Goal: Task Accomplishment & Management: Manage account settings

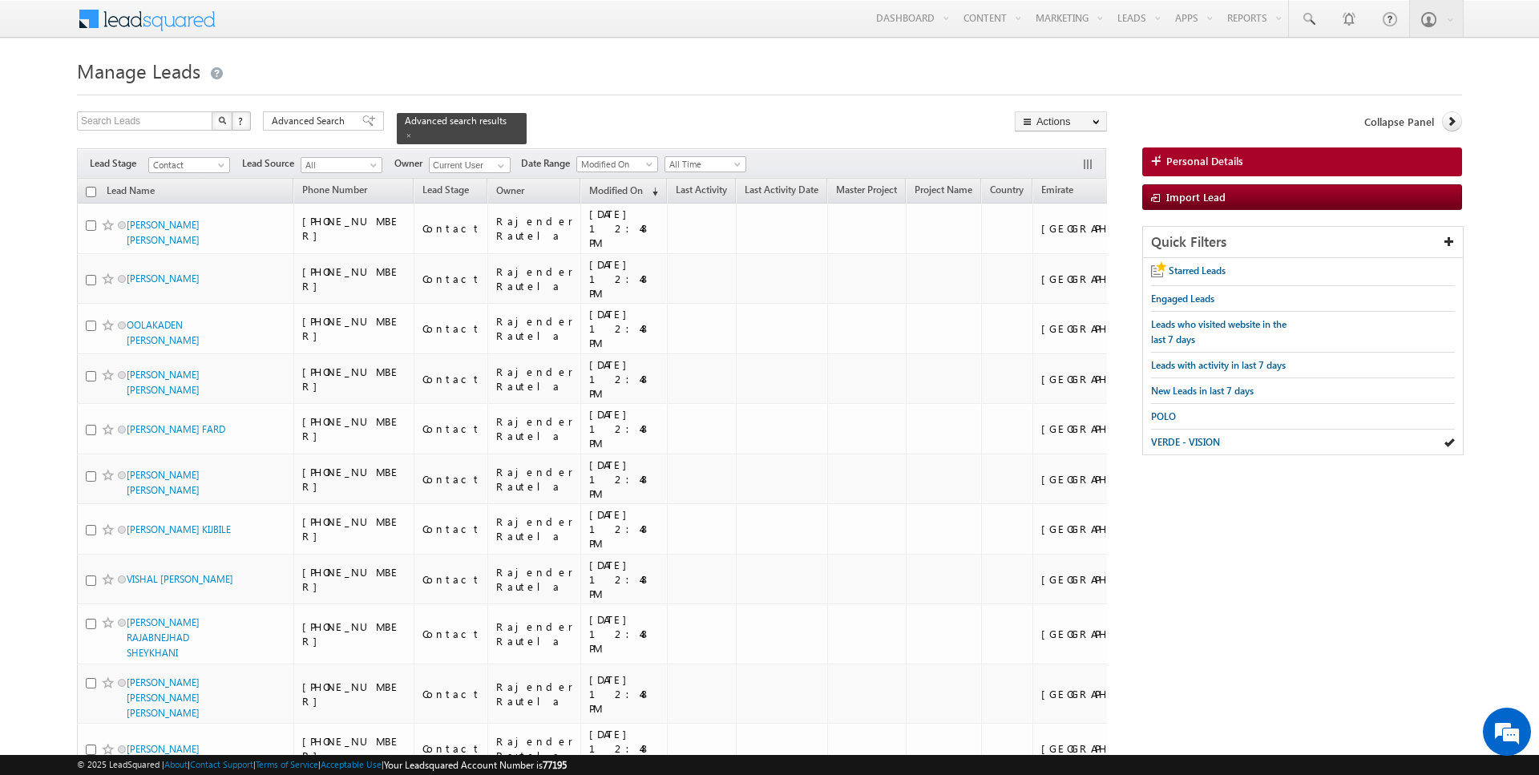
click at [91, 189] on input "checkbox" at bounding box center [91, 192] width 10 height 10
checkbox input "true"
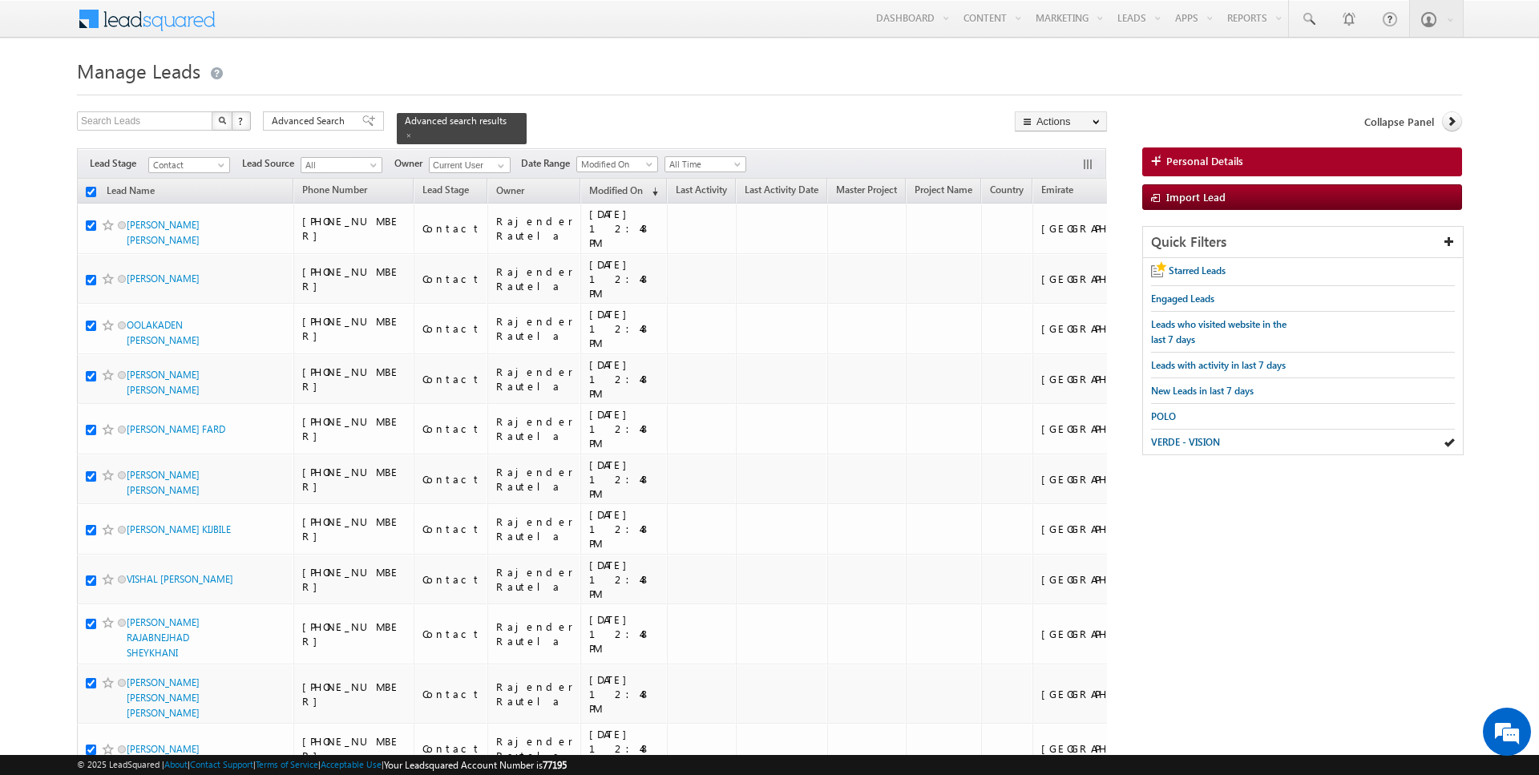
checkbox input "true"
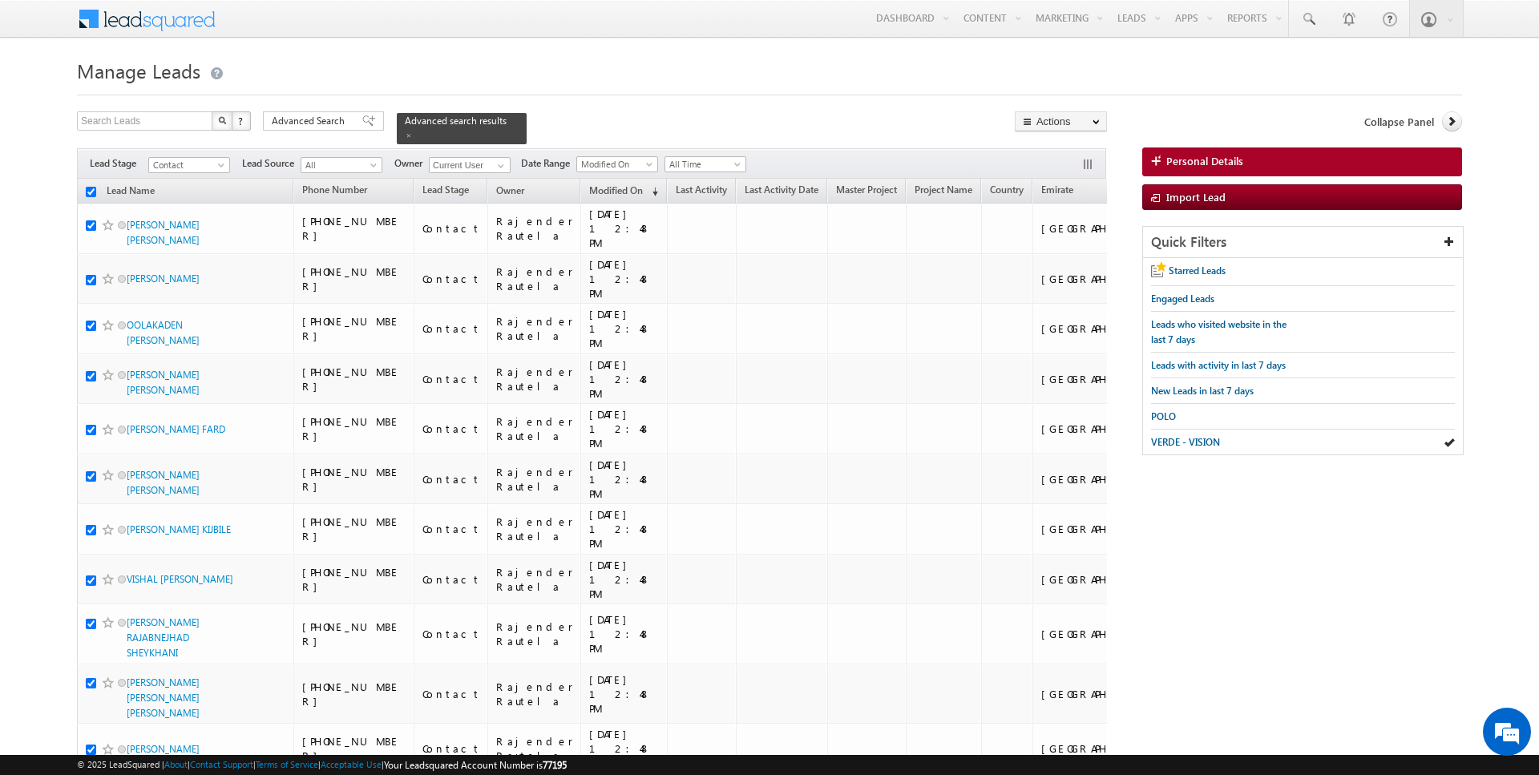
checkbox input "true"
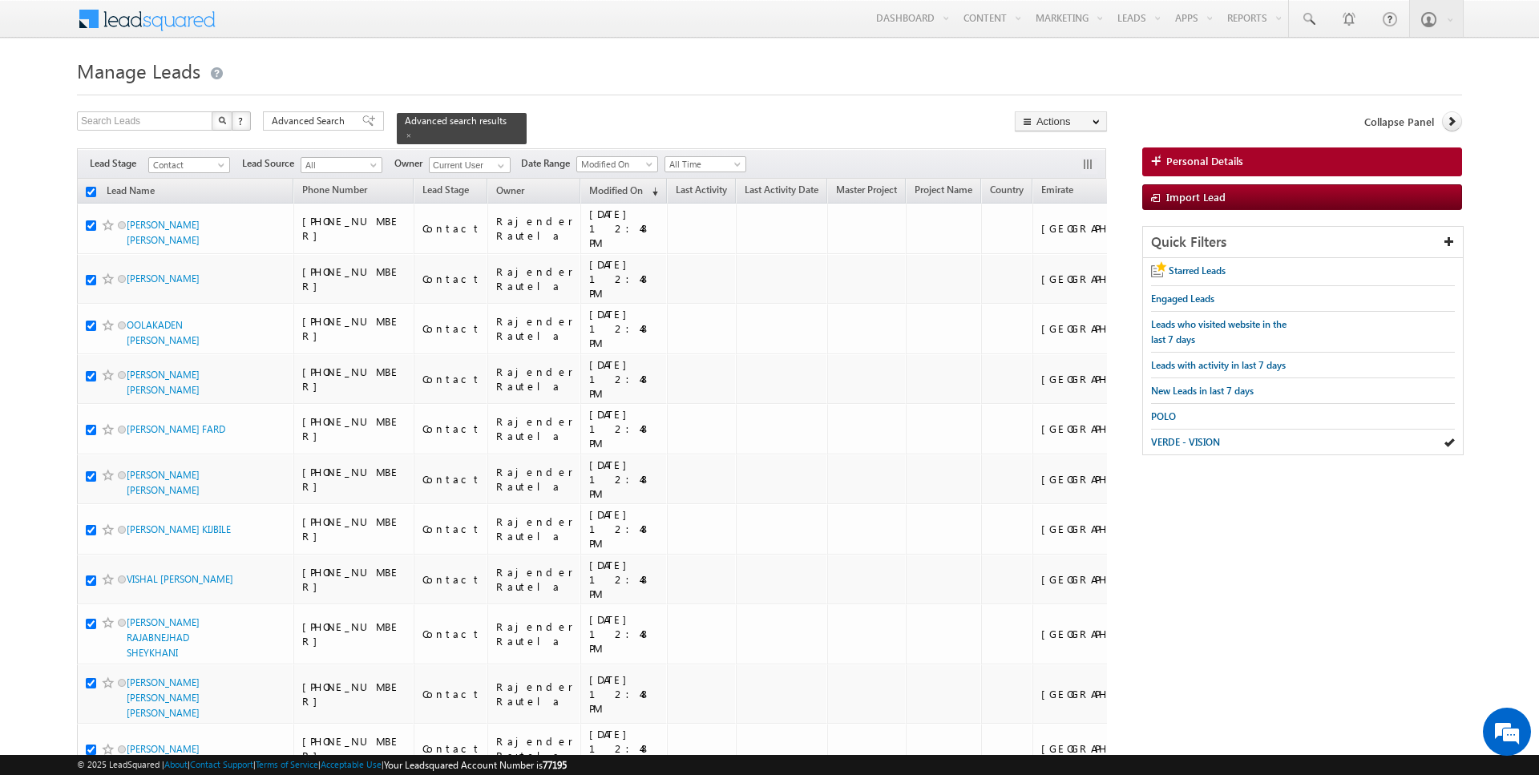
checkbox input "true"
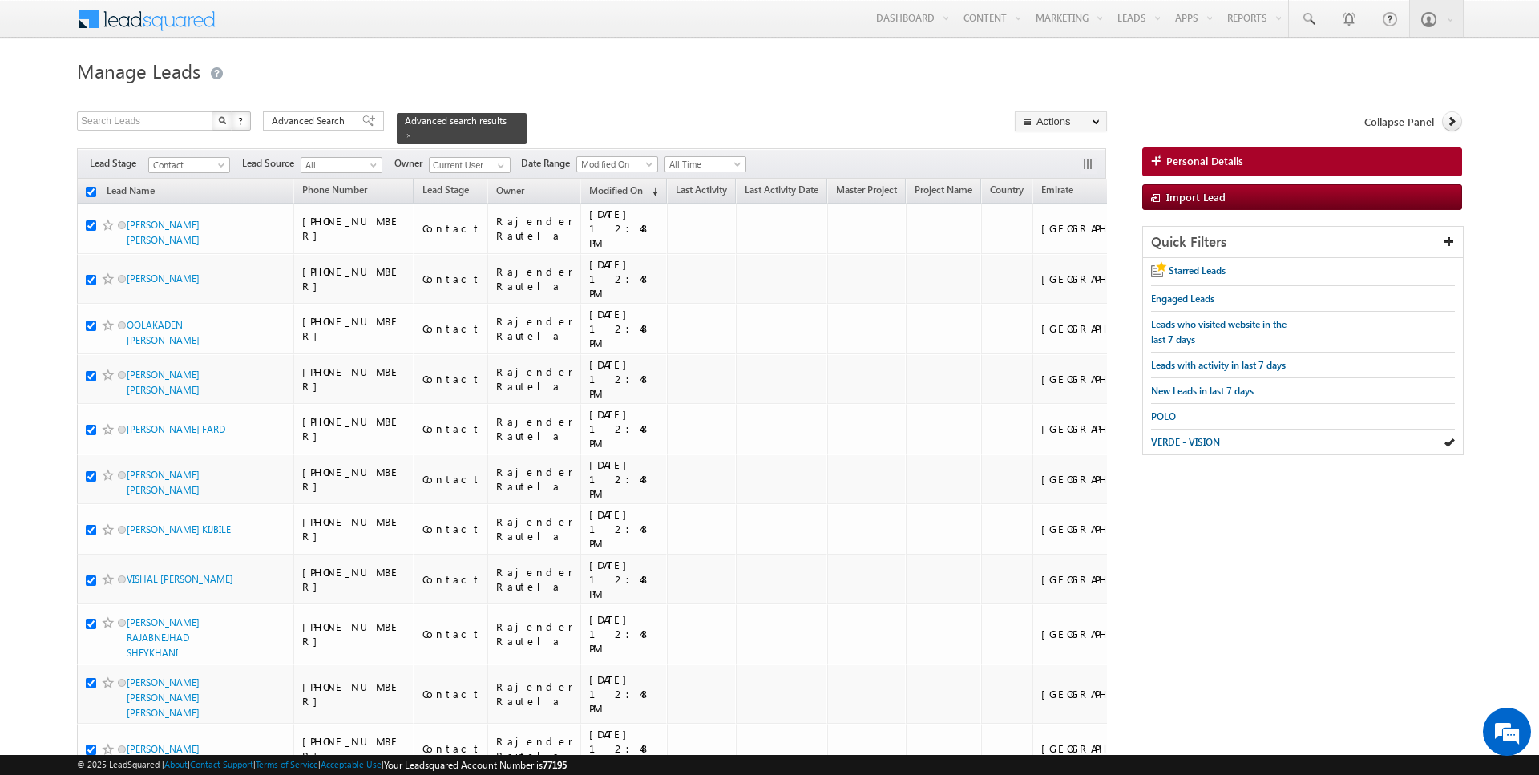
checkbox input "true"
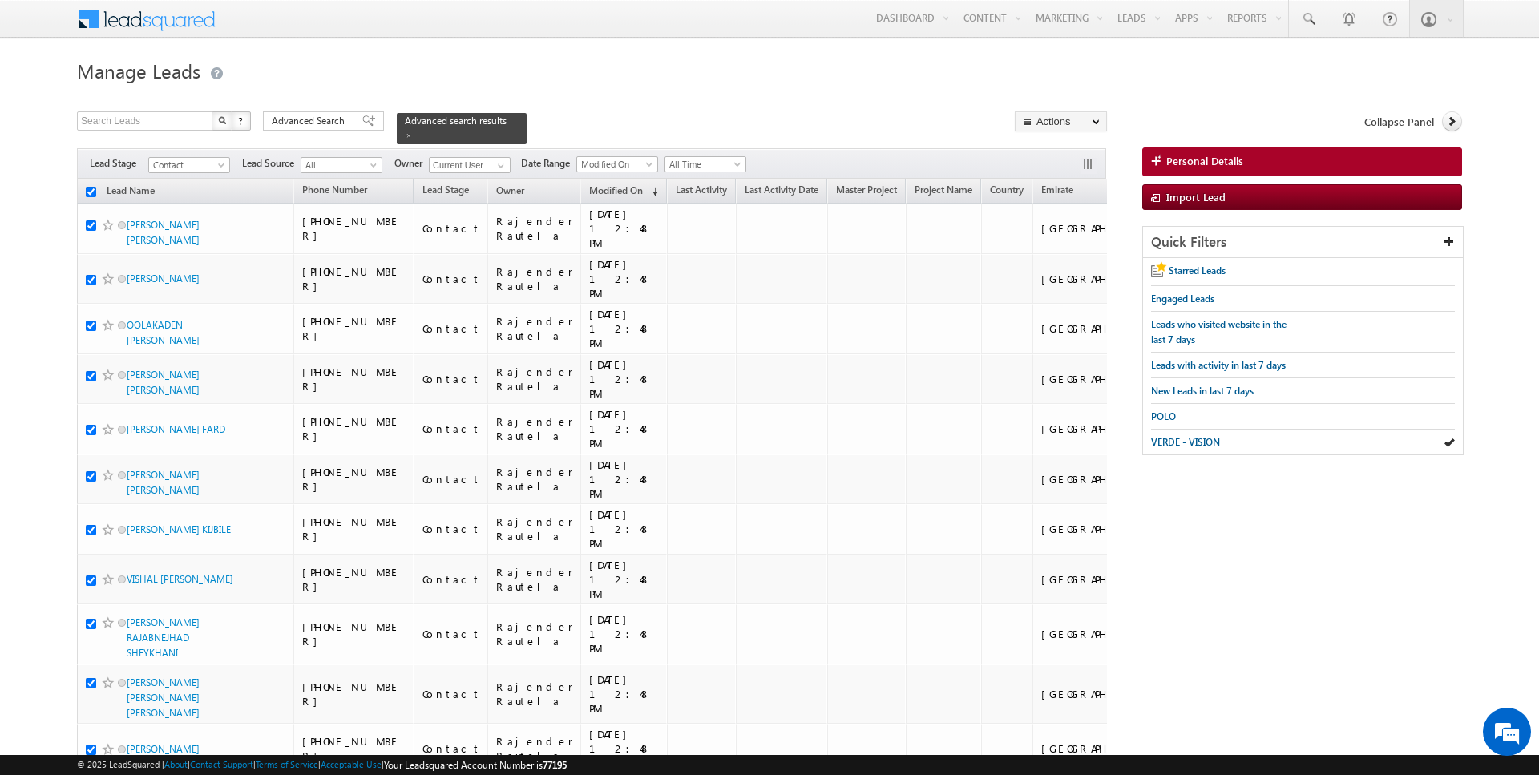
checkbox input "true"
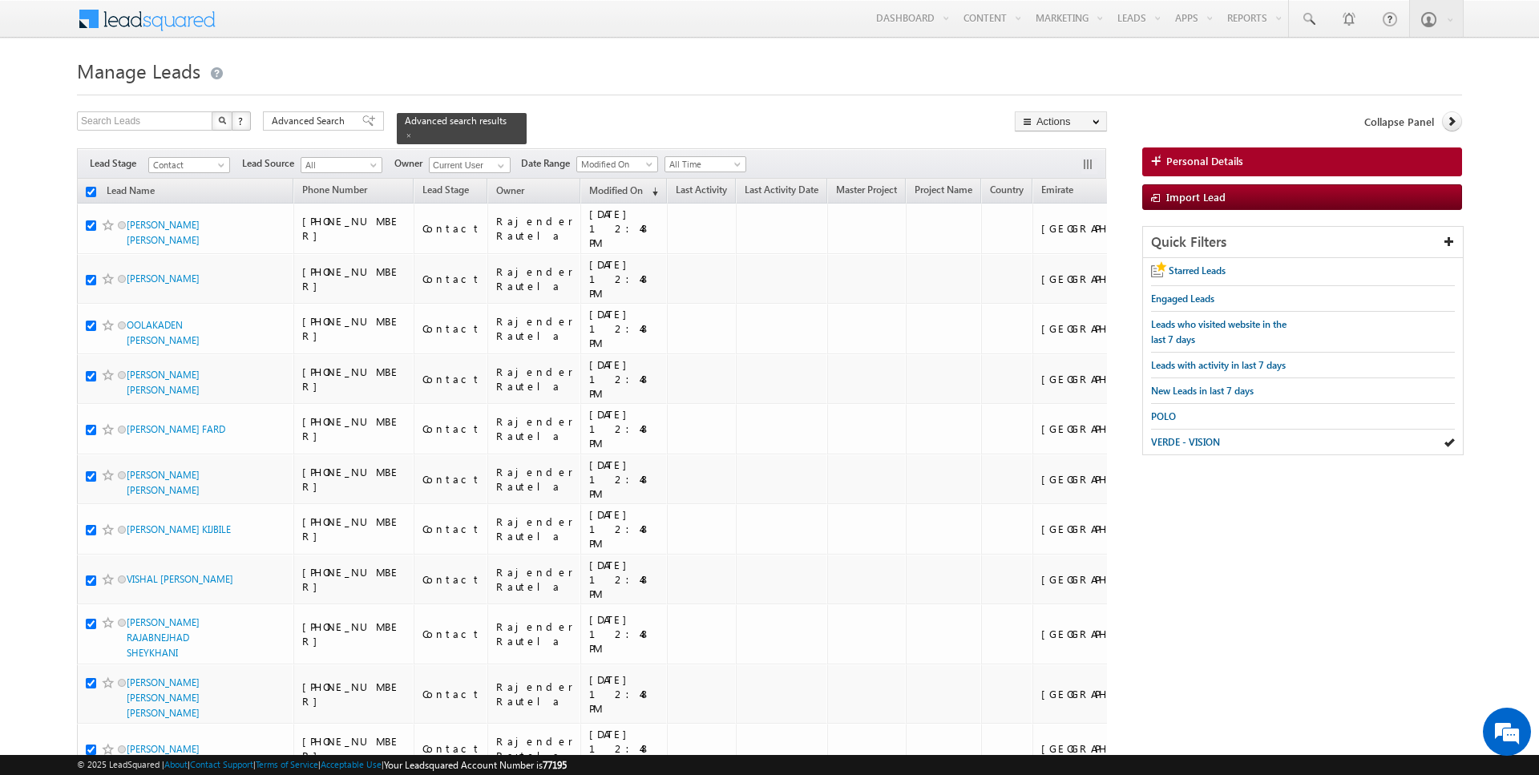
checkbox input "true"
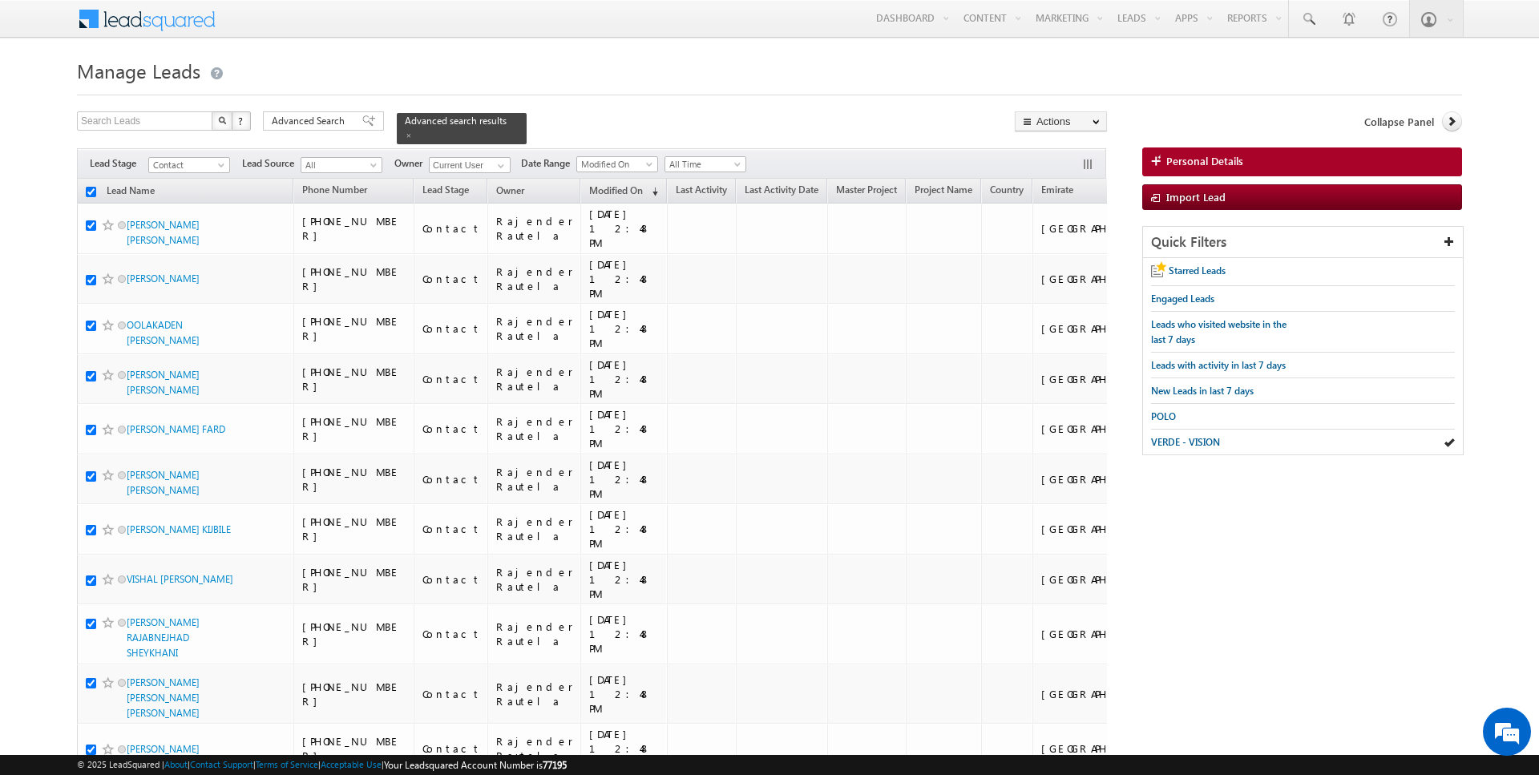
checkbox input "true"
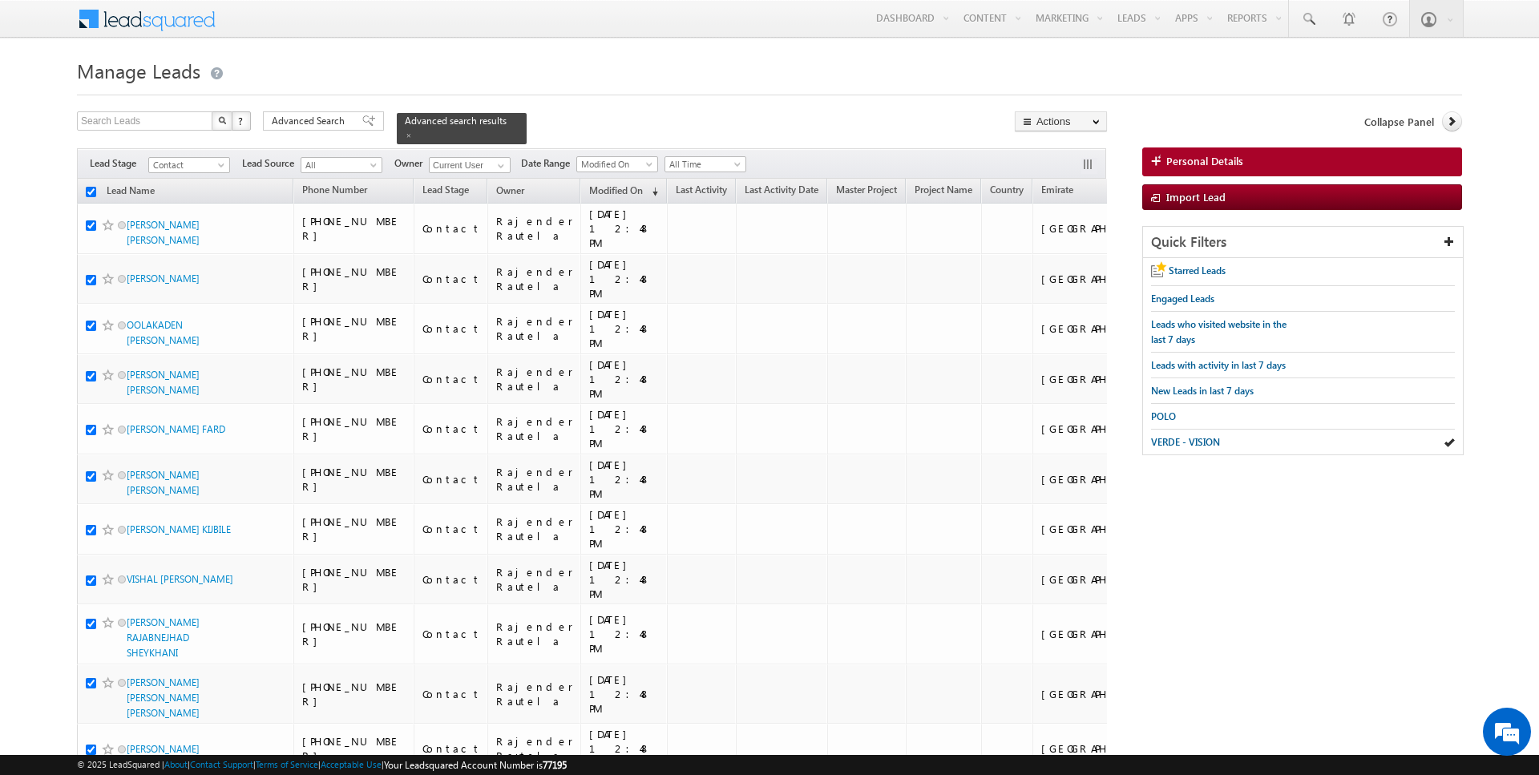
checkbox input "true"
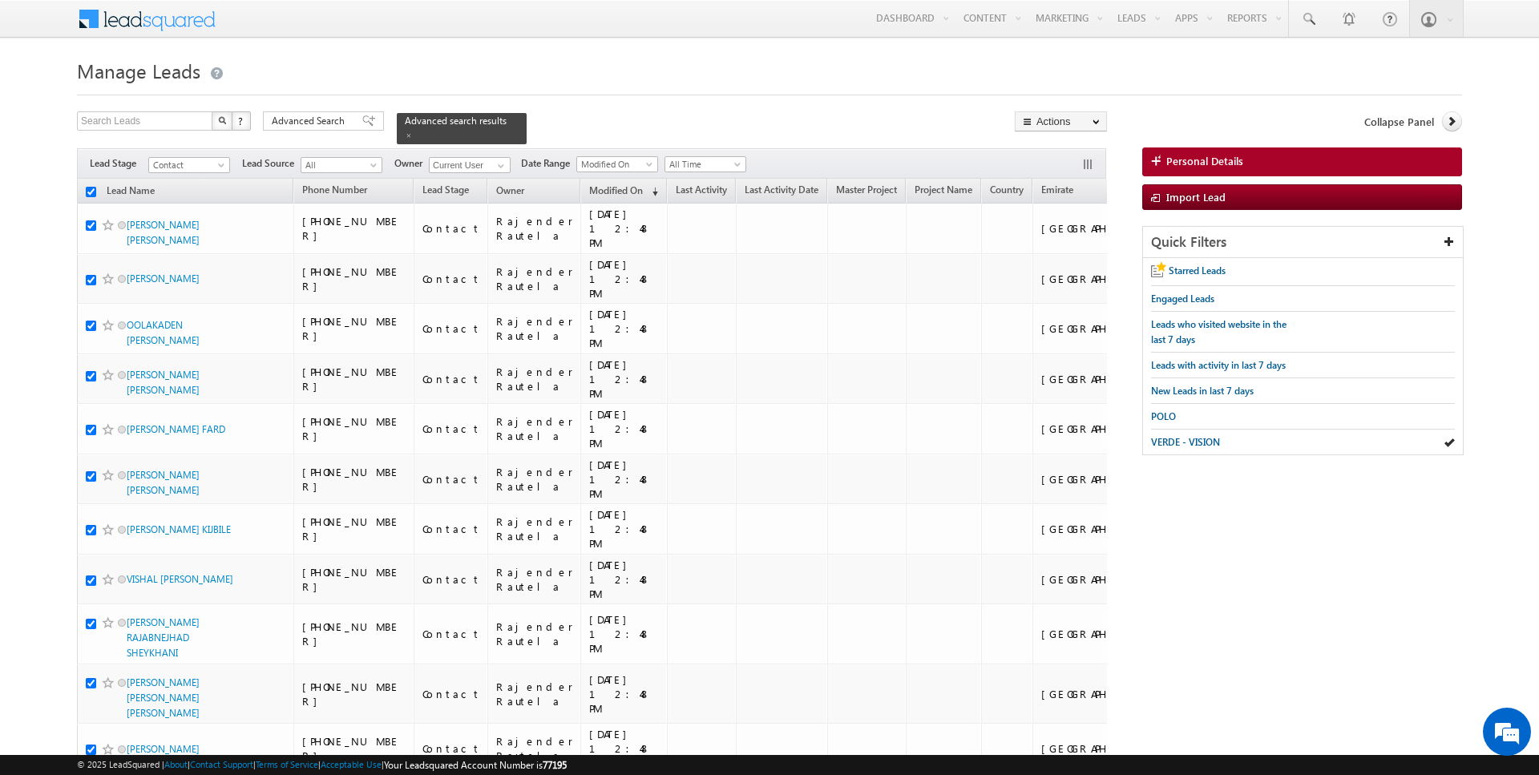
checkbox input "true"
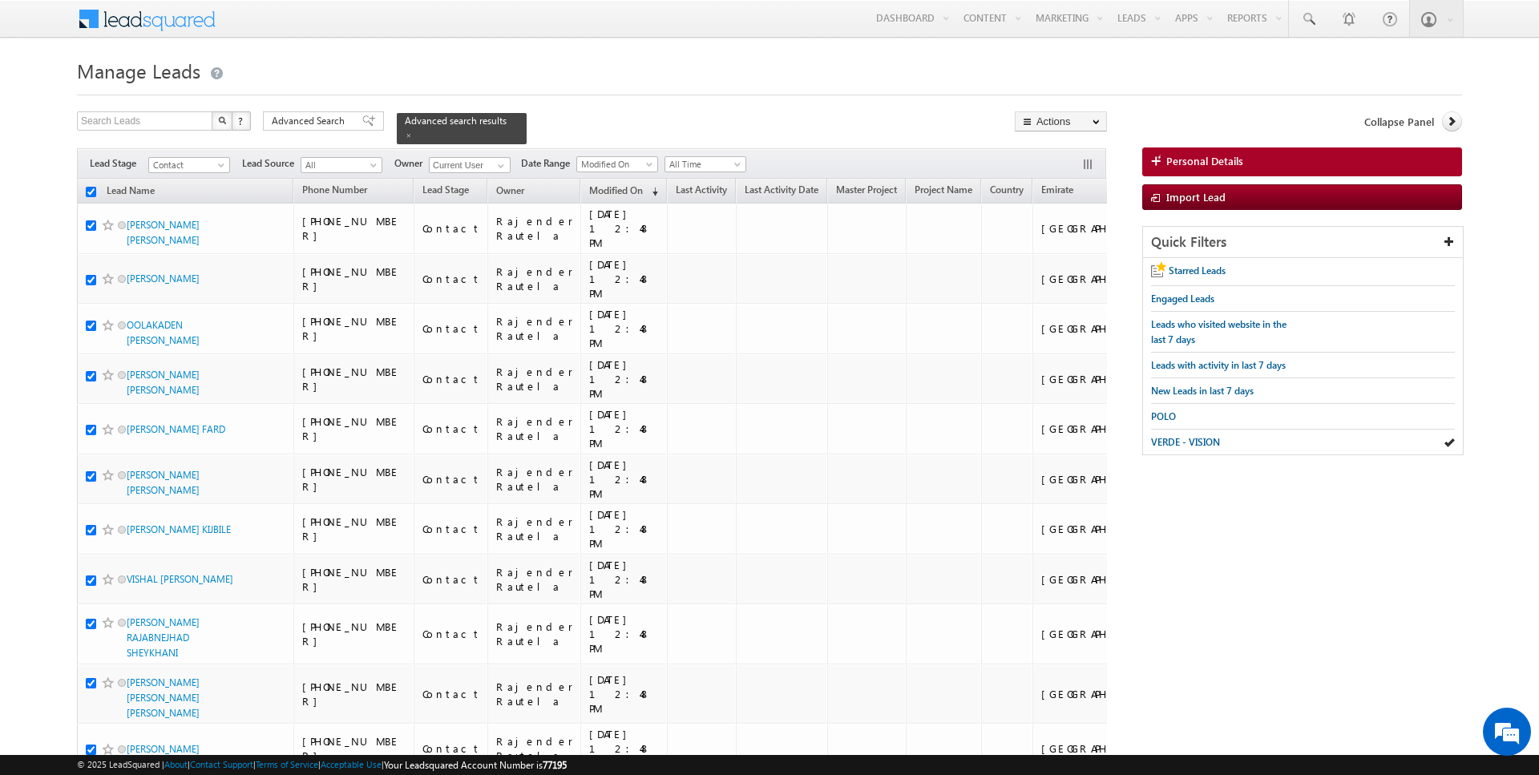
checkbox input "true"
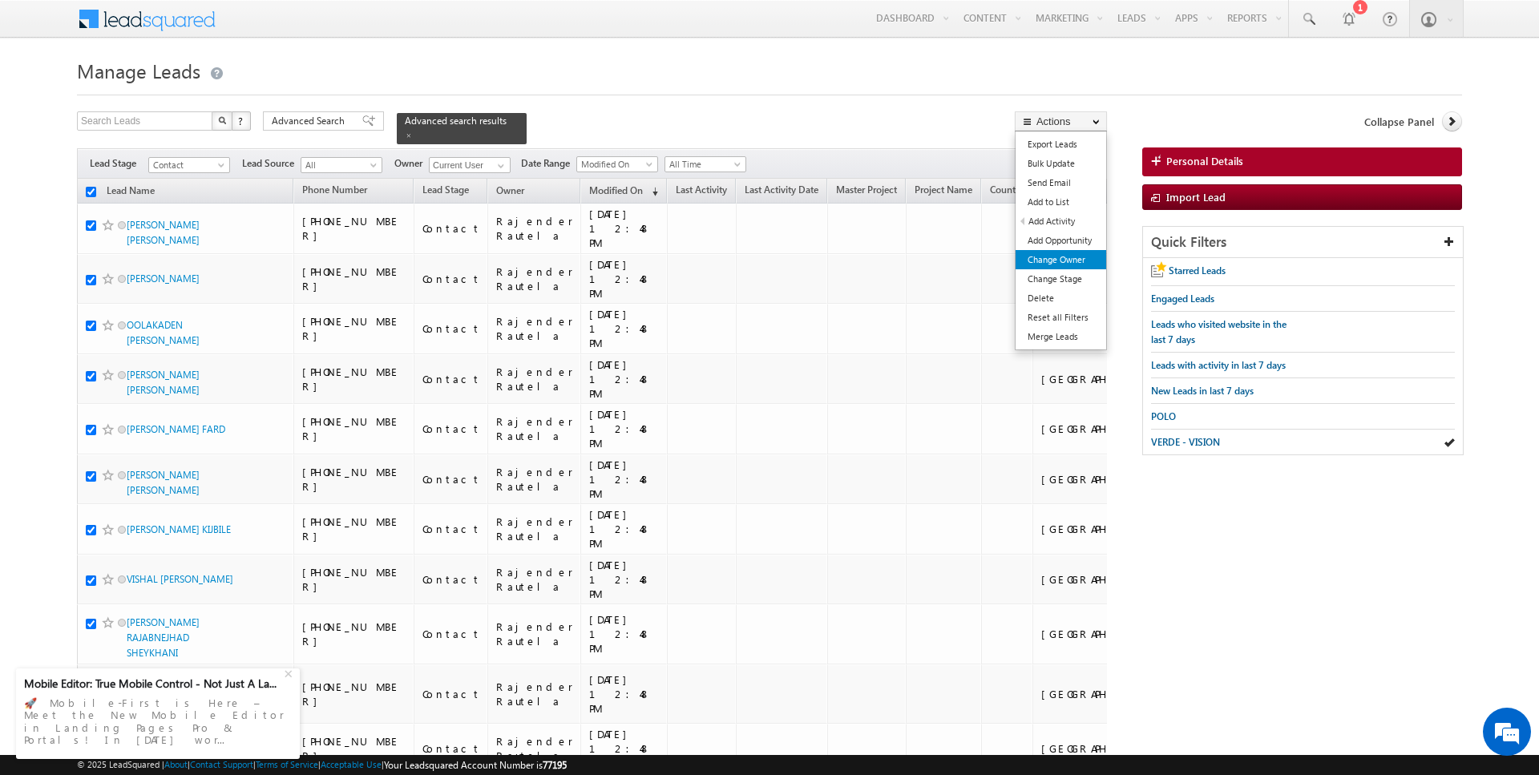
click at [1070, 250] on link "Change Owner" at bounding box center [1061, 259] width 91 height 19
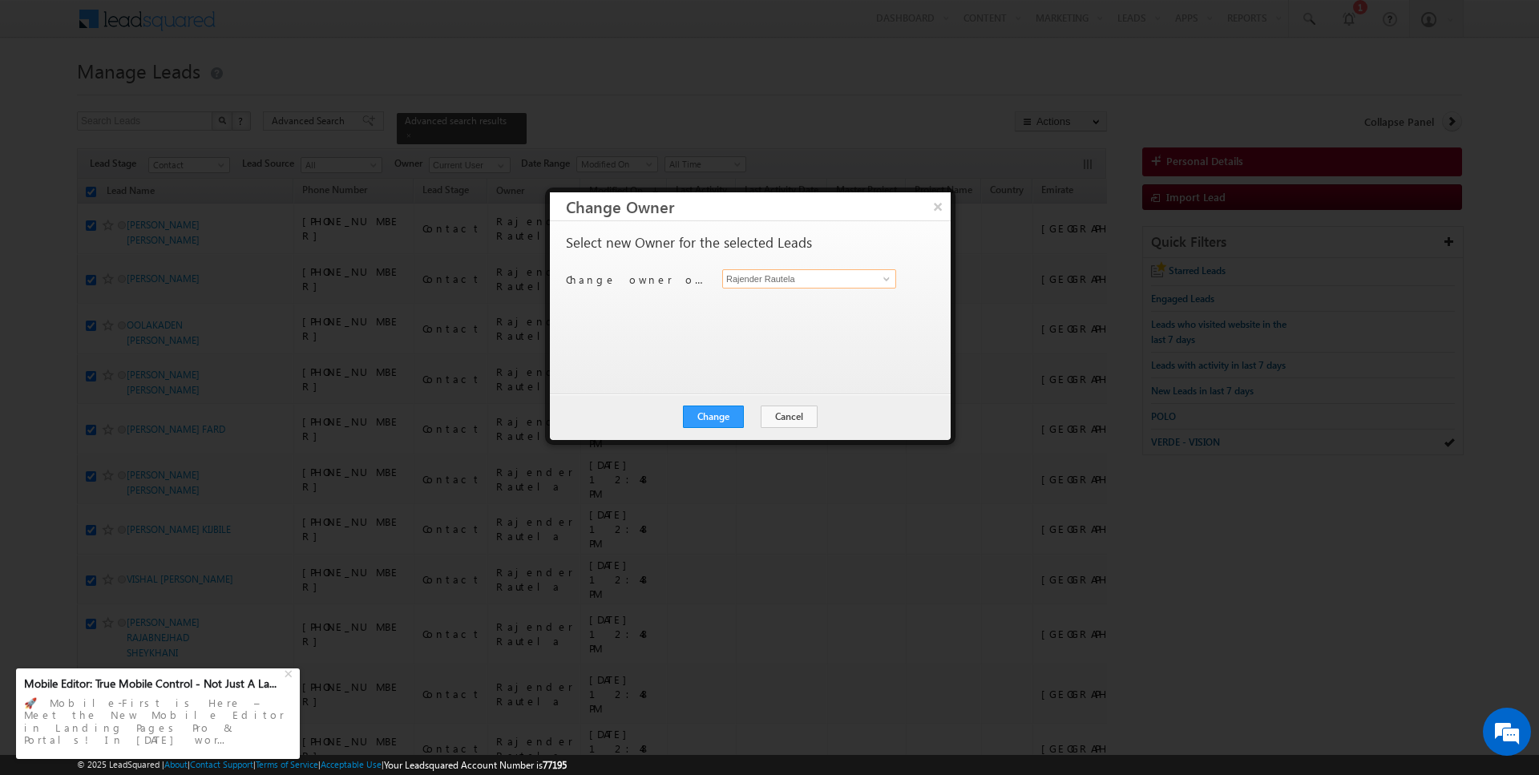
click at [798, 281] on input "Rajender Rautela" at bounding box center [809, 278] width 174 height 19
type input "[PERSON_NAME]"
click at [710, 409] on button "Change" at bounding box center [713, 417] width 61 height 22
click at [749, 415] on button "Close" at bounding box center [752, 417] width 51 height 22
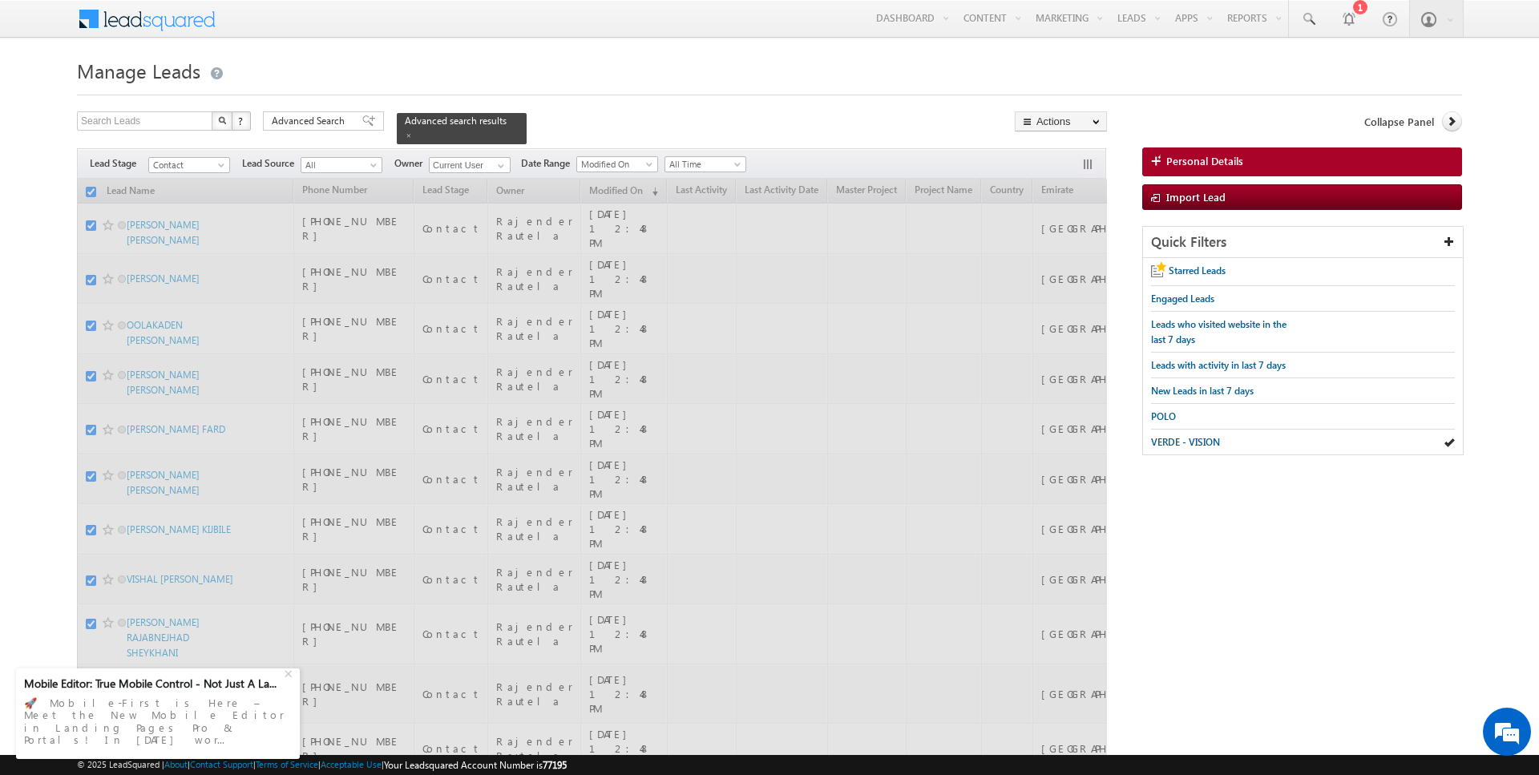
checkbox input "false"
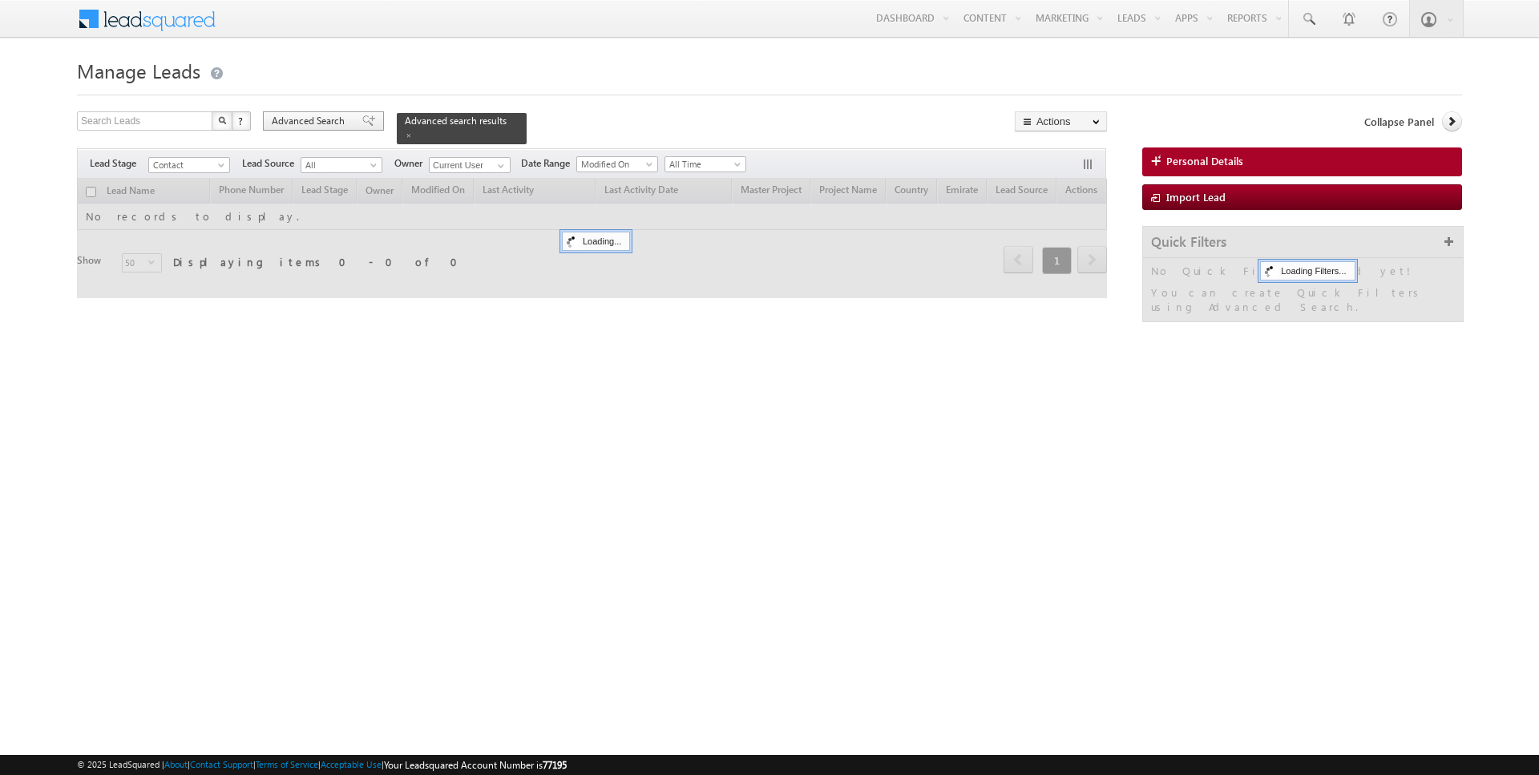
click at [317, 123] on span "Advanced Search" at bounding box center [311, 121] width 78 height 14
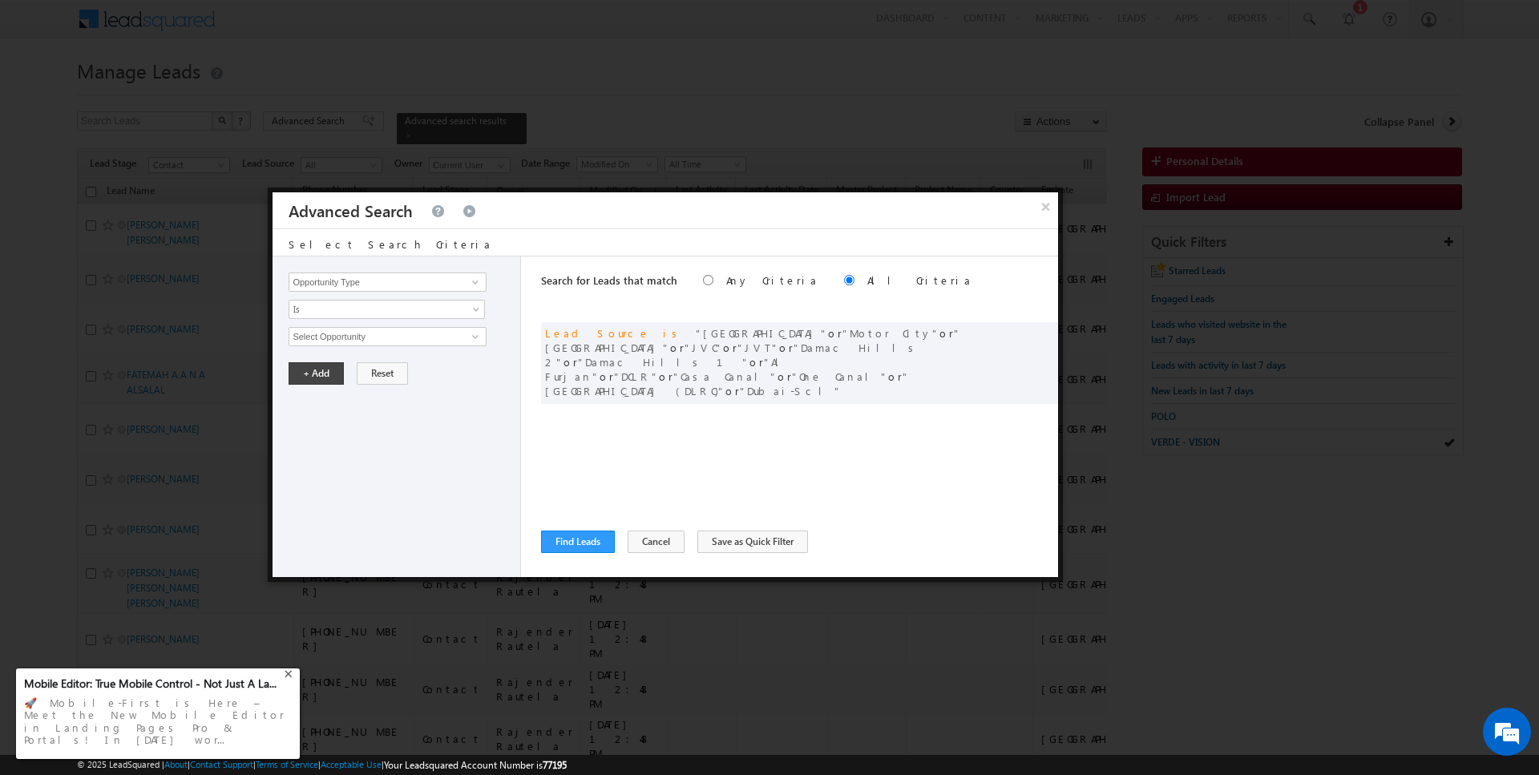
click at [290, 682] on div "+" at bounding box center [290, 672] width 19 height 19
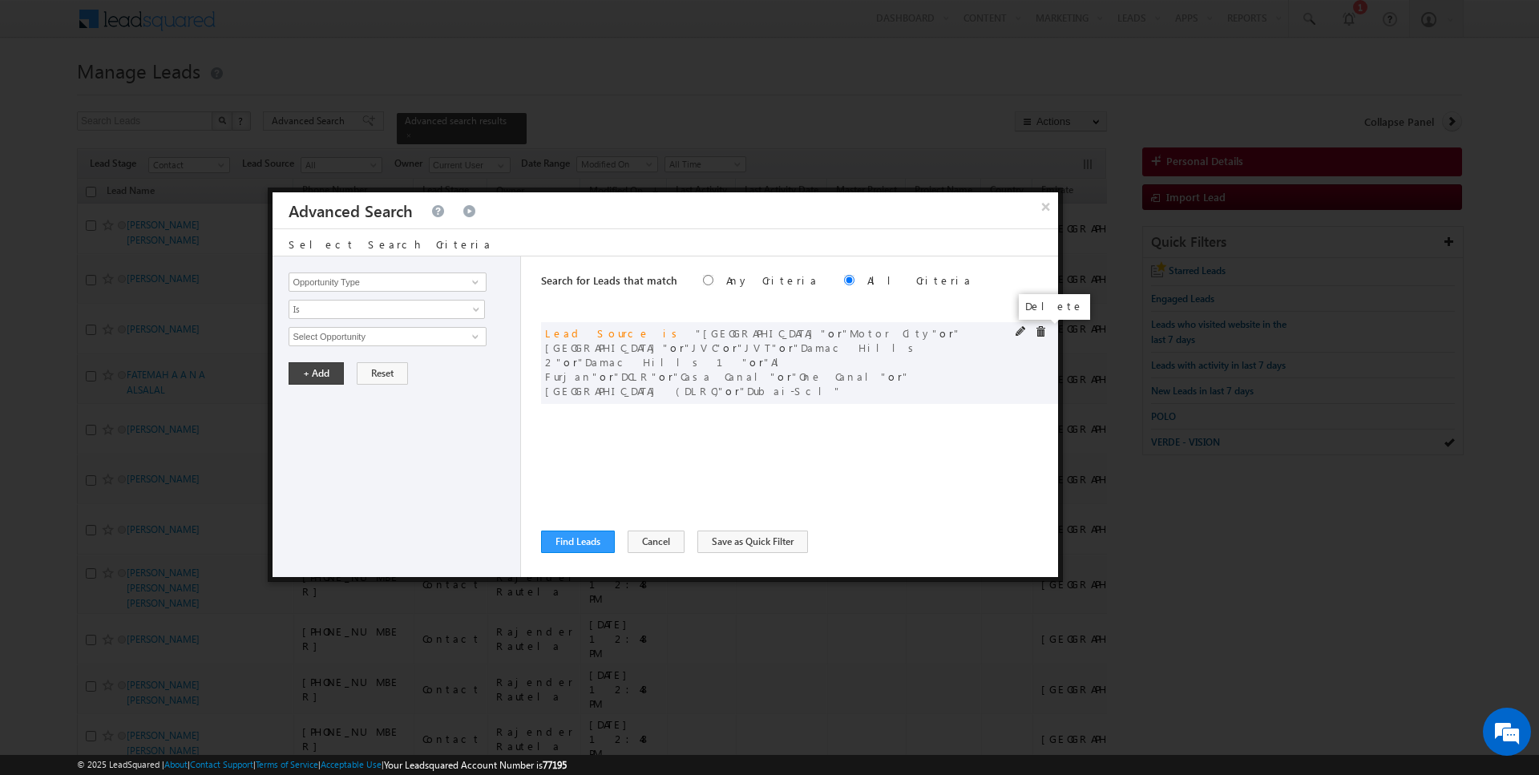
click at [1046, 333] on div at bounding box center [1035, 333] width 38 height 14
click at [1043, 328] on span at bounding box center [1040, 331] width 11 height 11
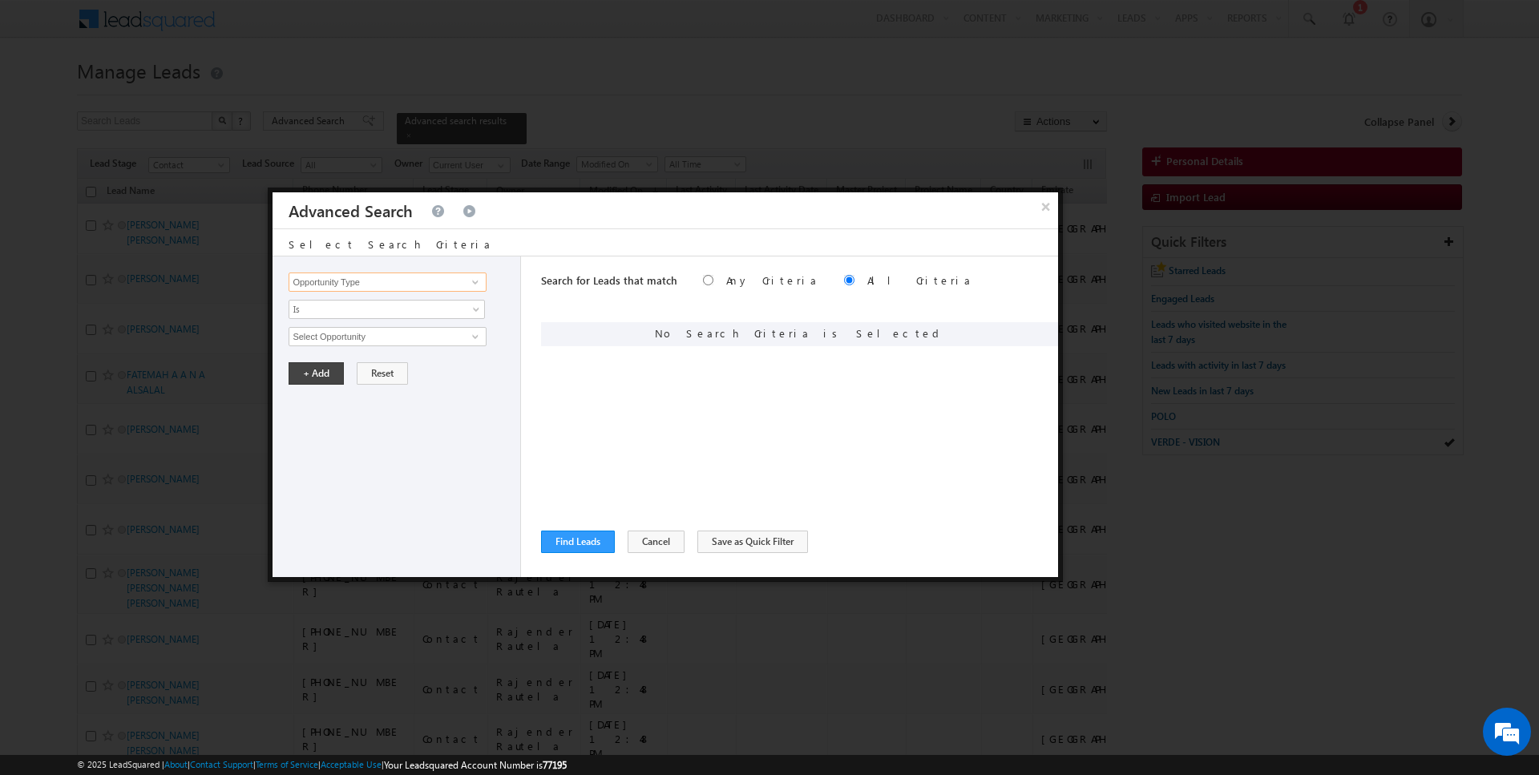
click at [441, 273] on input "Opportunity Type" at bounding box center [387, 282] width 197 height 19
type input "Lead Activity"
click at [392, 310] on span "Is" at bounding box center [376, 309] width 174 height 14
click at [370, 337] on link "Is Not" at bounding box center [387, 342] width 196 height 14
click at [370, 337] on input "Select Activity" at bounding box center [387, 336] width 197 height 19
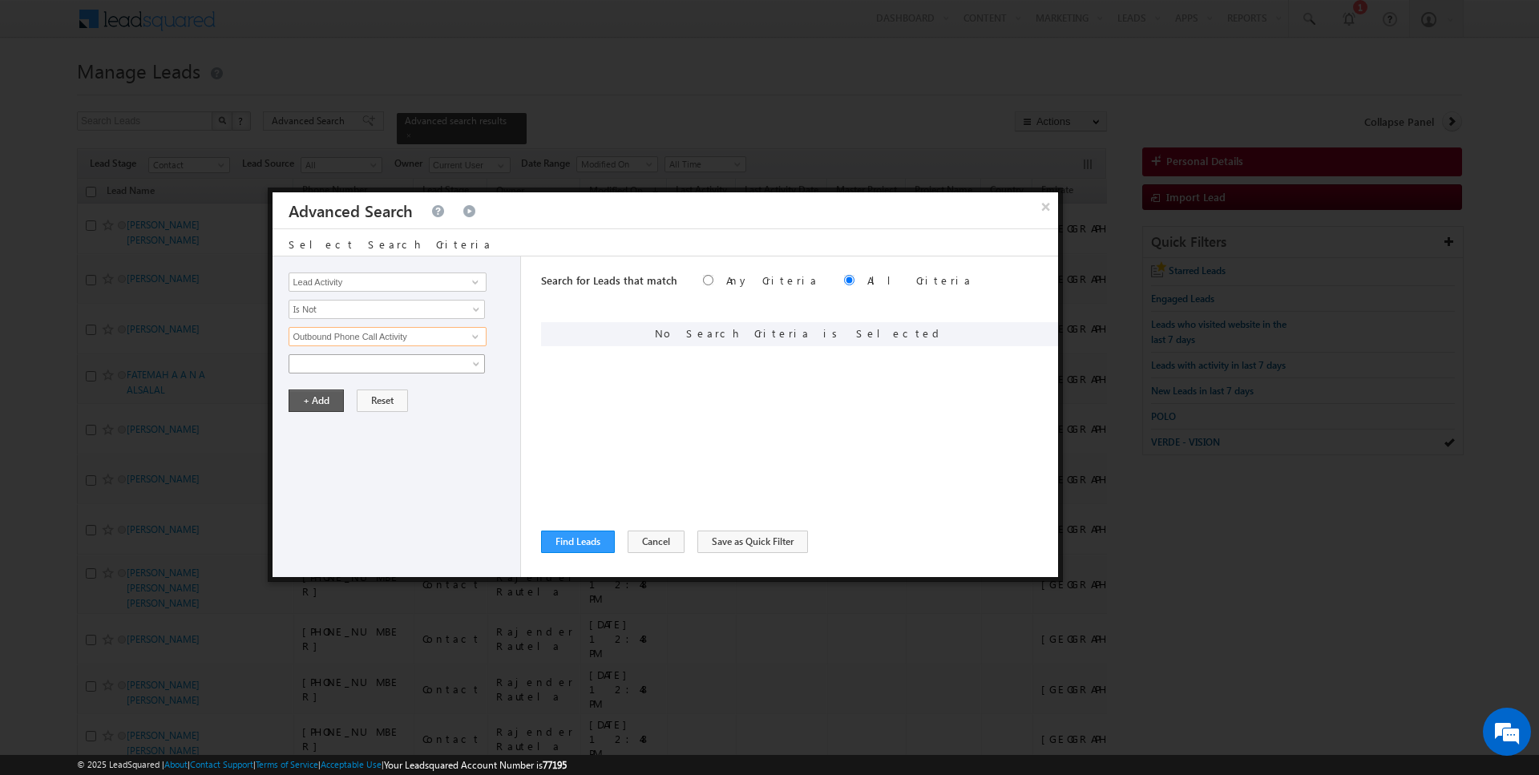
type input "Outbound Phone Call Activity"
click at [319, 393] on button "+ Add" at bounding box center [316, 401] width 55 height 22
click at [352, 285] on input "Opportunity Type" at bounding box center [387, 282] width 197 height 19
type input "Modified On"
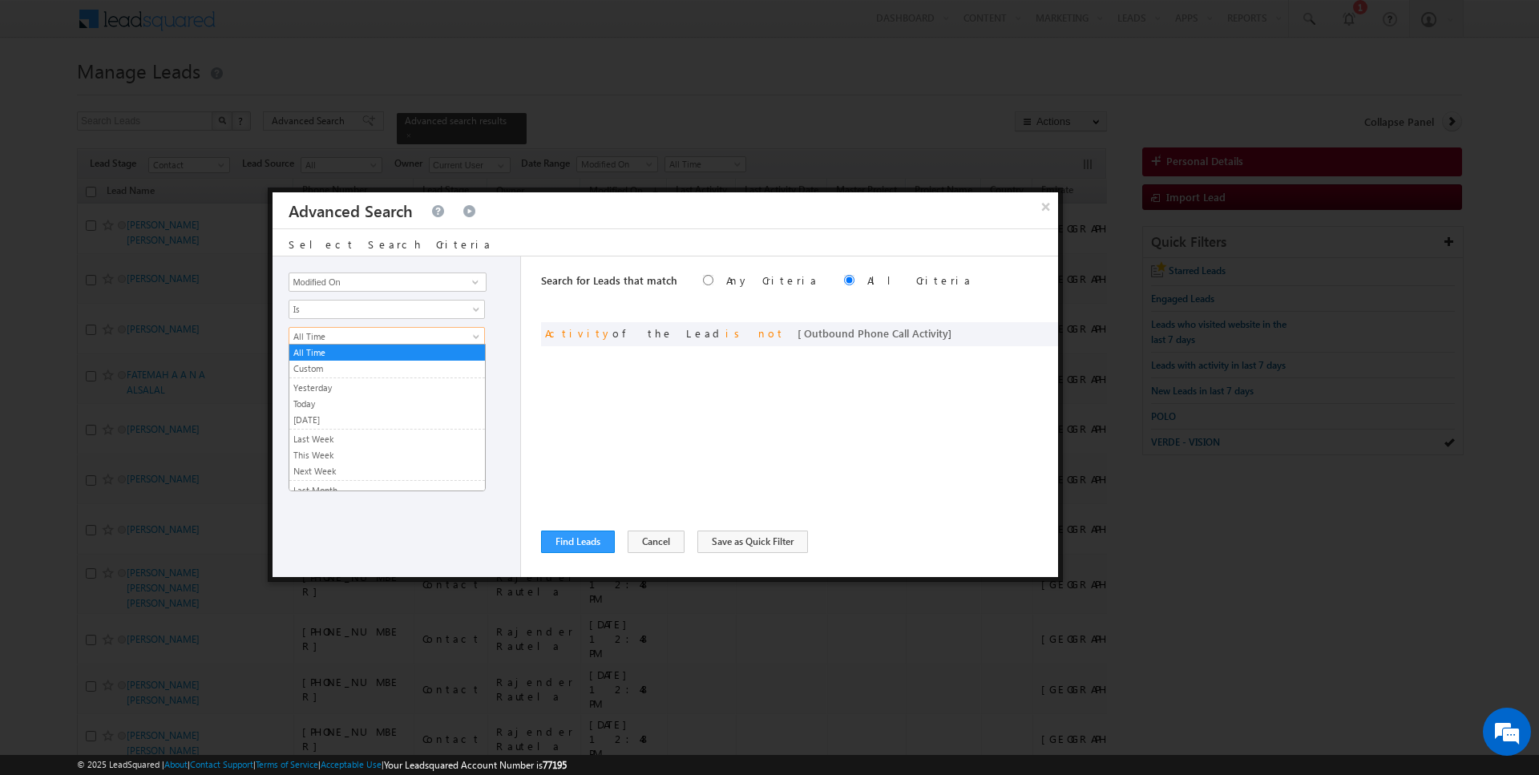
click at [335, 336] on span "All Time" at bounding box center [376, 337] width 174 height 14
click at [332, 396] on li "Today" at bounding box center [387, 404] width 196 height 16
click at [336, 334] on span "Today" at bounding box center [376, 337] width 174 height 14
click at [334, 389] on link "Yesterday" at bounding box center [387, 388] width 196 height 14
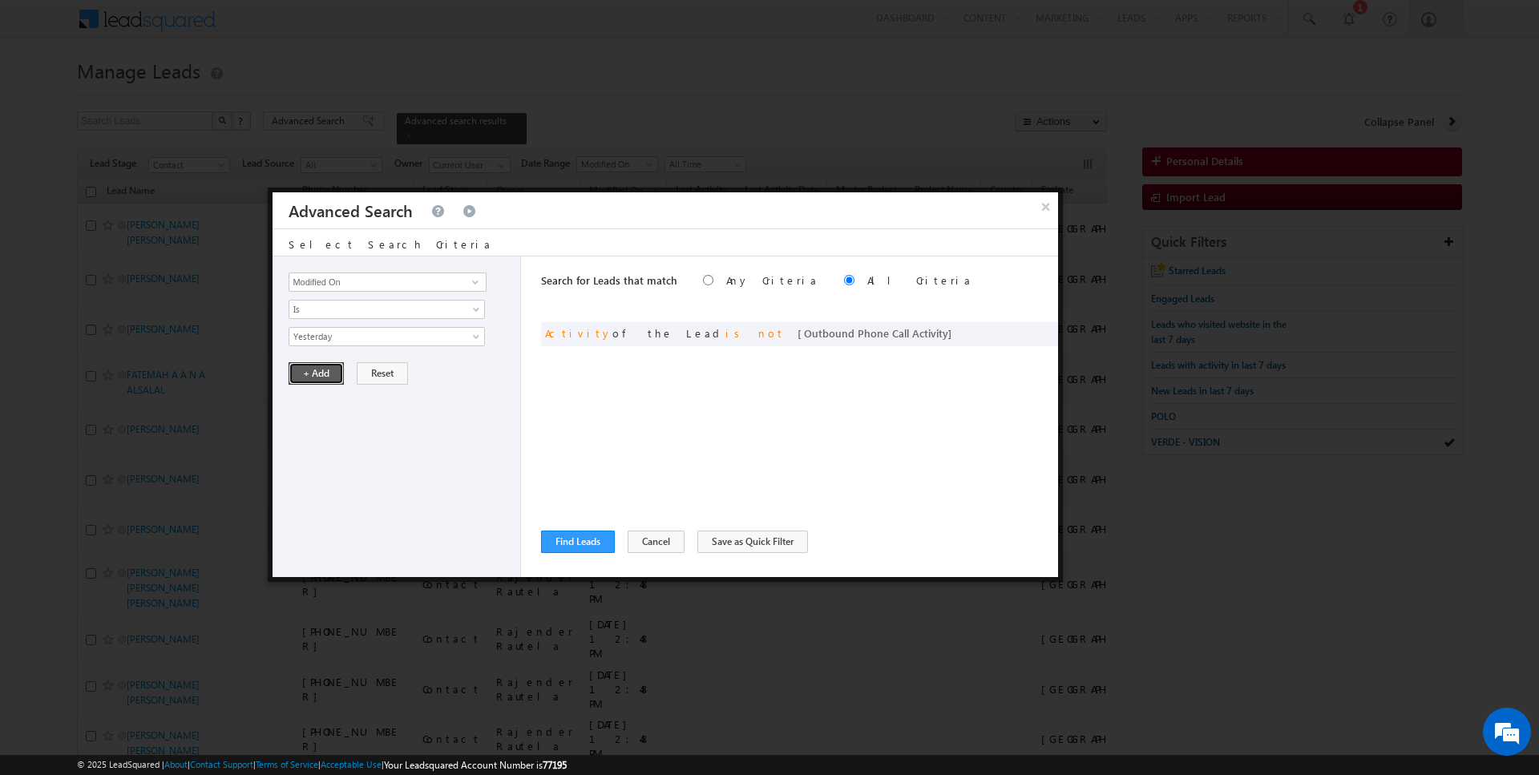
click at [330, 377] on button "+ Add" at bounding box center [316, 373] width 55 height 22
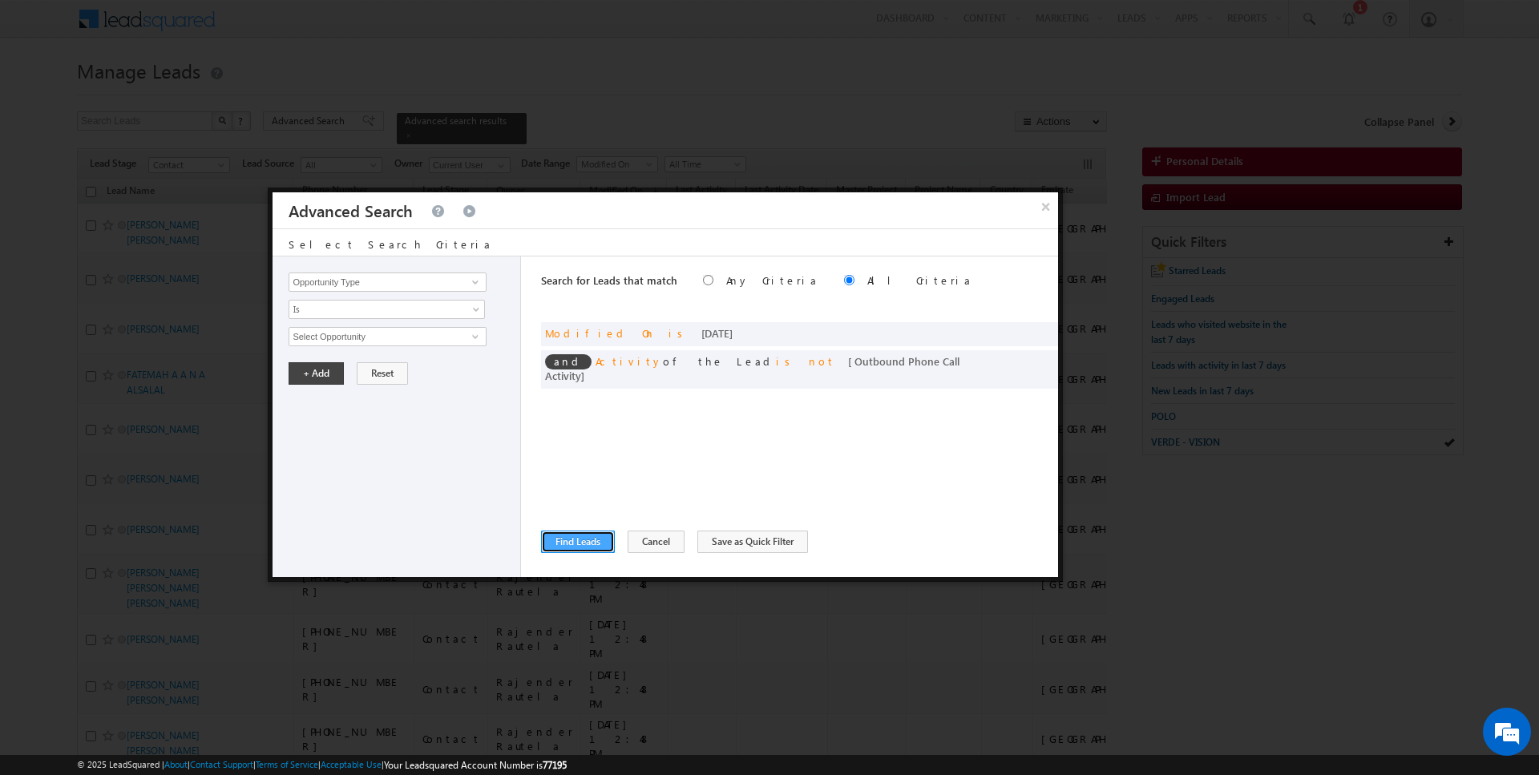
click at [572, 544] on button "Find Leads" at bounding box center [578, 542] width 74 height 22
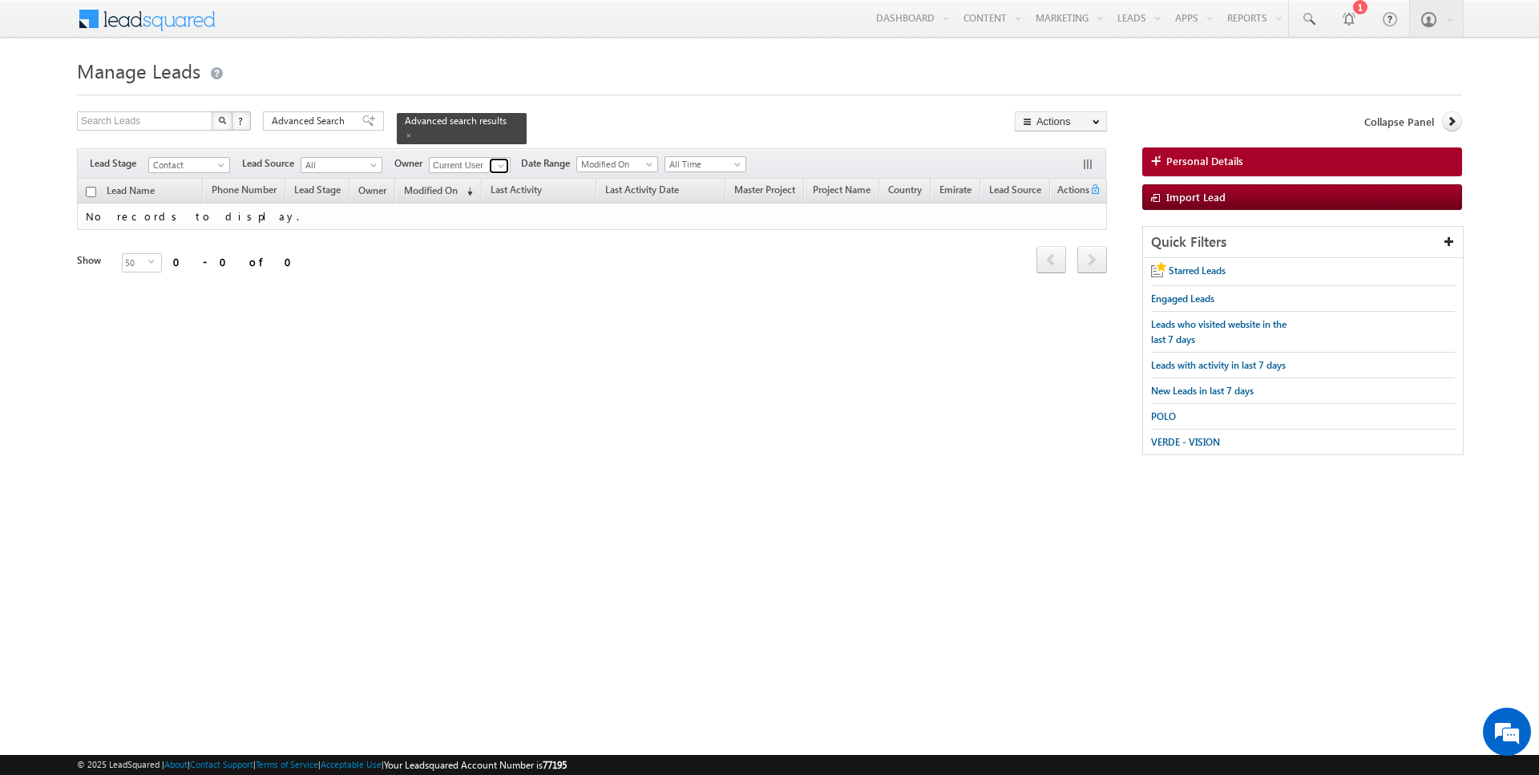
click at [495, 166] on span at bounding box center [501, 166] width 13 height 13
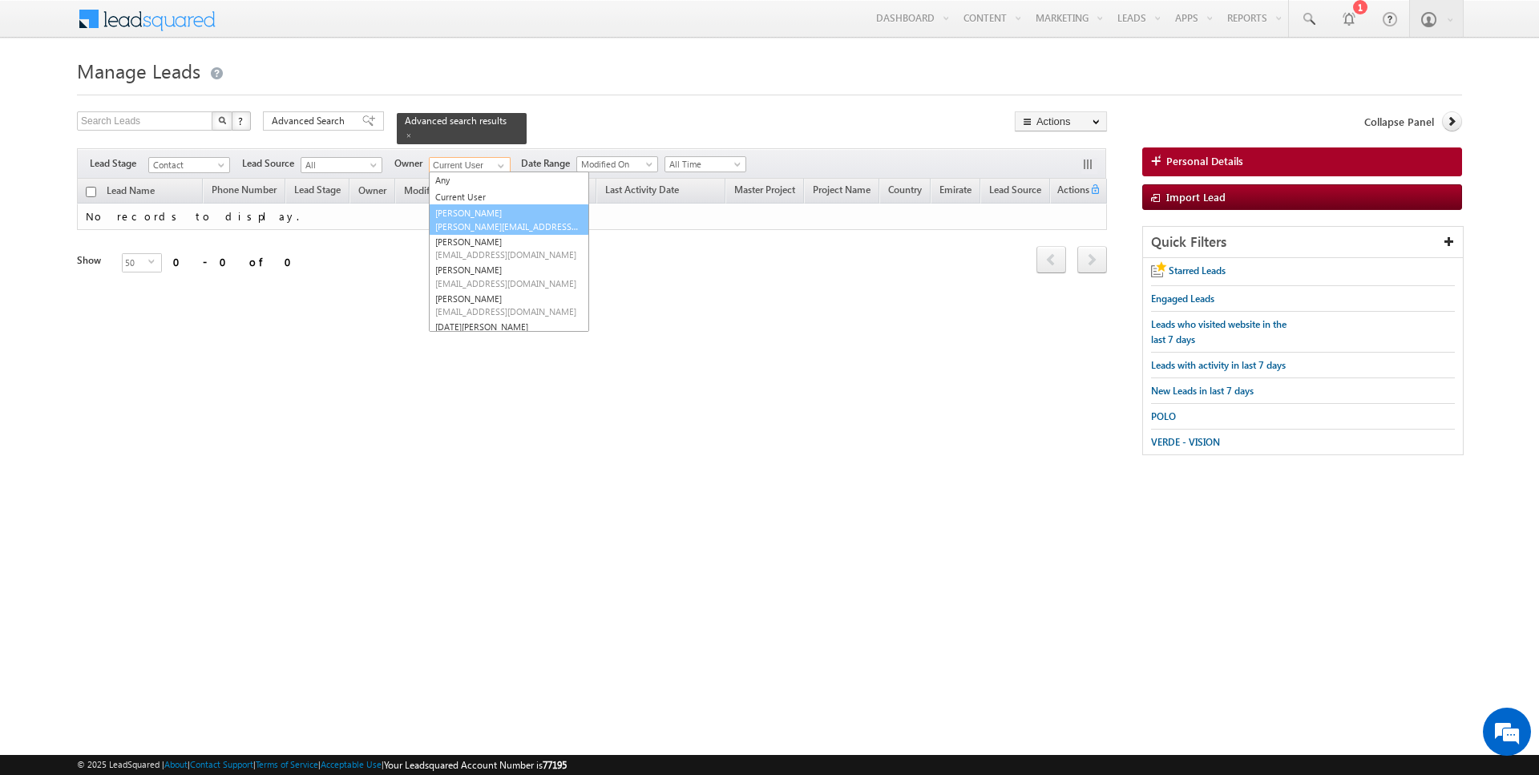
click at [475, 214] on link "AmanSingh Yadav amansingh.yadav@indglobal.ae" at bounding box center [509, 219] width 160 height 30
type input "AmanSingh Yadav"
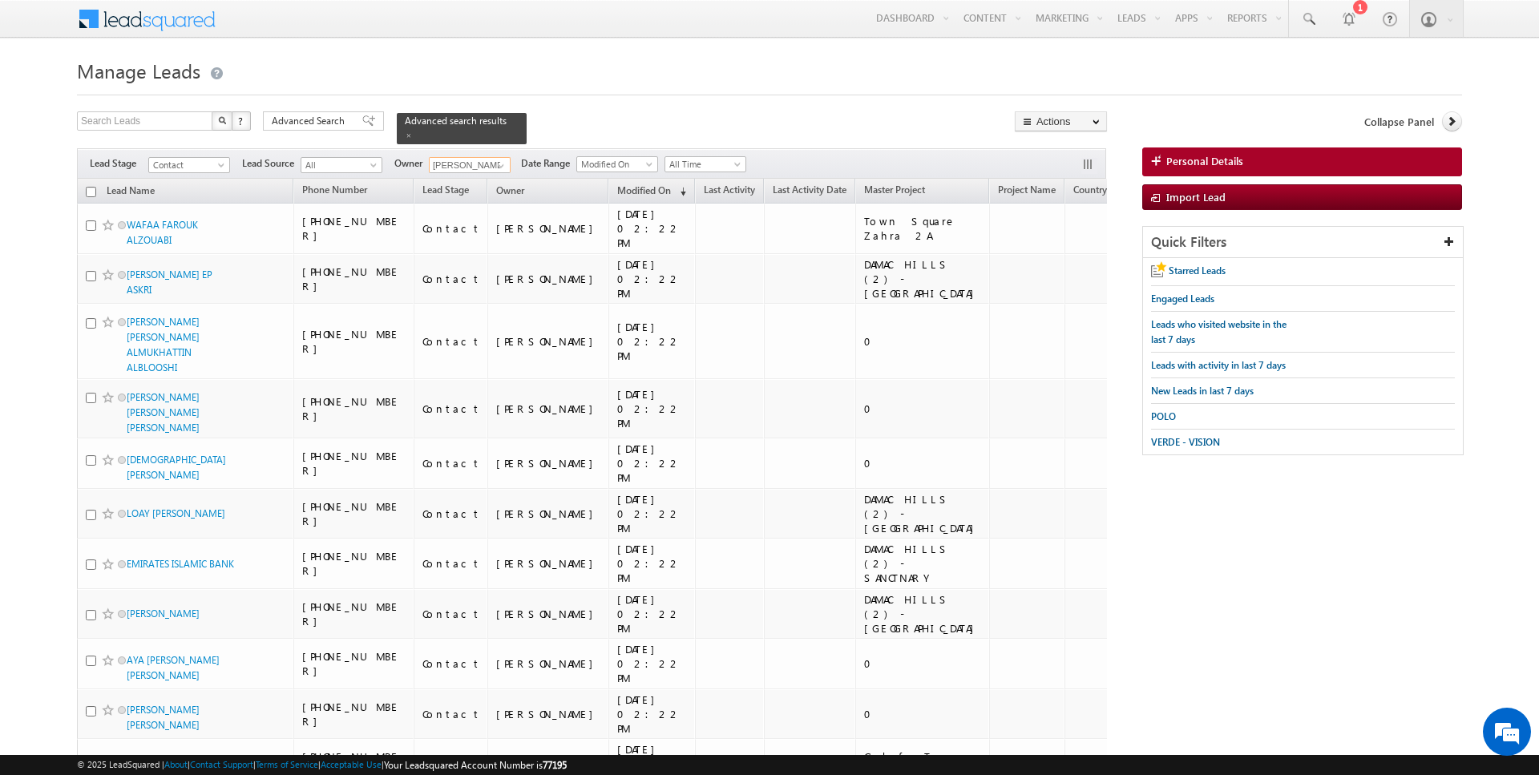
click at [95, 192] on input "checkbox" at bounding box center [91, 192] width 10 height 10
checkbox input "true"
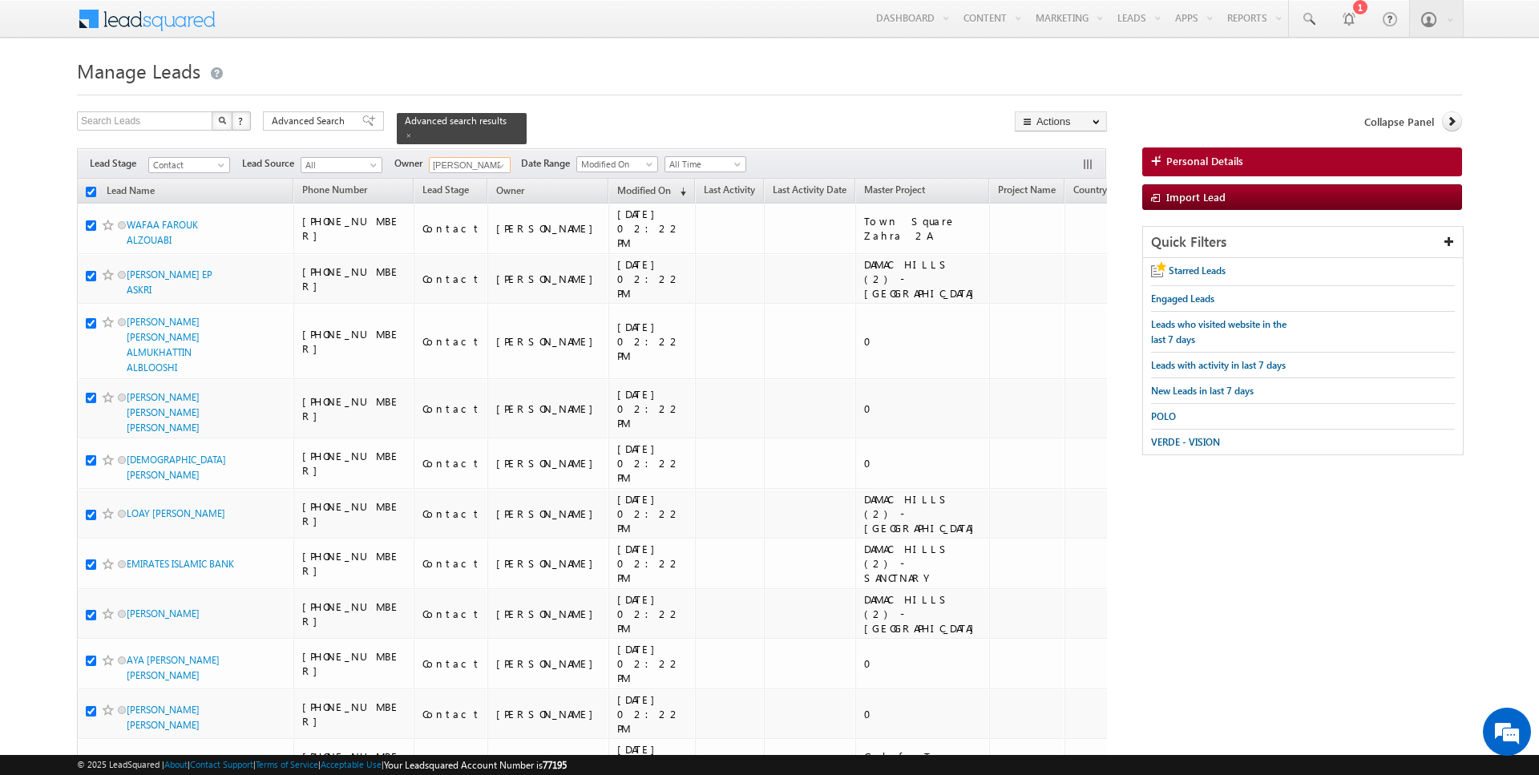
checkbox input "true"
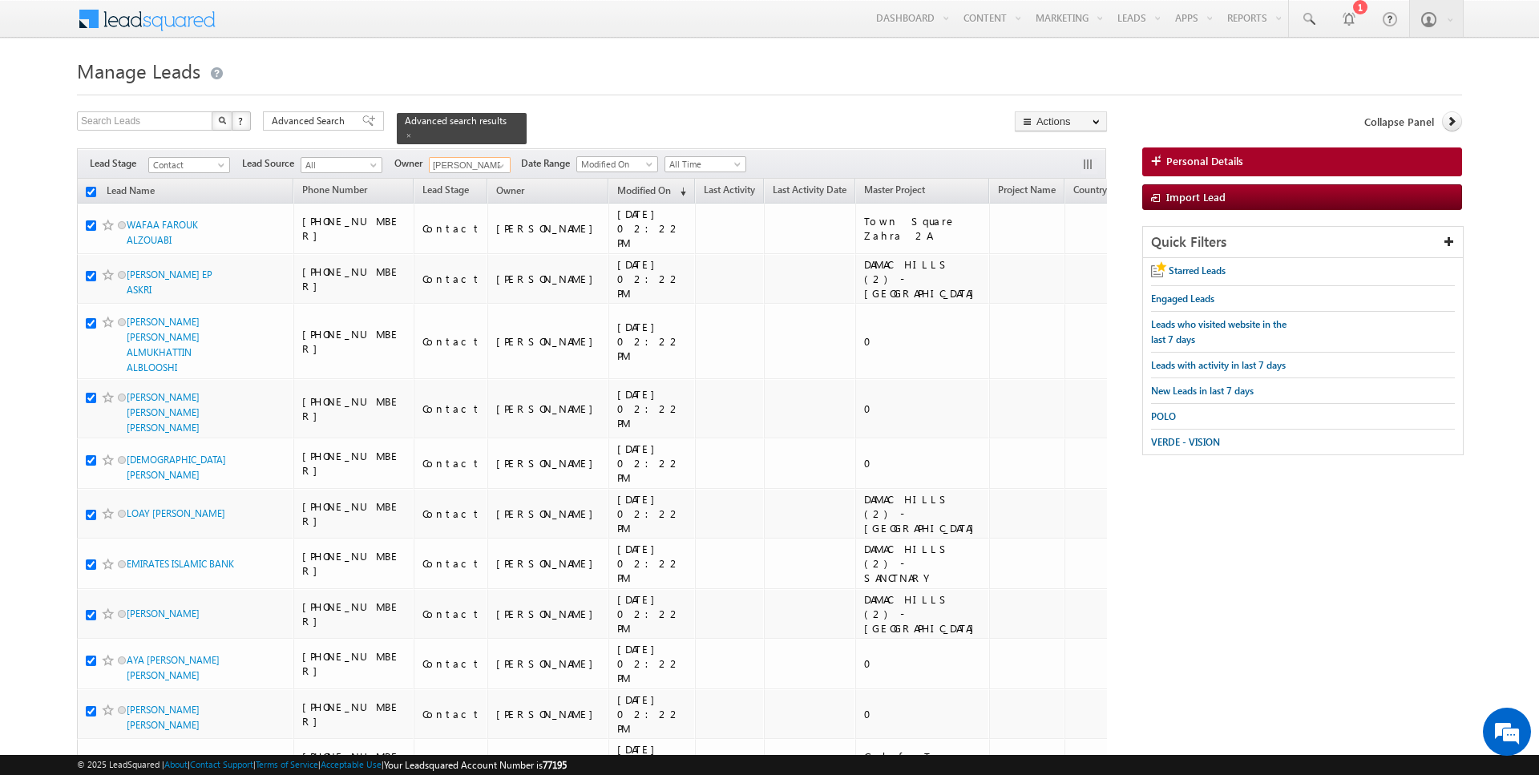
checkbox input "true"
click at [1058, 260] on link "Change Owner" at bounding box center [1061, 259] width 91 height 19
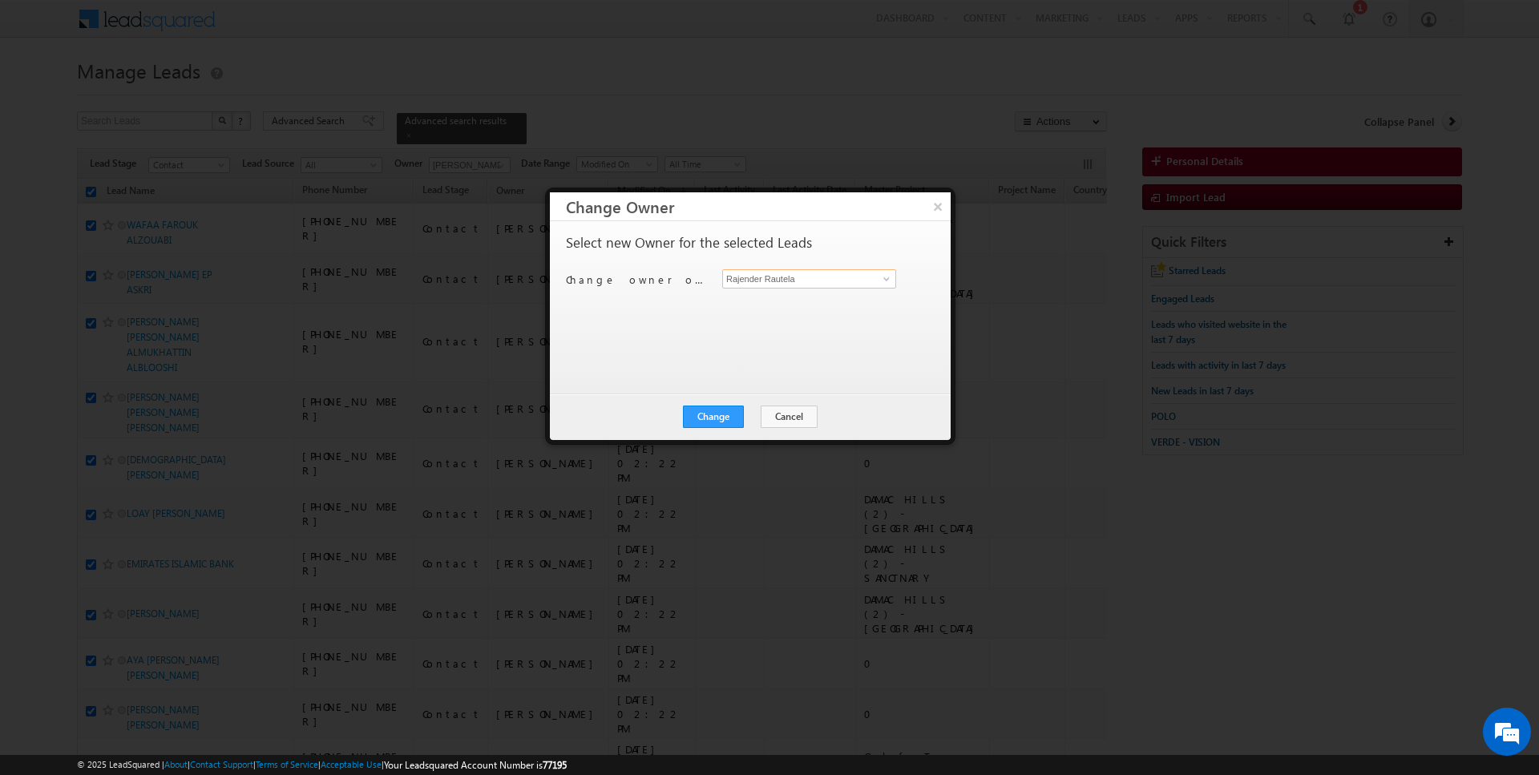
click at [798, 277] on input "Rajender Rautela" at bounding box center [809, 278] width 174 height 19
type input "AmanSingh Yadav"
click at [721, 419] on button "Change" at bounding box center [713, 417] width 61 height 22
click at [755, 430] on div "Change Cancel Close" at bounding box center [750, 417] width 401 height 47
click at [757, 419] on button "Close" at bounding box center [752, 417] width 51 height 22
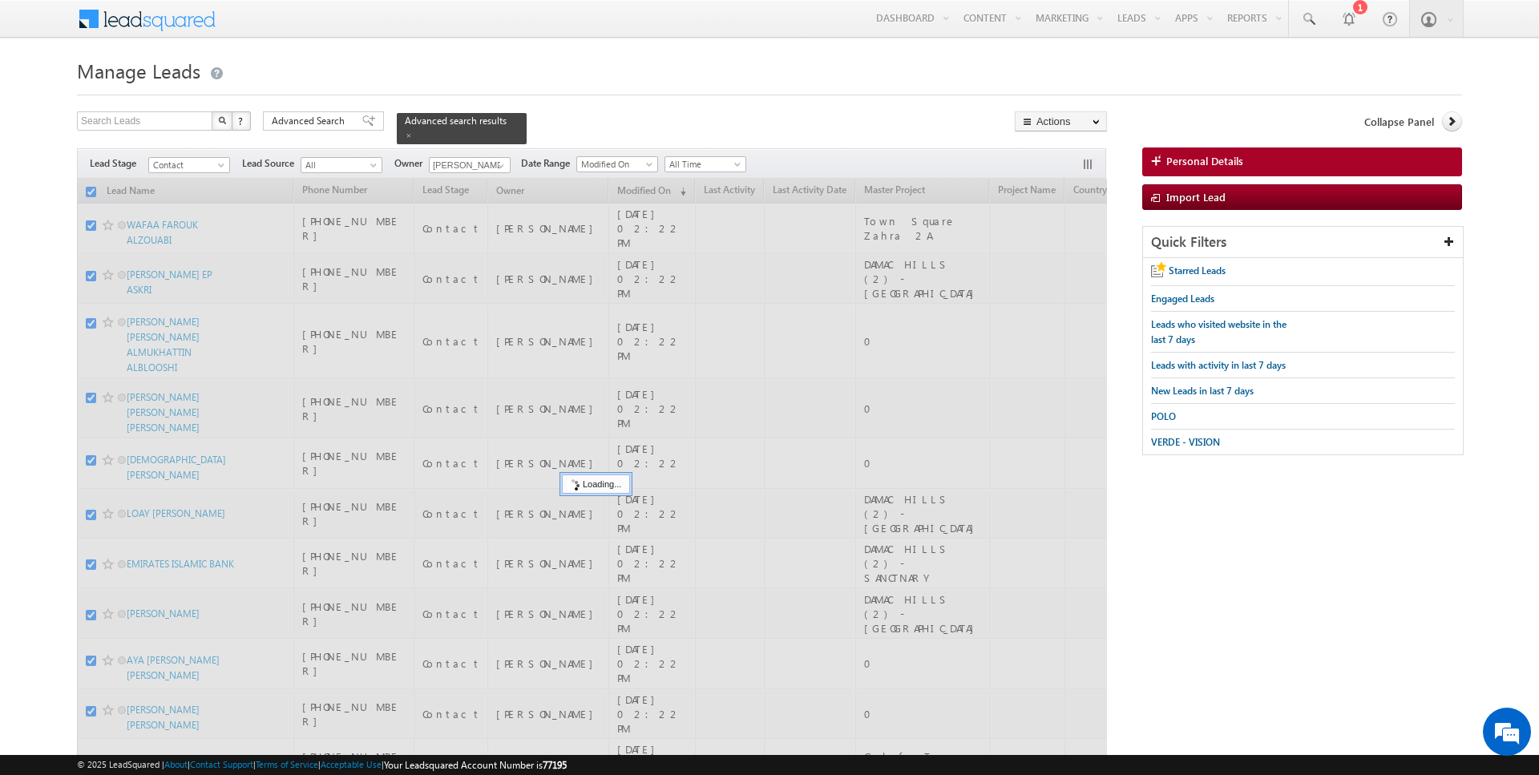
checkbox input "false"
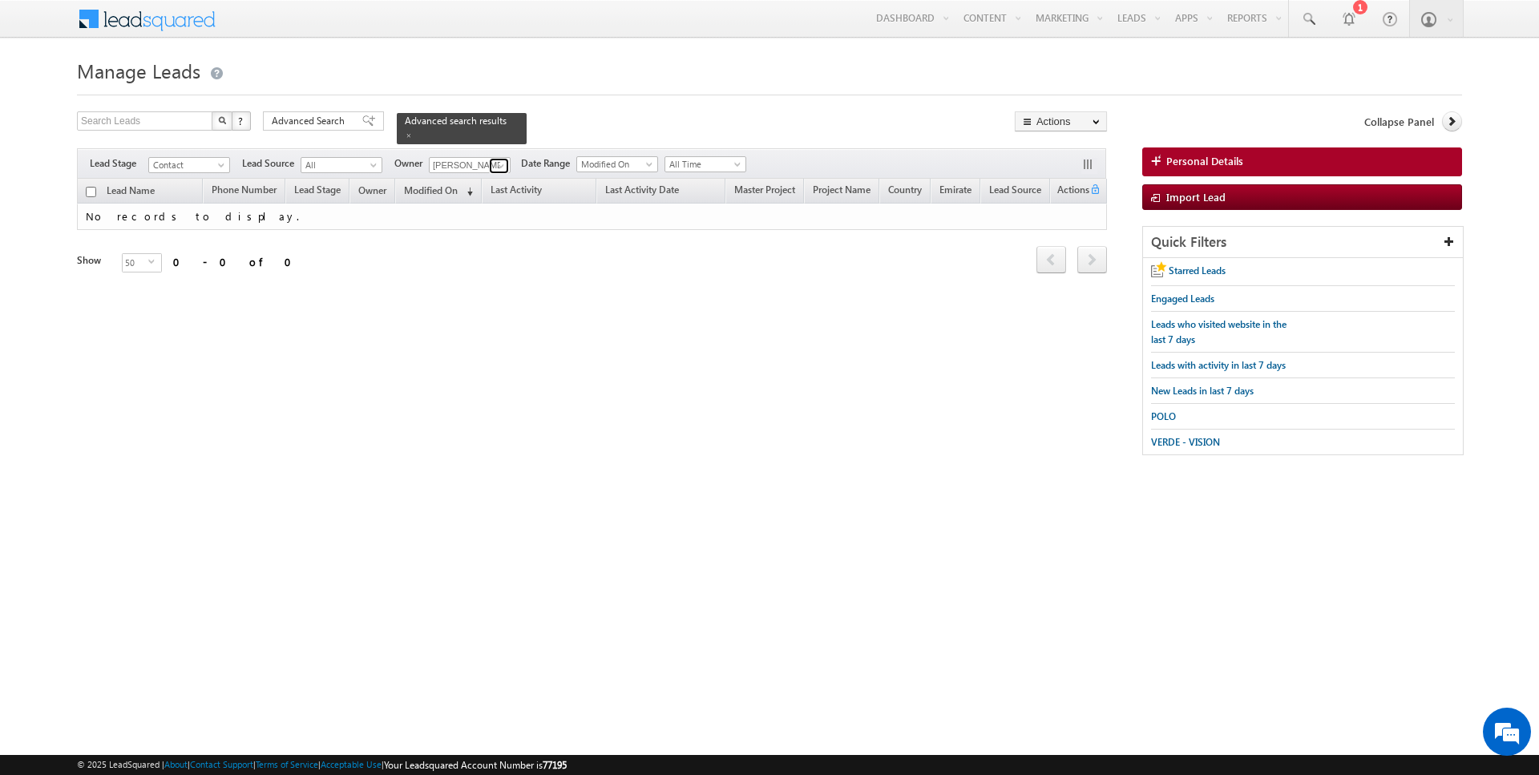
click at [497, 164] on span at bounding box center [501, 166] width 13 height 13
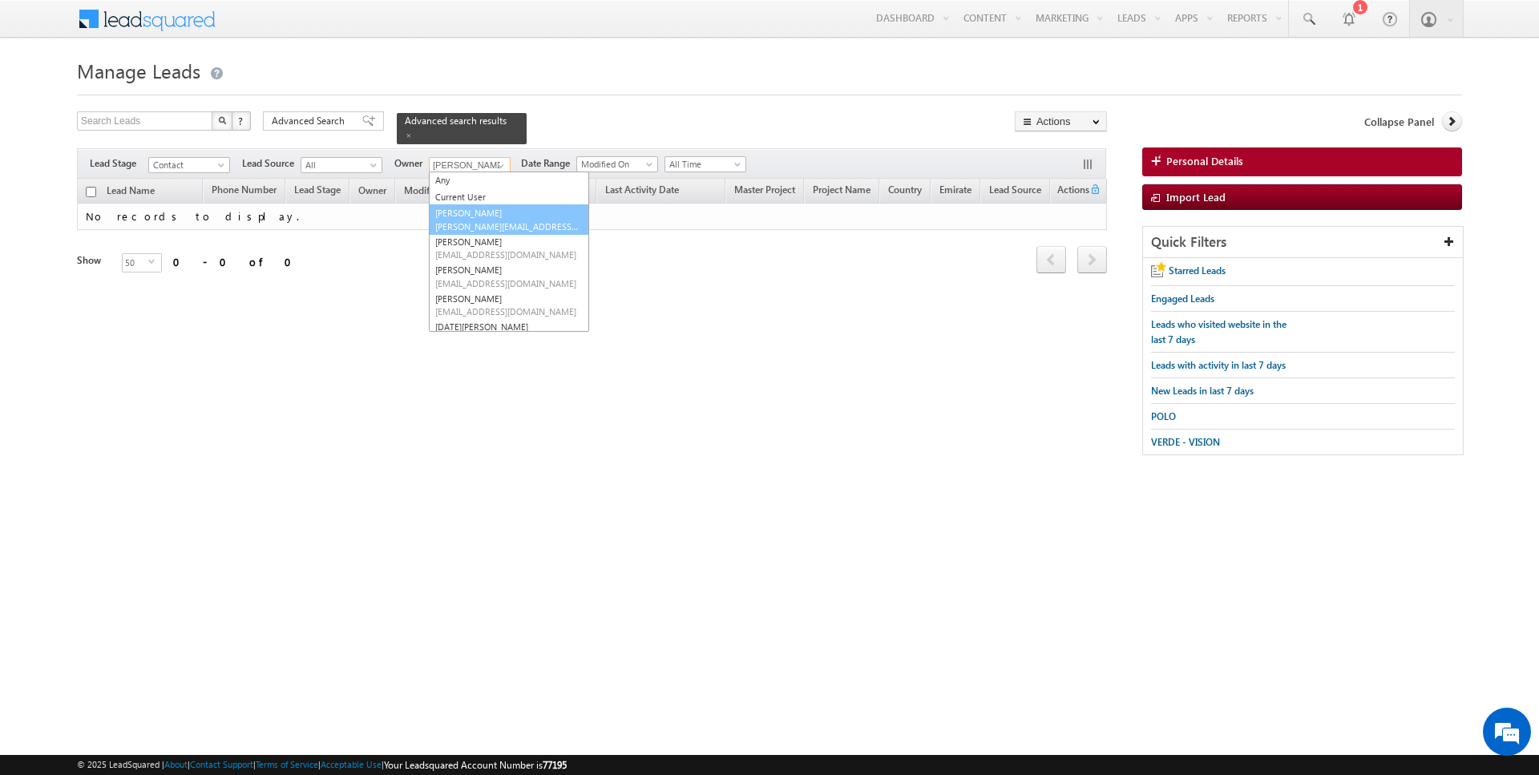
click at [472, 227] on span "amansingh.yadav@indglobal.ae" at bounding box center [507, 226] width 144 height 12
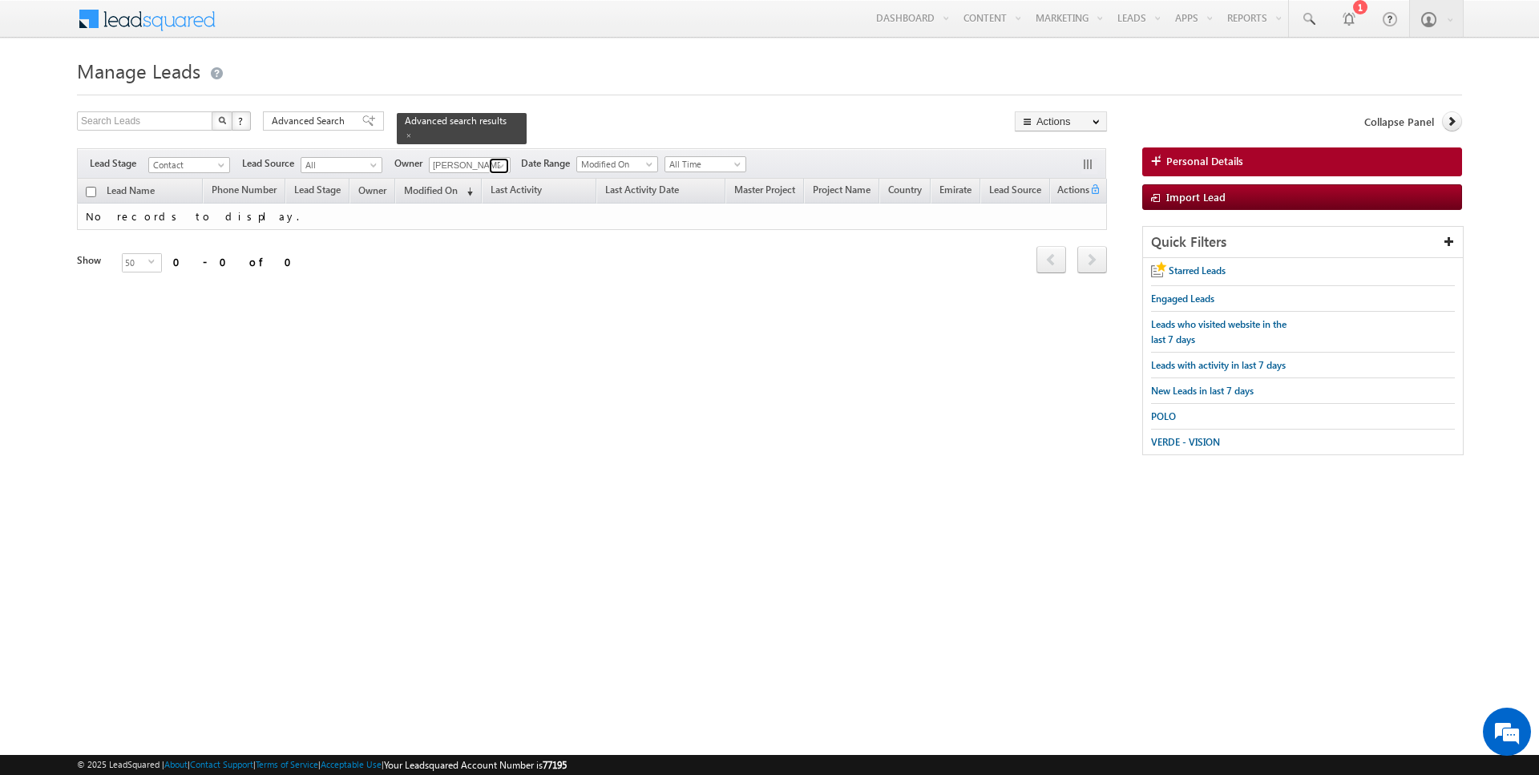
click at [500, 164] on span at bounding box center [501, 166] width 13 height 13
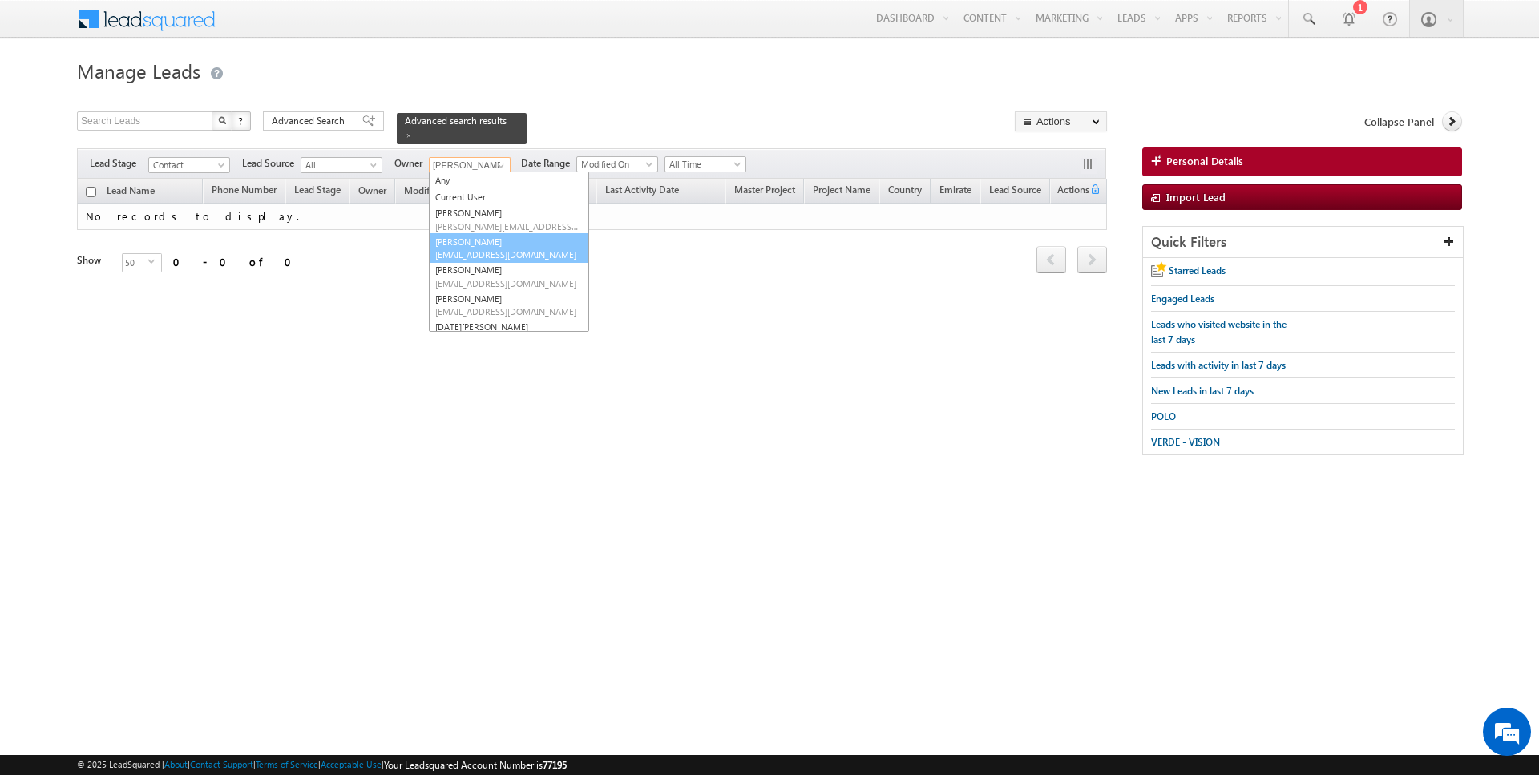
click at [467, 253] on span "anuj.upadhyay@indglobal.ae" at bounding box center [507, 255] width 144 height 12
type input "Anuj Upadhyay"
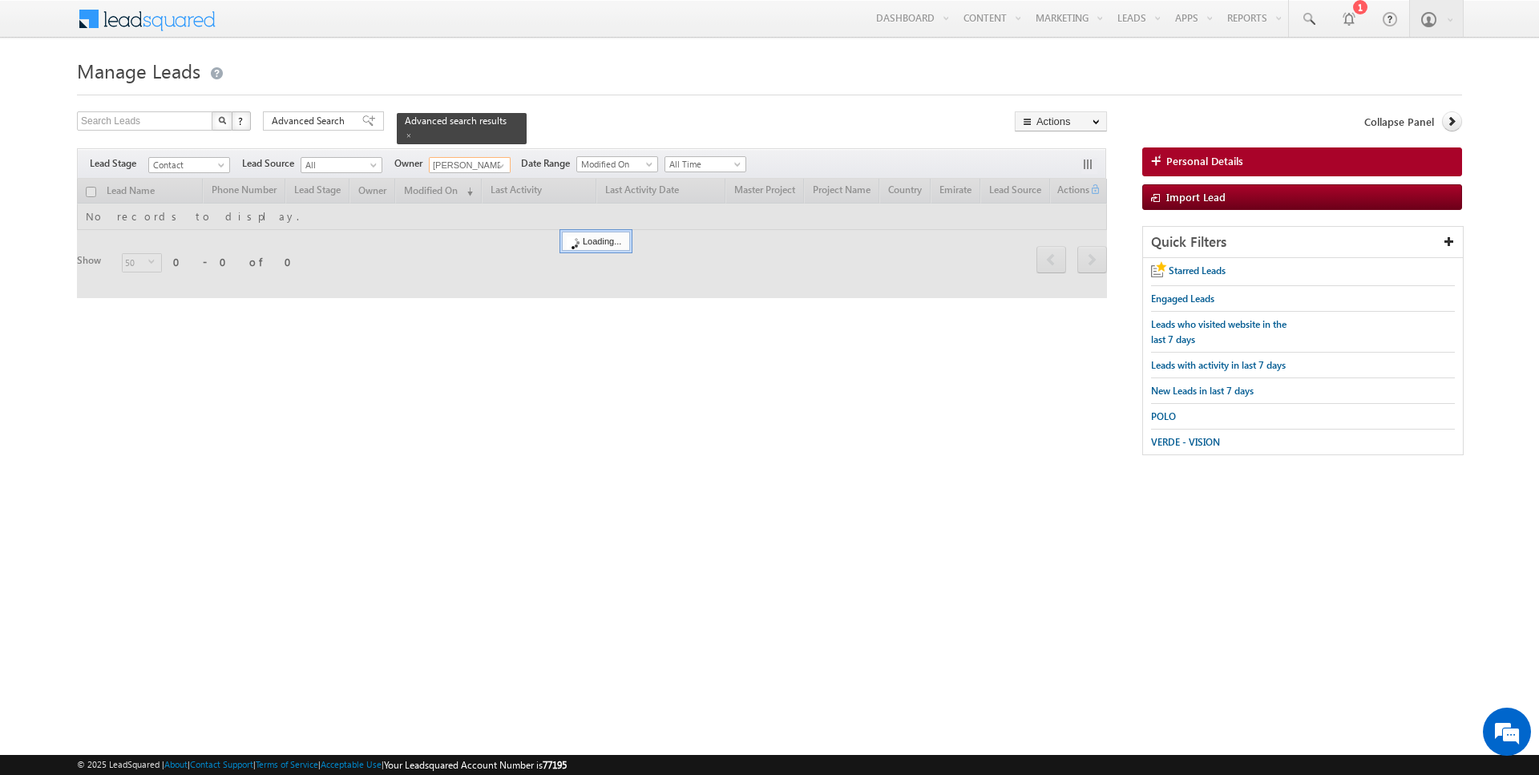
click at [89, 192] on input "checkbox" at bounding box center [91, 192] width 10 height 10
checkbox input "true"
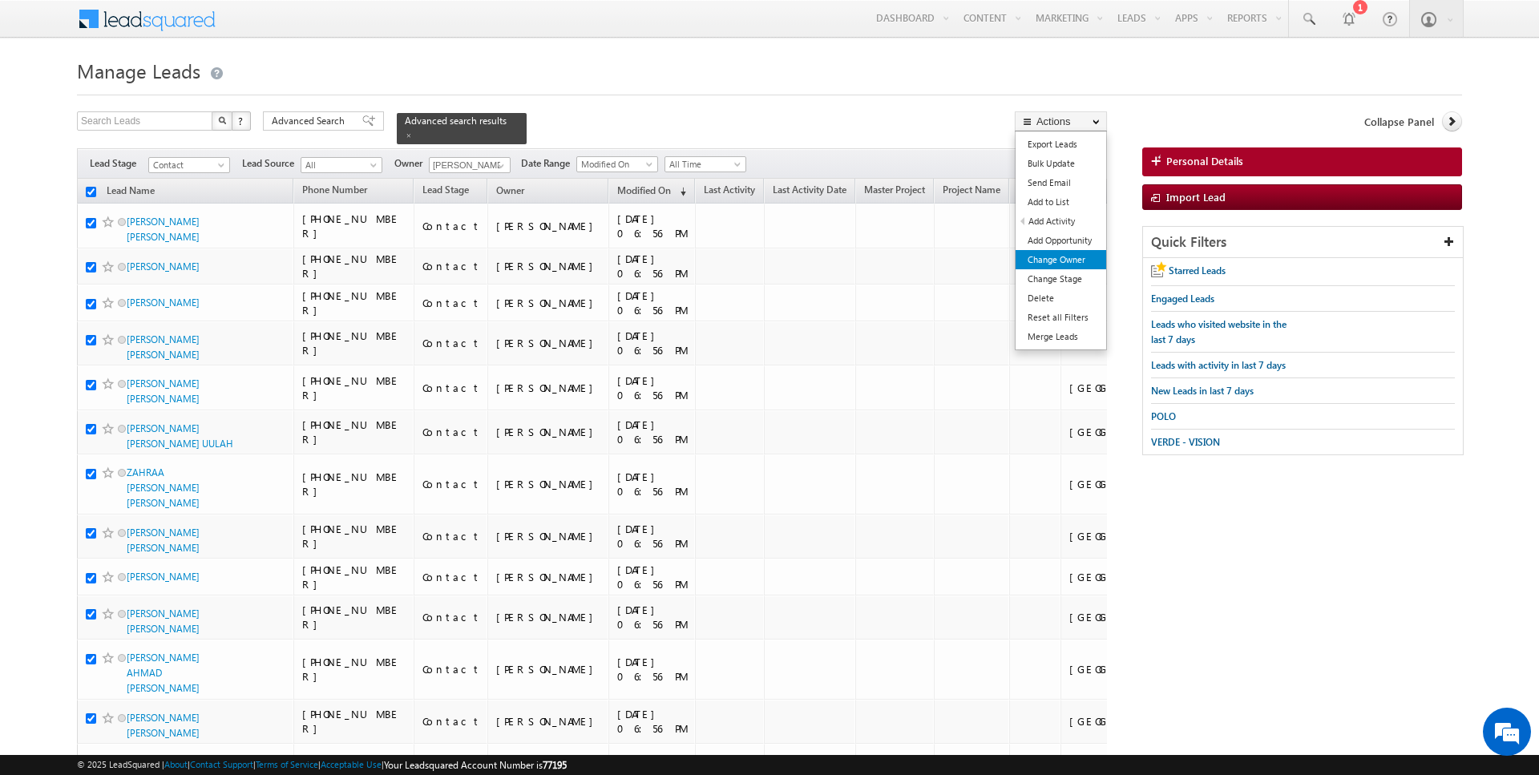
click at [1065, 254] on link "Change Owner" at bounding box center [1061, 259] width 91 height 19
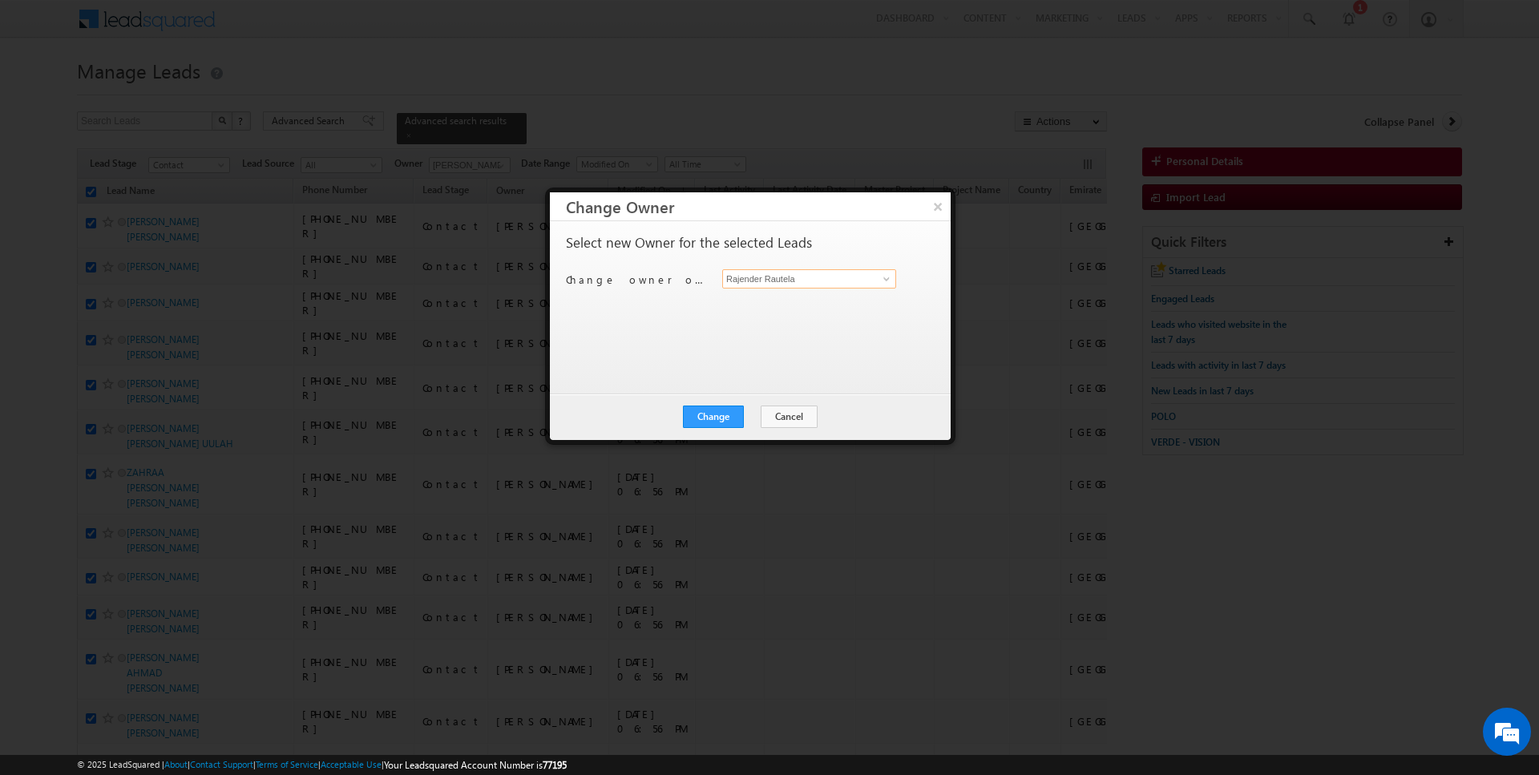
click at [807, 283] on input "Rajender Rautela" at bounding box center [809, 278] width 174 height 19
type input "[PERSON_NAME]"
click at [718, 419] on button "Change" at bounding box center [713, 417] width 61 height 22
click at [748, 419] on button "Close" at bounding box center [752, 417] width 51 height 22
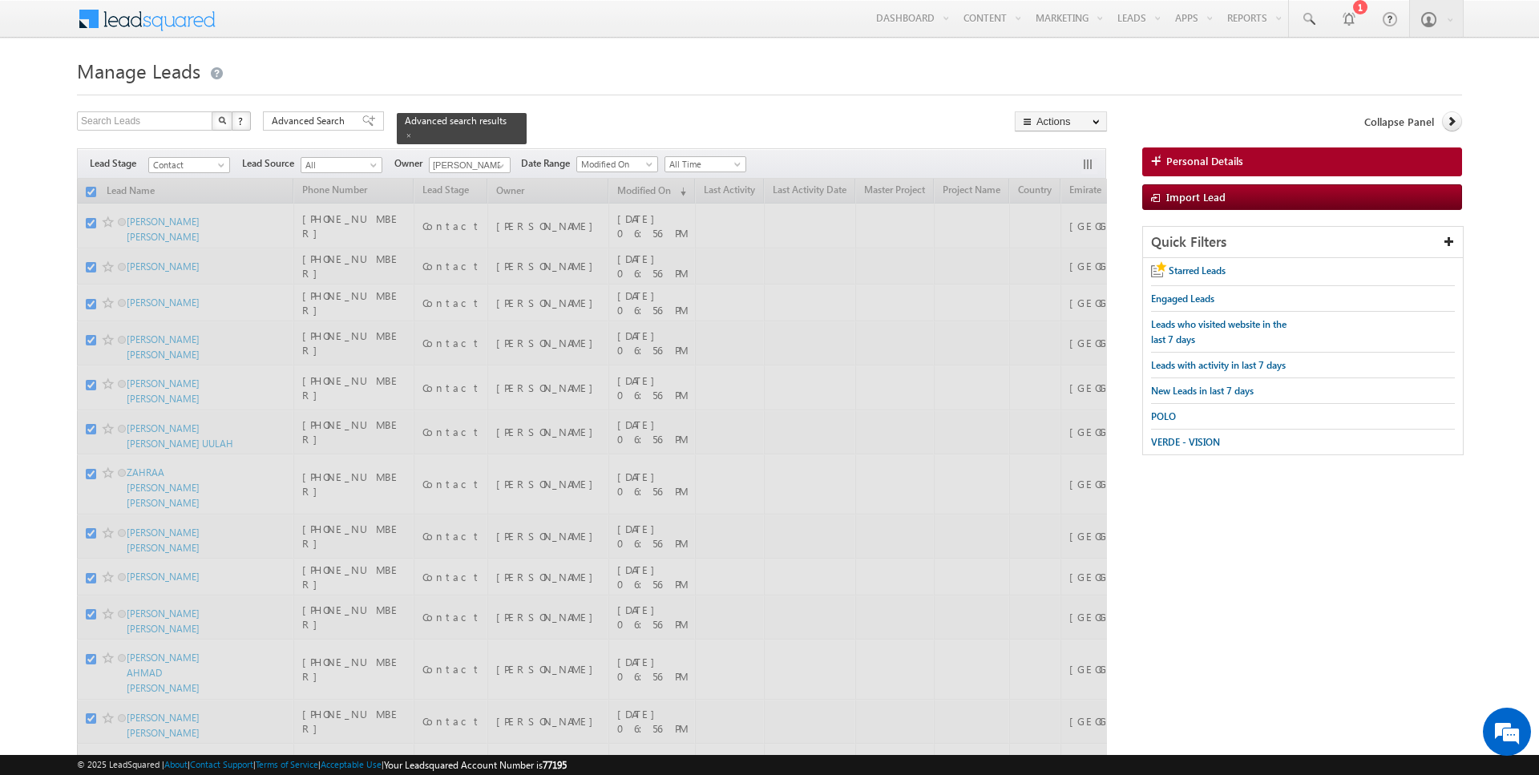
checkbox input "false"
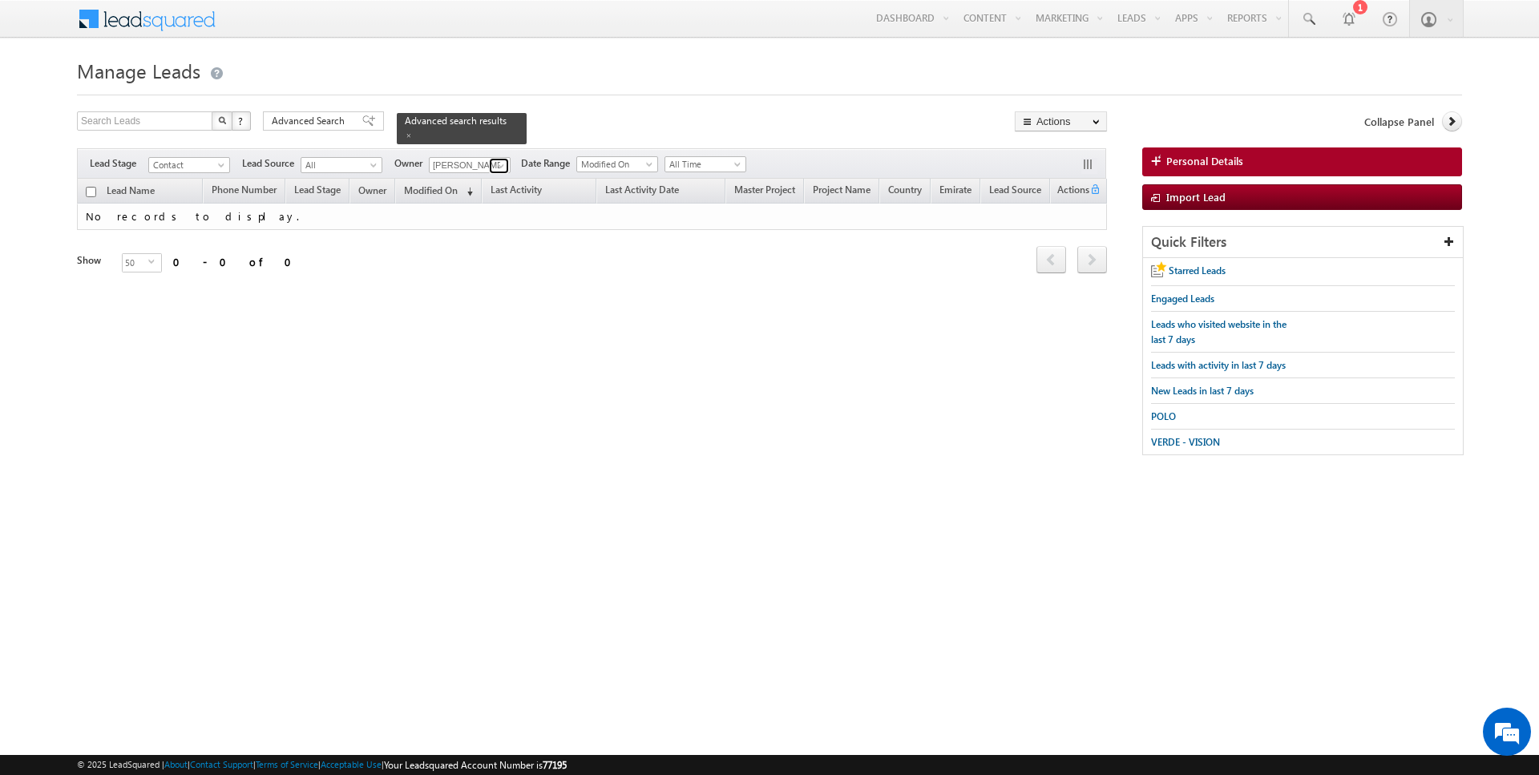
click at [502, 168] on span at bounding box center [501, 166] width 13 height 13
click at [501, 157] on input "[PERSON_NAME]" at bounding box center [470, 165] width 82 height 16
click at [498, 166] on span at bounding box center [501, 166] width 13 height 13
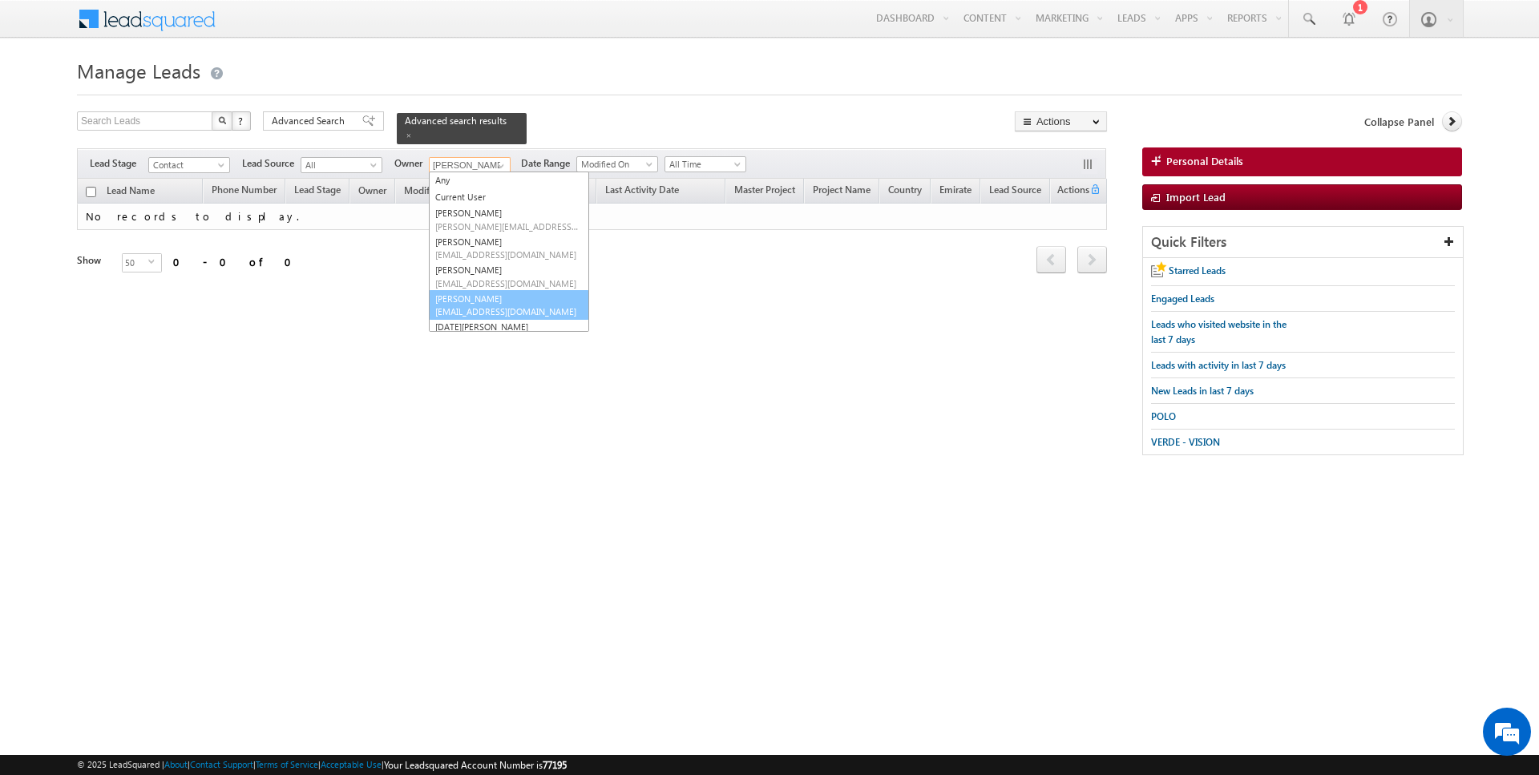
click at [467, 308] on span "janamjay.sharma@indglobal.ae" at bounding box center [507, 311] width 144 height 12
type input "[PERSON_NAME]"
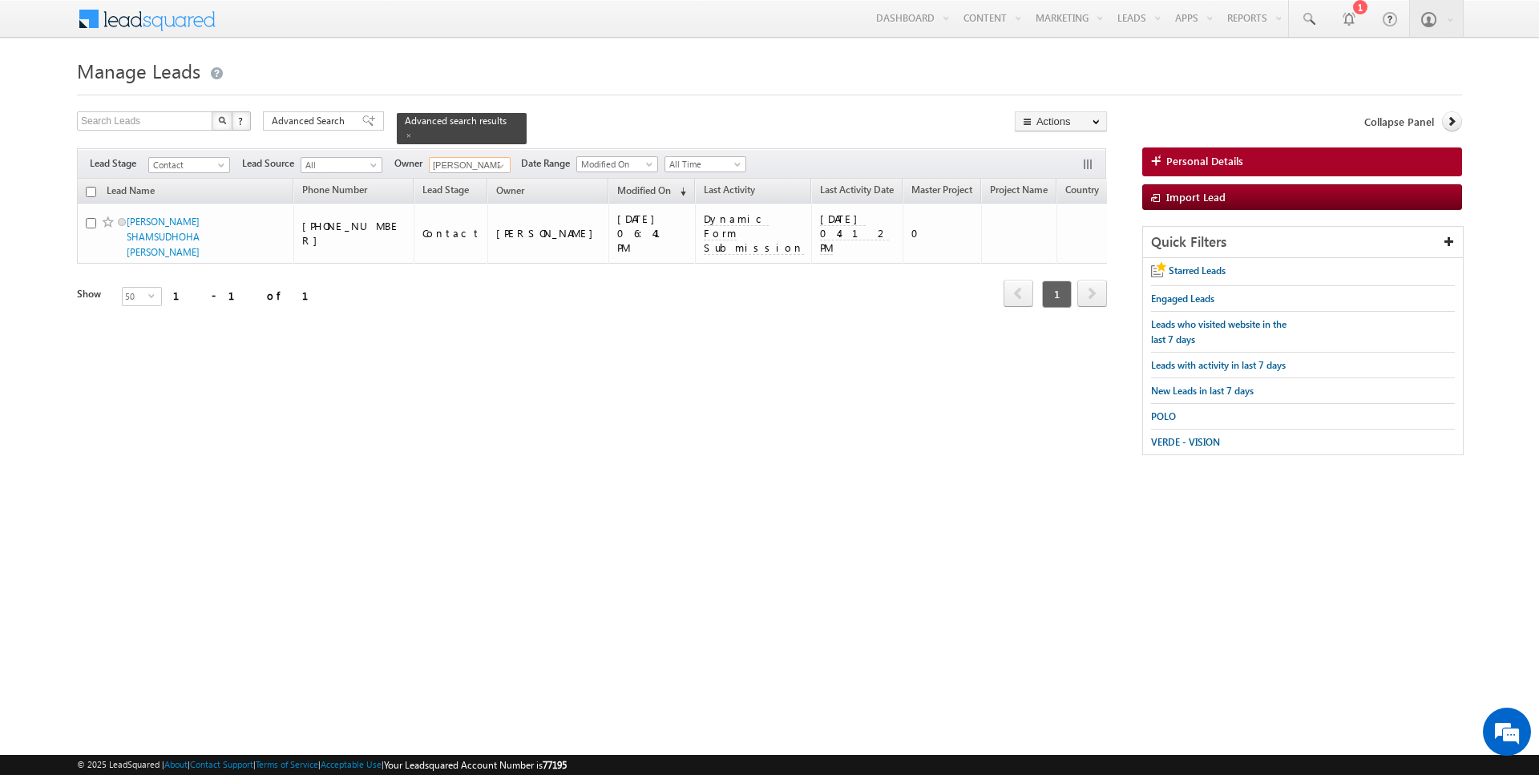
click at [91, 192] on input "checkbox" at bounding box center [91, 192] width 10 height 10
checkbox input "true"
click at [1072, 259] on link "Change Owner" at bounding box center [1061, 259] width 91 height 19
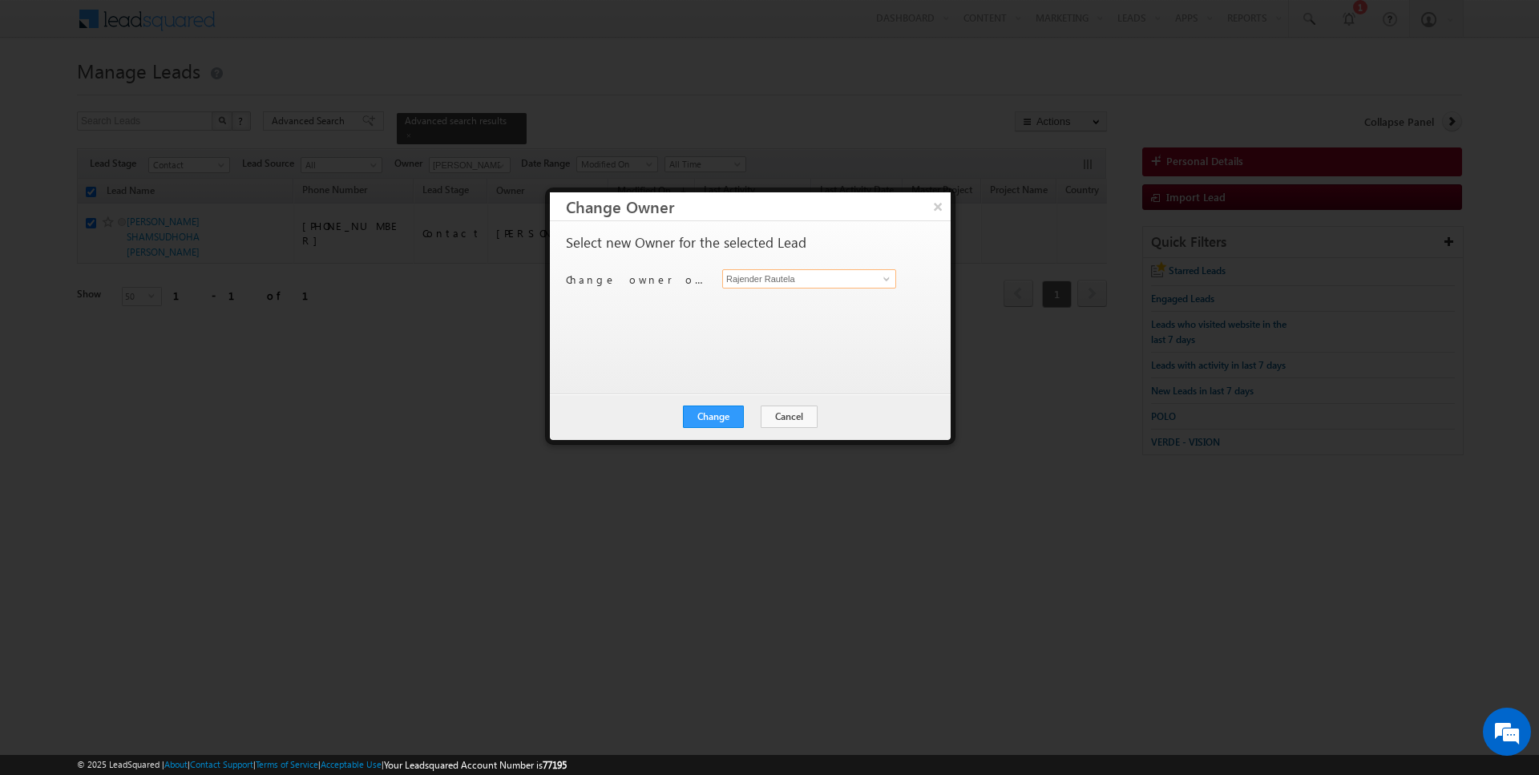
click at [779, 273] on input "Rajender Rautela" at bounding box center [809, 278] width 174 height 19
type input "[PERSON_NAME]"
click at [725, 406] on button "Change" at bounding box center [713, 417] width 61 height 22
click at [738, 412] on button "Close" at bounding box center [752, 417] width 51 height 22
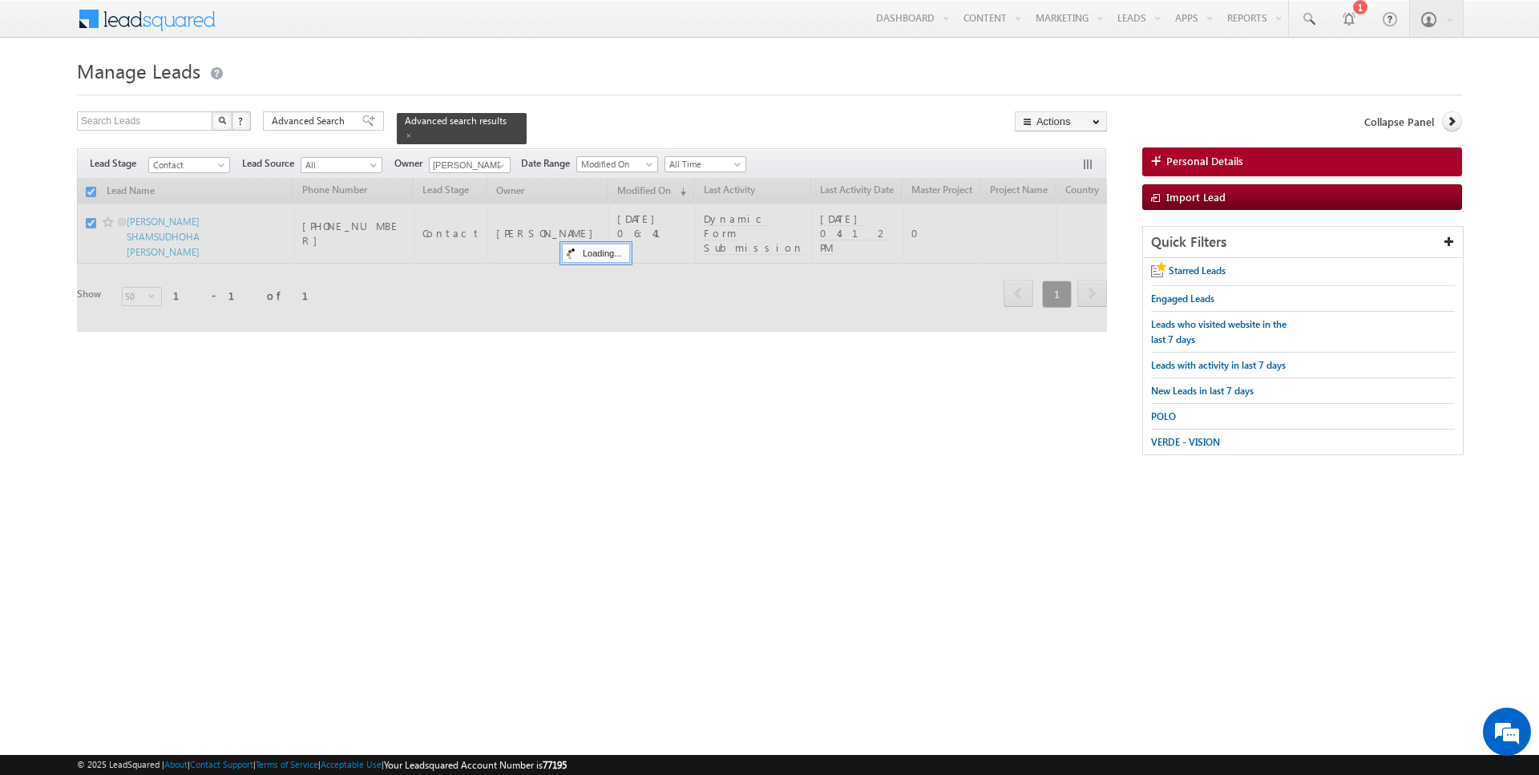
checkbox input "false"
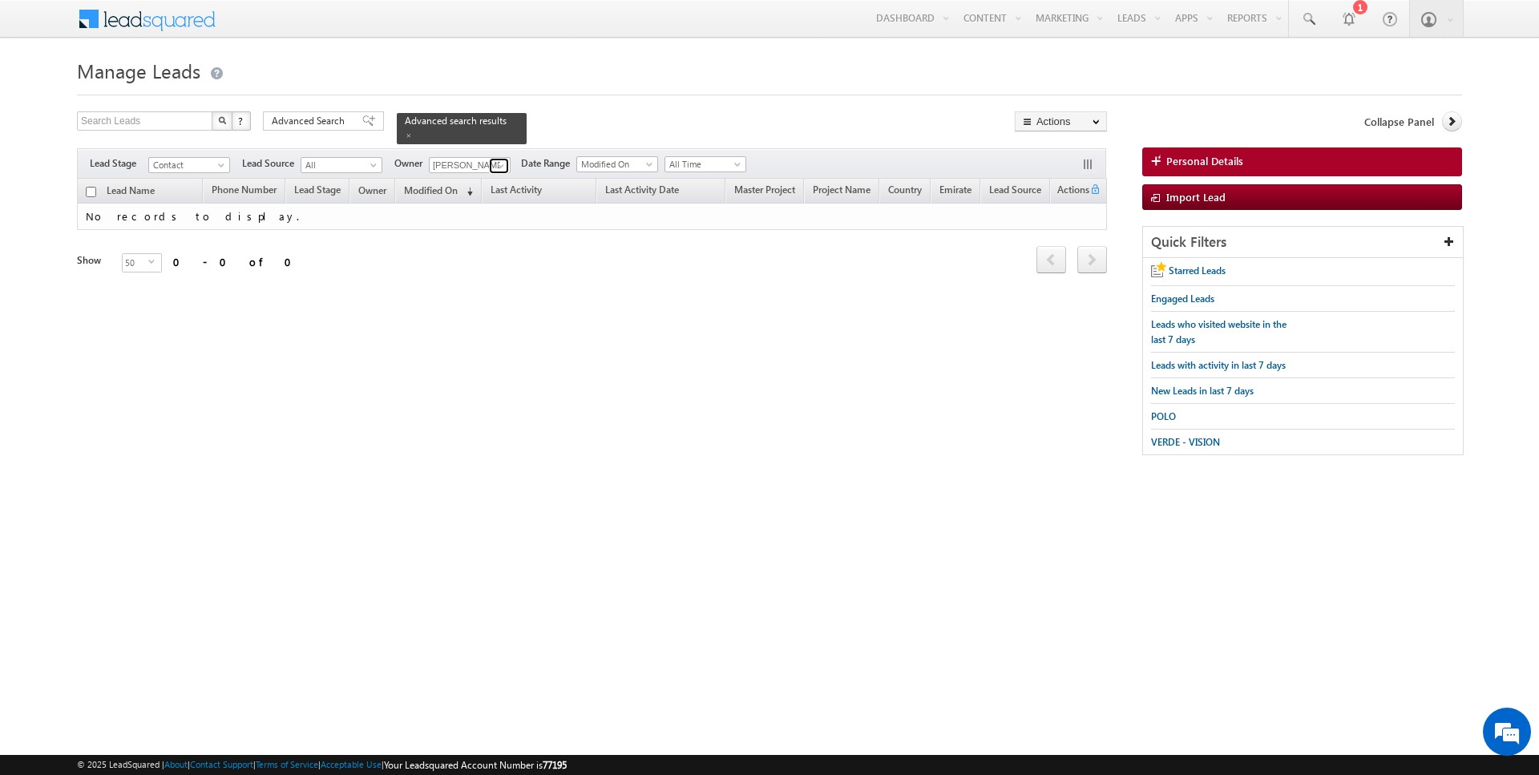
click at [495, 165] on span at bounding box center [501, 166] width 13 height 13
click at [500, 162] on span at bounding box center [501, 166] width 13 height 13
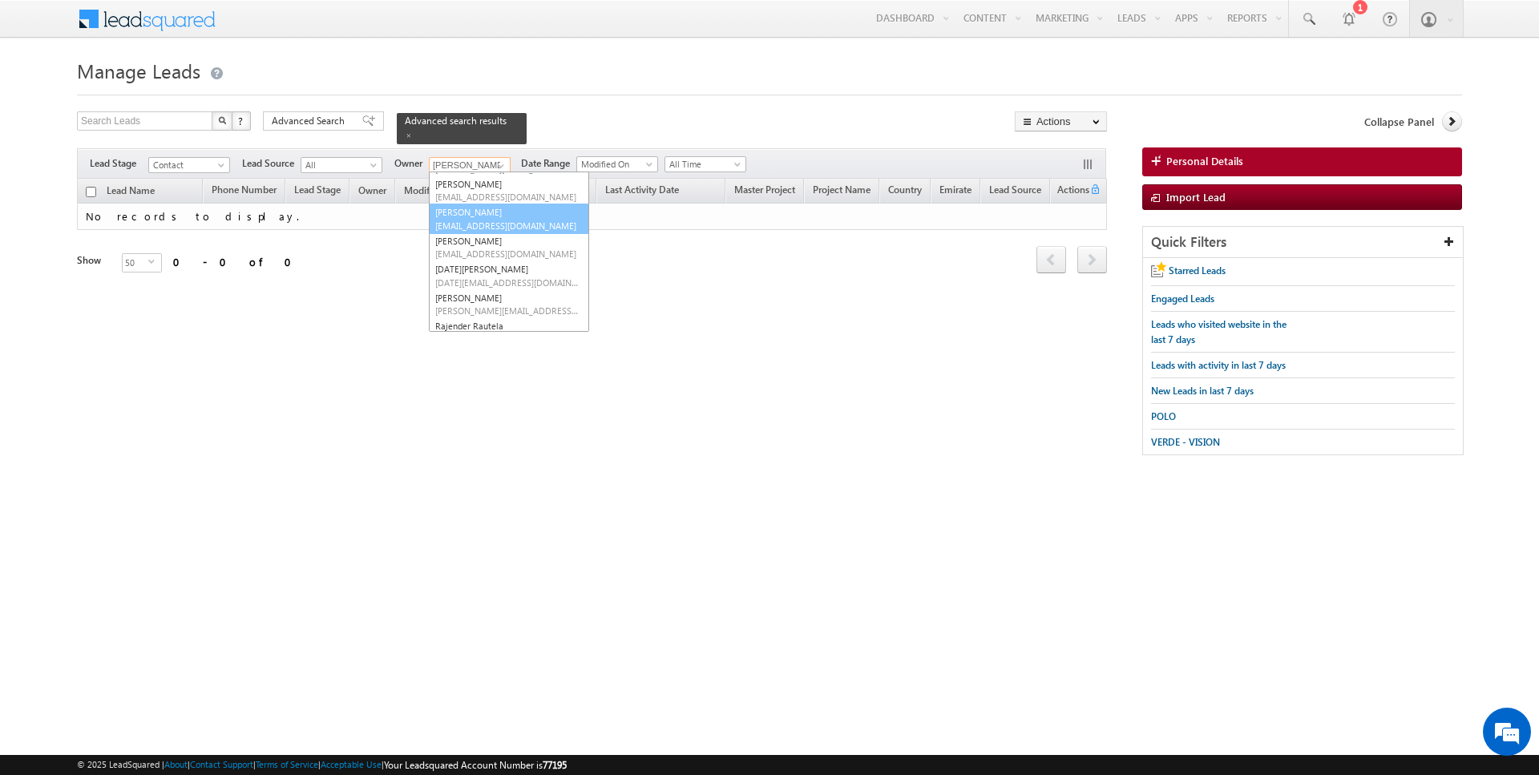
scroll to position [59, 0]
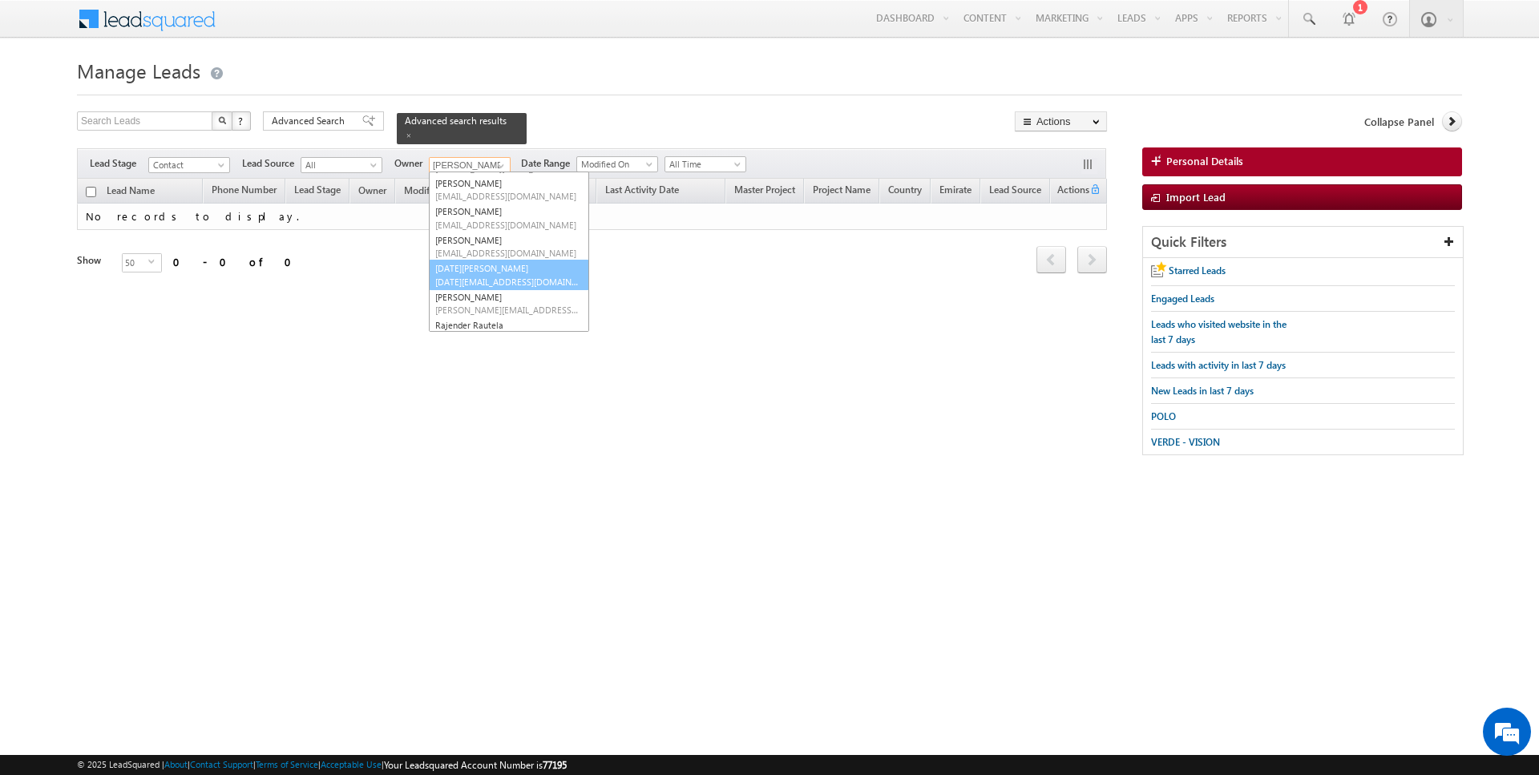
click at [476, 272] on link "Kartik Sharma kartik.sharma@indglobal.ae" at bounding box center [509, 275] width 160 height 30
type input "[DATE][PERSON_NAME]"
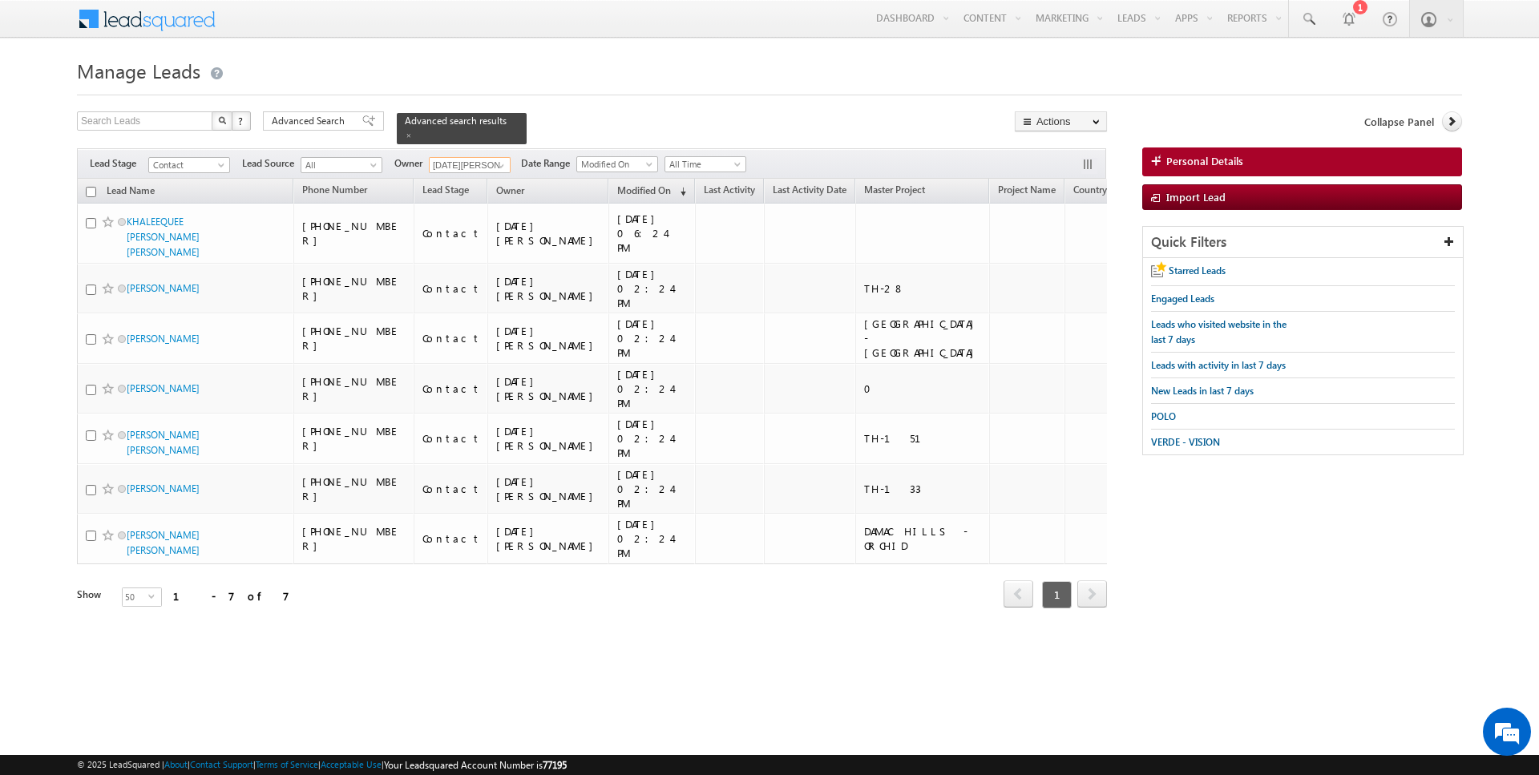
click at [92, 190] on input "checkbox" at bounding box center [91, 192] width 10 height 10
checkbox input "true"
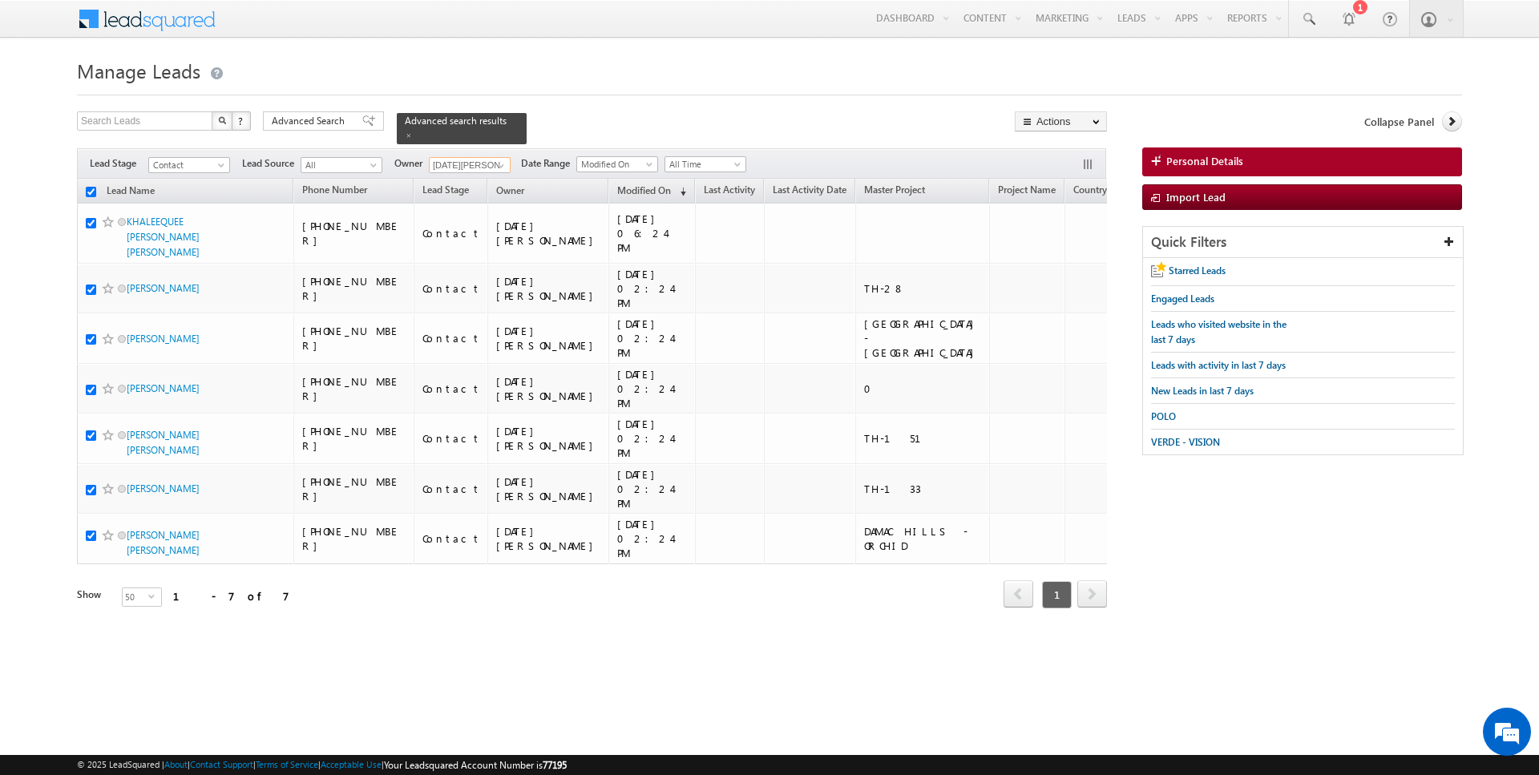
checkbox input "true"
click at [1077, 259] on link "Change Owner" at bounding box center [1061, 259] width 91 height 19
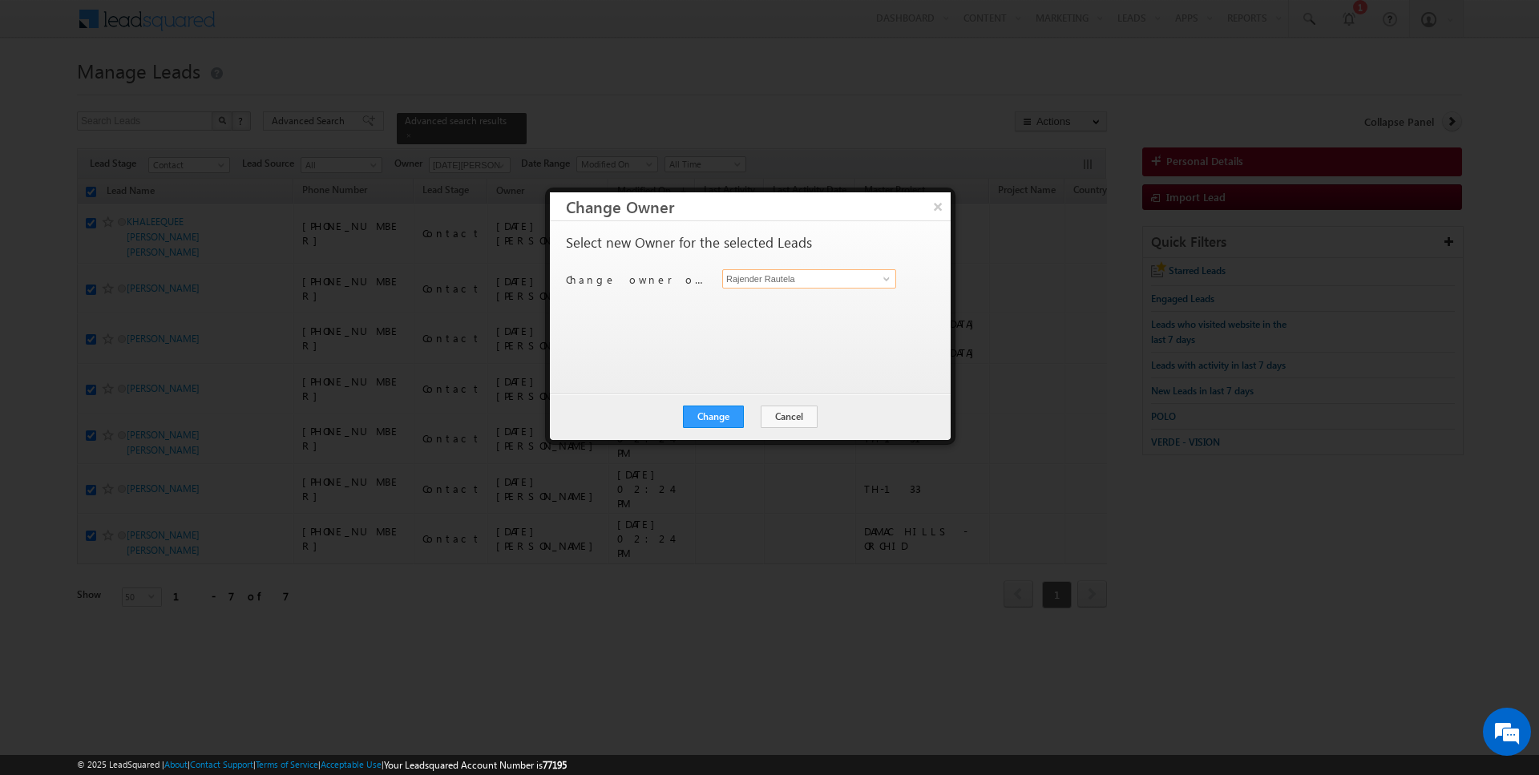
click at [819, 284] on input "Rajender Rautela" at bounding box center [809, 278] width 174 height 19
type input "[DATE][PERSON_NAME]"
click at [717, 408] on button "Change" at bounding box center [713, 417] width 61 height 22
click at [731, 421] on button "Close" at bounding box center [752, 417] width 51 height 22
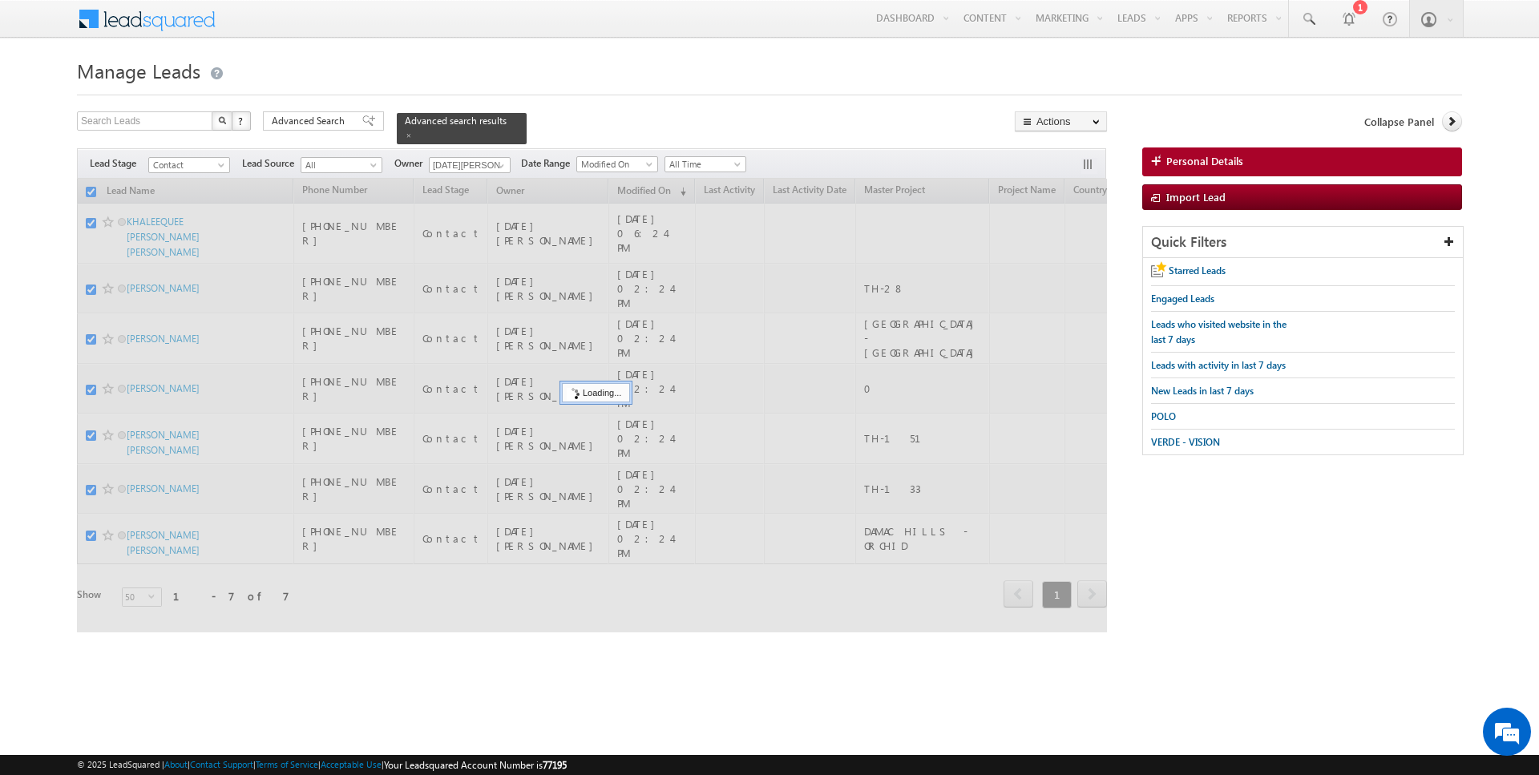
checkbox input "false"
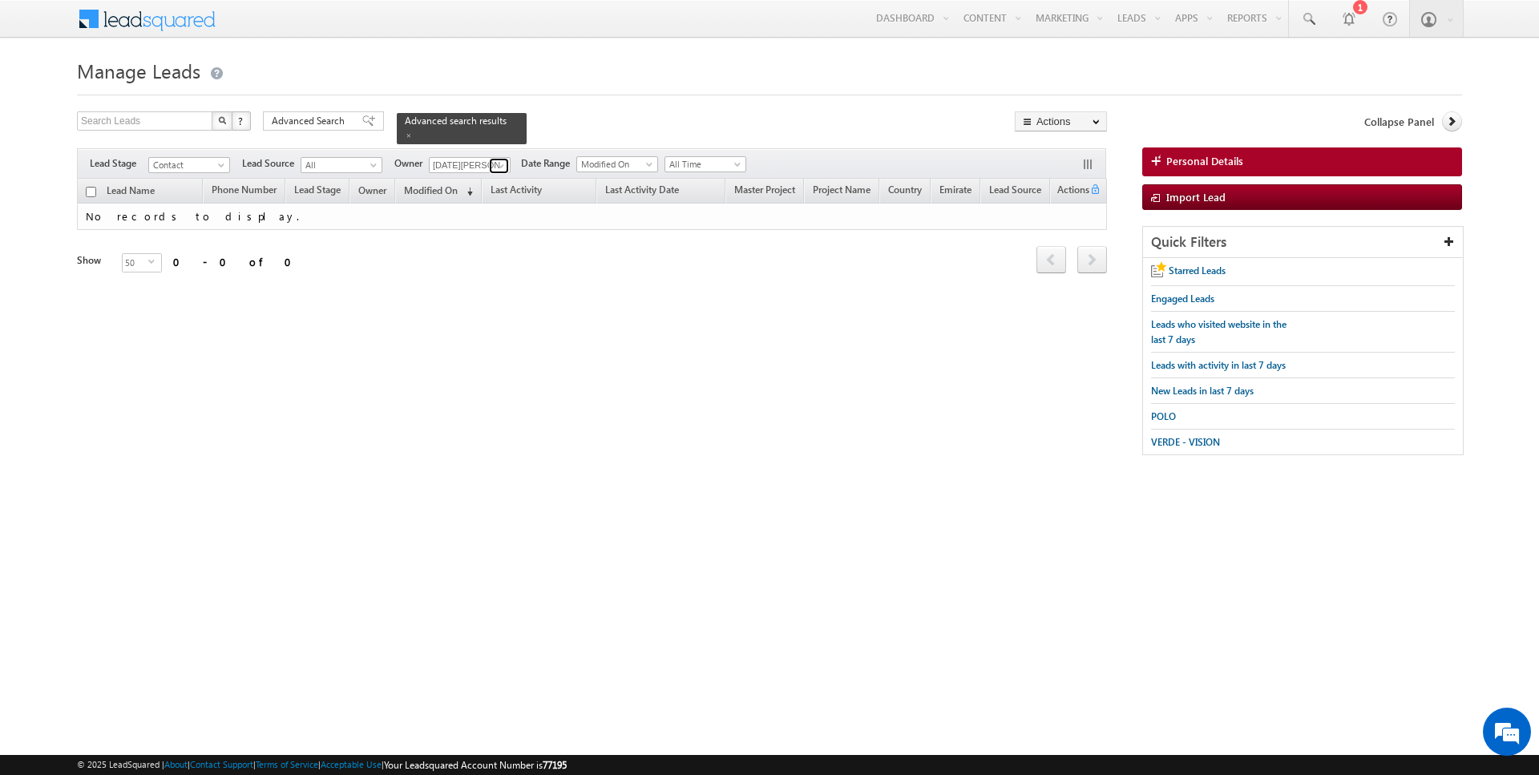
click at [496, 164] on span at bounding box center [501, 166] width 13 height 13
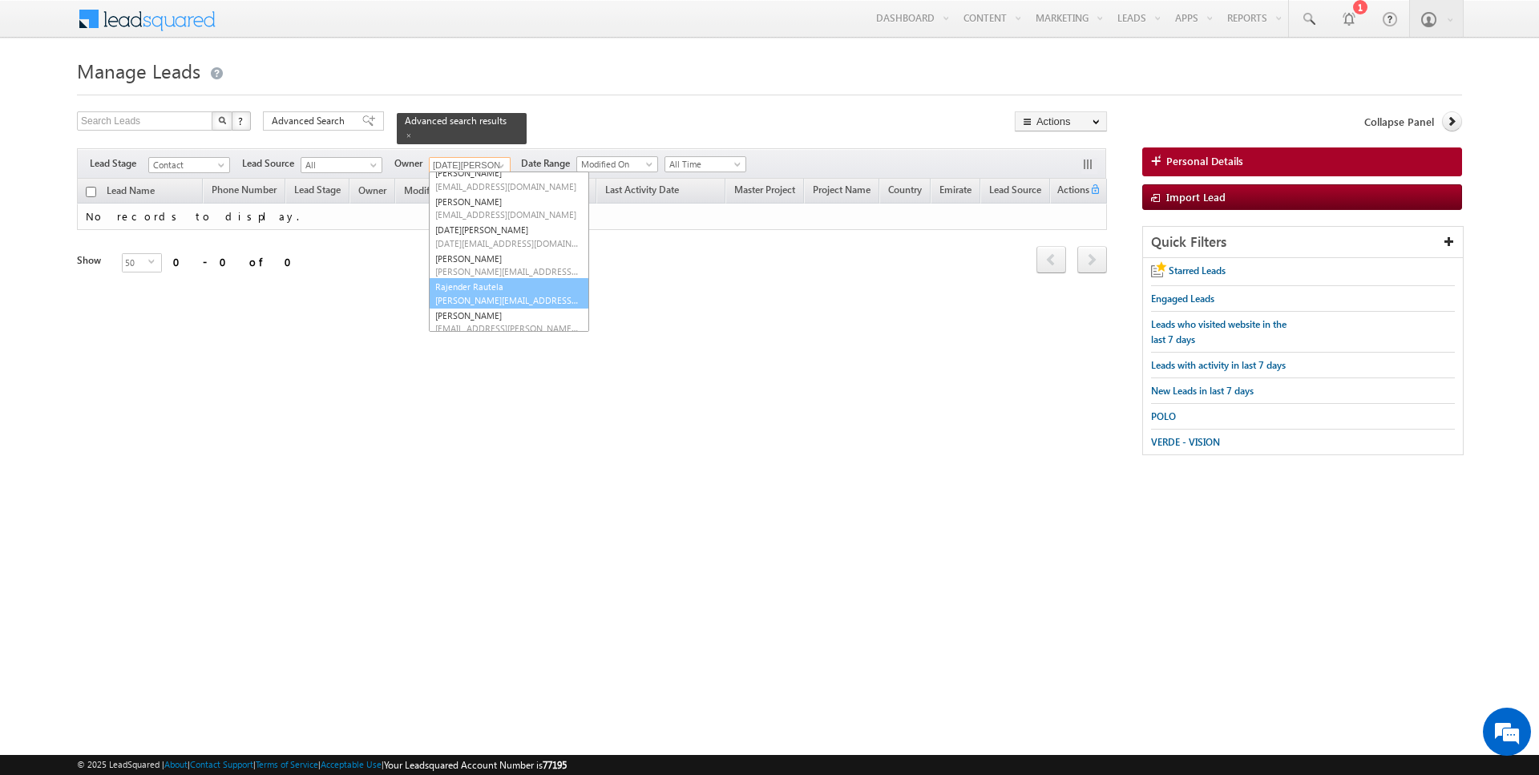
scroll to position [103, 0]
click at [486, 253] on link "Rahul Joshi rahul.joshi@indglobal.ae" at bounding box center [509, 260] width 160 height 30
type input "[PERSON_NAME]"
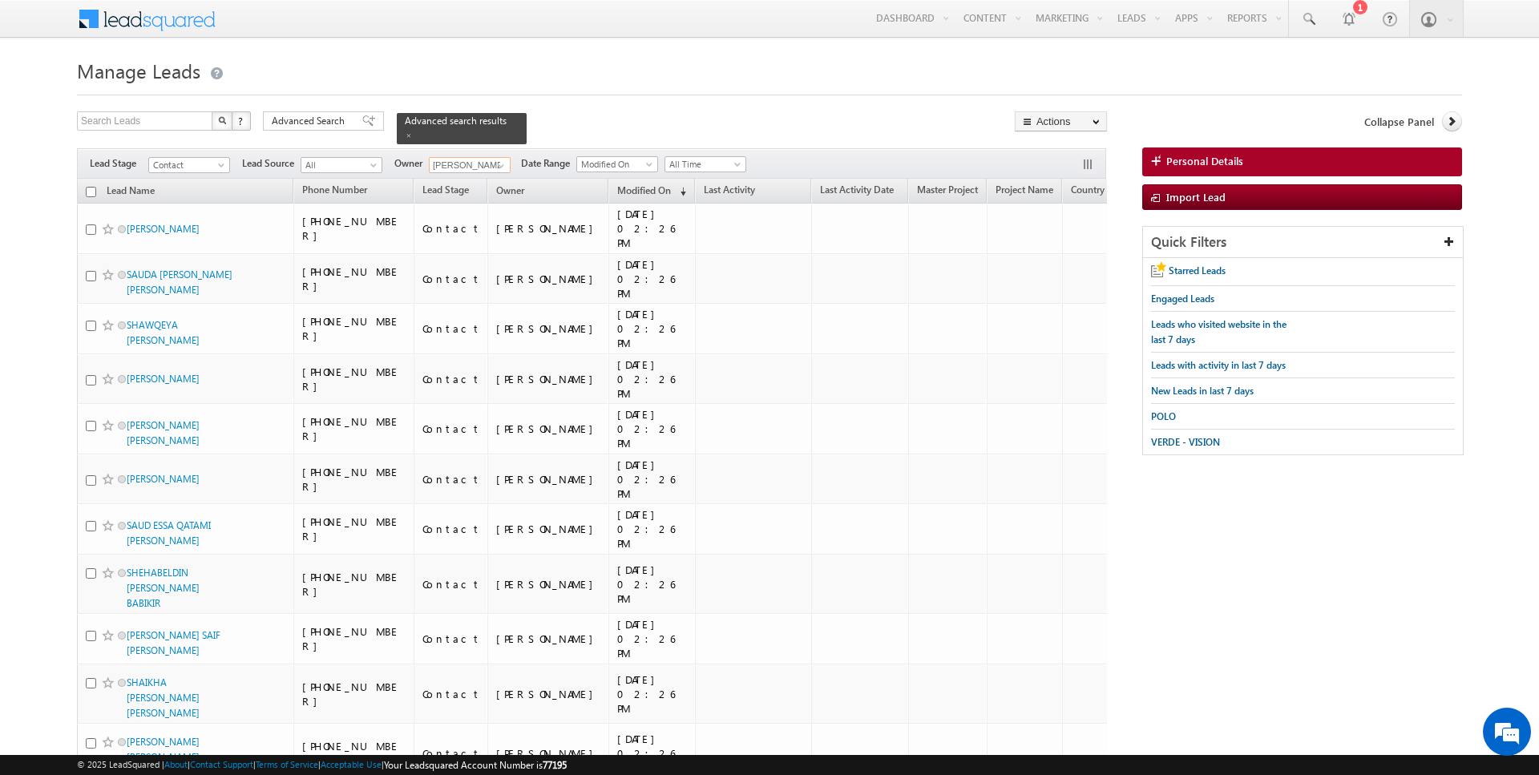
click at [90, 189] on input "checkbox" at bounding box center [91, 192] width 10 height 10
checkbox input "true"
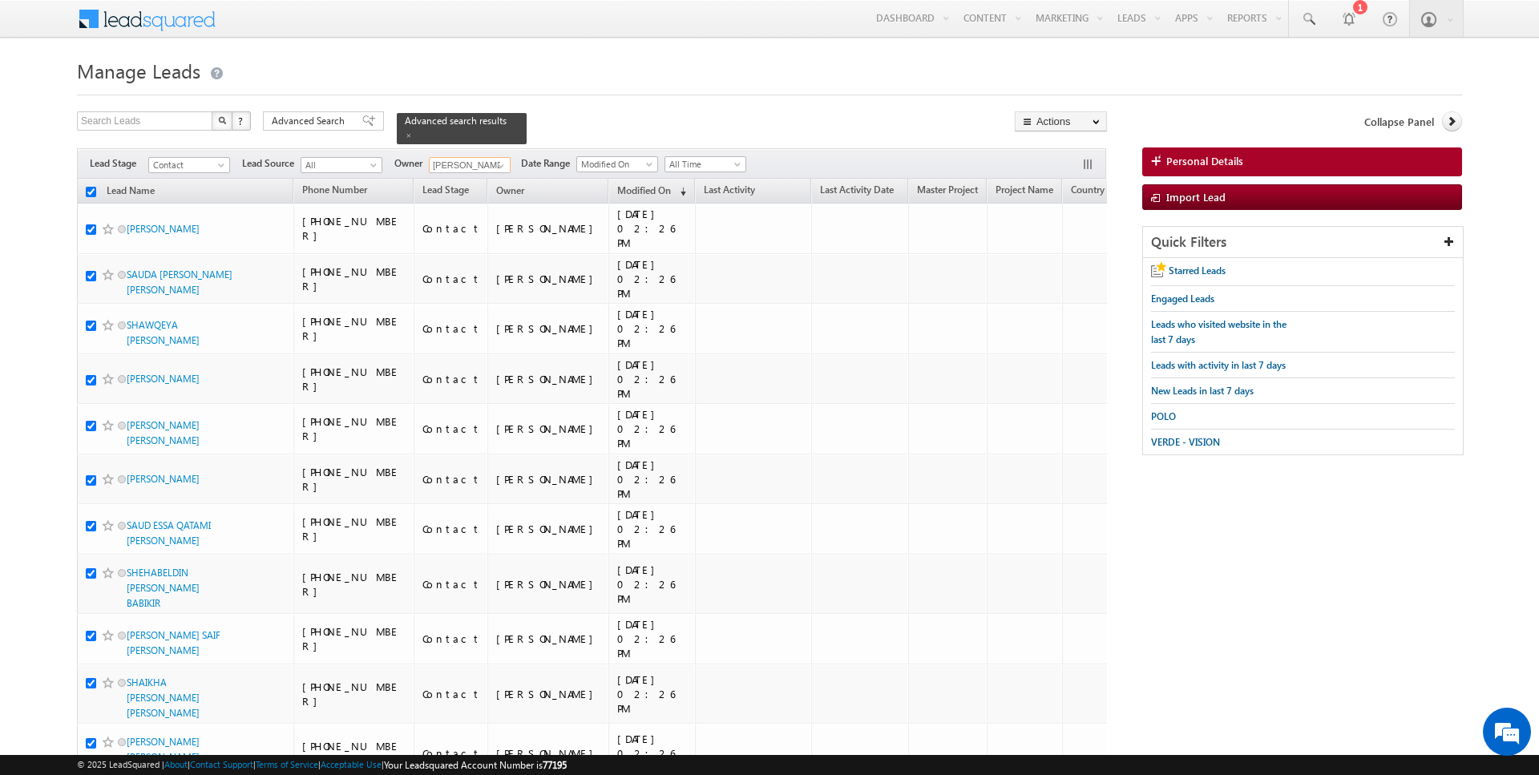
checkbox input "true"
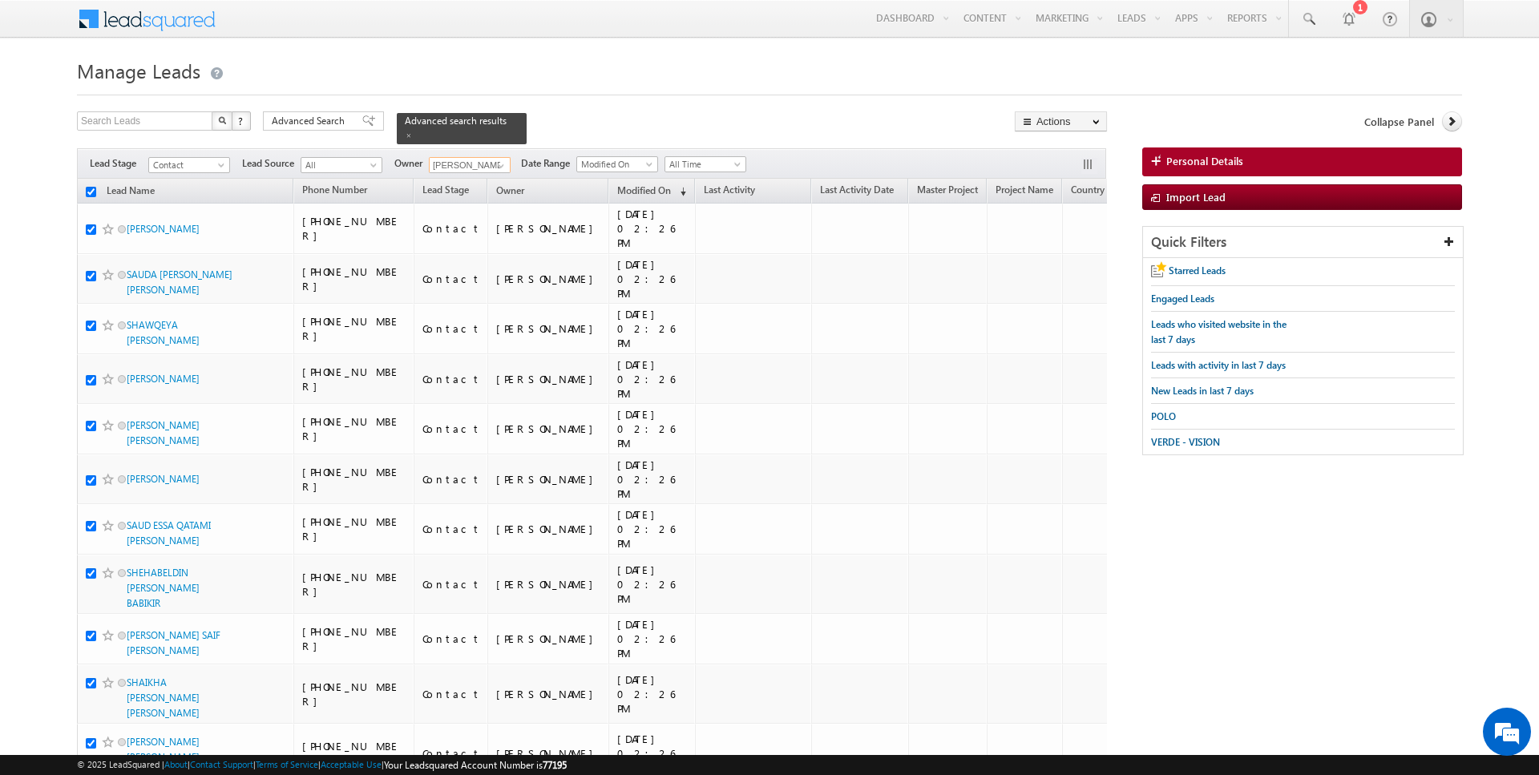
checkbox input "true"
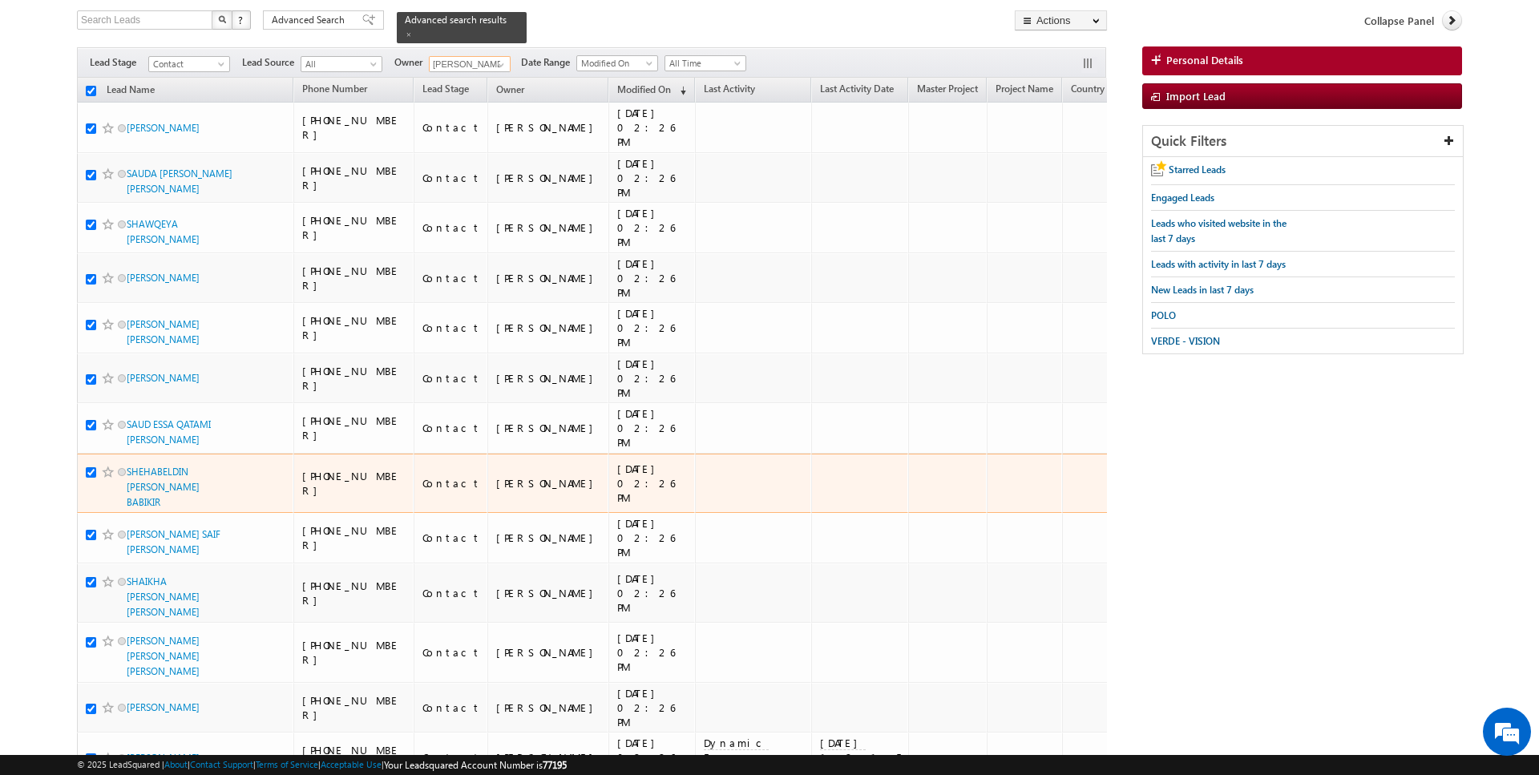
scroll to position [0, 0]
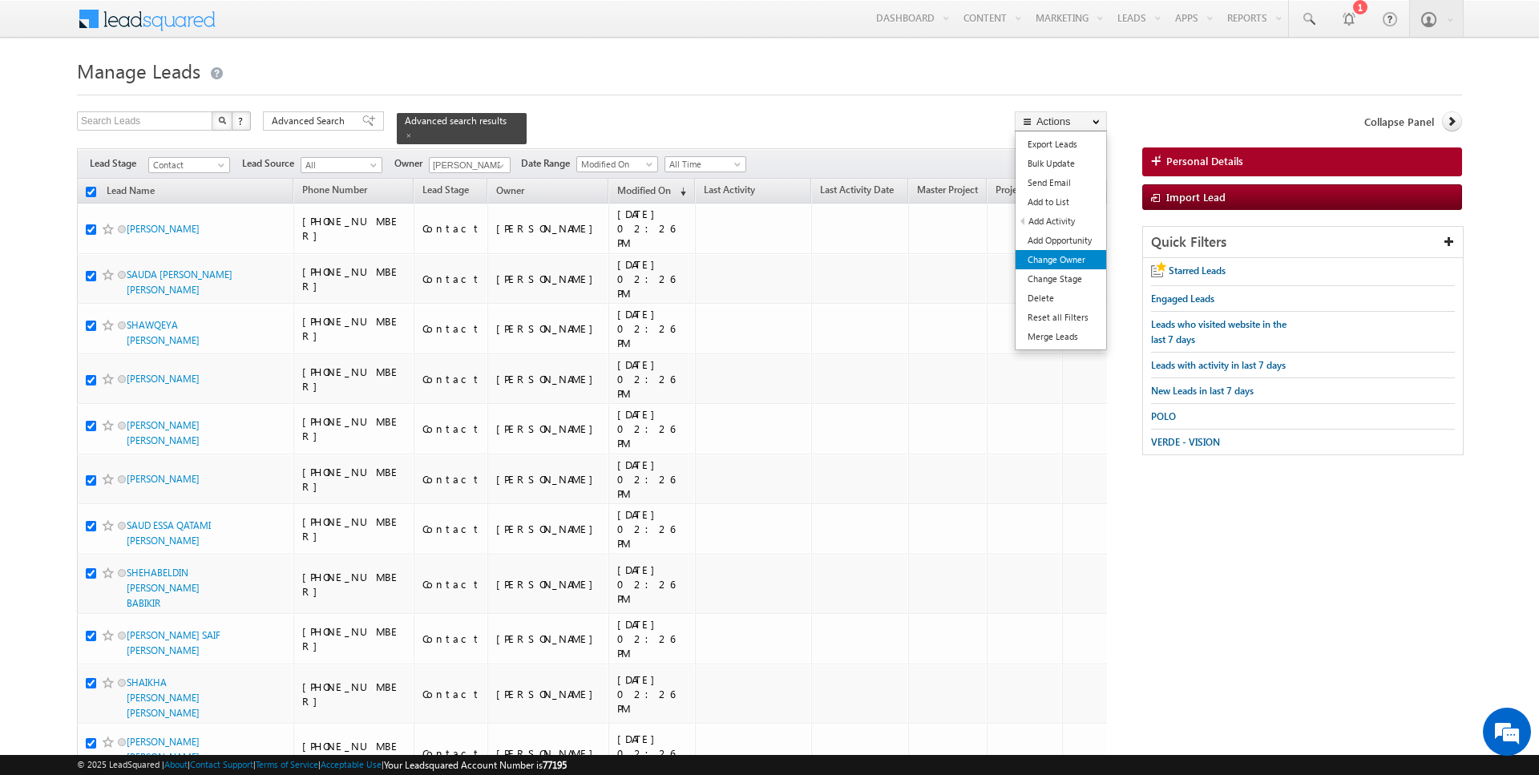
click at [1061, 260] on link "Change Owner" at bounding box center [1061, 259] width 91 height 19
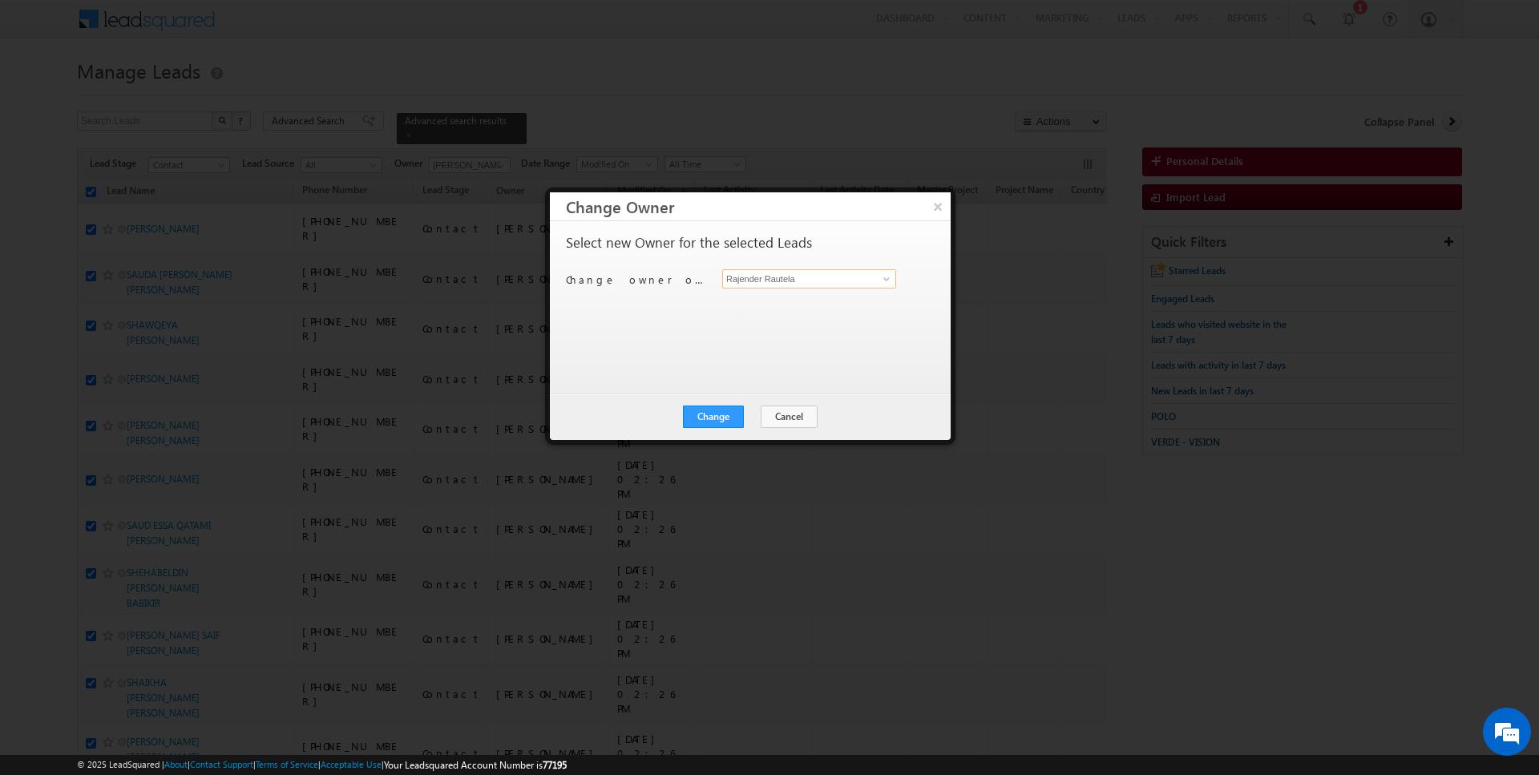
click at [805, 277] on input "Rajender Rautela" at bounding box center [809, 278] width 174 height 19
type input "[PERSON_NAME]"
click at [718, 427] on div "Change Cancel Close" at bounding box center [750, 417] width 401 height 47
click at [715, 419] on button "Change" at bounding box center [713, 417] width 61 height 22
click at [764, 410] on button "Close" at bounding box center [752, 417] width 51 height 22
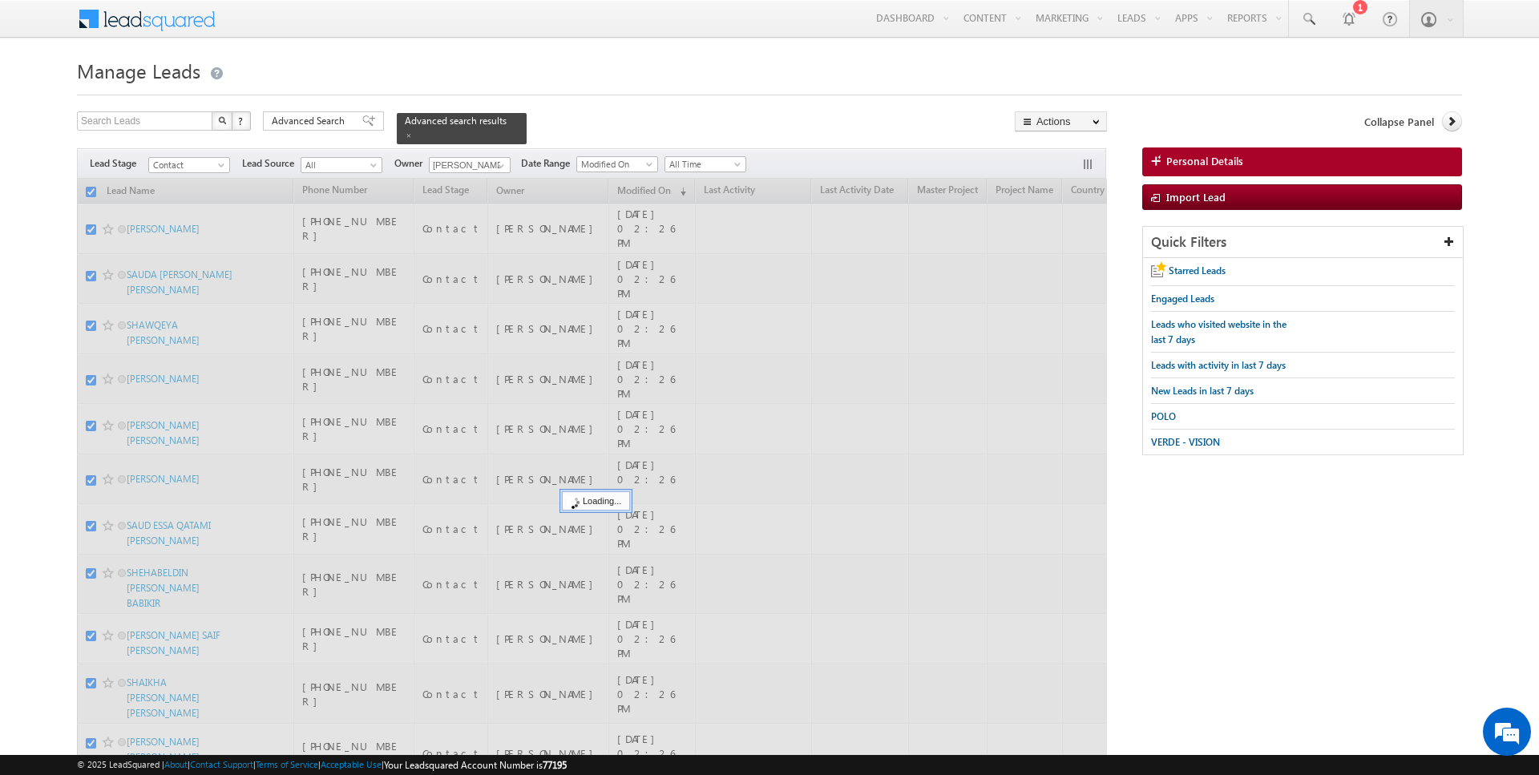
checkbox input "false"
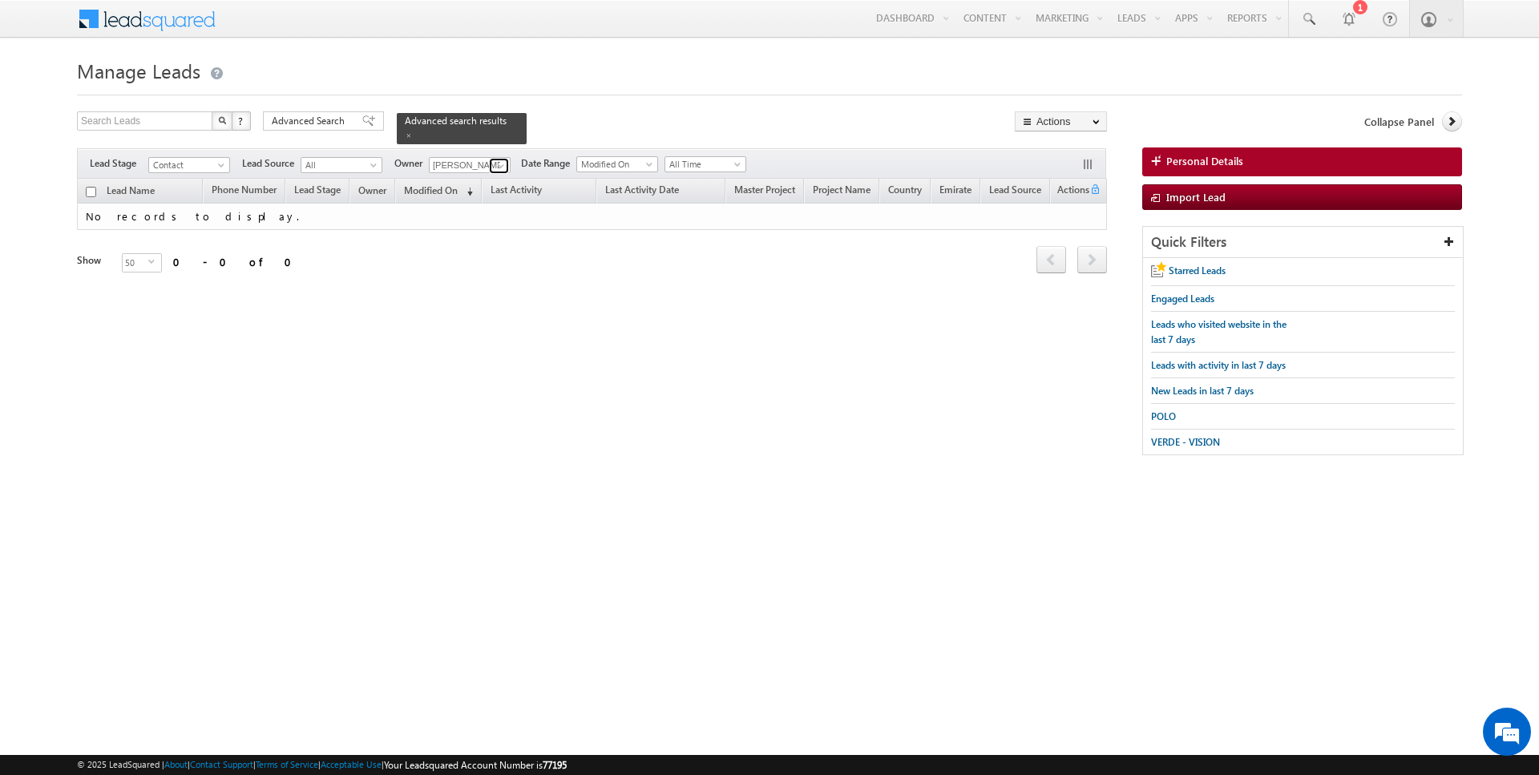
click at [499, 165] on span at bounding box center [501, 166] width 13 height 13
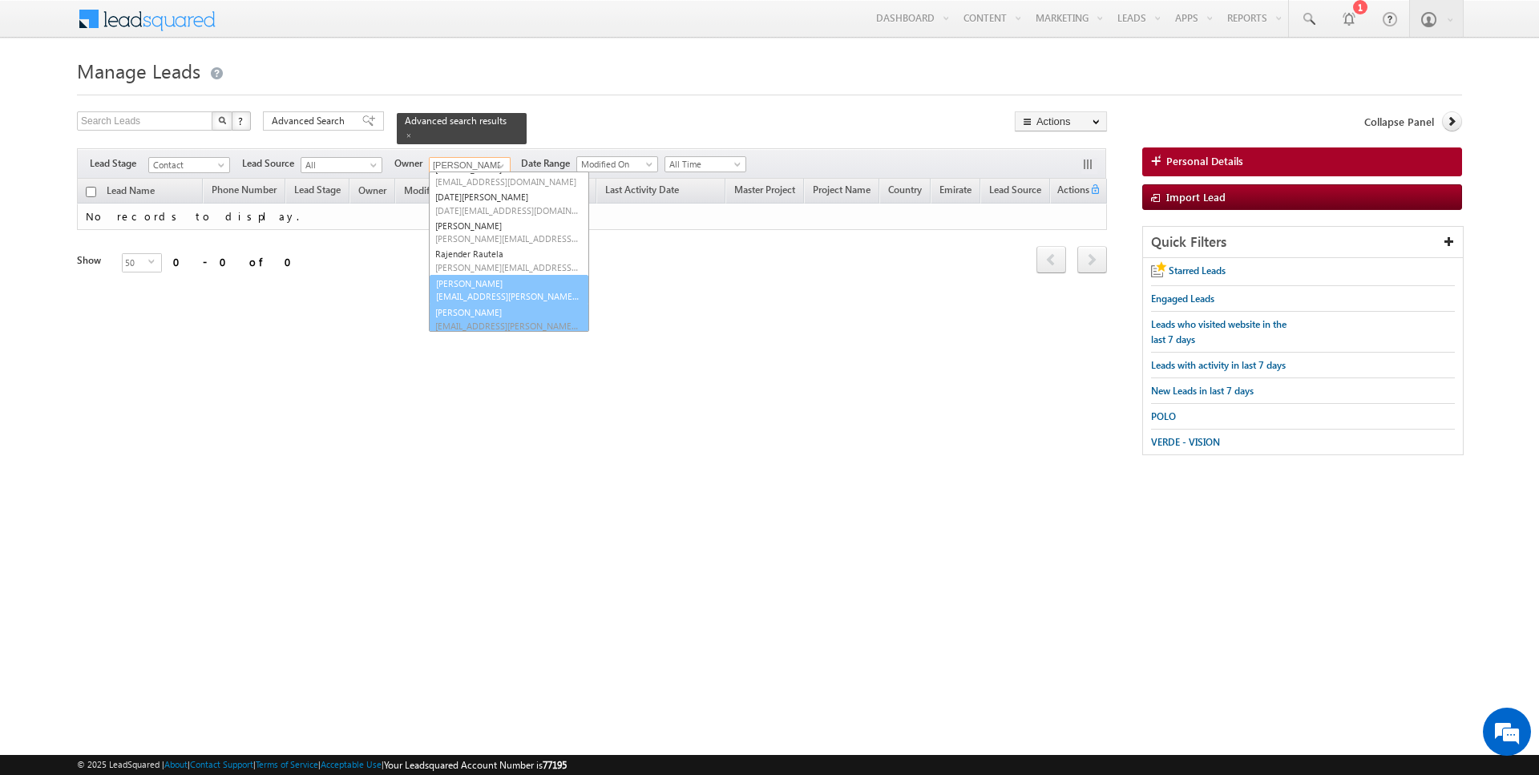
scroll to position [130, 0]
click at [473, 293] on span "[EMAIL_ADDRESS][PERSON_NAME][DOMAIN_NAME]" at bounding box center [507, 295] width 144 height 12
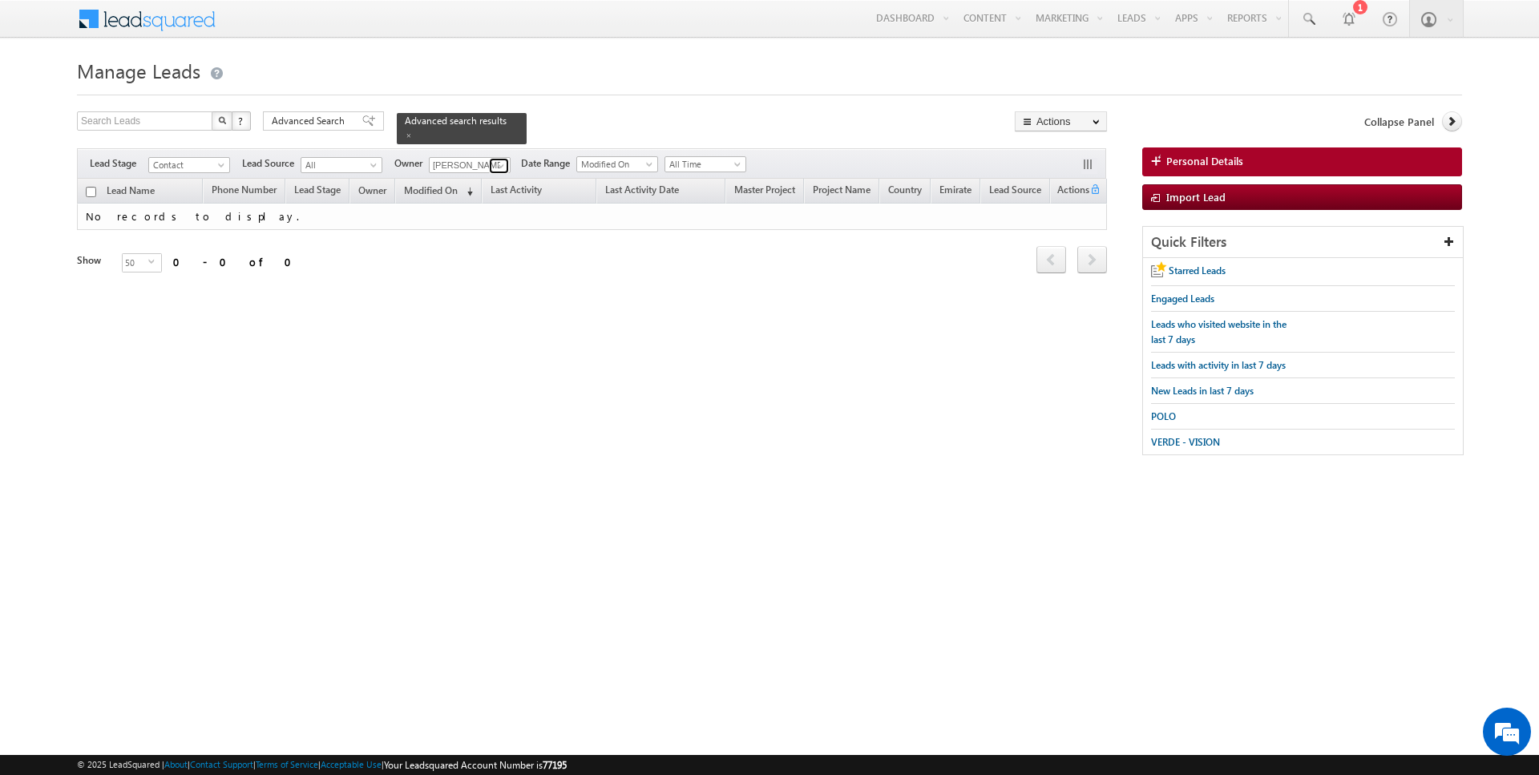
click at [501, 168] on span at bounding box center [501, 166] width 13 height 13
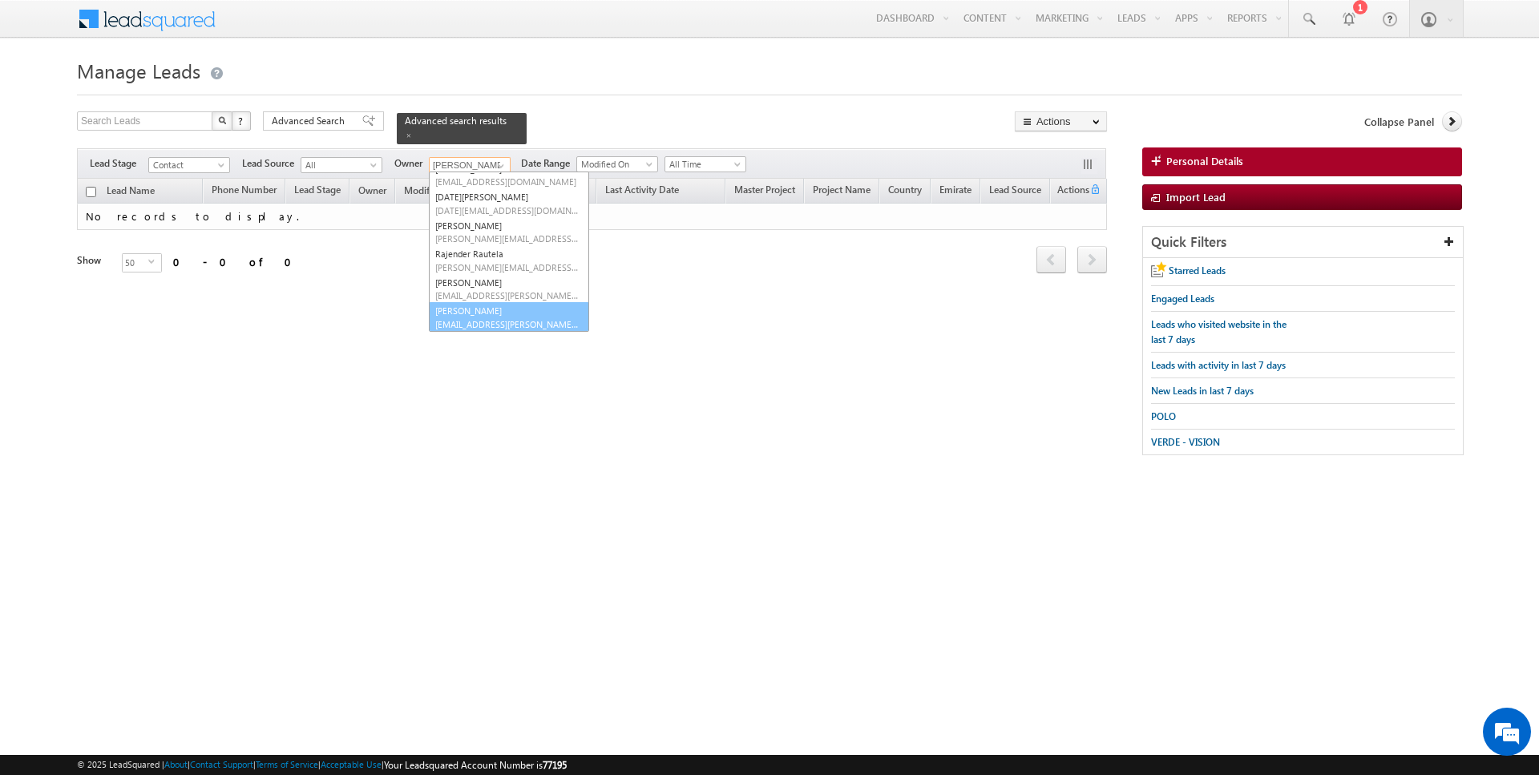
click at [467, 313] on link "SUNNY MEHROTRA sunny.mehrotra@indglobal.ae" at bounding box center [509, 317] width 160 height 30
type input "[PERSON_NAME]"
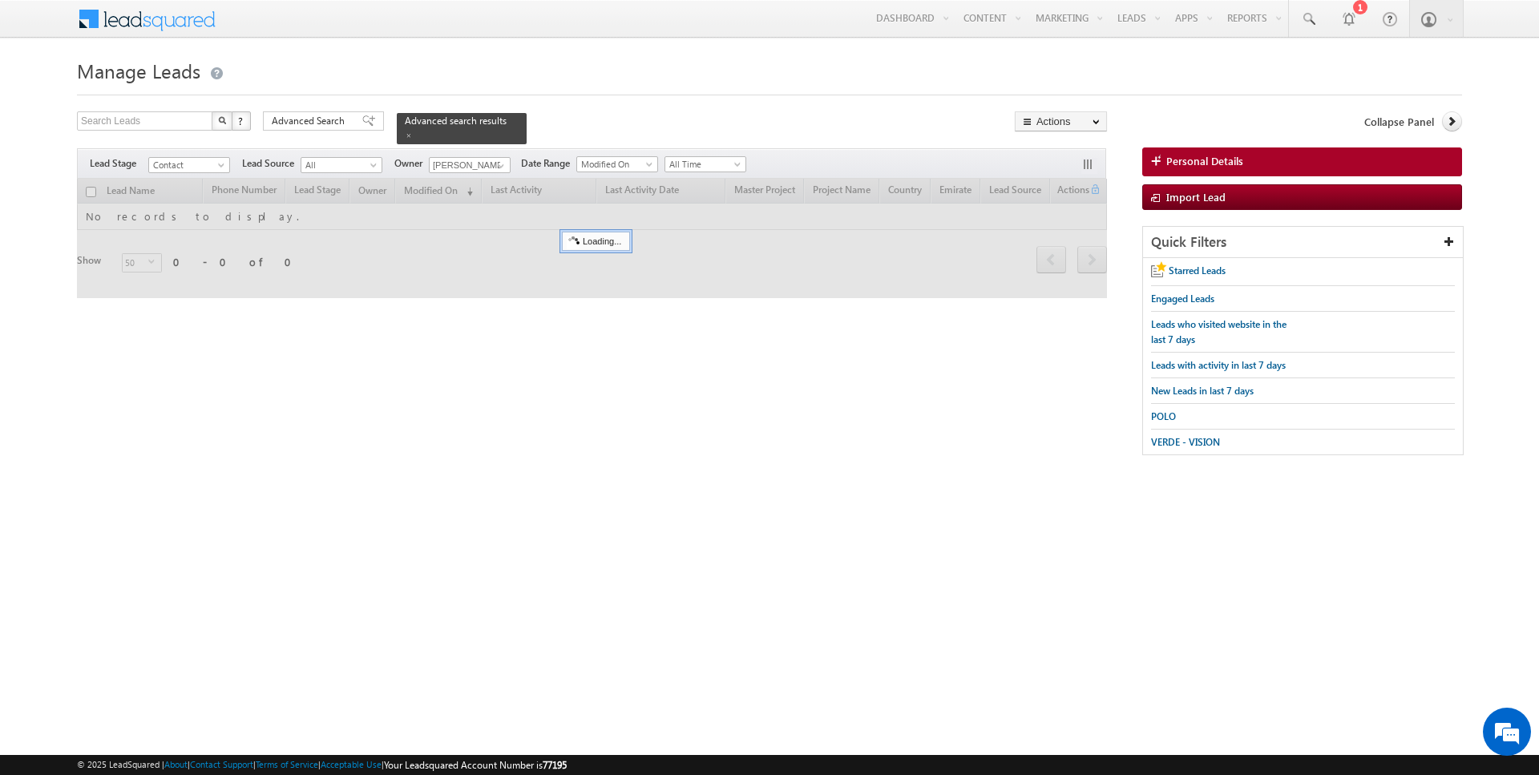
click at [90, 190] on div at bounding box center [592, 238] width 1030 height 119
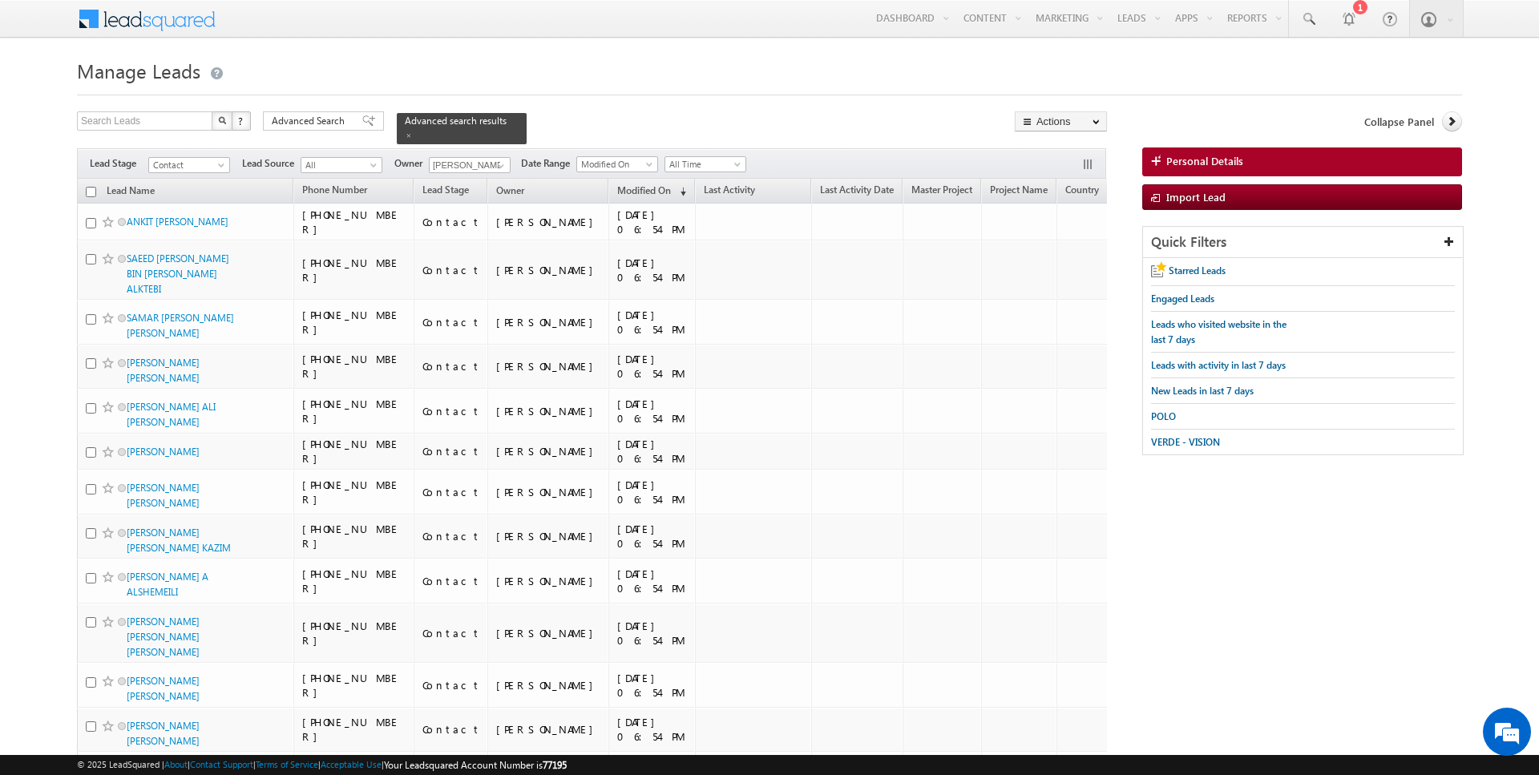
click at [90, 190] on input "checkbox" at bounding box center [91, 192] width 10 height 10
checkbox input "true"
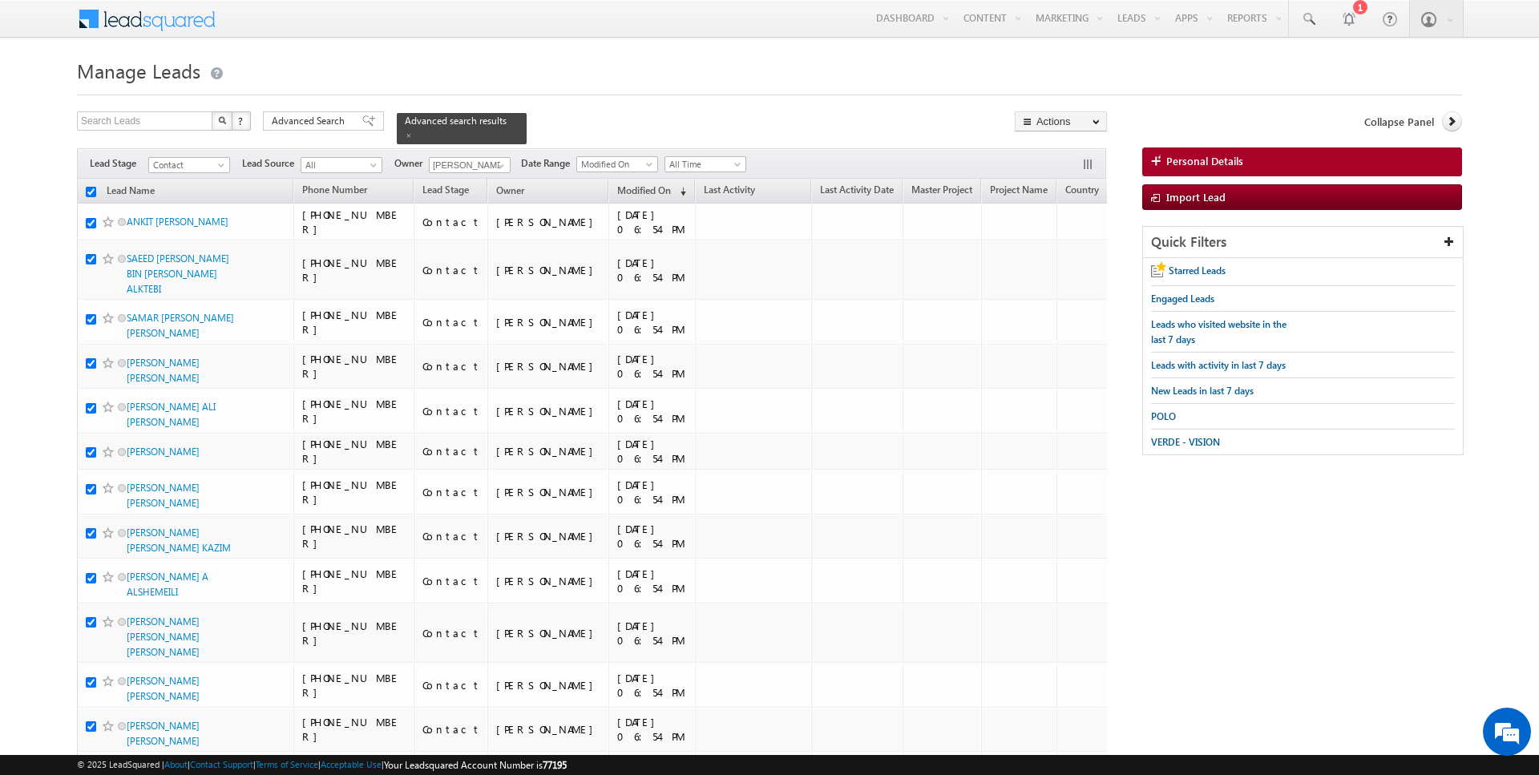
checkbox input "true"
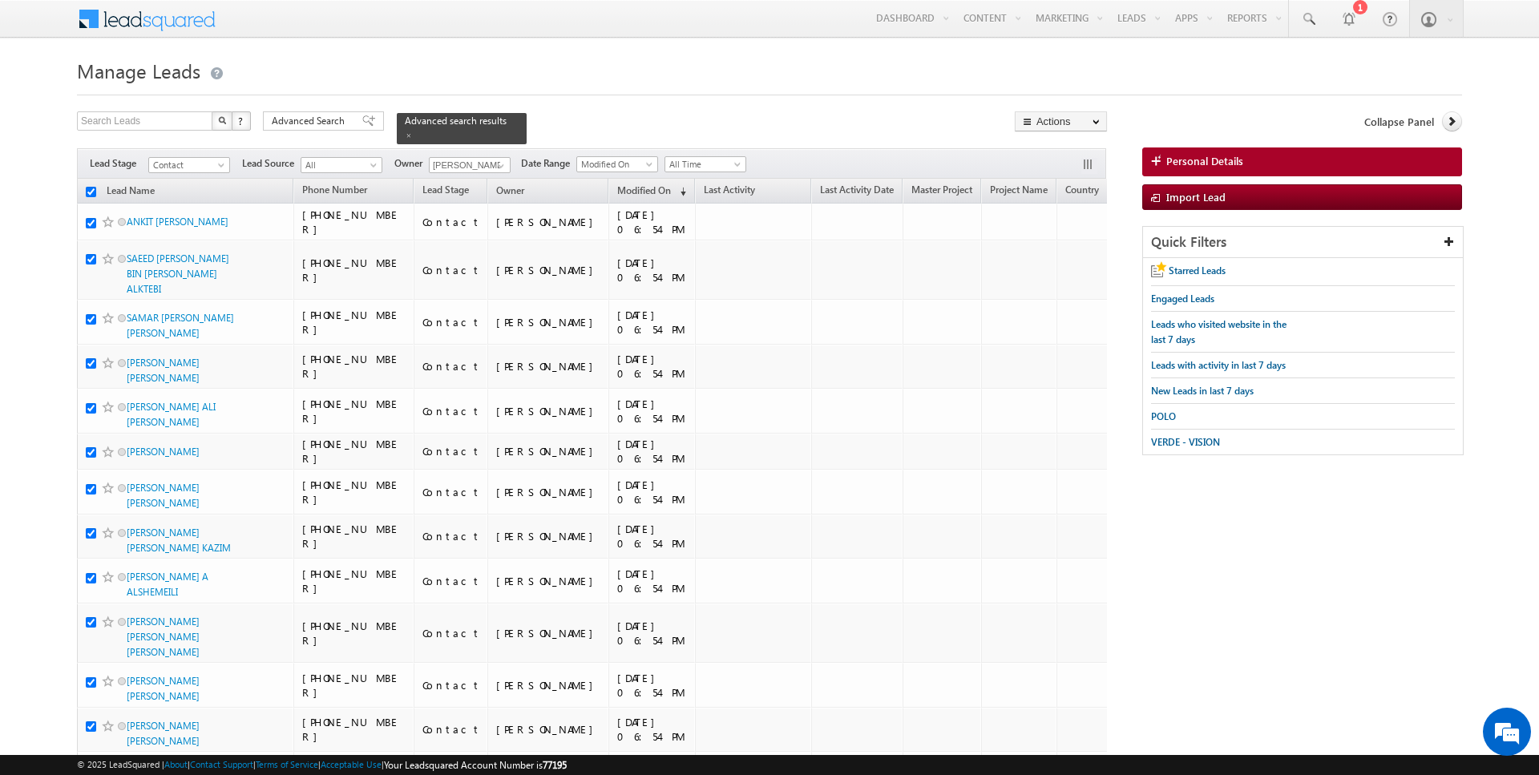
checkbox input "true"
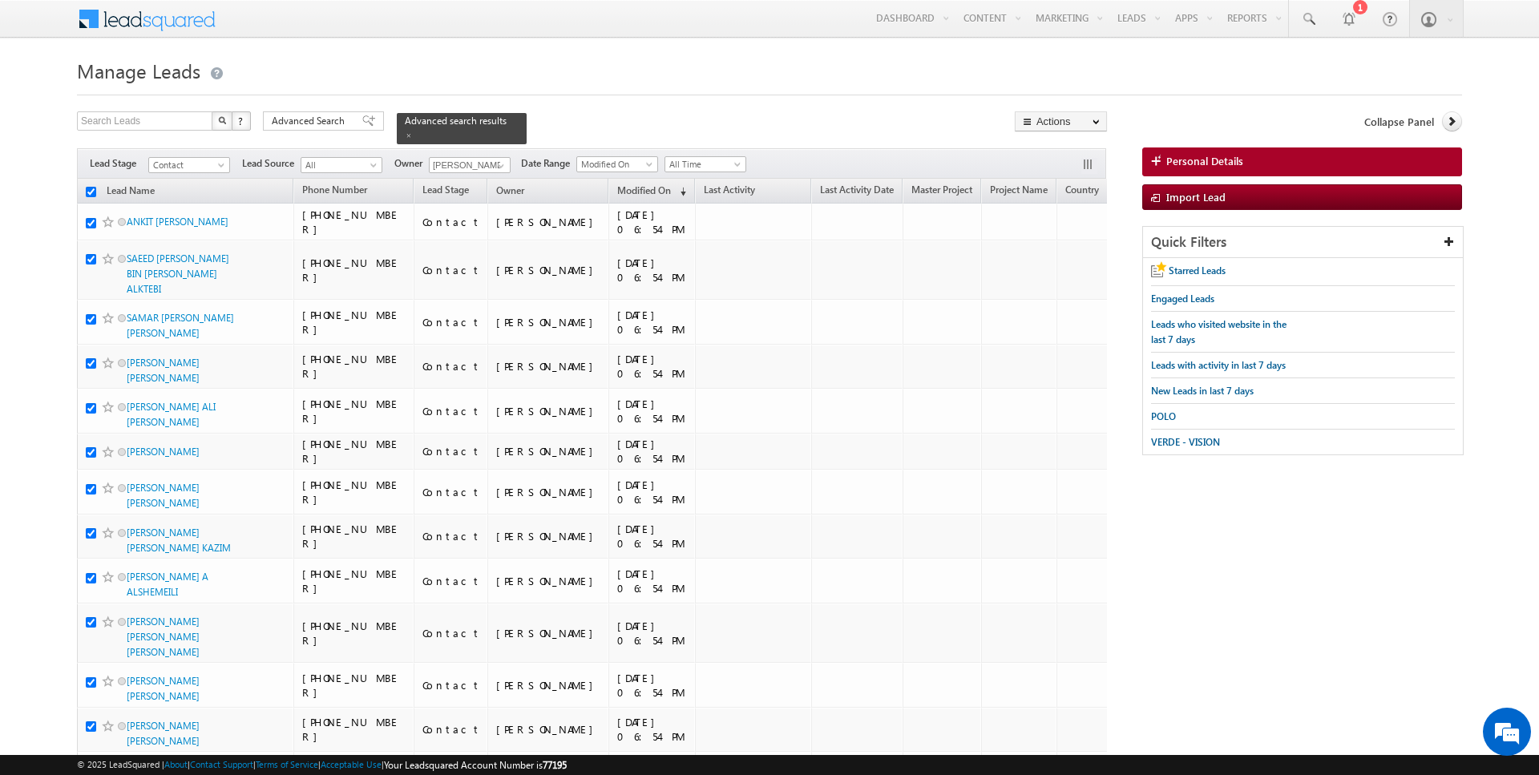
checkbox input "true"
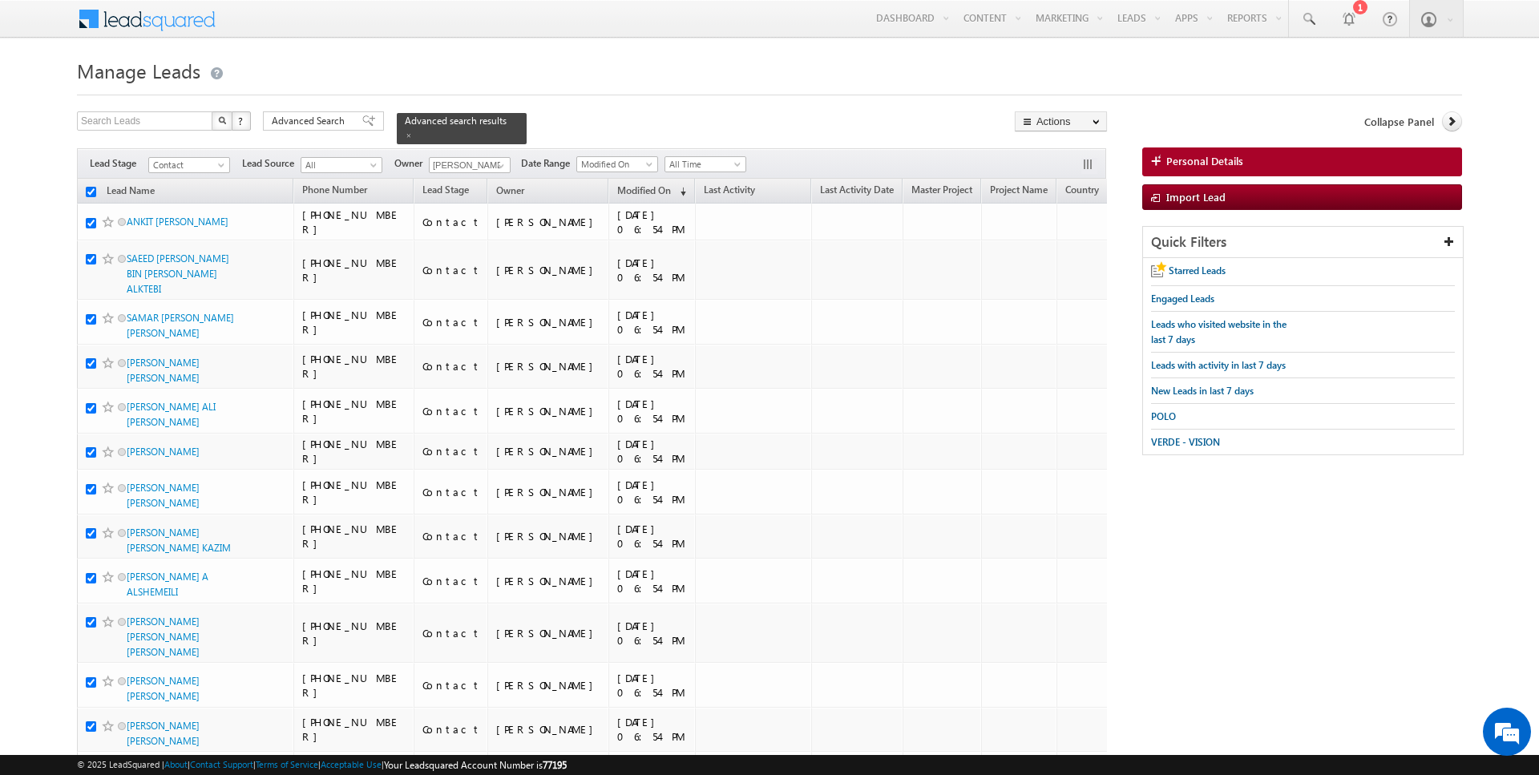
checkbox input "true"
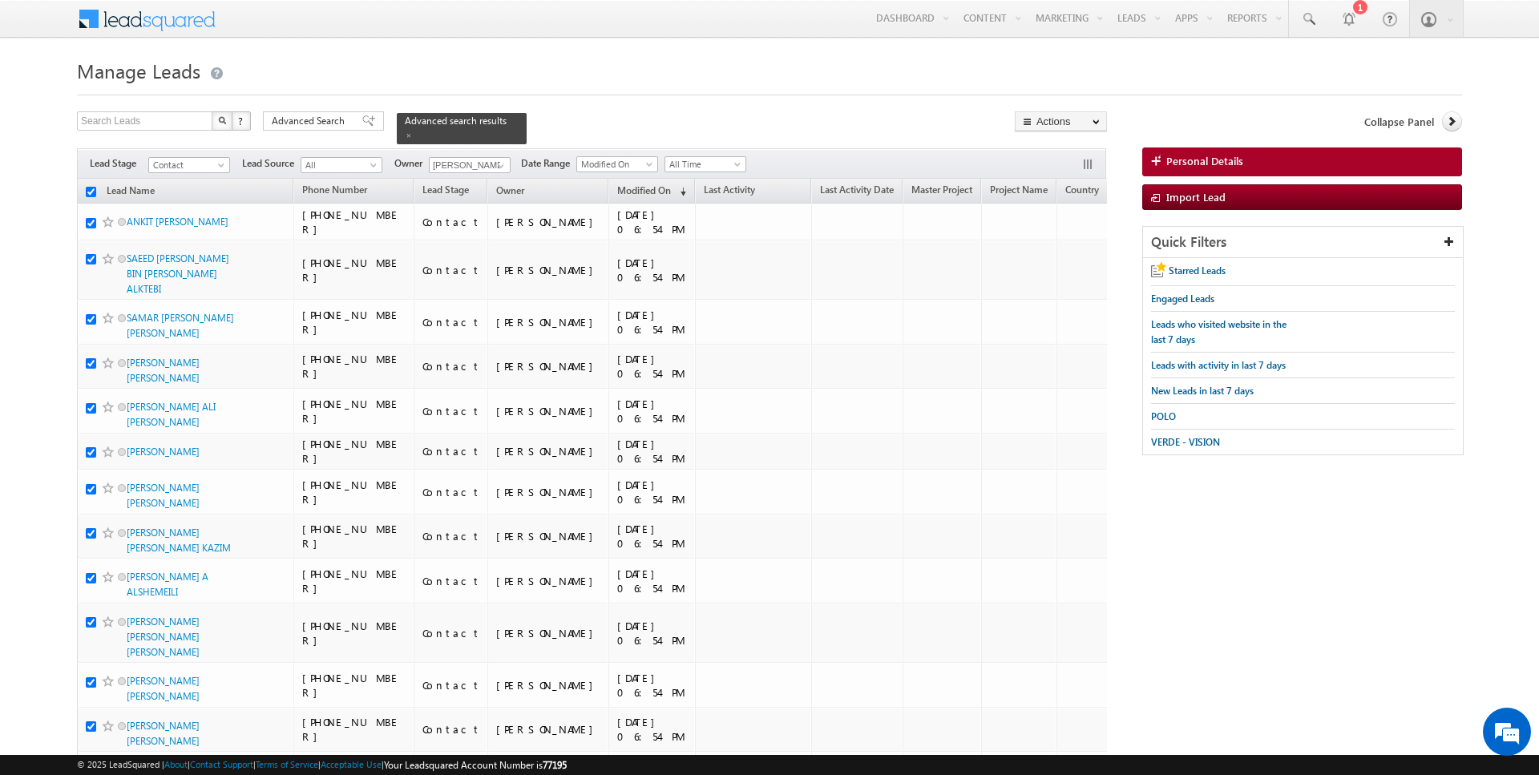
checkbox input "true"
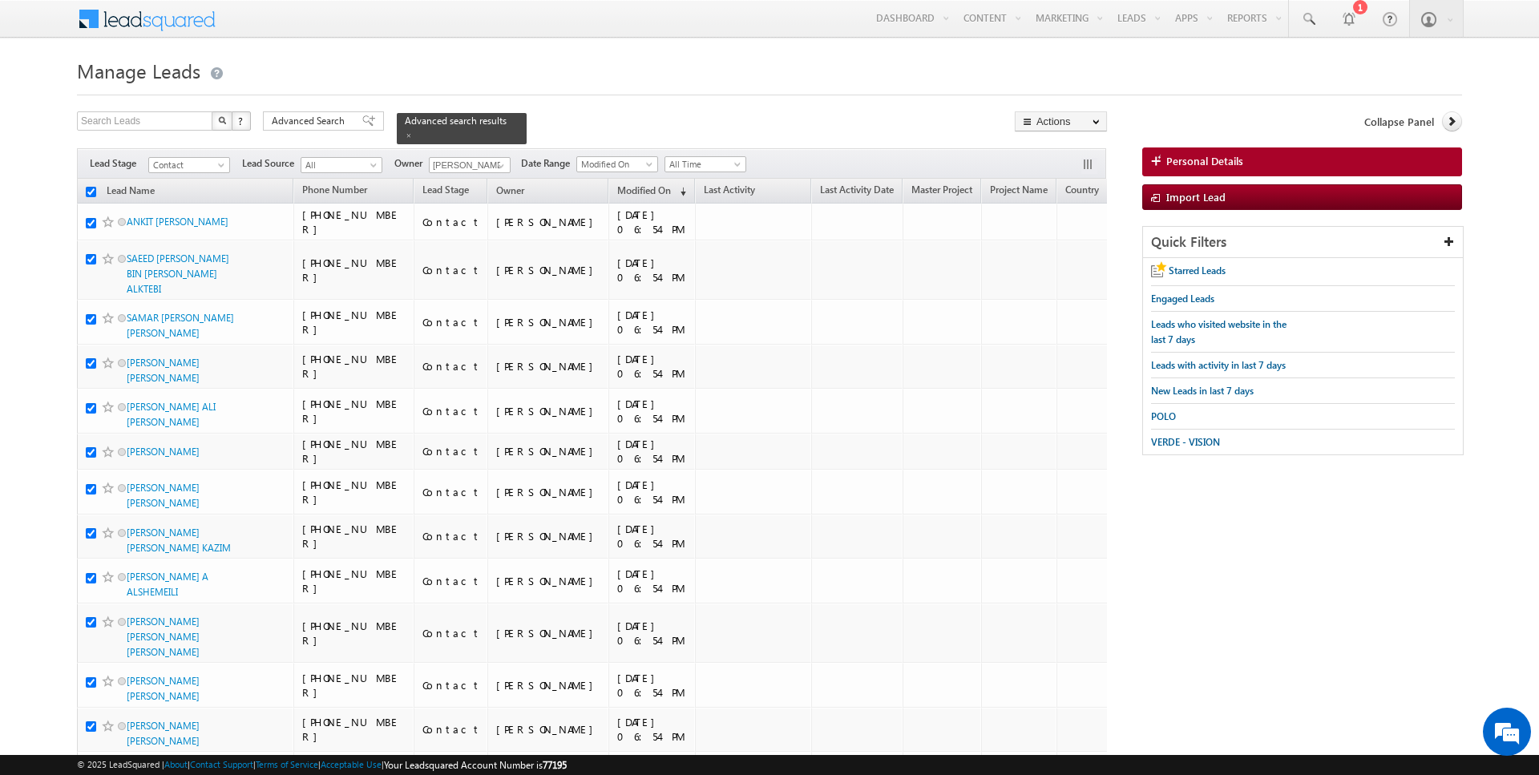
checkbox input "true"
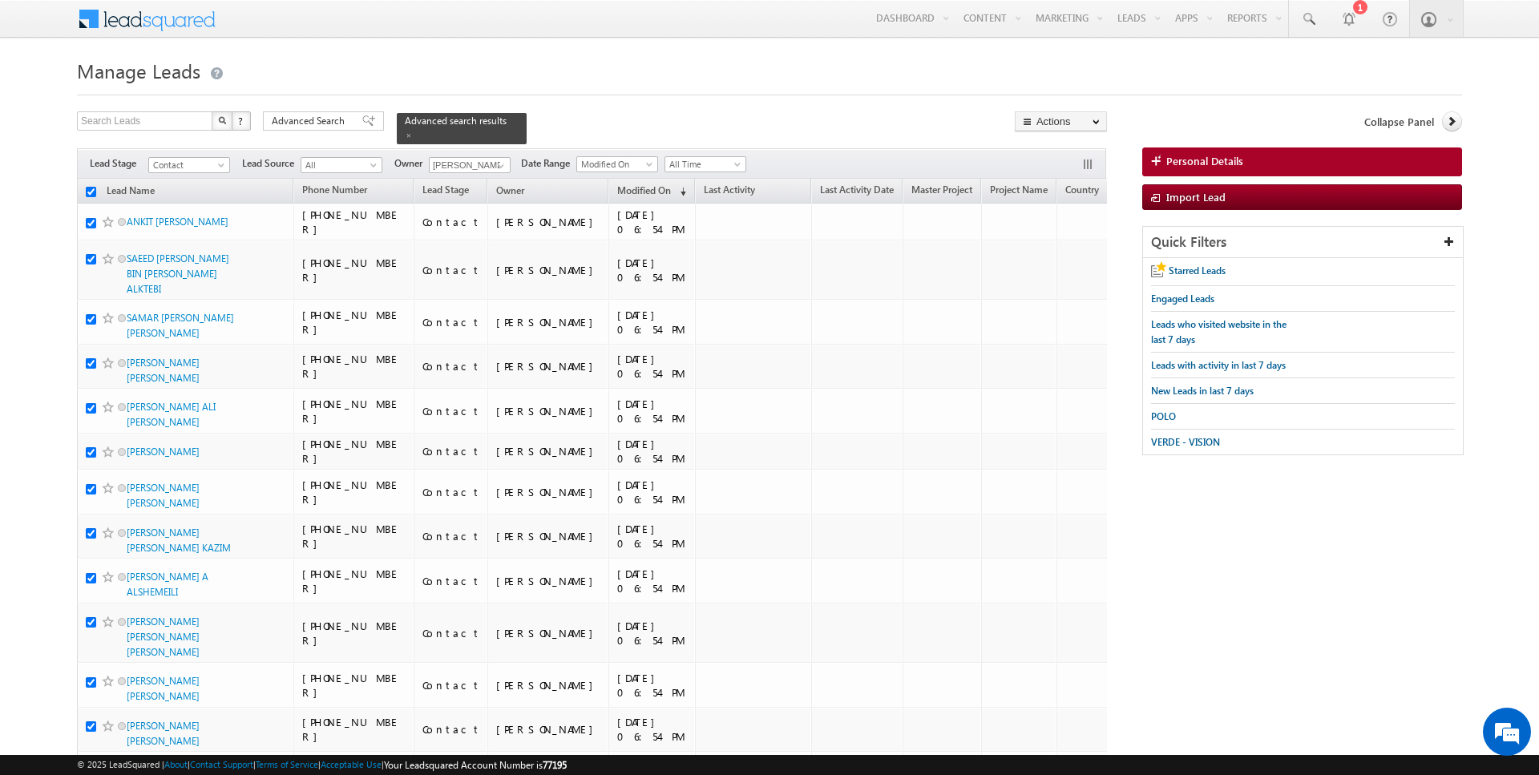
checkbox input "true"
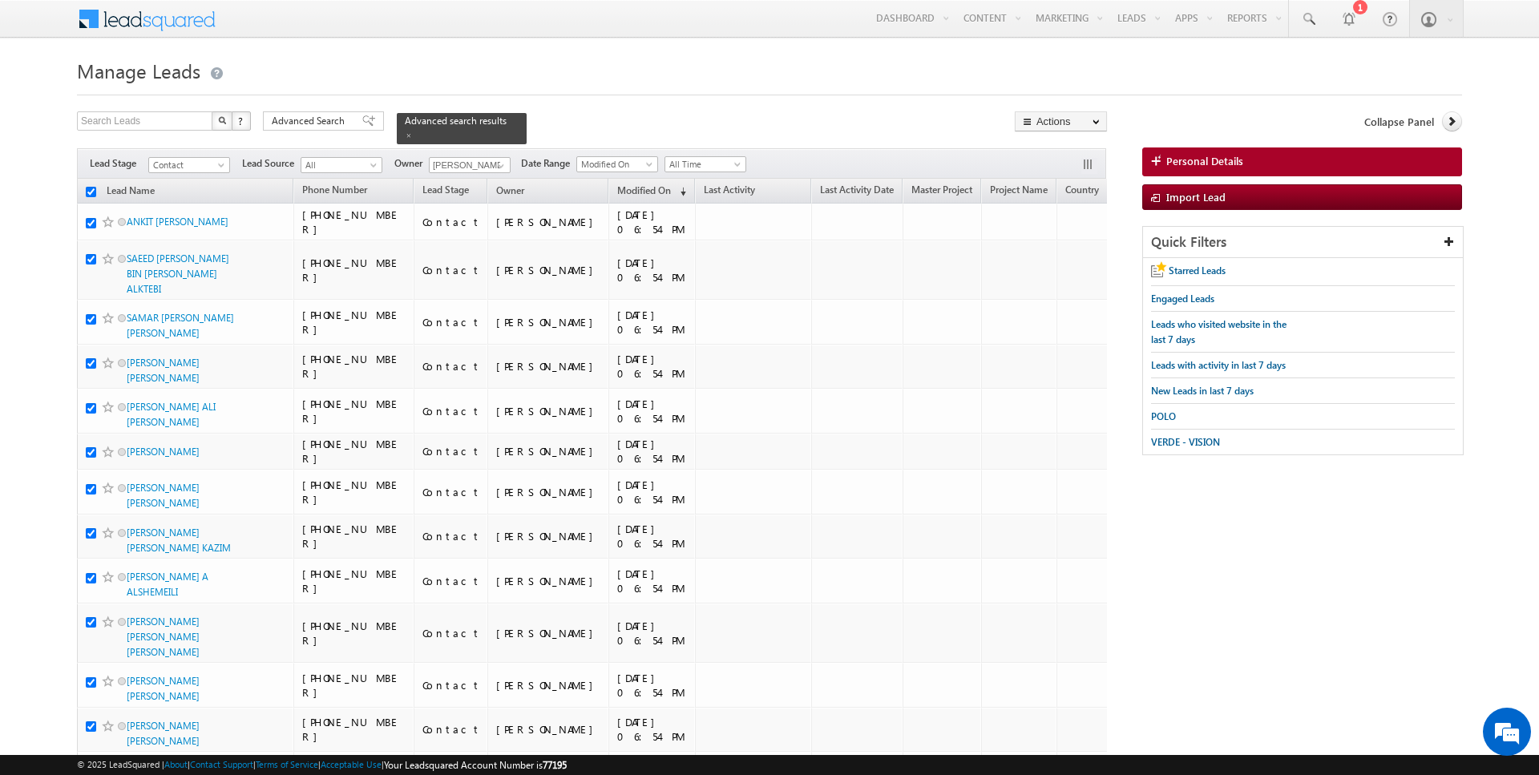
checkbox input "true"
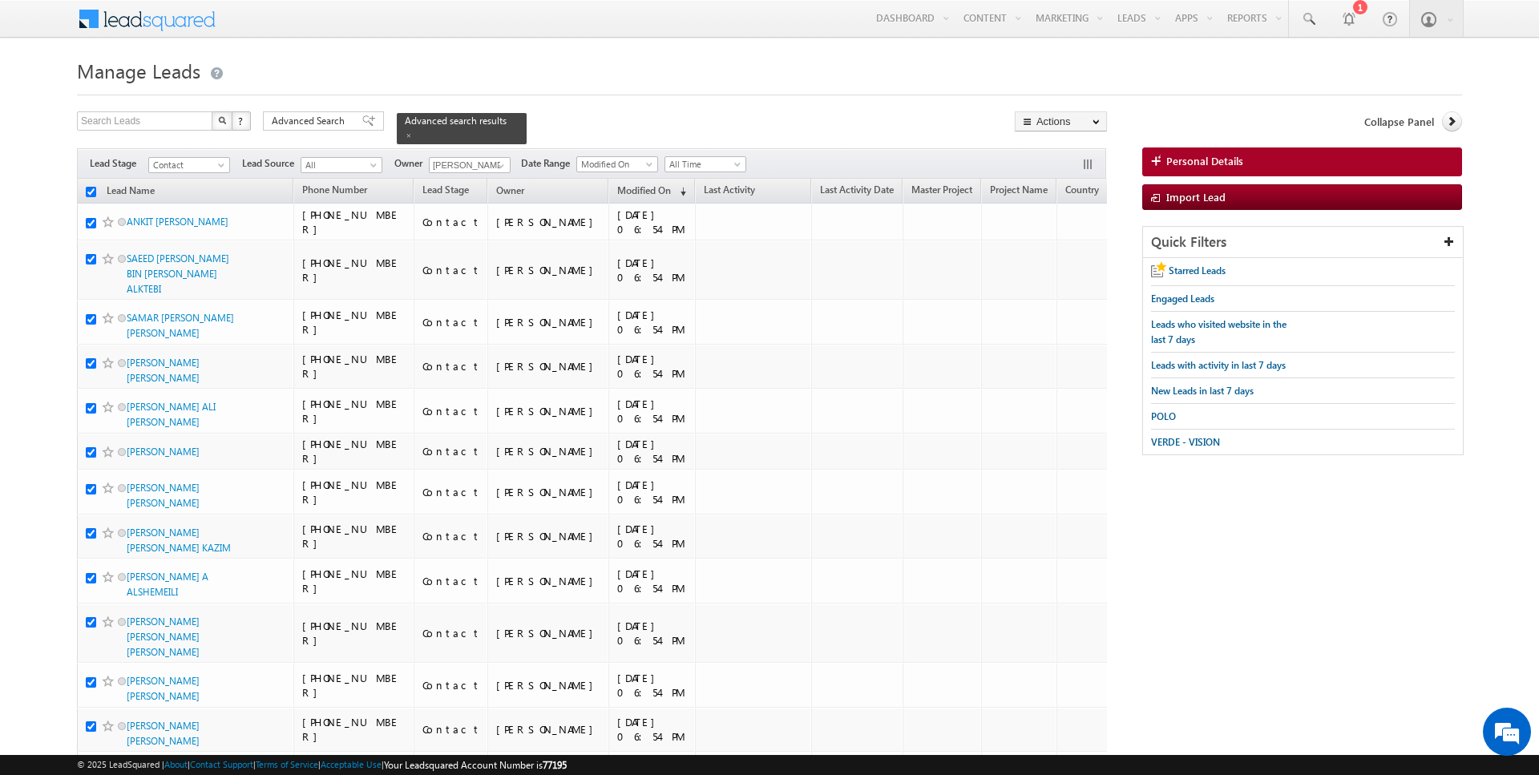
checkbox input "true"
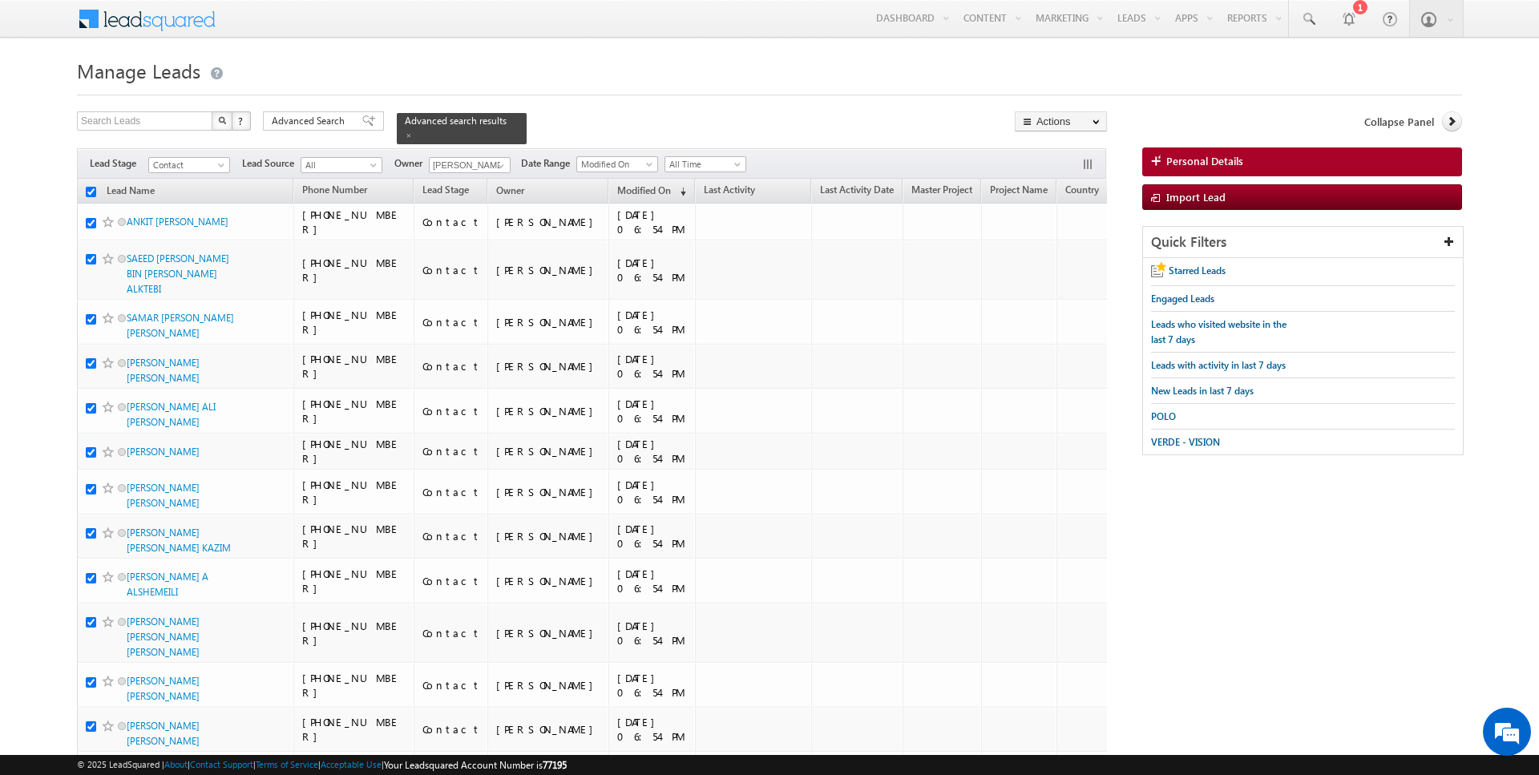
checkbox input "true"
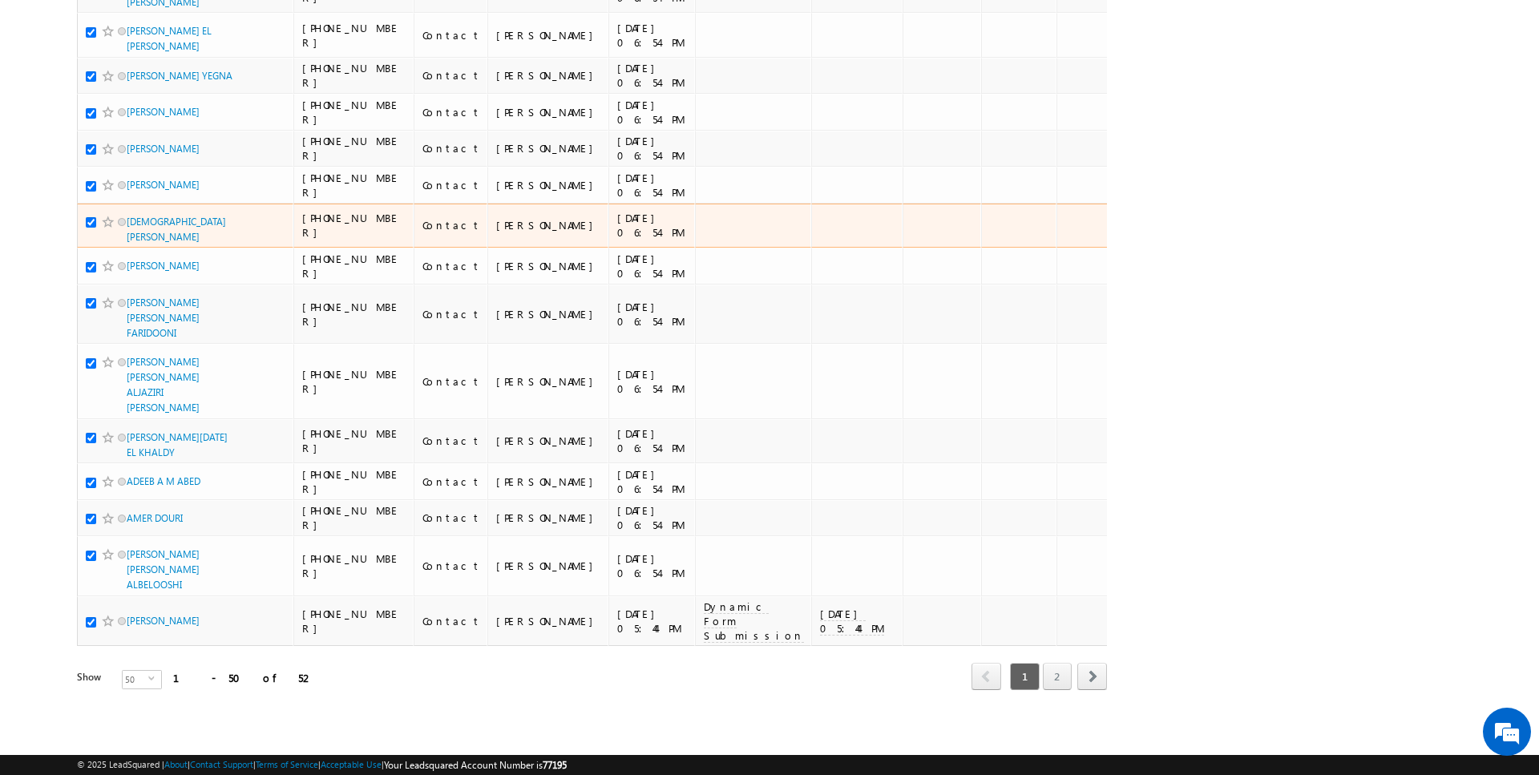
scroll to position [3477, 0]
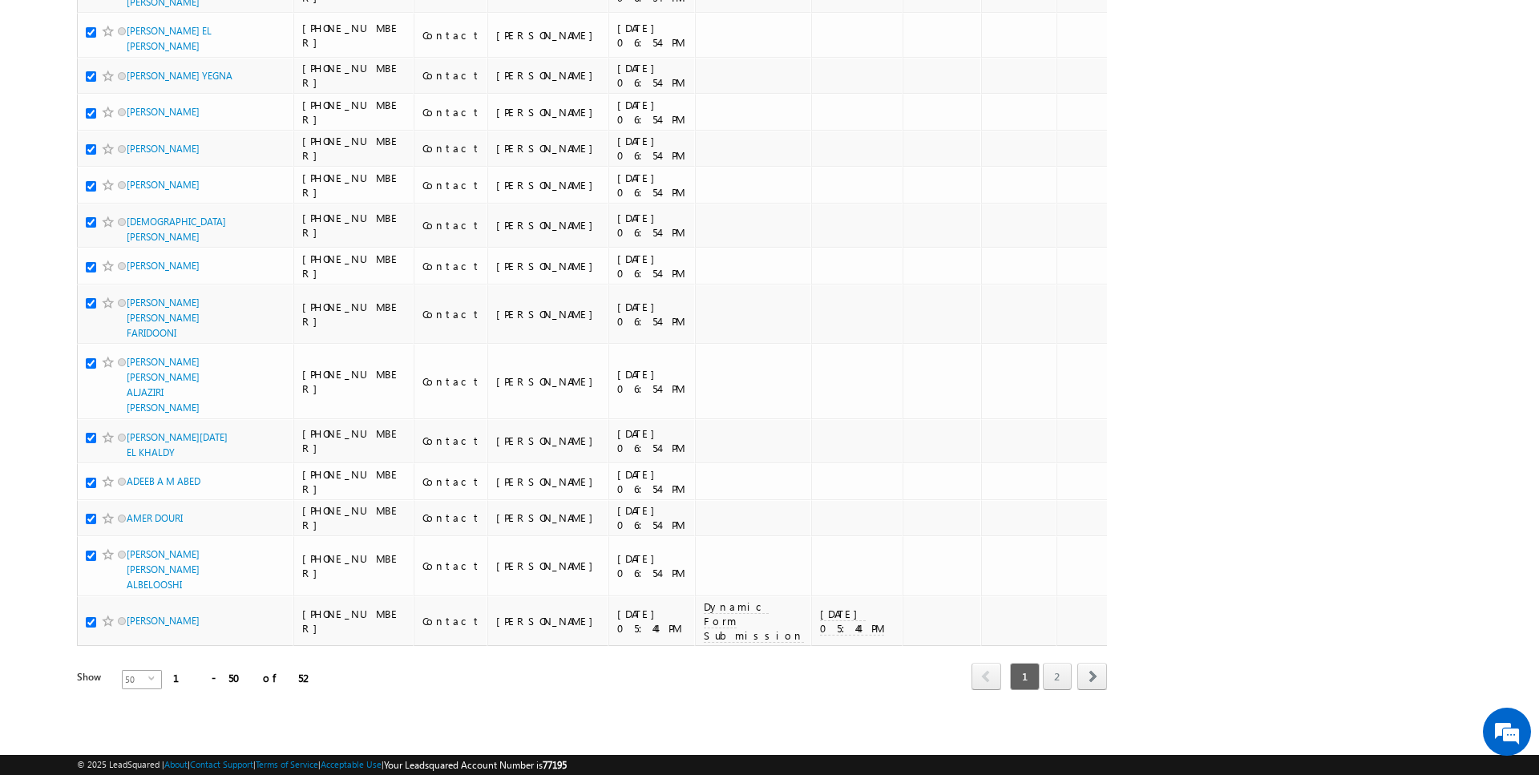
click at [138, 671] on span "50" at bounding box center [136, 680] width 26 height 18
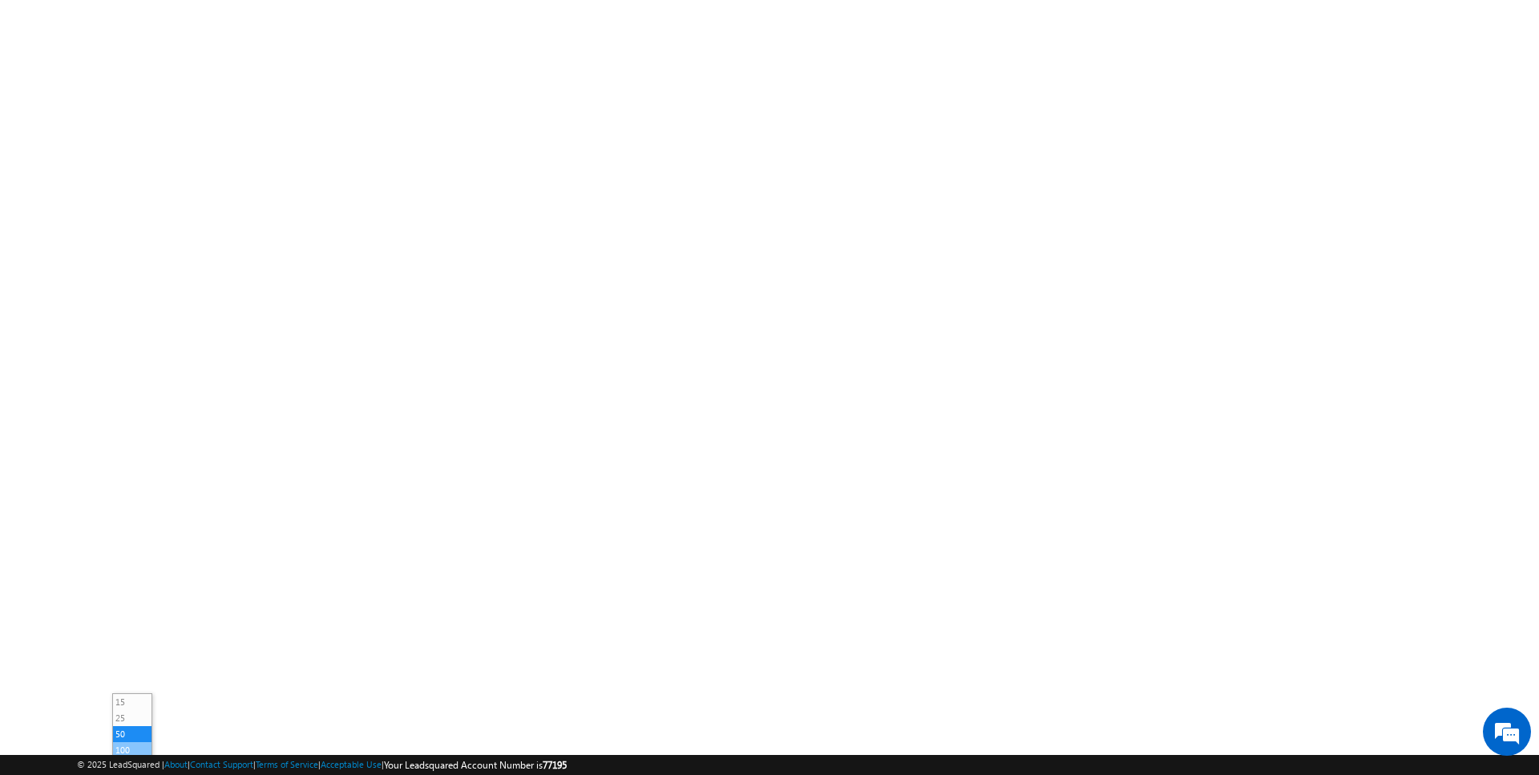
click at [134, 742] on li "100" at bounding box center [132, 750] width 38 height 16
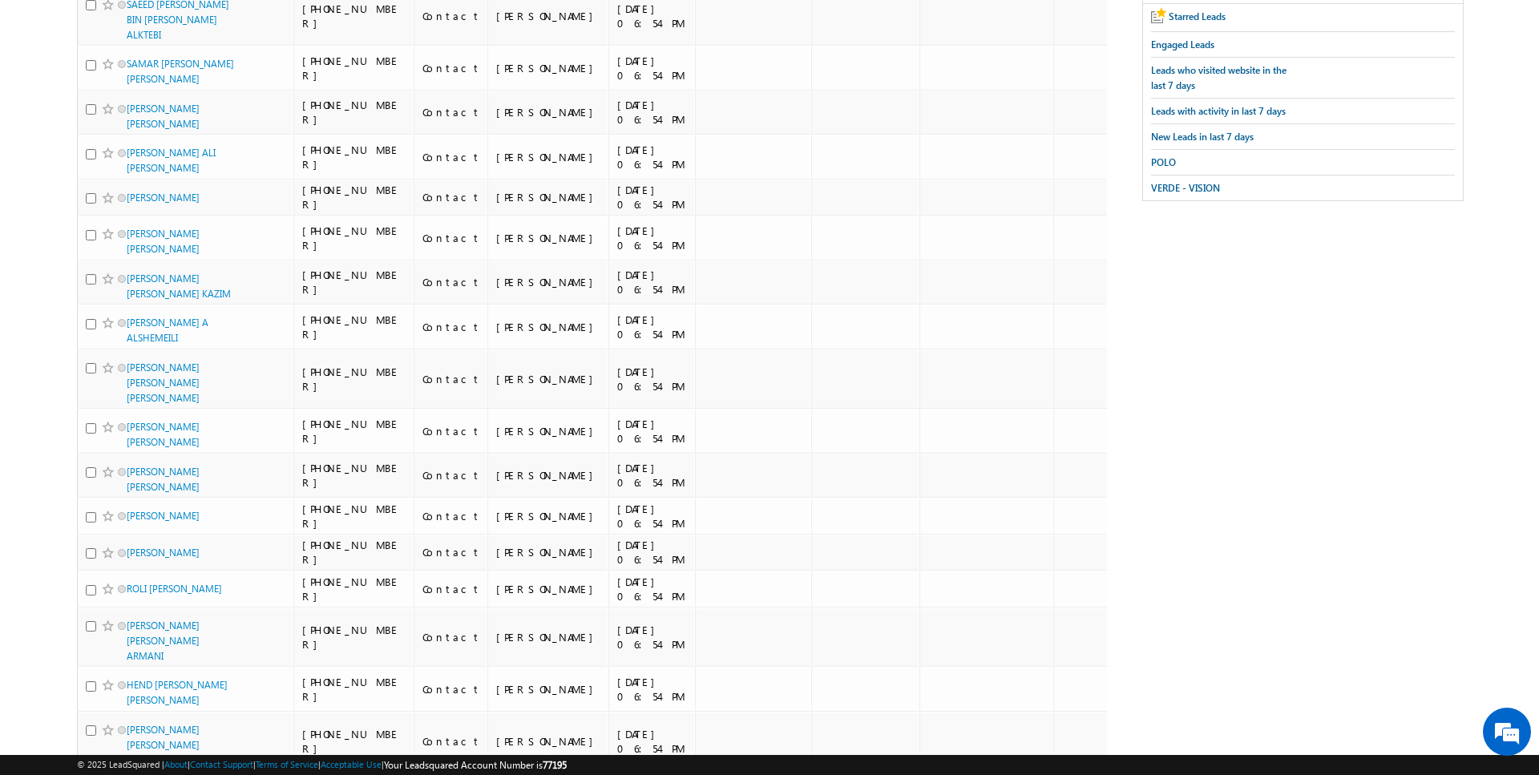
scroll to position [0, 0]
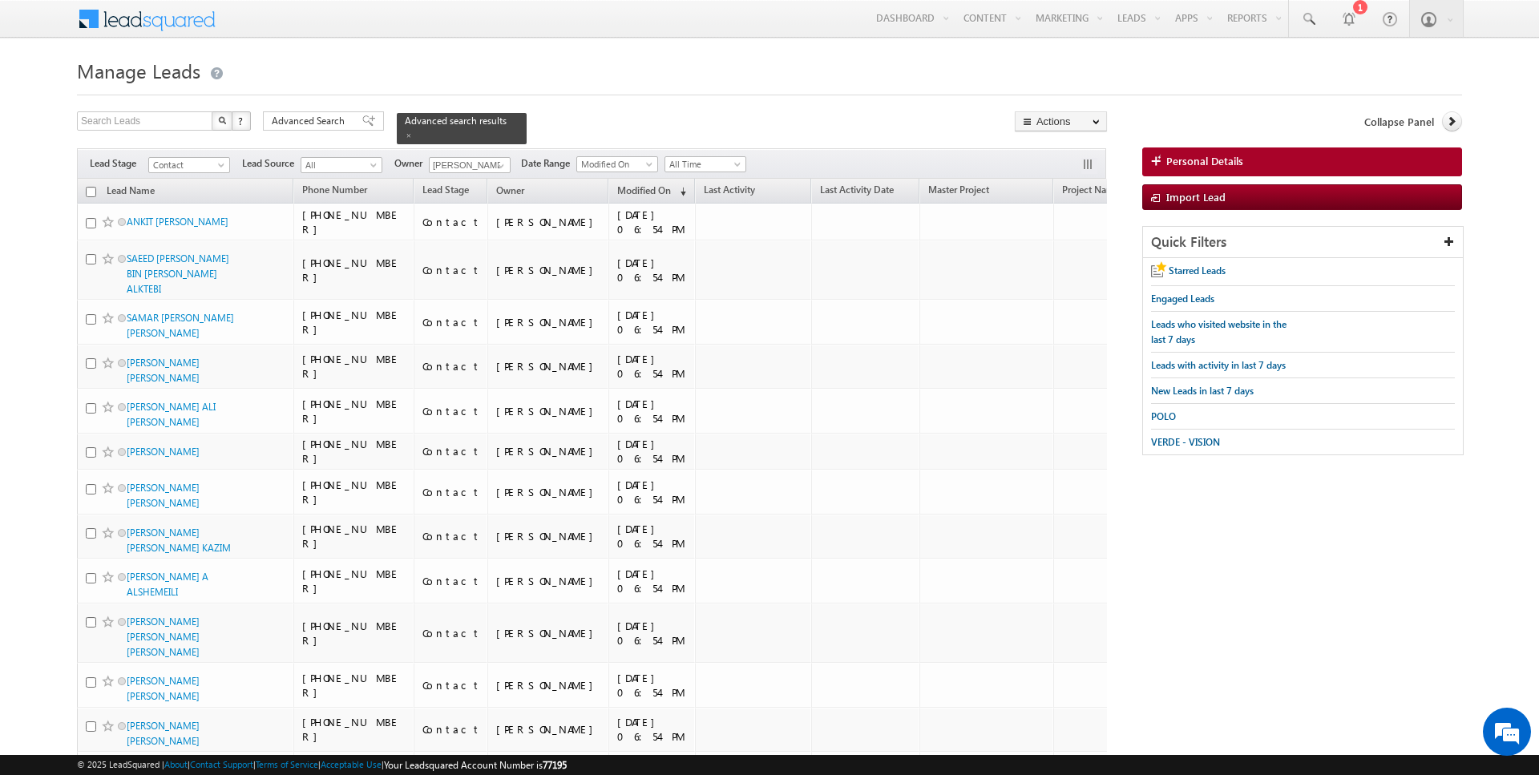
click at [89, 195] on input "checkbox" at bounding box center [91, 192] width 10 height 10
checkbox input "true"
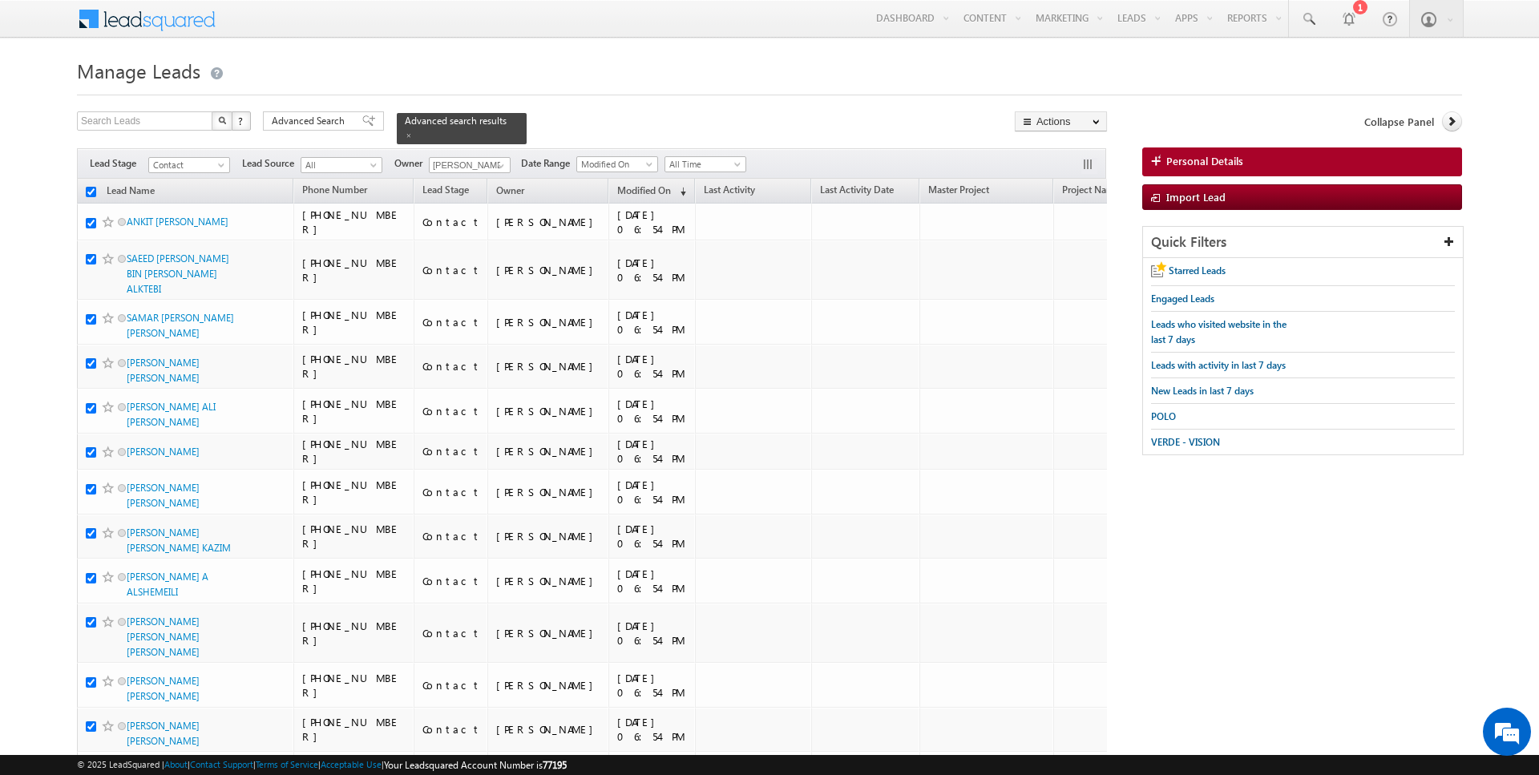
checkbox input "true"
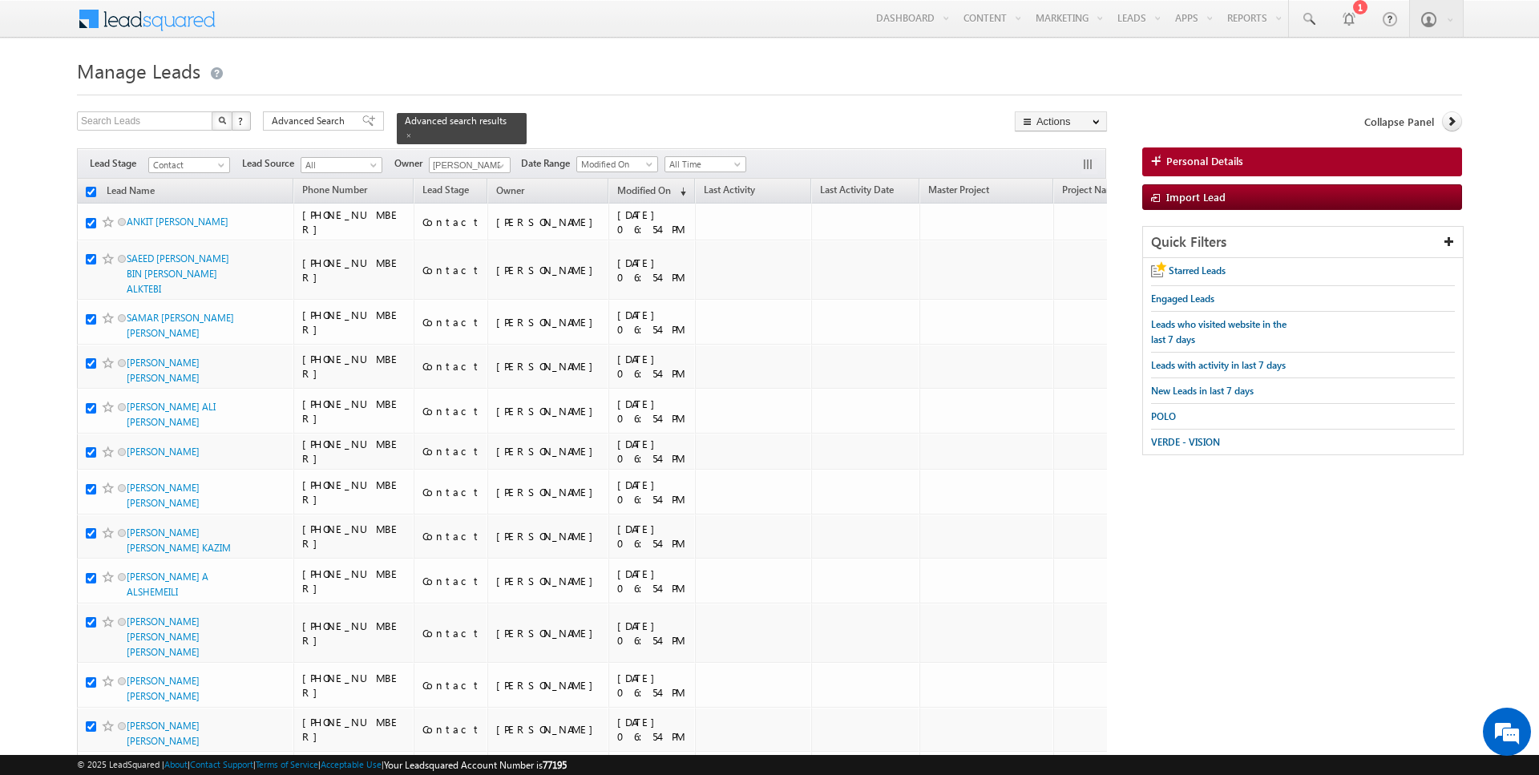
checkbox input "true"
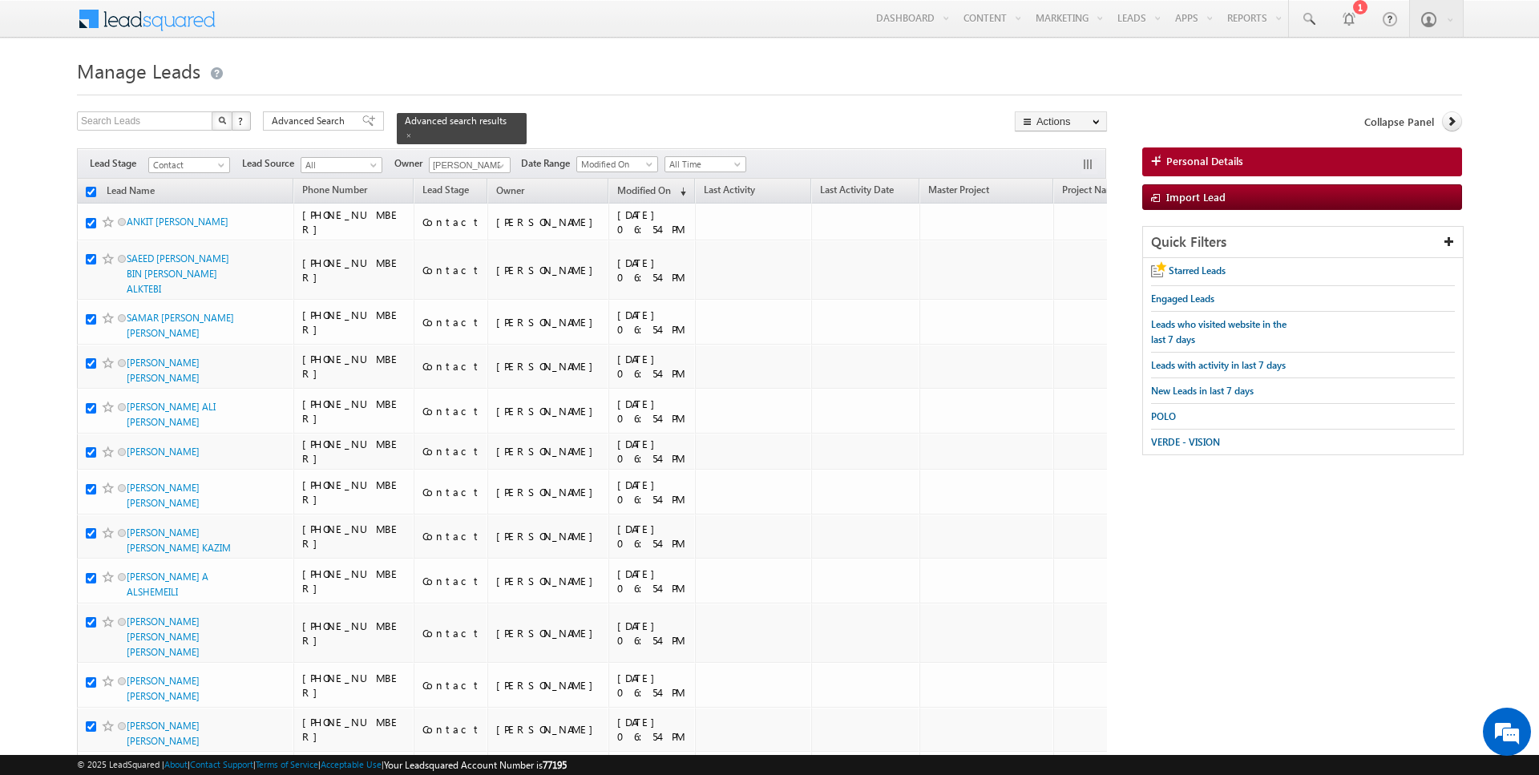
checkbox input "true"
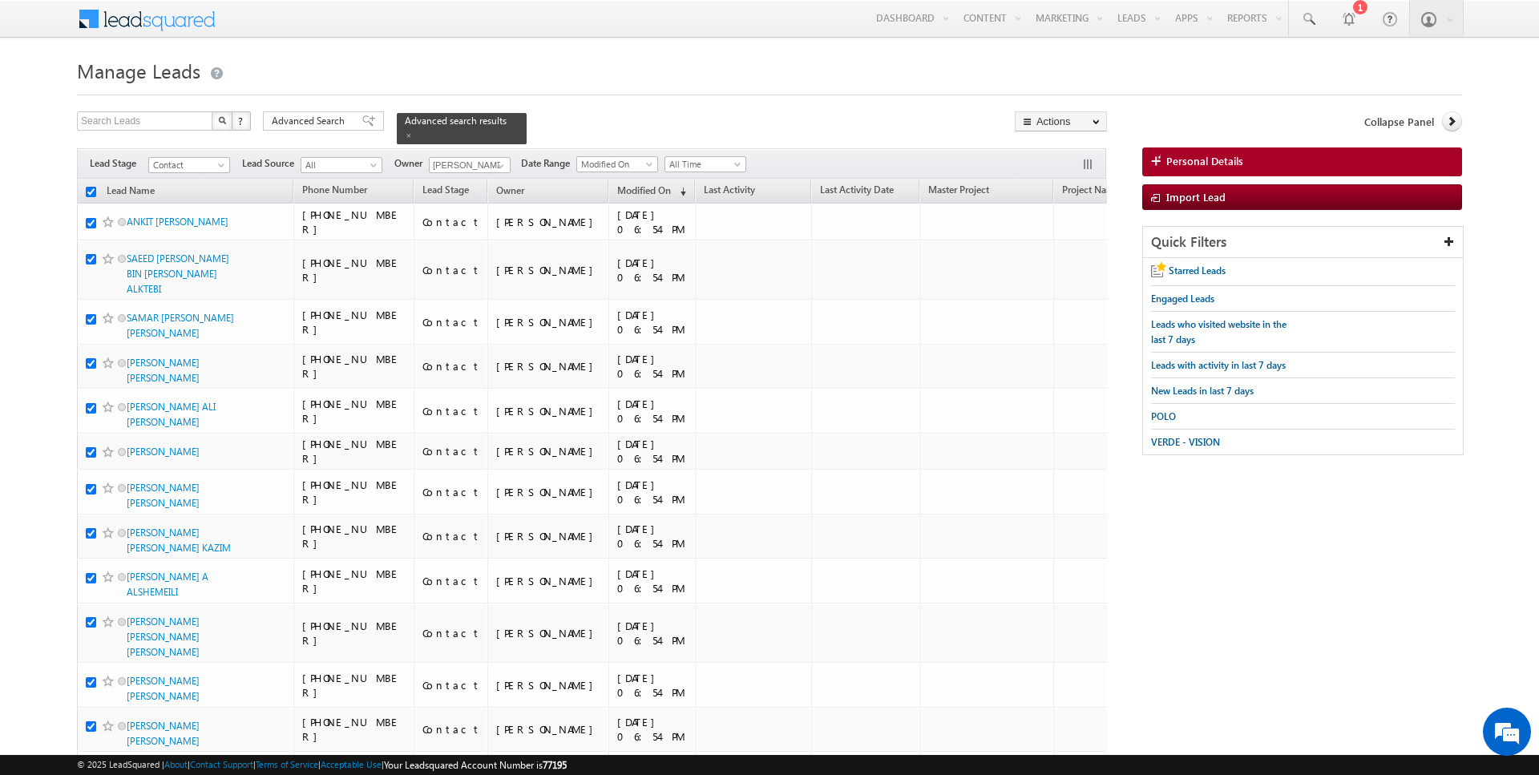
checkbox input "true"
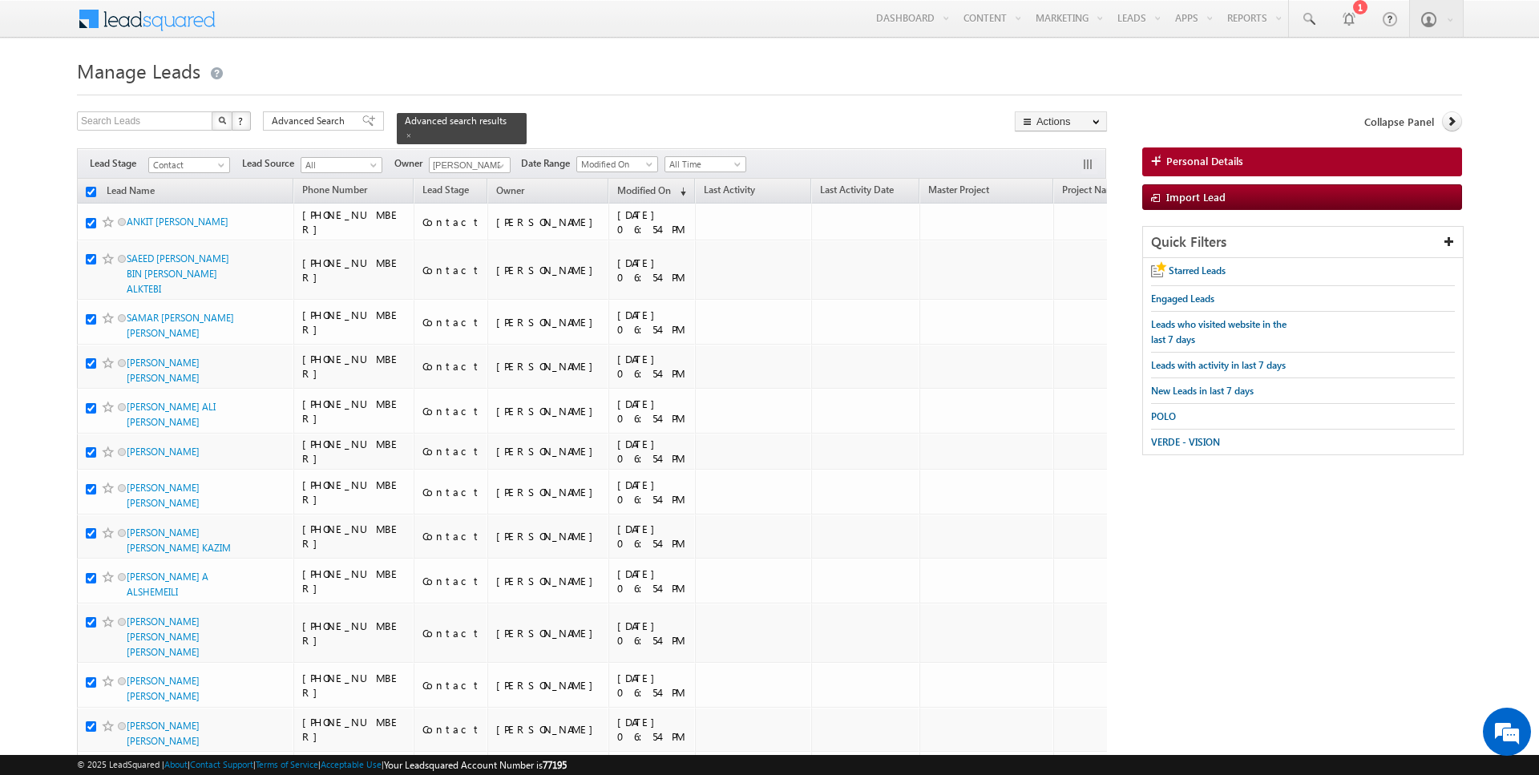
checkbox input "true"
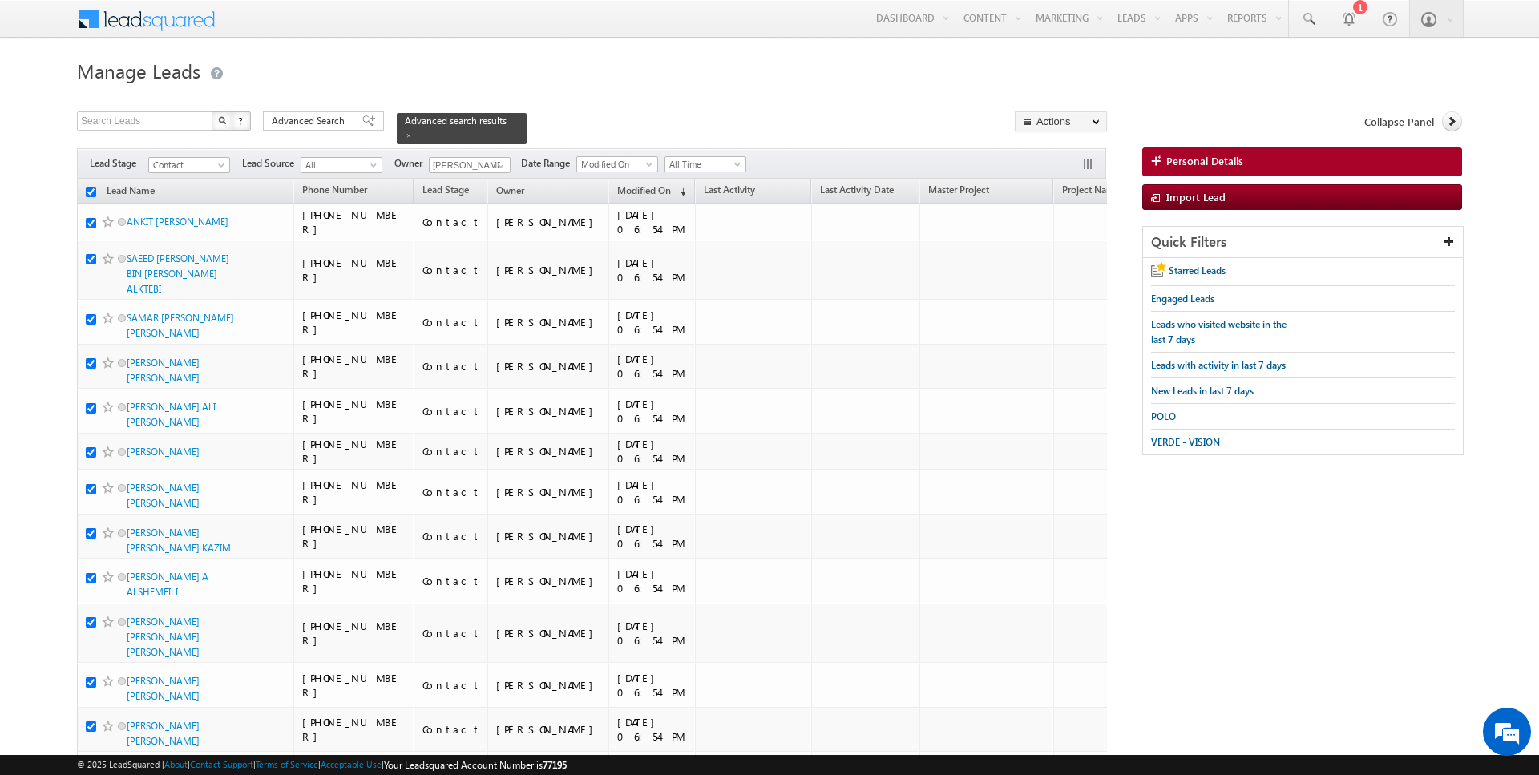
checkbox input "true"
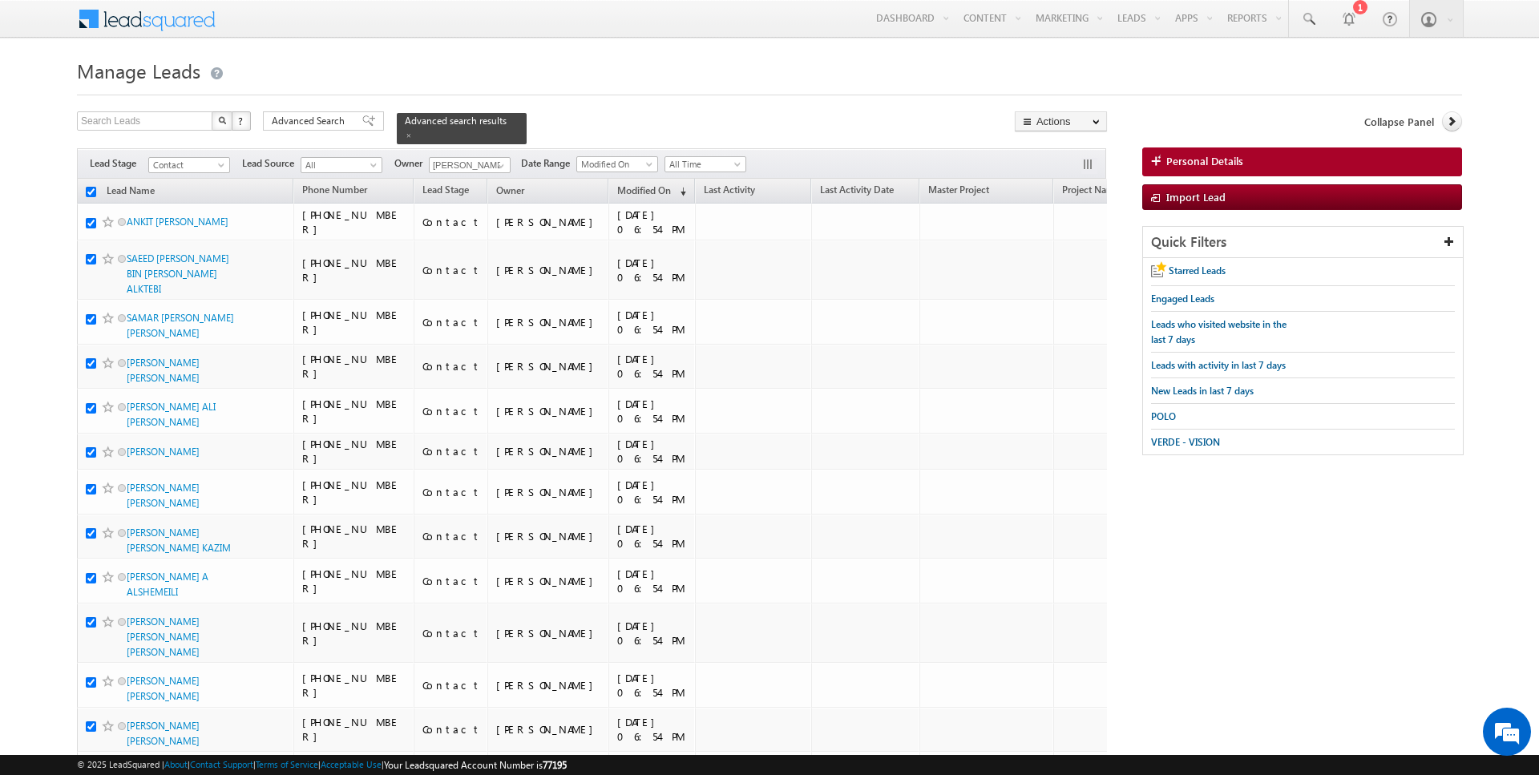
checkbox input "true"
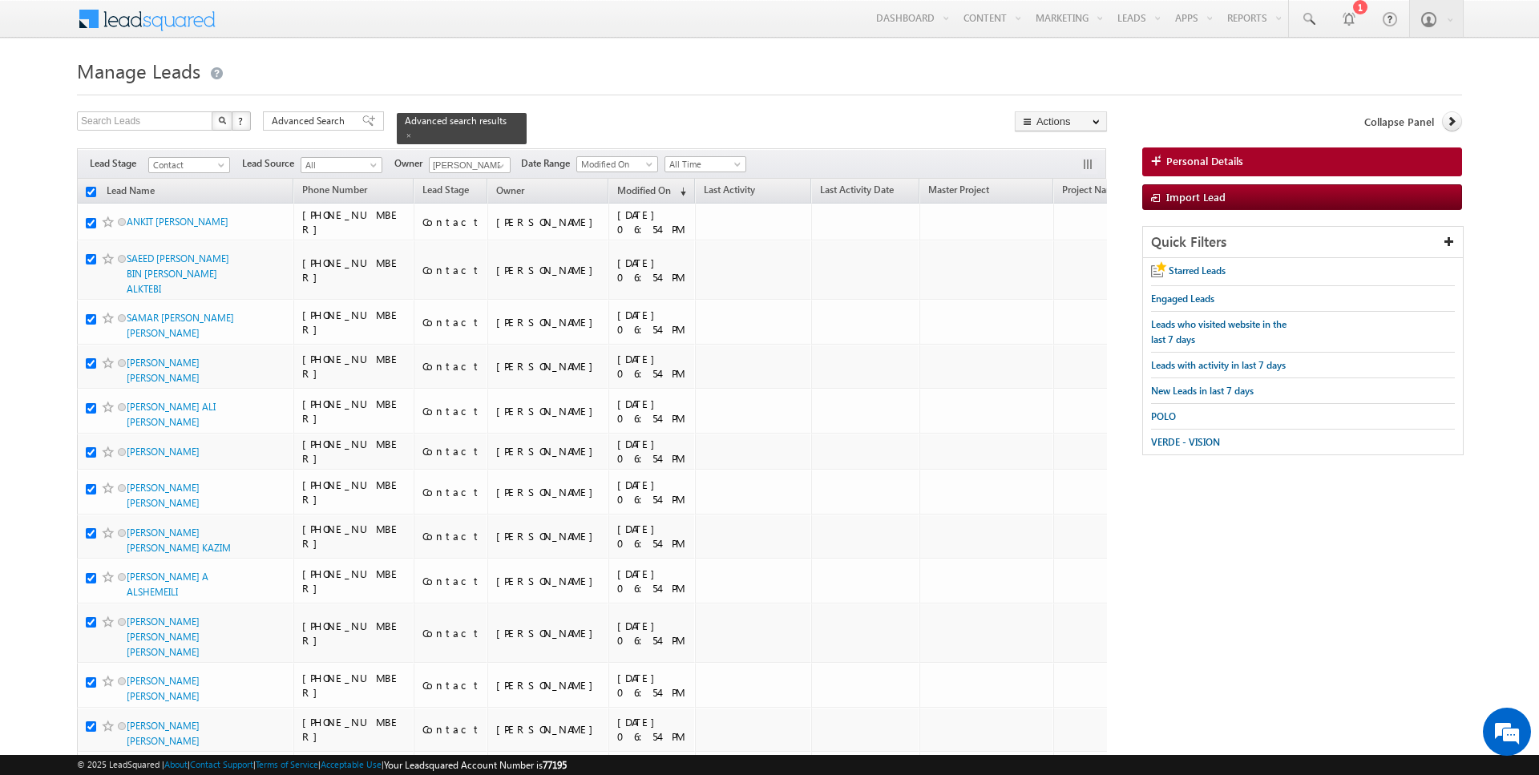
checkbox input "true"
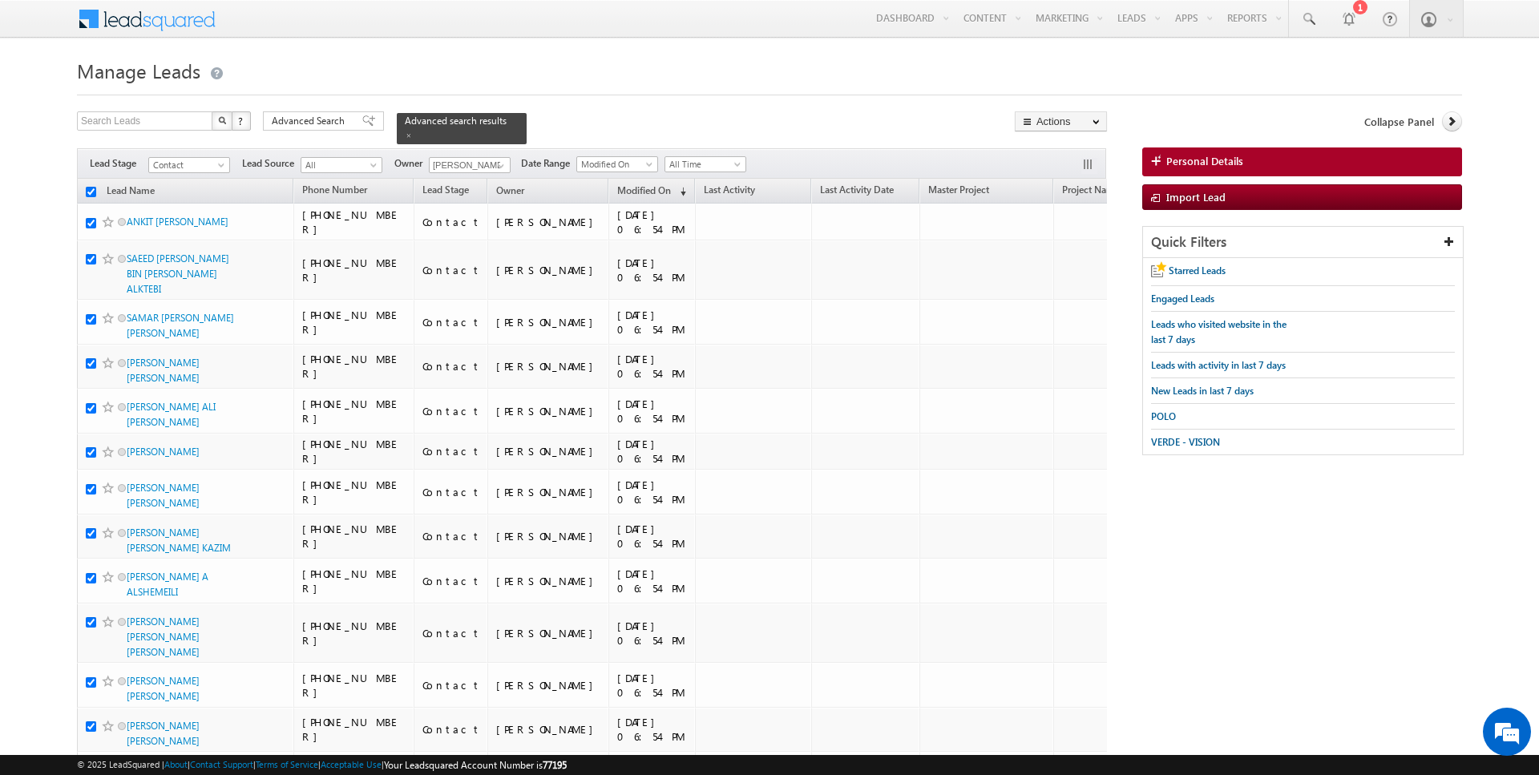
checkbox input "true"
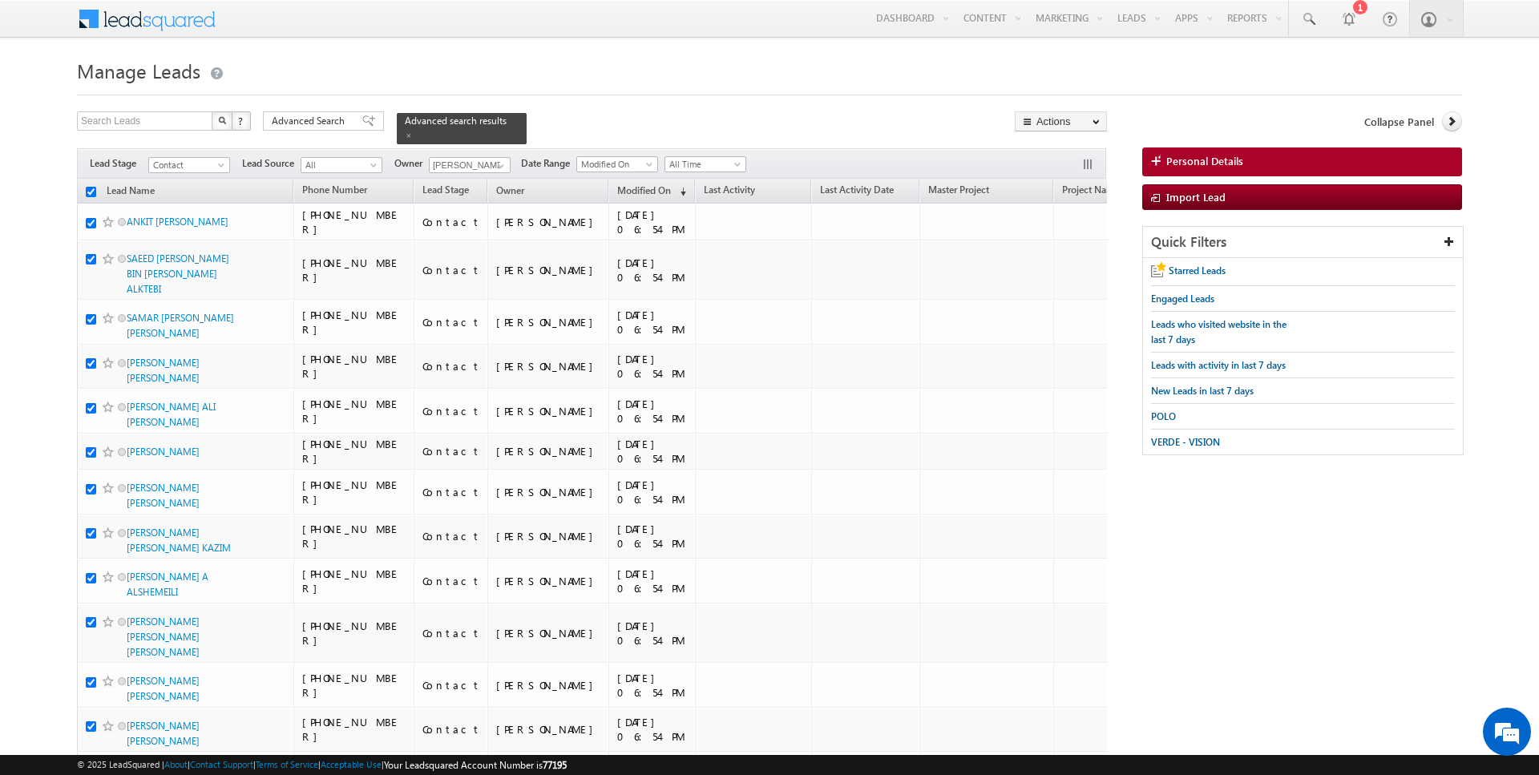
checkbox input "true"
click at [1066, 261] on link "Change Owner" at bounding box center [1061, 259] width 91 height 19
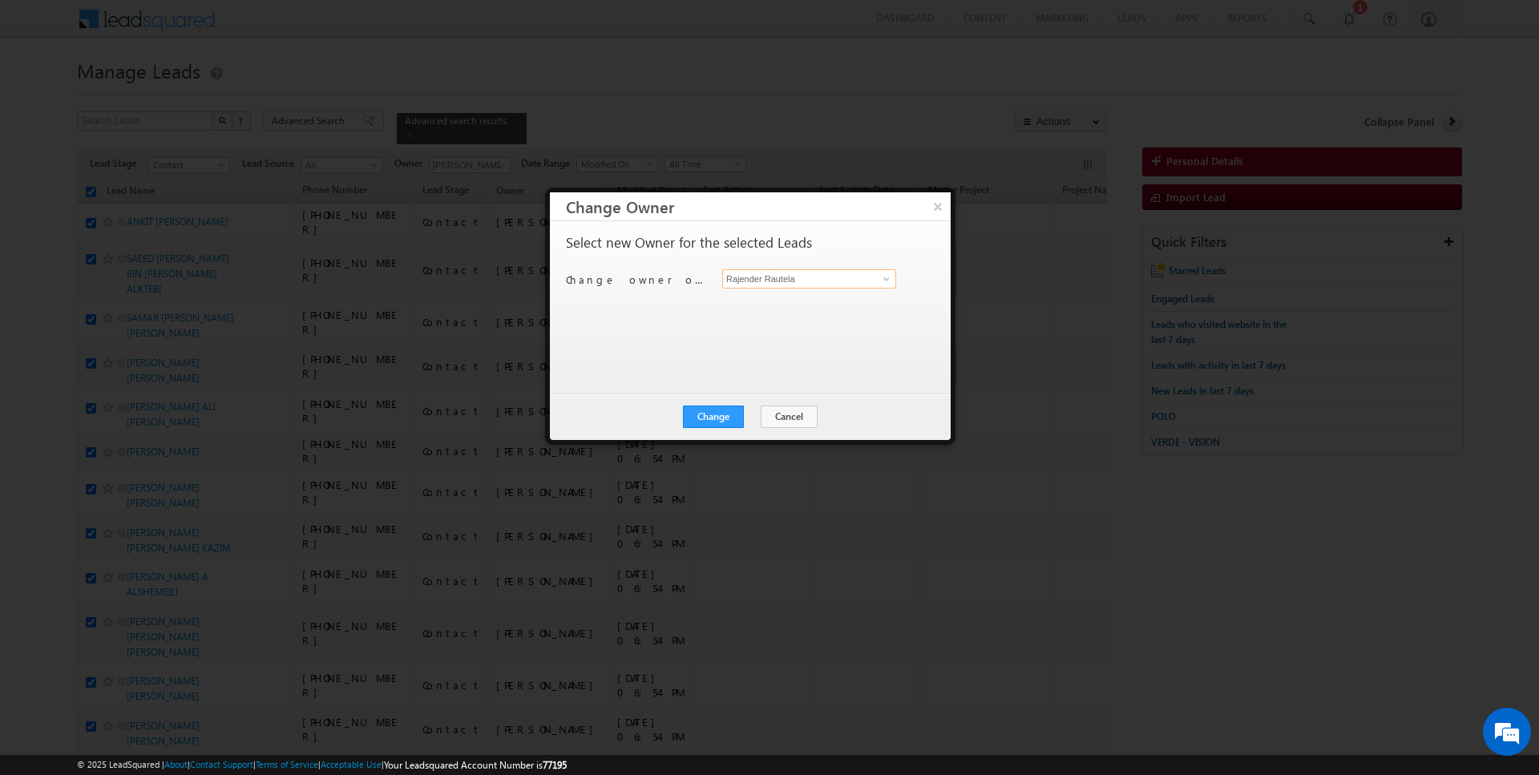
click at [823, 275] on input "Rajender Rautela" at bounding box center [809, 278] width 174 height 19
type input "SUNNY MEHROTRA"
click at [717, 407] on button "Change" at bounding box center [713, 417] width 61 height 22
click at [741, 420] on button "Close" at bounding box center [752, 417] width 51 height 22
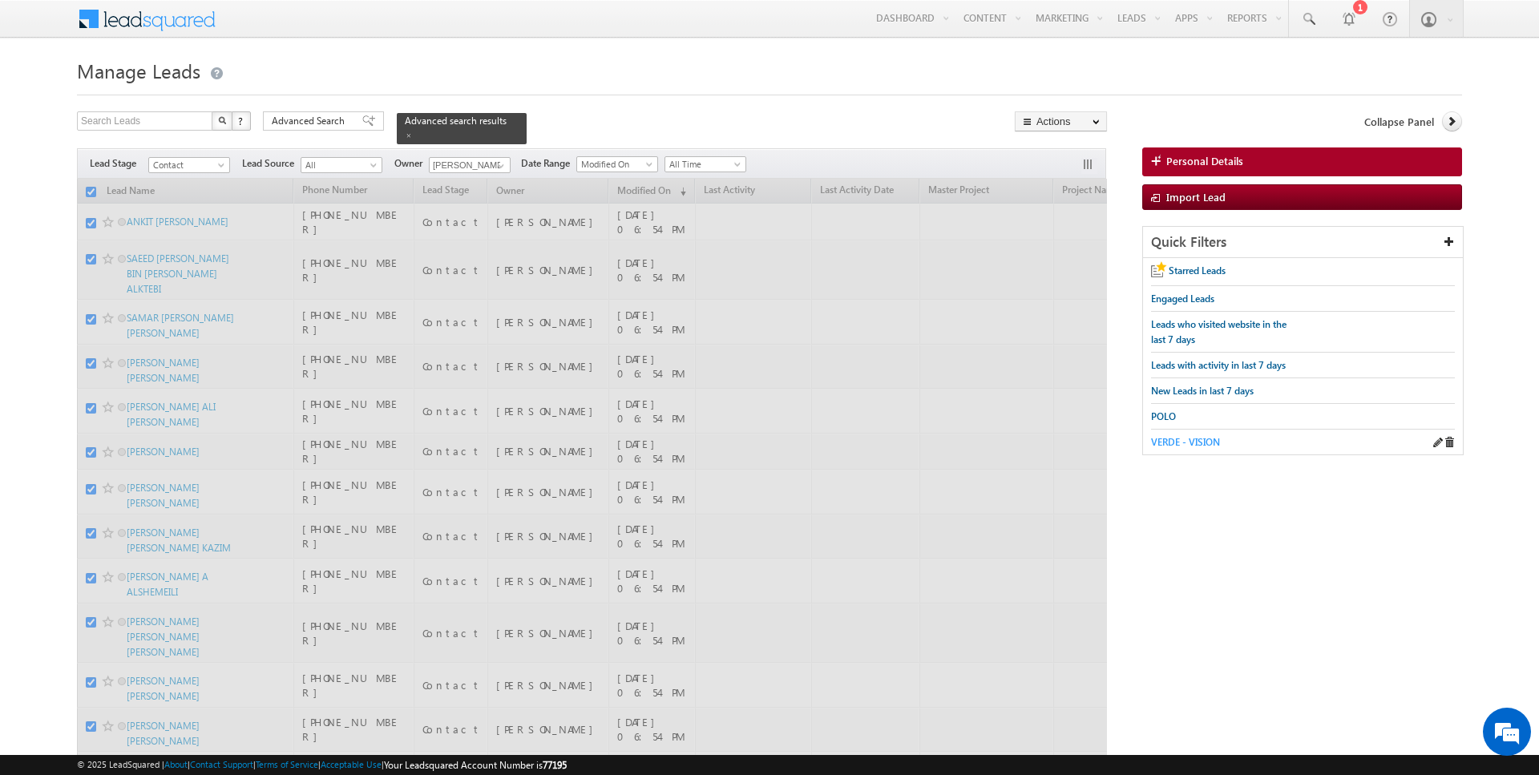
checkbox input "false"
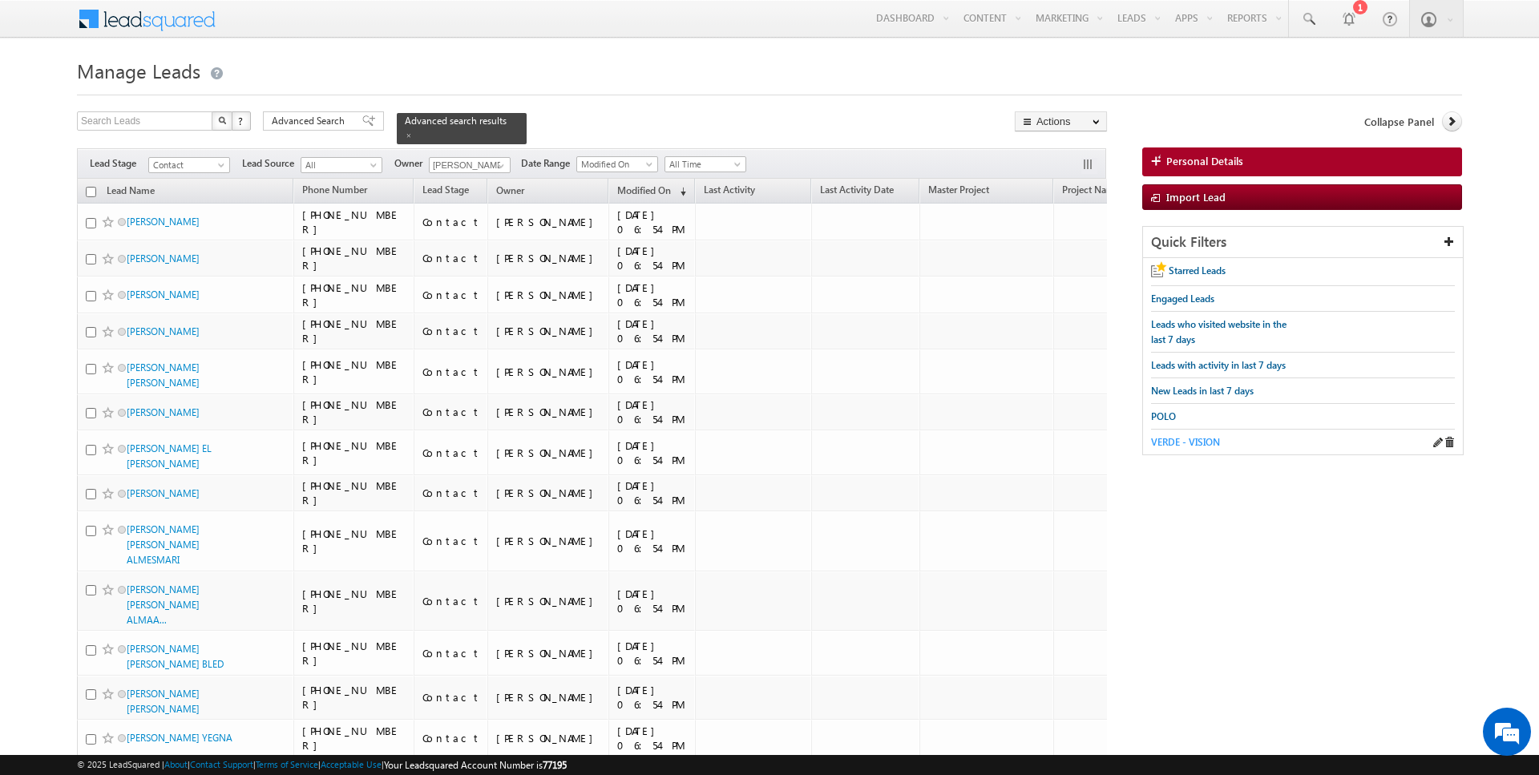
click at [1199, 436] on span "VERDE - VISION" at bounding box center [1185, 442] width 69 height 12
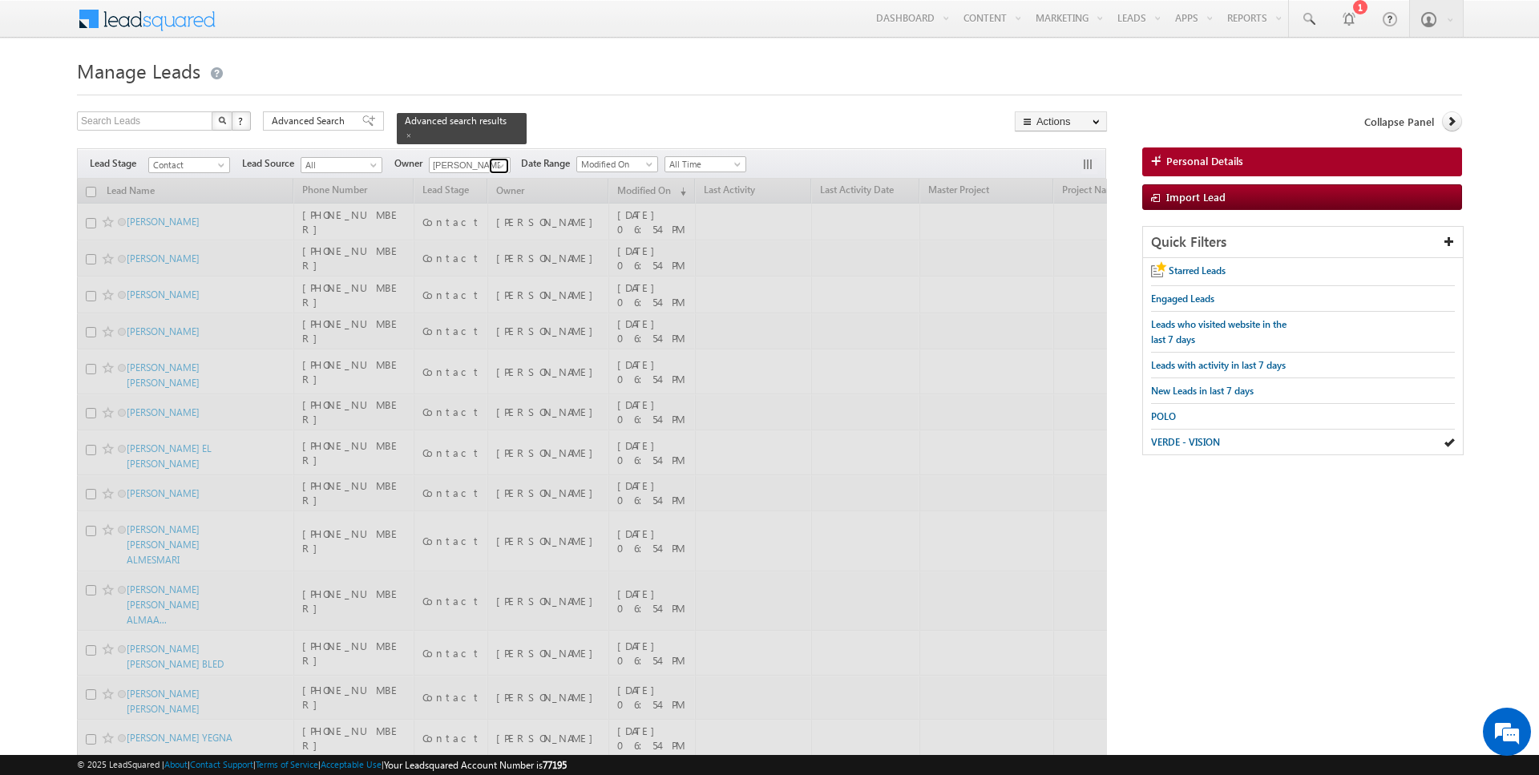
click at [497, 161] on span at bounding box center [501, 166] width 13 height 13
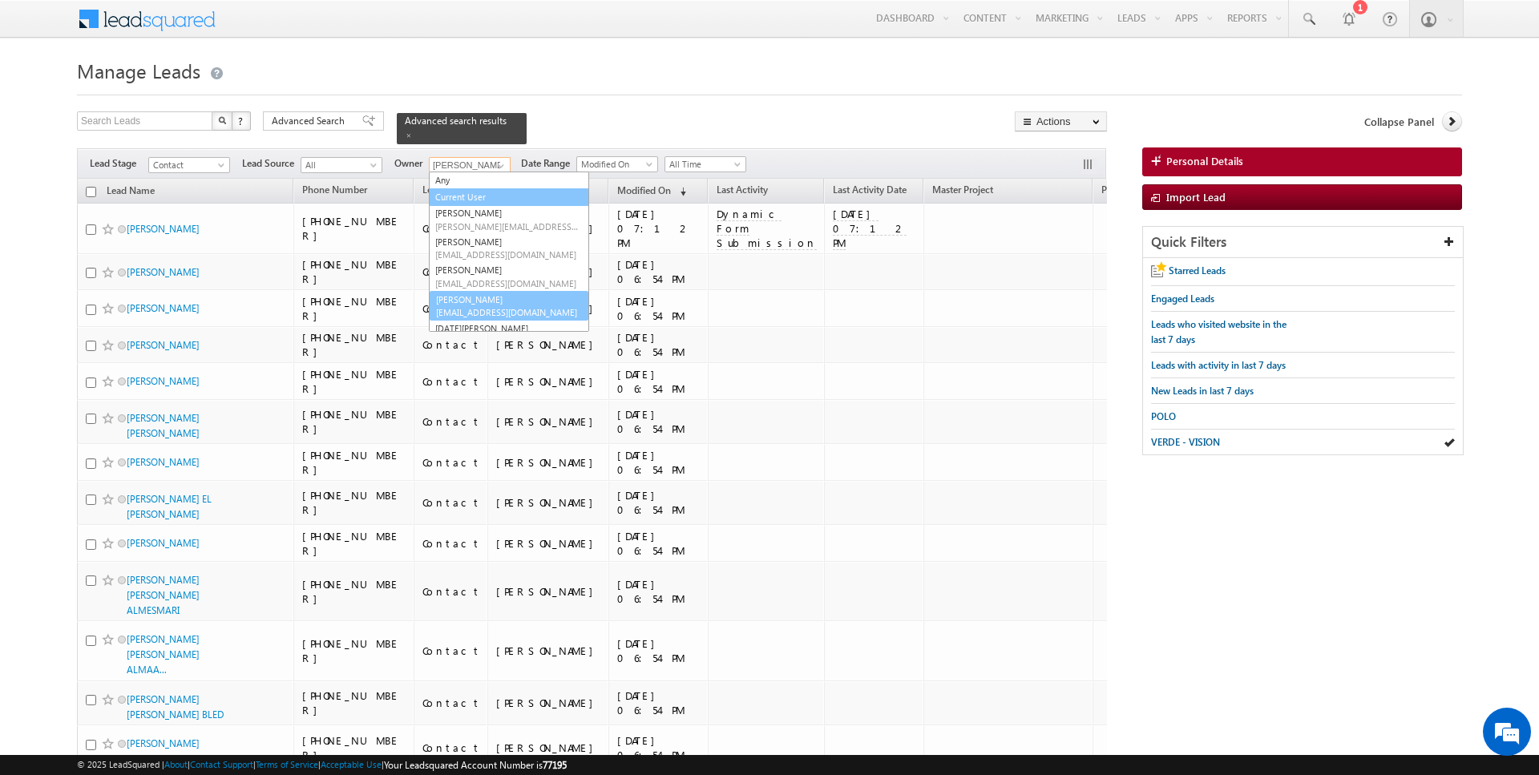
click at [469, 197] on link "Current User" at bounding box center [509, 197] width 160 height 18
type input "Current User"
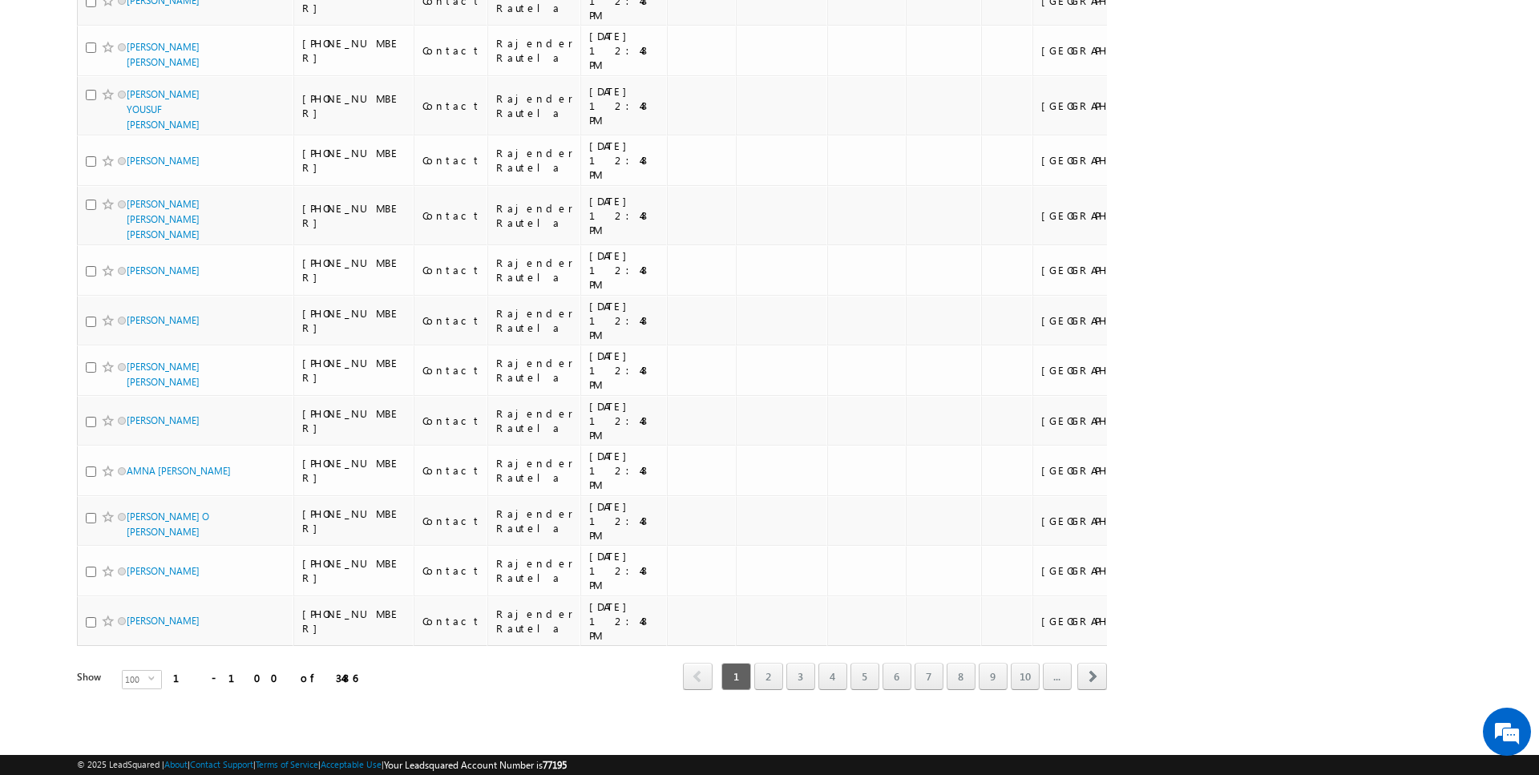
scroll to position [7400, 0]
click at [129, 686] on span "100" at bounding box center [136, 680] width 26 height 18
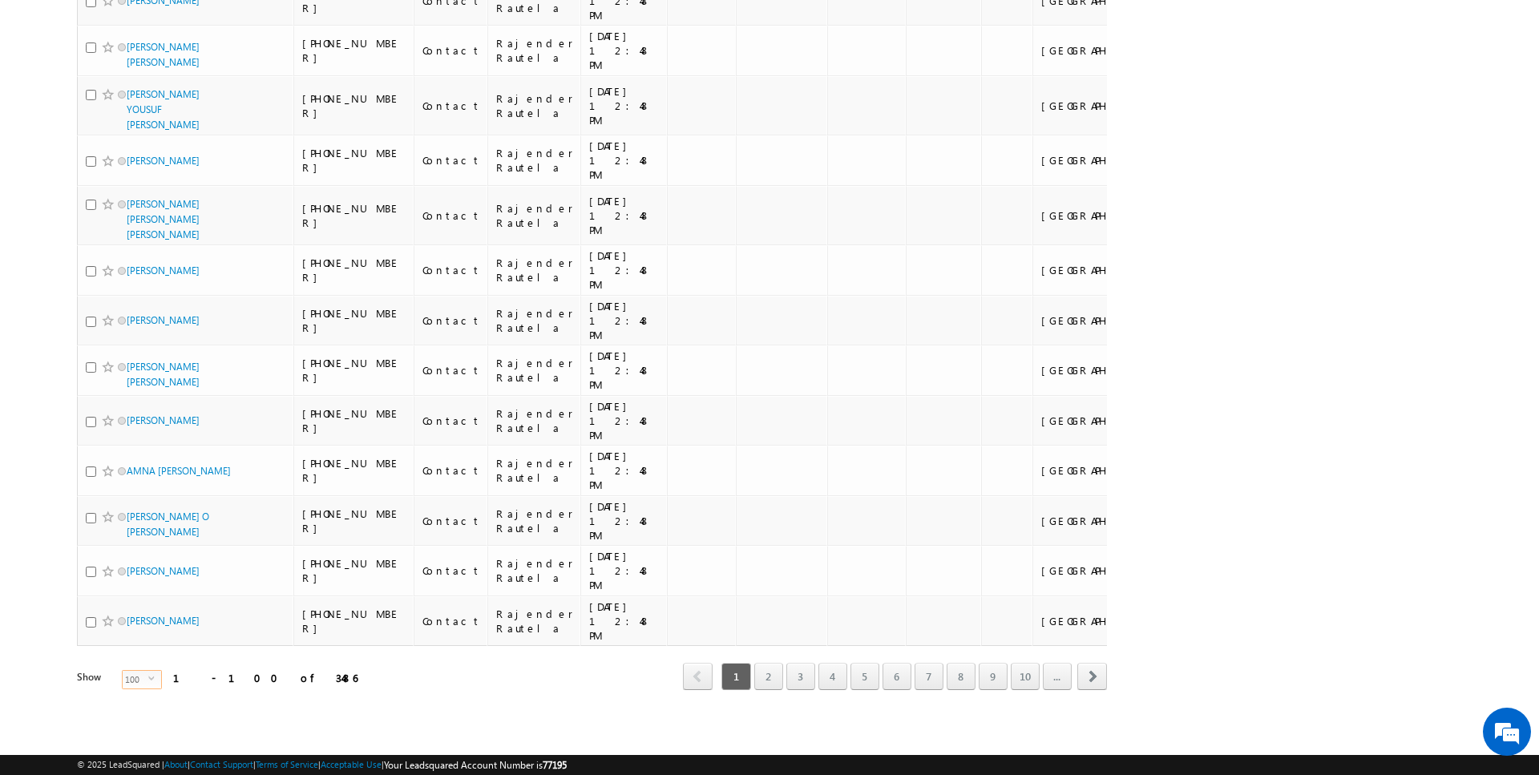
click at [129, 677] on span "100" at bounding box center [136, 680] width 26 height 18
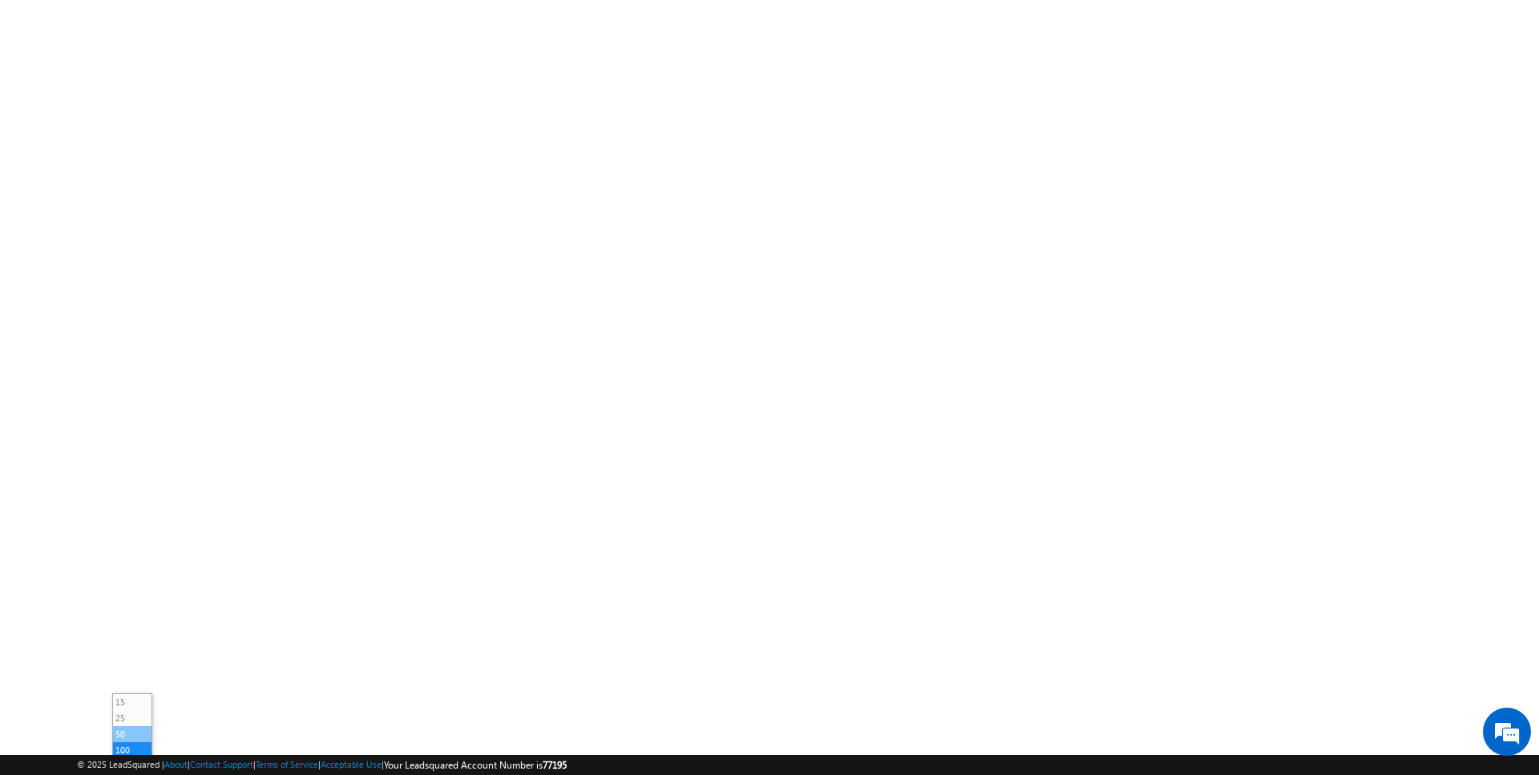
click at [128, 734] on li "50" at bounding box center [132, 734] width 38 height 16
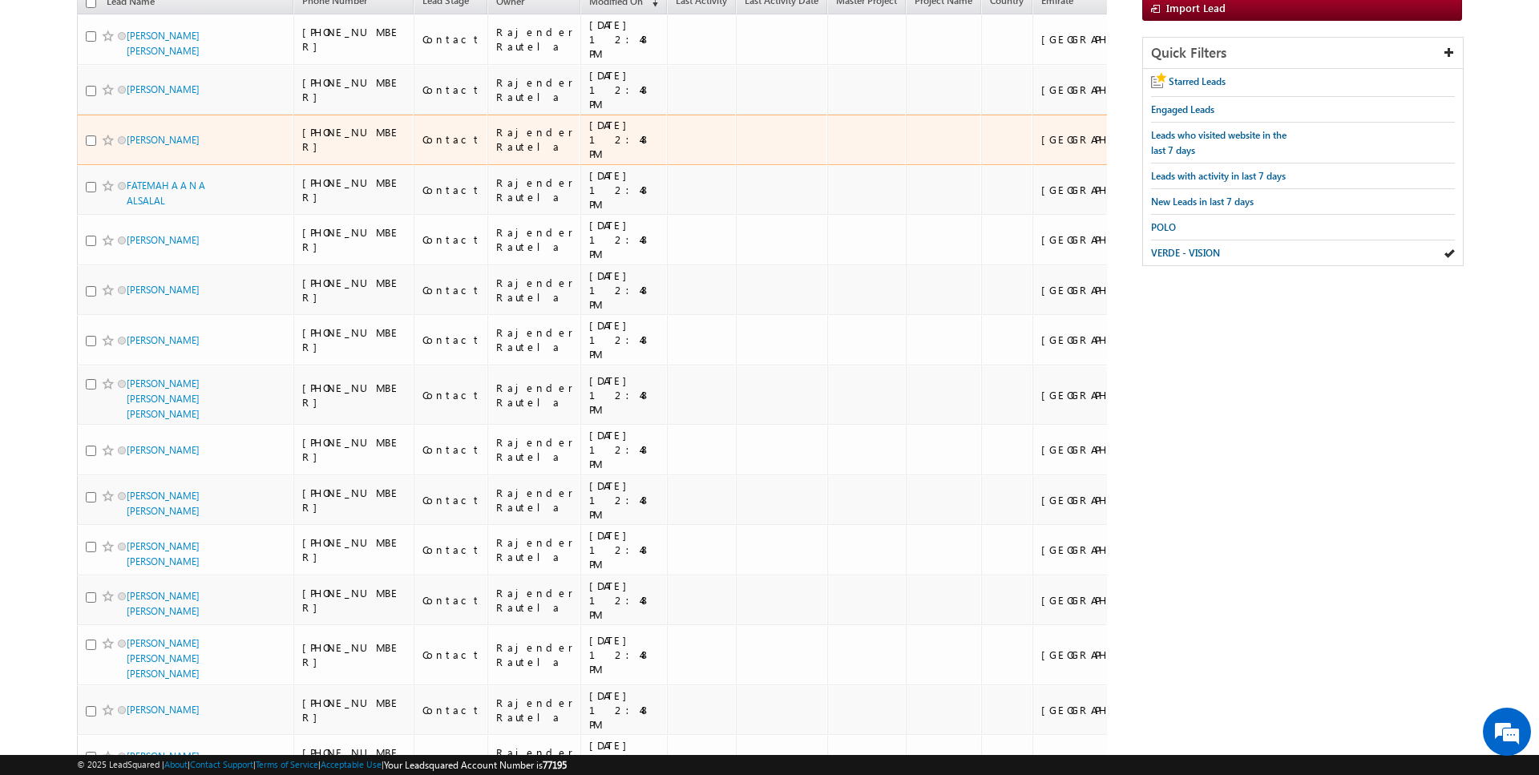
scroll to position [0, 0]
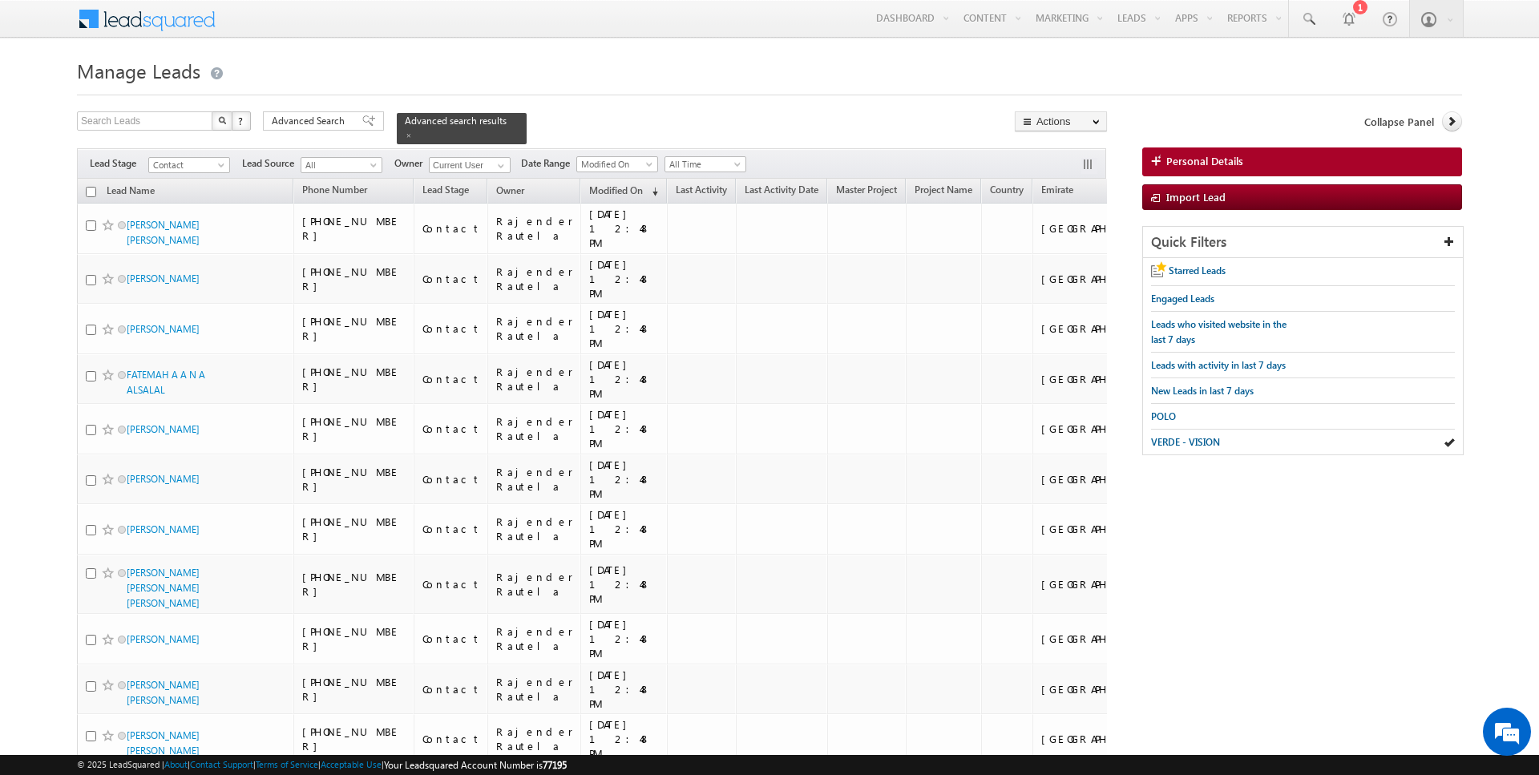
click at [87, 192] on input "checkbox" at bounding box center [91, 192] width 10 height 10
checkbox input "true"
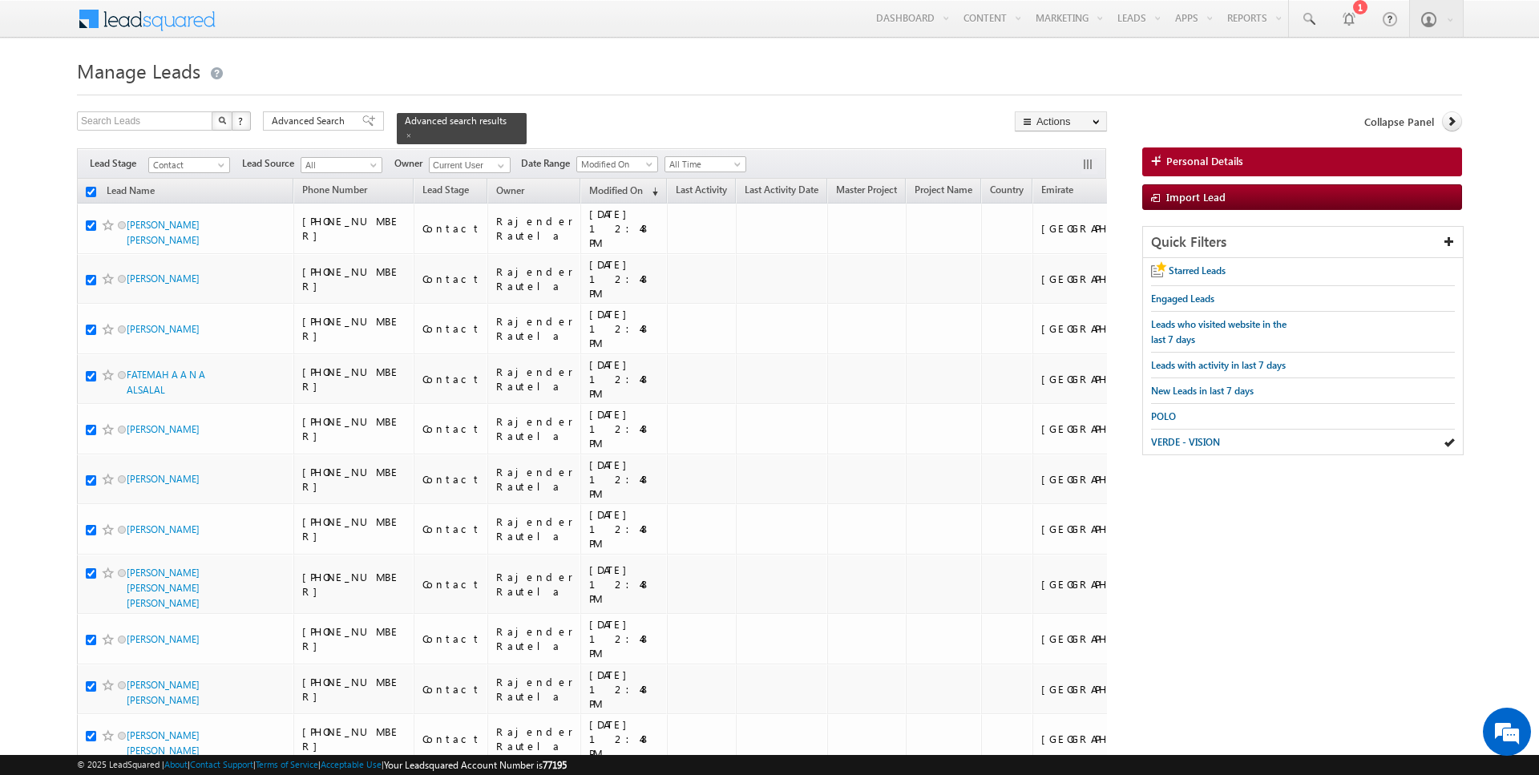
checkbox input "true"
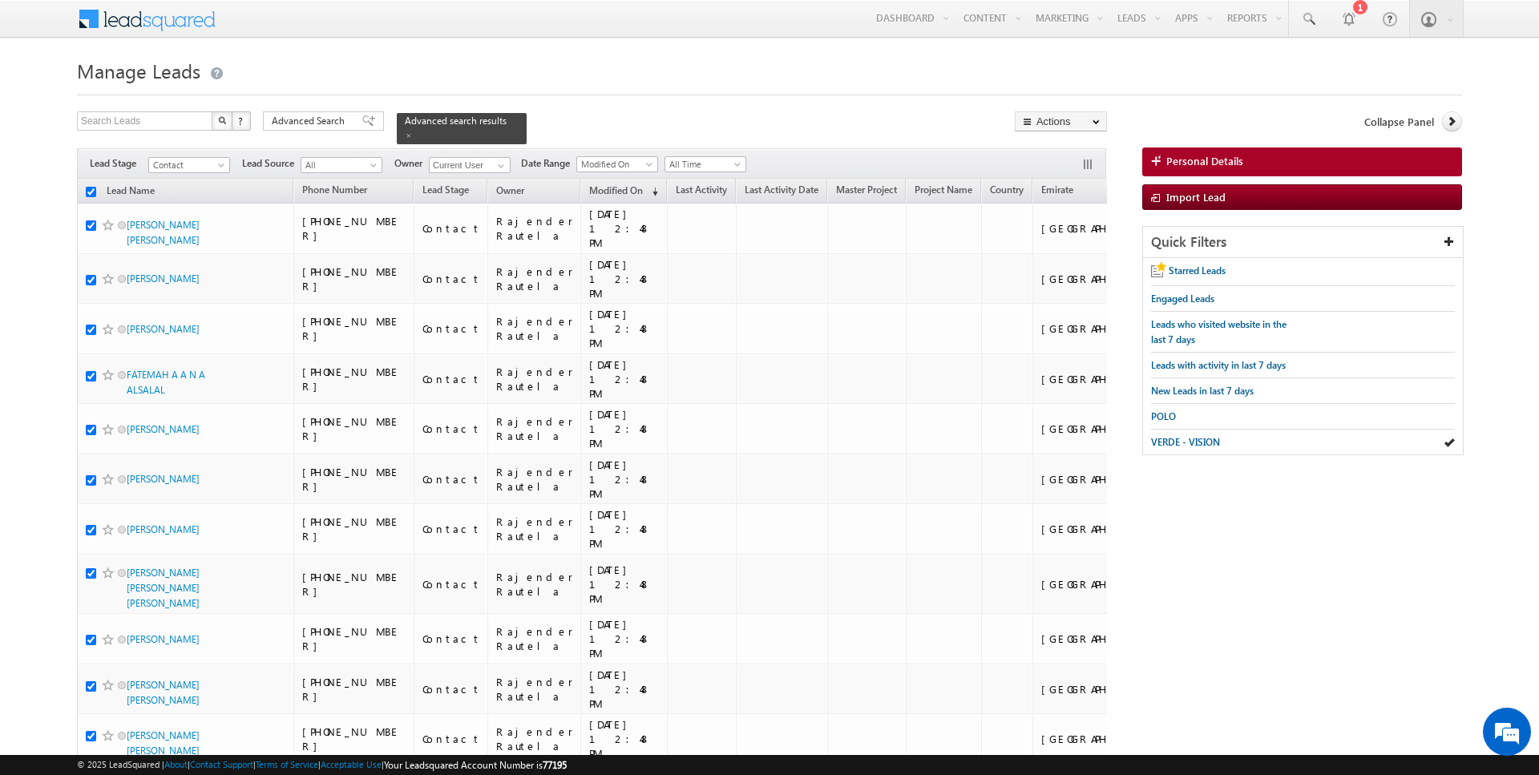
checkbox input "true"
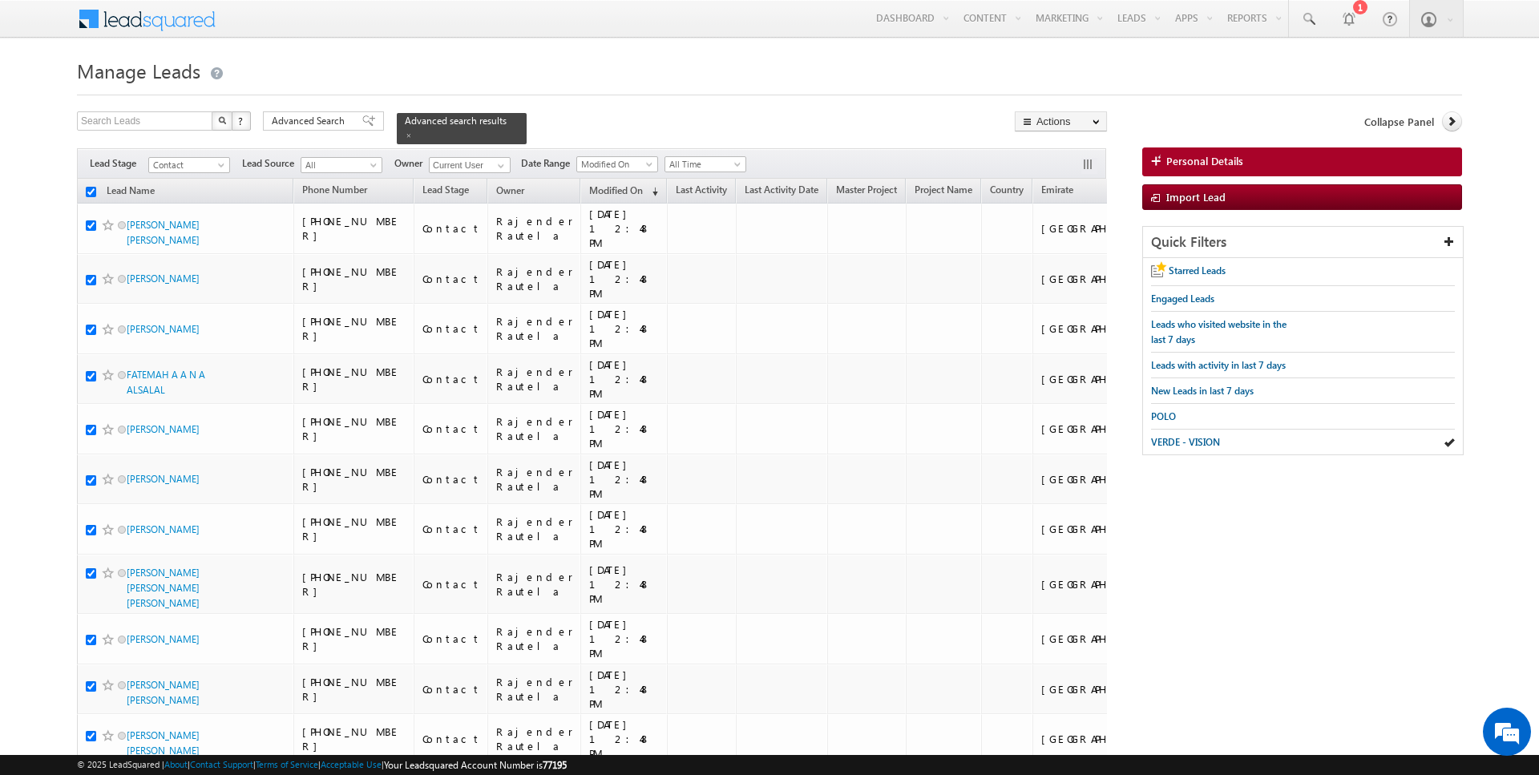
checkbox input "true"
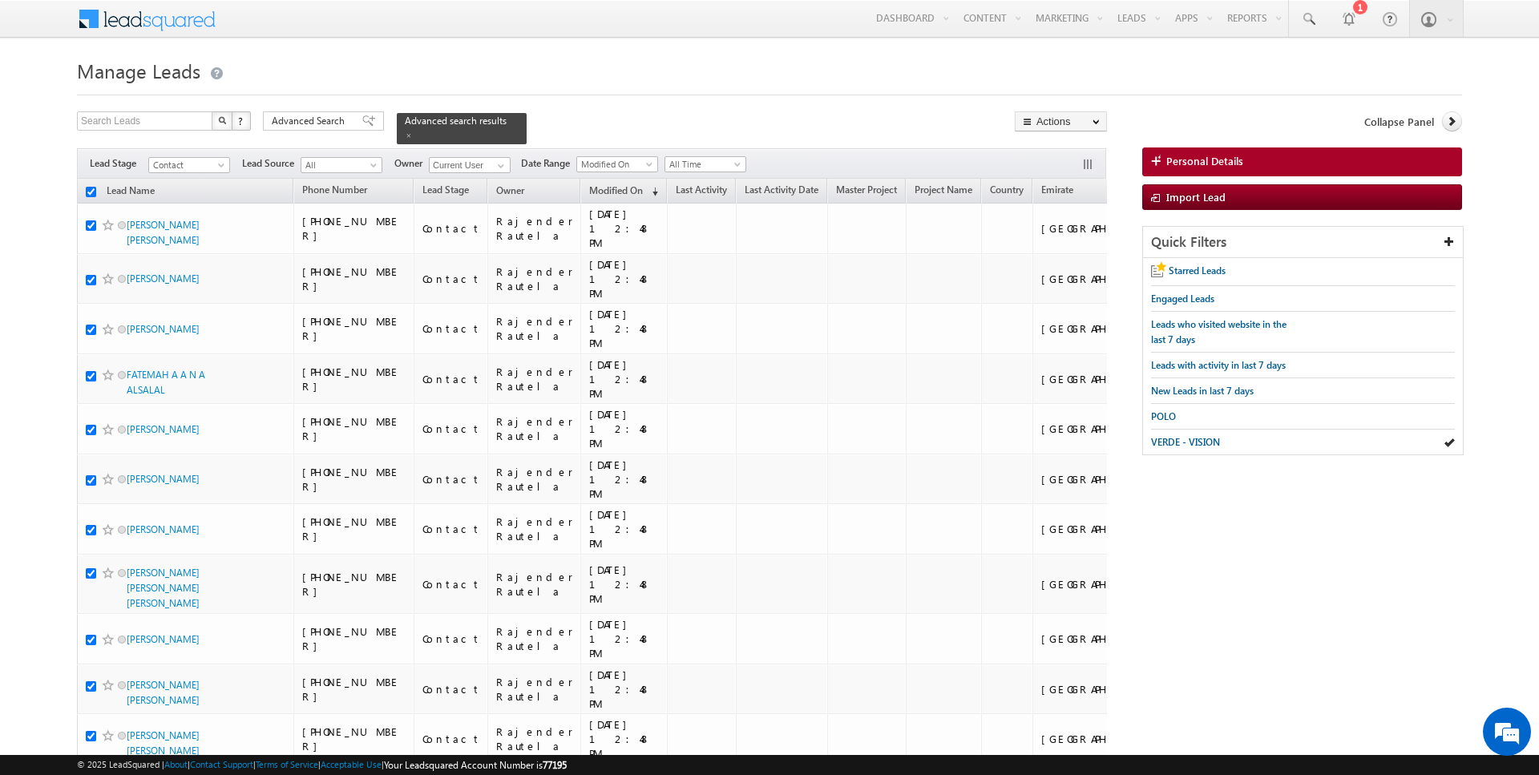
checkbox input "true"
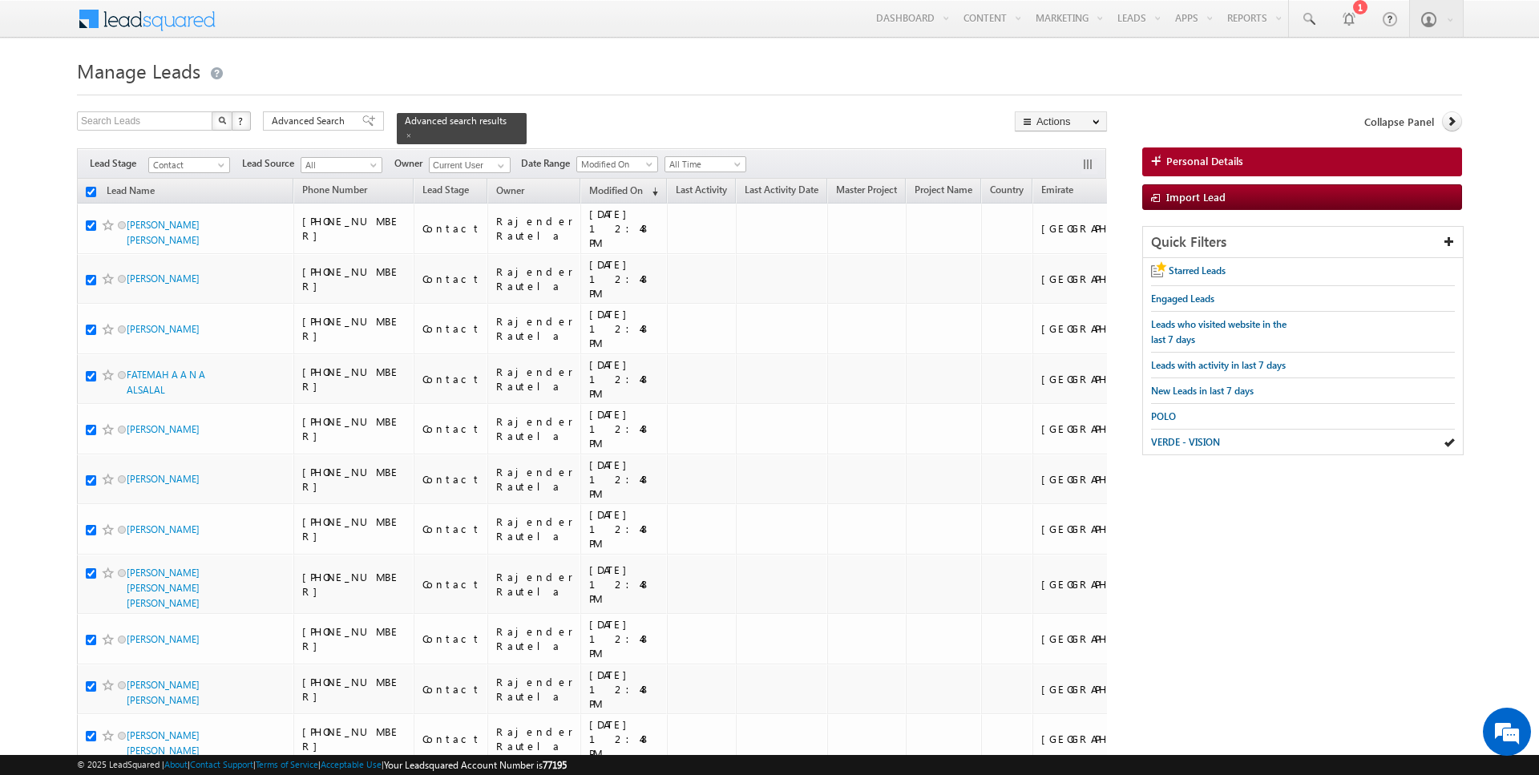
checkbox input "true"
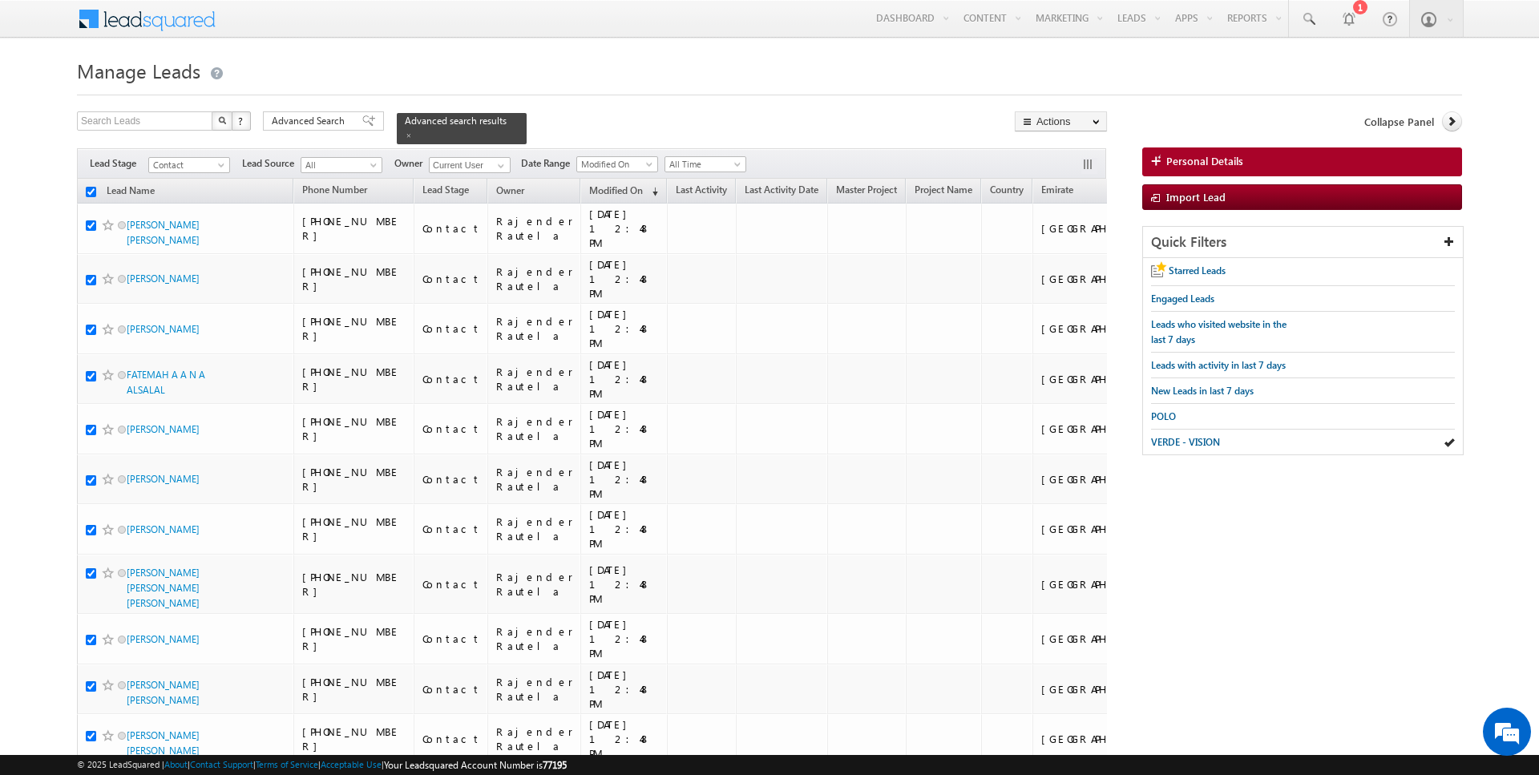
checkbox input "true"
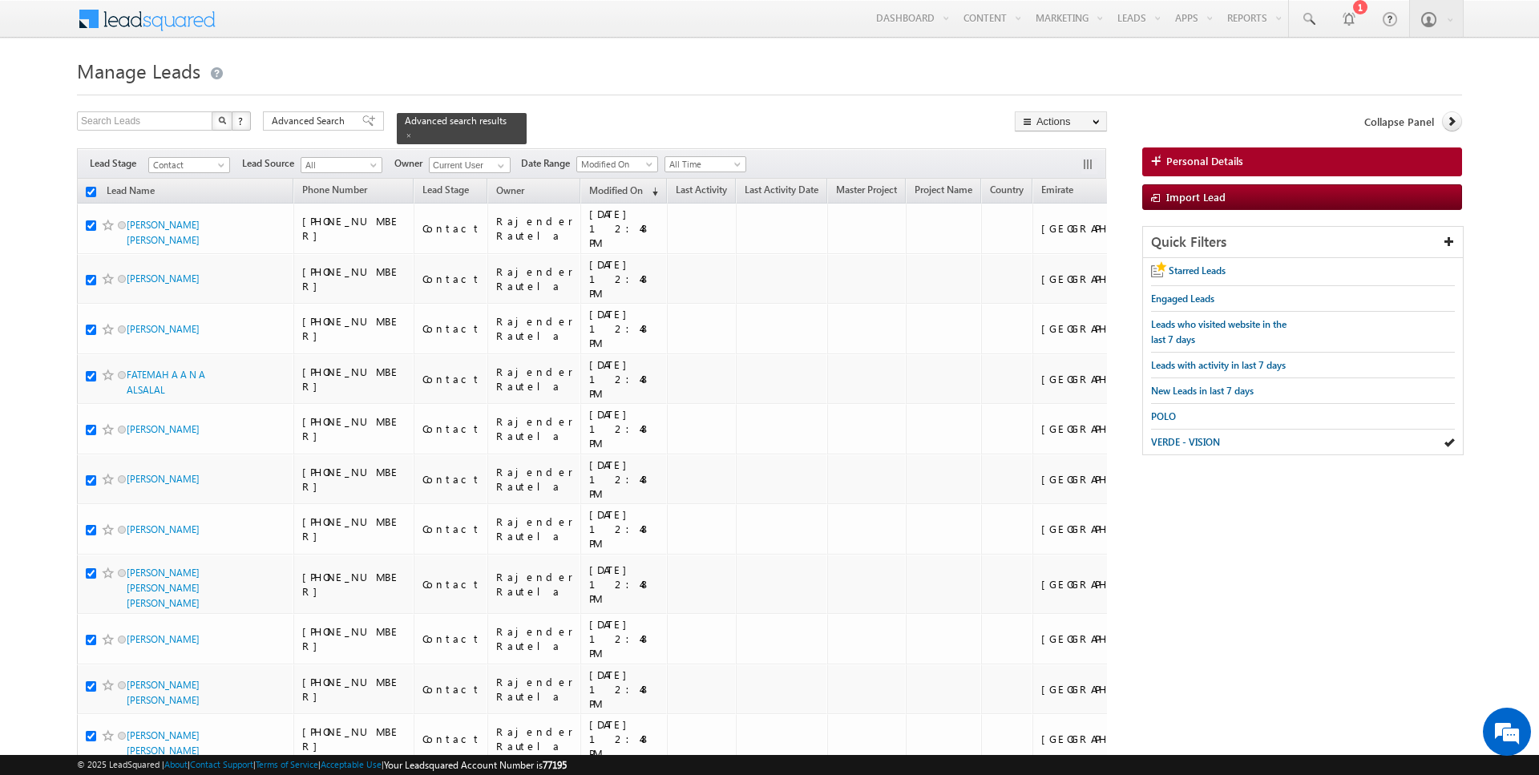
checkbox input "true"
click at [1049, 257] on link "Change Owner" at bounding box center [1061, 259] width 91 height 19
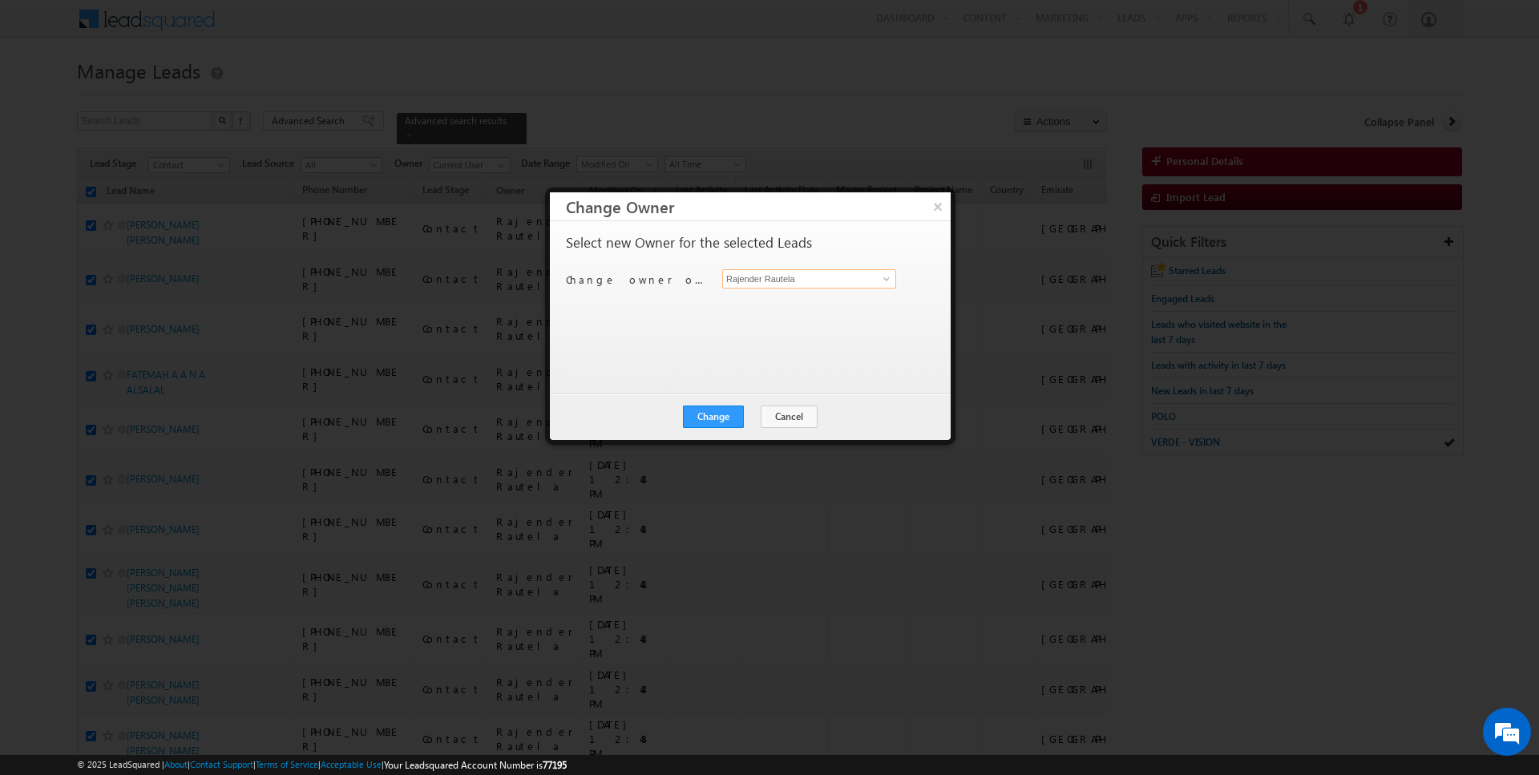
click at [767, 282] on input "Rajender Rautela" at bounding box center [809, 278] width 174 height 19
click at [708, 411] on button "Change" at bounding box center [713, 417] width 61 height 22
click at [753, 413] on button "Close" at bounding box center [752, 417] width 51 height 22
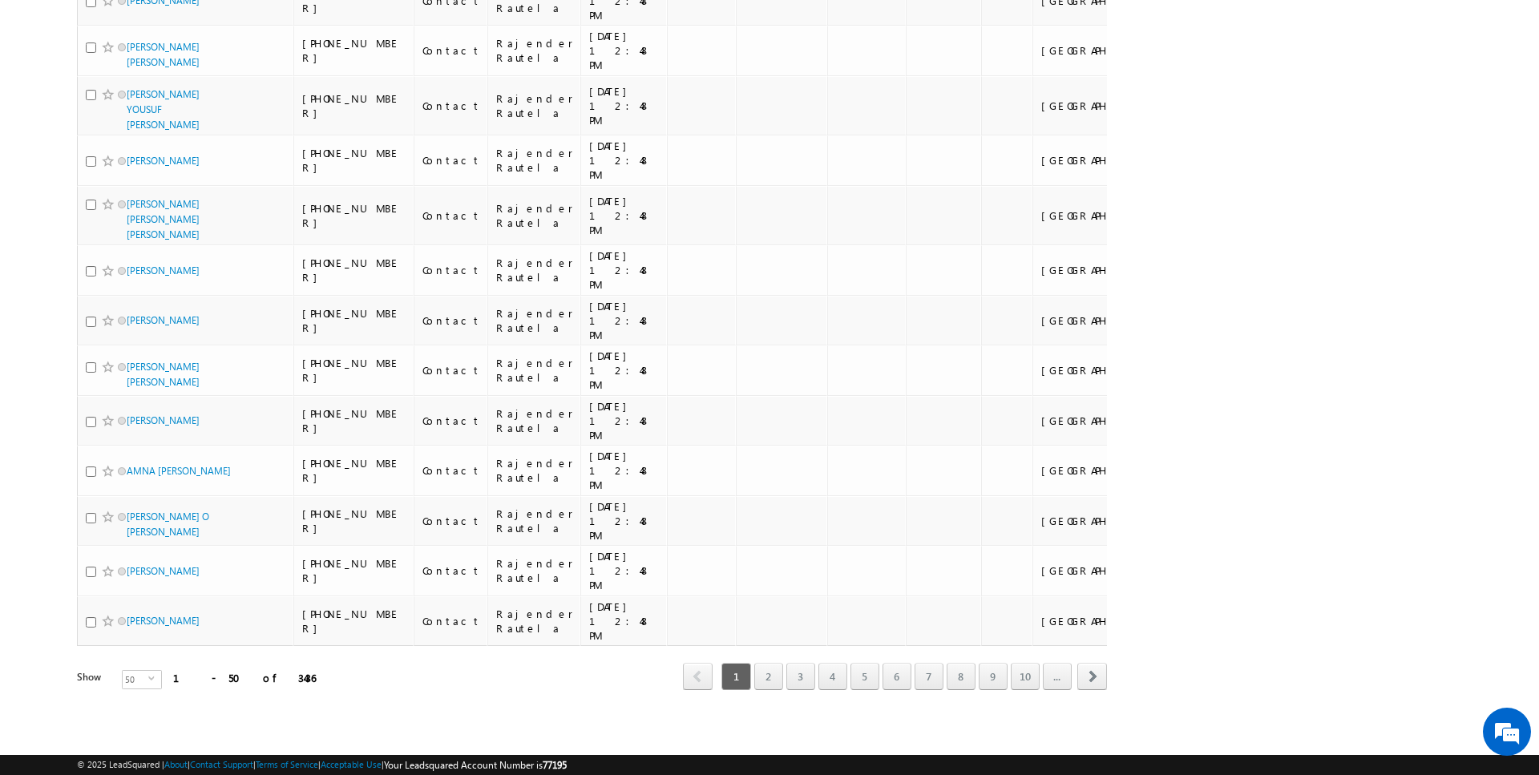
scroll to position [3477, 0]
click at [148, 675] on span "select" at bounding box center [154, 678] width 13 height 7
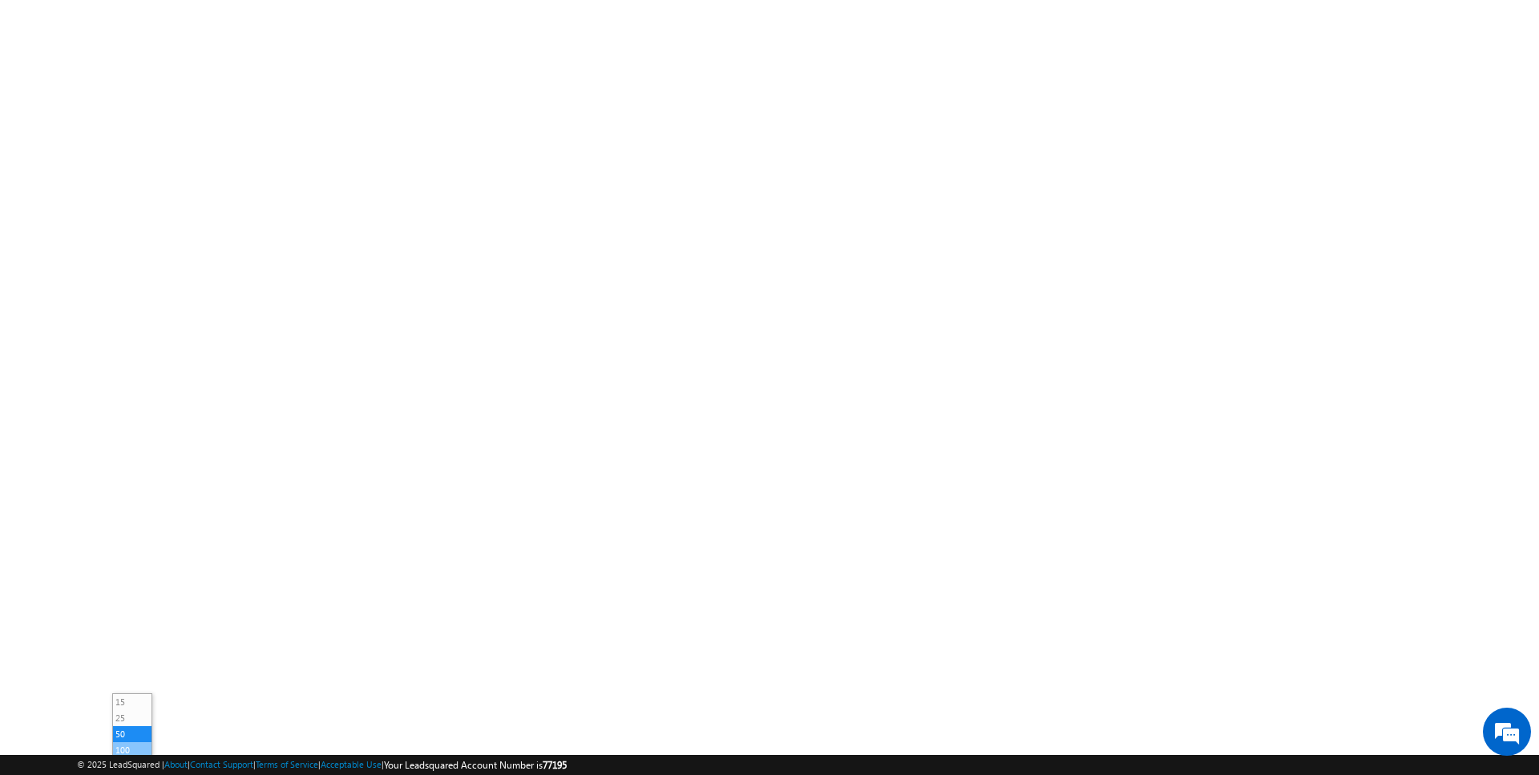
click at [131, 742] on li "100" at bounding box center [132, 750] width 38 height 16
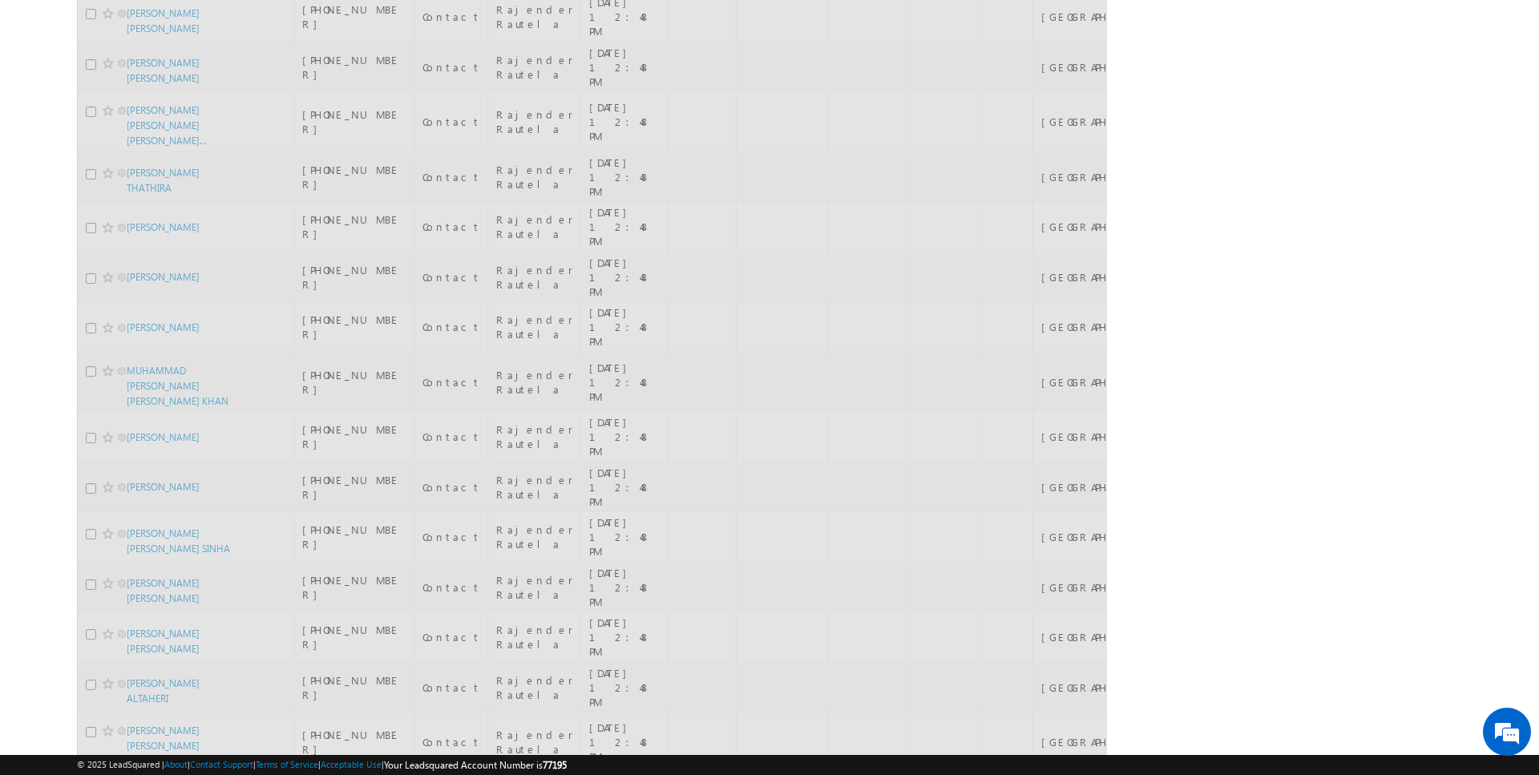
scroll to position [0, 0]
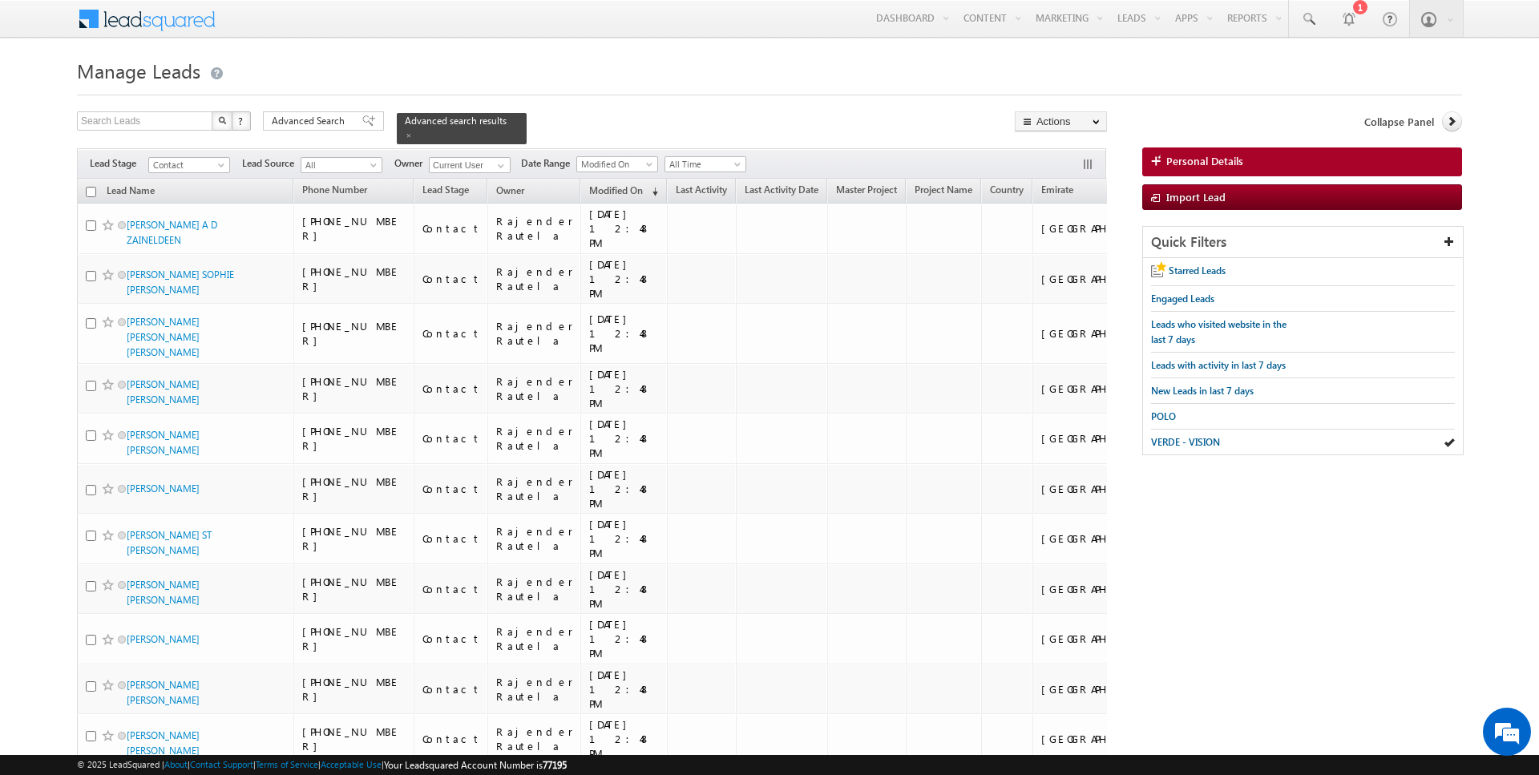
click at [91, 189] on input "checkbox" at bounding box center [91, 192] width 10 height 10
drag, startPoint x: 90, startPoint y: 192, endPoint x: 422, endPoint y: 322, distance: 356.2
click at [90, 192] on input "checkbox" at bounding box center [91, 192] width 10 height 10
checkbox input "true"
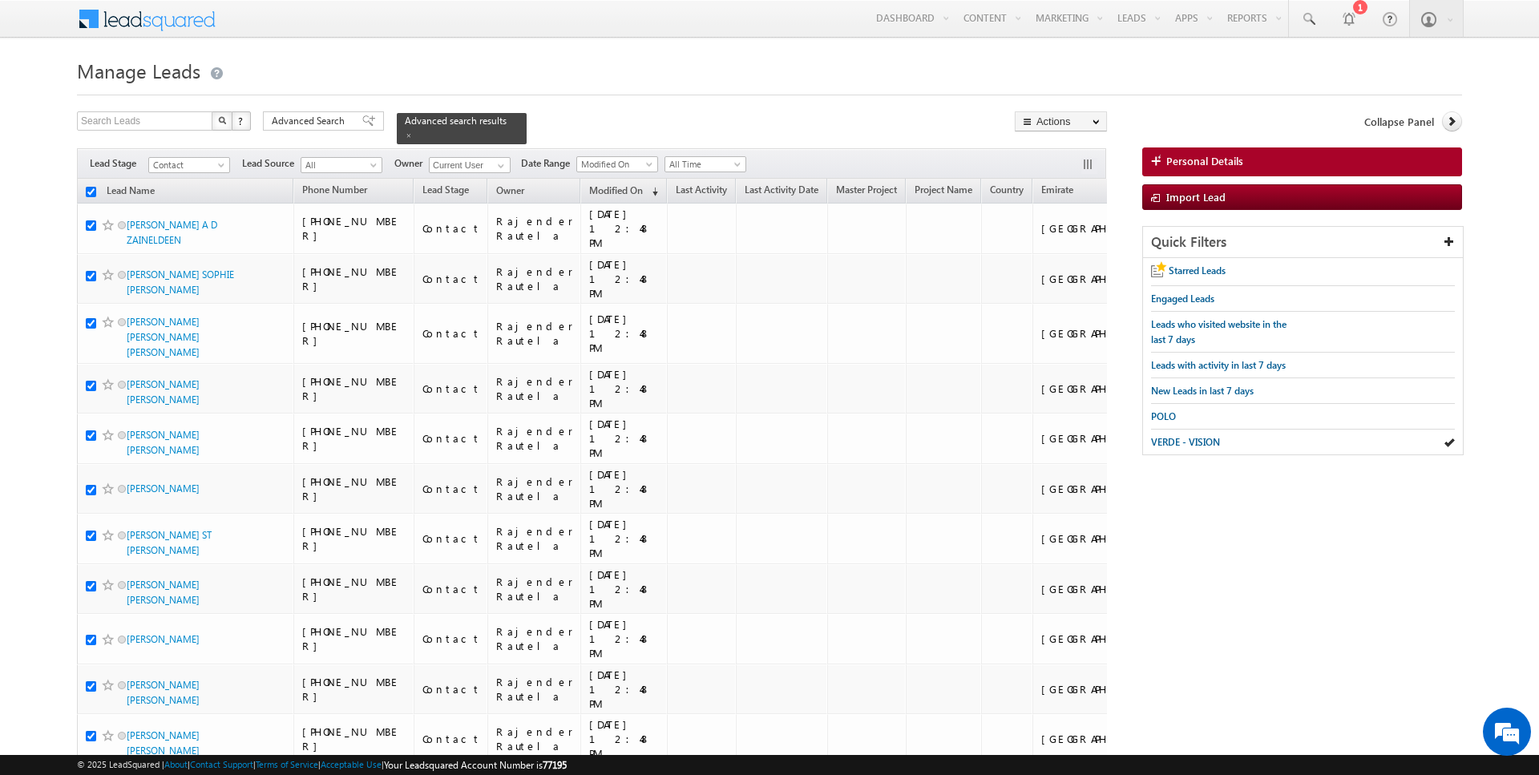
checkbox input "true"
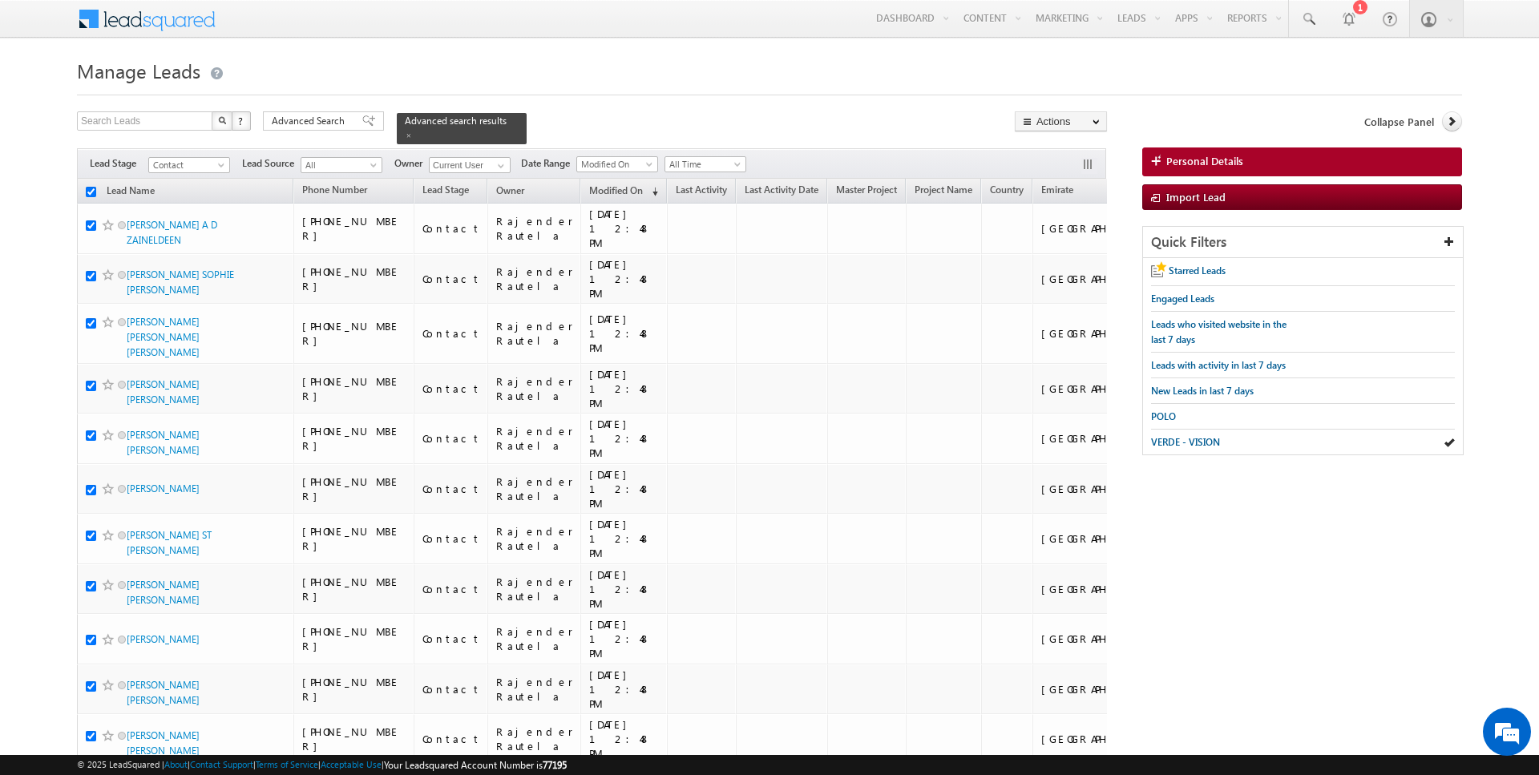
checkbox input "true"
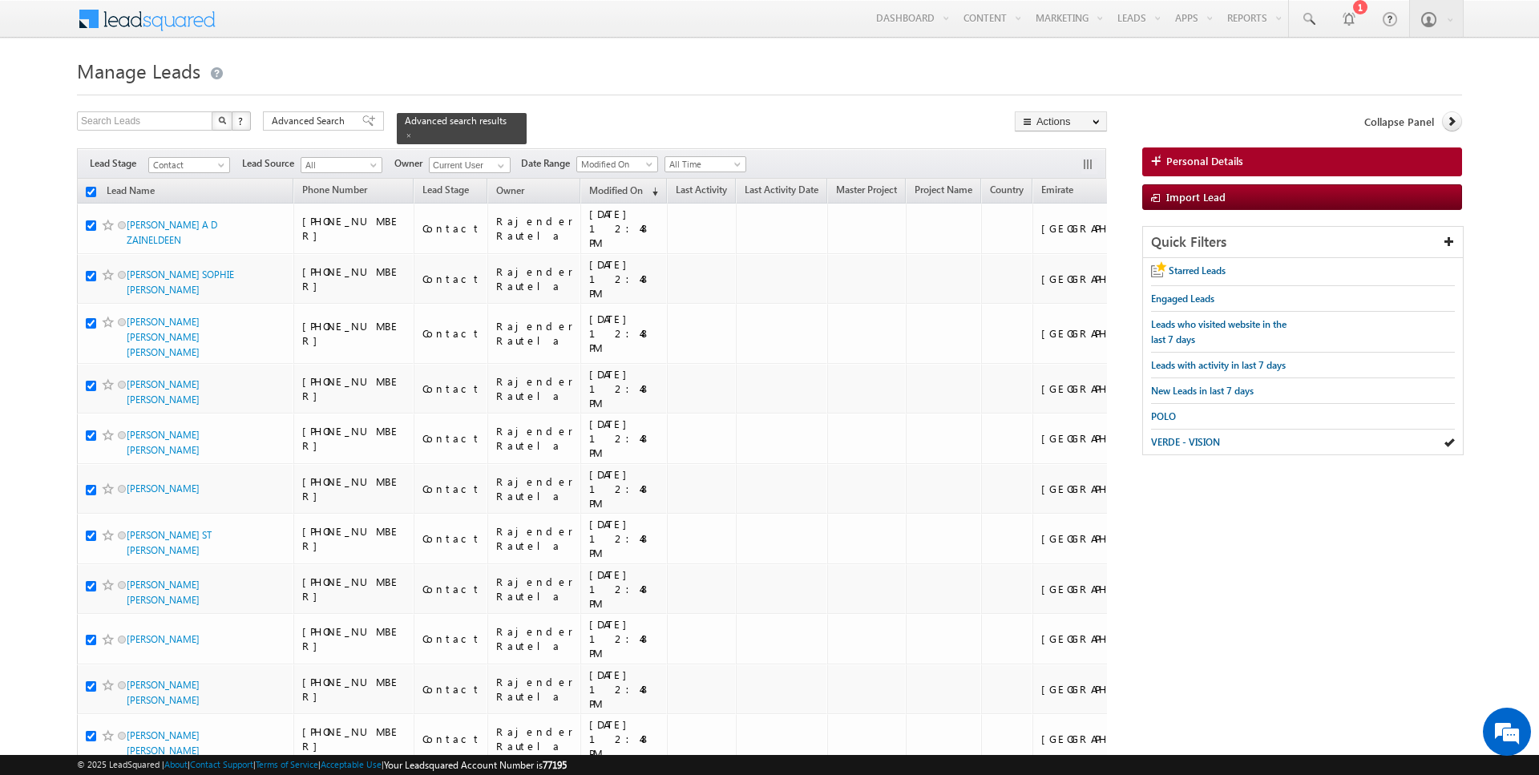
checkbox input "true"
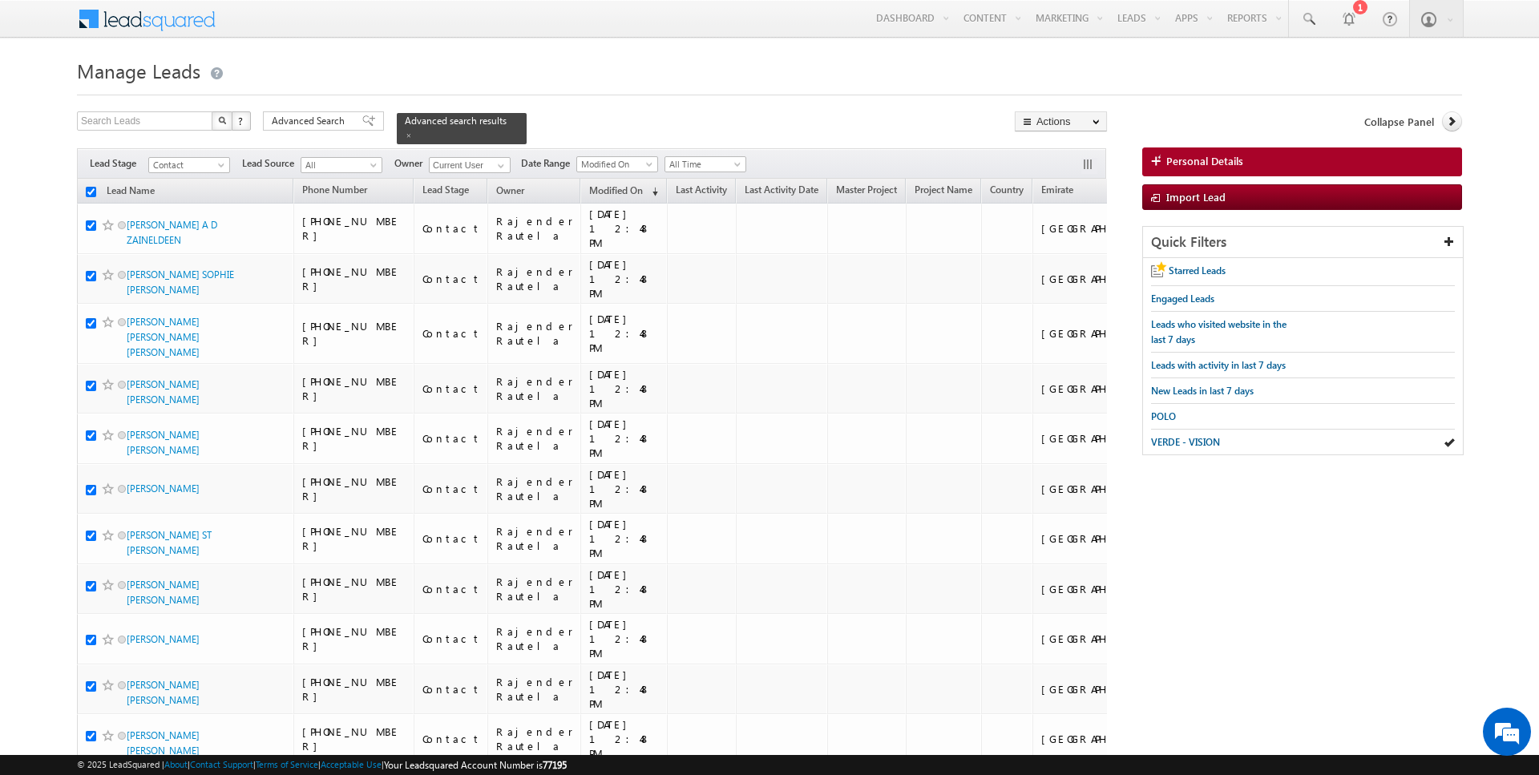
checkbox input "true"
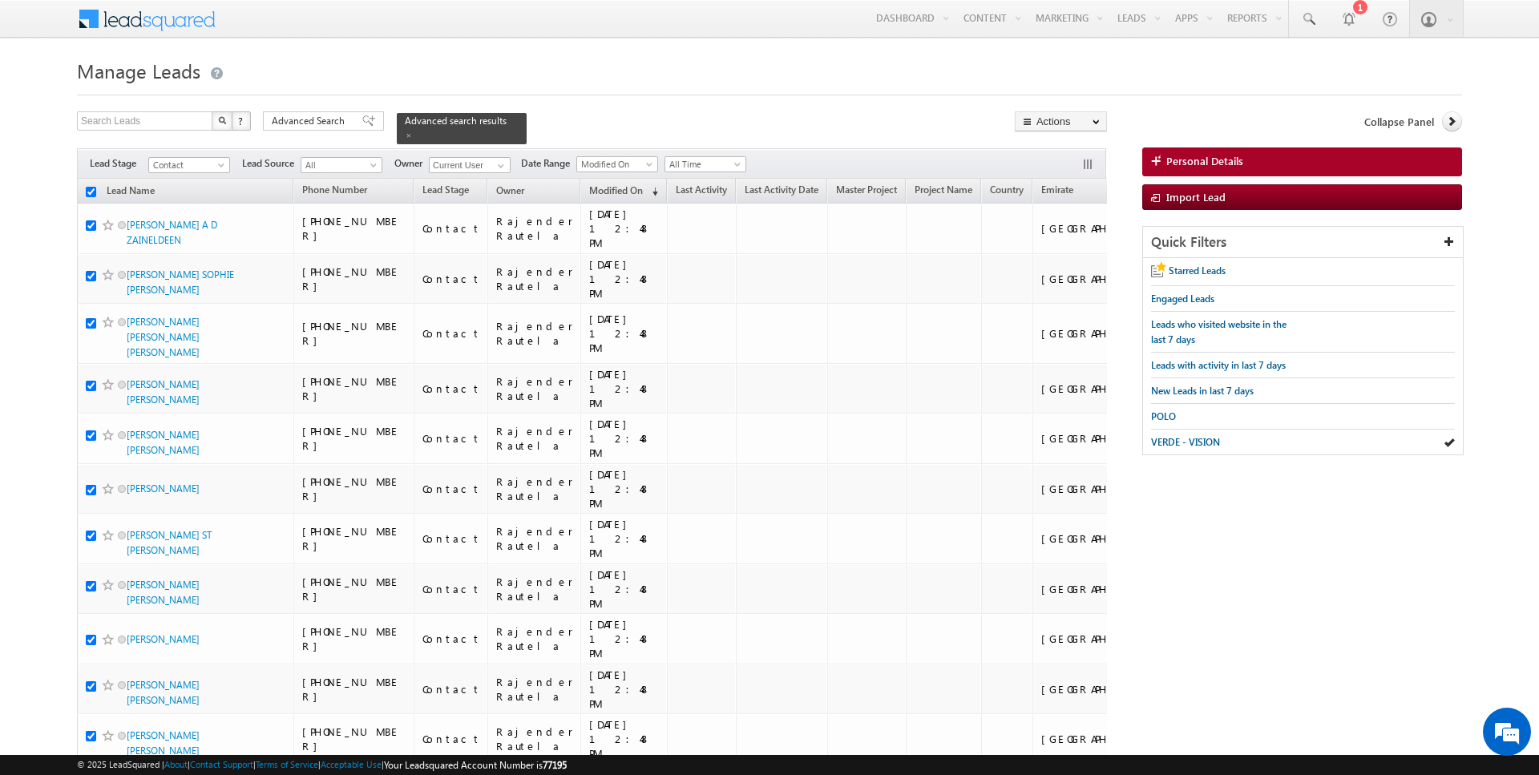
checkbox input "true"
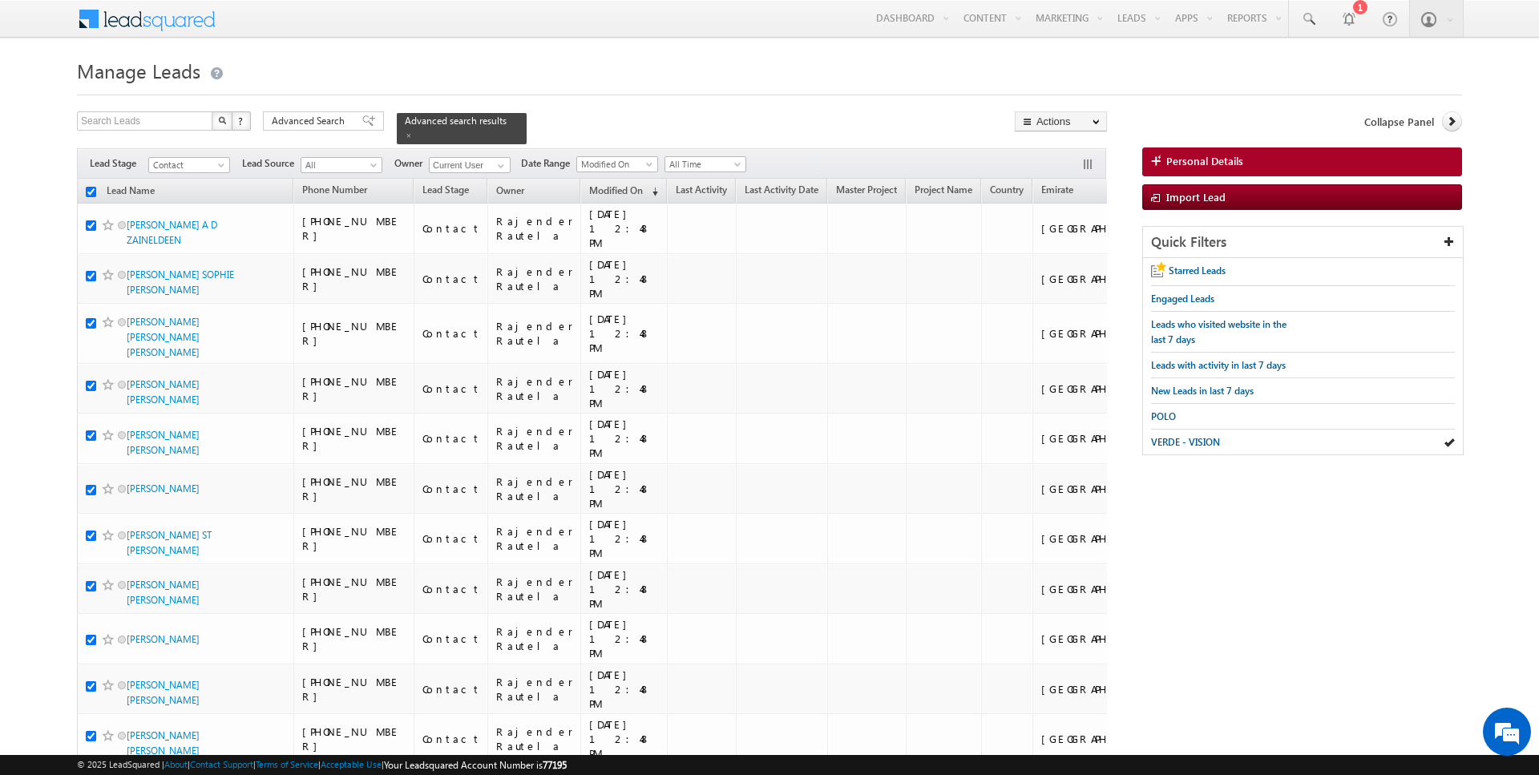
checkbox input "true"
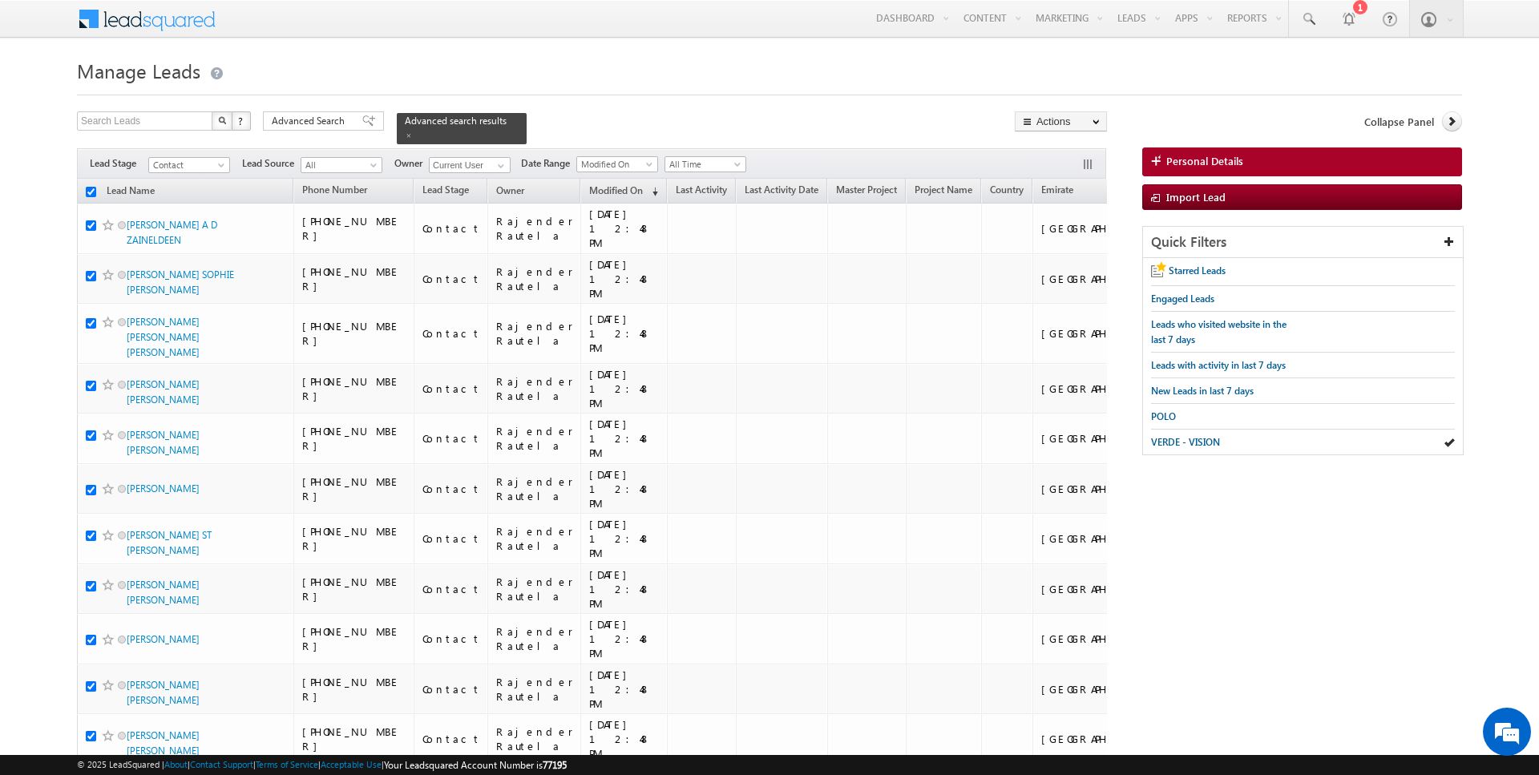
checkbox input "true"
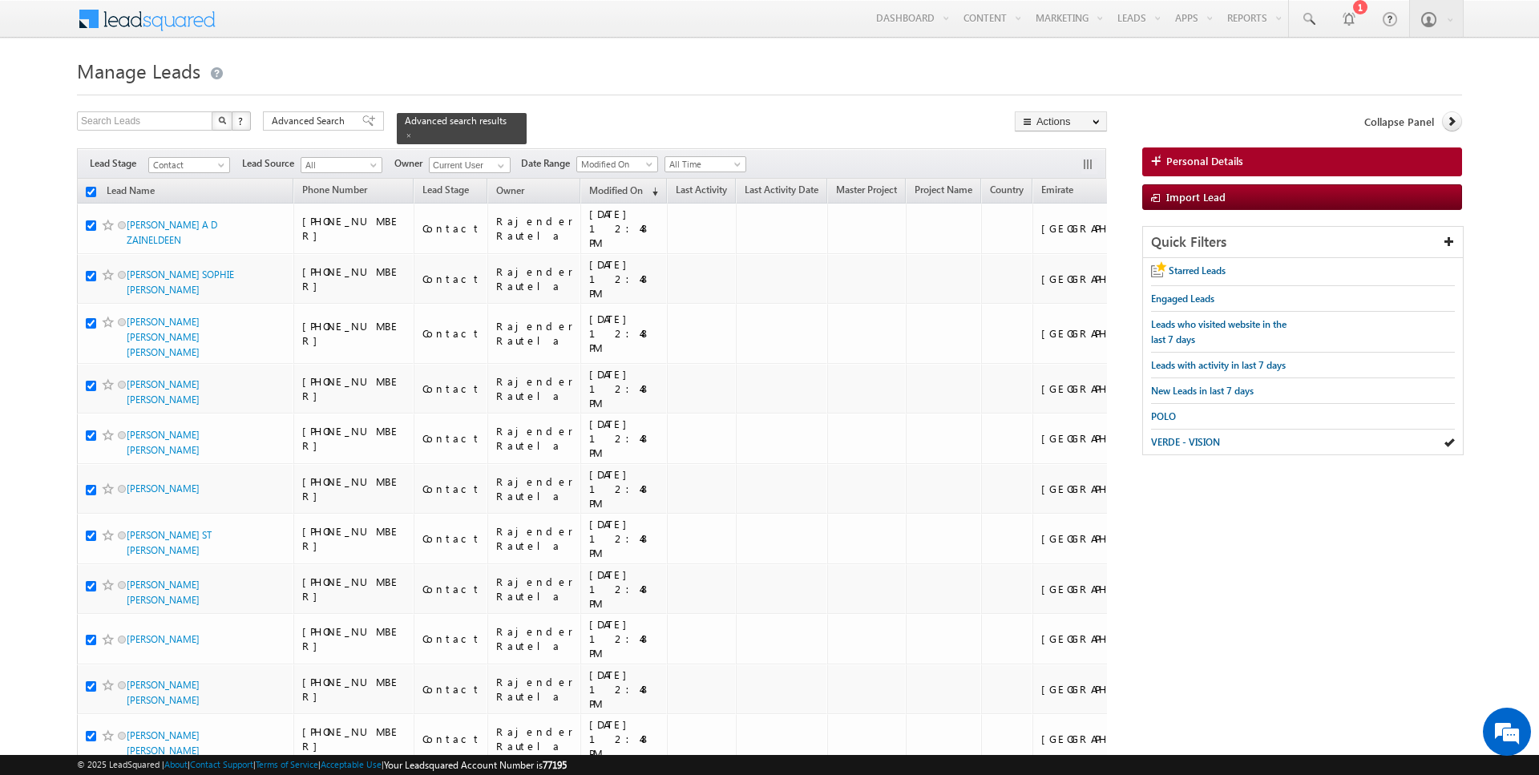
checkbox input "true"
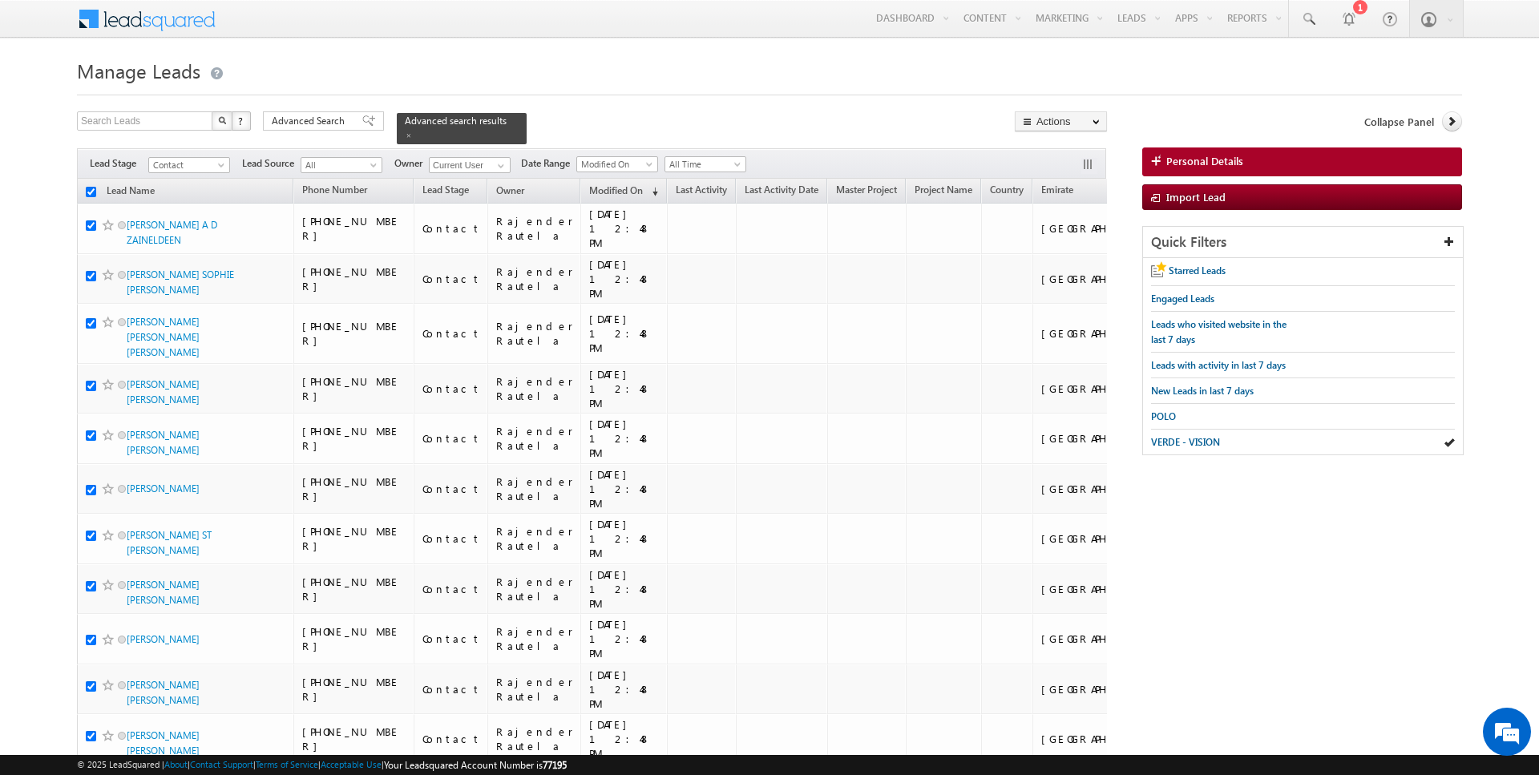
checkbox input "true"
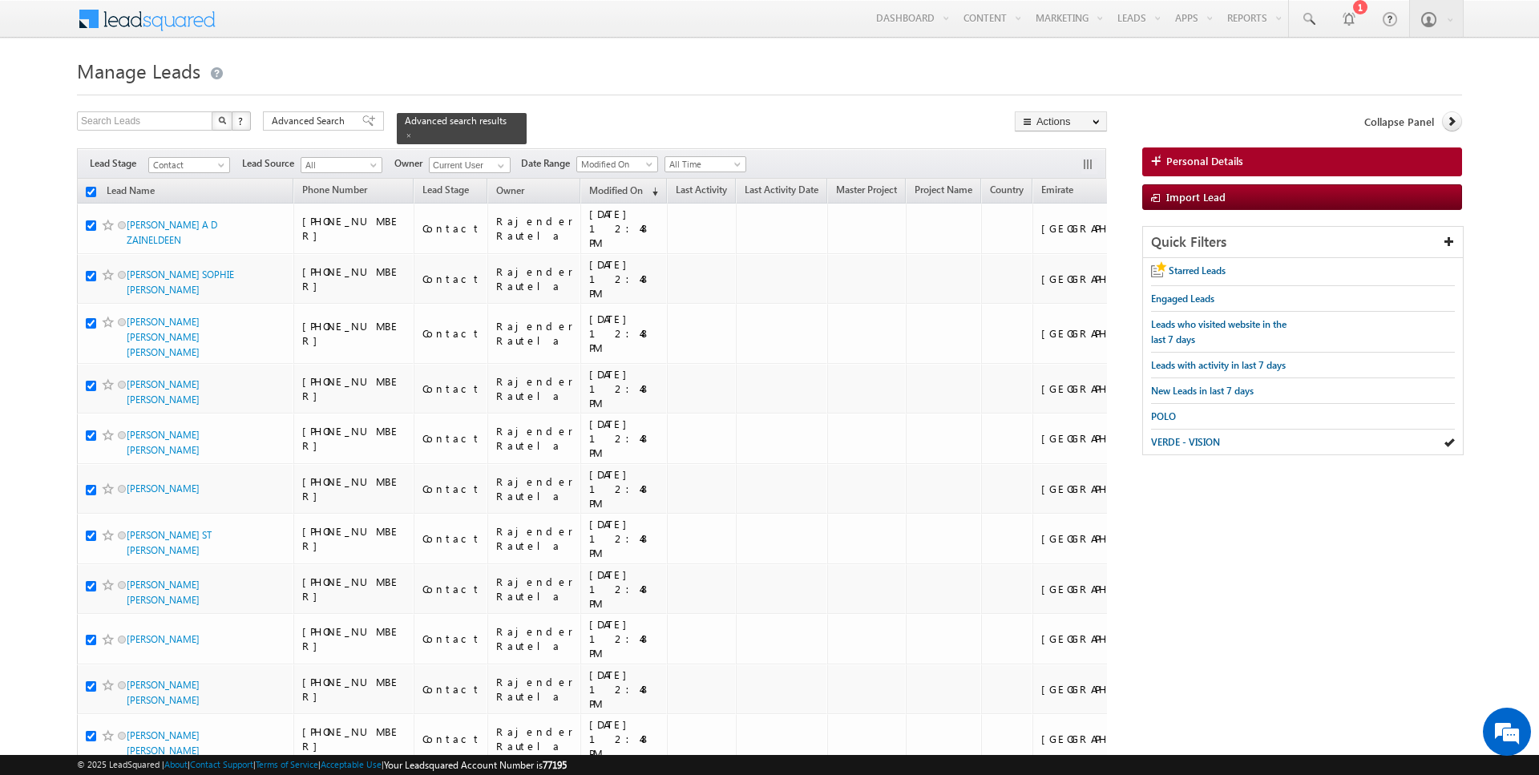
checkbox input "true"
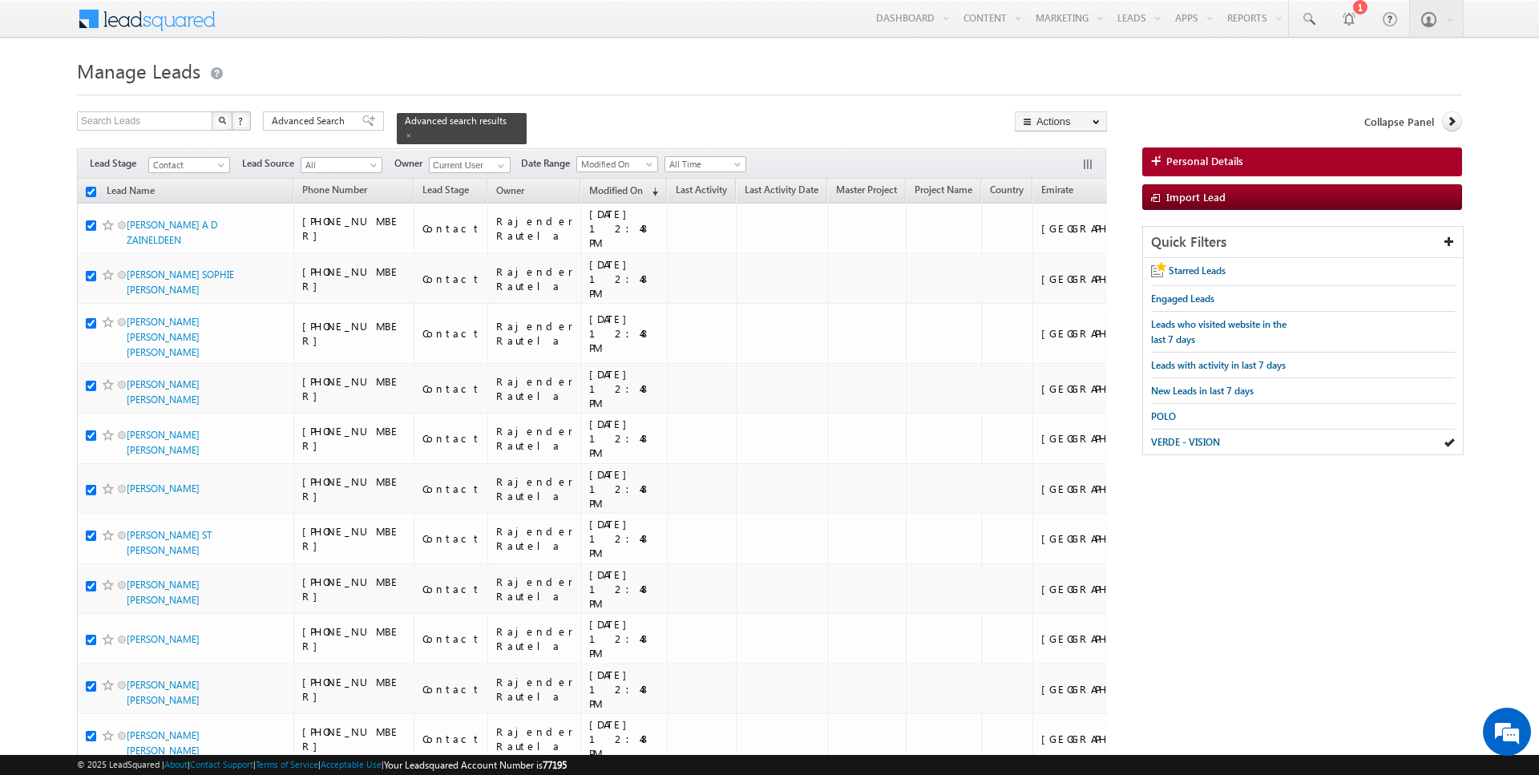
checkbox input "true"
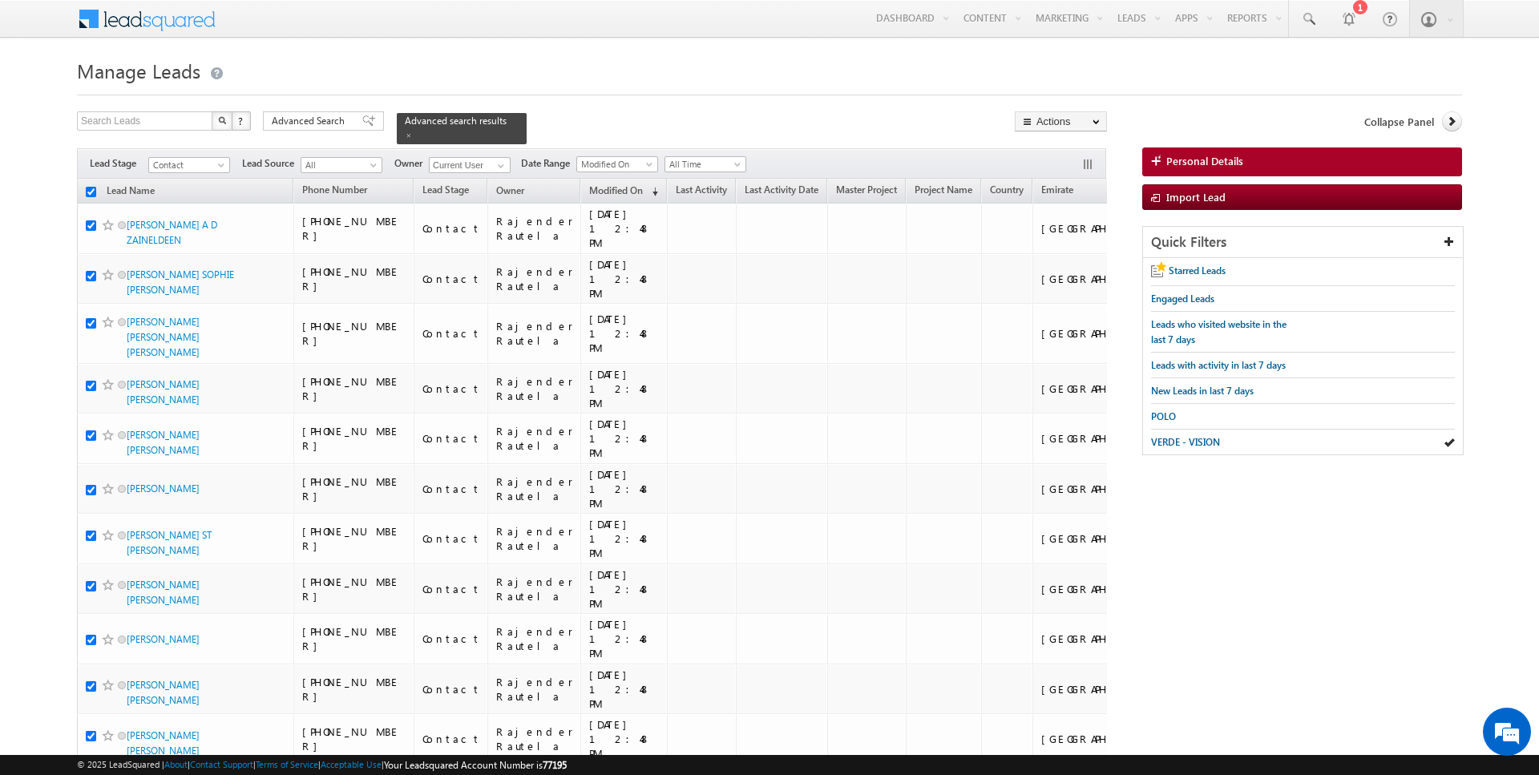
checkbox input "true"
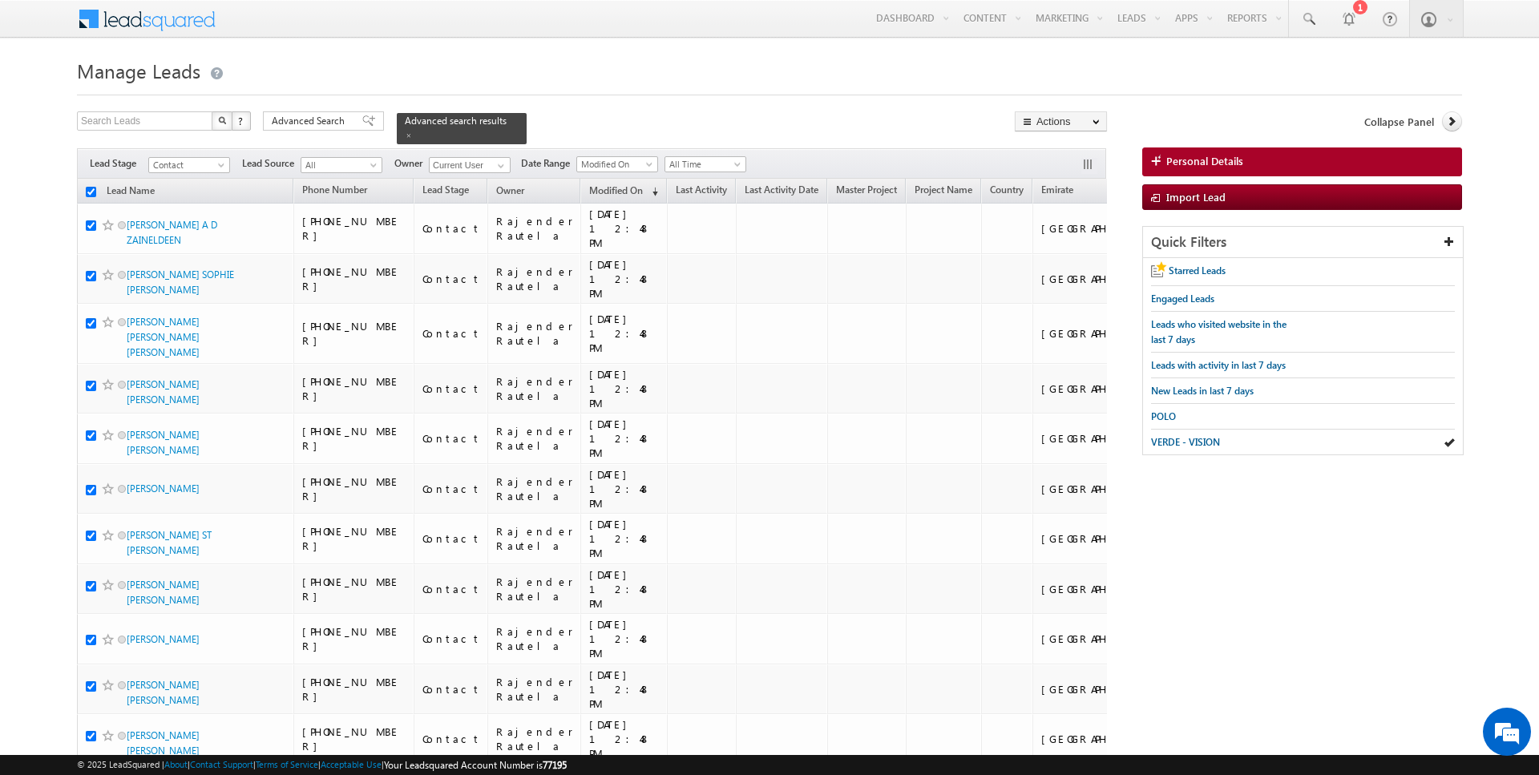
checkbox input "true"
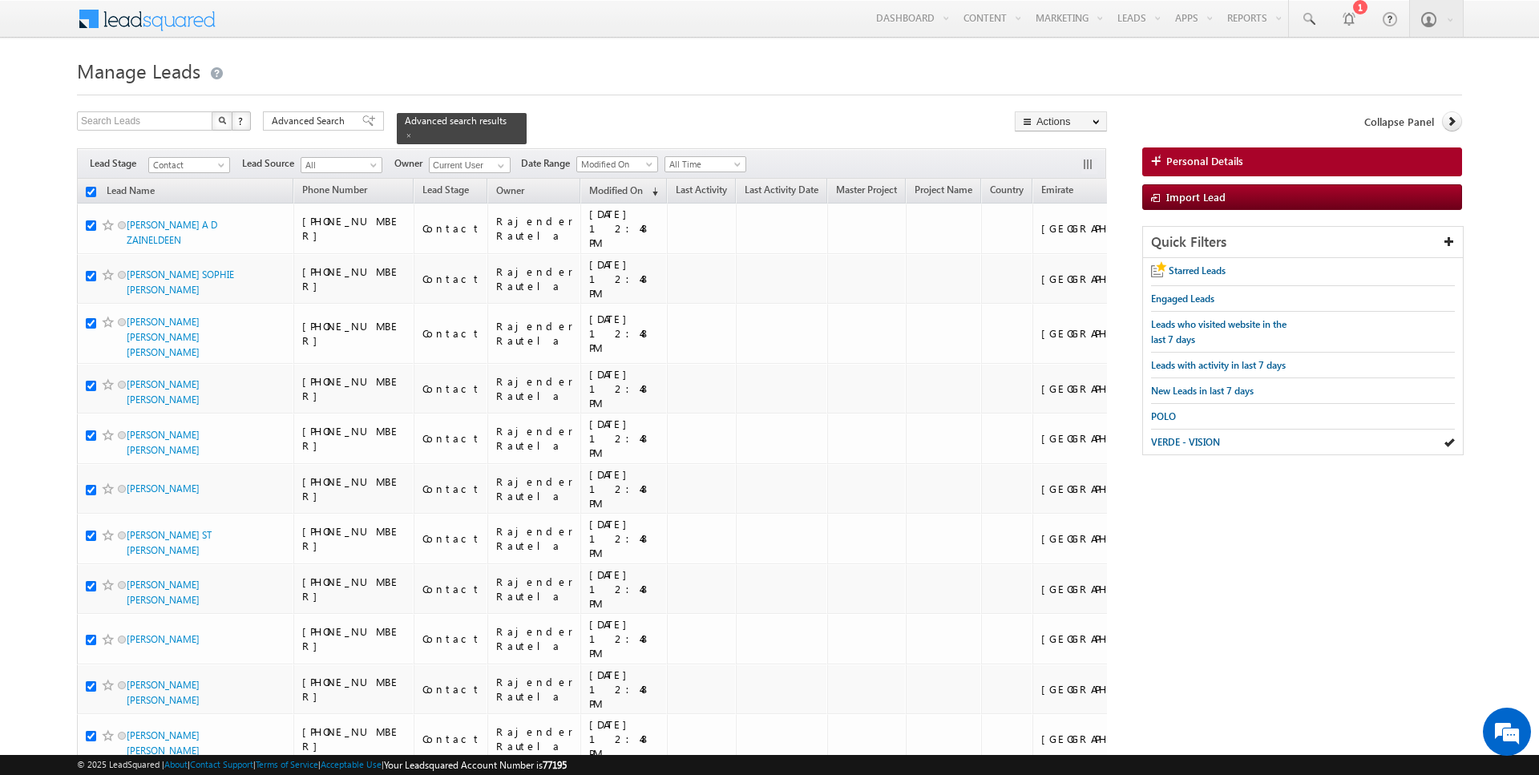
checkbox input "true"
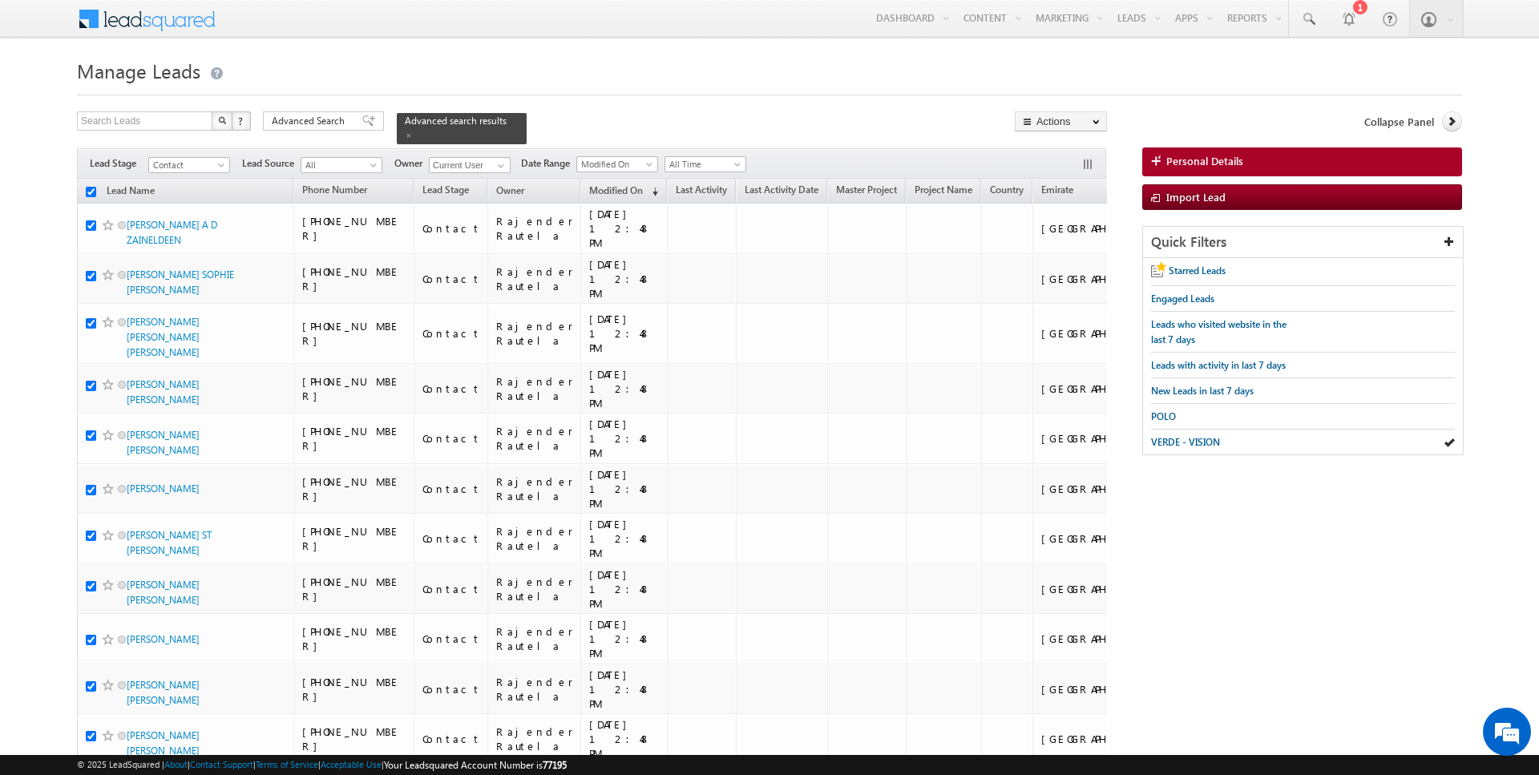
checkbox input "true"
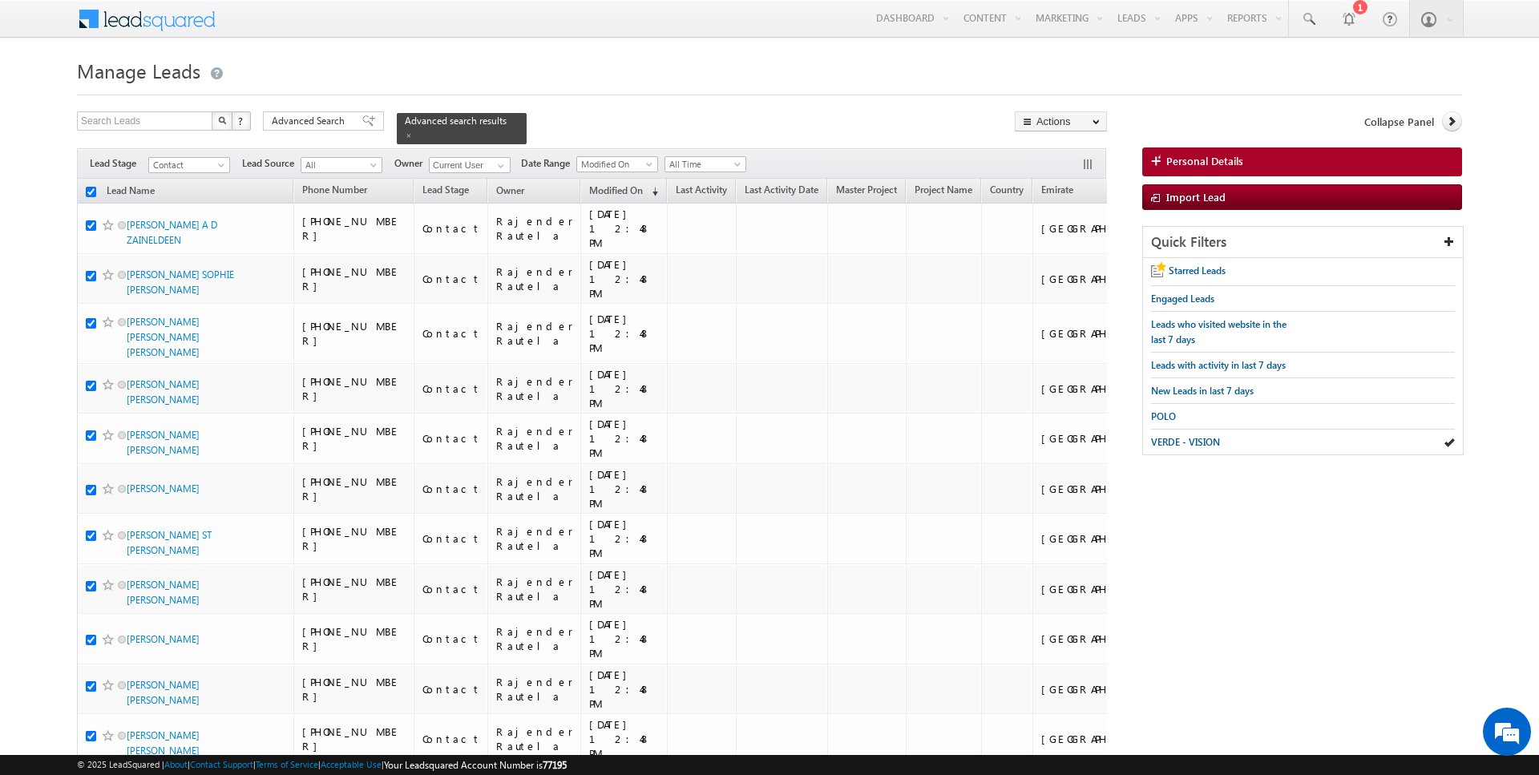
checkbox input "true"
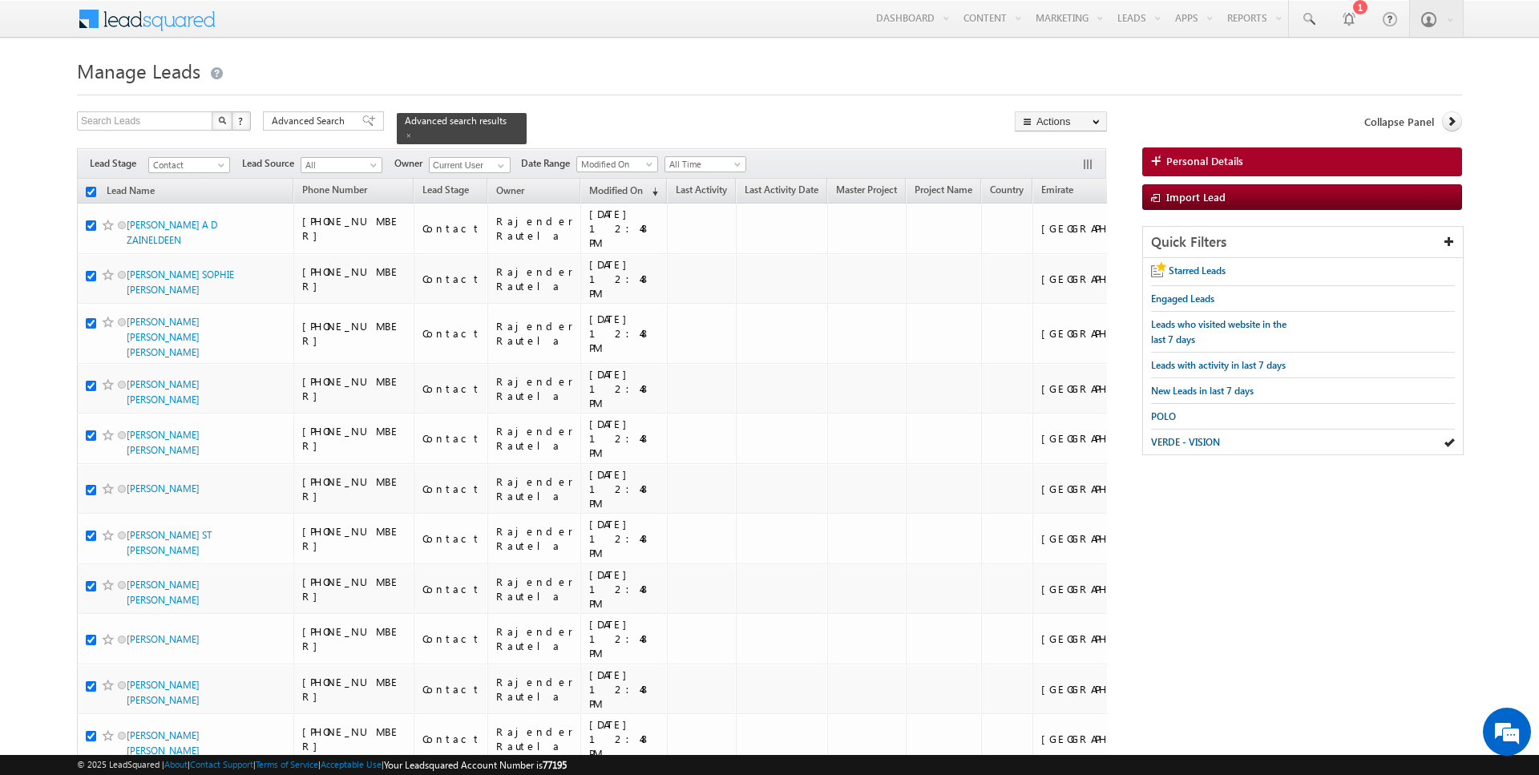
checkbox input "true"
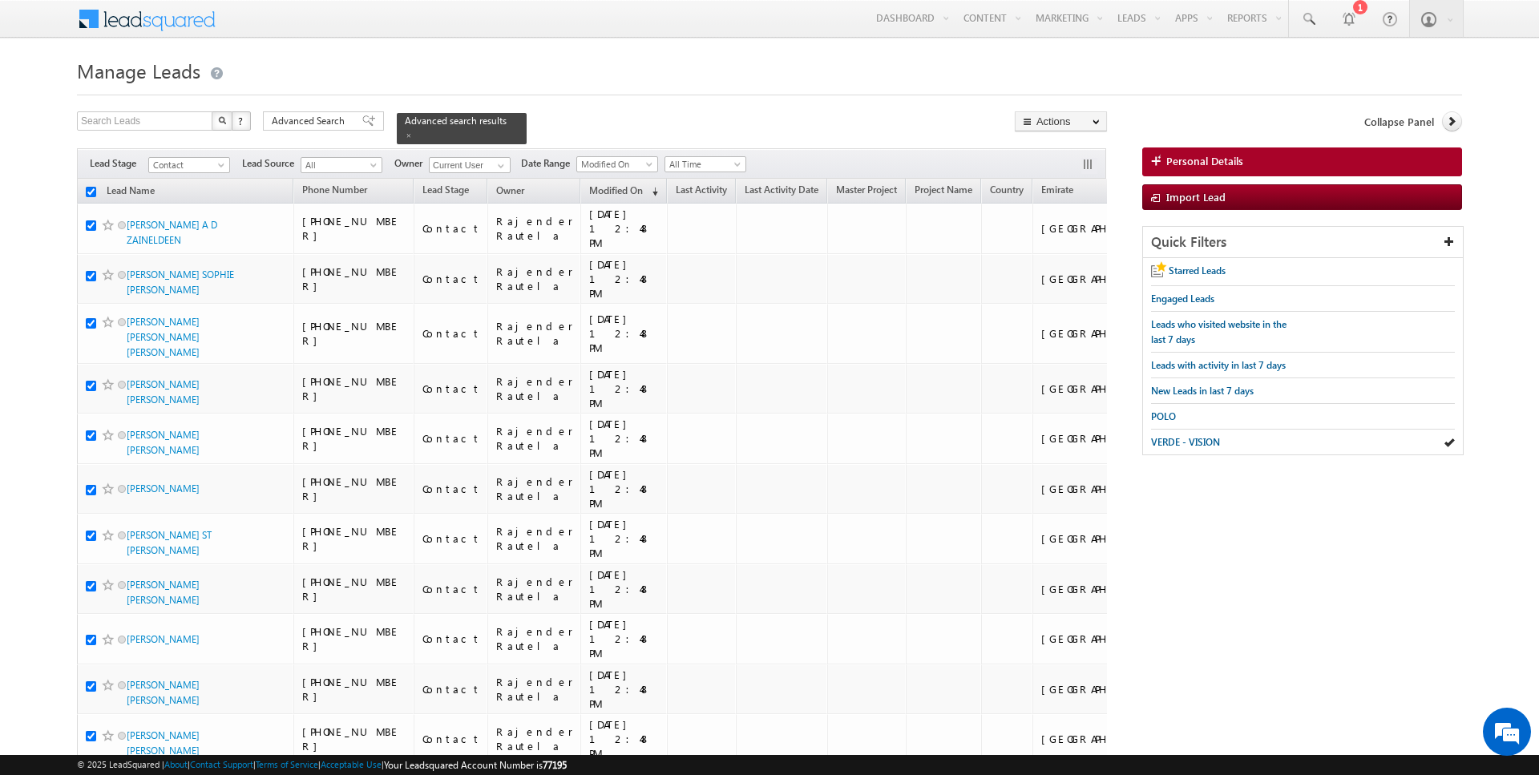
checkbox input "true"
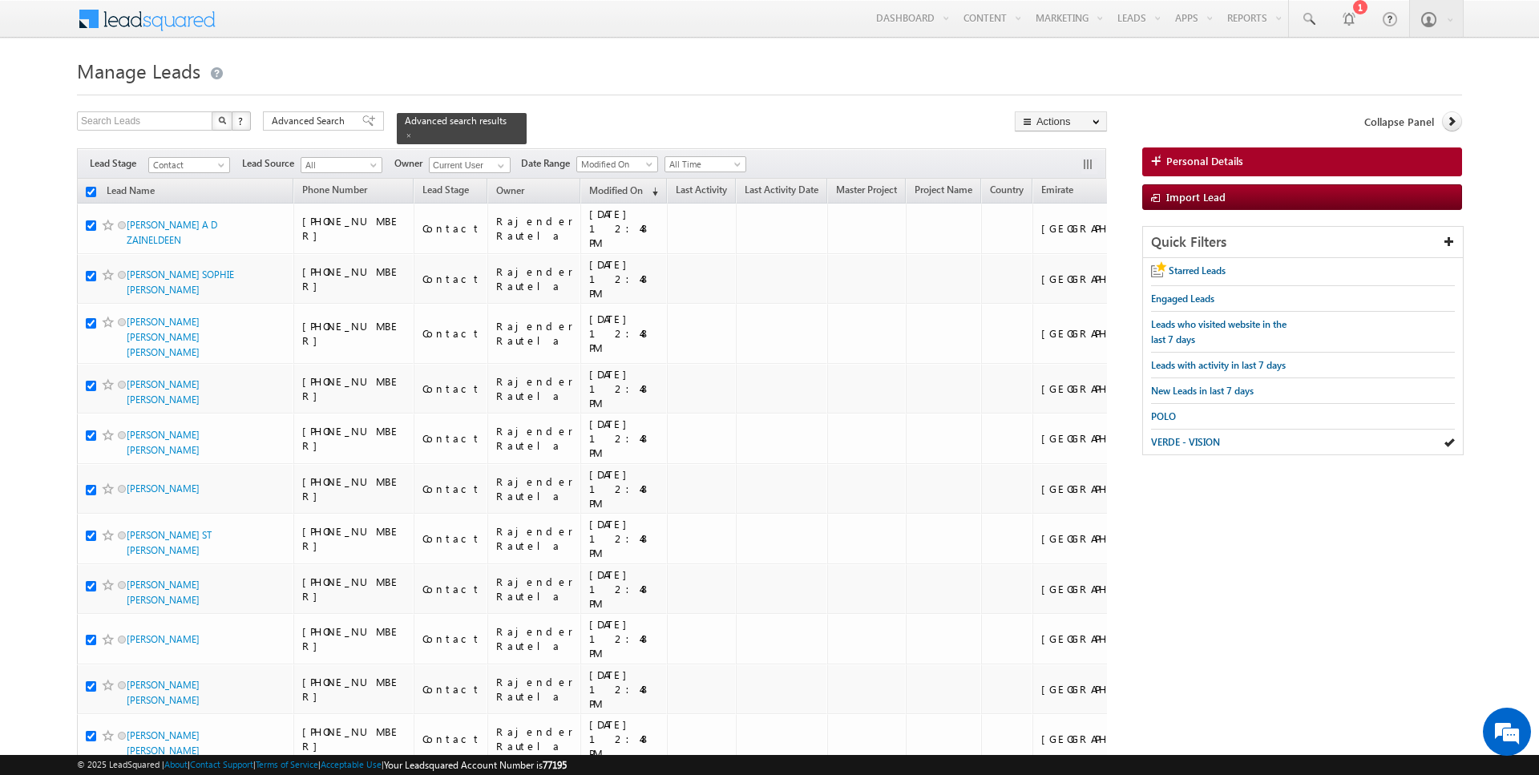
checkbox input "true"
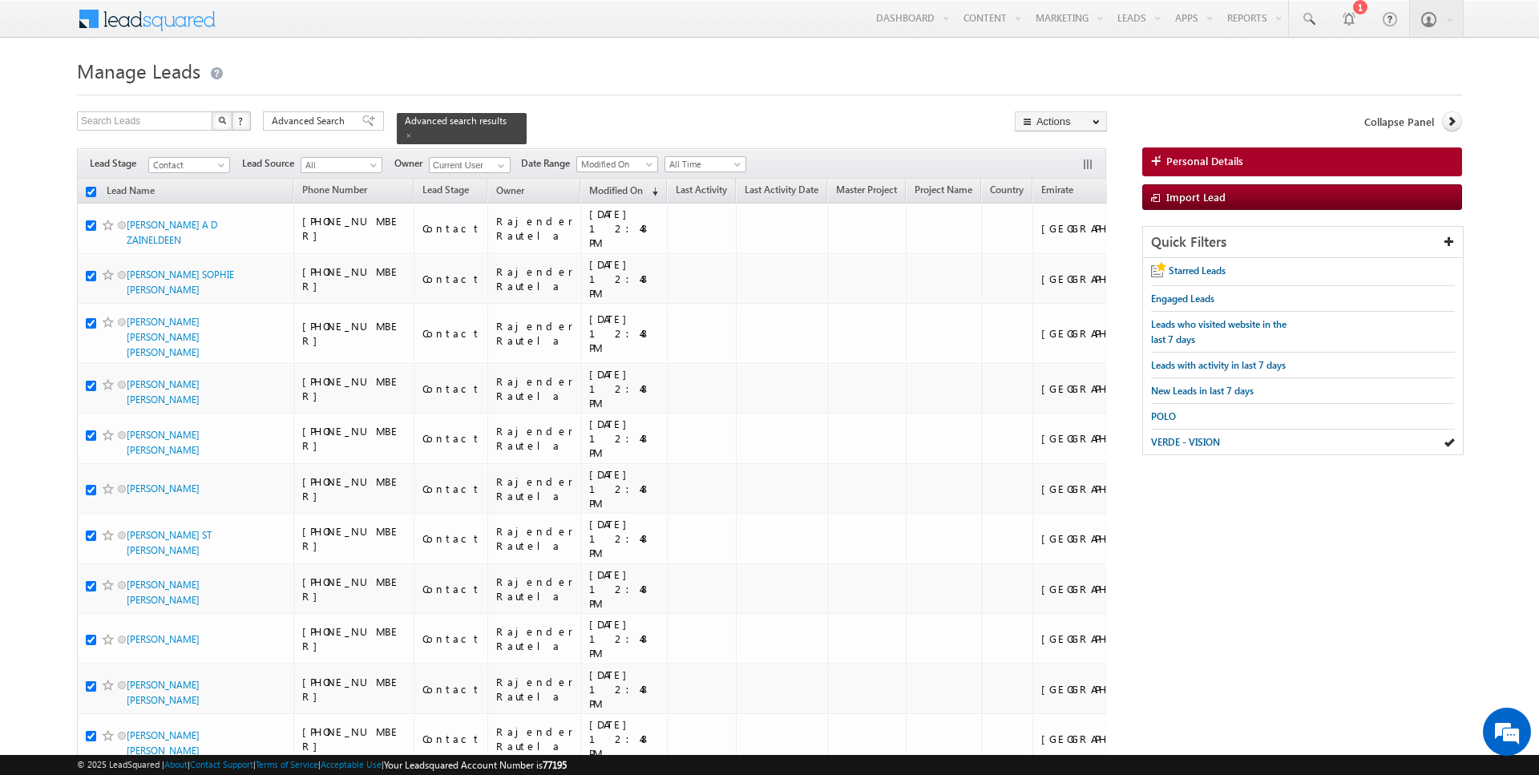
checkbox input "true"
click at [1070, 260] on link "Change Owner" at bounding box center [1061, 259] width 91 height 19
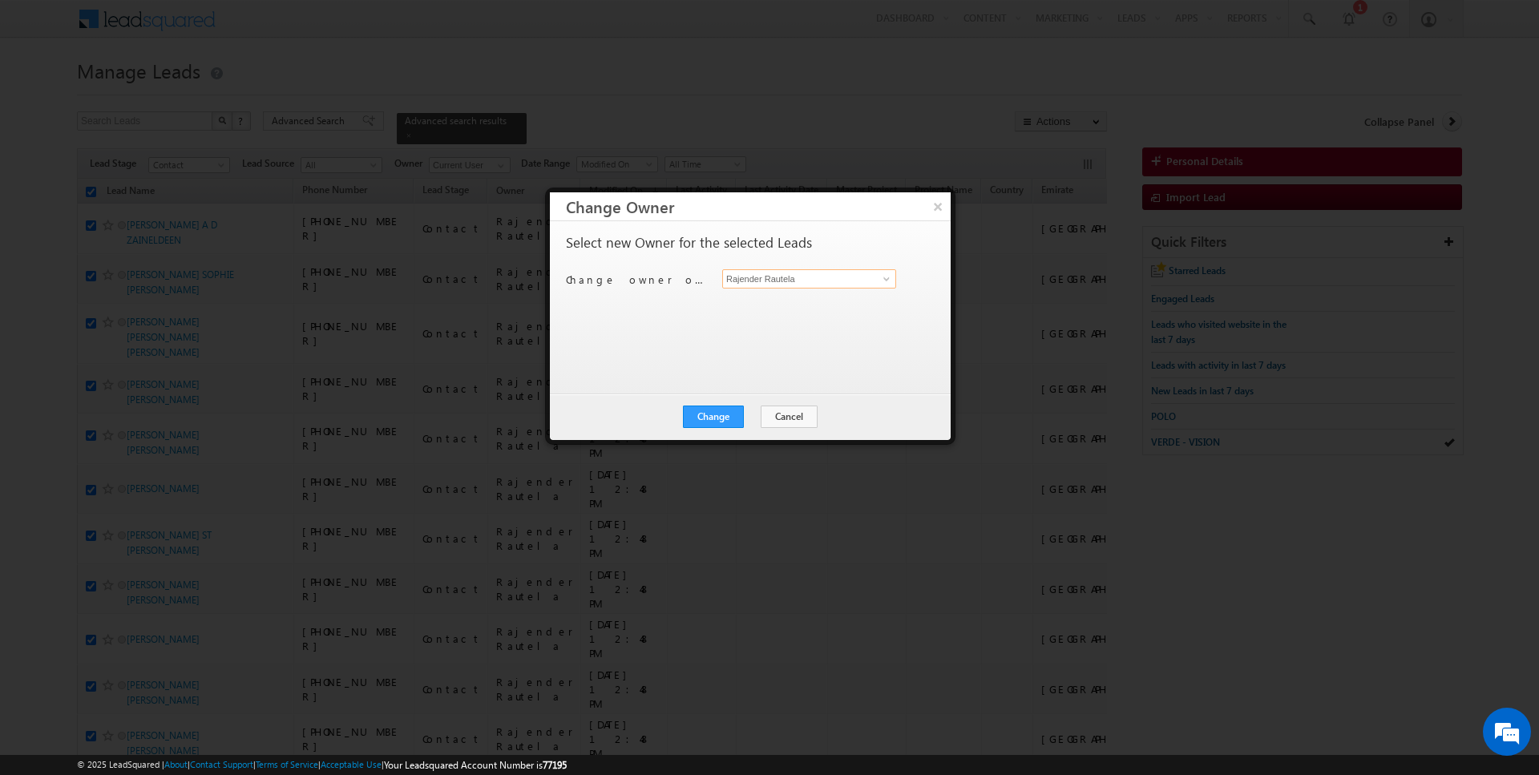
click at [813, 276] on input "Rajender Rautela" at bounding box center [809, 278] width 174 height 19
type input "[PERSON_NAME]"
click at [719, 403] on div "Change Cancel Close" at bounding box center [750, 417] width 401 height 47
click at [722, 407] on button "Change" at bounding box center [713, 417] width 61 height 22
click at [745, 419] on button "Close" at bounding box center [752, 417] width 51 height 22
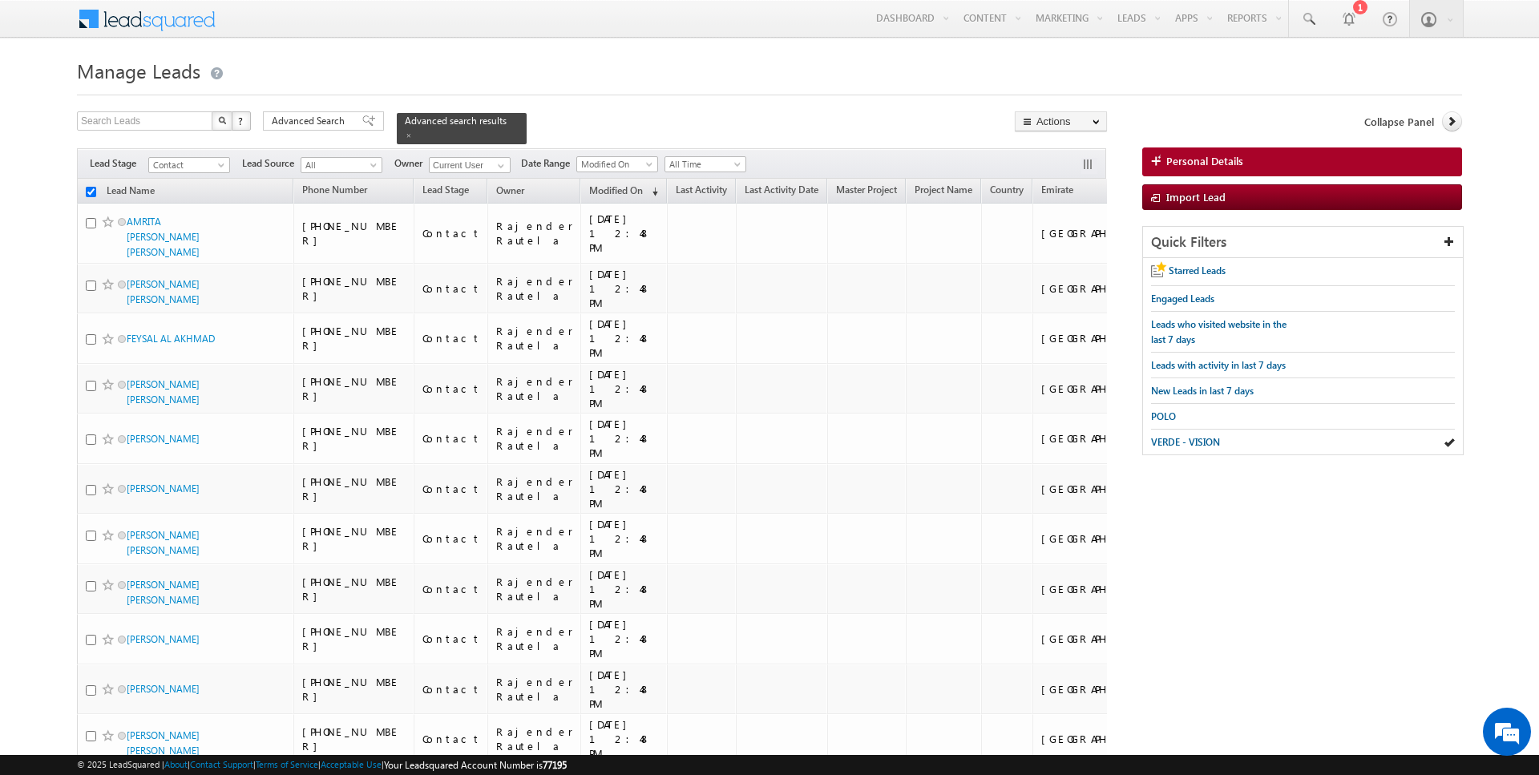
checkbox input "false"
click at [91, 188] on input "checkbox" at bounding box center [91, 192] width 10 height 10
checkbox input "true"
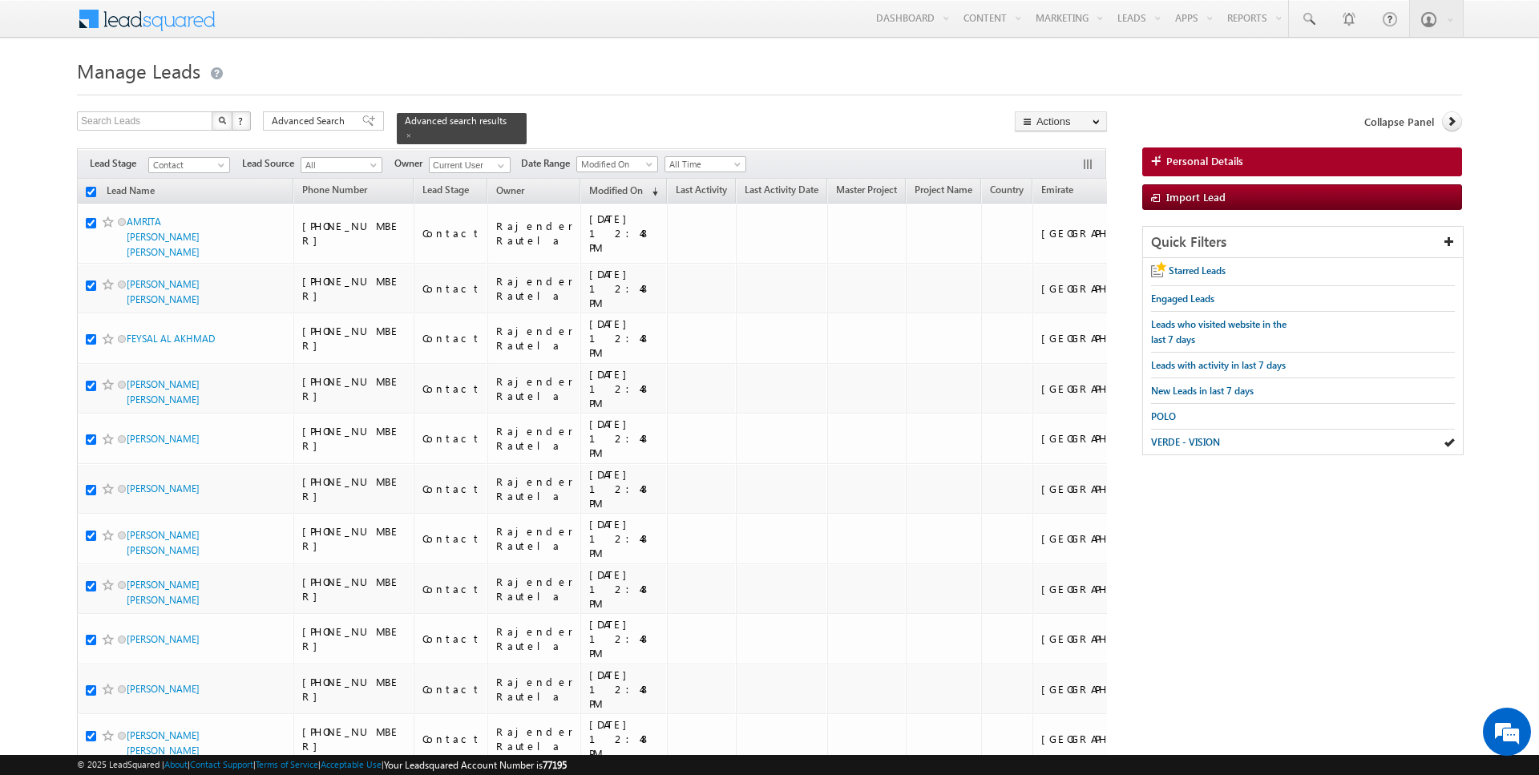
checkbox input "true"
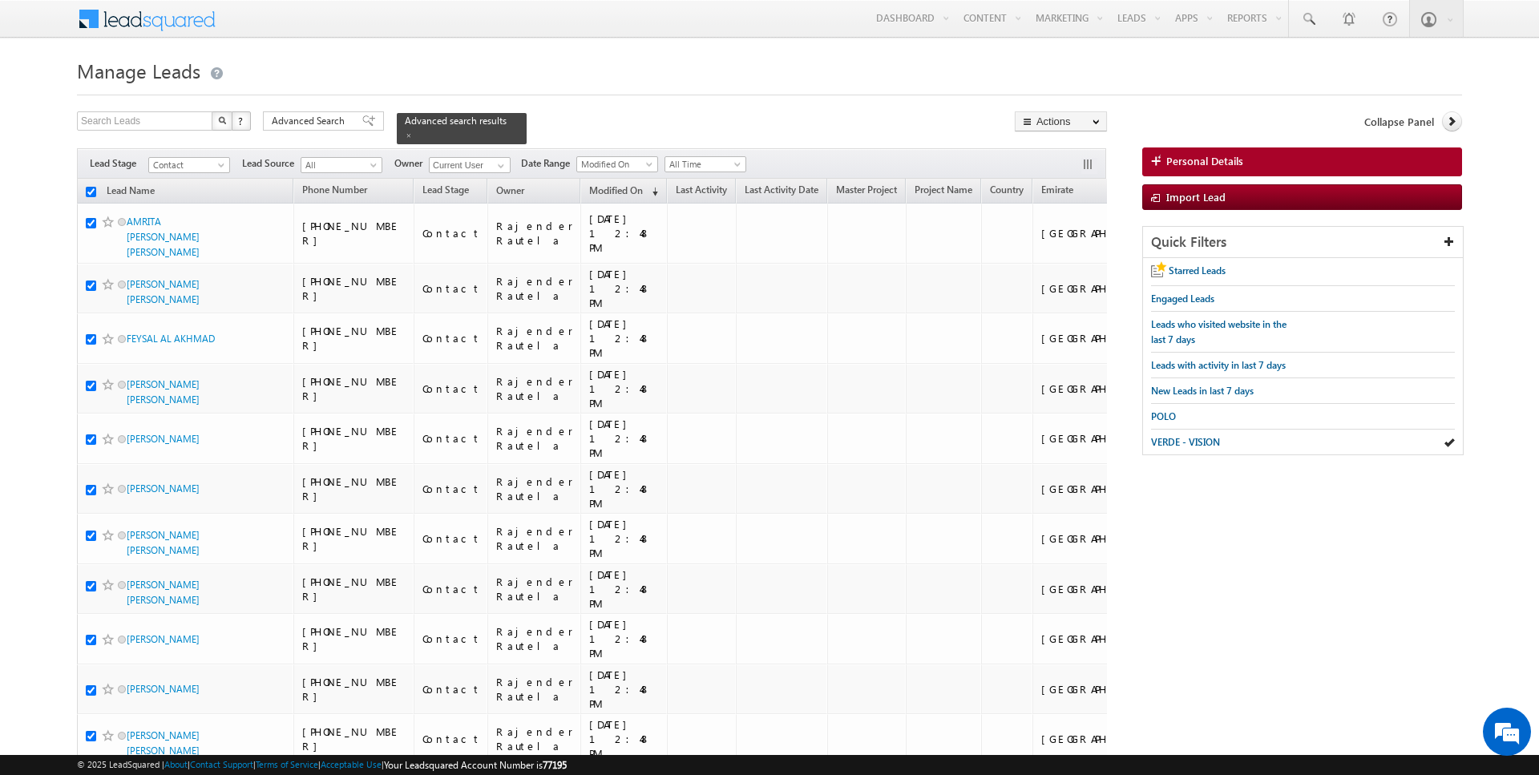
checkbox input "true"
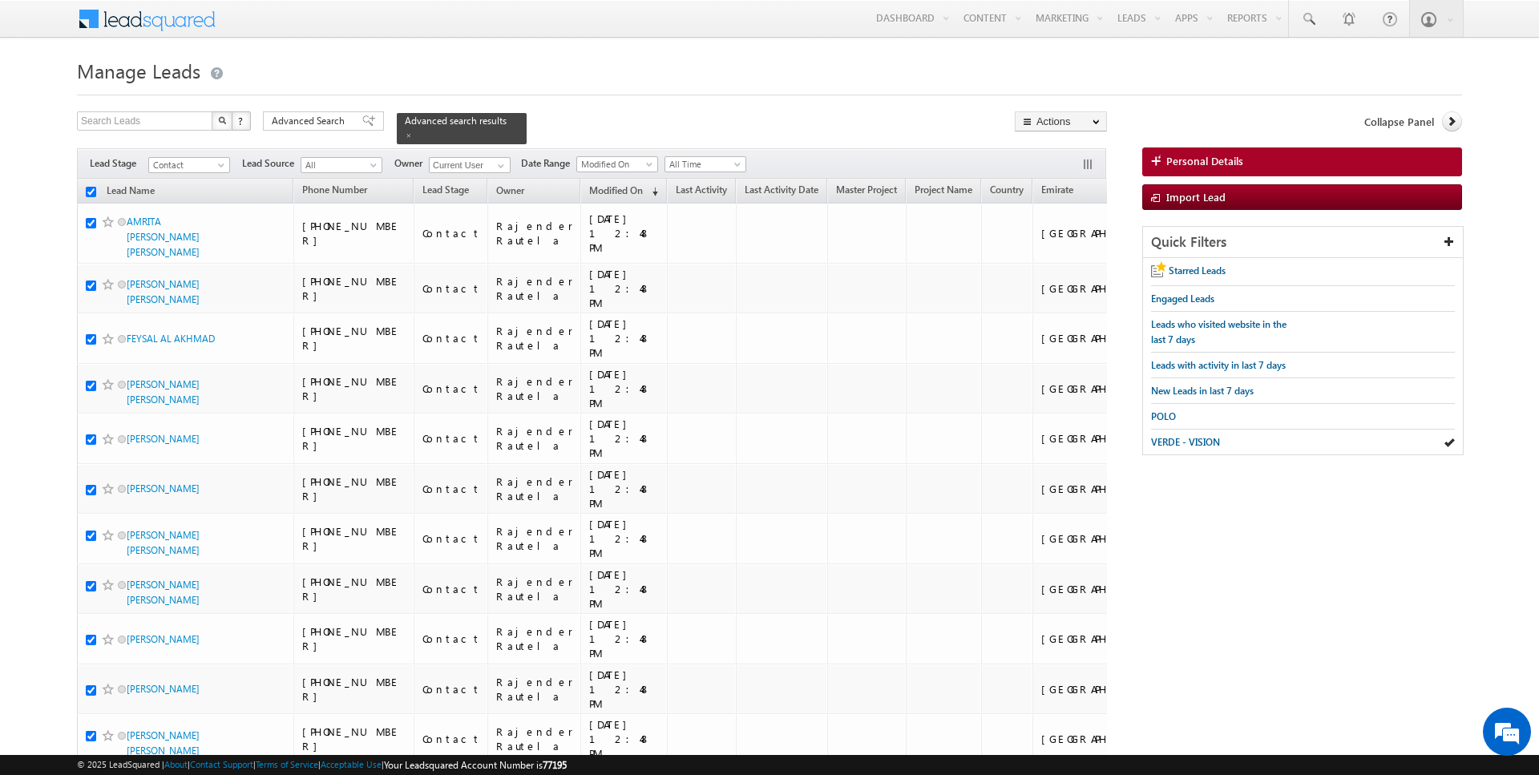
checkbox input "true"
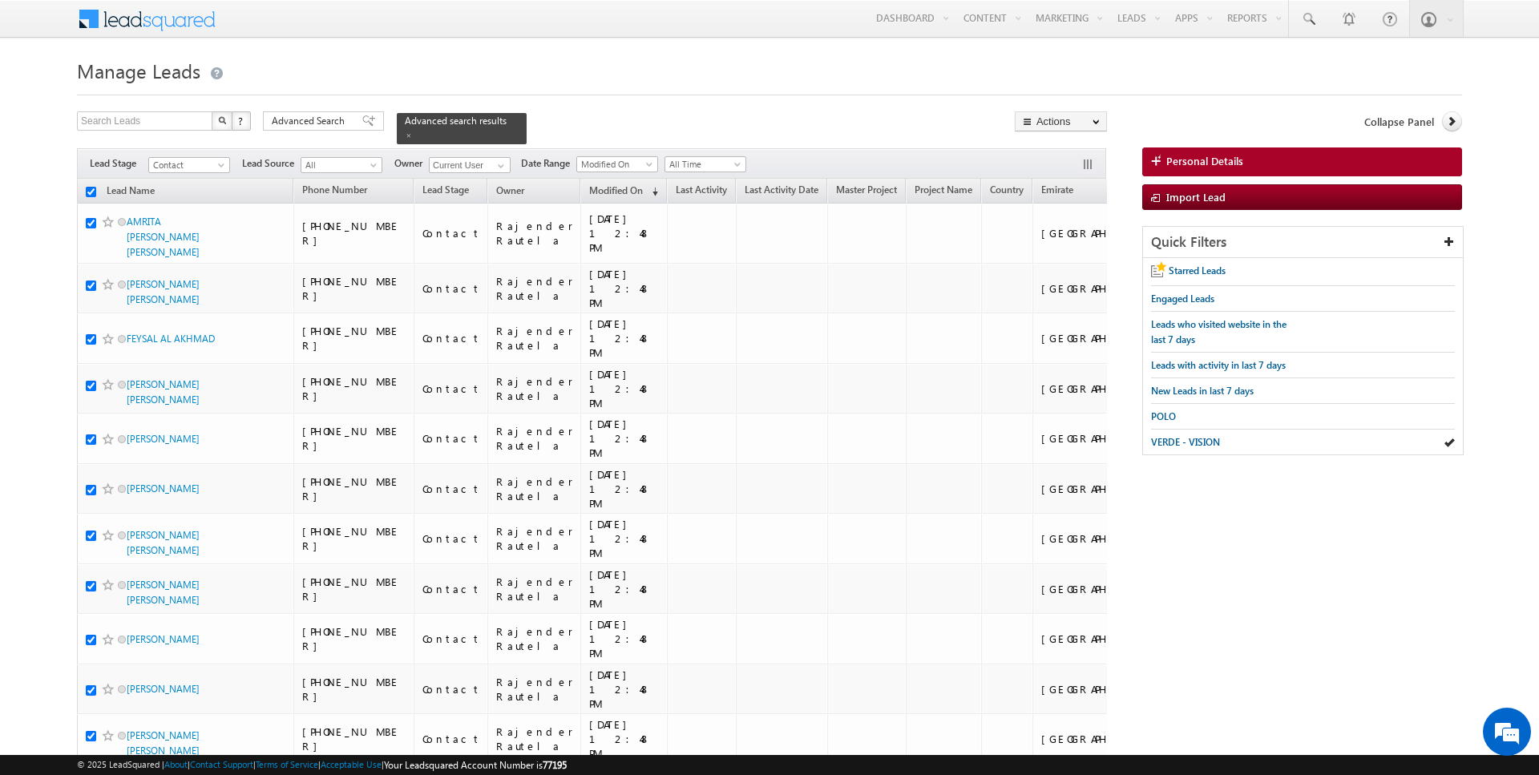
checkbox input "true"
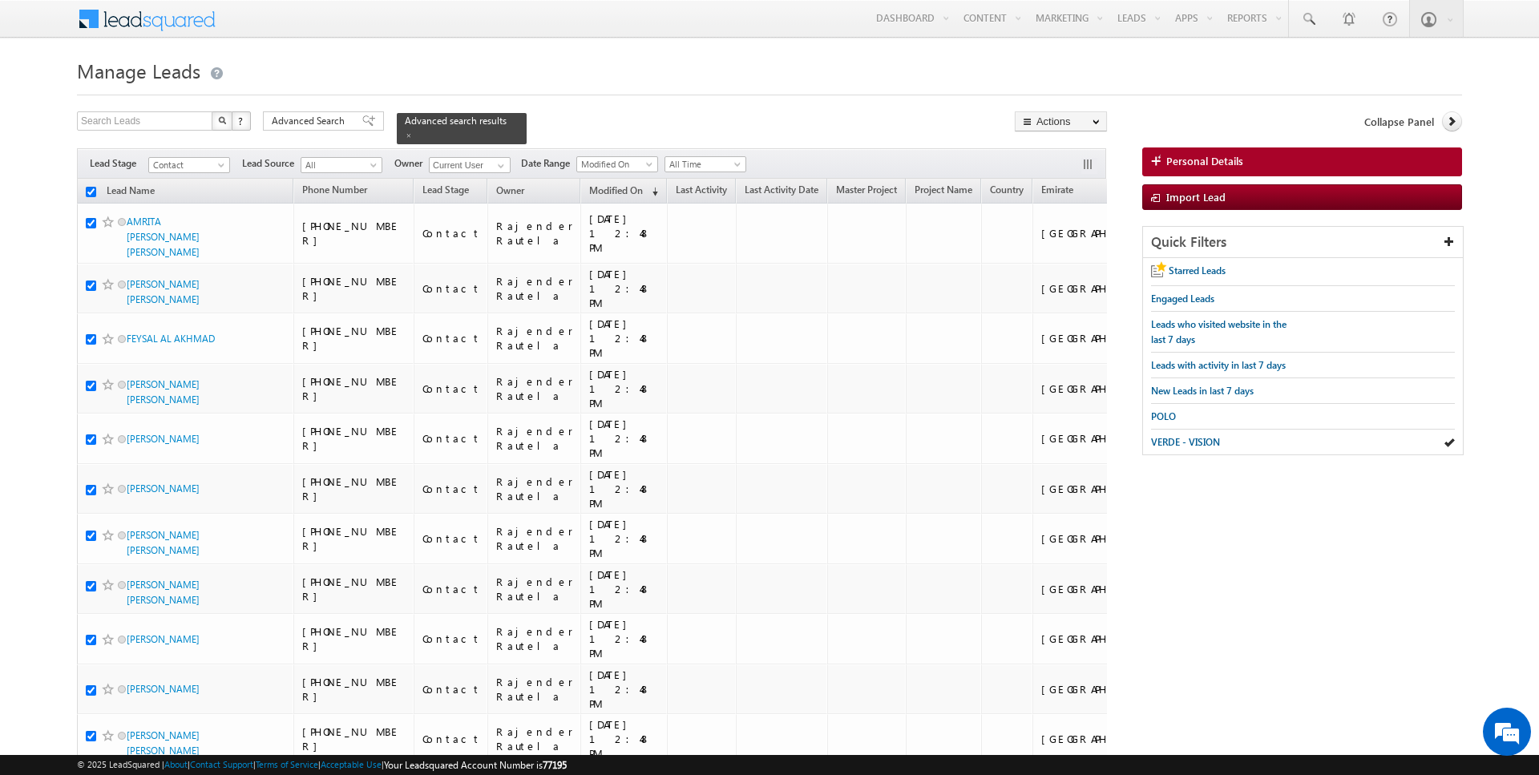
checkbox input "true"
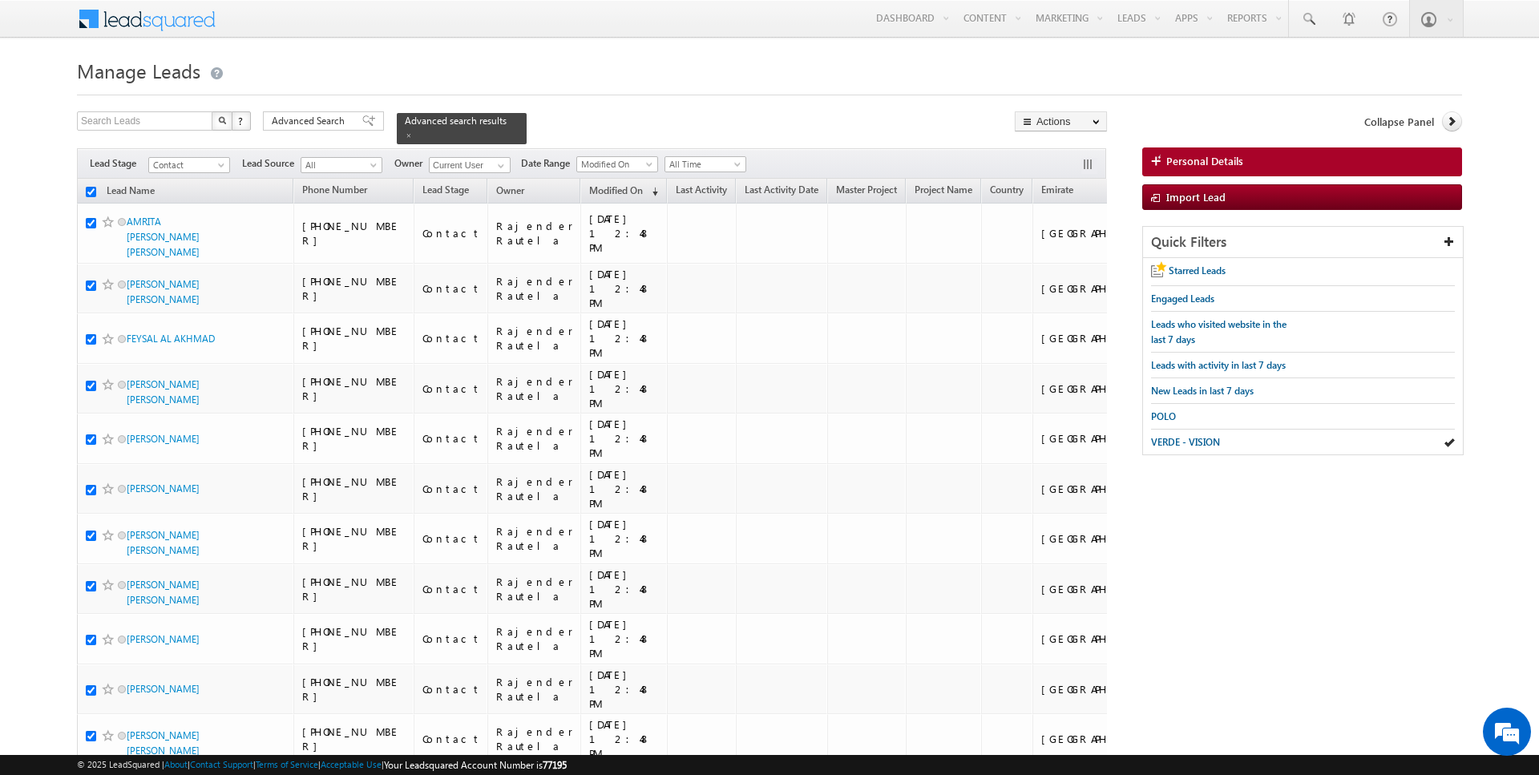
checkbox input "true"
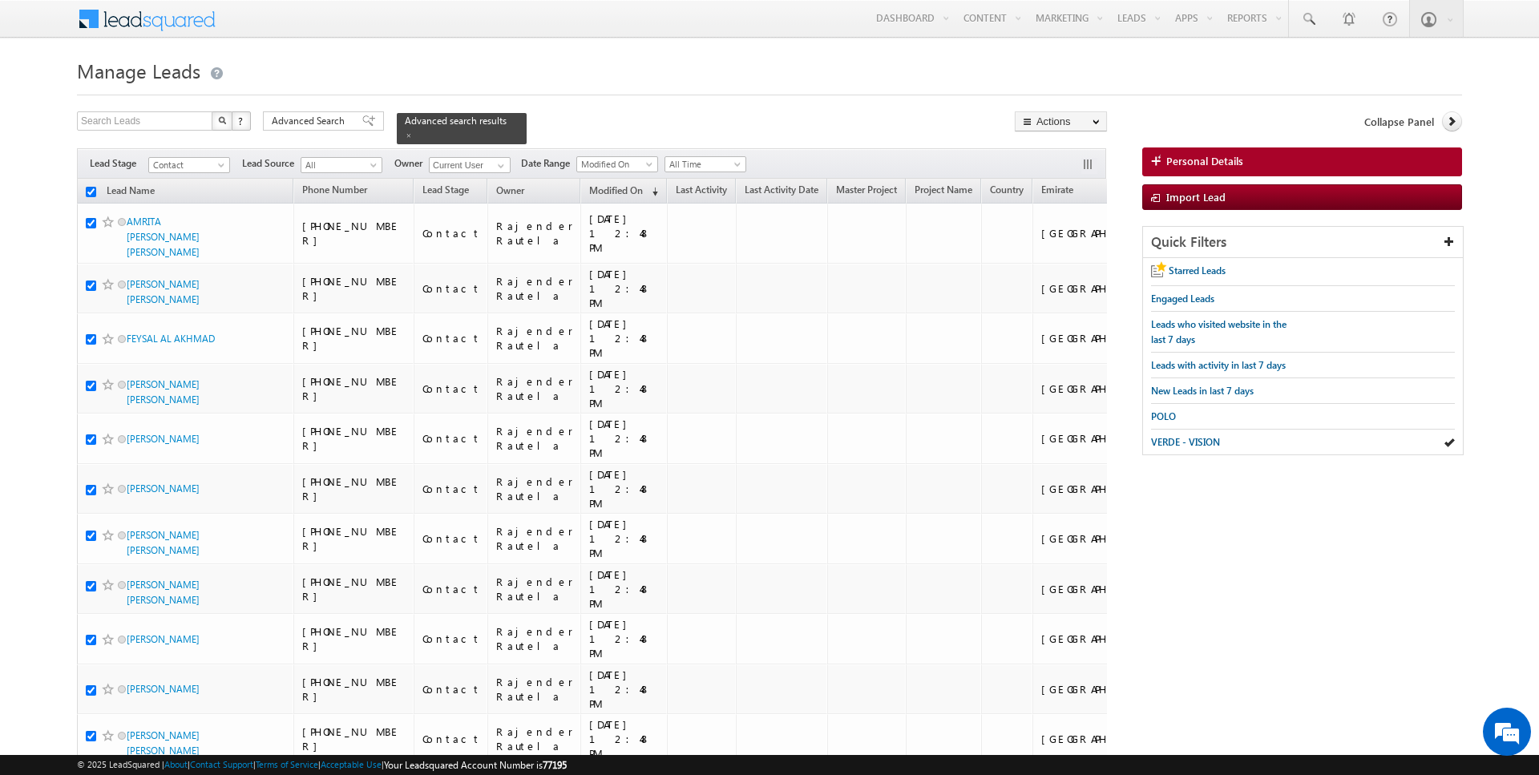
checkbox input "true"
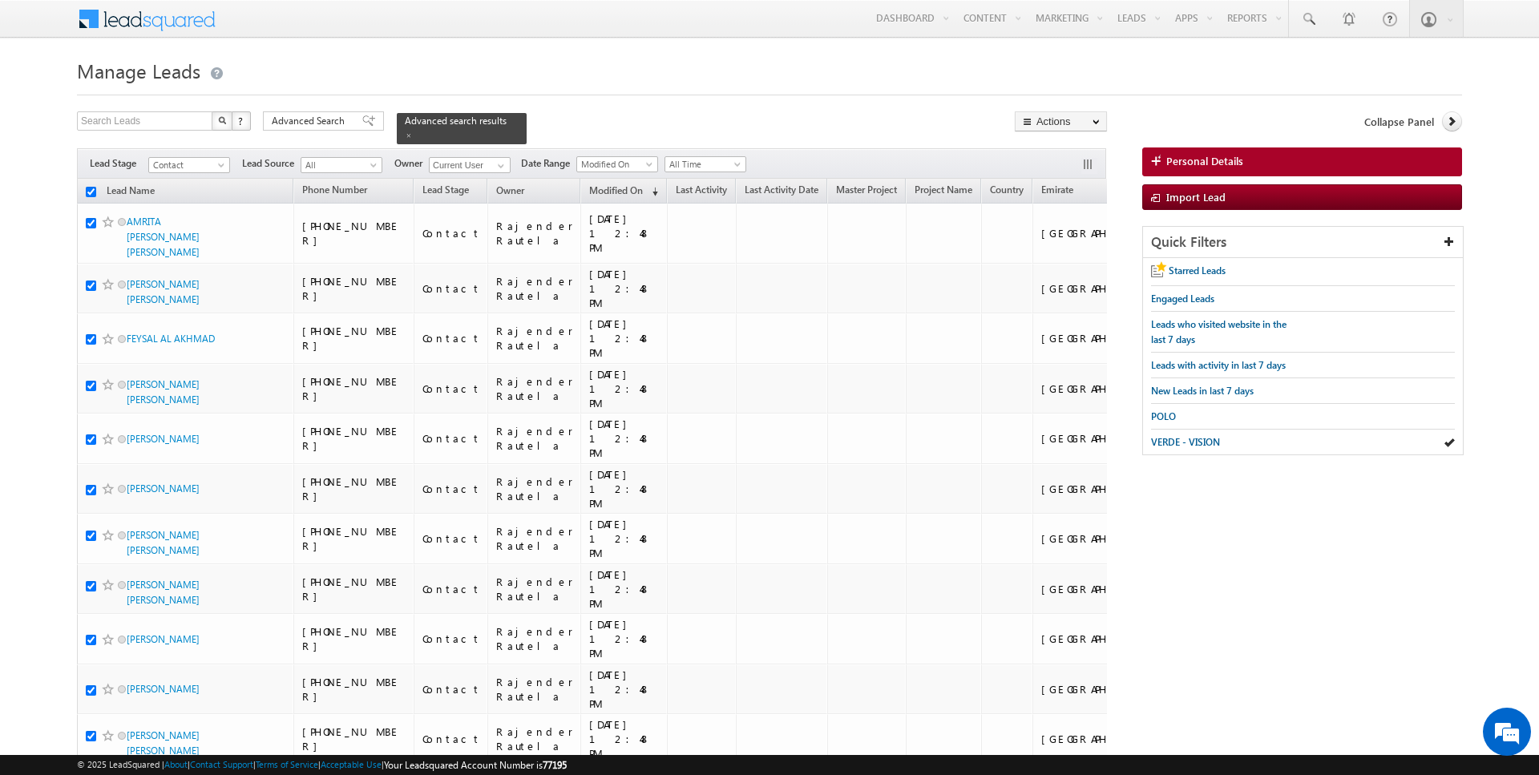
checkbox input "true"
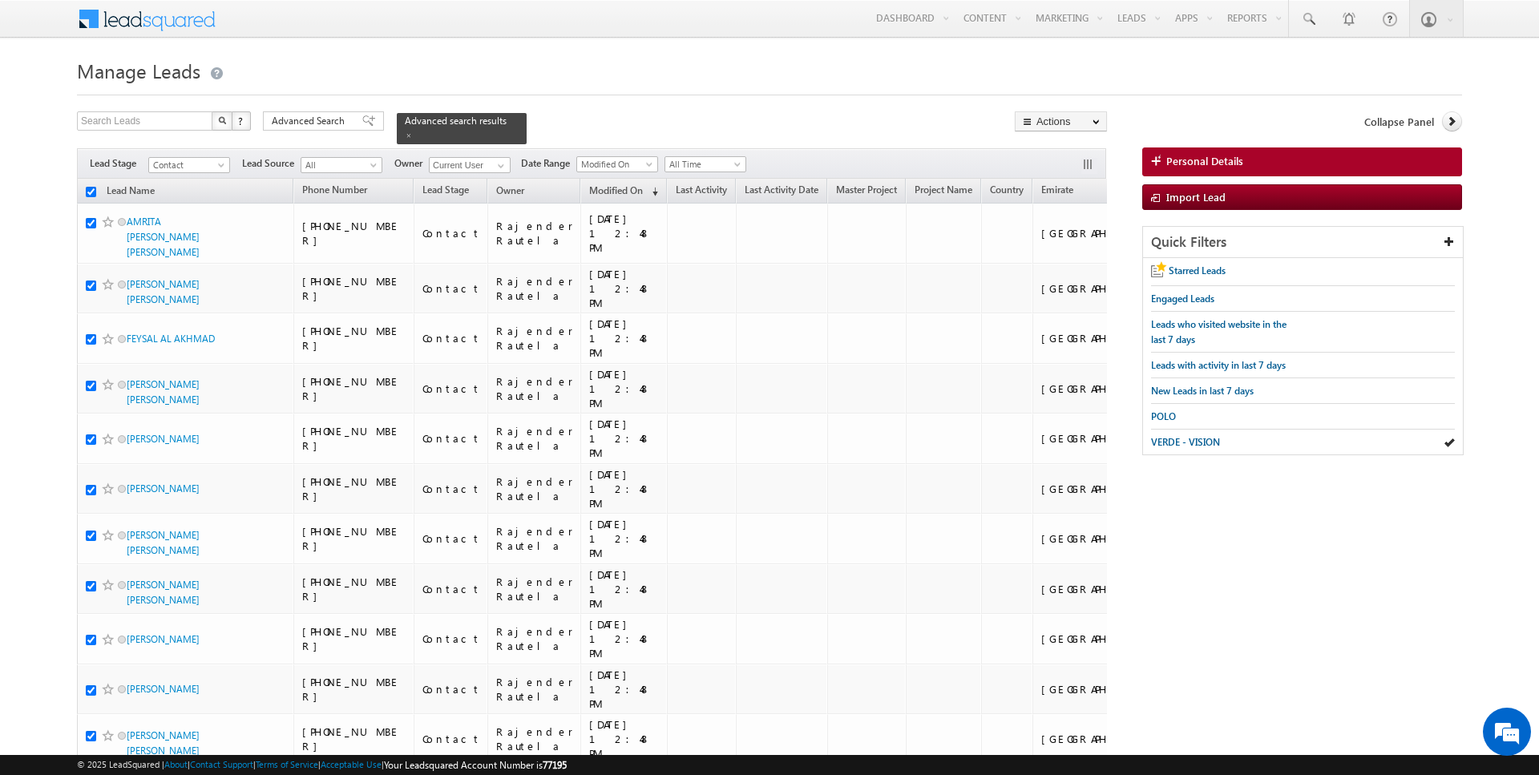
checkbox input "true"
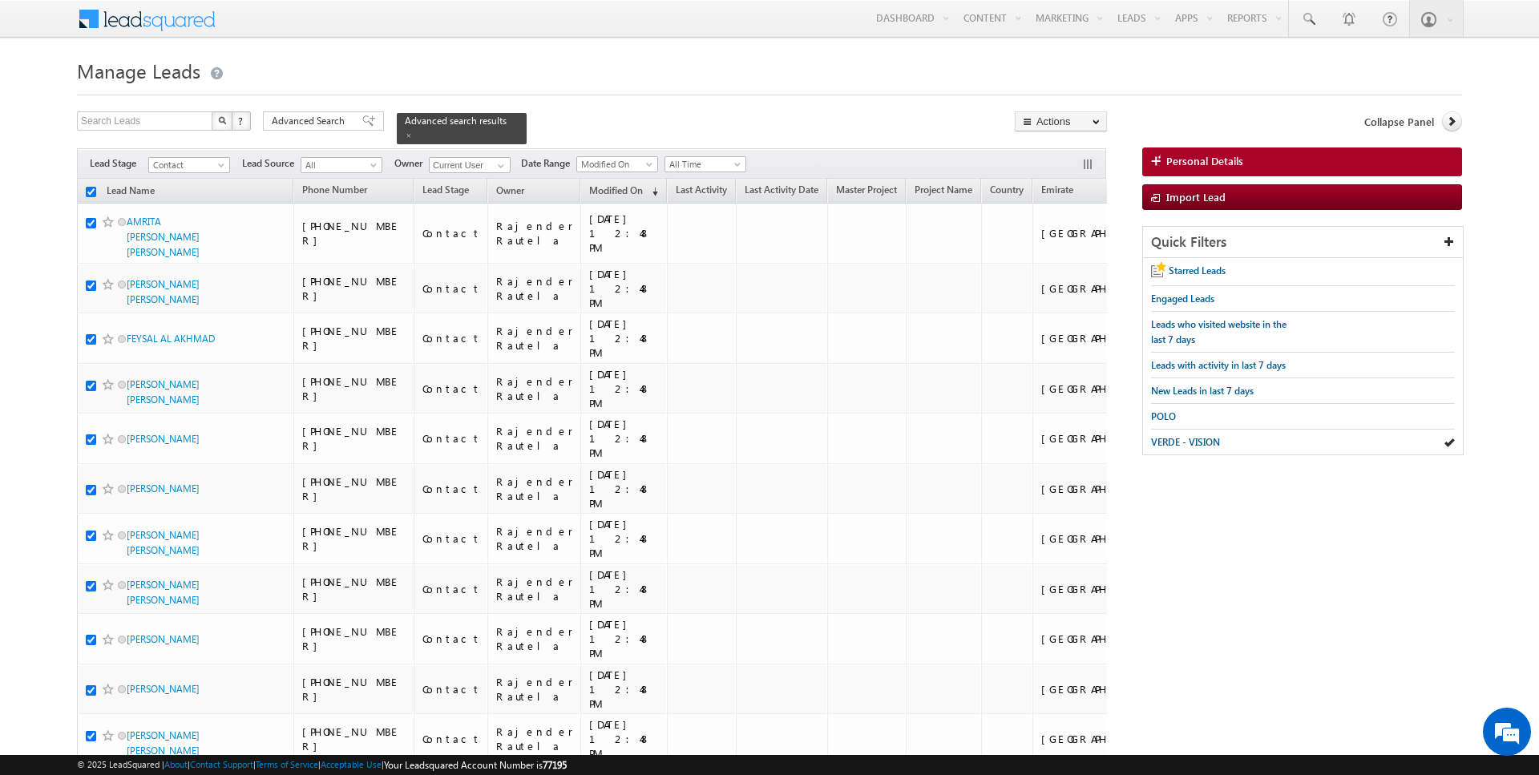
checkbox input "true"
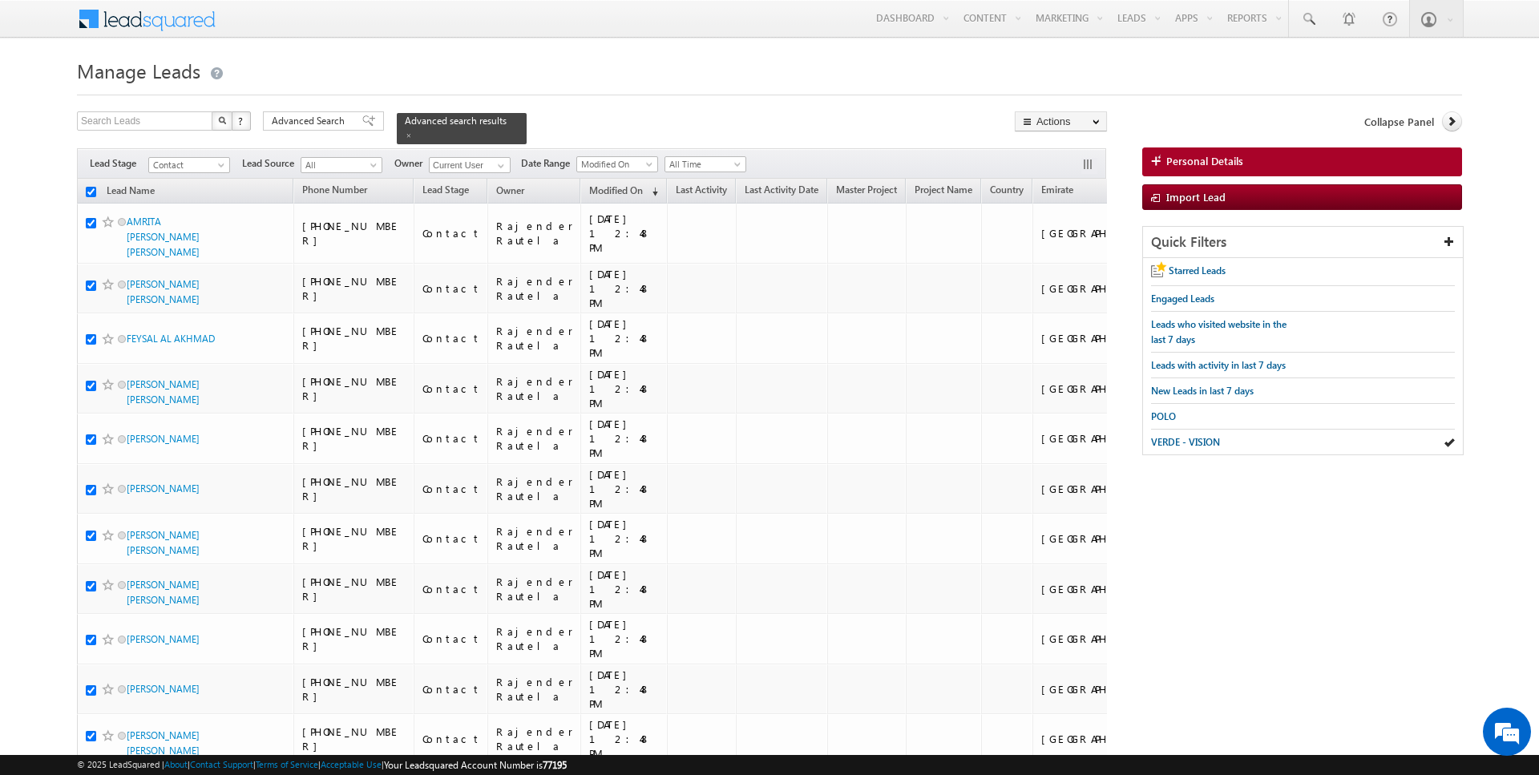
checkbox input "true"
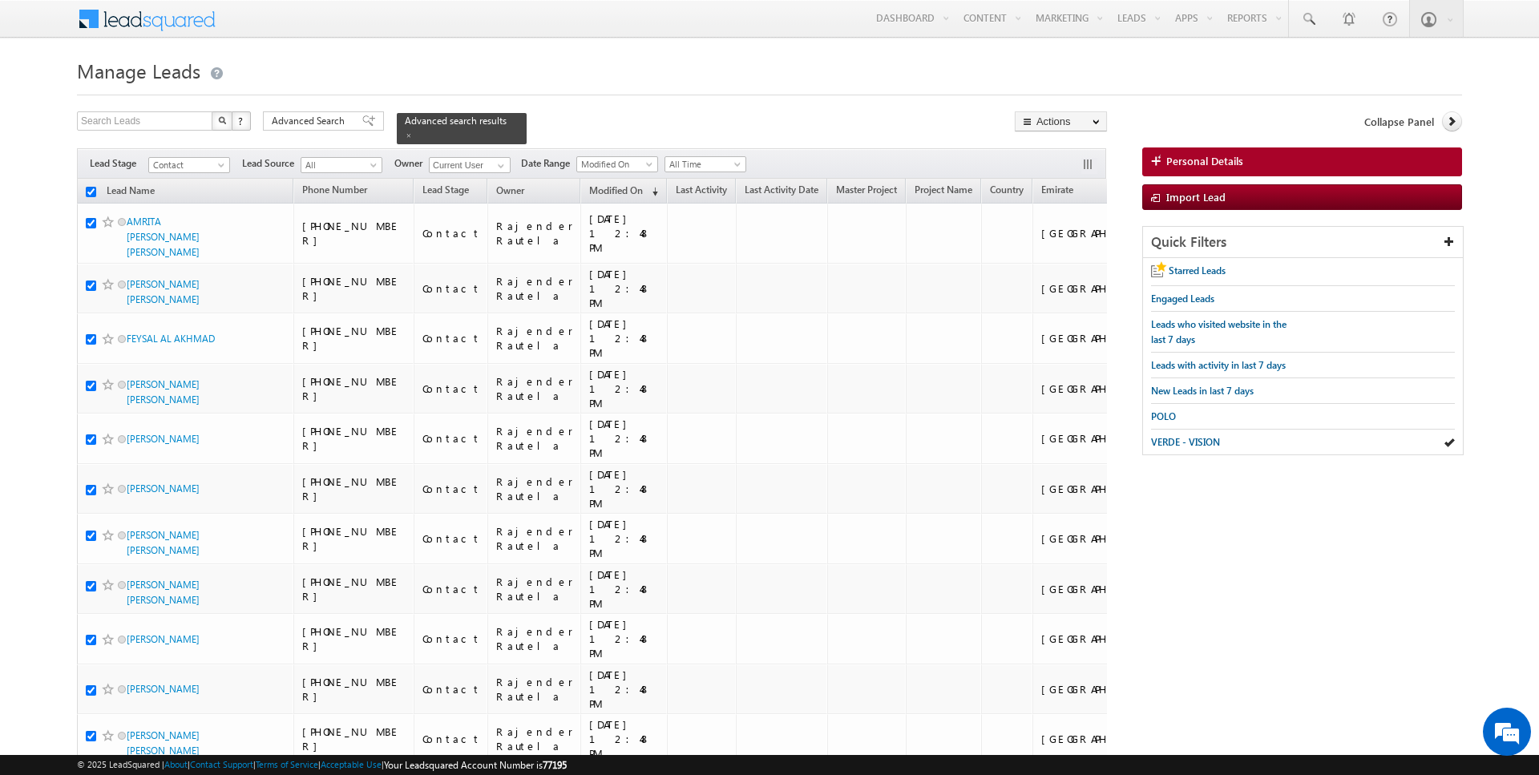
checkbox input "true"
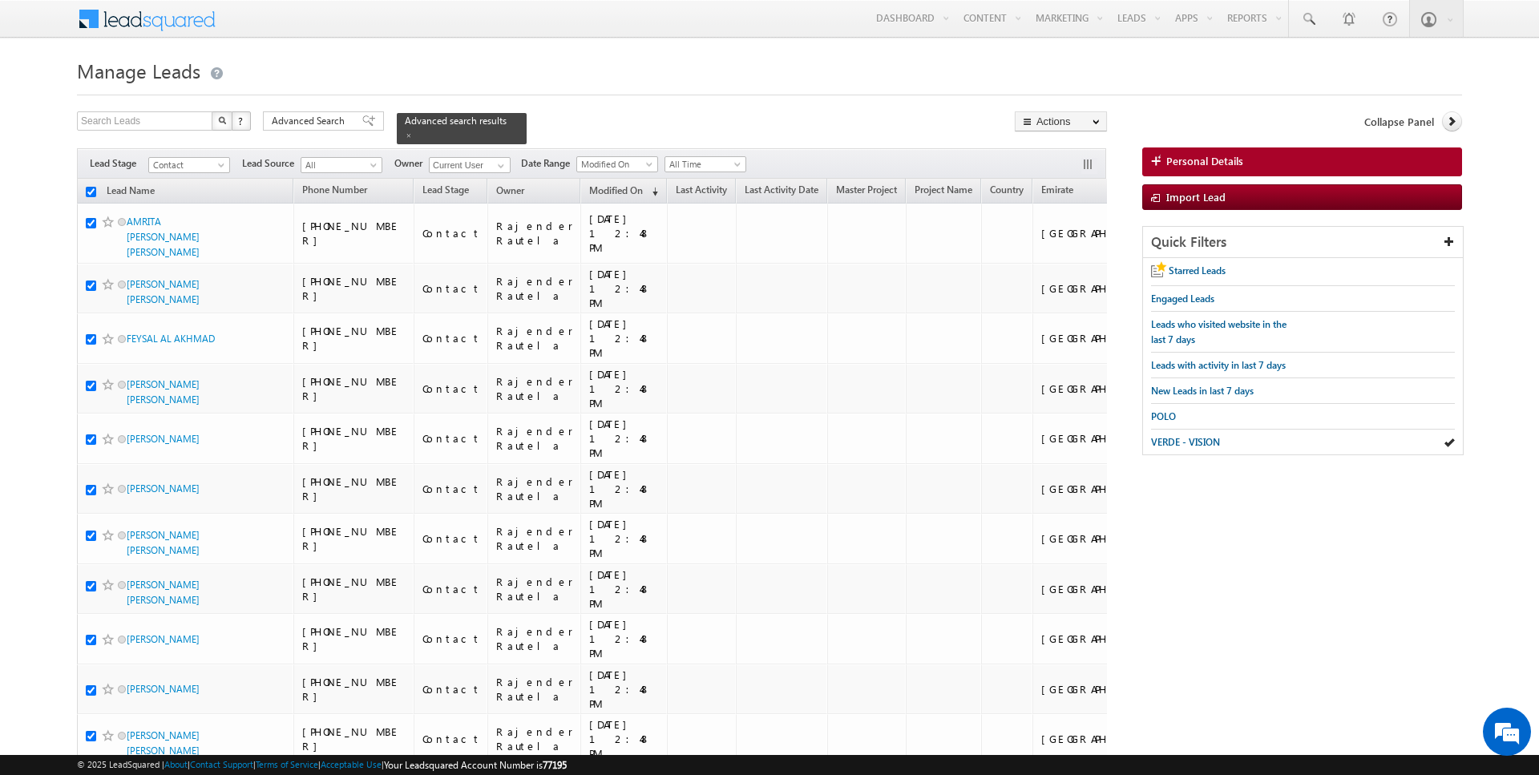
checkbox input "true"
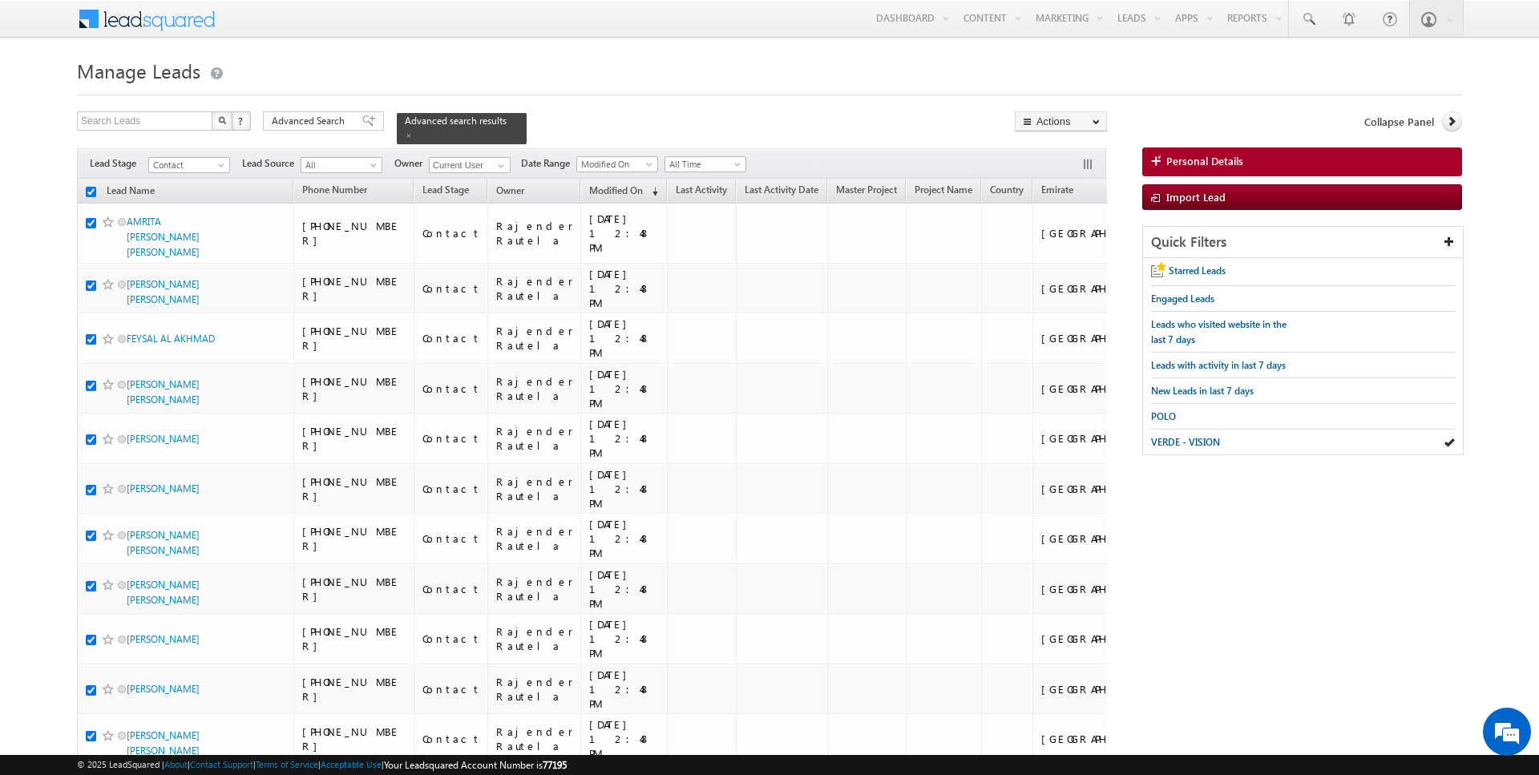
checkbox input "true"
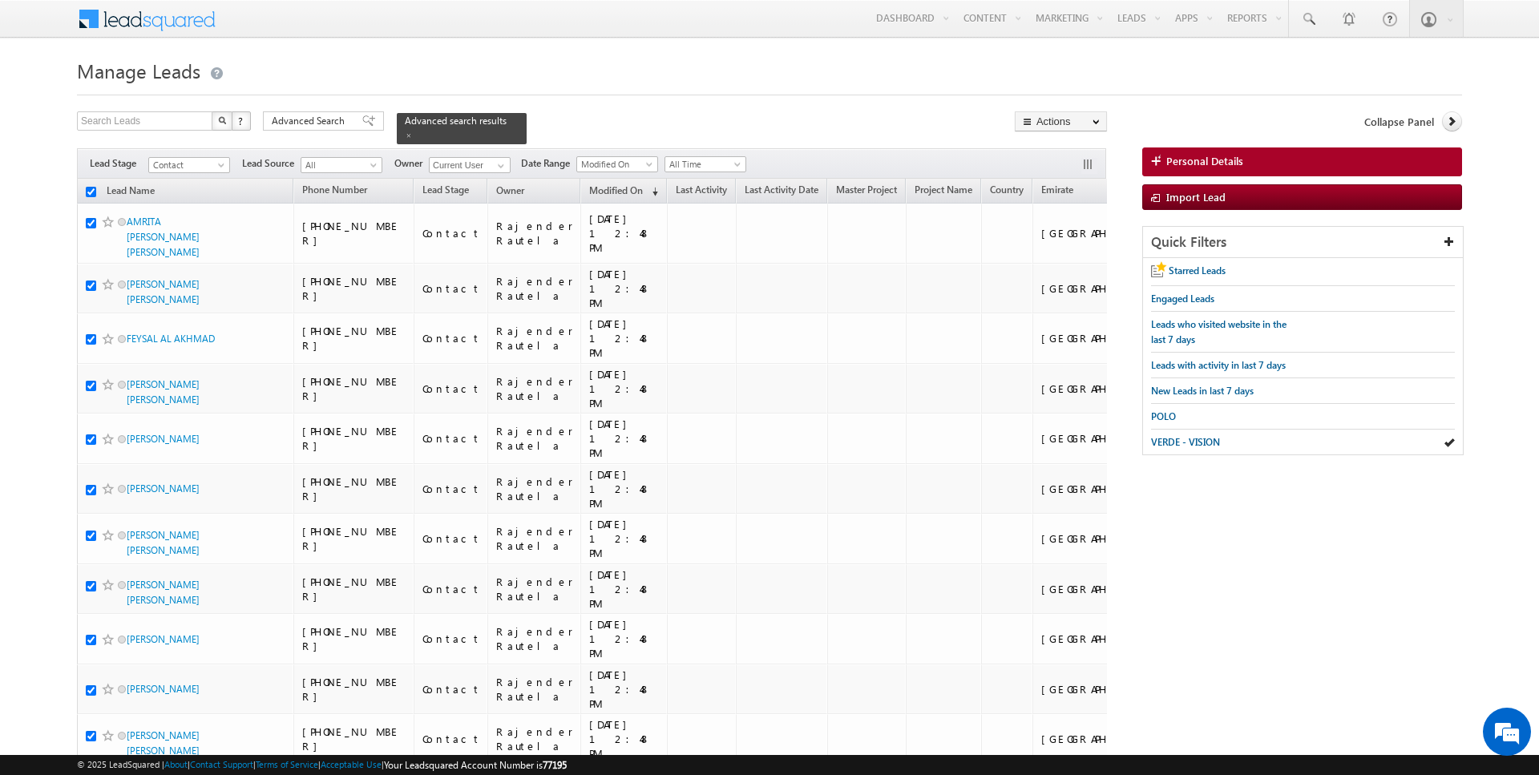
checkbox input "true"
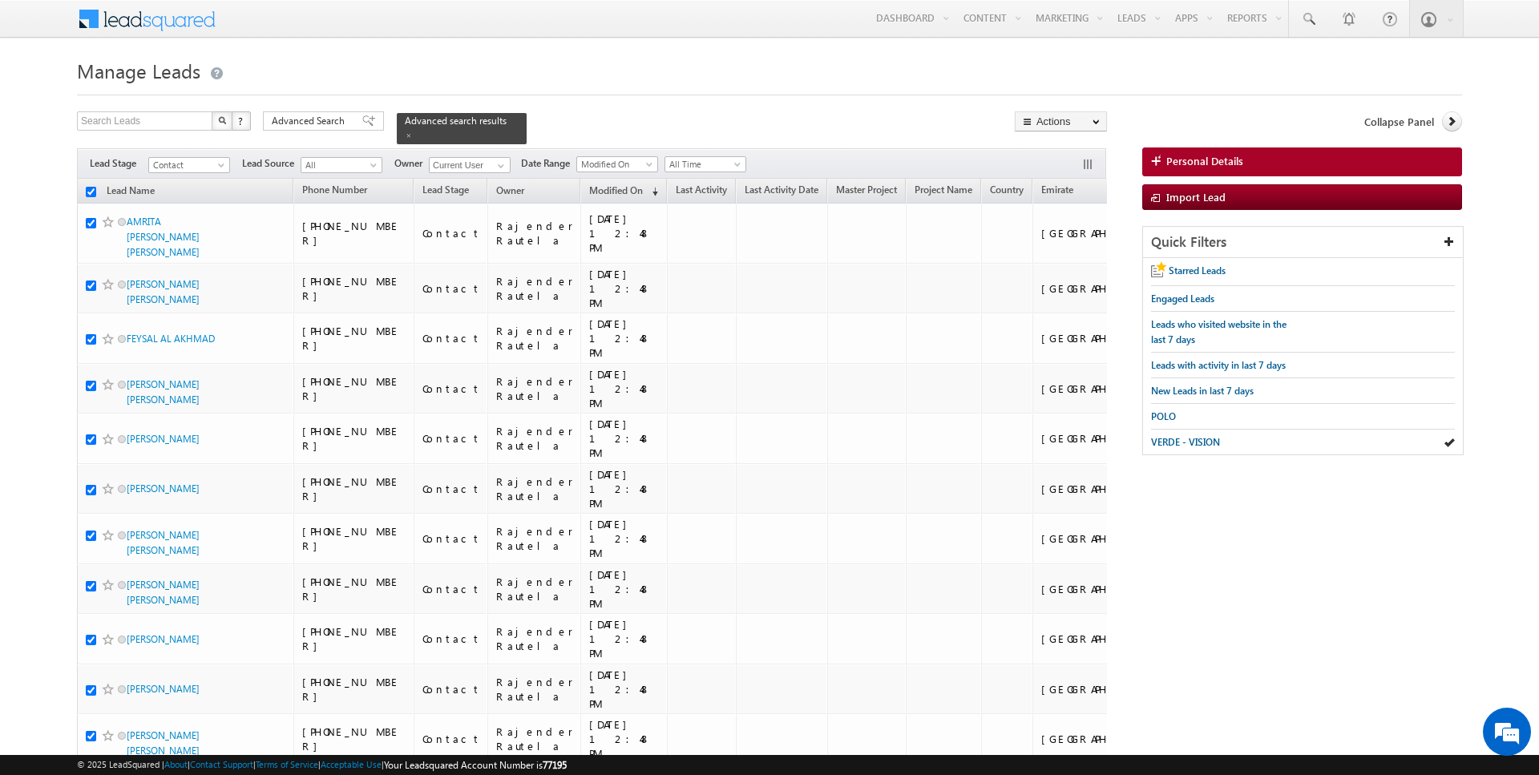
checkbox input "true"
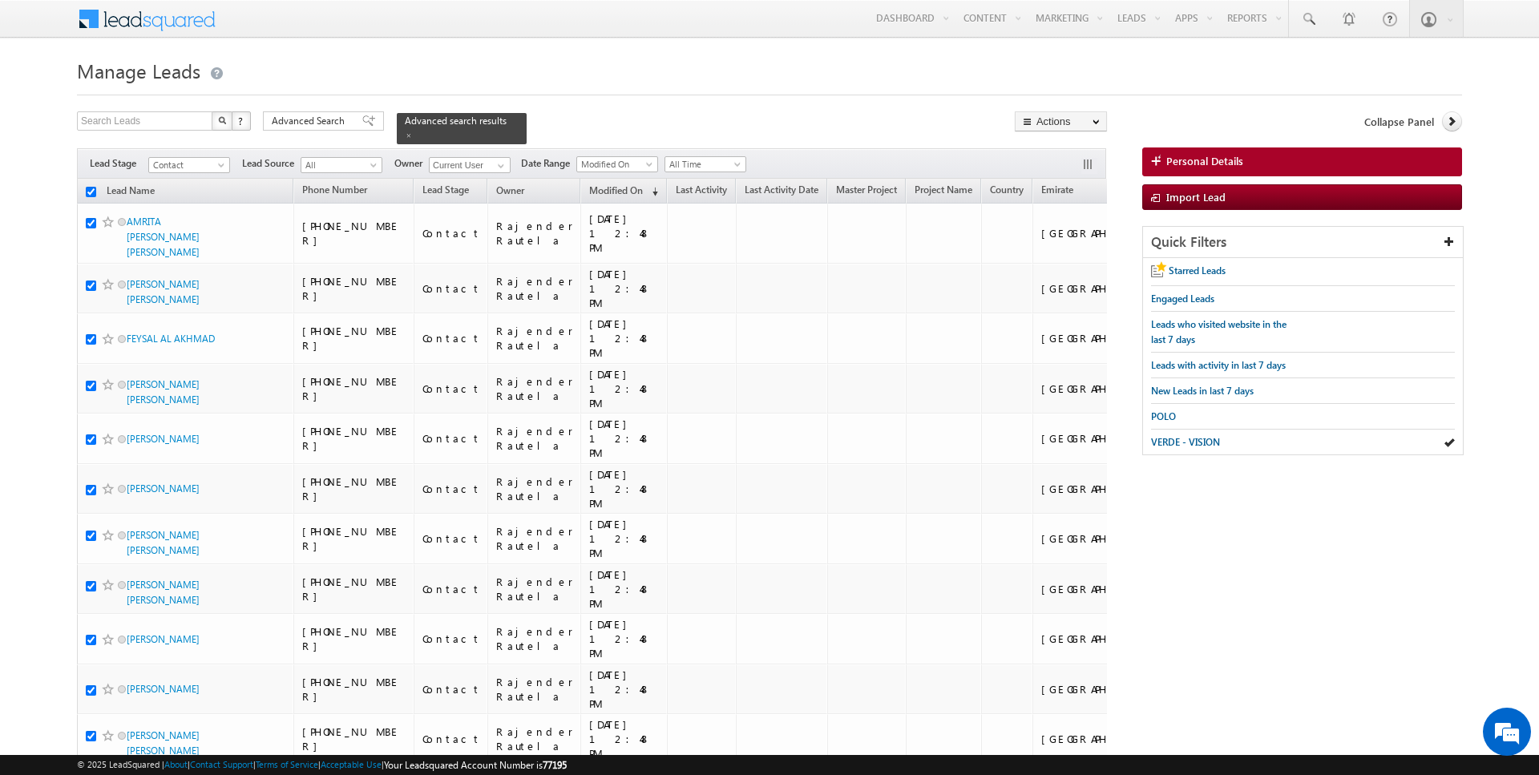
checkbox input "true"
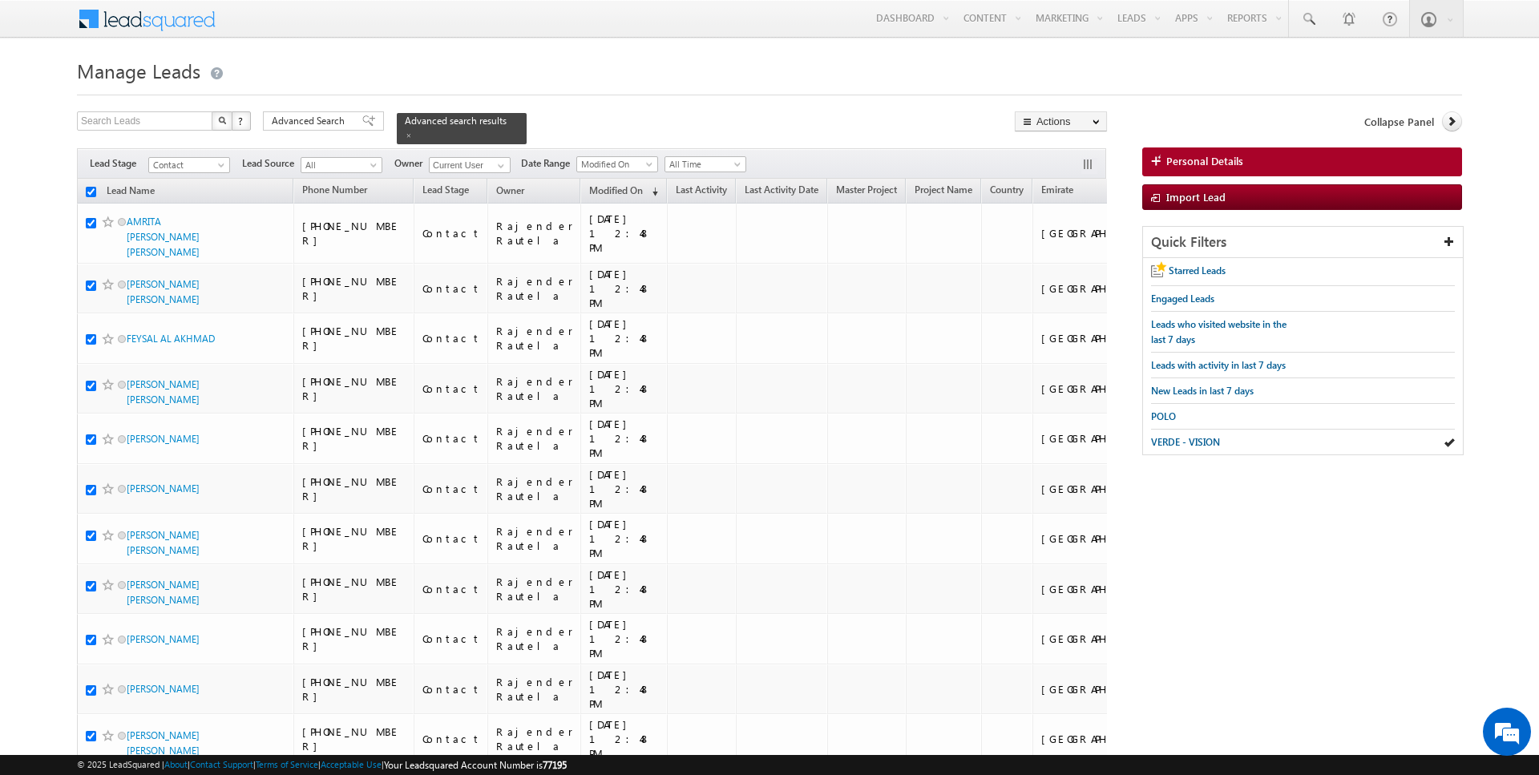
checkbox input "true"
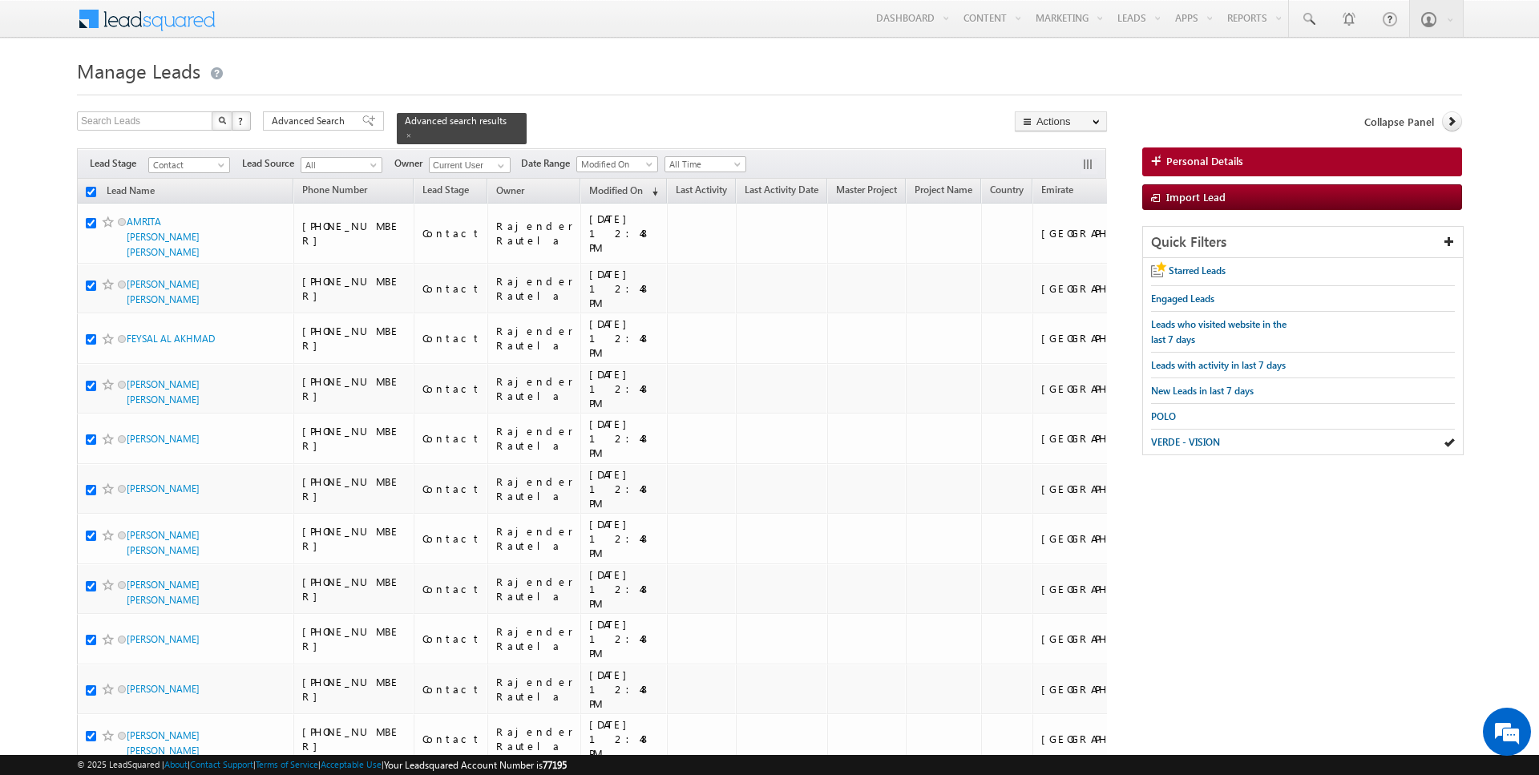
checkbox input "true"
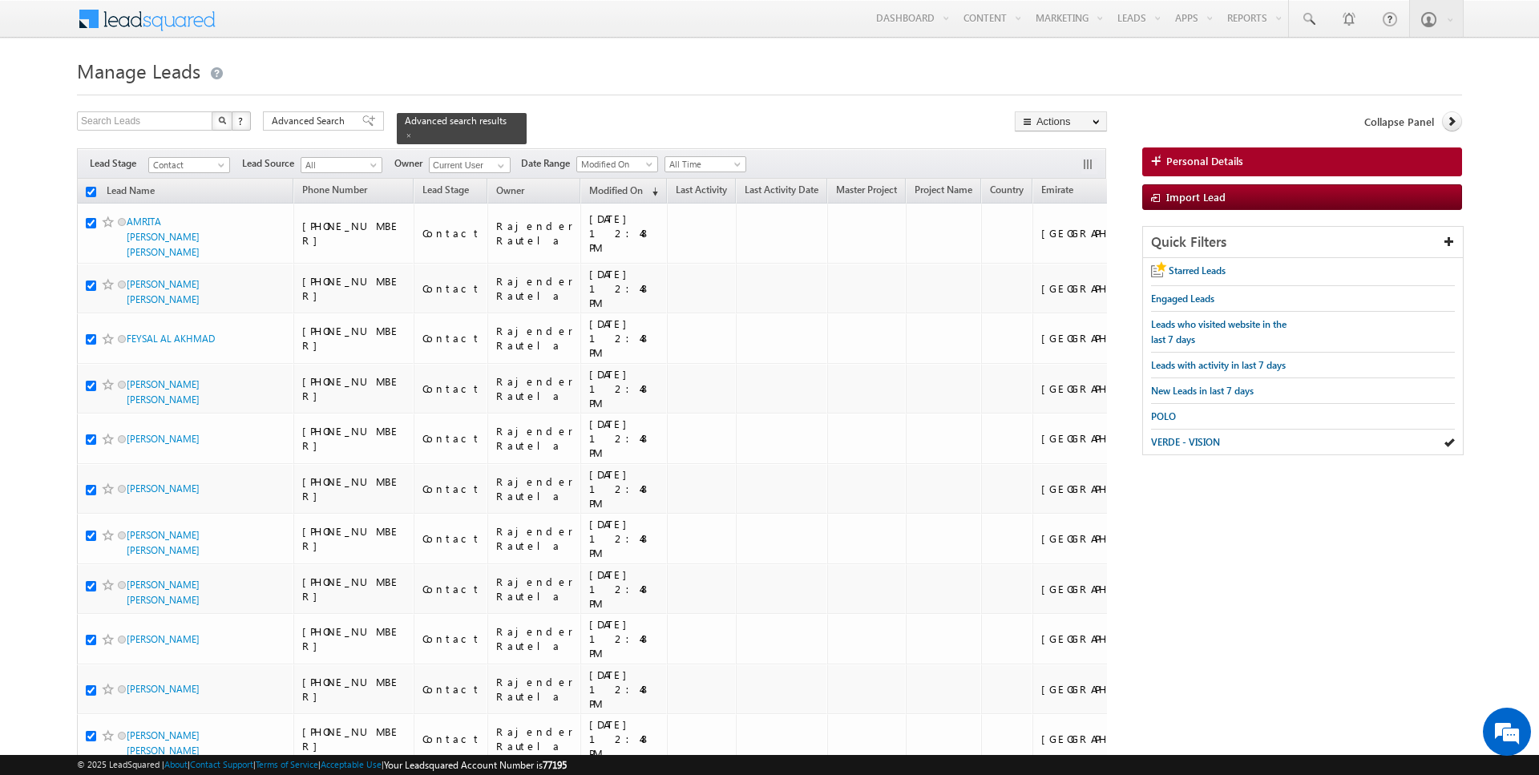
checkbox input "true"
click at [1052, 258] on link "Change Owner" at bounding box center [1061, 259] width 91 height 19
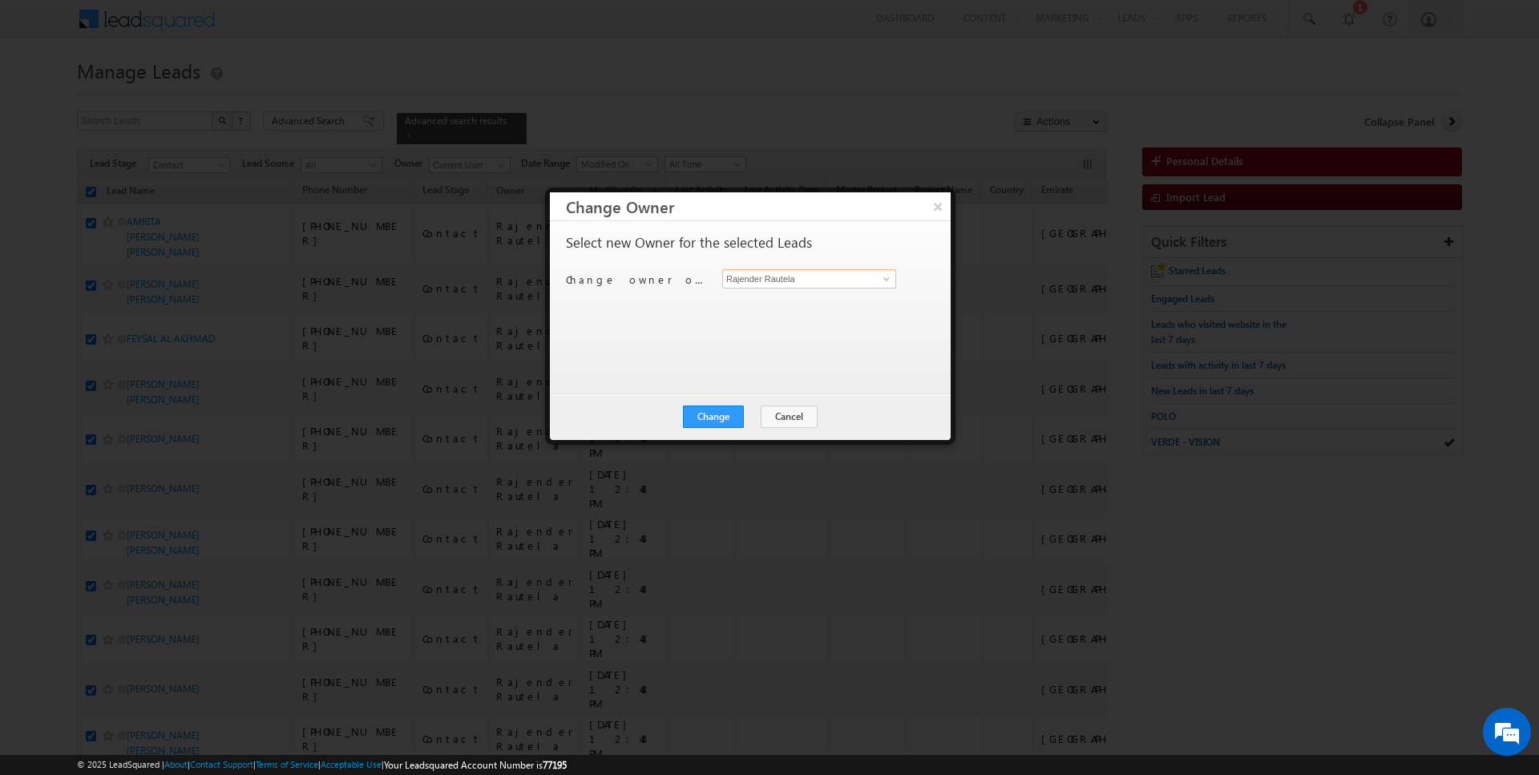
click at [763, 279] on input "Rajender Rautela" at bounding box center [809, 278] width 174 height 19
type input "Rahul Joshi"
click at [712, 413] on button "Change" at bounding box center [713, 417] width 61 height 22
click at [756, 407] on button "Close" at bounding box center [752, 417] width 51 height 22
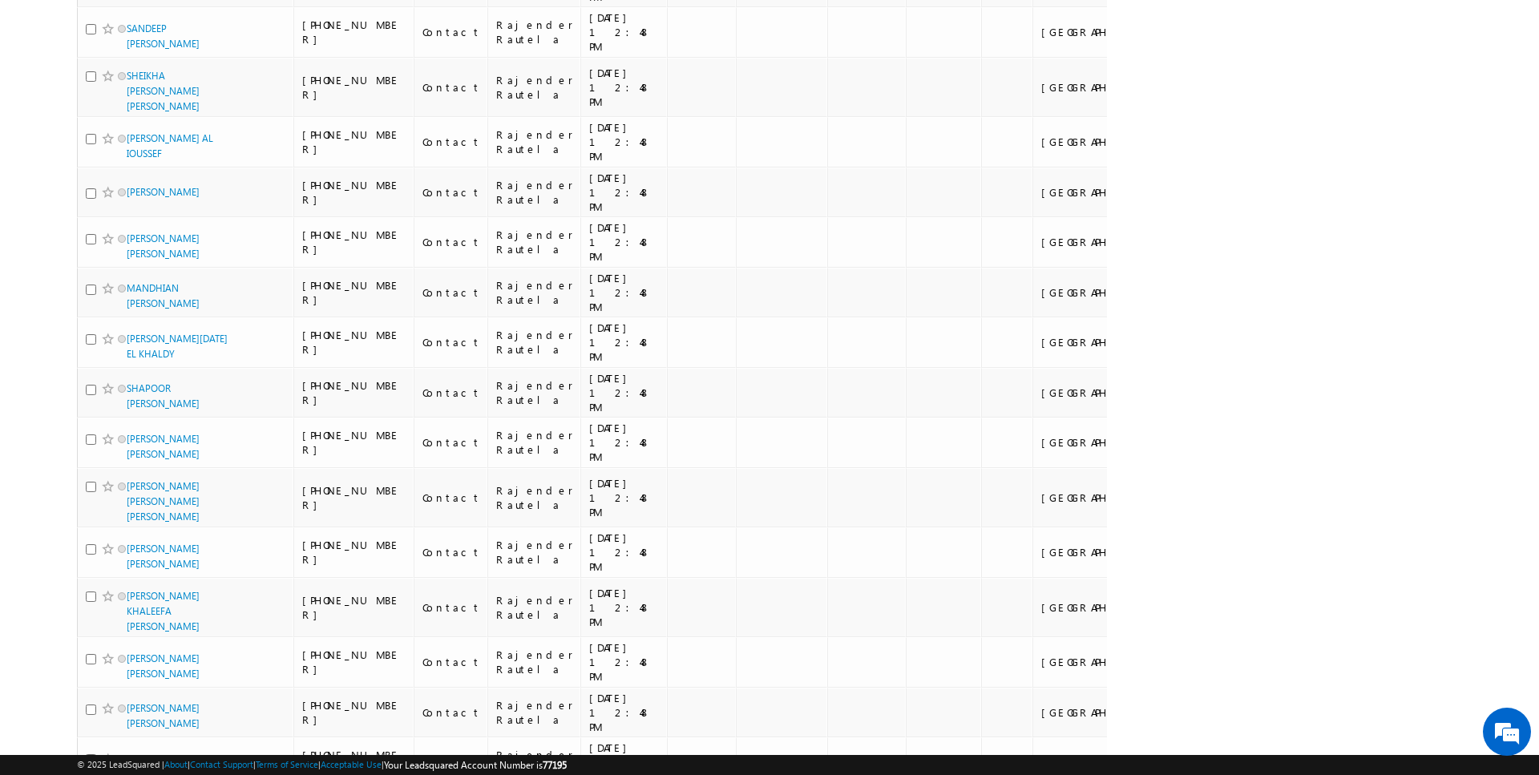
scroll to position [7400, 0]
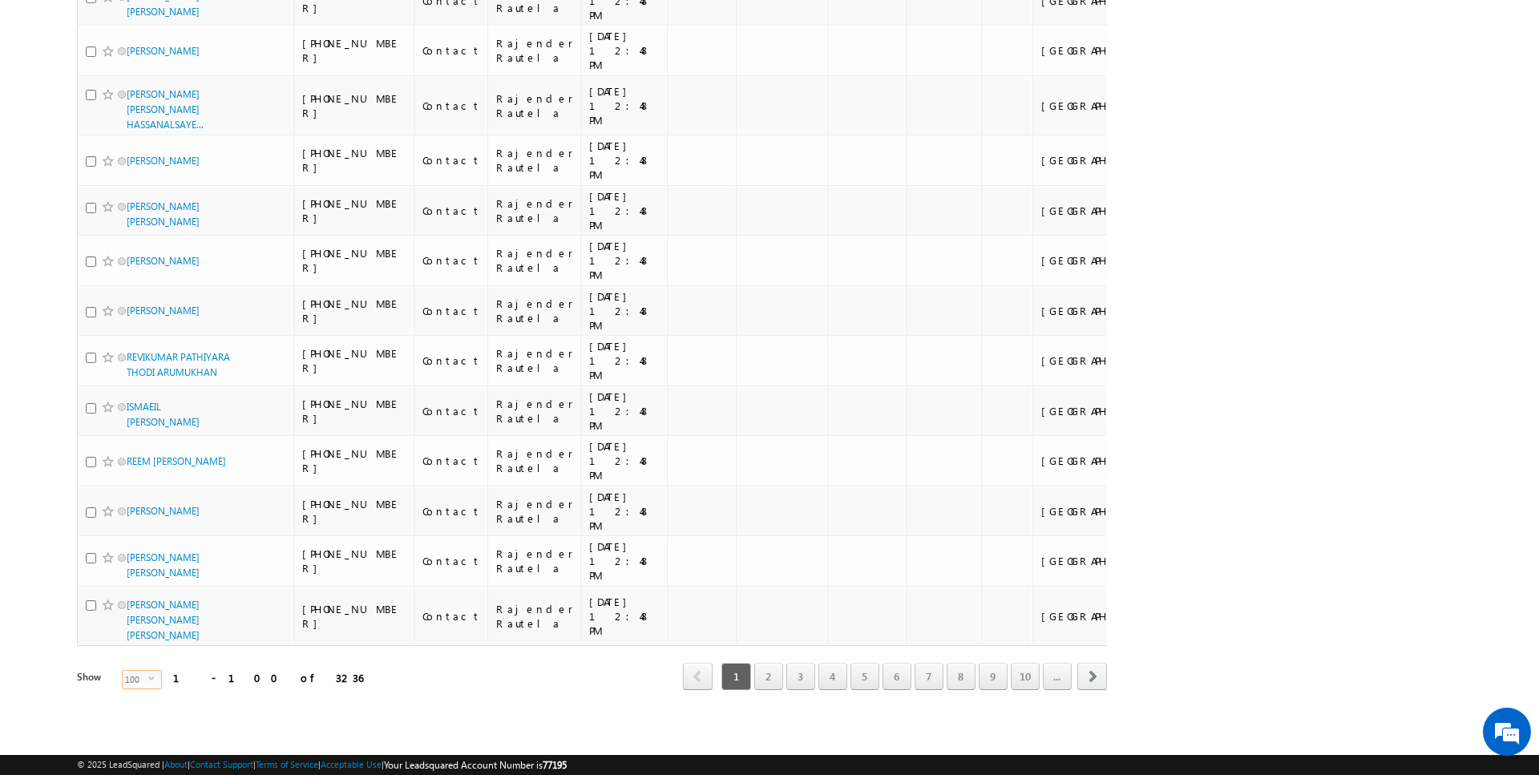
click at [123, 685] on span "100" at bounding box center [136, 680] width 26 height 18
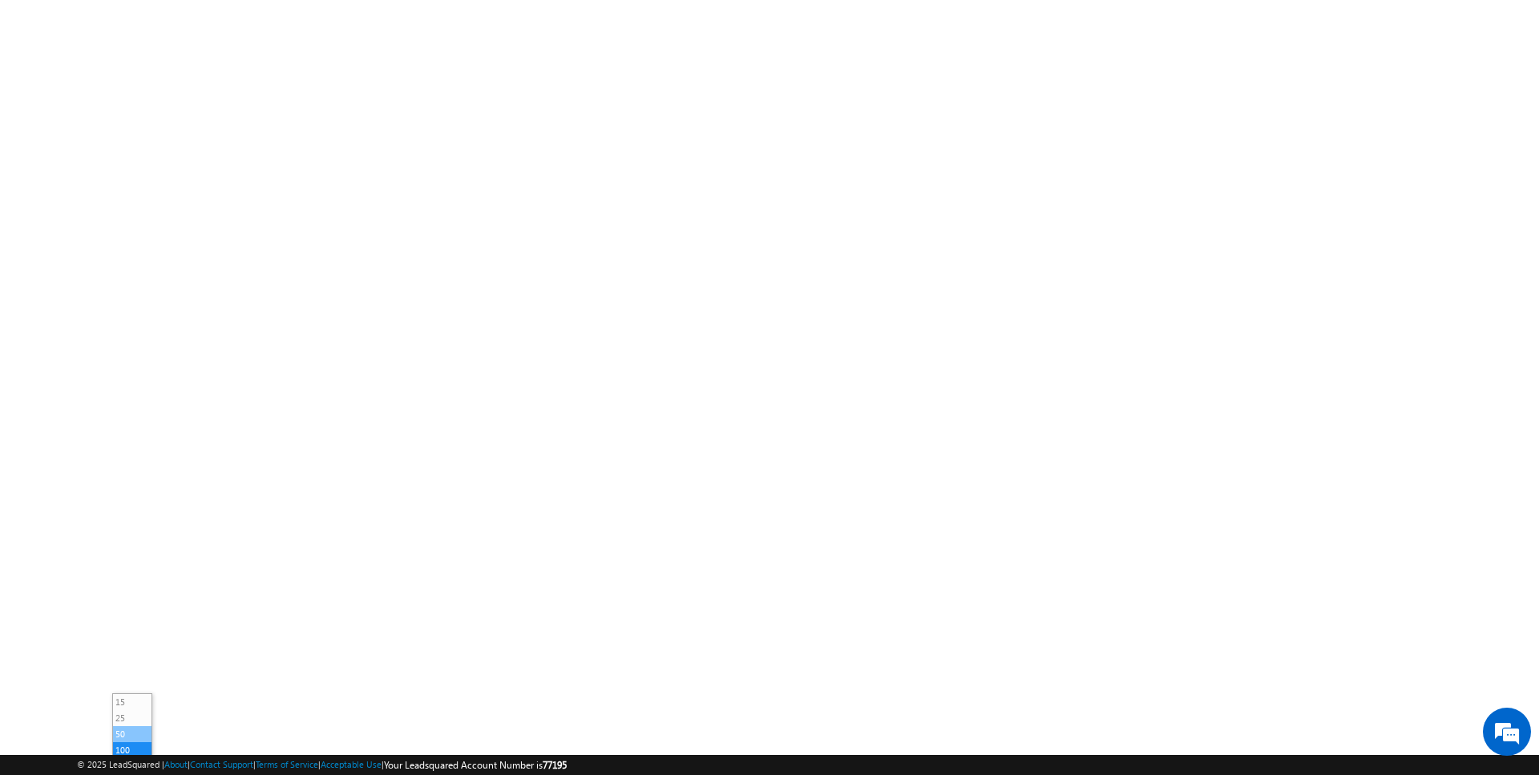
click at [122, 726] on li "50" at bounding box center [132, 734] width 38 height 16
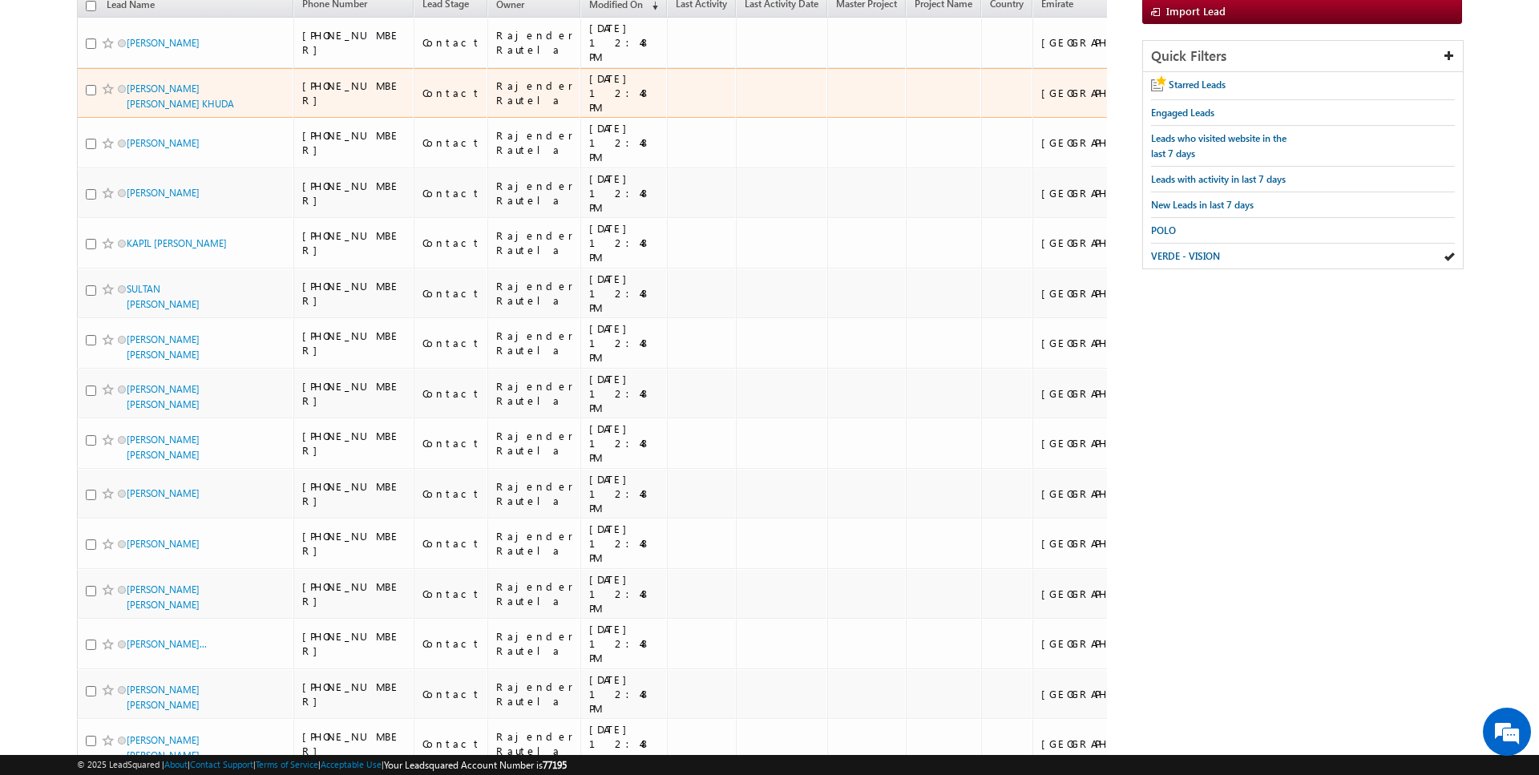
scroll to position [0, 0]
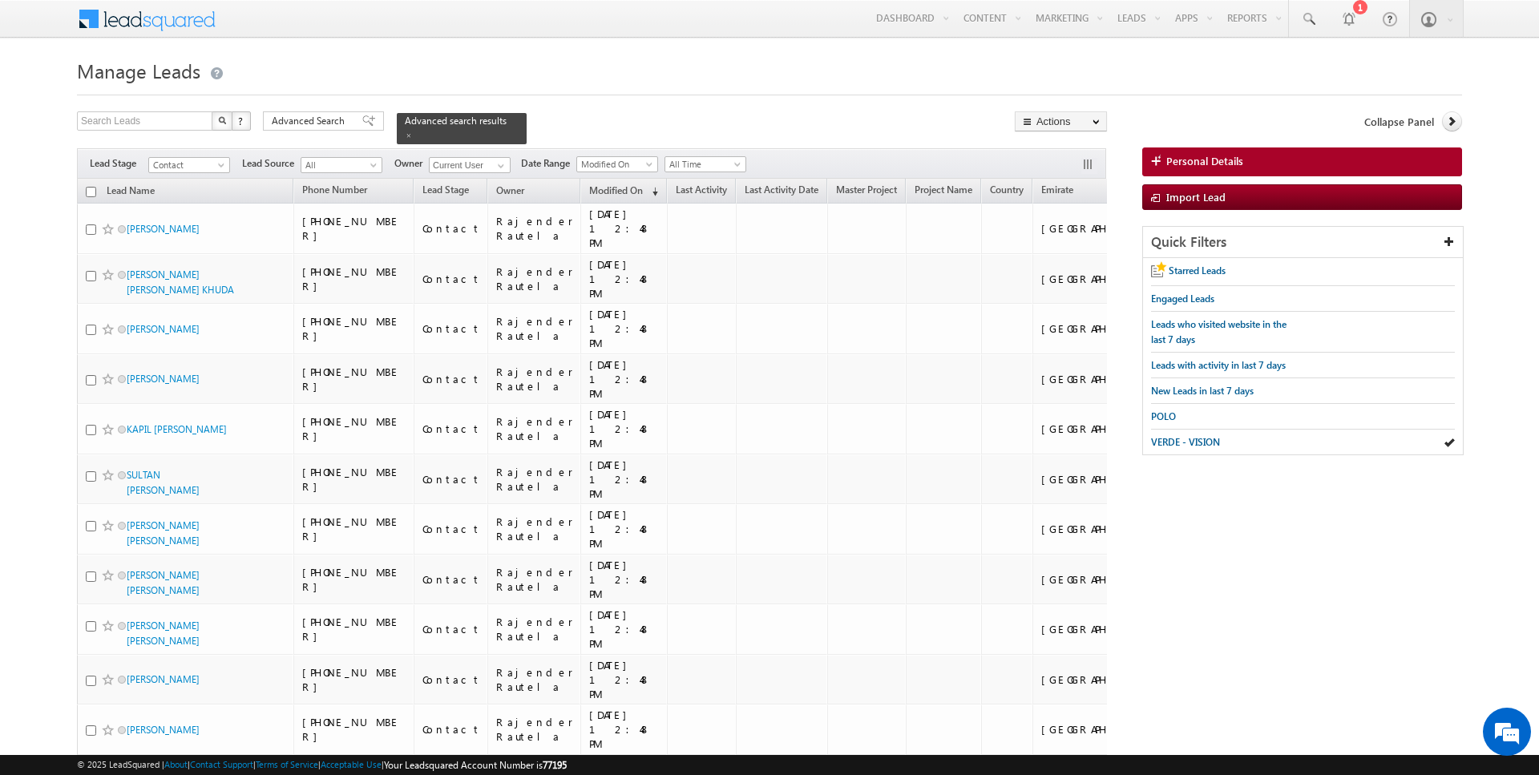
click at [91, 192] on input "checkbox" at bounding box center [91, 192] width 10 height 10
checkbox input "true"
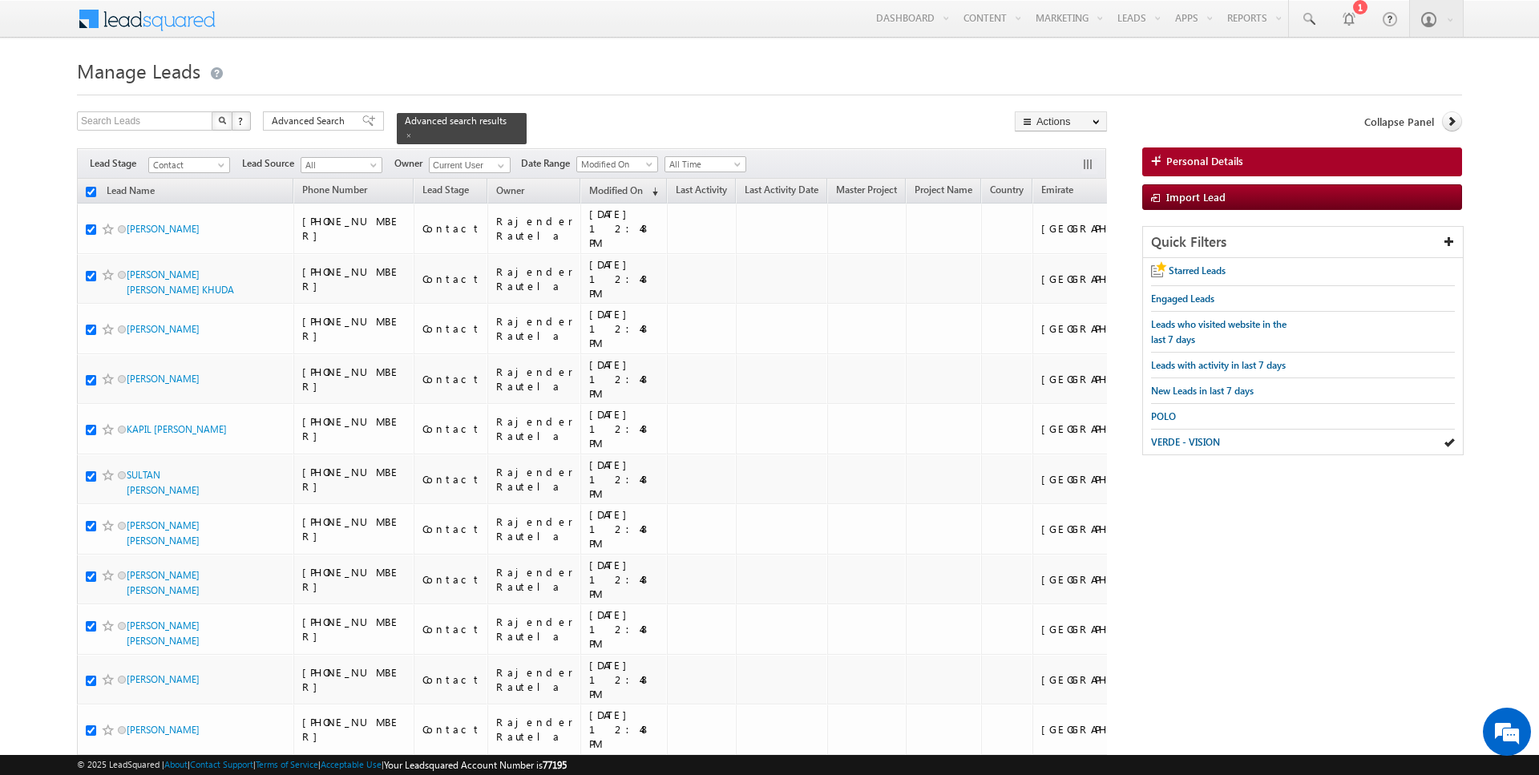
checkbox input "true"
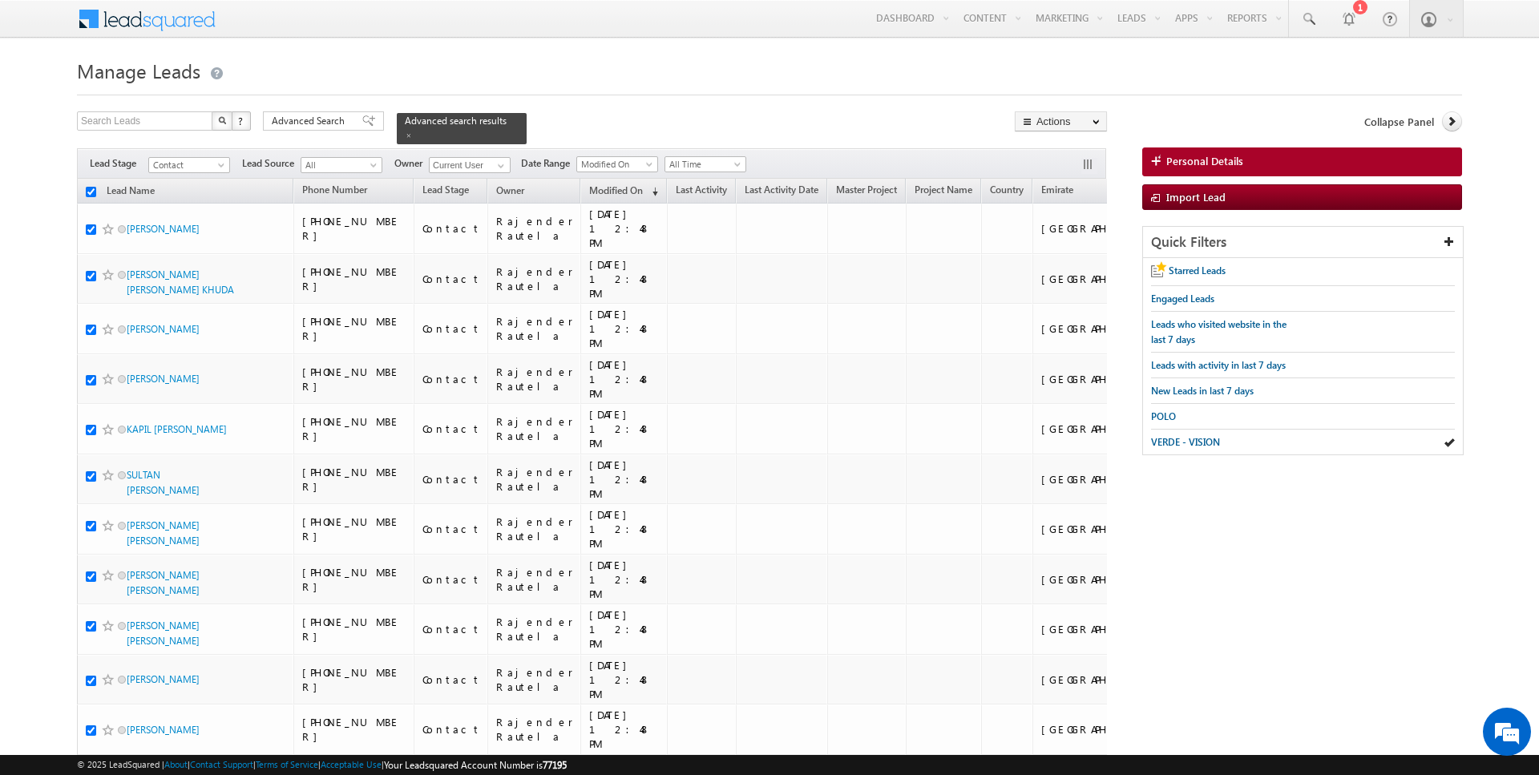
checkbox input "true"
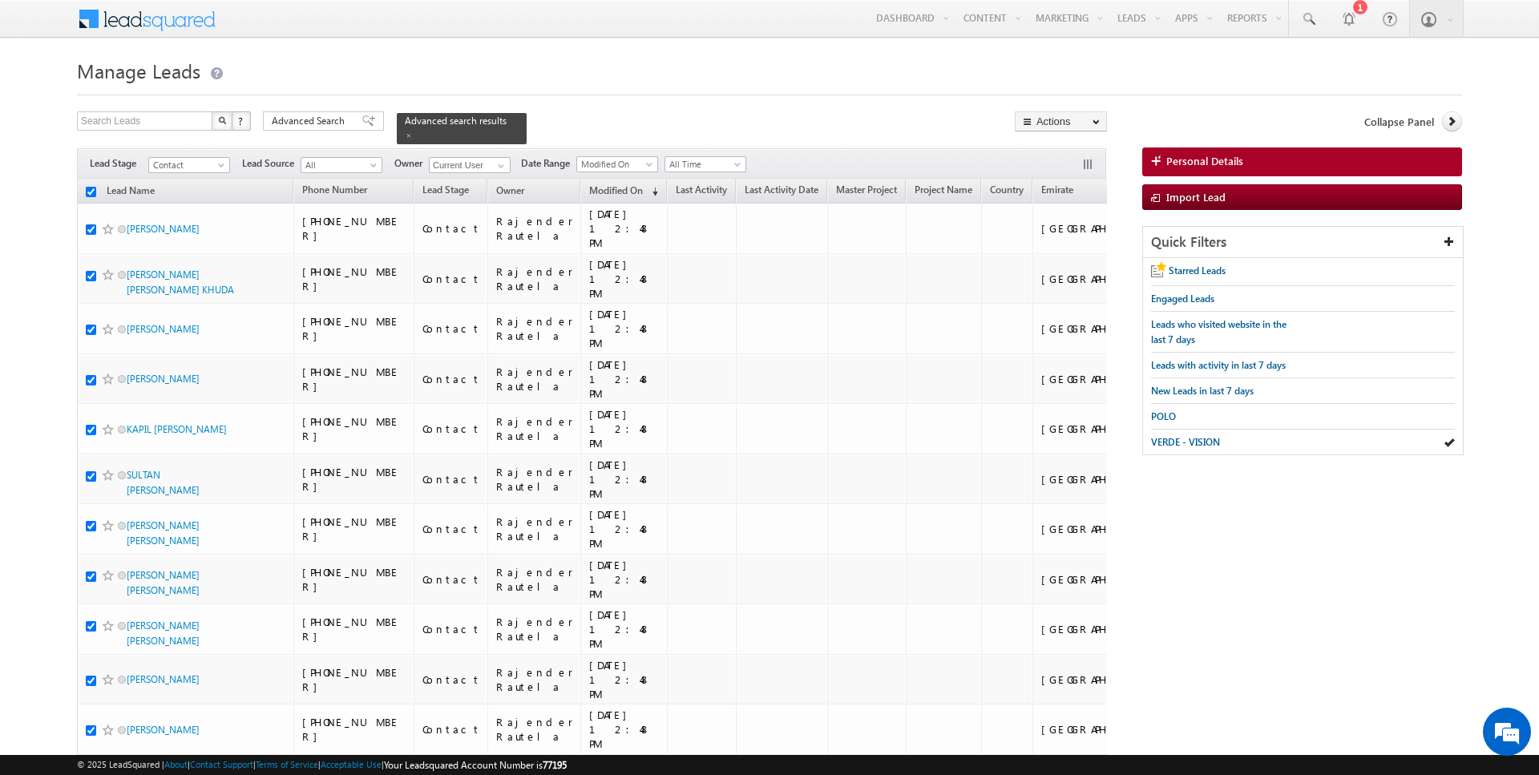
checkbox input "true"
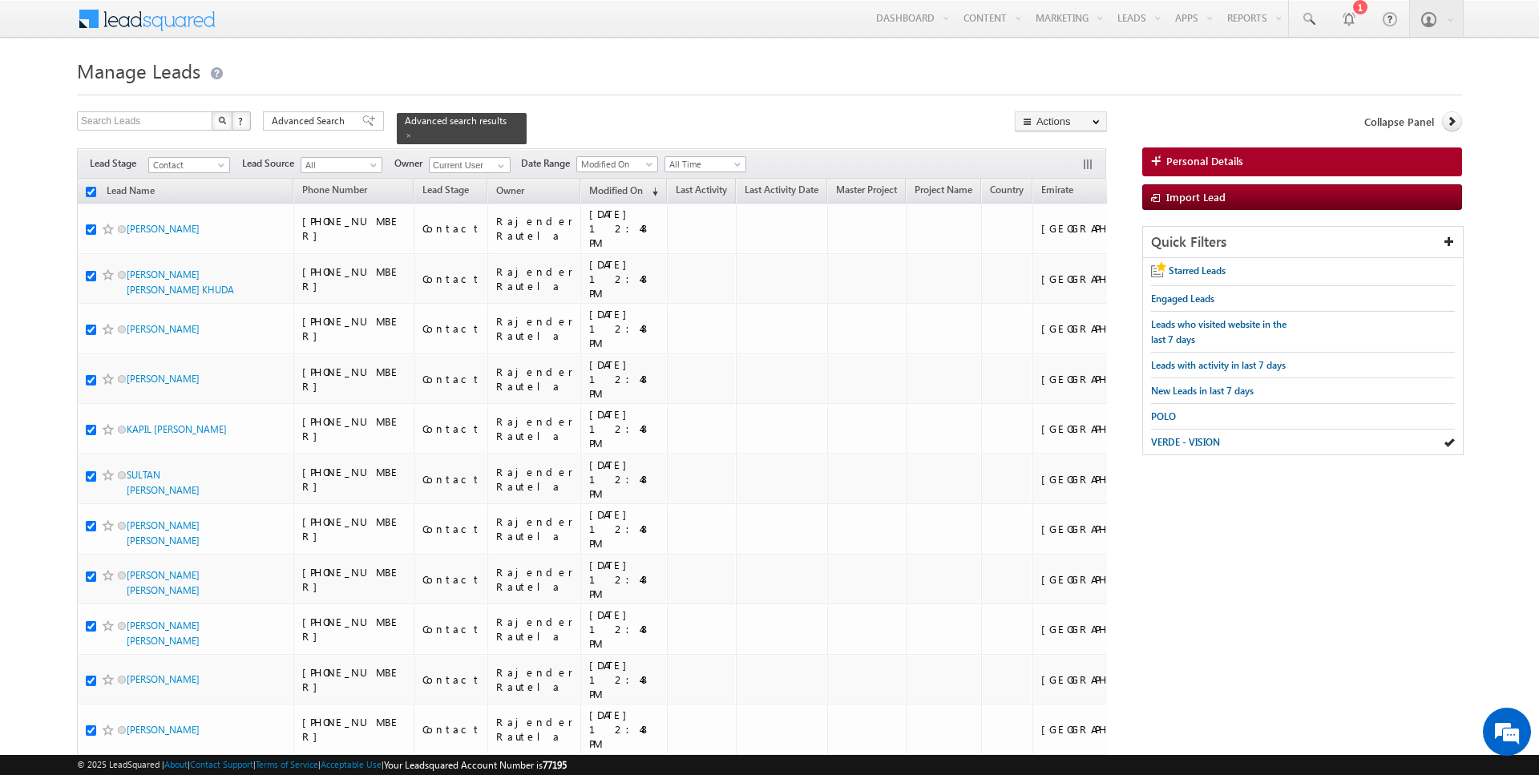
checkbox input "true"
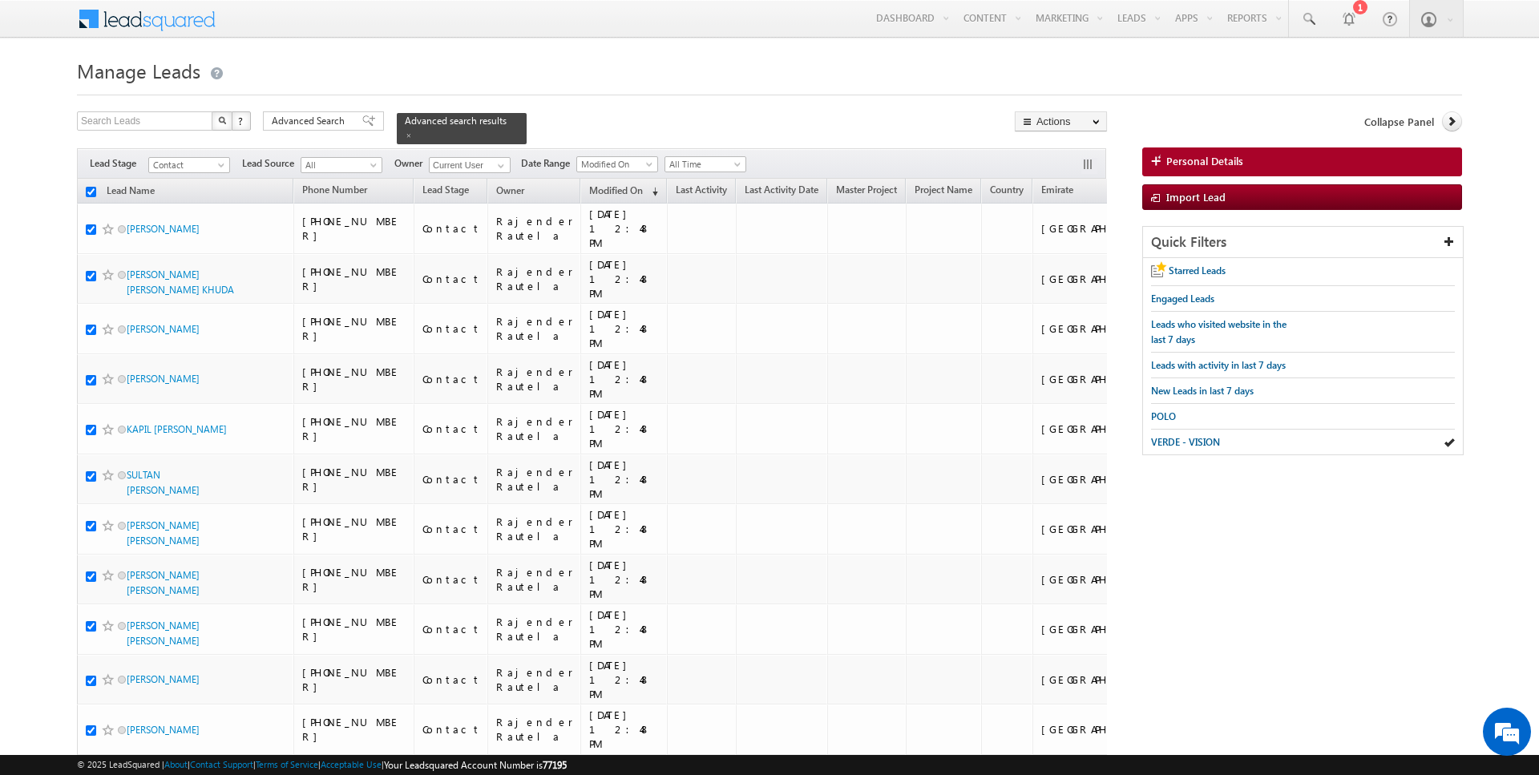
checkbox input "true"
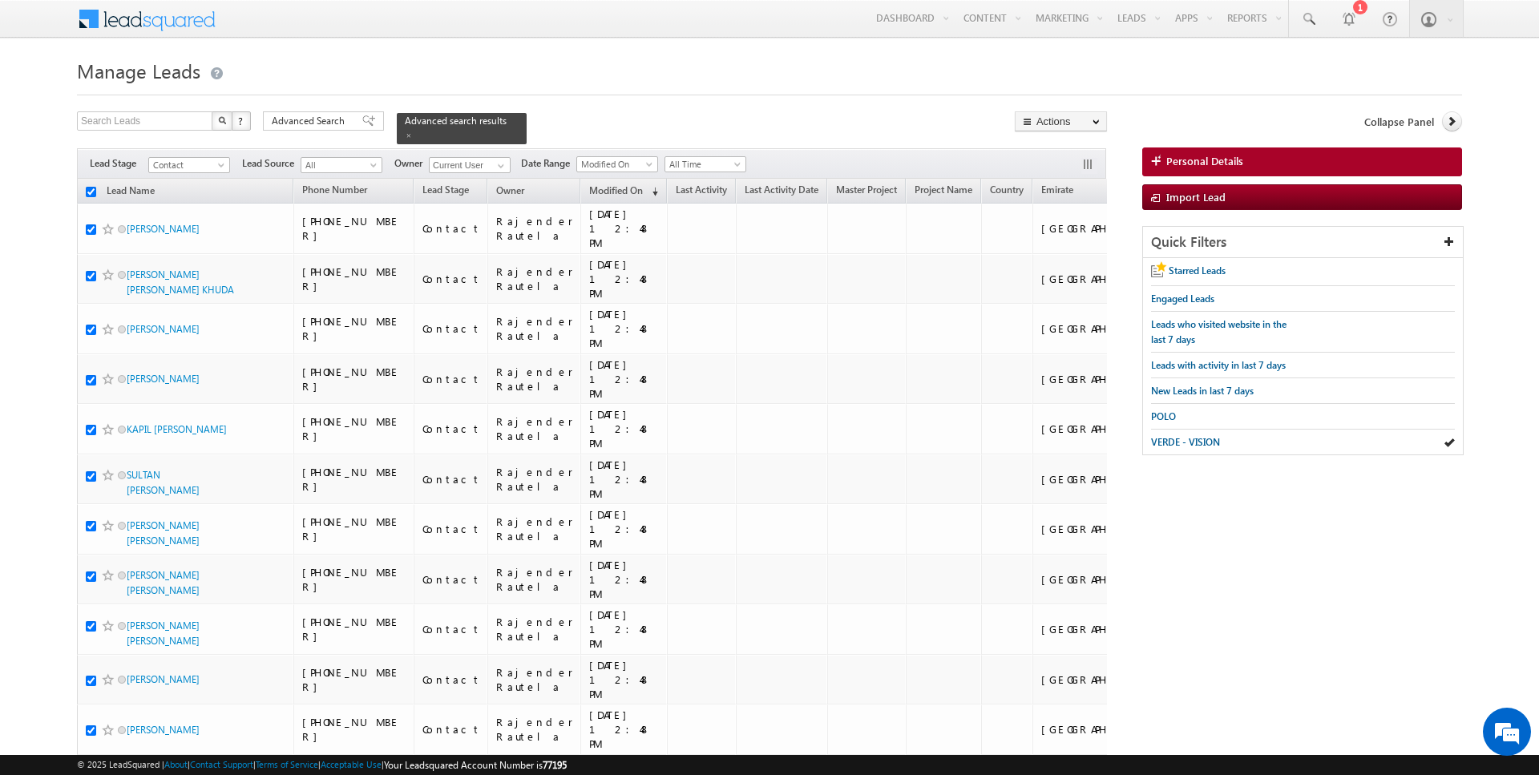
checkbox input "true"
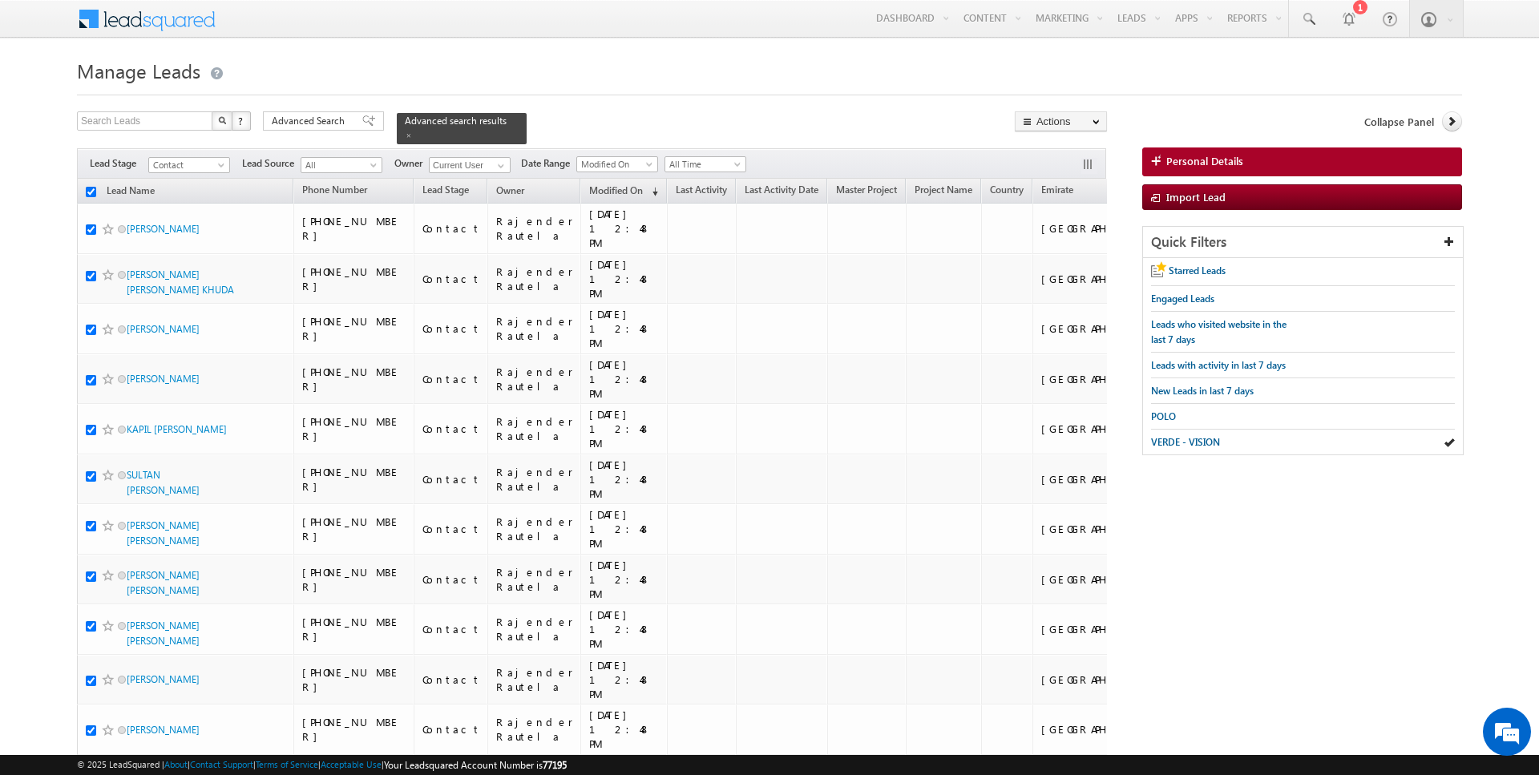
checkbox input "true"
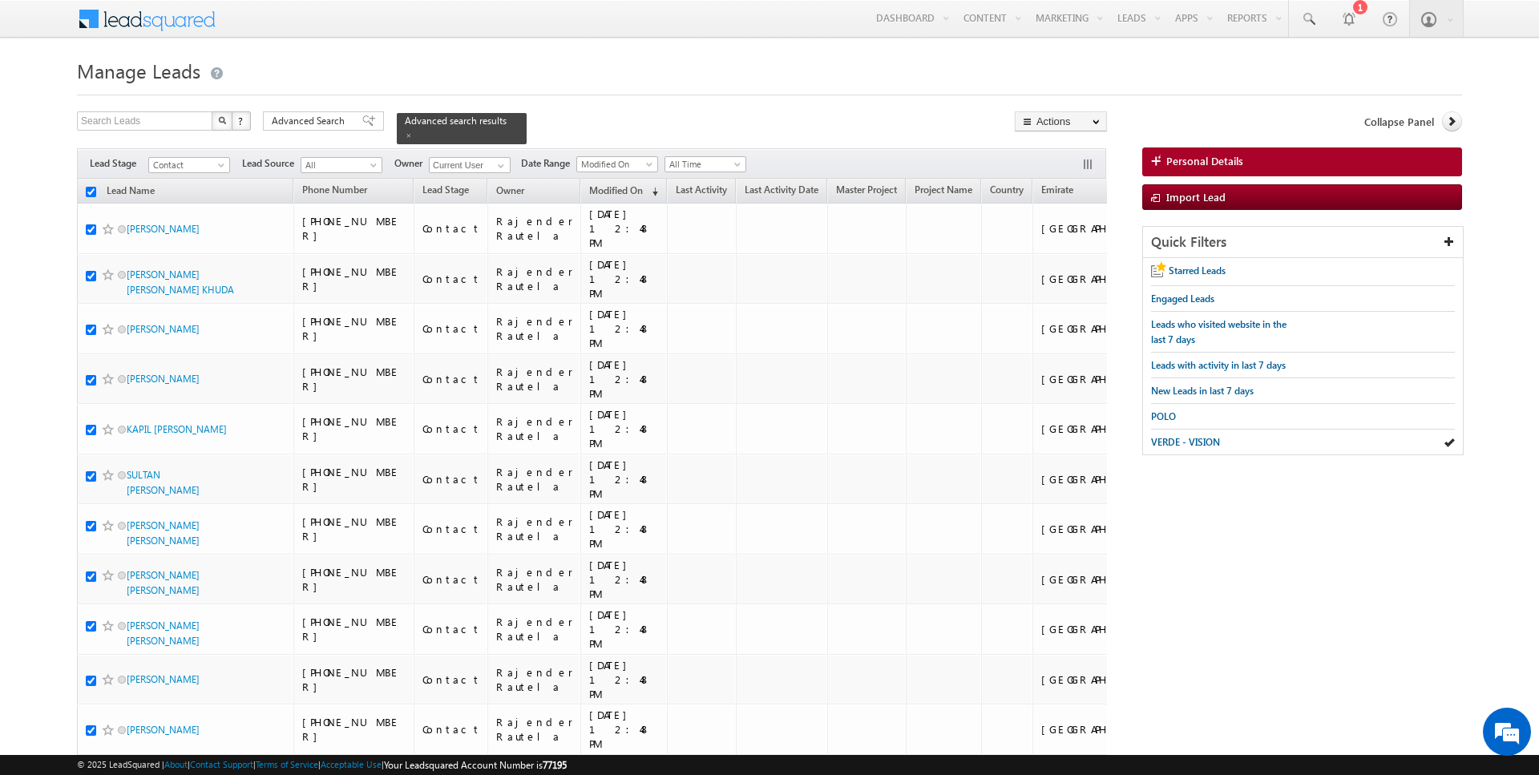
checkbox input "true"
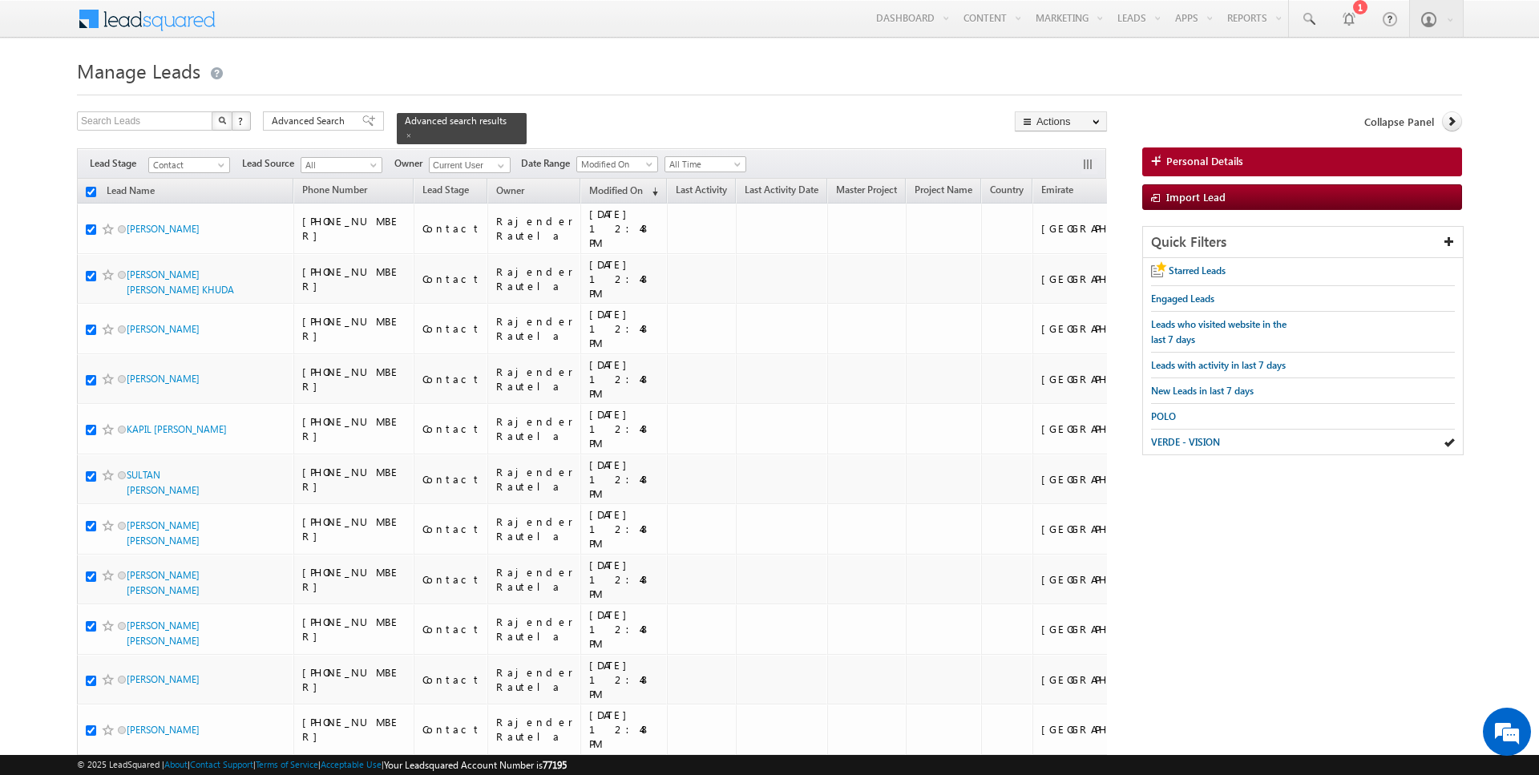
checkbox input "true"
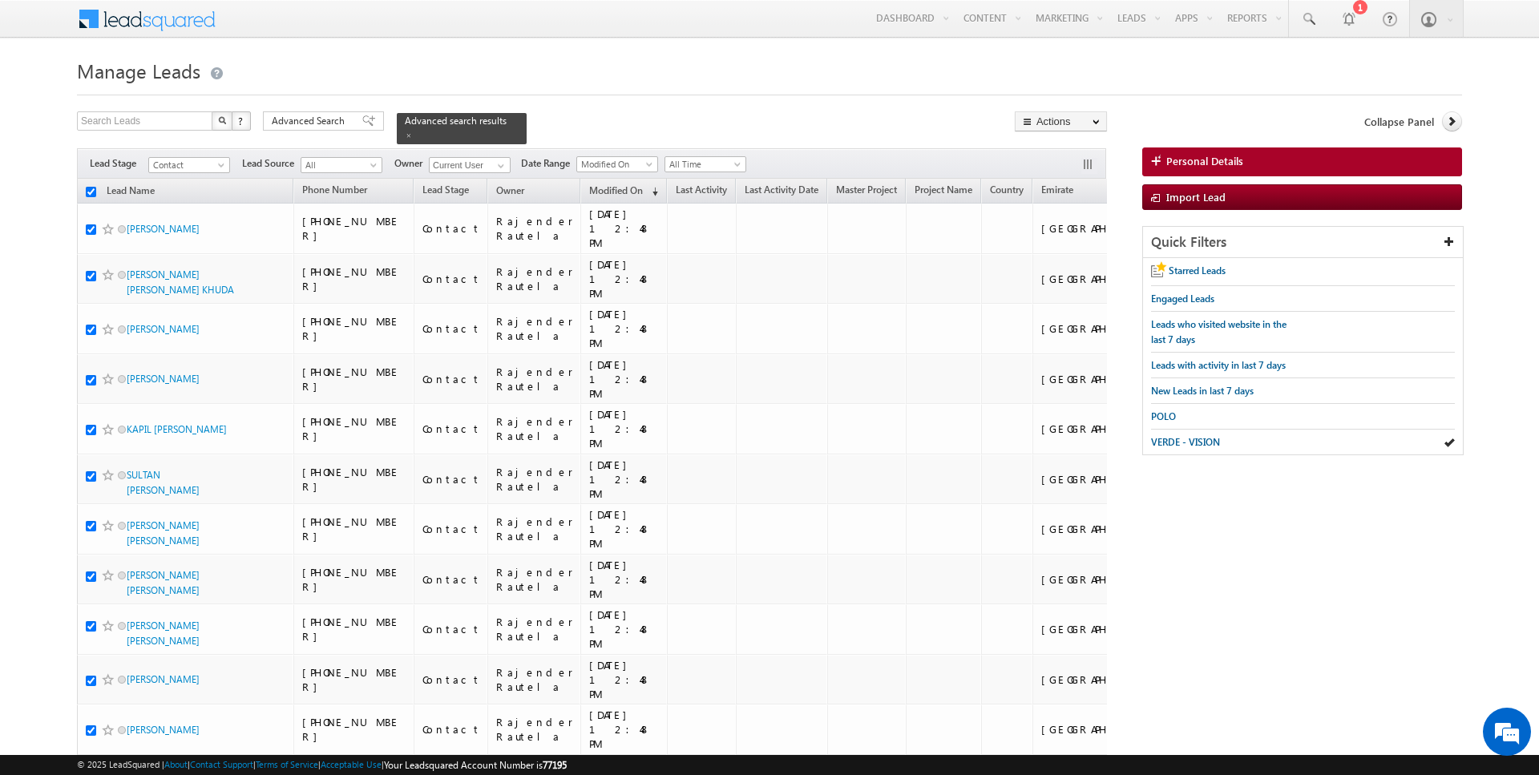
checkbox input "true"
click at [1057, 265] on link "Change Owner" at bounding box center [1061, 259] width 91 height 19
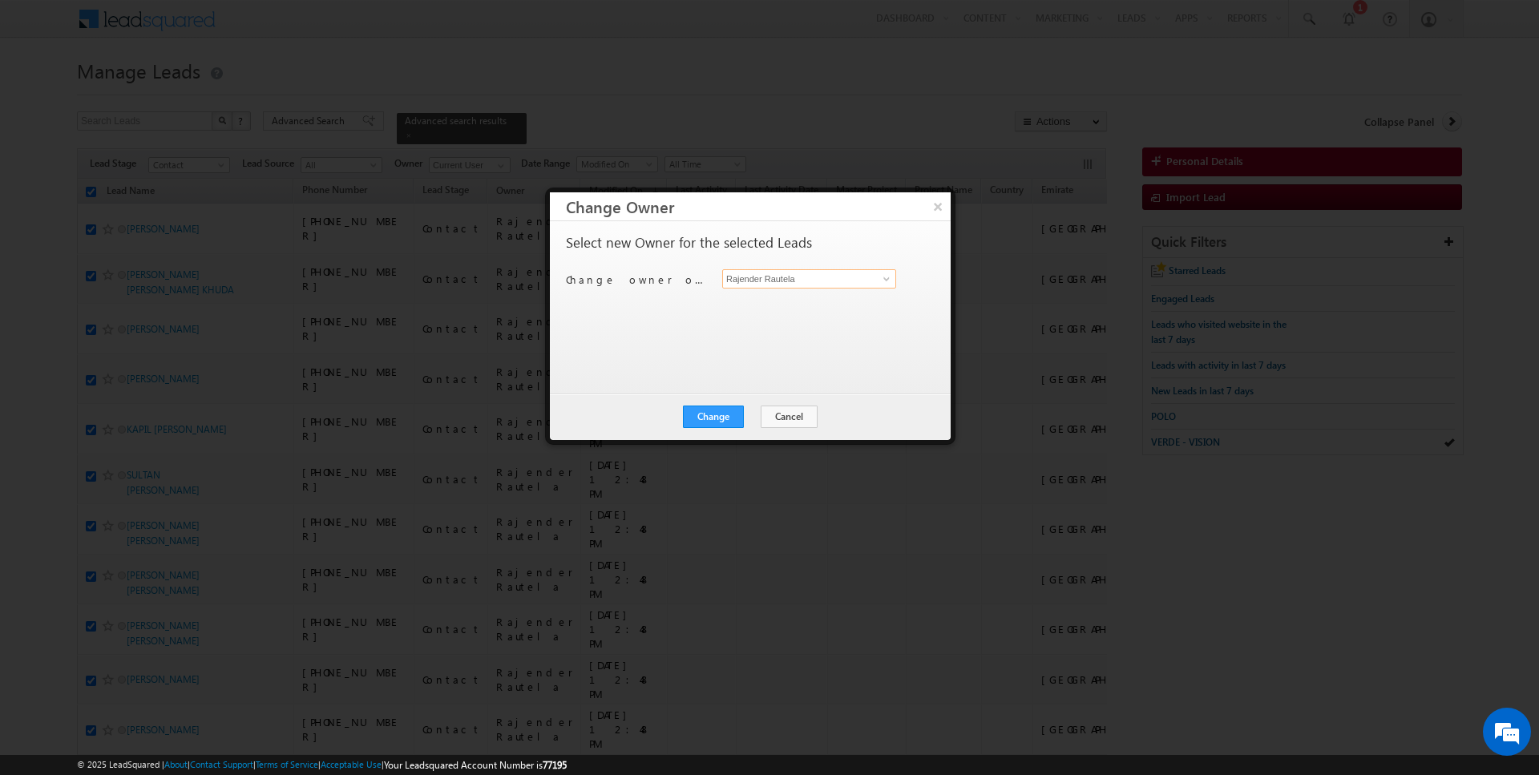
click at [791, 282] on input "Rajender Rautela" at bounding box center [809, 278] width 174 height 19
type input "[PERSON_NAME]"
click at [722, 423] on button "Change" at bounding box center [713, 417] width 61 height 22
click at [753, 420] on button "Close" at bounding box center [752, 417] width 51 height 22
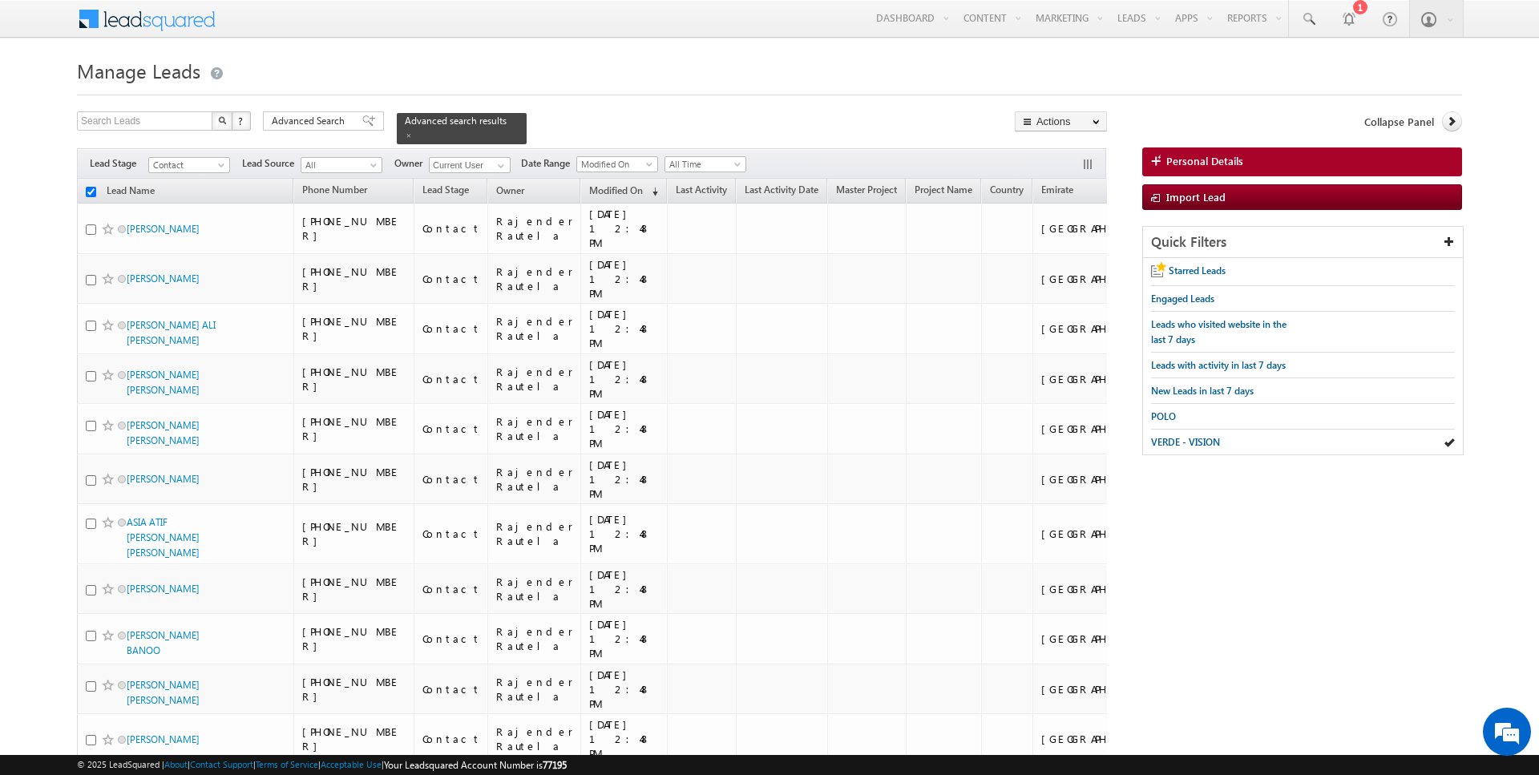
checkbox input "false"
click at [90, 195] on input "checkbox" at bounding box center [91, 192] width 10 height 10
checkbox input "true"
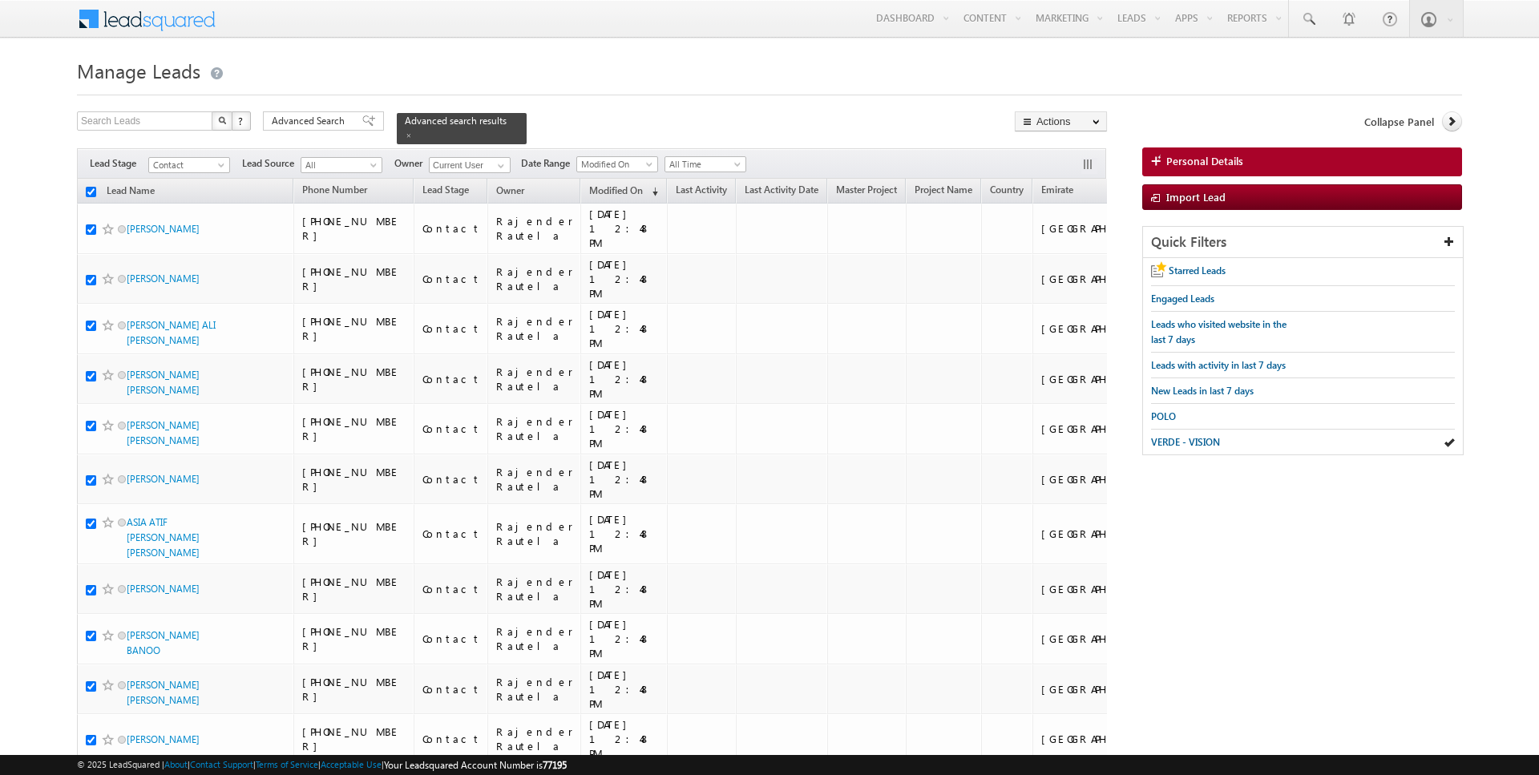
checkbox input "true"
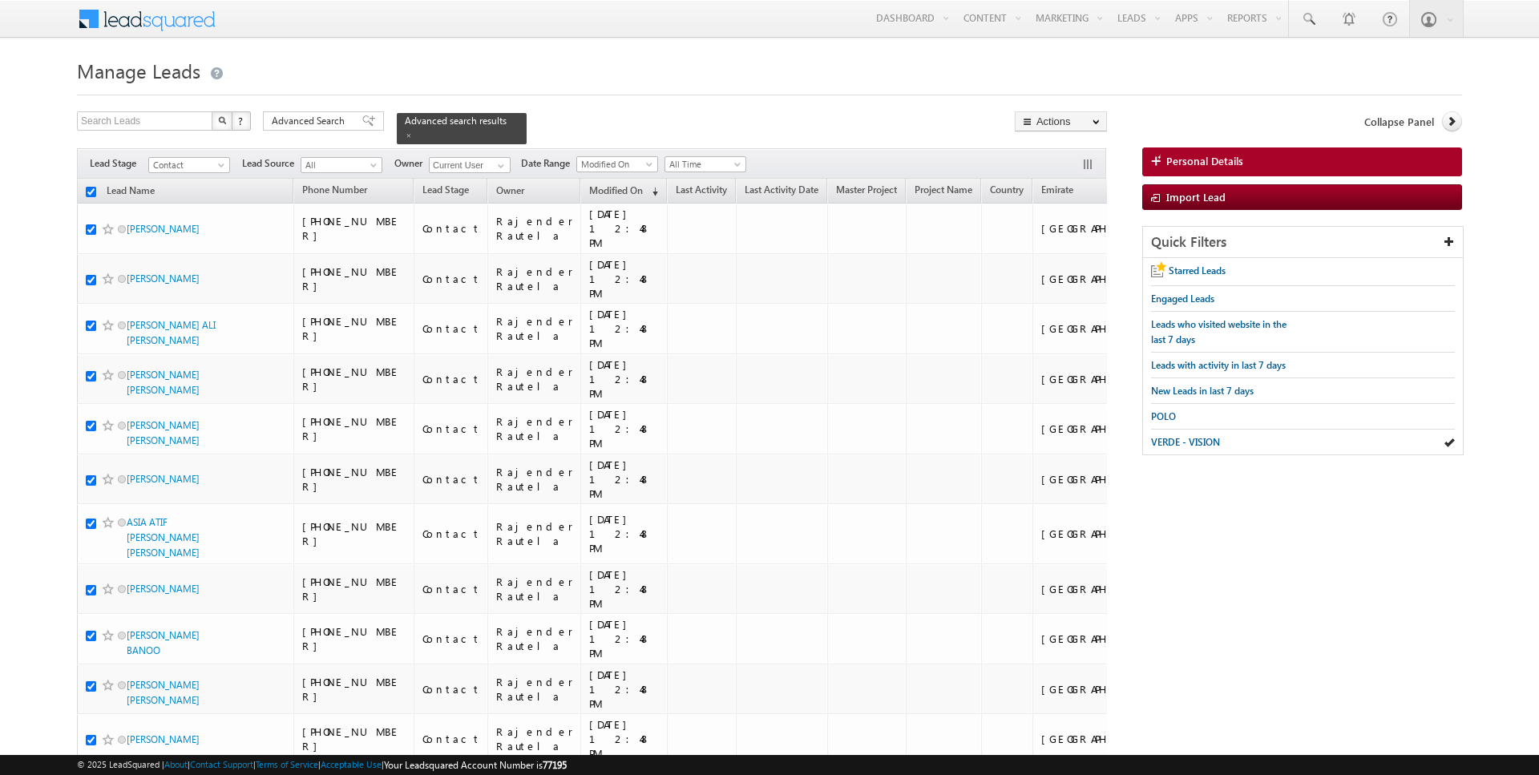
checkbox input "true"
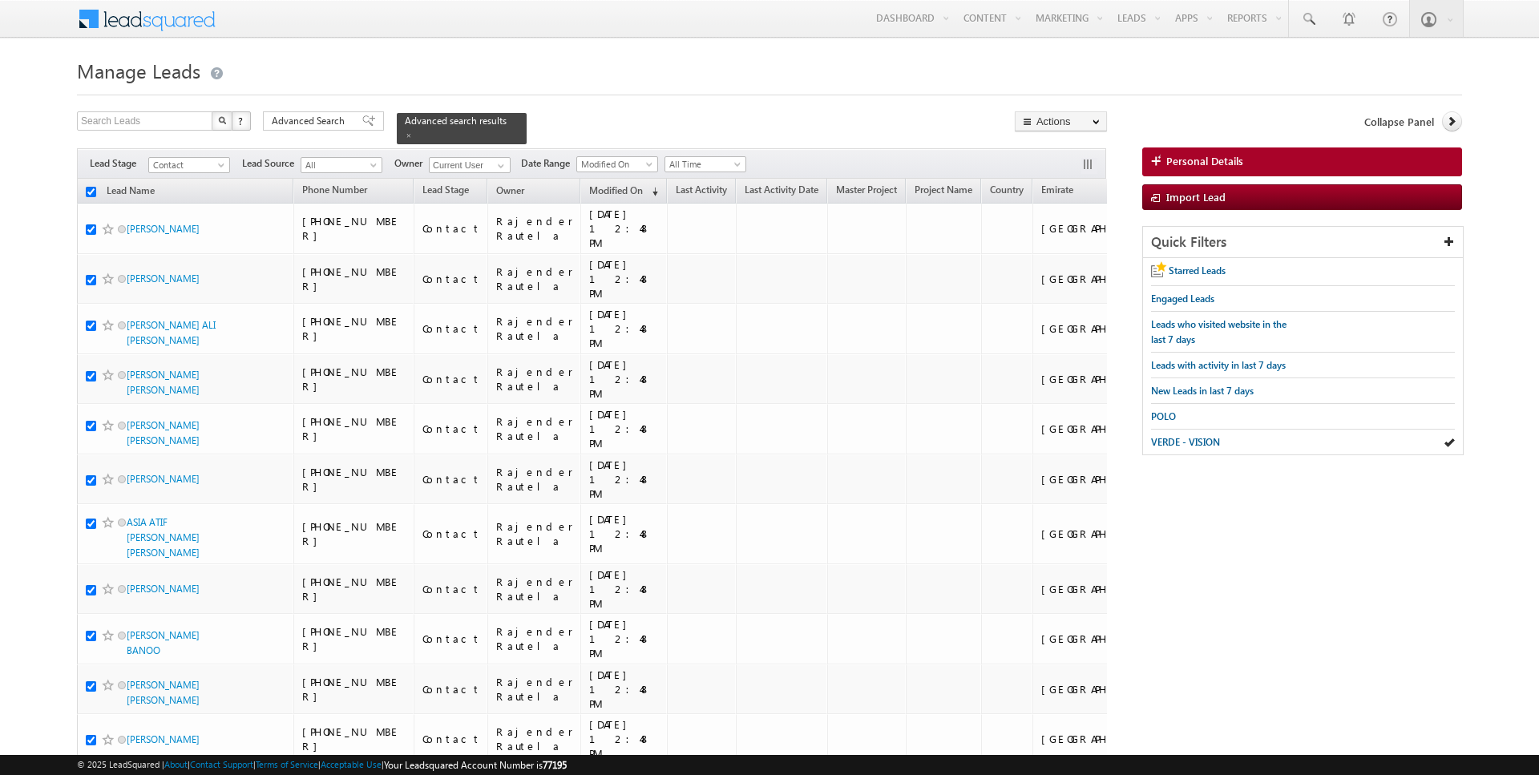
checkbox input "true"
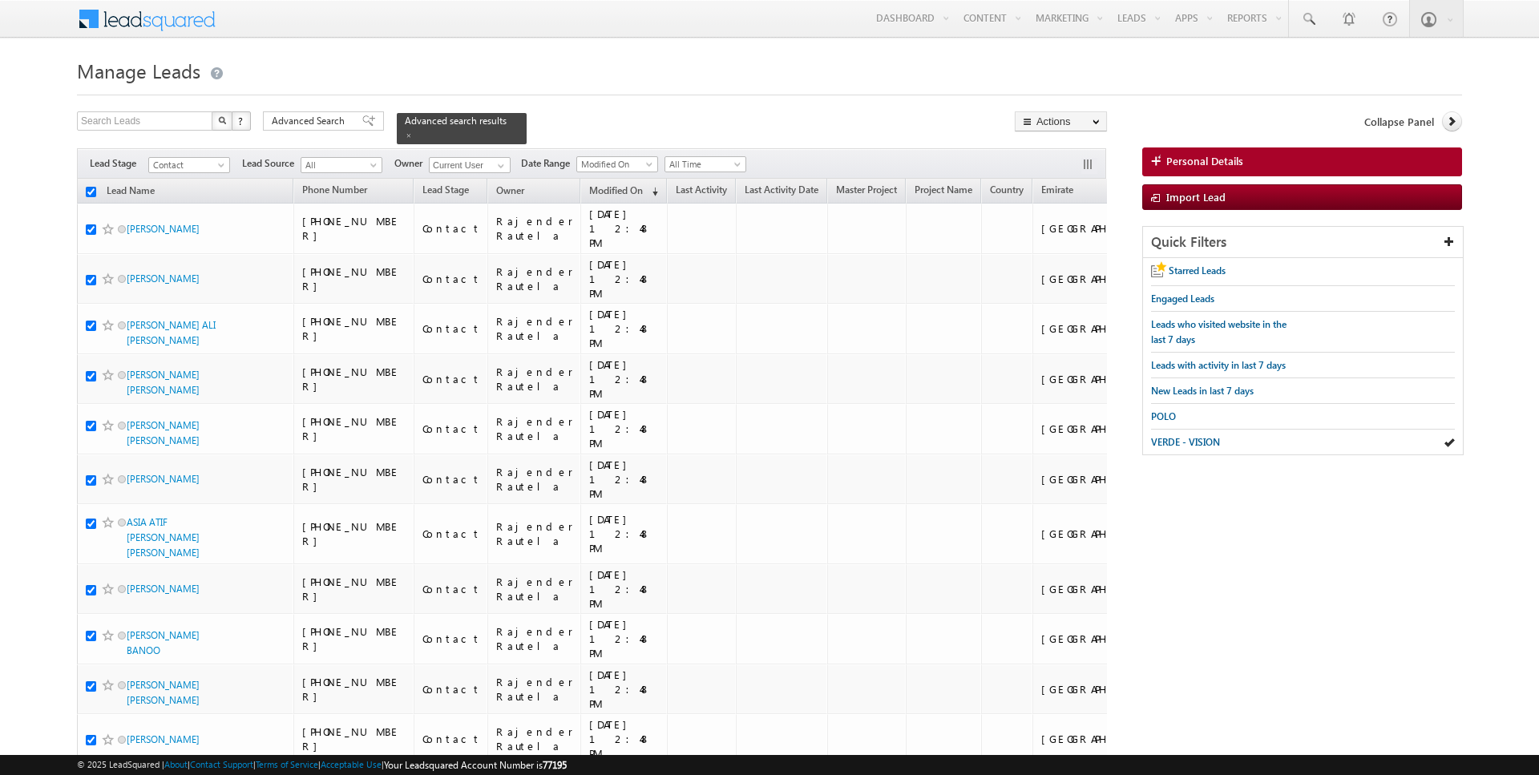
checkbox input "true"
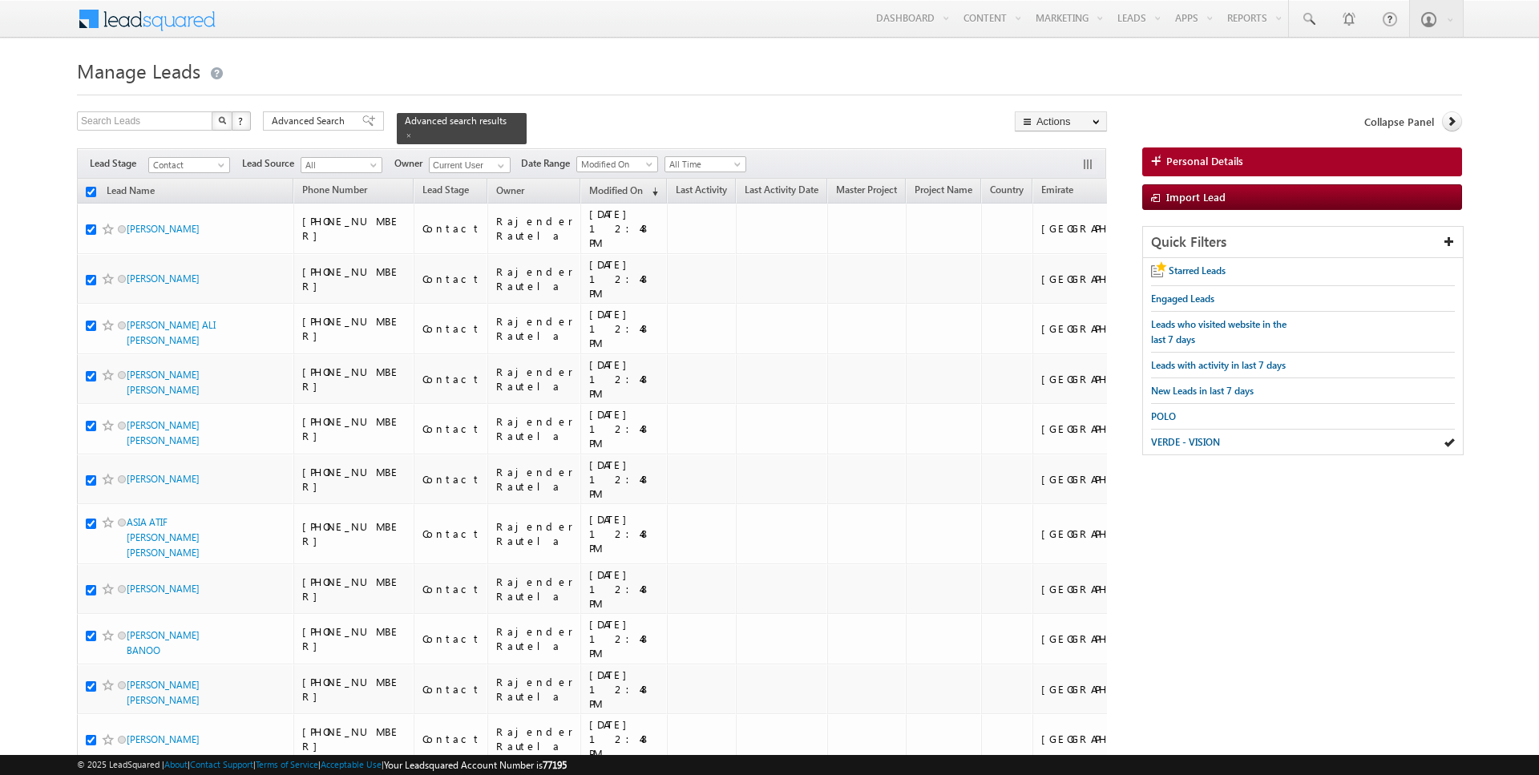
checkbox input "true"
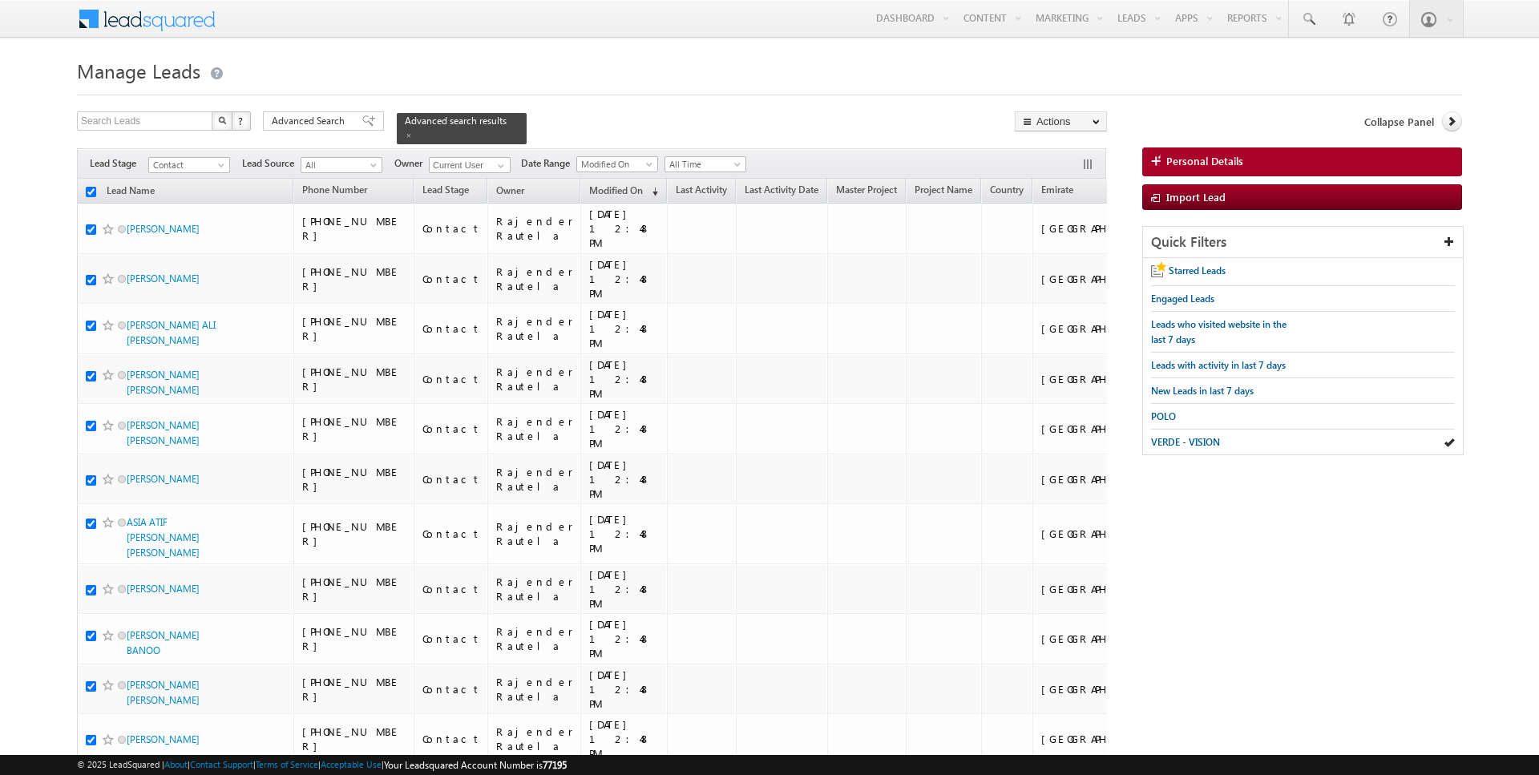
checkbox input "true"
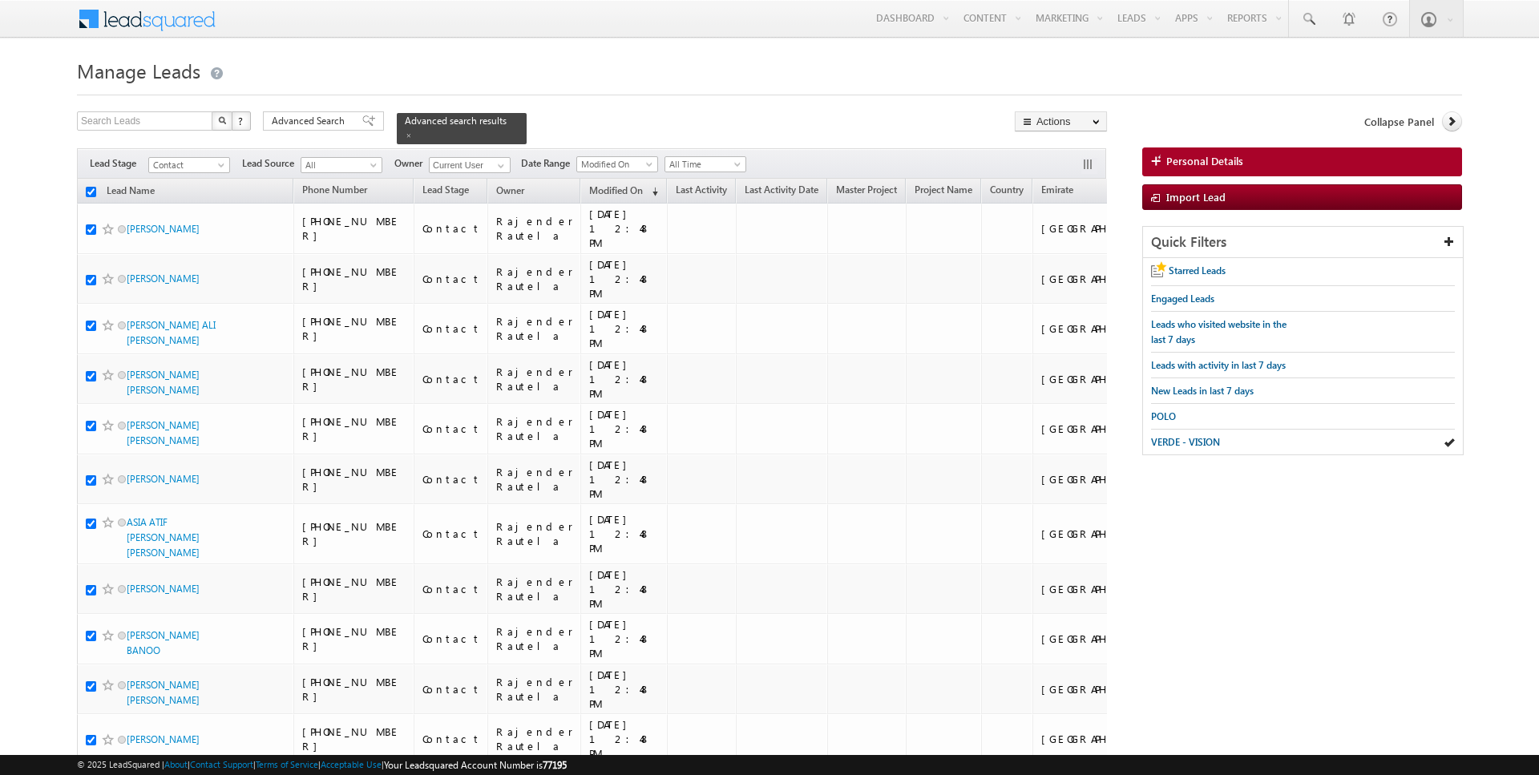
checkbox input "true"
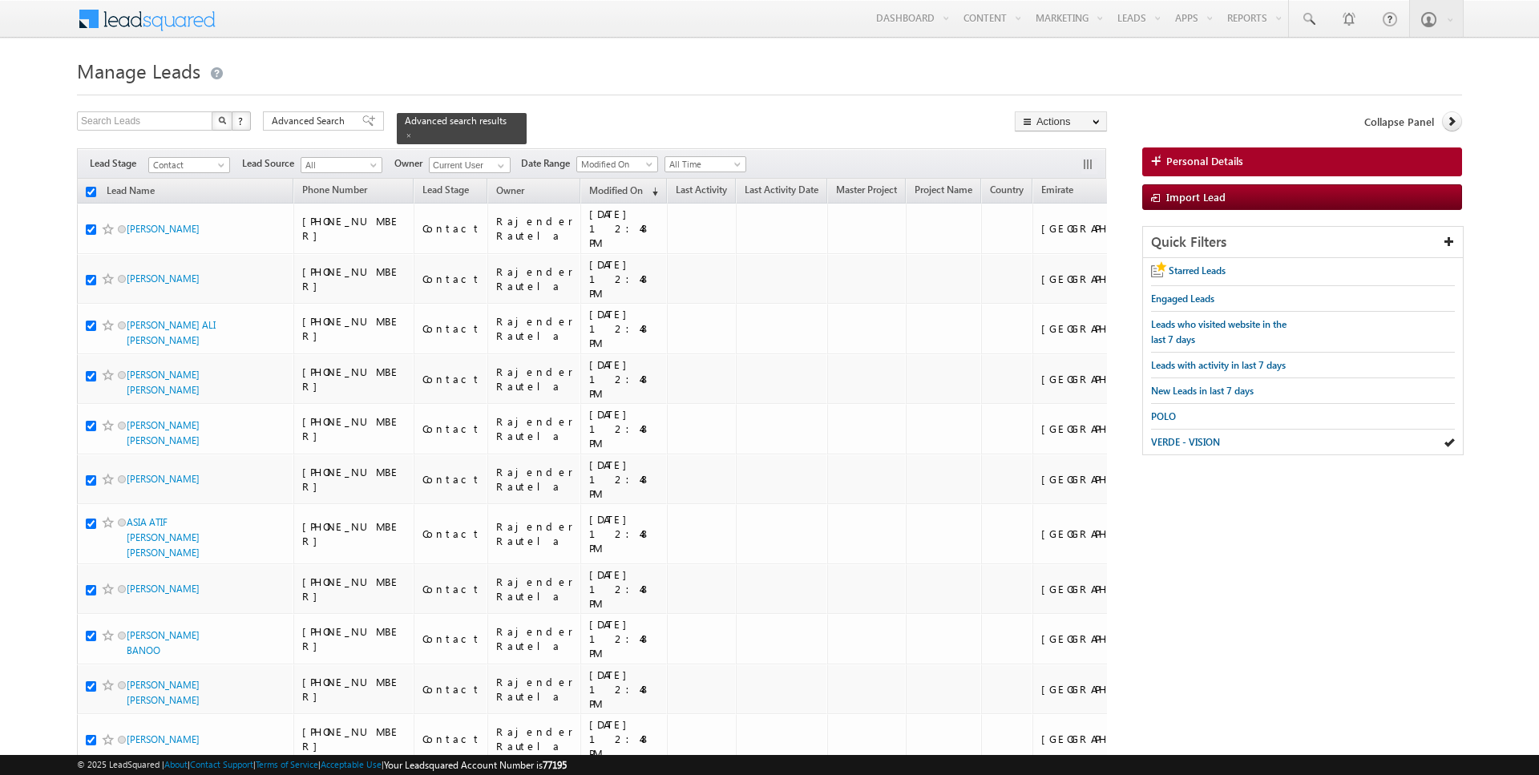
checkbox input "true"
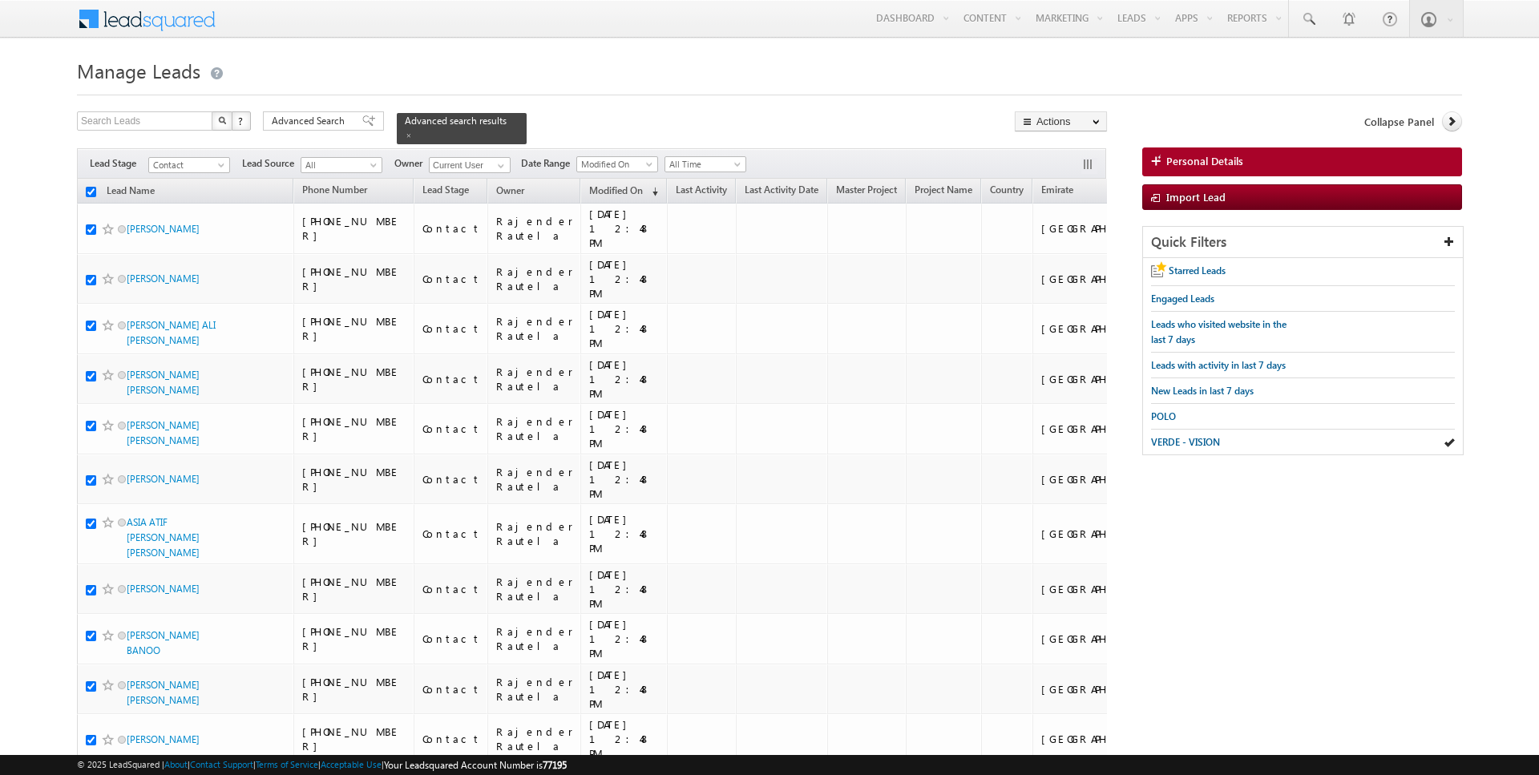
checkbox input "true"
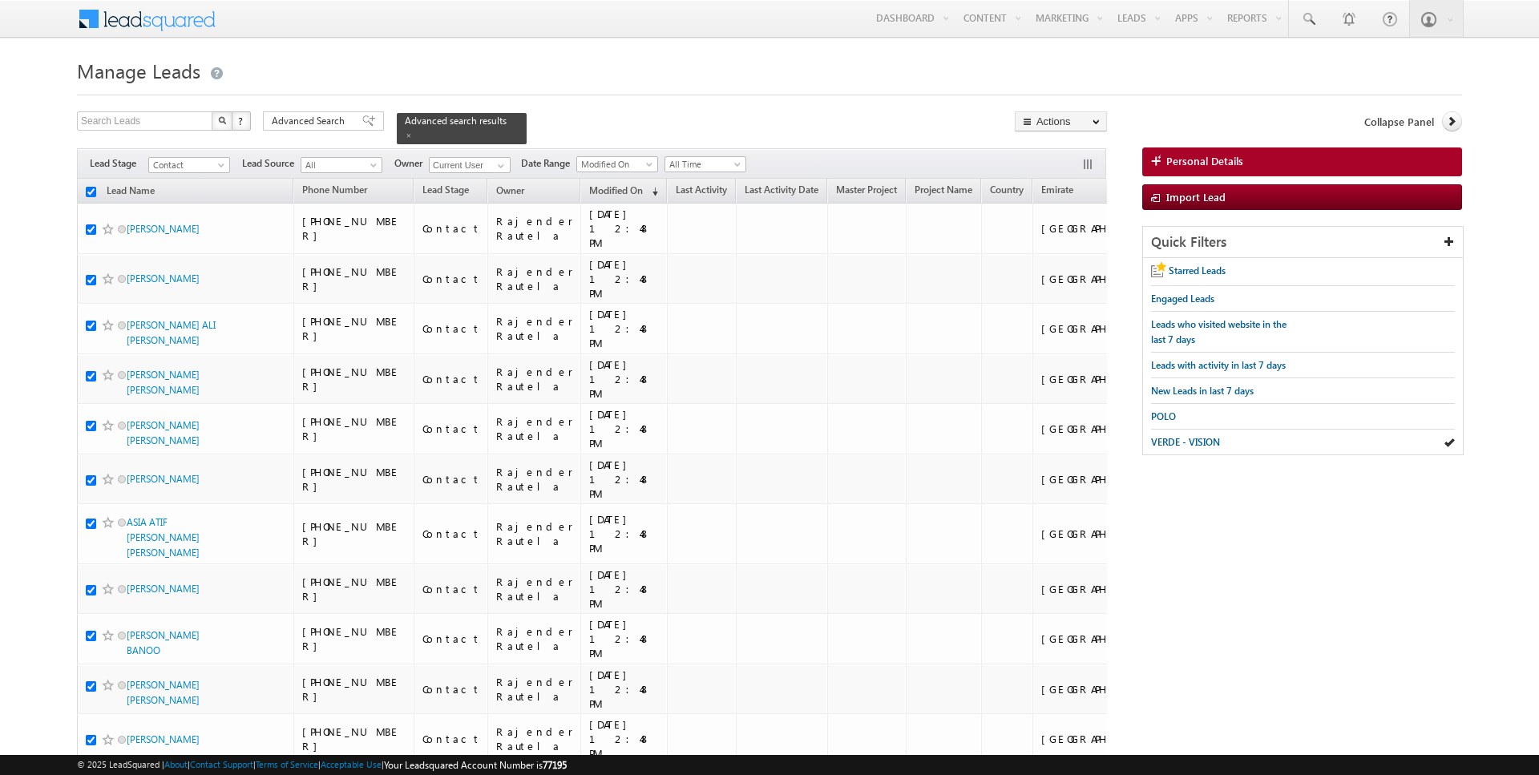
checkbox input "true"
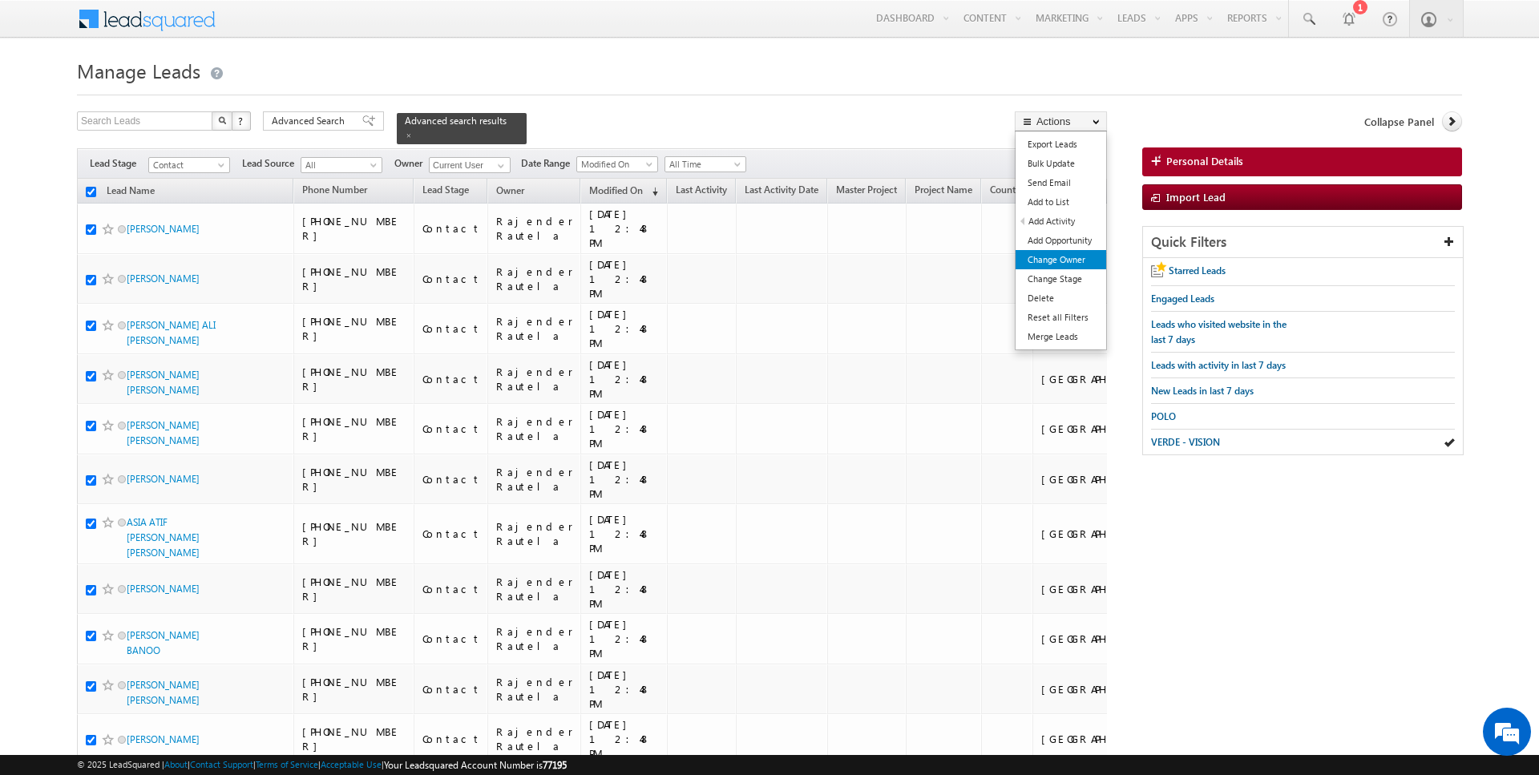
click at [1068, 254] on link "Change Owner" at bounding box center [1061, 259] width 91 height 19
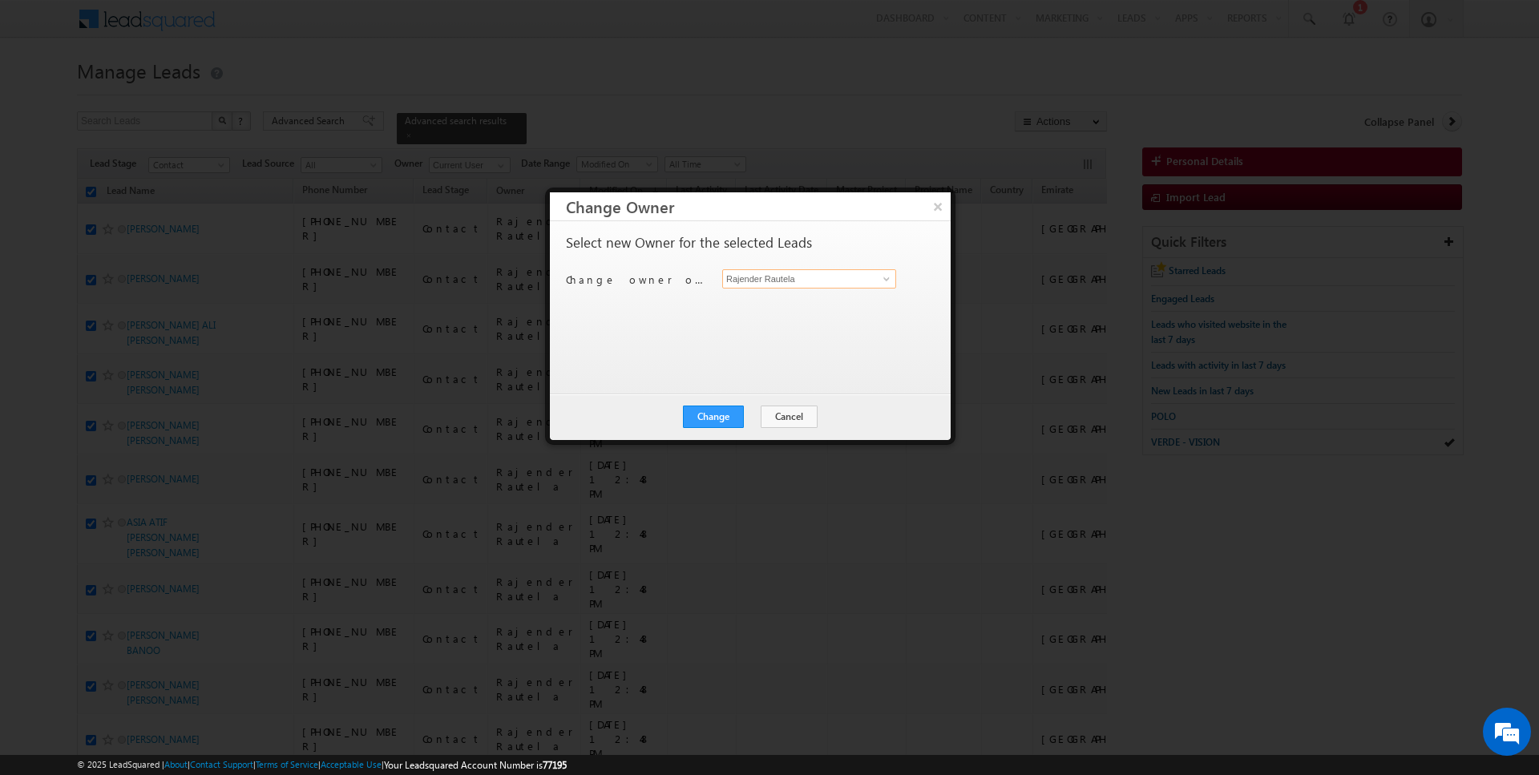
click at [800, 286] on input "Rajender Rautela" at bounding box center [809, 278] width 174 height 19
type input "[DATE][PERSON_NAME]"
click at [710, 419] on button "Change" at bounding box center [713, 417] width 61 height 22
click at [746, 419] on button "Close" at bounding box center [752, 417] width 51 height 22
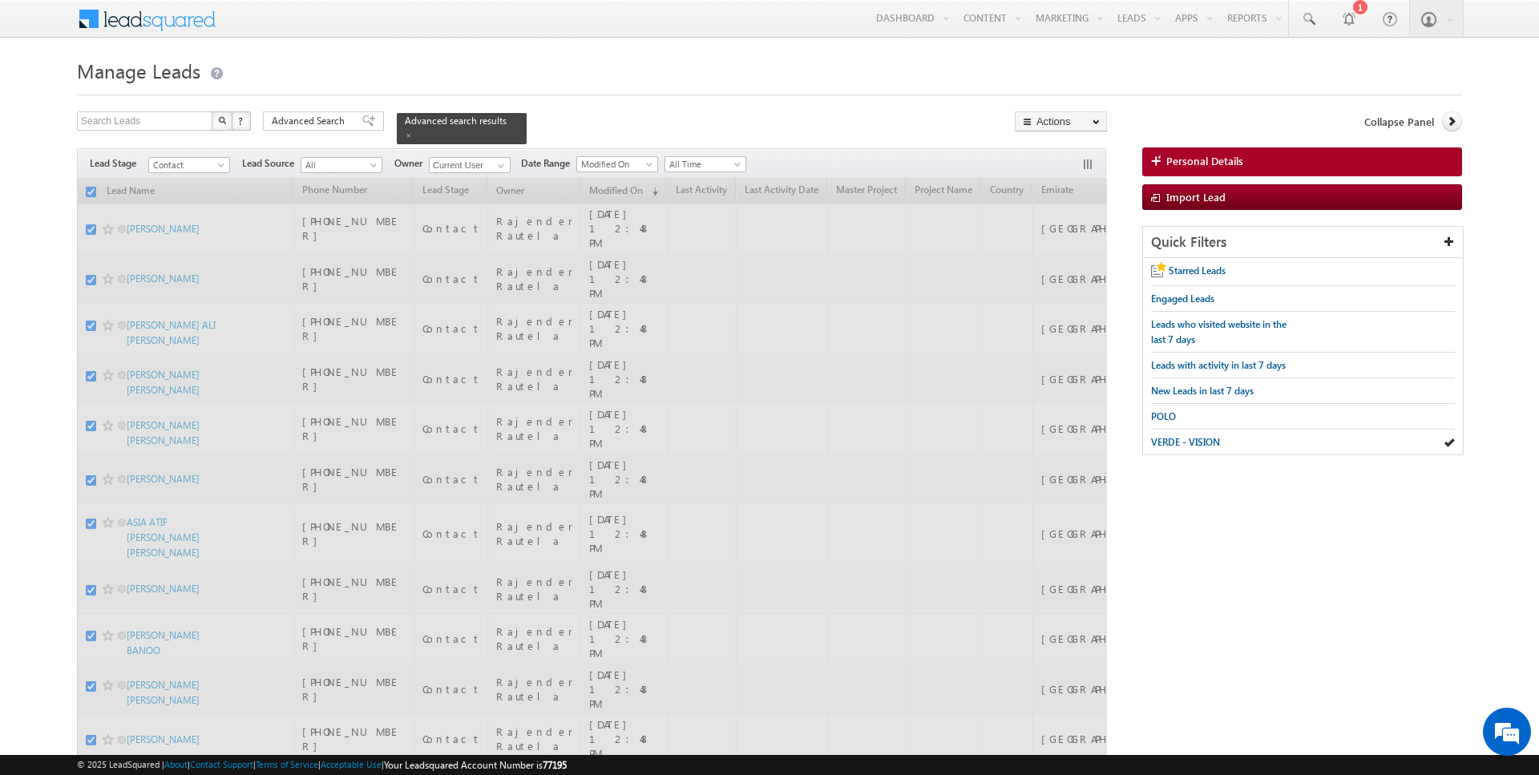
checkbox input "false"
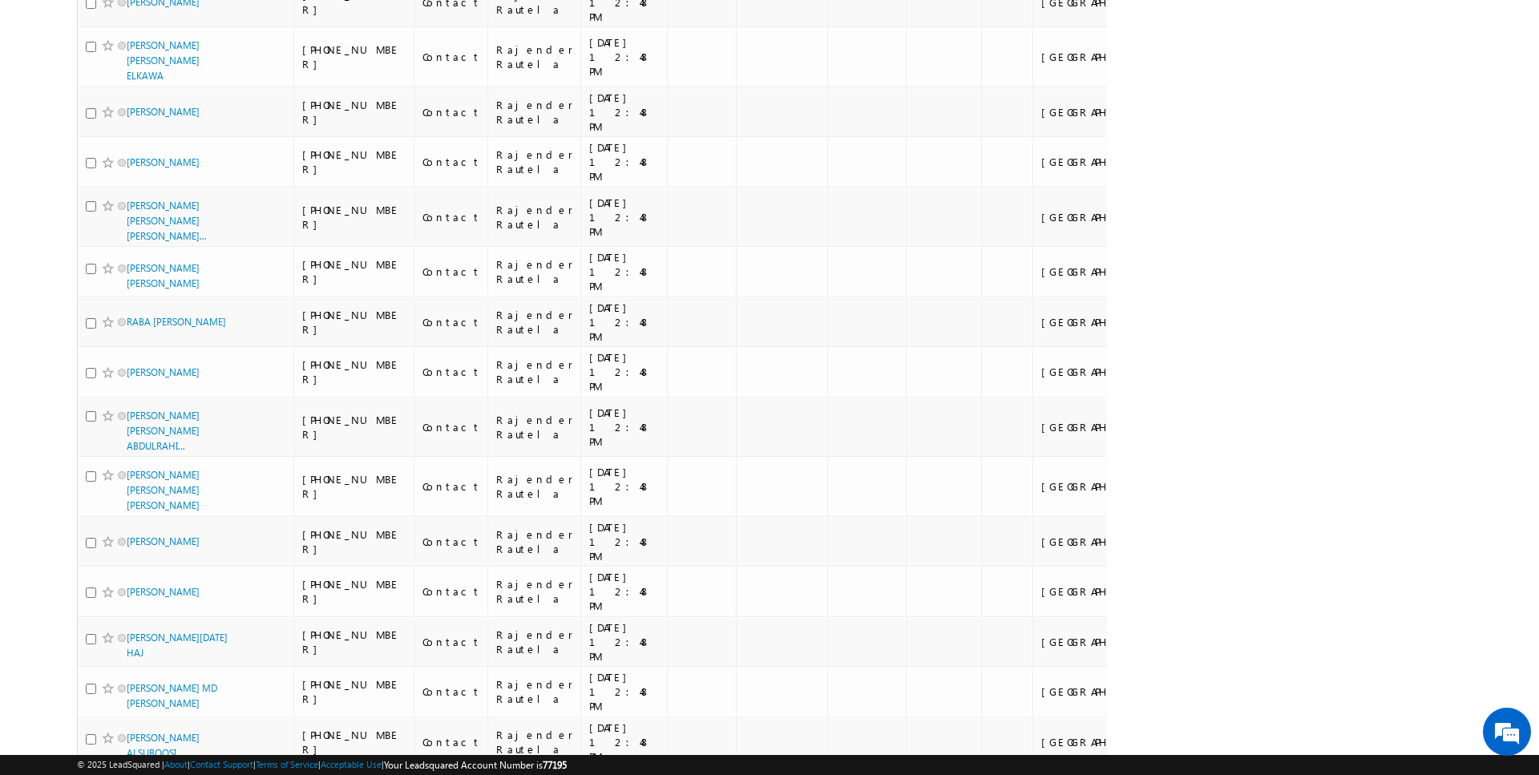
scroll to position [3461, 0]
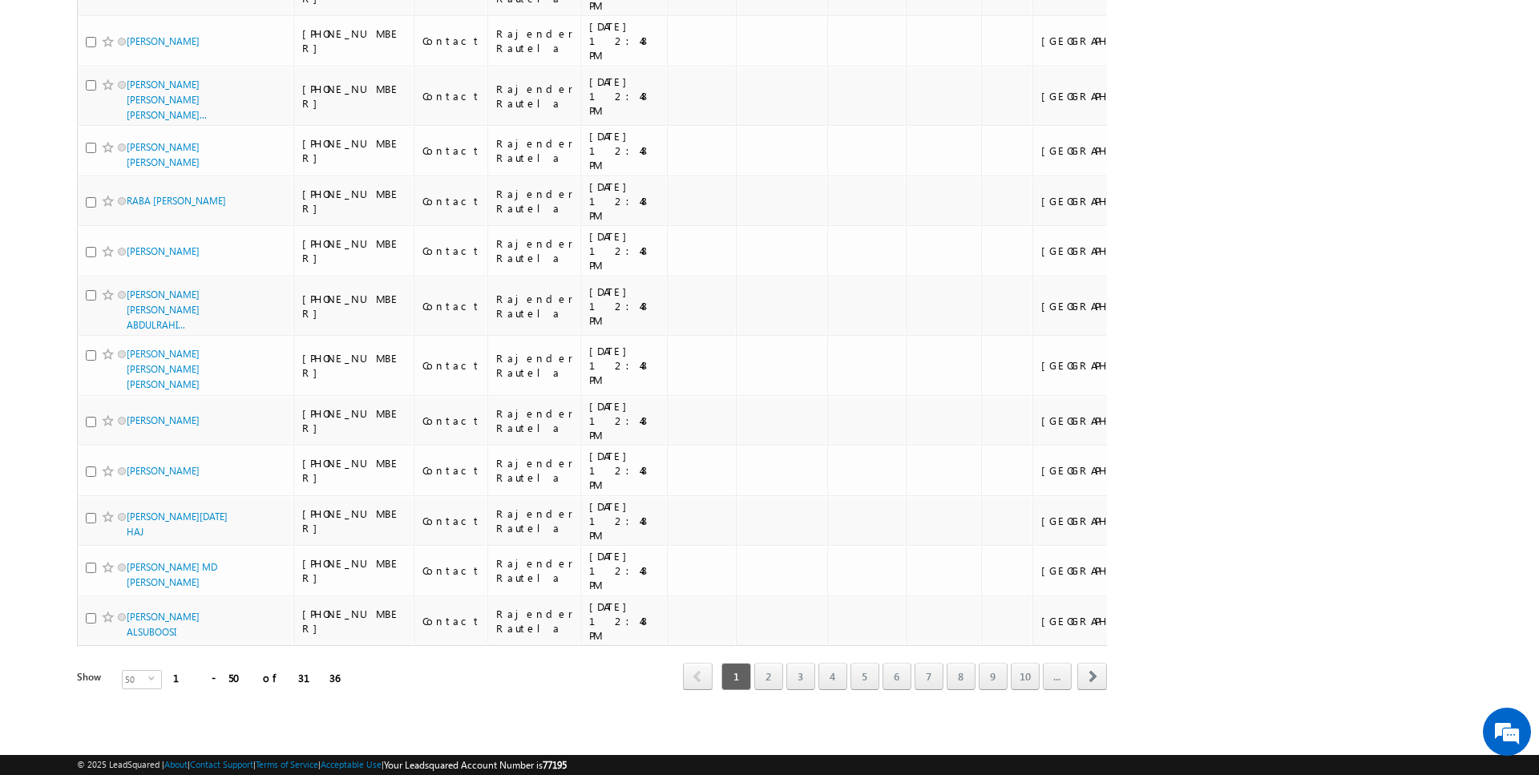
scroll to position [3477, 0]
click at [136, 678] on span "50" at bounding box center [136, 680] width 26 height 18
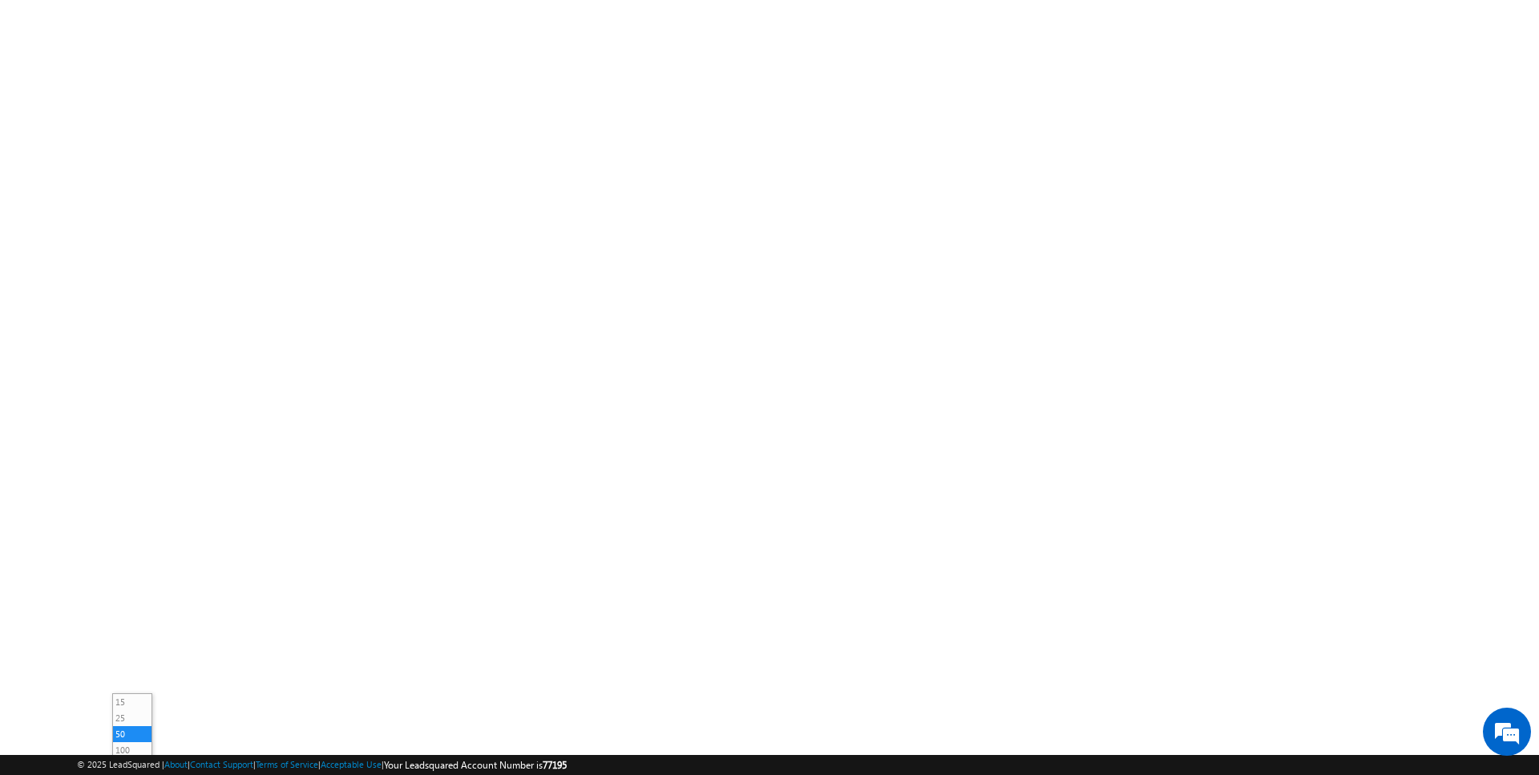
click at [129, 742] on li "100" at bounding box center [132, 750] width 38 height 16
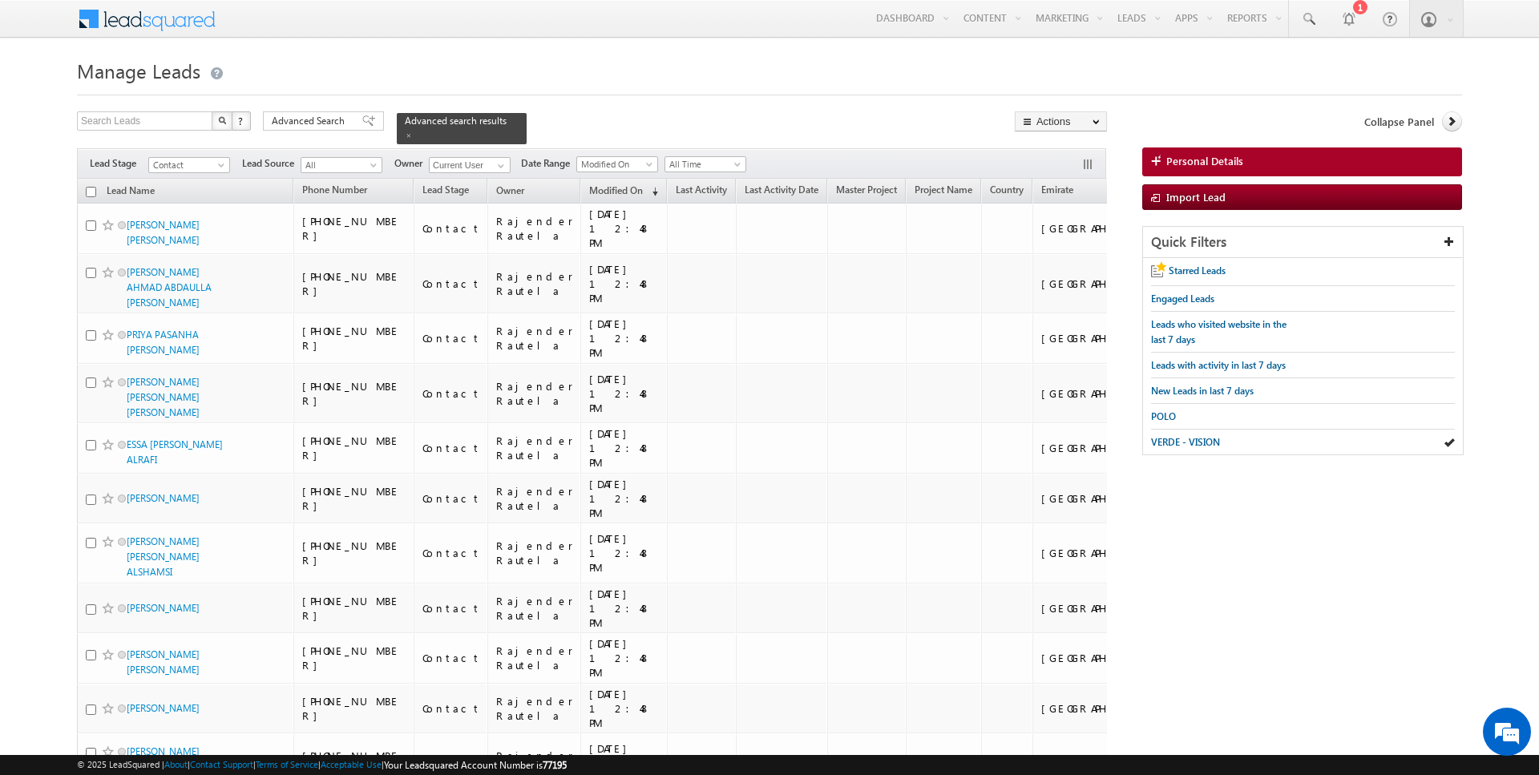
scroll to position [0, 0]
click at [284, 117] on span "Advanced Search" at bounding box center [311, 121] width 78 height 14
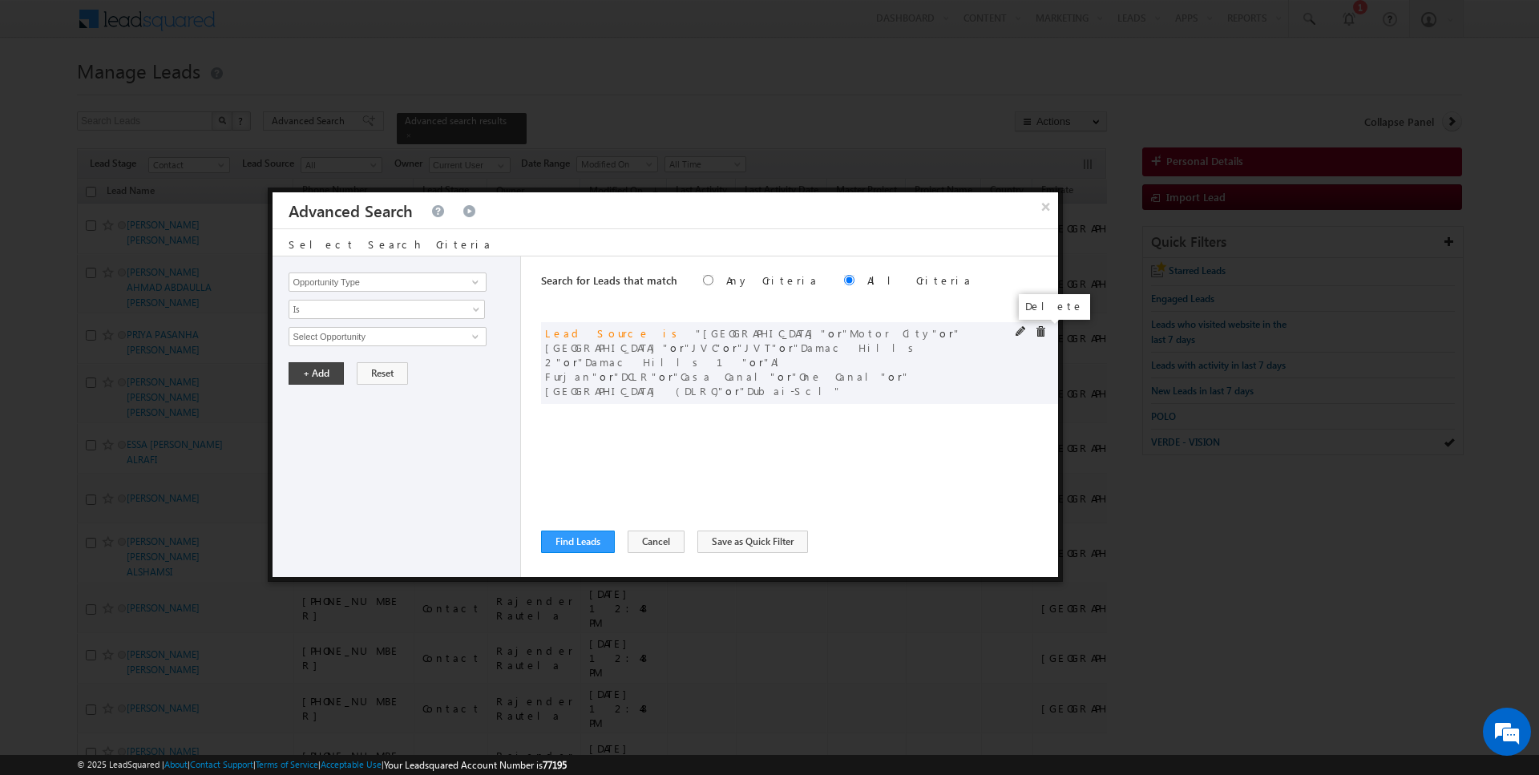
click at [1043, 333] on span at bounding box center [1040, 331] width 11 height 11
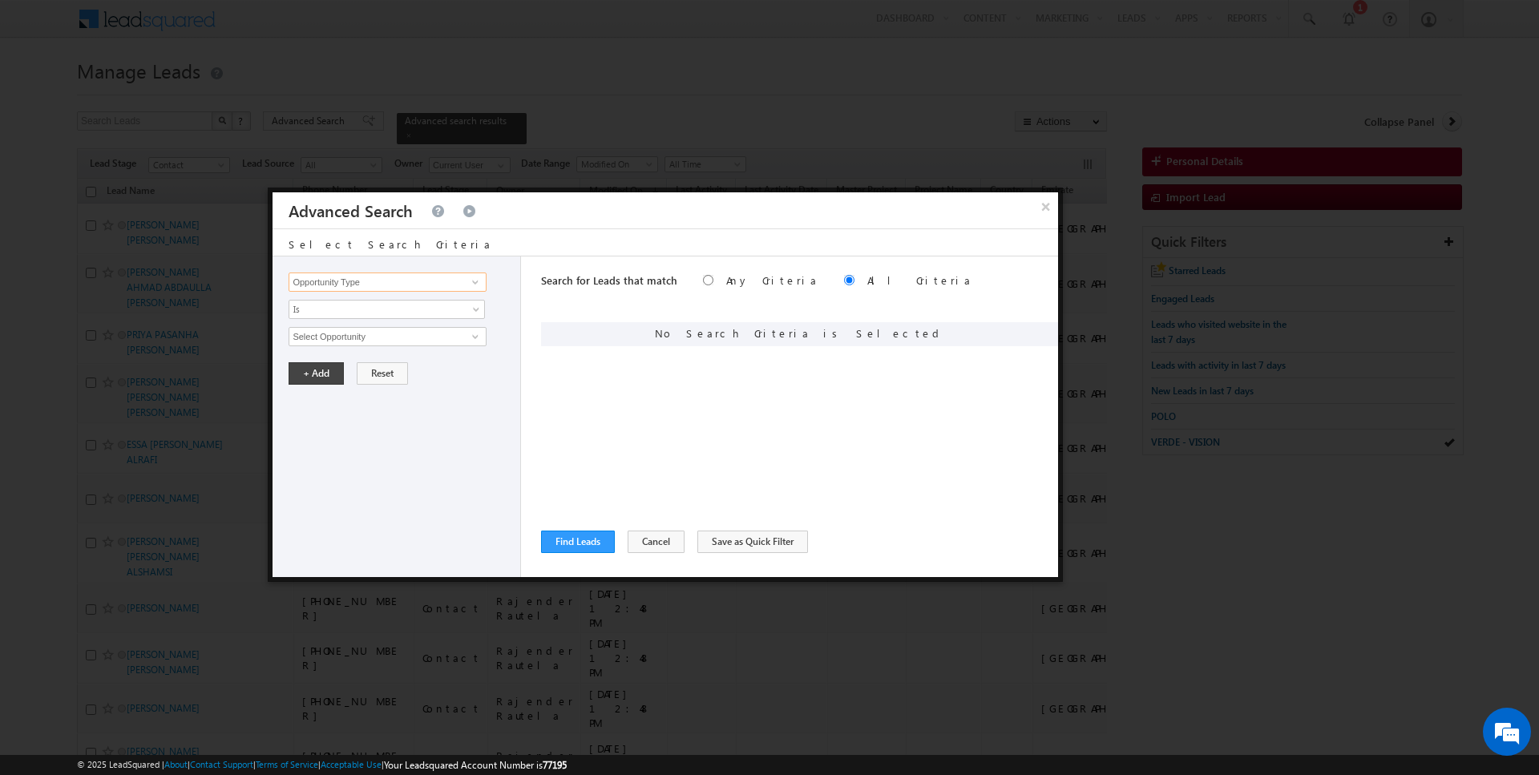
click at [436, 277] on input "Opportunity Type" at bounding box center [387, 282] width 197 height 19
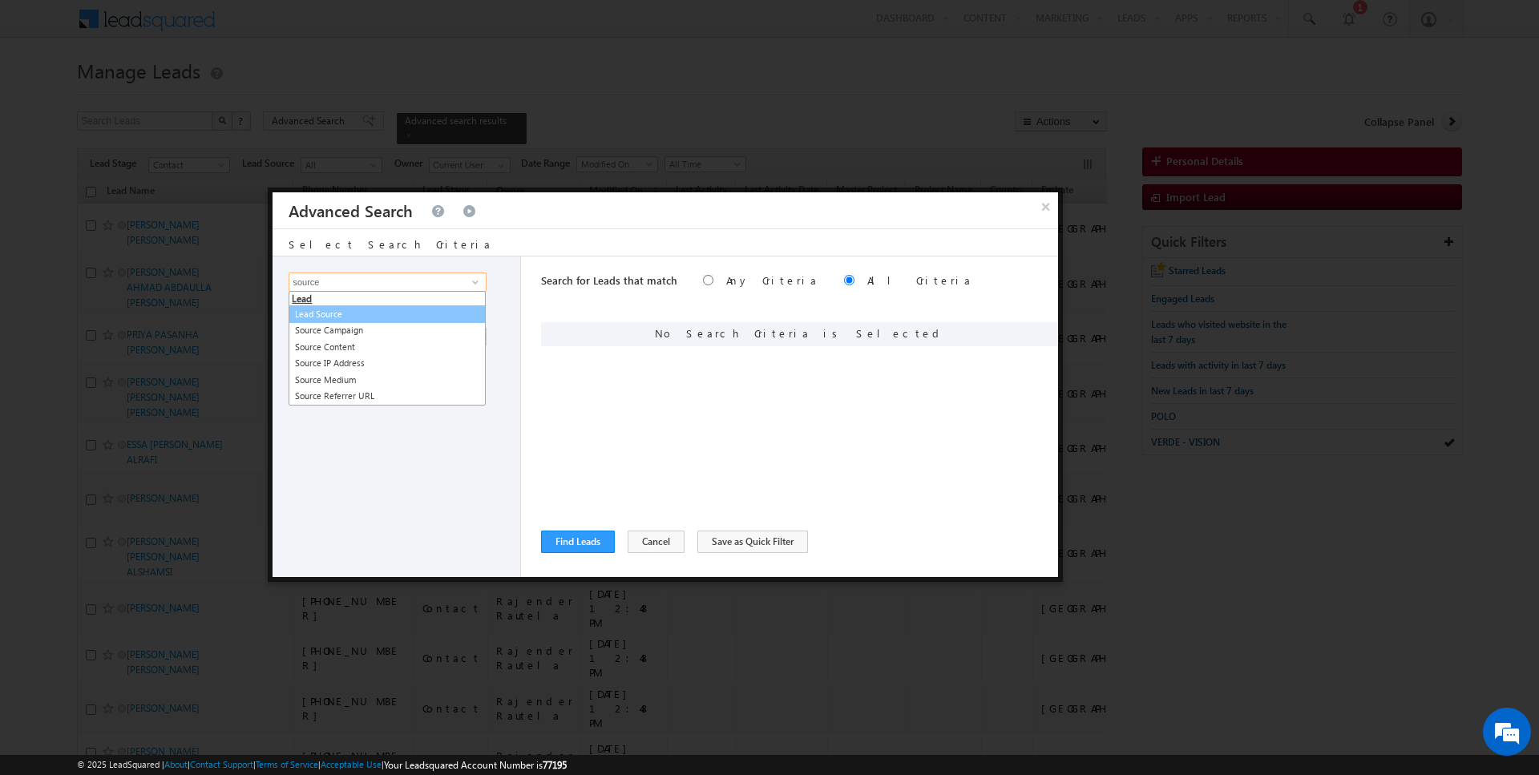
click at [367, 311] on link "Lead Source" at bounding box center [387, 314] width 197 height 18
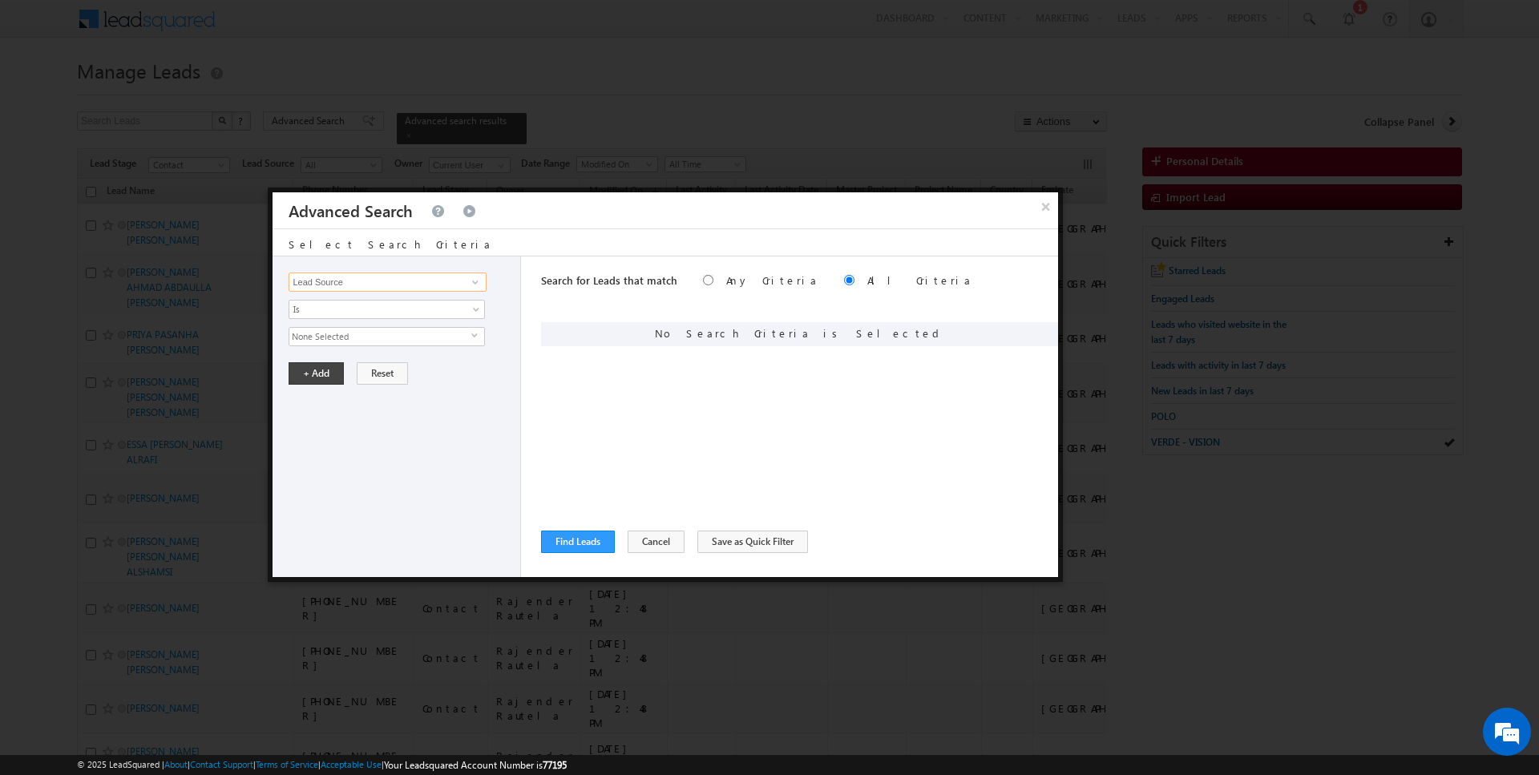
type input "Lead Source"
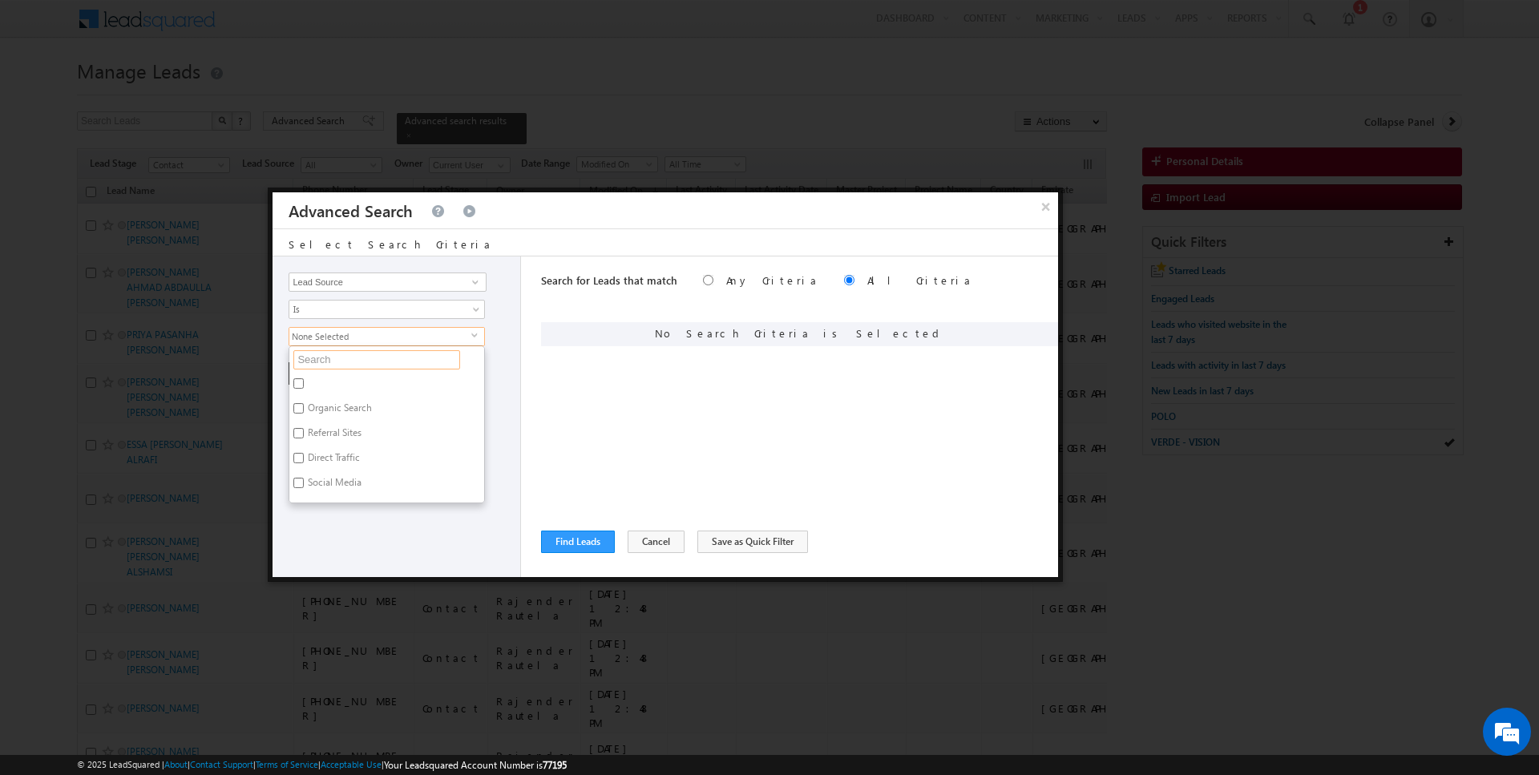
click at [322, 363] on input "text" at bounding box center [376, 359] width 167 height 19
type input "arja"
click at [321, 392] on label "Sharjah-Scl" at bounding box center [330, 386] width 82 height 25
click at [304, 389] on input "Sharjah-Scl" at bounding box center [298, 383] width 10 height 10
click at [324, 368] on ul "arja Organic Search Referral Sites Direct Traffic Social Media Inbound Email In…" at bounding box center [387, 385] width 196 height 79
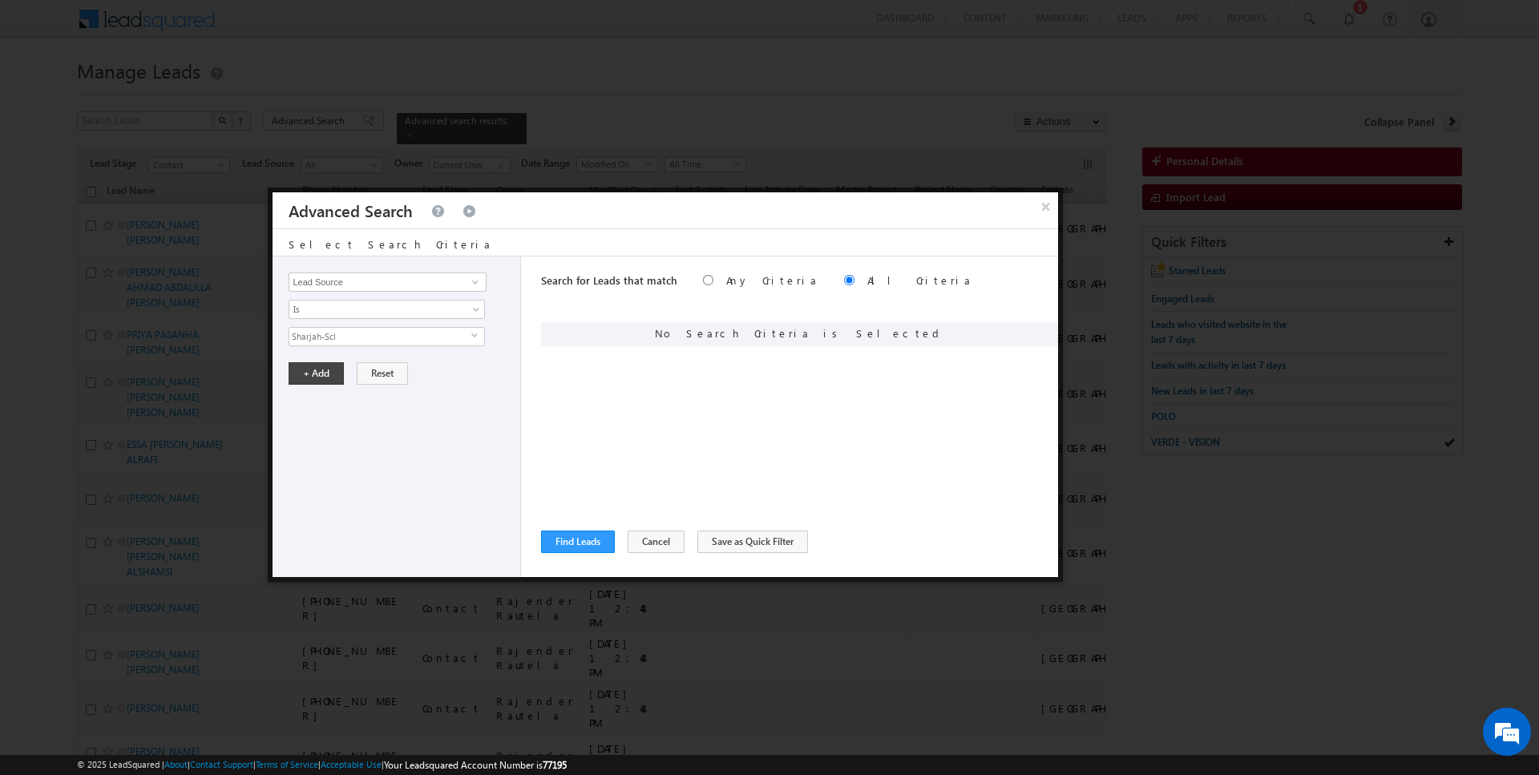
click at [327, 331] on span "Sharjah-Scl" at bounding box center [380, 337] width 182 height 18
click at [326, 378] on label "Sharjah-Scl" at bounding box center [330, 386] width 82 height 25
click at [304, 378] on input "Sharjah-Scl" at bounding box center [298, 383] width 10 height 10
checkbox input "false"
click at [324, 404] on label "Arjan" at bounding box center [317, 410] width 57 height 25
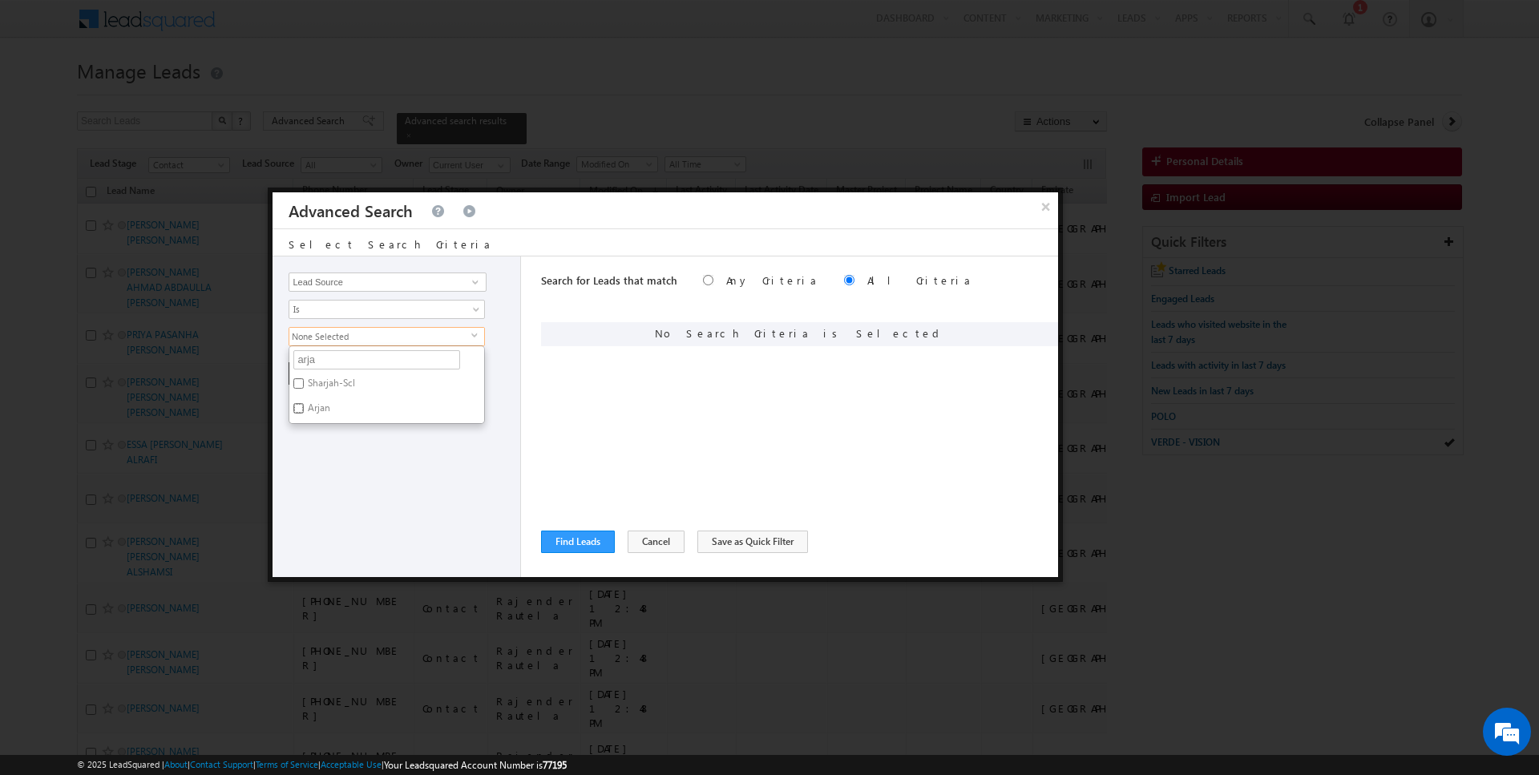
click at [304, 404] on input "Arjan" at bounding box center [298, 408] width 10 height 10
checkbox input "true"
click at [324, 466] on div "Opportunity Type Lead Activity Task Sales Group Prospect Id Address 1 Address 2…" at bounding box center [397, 417] width 249 height 321
click at [322, 372] on button "+ Add" at bounding box center [316, 373] width 55 height 22
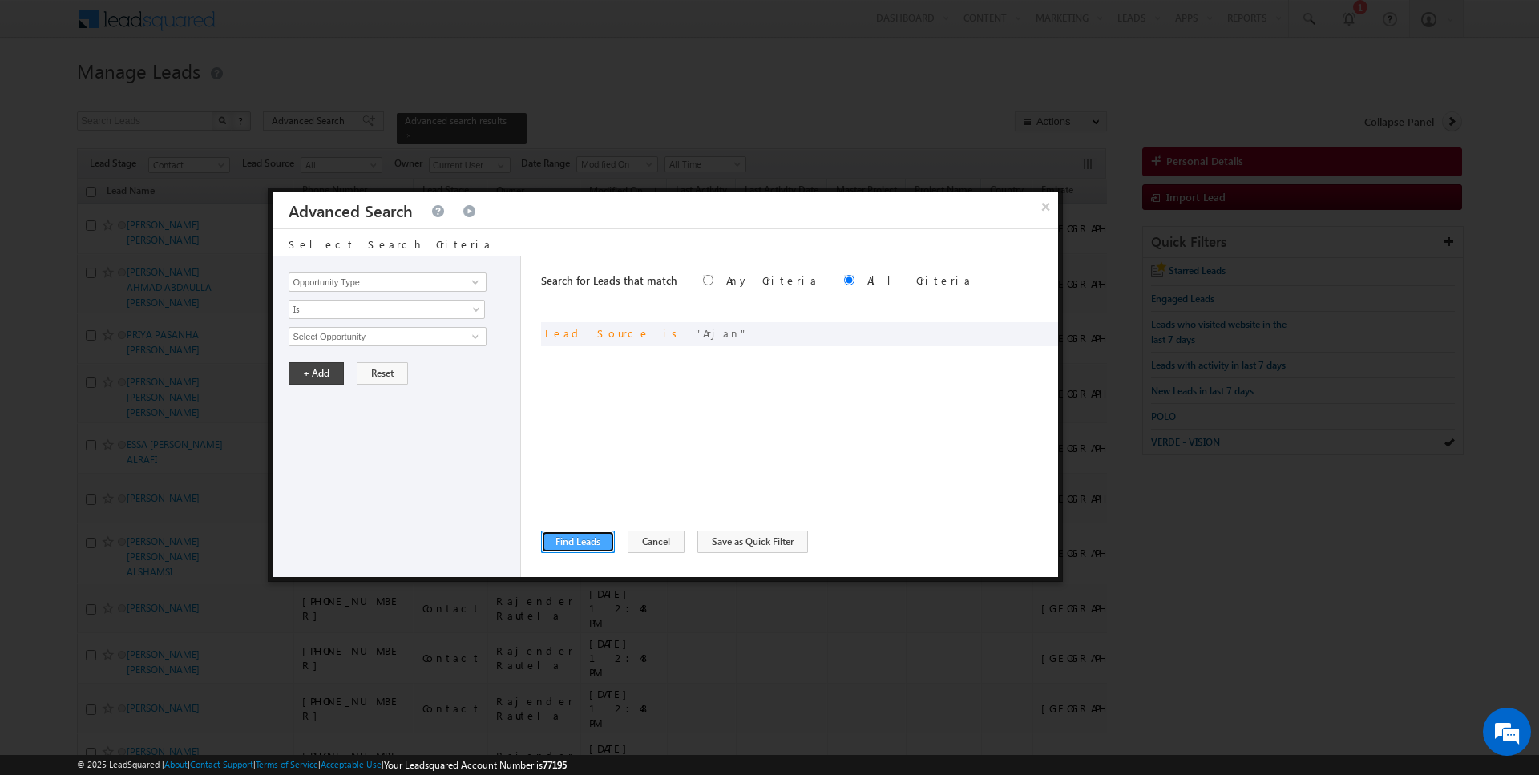
click at [557, 544] on button "Find Leads" at bounding box center [578, 542] width 74 height 22
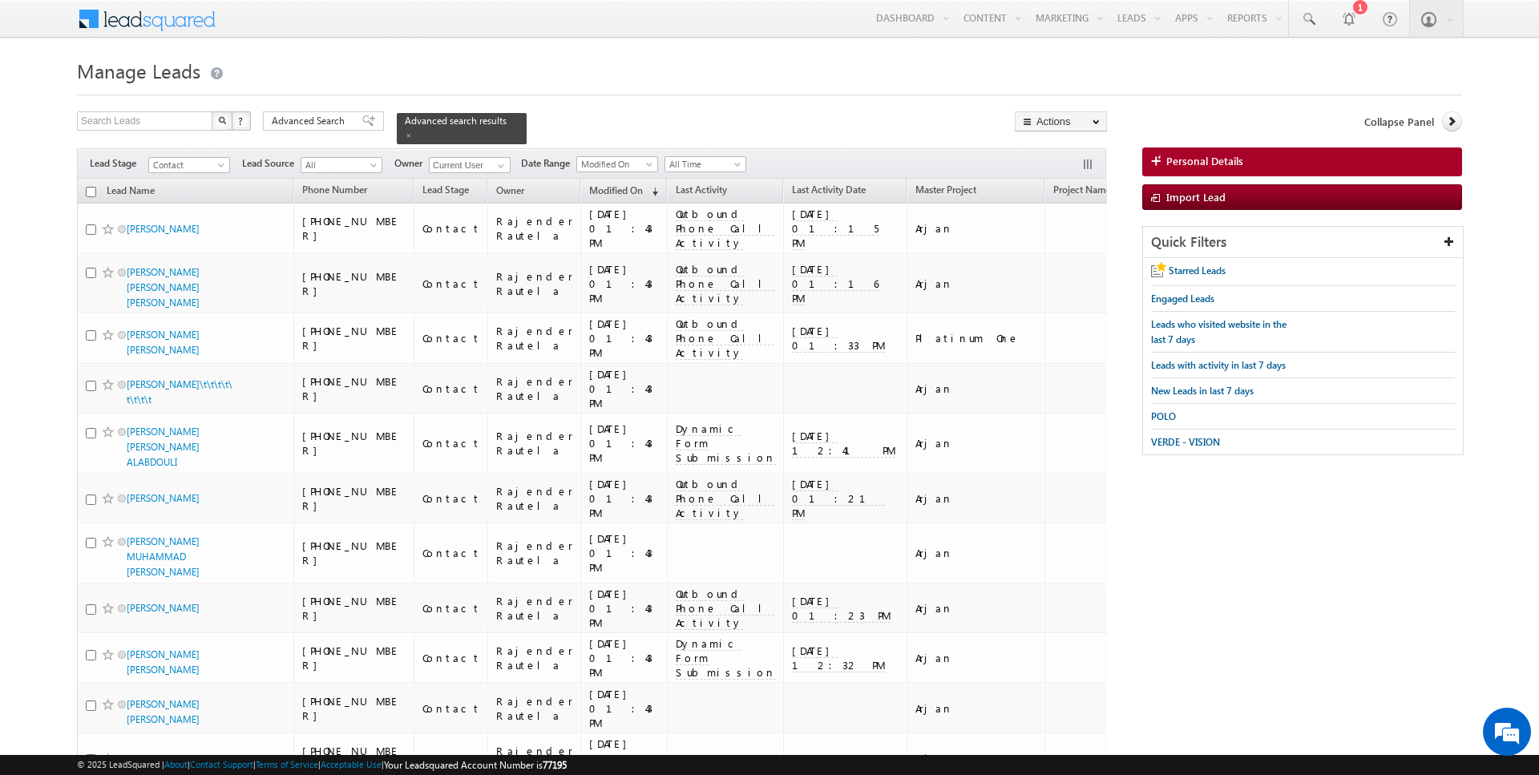
click at [91, 188] on input "checkbox" at bounding box center [91, 192] width 10 height 10
checkbox input "true"
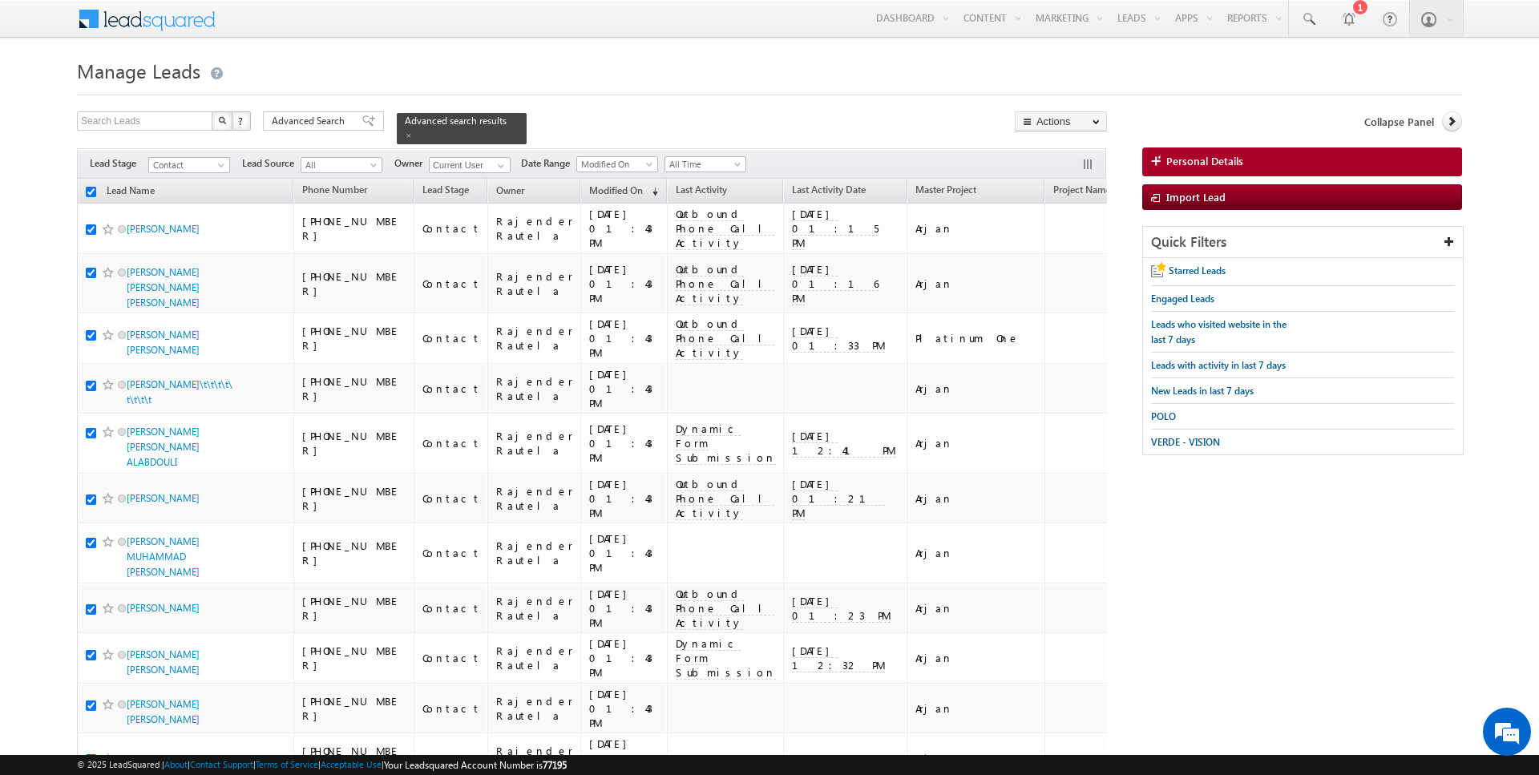
checkbox input "true"
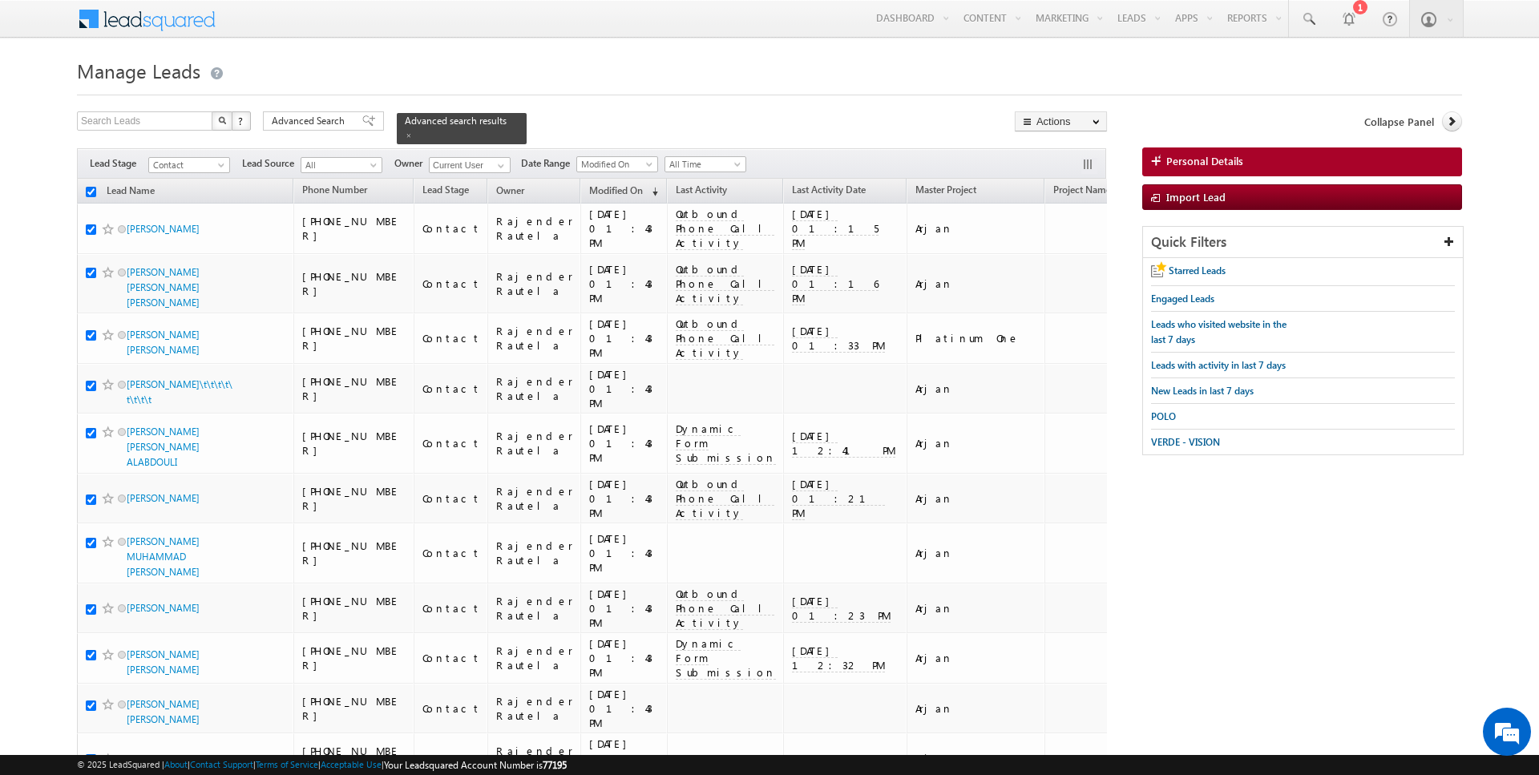
checkbox input "true"
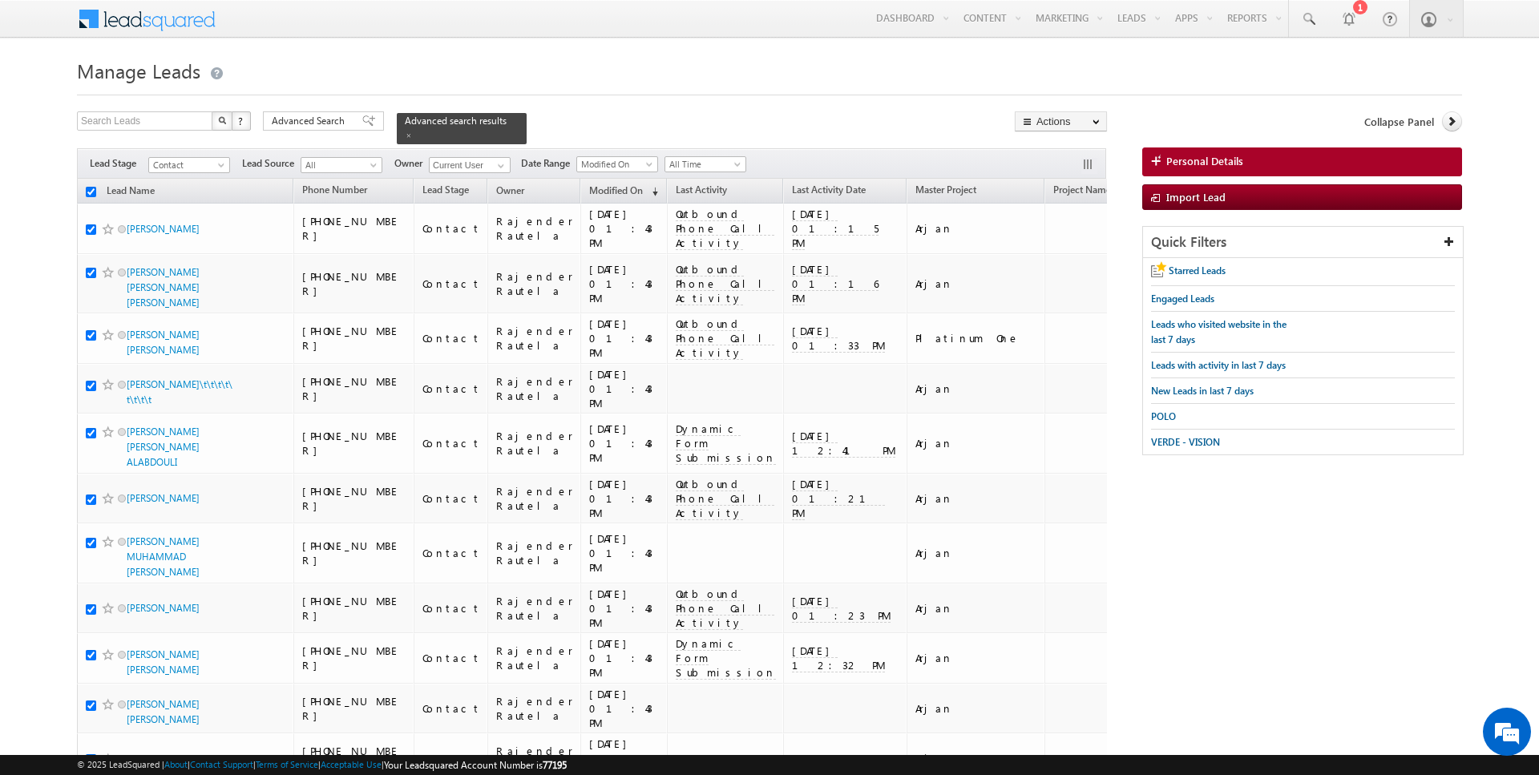
checkbox input "true"
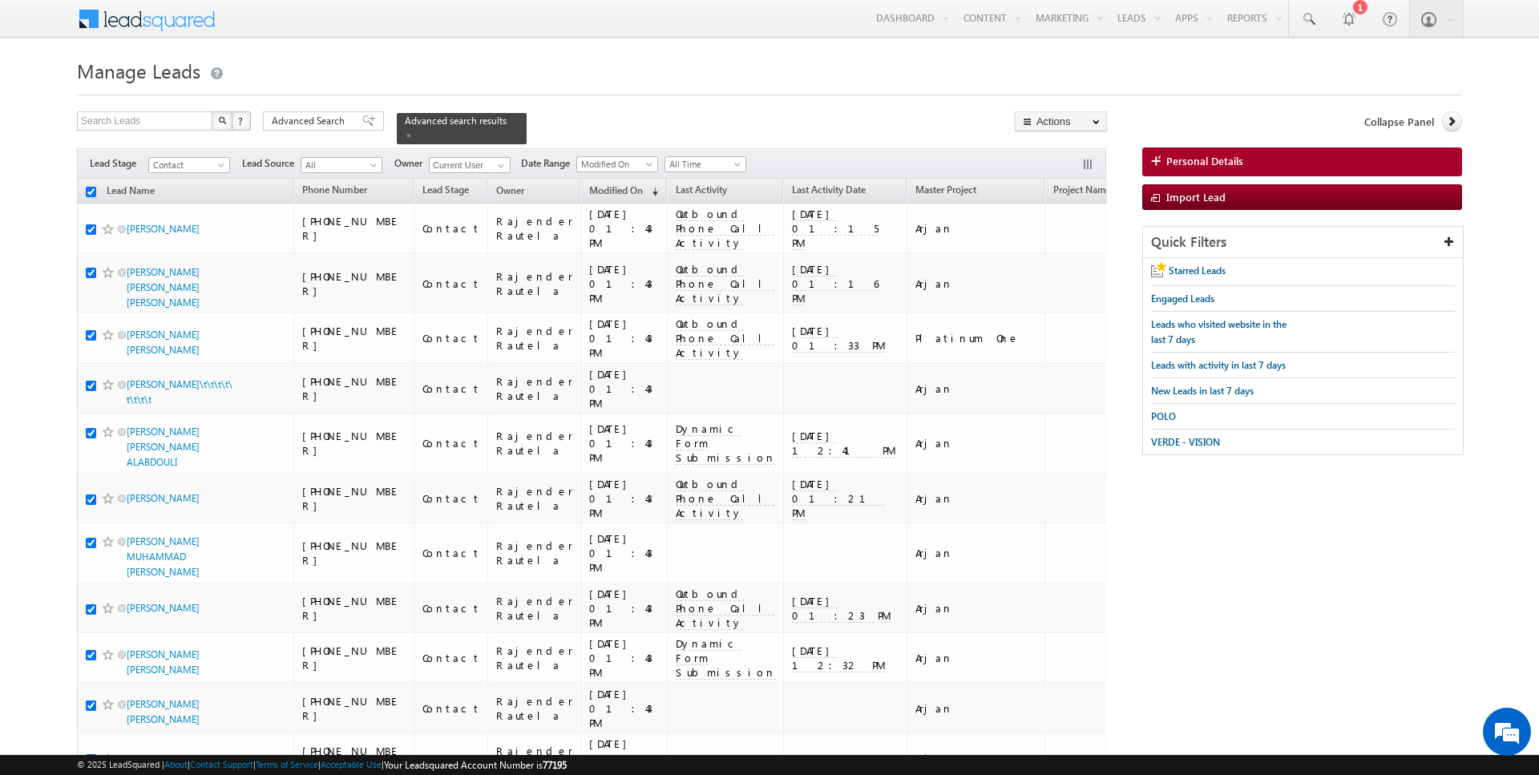
checkbox input "true"
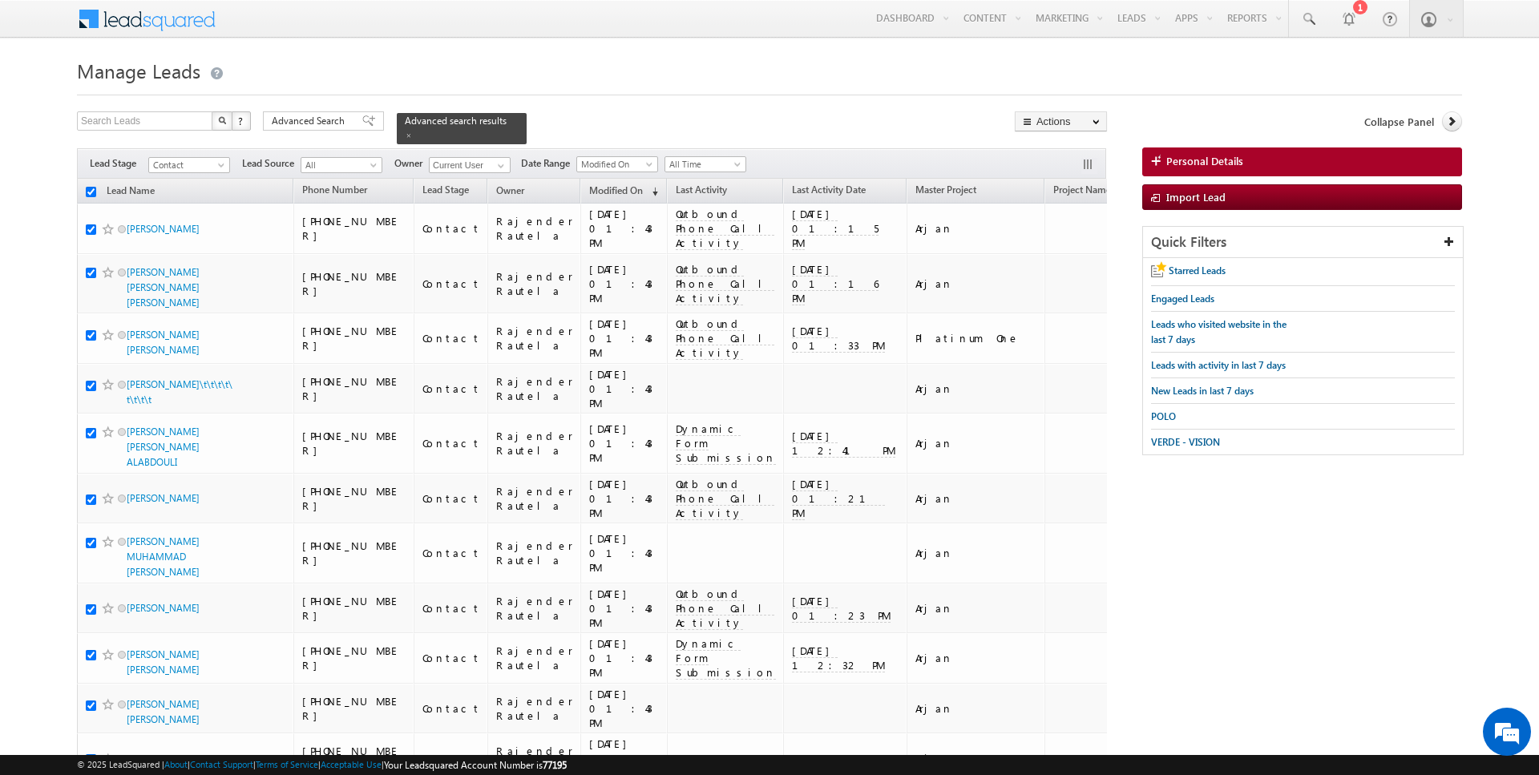
checkbox input "true"
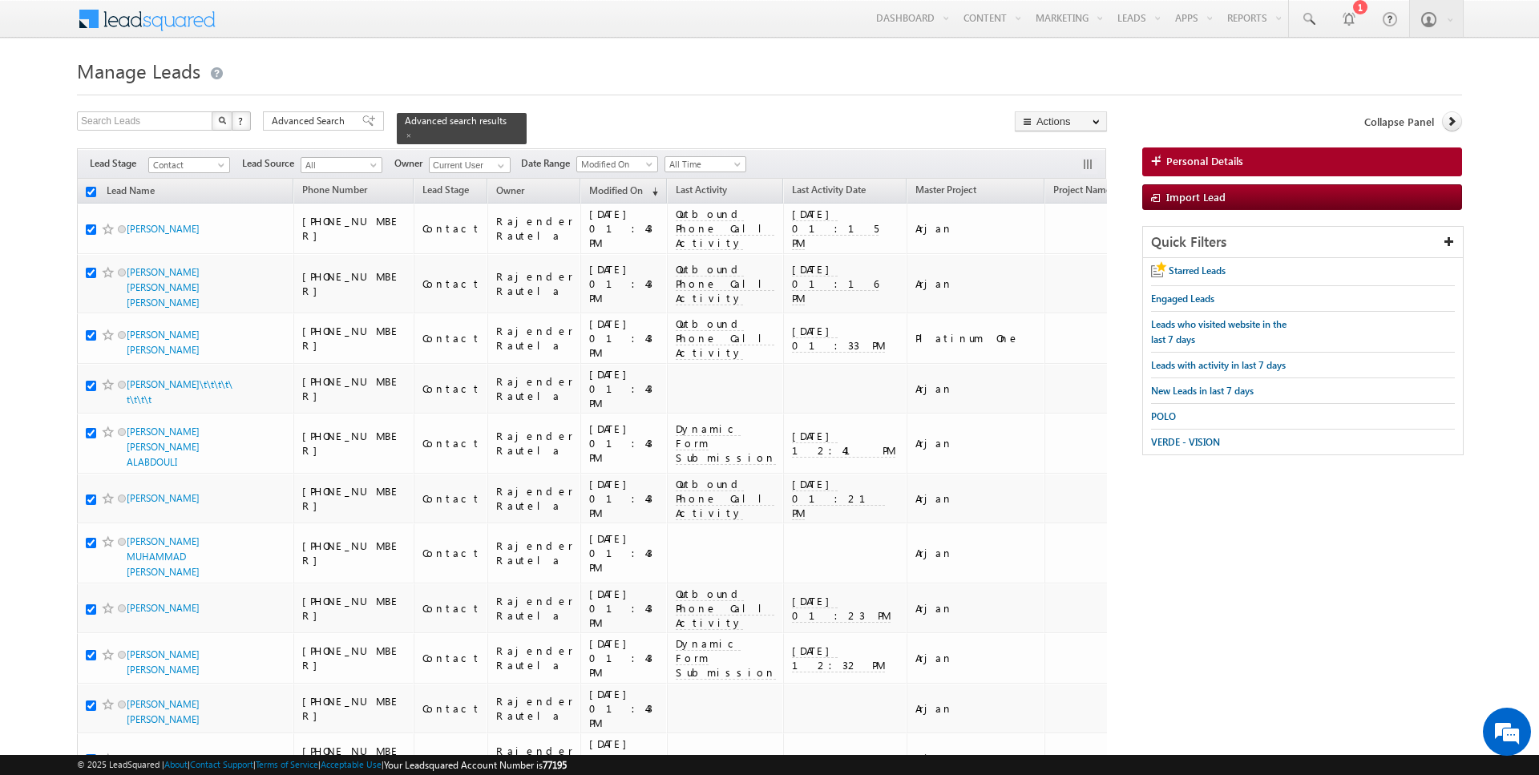
checkbox input "true"
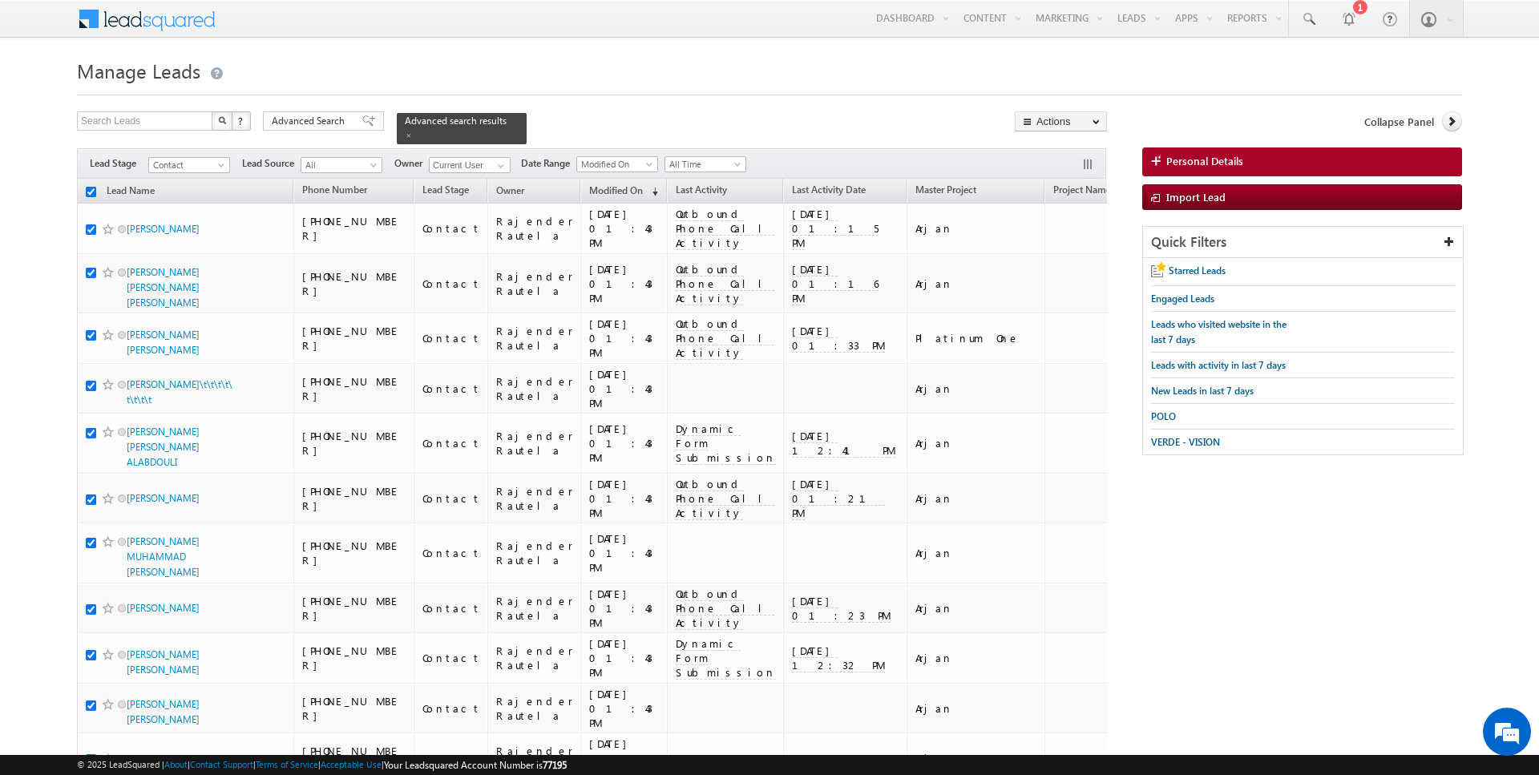
checkbox input "true"
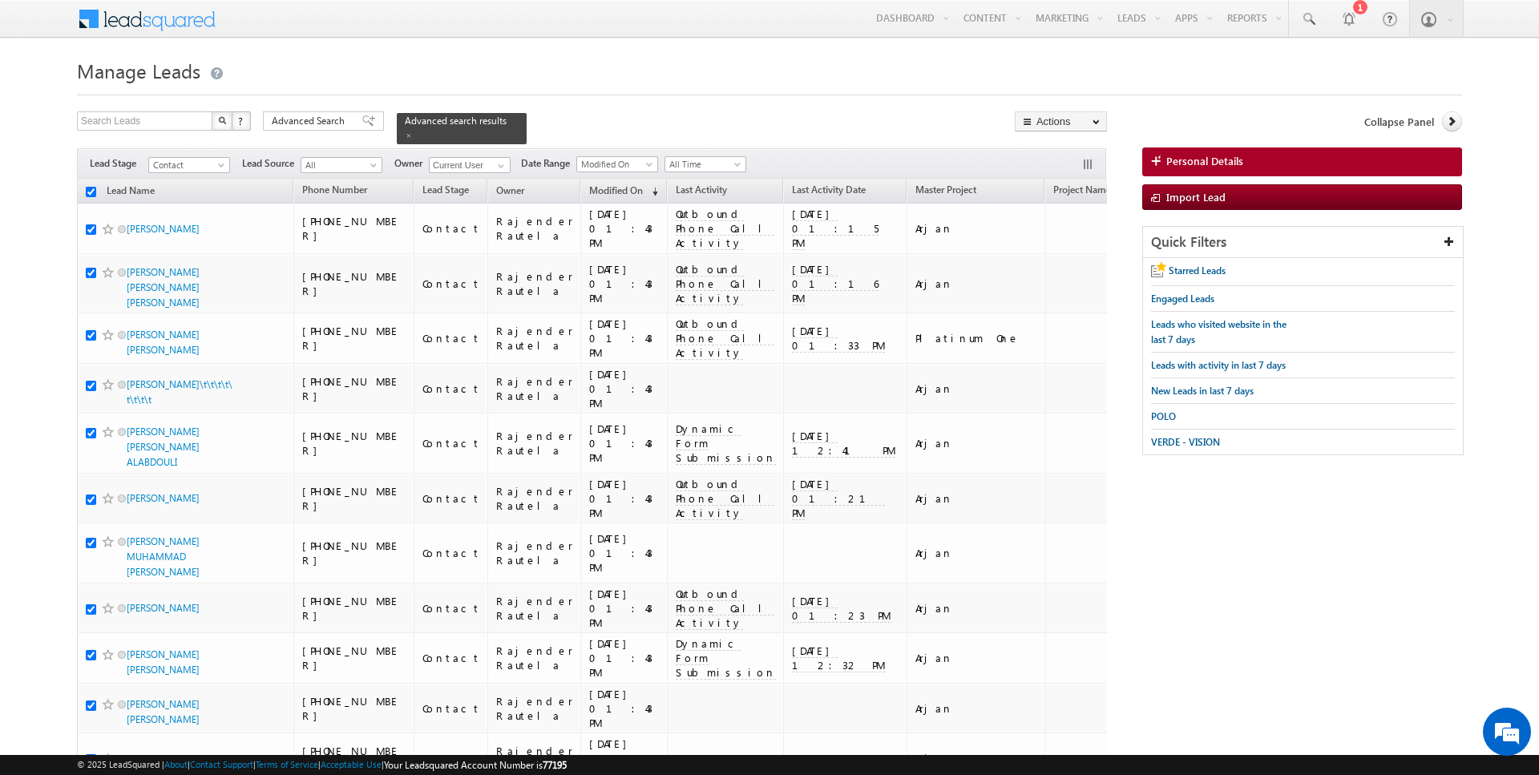
checkbox input "true"
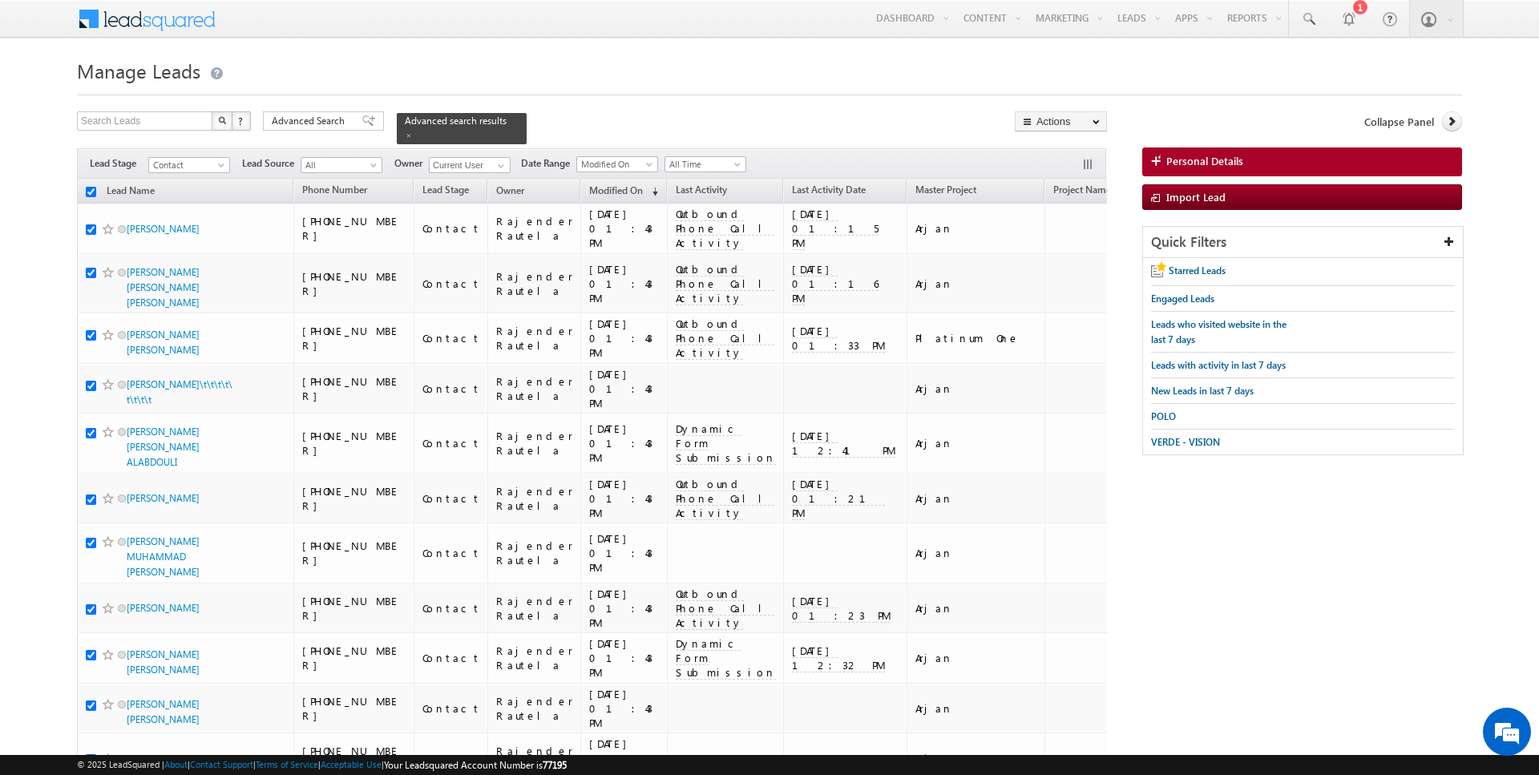
checkbox input "true"
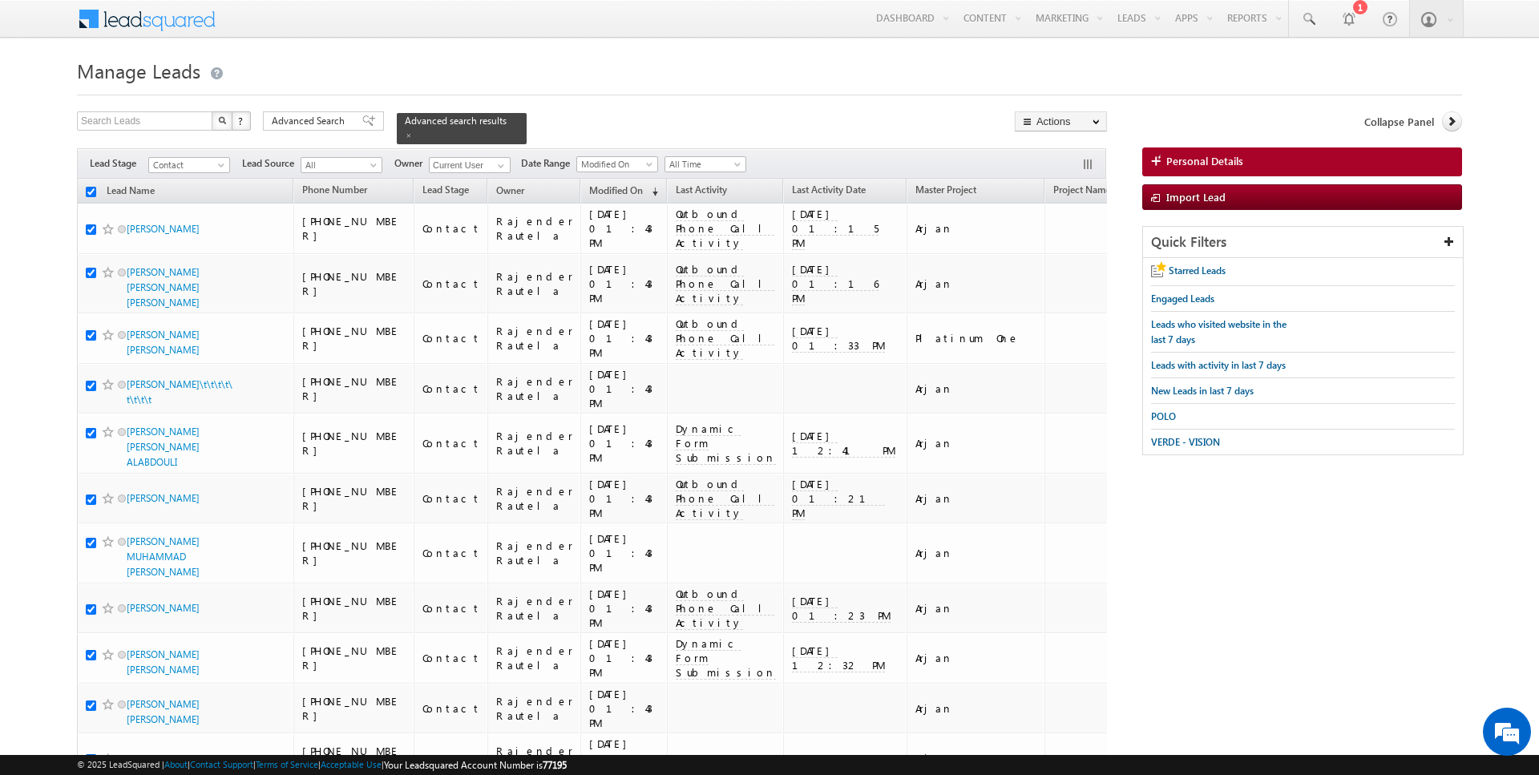
checkbox input "true"
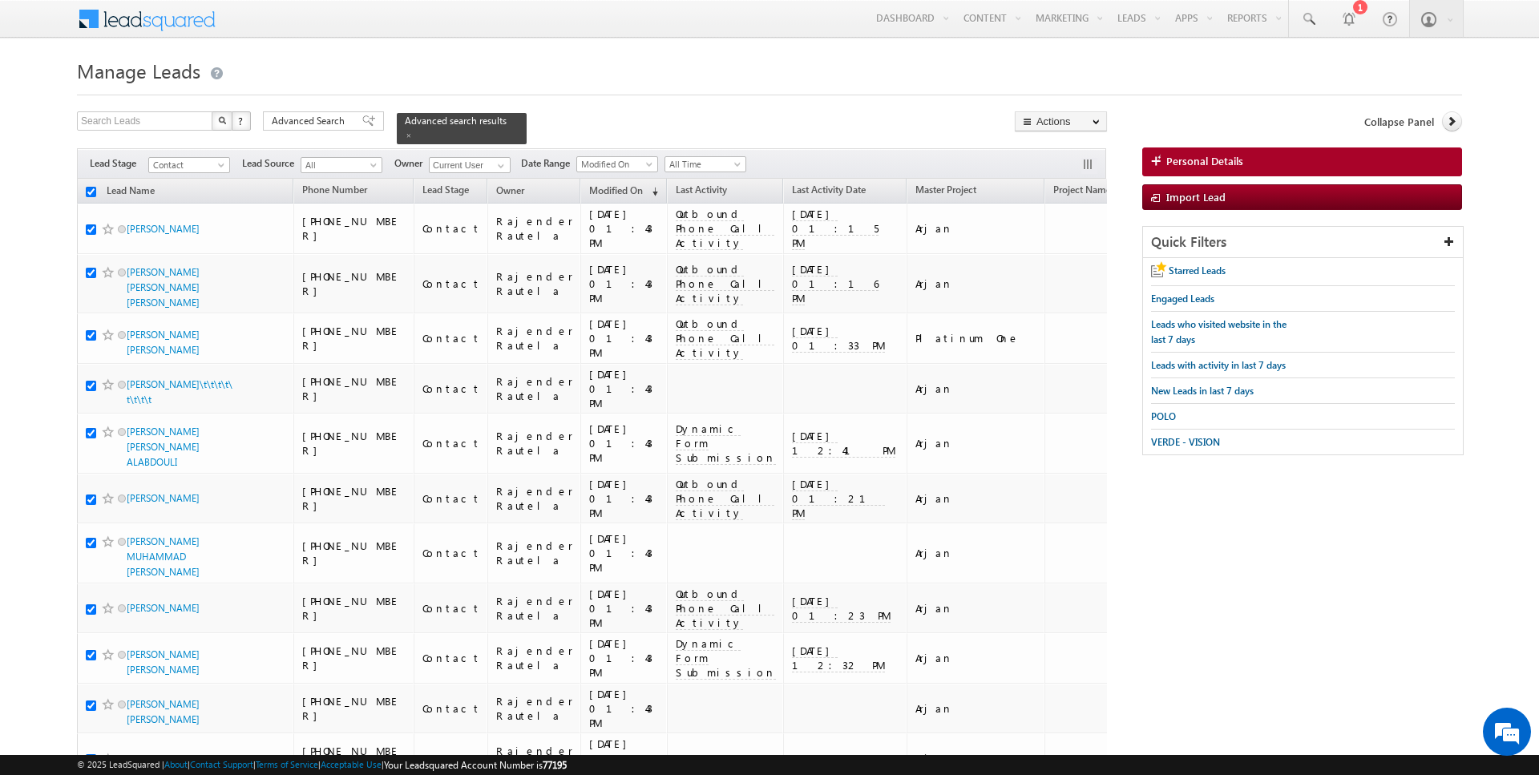
checkbox input "true"
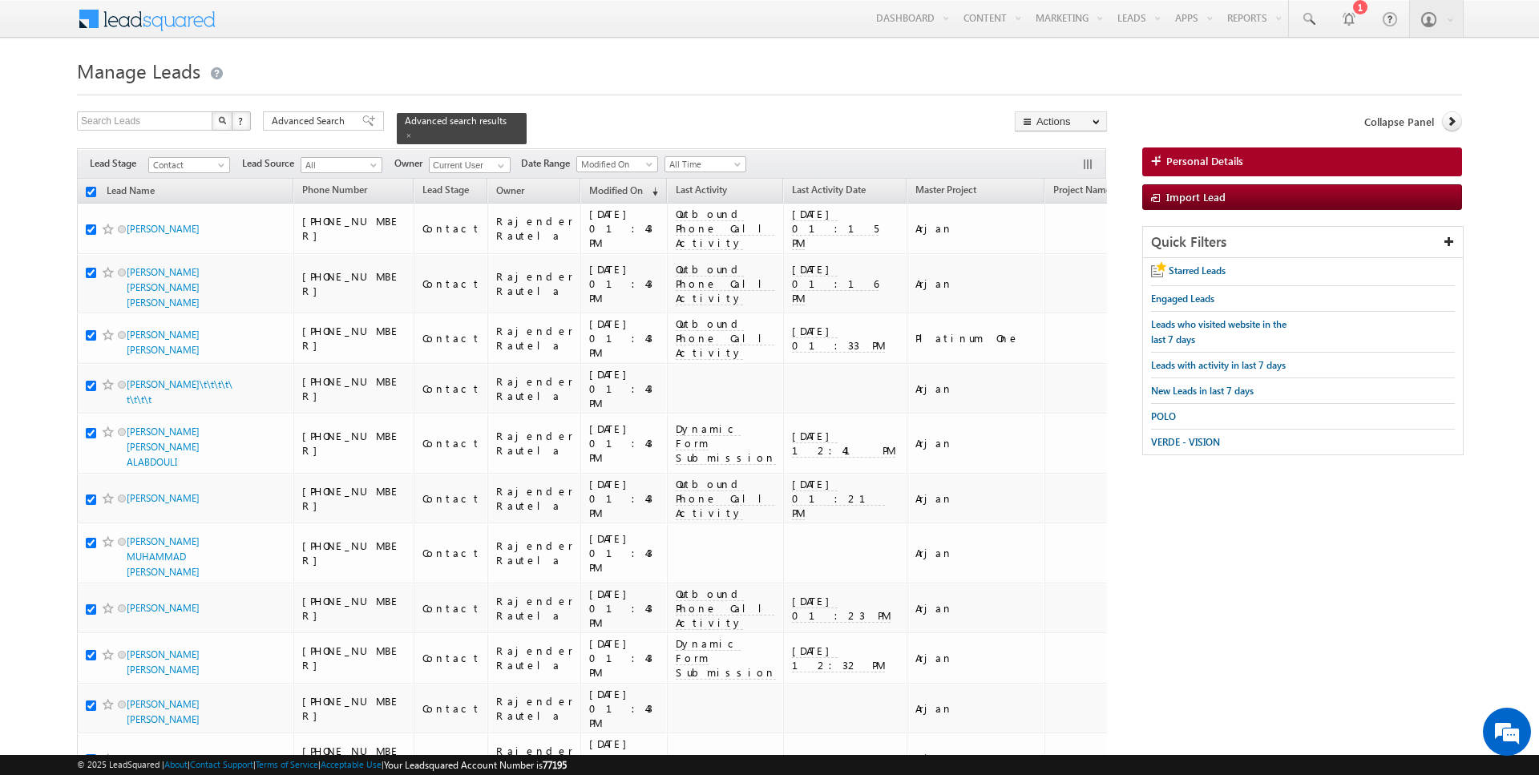
checkbox input "true"
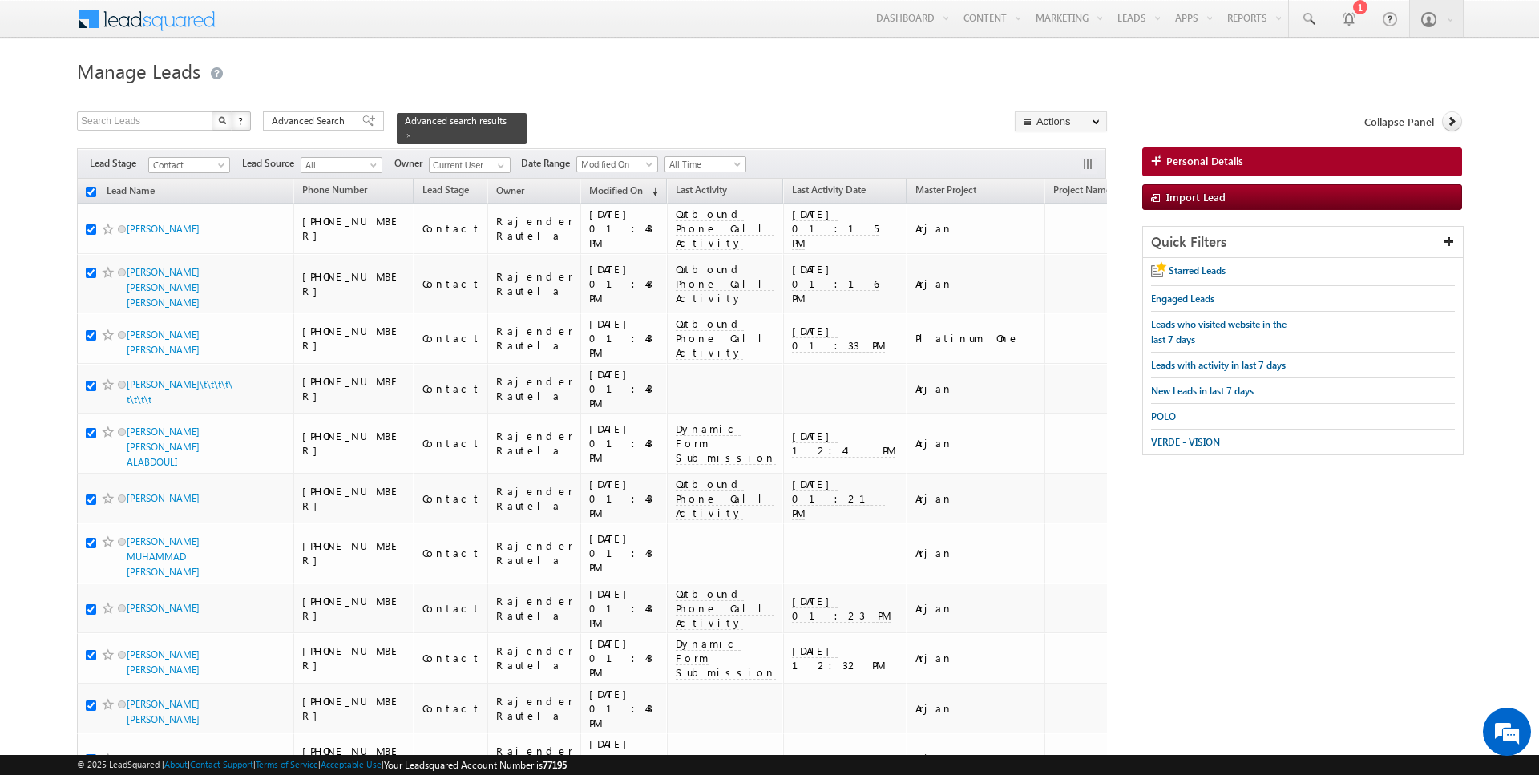
checkbox input "true"
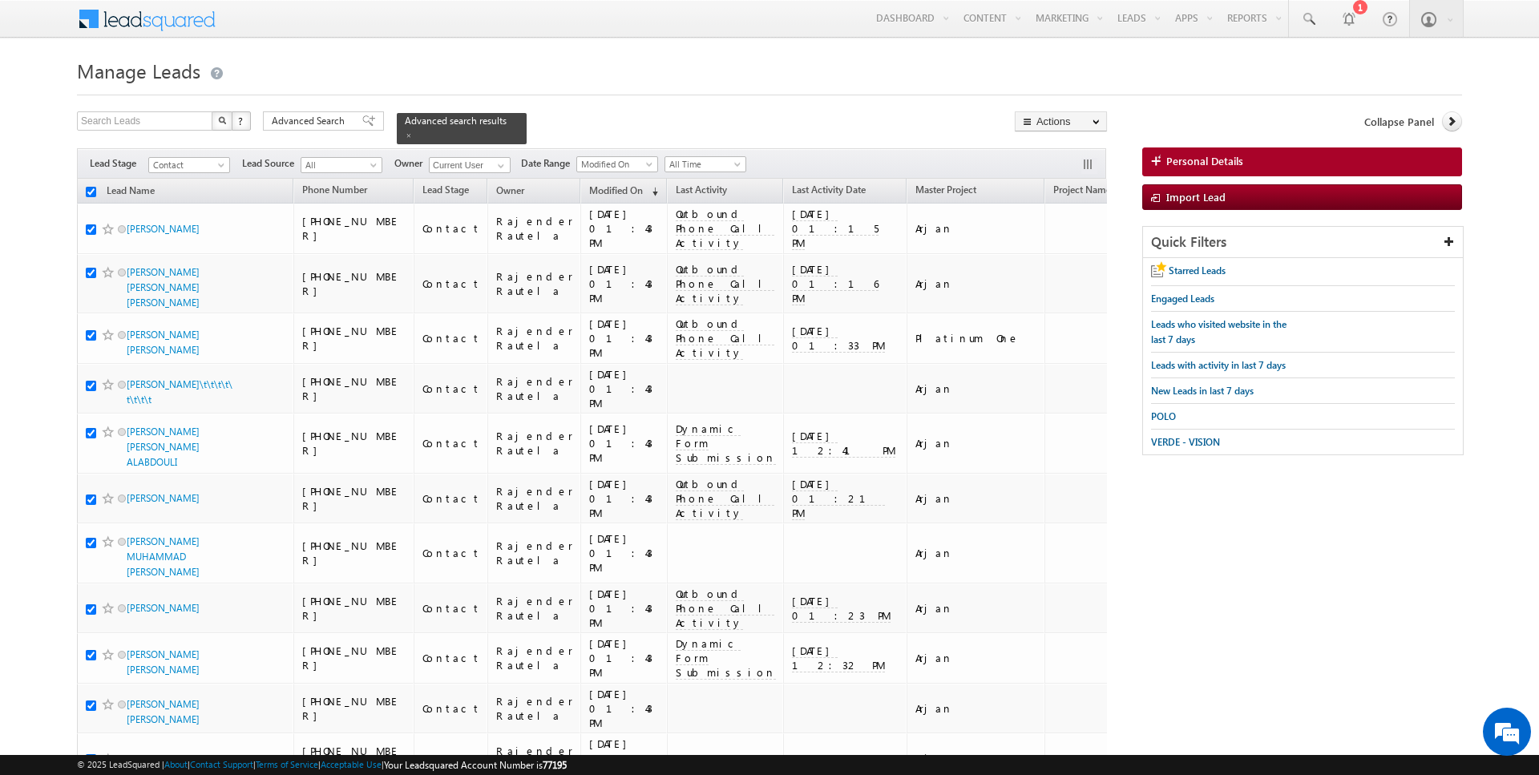
checkbox input "true"
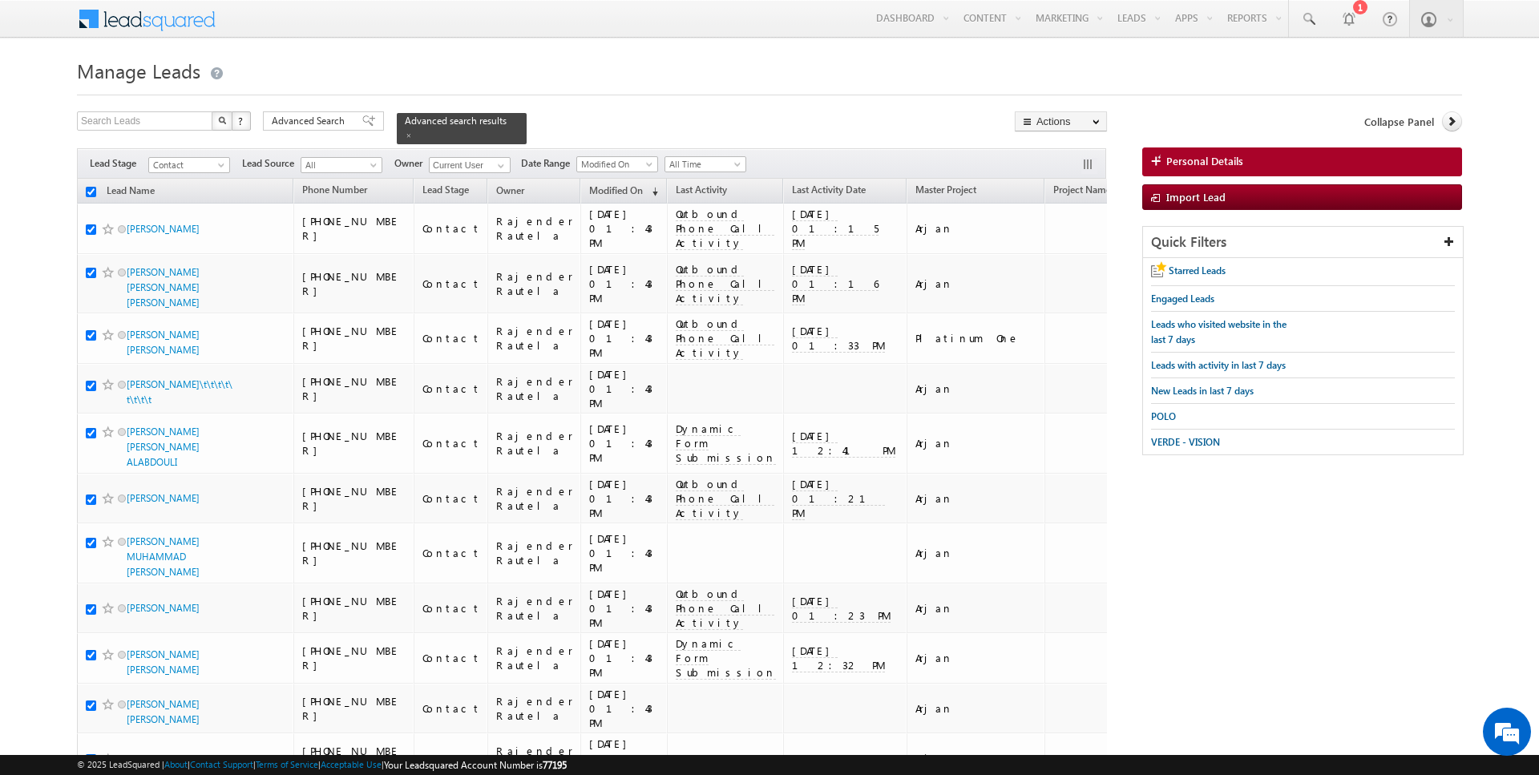
checkbox input "true"
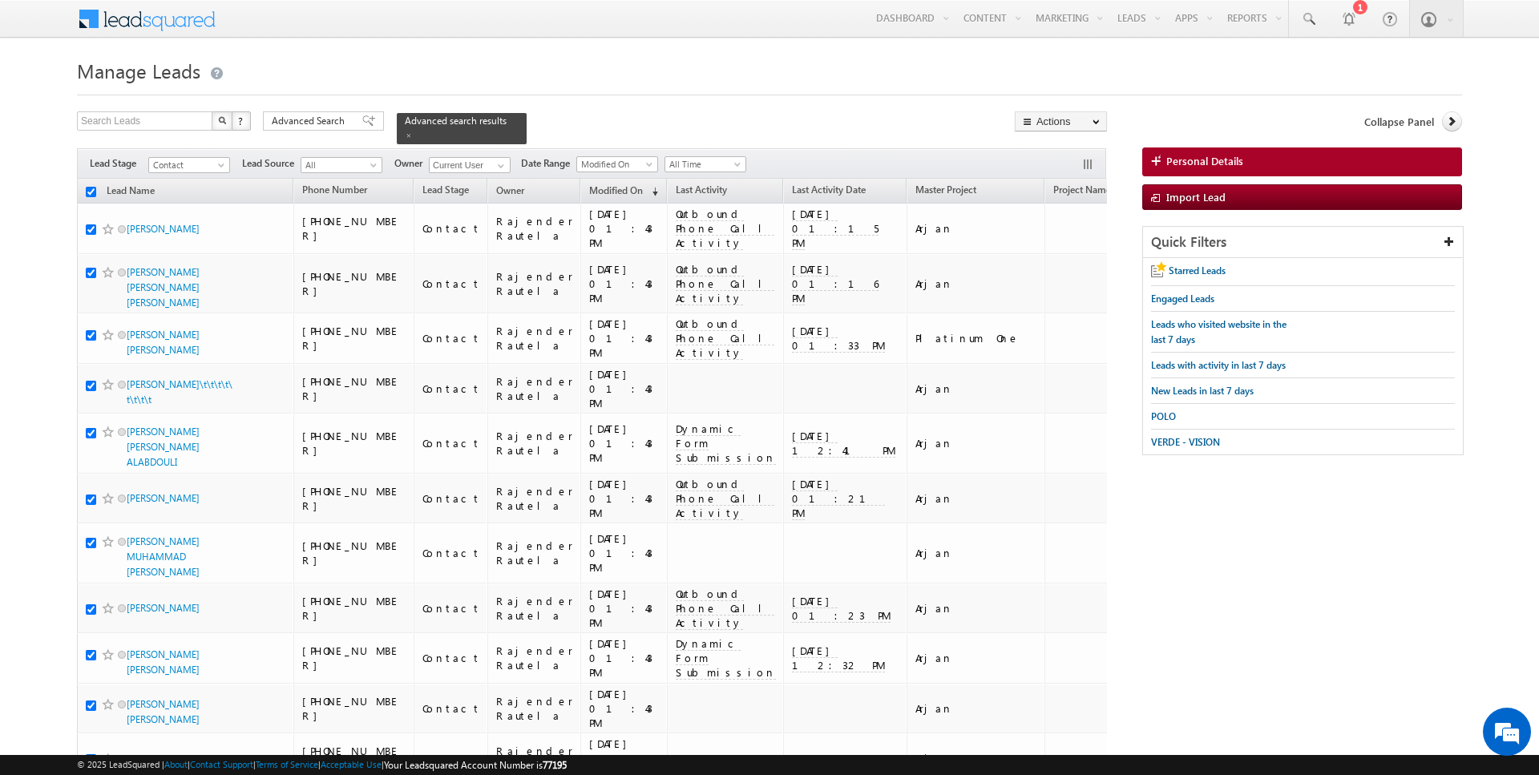
checkbox input "true"
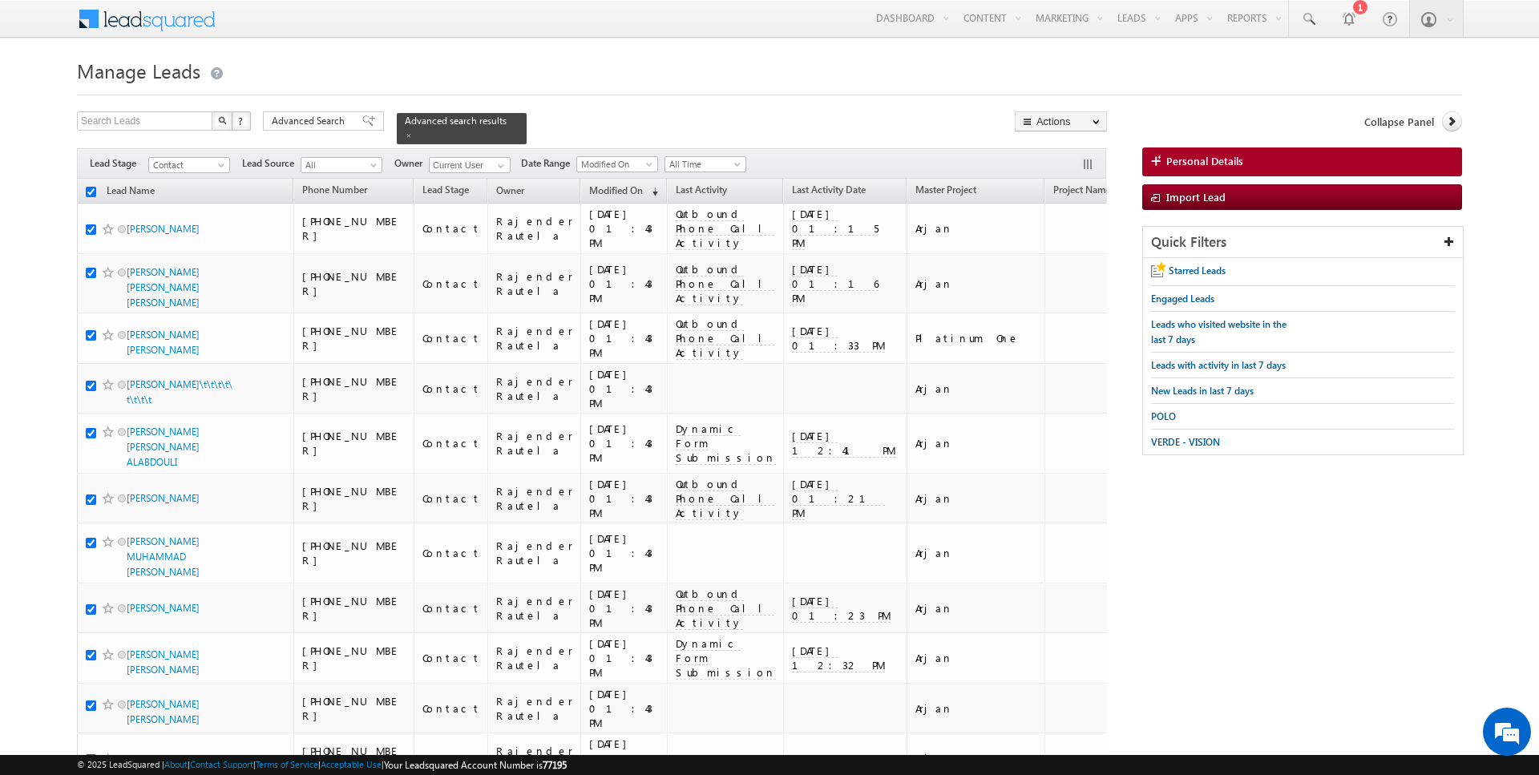
checkbox input "true"
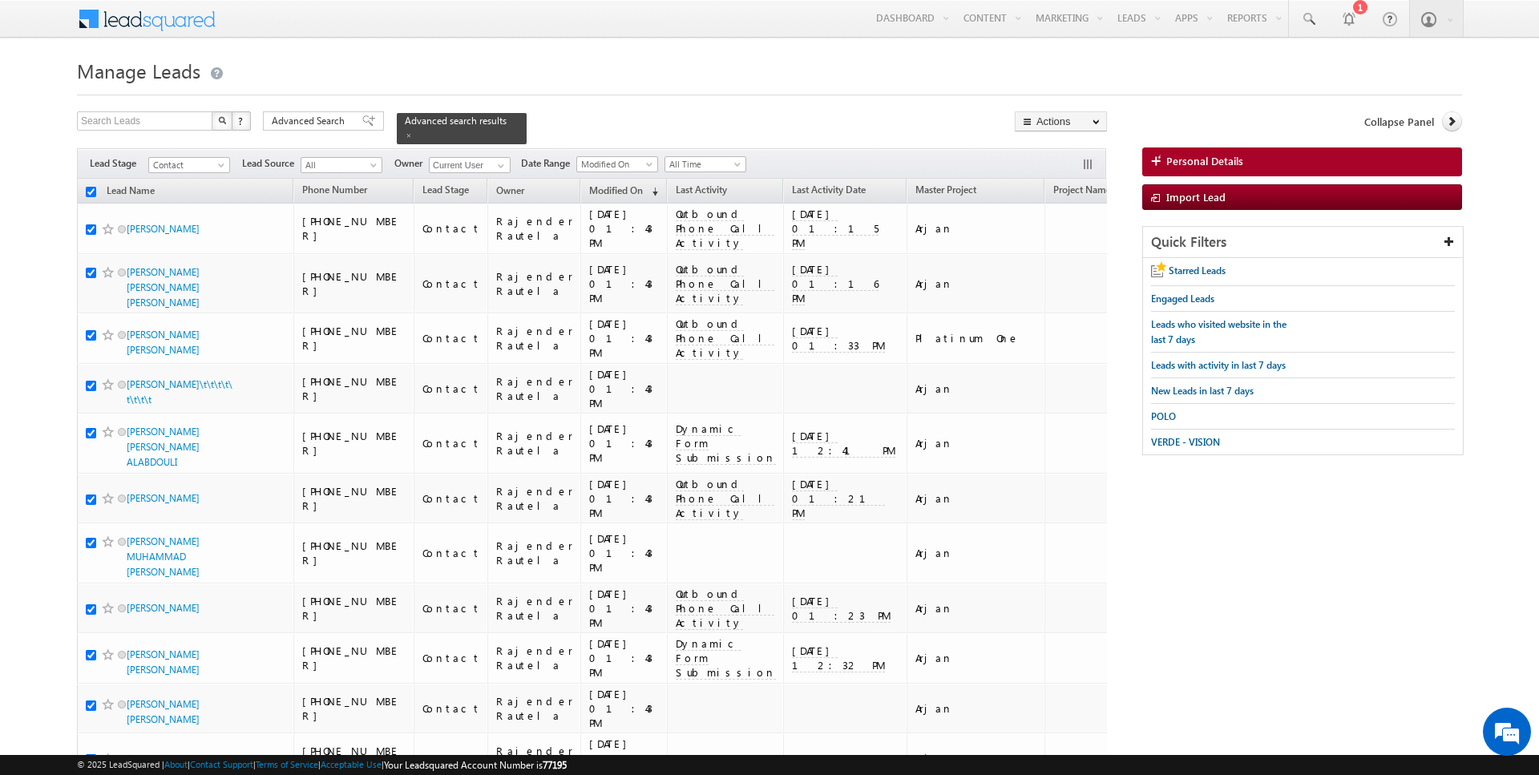
checkbox input "true"
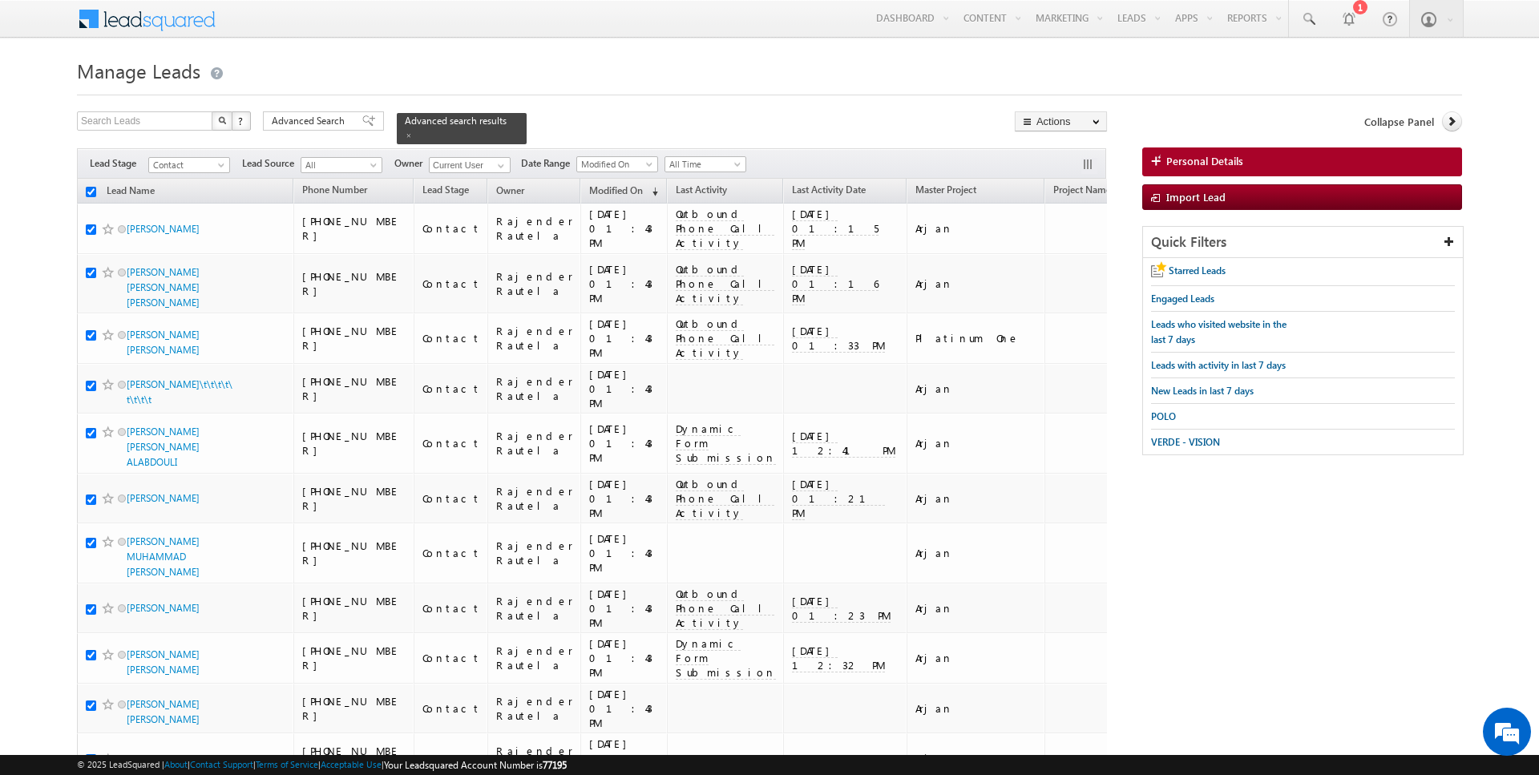
checkbox input "true"
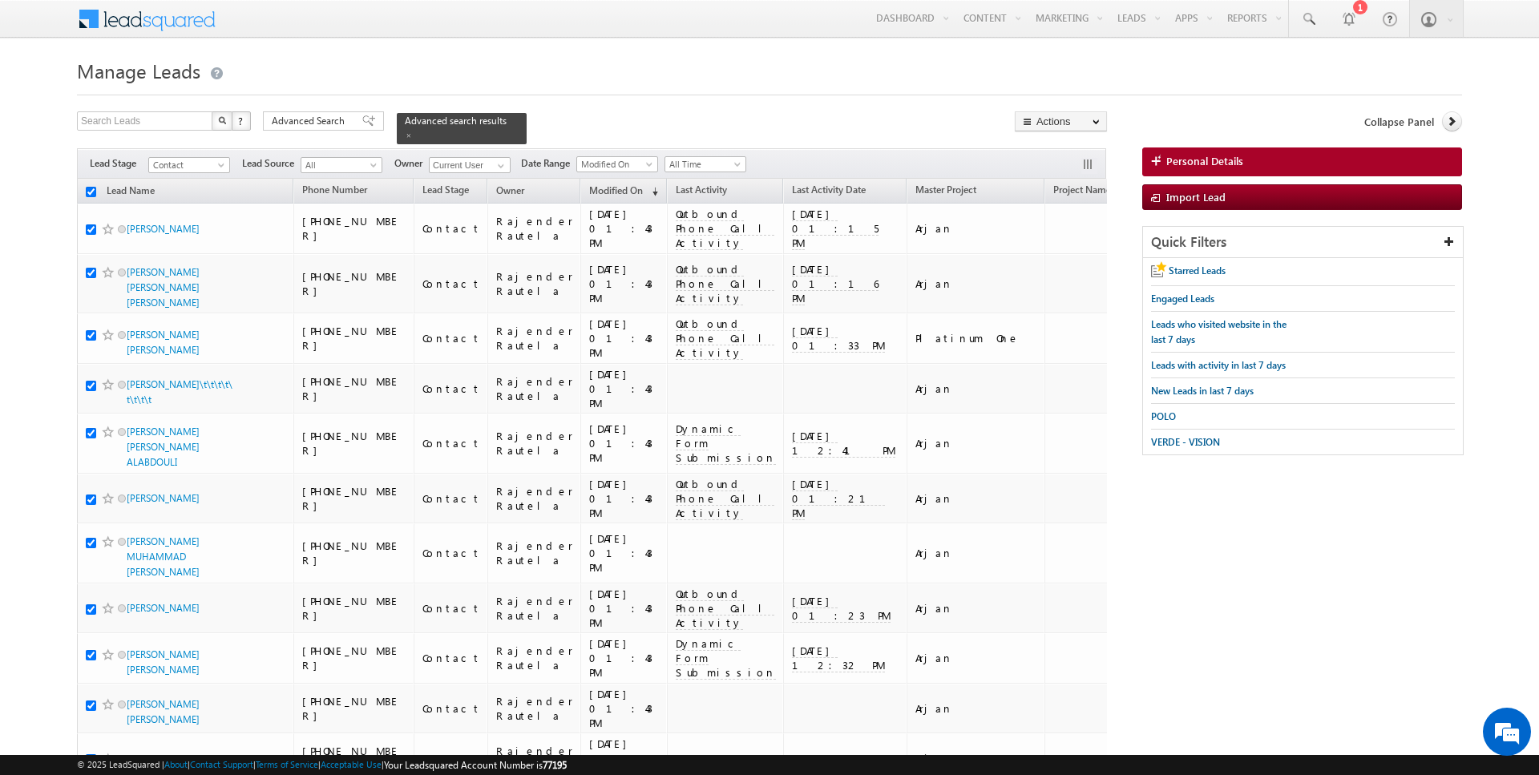
checkbox input "true"
click at [1070, 261] on link "Change Owner" at bounding box center [1061, 259] width 91 height 19
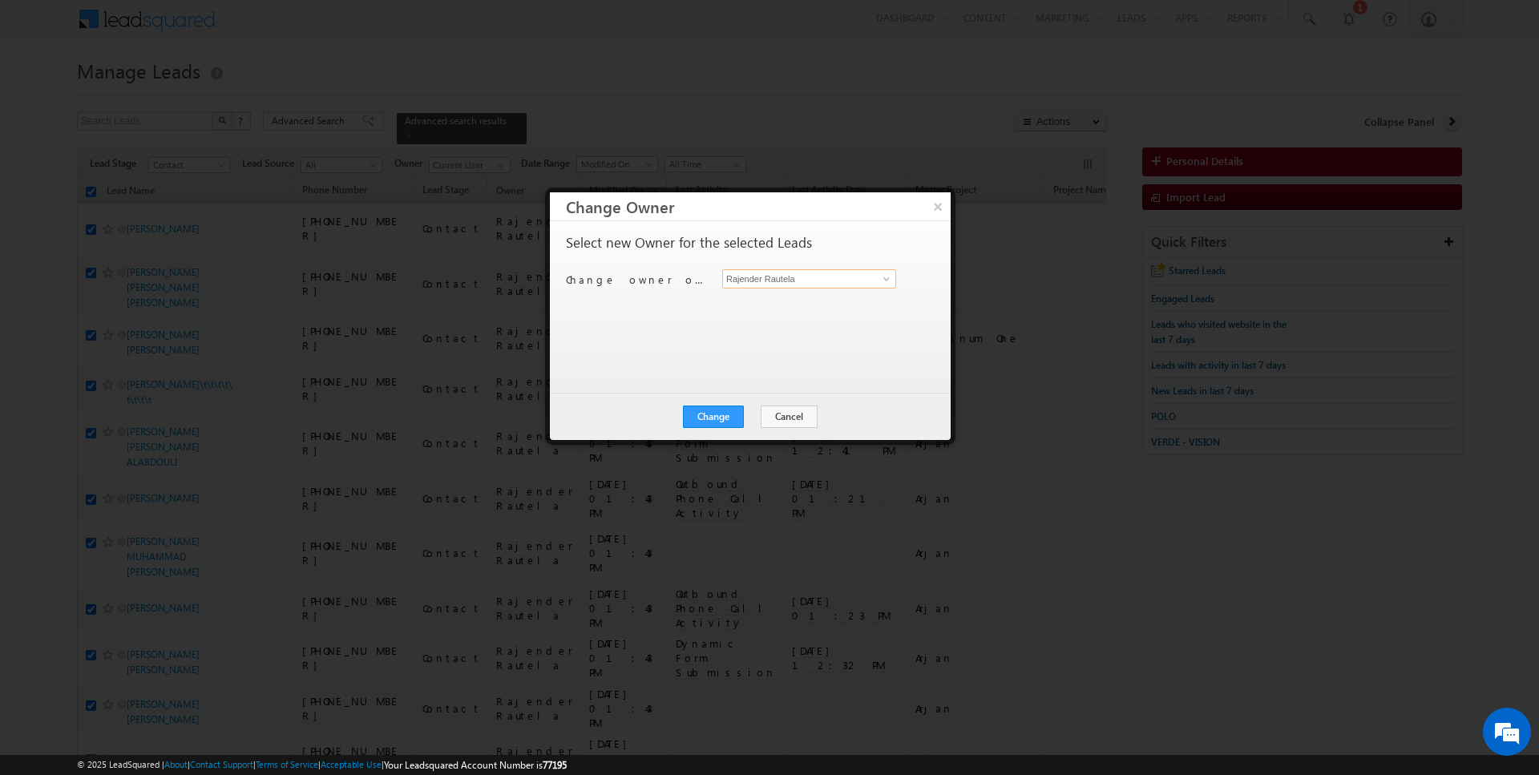
click at [824, 278] on input "Rajender Rautela" at bounding box center [809, 278] width 174 height 19
type input "Siddharth Gambhir"
click at [722, 411] on button "Change" at bounding box center [713, 417] width 61 height 22
click at [783, 431] on div "Change Cancel Close" at bounding box center [750, 417] width 401 height 47
click at [758, 416] on button "Close" at bounding box center [752, 417] width 51 height 22
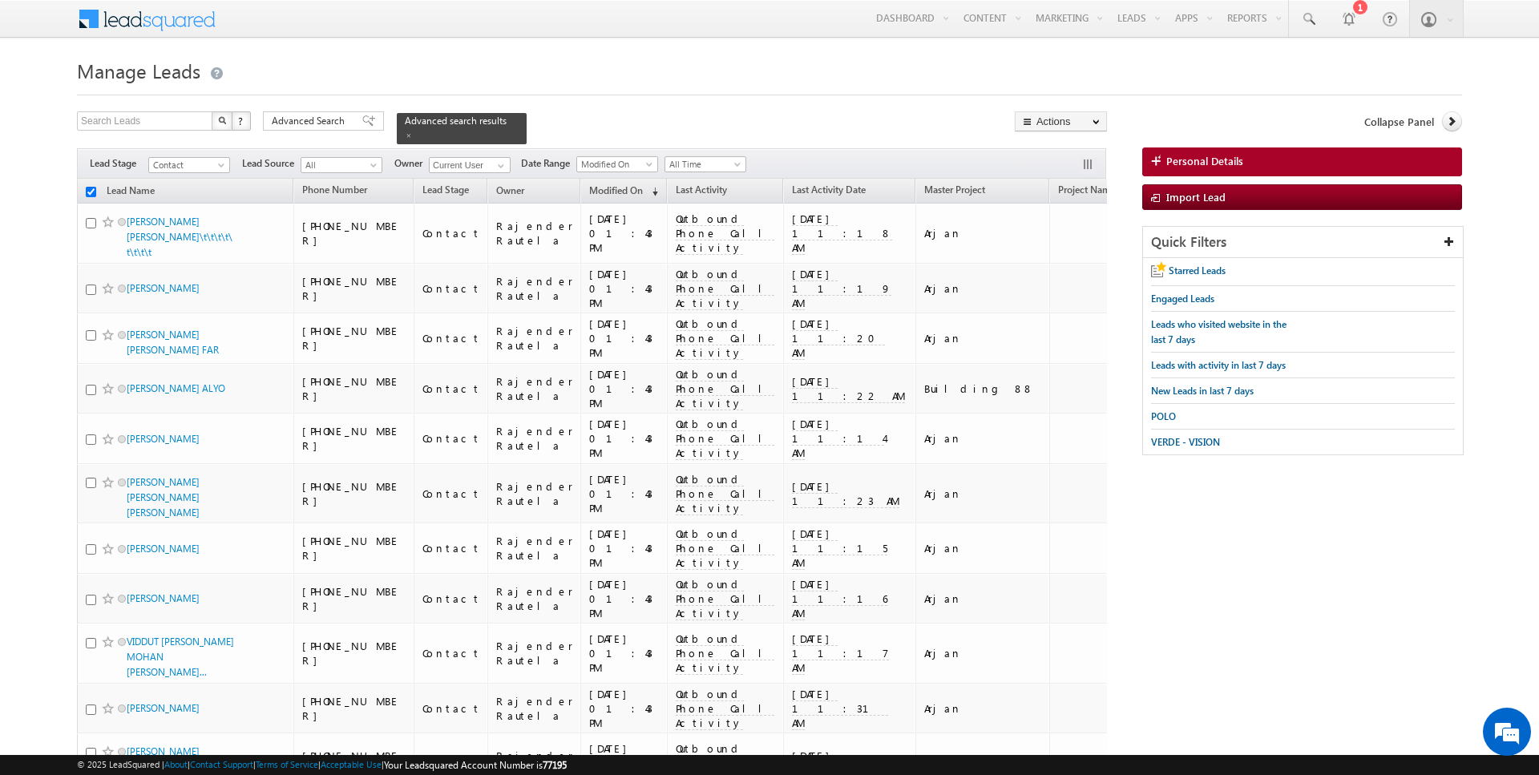
checkbox input "false"
click at [1264, 48] on link "Reports Home" at bounding box center [1285, 55] width 128 height 34
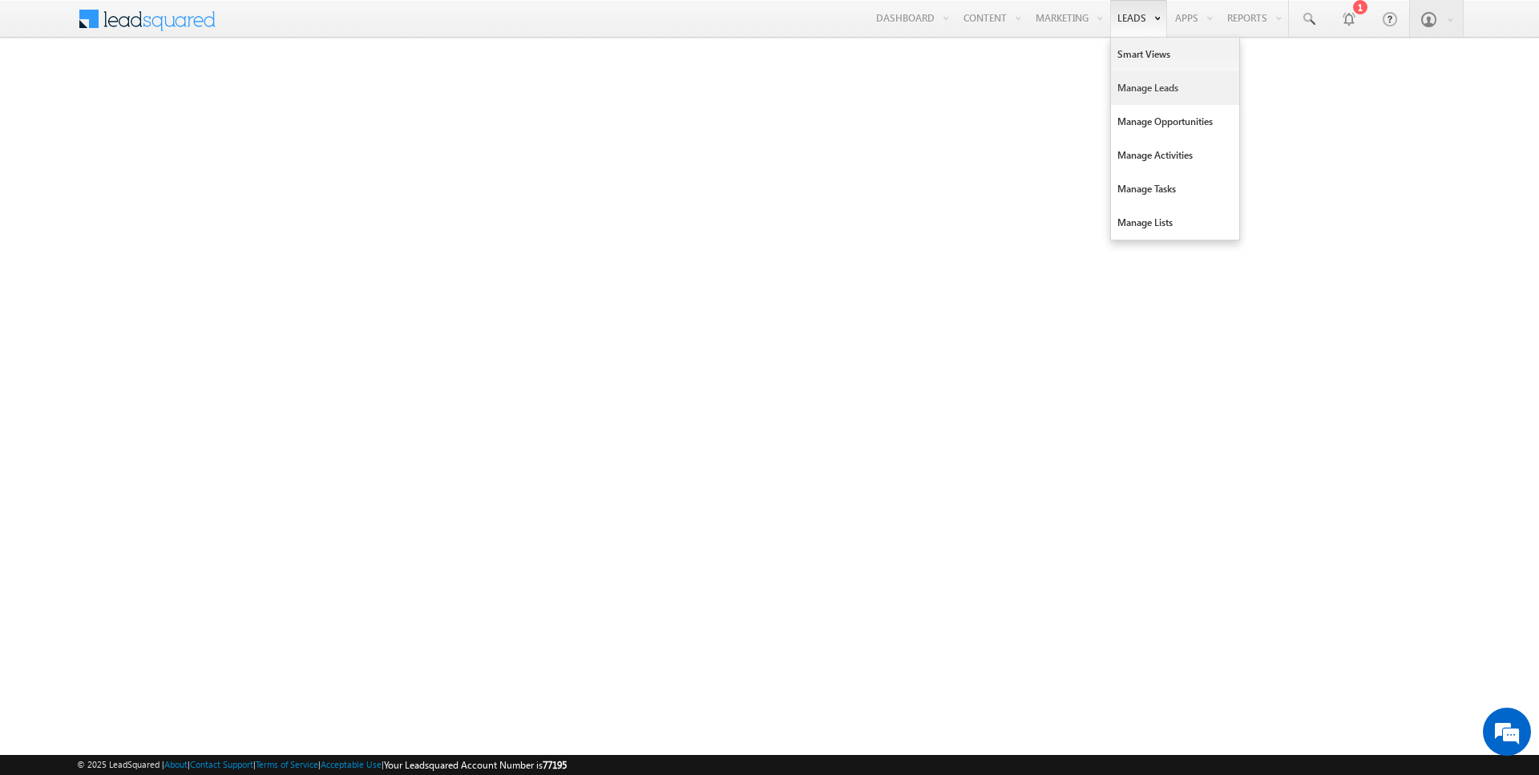
click at [1151, 85] on link "Manage Leads" at bounding box center [1175, 88] width 128 height 34
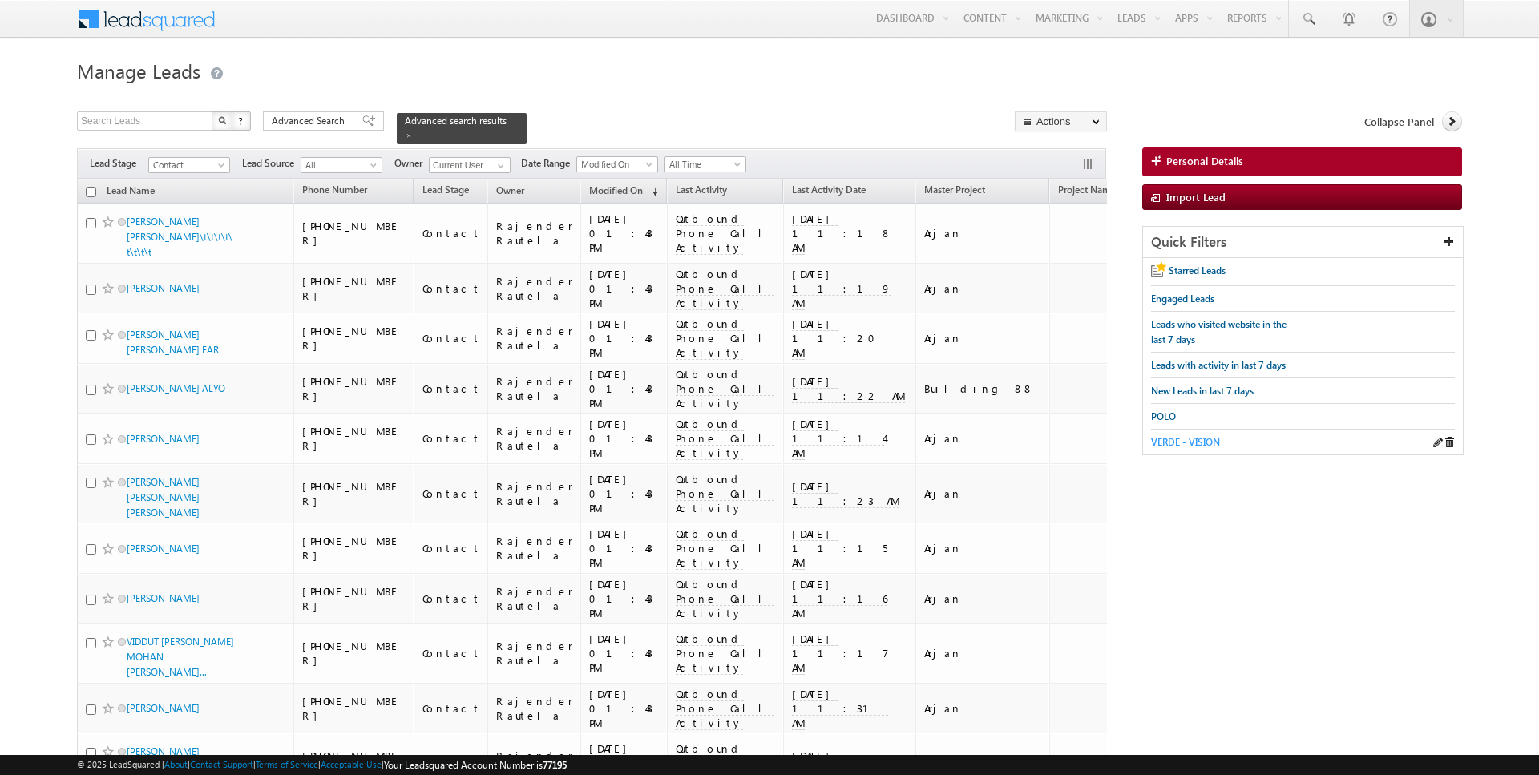
click at [1210, 438] on span "VERDE - VISION" at bounding box center [1185, 442] width 69 height 12
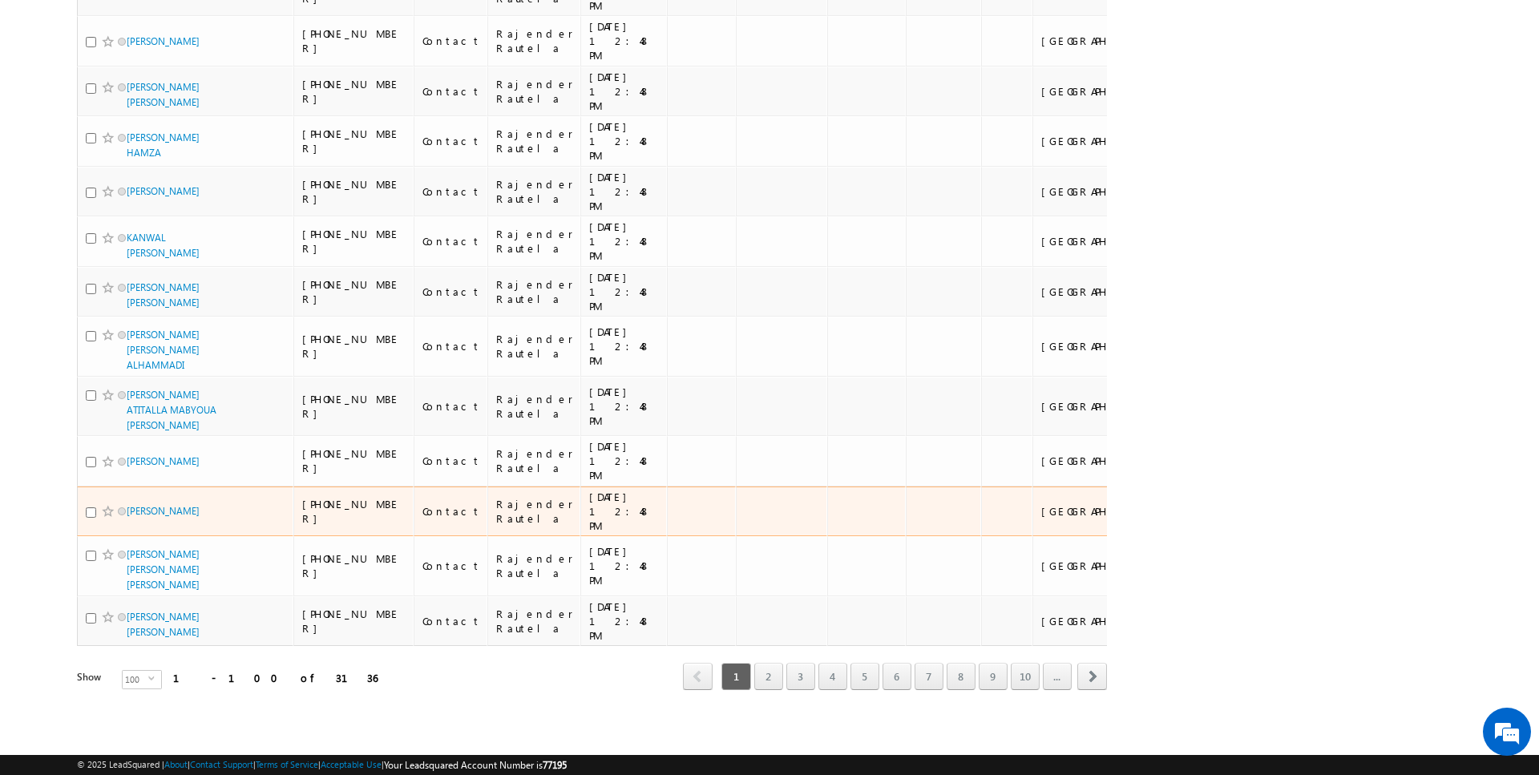
scroll to position [7400, 0]
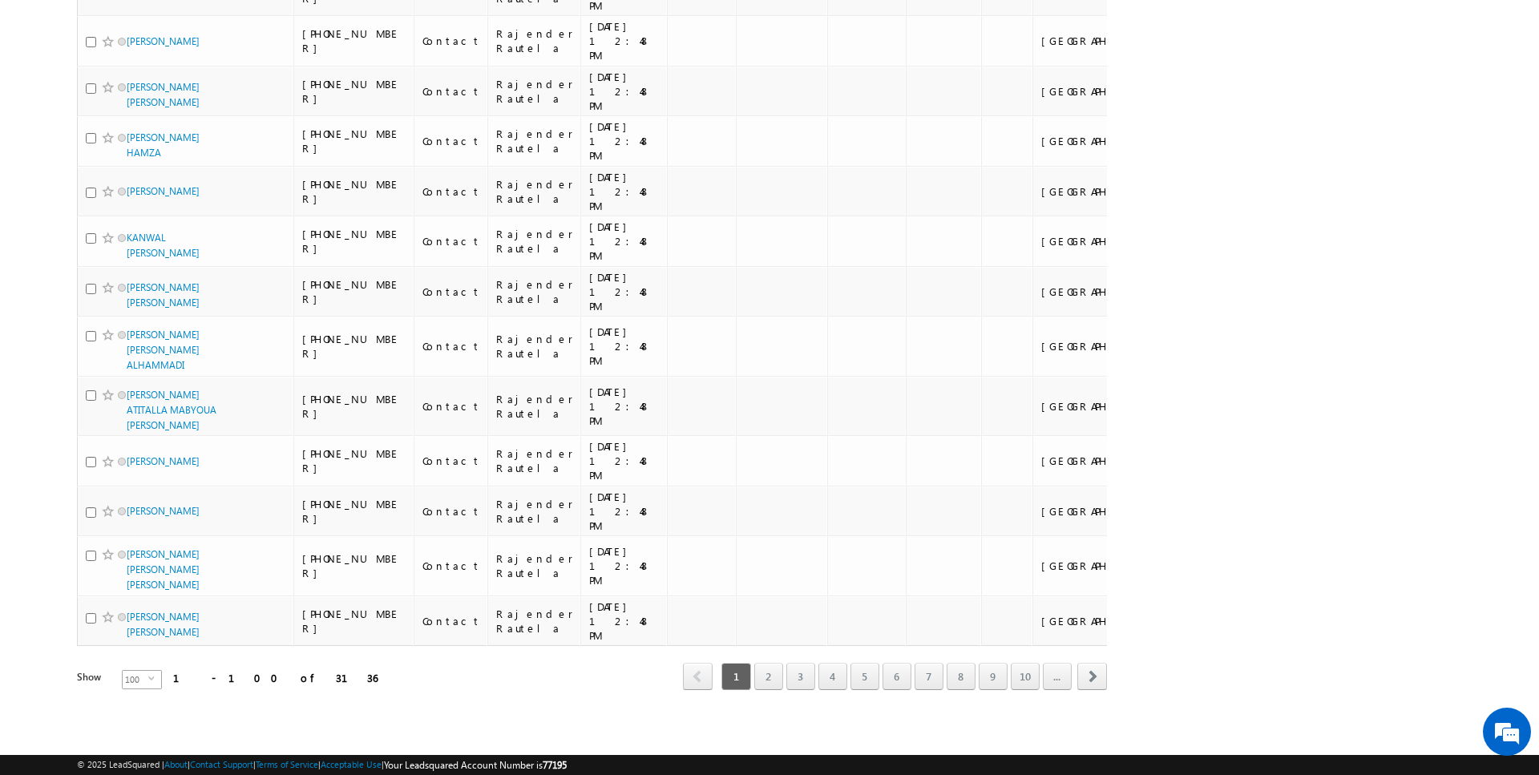
click at [131, 678] on span "100" at bounding box center [136, 680] width 26 height 18
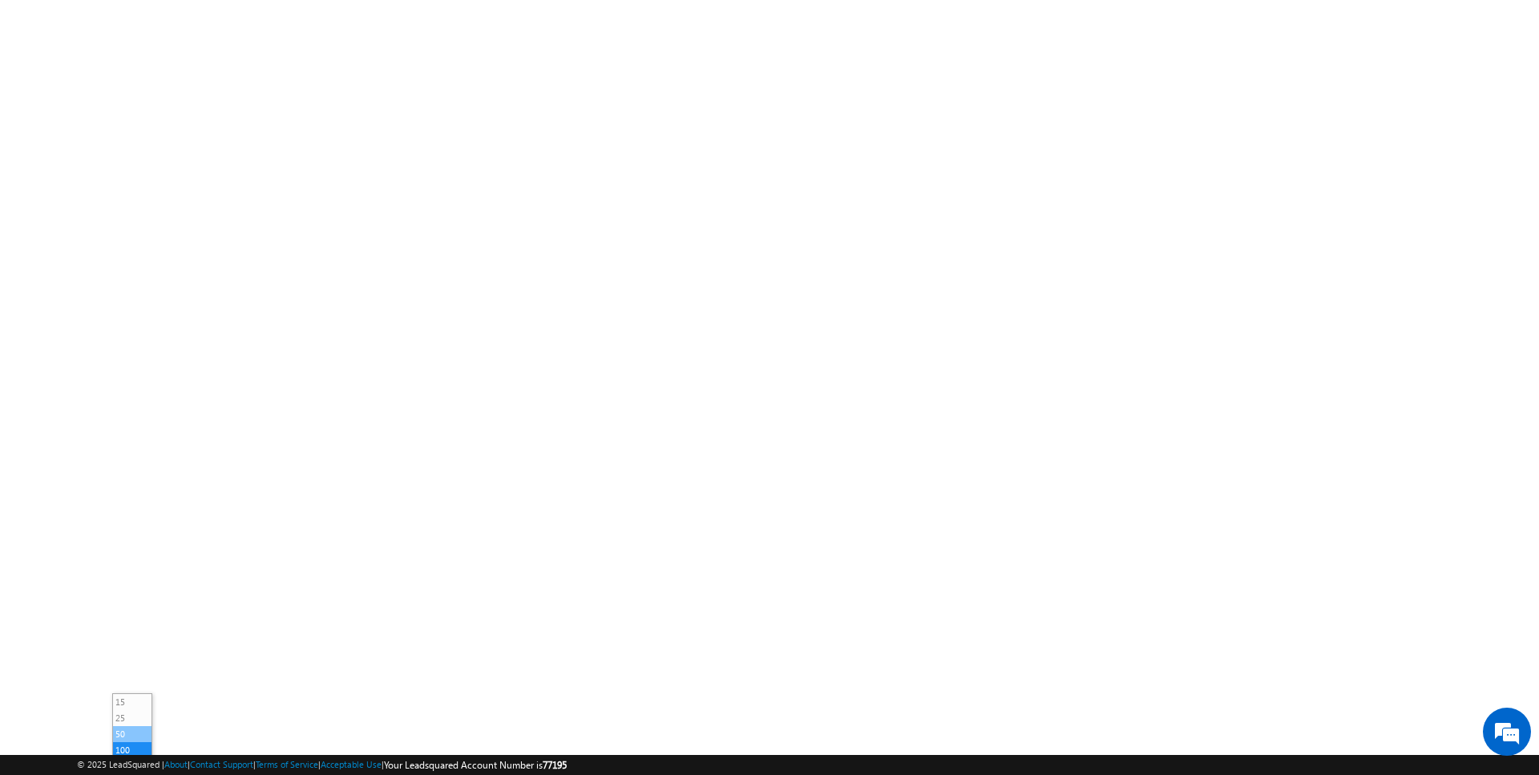
click at [133, 726] on li "50" at bounding box center [132, 734] width 38 height 16
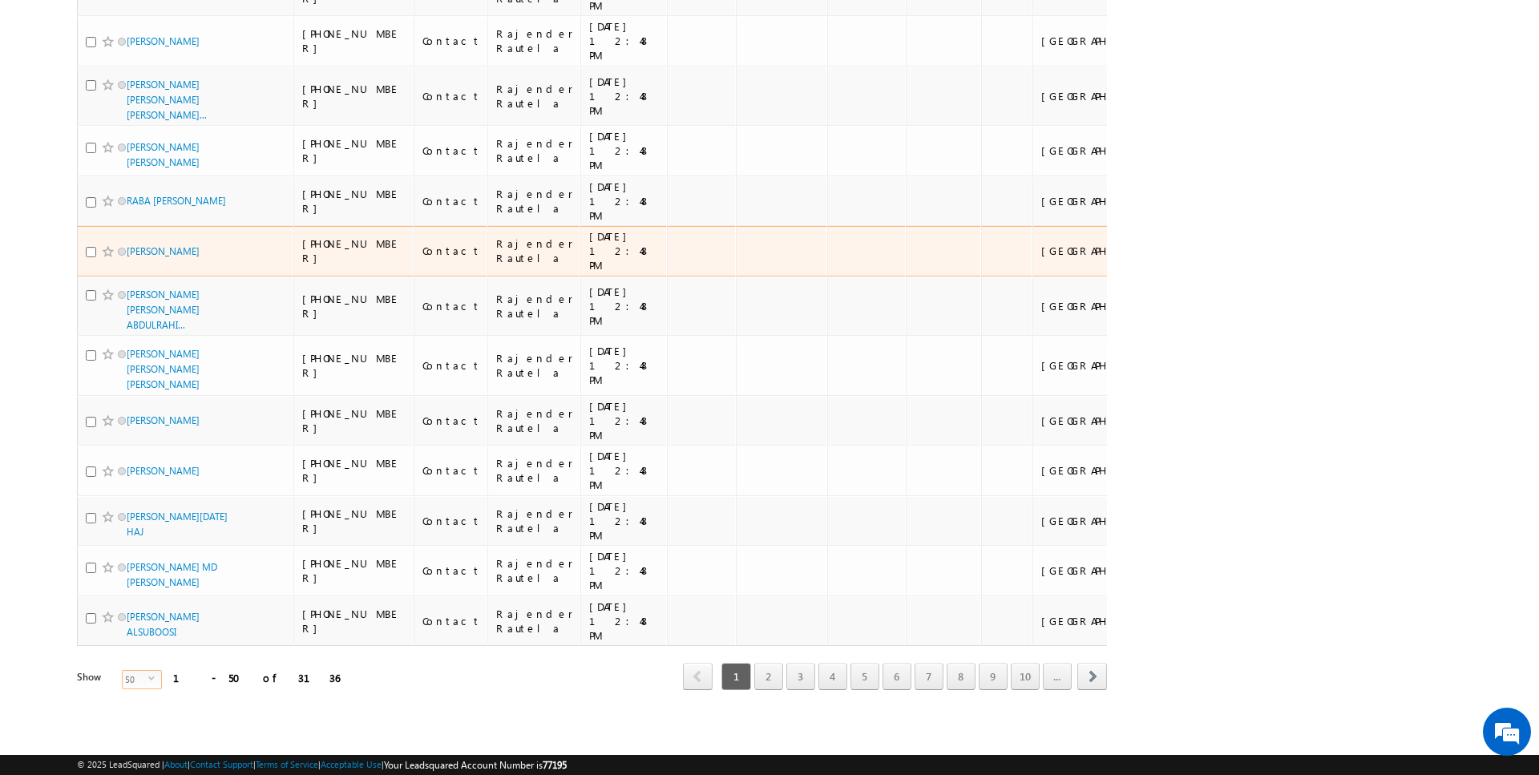
scroll to position [0, 0]
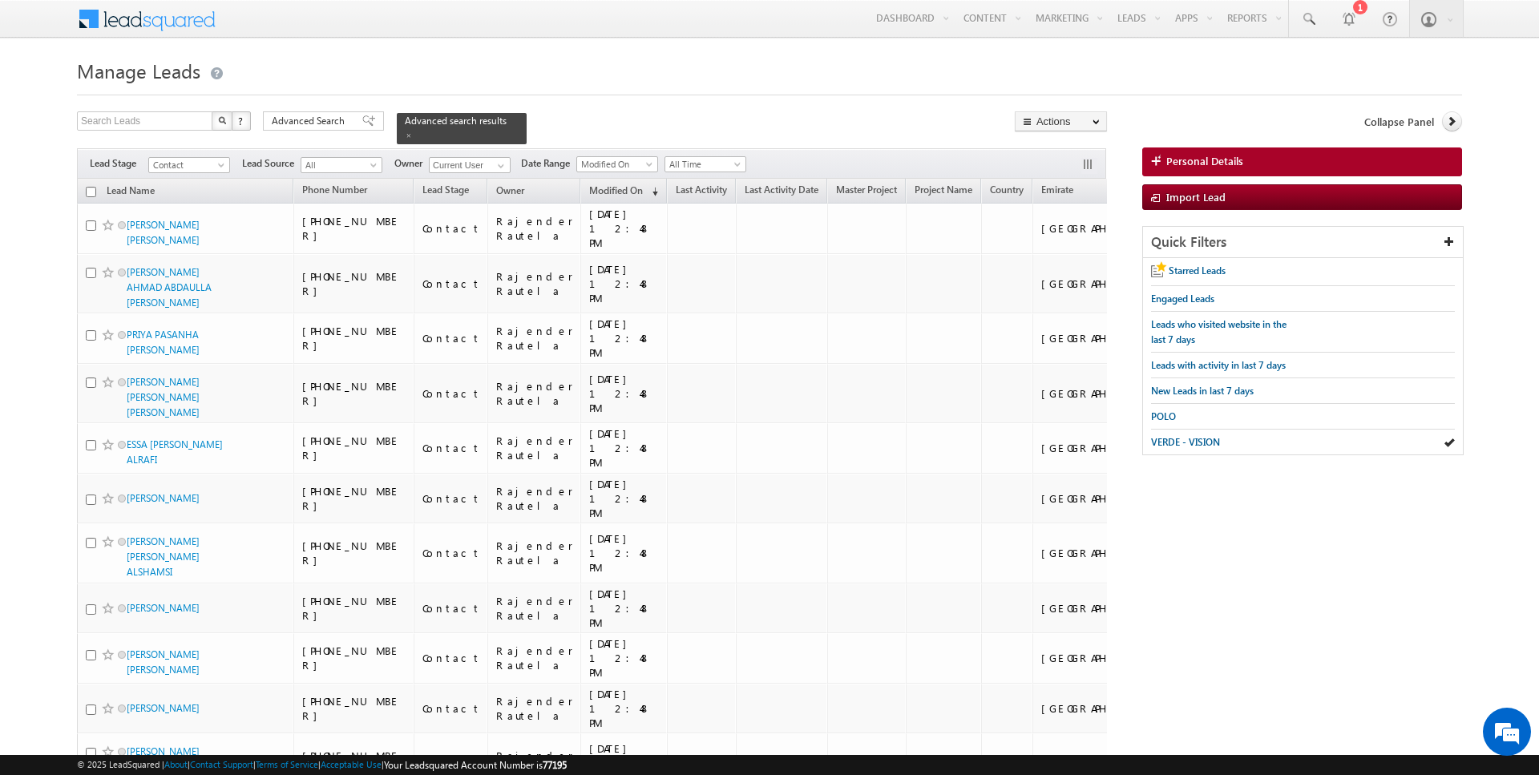
click at [90, 188] on input "checkbox" at bounding box center [91, 192] width 10 height 10
checkbox input "true"
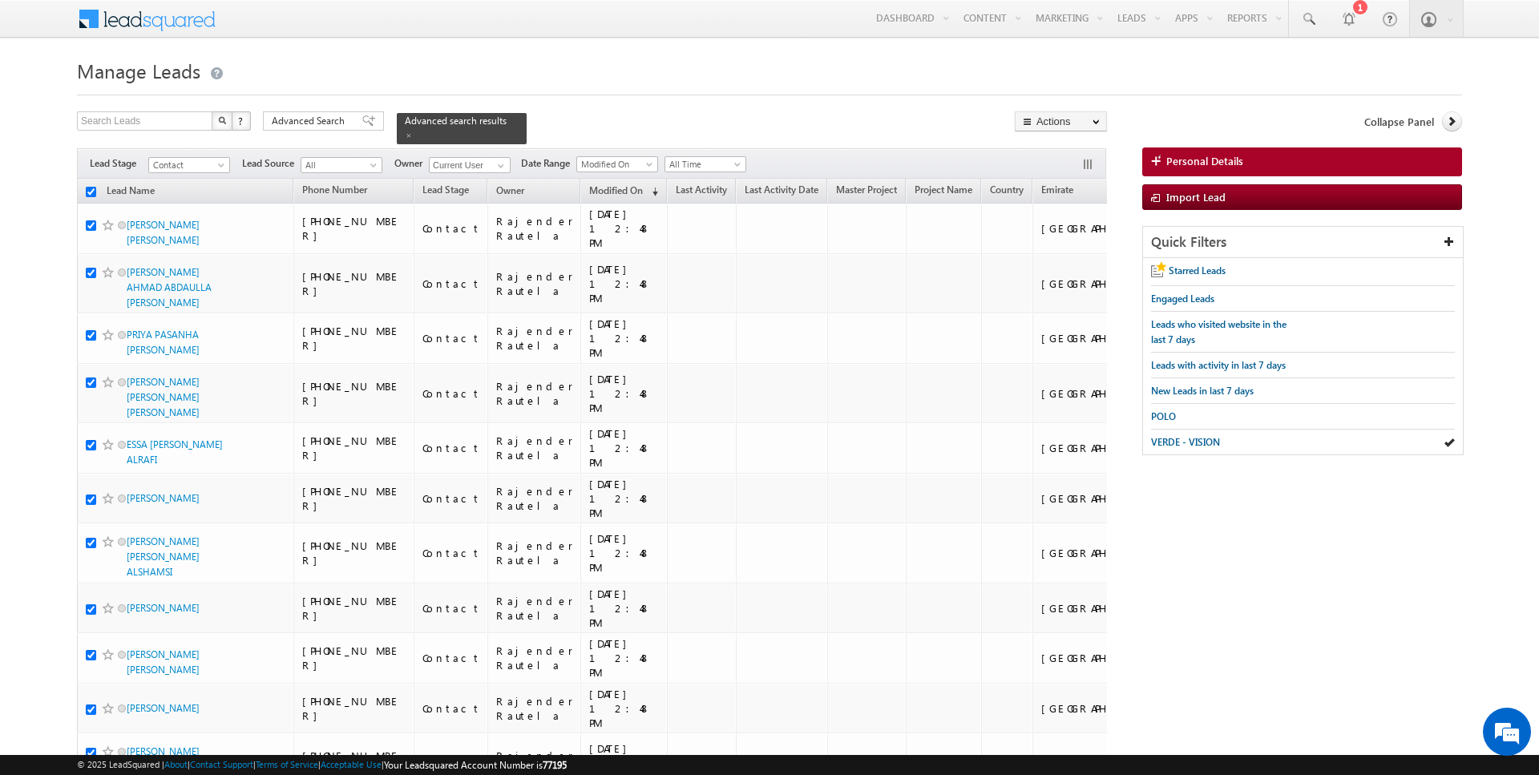
checkbox input "true"
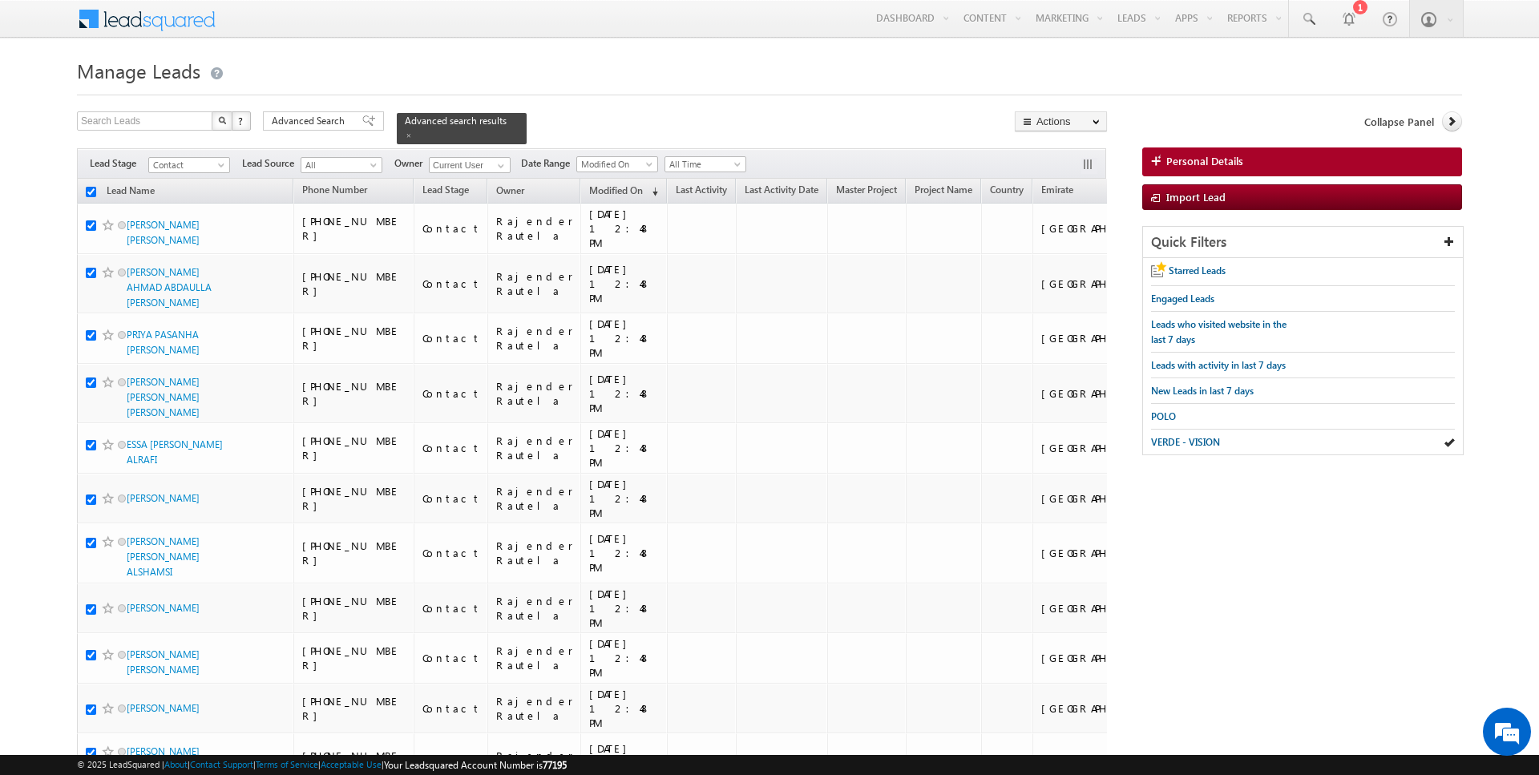
checkbox input "true"
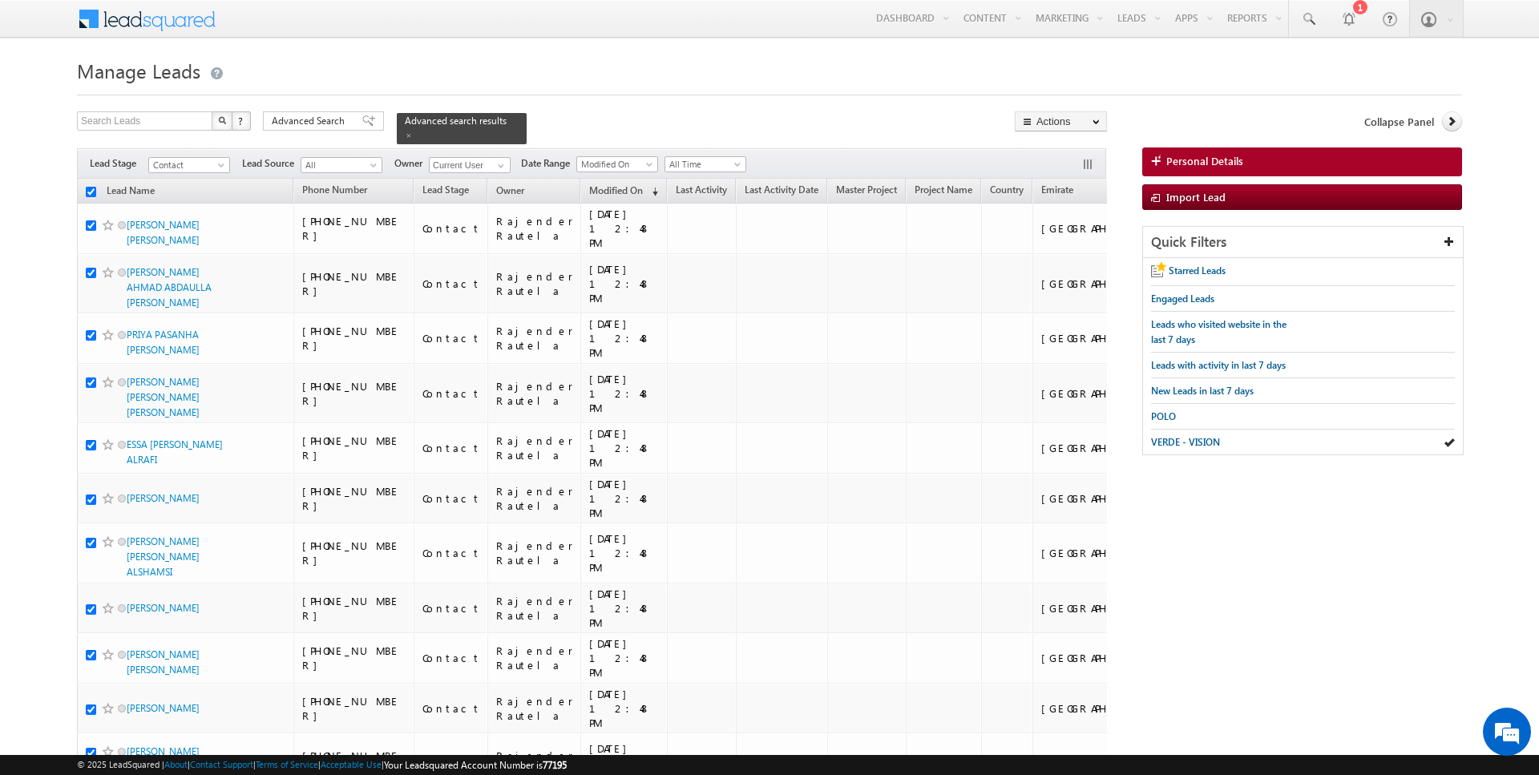
checkbox input "true"
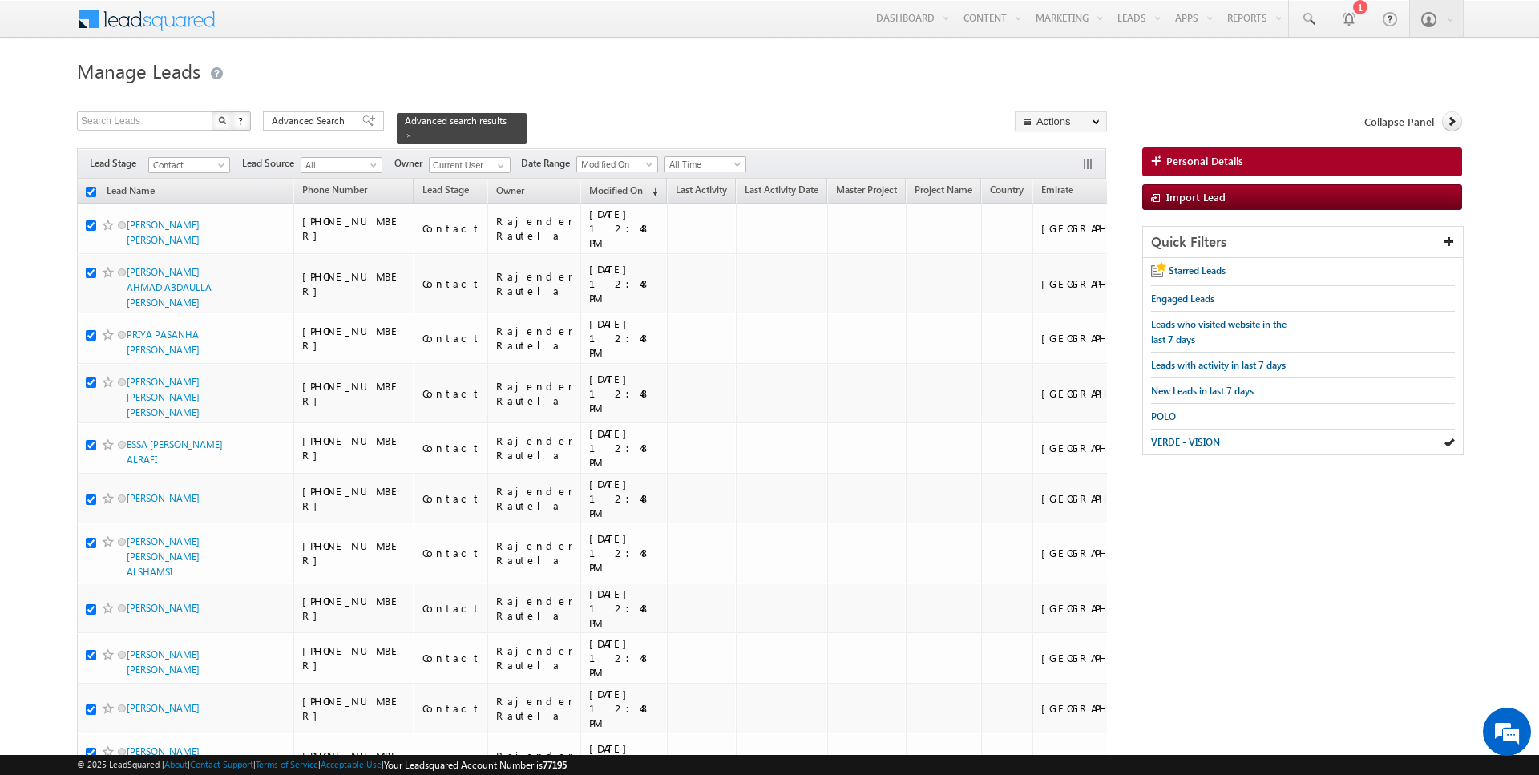
checkbox input "true"
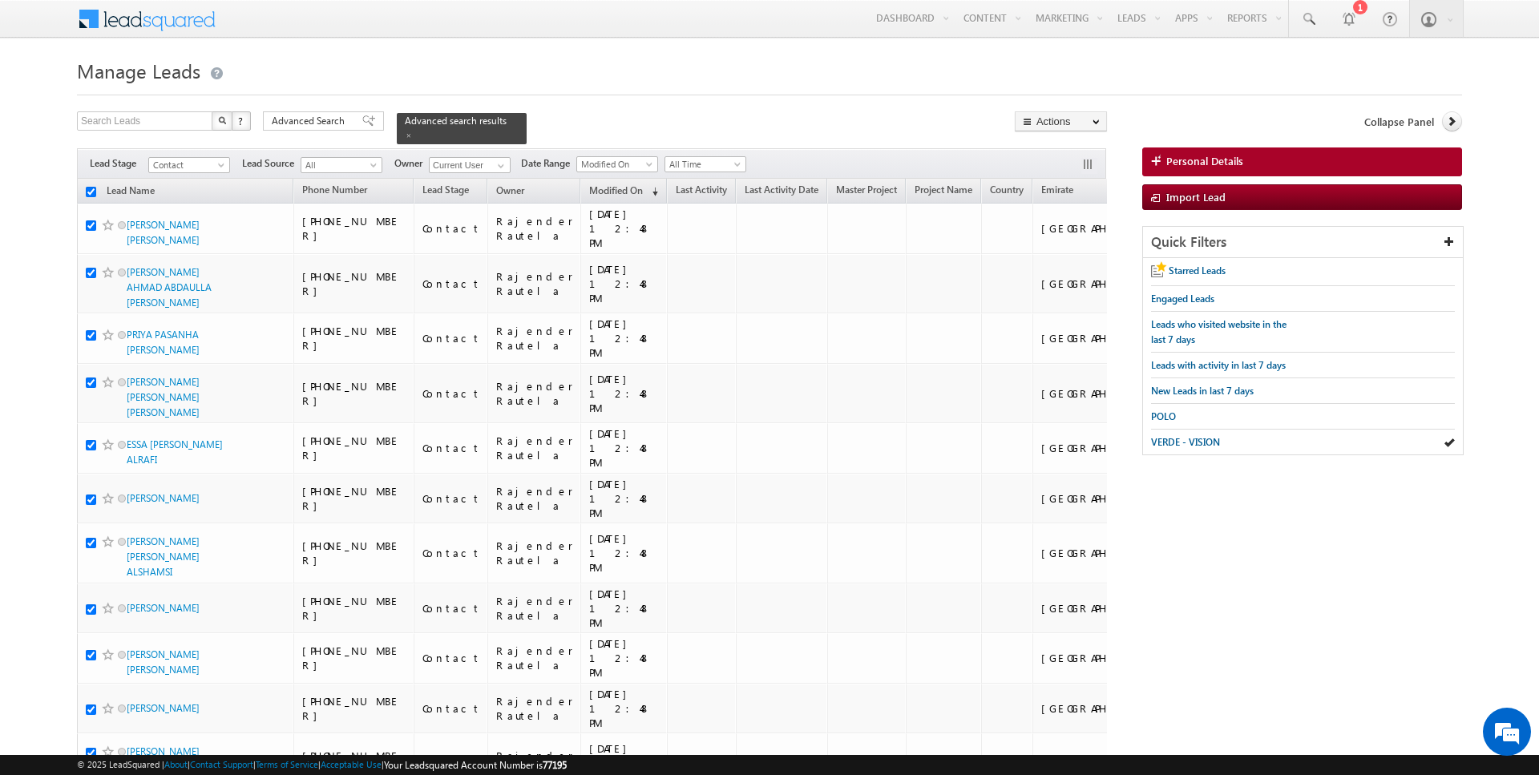
checkbox input "true"
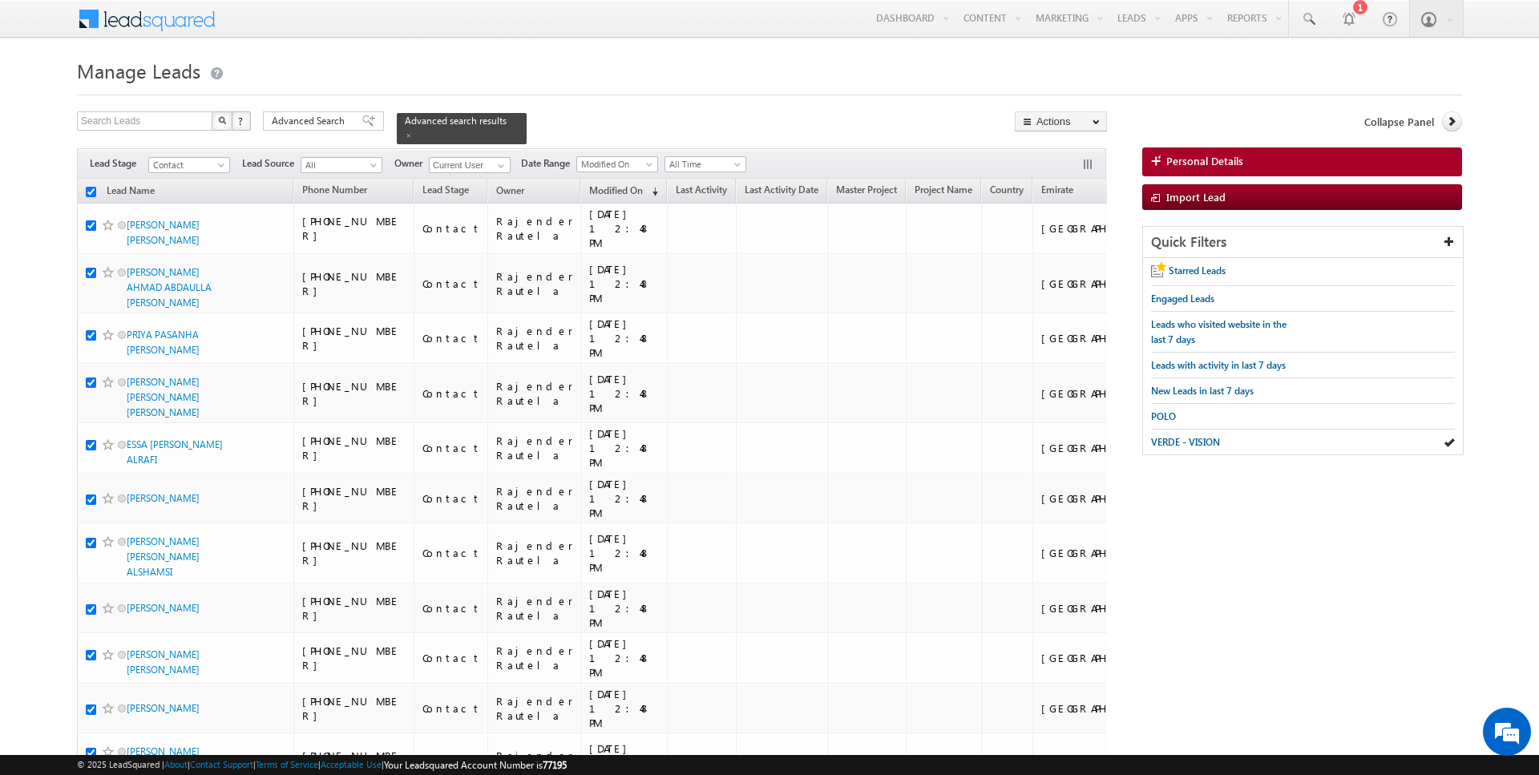
checkbox input "true"
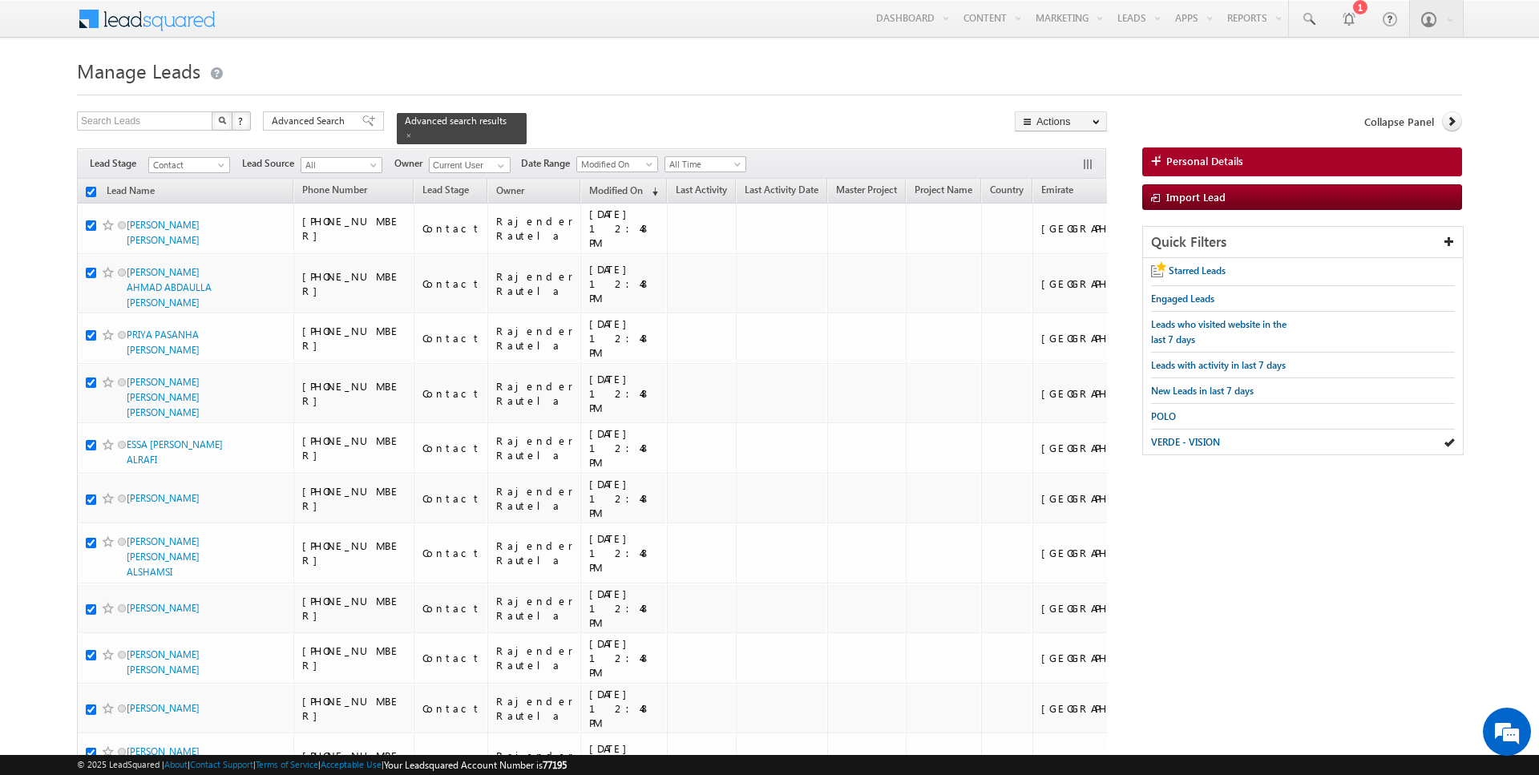
checkbox input "true"
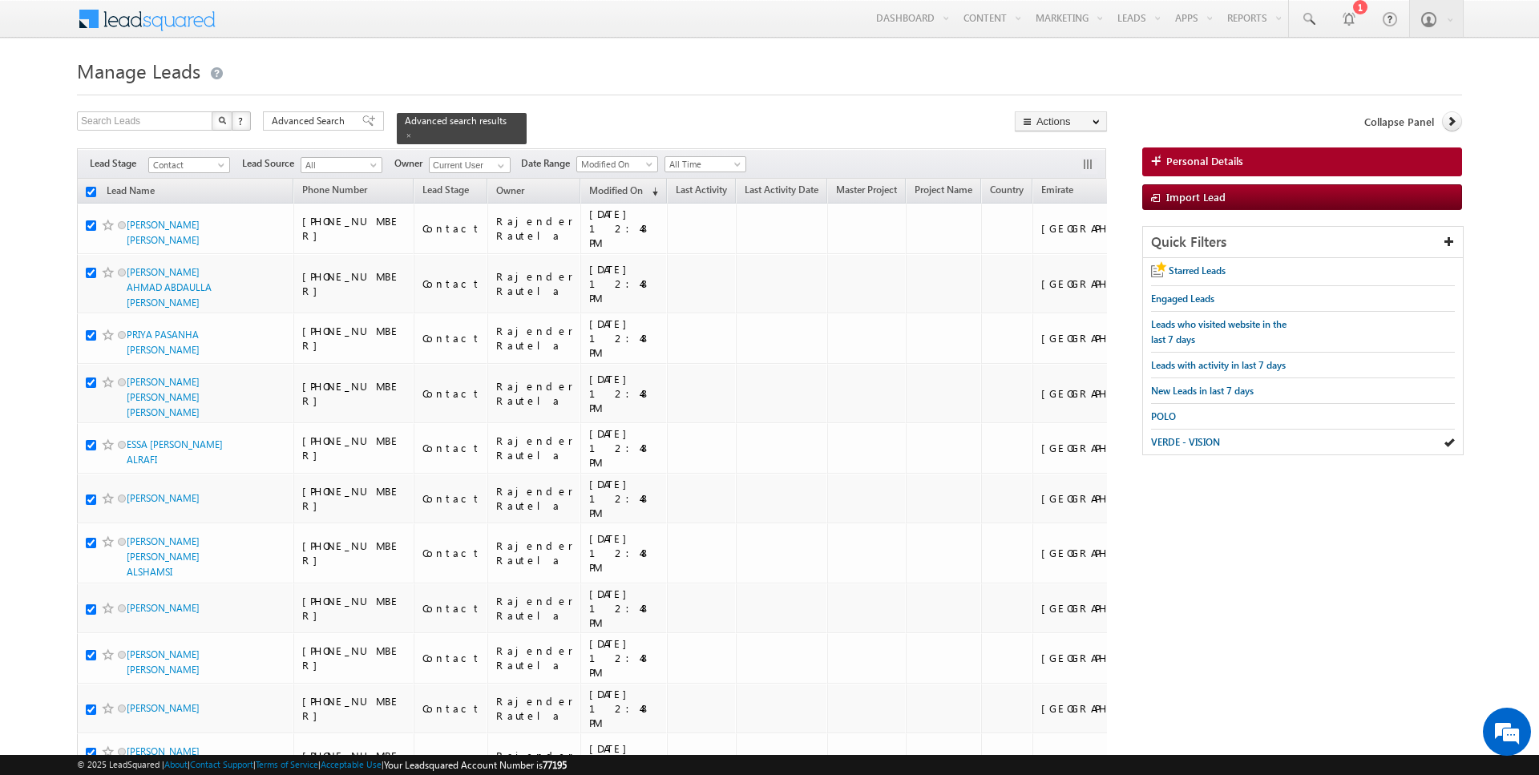
checkbox input "true"
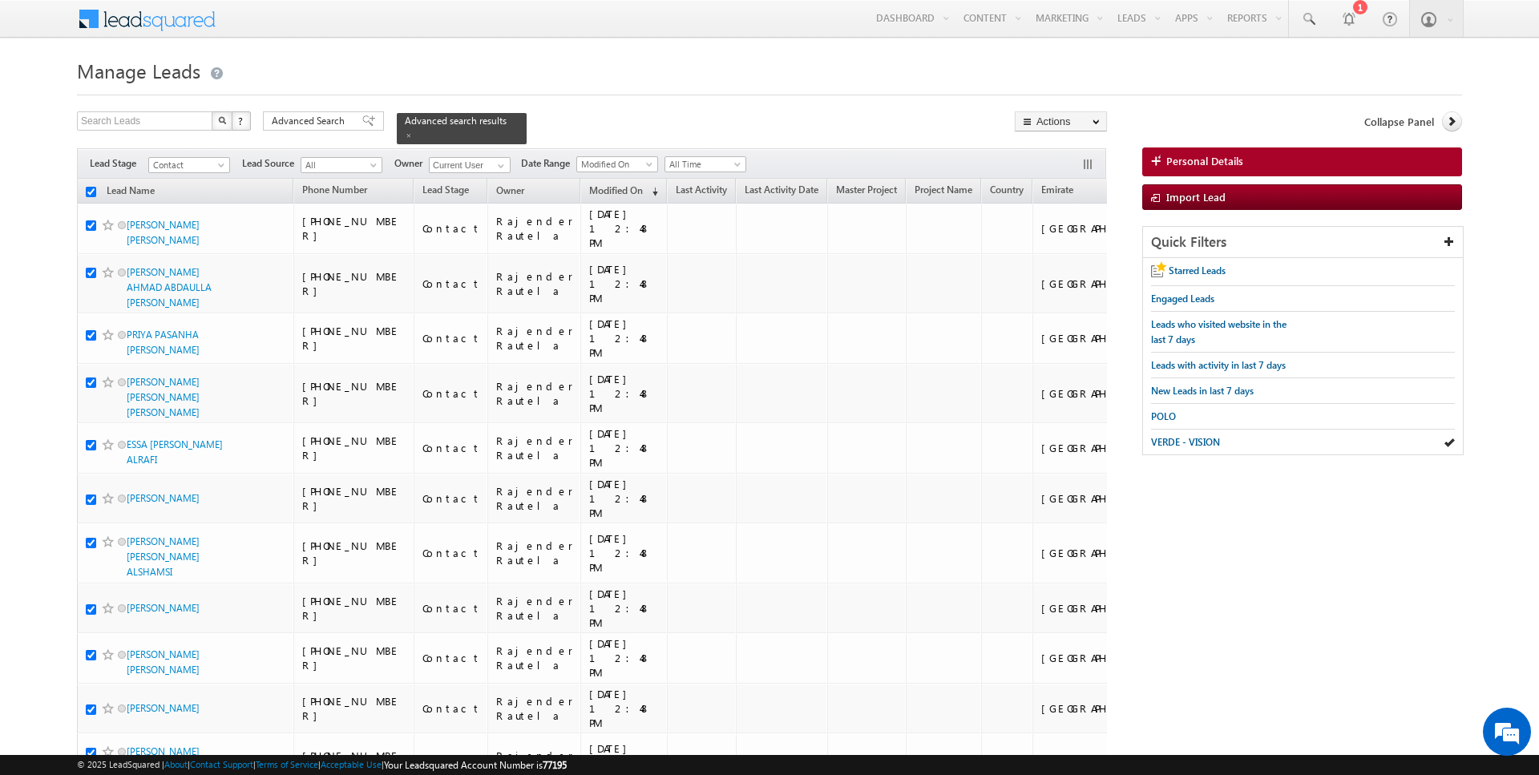
checkbox input "true"
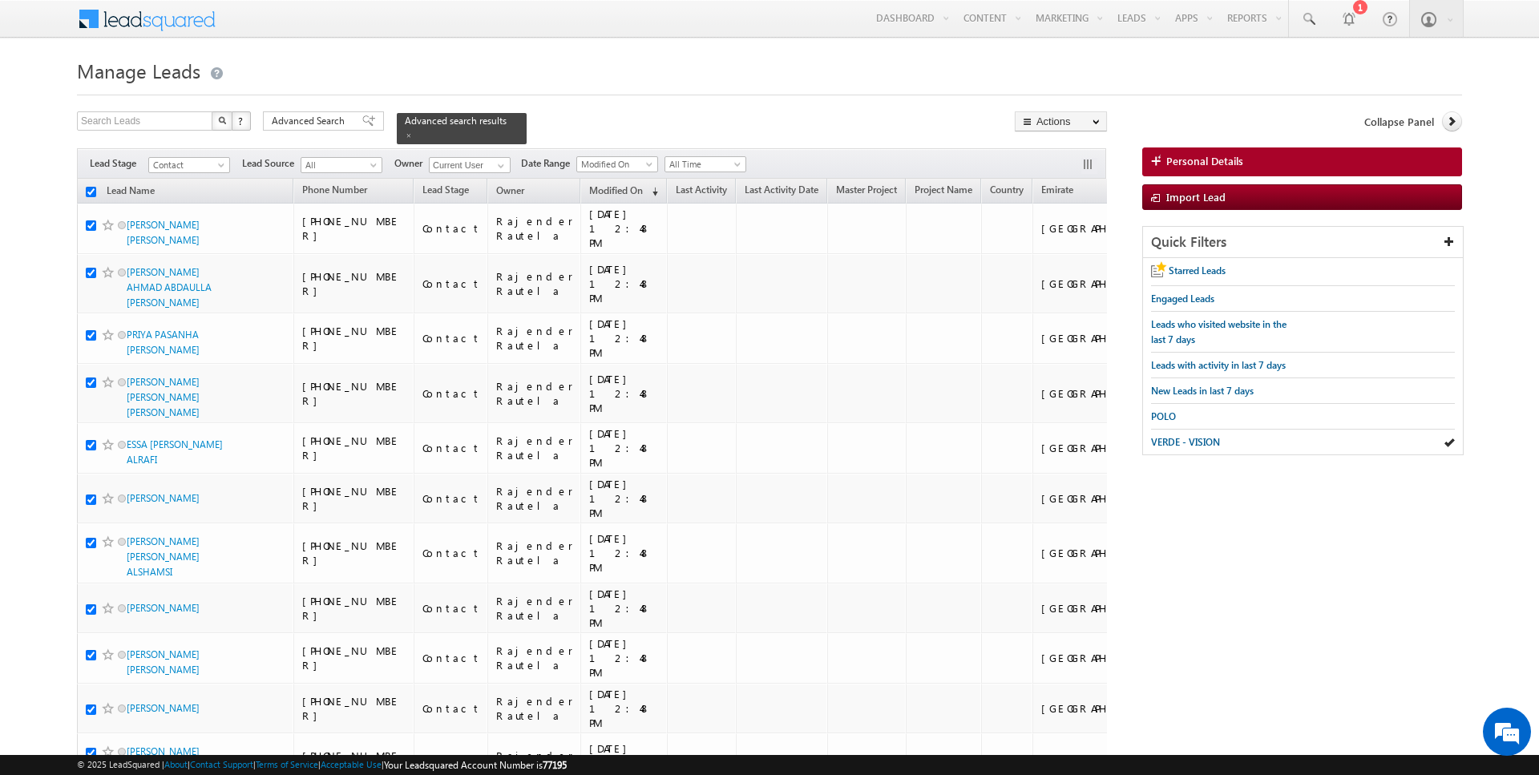
checkbox input "true"
click at [1078, 257] on link "Change Owner" at bounding box center [1061, 259] width 91 height 19
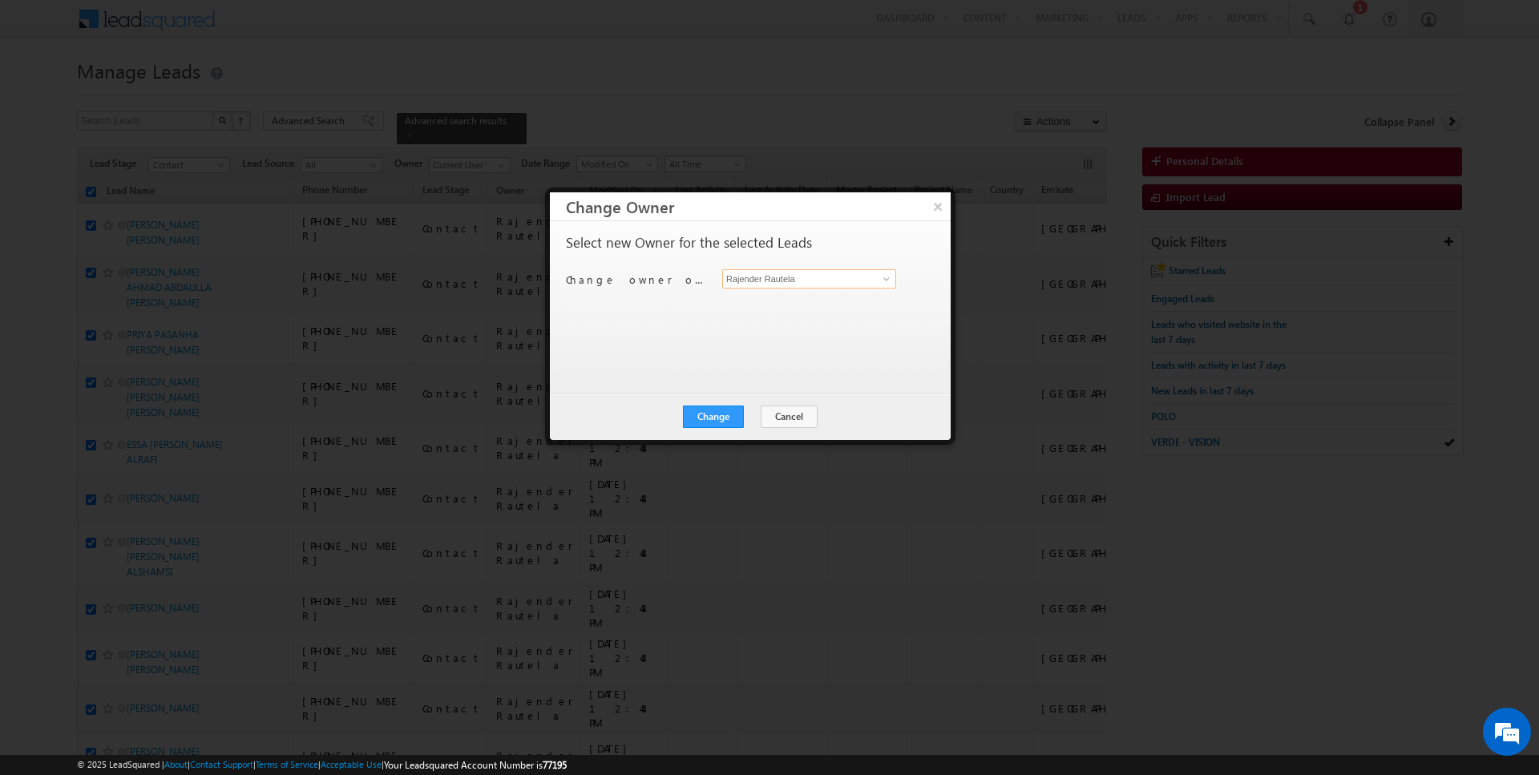
click at [833, 273] on input "Rajender Rautela" at bounding box center [809, 278] width 174 height 19
type input "Anuj Upadhyay"
click at [726, 411] on button "Change" at bounding box center [713, 417] width 61 height 22
click at [752, 424] on button "Close" at bounding box center [752, 417] width 51 height 22
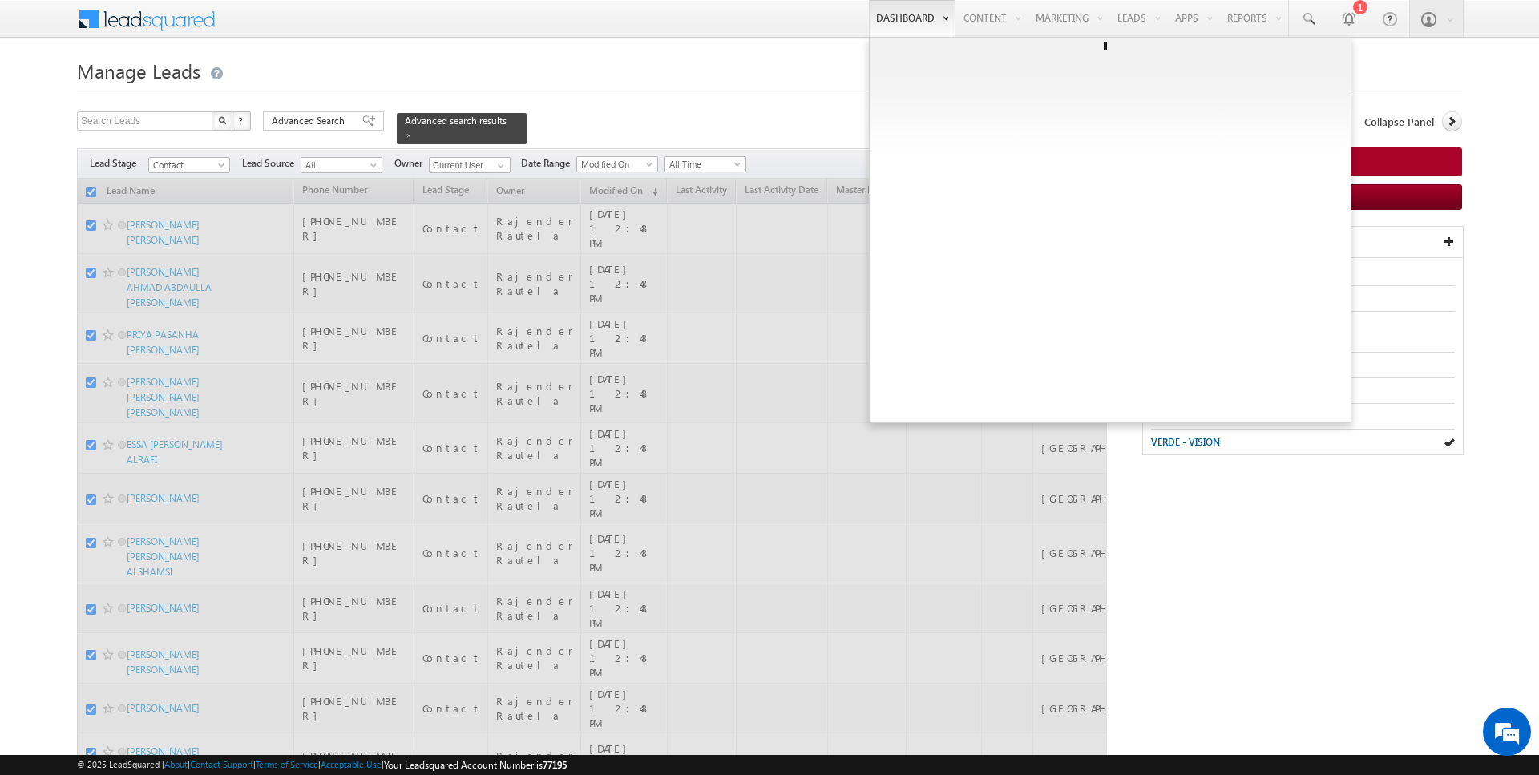
checkbox input "false"
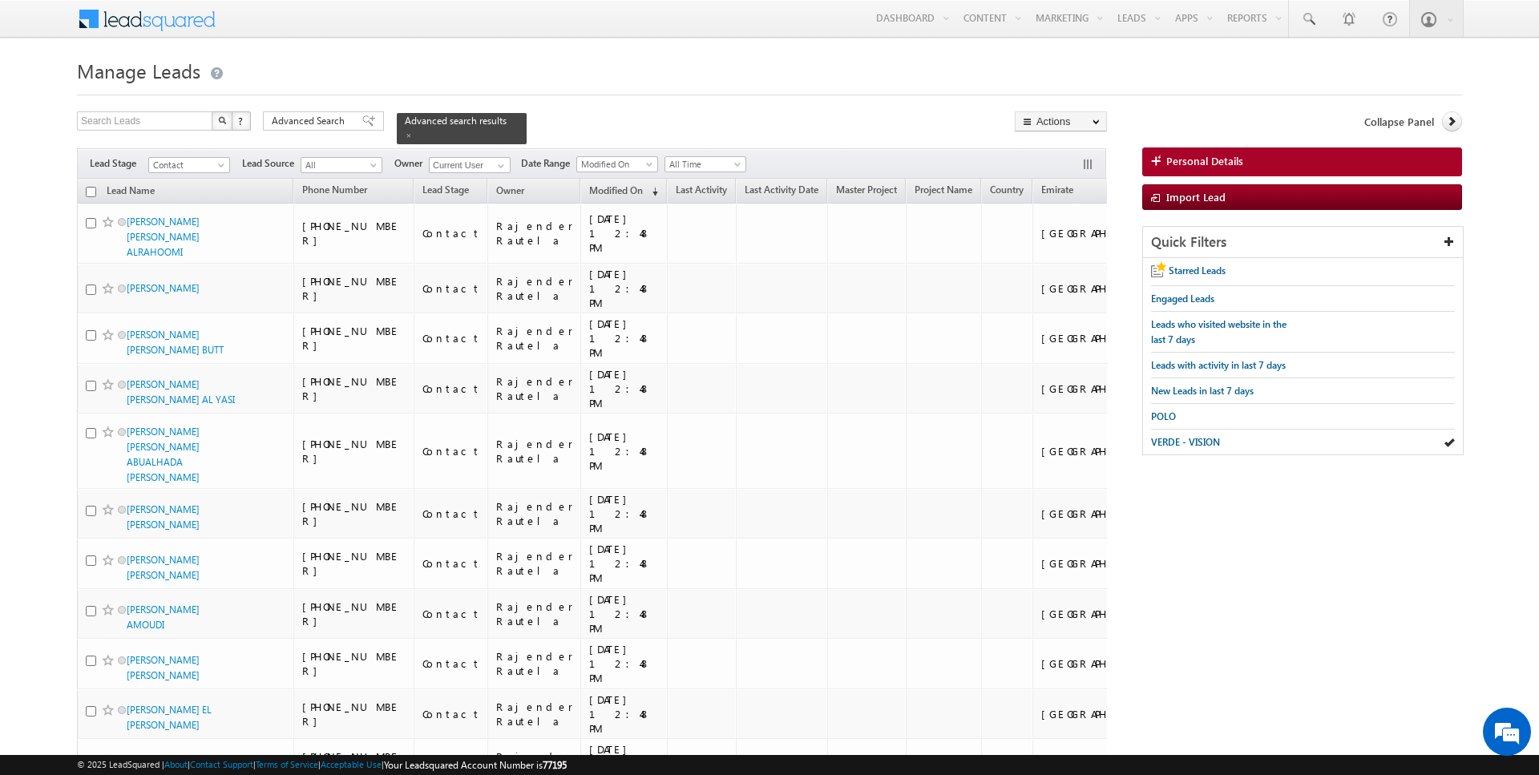
click at [94, 188] on input "checkbox" at bounding box center [91, 192] width 10 height 10
checkbox input "true"
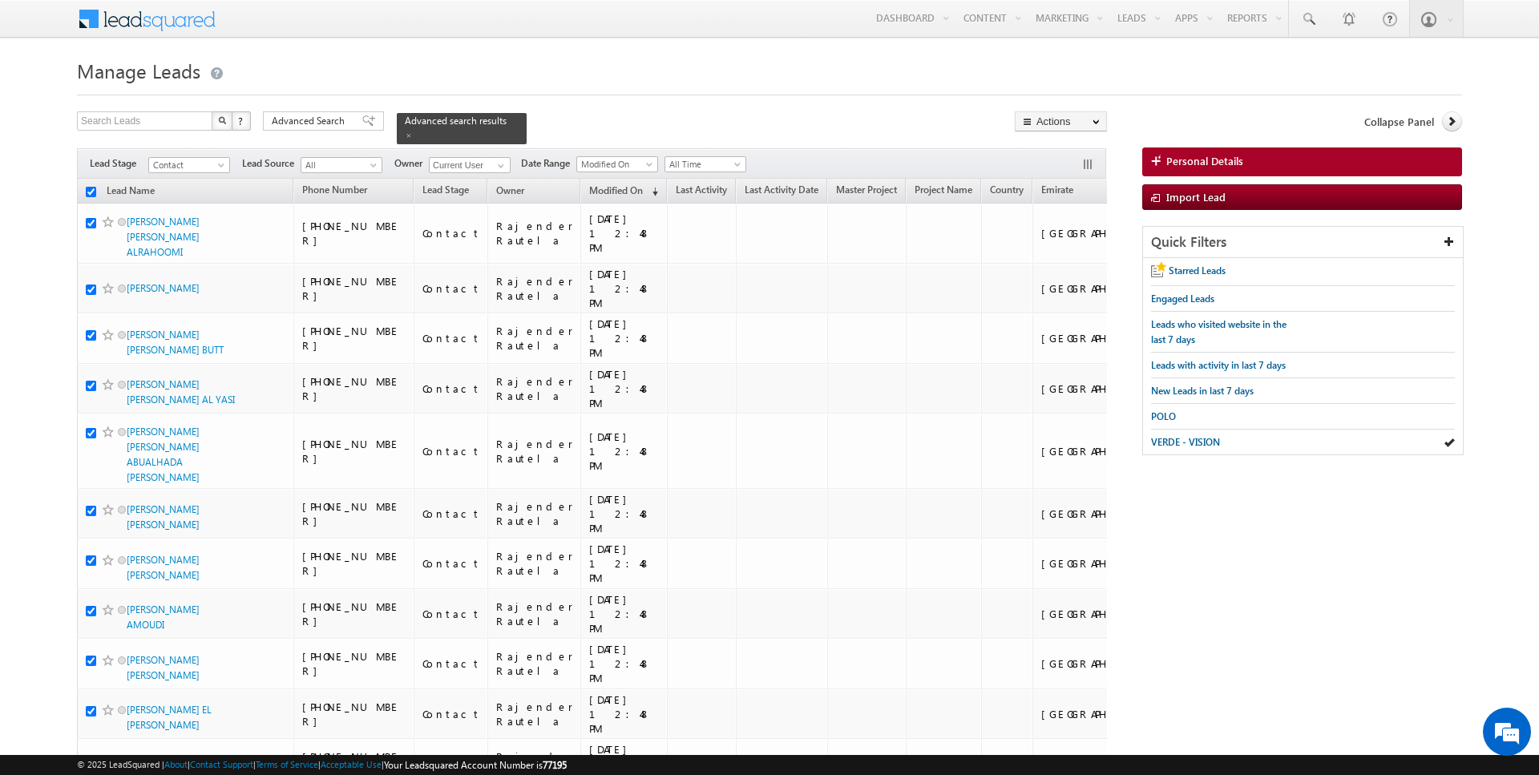
checkbox input "true"
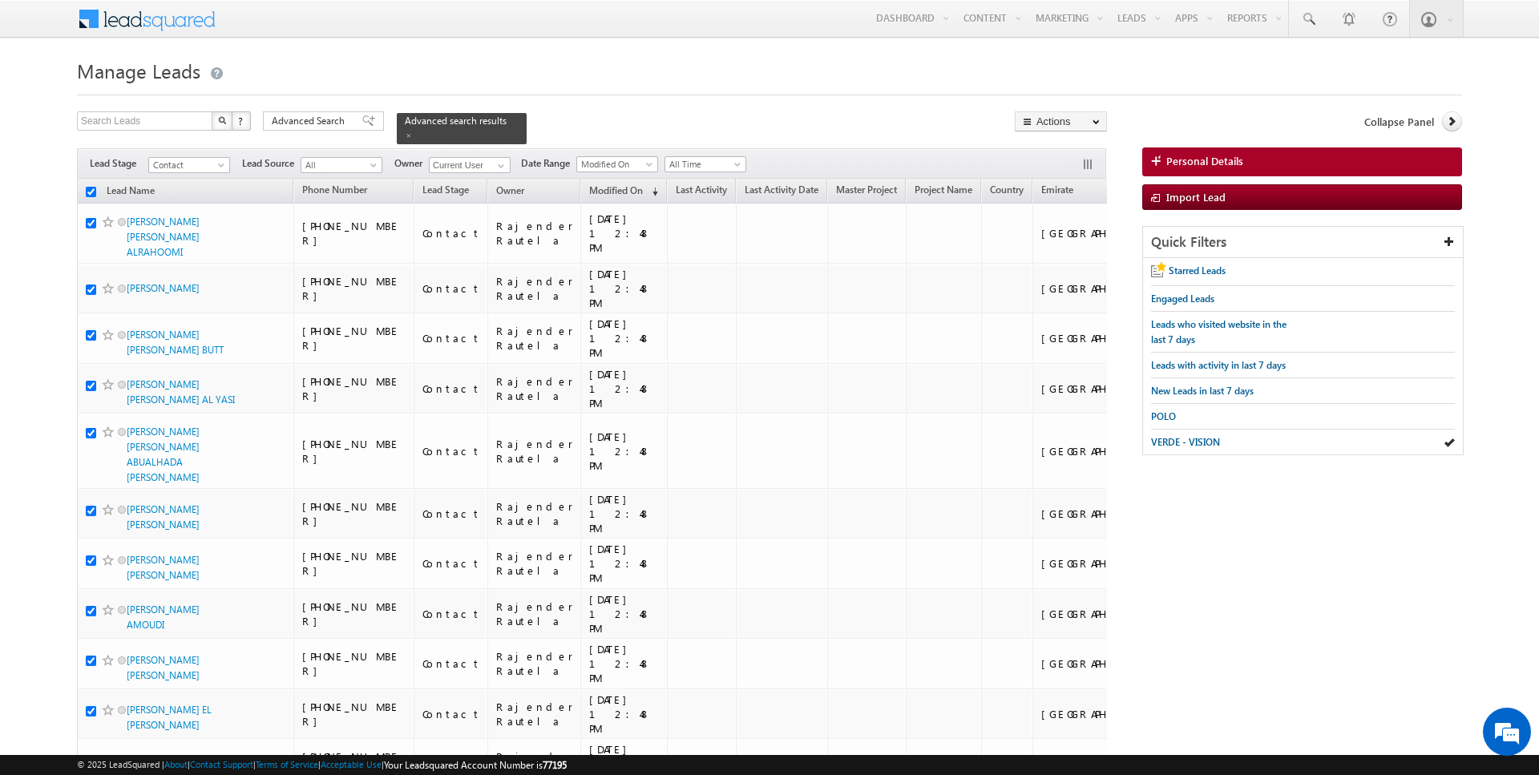
checkbox input "true"
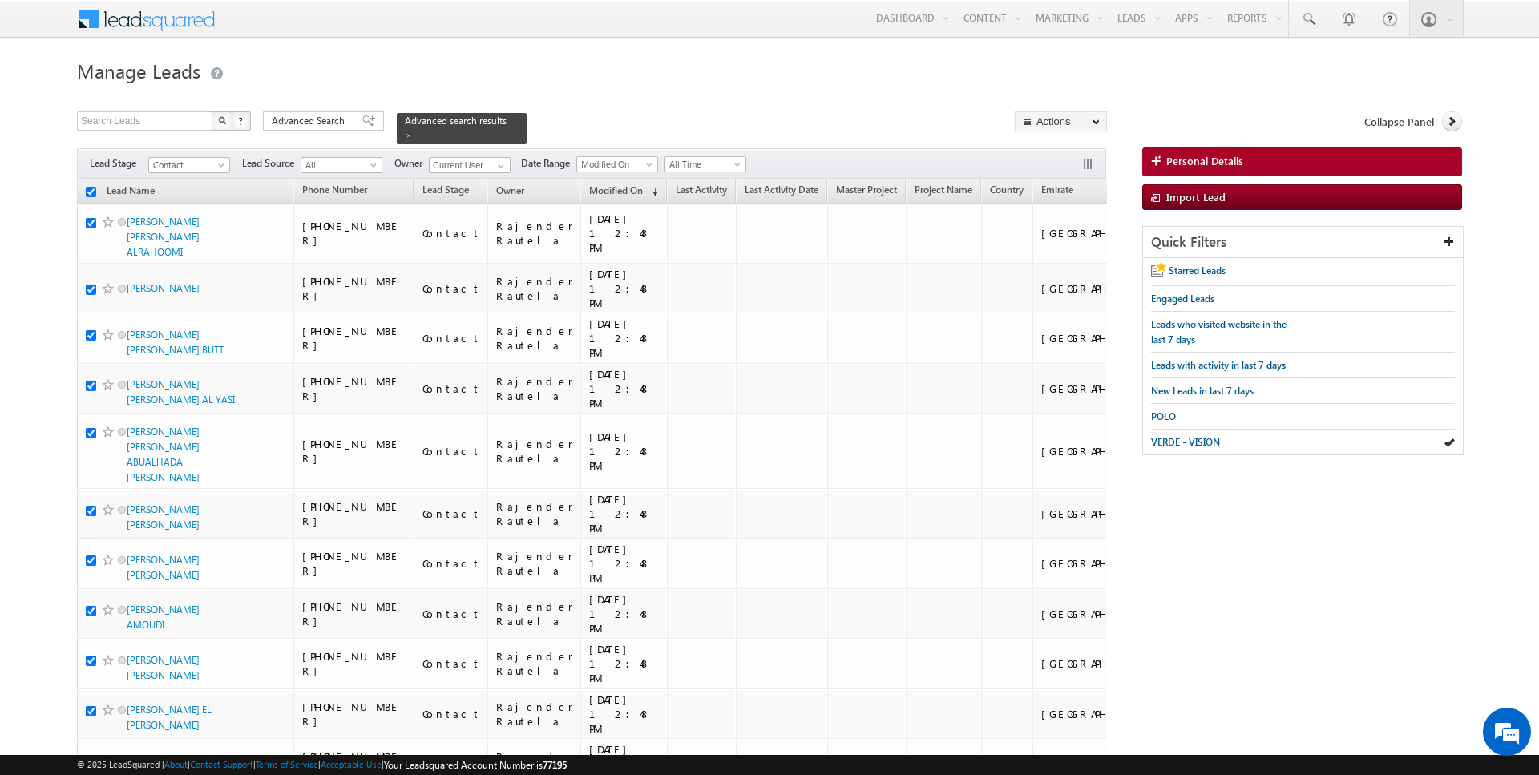
checkbox input "true"
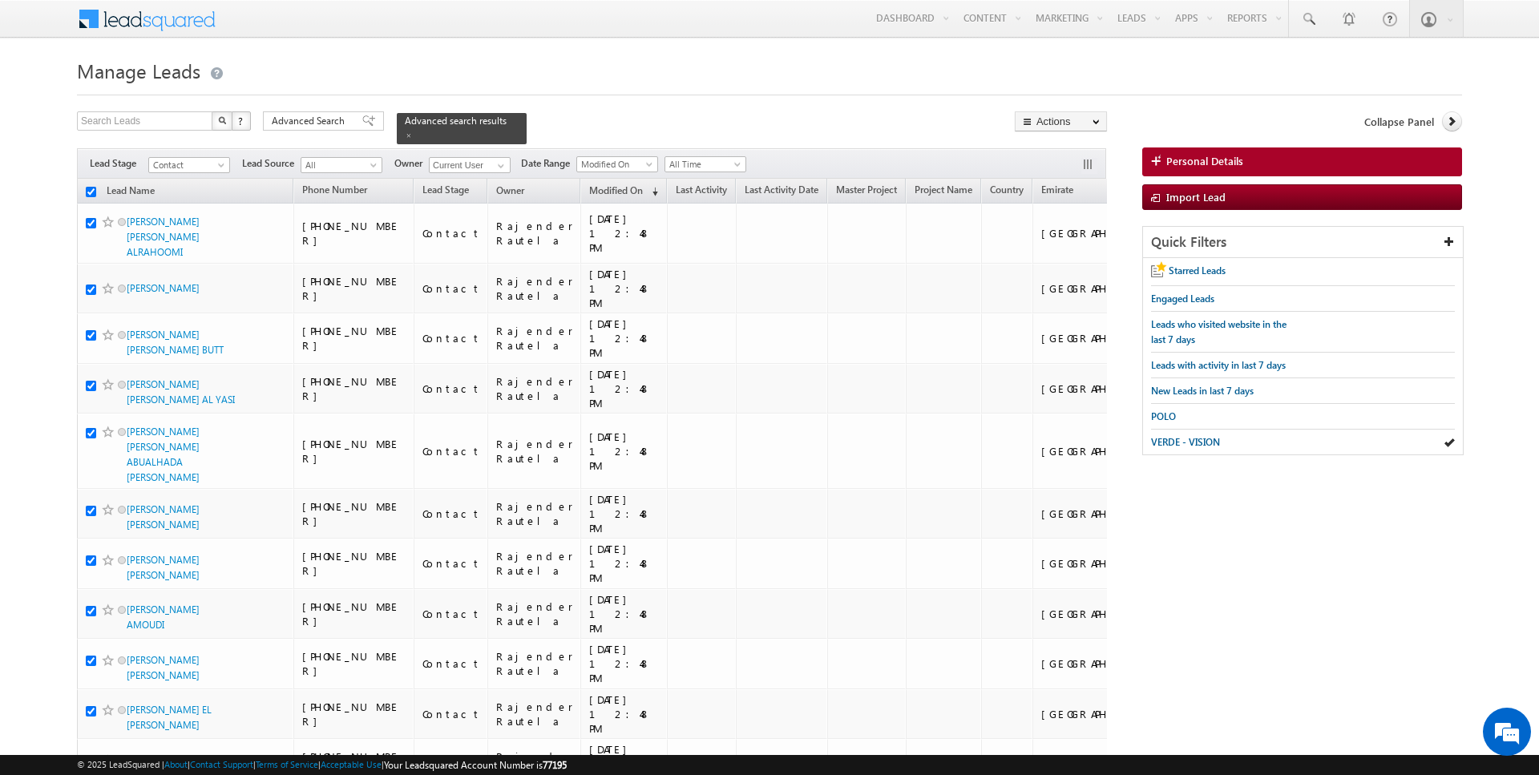
checkbox input "true"
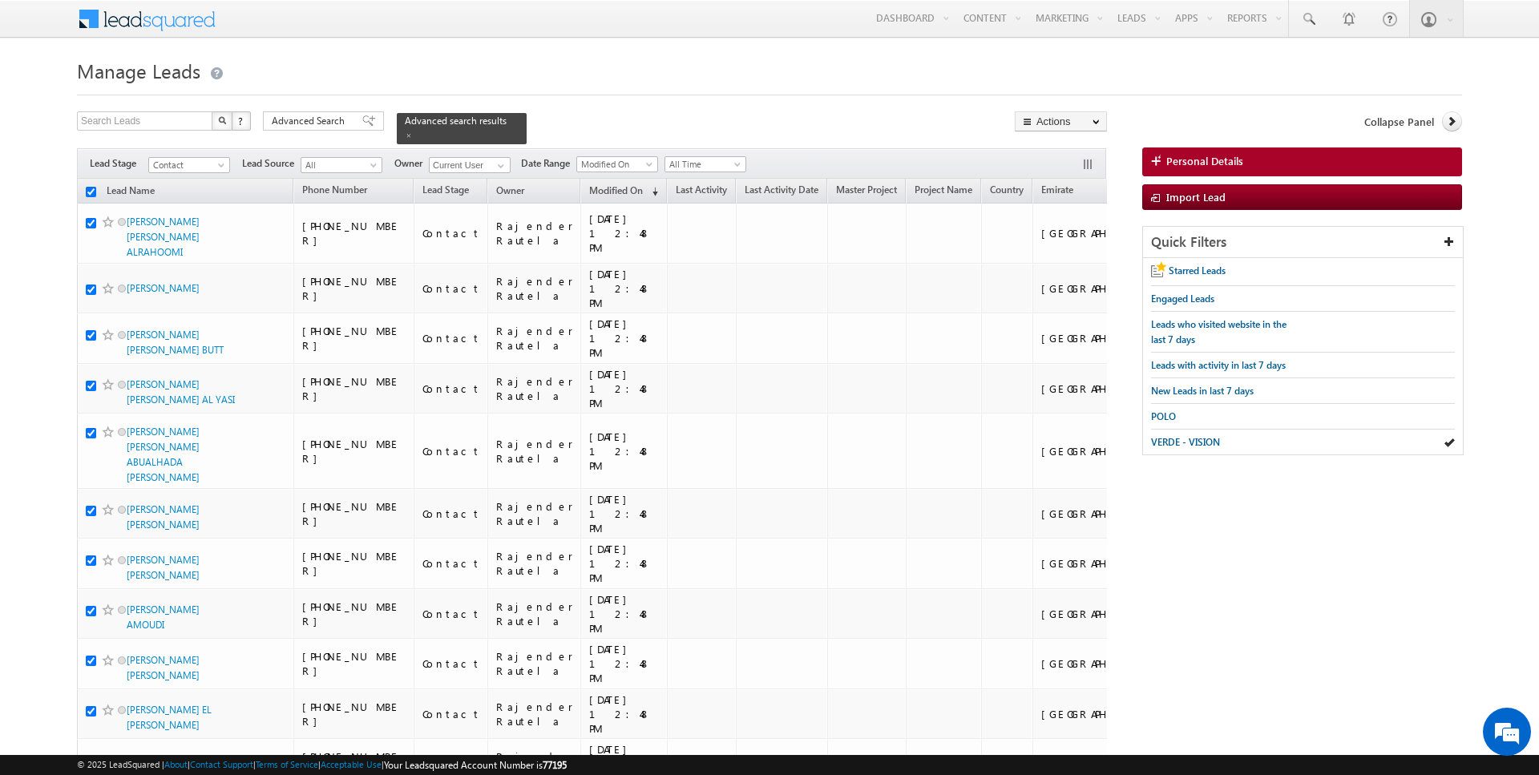
checkbox input "true"
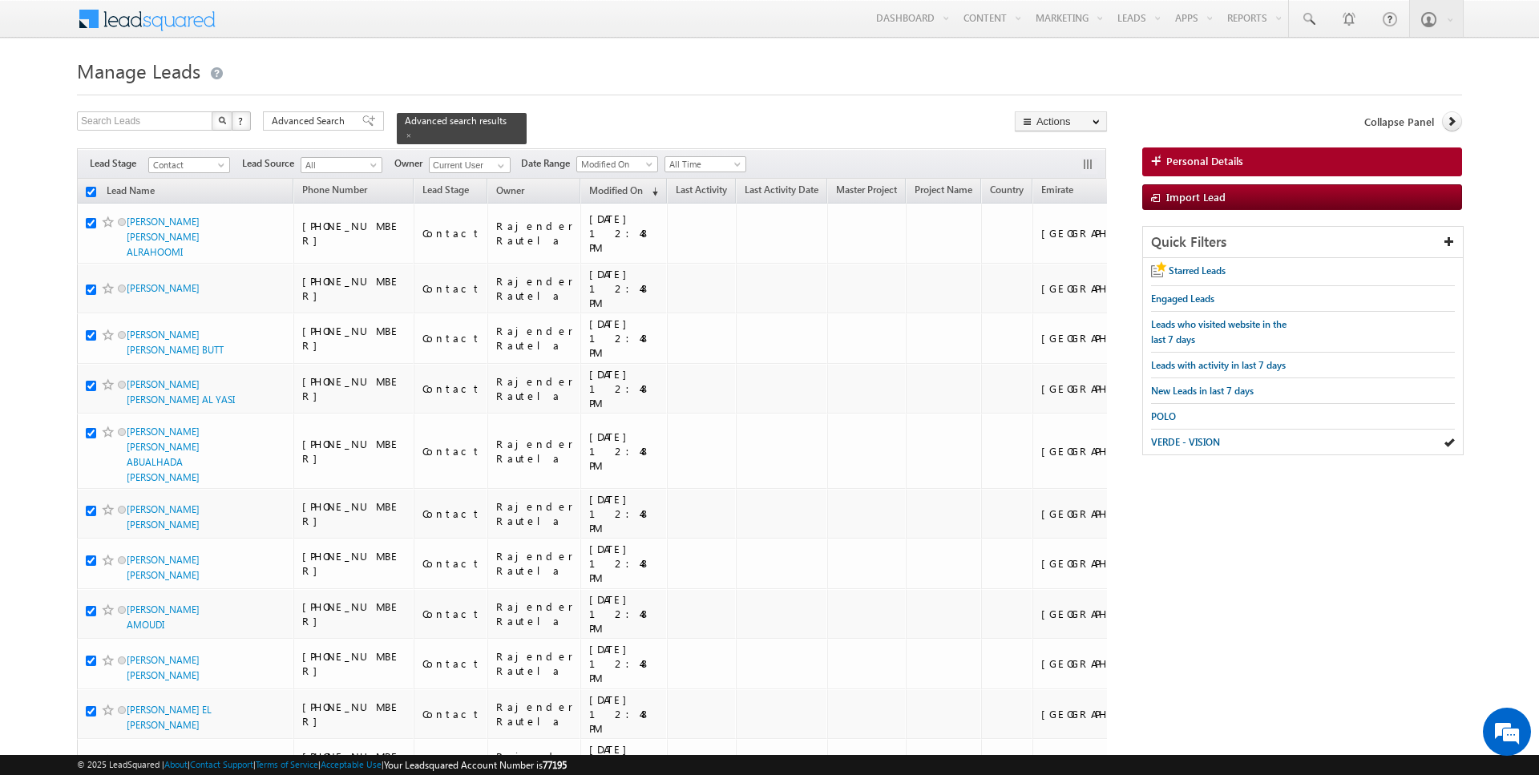
checkbox input "true"
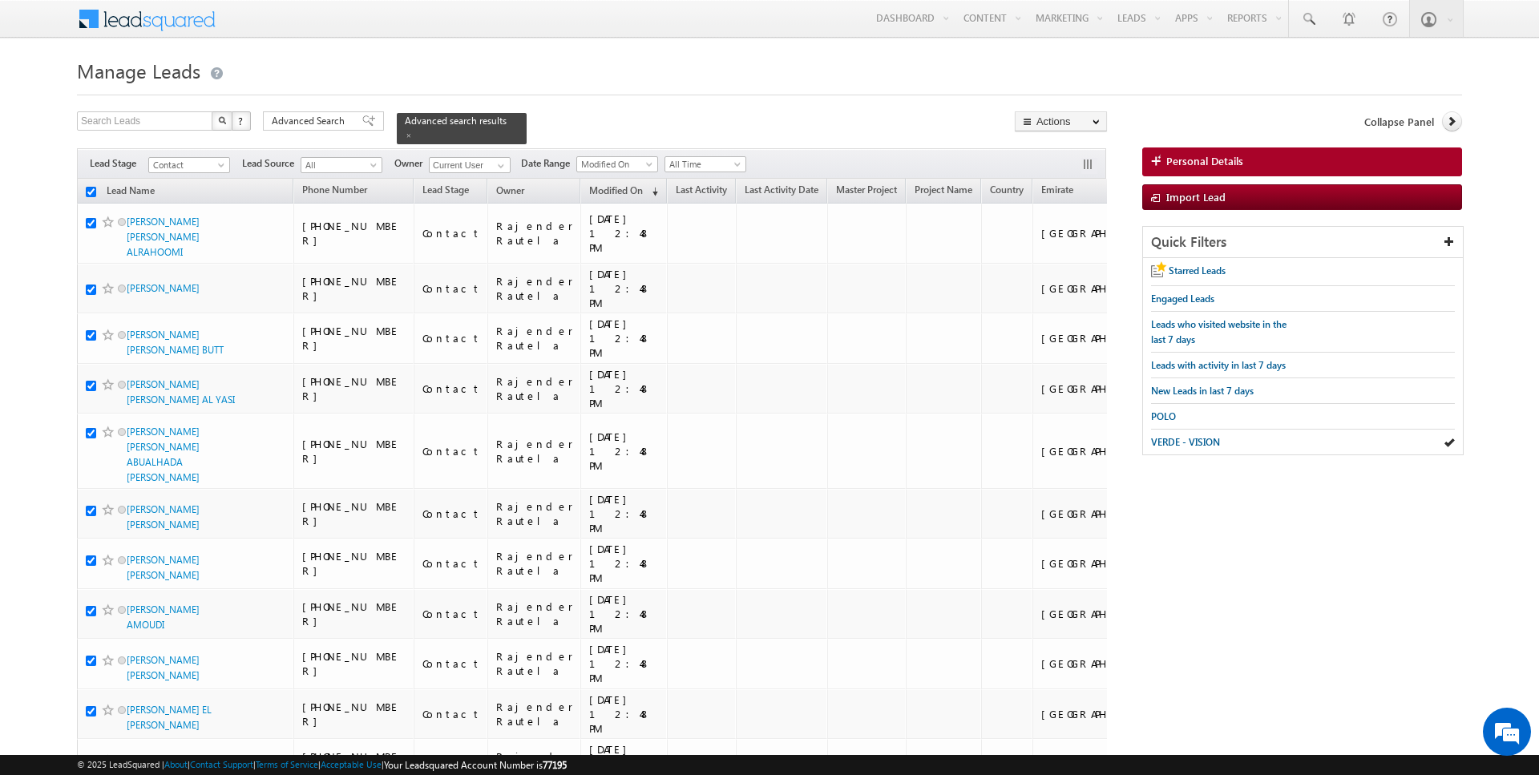
checkbox input "true"
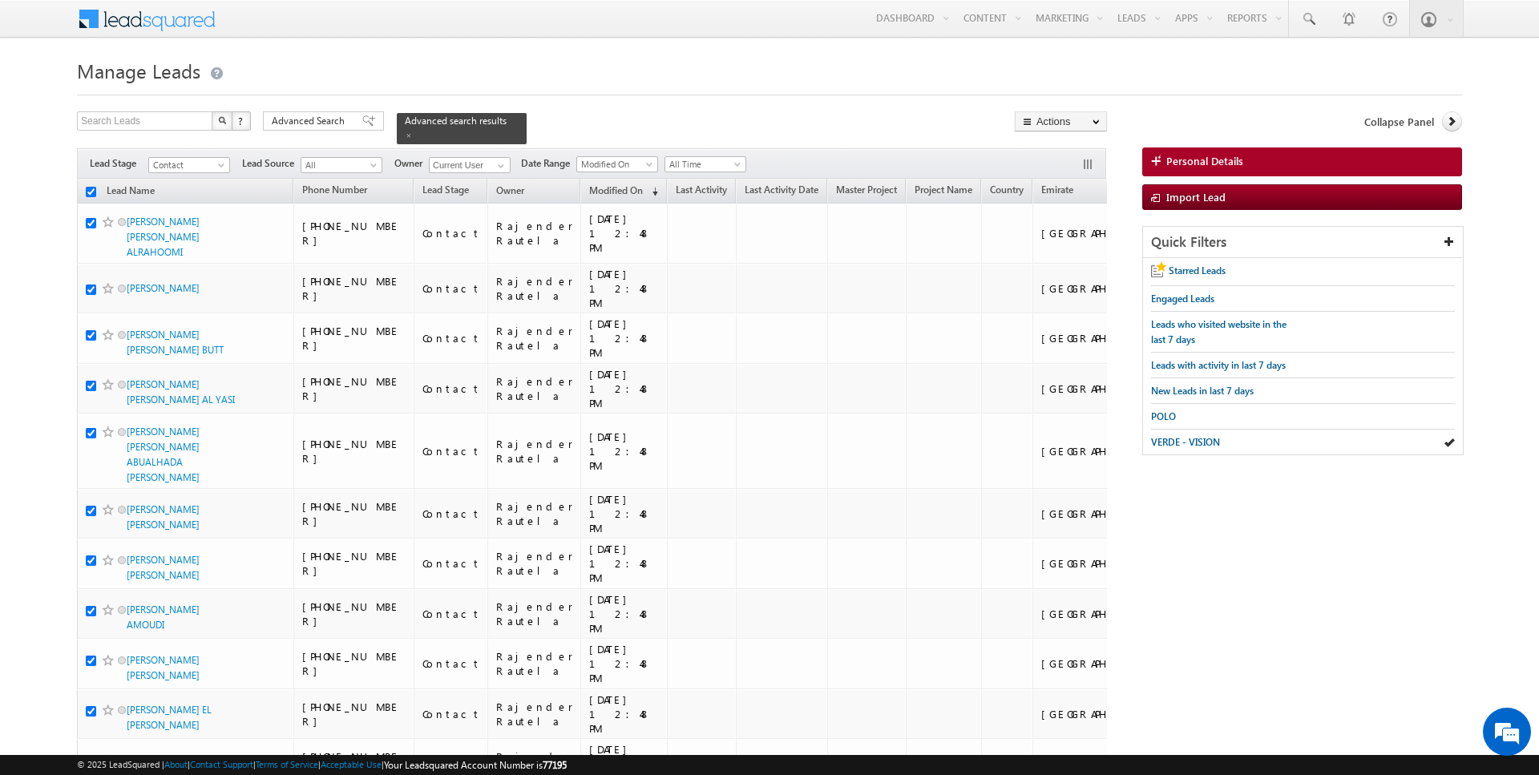
checkbox input "true"
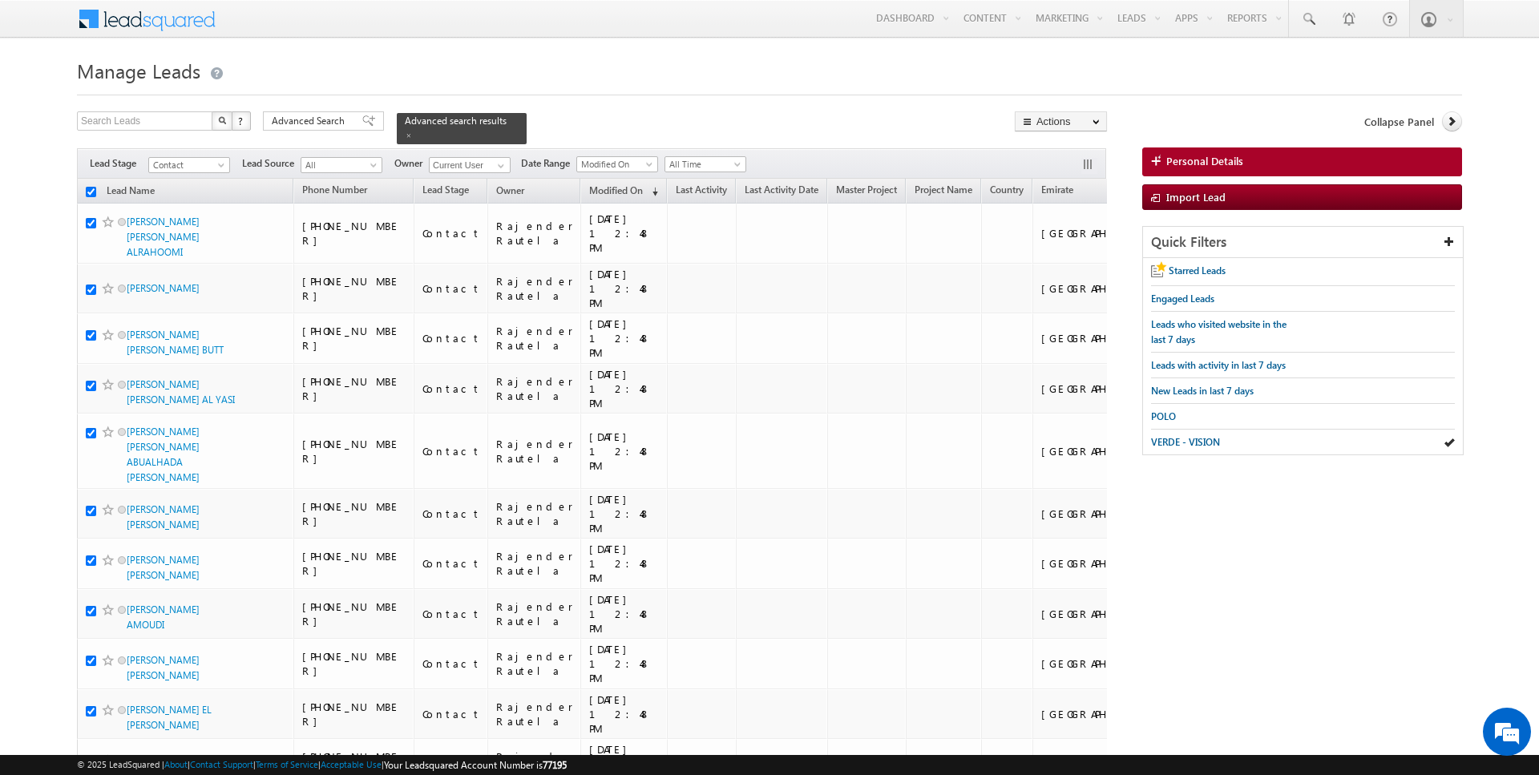
checkbox input "true"
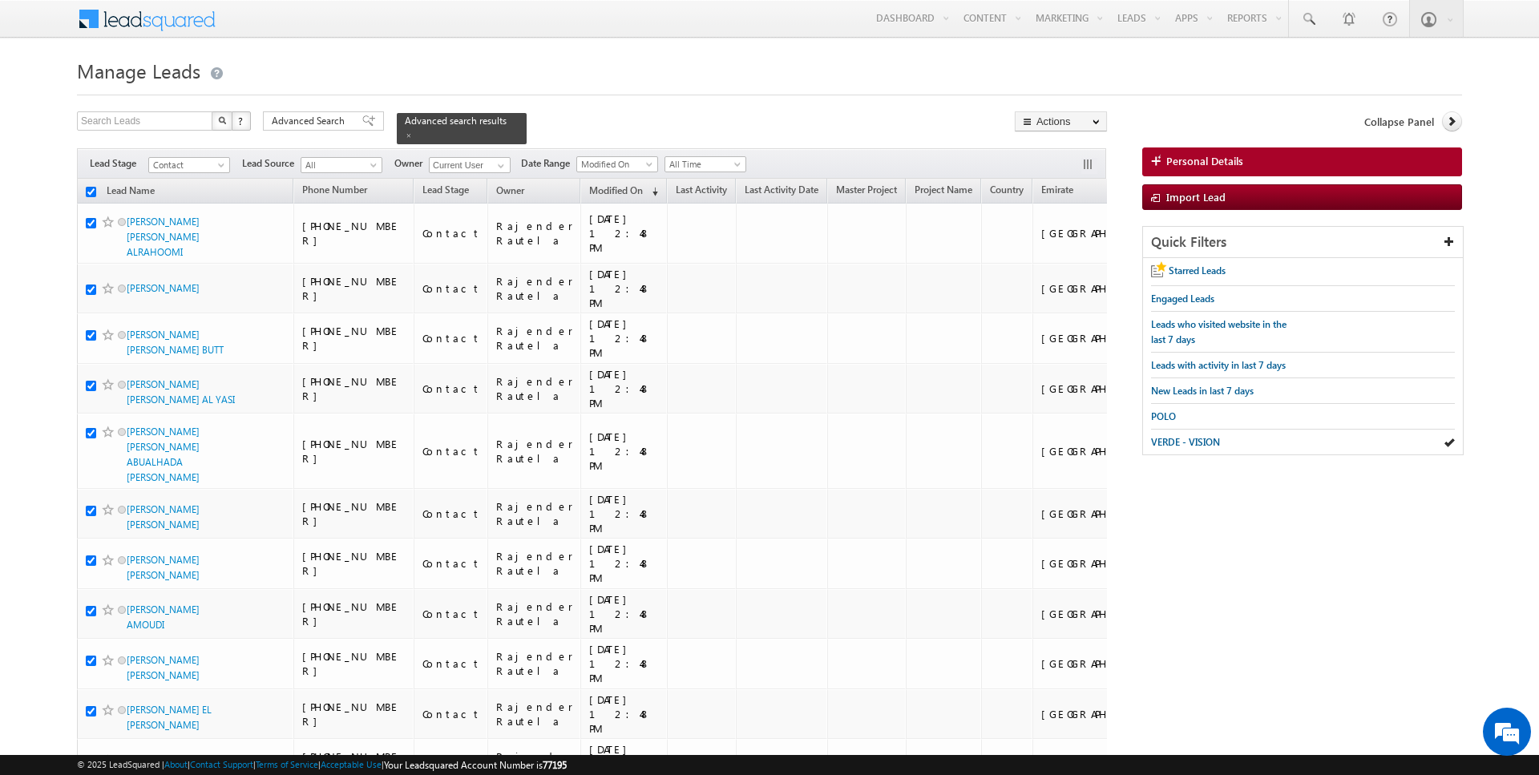
checkbox input "true"
click at [1074, 263] on link "Change Owner" at bounding box center [1061, 259] width 91 height 19
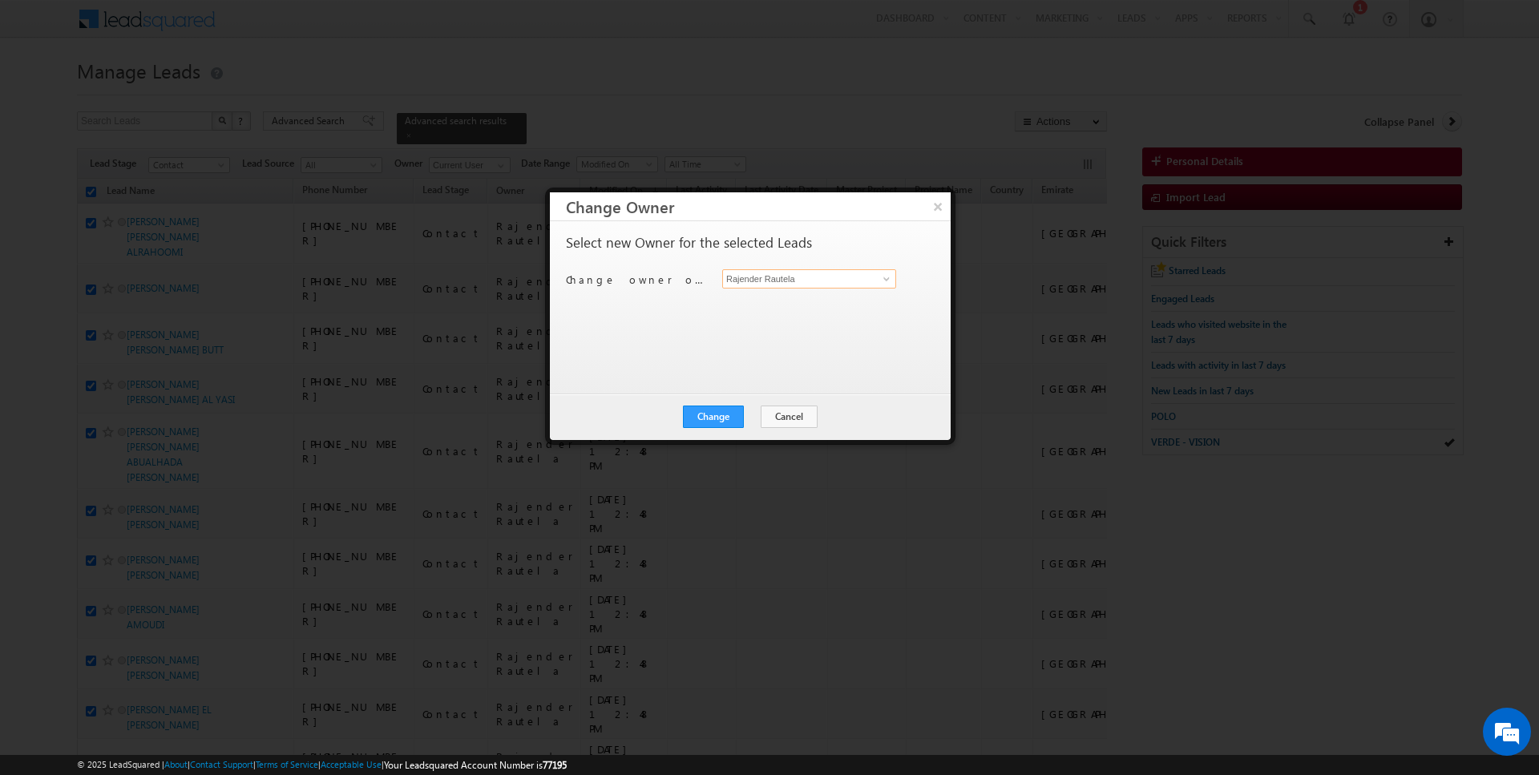
click at [777, 277] on input "Rajender Rautela" at bounding box center [809, 278] width 174 height 19
type input "Janamjay Sharma"
click at [722, 415] on button "Change" at bounding box center [713, 417] width 61 height 22
click at [746, 410] on button "Close" at bounding box center [752, 417] width 51 height 22
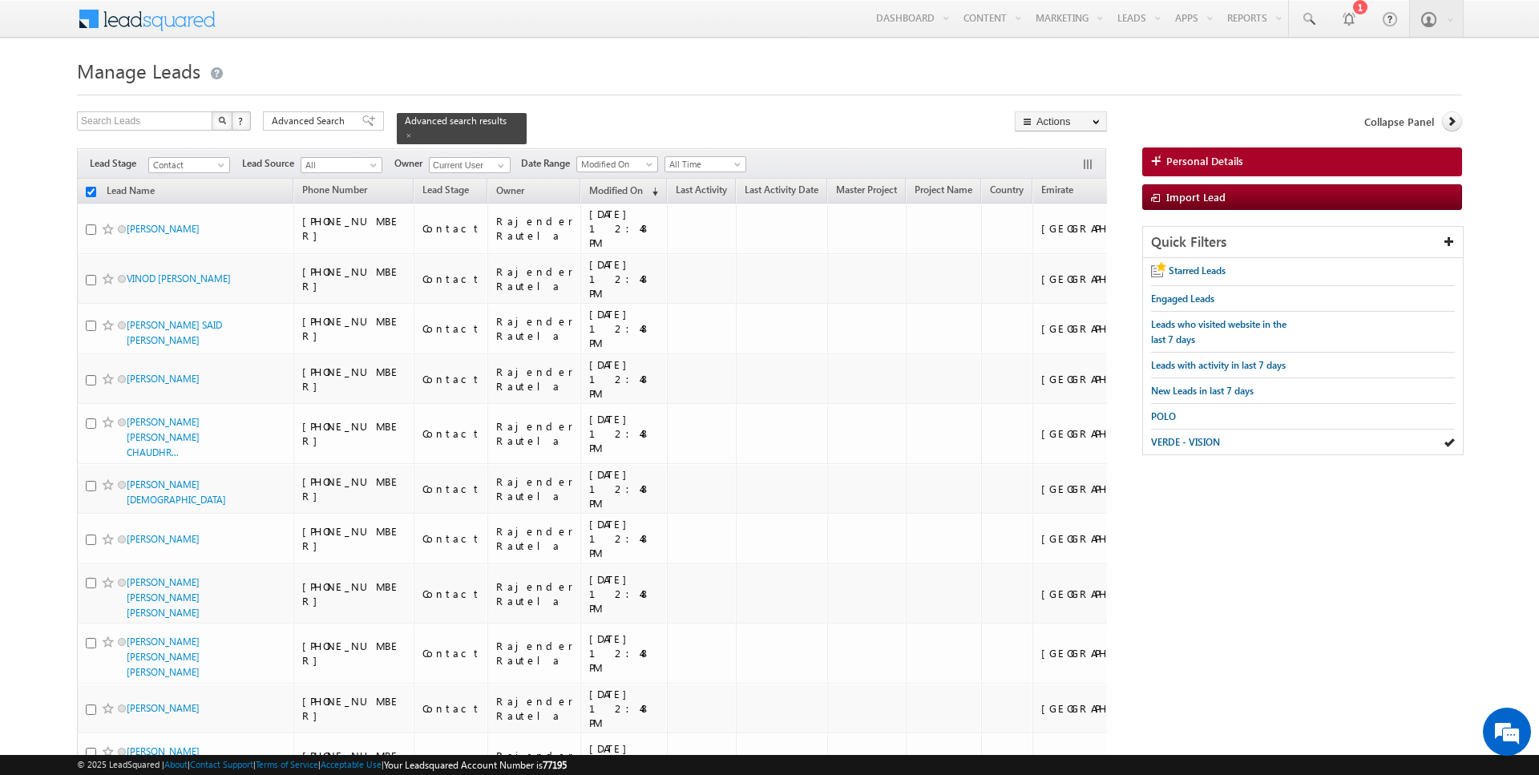
checkbox input "false"
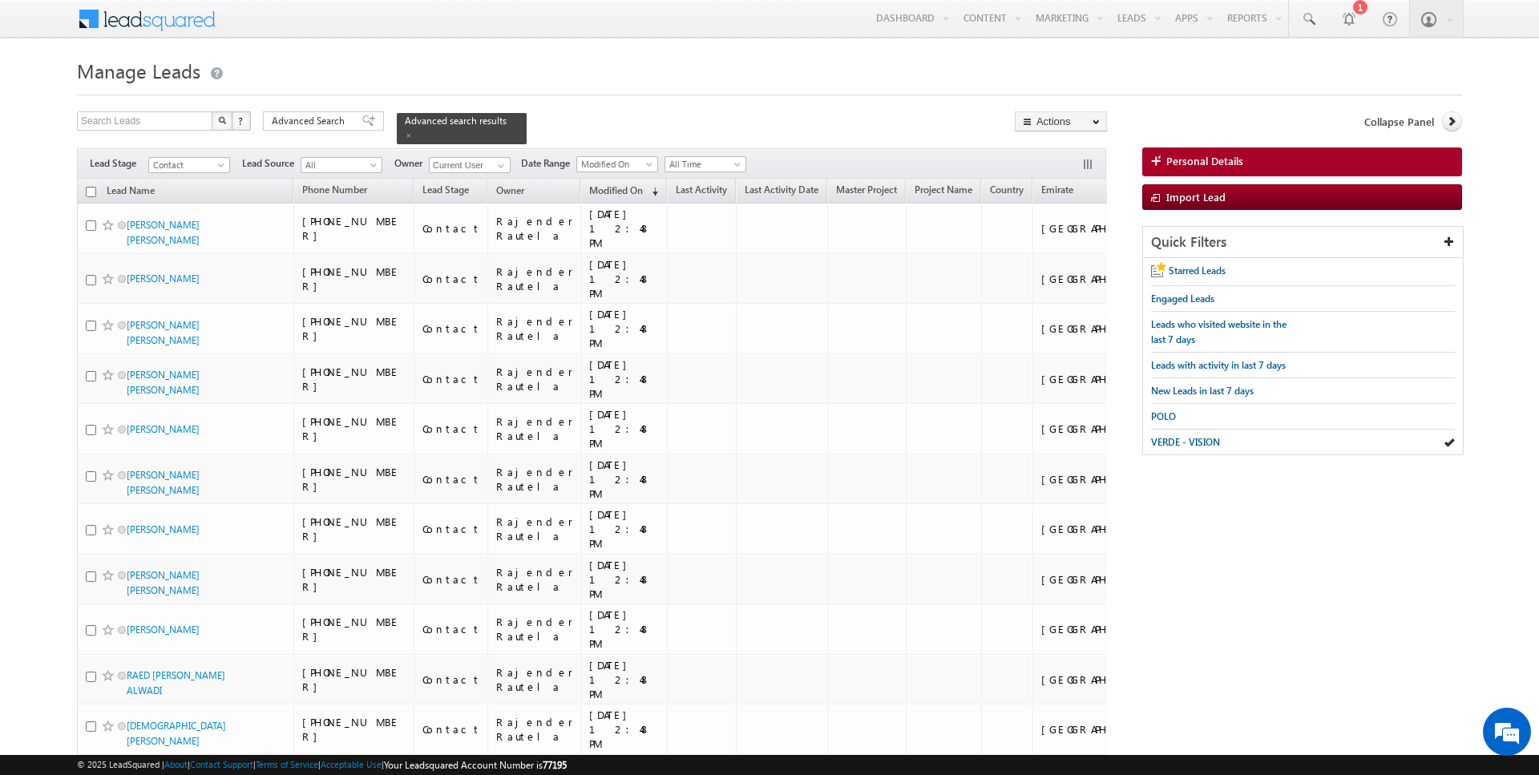
click at [92, 194] on input "checkbox" at bounding box center [91, 192] width 10 height 10
checkbox input "true"
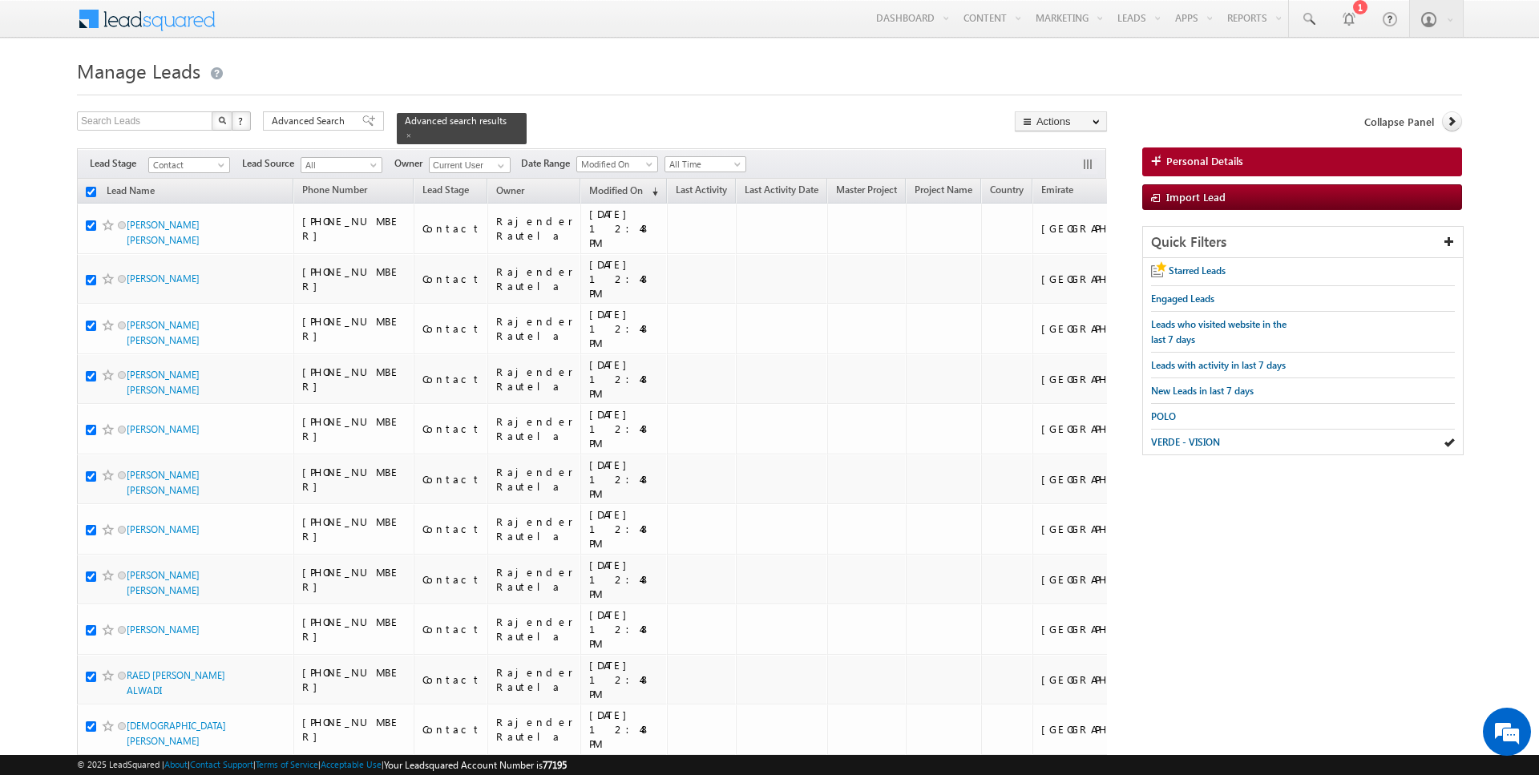
checkbox input "true"
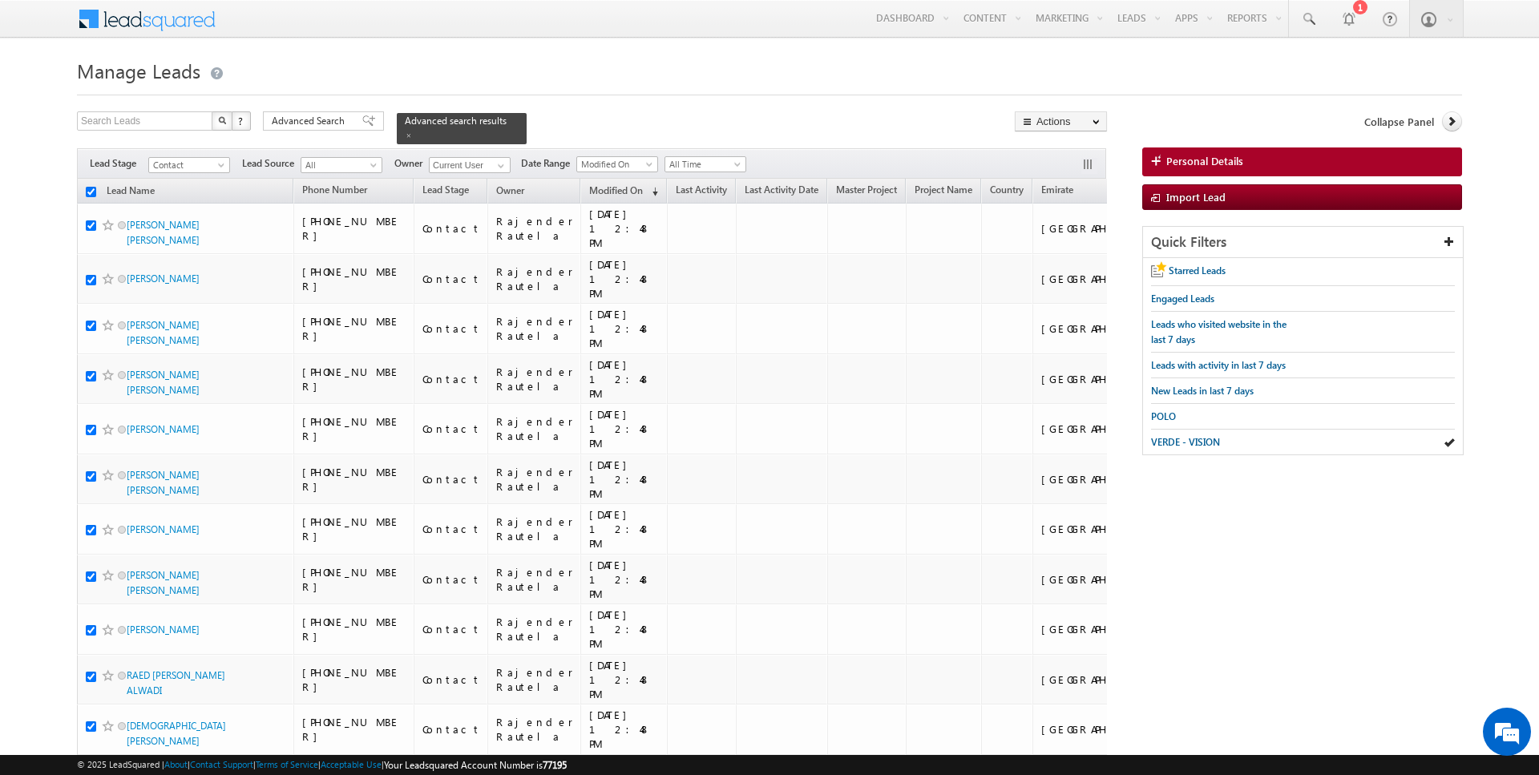
checkbox input "true"
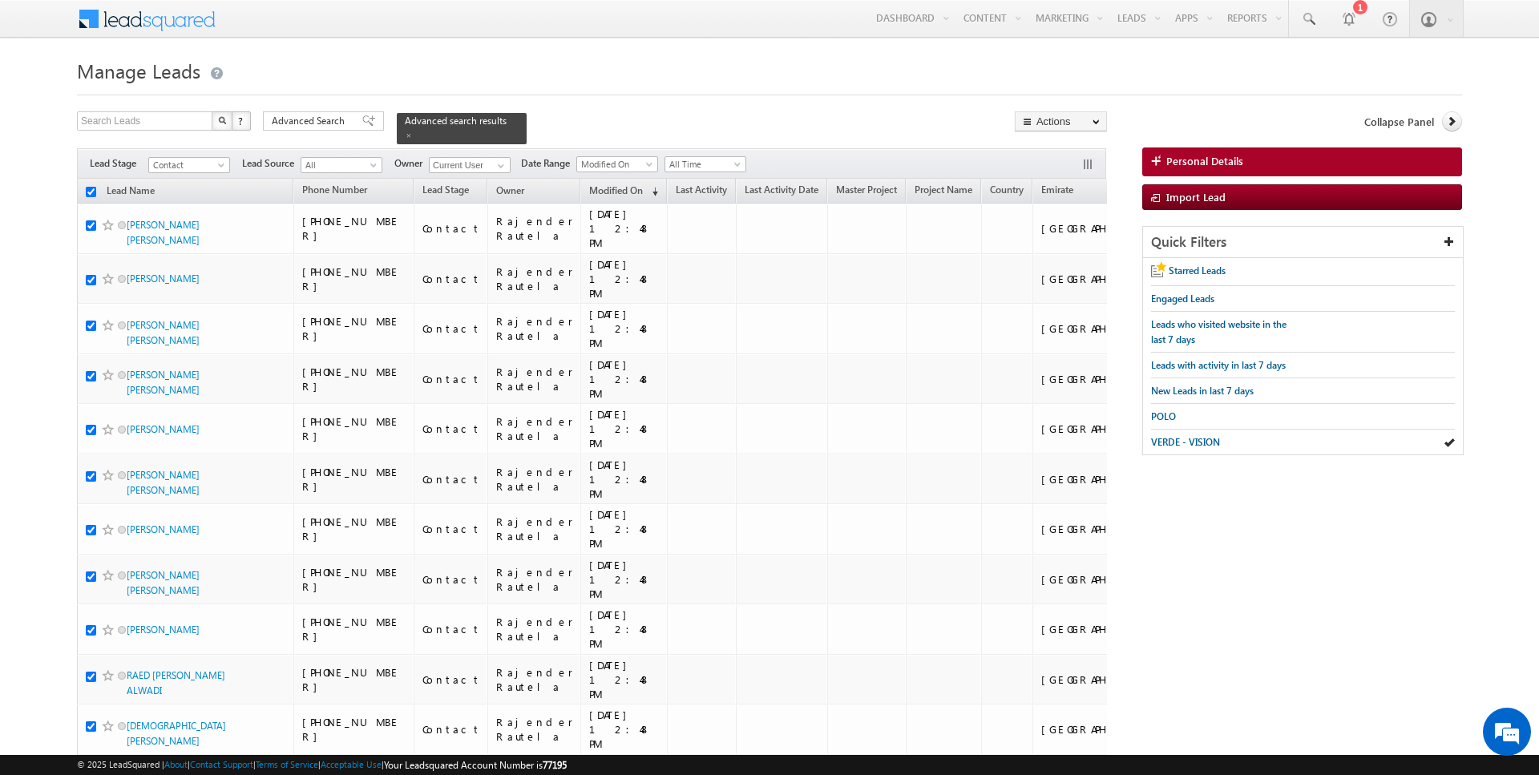
checkbox input "true"
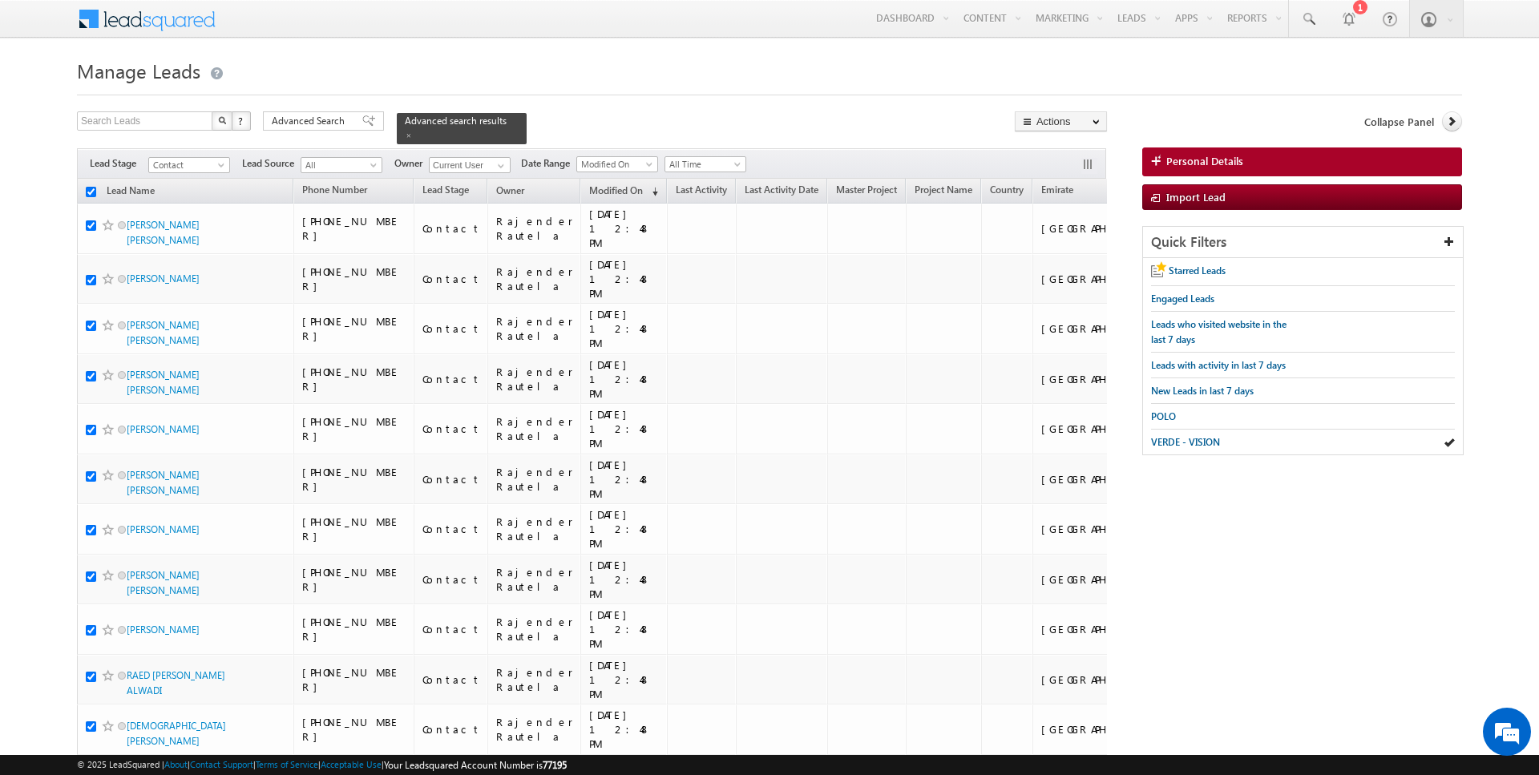
checkbox input "true"
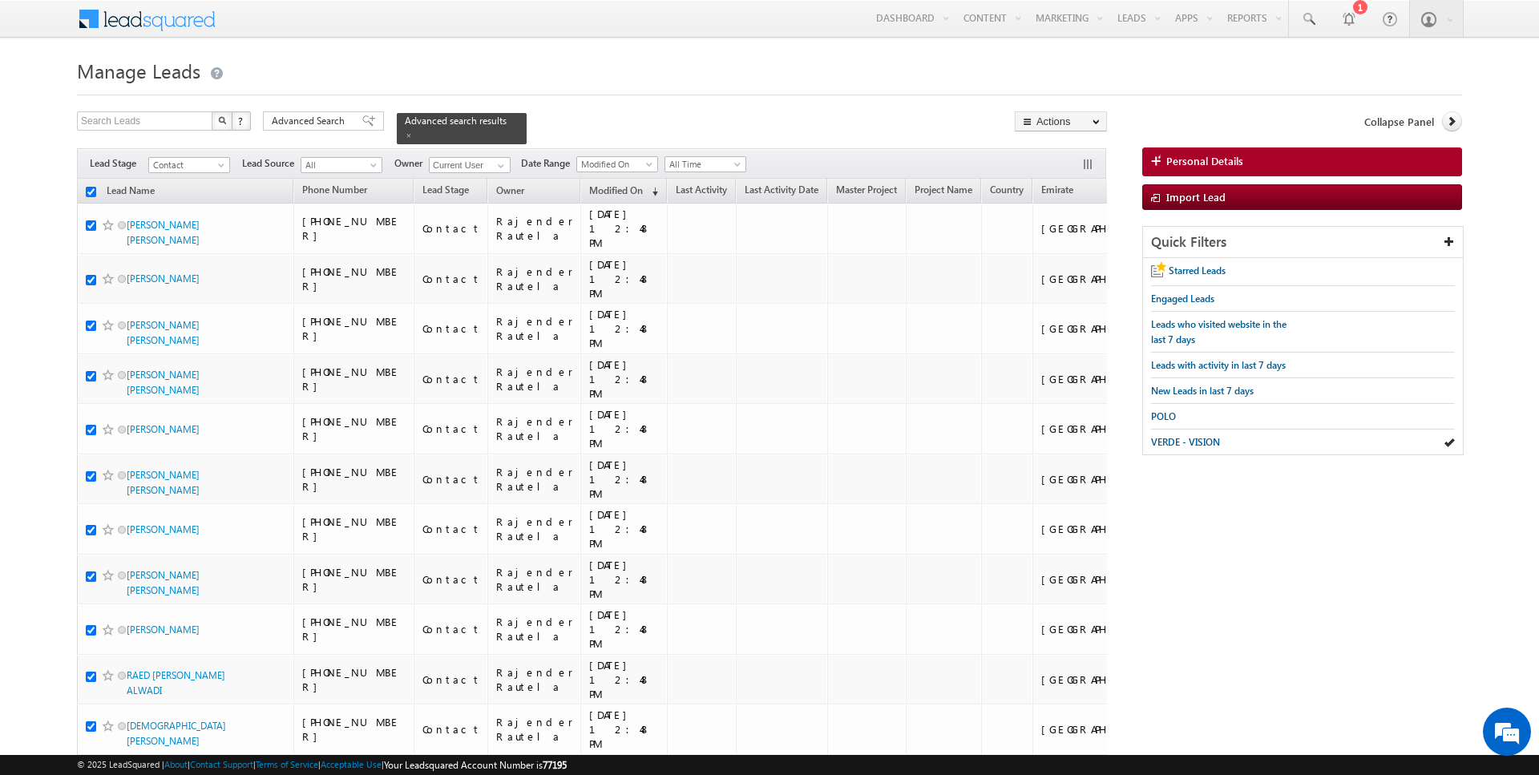
checkbox input "true"
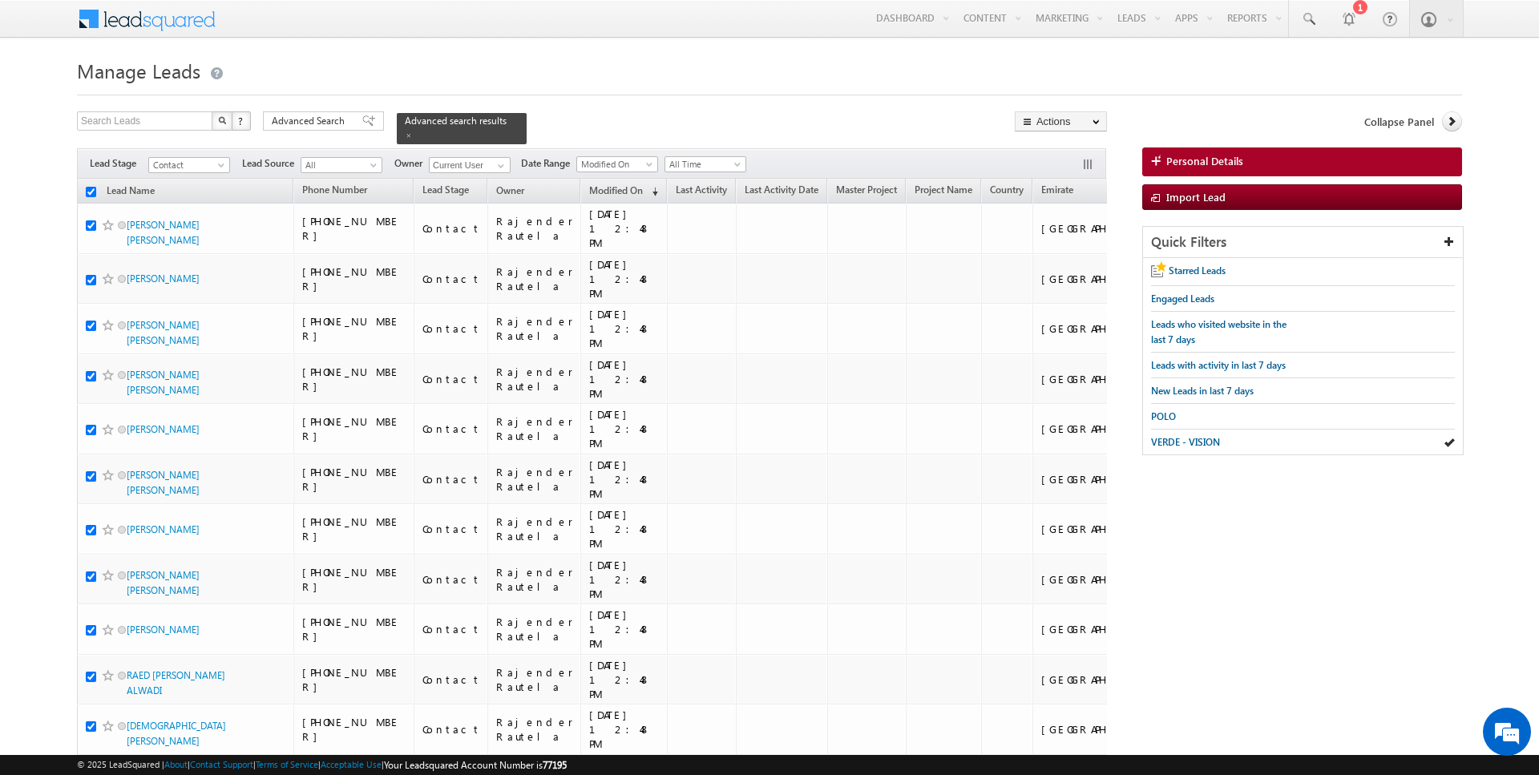
checkbox input "true"
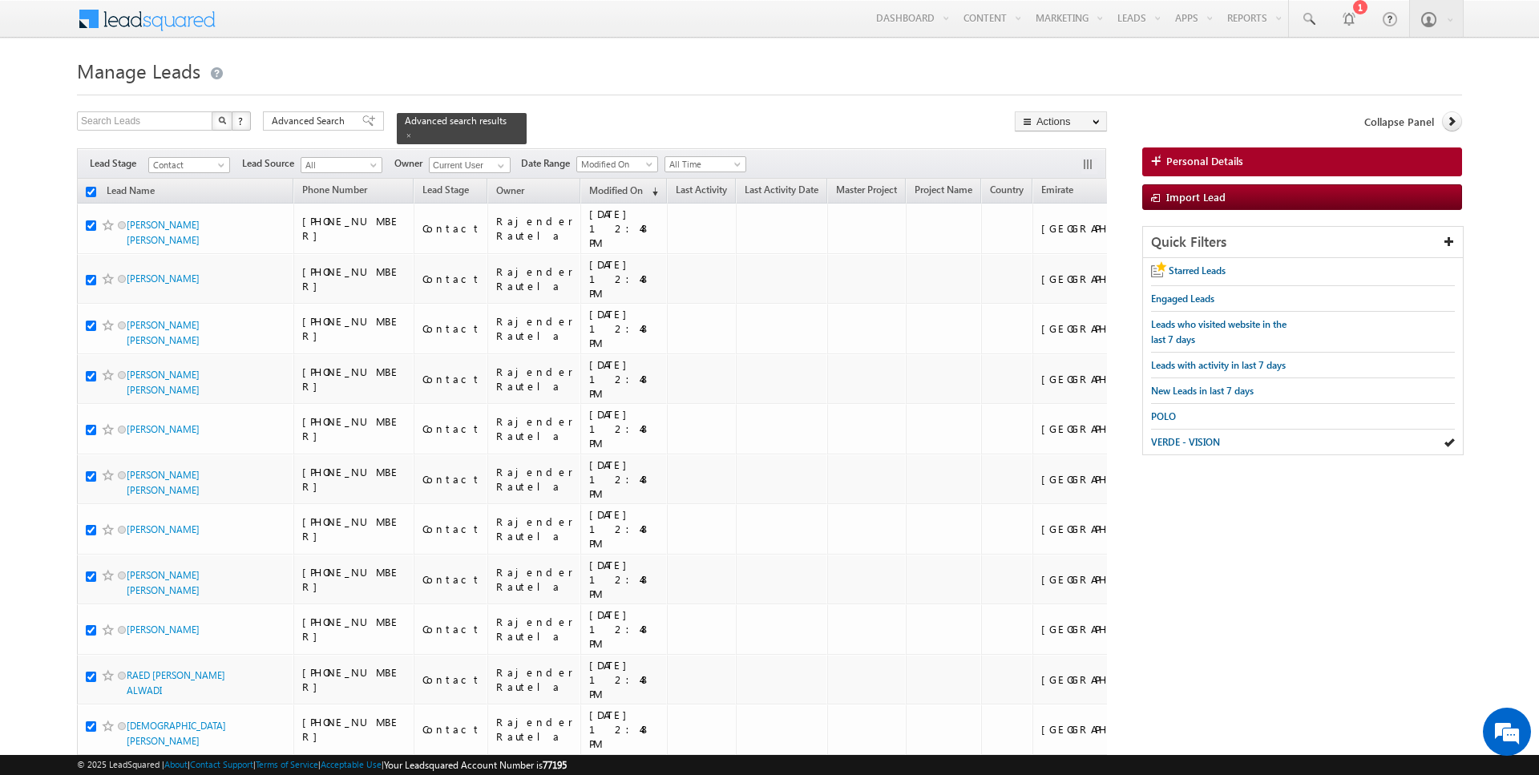
checkbox input "true"
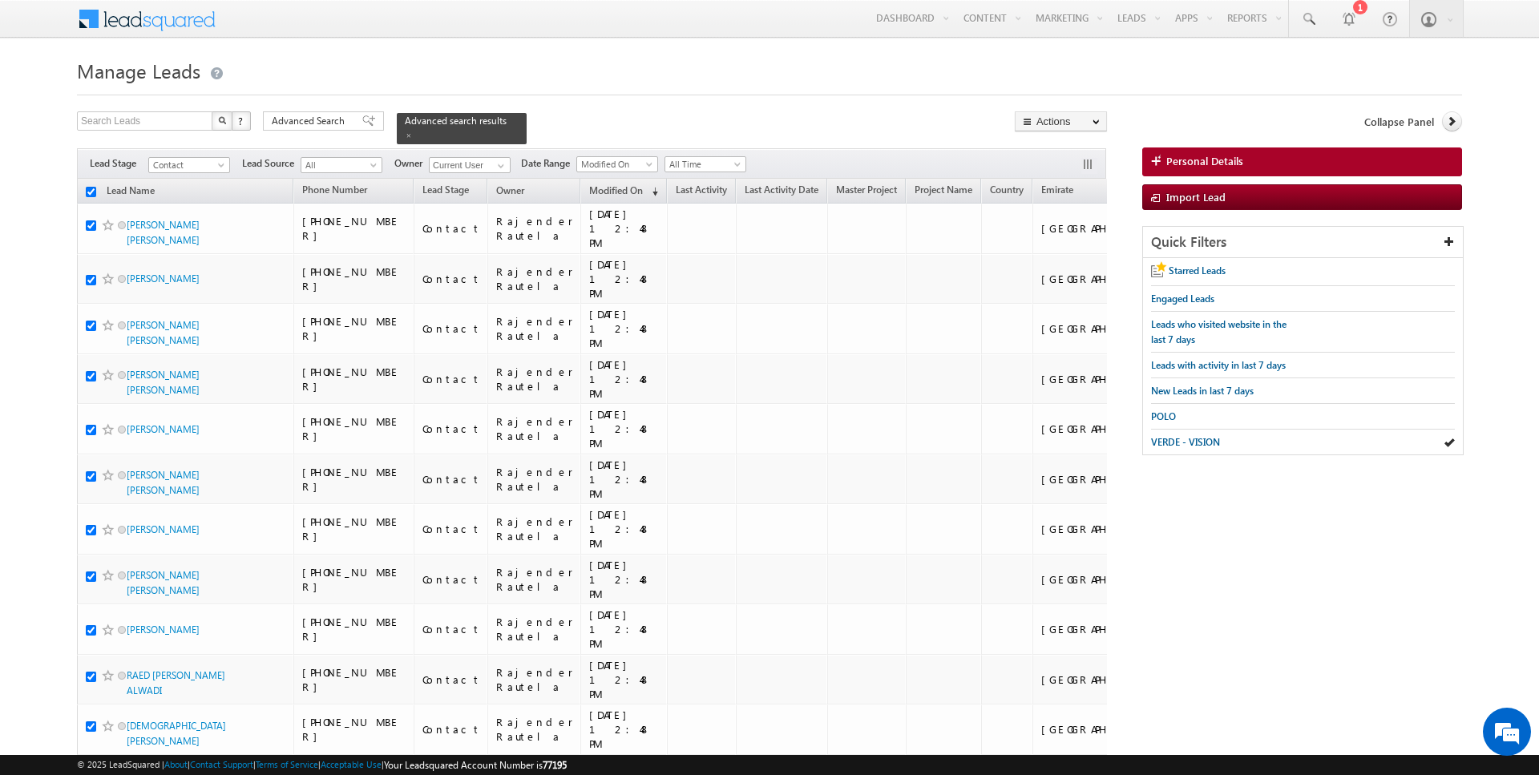
checkbox input "true"
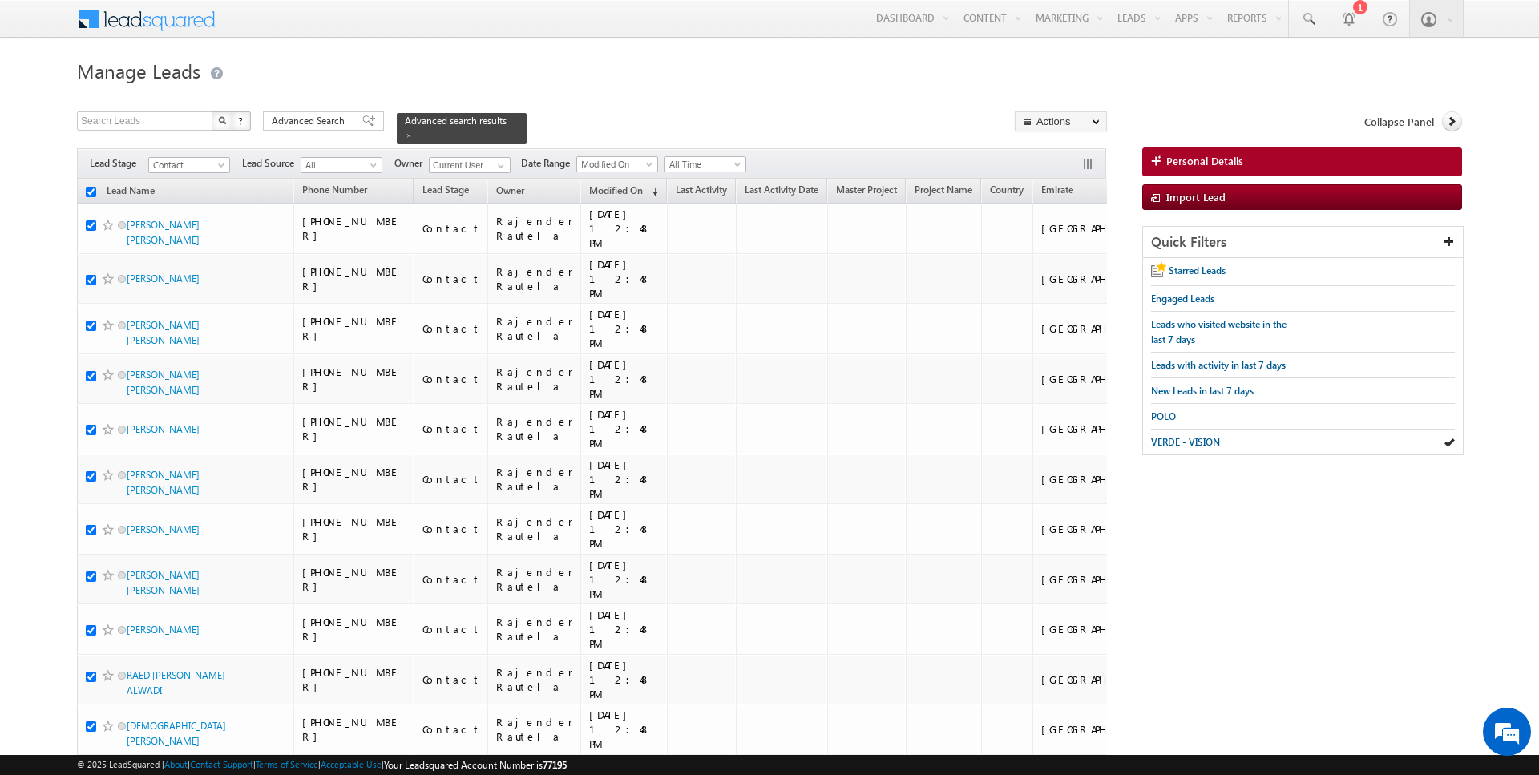
checkbox input "true"
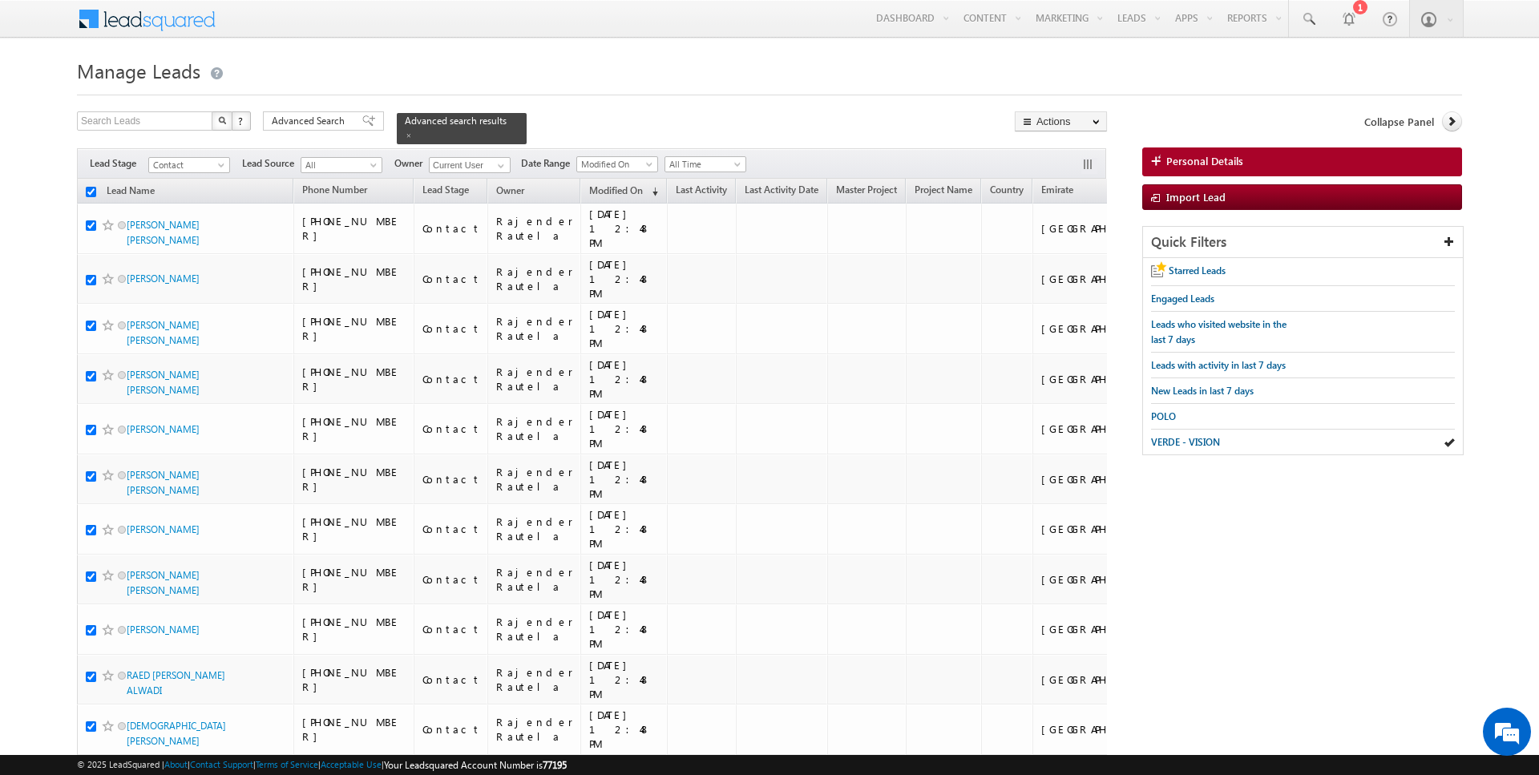
checkbox input "true"
click at [1080, 260] on link "Change Owner" at bounding box center [1061, 259] width 91 height 19
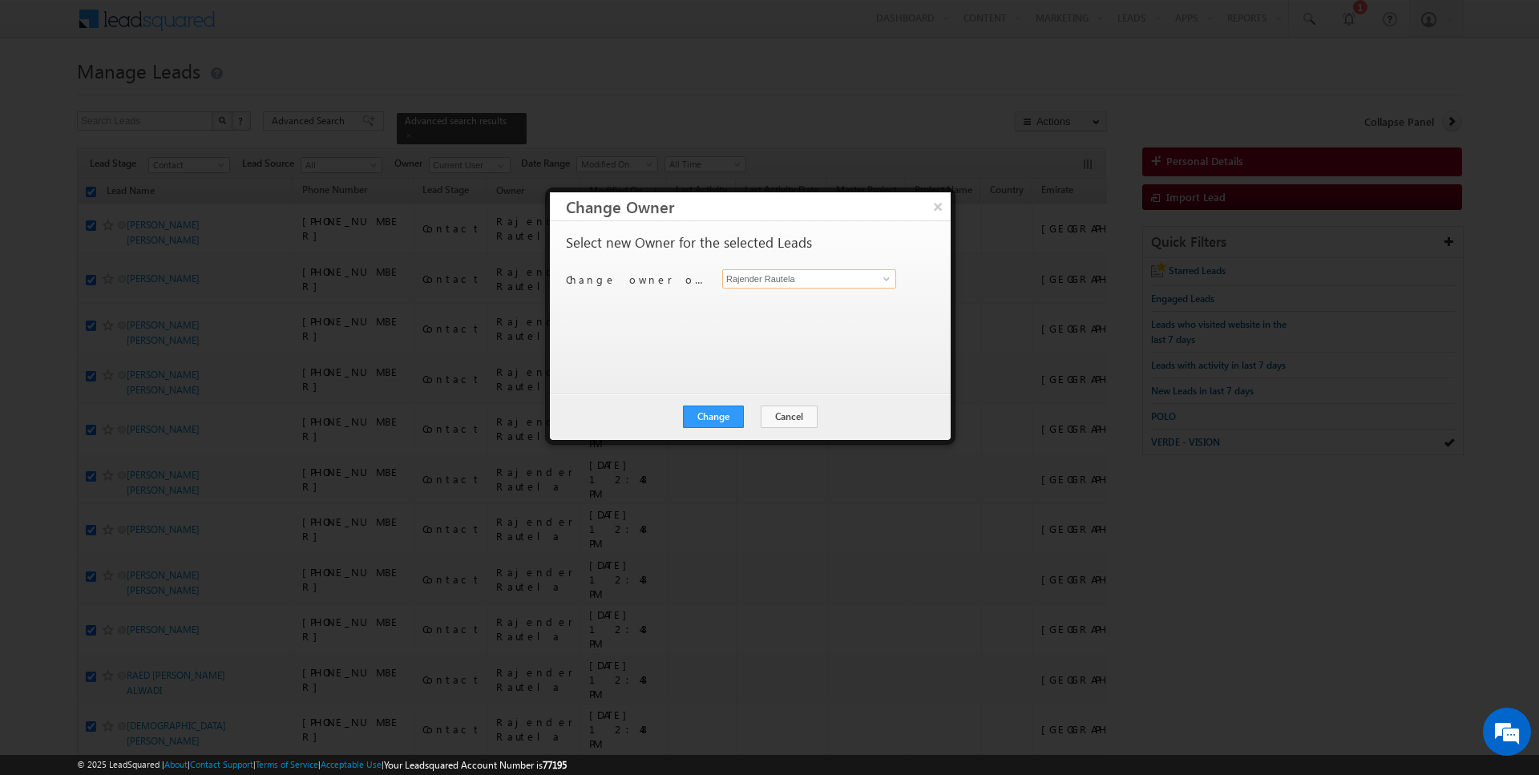
click at [810, 277] on input "Rajender Rautela" at bounding box center [809, 278] width 174 height 19
type input "[DATE][PERSON_NAME]"
click at [719, 414] on button "Change" at bounding box center [713, 417] width 61 height 22
click at [754, 414] on button "Close" at bounding box center [752, 417] width 51 height 22
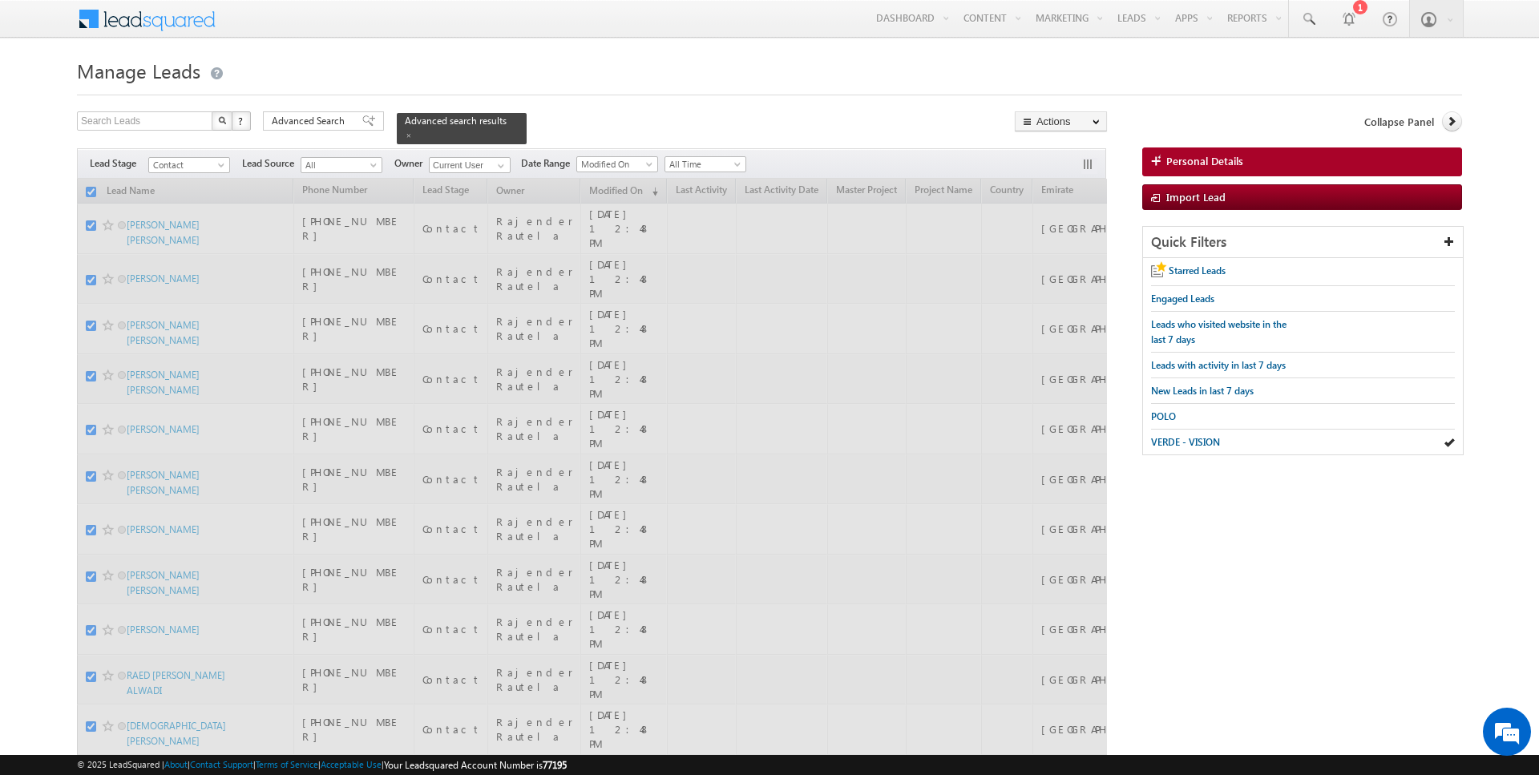
checkbox input "false"
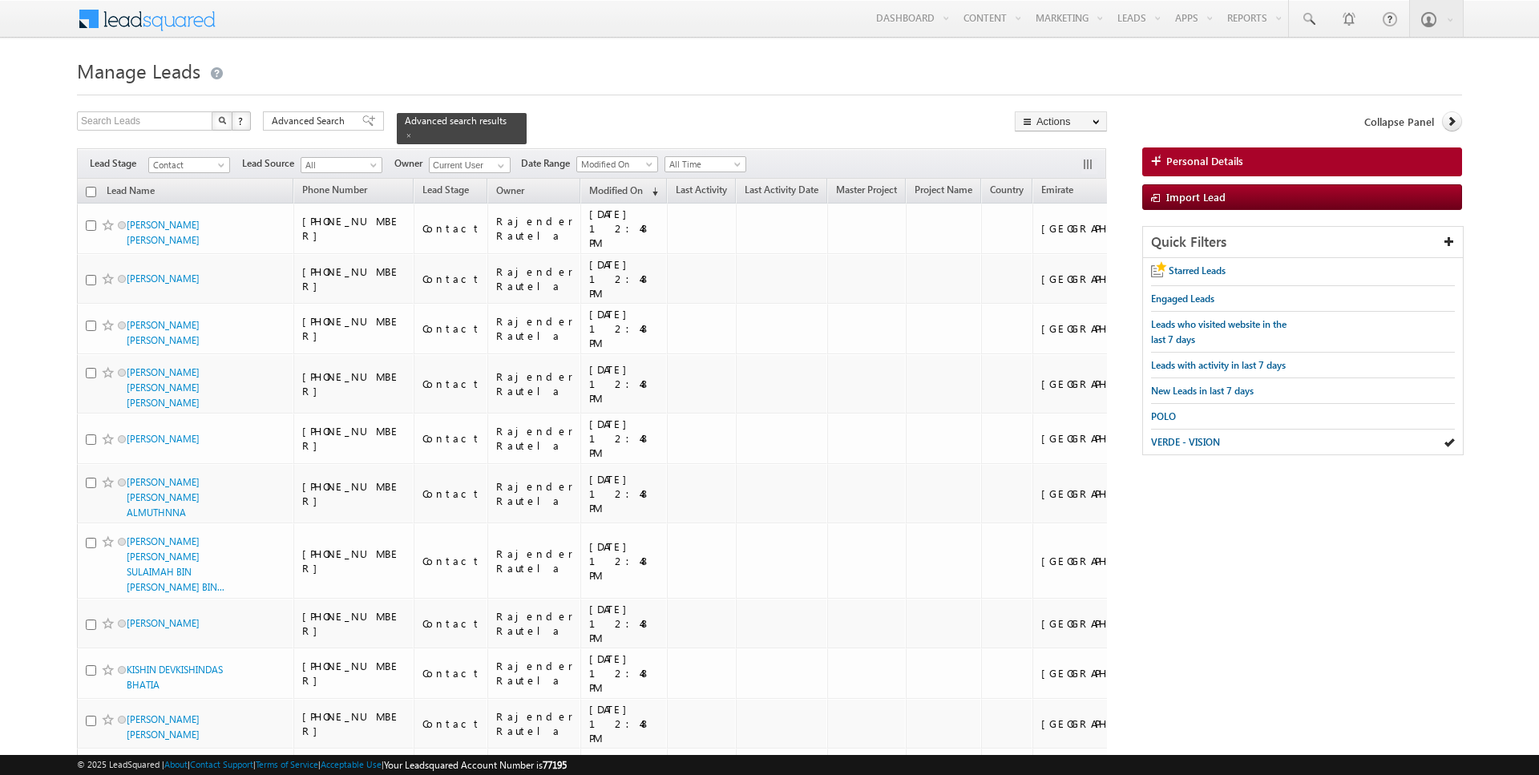
click at [91, 190] on input "checkbox" at bounding box center [91, 192] width 10 height 10
checkbox input "true"
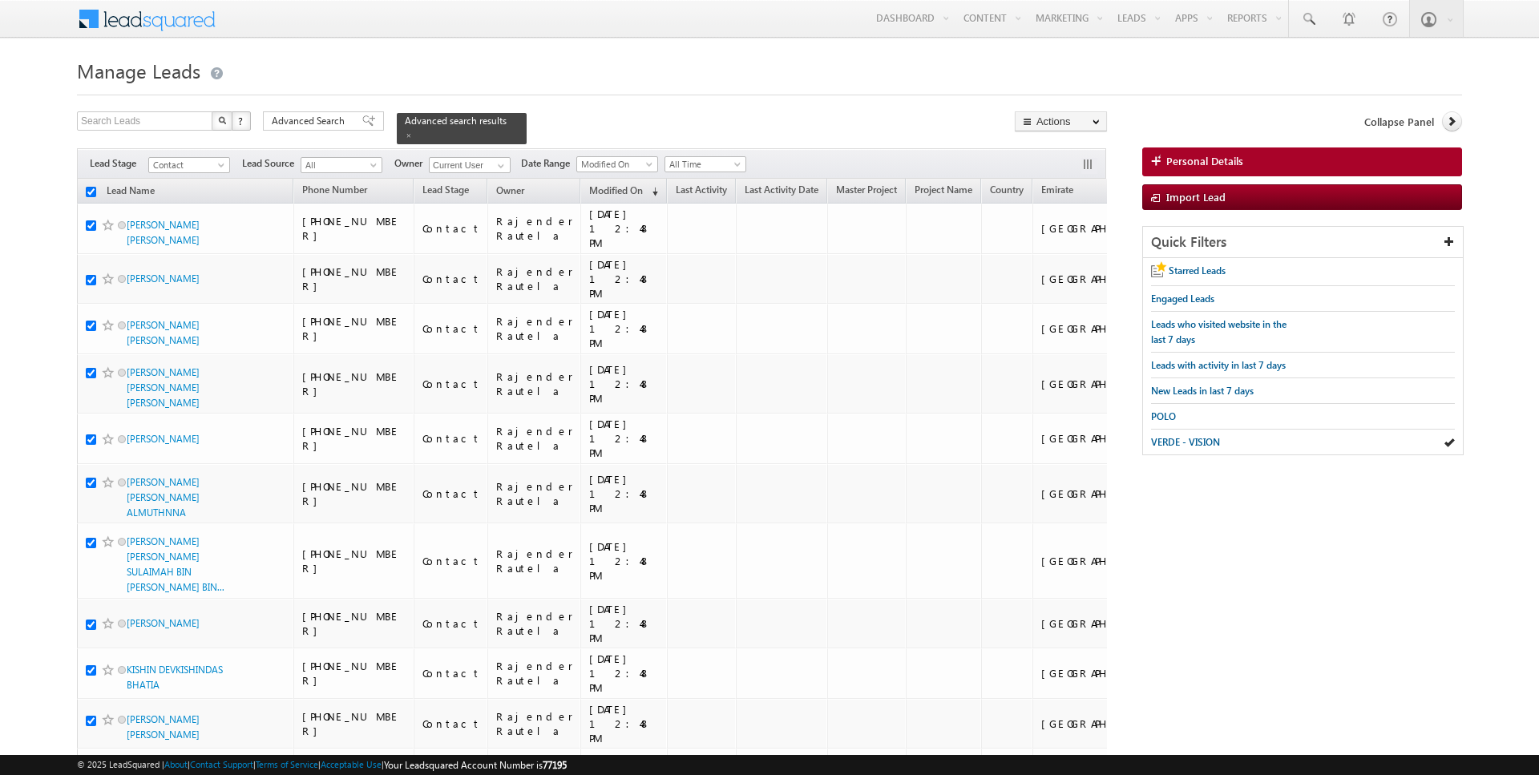
checkbox input "true"
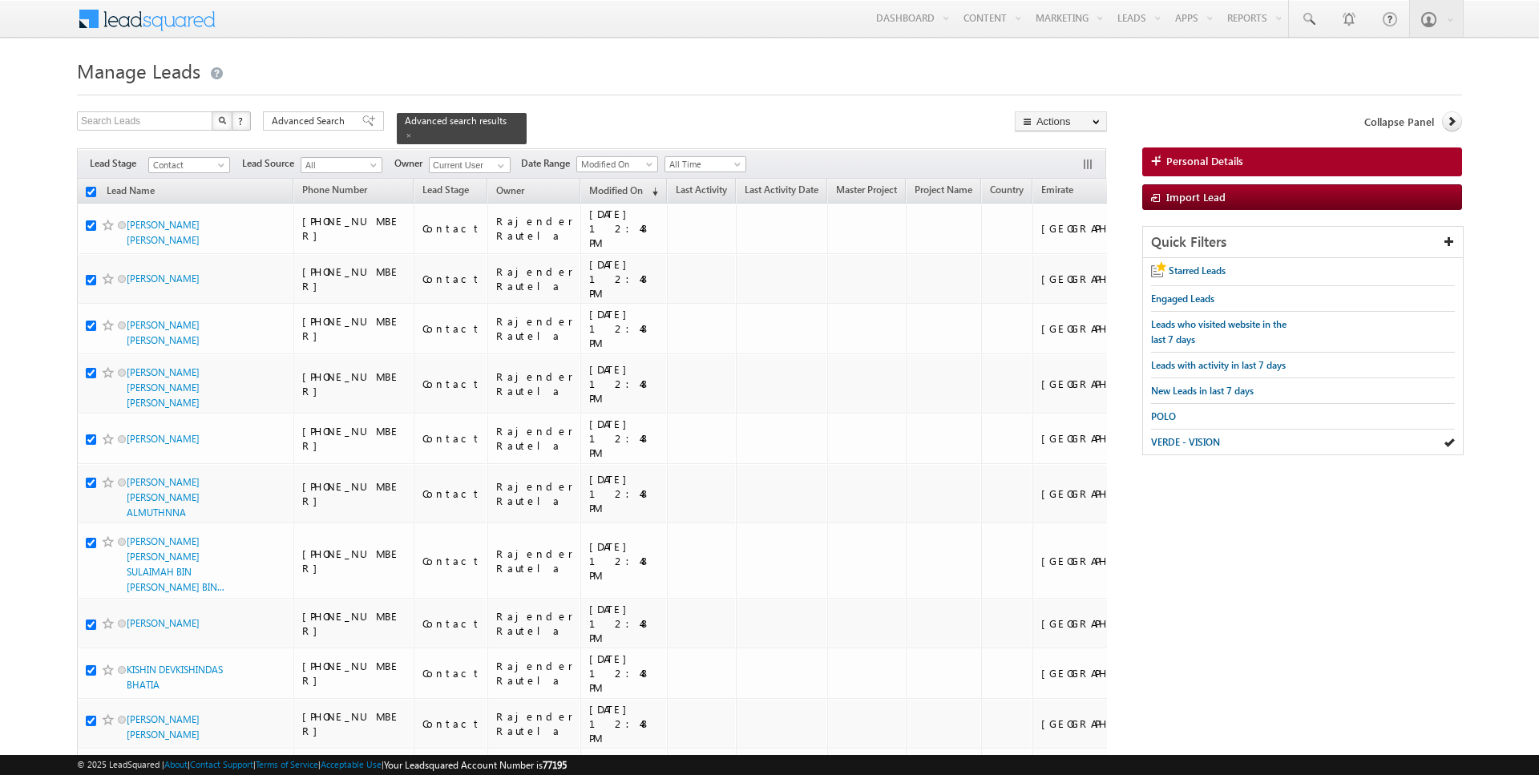
checkbox input "true"
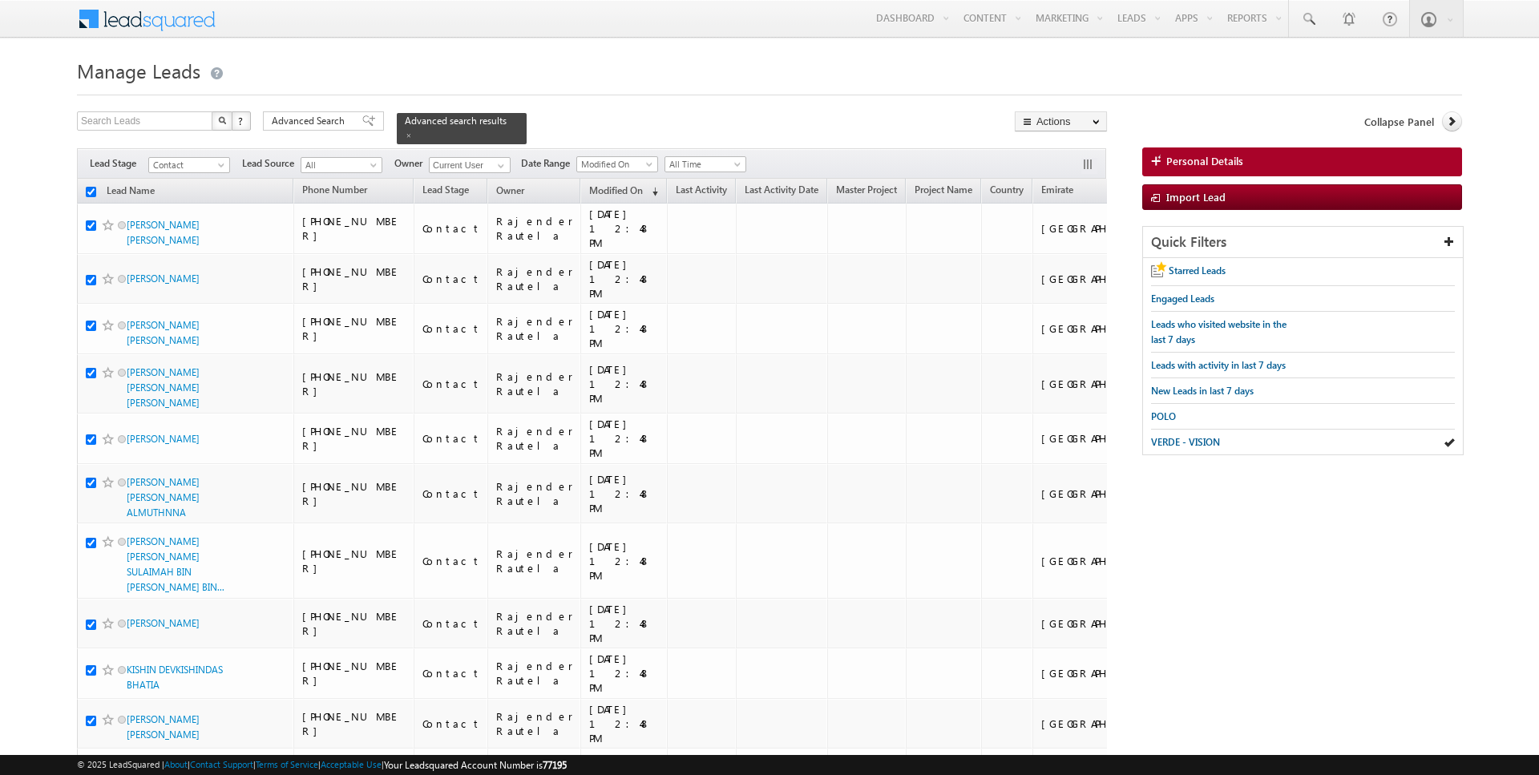
checkbox input "true"
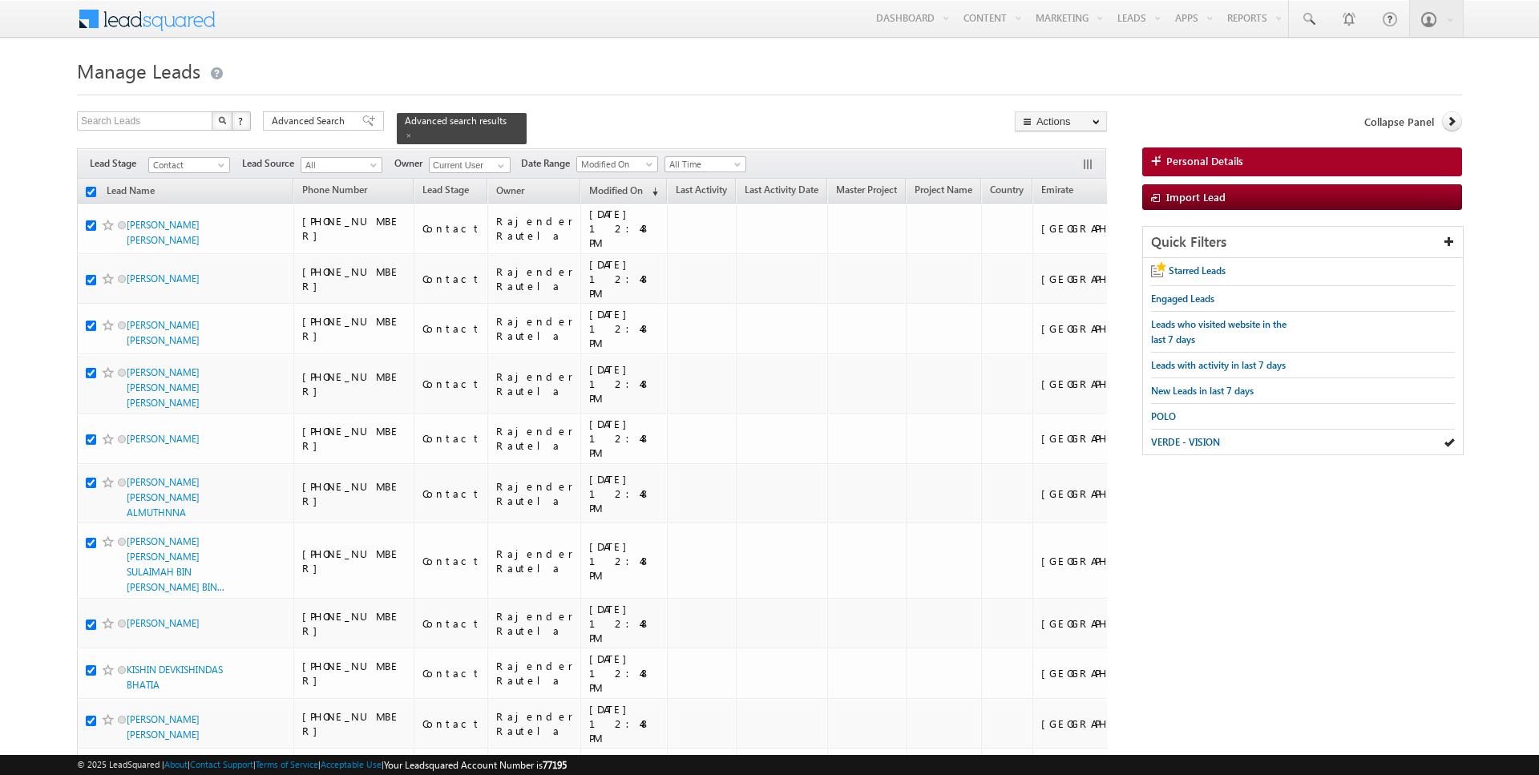
checkbox input "true"
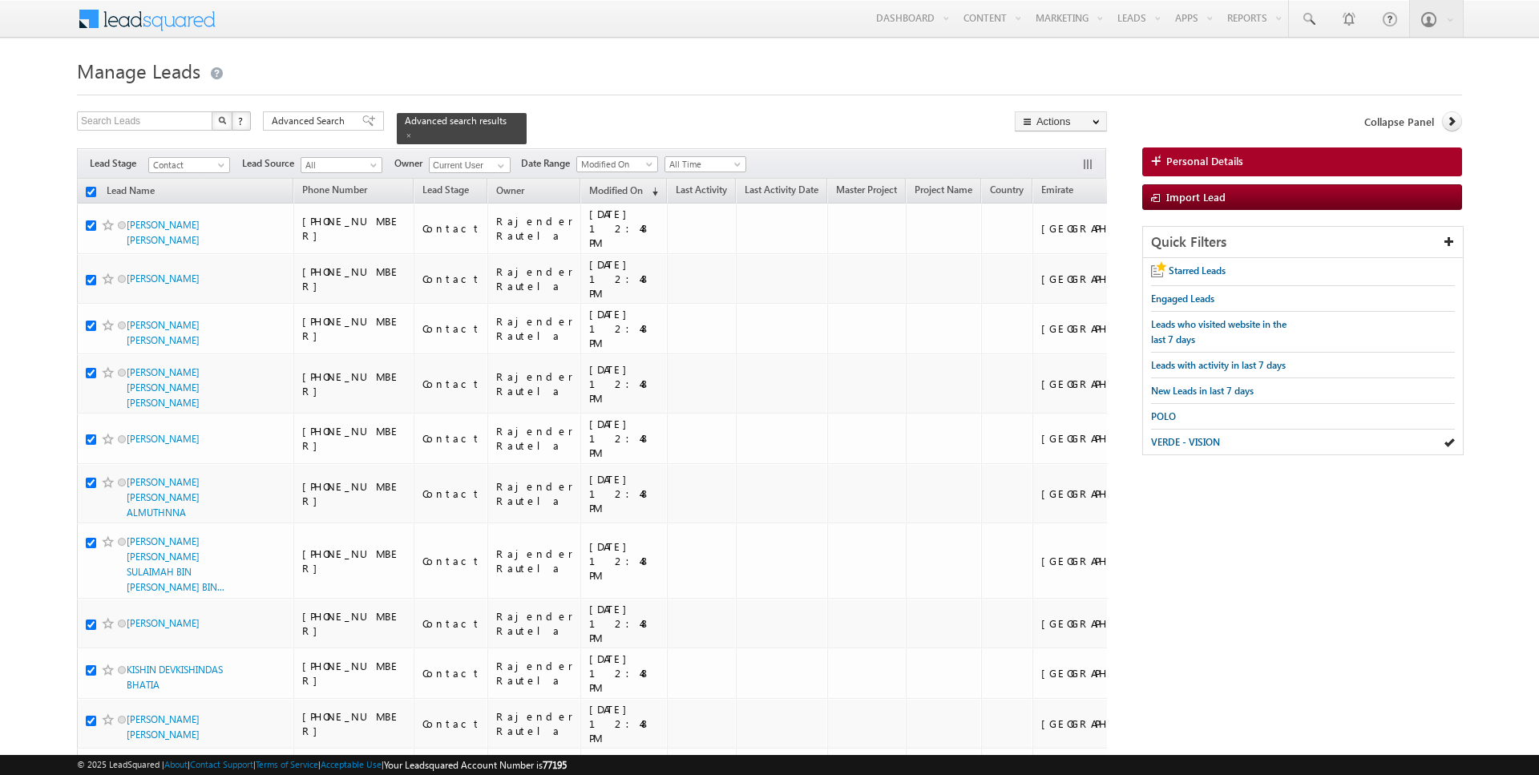
checkbox input "true"
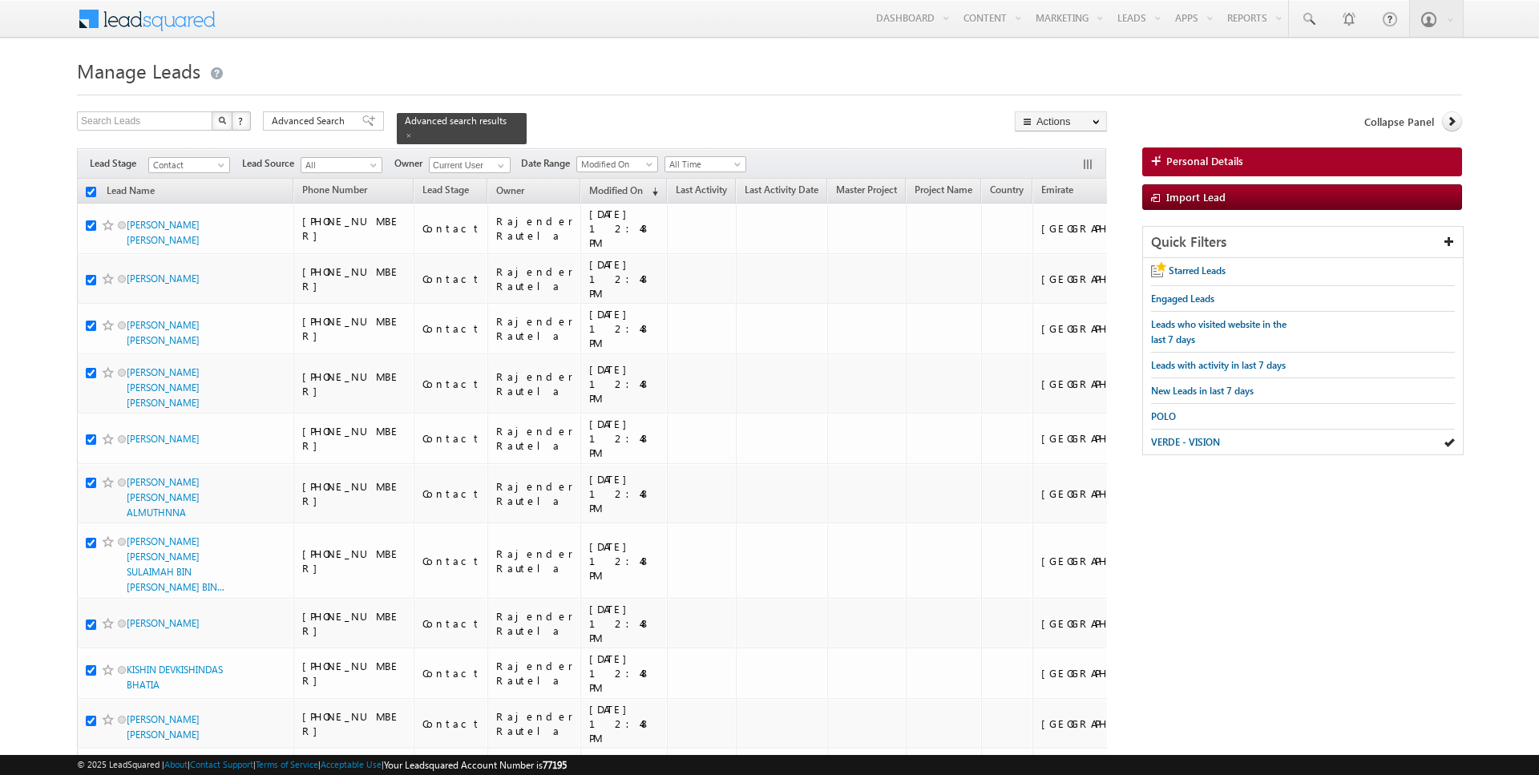
checkbox input "true"
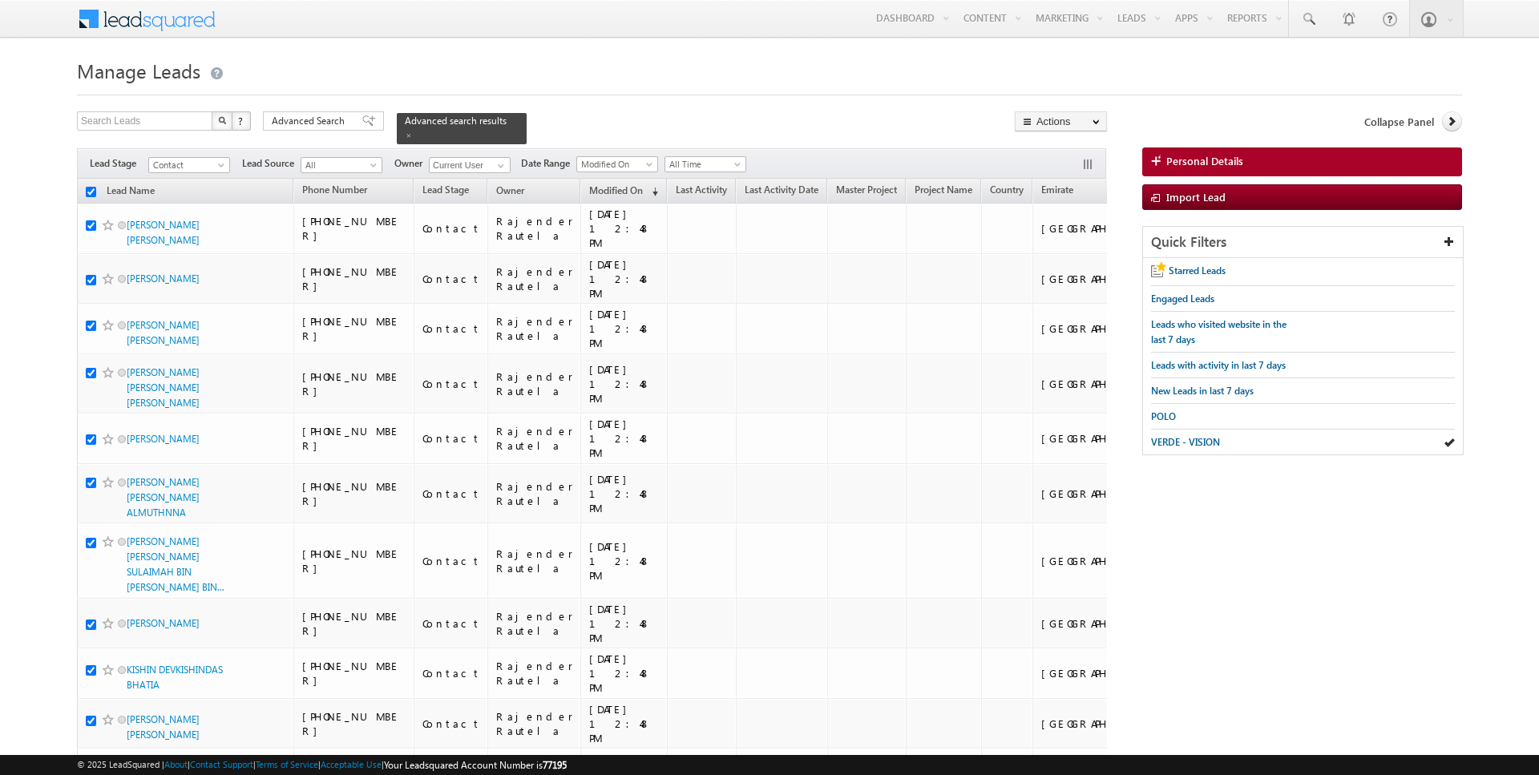
checkbox input "true"
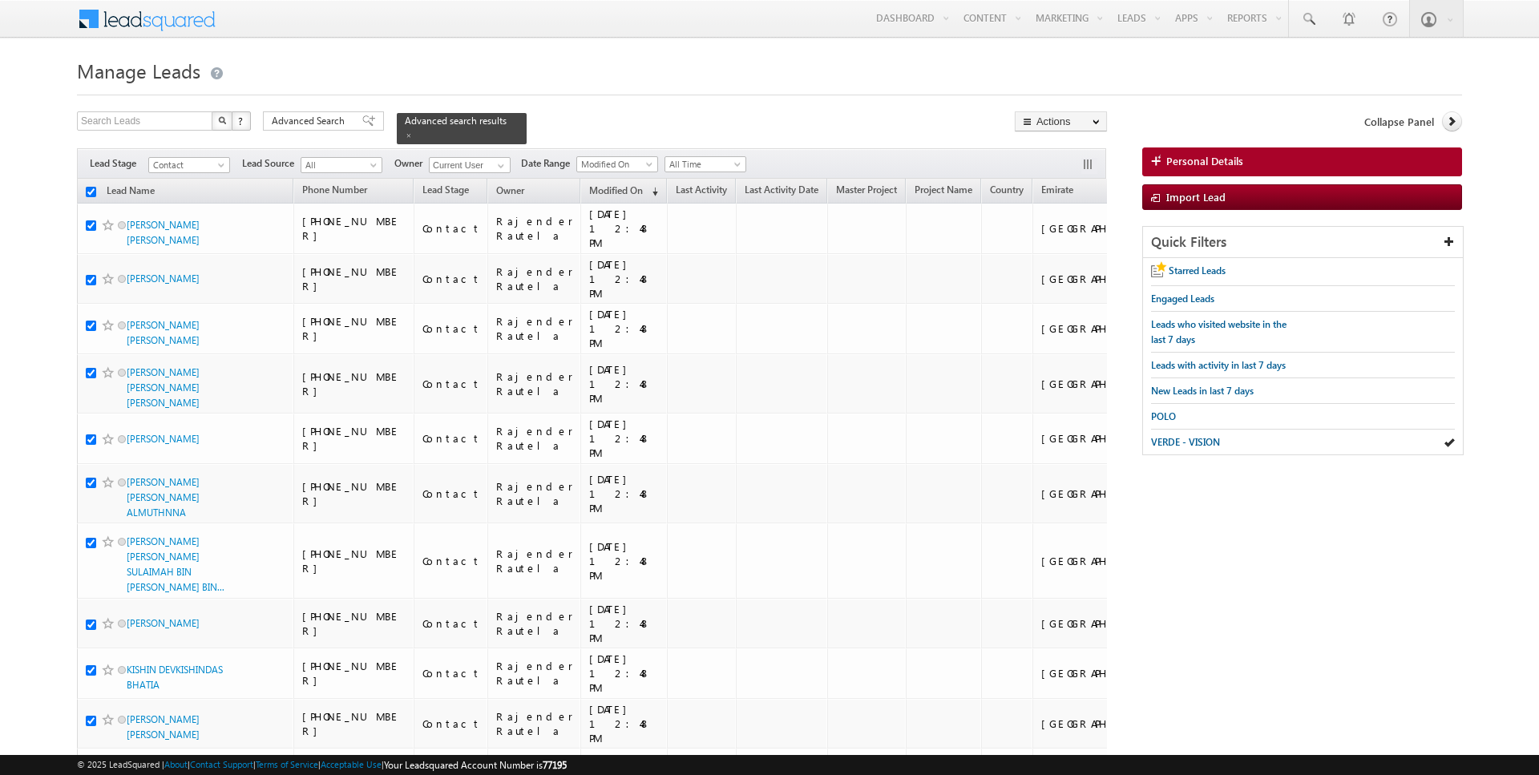
checkbox input "true"
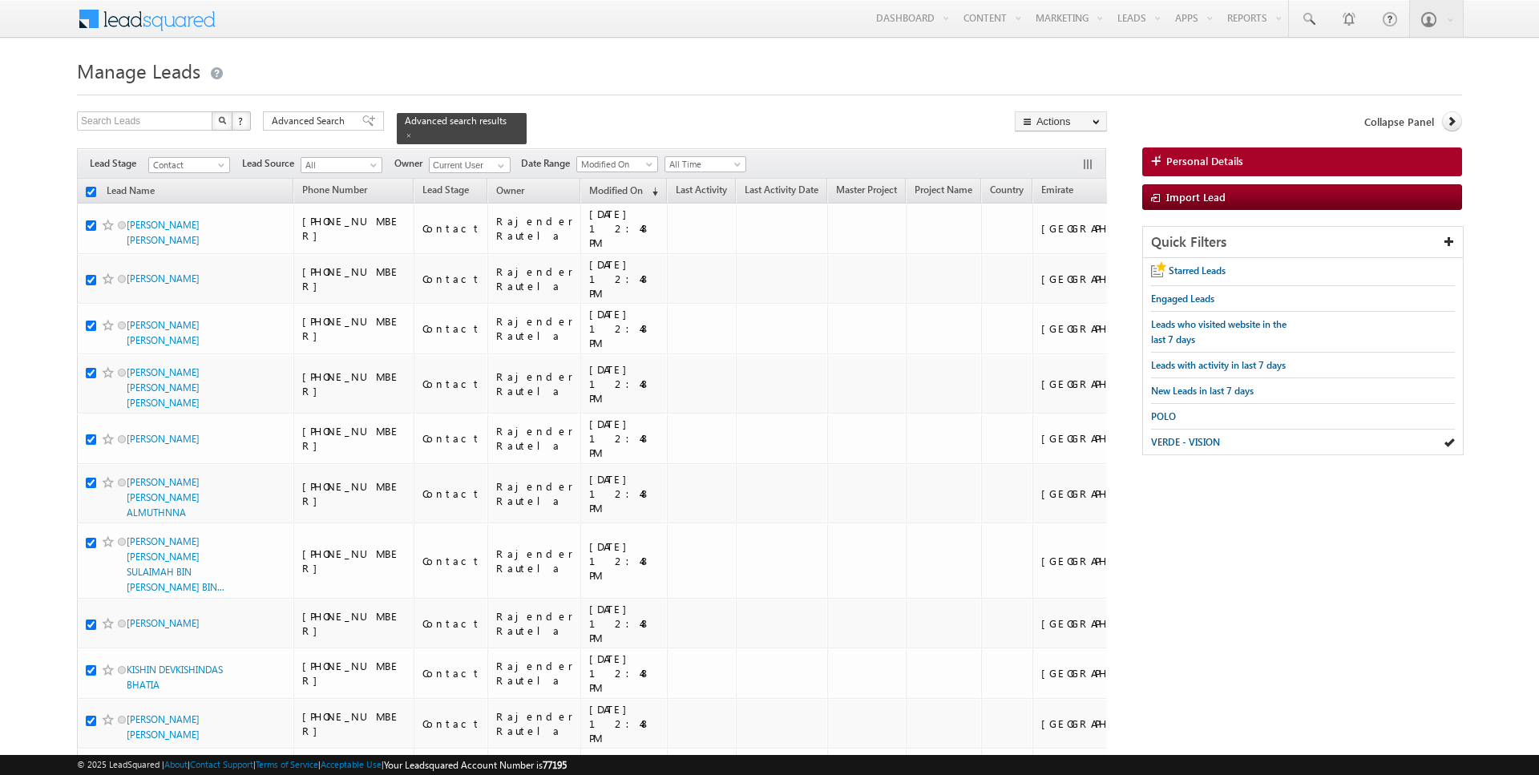
checkbox input "true"
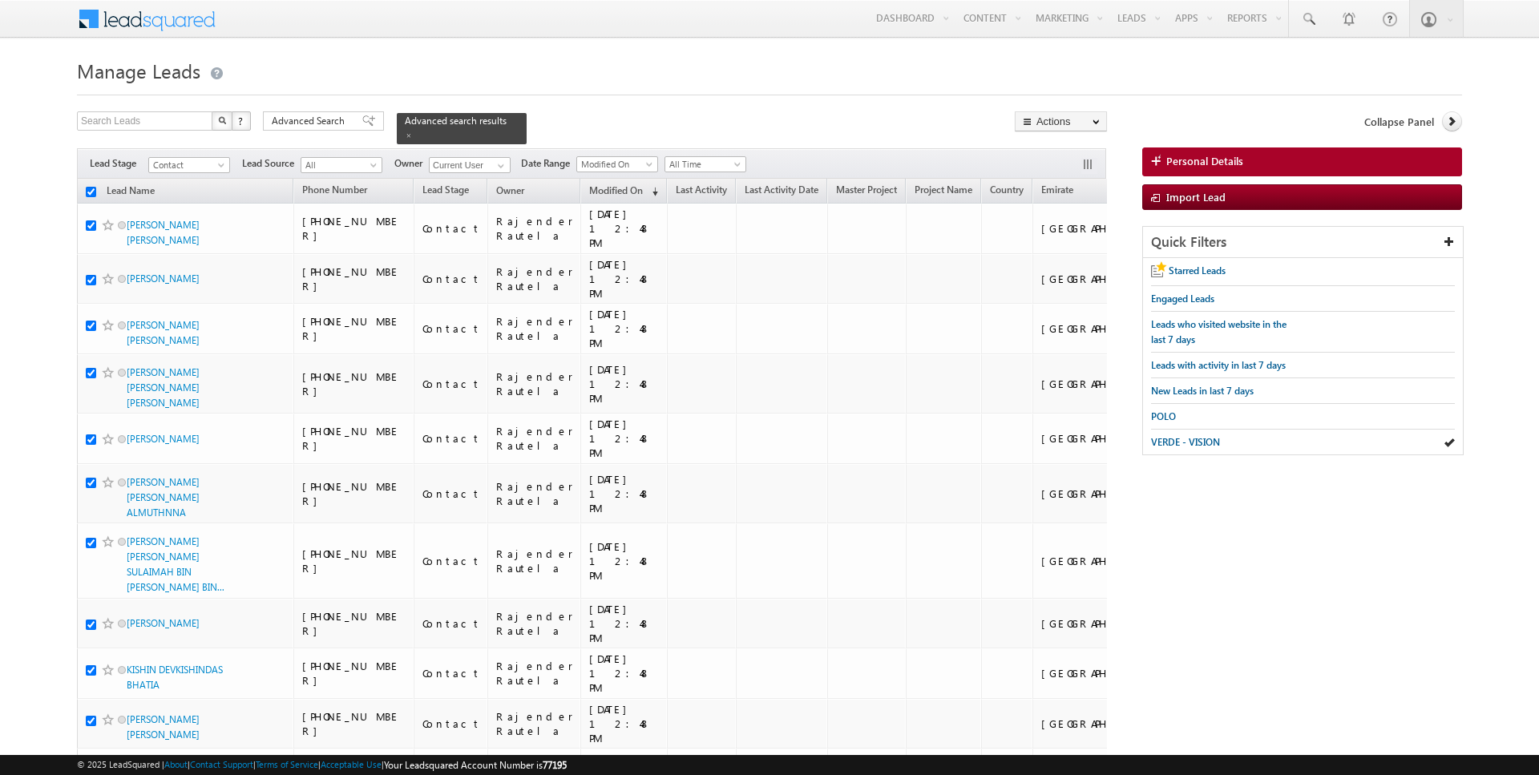
checkbox input "true"
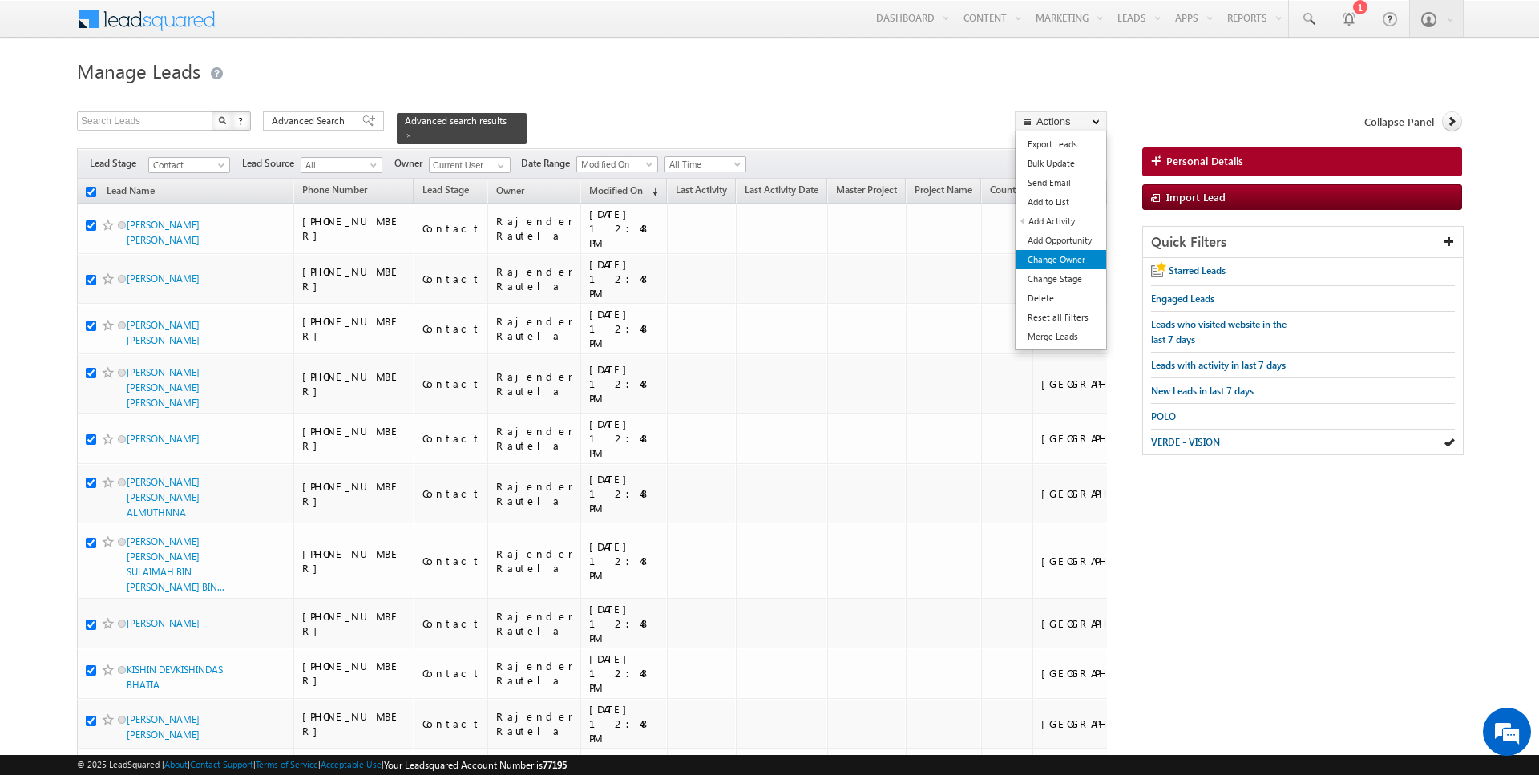
click at [1070, 253] on link "Change Owner" at bounding box center [1061, 259] width 91 height 19
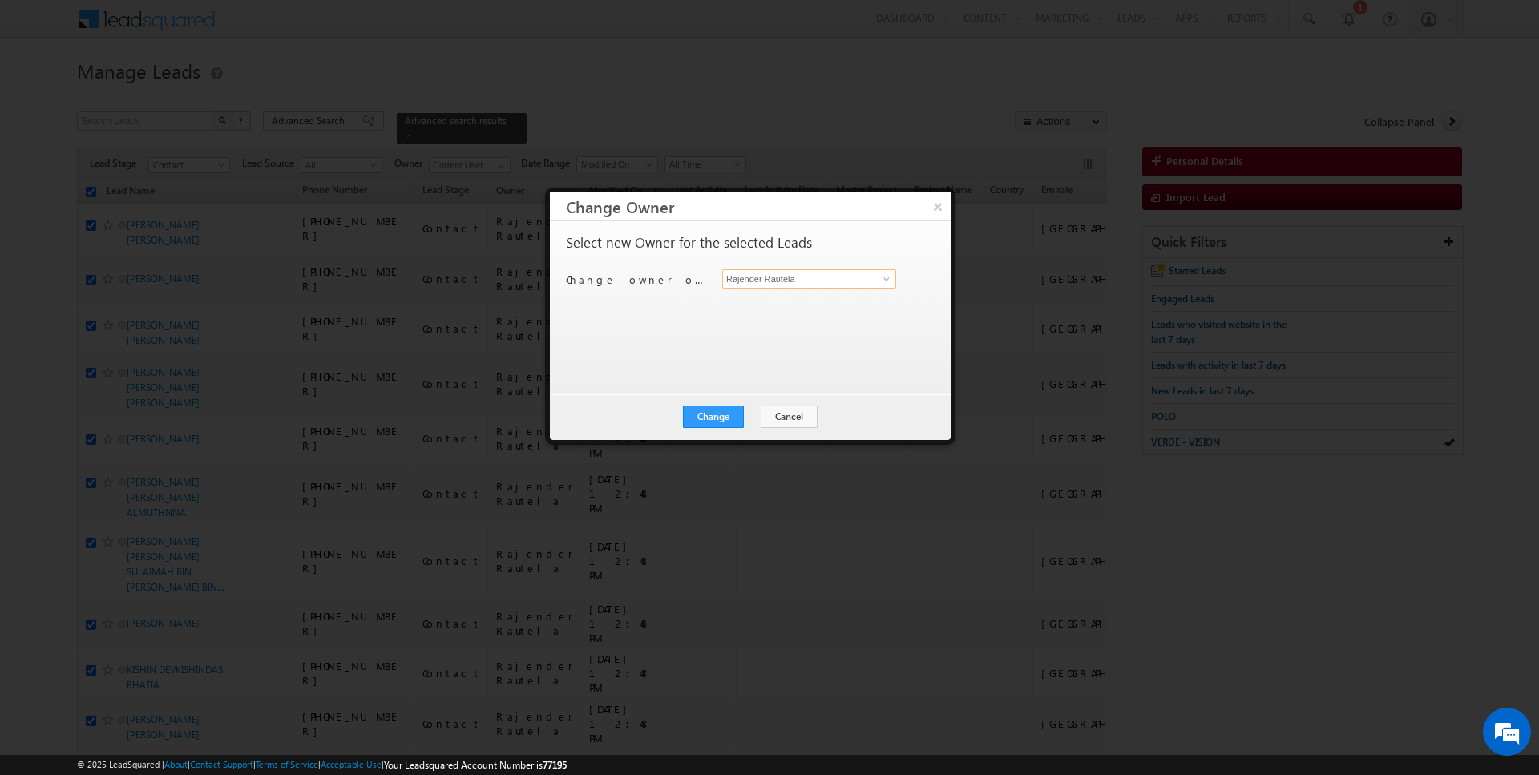
click at [792, 280] on input "Rajender Rautela" at bounding box center [809, 278] width 174 height 19
type input "SUNNY MEHROTRA"
click at [712, 414] on button "Change" at bounding box center [713, 417] width 61 height 22
click at [759, 417] on button "Close" at bounding box center [752, 417] width 51 height 22
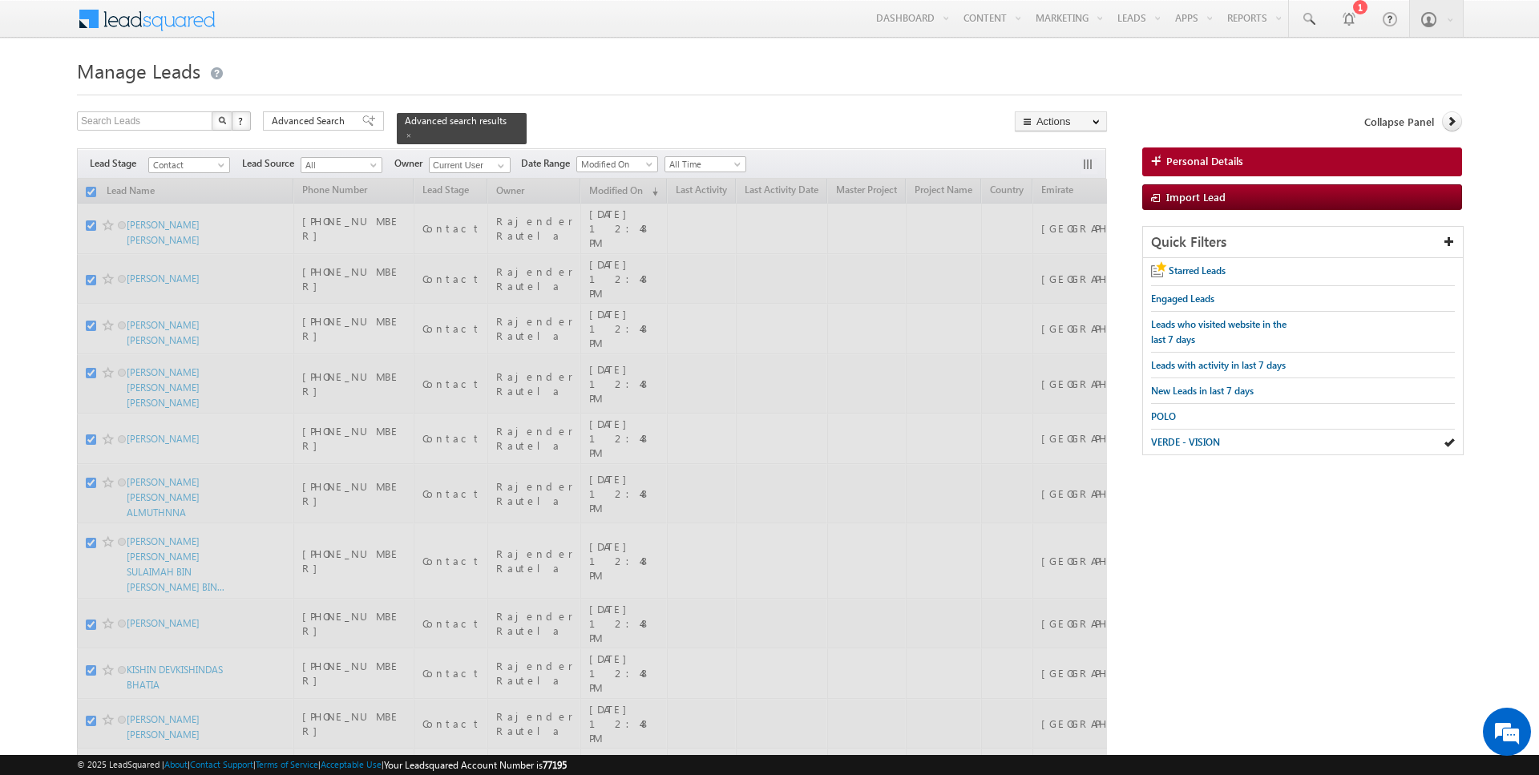
checkbox input "false"
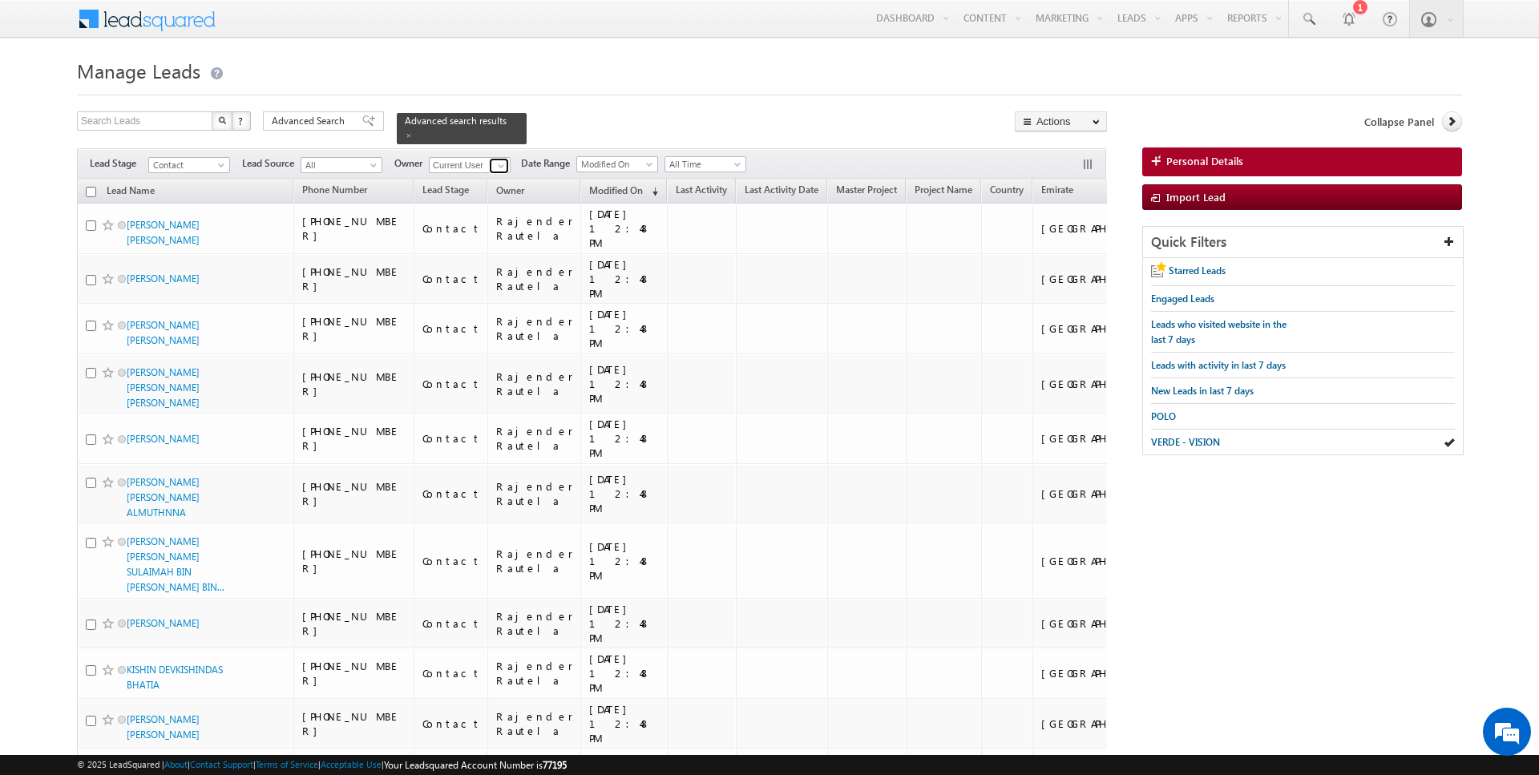
click at [491, 172] on link at bounding box center [499, 166] width 20 height 16
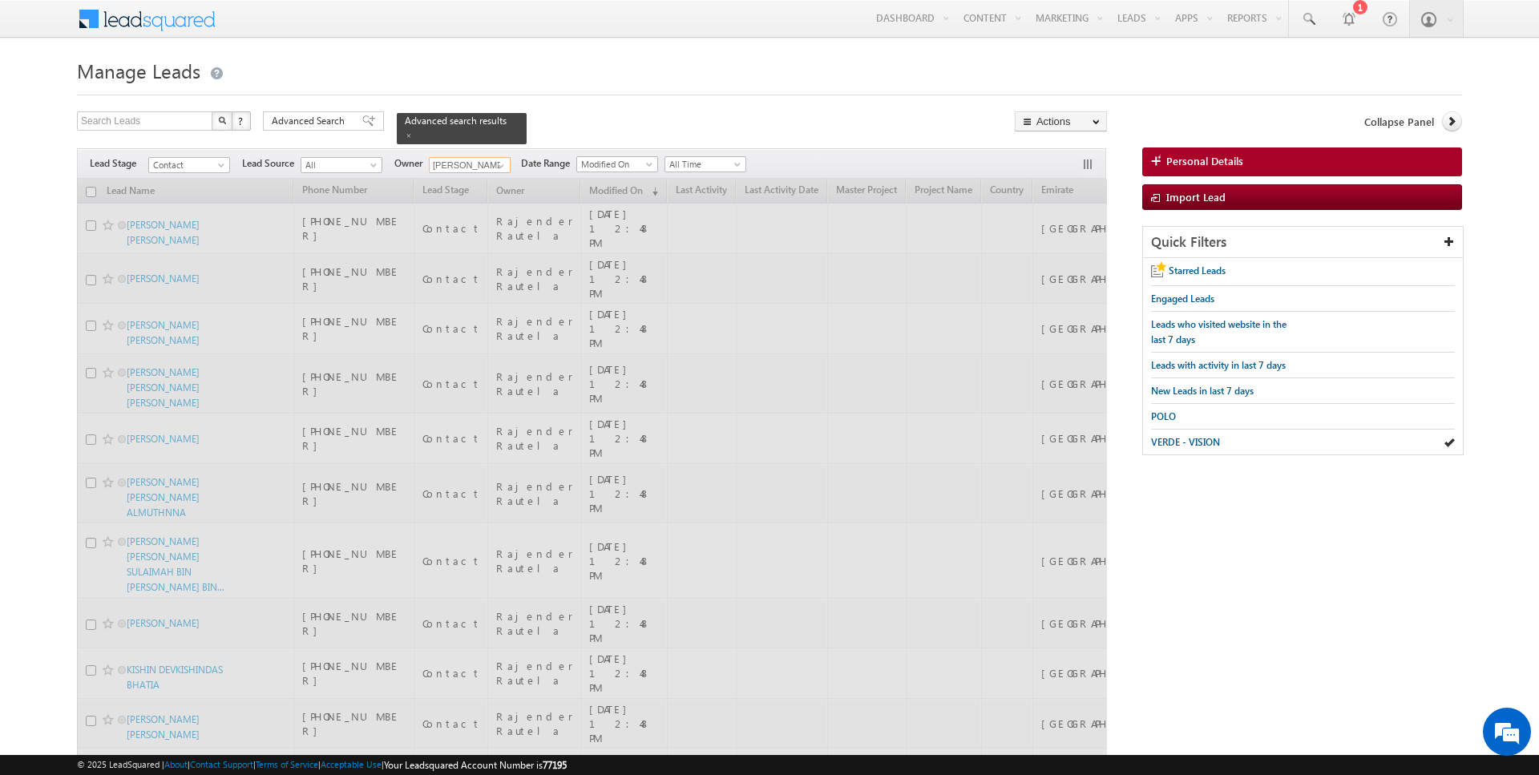
type input "Rahul Joshi"
click at [602, 112] on div "Search Leads X ? 2984 results found Advanced Search Advanced Search Advanced se…" at bounding box center [592, 127] width 1030 height 33
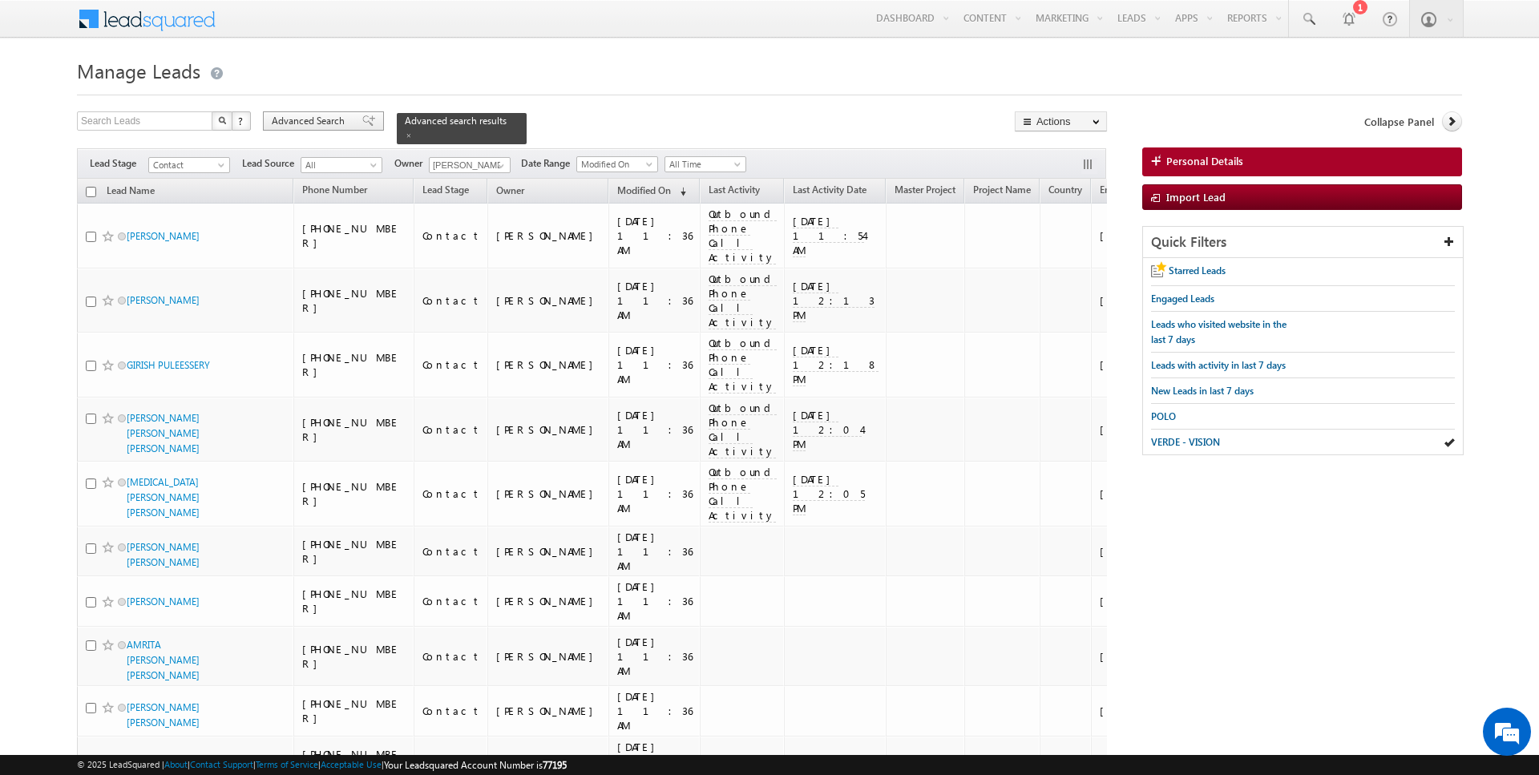
click at [322, 121] on span "Advanced Search" at bounding box center [311, 121] width 78 height 14
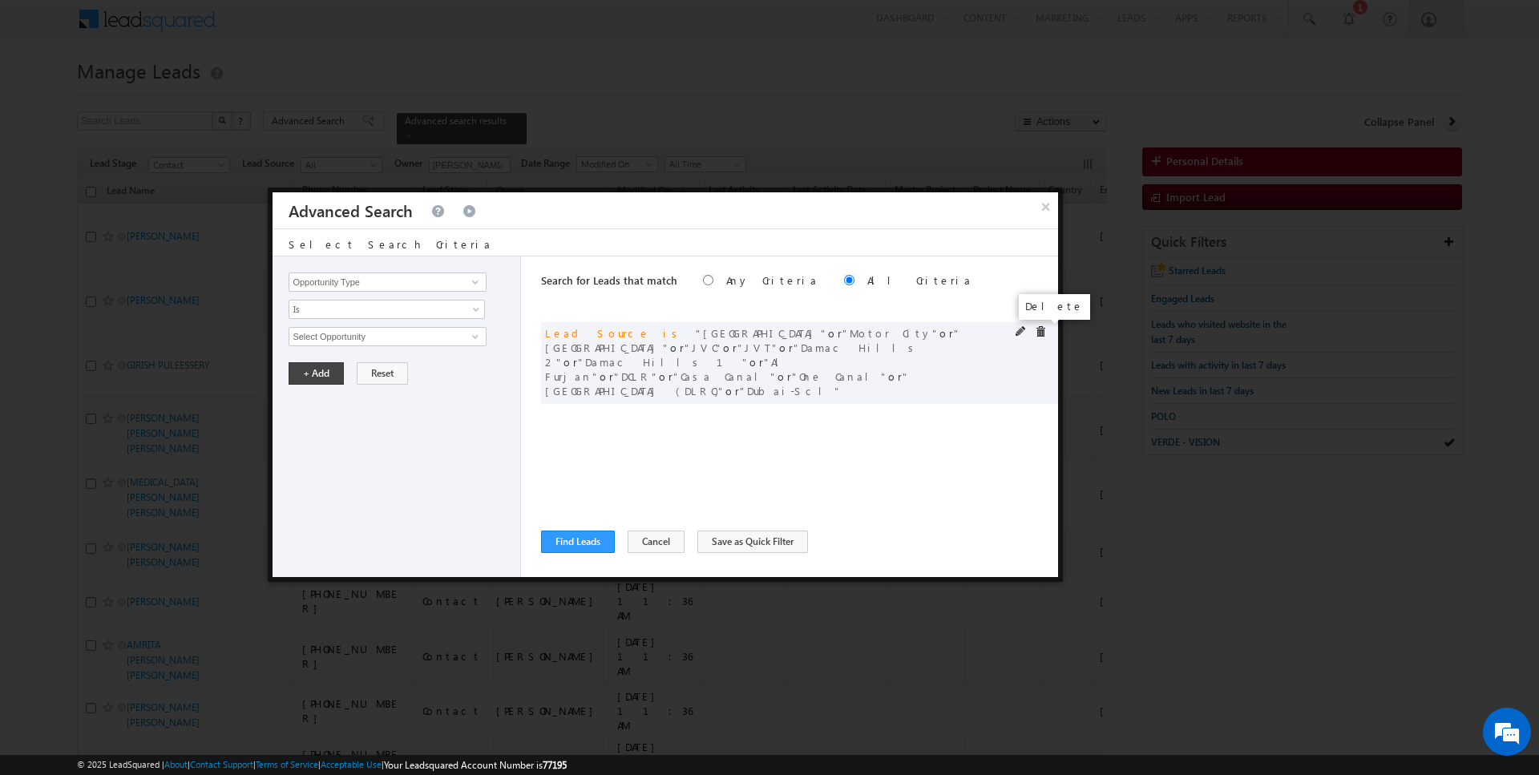
click at [1039, 335] on span at bounding box center [1040, 331] width 11 height 11
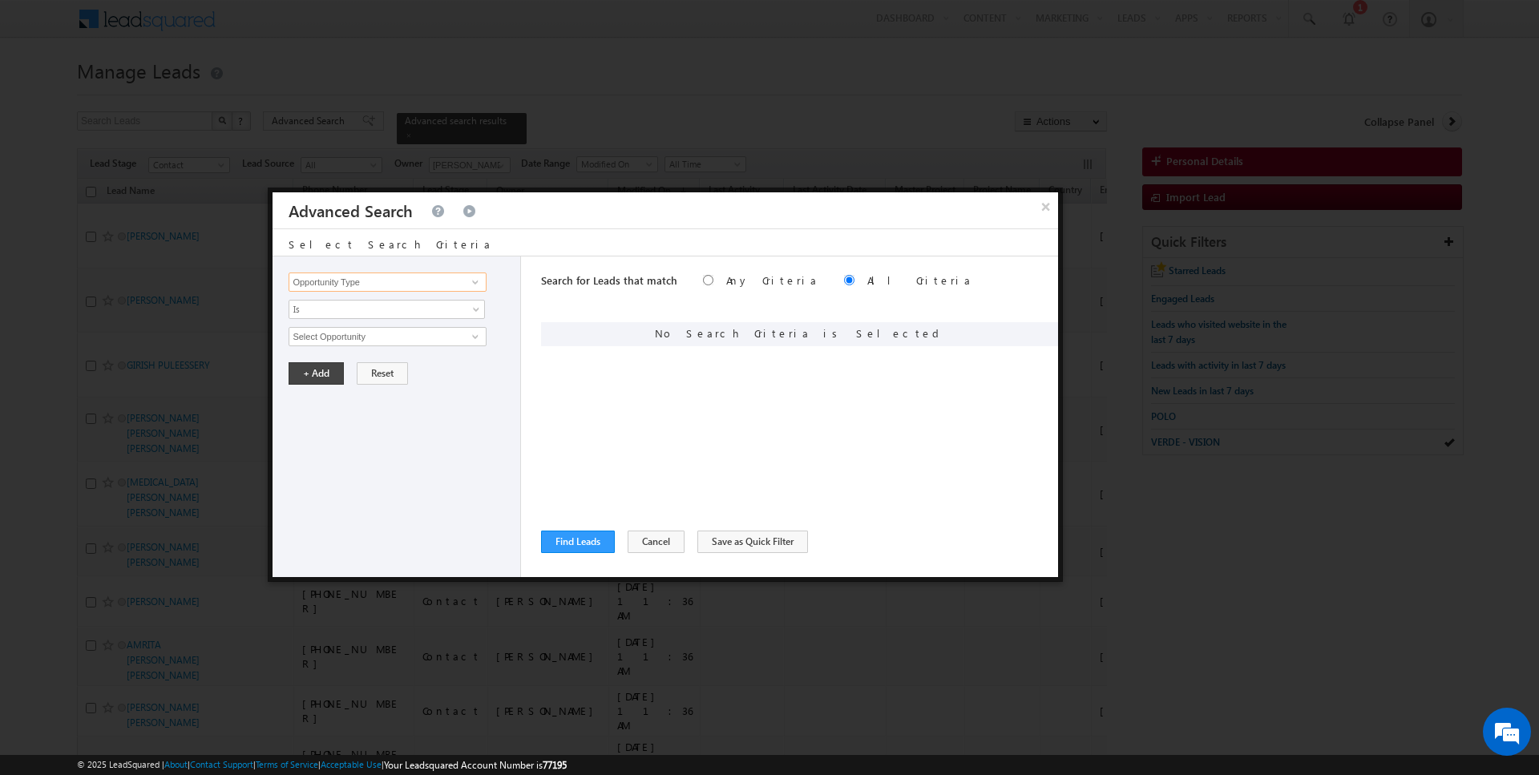
click at [393, 277] on input "Opportunity Type" at bounding box center [387, 282] width 197 height 19
type input "Modified On"
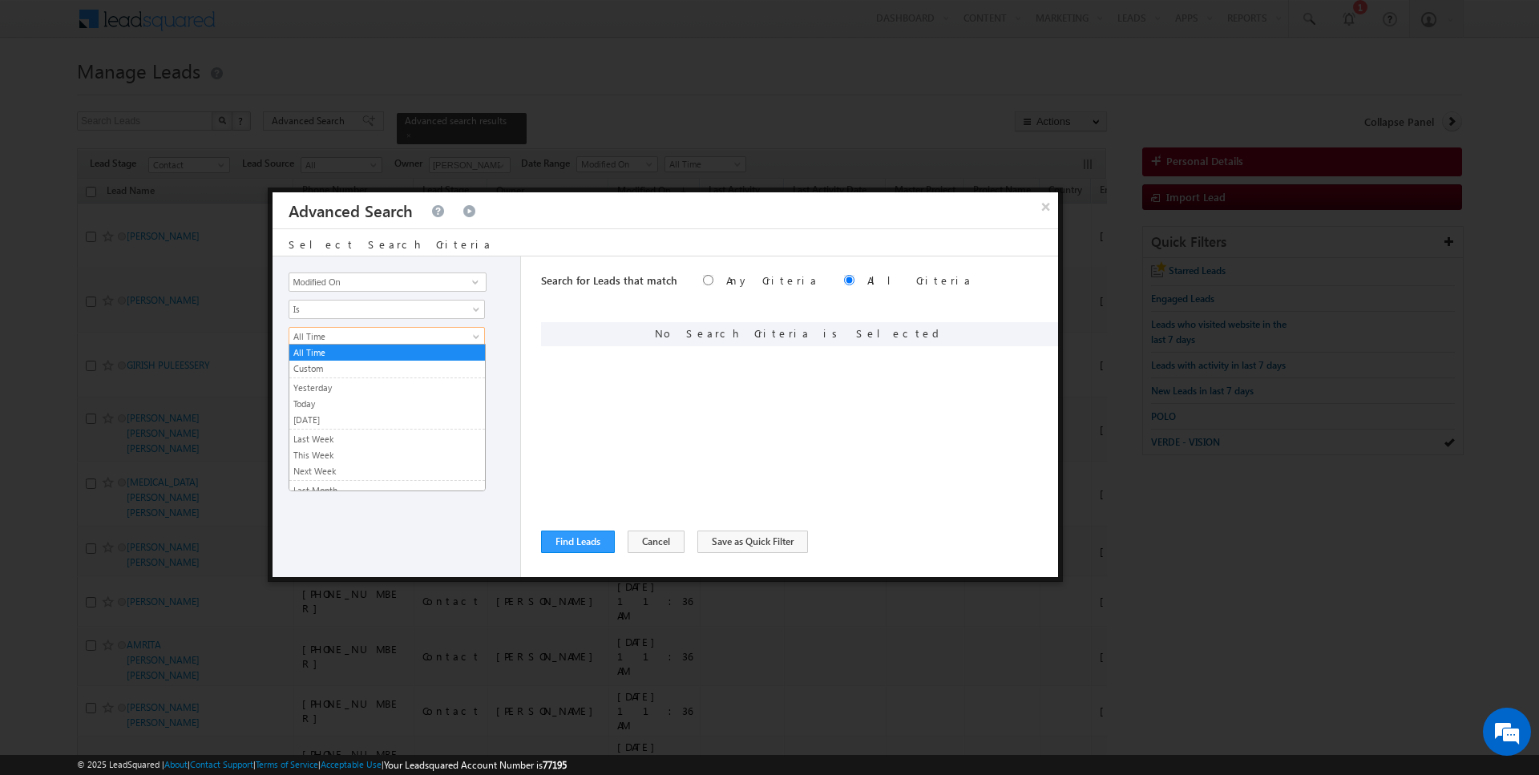
click at [321, 399] on link "Today" at bounding box center [387, 404] width 196 height 14
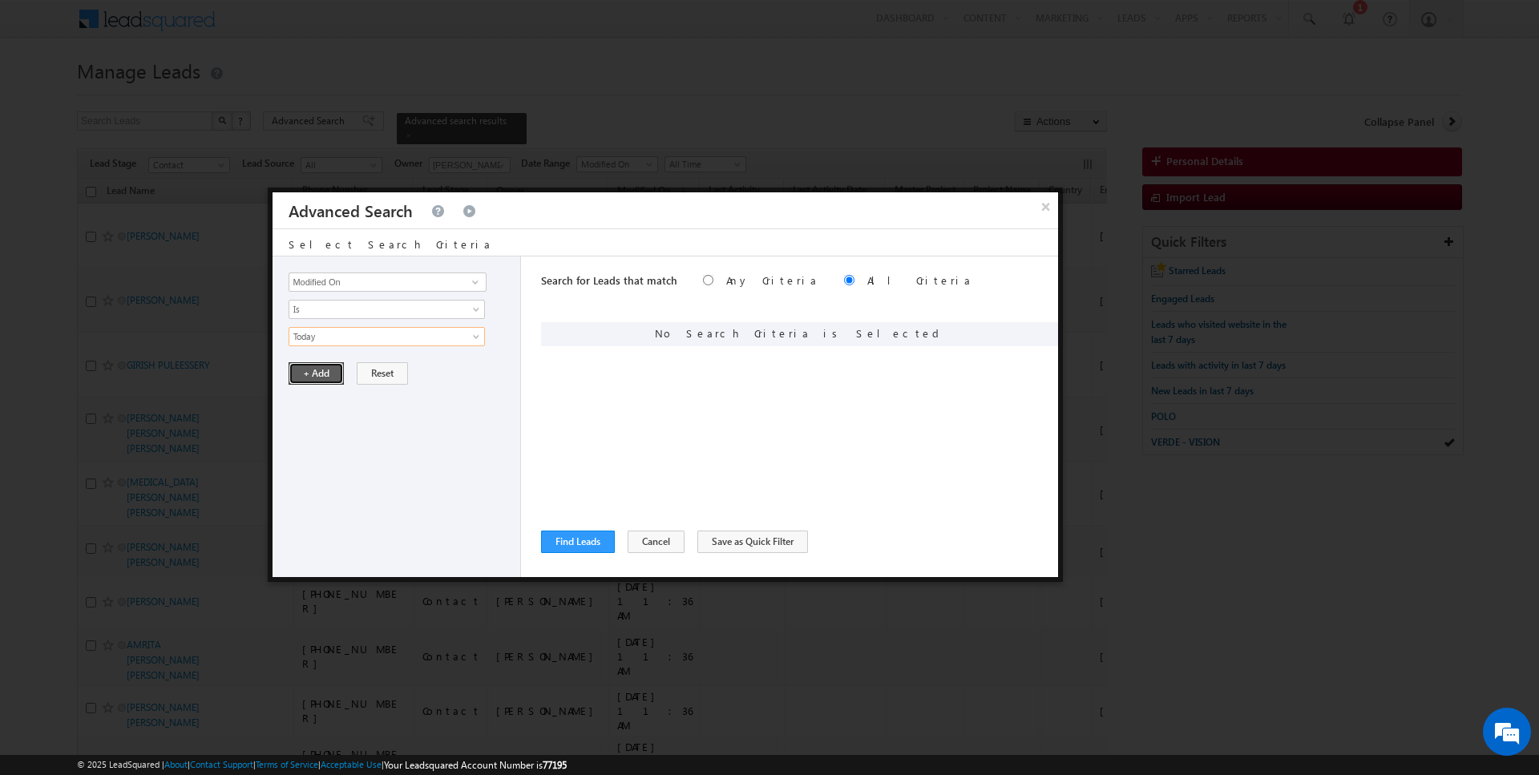
click at [321, 371] on button "+ Add" at bounding box center [316, 373] width 55 height 22
click at [330, 285] on input "Opportunity Type" at bounding box center [387, 282] width 197 height 19
type input "Lead Activity"
click at [297, 310] on span "Is" at bounding box center [376, 309] width 174 height 14
click at [324, 341] on link "Is Not" at bounding box center [387, 342] width 196 height 14
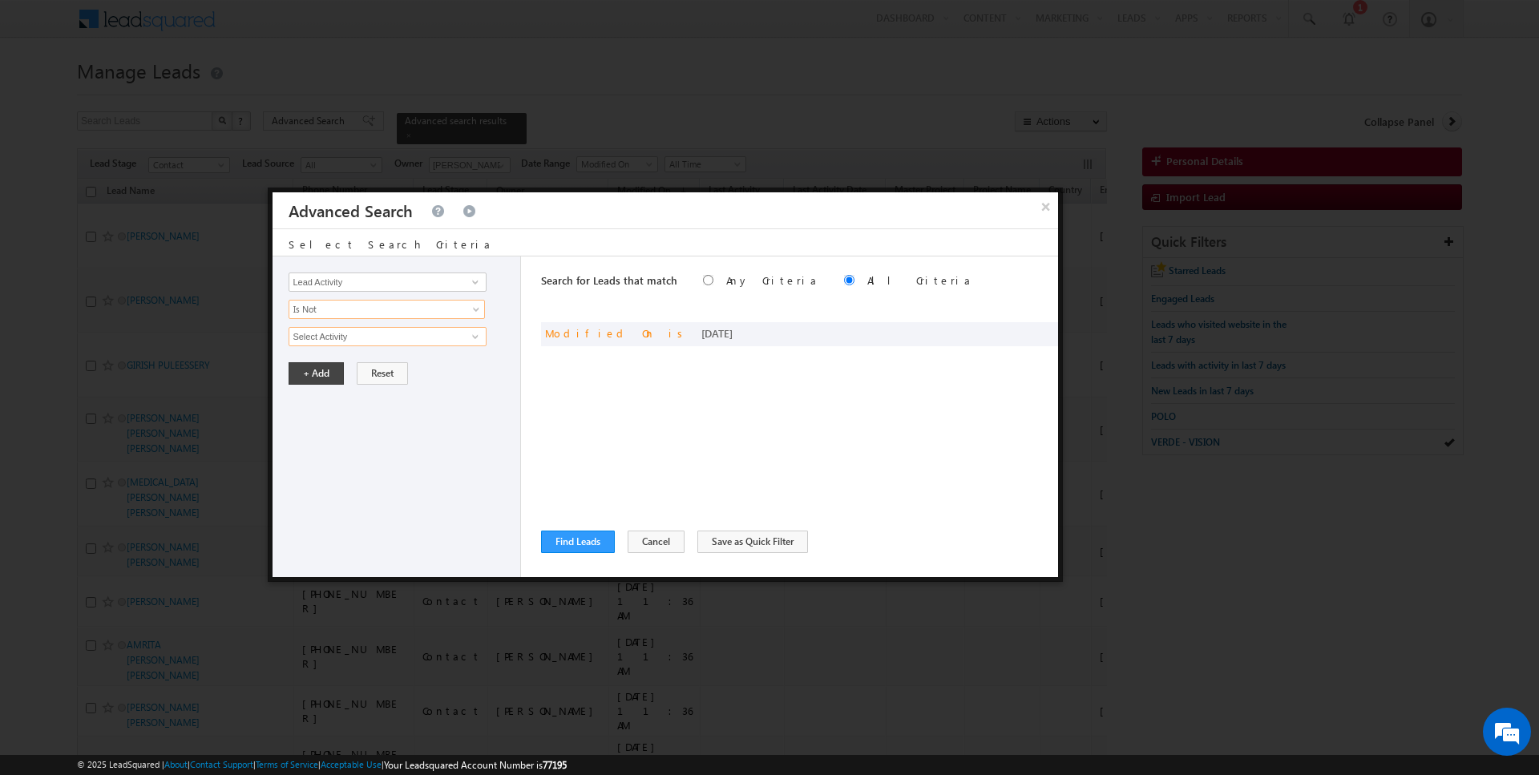
click at [334, 341] on input "Select Activity" at bounding box center [387, 336] width 197 height 19
type input "Outbound Phone Call Activity"
click at [301, 395] on button "+ Add" at bounding box center [316, 401] width 55 height 22
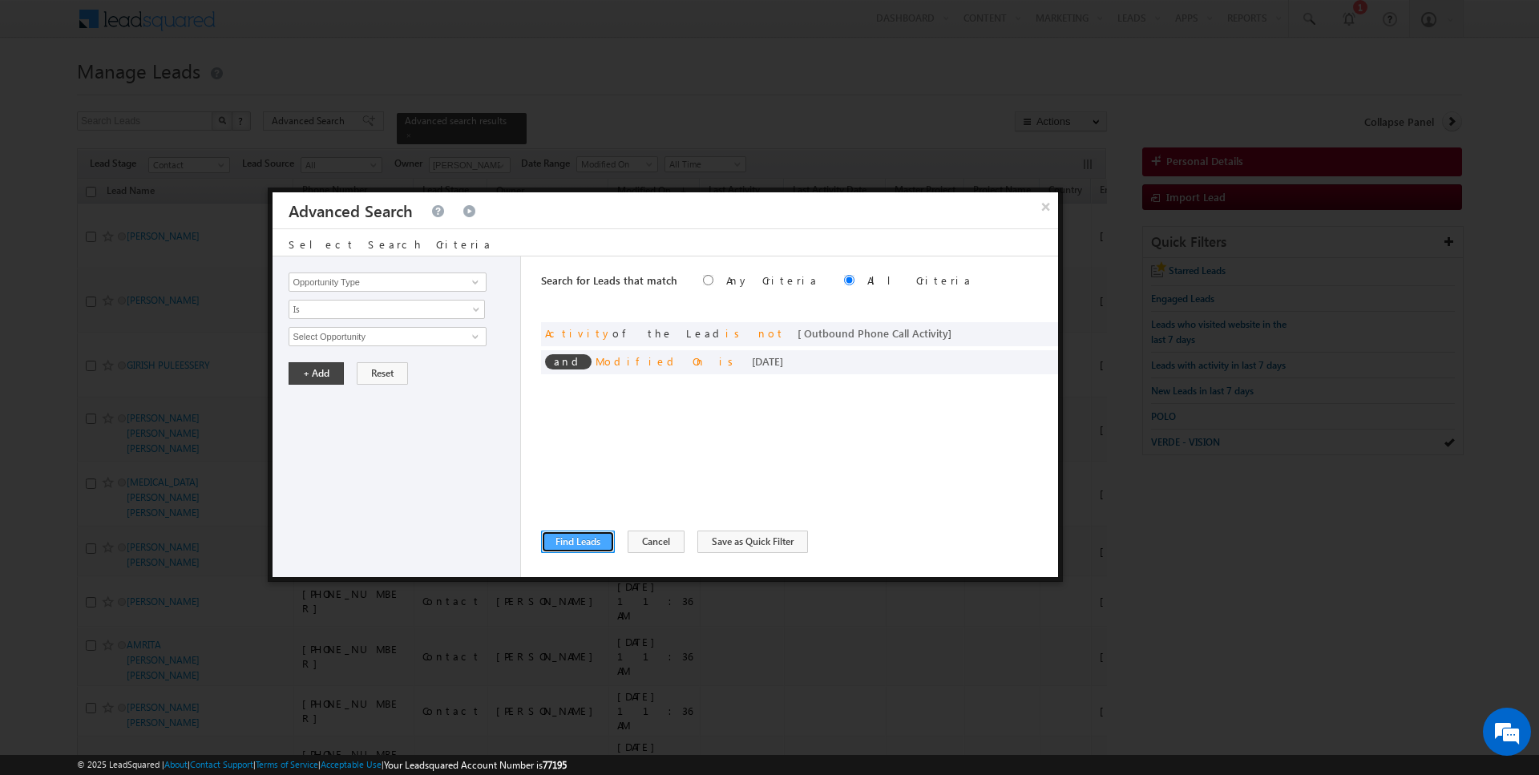
click at [581, 540] on button "Find Leads" at bounding box center [578, 542] width 74 height 22
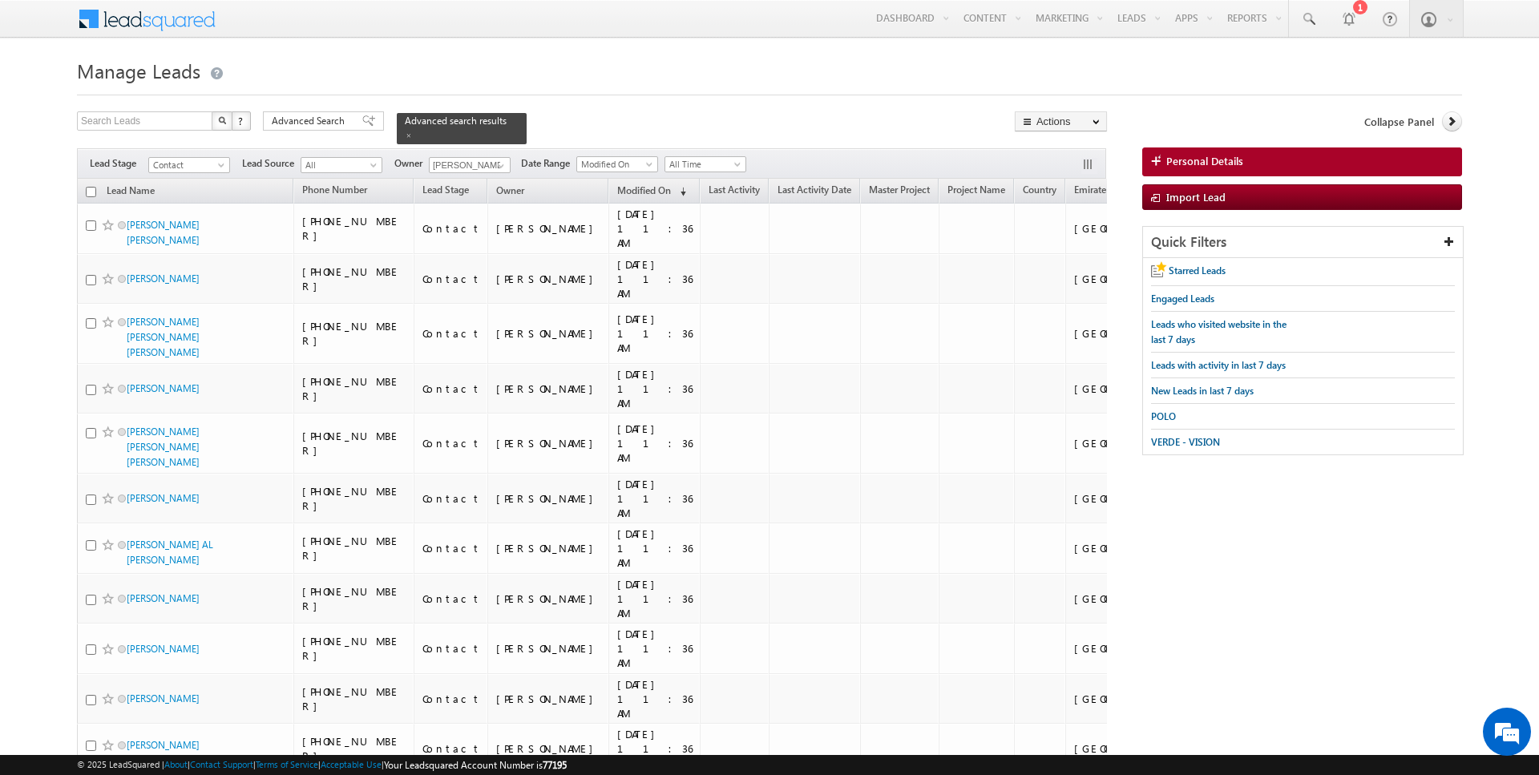
click at [91, 189] on input "checkbox" at bounding box center [91, 192] width 10 height 10
checkbox input "true"
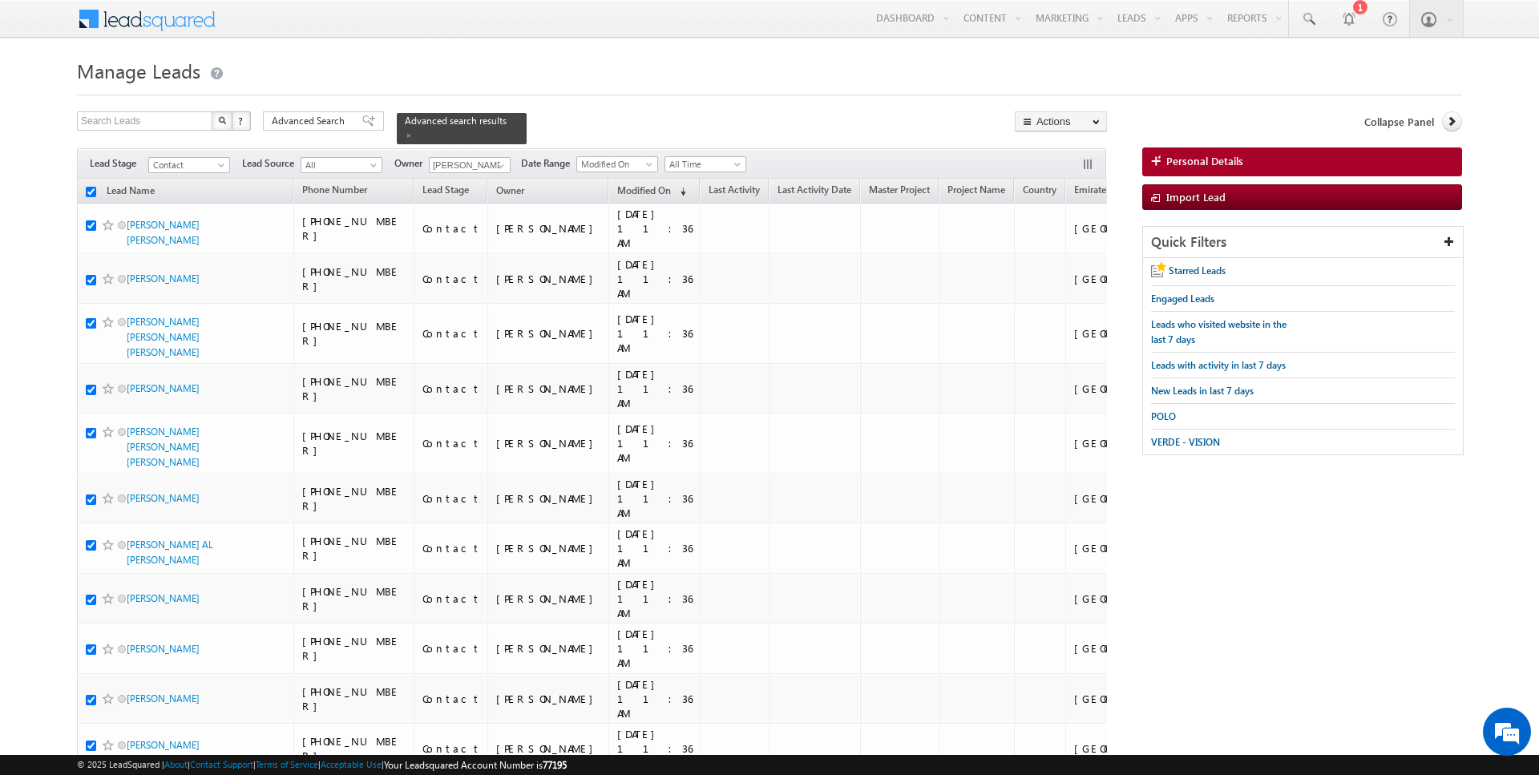
checkbox input "true"
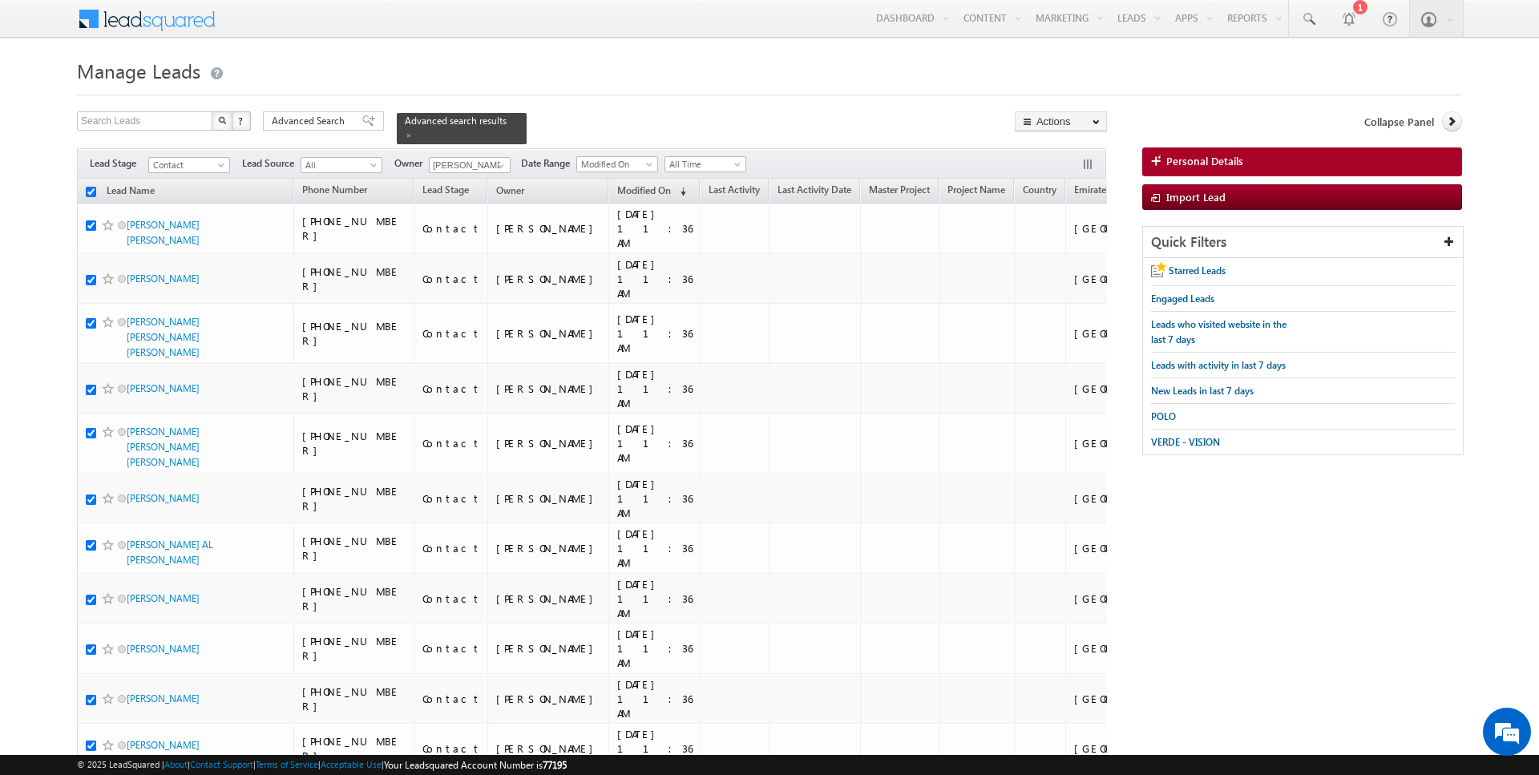
checkbox input "true"
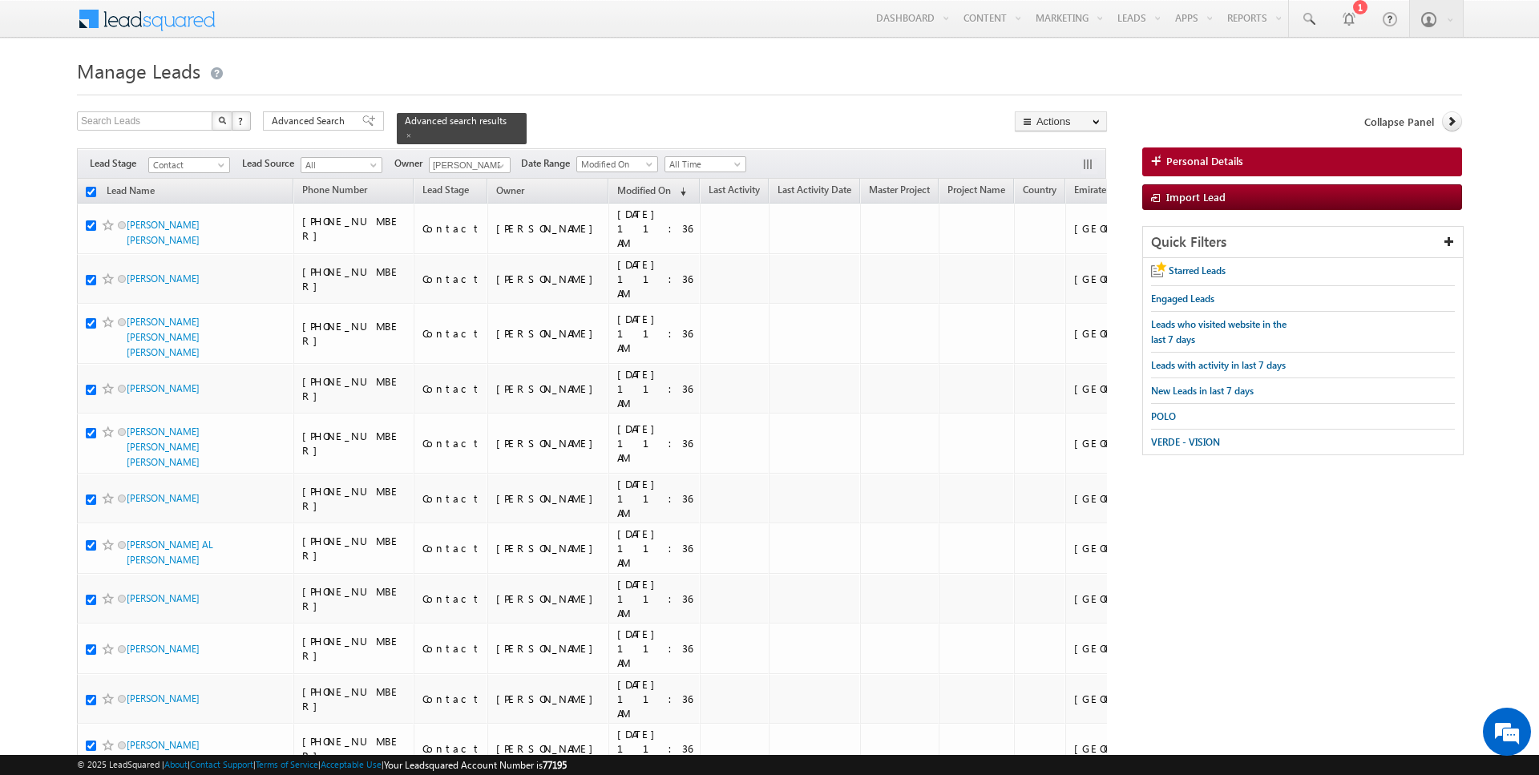
checkbox input "true"
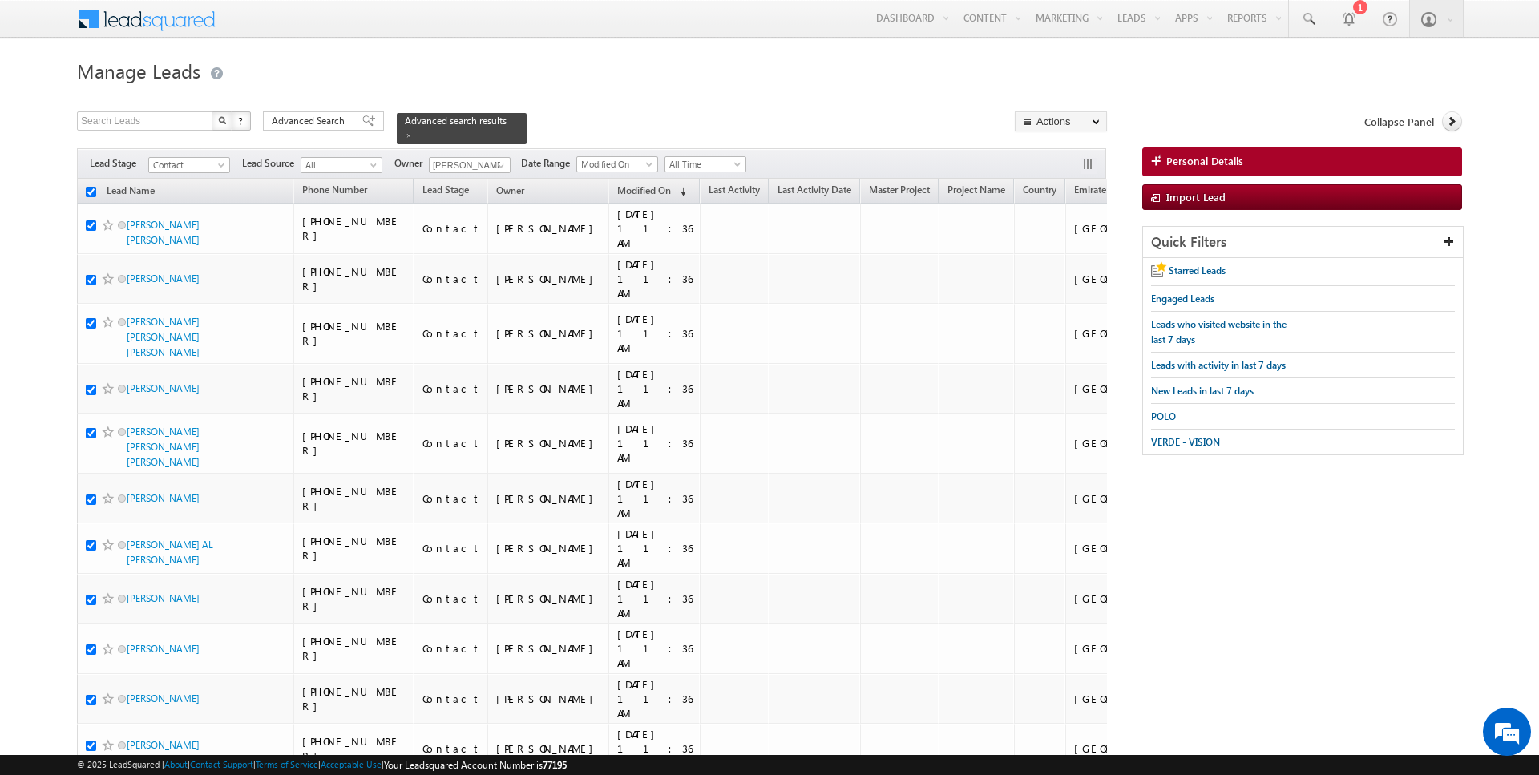
checkbox input "true"
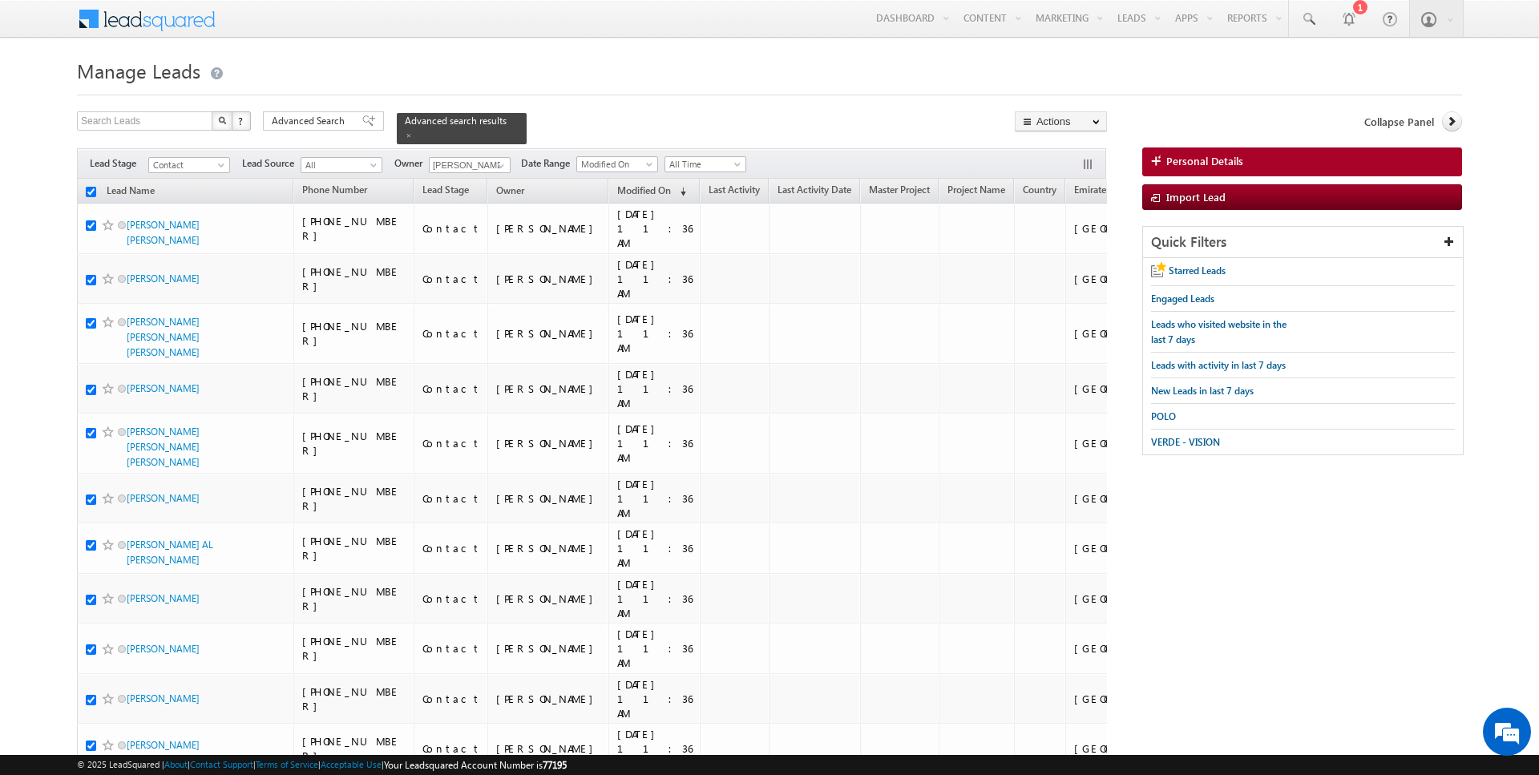
checkbox input "true"
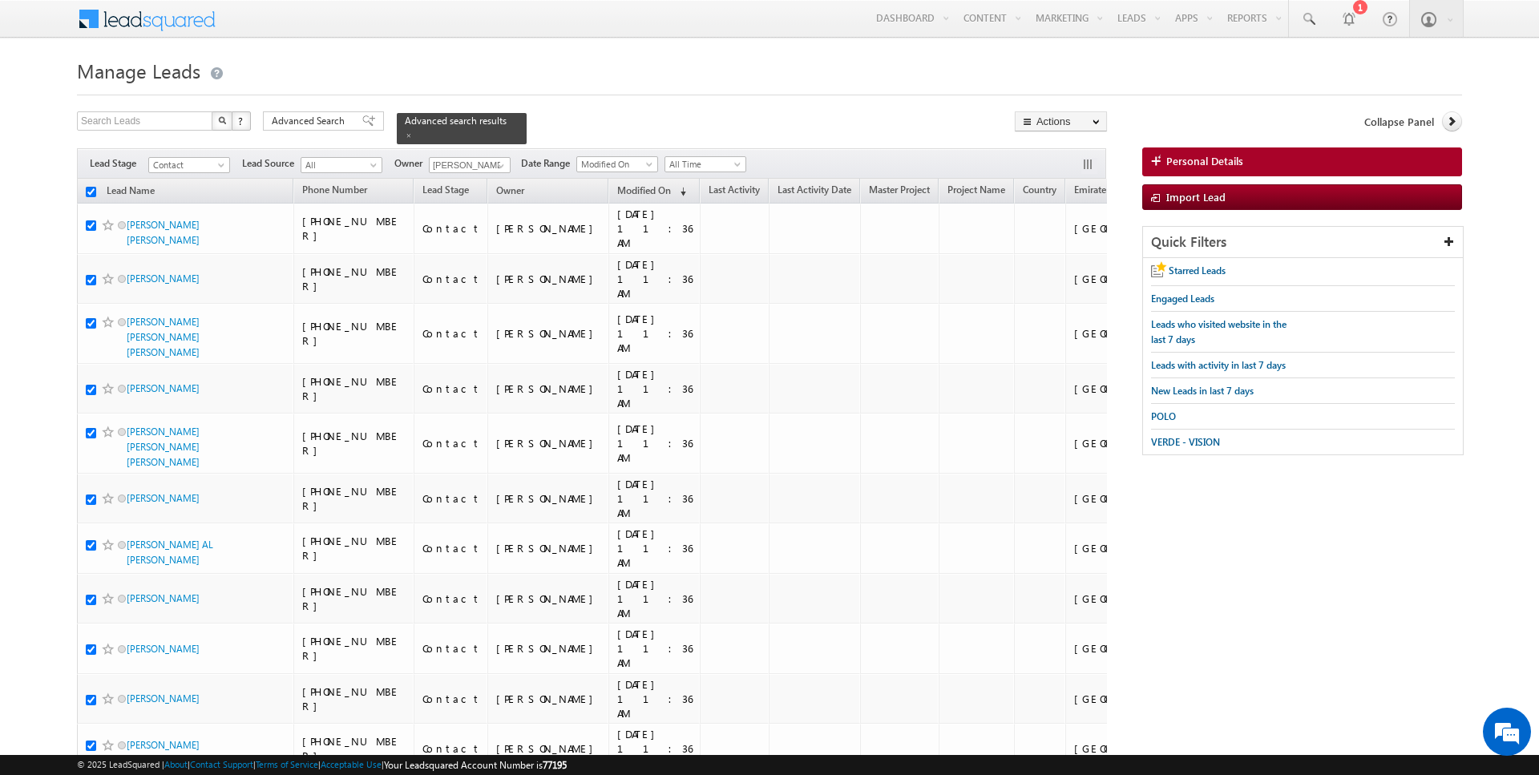
checkbox input "true"
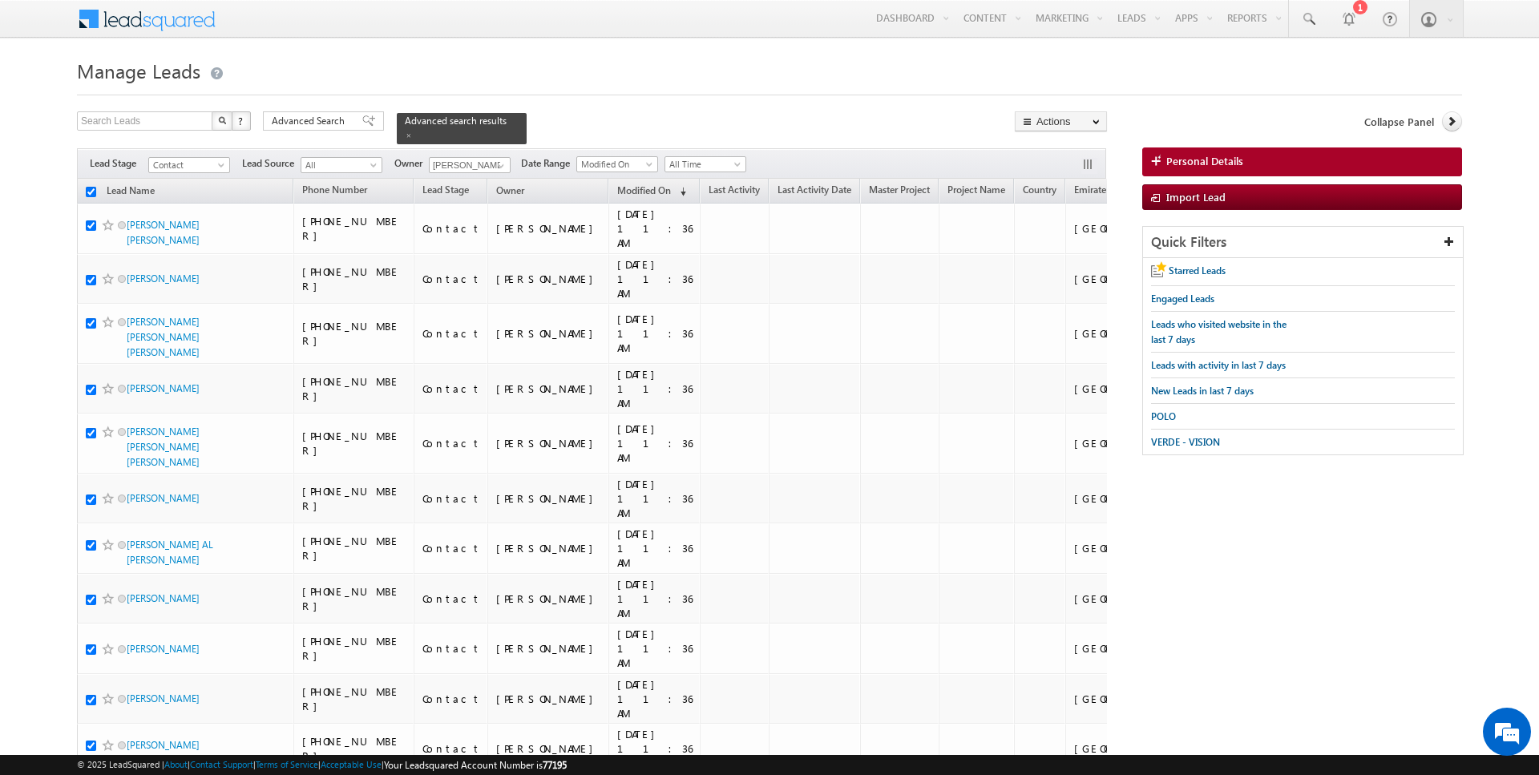
checkbox input "true"
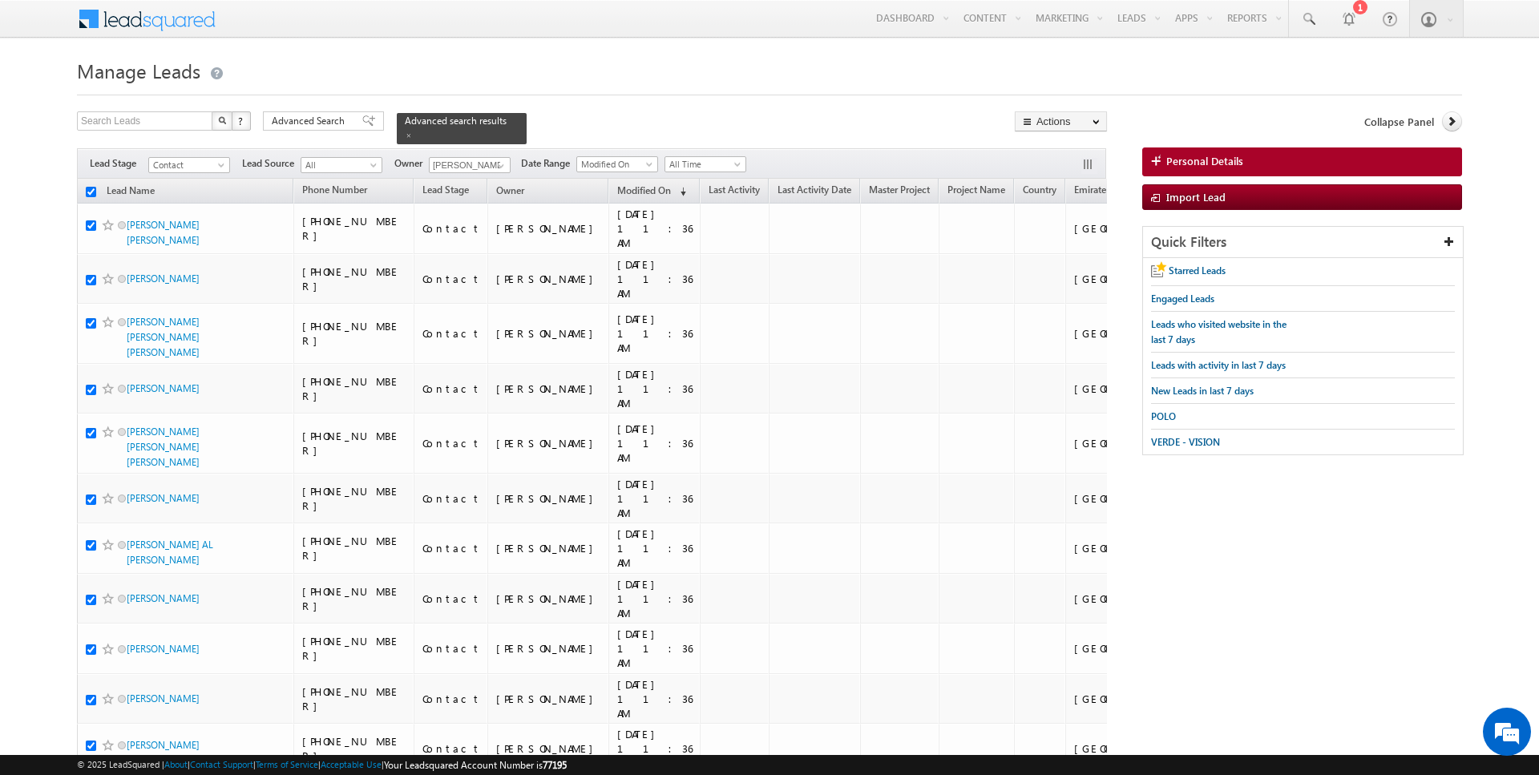
checkbox input "true"
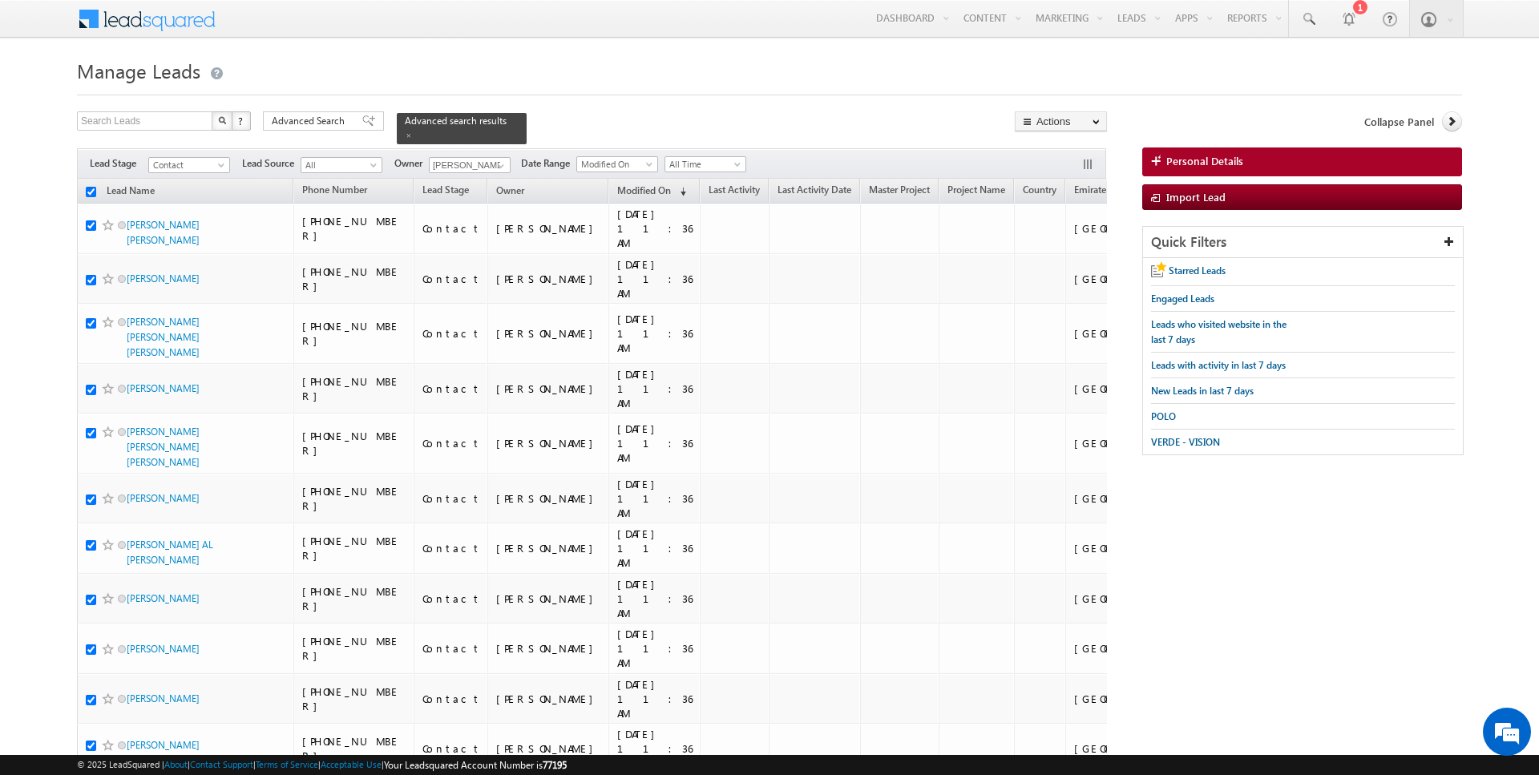
checkbox input "true"
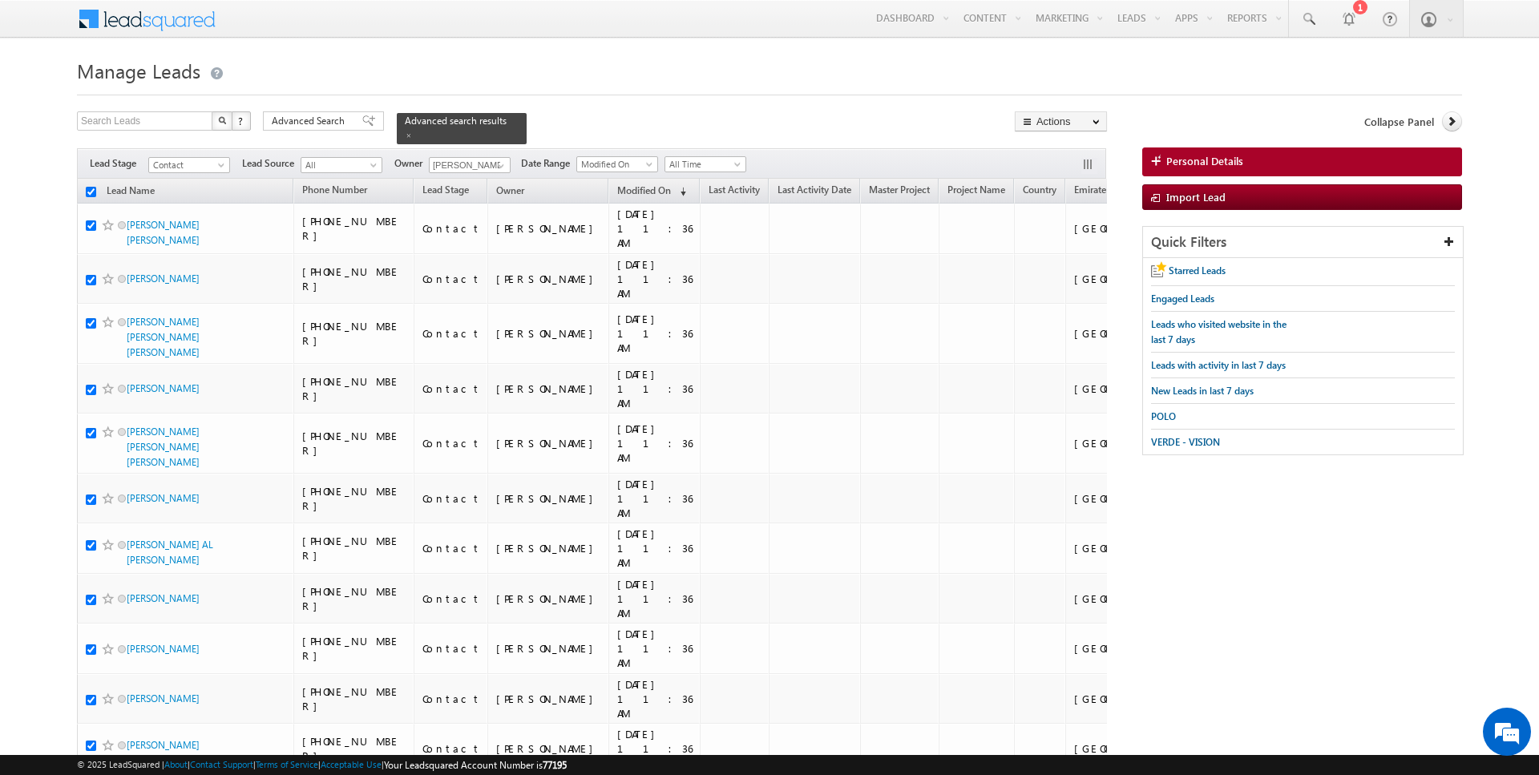
checkbox input "true"
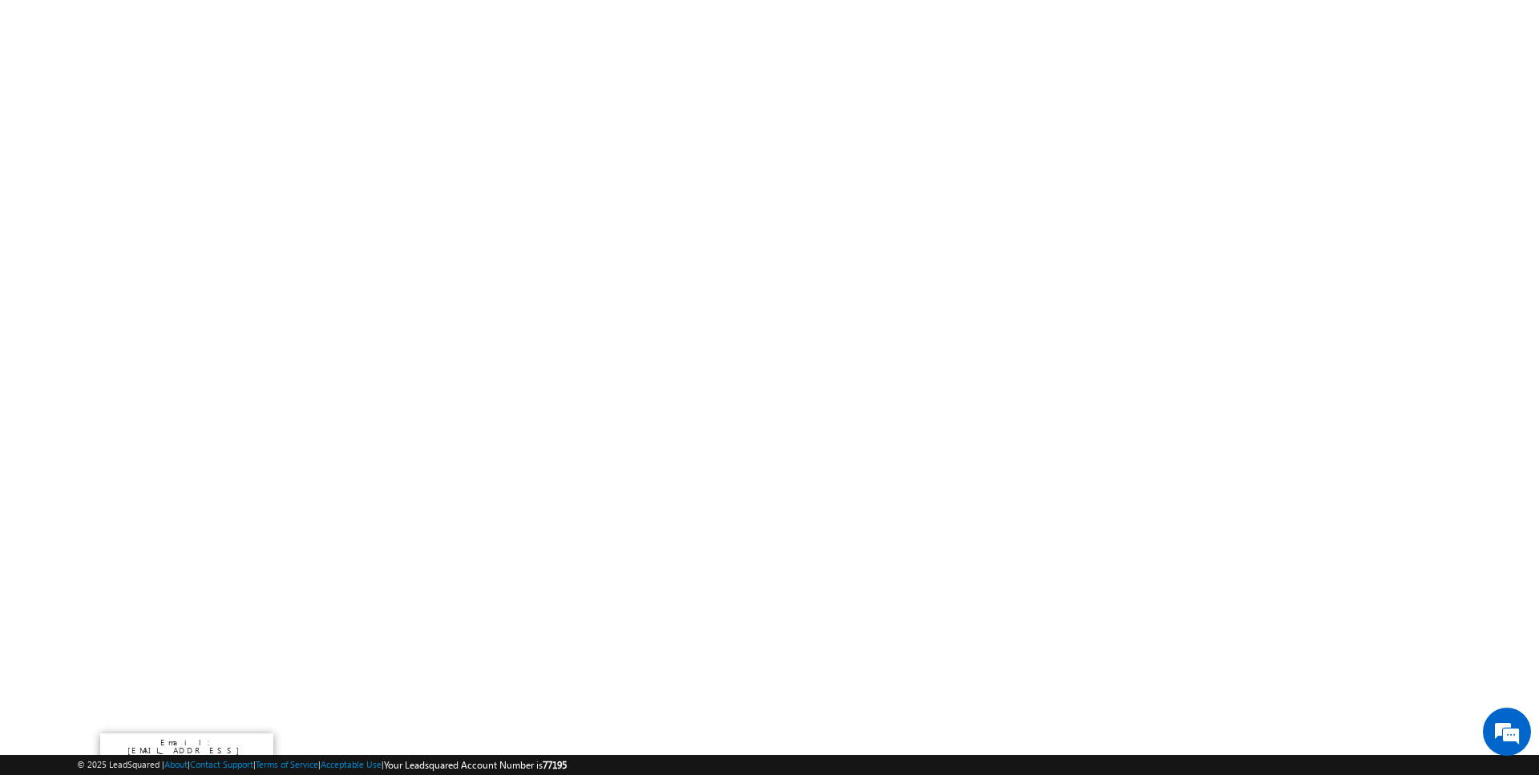
scroll to position [3477, 0]
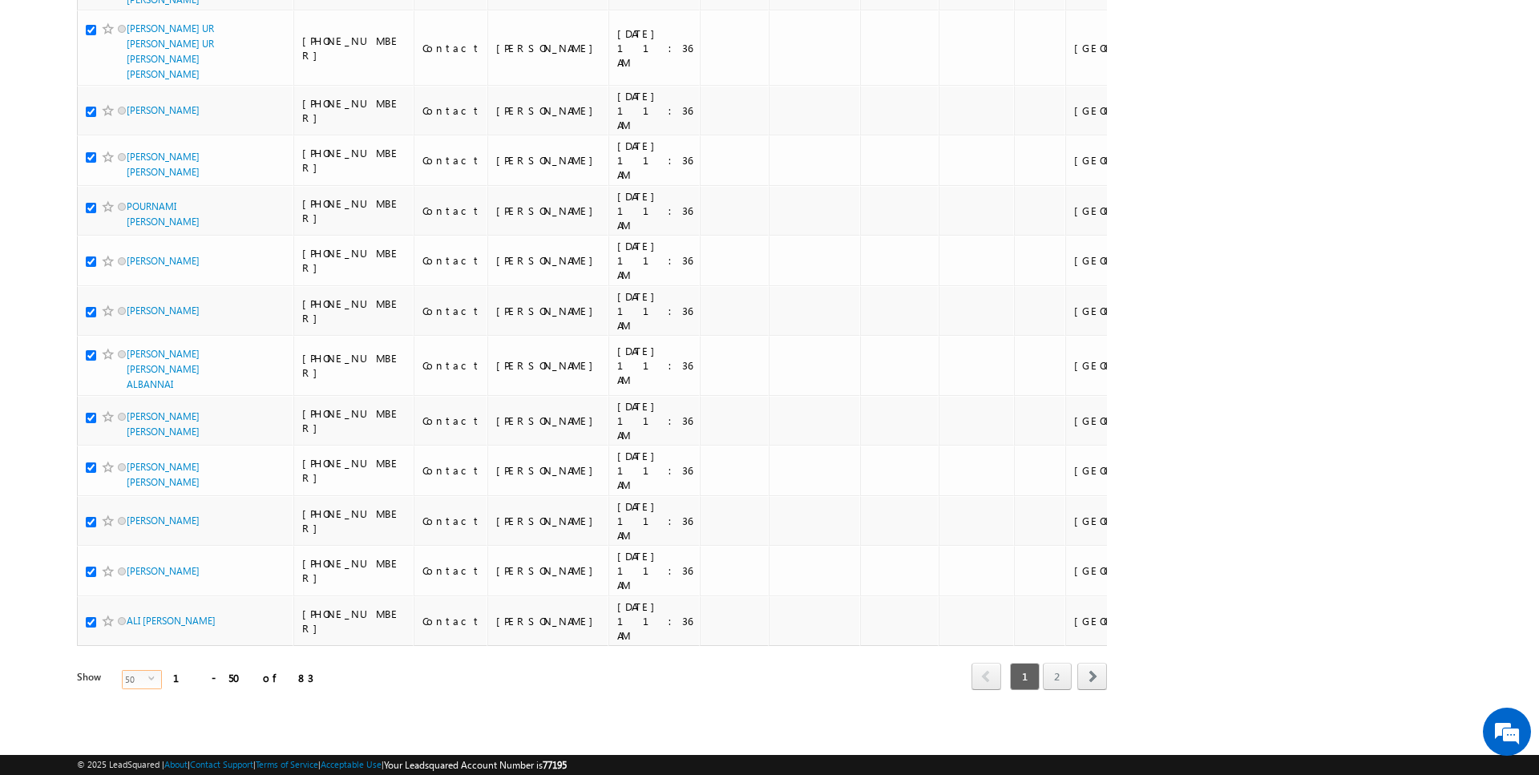
click at [134, 678] on span "50" at bounding box center [136, 680] width 26 height 18
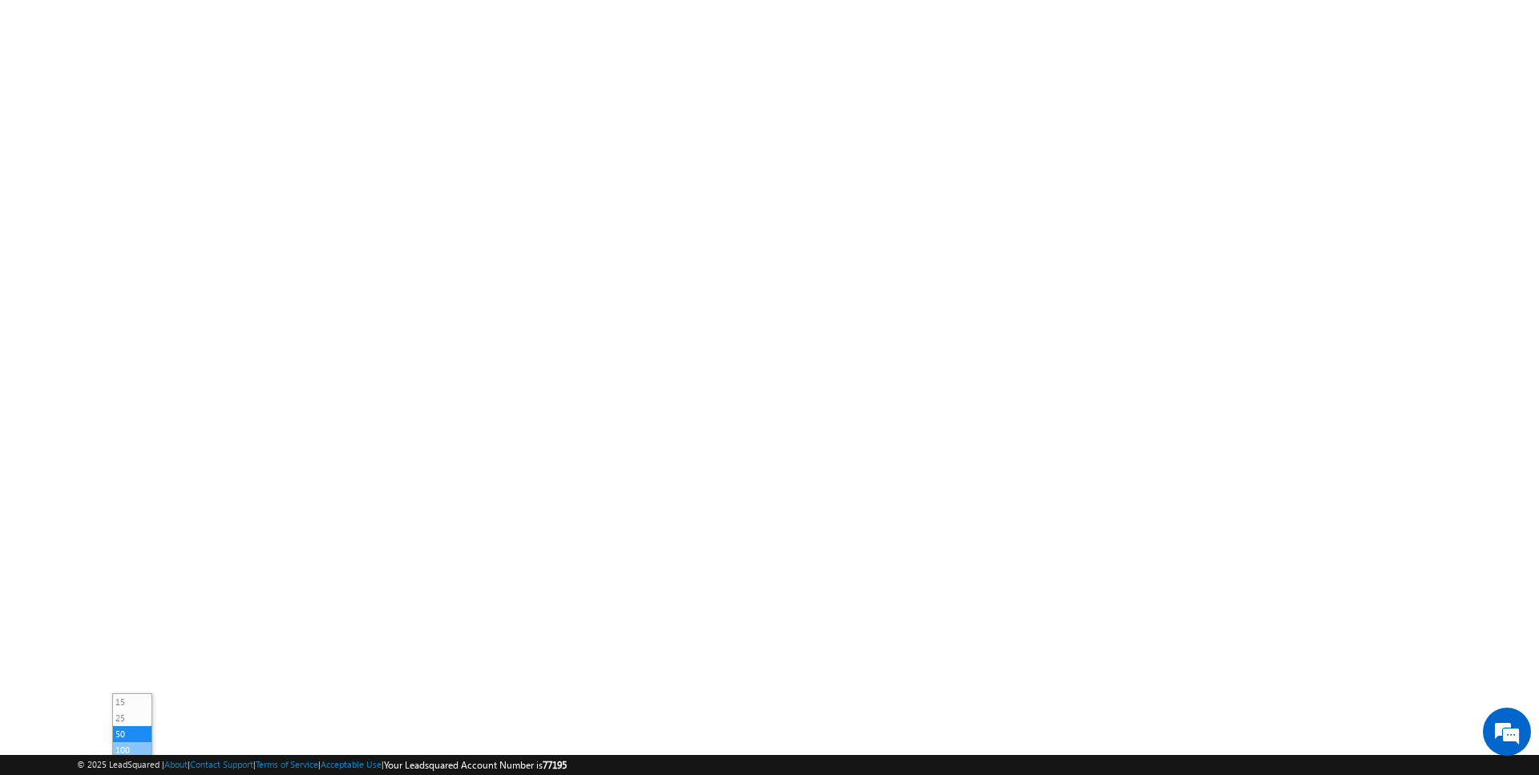
click at [135, 745] on li "100" at bounding box center [132, 750] width 38 height 16
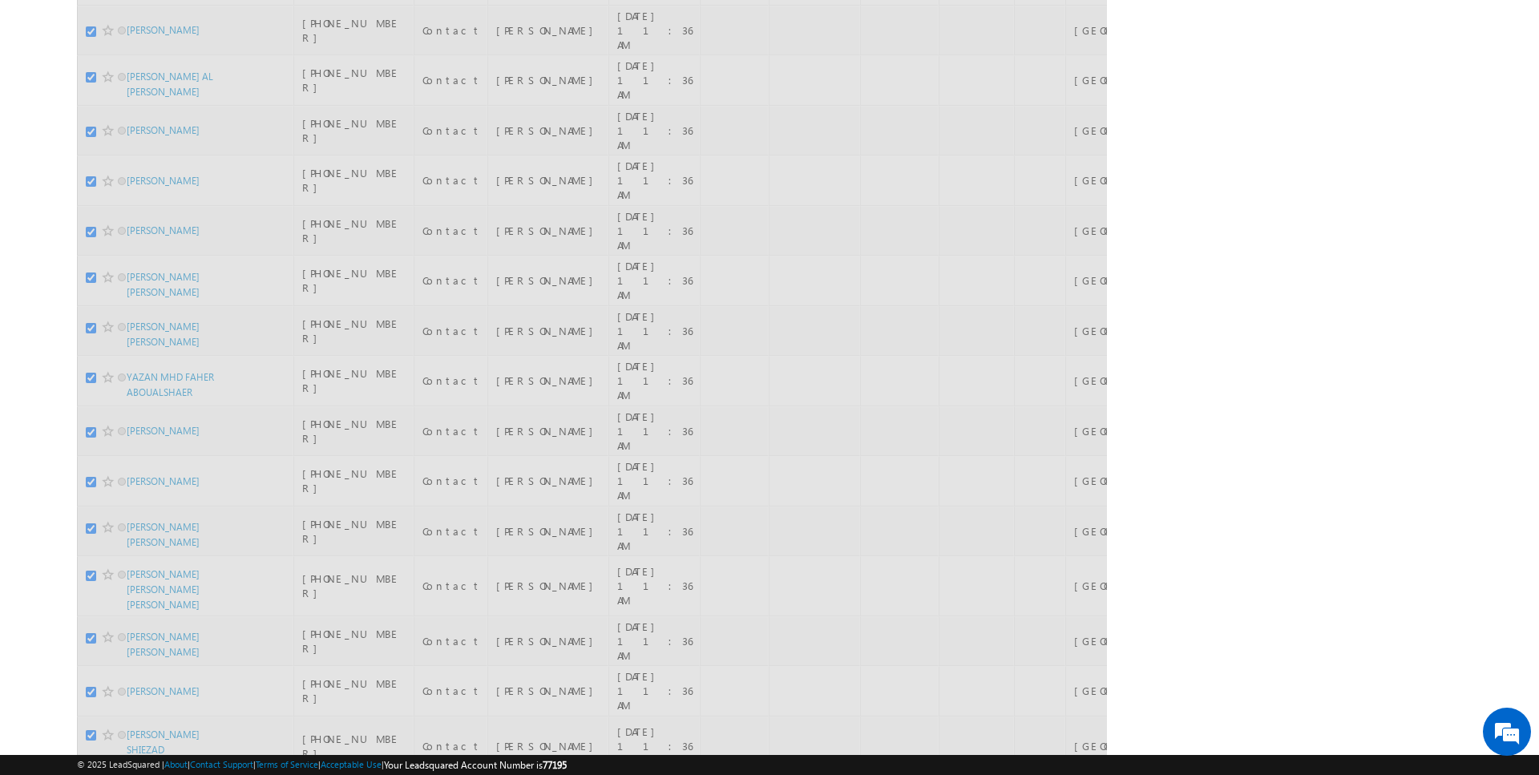
scroll to position [0, 0]
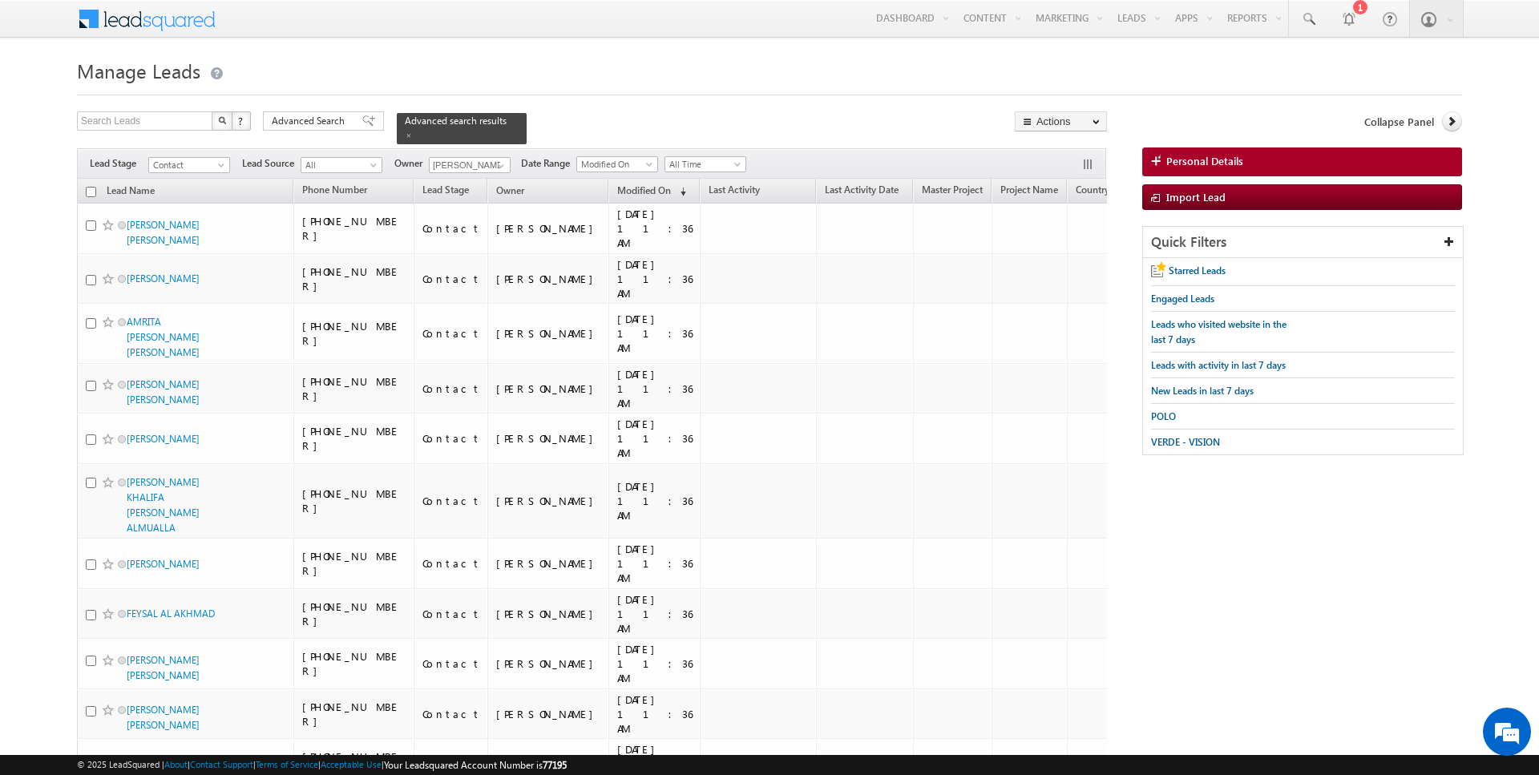
click at [89, 188] on input "checkbox" at bounding box center [91, 192] width 10 height 10
checkbox input "true"
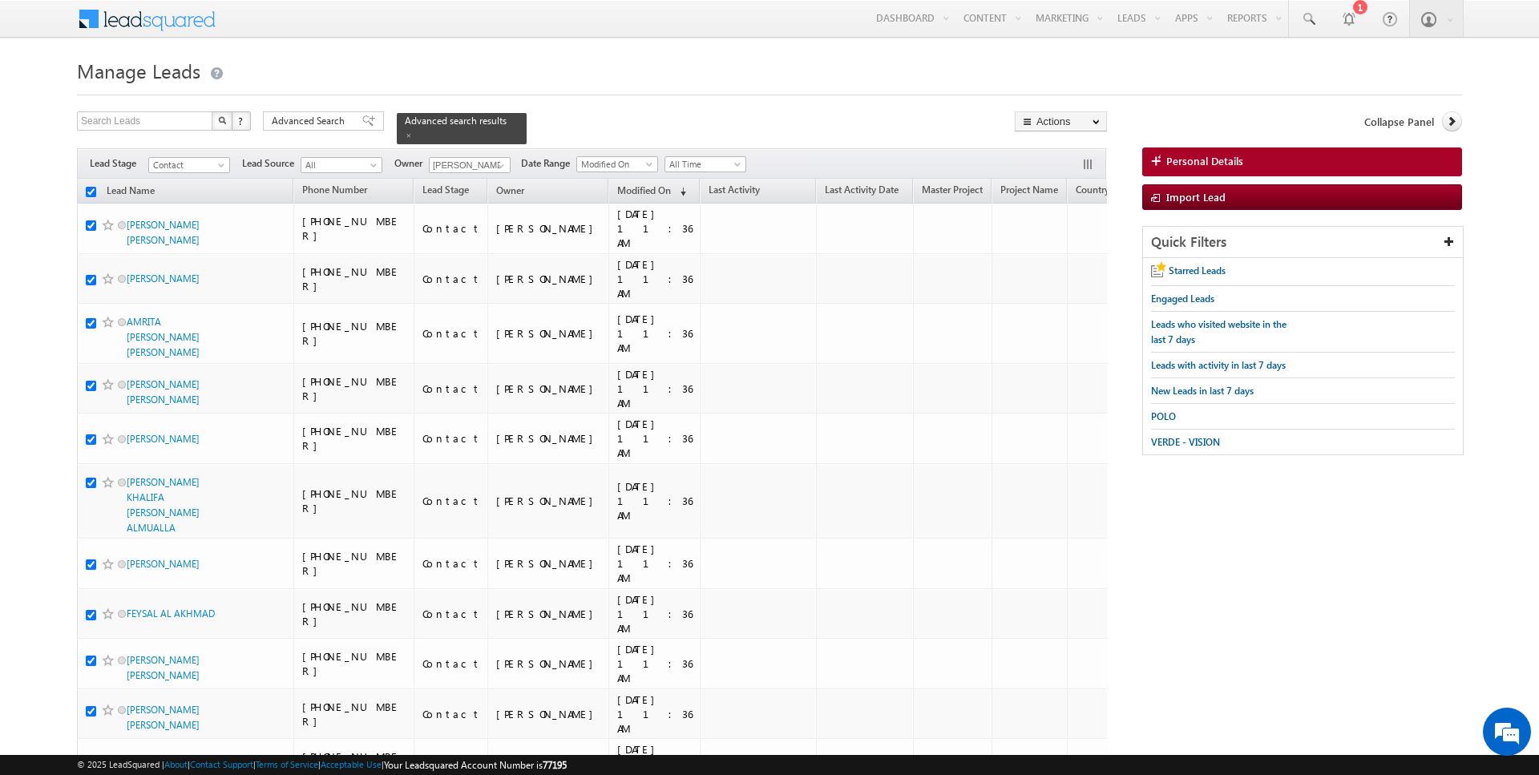
checkbox input "true"
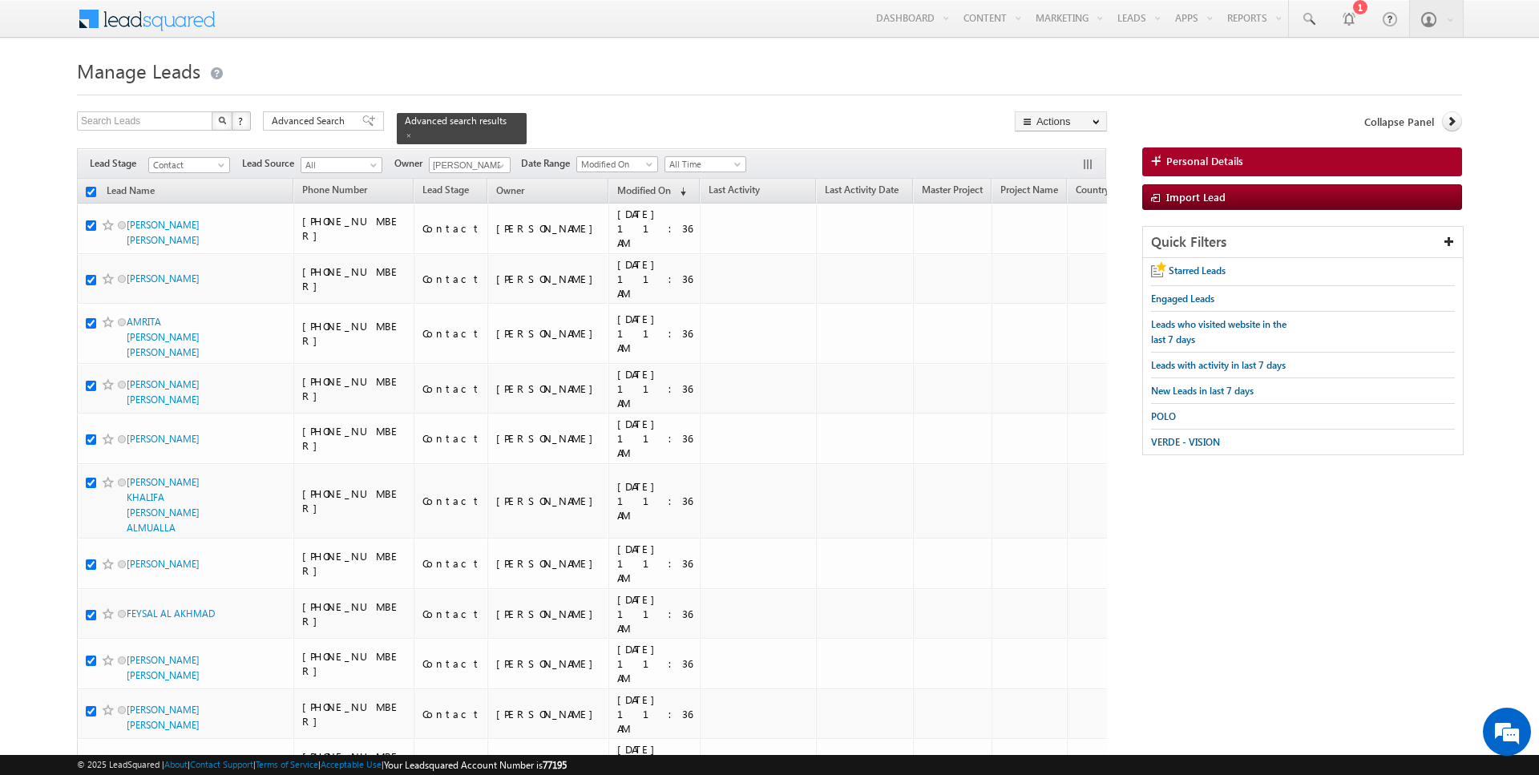
checkbox input "true"
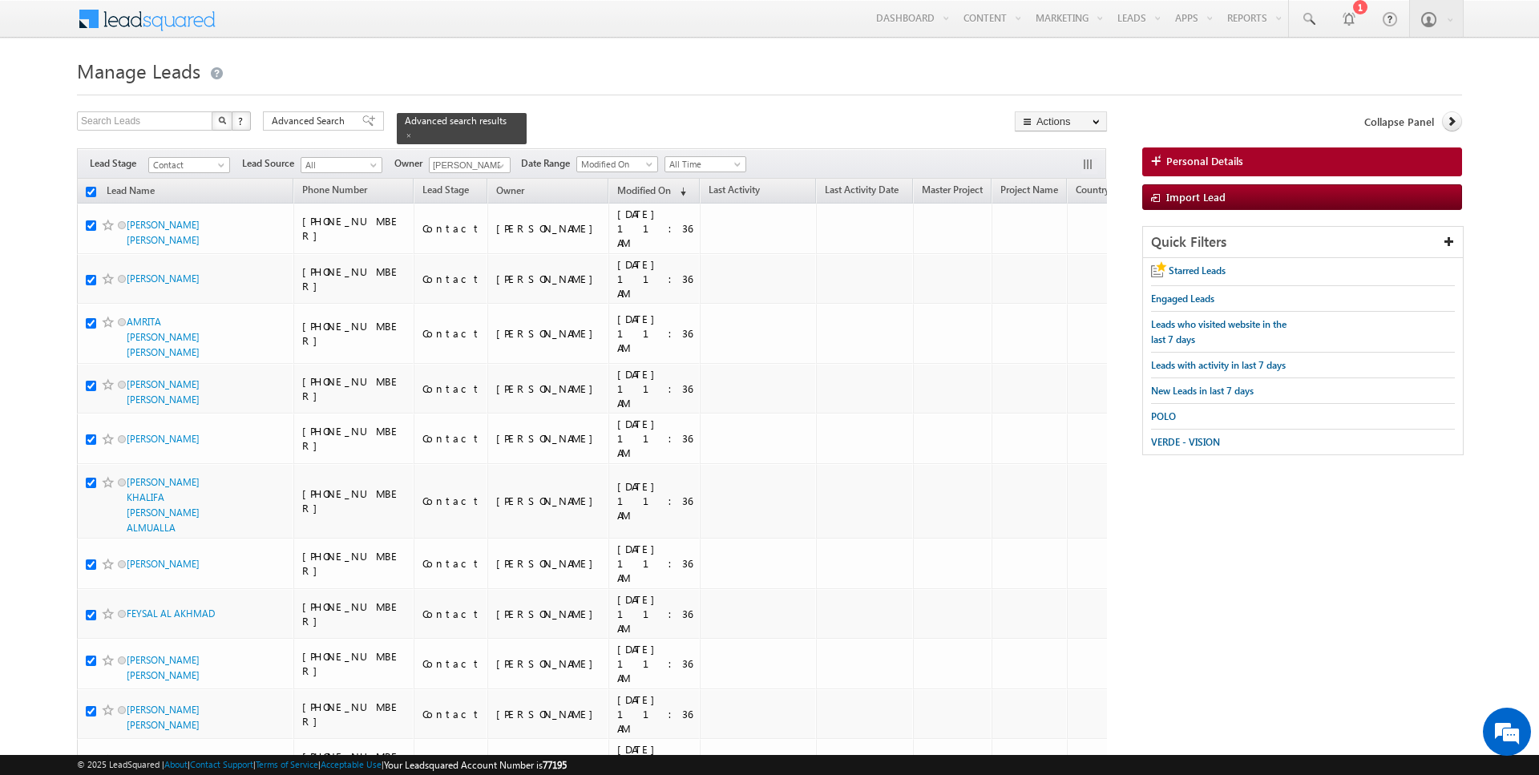
checkbox input "true"
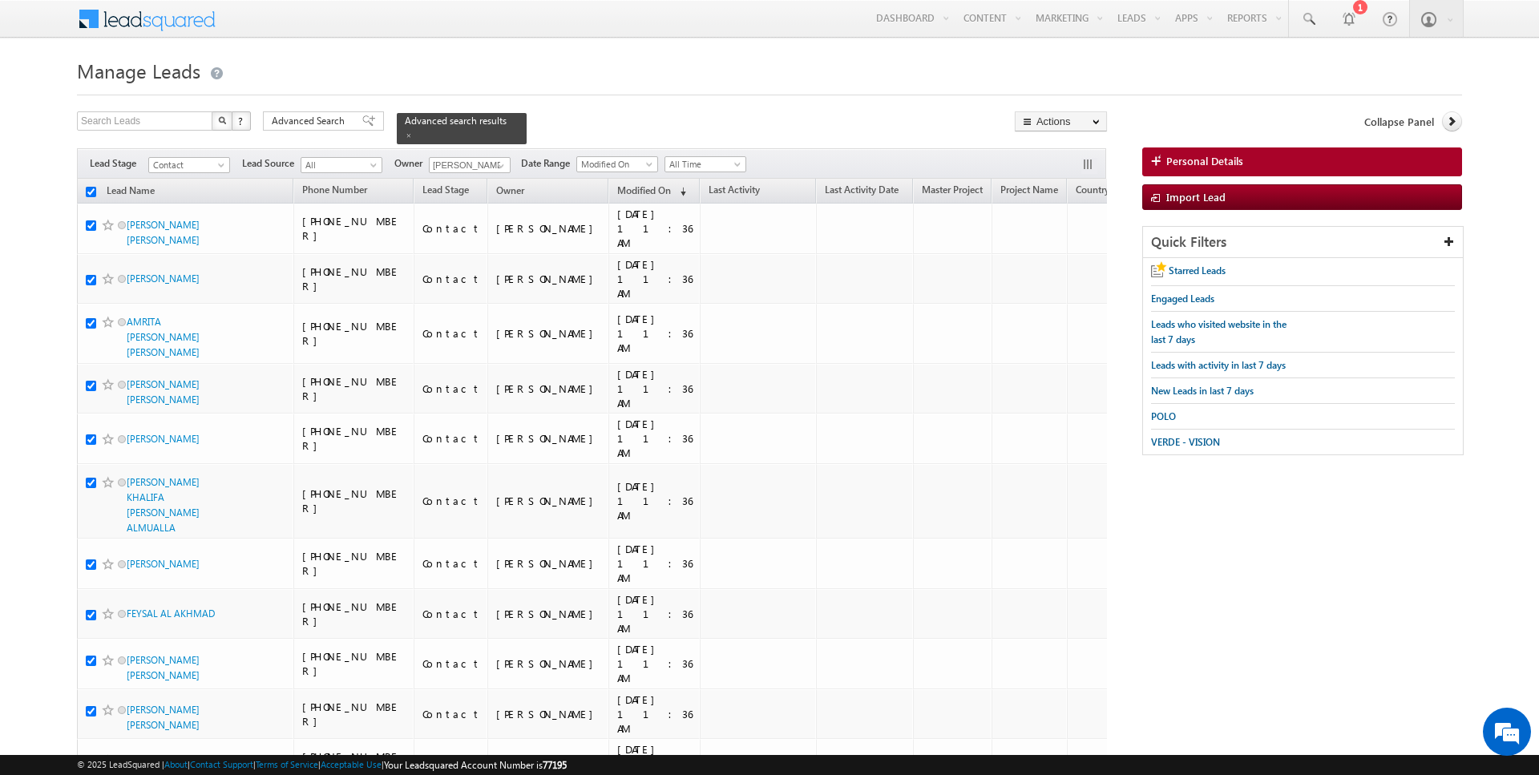
checkbox input "true"
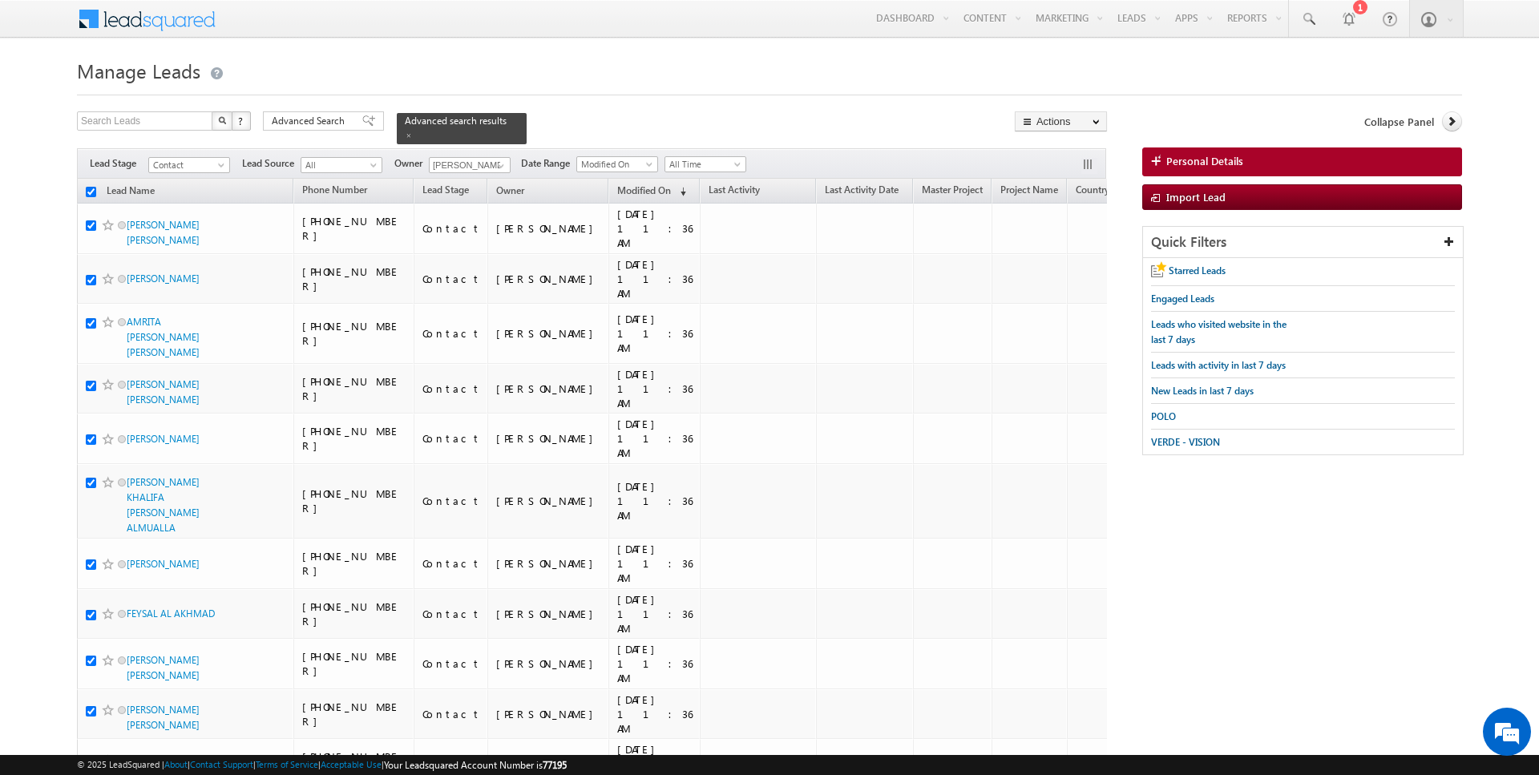
checkbox input "true"
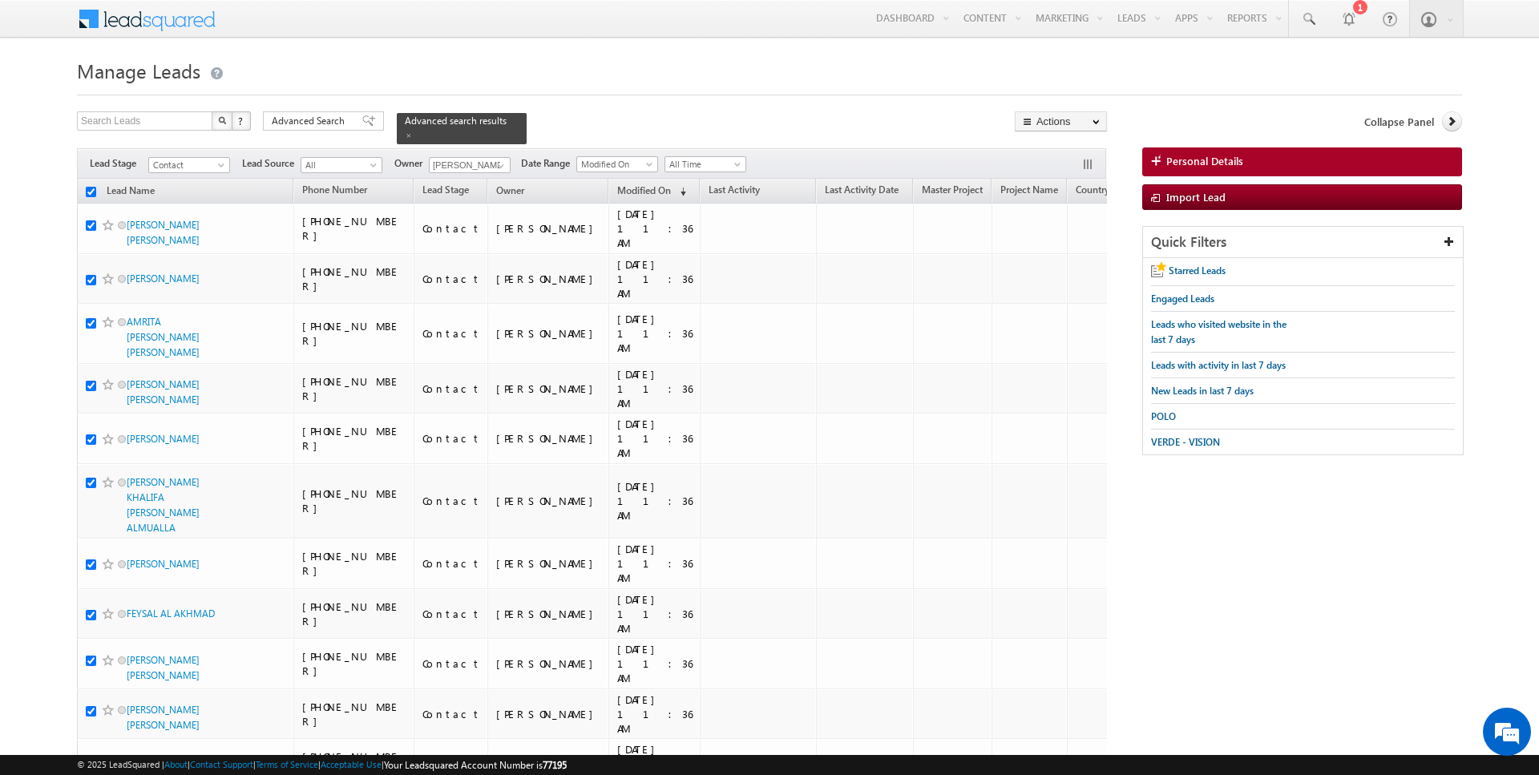
checkbox input "true"
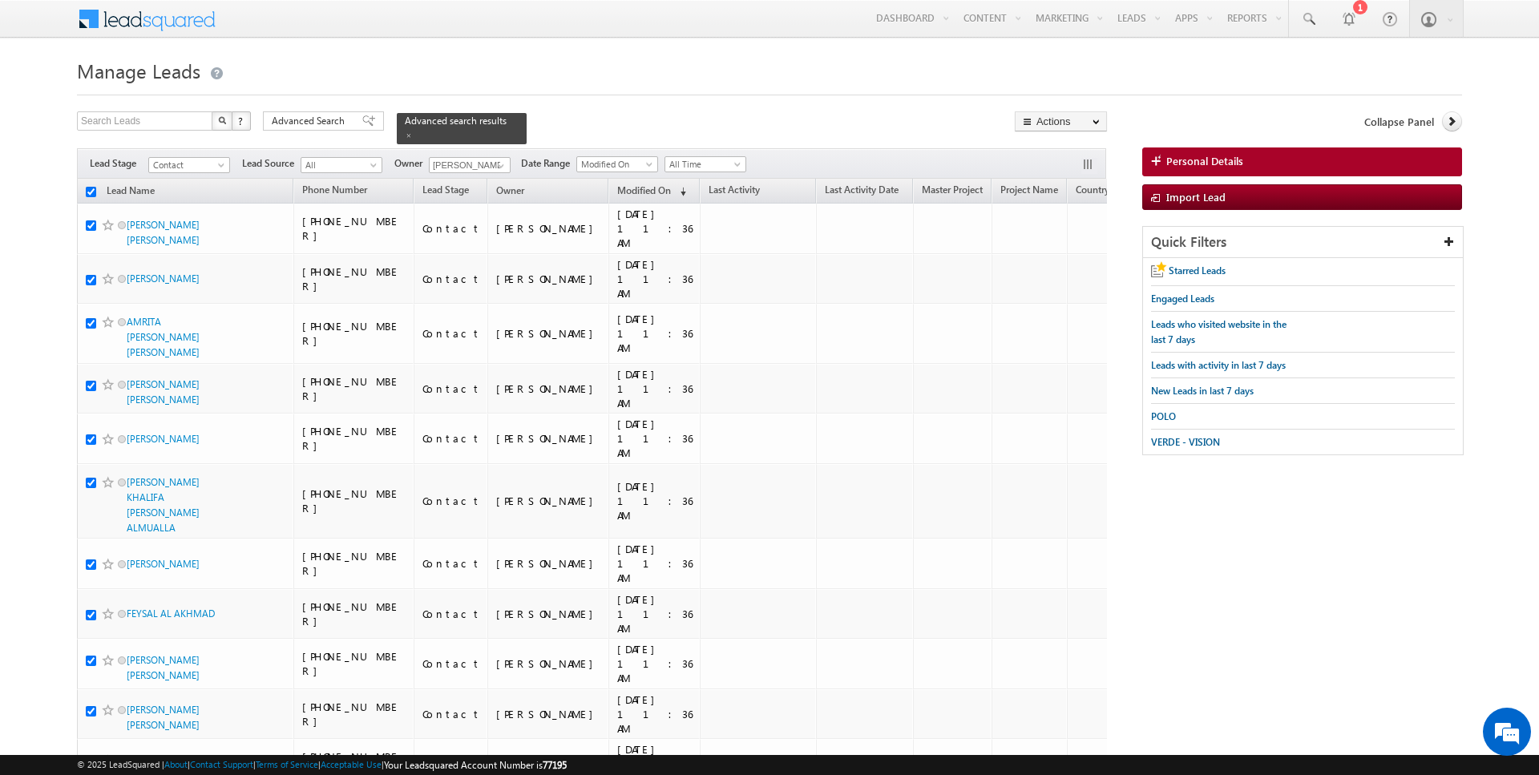
checkbox input "true"
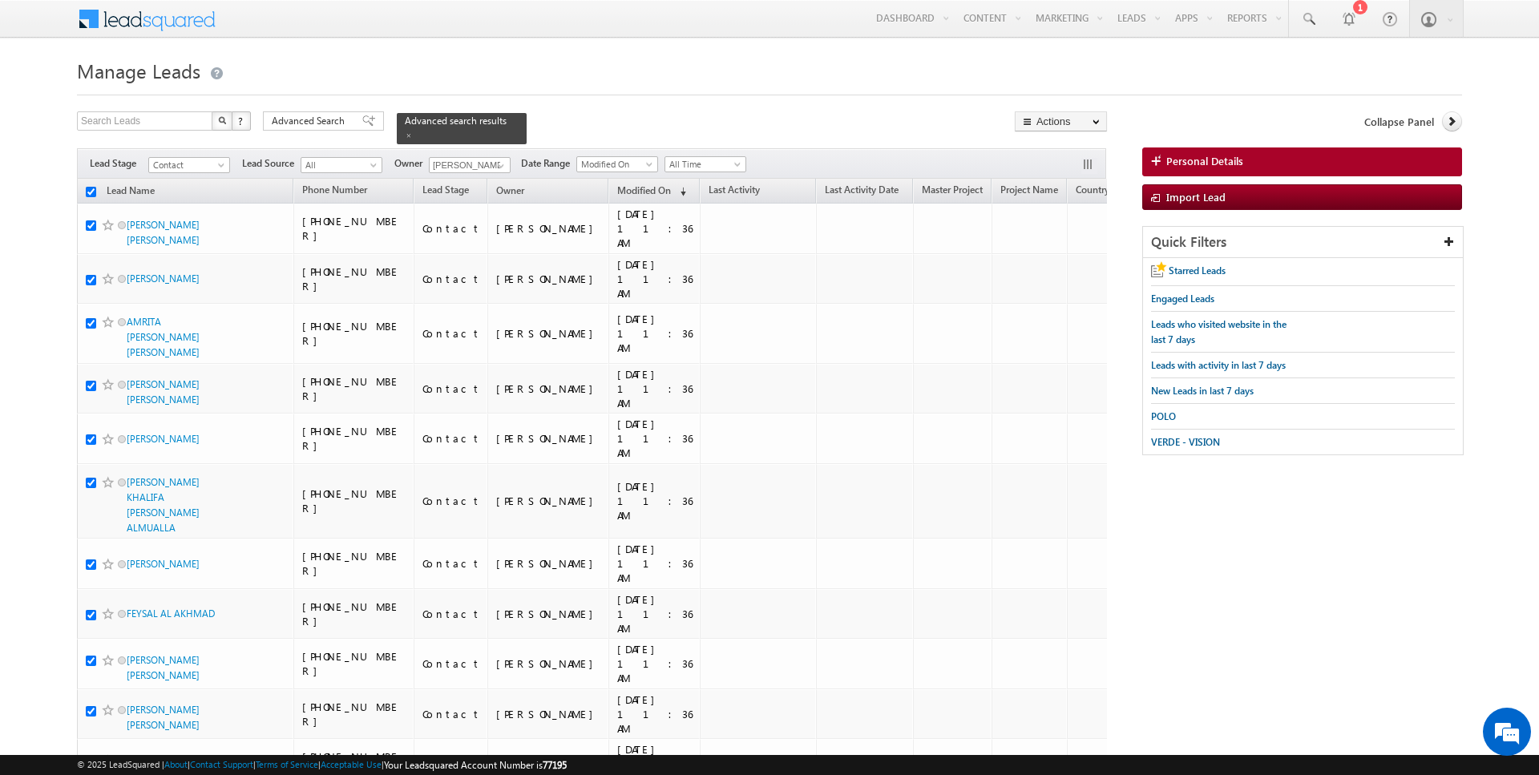
checkbox input "true"
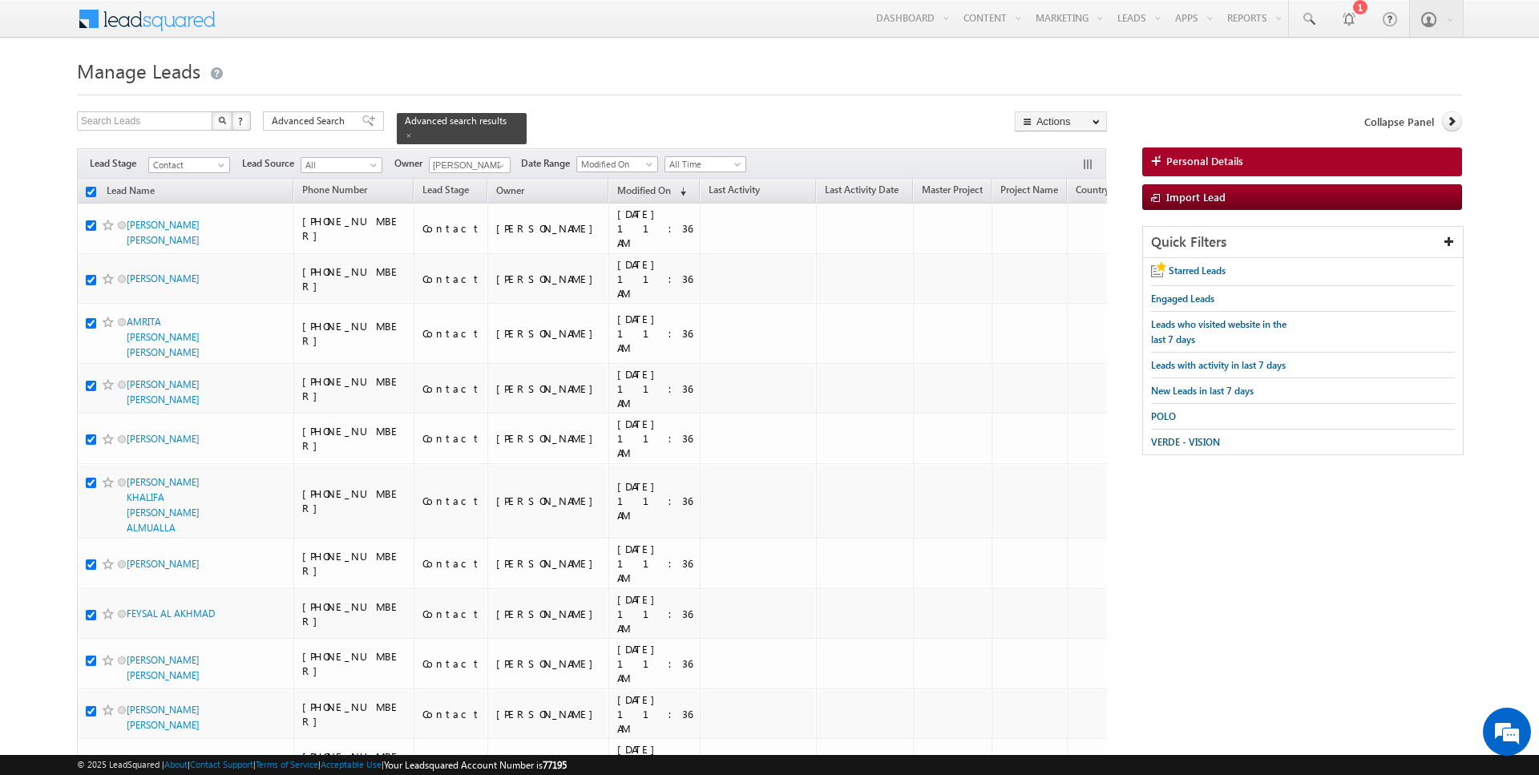
checkbox input "true"
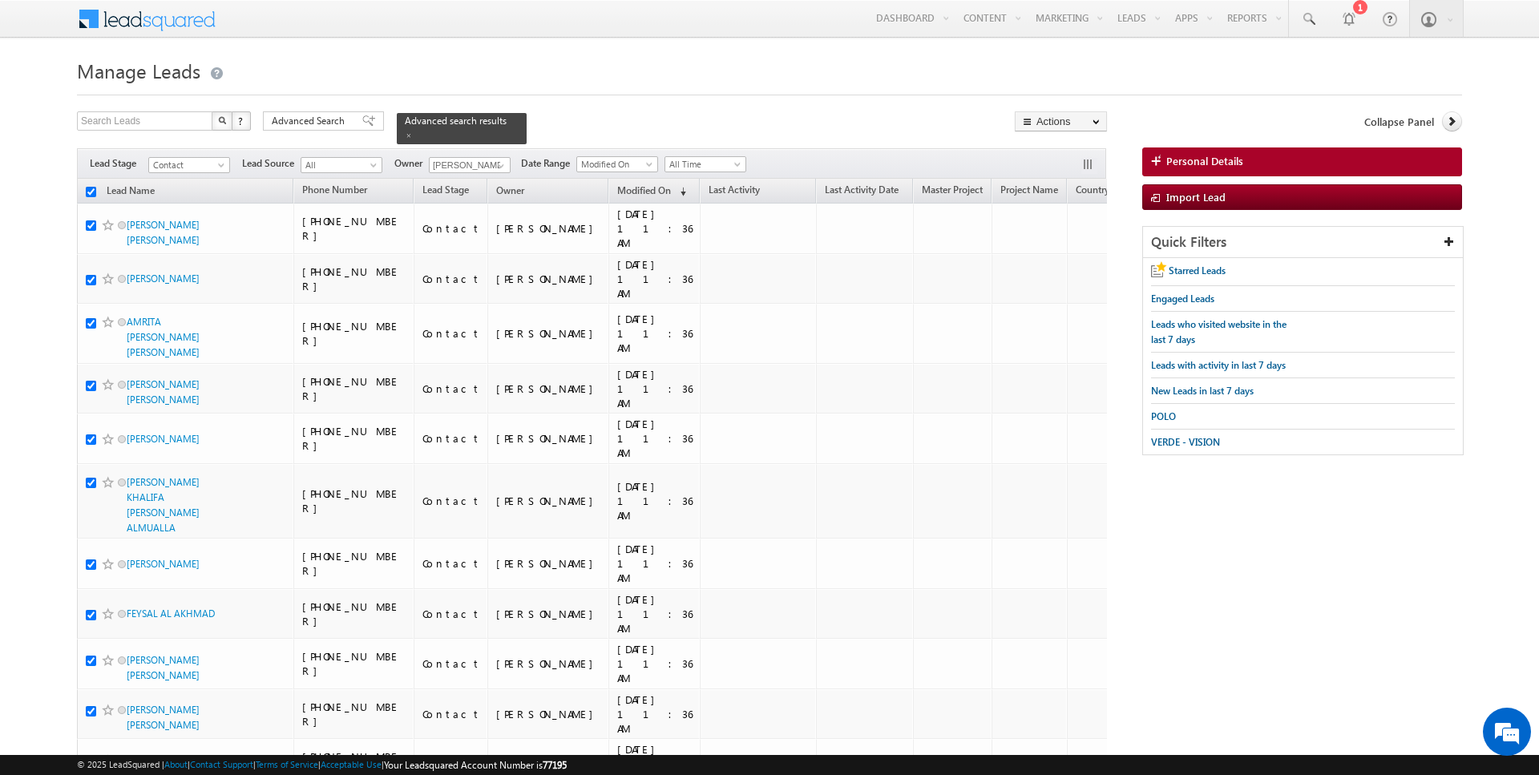
checkbox input "true"
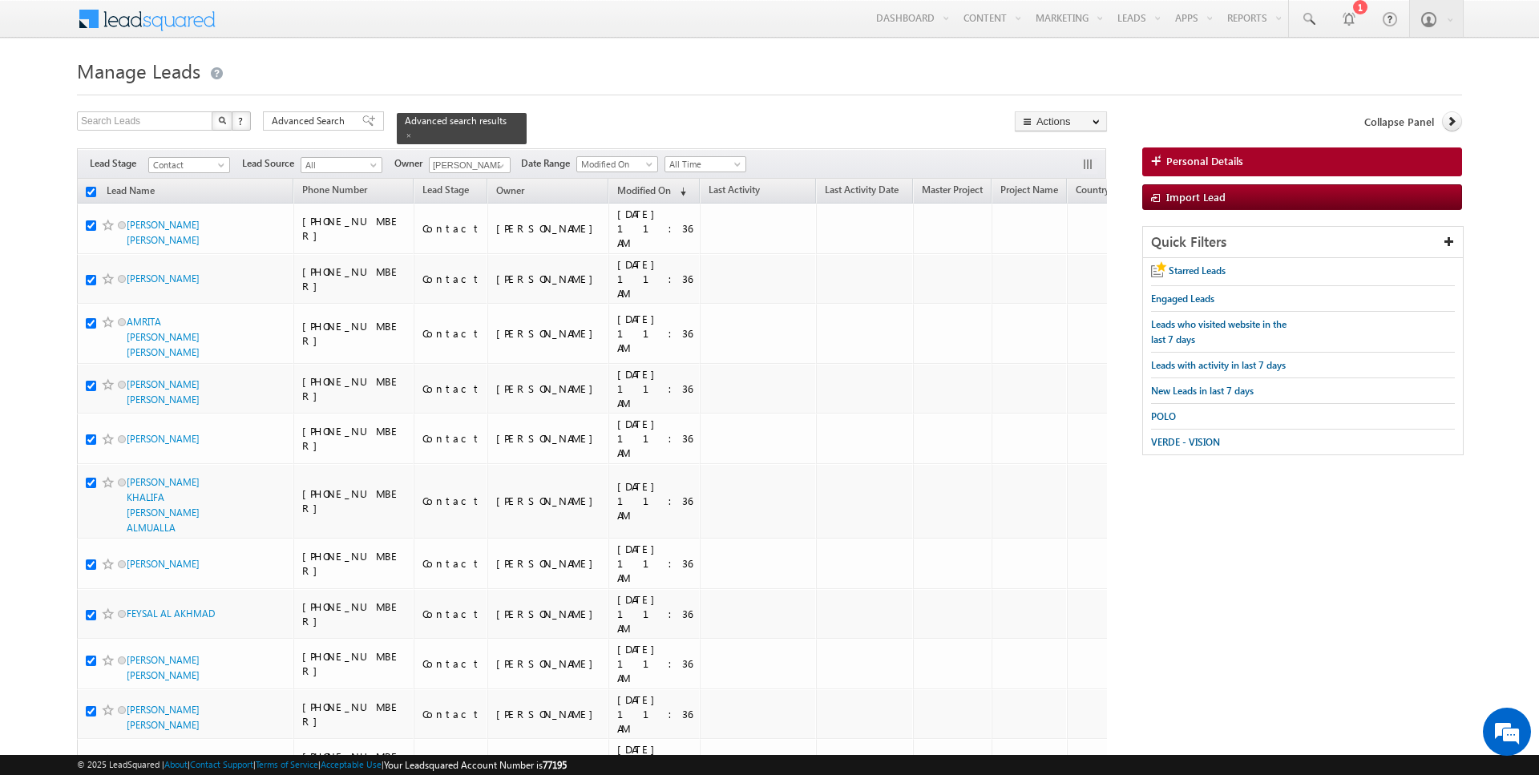
checkbox input "true"
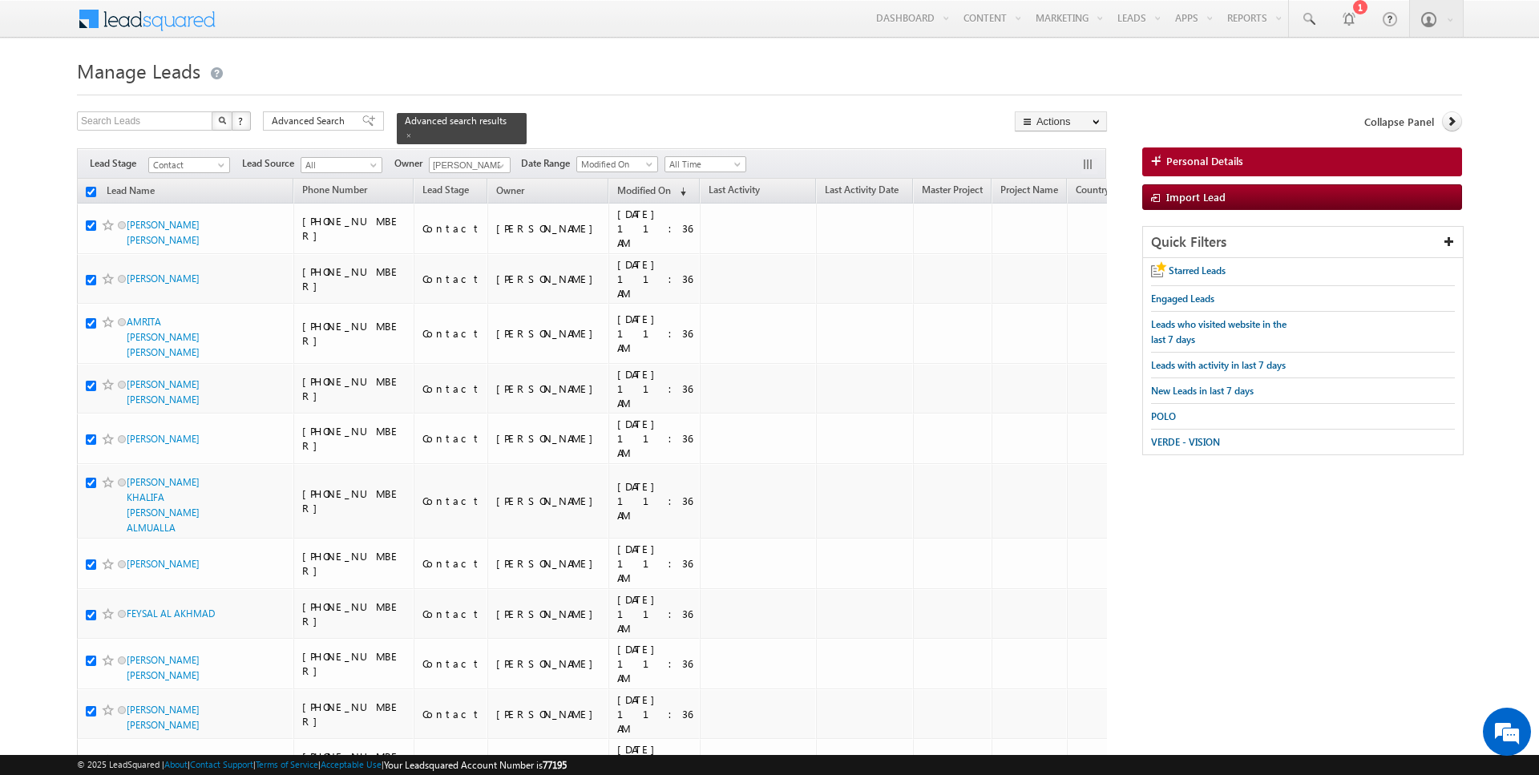
checkbox input "true"
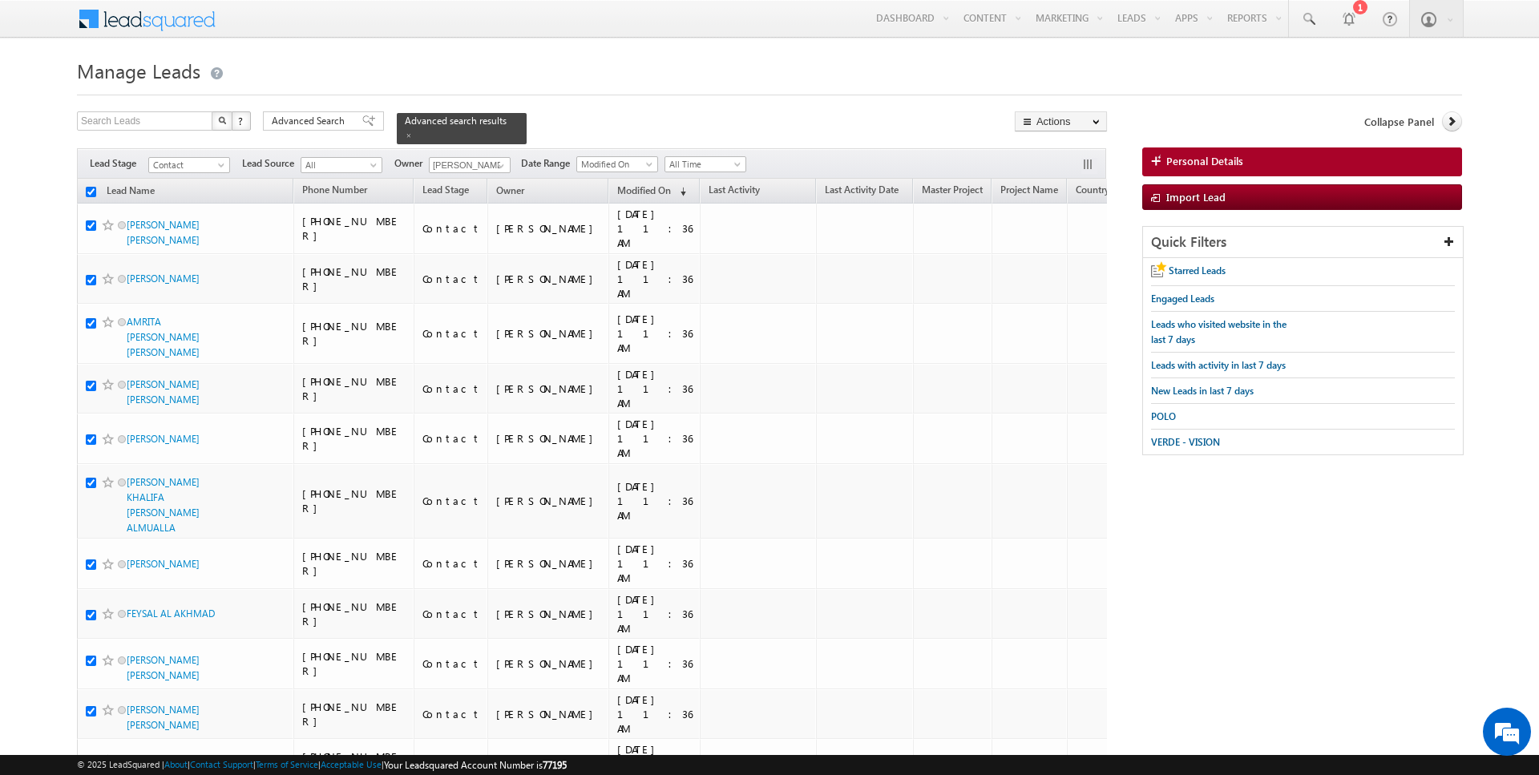
checkbox input "true"
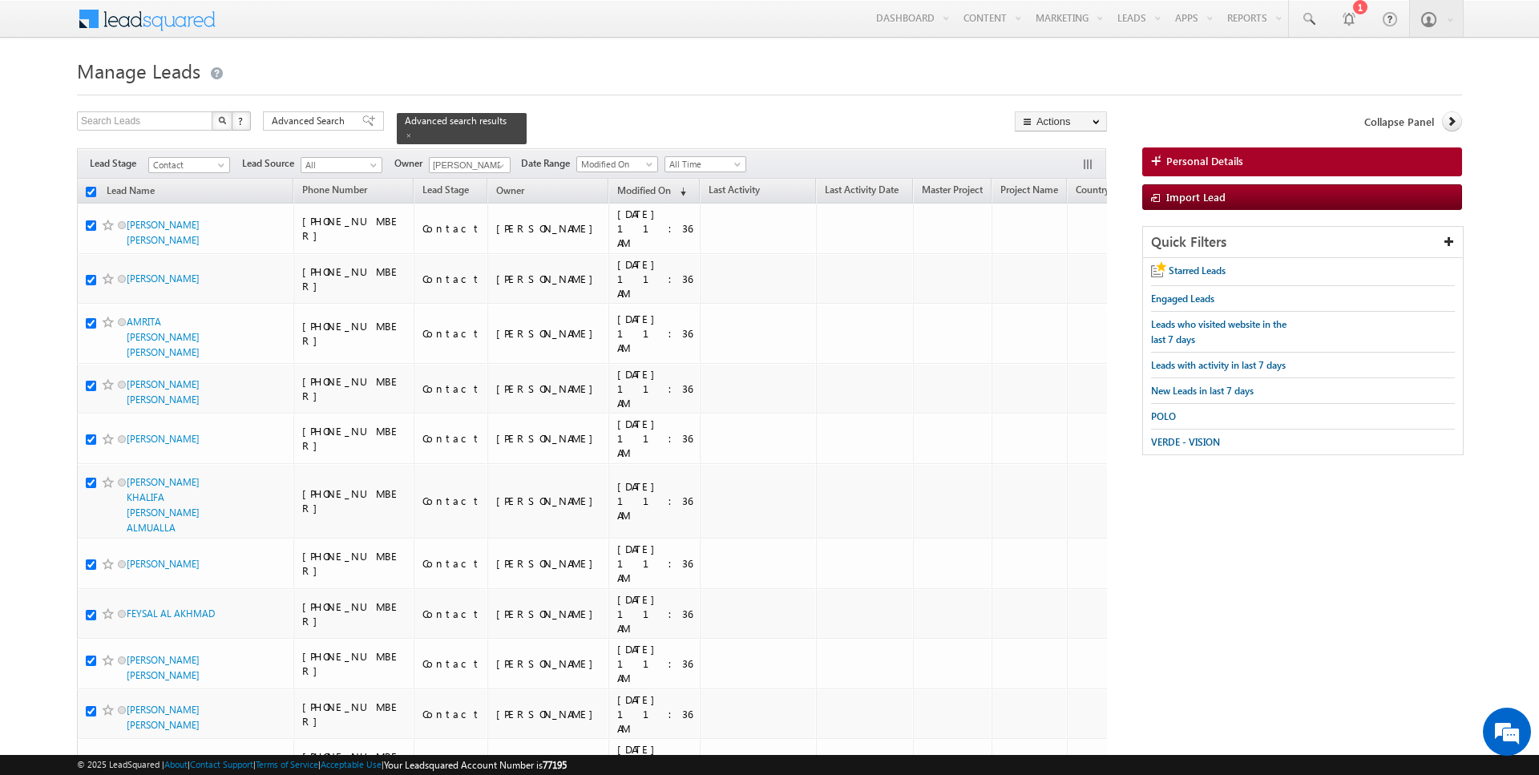
checkbox input "true"
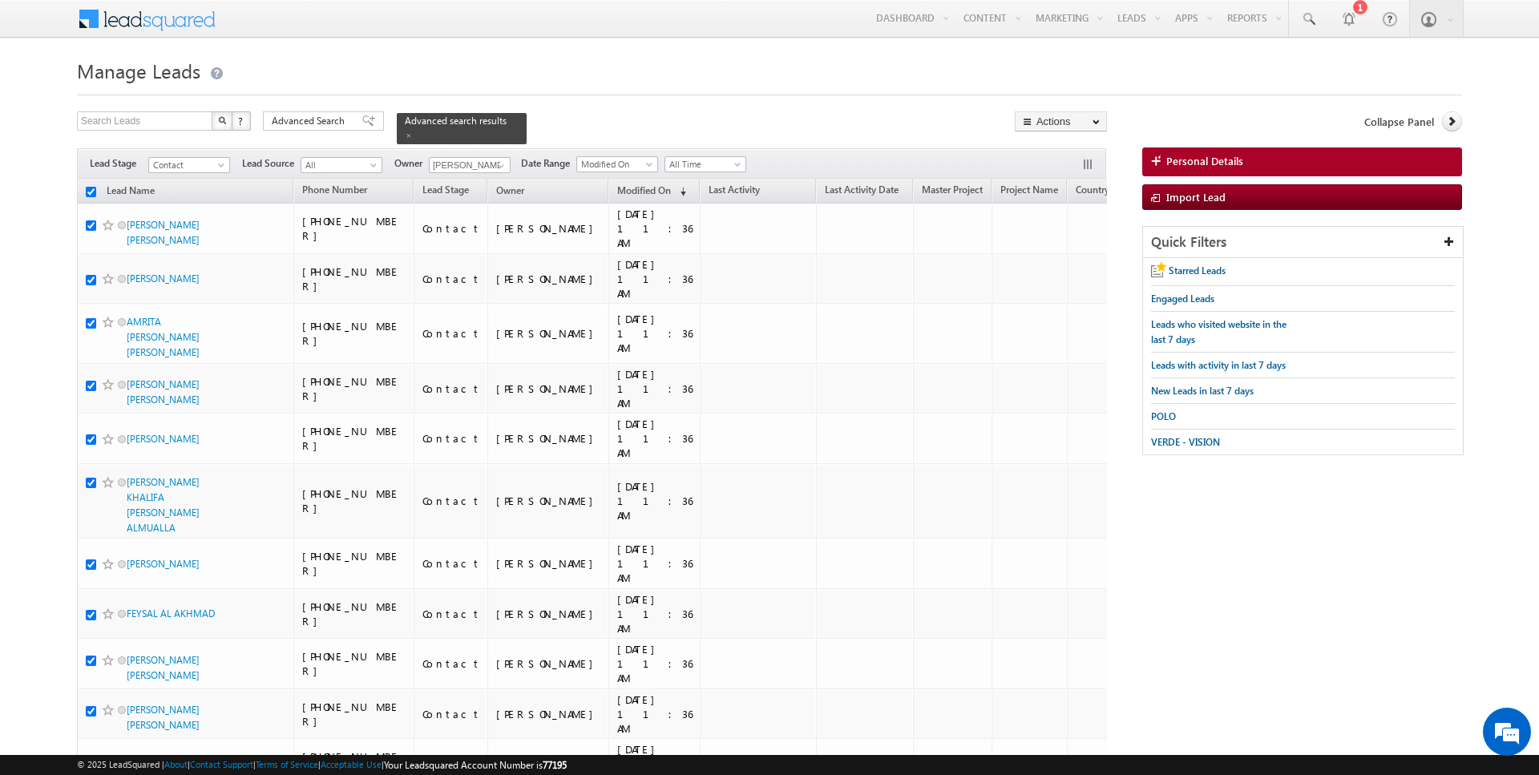
checkbox input "true"
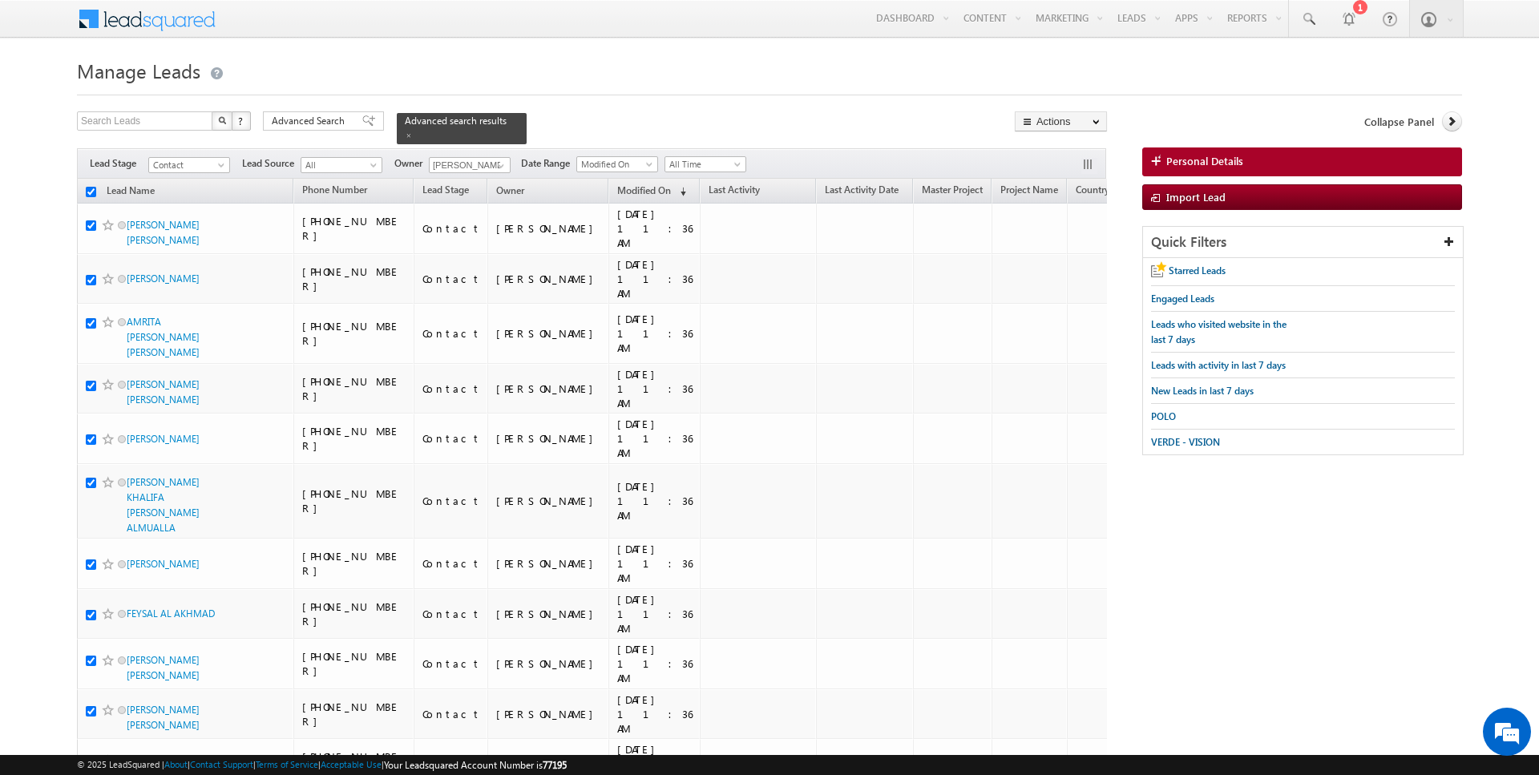
checkbox input "true"
click at [1055, 257] on link "Change Owner" at bounding box center [1061, 259] width 91 height 19
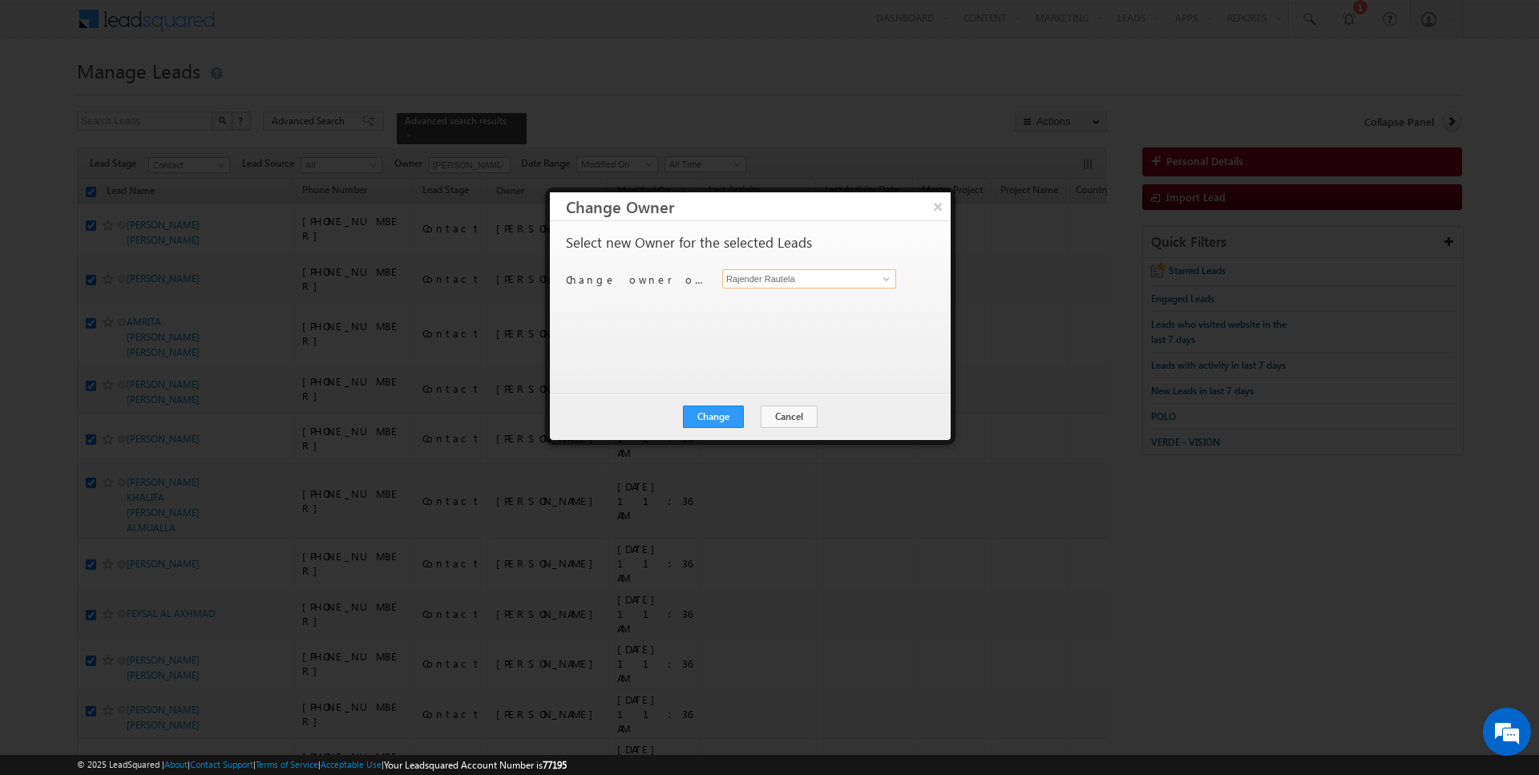
click at [797, 277] on input "Rajender Rautela" at bounding box center [809, 278] width 174 height 19
click at [727, 417] on button "Change" at bounding box center [713, 417] width 61 height 22
click at [742, 418] on button "Close" at bounding box center [752, 417] width 51 height 22
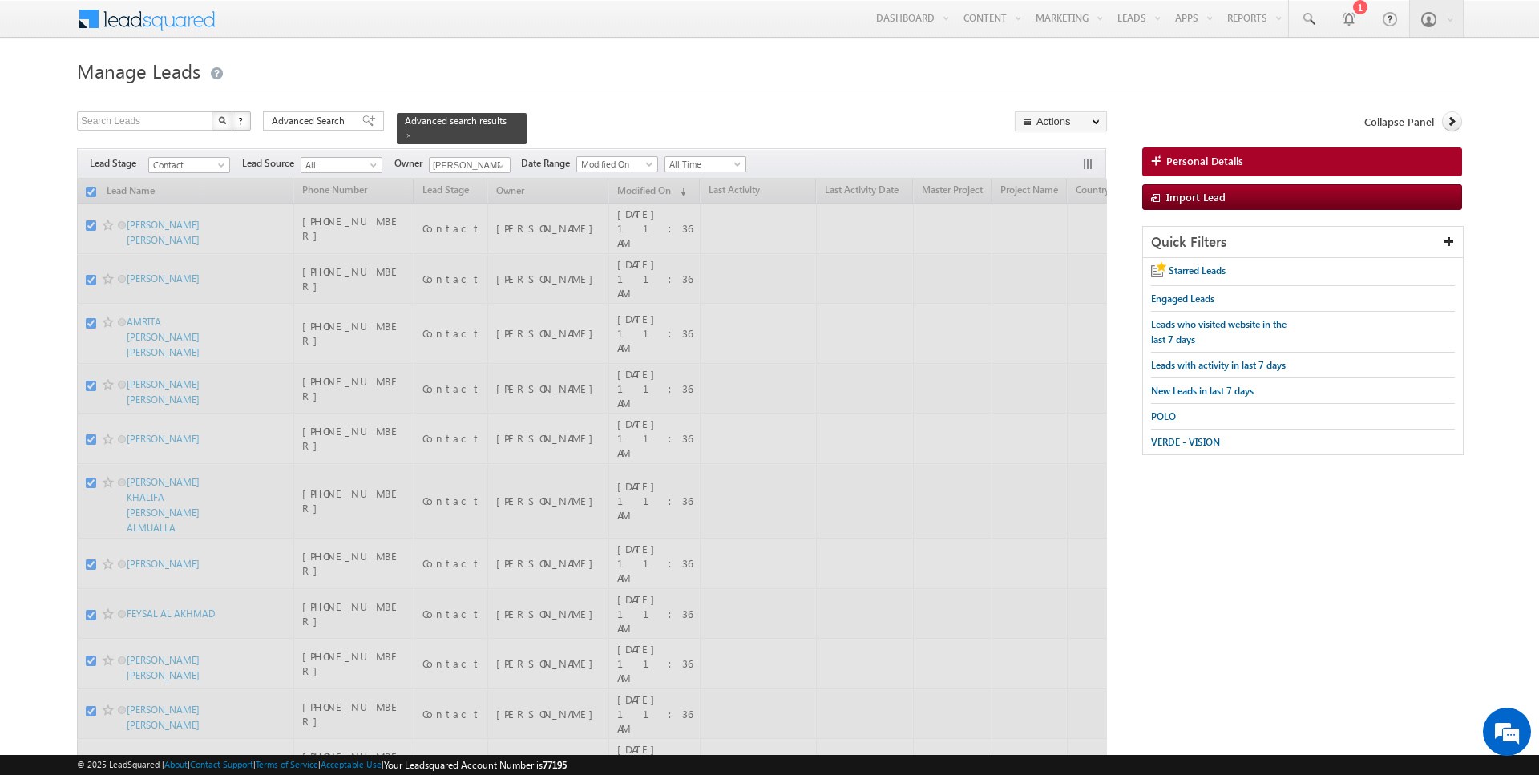
checkbox input "false"
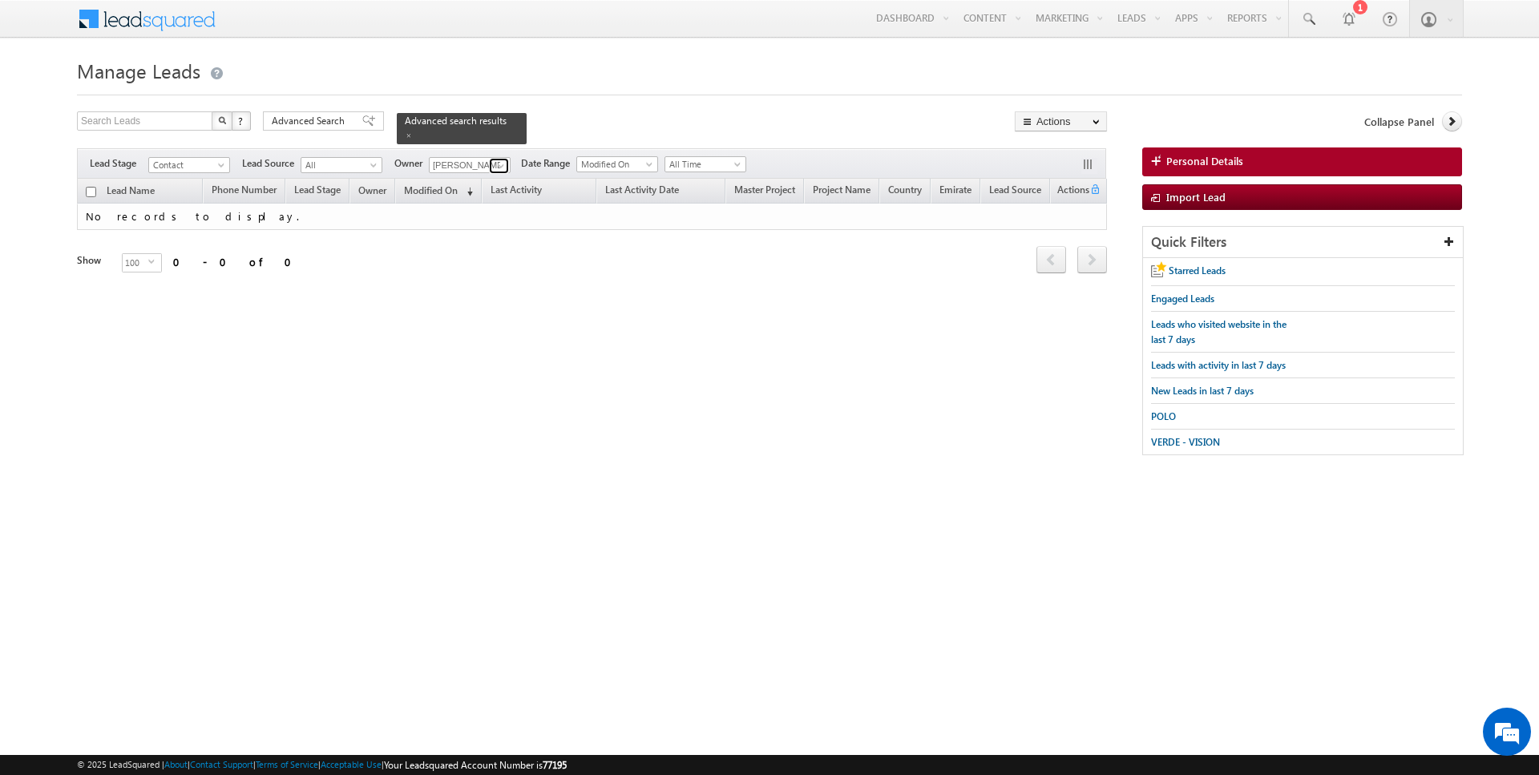
click at [490, 167] on link at bounding box center [499, 166] width 20 height 16
type input "Siddharth Gambhir"
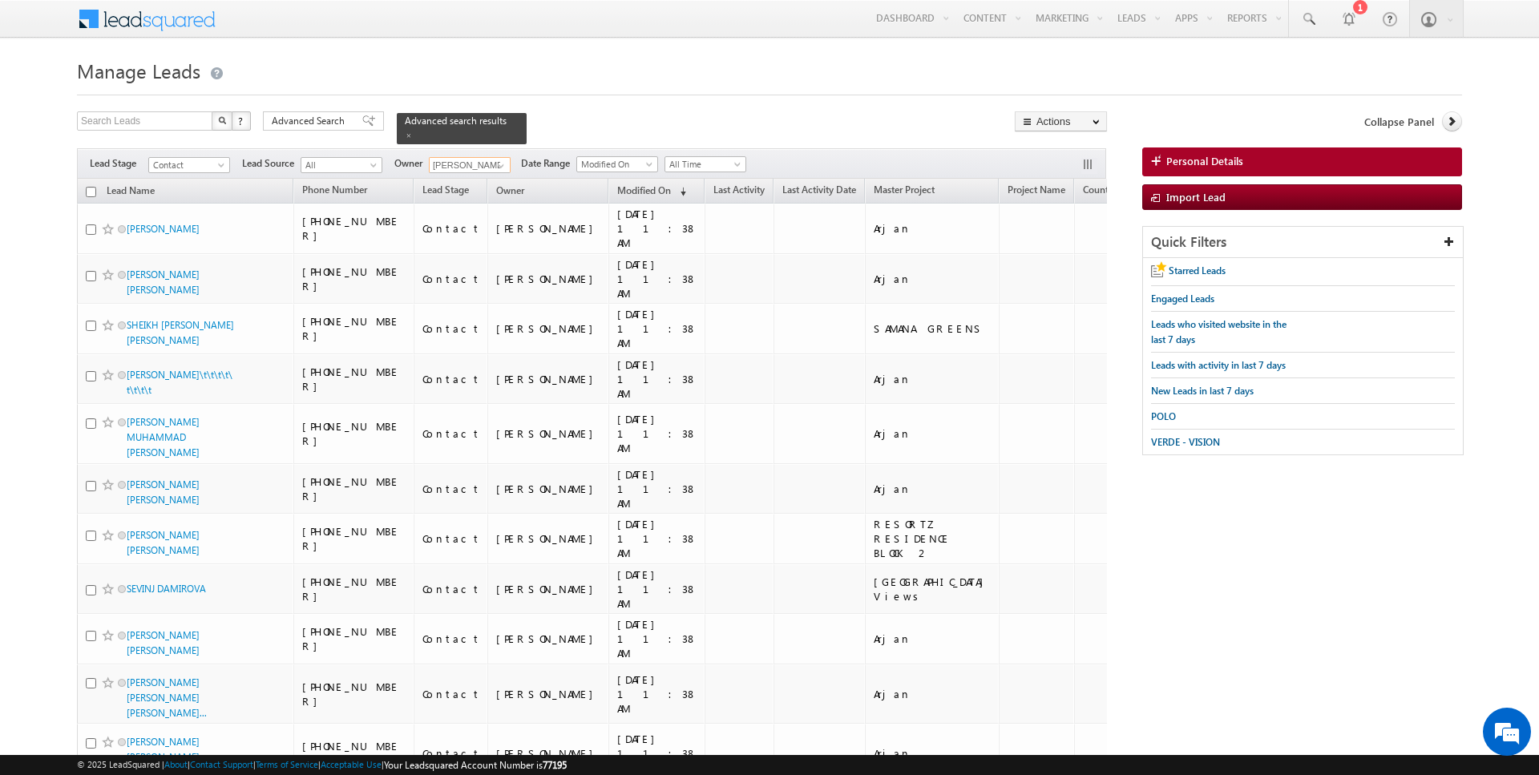
click at [90, 192] on input "checkbox" at bounding box center [91, 192] width 10 height 10
checkbox input "true"
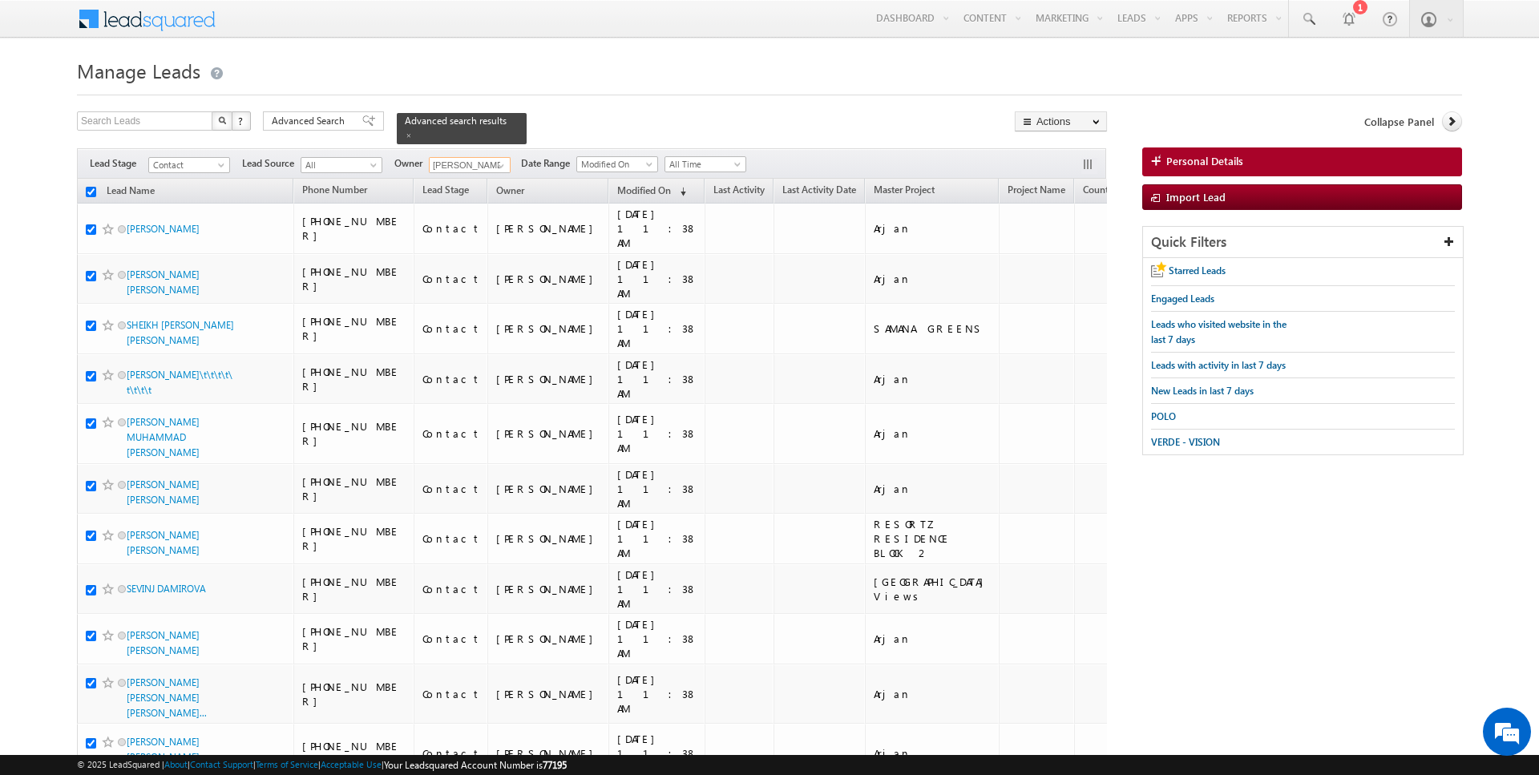
checkbox input "true"
click at [1052, 262] on link "Change Owner" at bounding box center [1061, 259] width 91 height 19
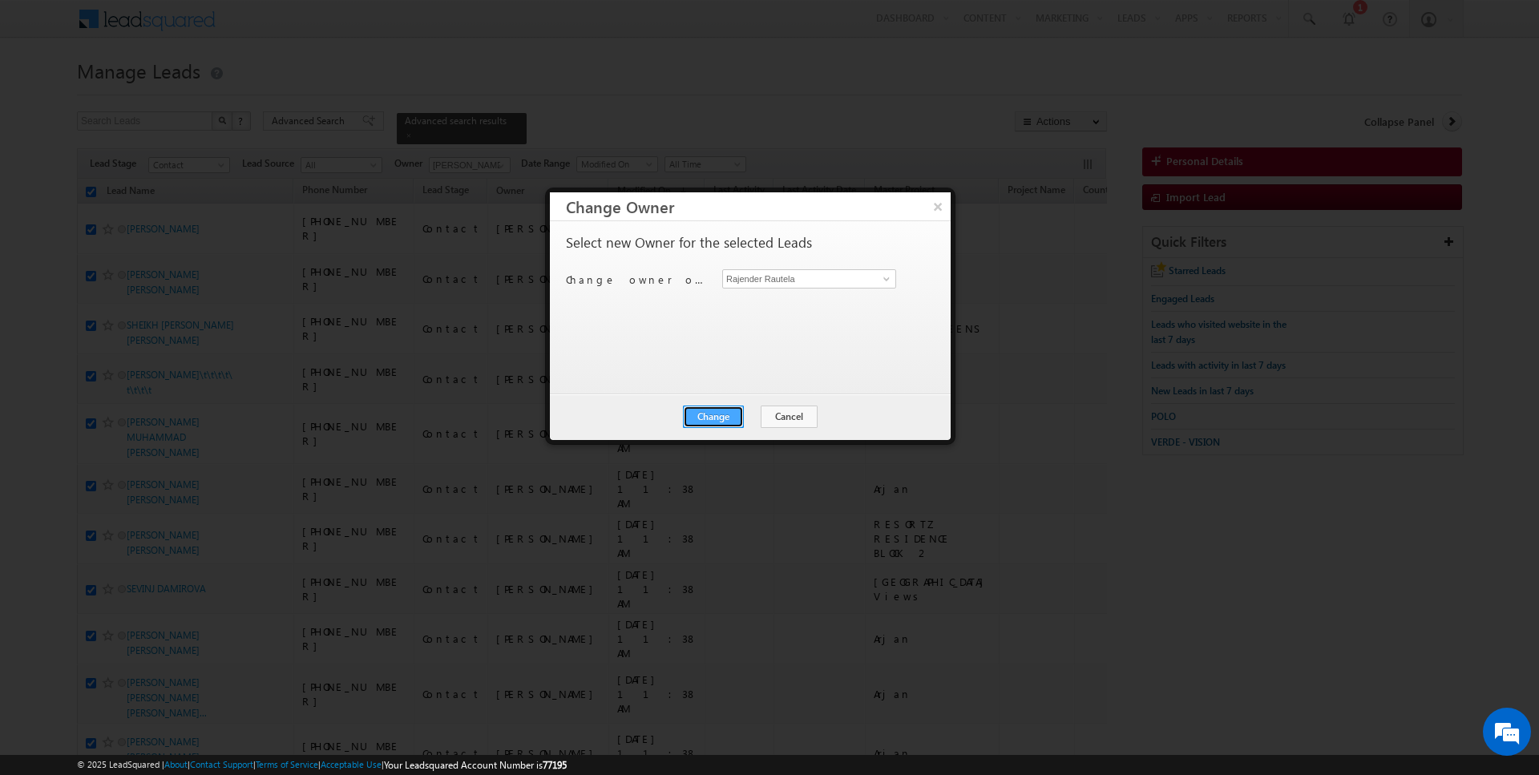
click at [718, 411] on button "Change" at bounding box center [713, 417] width 61 height 22
click at [743, 412] on button "Close" at bounding box center [752, 417] width 51 height 22
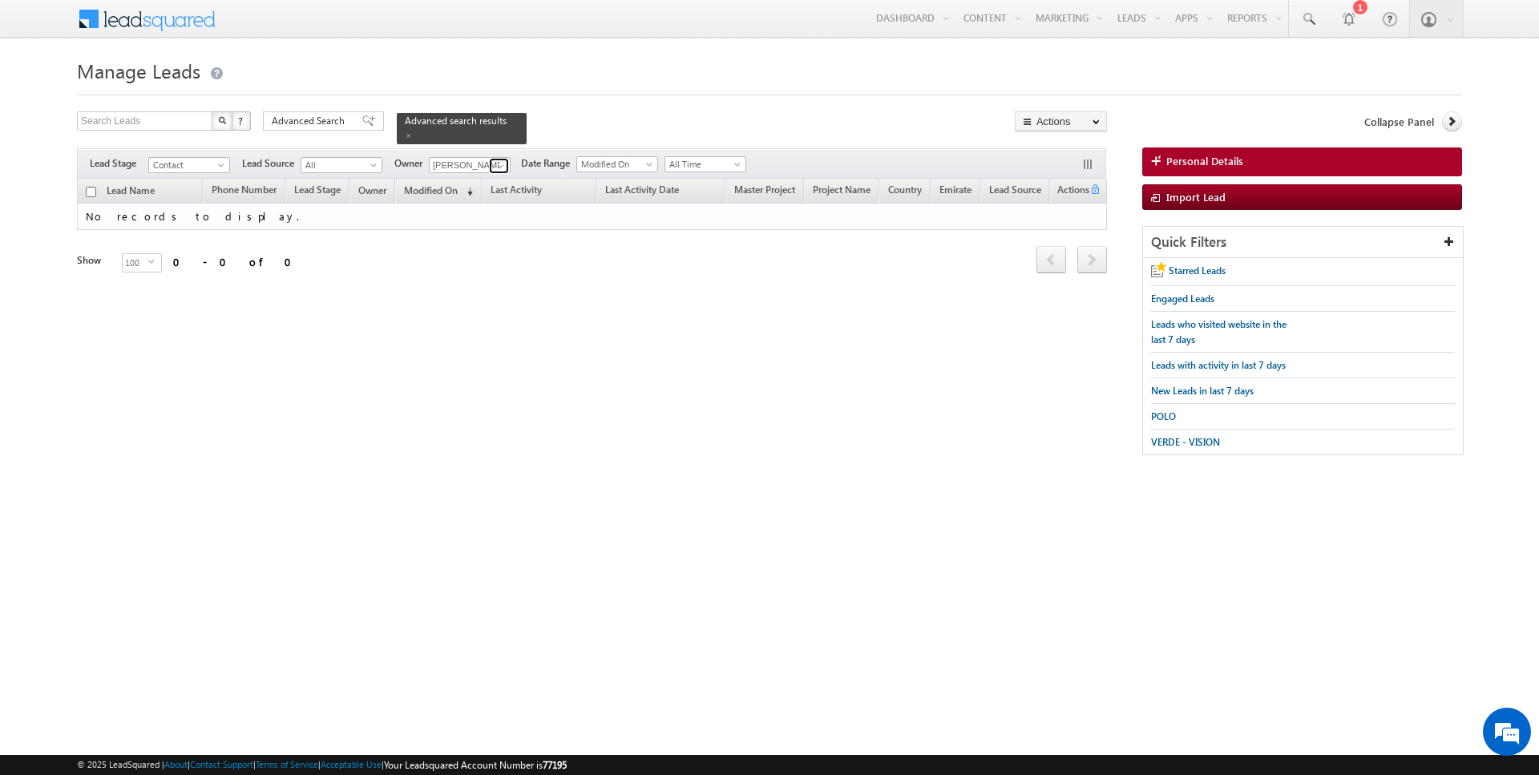
click at [502, 164] on span at bounding box center [501, 166] width 13 height 13
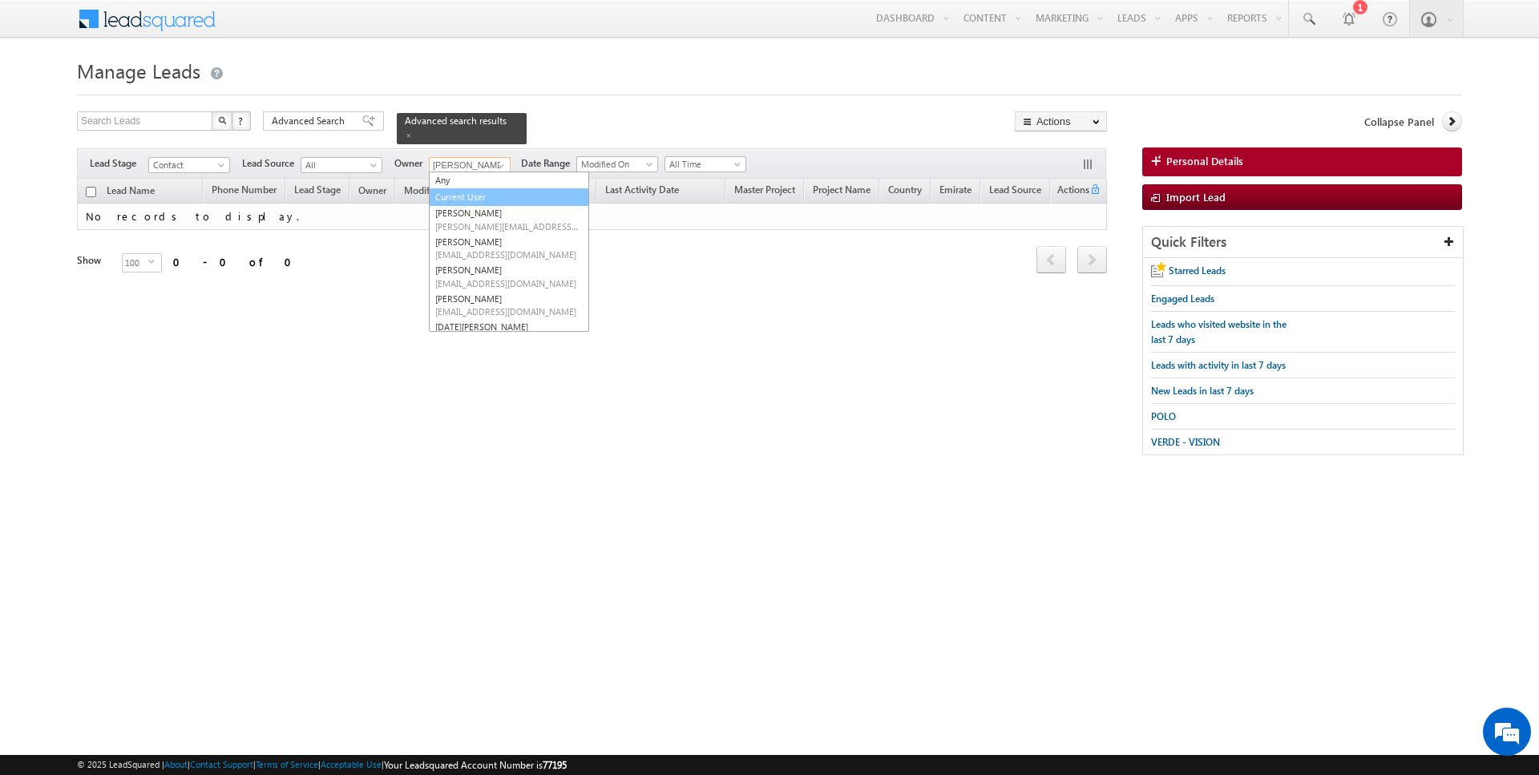
click at [475, 195] on link "Current User" at bounding box center [509, 197] width 160 height 18
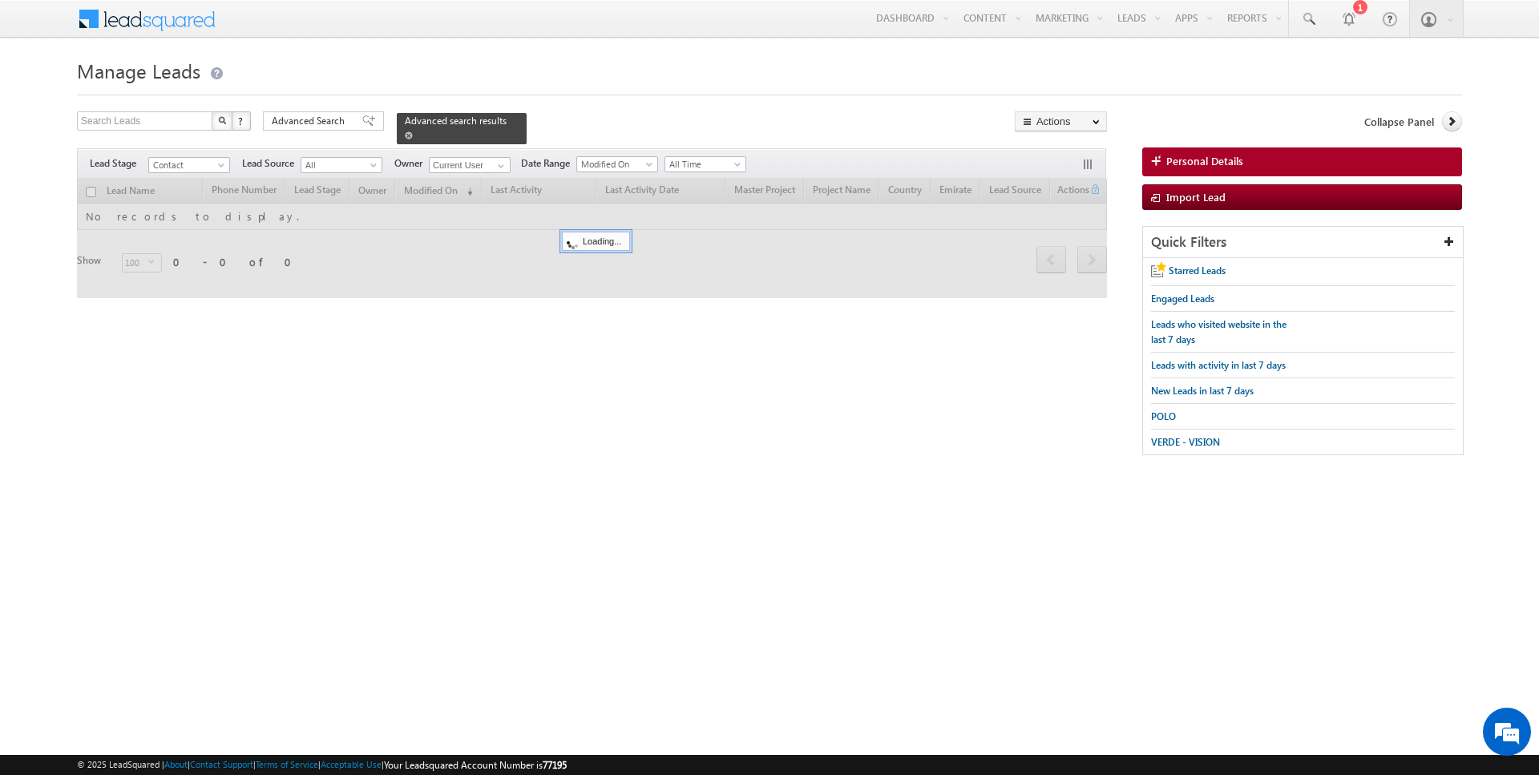
click at [405, 135] on span at bounding box center [409, 135] width 8 height 8
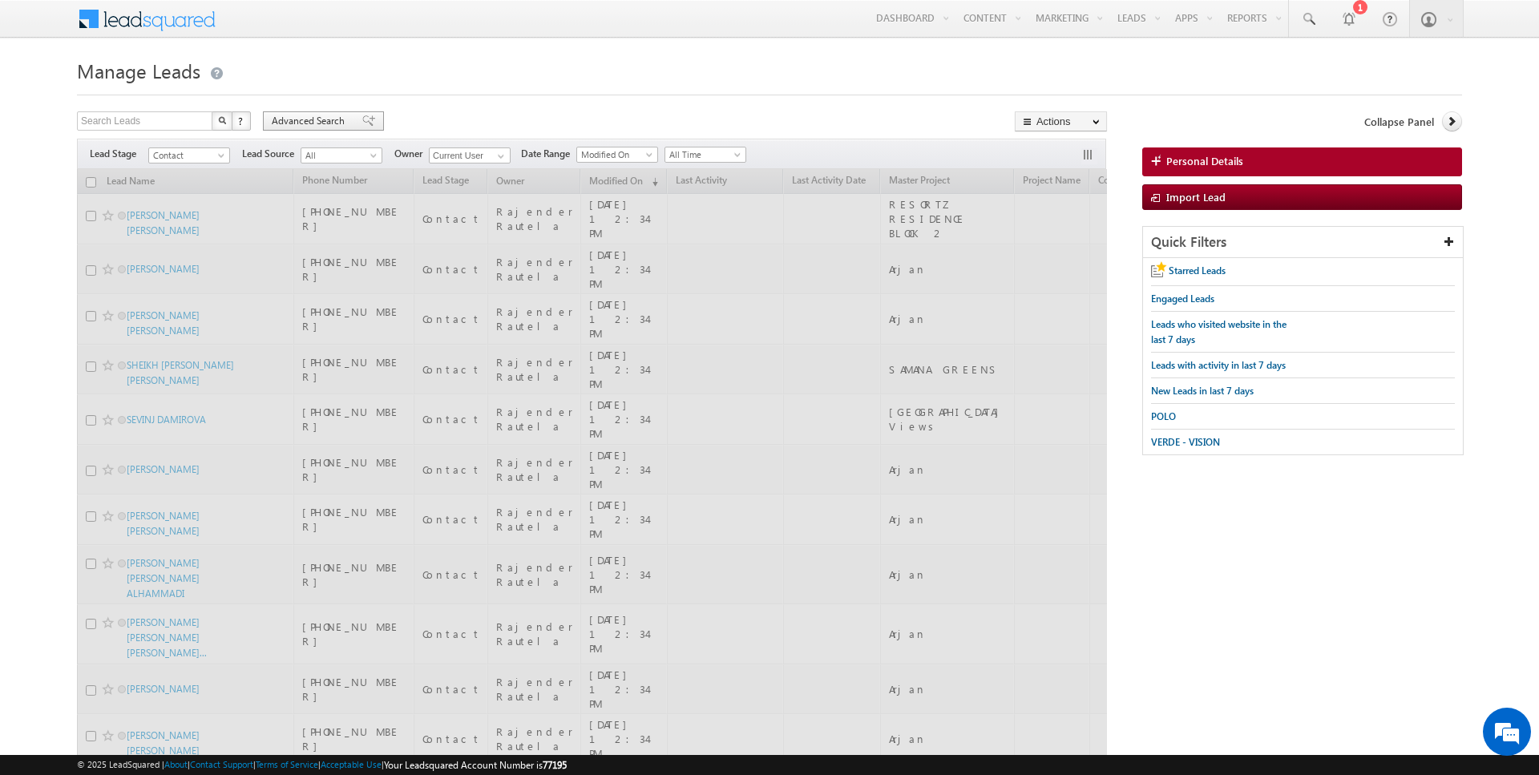
click at [316, 112] on div "Advanced Search" at bounding box center [323, 120] width 121 height 19
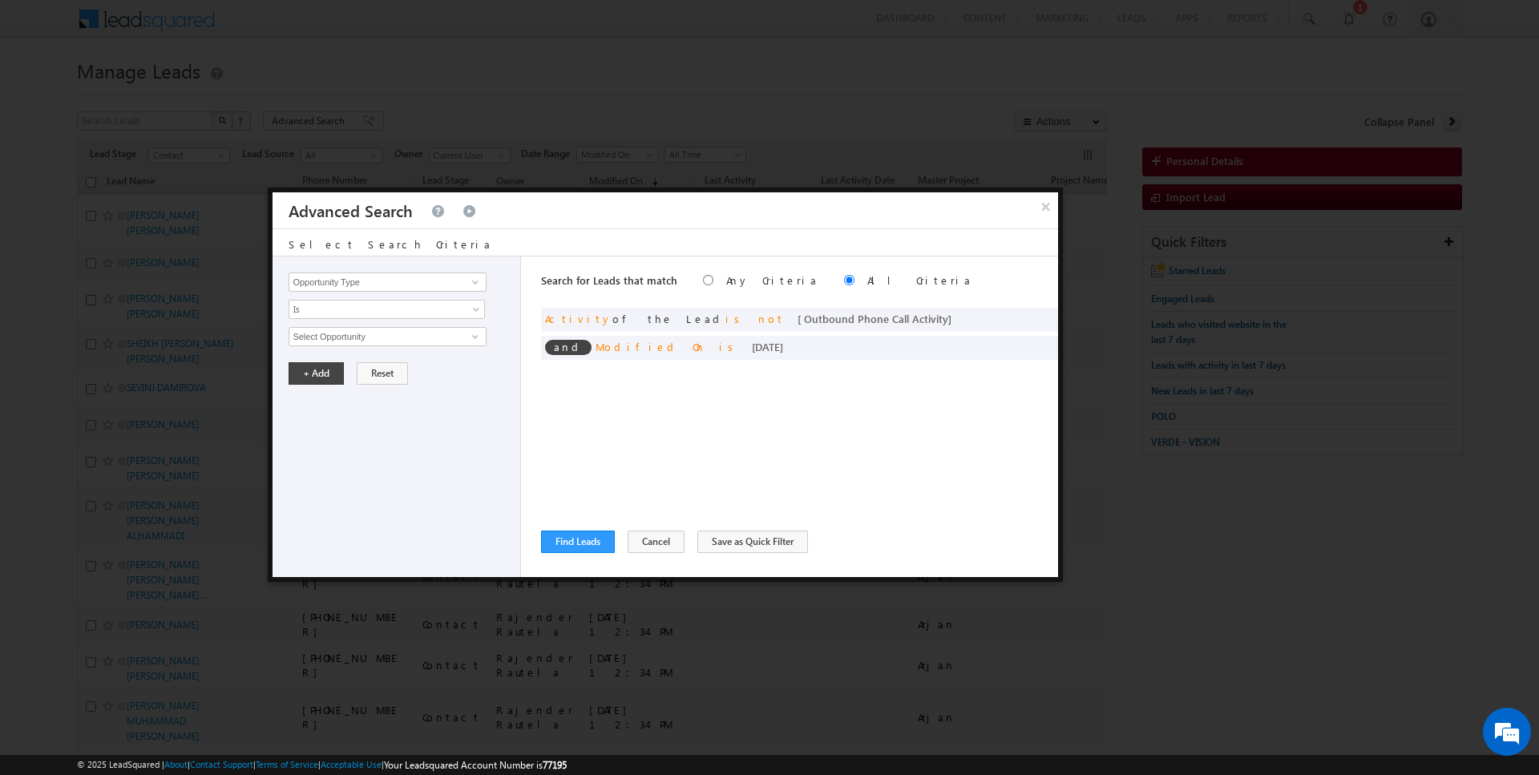
drag, startPoint x: 316, startPoint y: 112, endPoint x: 318, endPoint y: 123, distance: 11.5
click at [318, 123] on div at bounding box center [769, 387] width 1539 height 775
click at [1038, 313] on span at bounding box center [1040, 317] width 11 height 11
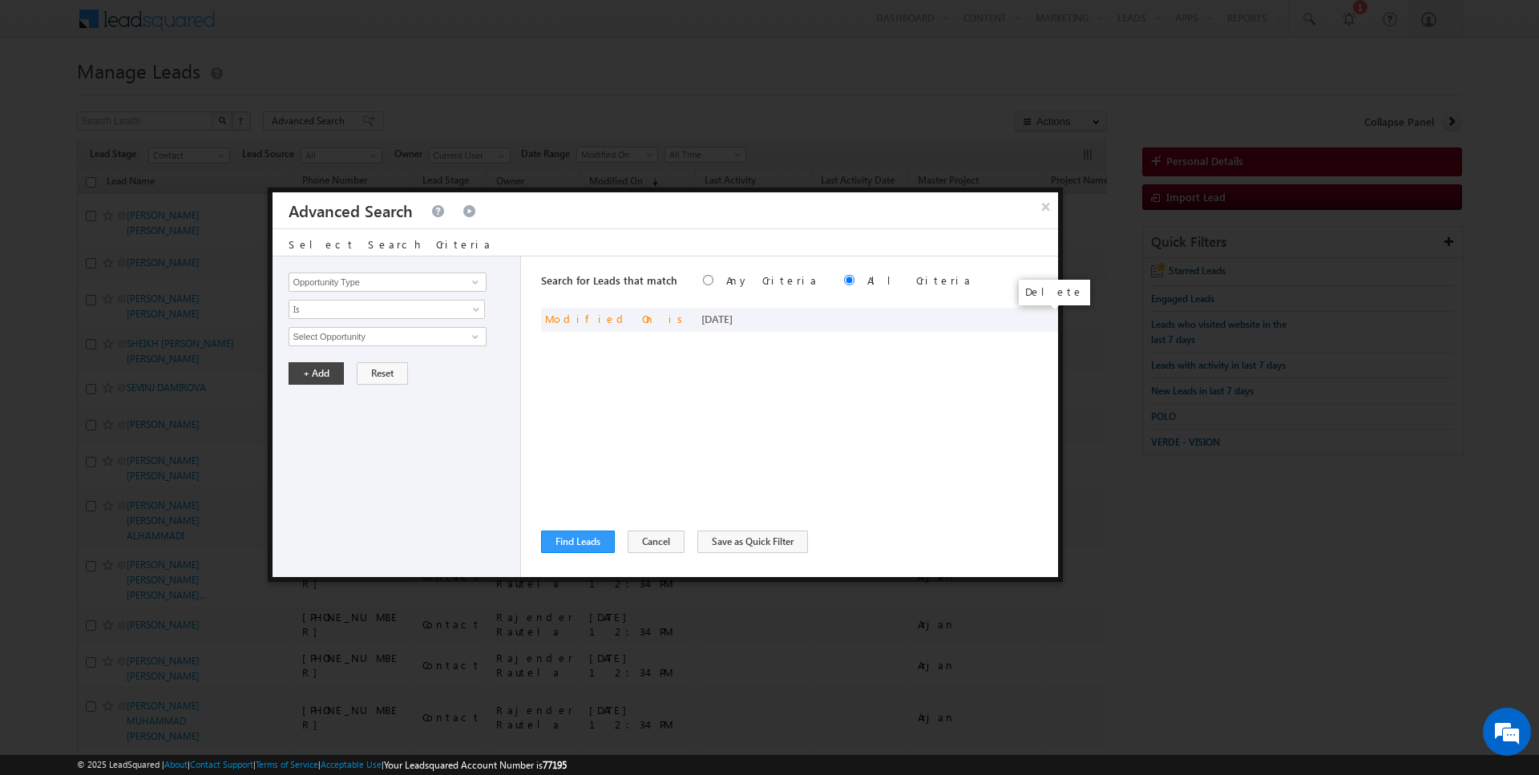
click at [0, 0] on span at bounding box center [0, 0] width 0 height 0
click at [435, 274] on input "Opportunity Type" at bounding box center [387, 282] width 197 height 19
click at [378, 324] on div "Opportunity Type Lead Activity Task Sales Group Prospect Id Address 1 Address 2…" at bounding box center [397, 417] width 249 height 321
click at [362, 340] on span "None Selected" at bounding box center [380, 337] width 182 height 18
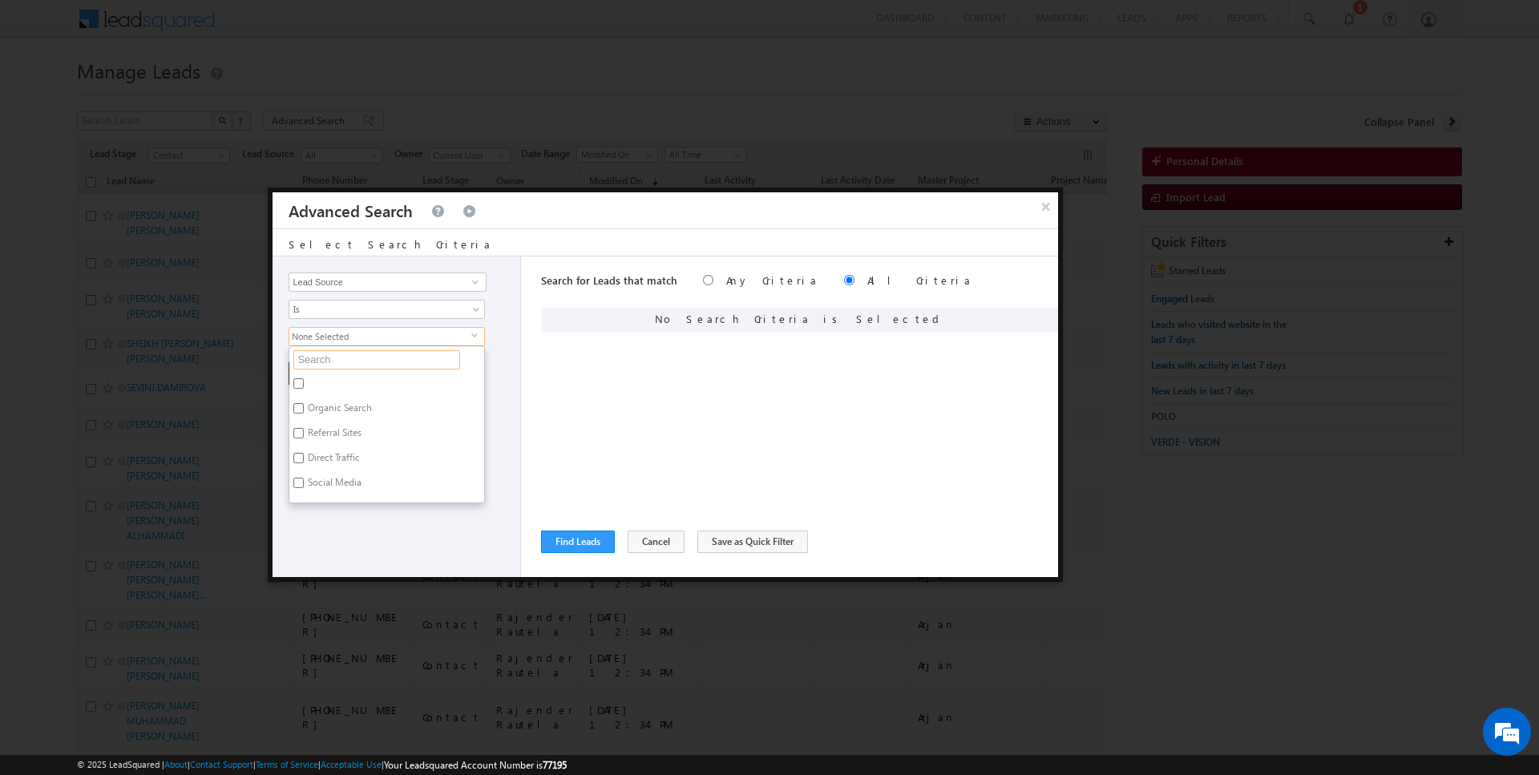
click at [349, 361] on input "text" at bounding box center [376, 359] width 167 height 19
click at [315, 380] on label "JVC" at bounding box center [313, 386] width 49 height 25
click at [304, 380] on input "JVC" at bounding box center [298, 383] width 10 height 10
click at [350, 474] on div "Opportunity Type Lead Activity Task Sales Group Prospect Id Address 1 Address 2…" at bounding box center [397, 417] width 249 height 321
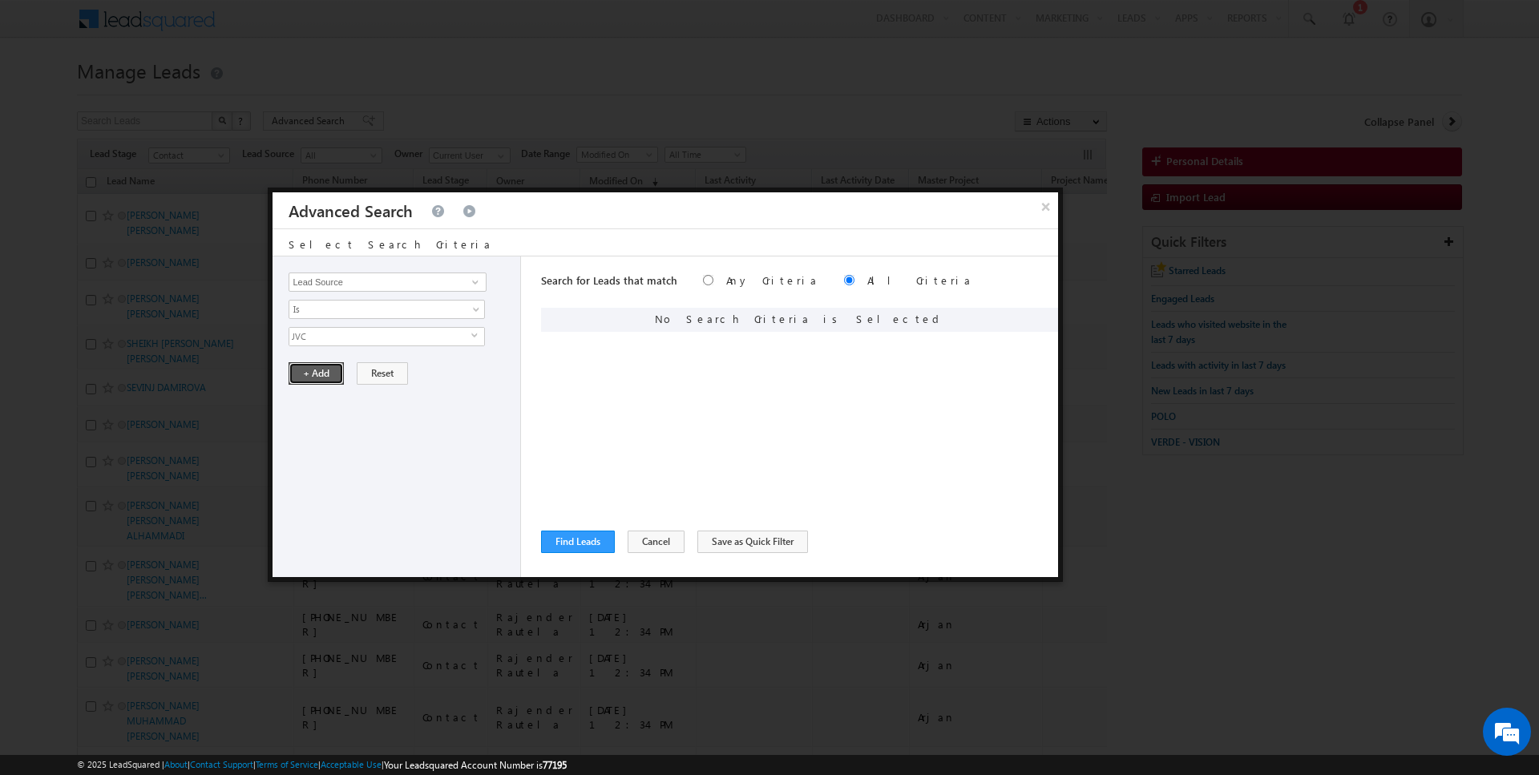
click at [322, 370] on button "+ Add" at bounding box center [316, 373] width 55 height 22
click at [368, 333] on input "Select Opportunity" at bounding box center [387, 336] width 197 height 19
click at [1012, 314] on div "and Lead Source is JVC" at bounding box center [799, 320] width 517 height 24
click at [1022, 318] on span at bounding box center [1021, 317] width 11 height 11
click at [296, 329] on span "JVC" at bounding box center [380, 337] width 182 height 18
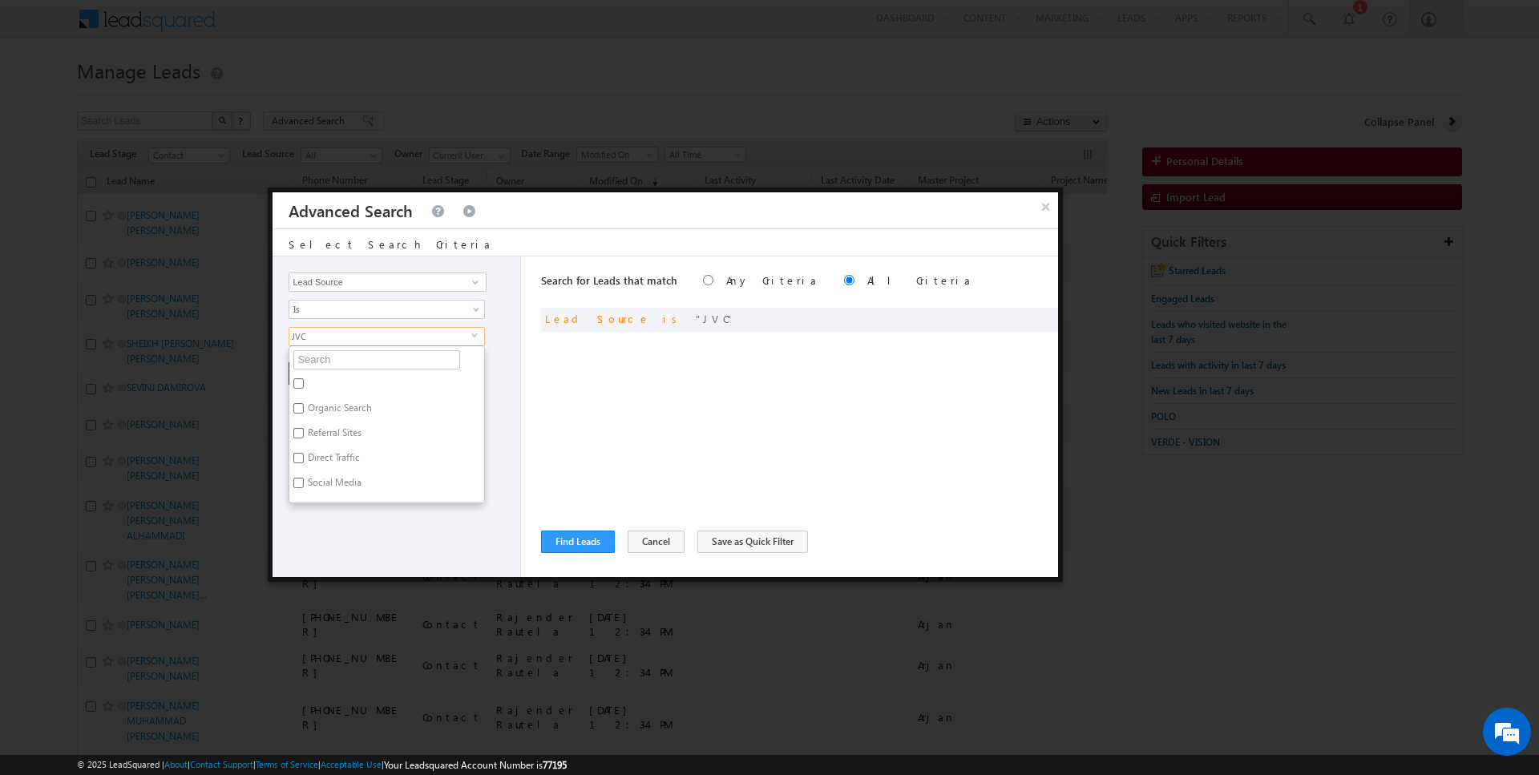
click at [330, 368] on ul "Organic Search Referral Sites Direct Traffic Social Media Inbound Email Inbound…" at bounding box center [387, 425] width 196 height 158
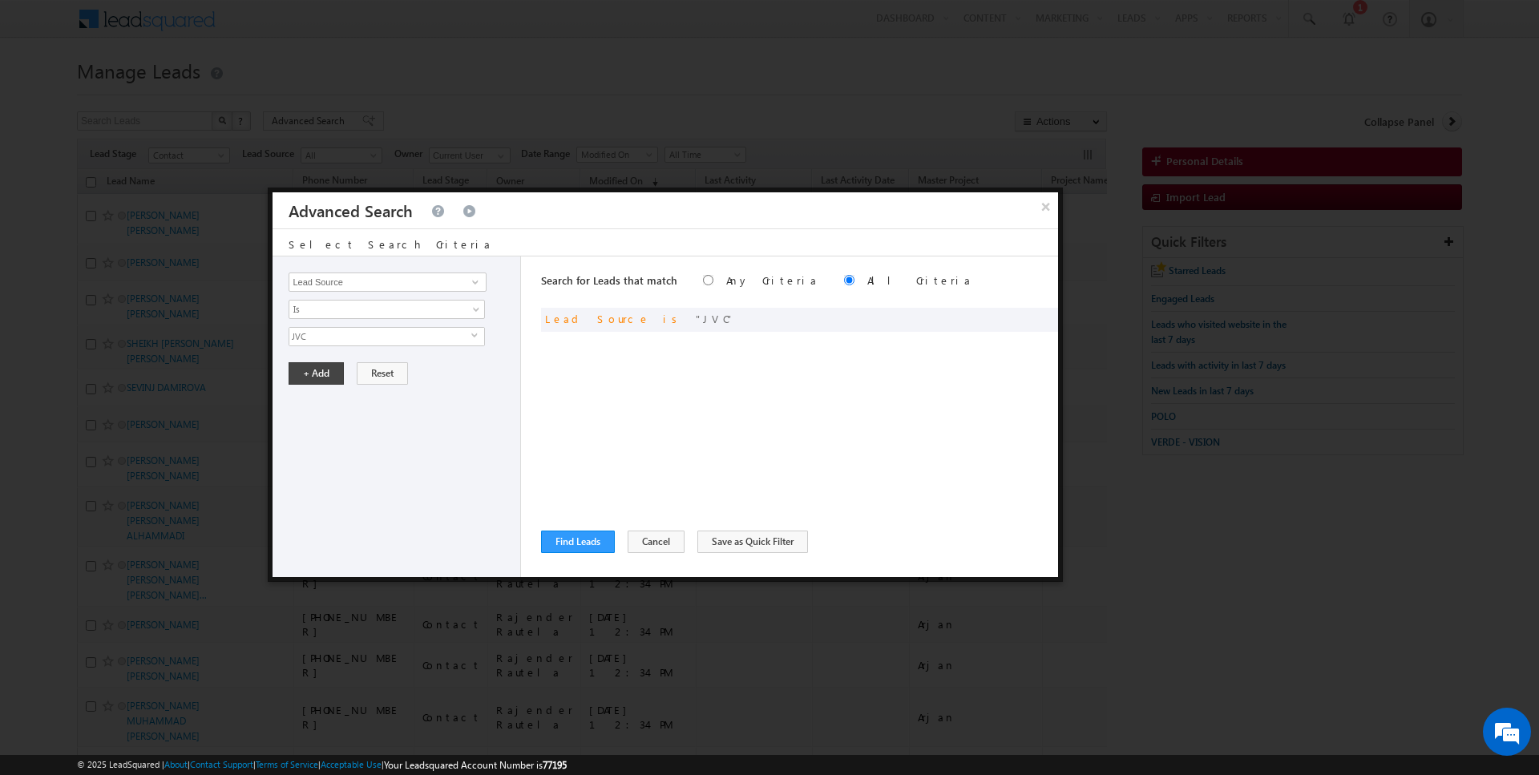
click at [325, 330] on span "JVC" at bounding box center [380, 337] width 182 height 18
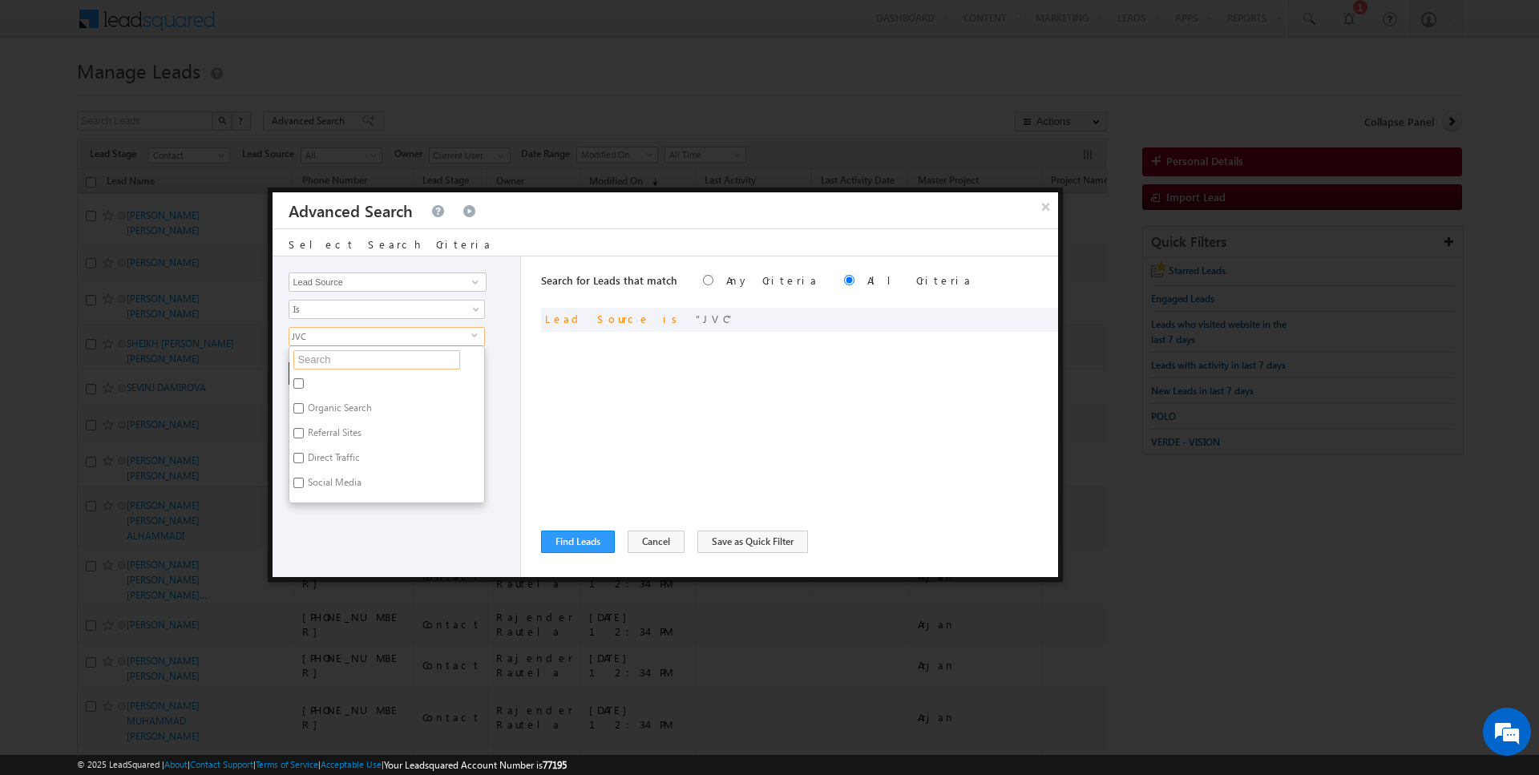
click at [326, 350] on input "text" at bounding box center [376, 359] width 167 height 19
click at [308, 389] on label "JVT" at bounding box center [313, 386] width 48 height 25
click at [304, 389] on input "JVT" at bounding box center [298, 383] width 10 height 10
click at [357, 500] on div "Opportunity Type Lead Activity Task Sales Group Prospect Id Address 1 Address 2…" at bounding box center [397, 417] width 249 height 321
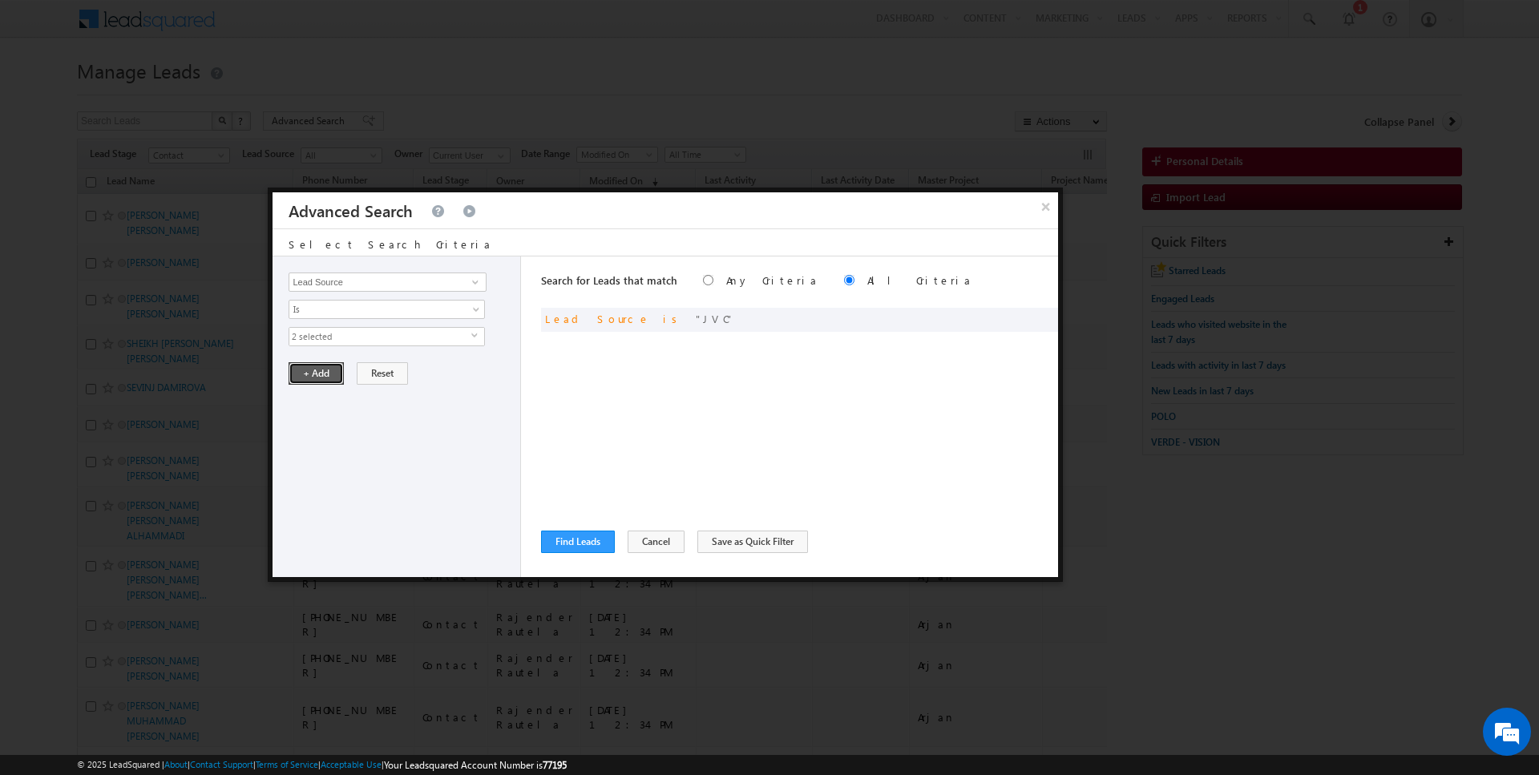
click at [316, 372] on button "+ Add" at bounding box center [316, 373] width 55 height 22
click at [572, 538] on button "Find Leads" at bounding box center [578, 542] width 74 height 22
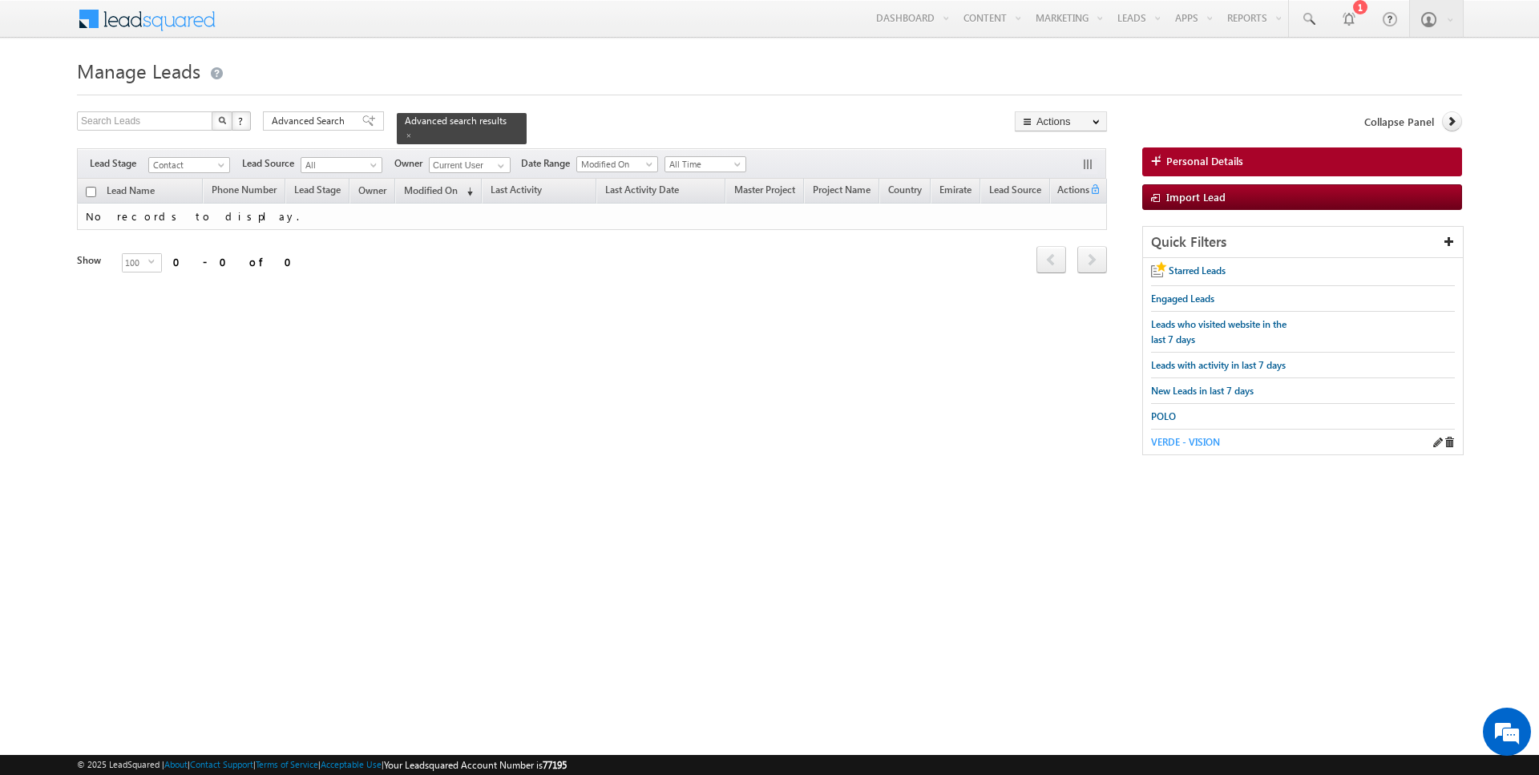
click at [1189, 436] on span "VERDE - VISION" at bounding box center [1185, 442] width 69 height 12
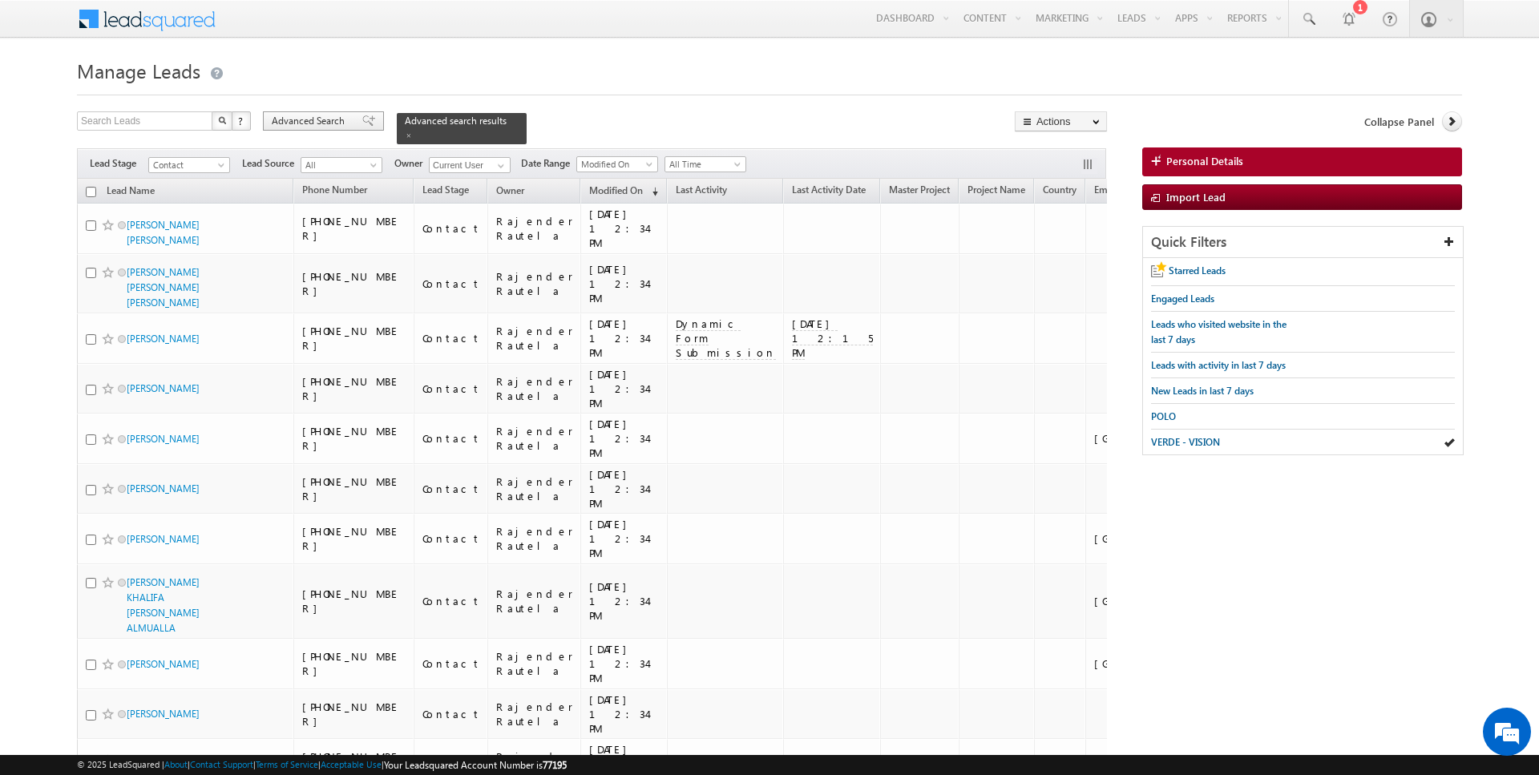
click at [331, 115] on span "Advanced Search" at bounding box center [311, 121] width 78 height 14
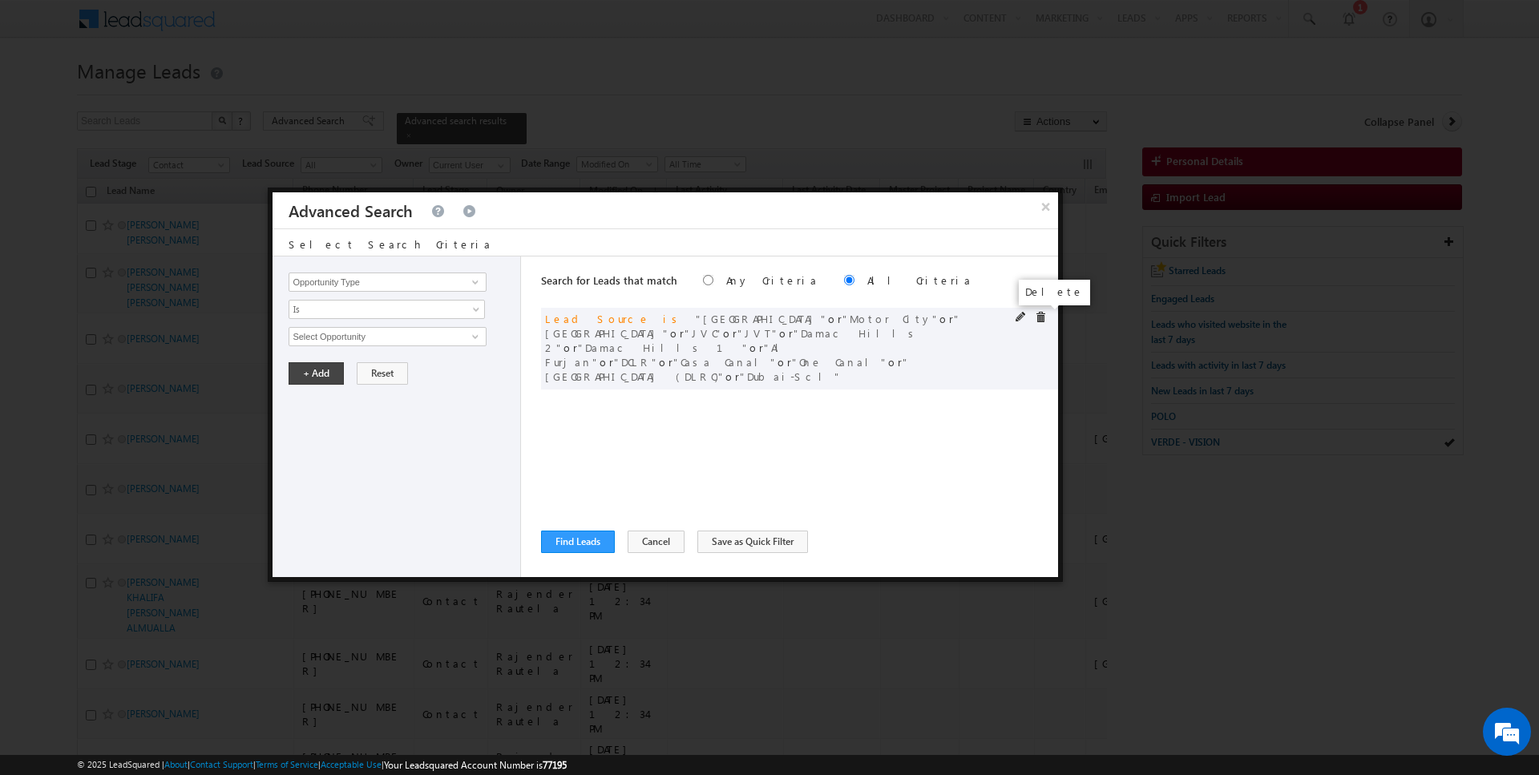
click at [1044, 316] on span at bounding box center [1040, 317] width 11 height 11
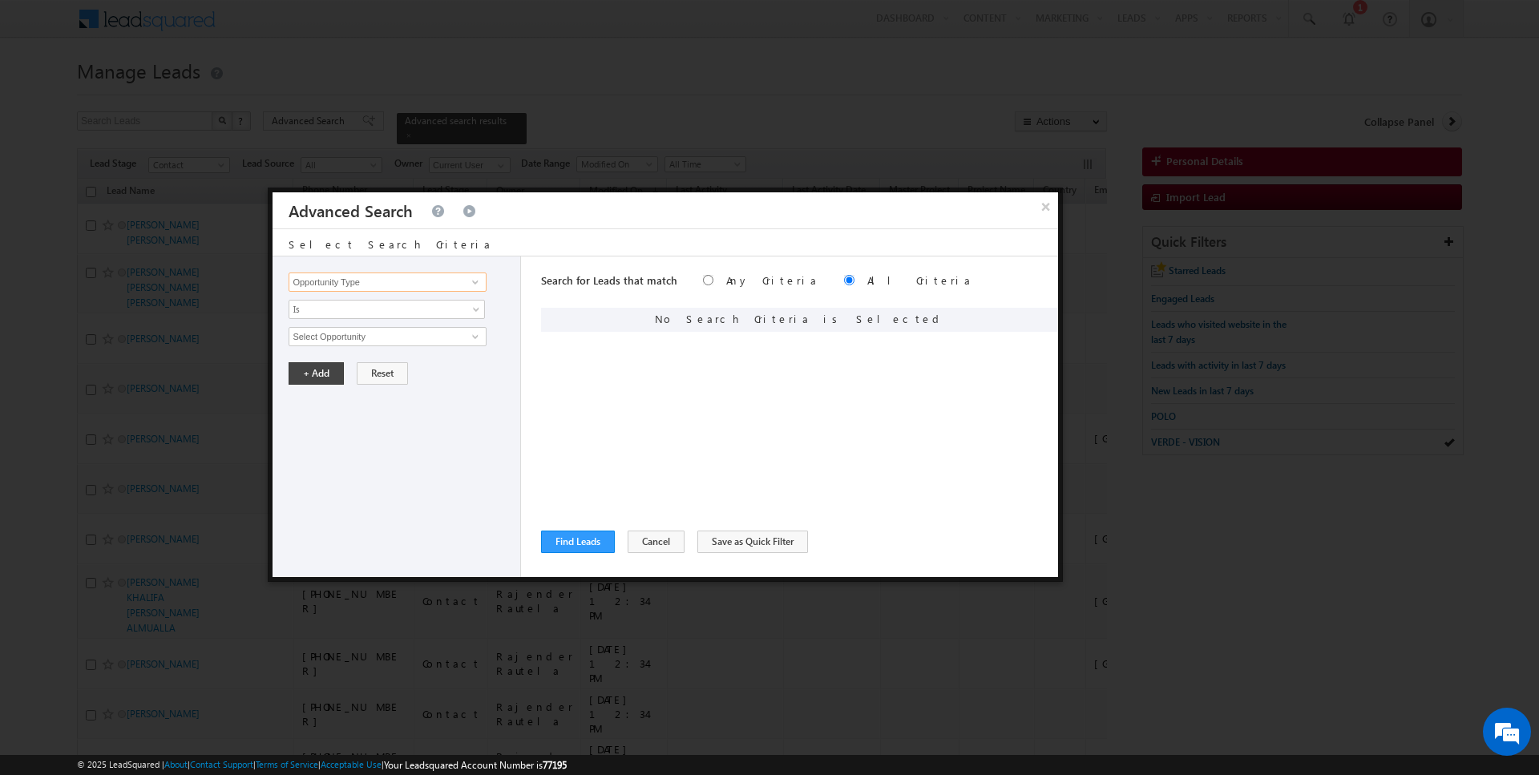
click at [423, 281] on input "Opportunity Type" at bounding box center [387, 282] width 197 height 19
click at [371, 336] on span "None Selected" at bounding box center [380, 337] width 182 height 18
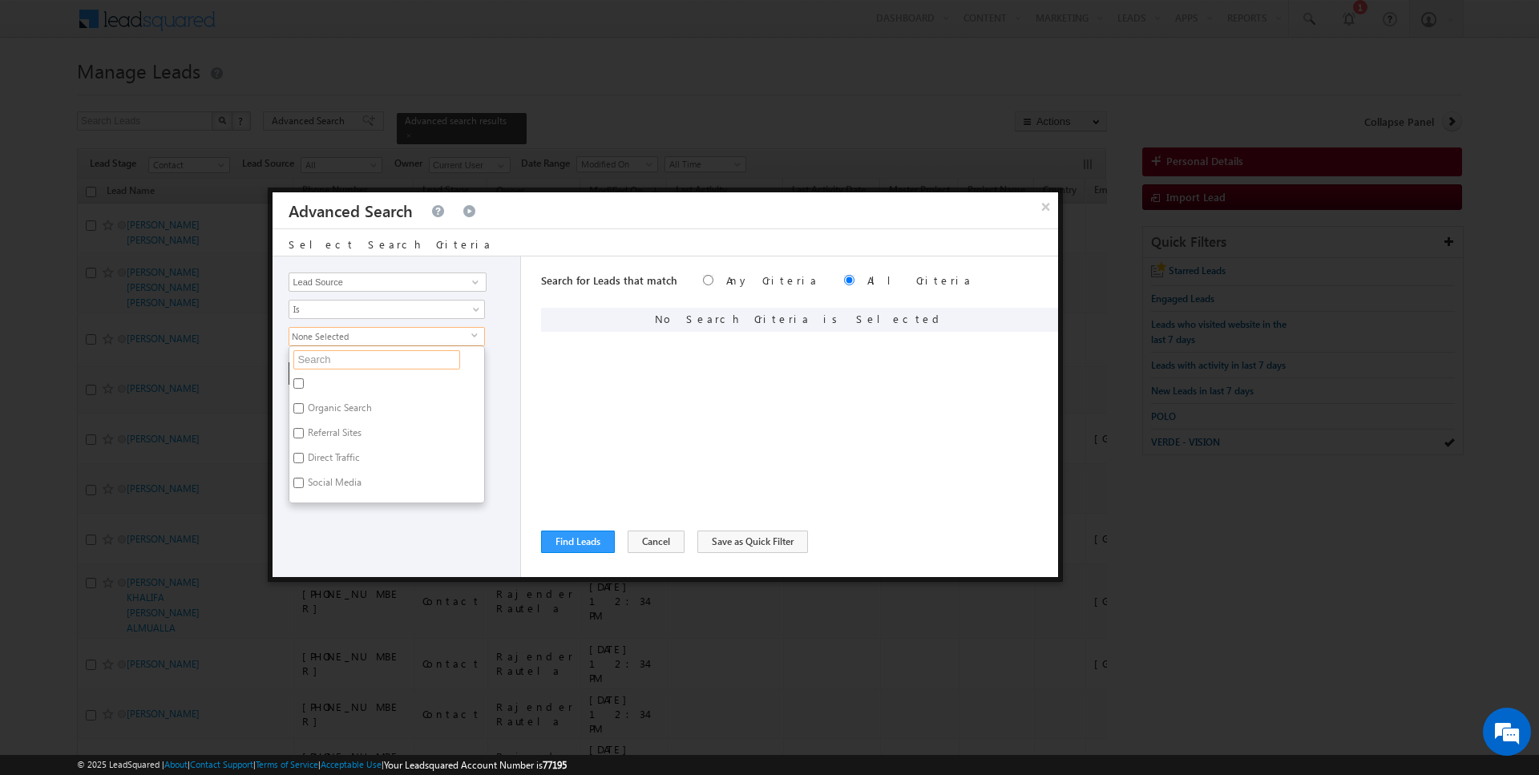
click at [356, 362] on input "text" at bounding box center [376, 359] width 167 height 19
click at [330, 383] on label "Damac Hills 2" at bounding box center [334, 386] width 91 height 25
click at [304, 383] on input "Damac Hills 2" at bounding box center [298, 383] width 10 height 10
click at [330, 405] on label "Damac Hills 1" at bounding box center [334, 410] width 91 height 25
click at [304, 405] on input "Damac Hills 1" at bounding box center [298, 408] width 10 height 10
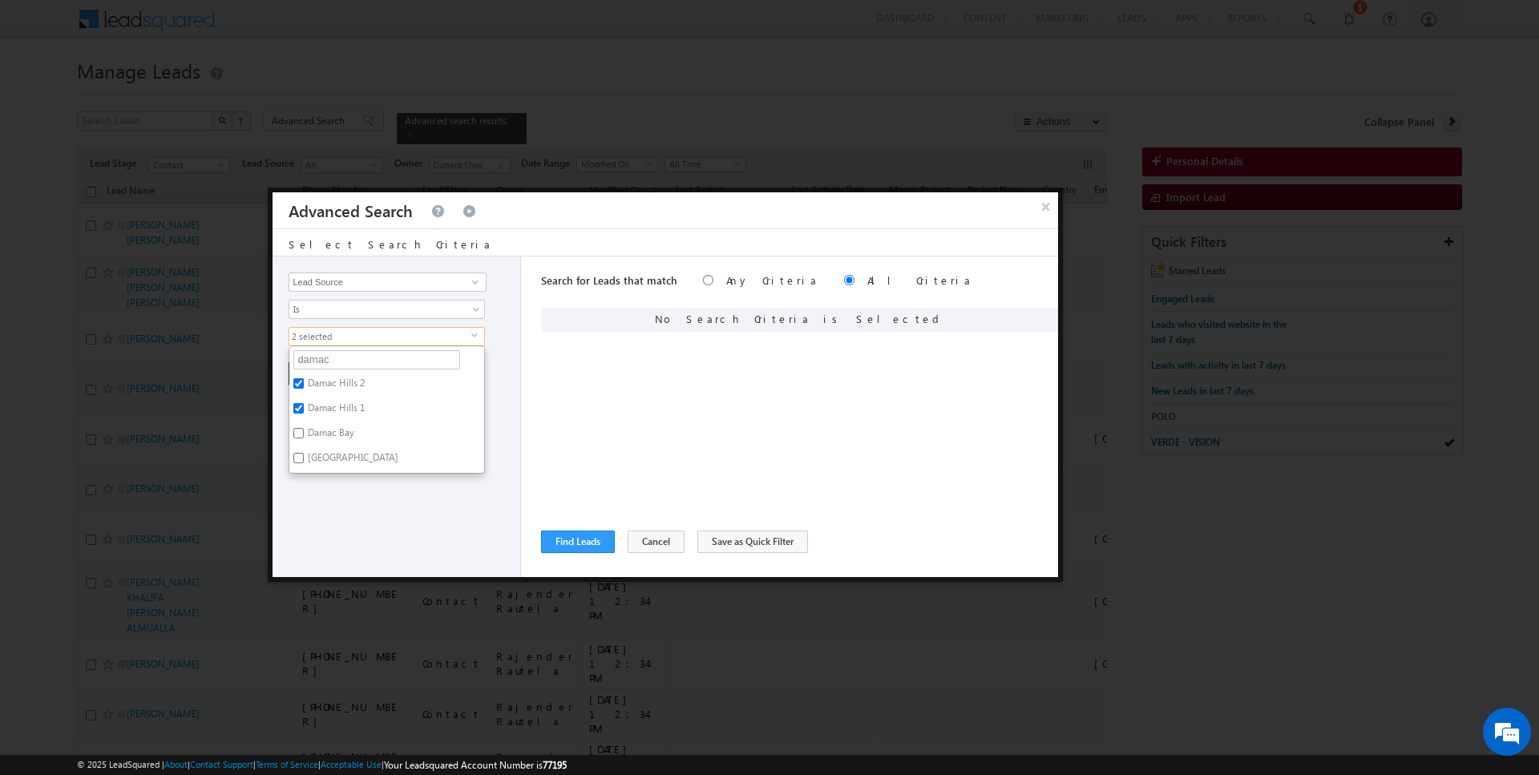
click at [629, 405] on div "Search for Leads that match Any Criteria All Criteria Note that the current tri…" at bounding box center [799, 417] width 517 height 321
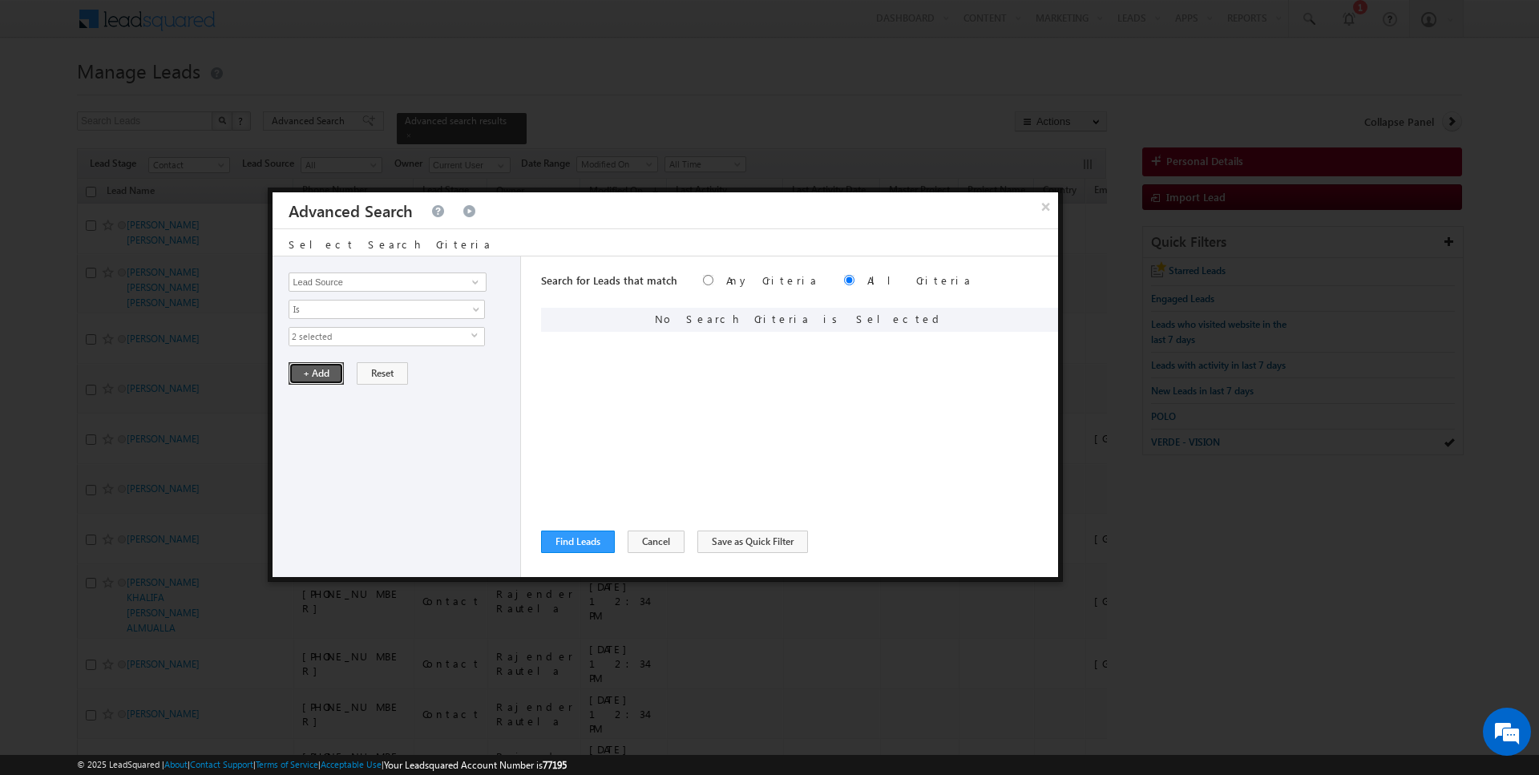
click at [314, 373] on button "+ Add" at bounding box center [316, 373] width 55 height 22
click at [582, 540] on button "Find Leads" at bounding box center [578, 542] width 74 height 22
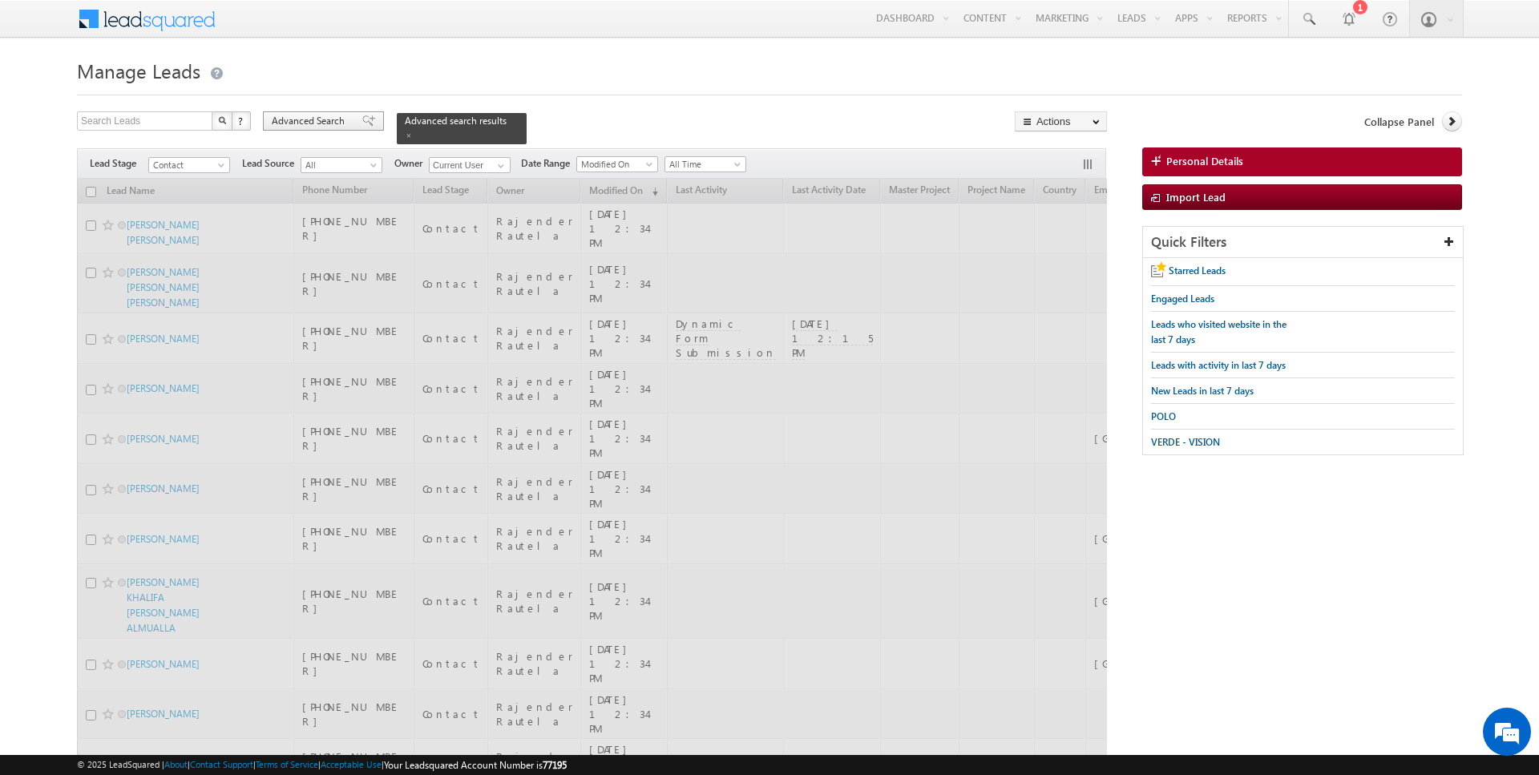
click at [326, 122] on span "Advanced Search" at bounding box center [311, 121] width 78 height 14
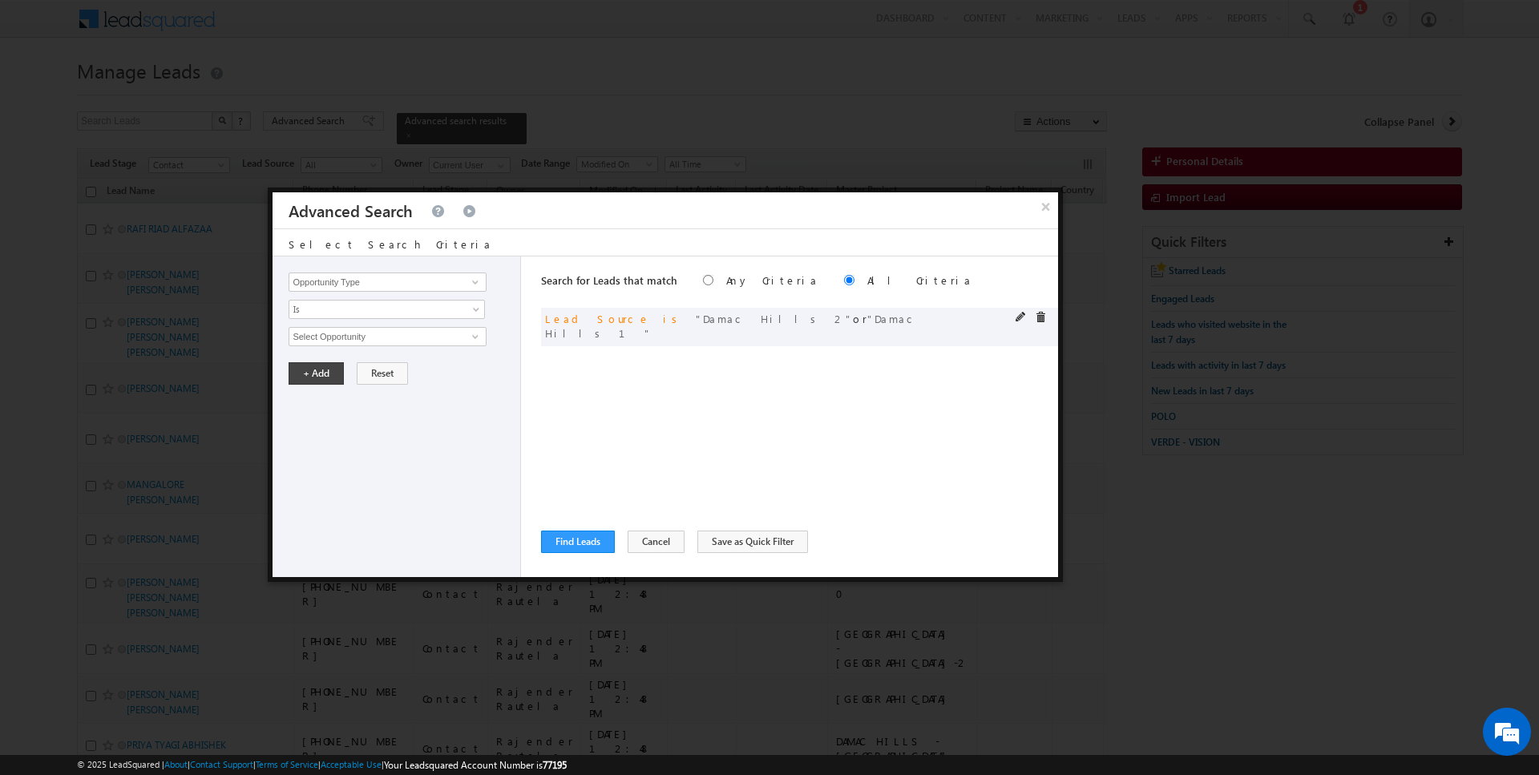
click at [1042, 314] on span at bounding box center [1040, 317] width 11 height 11
click at [365, 273] on input "Opportunity Type" at bounding box center [387, 282] width 197 height 19
click at [307, 315] on link "Is" at bounding box center [387, 309] width 196 height 19
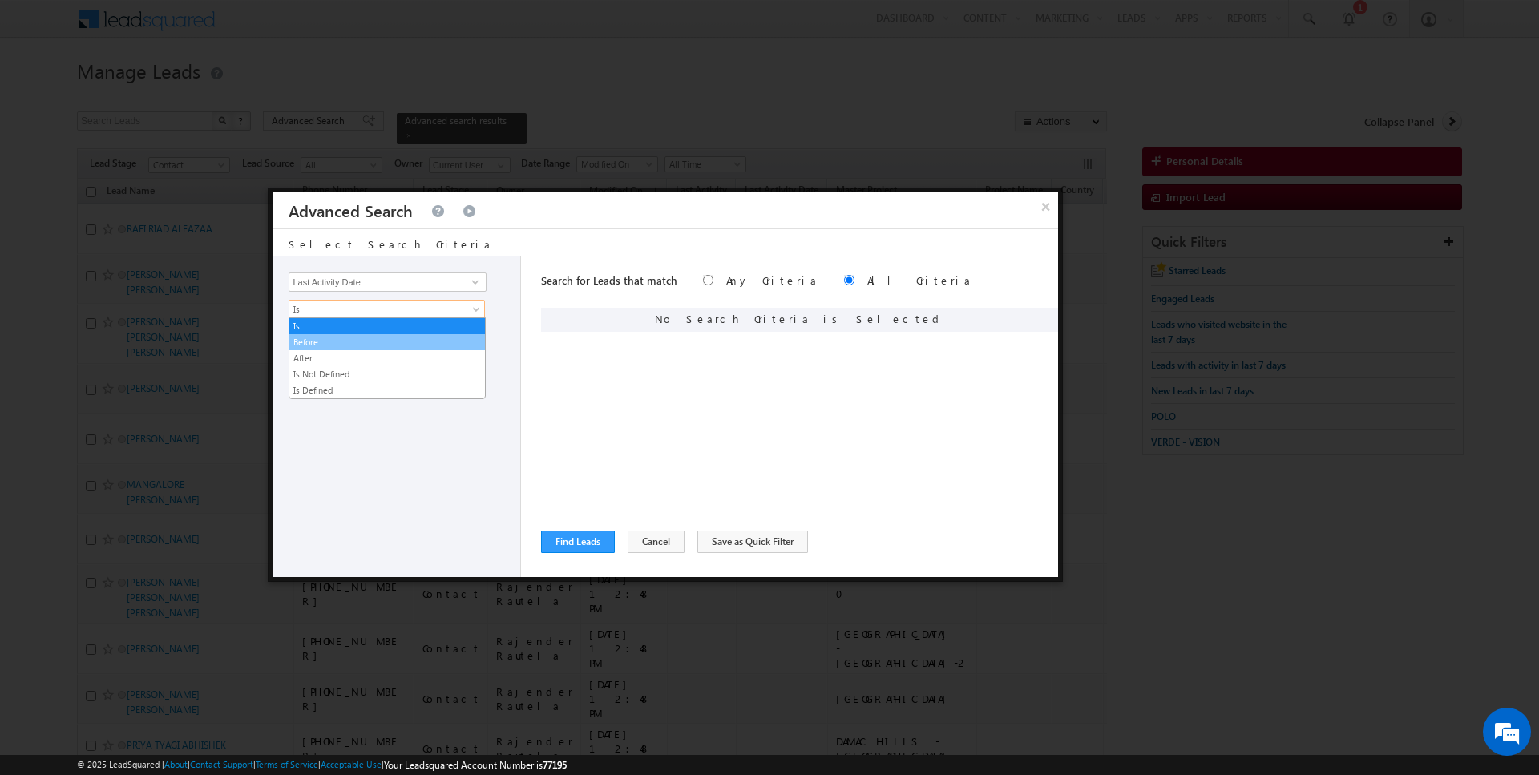
click at [320, 340] on link "Before" at bounding box center [387, 342] width 196 height 14
click at [326, 337] on span "Today" at bounding box center [376, 337] width 174 height 14
click at [326, 355] on link "Today" at bounding box center [387, 353] width 196 height 14
click at [323, 365] on button "+ Add" at bounding box center [316, 373] width 55 height 22
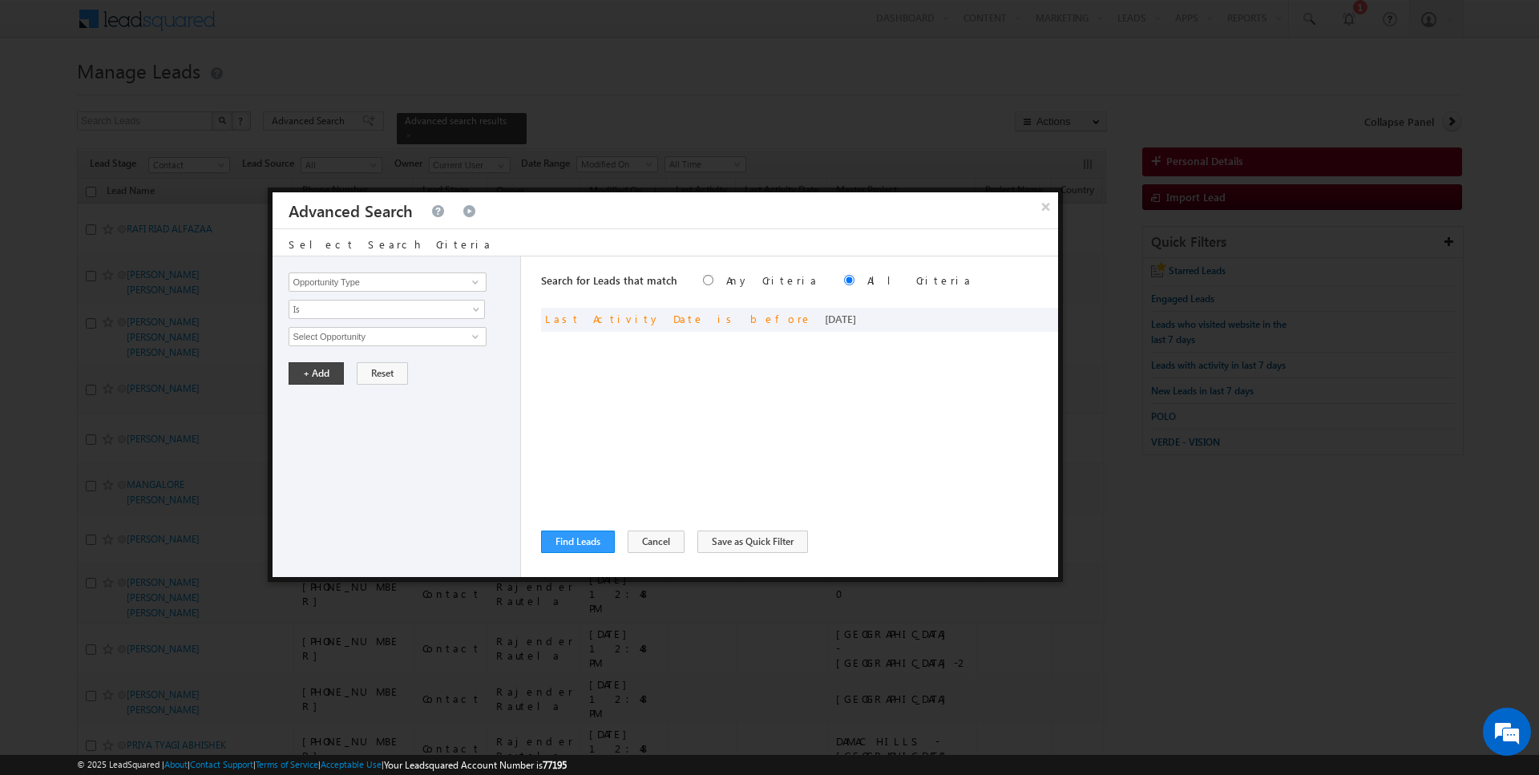
click at [351, 268] on div "Opportunity Type Lead Activity Task Sales Group Prospect Id Address 1 Address 2…" at bounding box center [397, 417] width 249 height 321
click at [353, 281] on input "Opportunity Type" at bounding box center [387, 282] width 197 height 19
click at [334, 338] on span "All Time" at bounding box center [376, 337] width 174 height 14
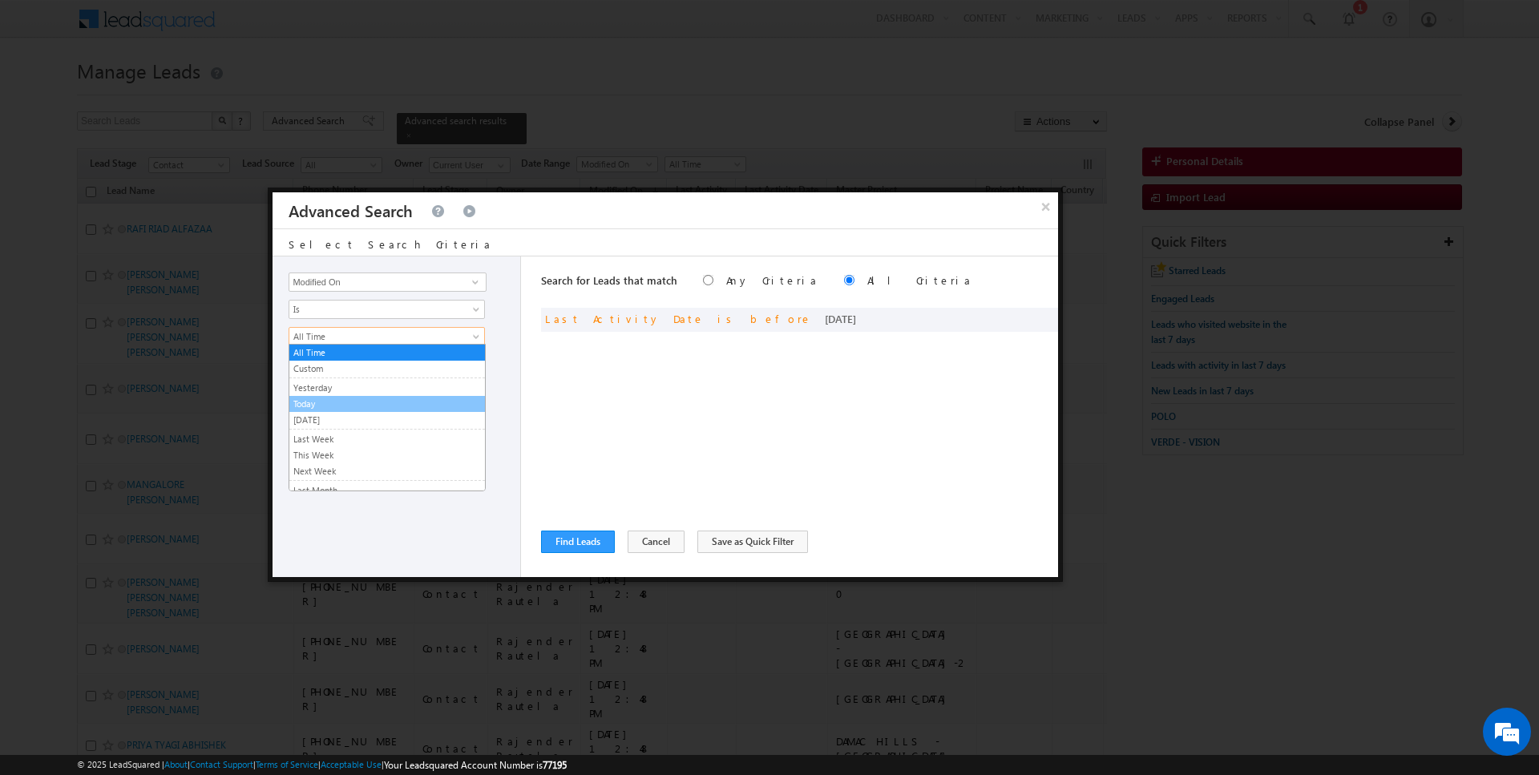
click at [329, 408] on link "Today" at bounding box center [387, 404] width 196 height 14
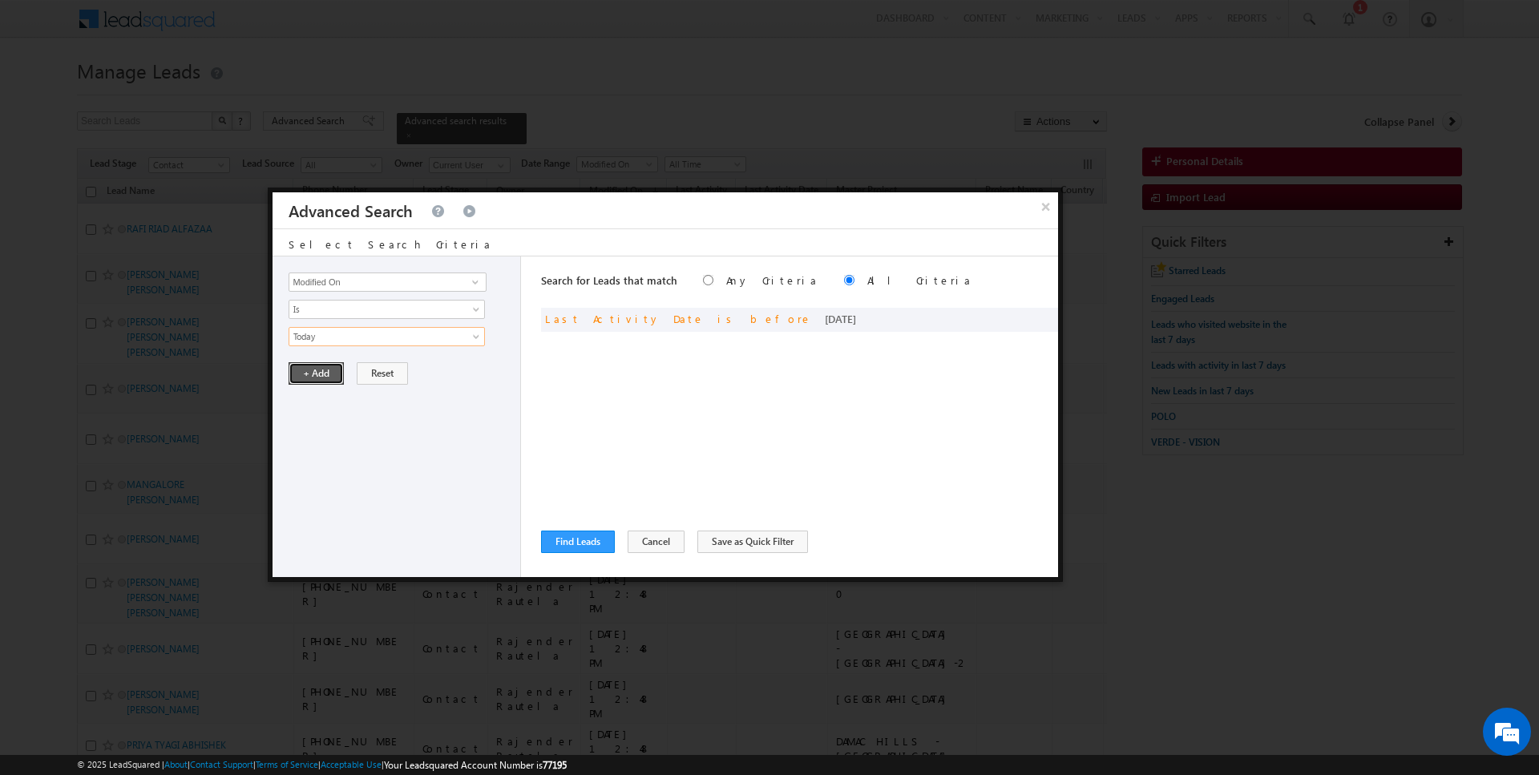
click at [326, 372] on button "+ Add" at bounding box center [316, 373] width 55 height 22
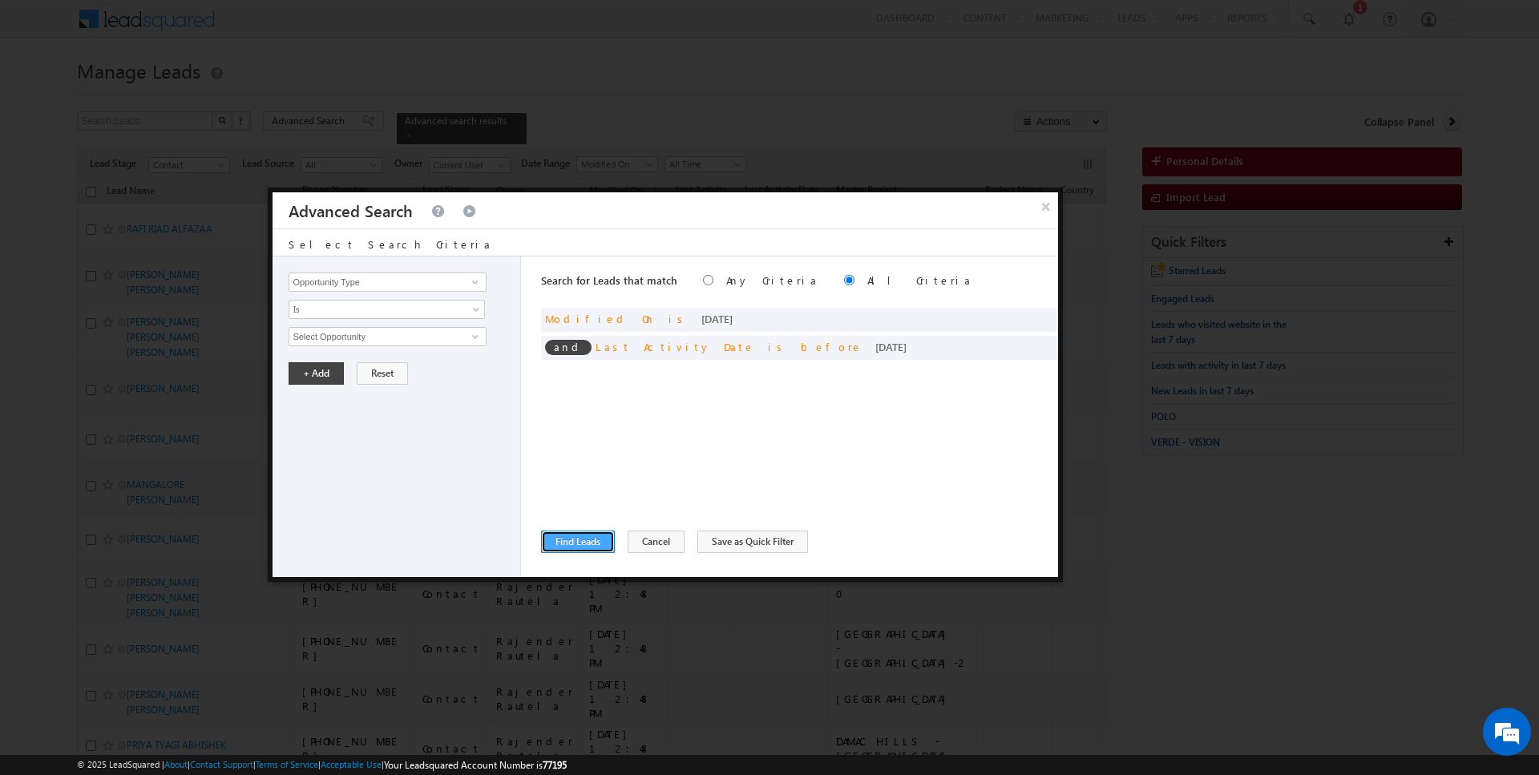
click at [568, 541] on button "Find Leads" at bounding box center [578, 542] width 74 height 22
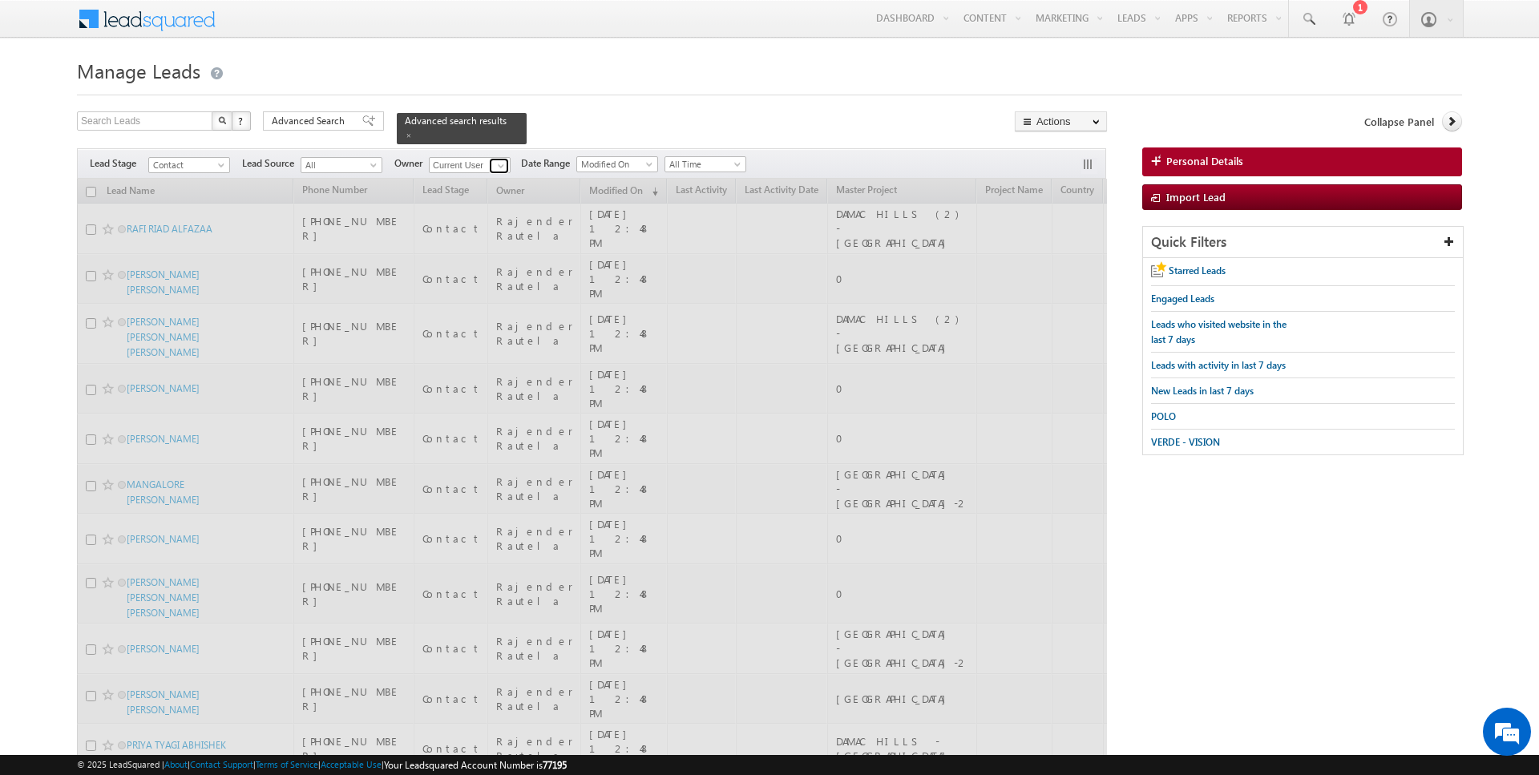
click at [495, 166] on span at bounding box center [501, 166] width 13 height 13
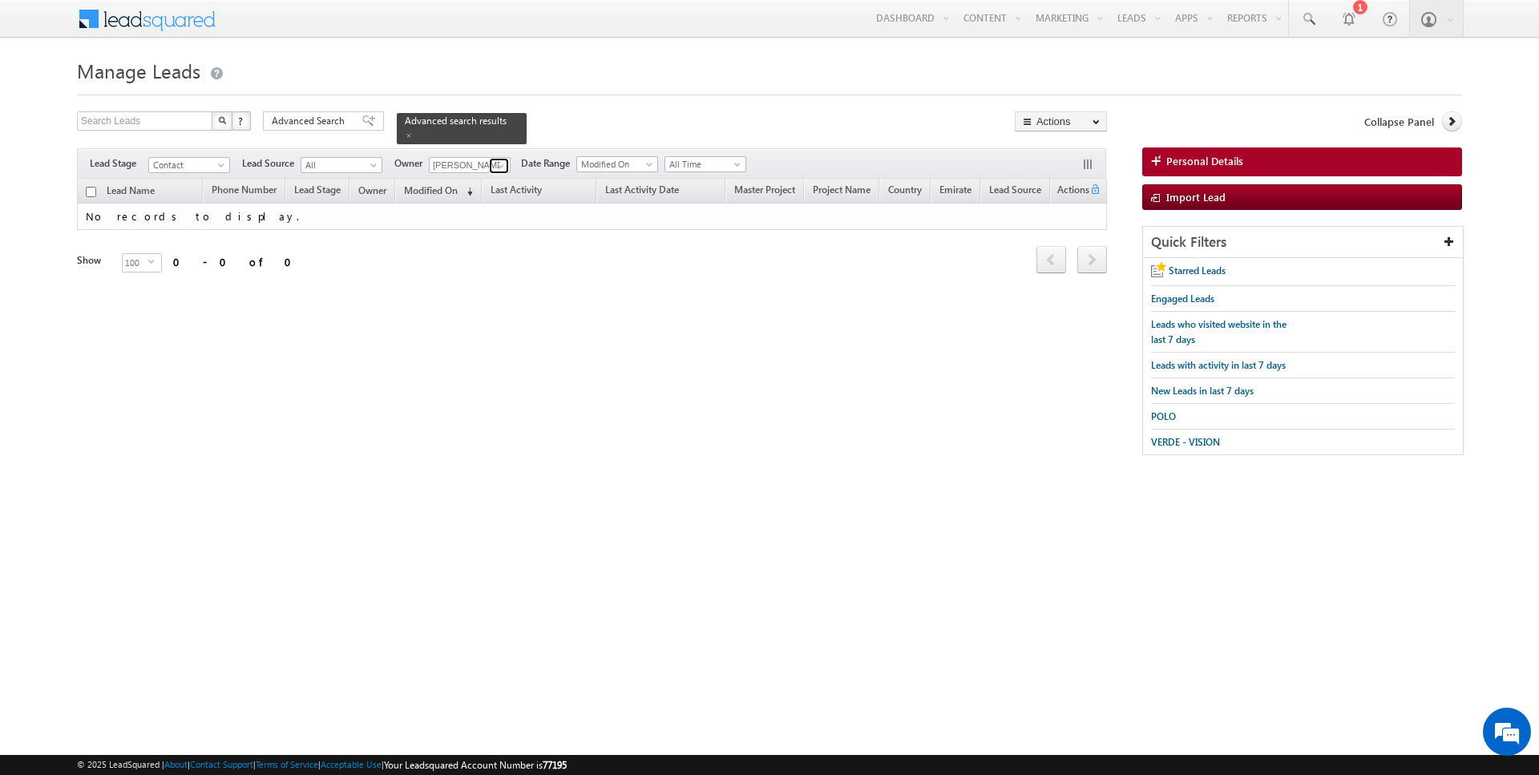
click at [498, 164] on span at bounding box center [501, 166] width 13 height 13
click at [497, 184] on link "Siddharth Gambhir siddharth.gambhir@indglobal.ae" at bounding box center [509, 187] width 160 height 30
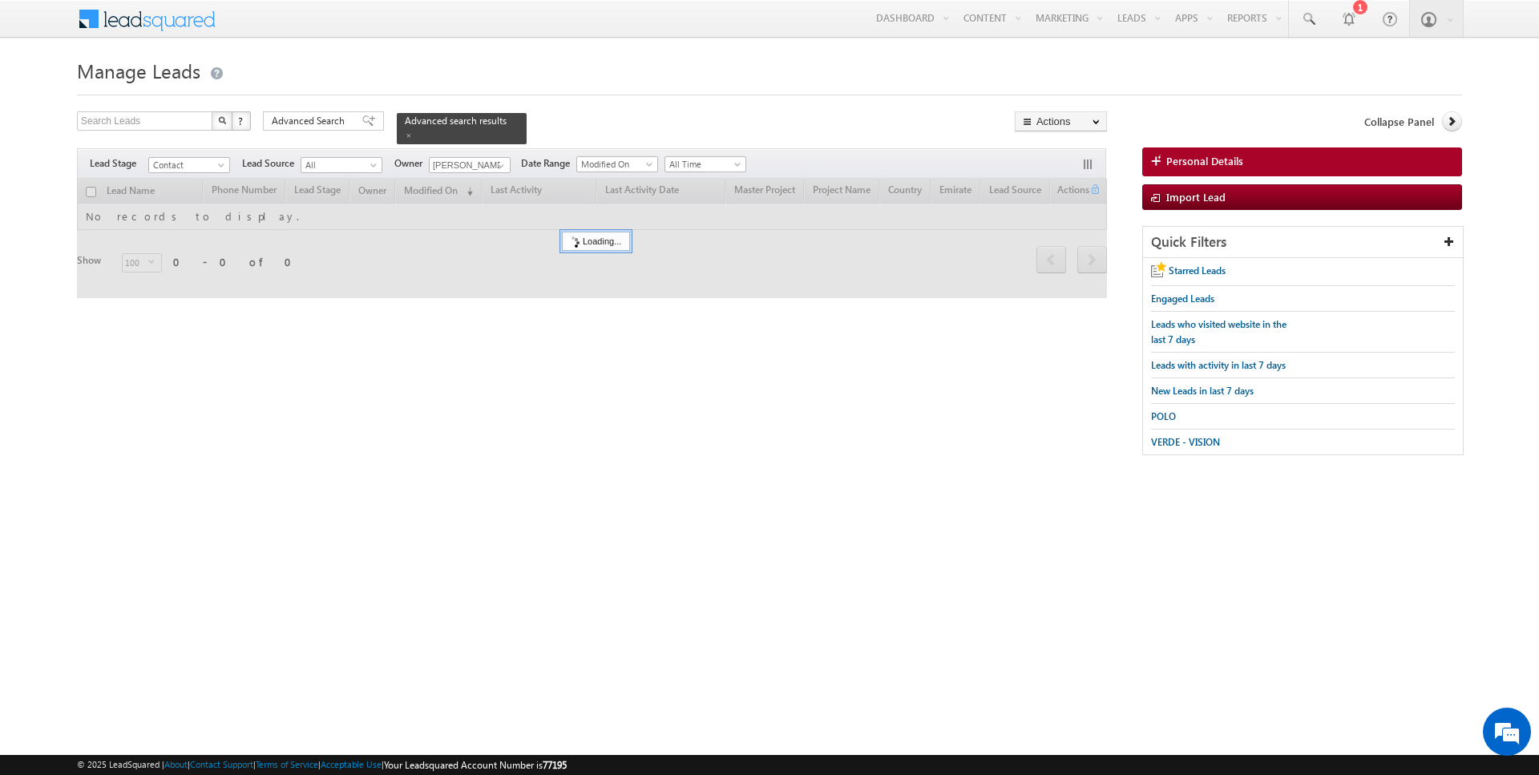
click at [607, 111] on form "Manage Leads Search Leads X ? 0 results found Advanced Search Advanced Search" at bounding box center [770, 263] width 1386 height 418
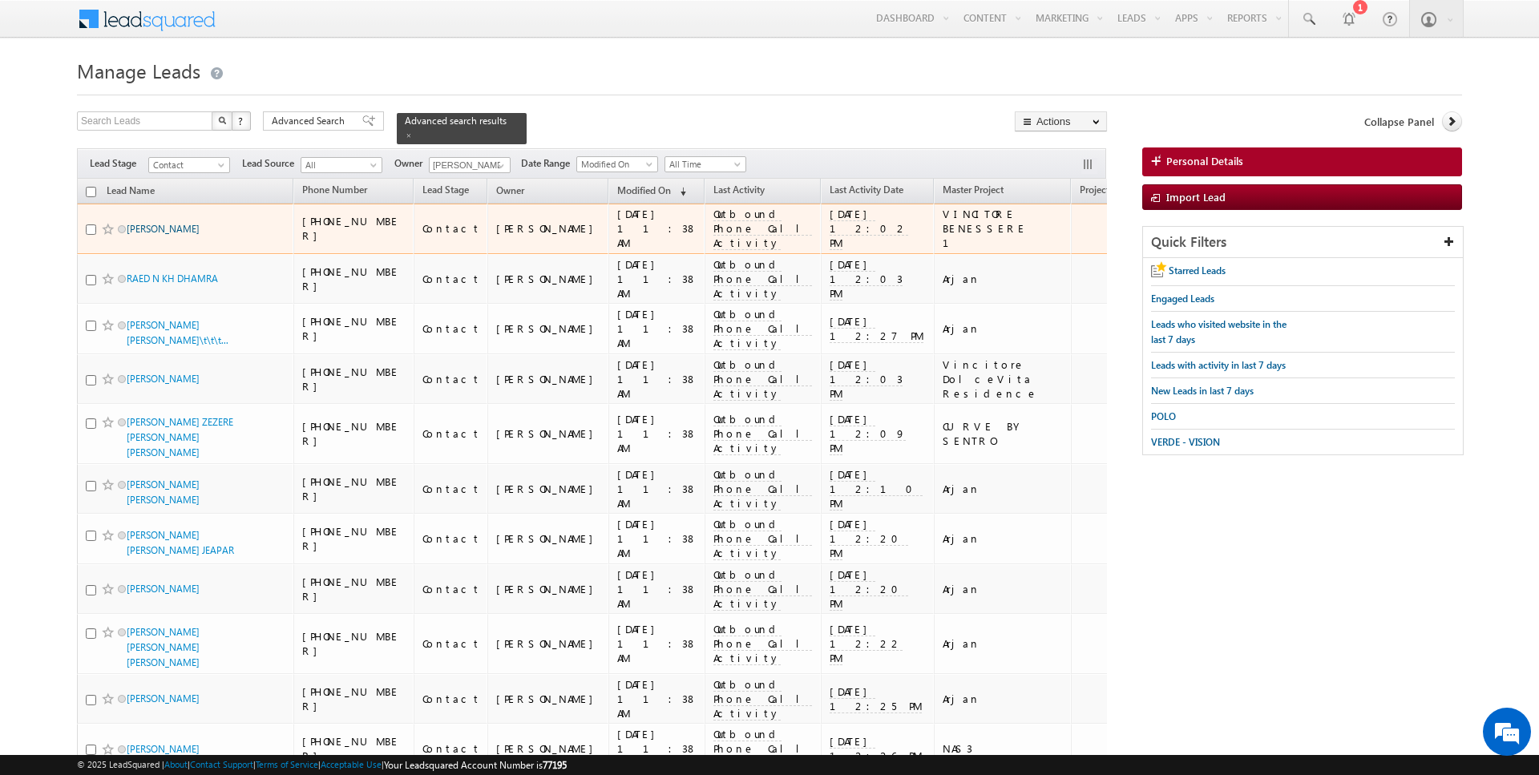
click at [180, 226] on link "RACHID ELOUAAZIZI" at bounding box center [163, 229] width 73 height 12
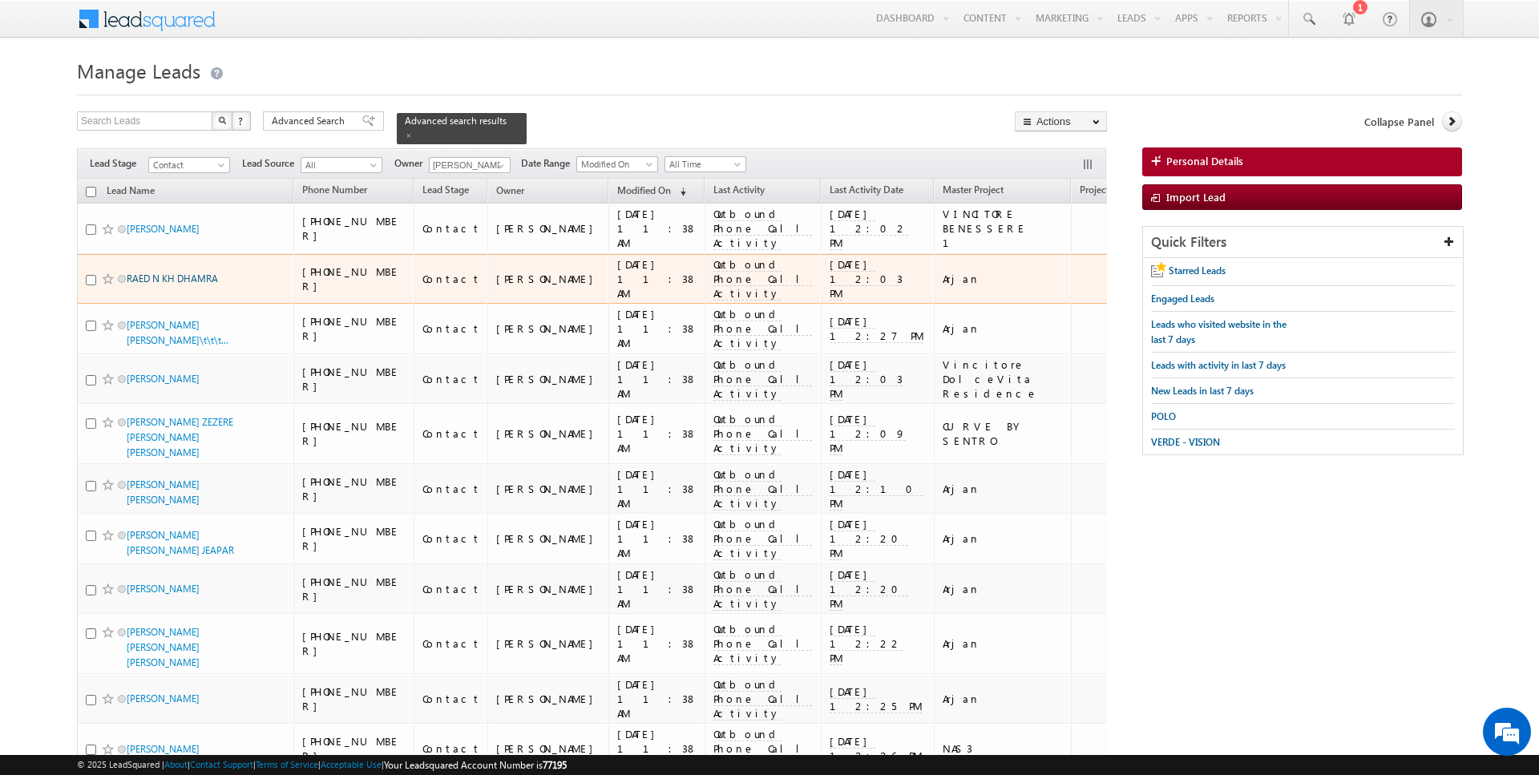
click at [180, 274] on link "RAED N KH DHAMRA" at bounding box center [172, 279] width 91 height 12
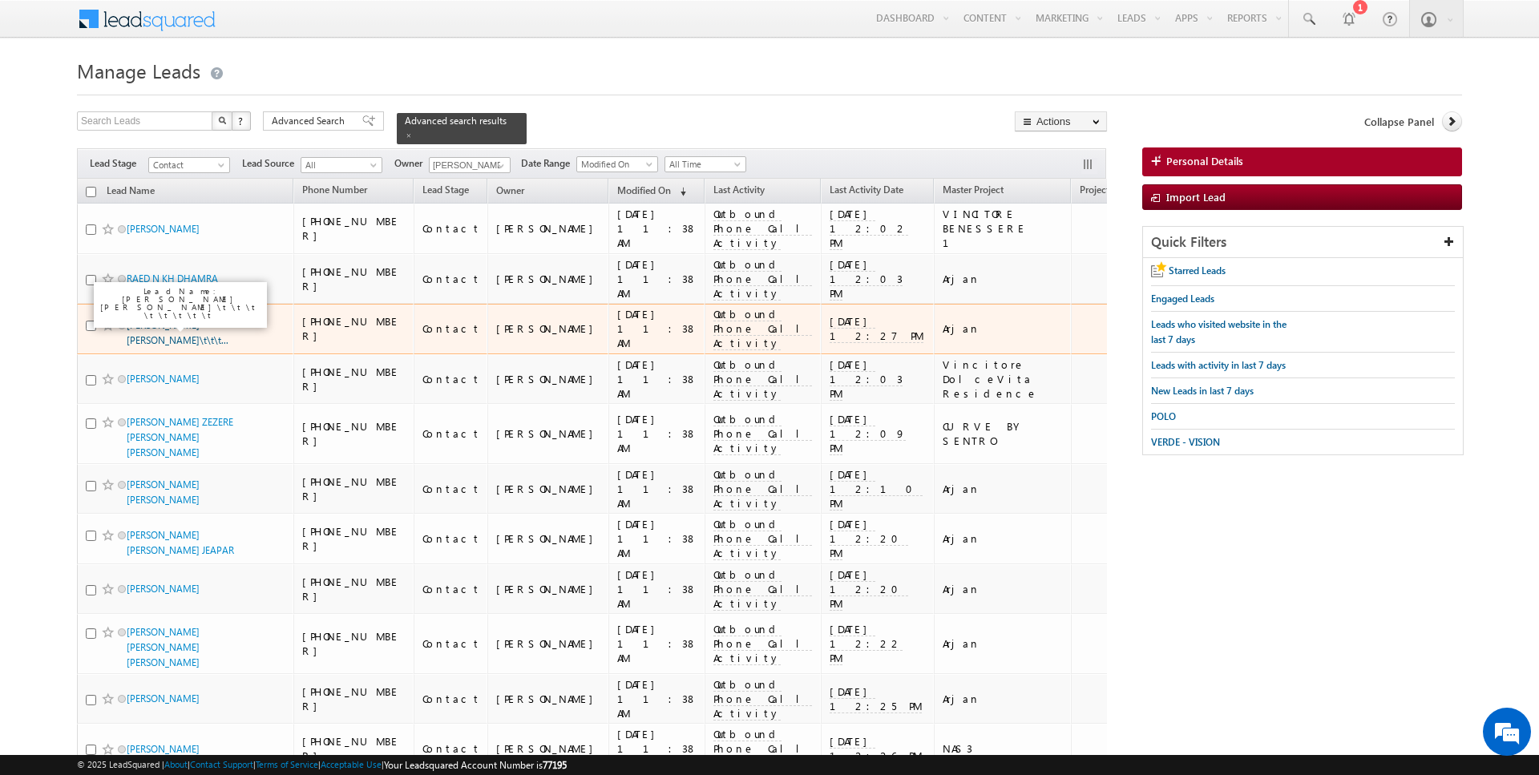
click at [180, 322] on link "PUNIT MAHENDRA KUMAR JETHALAL SHAH\t\t\t..." at bounding box center [178, 332] width 102 height 27
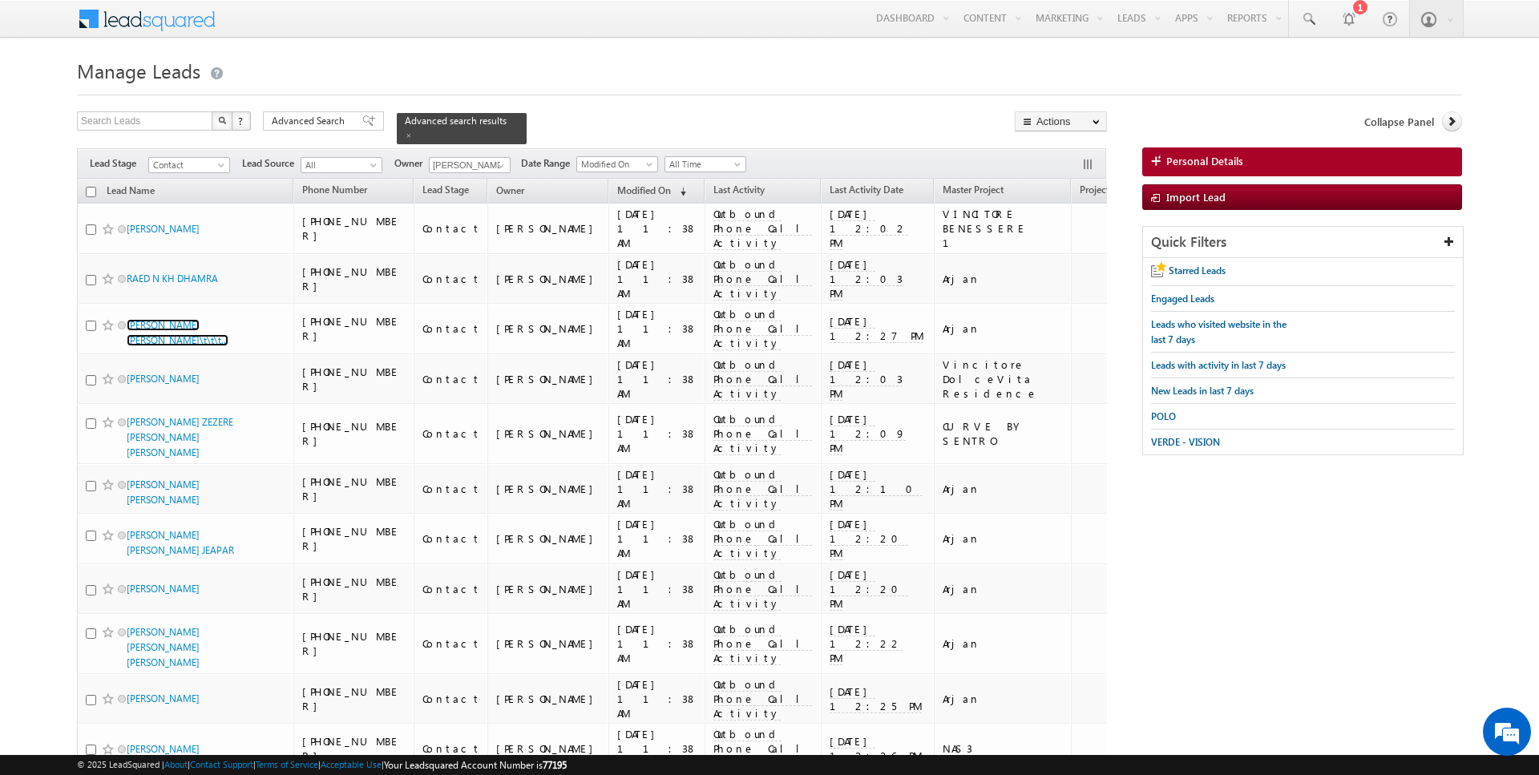
click at [87, 189] on input "checkbox" at bounding box center [91, 192] width 10 height 10
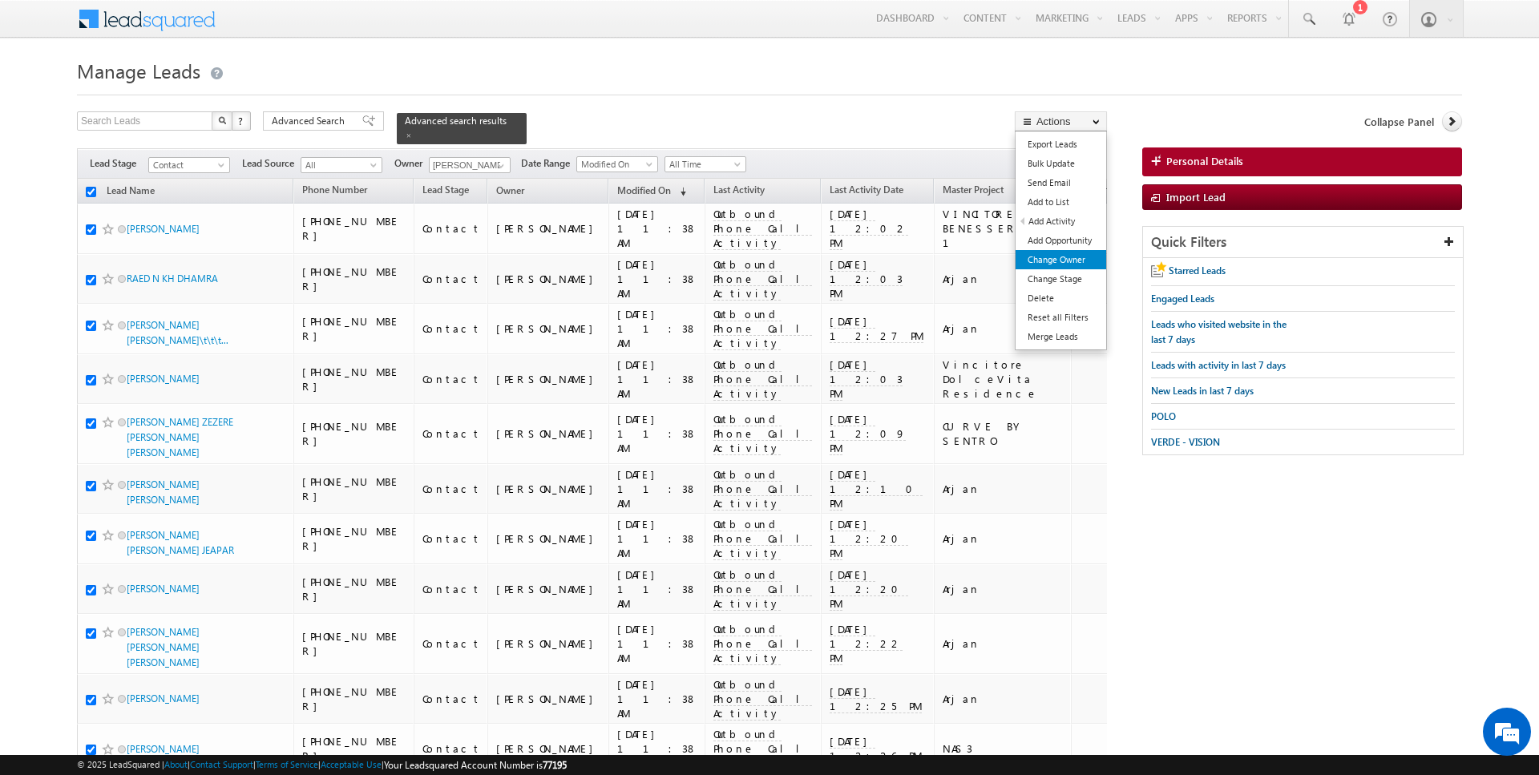
click at [1069, 253] on link "Change Owner" at bounding box center [1061, 259] width 91 height 19
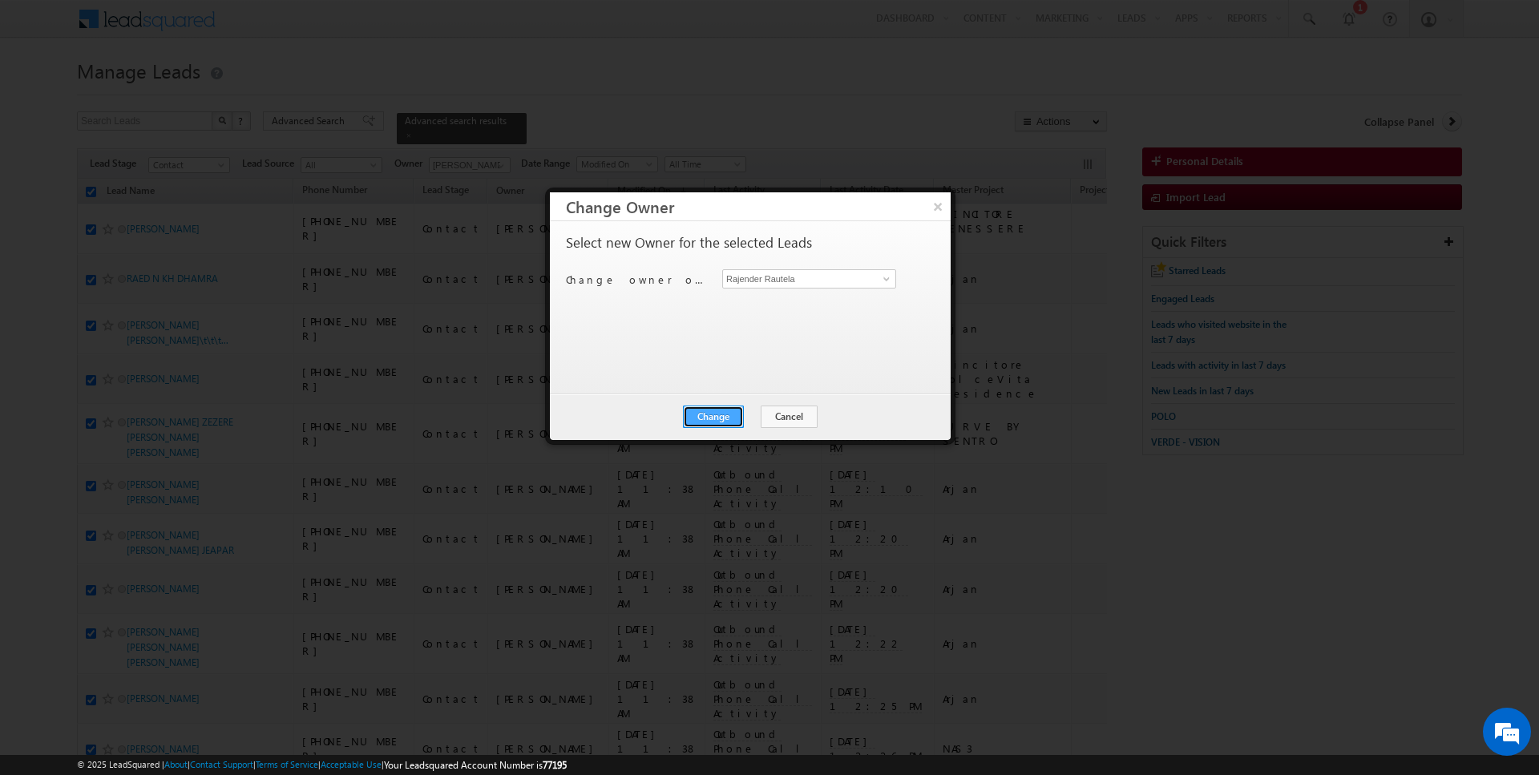
click at [721, 407] on button "Change" at bounding box center [713, 417] width 61 height 22
click at [736, 415] on button "Close" at bounding box center [752, 417] width 51 height 22
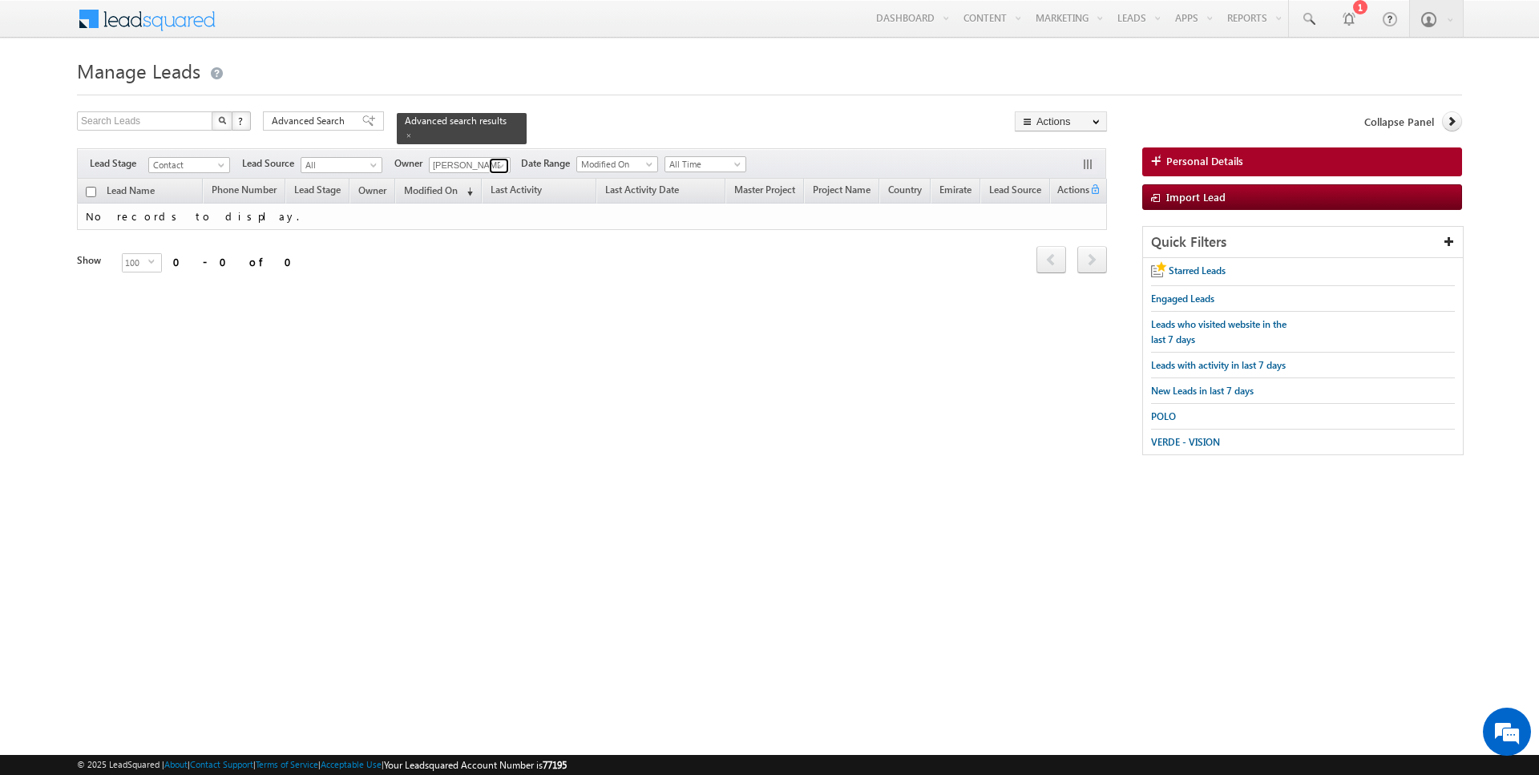
click at [503, 166] on span at bounding box center [501, 166] width 13 height 13
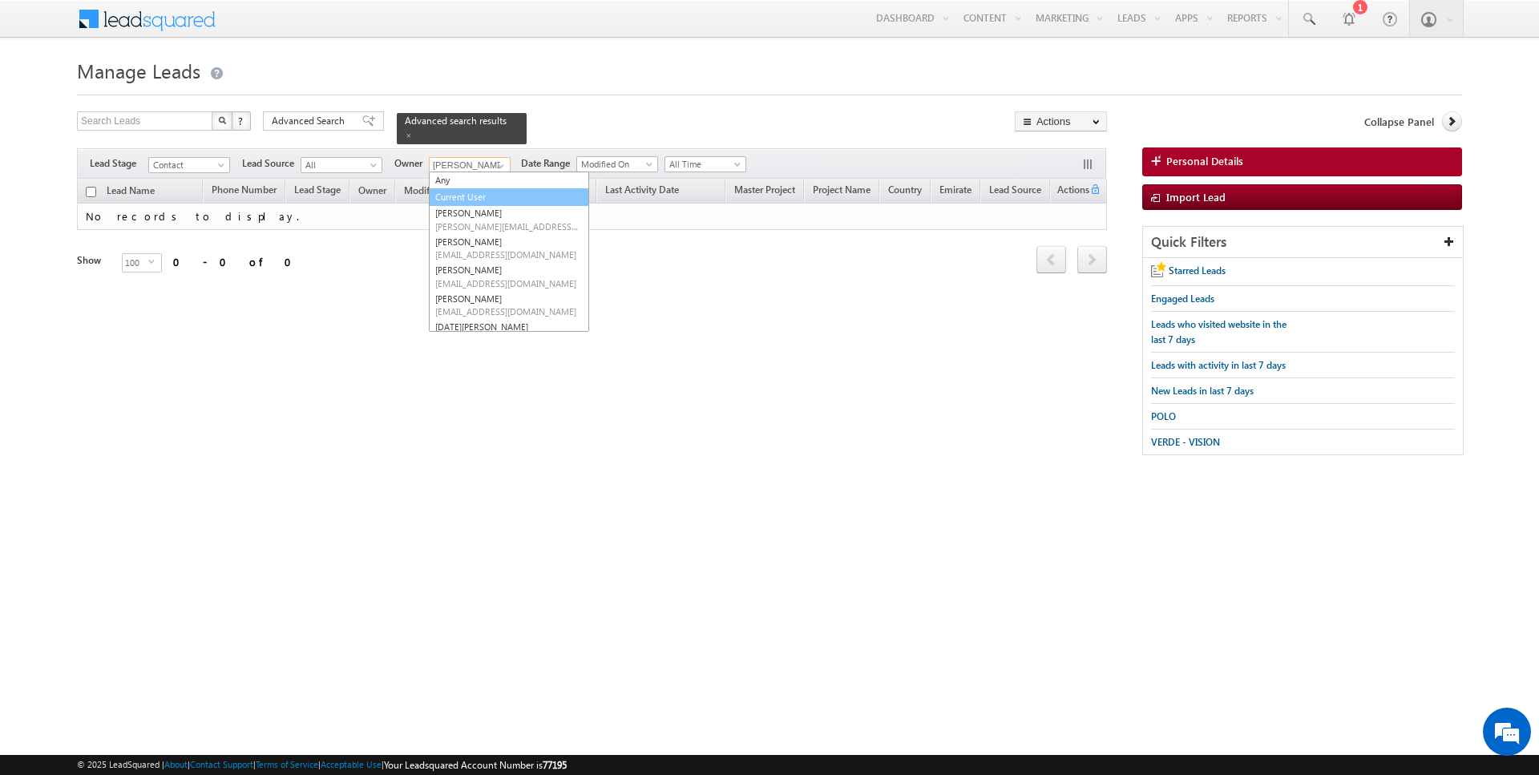
click at [472, 196] on link "Current User" at bounding box center [509, 197] width 160 height 18
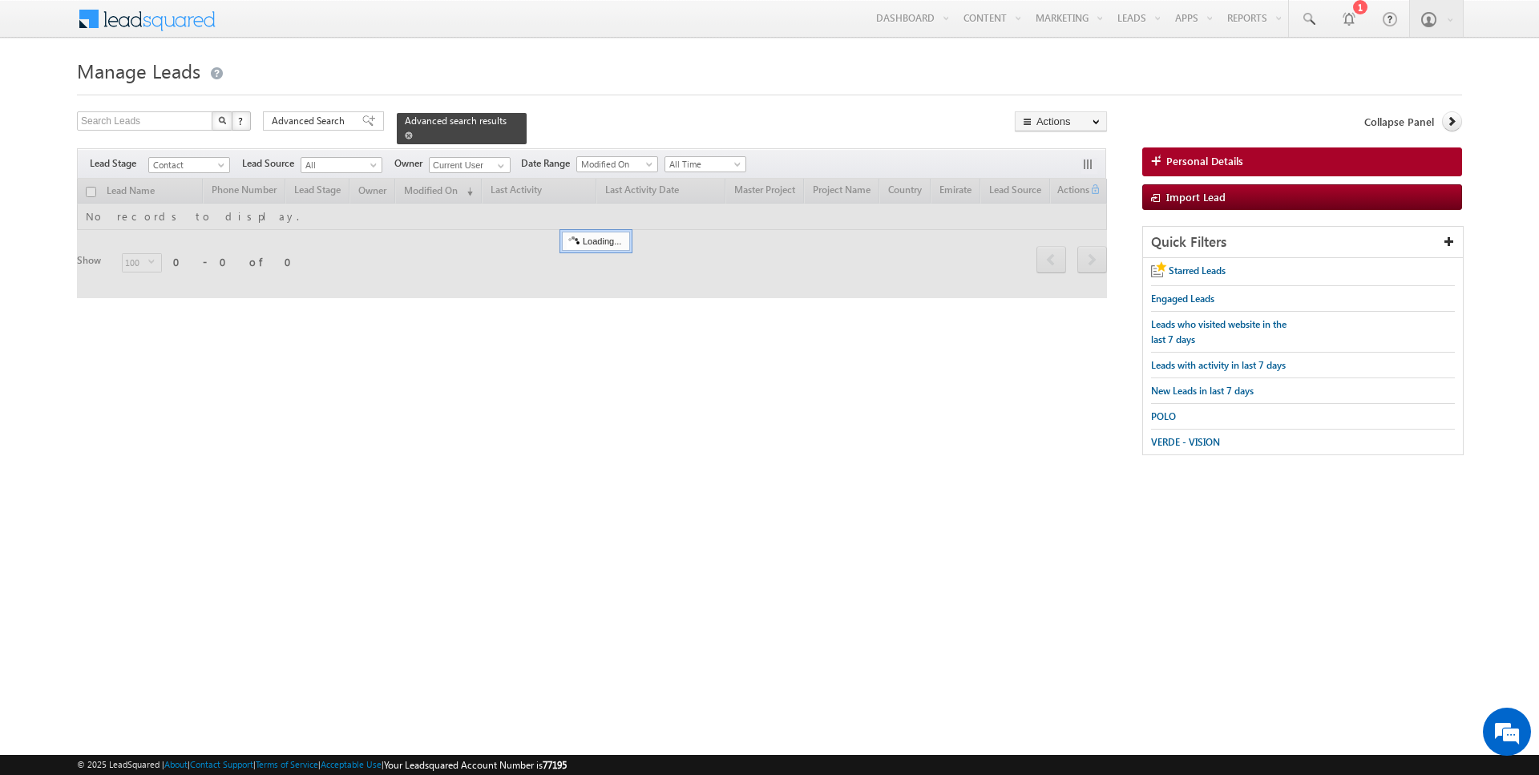
click at [405, 131] on span at bounding box center [409, 135] width 8 height 8
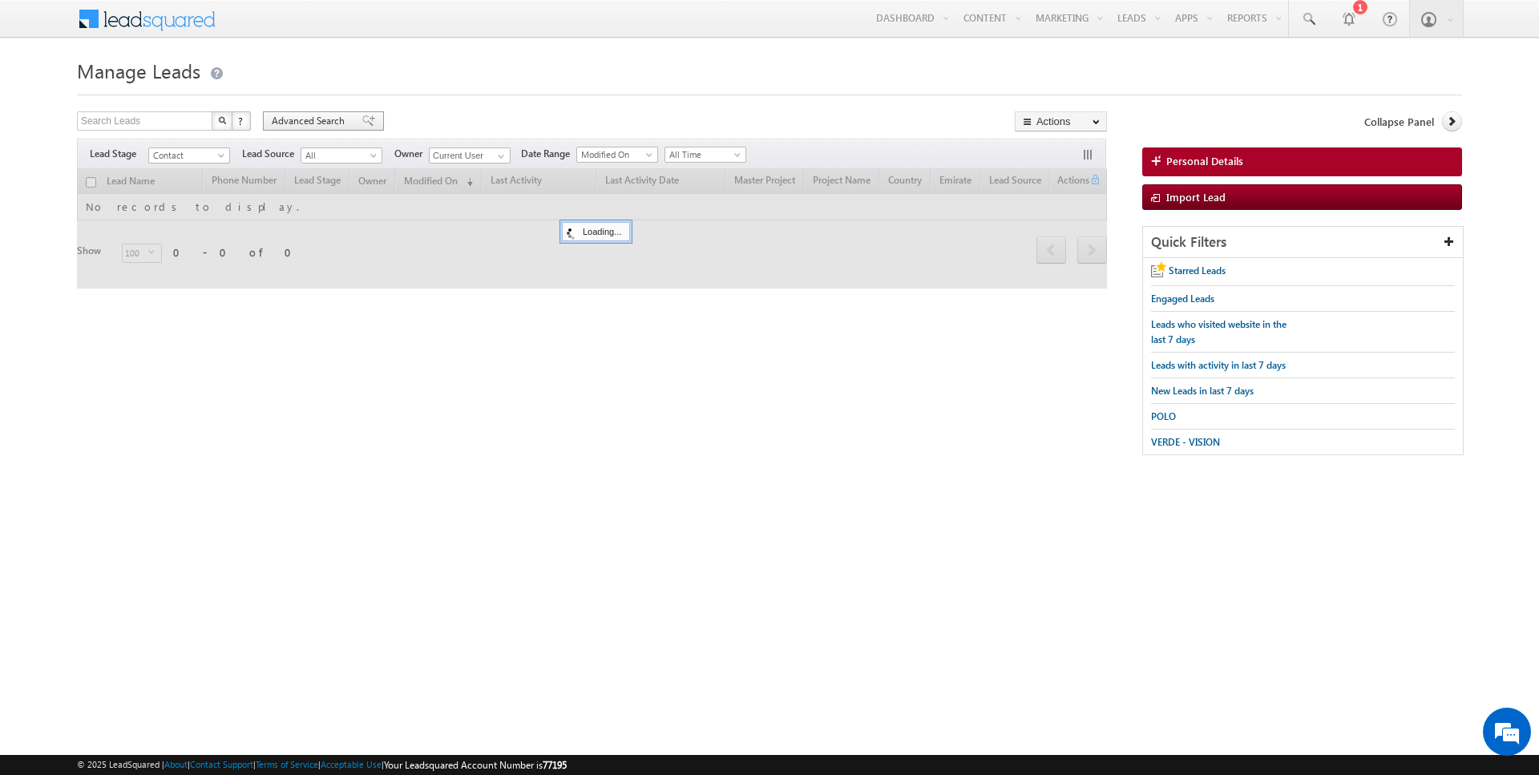
click at [329, 115] on span "Advanced Search" at bounding box center [311, 121] width 78 height 14
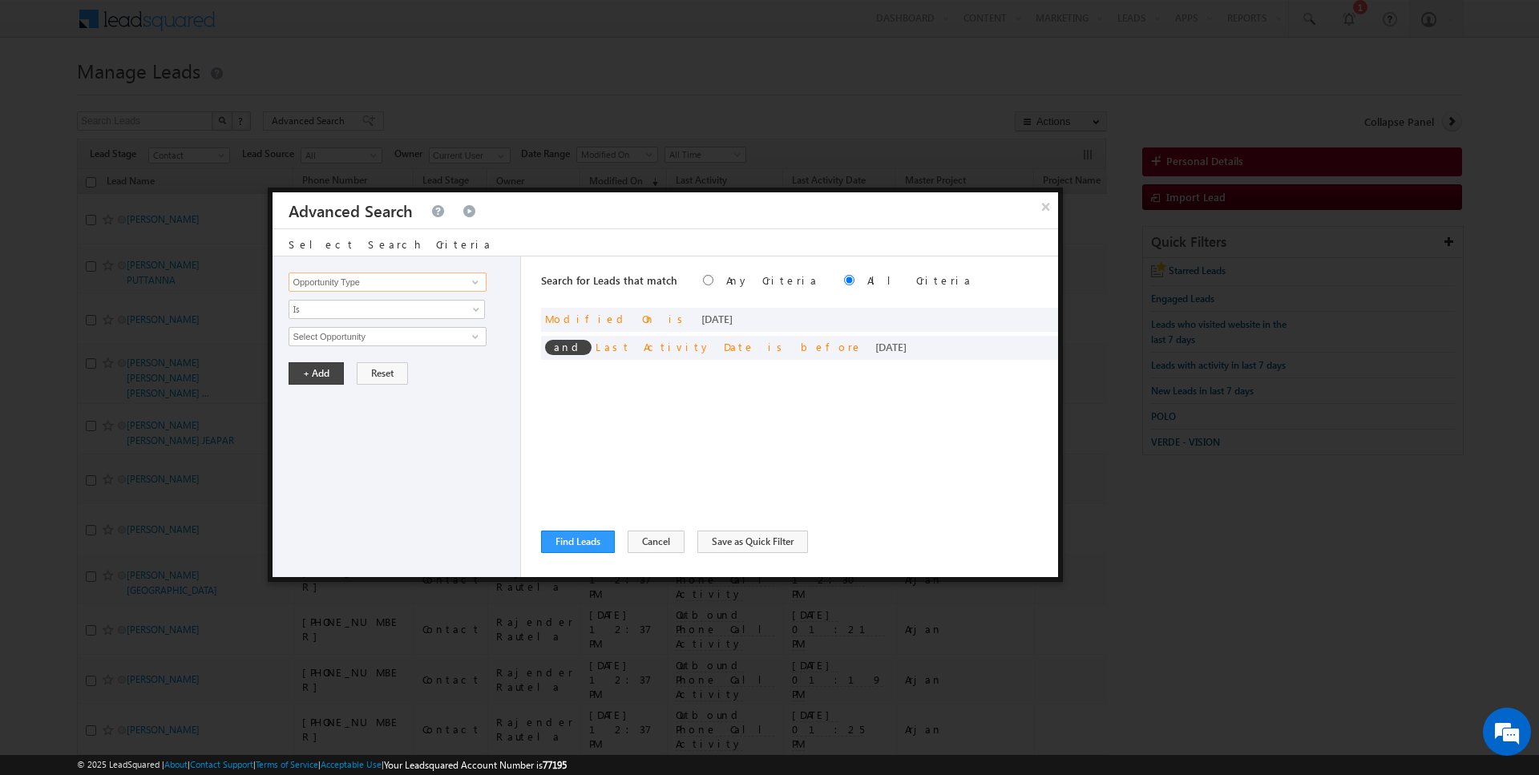
click at [347, 278] on input "Opportunity Type" at bounding box center [387, 282] width 197 height 19
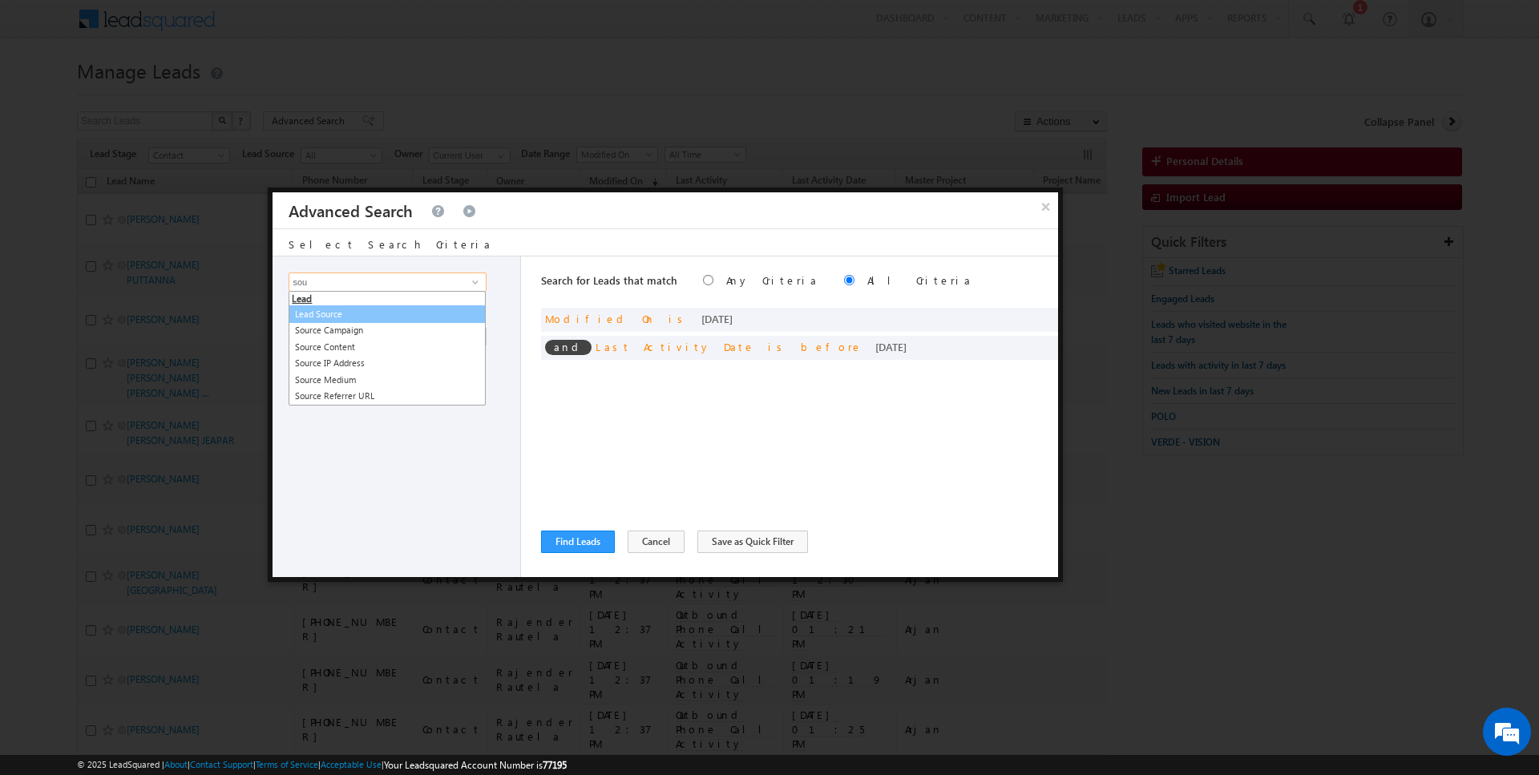
click at [350, 314] on link "Lead Source" at bounding box center [387, 314] width 197 height 18
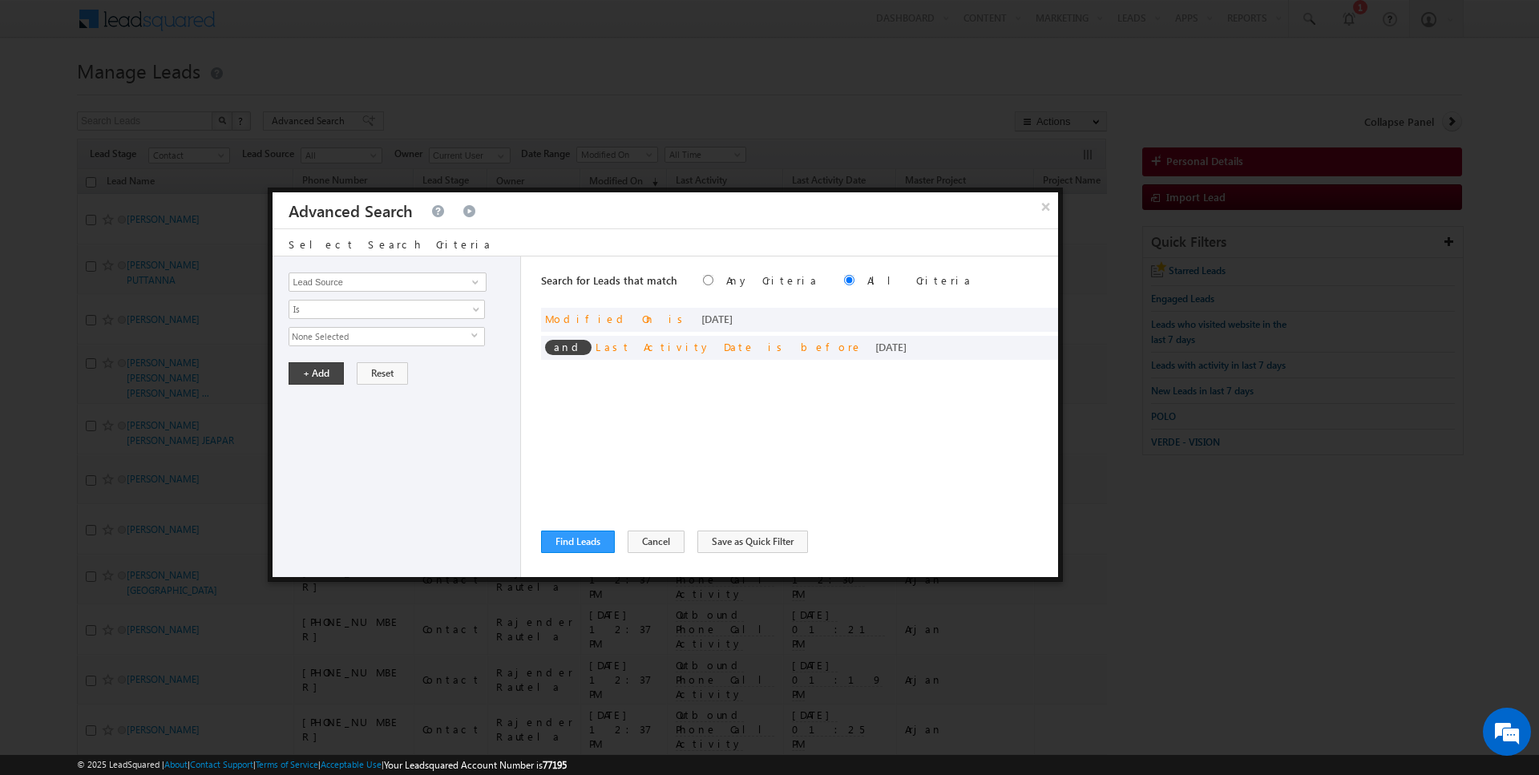
click at [328, 335] on span "None Selected" at bounding box center [380, 337] width 182 height 18
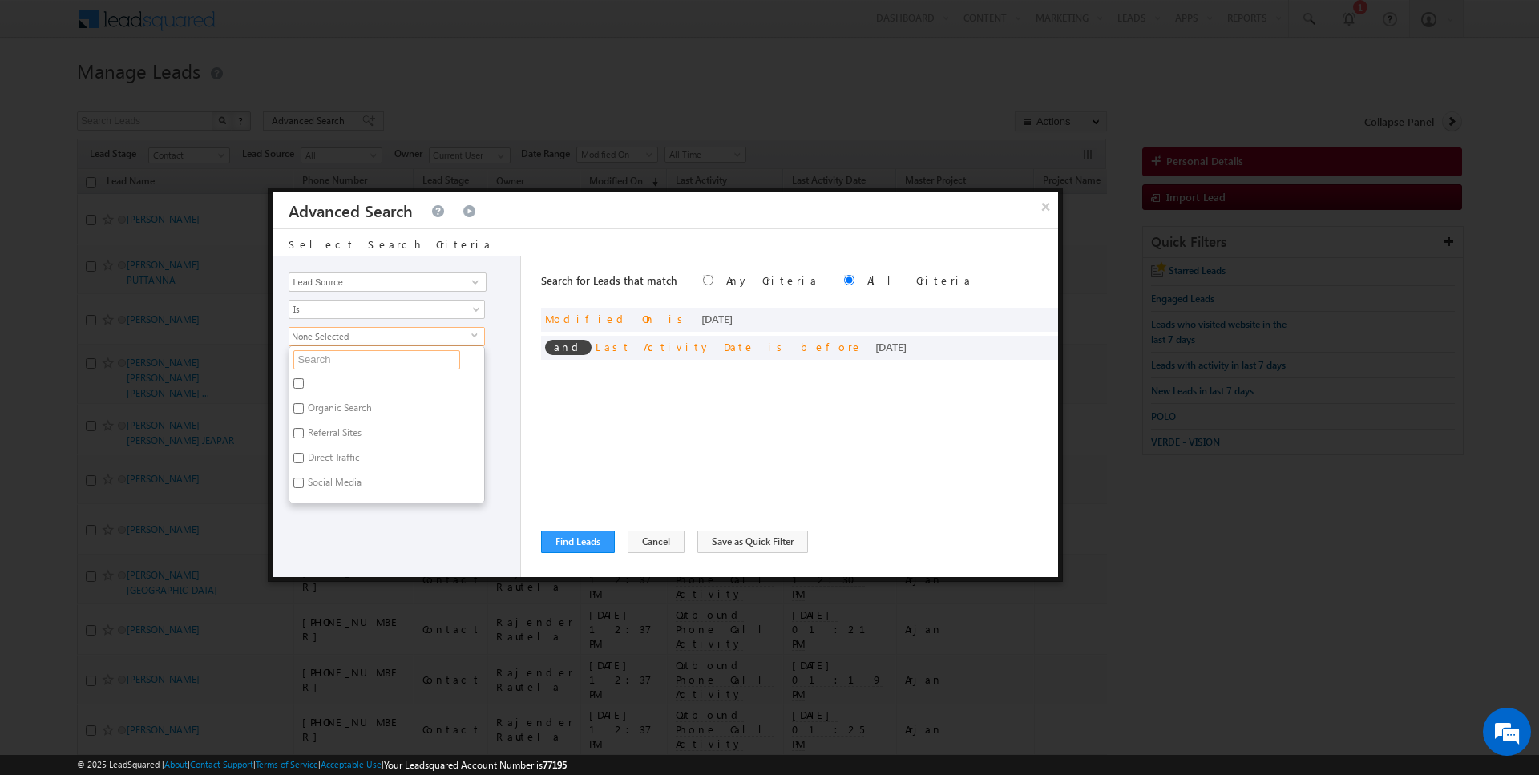
click at [328, 357] on input "text" at bounding box center [376, 359] width 167 height 19
click at [318, 385] on label "Damac Hills 2" at bounding box center [334, 386] width 91 height 25
click at [304, 385] on input "Damac Hills 2" at bounding box center [298, 383] width 10 height 10
click at [318, 407] on label "Damac Hills 1" at bounding box center [334, 410] width 91 height 25
click at [304, 407] on input "Damac Hills 1" at bounding box center [298, 408] width 10 height 10
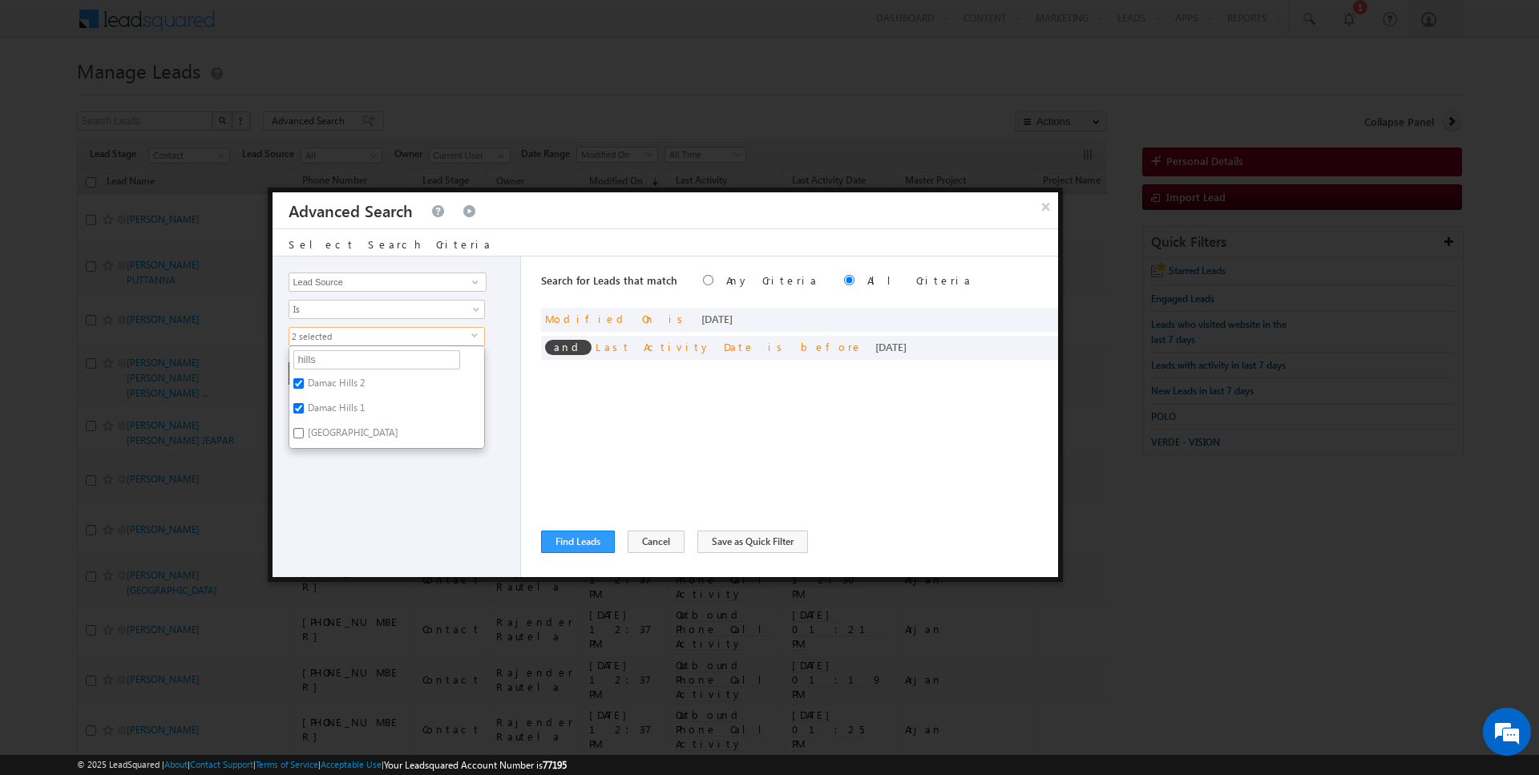
click at [335, 500] on div "Opportunity Type Lead Activity Task Sales Group Prospect Id Address 1 Address 2…" at bounding box center [397, 417] width 249 height 321
click at [313, 372] on button "+ Add" at bounding box center [316, 373] width 55 height 22
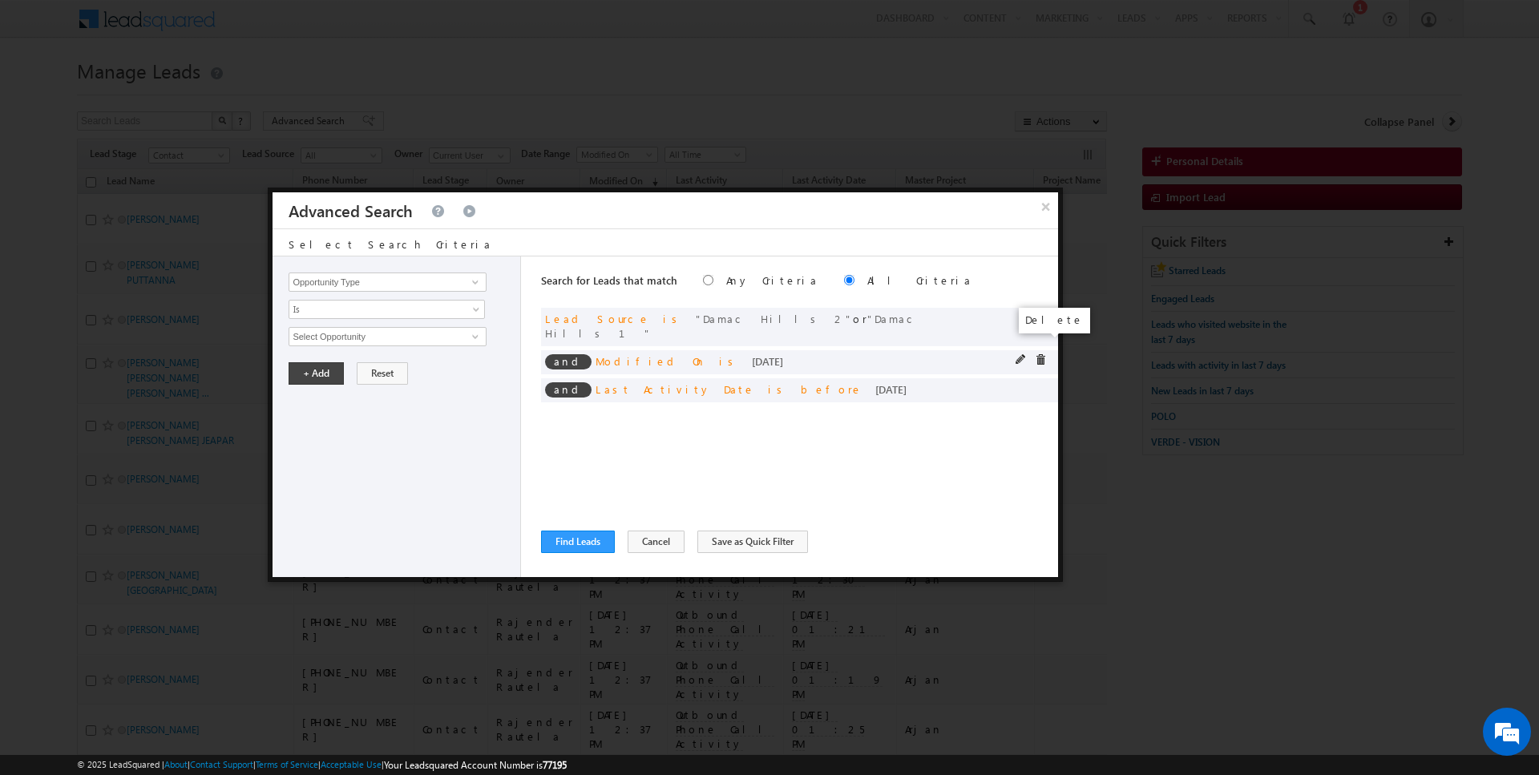
click at [1043, 354] on span at bounding box center [1040, 359] width 11 height 11
click at [0, 0] on span at bounding box center [0, 0] width 0 height 0
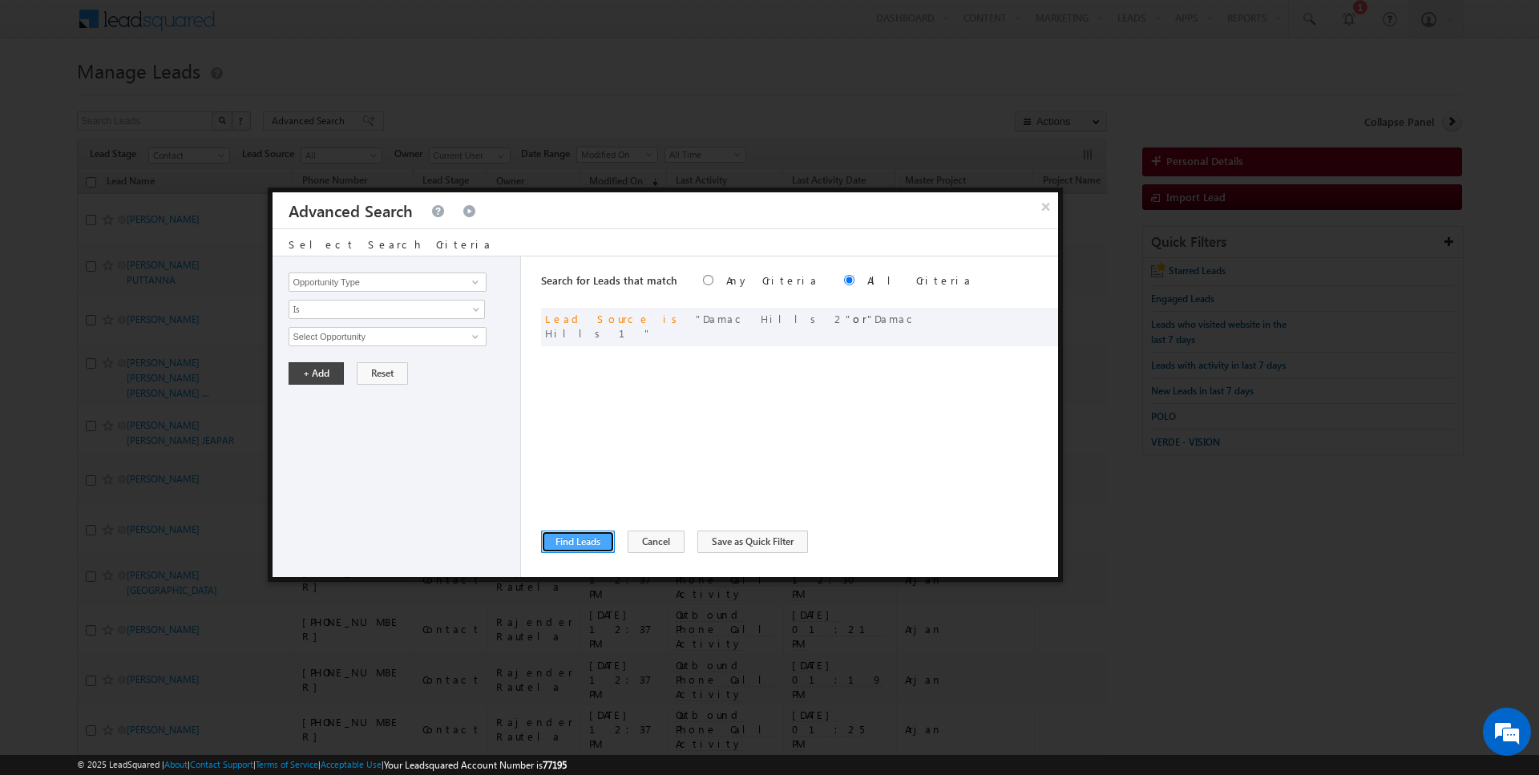
click at [589, 538] on button "Find Leads" at bounding box center [578, 542] width 74 height 22
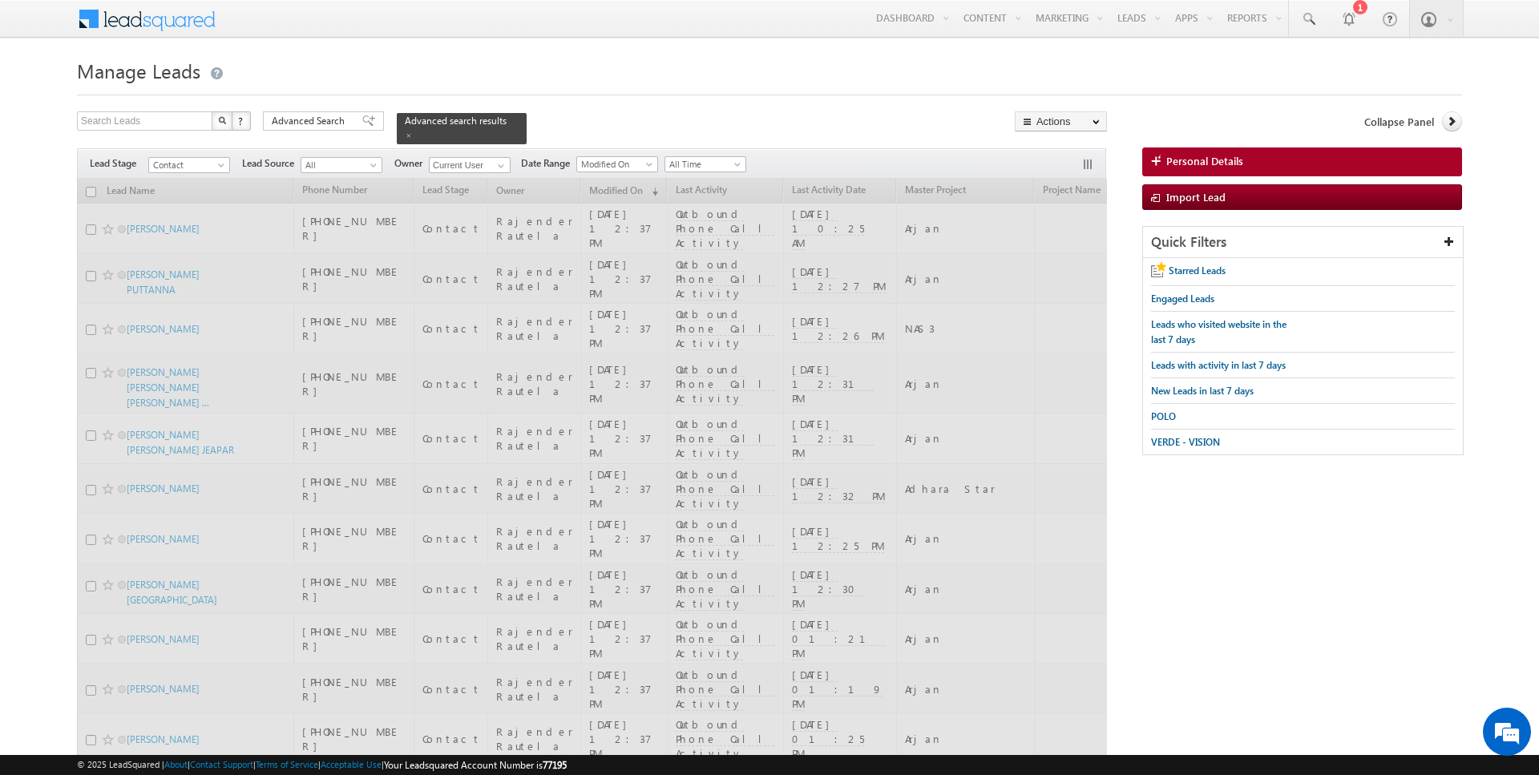
click at [93, 195] on input "checkbox" at bounding box center [91, 192] width 10 height 10
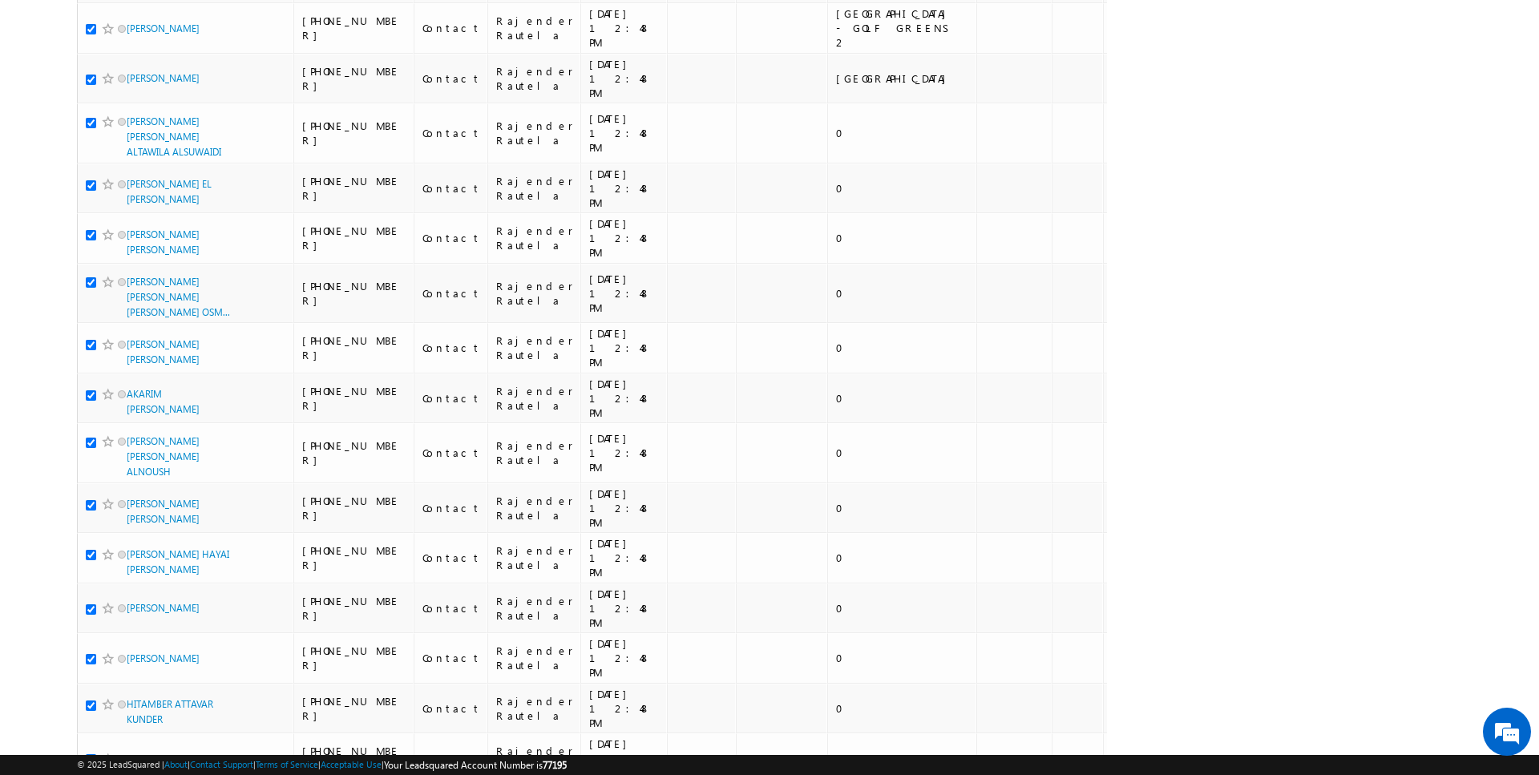
scroll to position [3824, 0]
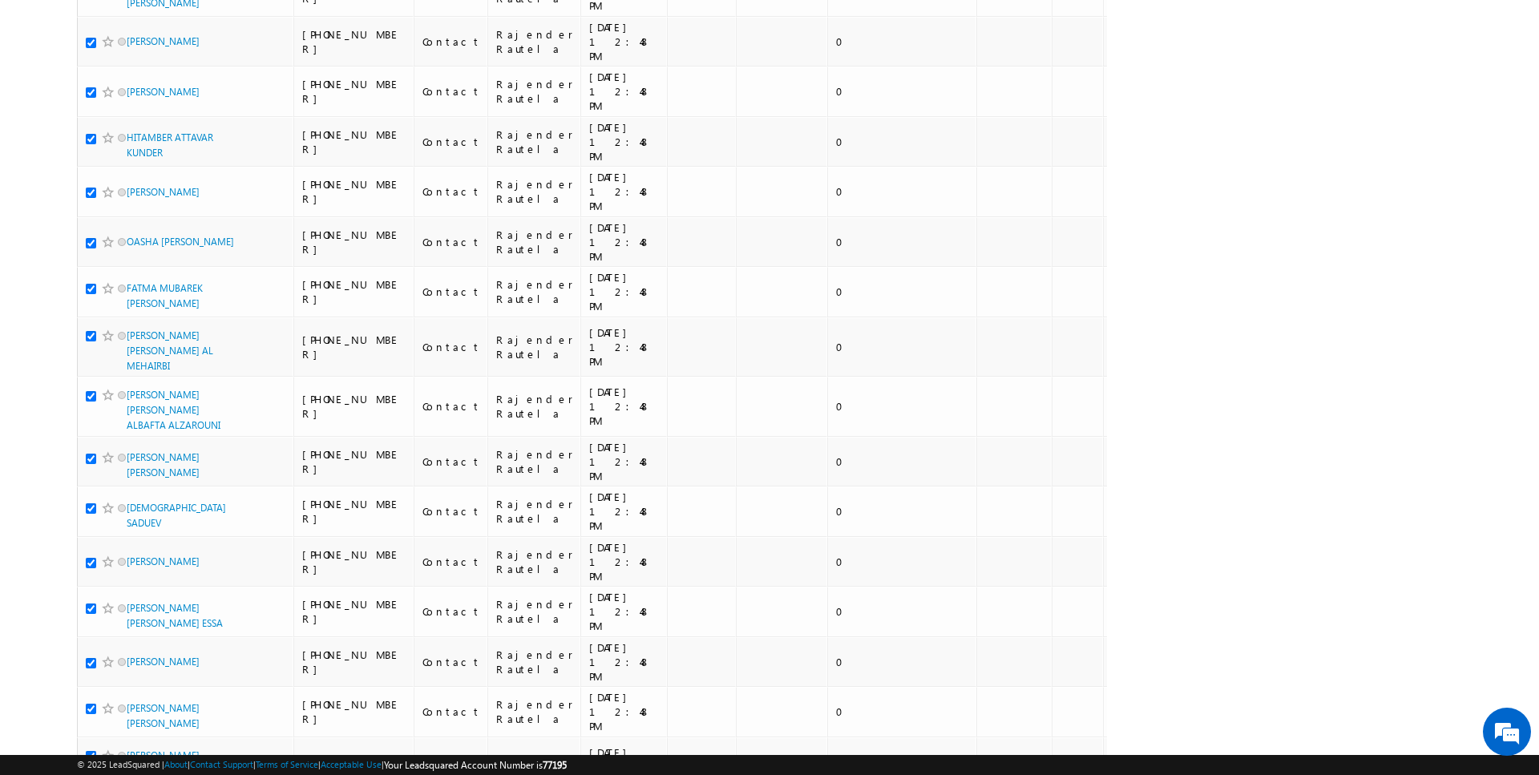
click at [128, 726] on li "50" at bounding box center [132, 730] width 38 height 16
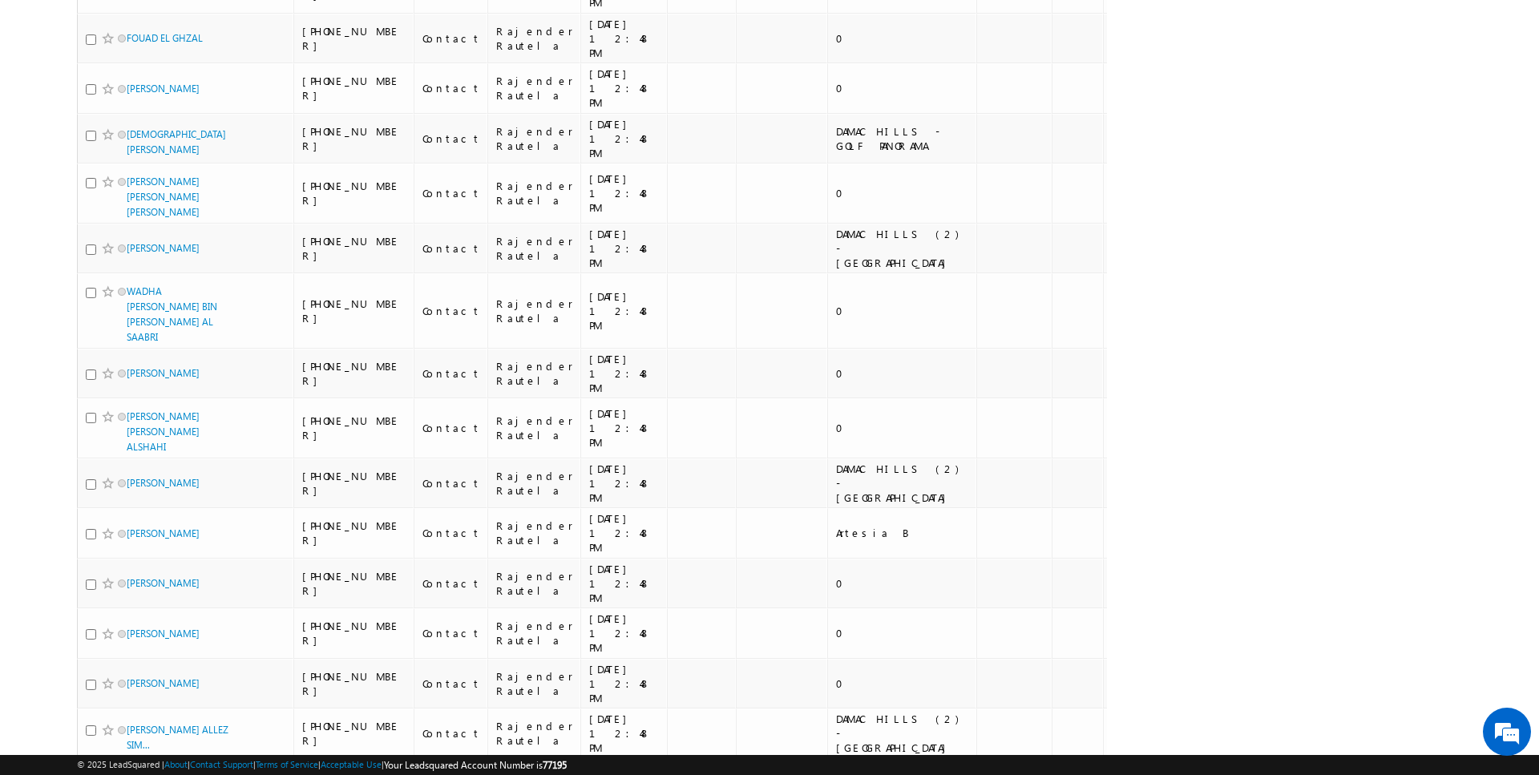
scroll to position [0, 0]
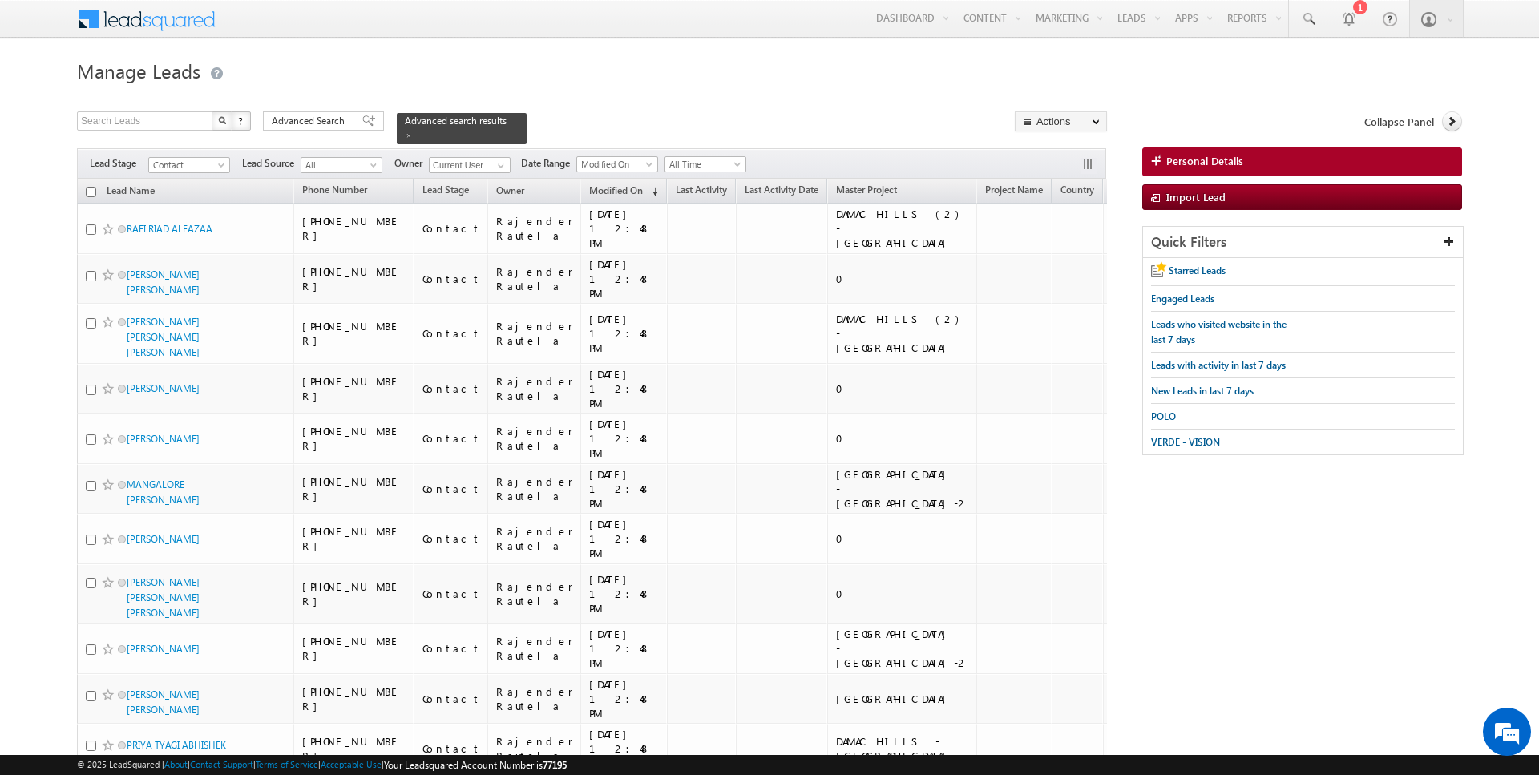
click at [91, 192] on input "checkbox" at bounding box center [91, 192] width 10 height 10
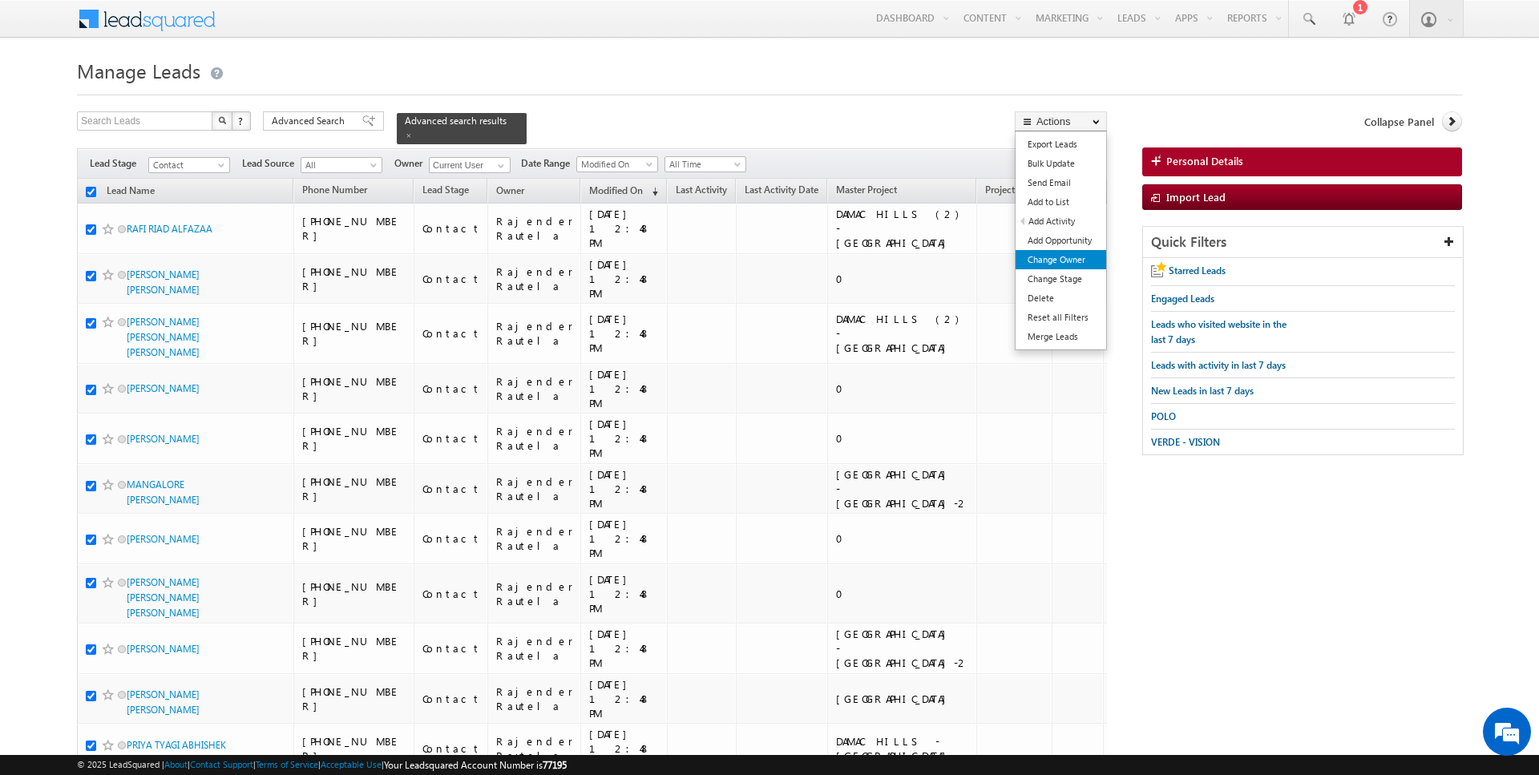
click at [1085, 261] on link "Change Owner" at bounding box center [1061, 259] width 91 height 19
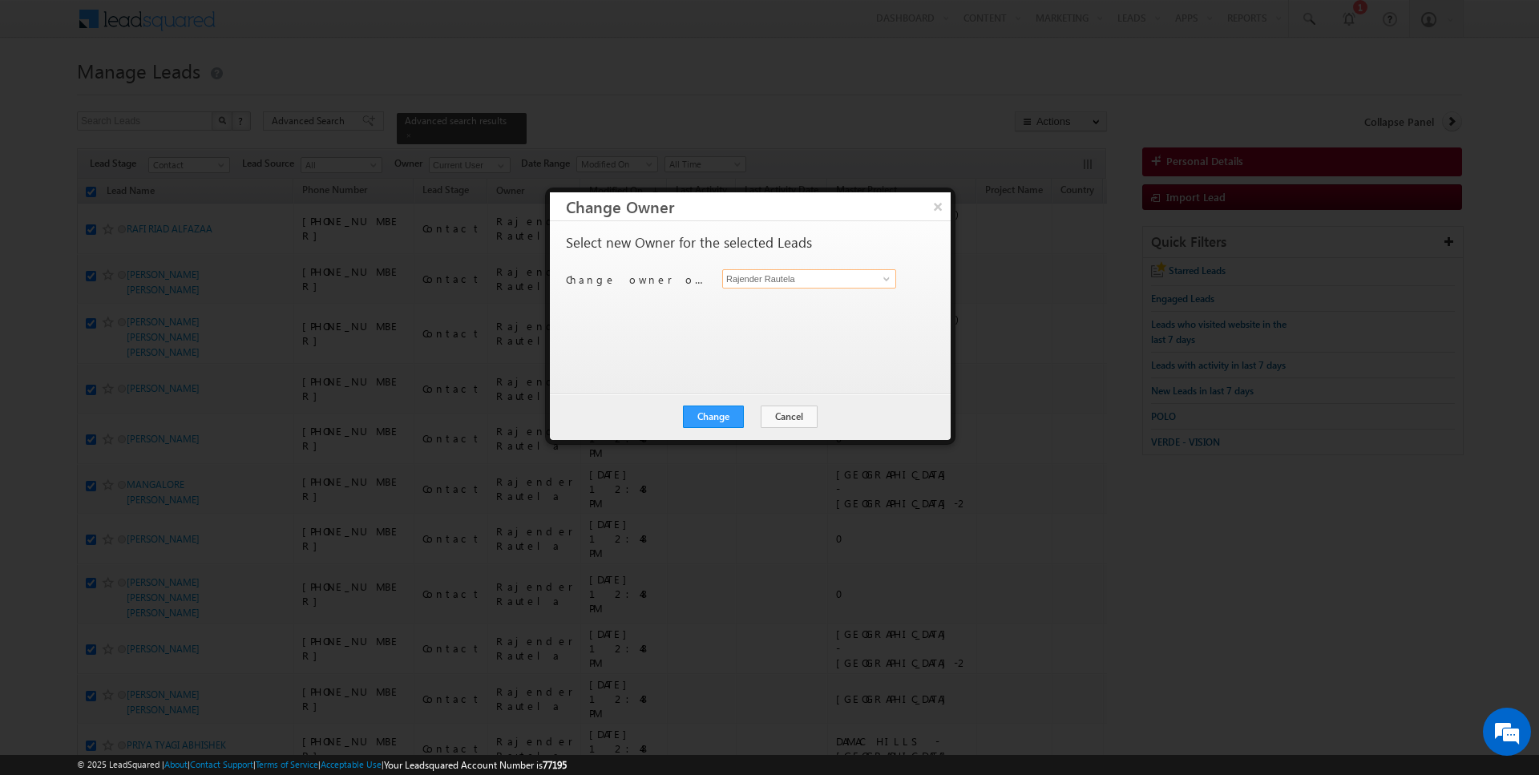
click at [775, 272] on input "Rajender Rautela" at bounding box center [809, 278] width 174 height 19
click at [724, 411] on button "Change" at bounding box center [713, 417] width 61 height 22
click at [771, 411] on button "Close" at bounding box center [752, 417] width 51 height 22
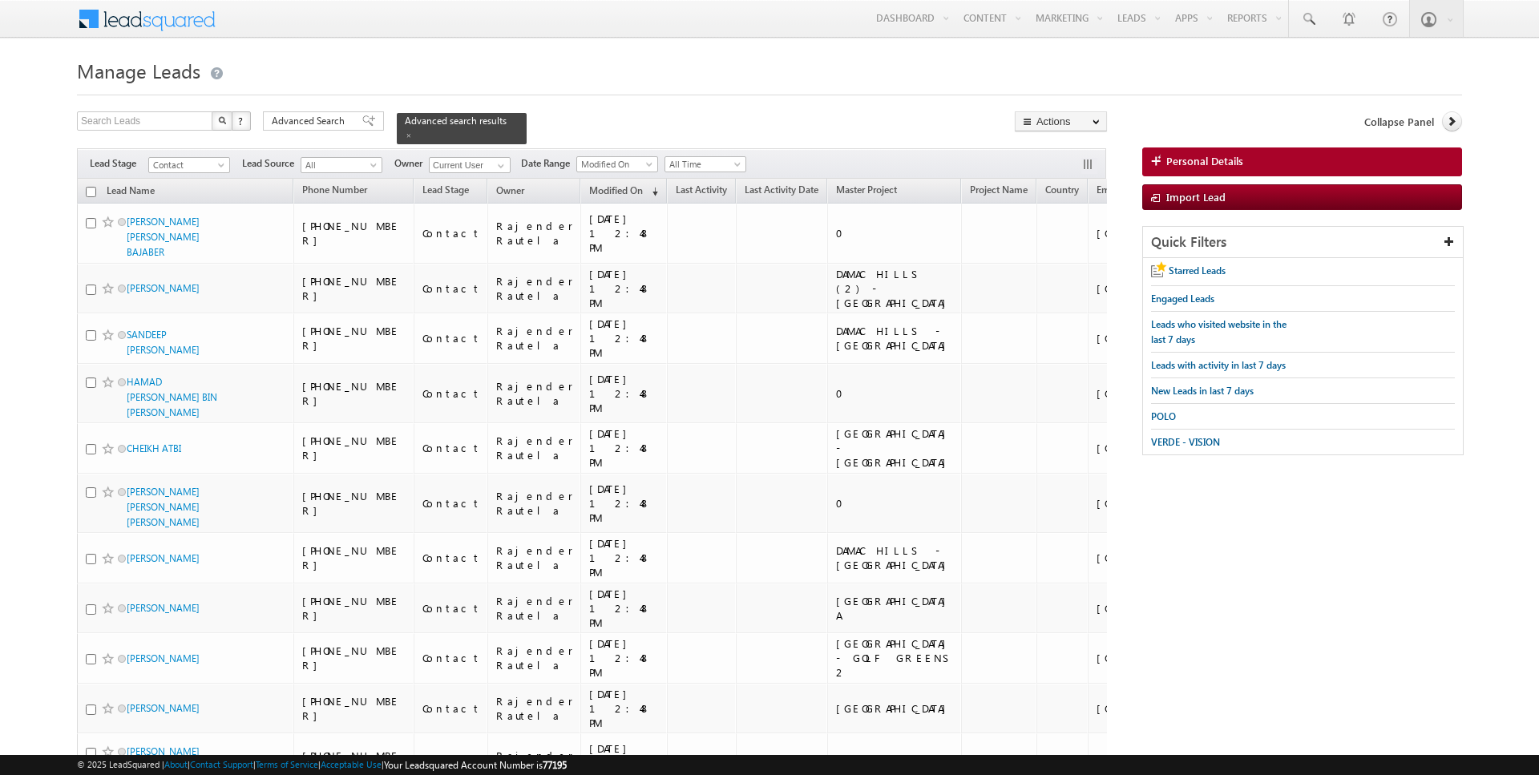
click at [91, 193] on input "checkbox" at bounding box center [91, 192] width 10 height 10
checkbox input "true"
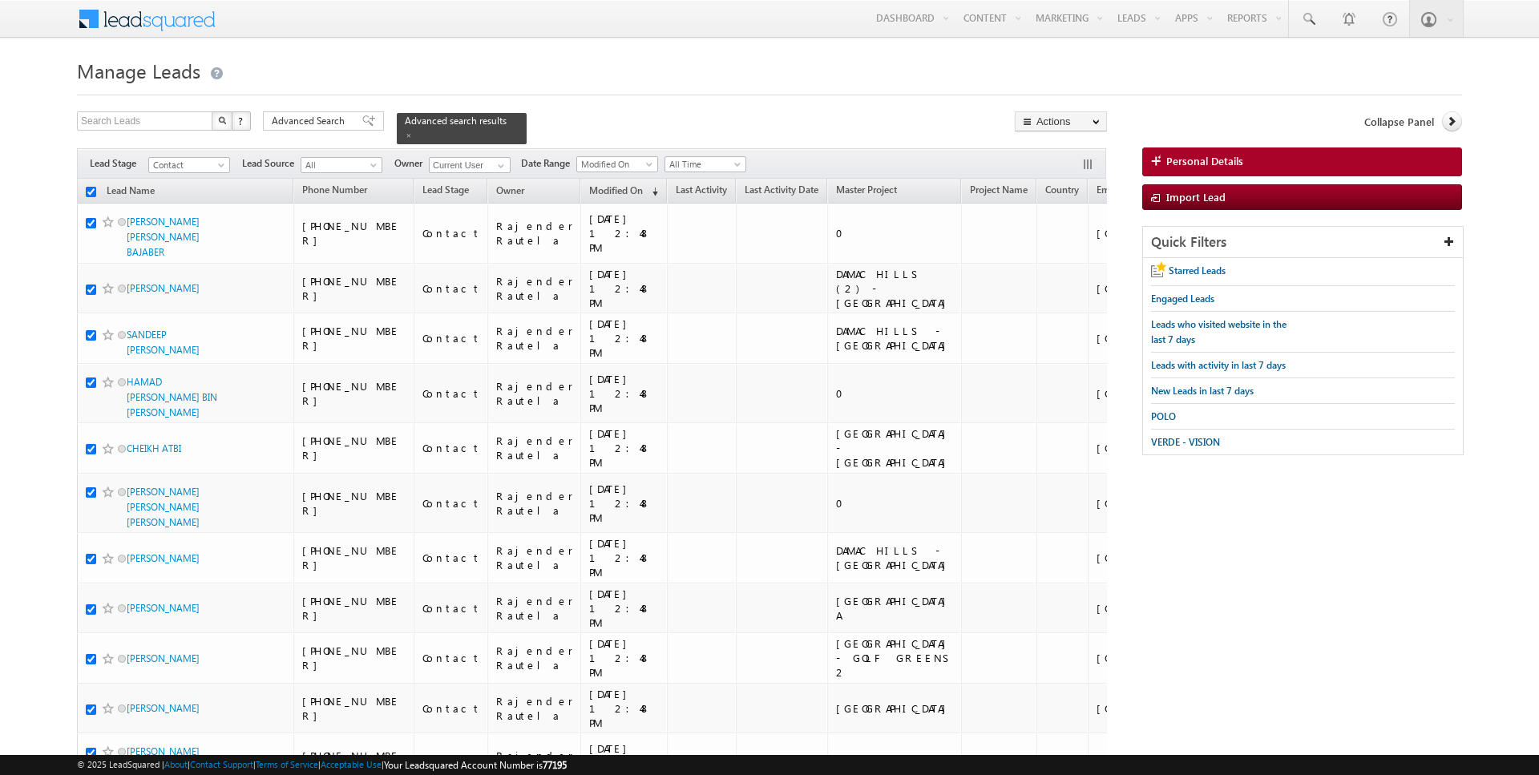
checkbox input "true"
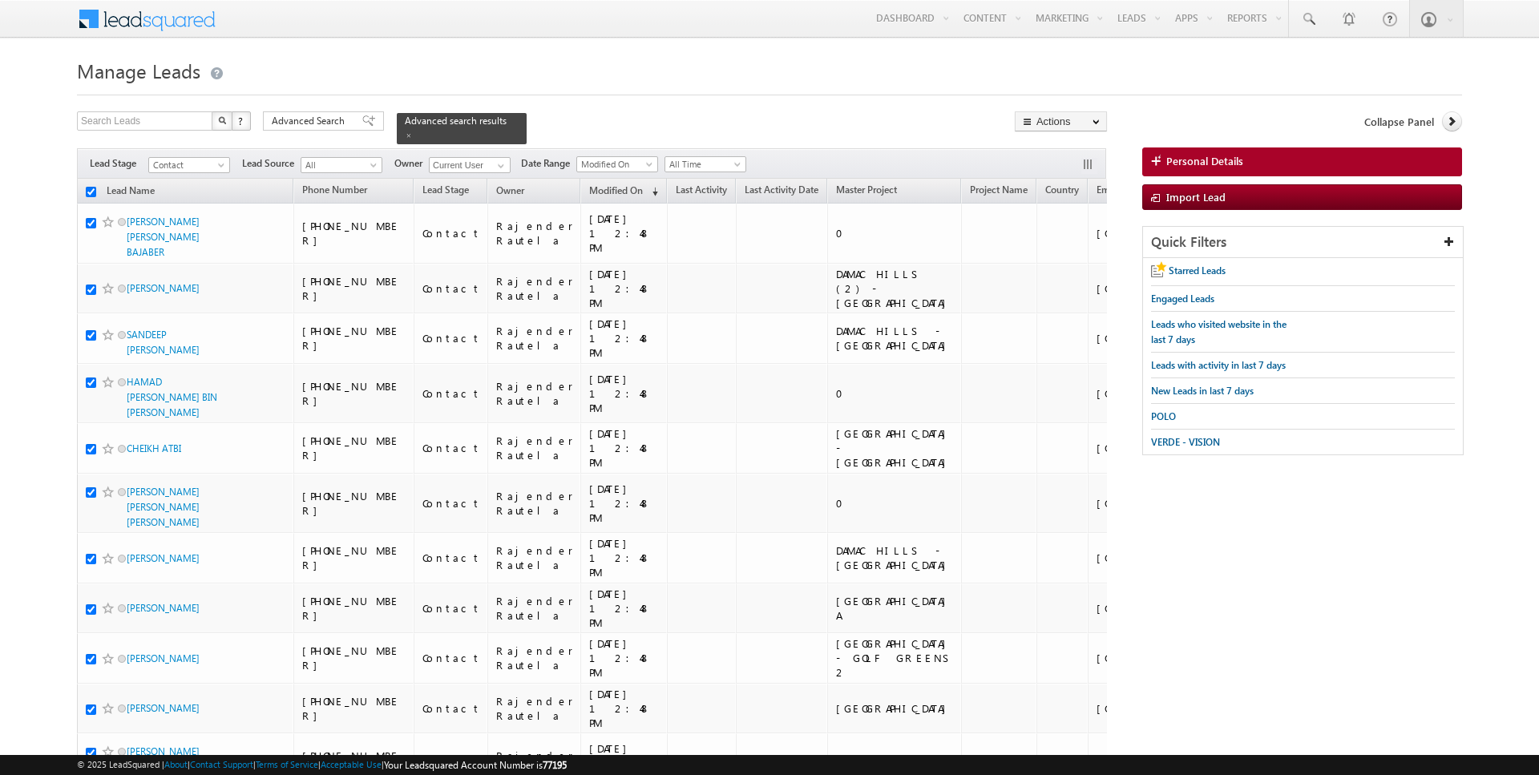
checkbox input "true"
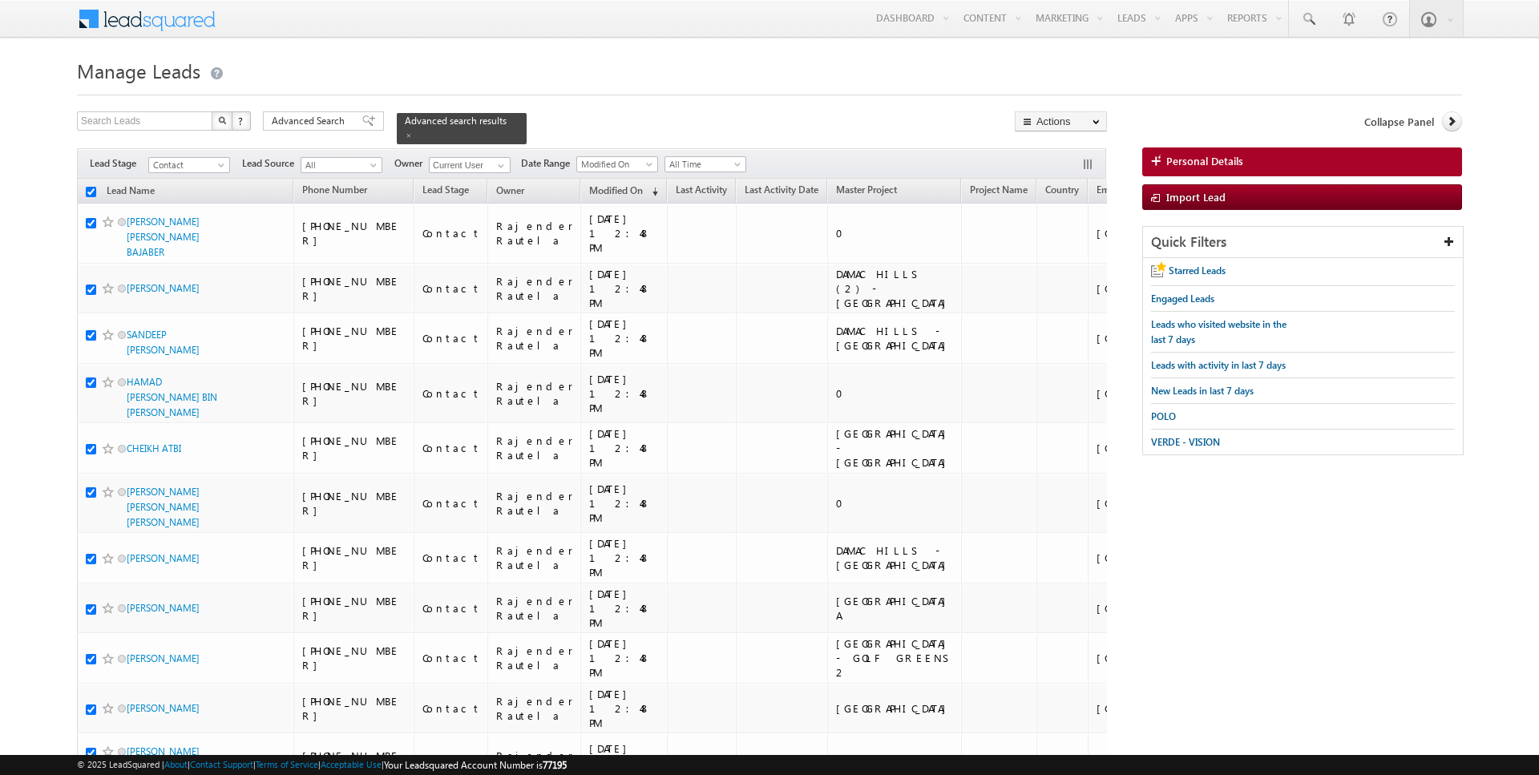
checkbox input "true"
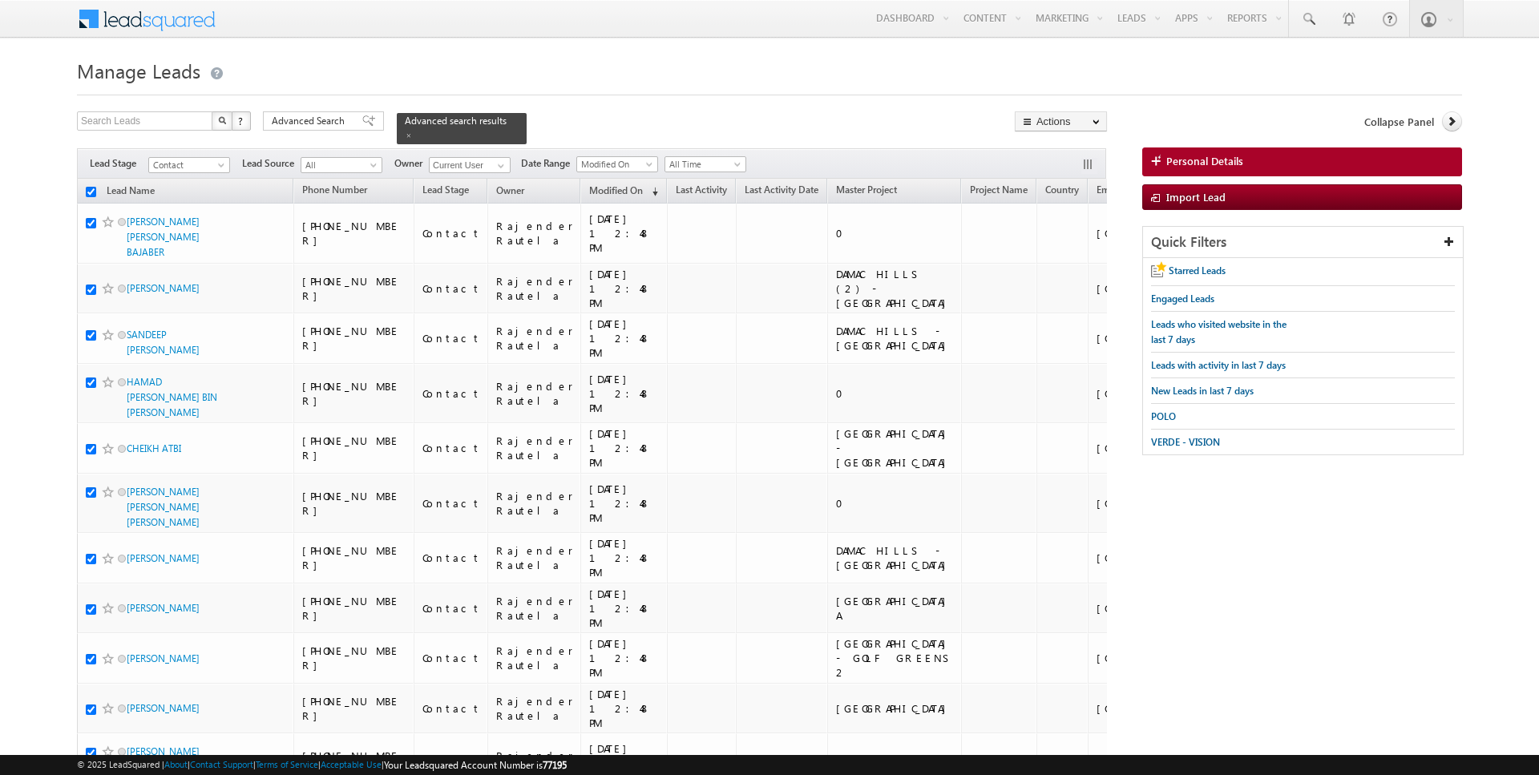
checkbox input "true"
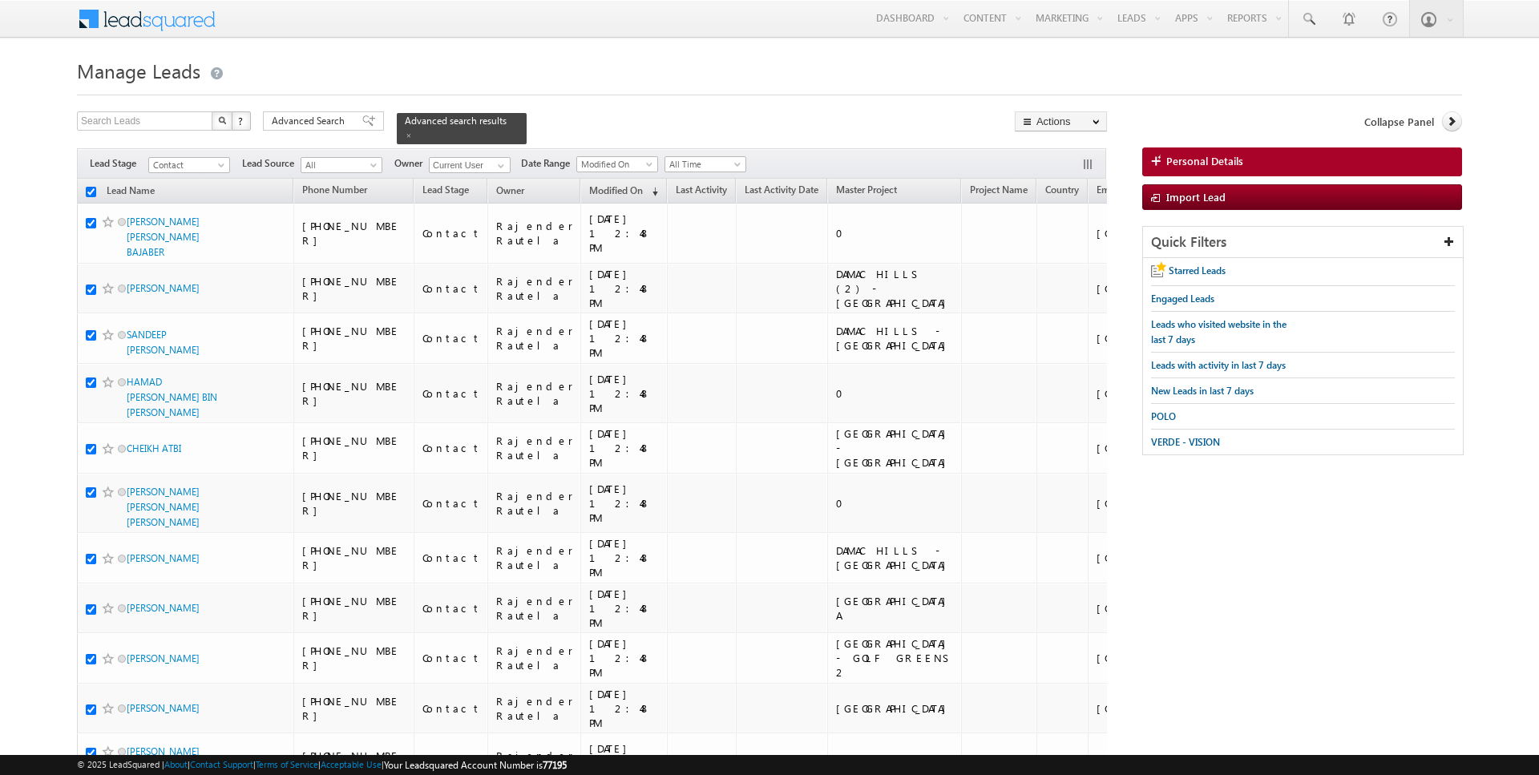
checkbox input "true"
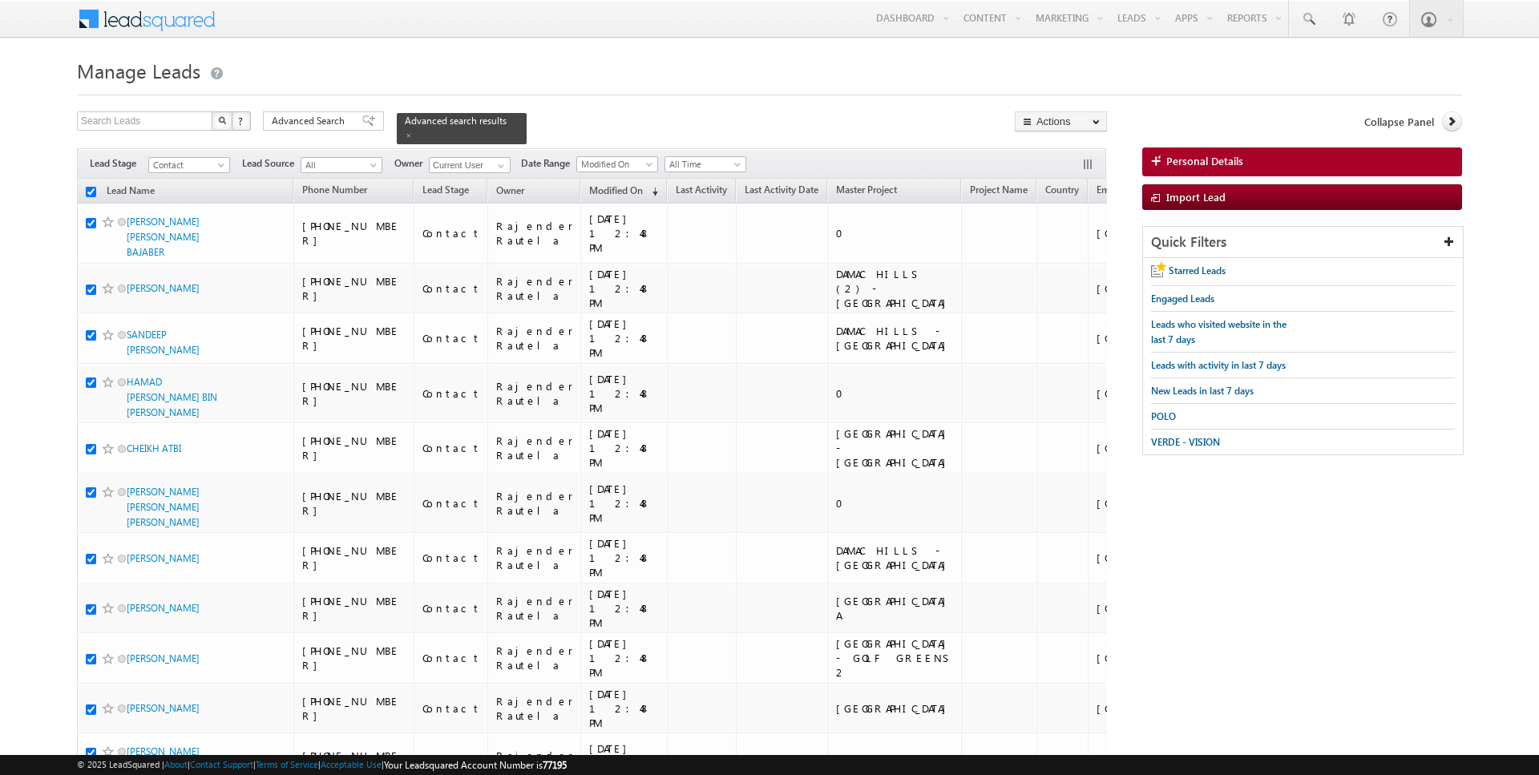
checkbox input "true"
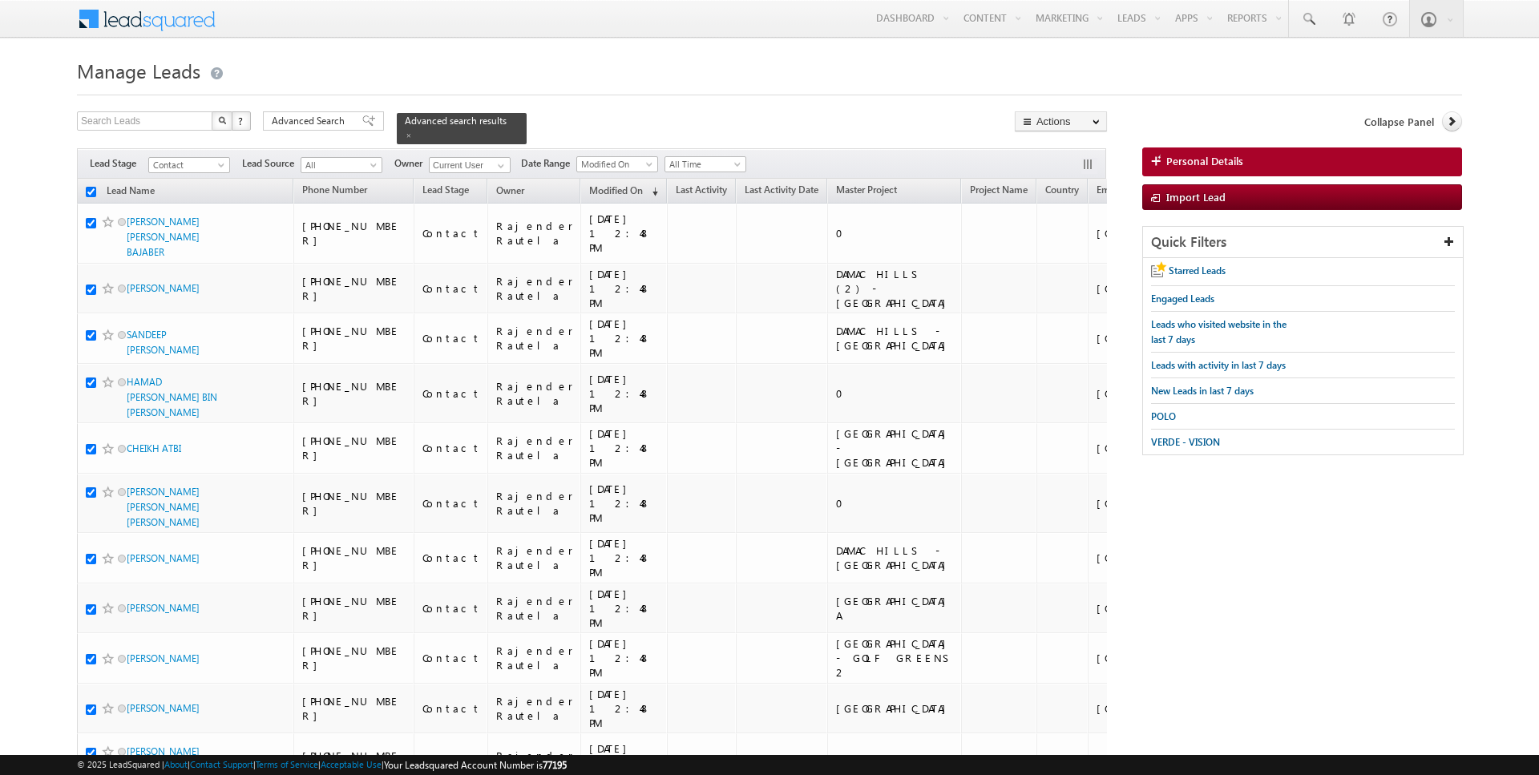
checkbox input "true"
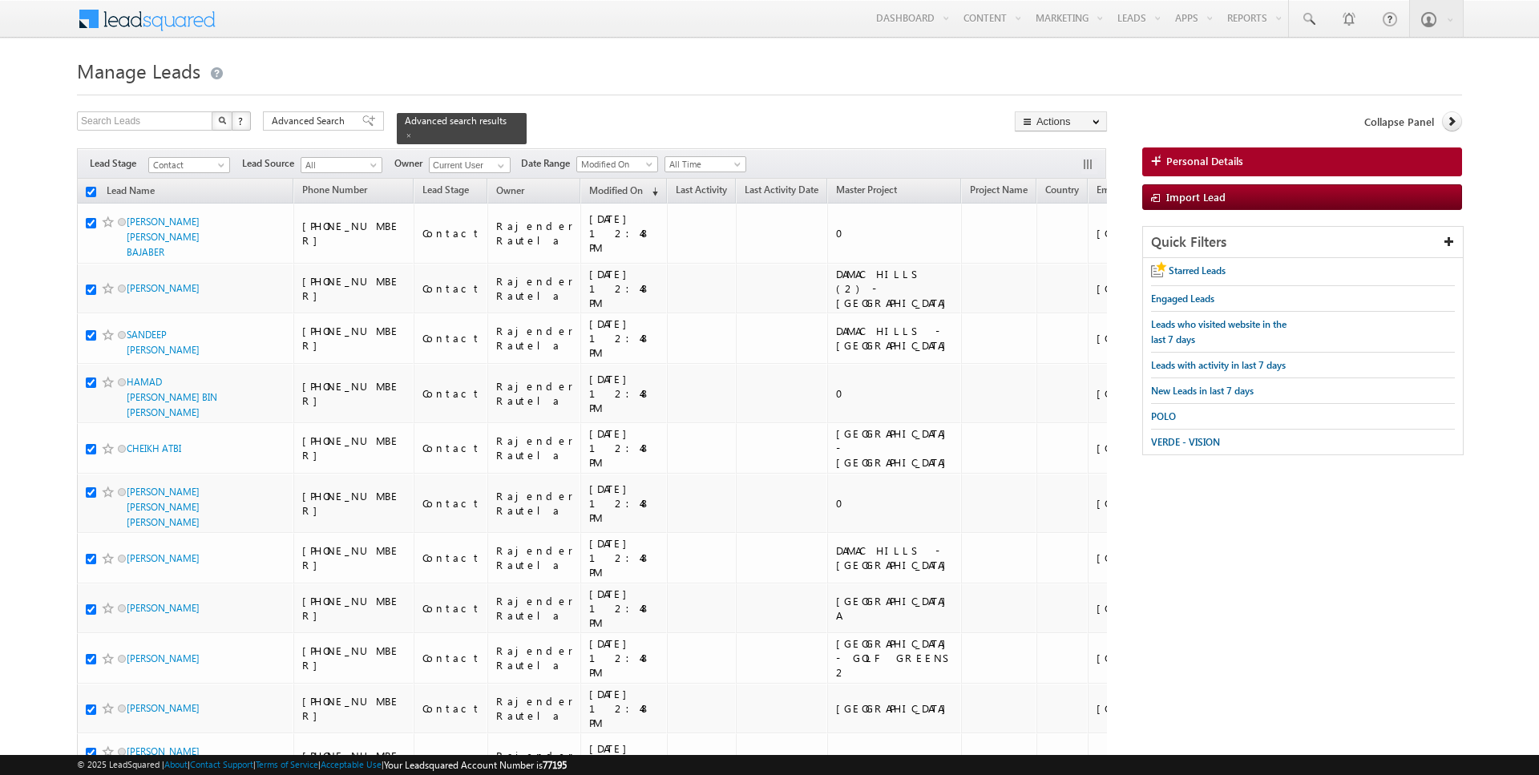
checkbox input "true"
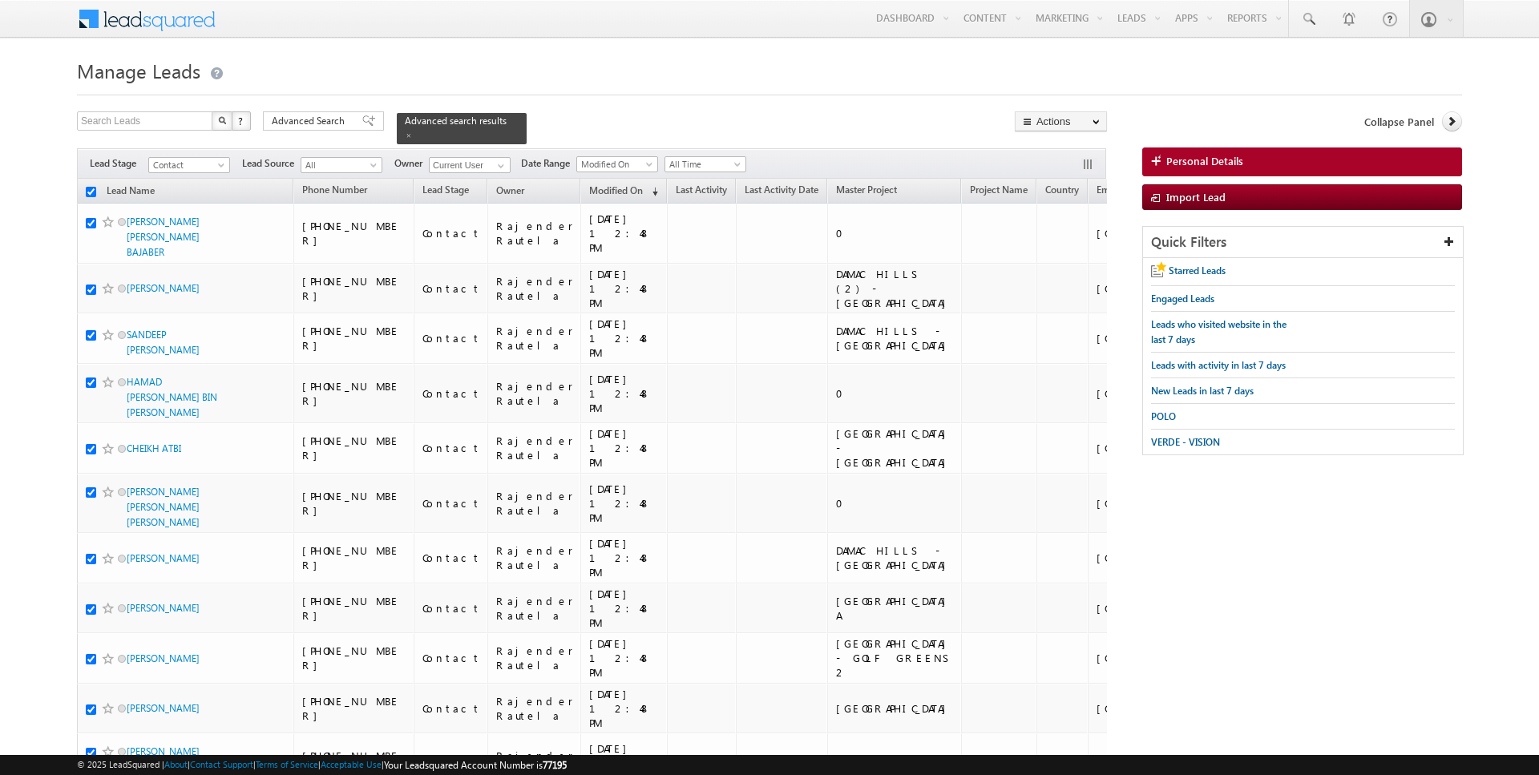
checkbox input "true"
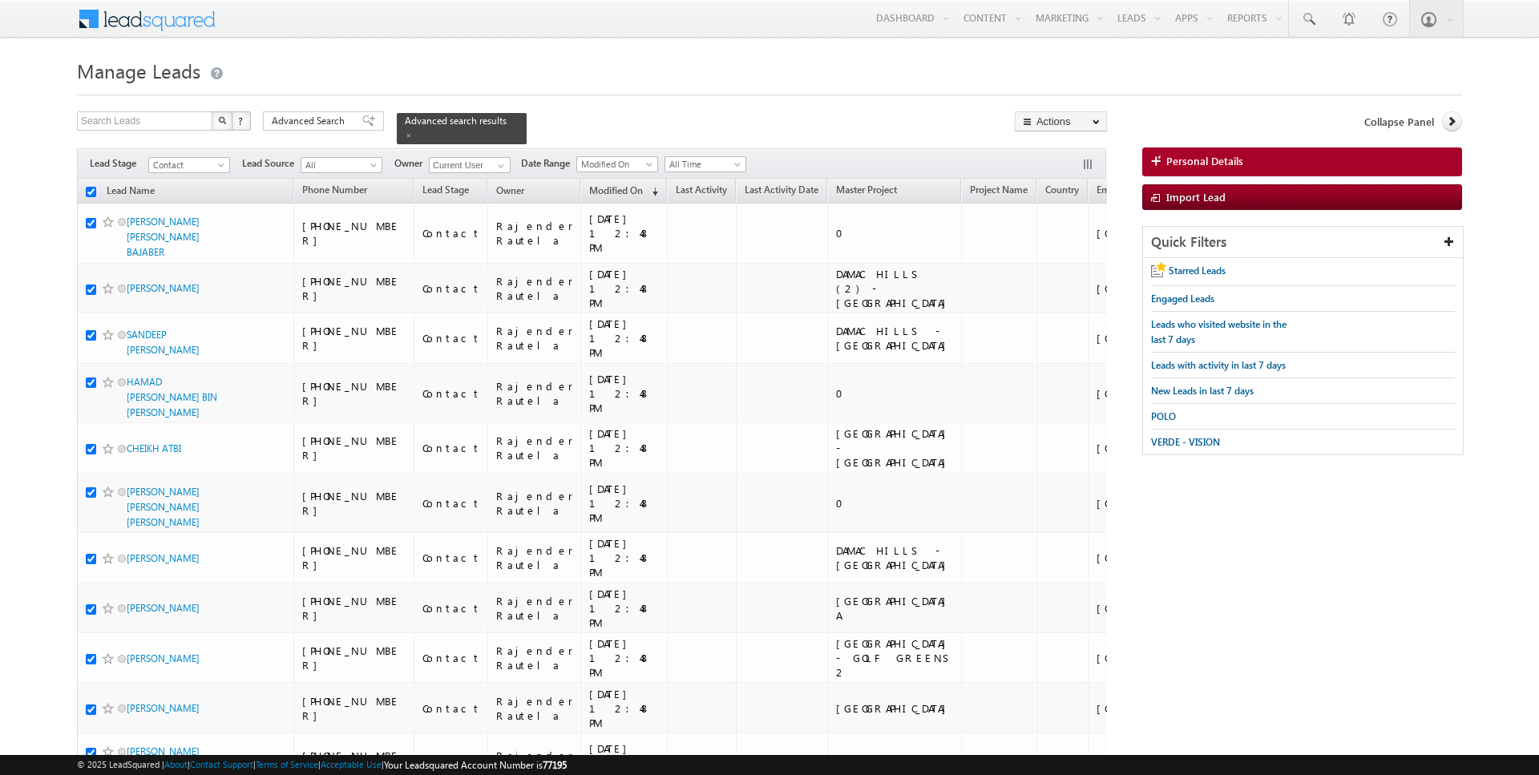
checkbox input "true"
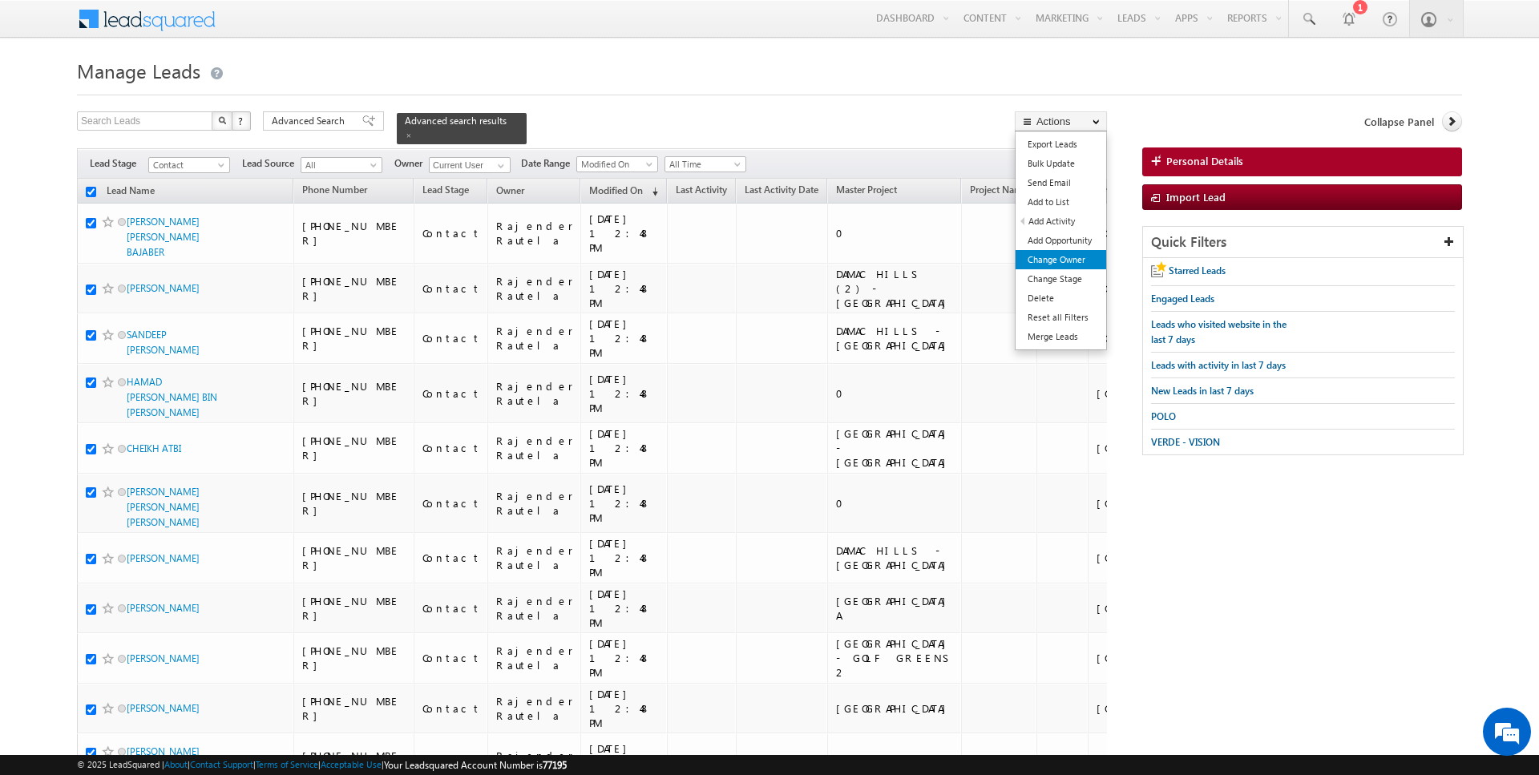
click at [1075, 256] on link "Change Owner" at bounding box center [1061, 259] width 91 height 19
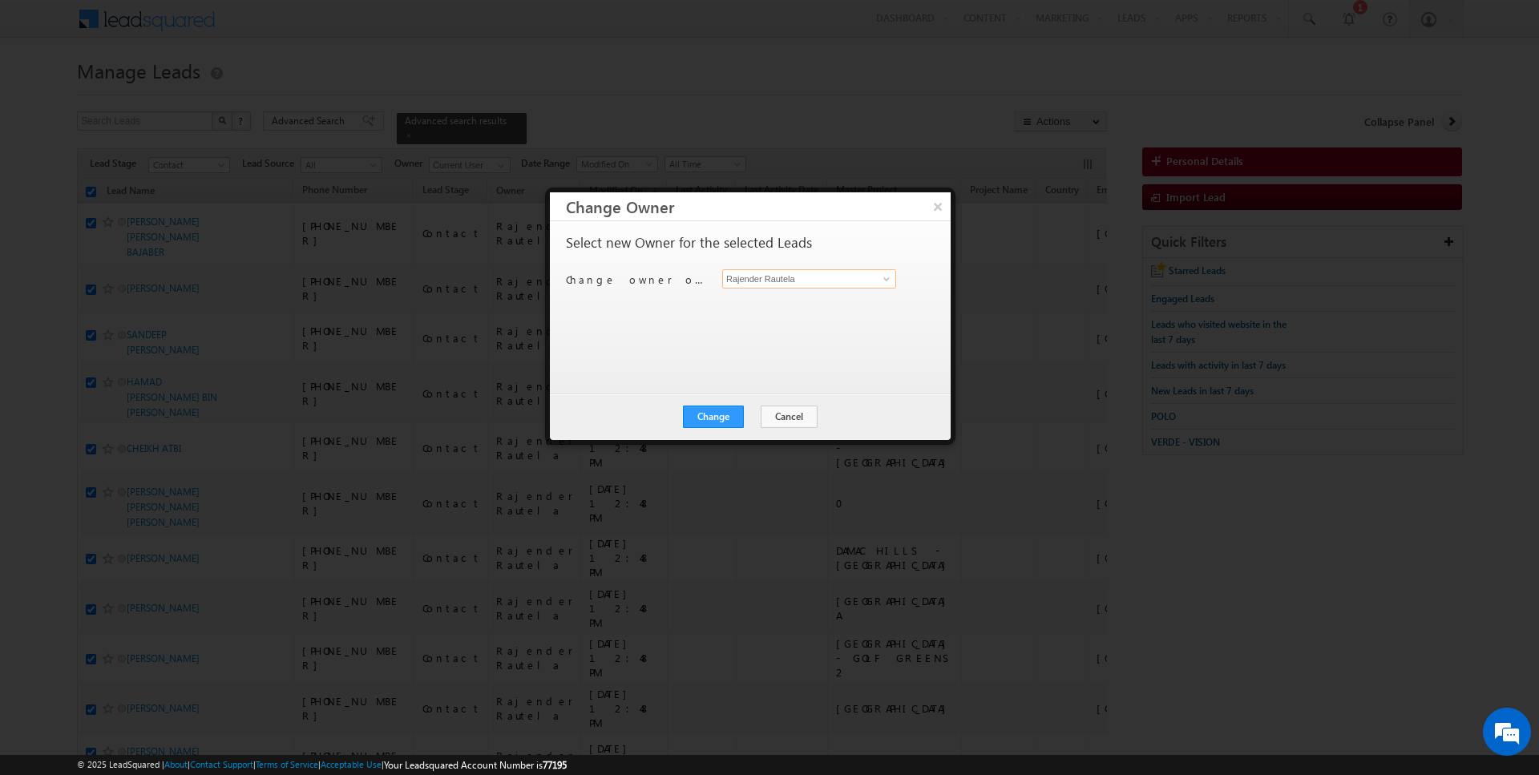
click at [755, 277] on input "Rajender Rautela" at bounding box center [809, 278] width 174 height 19
type input "r"
type input "a"
type input "Rahul Joshi"
click at [707, 426] on button "Change" at bounding box center [713, 417] width 61 height 22
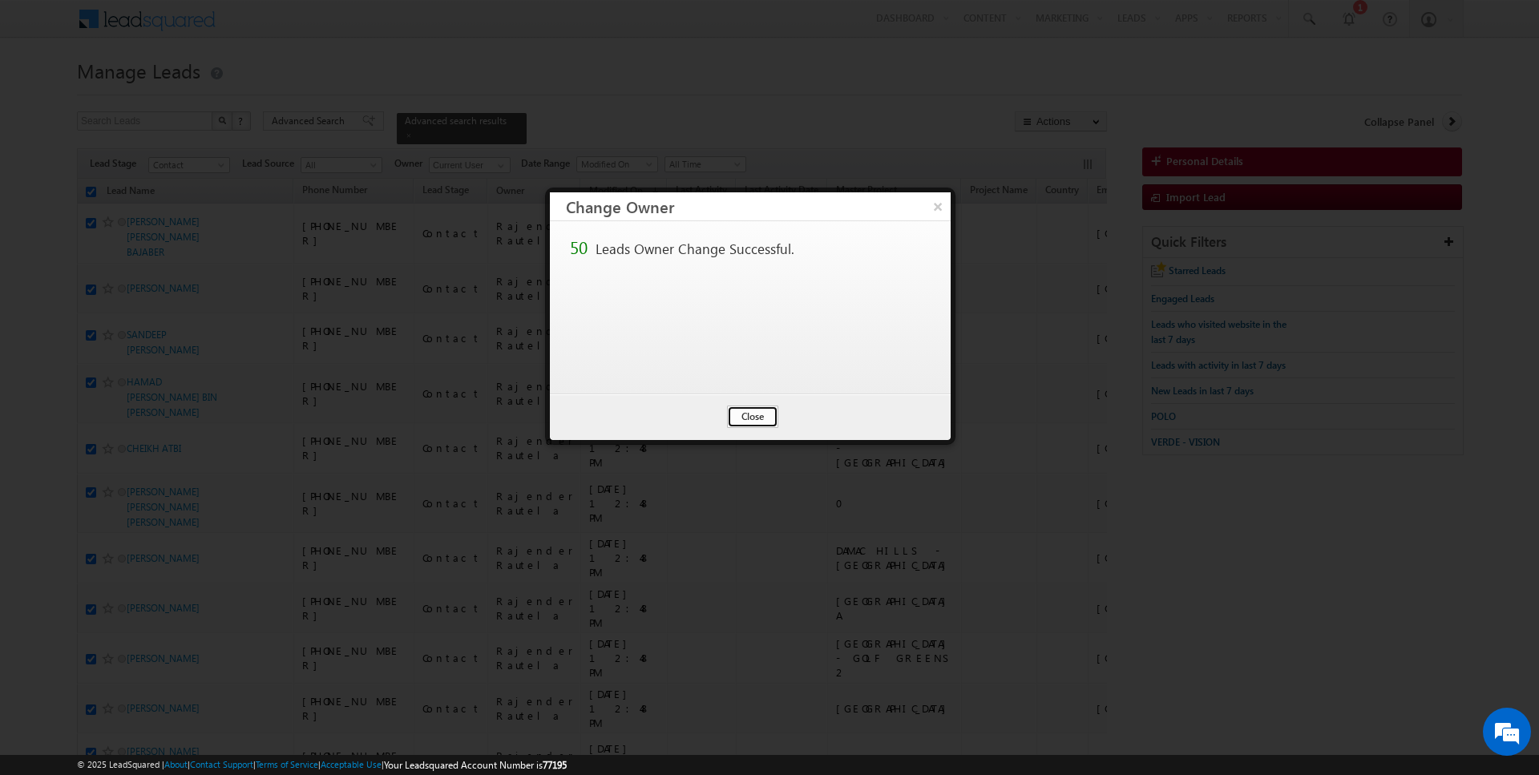
click at [761, 420] on button "Close" at bounding box center [752, 417] width 51 height 22
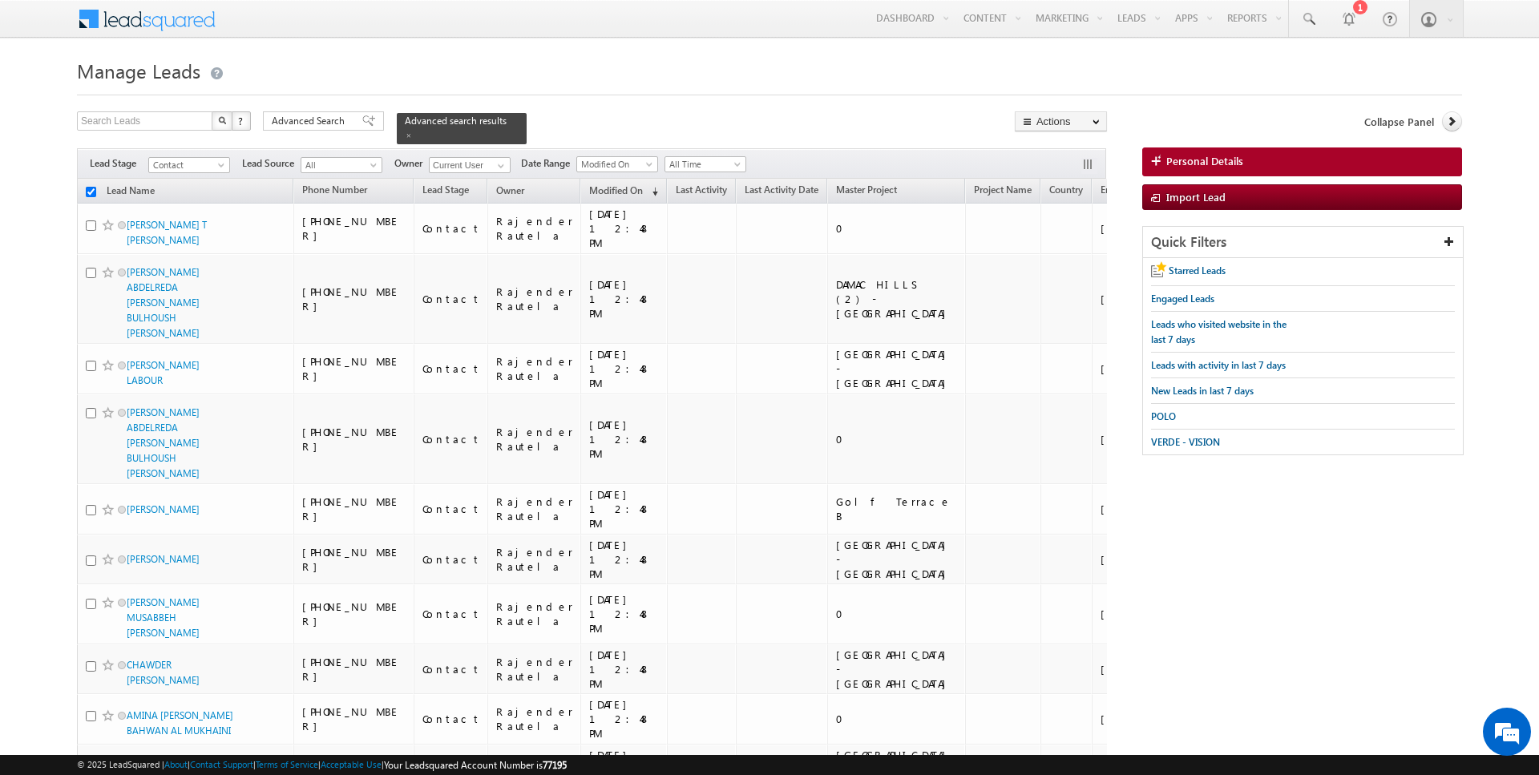
checkbox input "false"
click at [88, 190] on input "checkbox" at bounding box center [91, 192] width 10 height 10
checkbox input "true"
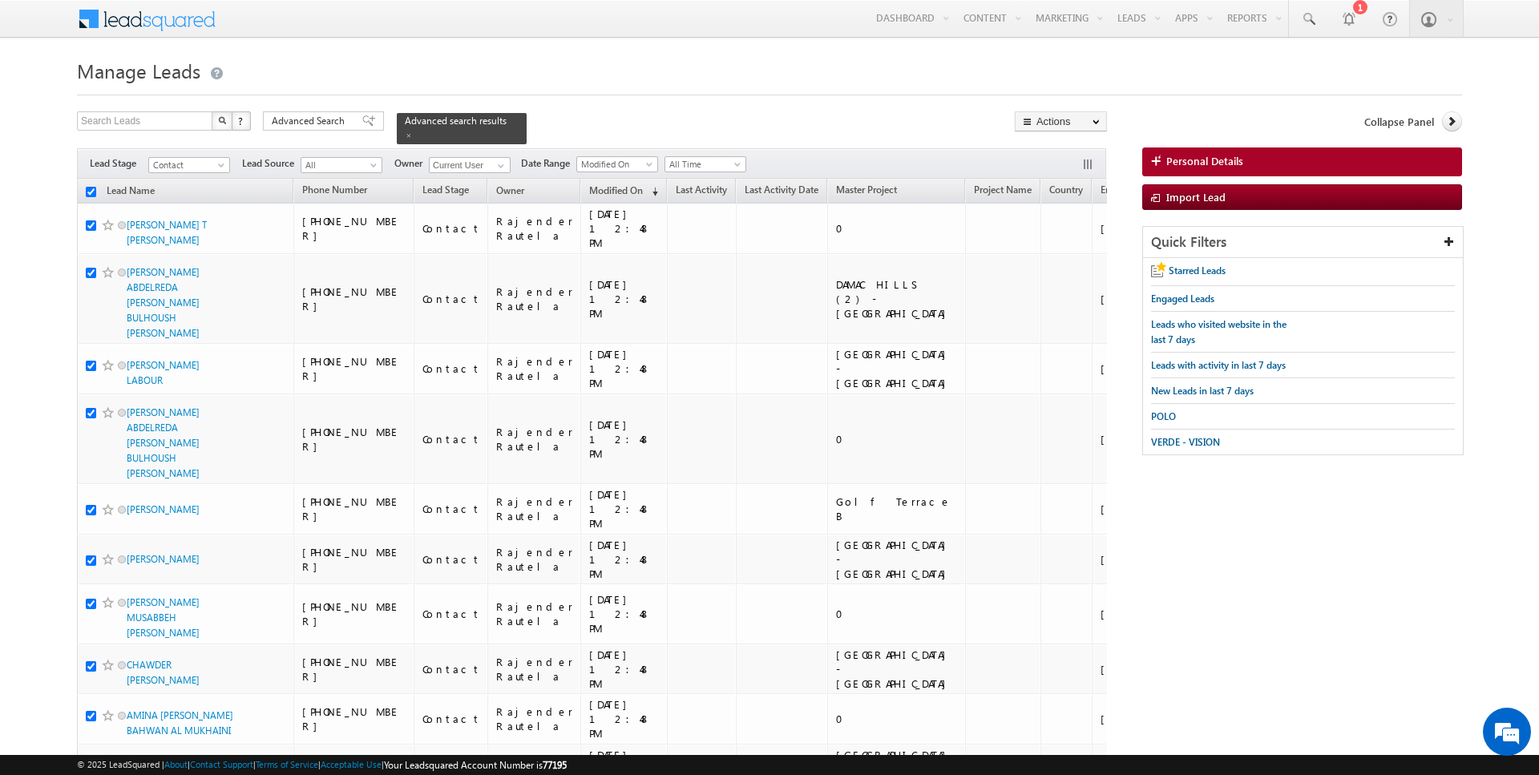
checkbox input "true"
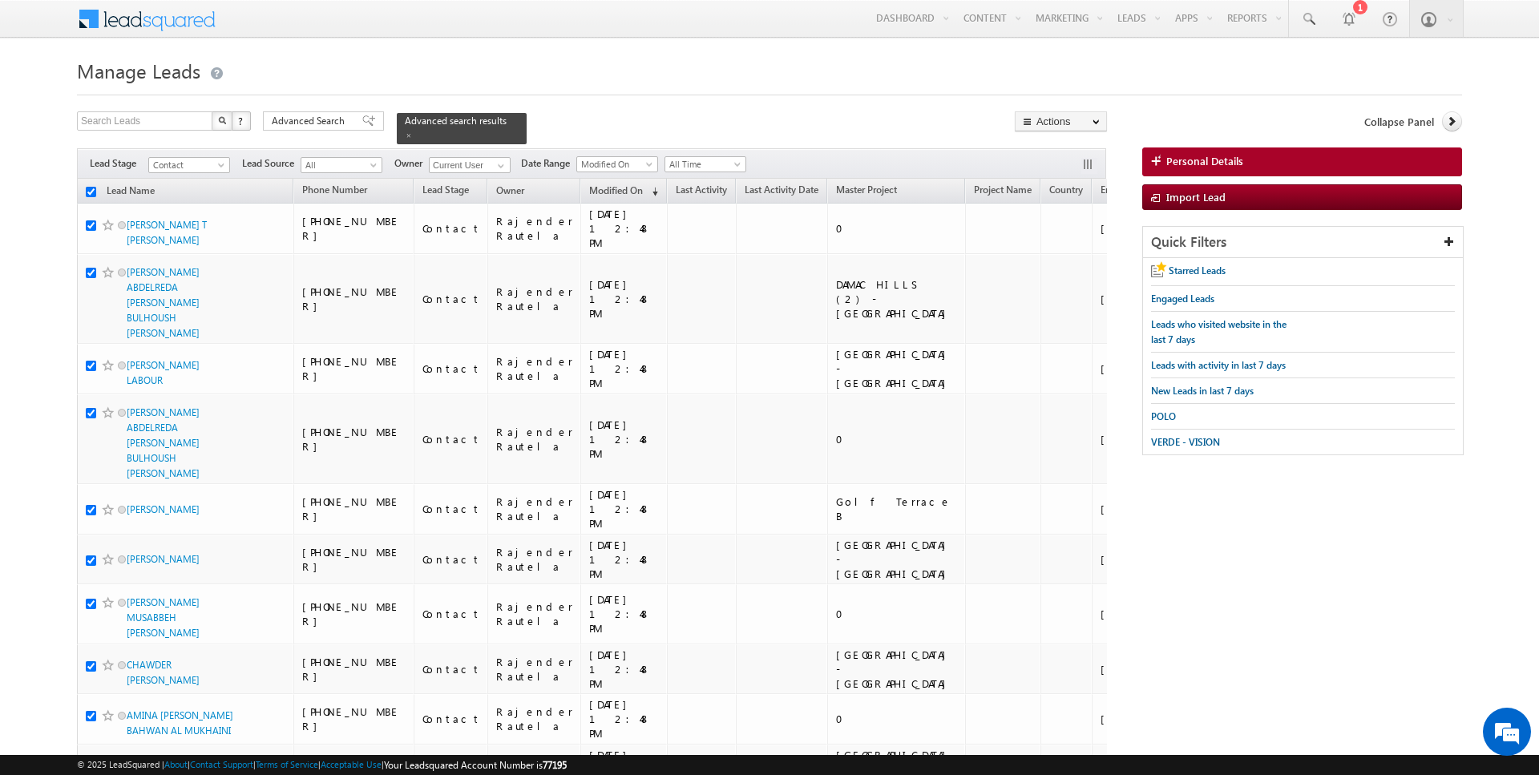
checkbox input "true"
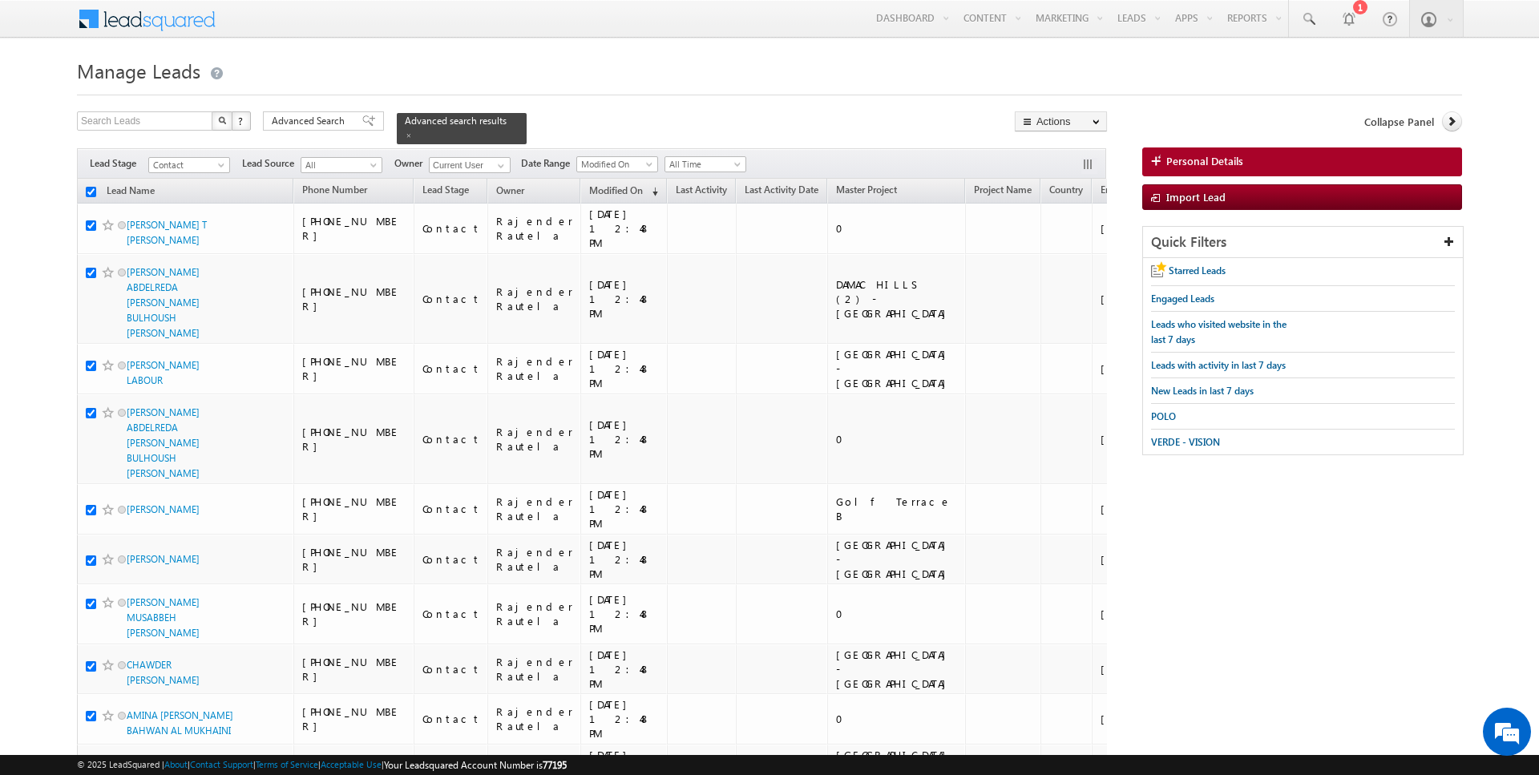
checkbox input "true"
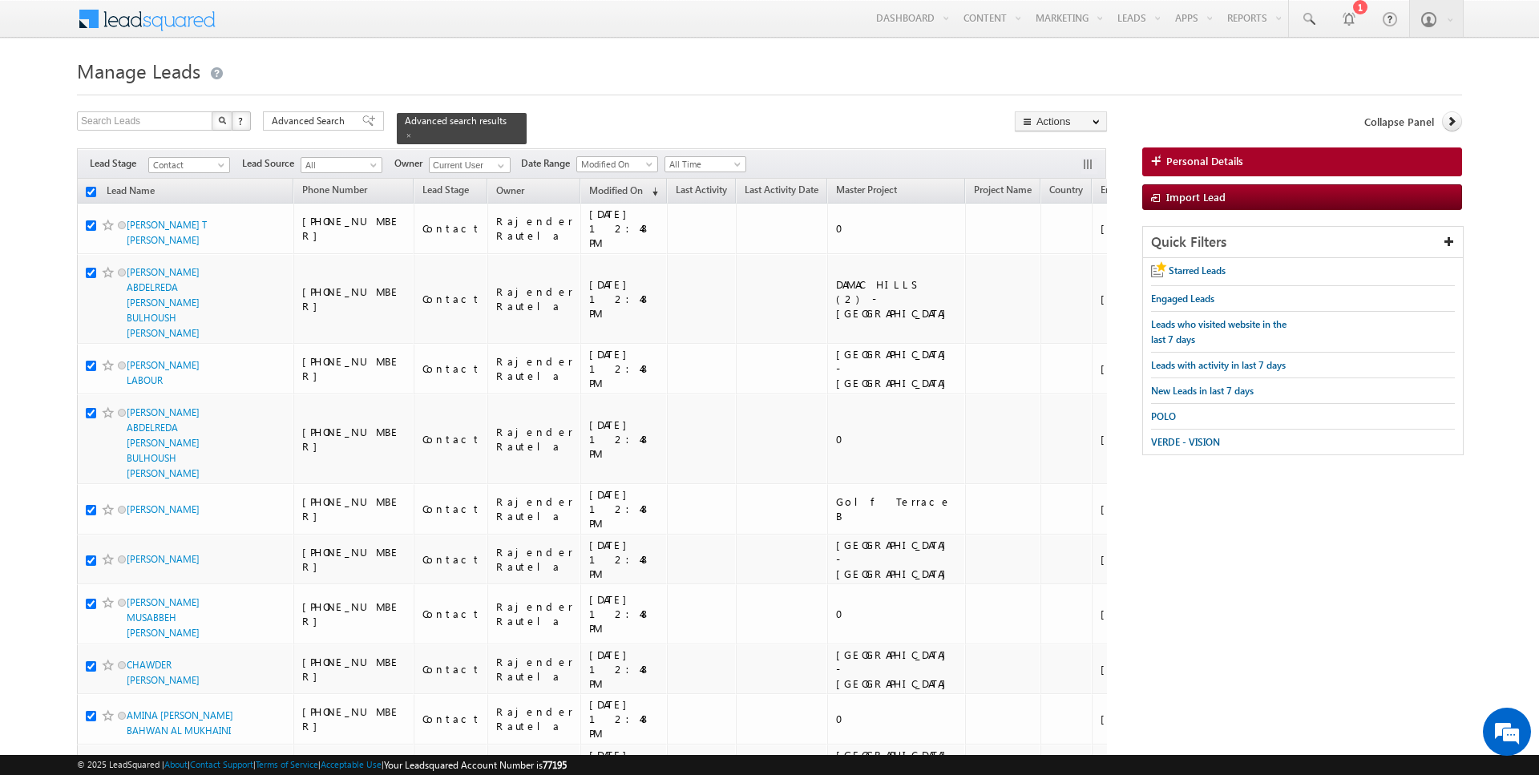
checkbox input "true"
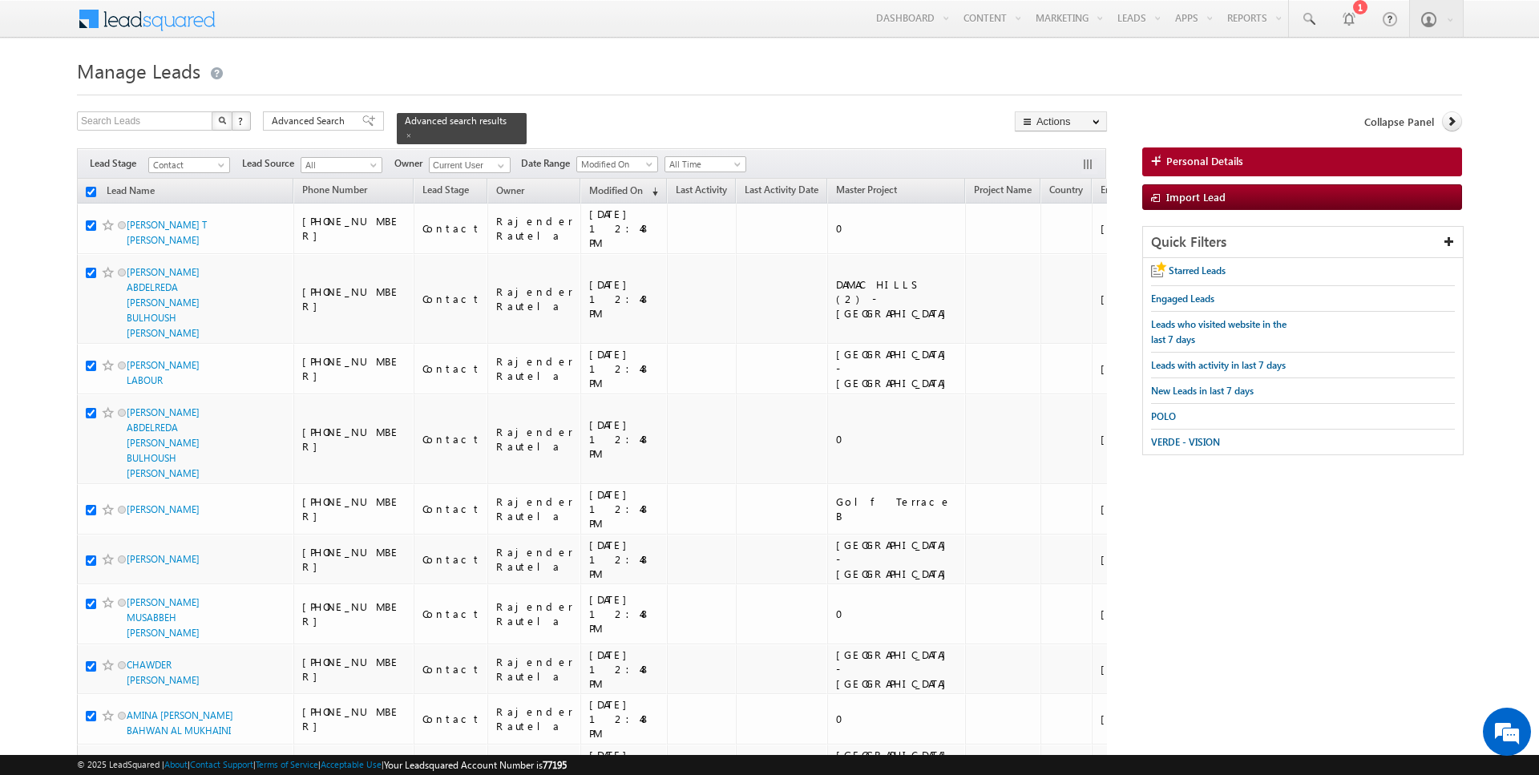
checkbox input "true"
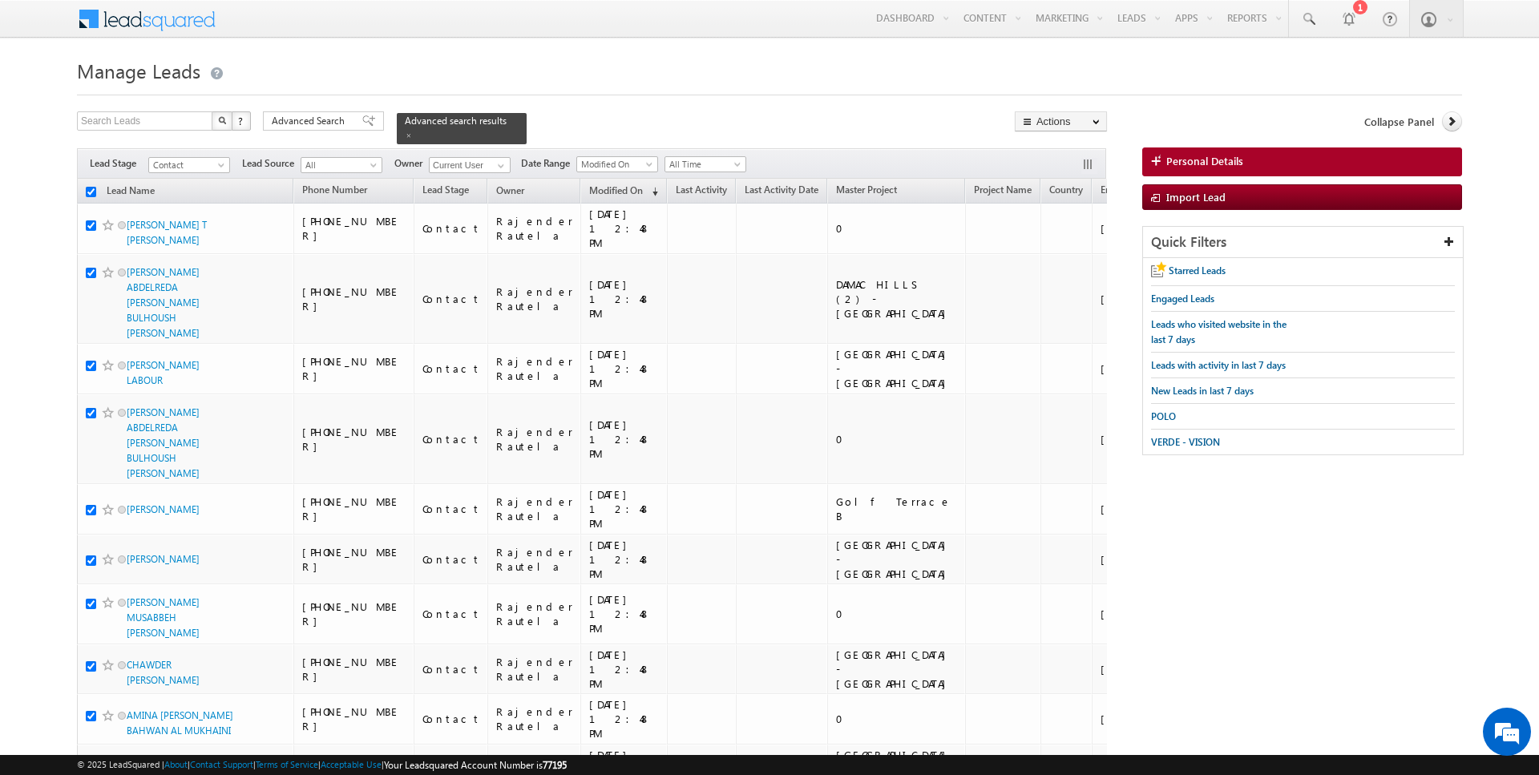
checkbox input "true"
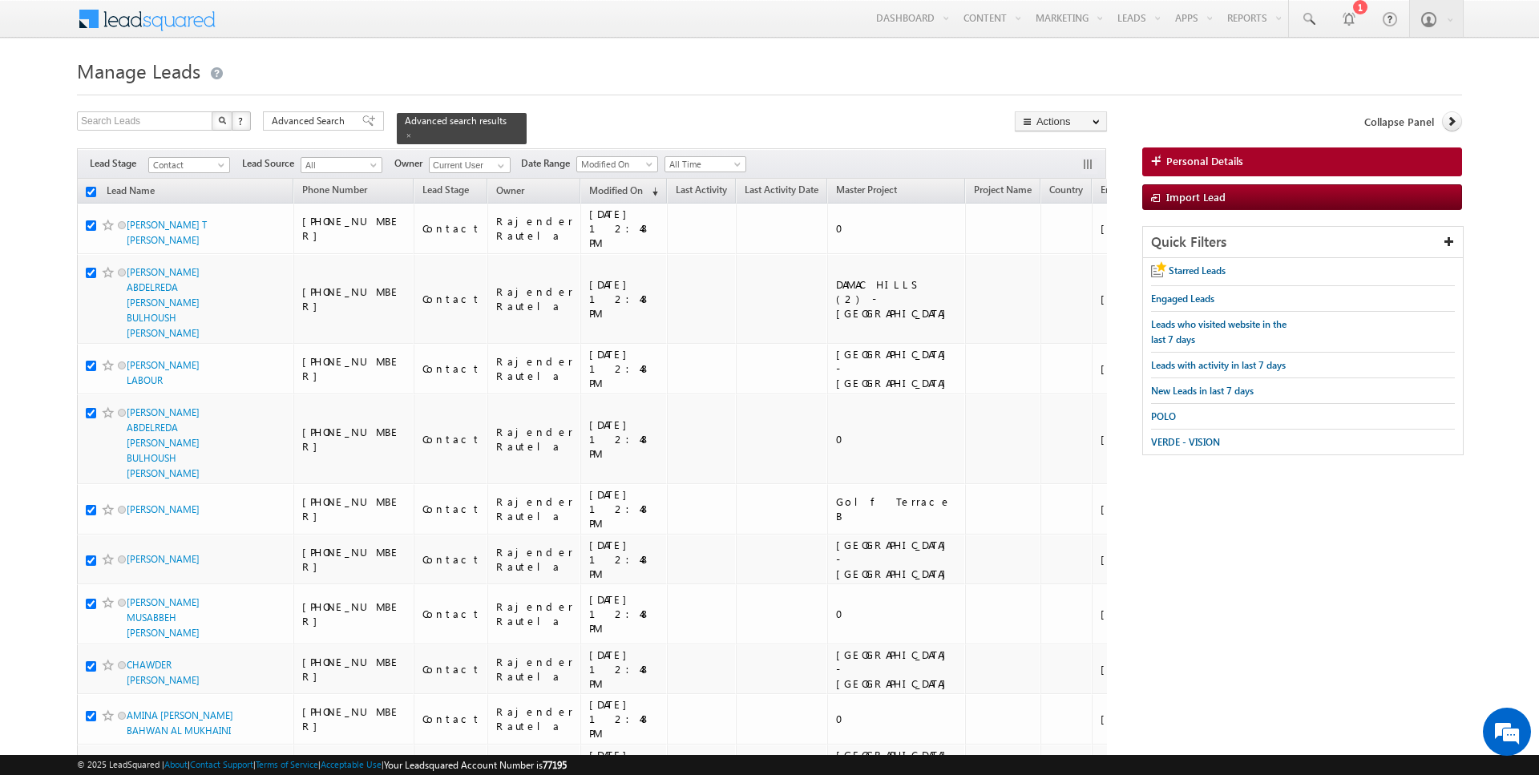
checkbox input "true"
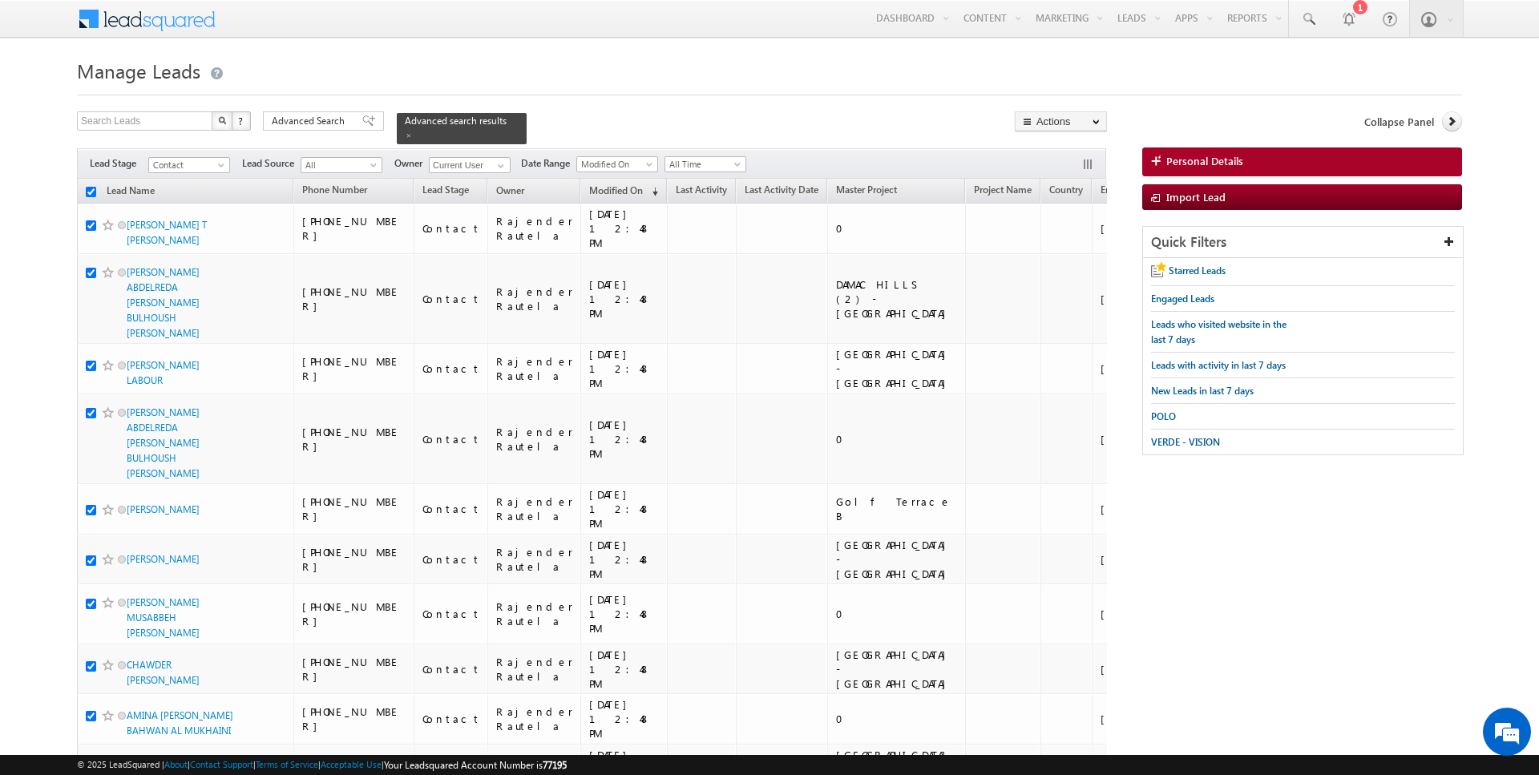
checkbox input "true"
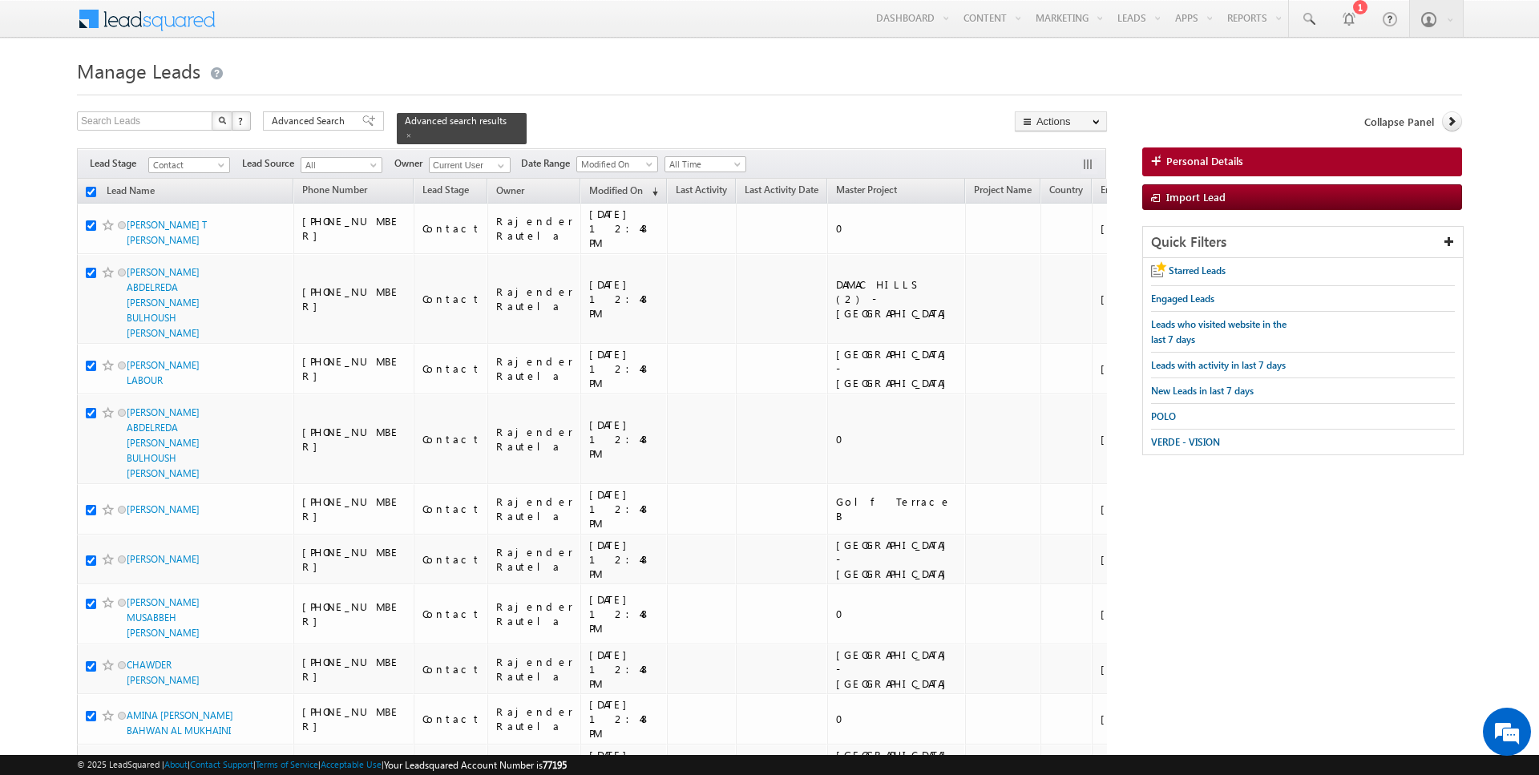
checkbox input "true"
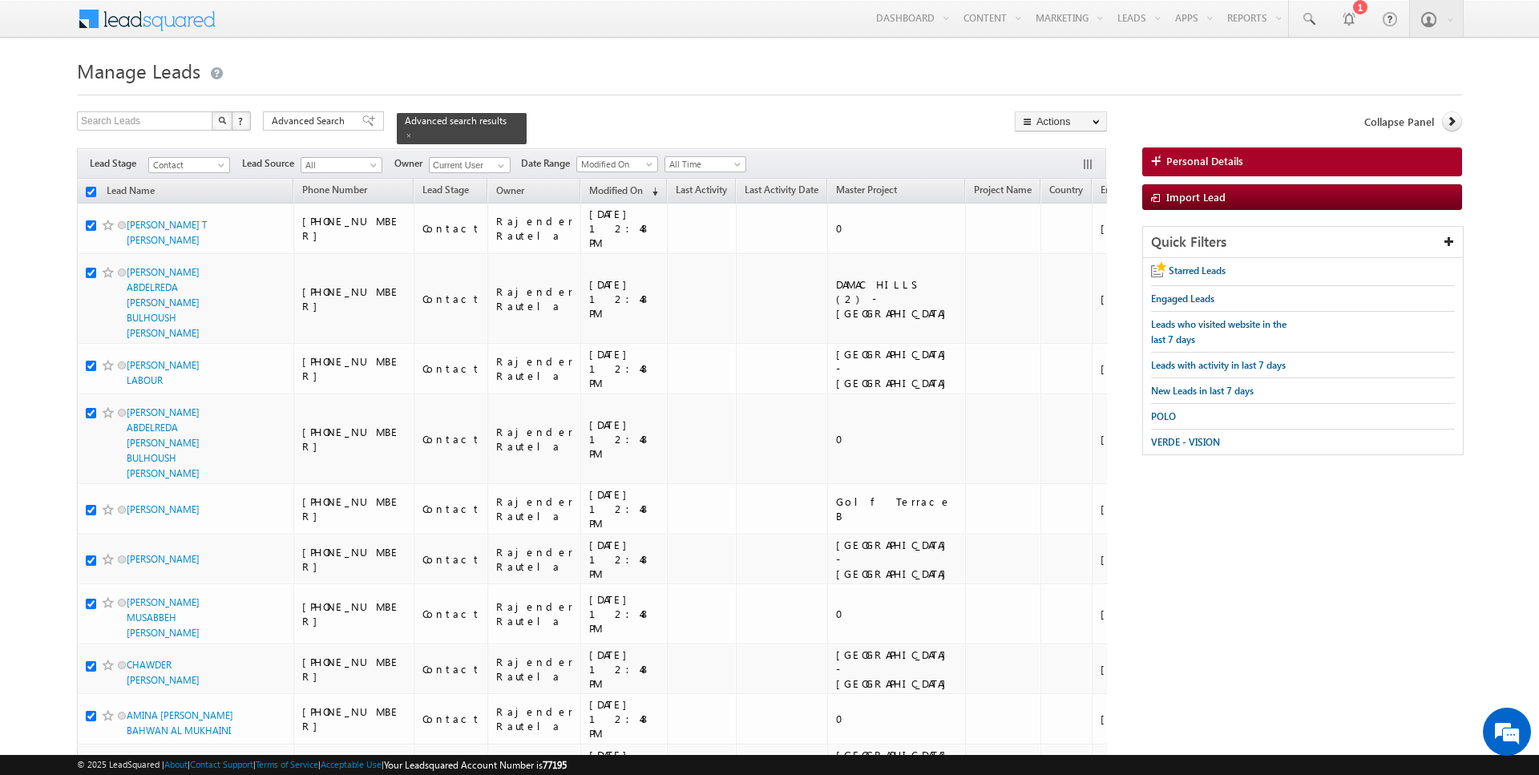
checkbox input "true"
click at [90, 192] on input "checkbox" at bounding box center [91, 192] width 10 height 10
checkbox input "true"
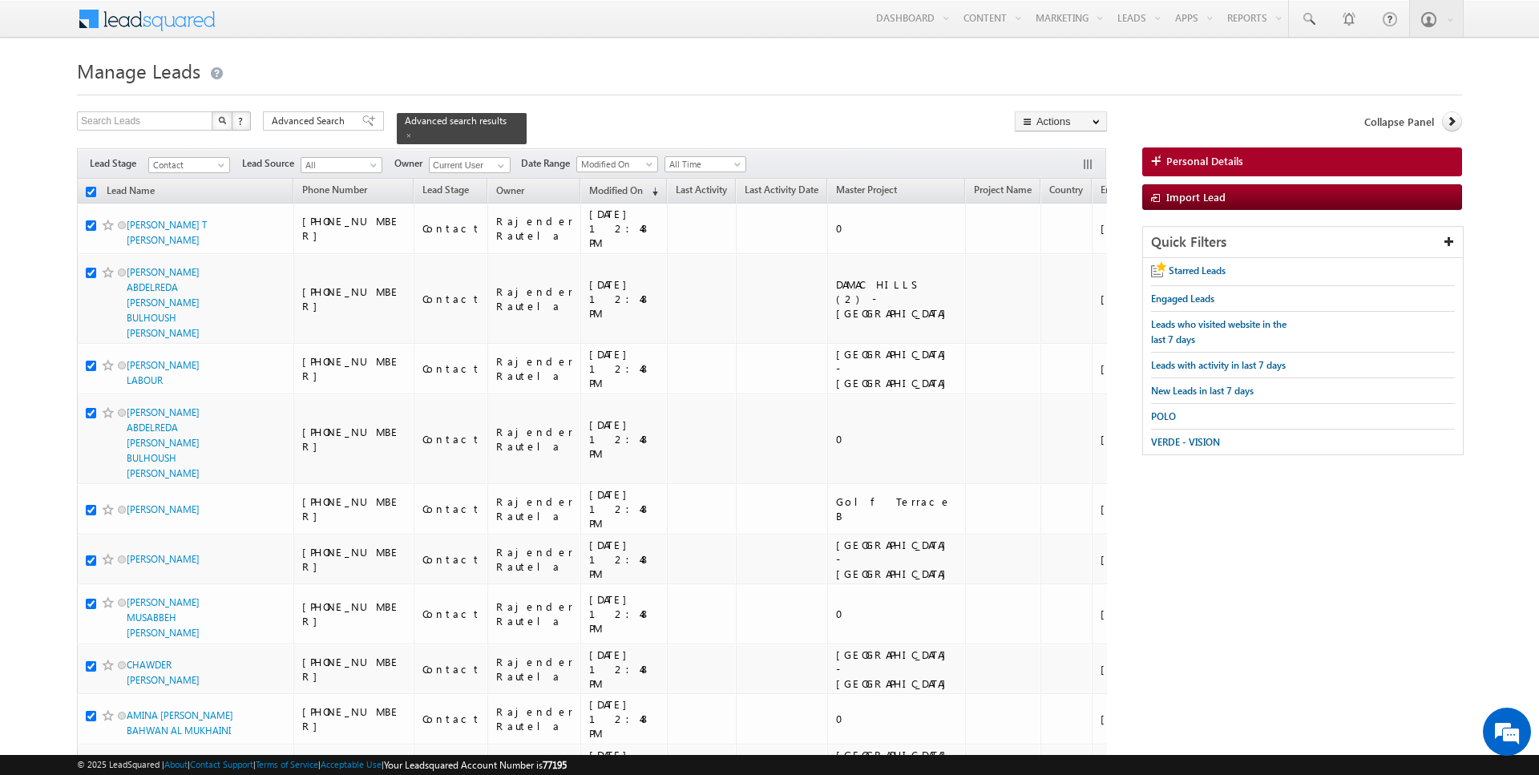
checkbox input "true"
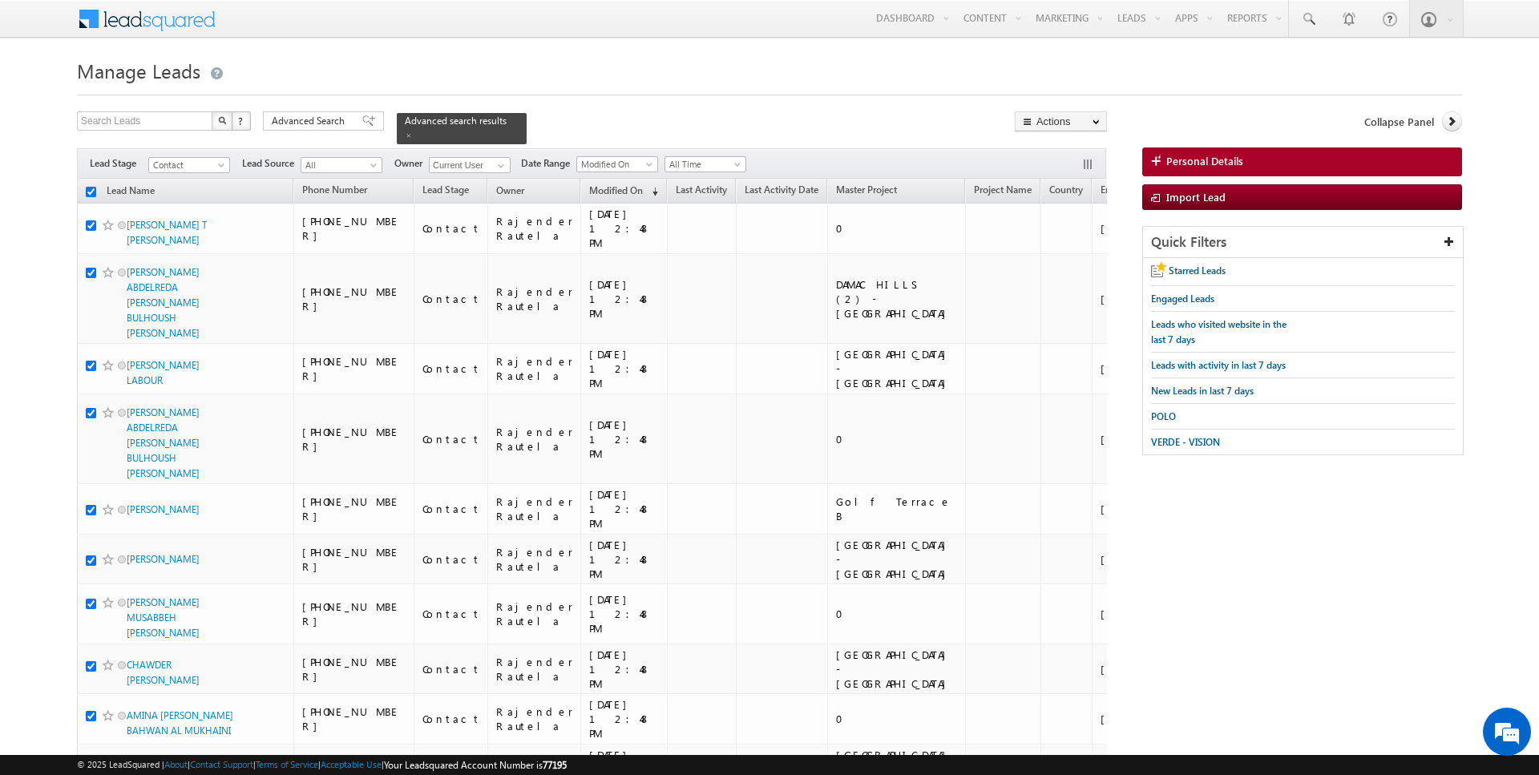
checkbox input "true"
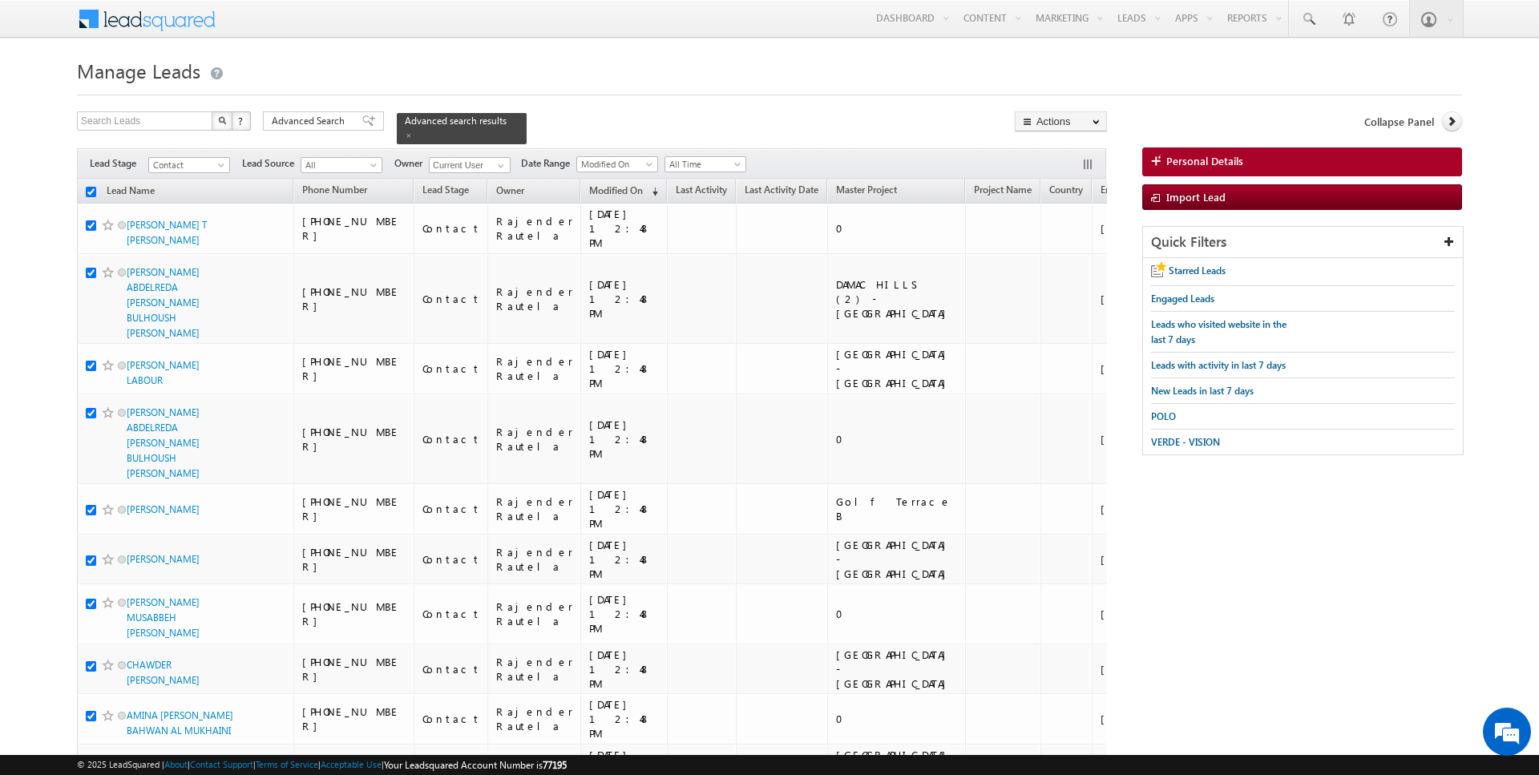
checkbox input "true"
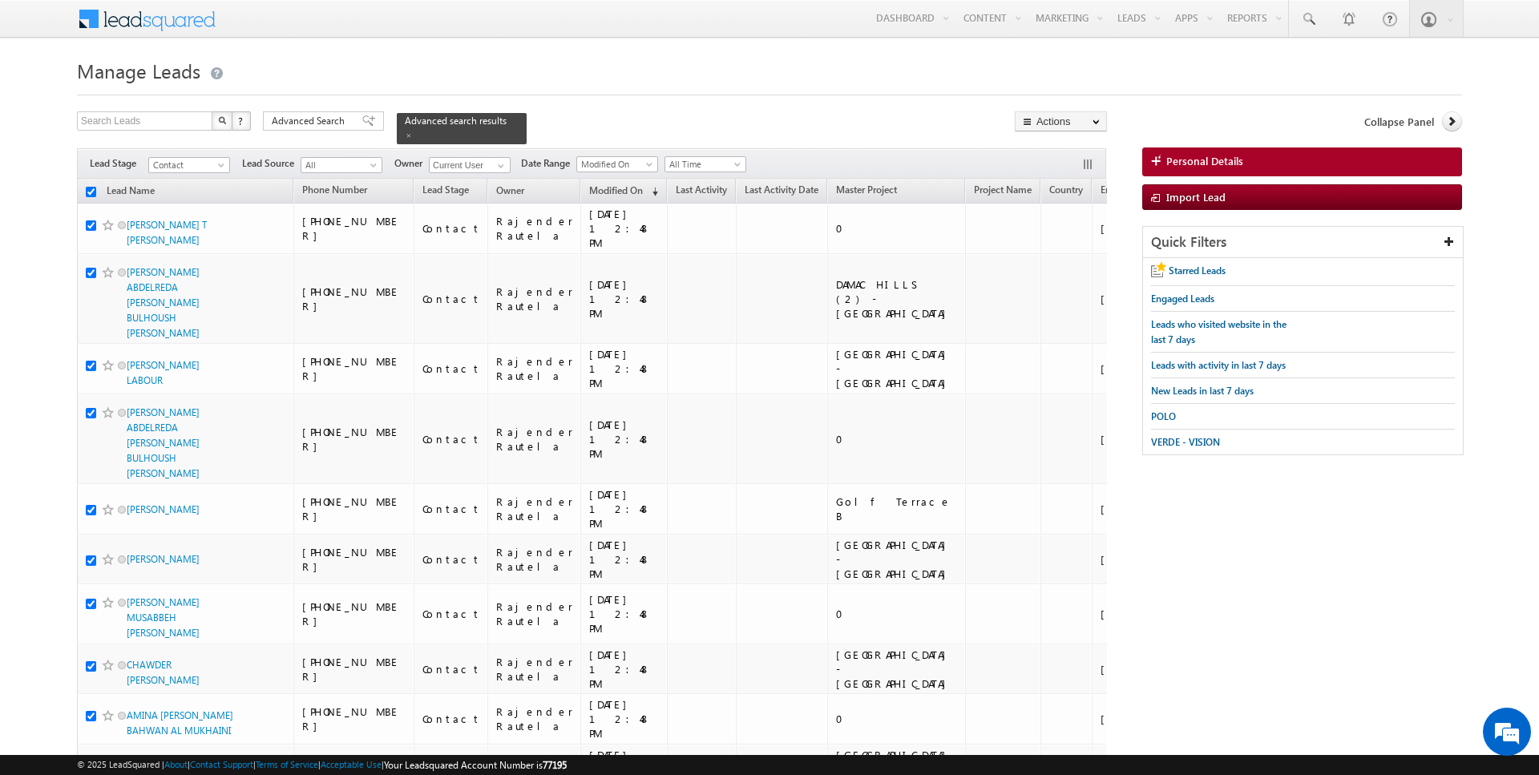
checkbox input "true"
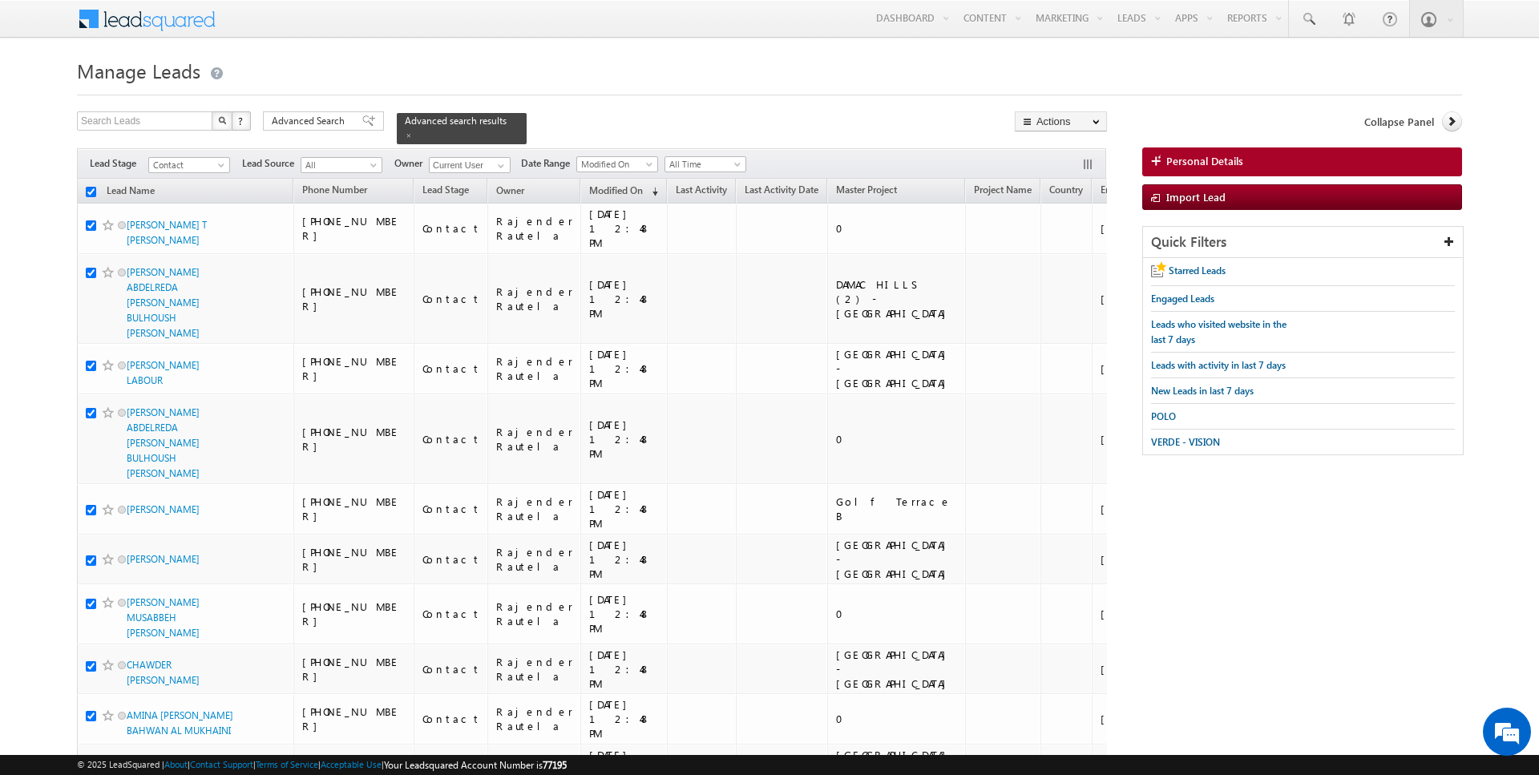
checkbox input "true"
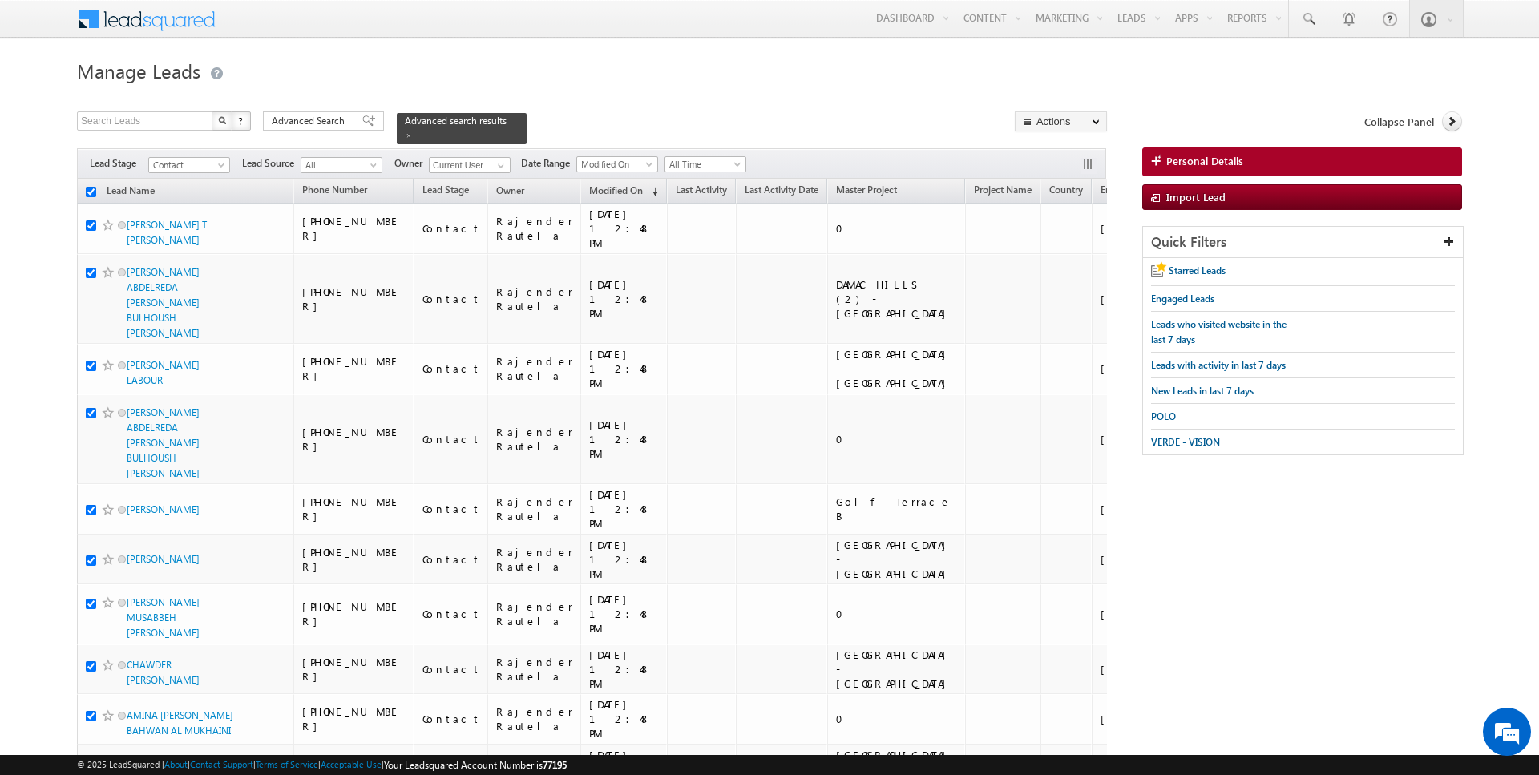
checkbox input "true"
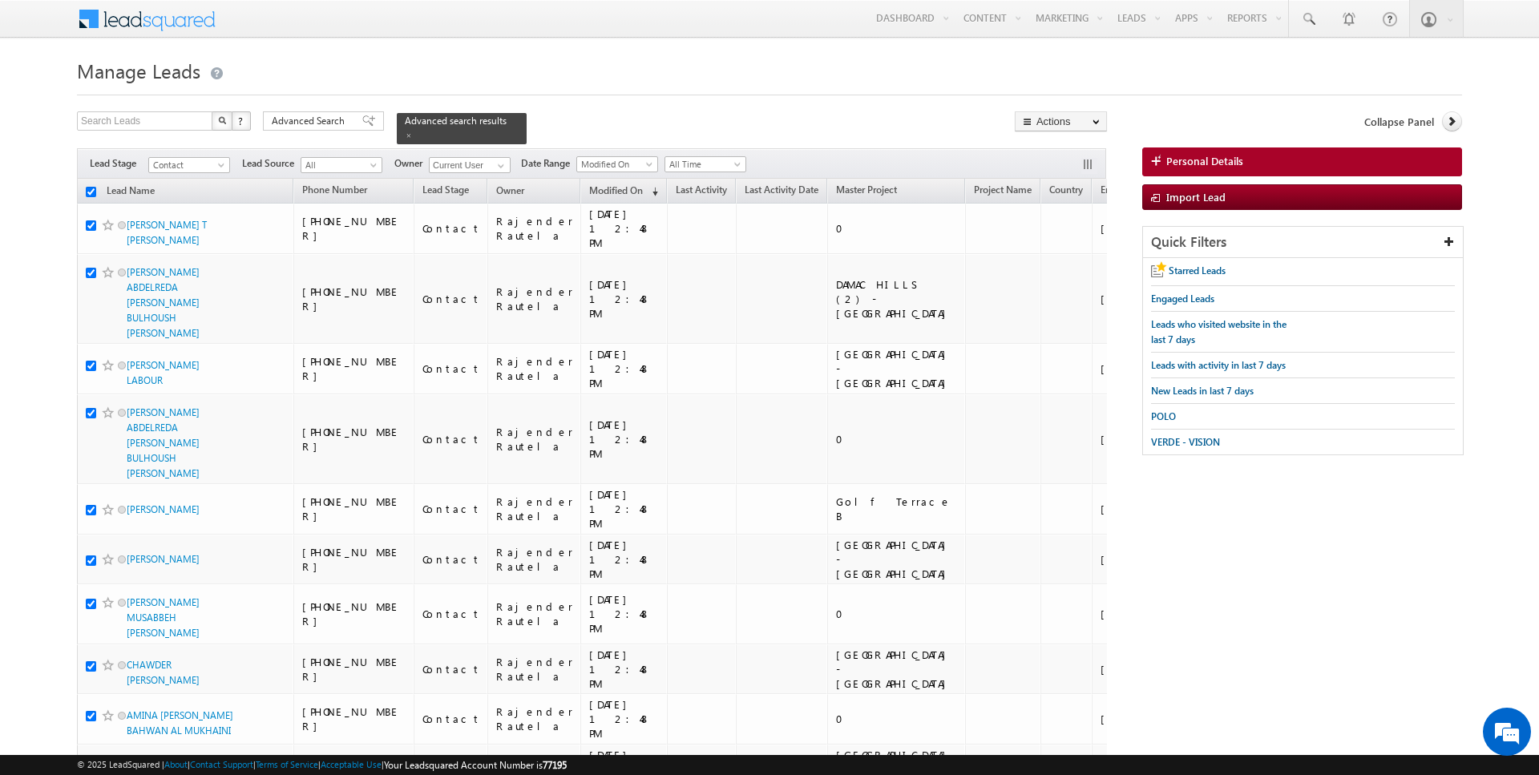
checkbox input "true"
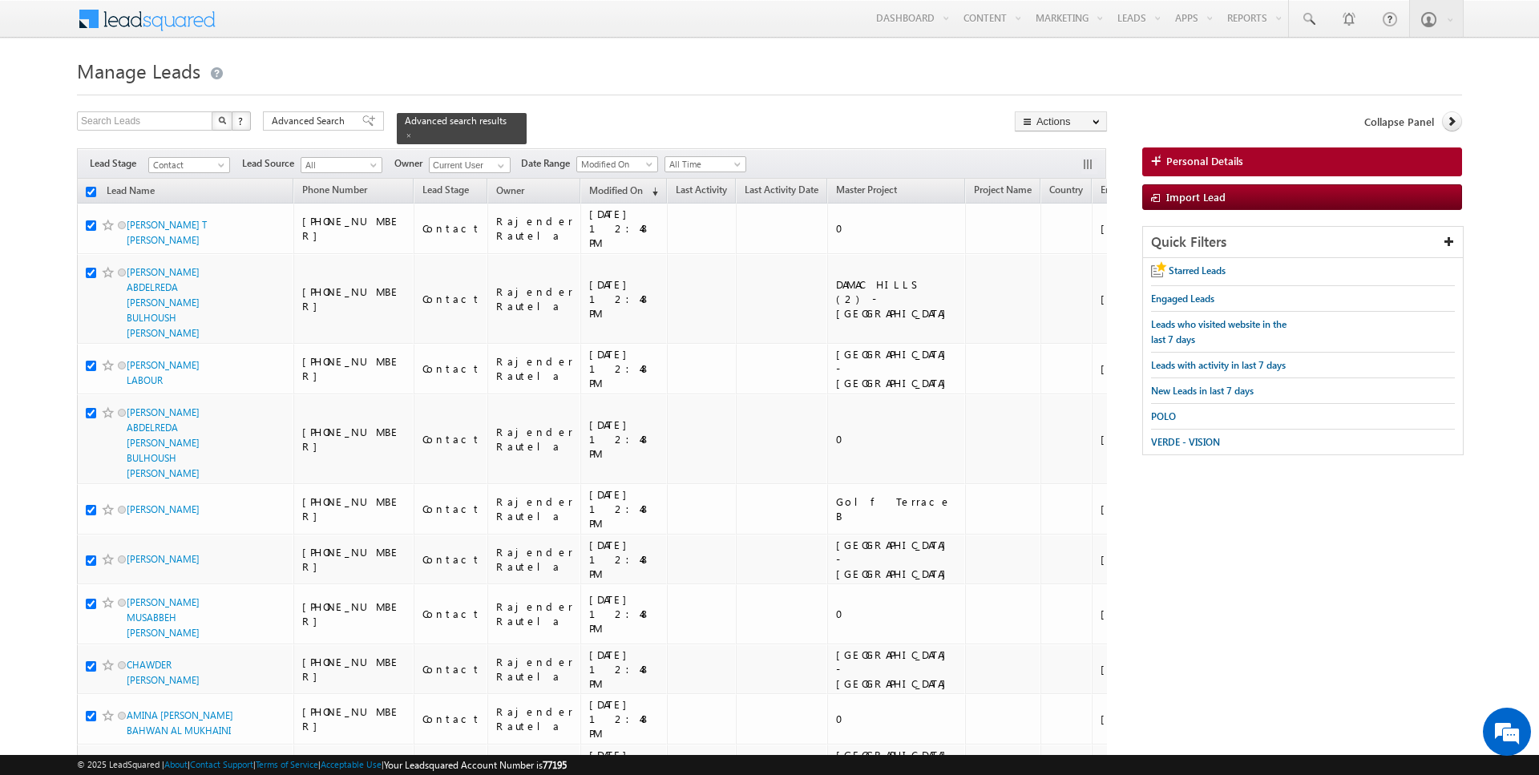
checkbox input "true"
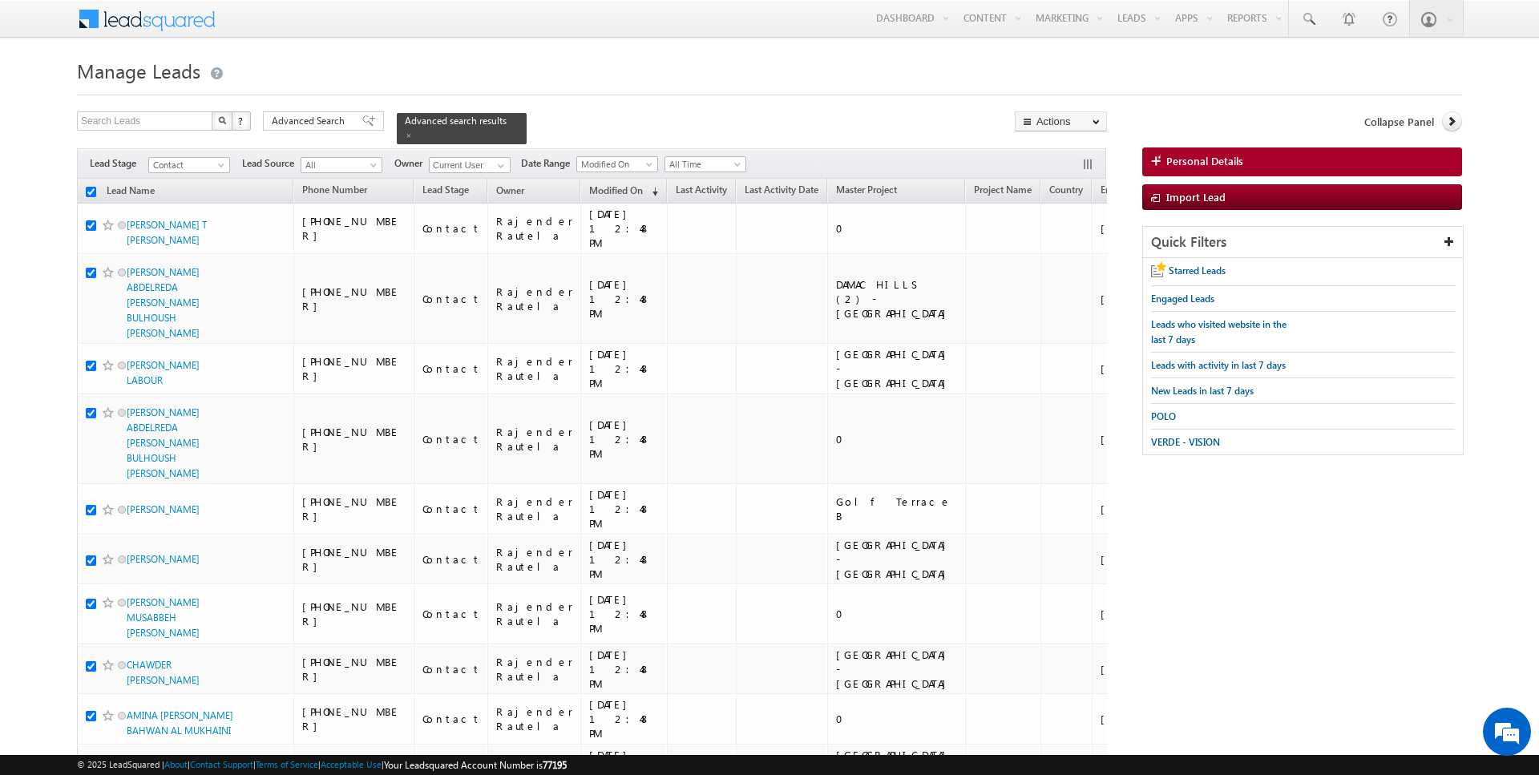
checkbox input "true"
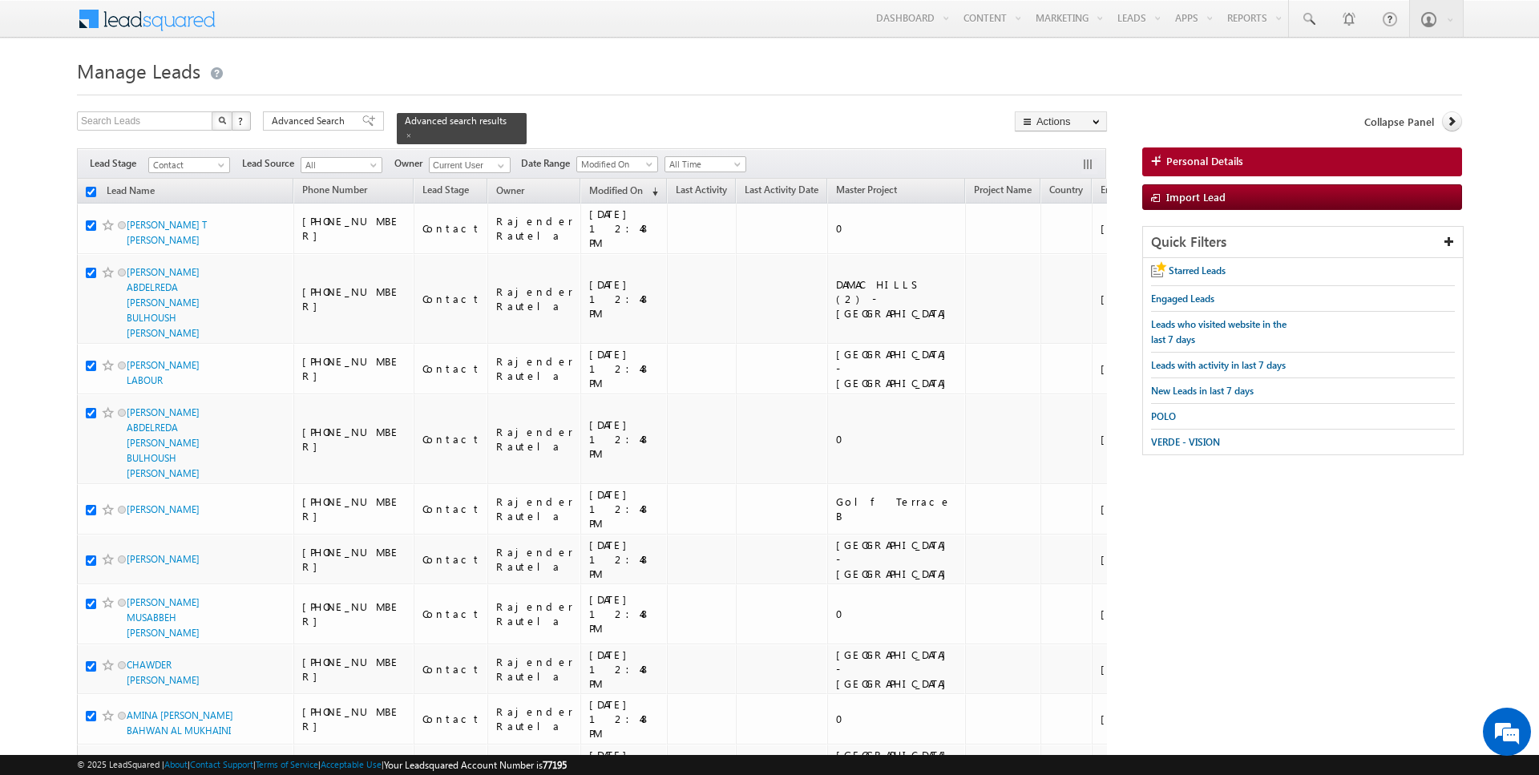
checkbox input "true"
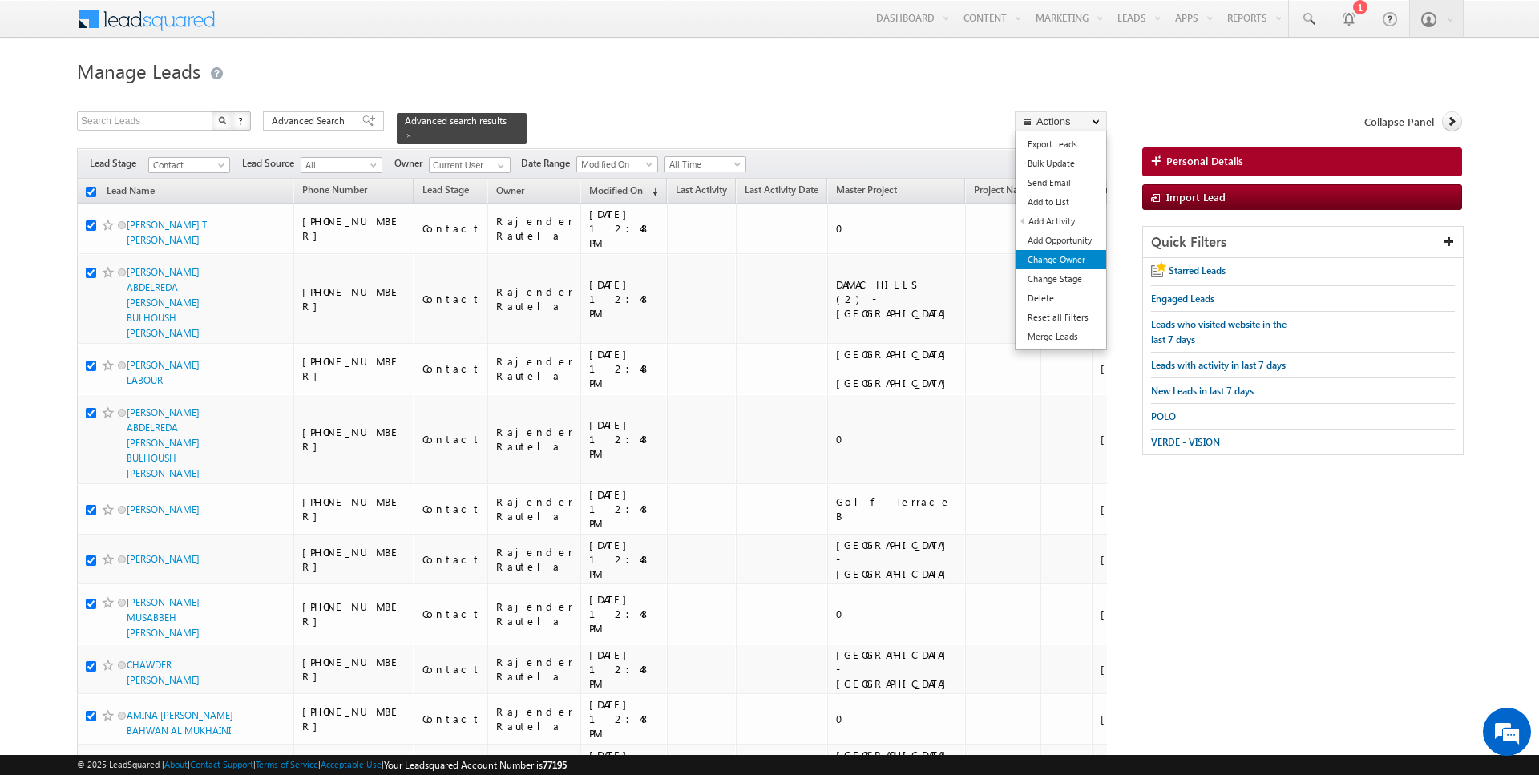
click at [1070, 257] on link "Change Owner" at bounding box center [1061, 259] width 91 height 19
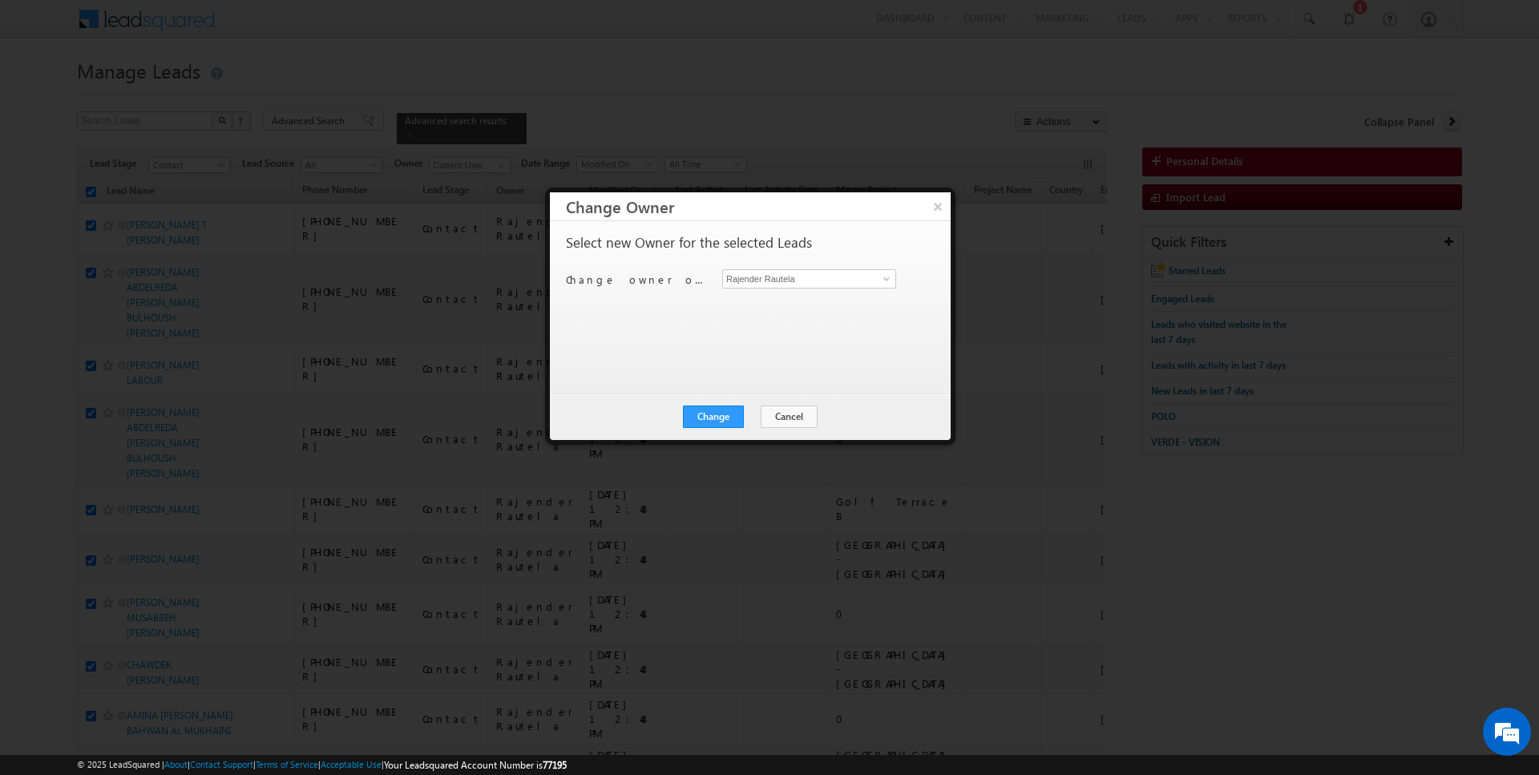
click at [803, 285] on input "Rajender Rautela" at bounding box center [809, 278] width 174 height 19
type input "AmanSingh Yadav"
click at [739, 406] on button "Change" at bounding box center [713, 417] width 61 height 22
click at [763, 421] on button "Close" at bounding box center [752, 417] width 51 height 22
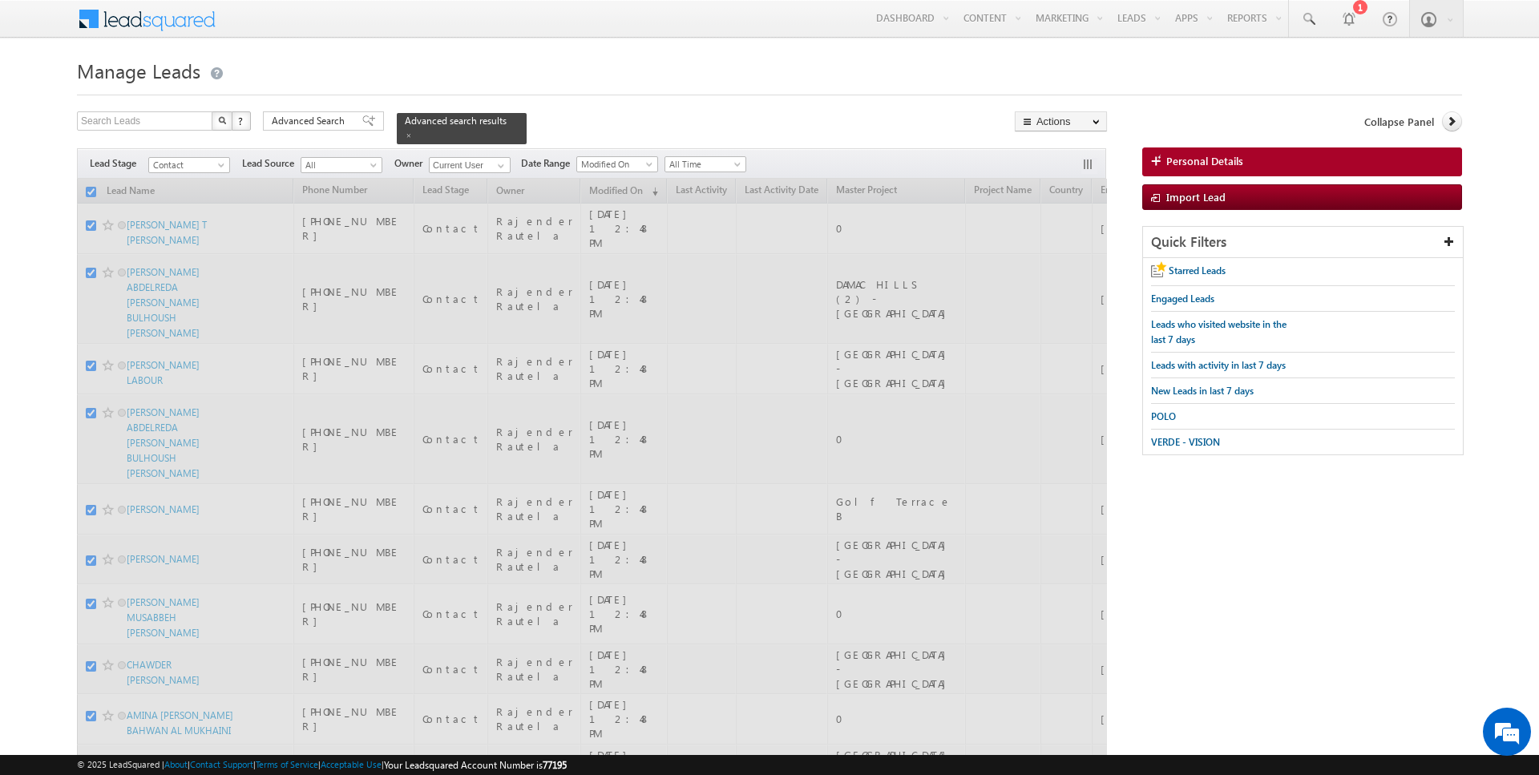
checkbox input "false"
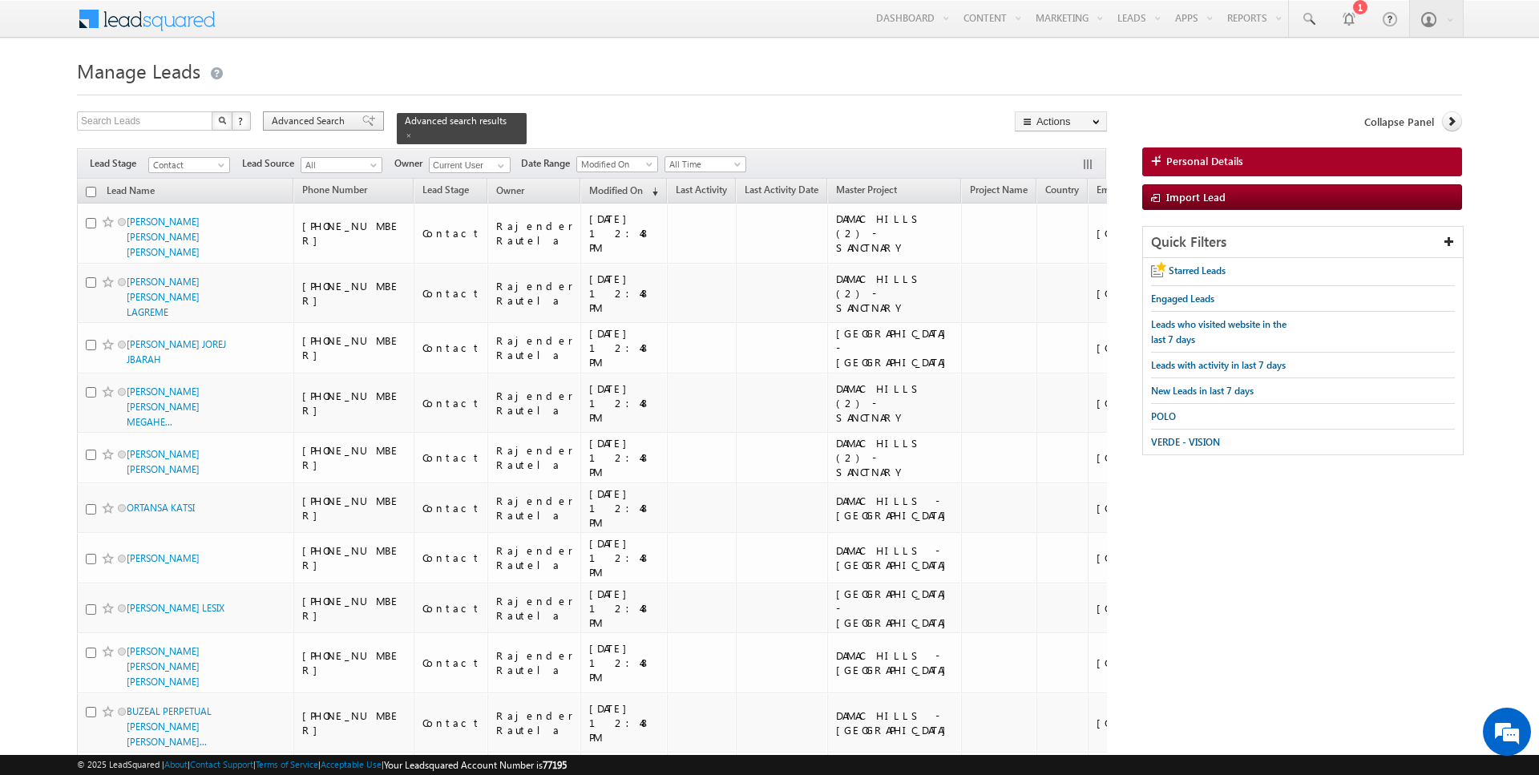
click at [305, 123] on span "Advanced Search" at bounding box center [311, 121] width 78 height 14
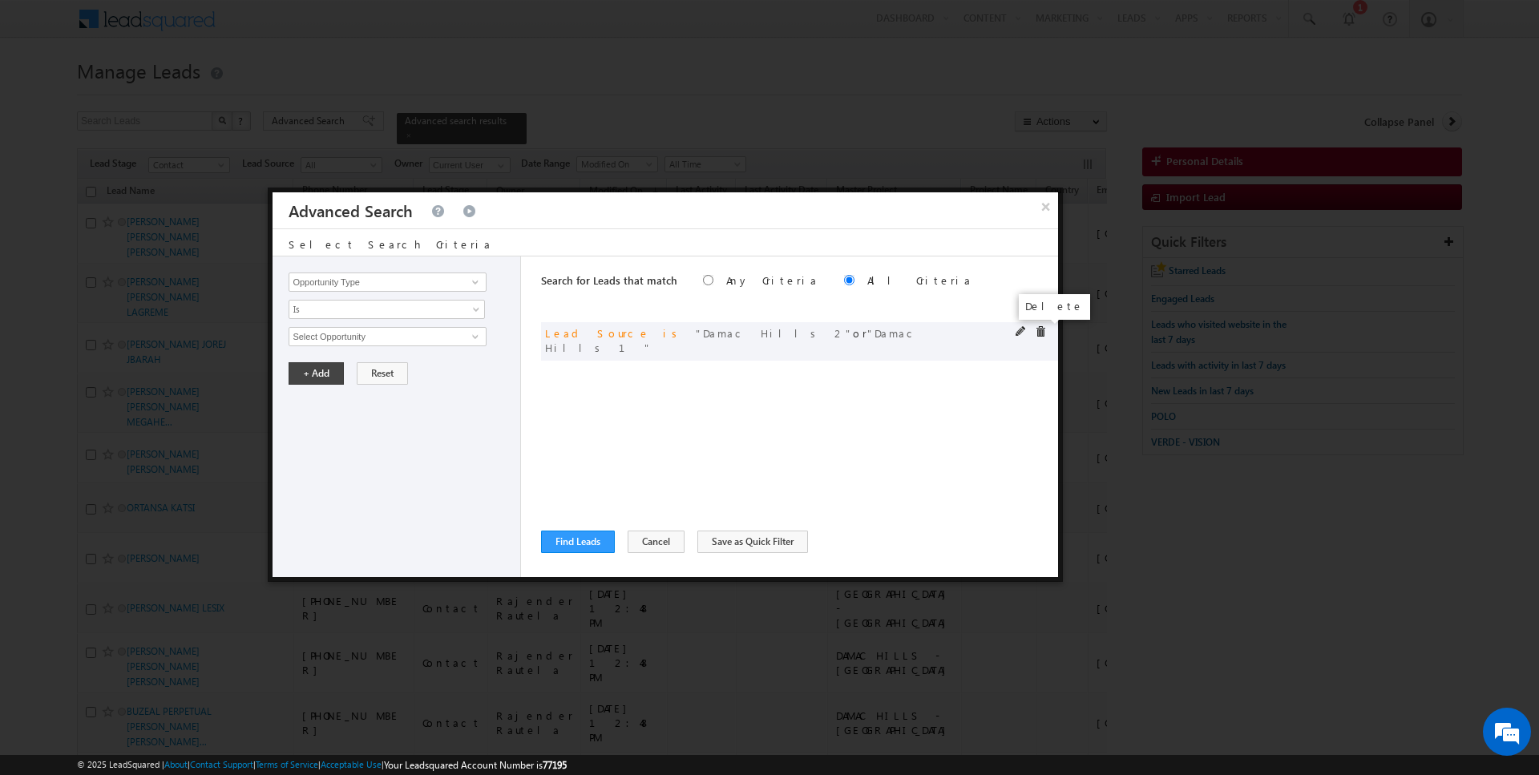
click at [1039, 333] on span at bounding box center [1040, 331] width 11 height 11
click at [426, 284] on input "Opportunity Type" at bounding box center [387, 282] width 197 height 19
type input "Modified On"
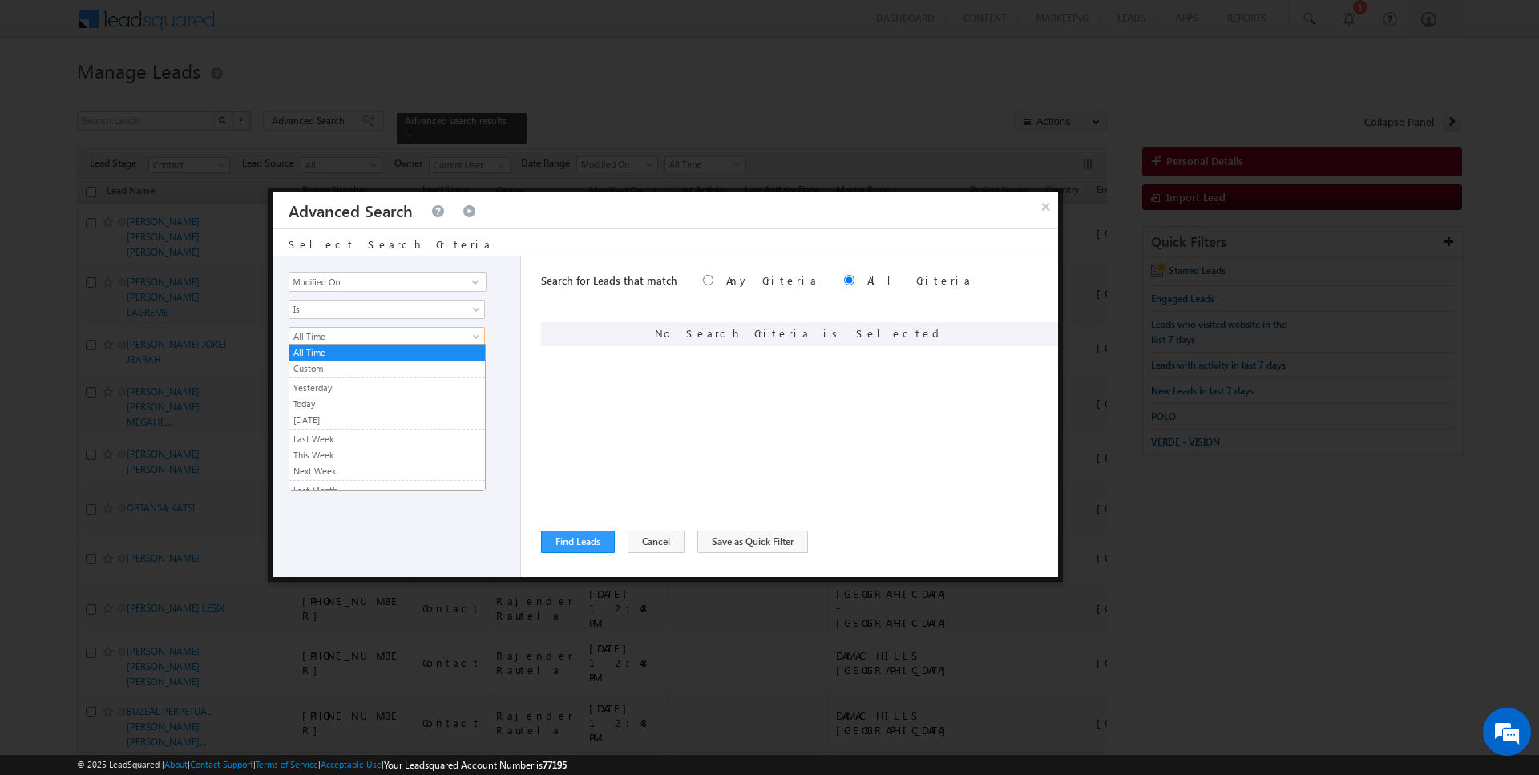
click at [383, 340] on span "All Time" at bounding box center [376, 337] width 174 height 14
click at [342, 399] on link "Today" at bounding box center [387, 404] width 196 height 14
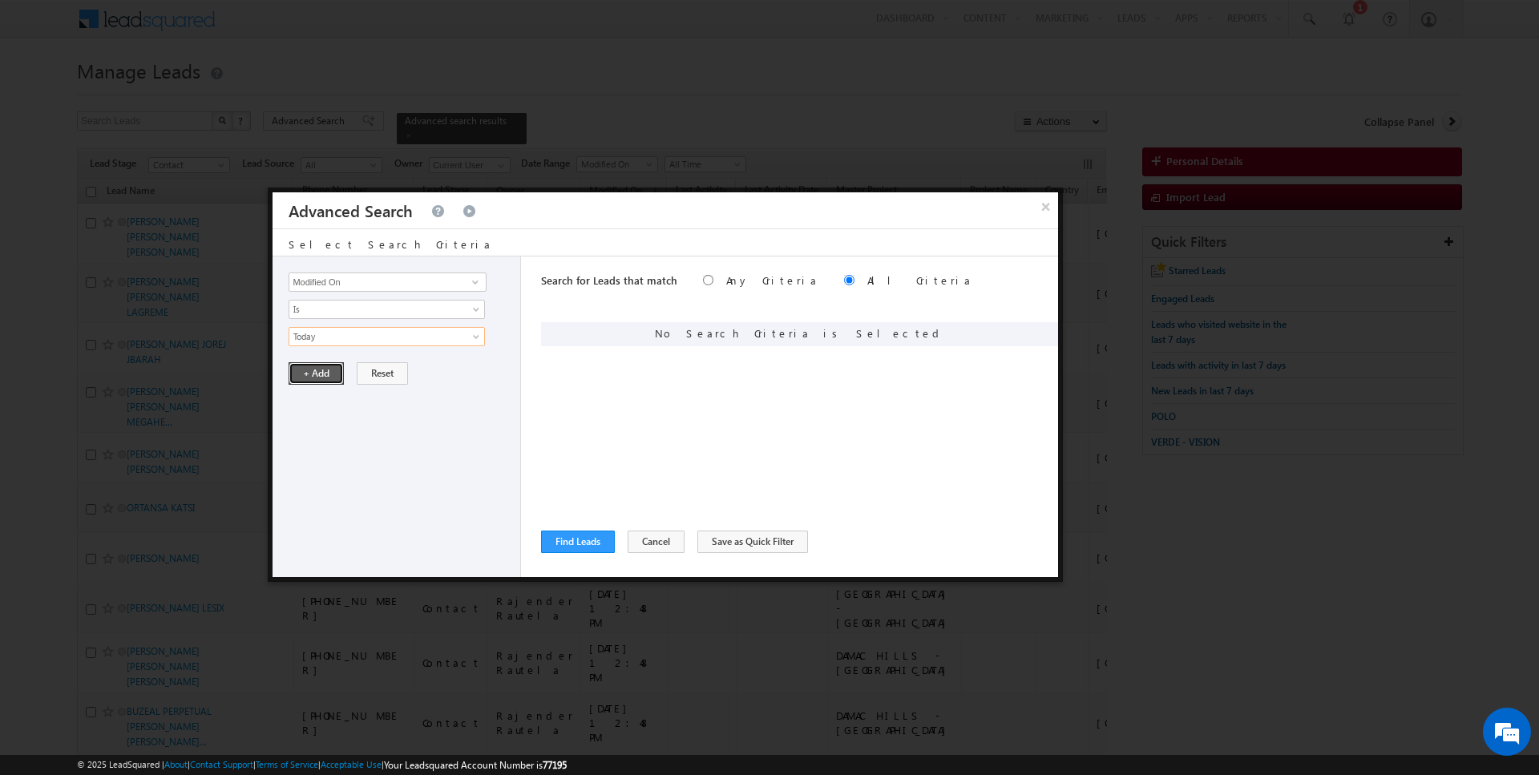
click at [322, 362] on button "+ Add" at bounding box center [316, 373] width 55 height 22
click at [351, 275] on input "Opportunity Type" at bounding box center [387, 282] width 197 height 19
type input "Lead Activity"
click at [342, 314] on span "Is" at bounding box center [376, 309] width 174 height 14
click at [332, 336] on link "Is Not" at bounding box center [387, 342] width 196 height 14
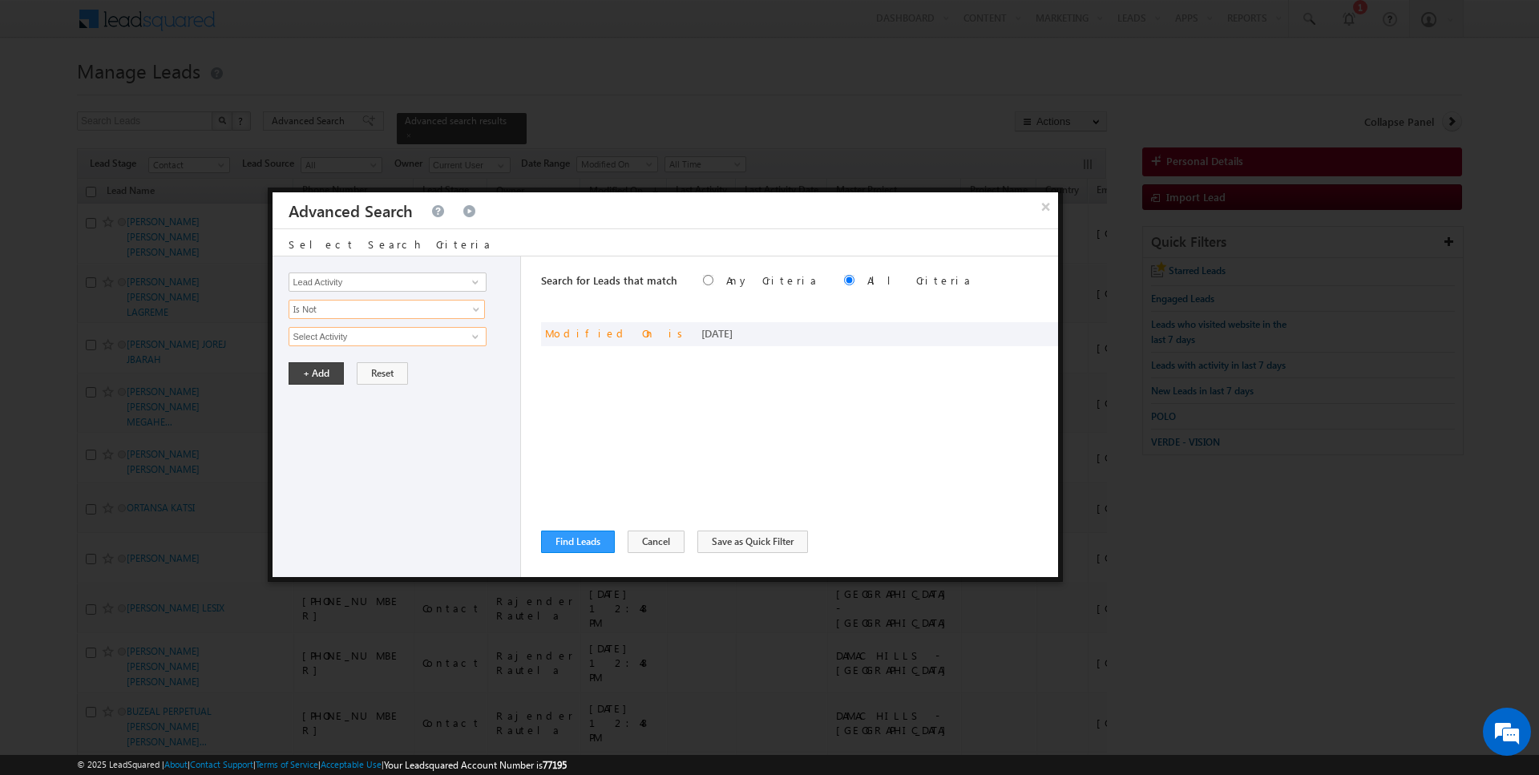
click at [332, 336] on input "Select Activity" at bounding box center [387, 336] width 197 height 19
type input "Outbound Phone Call Activity"
click at [304, 397] on button "+ Add" at bounding box center [316, 401] width 55 height 22
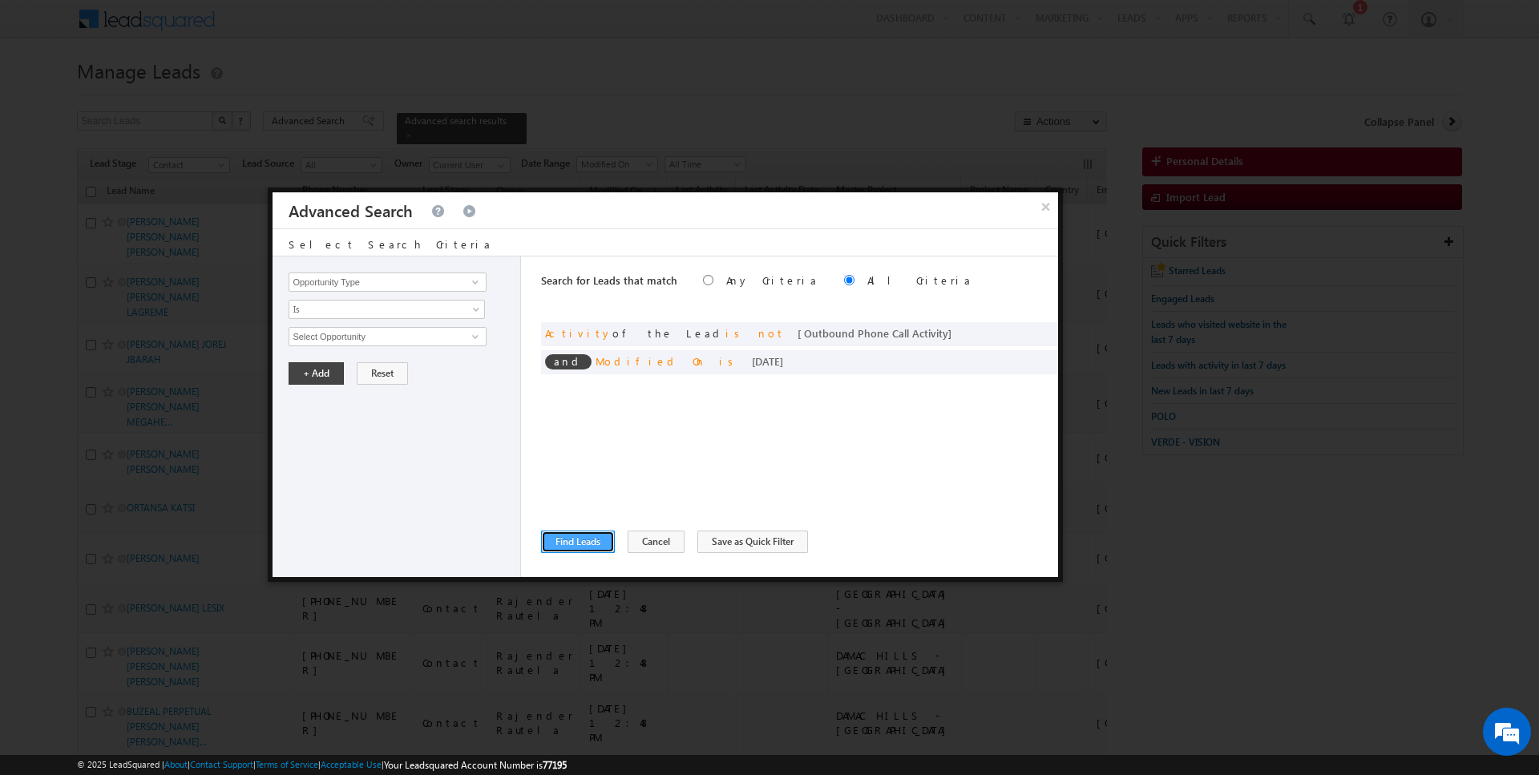
click at [586, 531] on button "Find Leads" at bounding box center [578, 542] width 74 height 22
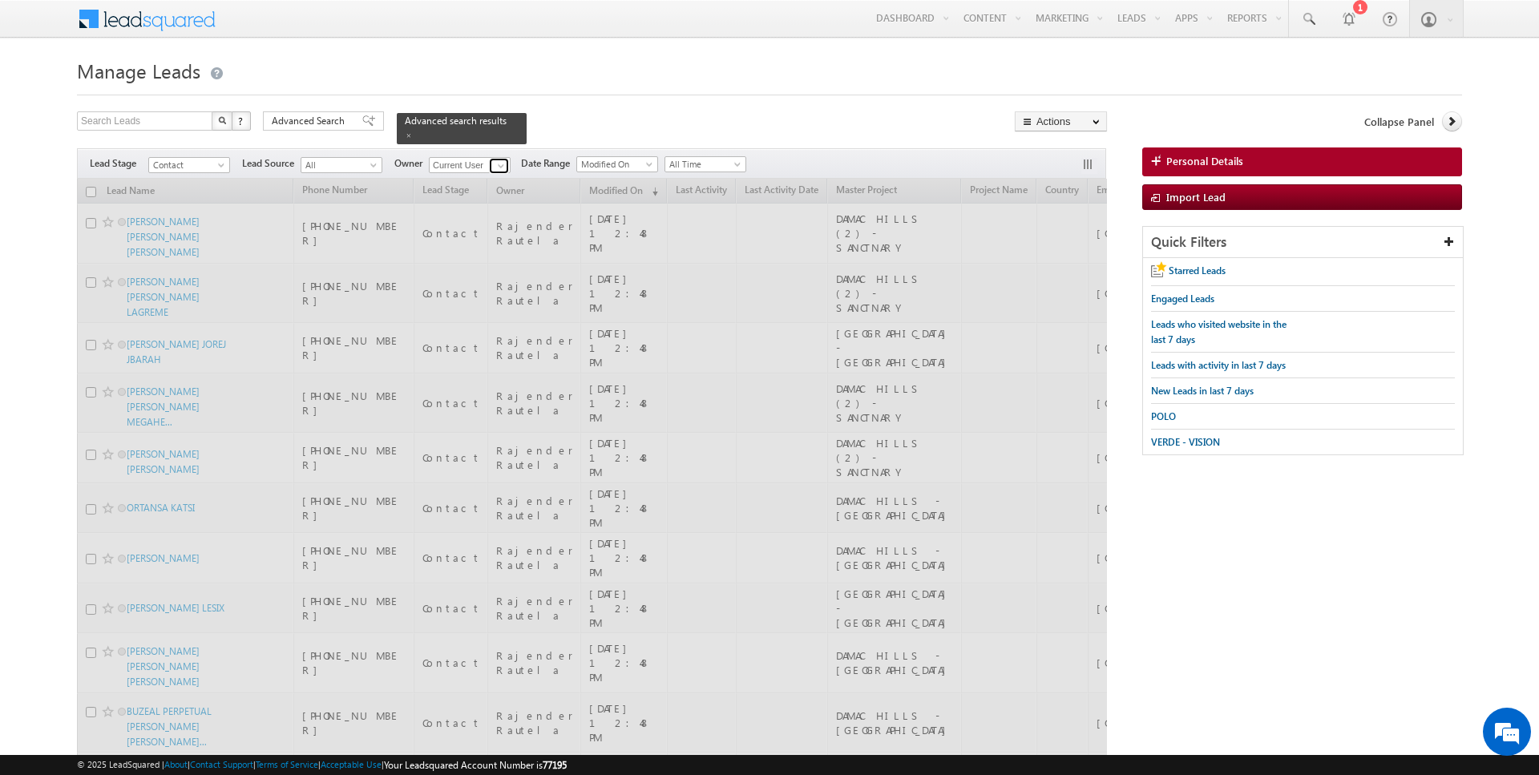
click at [498, 163] on span at bounding box center [501, 166] width 13 height 13
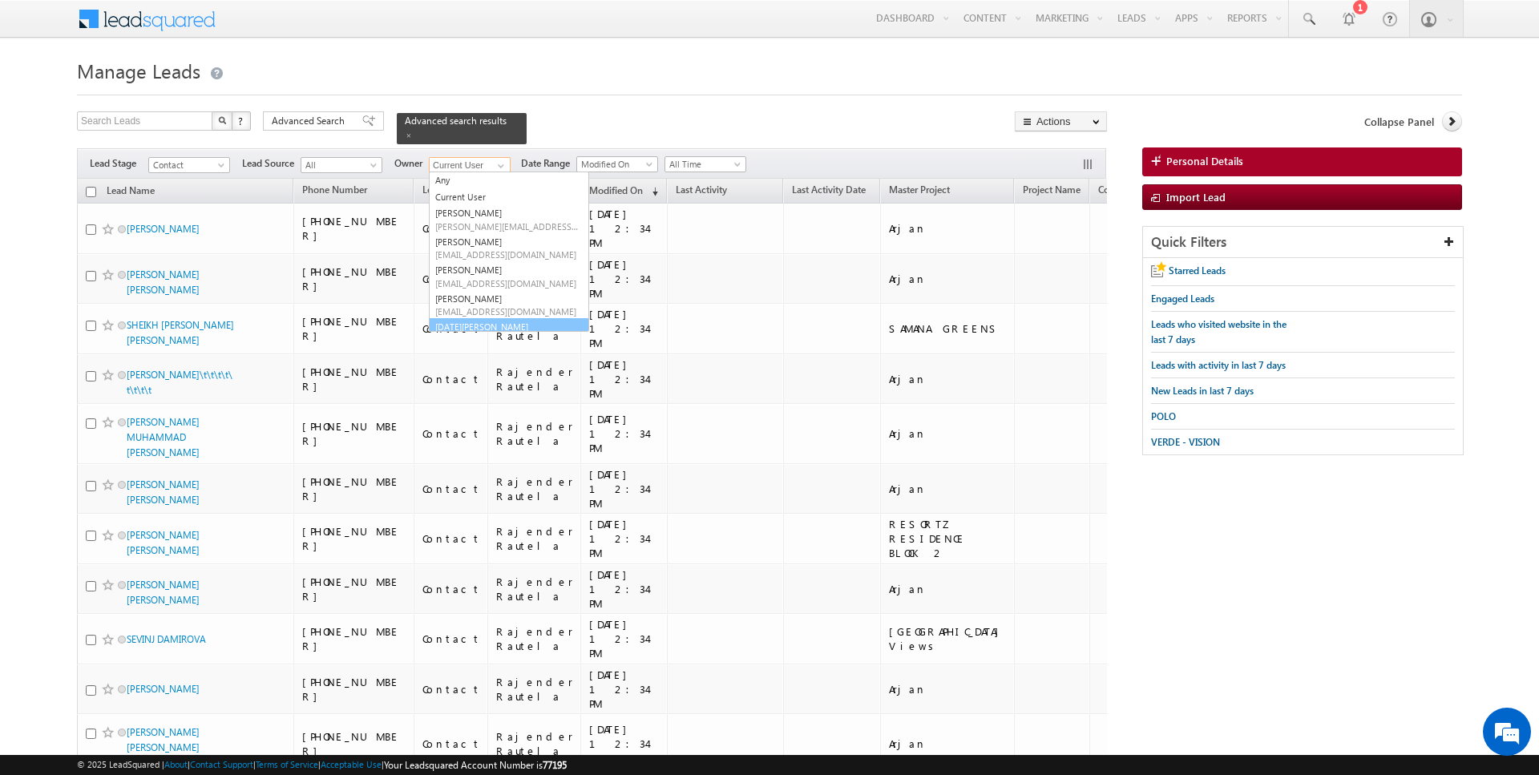
scroll to position [17, 0]
type input "Kartik Sharma"
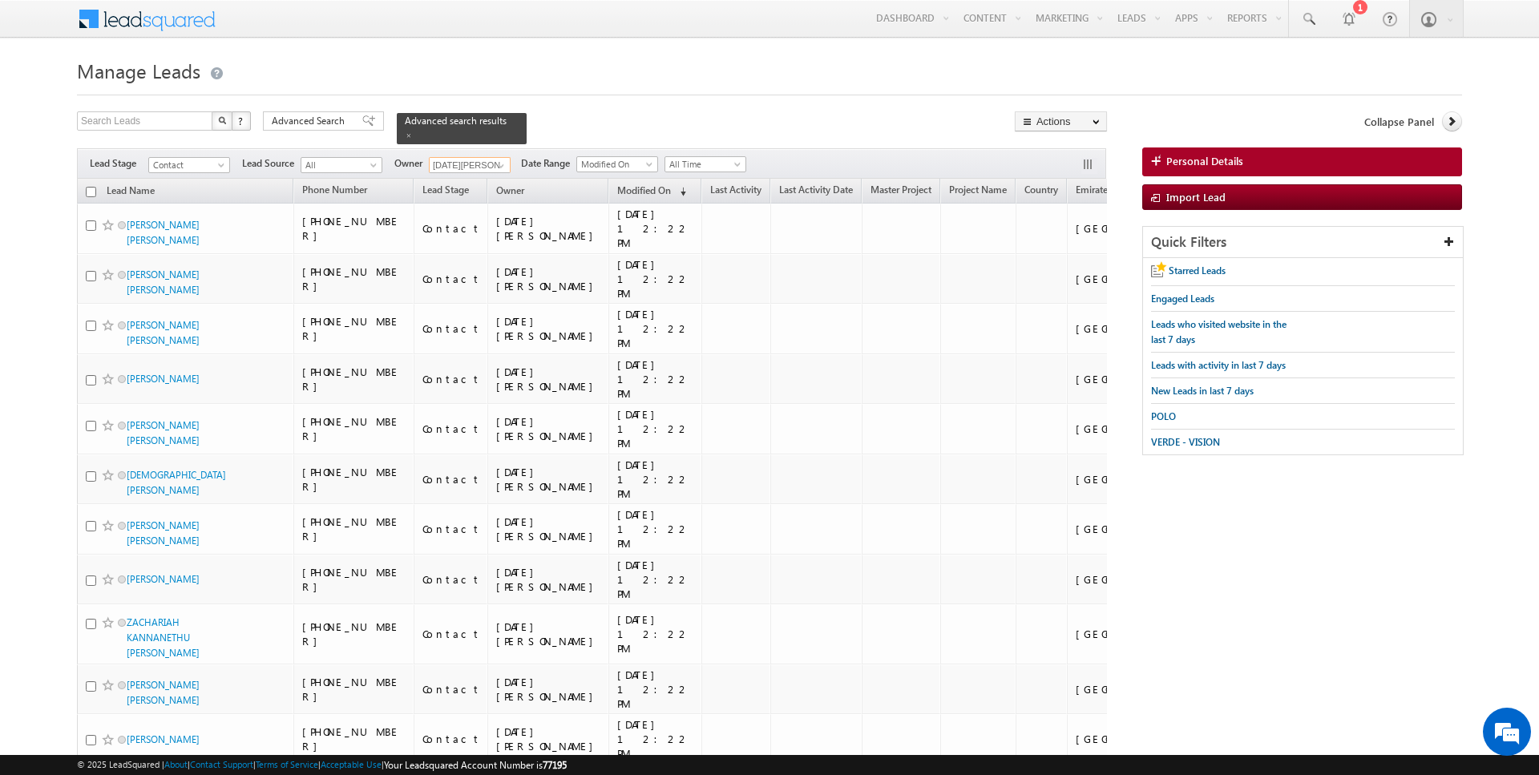
click at [87, 195] on input "checkbox" at bounding box center [91, 192] width 10 height 10
checkbox input "true"
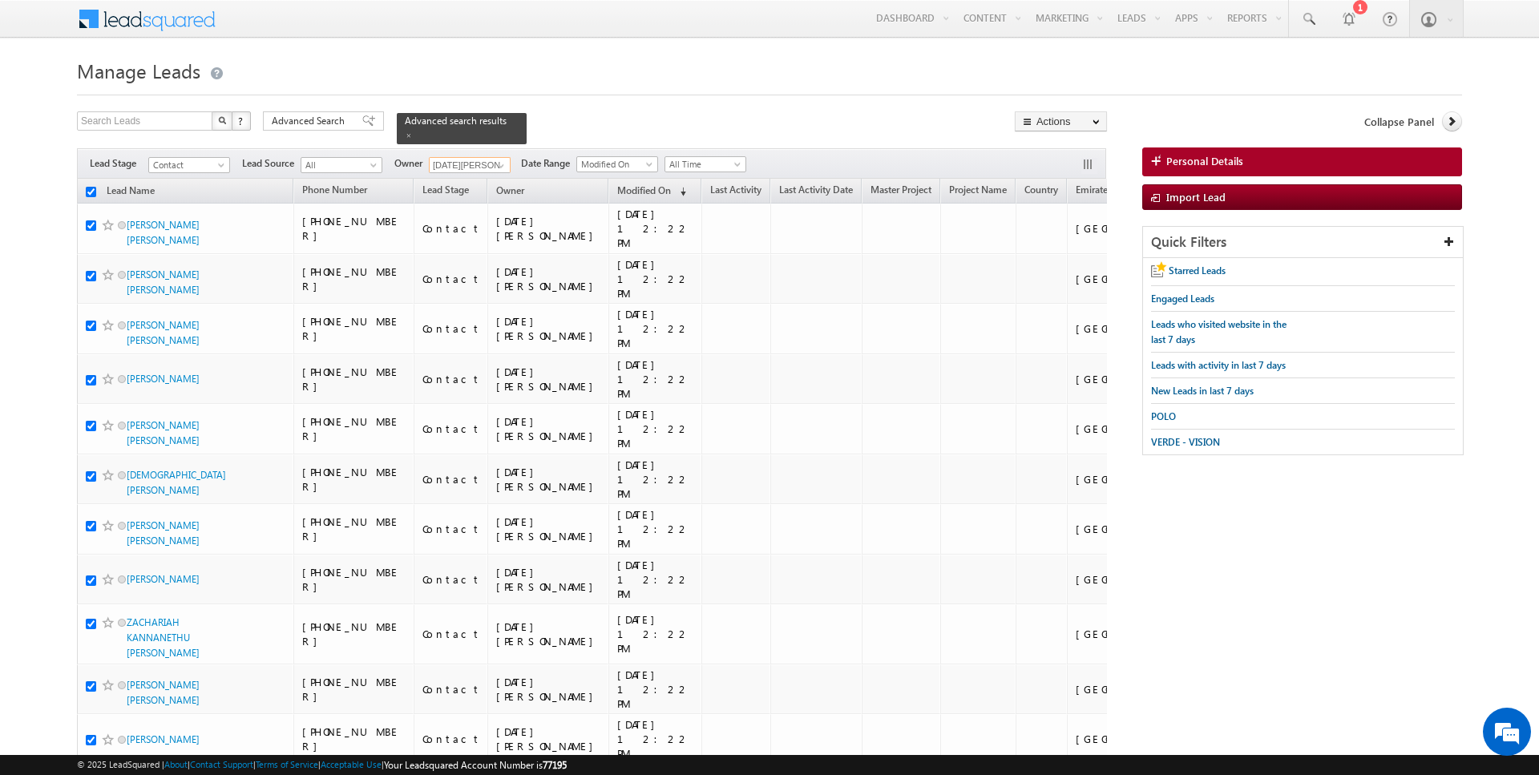
checkbox input "true"
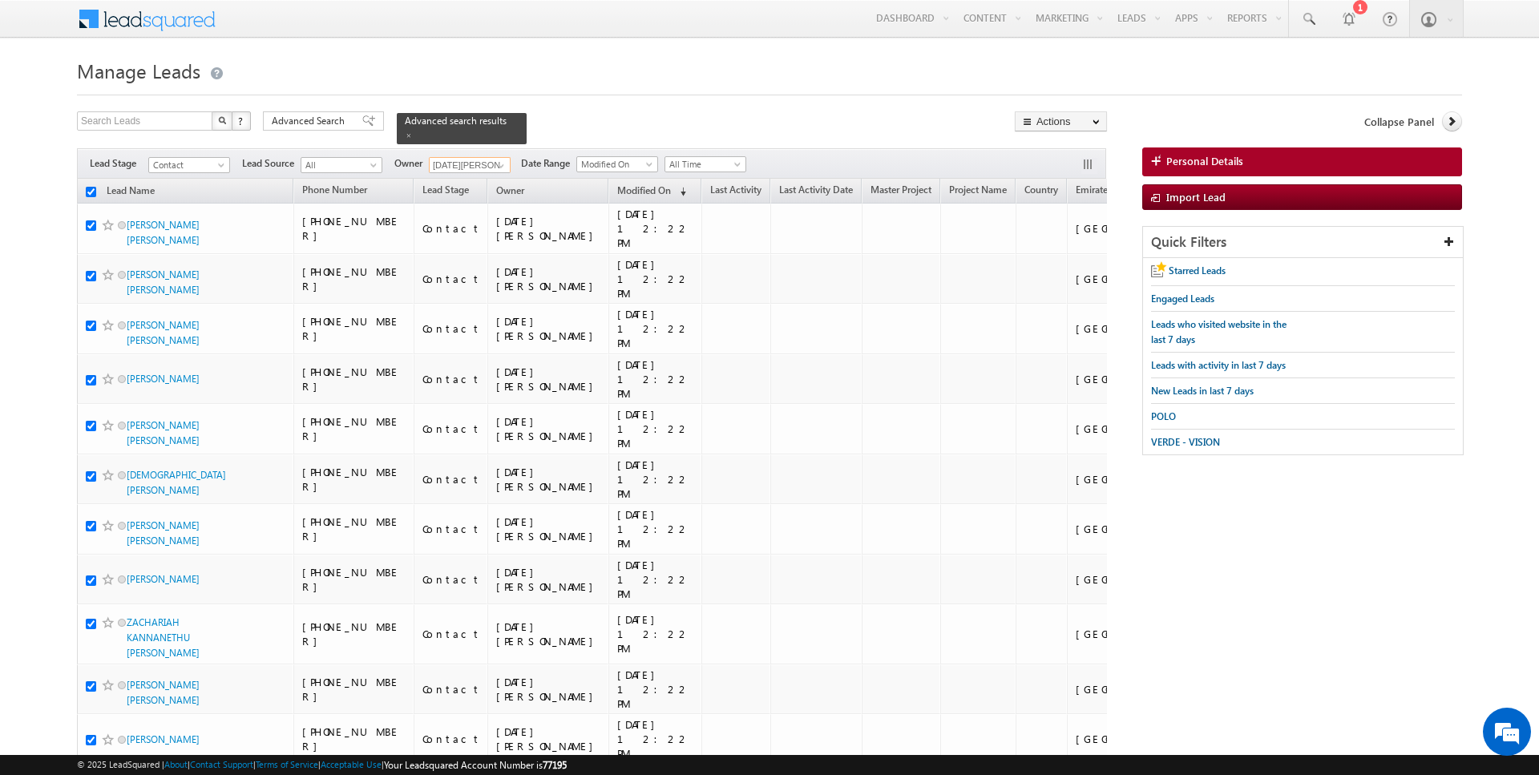
checkbox input "true"
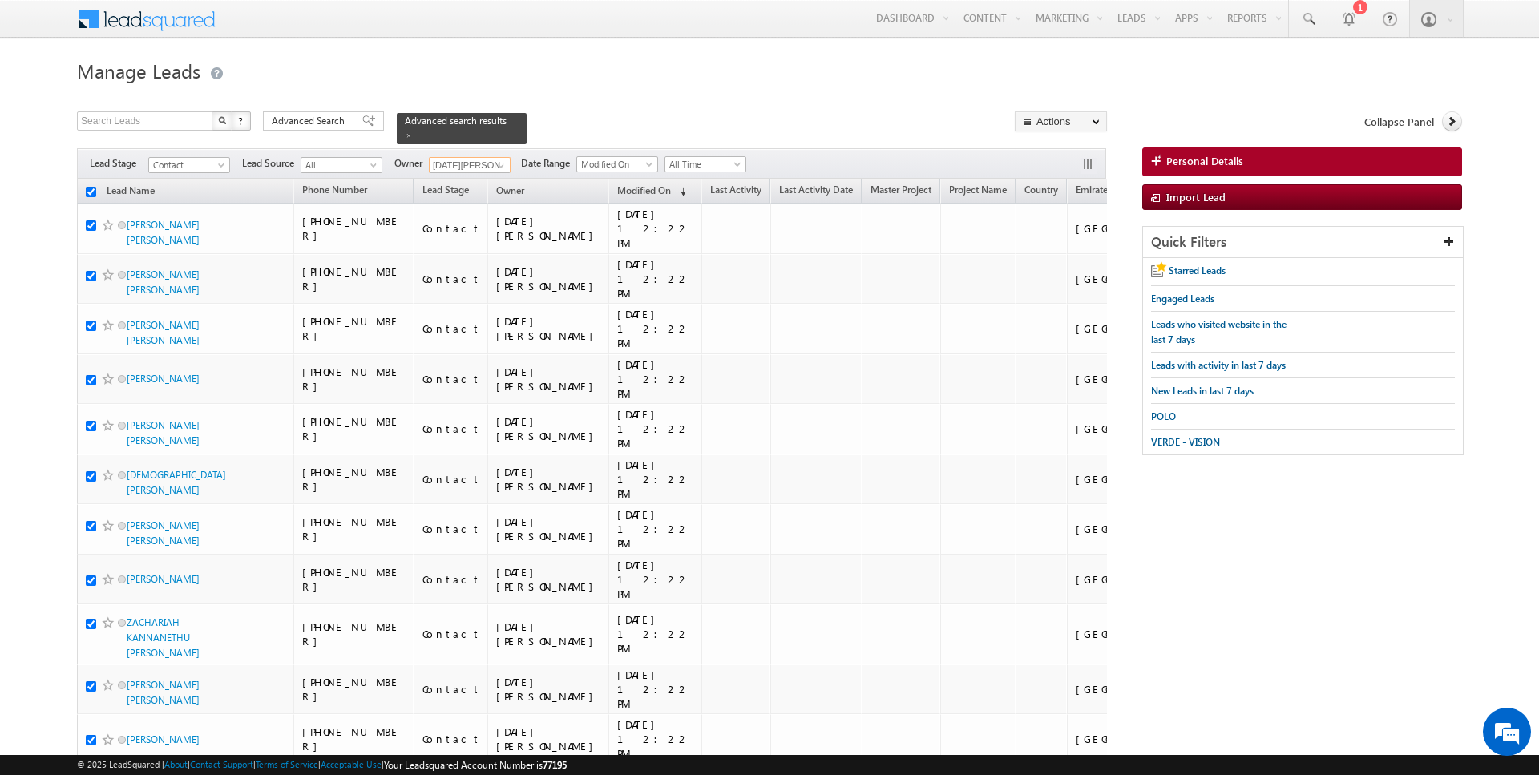
checkbox input "true"
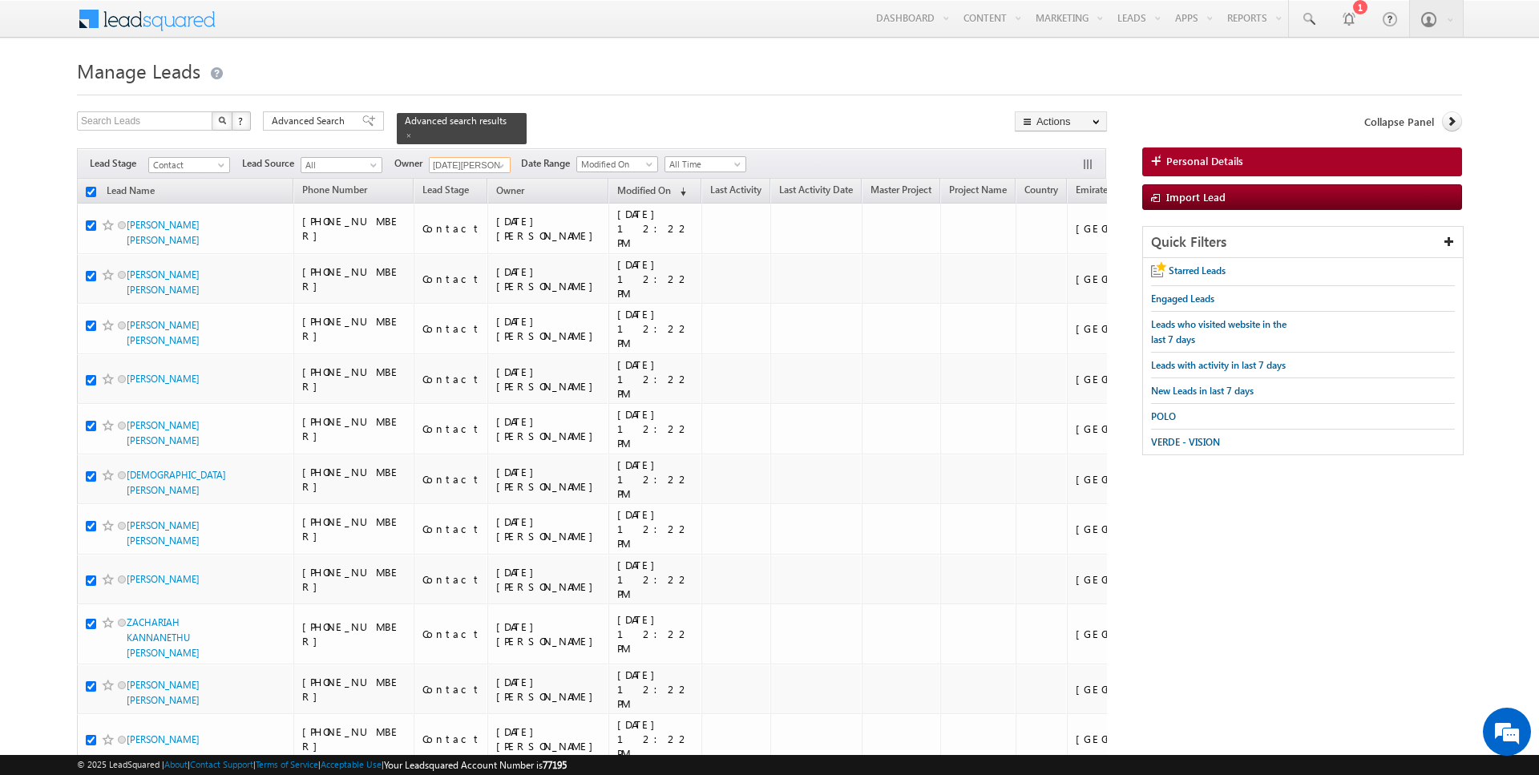
checkbox input "true"
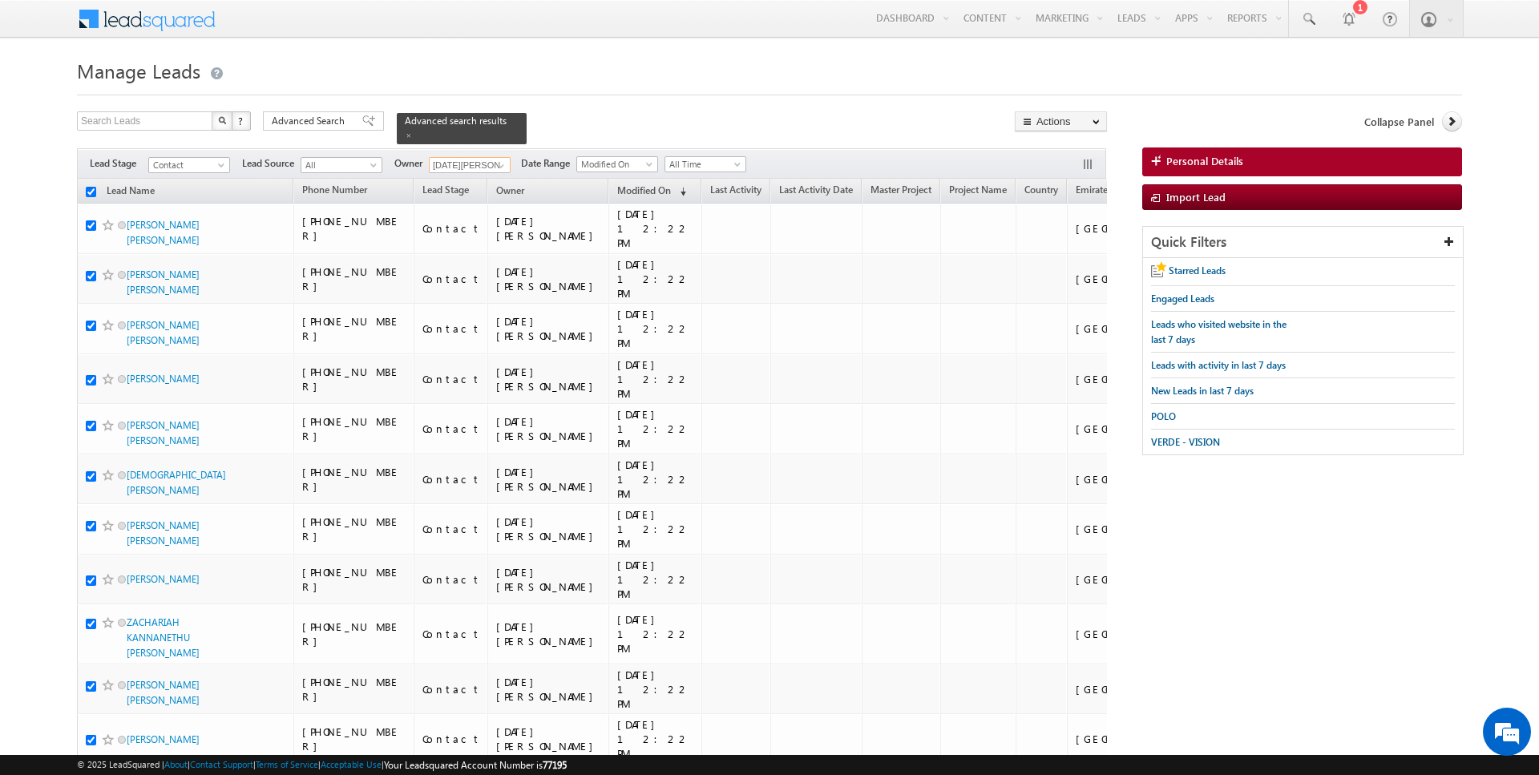
checkbox input "true"
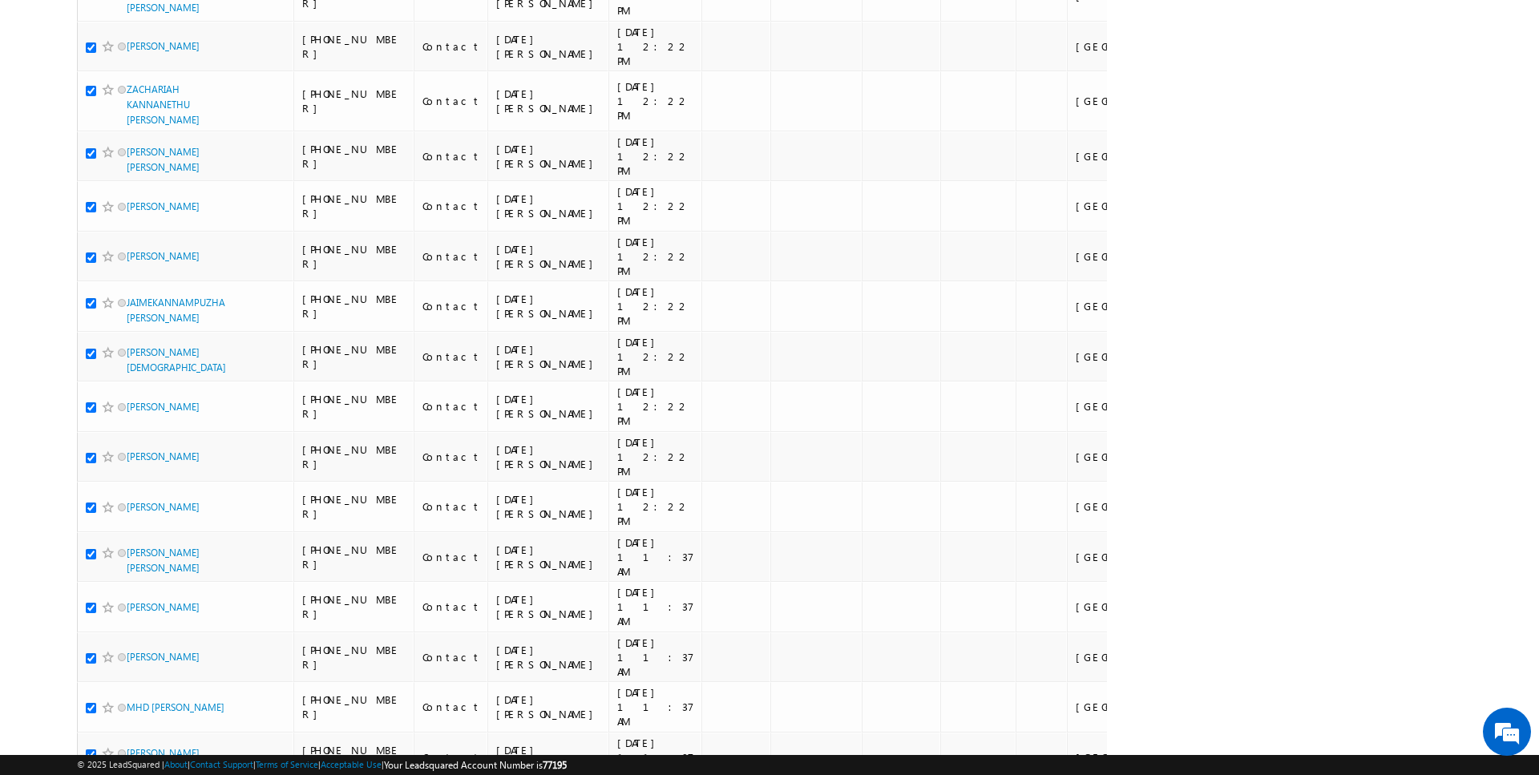
scroll to position [0, 0]
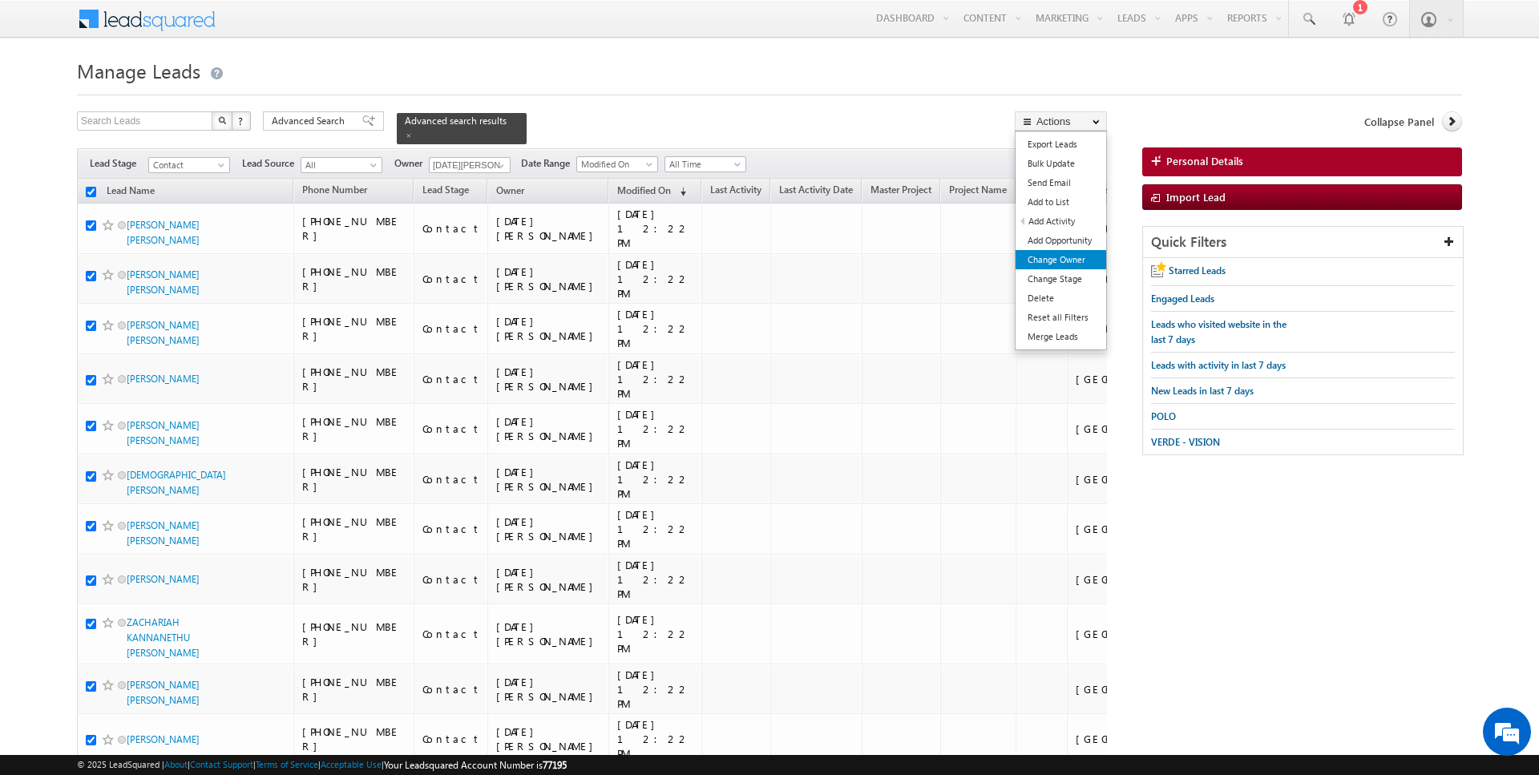
click at [1051, 266] on link "Change Owner" at bounding box center [1061, 259] width 91 height 19
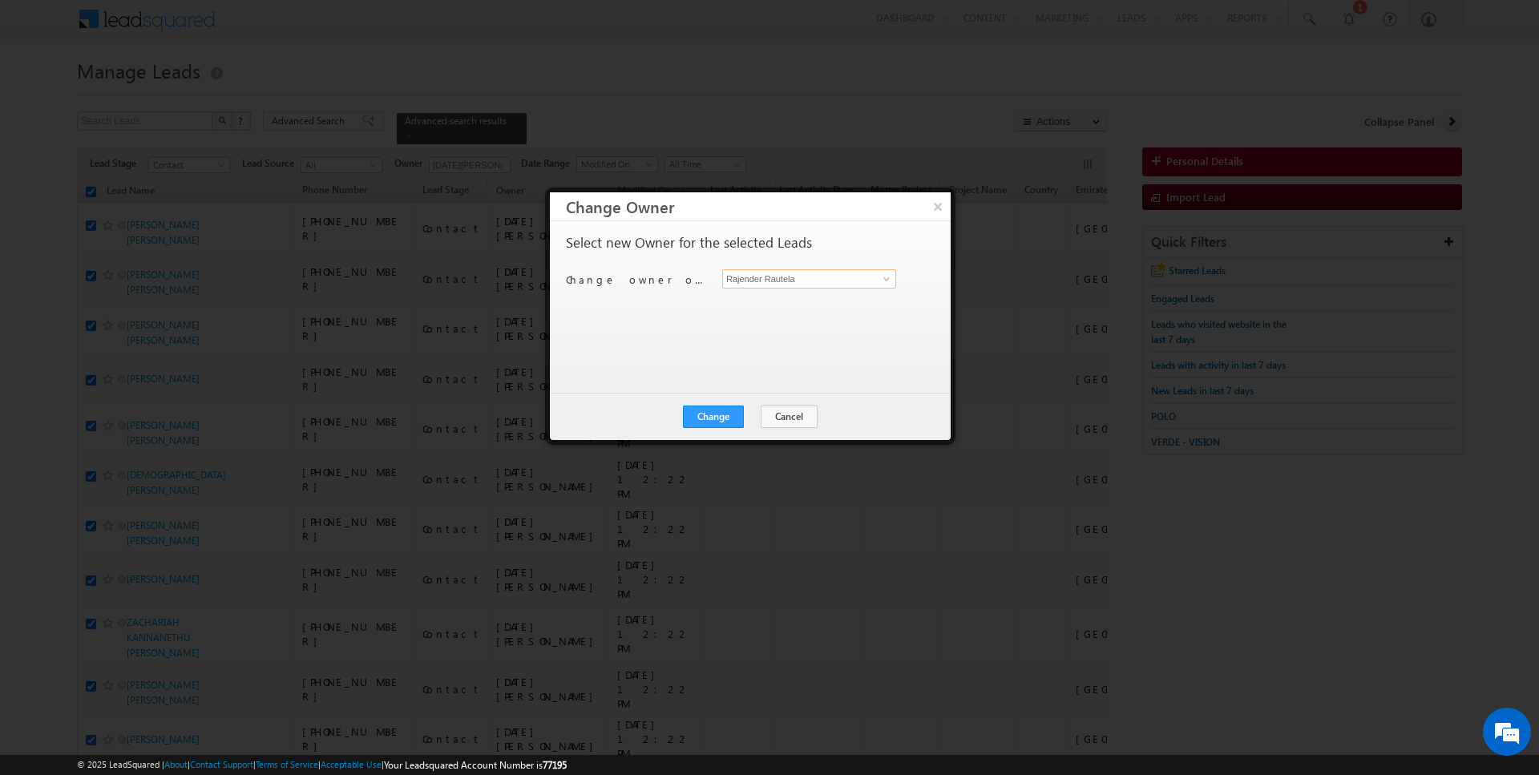
click at [790, 273] on input "Rajender Rautela" at bounding box center [809, 278] width 174 height 19
type input "[DATE][PERSON_NAME]"
click at [730, 407] on button "Change" at bounding box center [713, 417] width 61 height 22
click at [738, 413] on button "Close" at bounding box center [752, 417] width 51 height 22
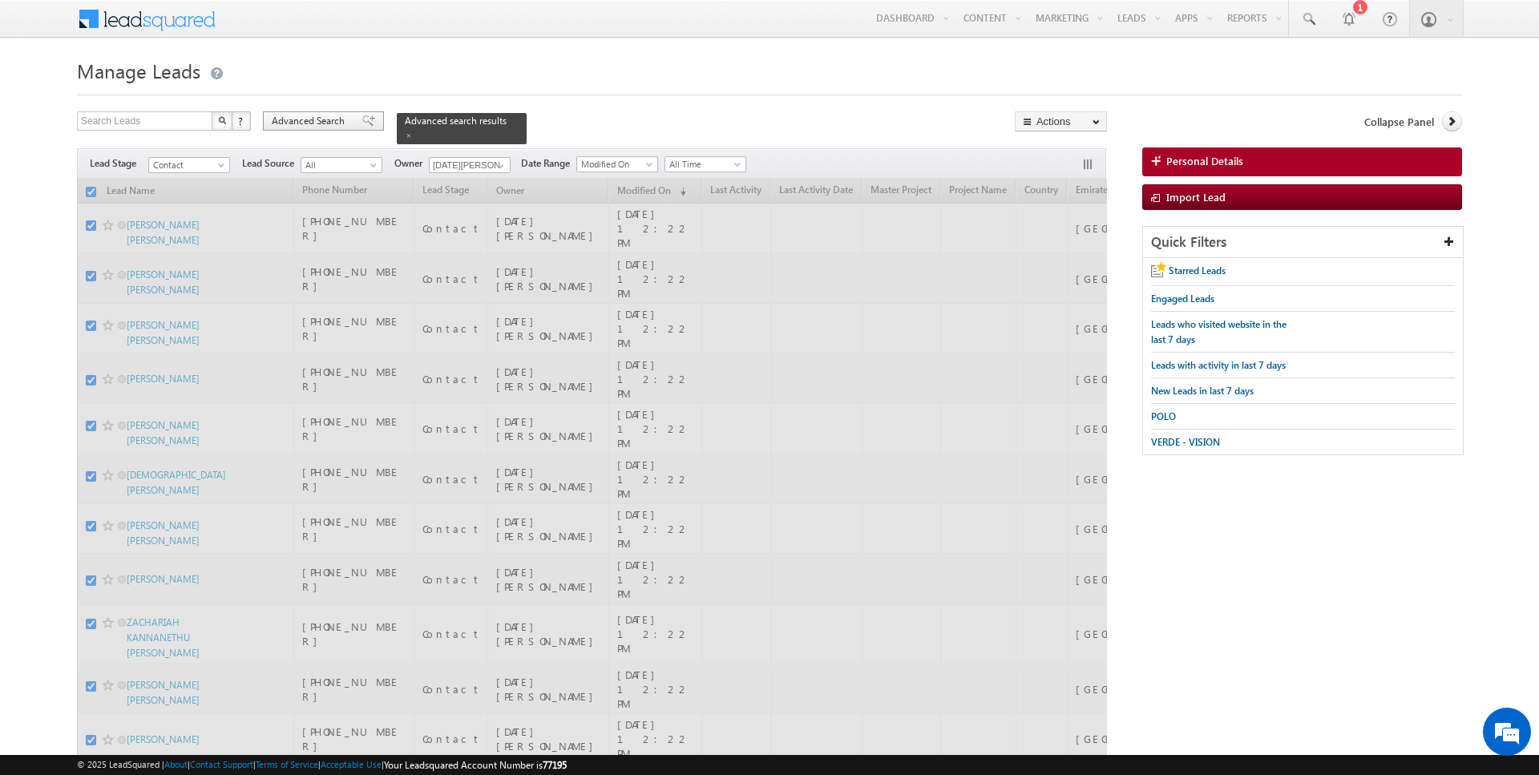
click at [300, 114] on span "Advanced Search" at bounding box center [311, 121] width 78 height 14
checkbox input "false"
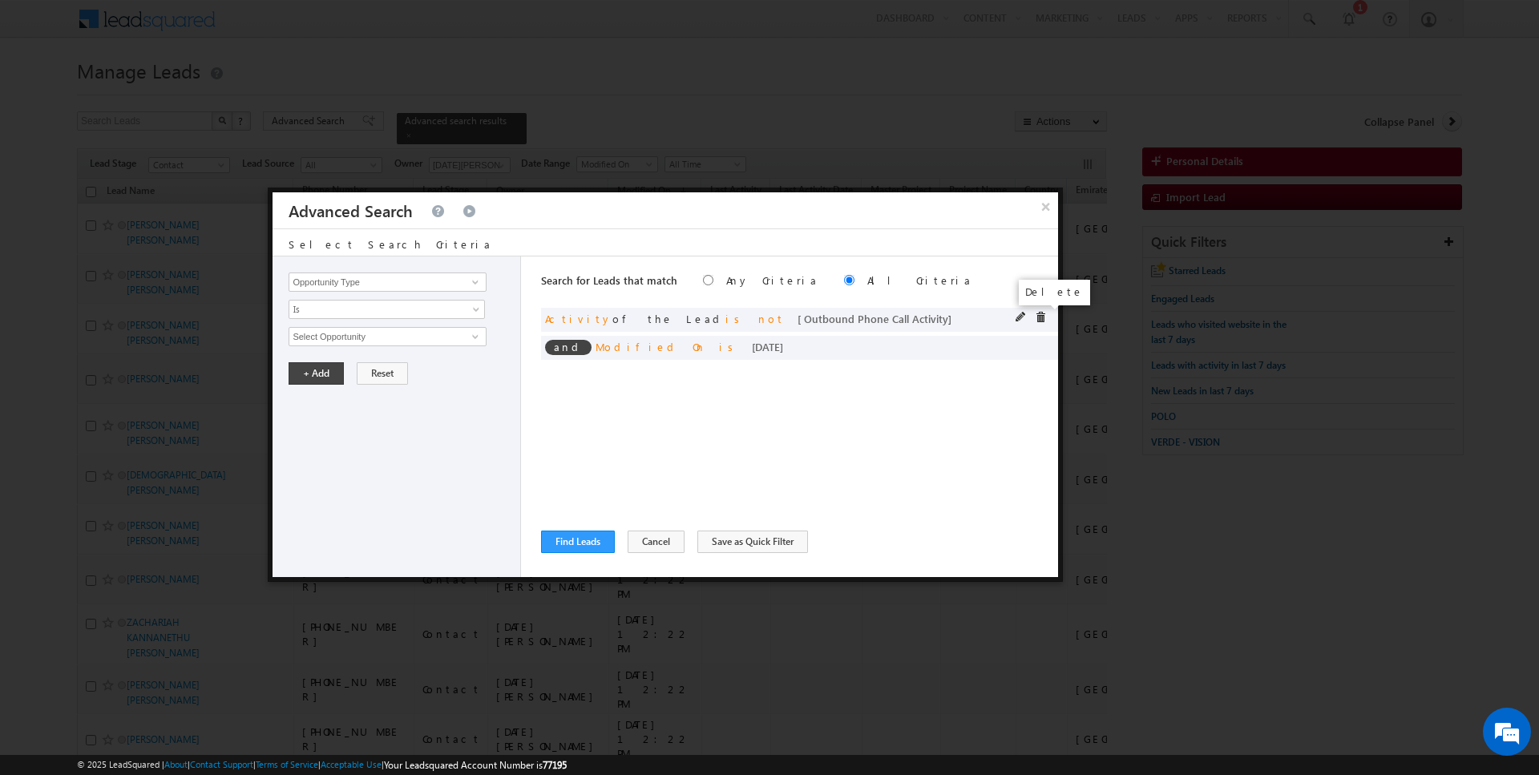
click at [1038, 314] on span at bounding box center [1040, 317] width 11 height 11
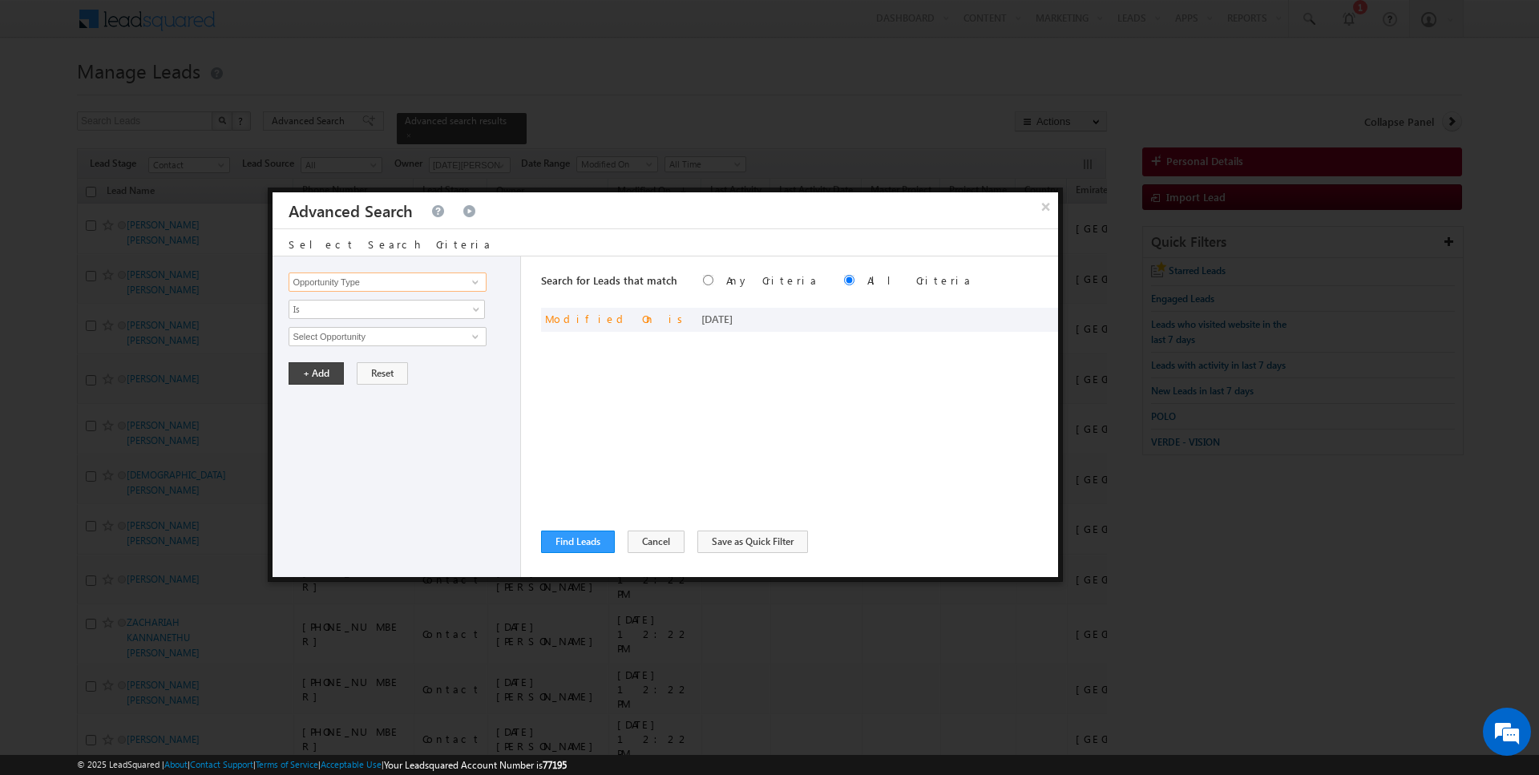
click at [428, 283] on input "Opportunity Type" at bounding box center [387, 282] width 197 height 19
type input "Last Activity Date"
click at [390, 315] on span "Is" at bounding box center [376, 309] width 174 height 14
click at [364, 335] on link "Before" at bounding box center [387, 342] width 196 height 14
click at [312, 393] on div "Opportunity Type Lead Activity Task Sales Group Prospect Id Address 1 Address 2…" at bounding box center [397, 417] width 249 height 321
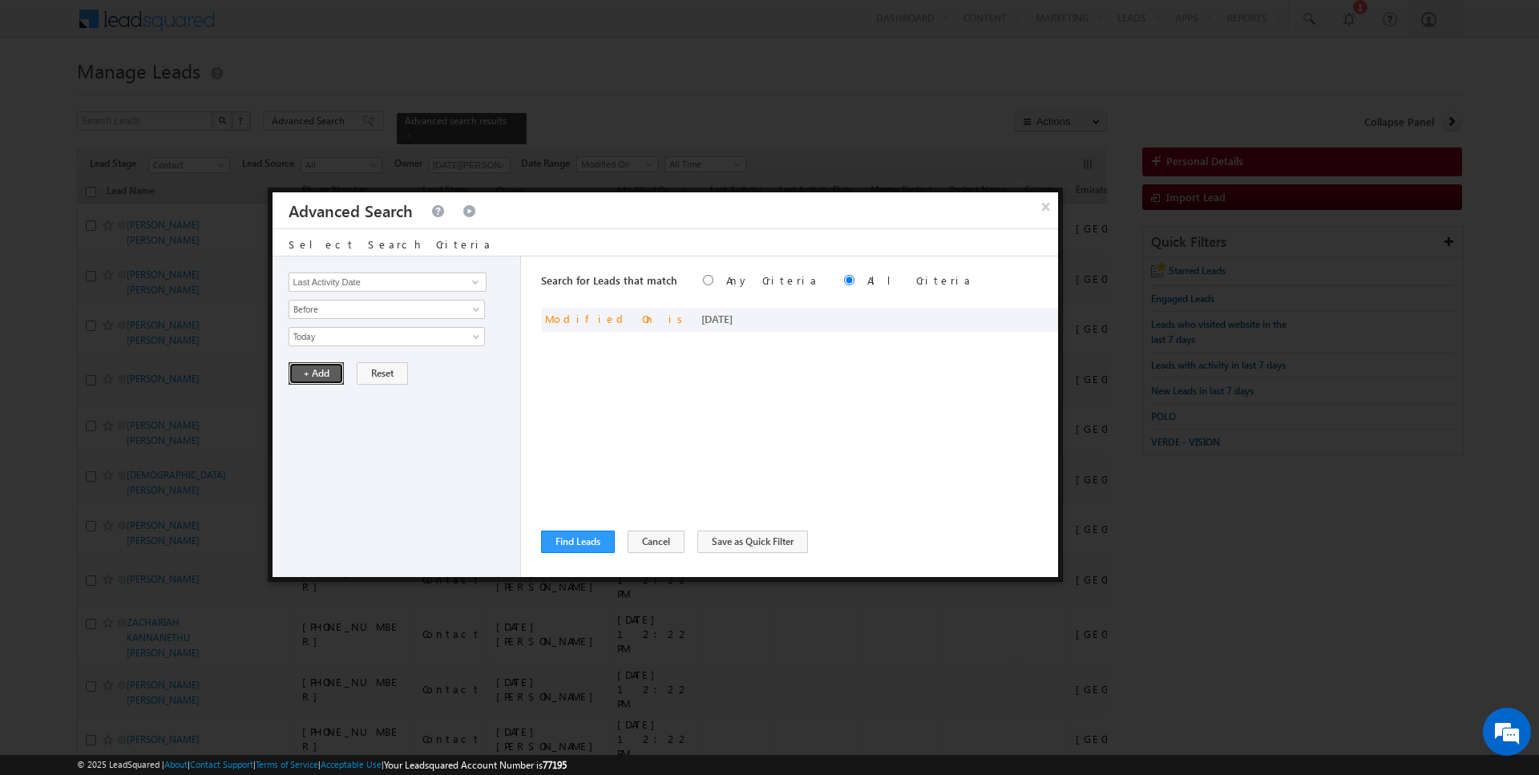
click at [312, 369] on button "+ Add" at bounding box center [316, 373] width 55 height 22
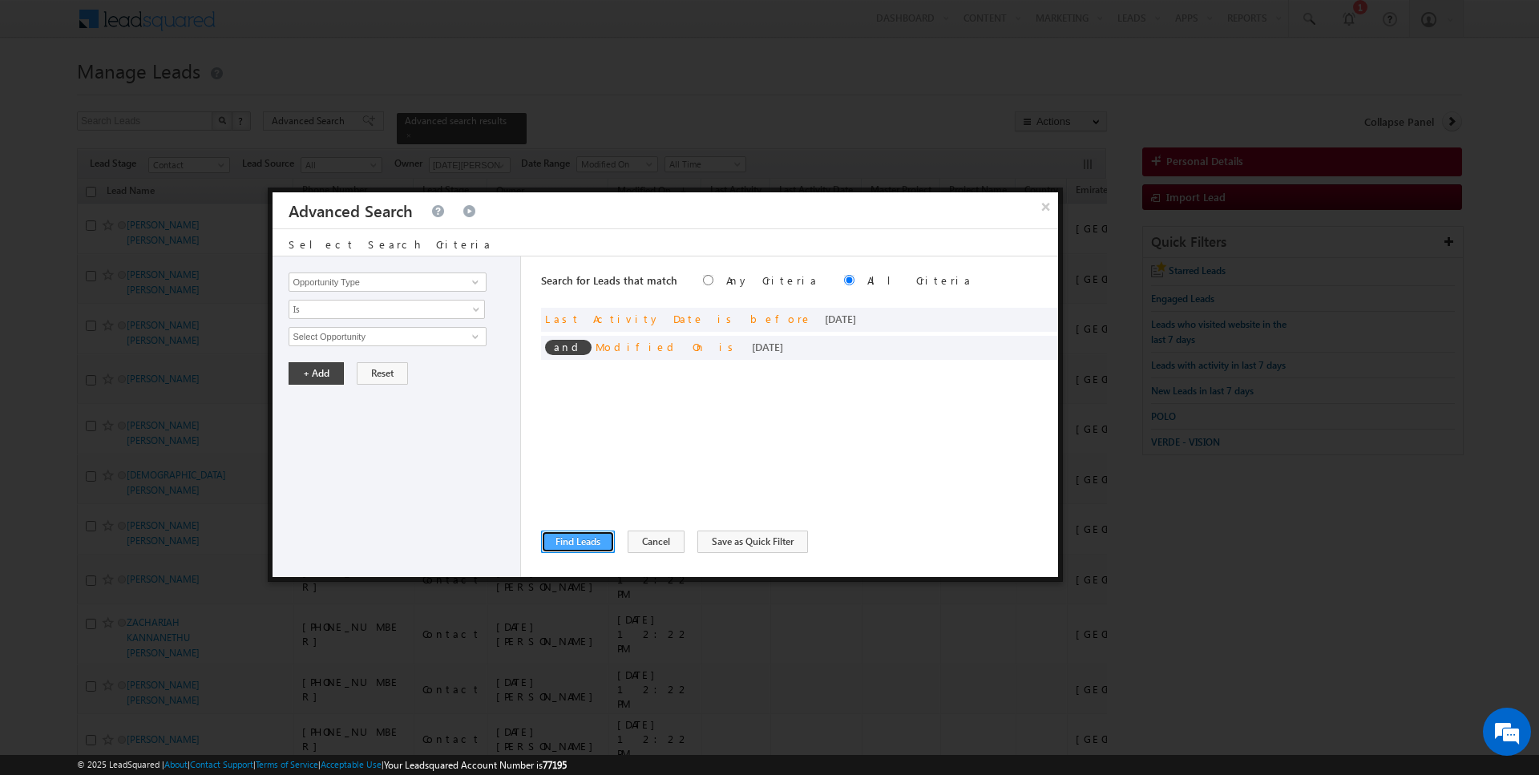
click at [572, 538] on button "Find Leads" at bounding box center [578, 542] width 74 height 22
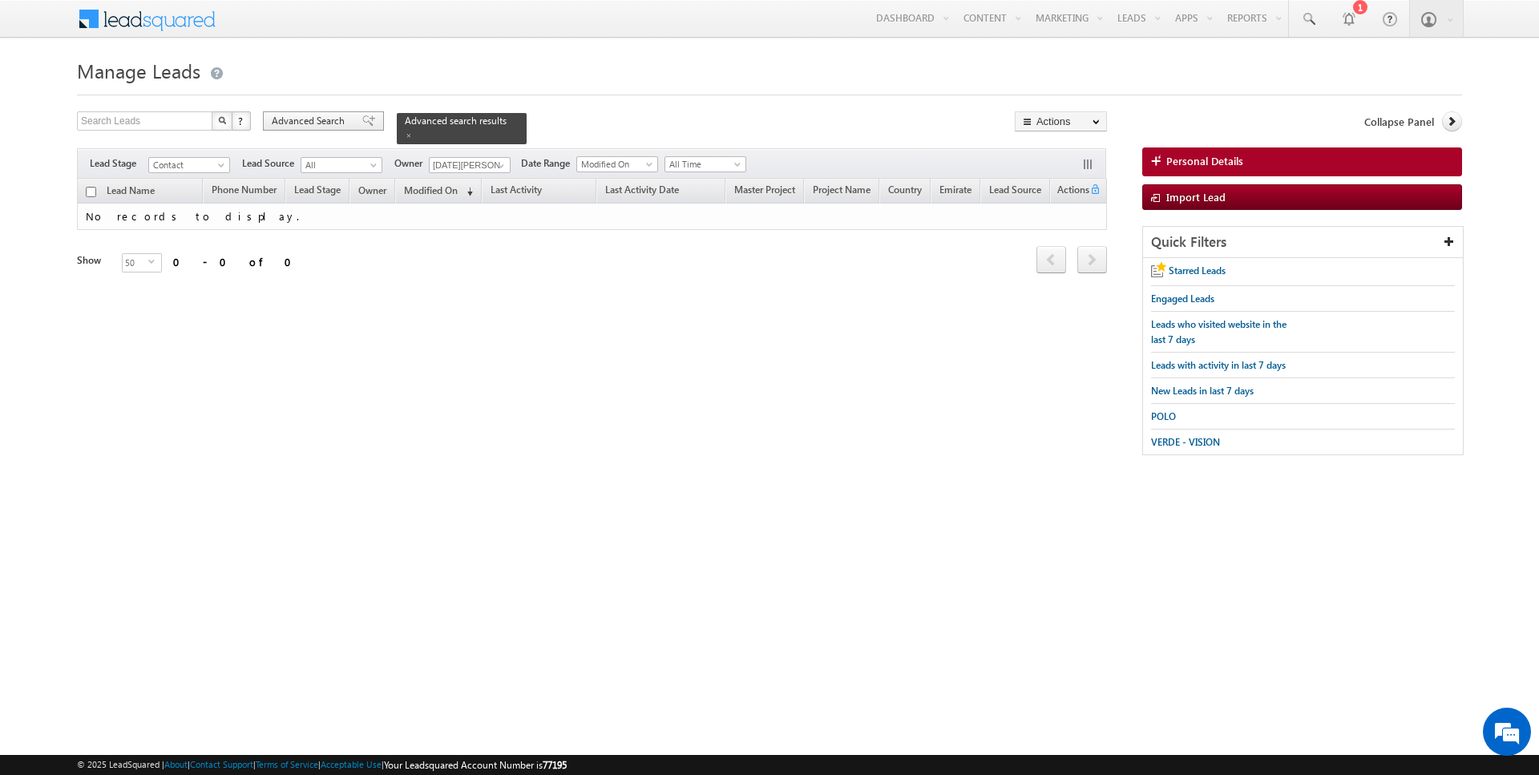
click at [332, 120] on span "Advanced Search" at bounding box center [311, 121] width 78 height 14
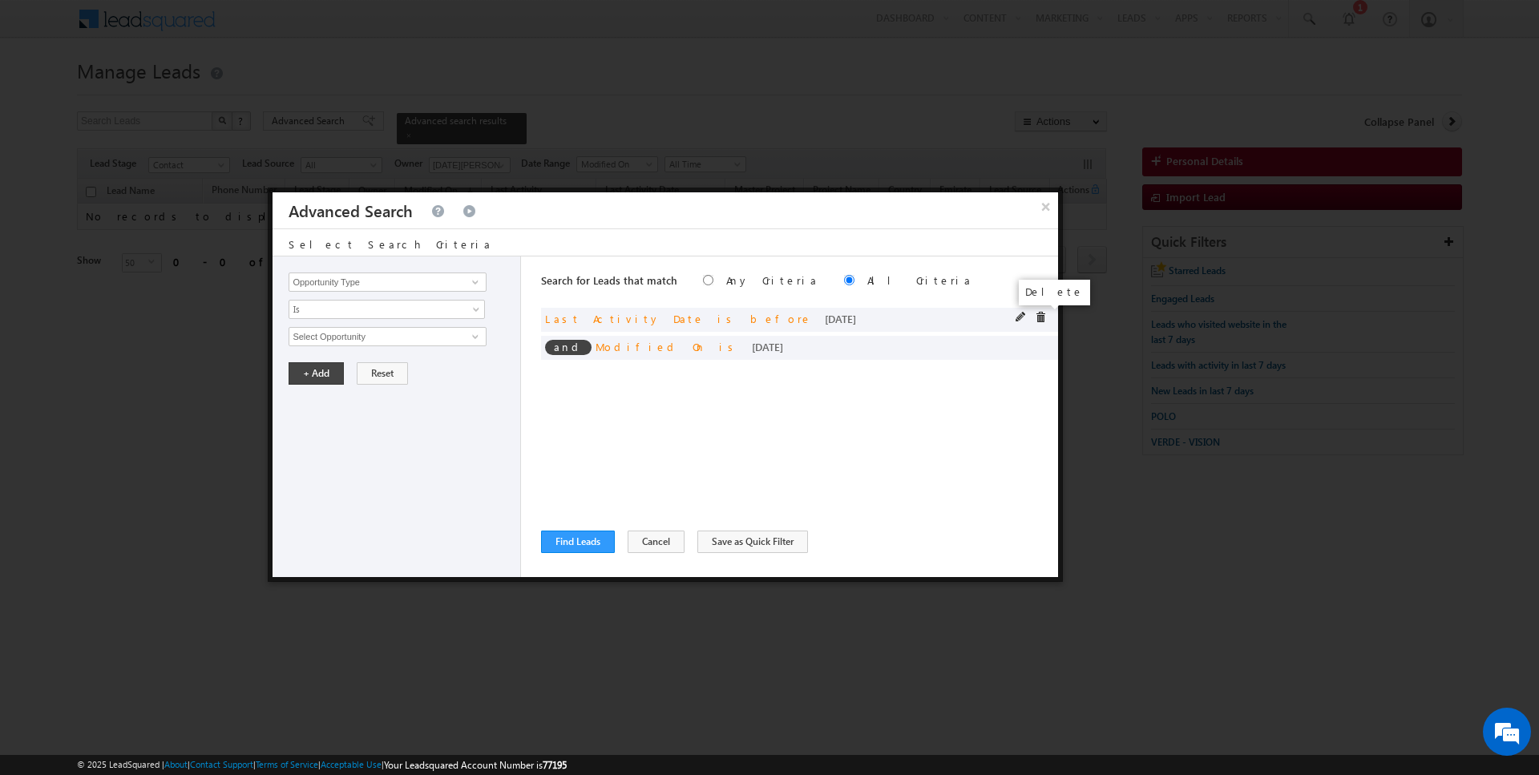
click at [1042, 321] on span at bounding box center [1040, 317] width 11 height 11
click at [0, 0] on span at bounding box center [0, 0] width 0 height 0
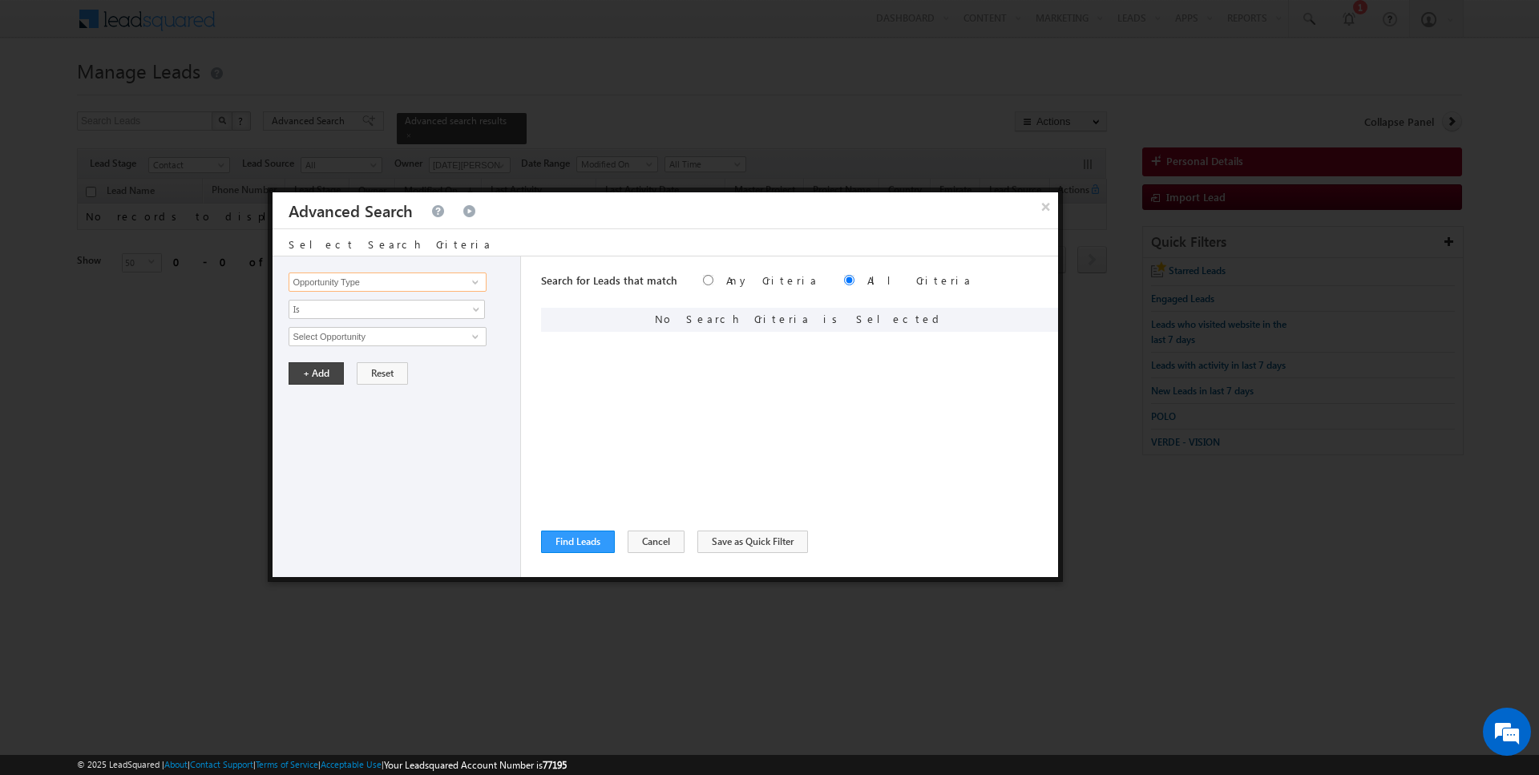
click at [384, 277] on input "Opportunity Type" at bounding box center [387, 282] width 197 height 19
type input "Lead Source"
click at [359, 308] on span "Is" at bounding box center [376, 309] width 174 height 14
click at [343, 327] on link "Is" at bounding box center [387, 326] width 196 height 14
click at [334, 329] on span "None Selected" at bounding box center [380, 337] width 182 height 18
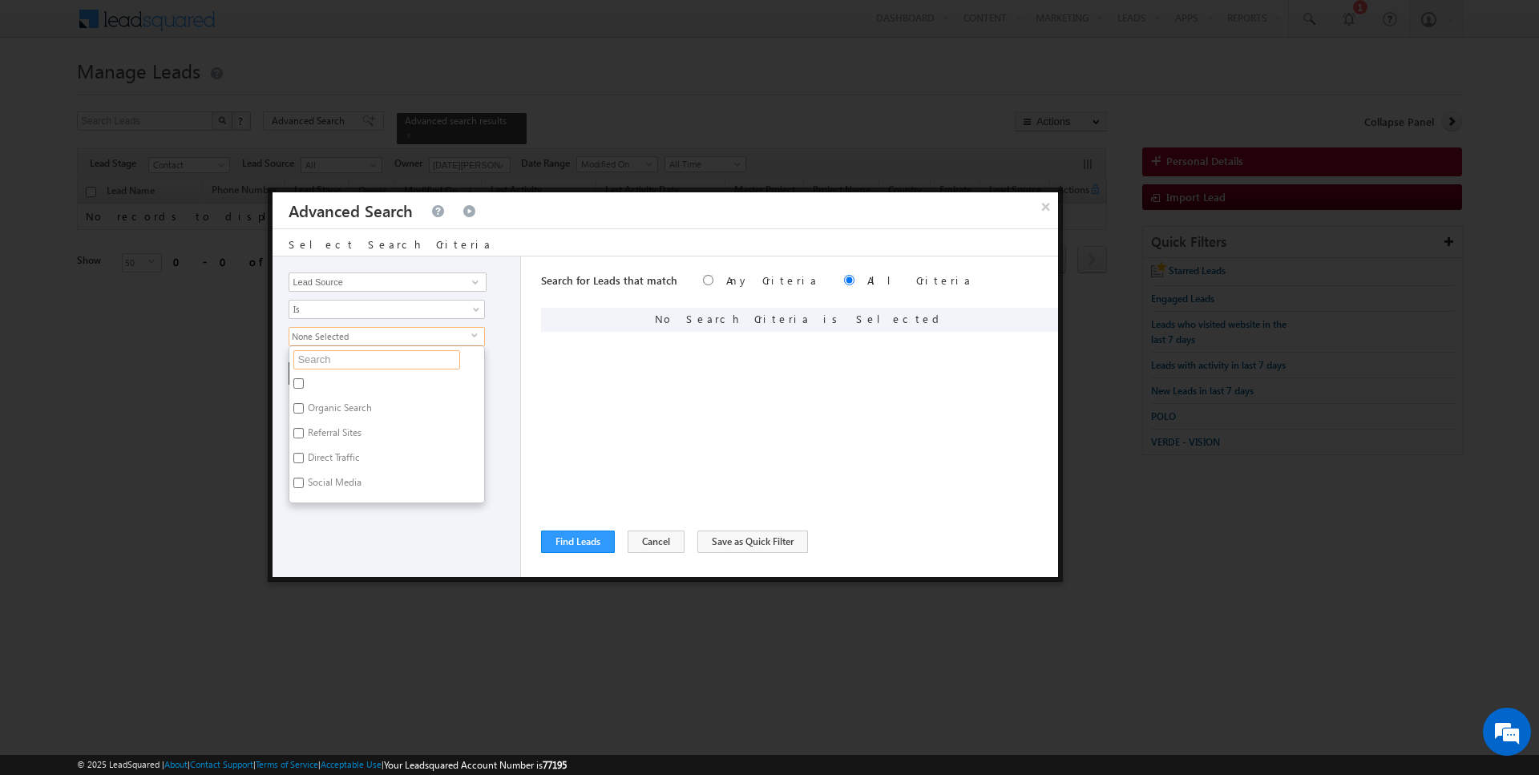
click at [330, 354] on input "text" at bounding box center [376, 359] width 167 height 19
type input "damac"
click at [330, 377] on label "Damac Hills 2" at bounding box center [334, 386] width 91 height 25
click at [304, 378] on input "Damac Hills 2" at bounding box center [298, 383] width 10 height 10
checkbox input "true"
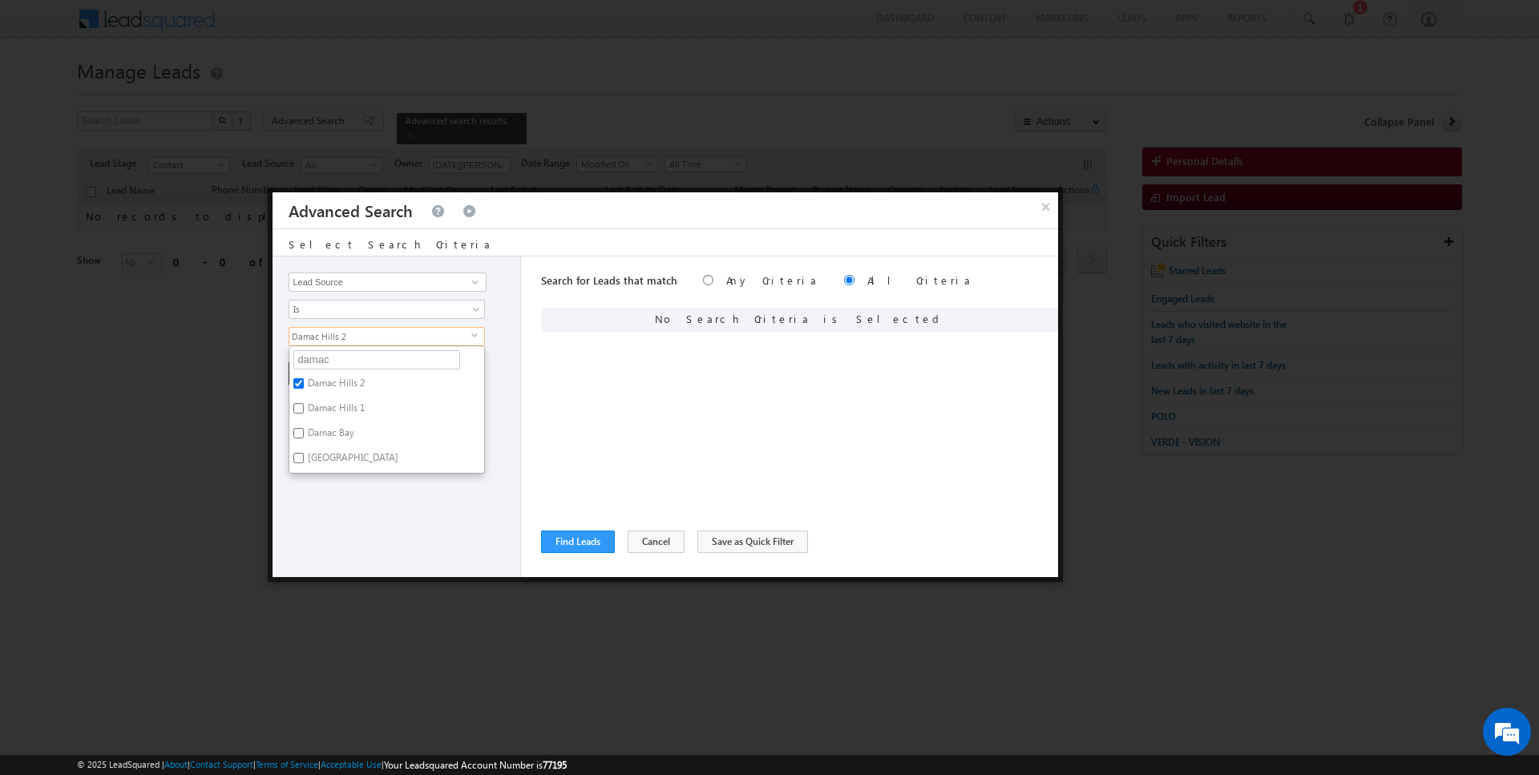
click at [330, 408] on label "Damac Hills 1" at bounding box center [334, 410] width 91 height 25
click at [304, 408] on input "Damac Hills 1" at bounding box center [298, 408] width 10 height 10
checkbox input "true"
click at [330, 524] on div "Opportunity Type Lead Activity Task Sales Group Prospect Id Address 1 Address 2…" at bounding box center [397, 417] width 249 height 321
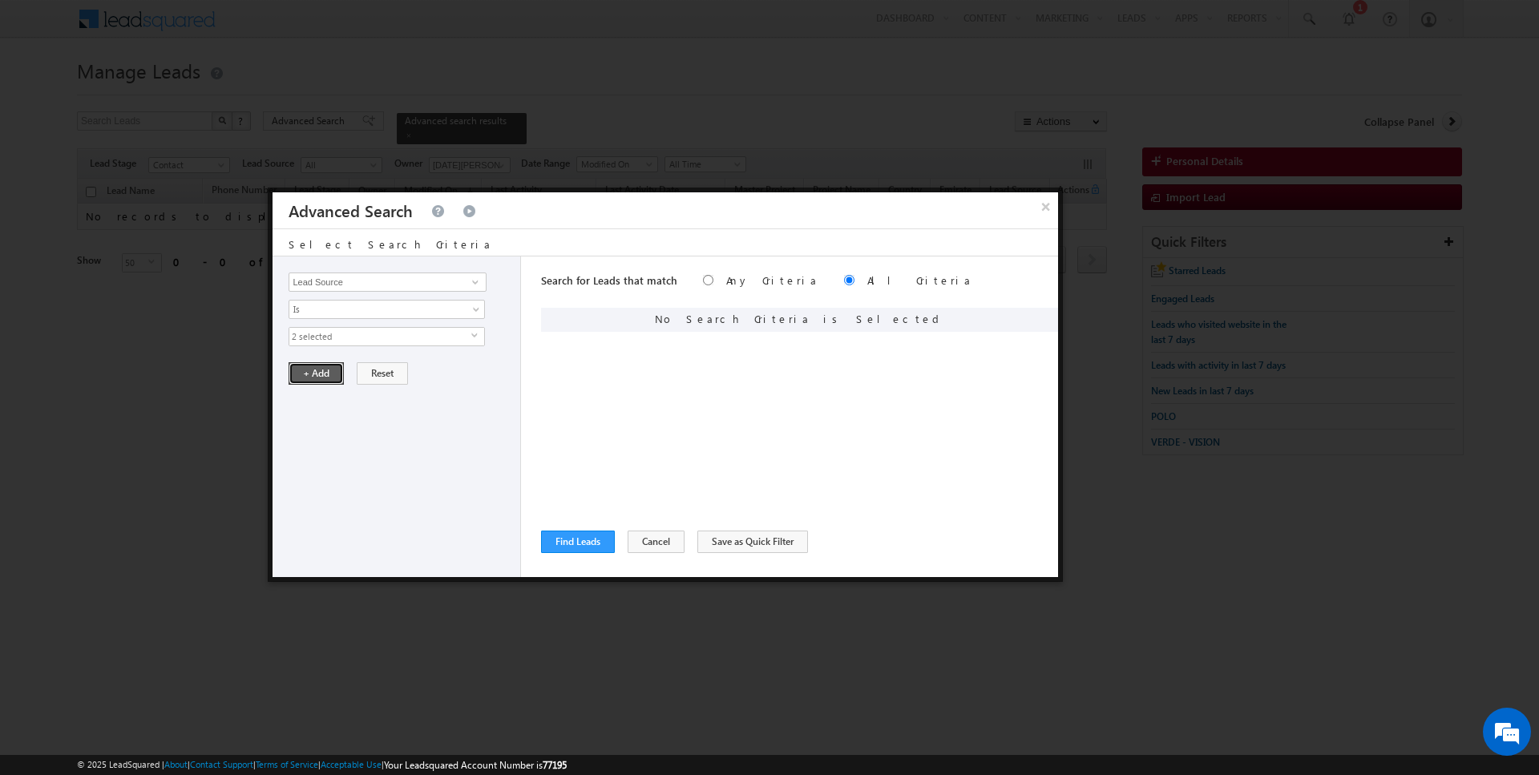
click at [311, 373] on button "+ Add" at bounding box center [316, 373] width 55 height 22
click at [579, 539] on button "Find Leads" at bounding box center [578, 542] width 74 height 22
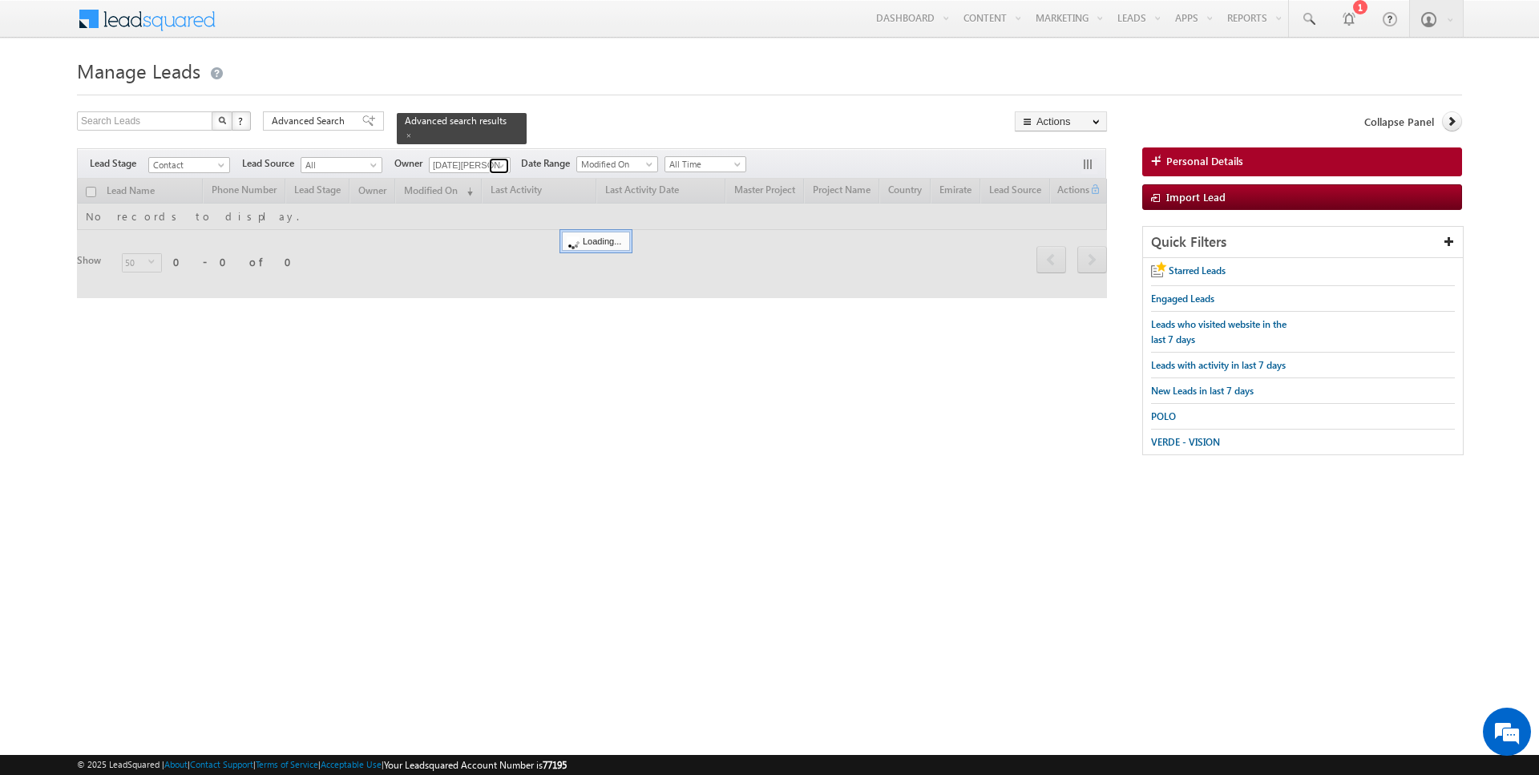
click at [490, 164] on link at bounding box center [499, 166] width 20 height 16
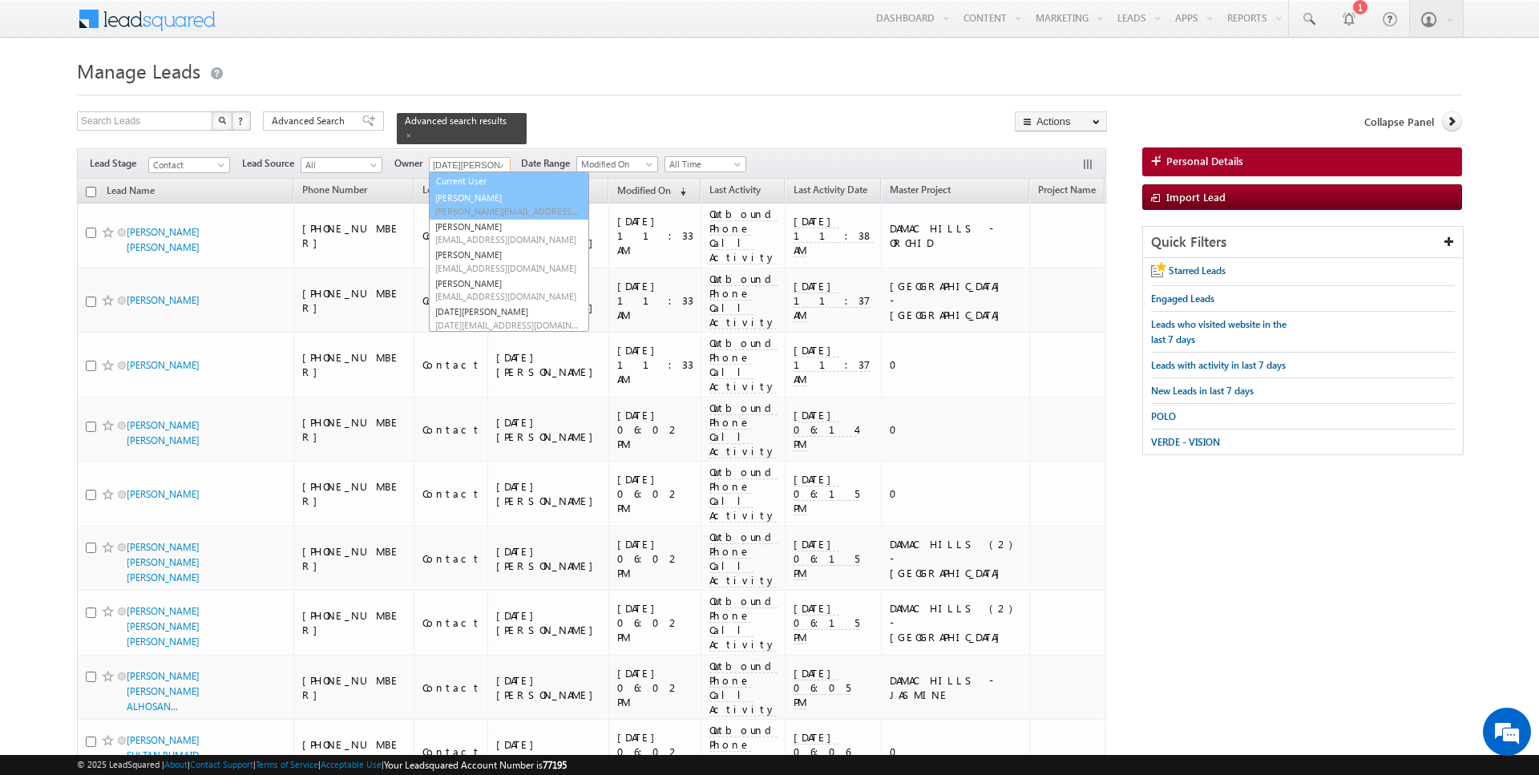
scroll to position [16, 0]
click at [471, 184] on link "Current User" at bounding box center [509, 181] width 160 height 18
type input "Current User"
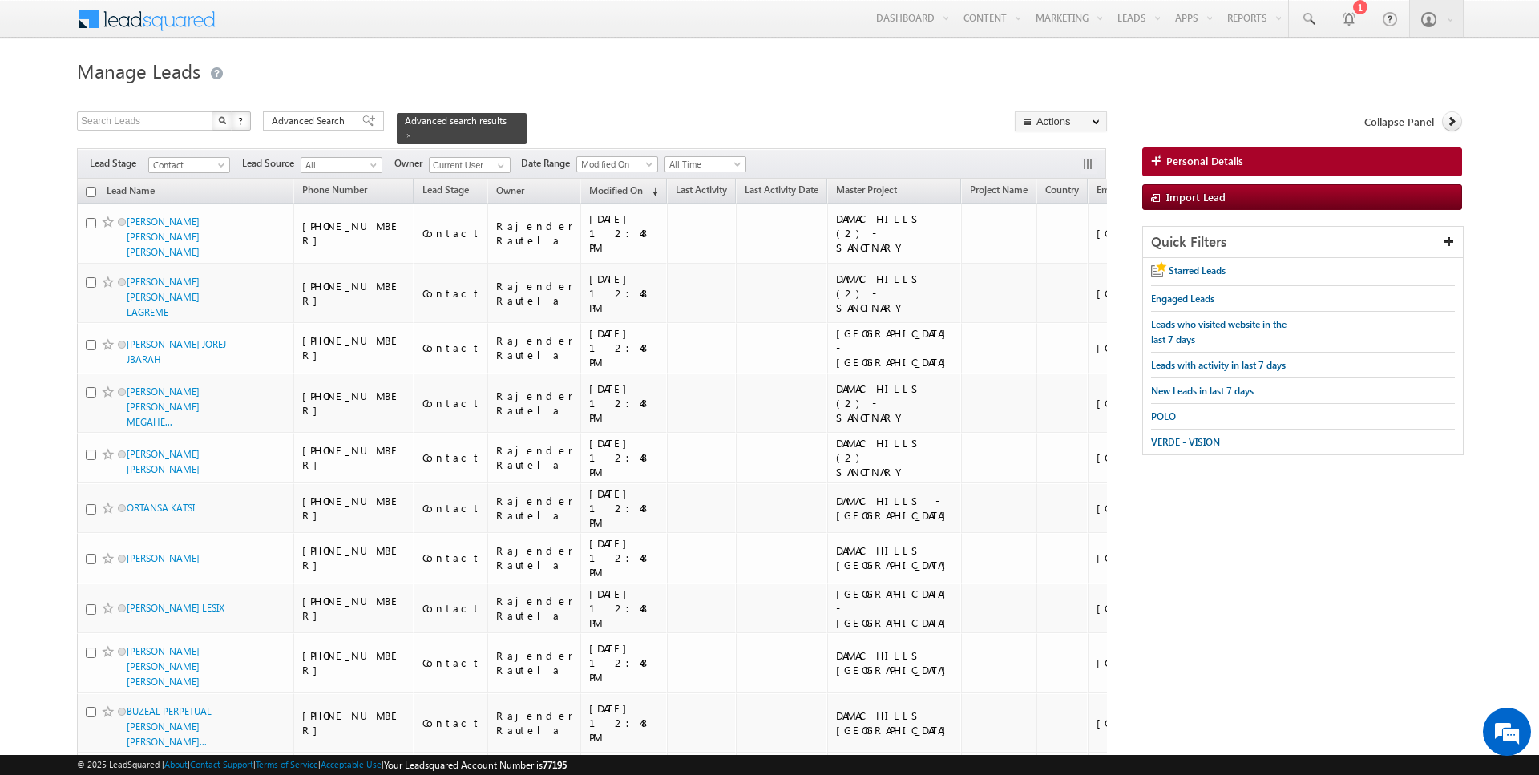
click at [93, 191] on input "checkbox" at bounding box center [91, 192] width 10 height 10
checkbox input "true"
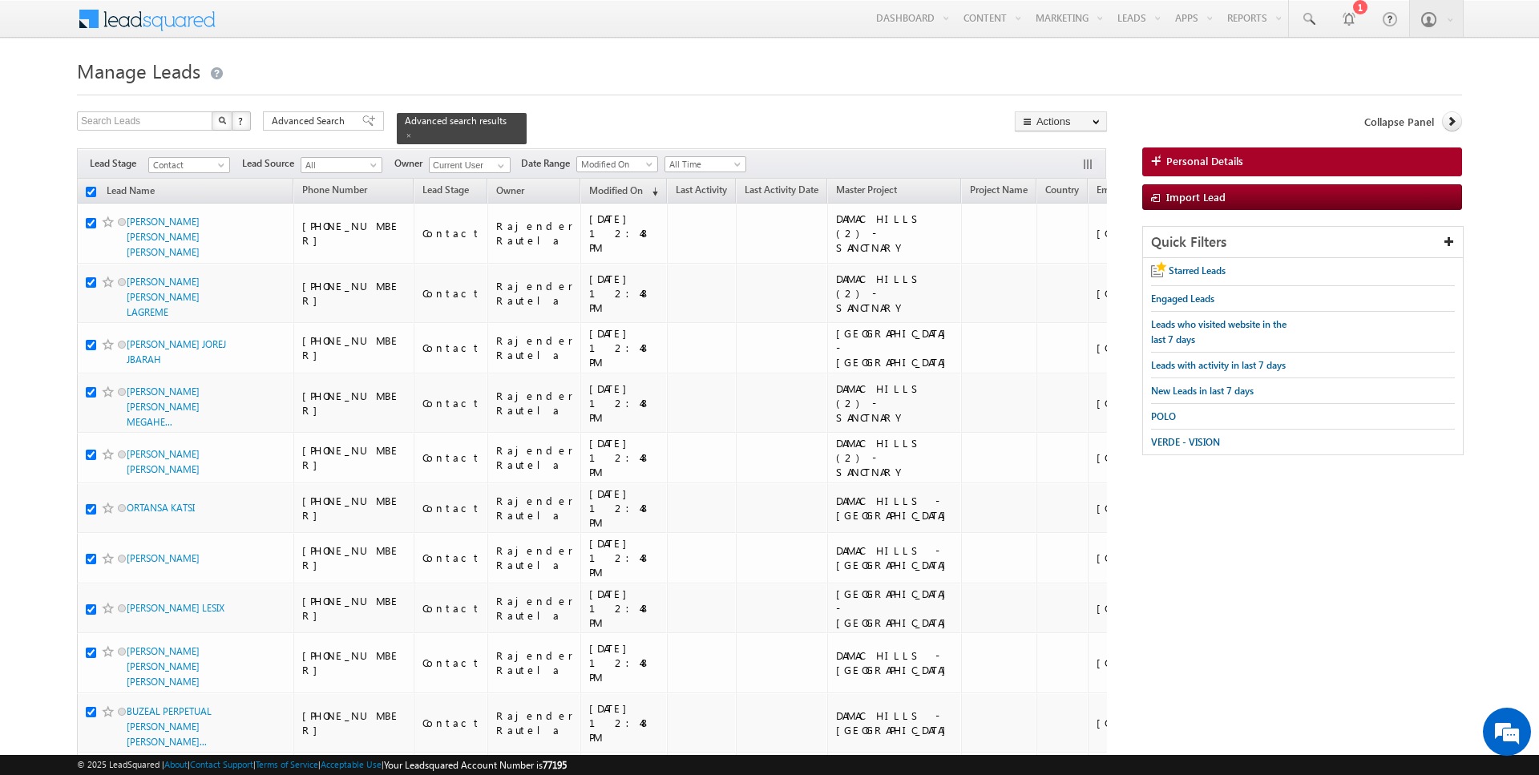
checkbox input "true"
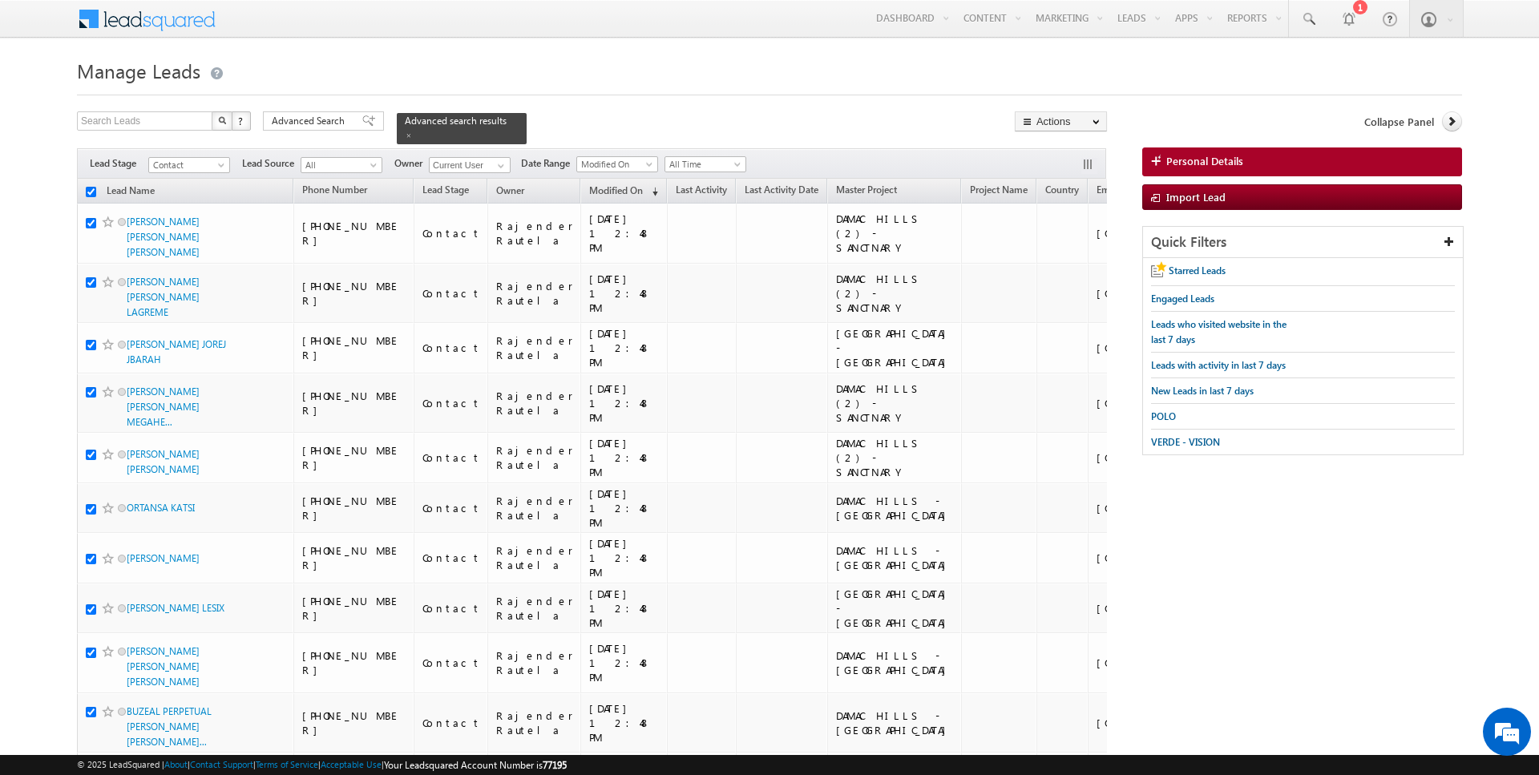
checkbox input "true"
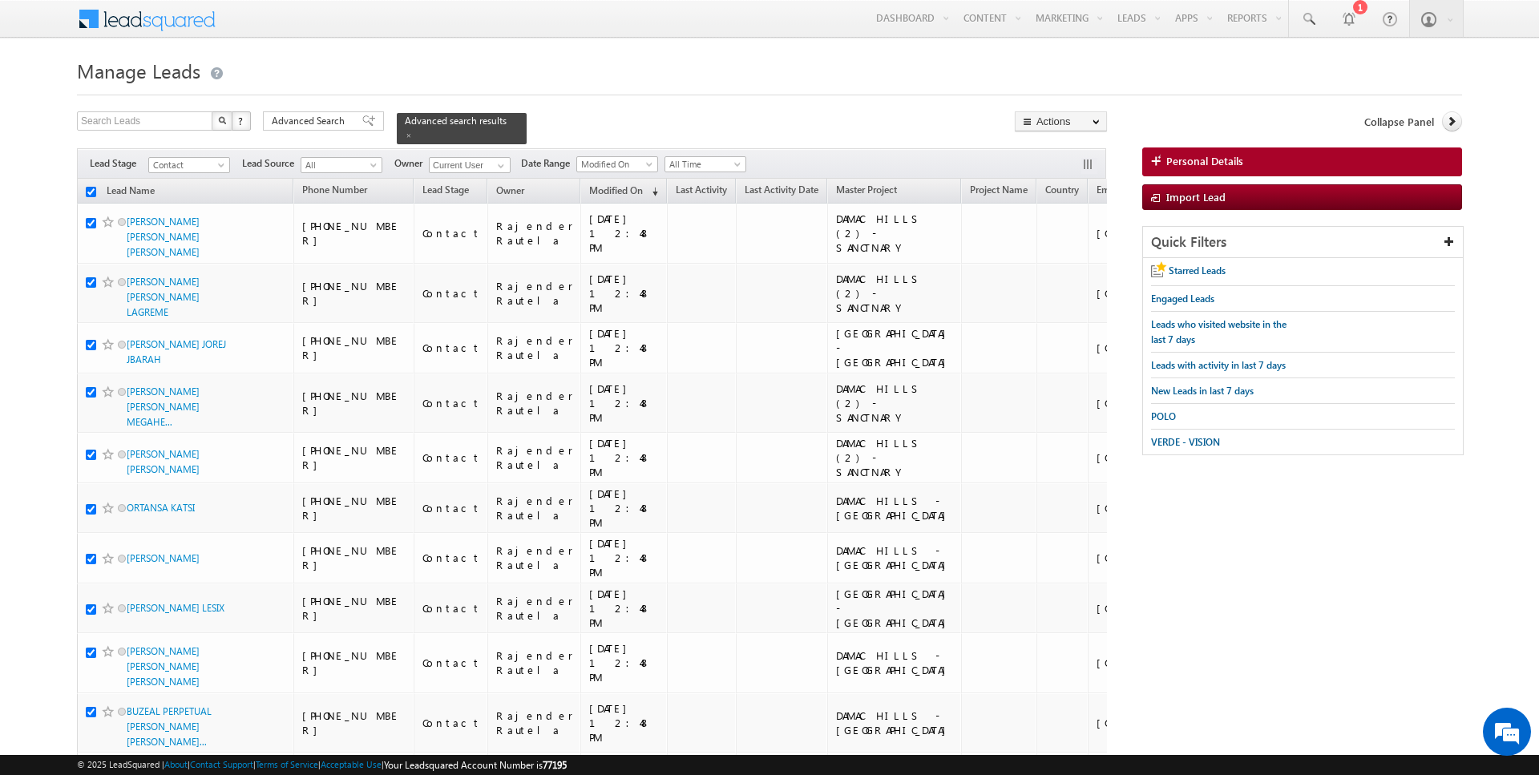
checkbox input "true"
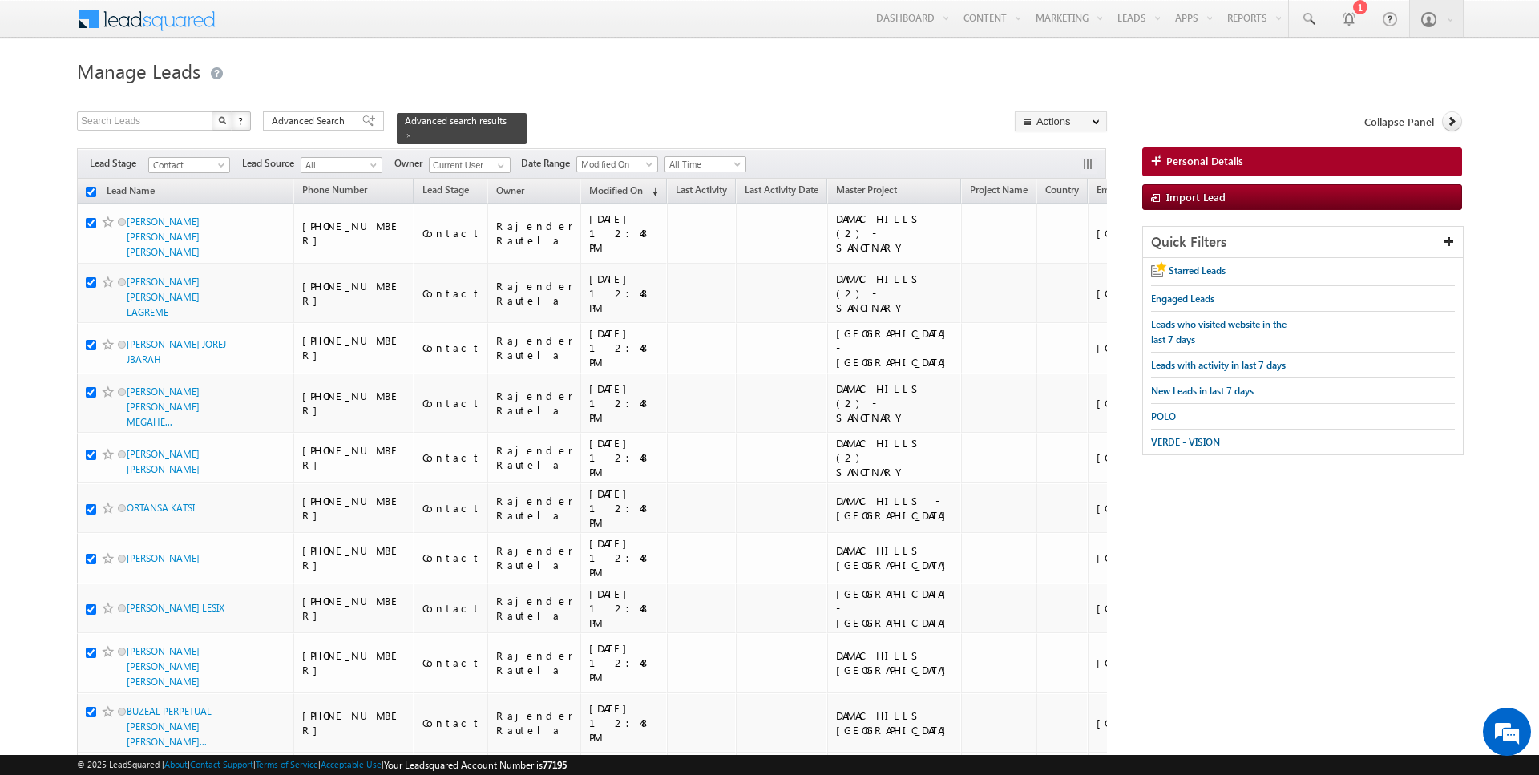
checkbox input "true"
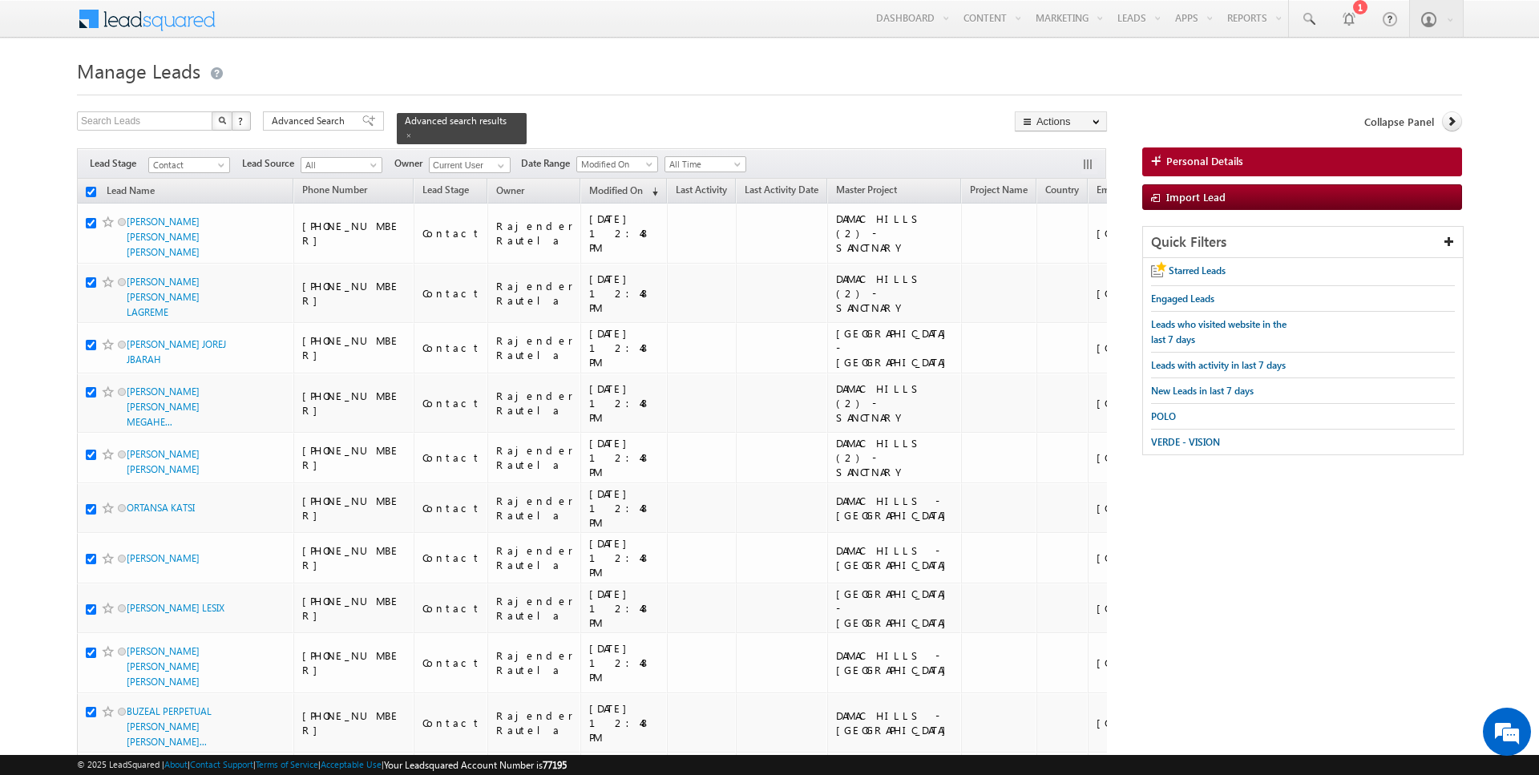
checkbox input "true"
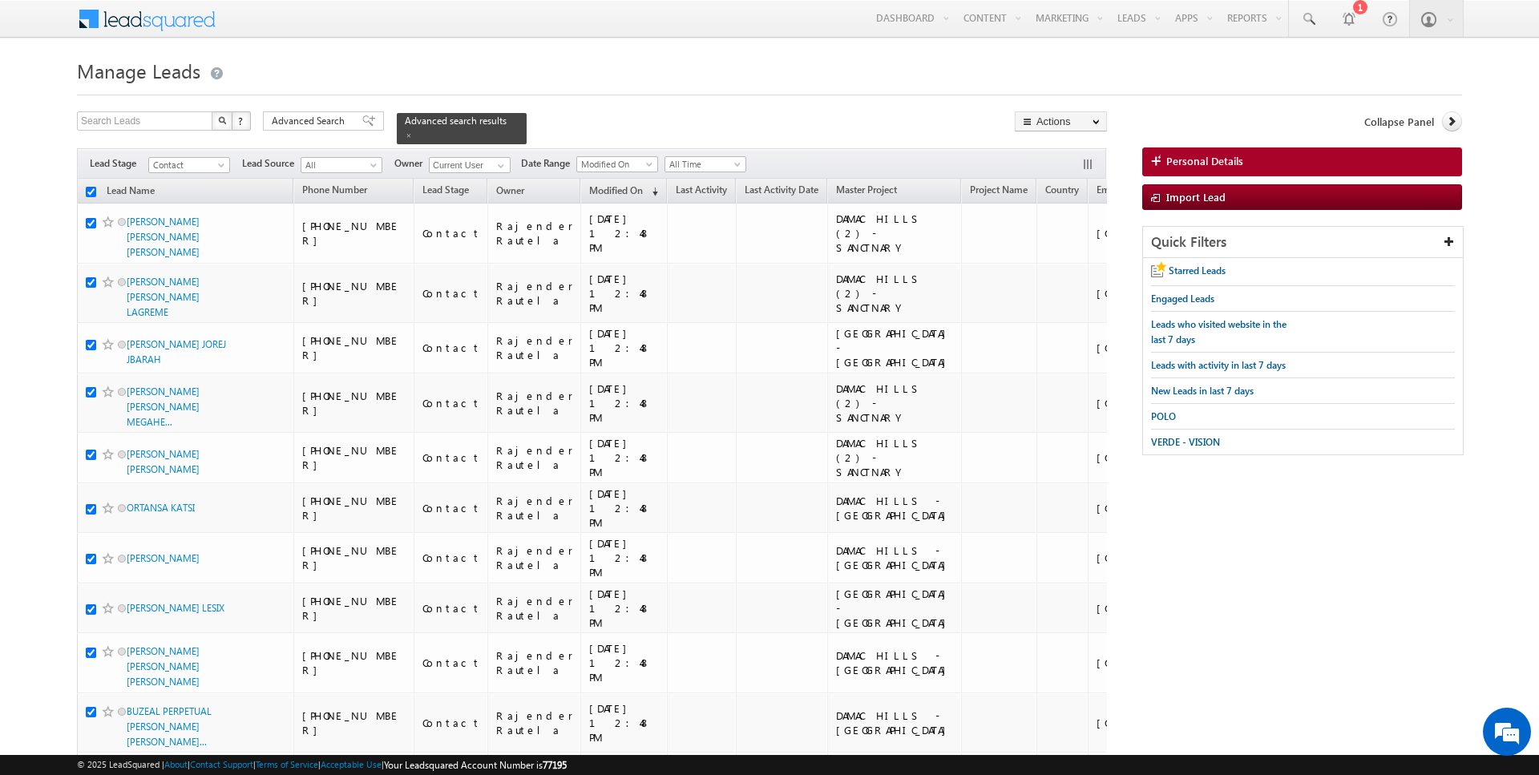
checkbox input "true"
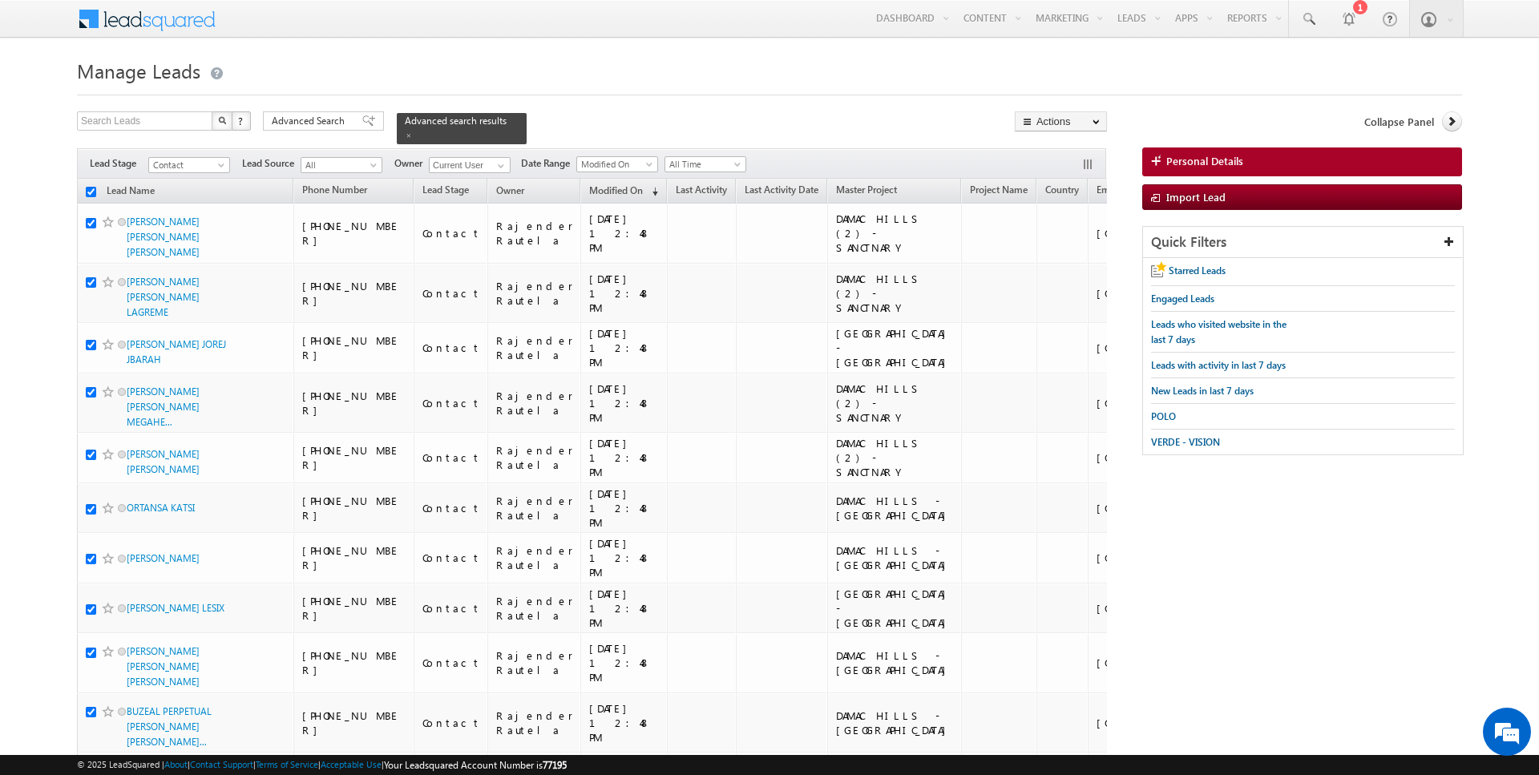
checkbox input "true"
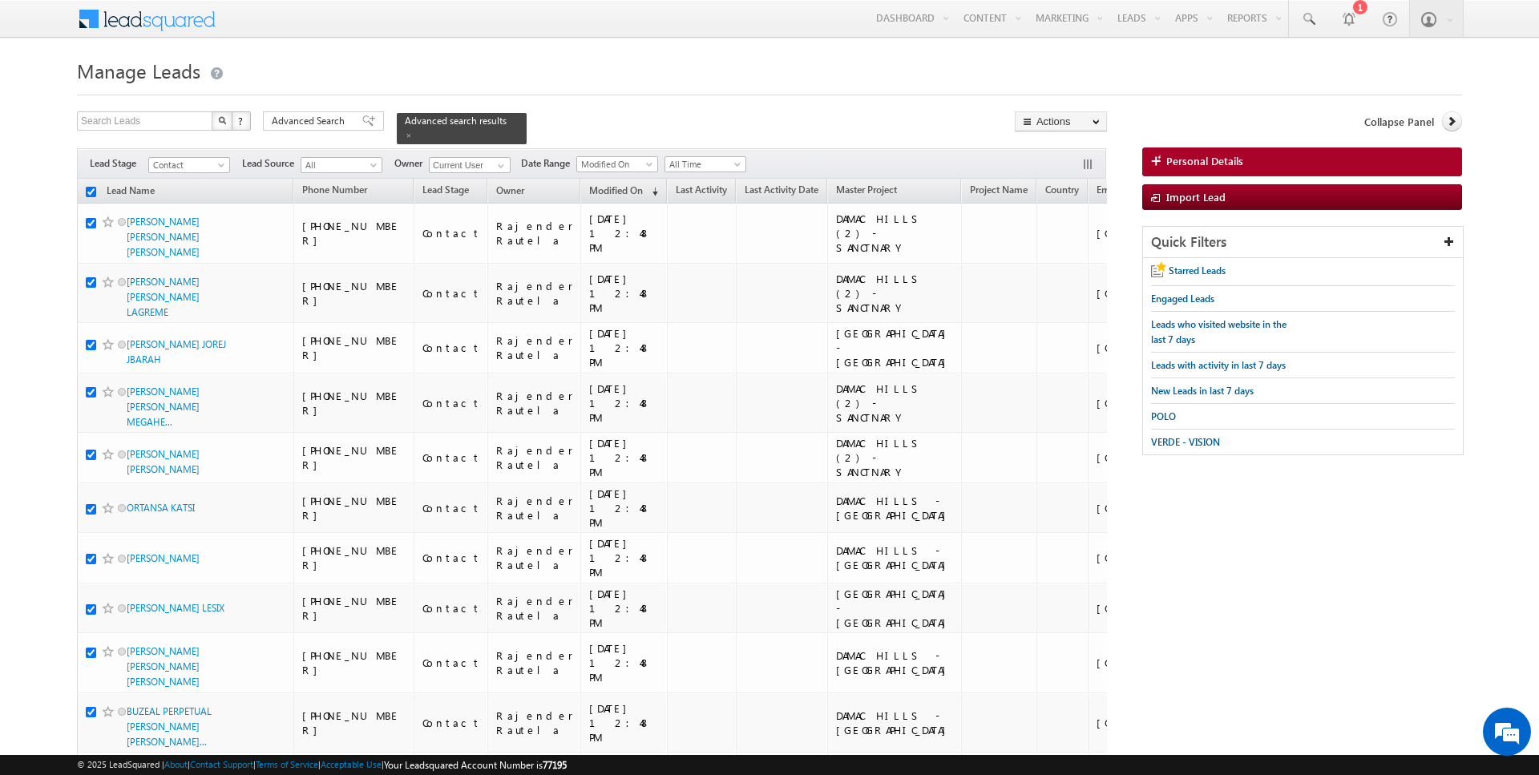
checkbox input "true"
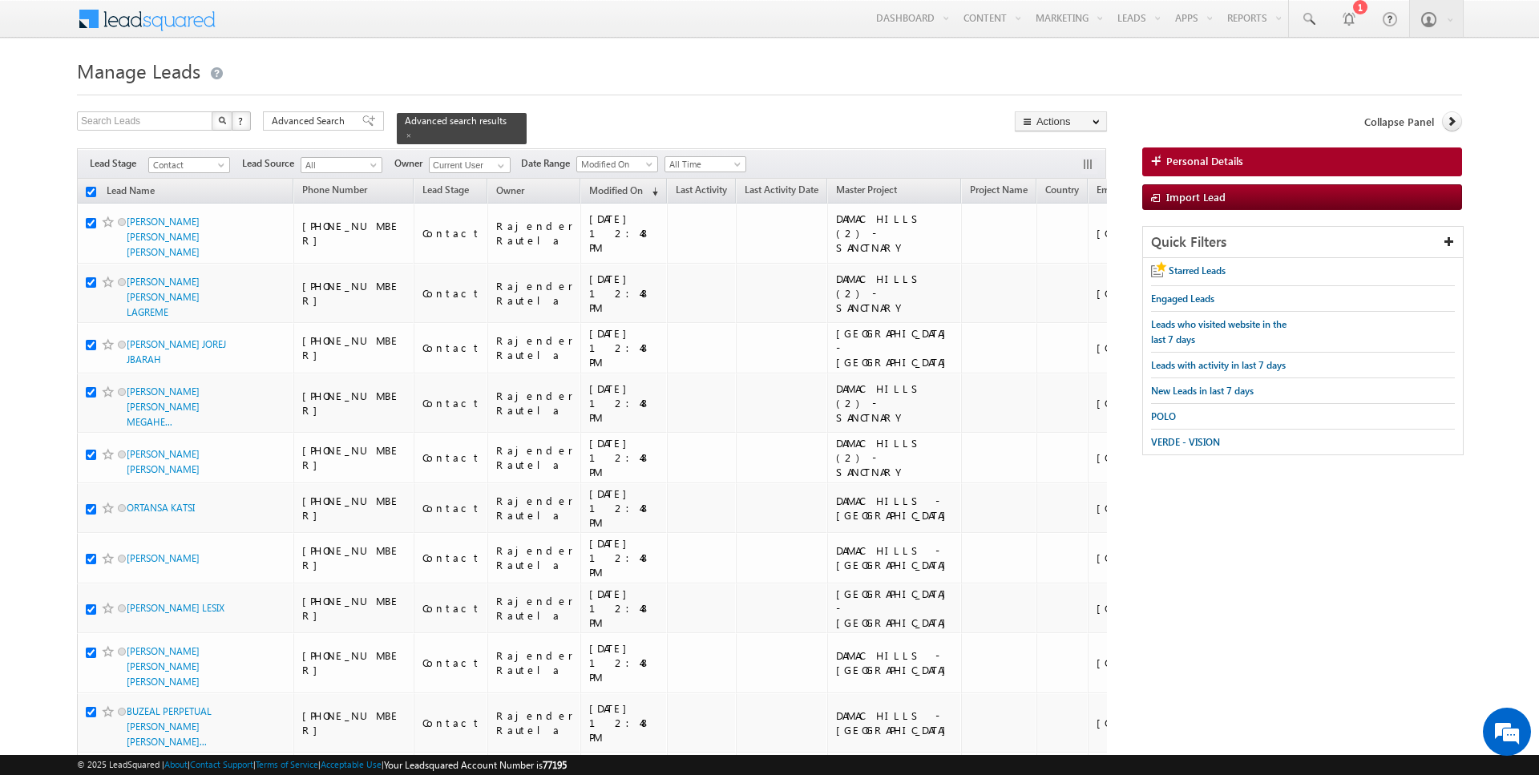
checkbox input "true"
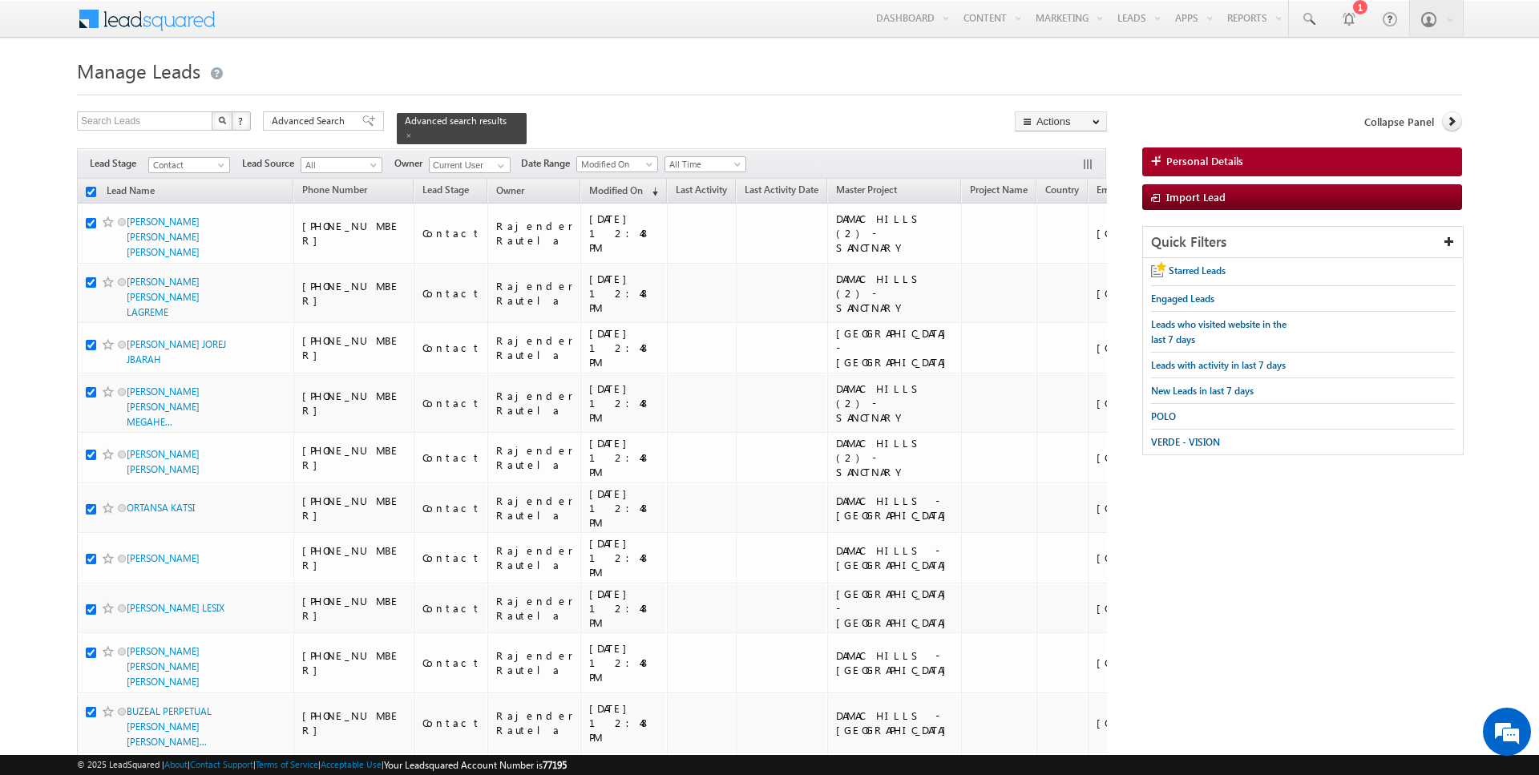
checkbox input "true"
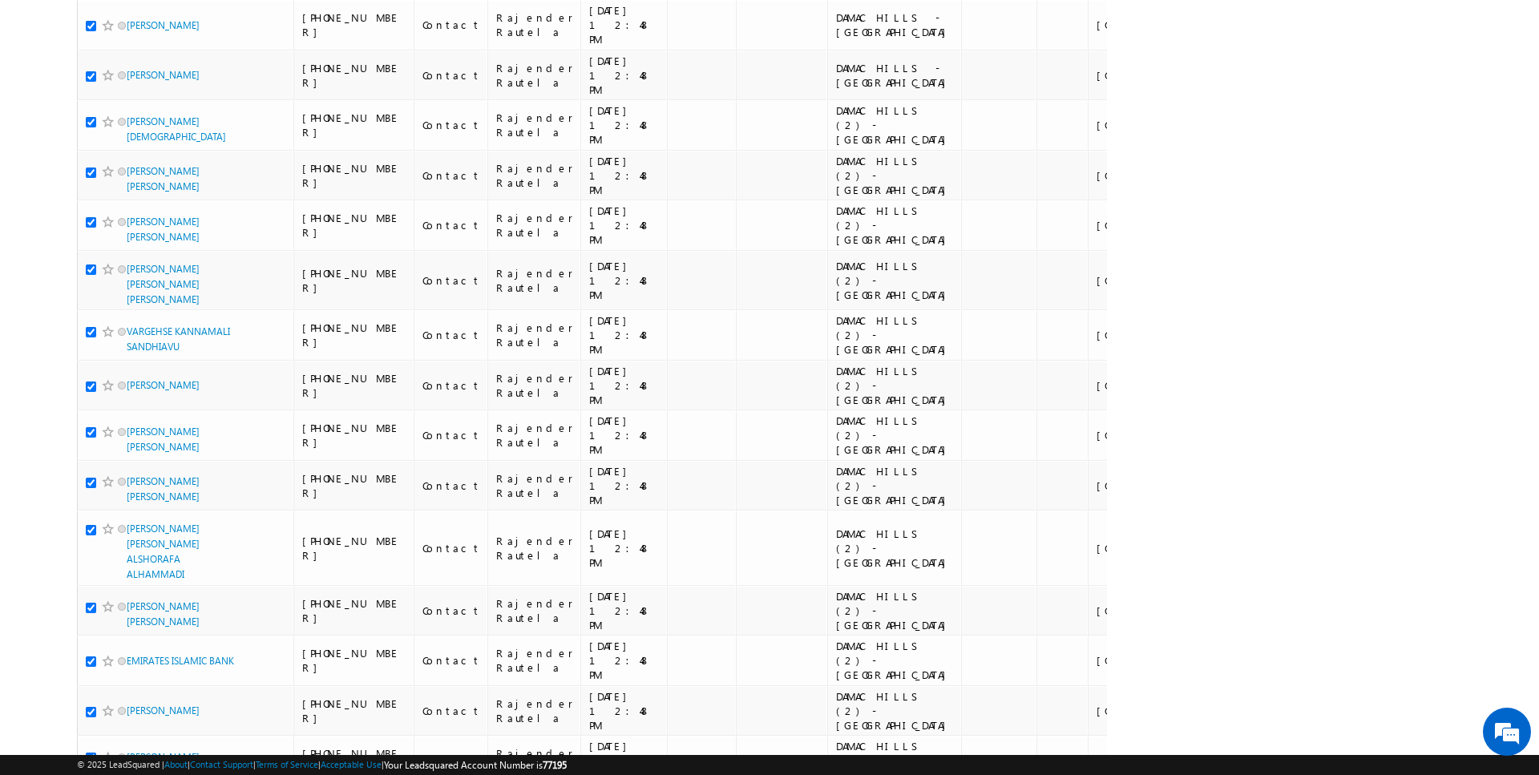
scroll to position [0, 0]
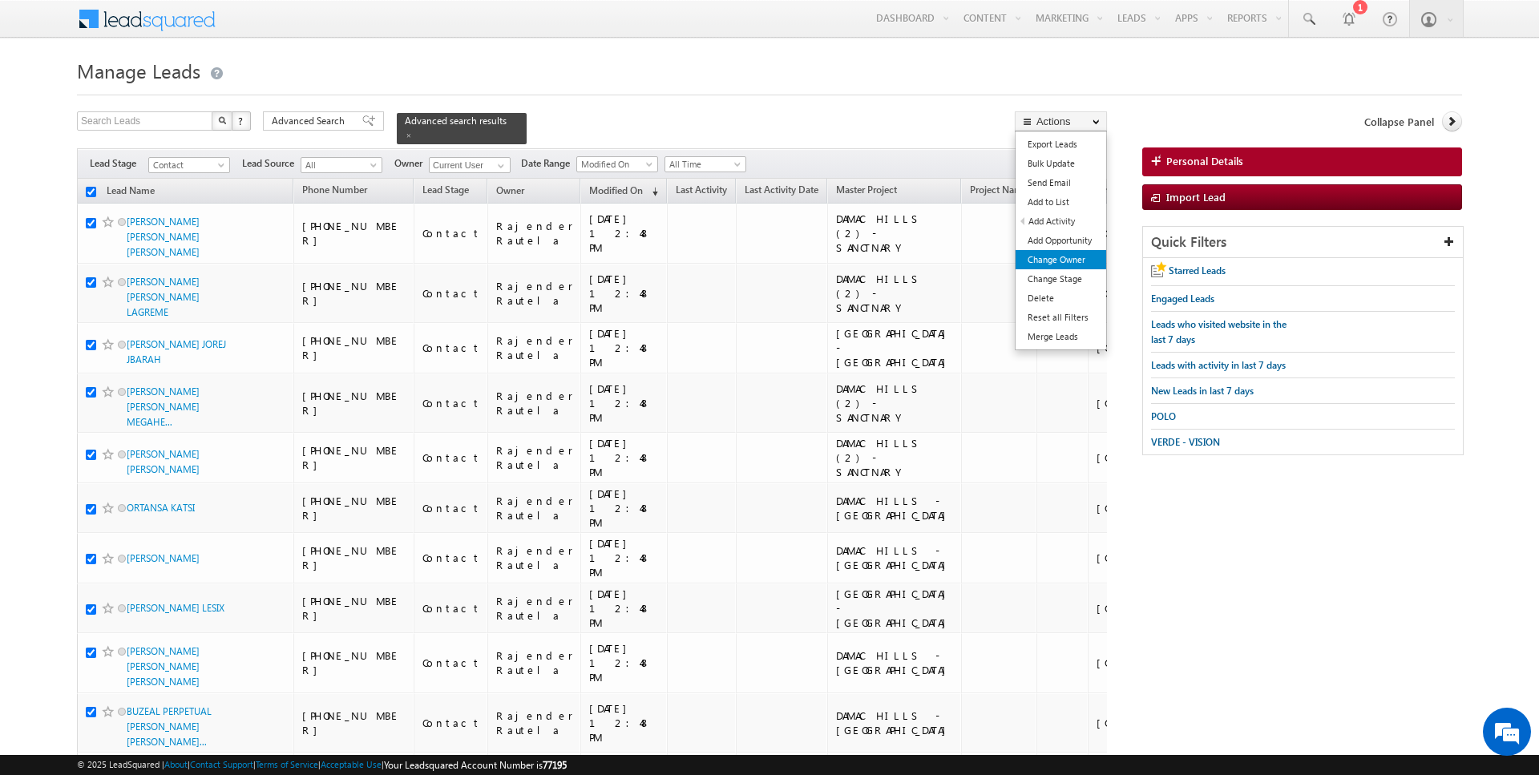
click at [1079, 258] on link "Change Owner" at bounding box center [1061, 259] width 91 height 19
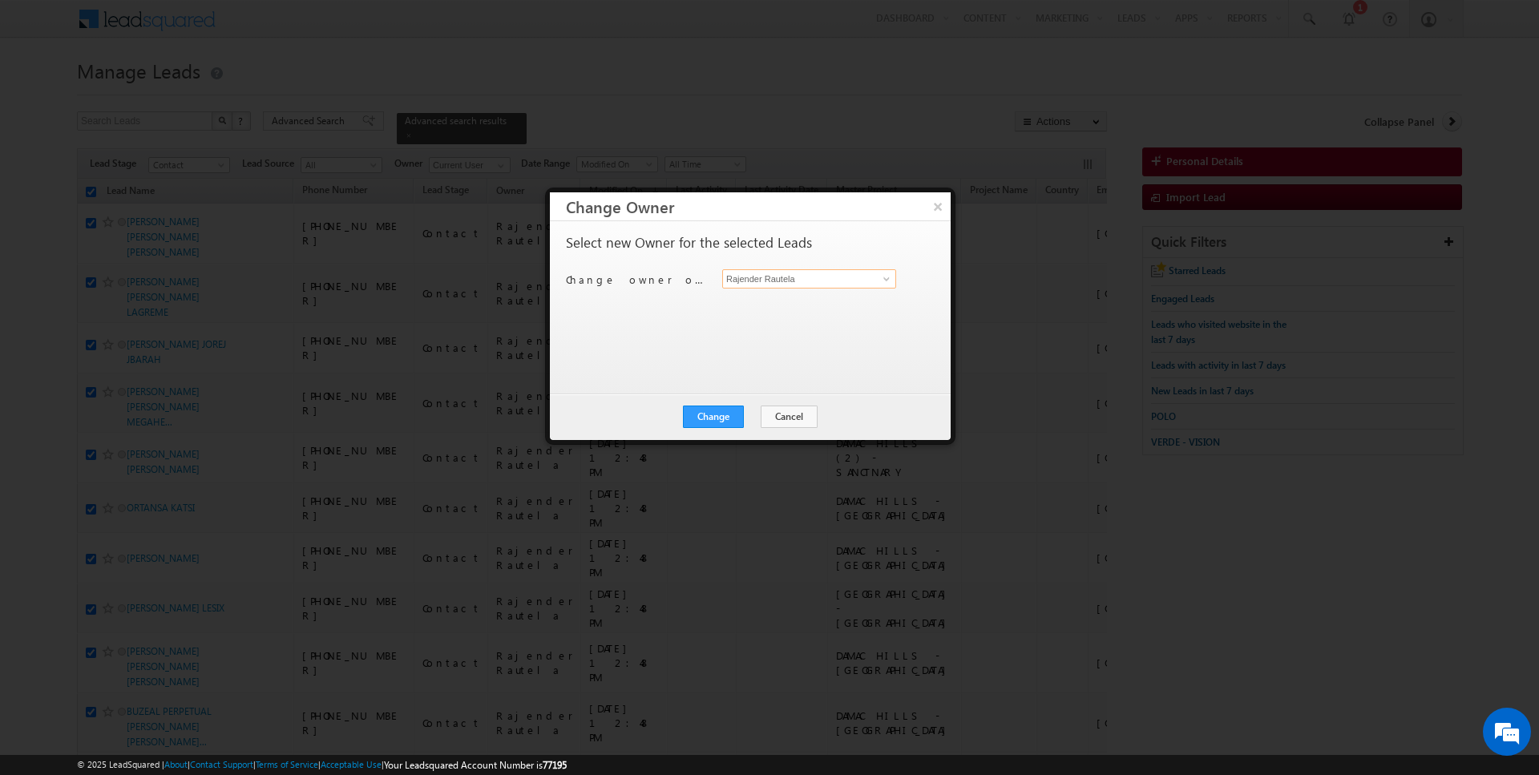
click at [756, 279] on input "Rajender Rautela" at bounding box center [809, 278] width 174 height 19
type input "[PERSON_NAME]"
click at [729, 429] on div "Change Cancel Close" at bounding box center [750, 417] width 401 height 47
click at [729, 421] on button "Change" at bounding box center [713, 417] width 61 height 22
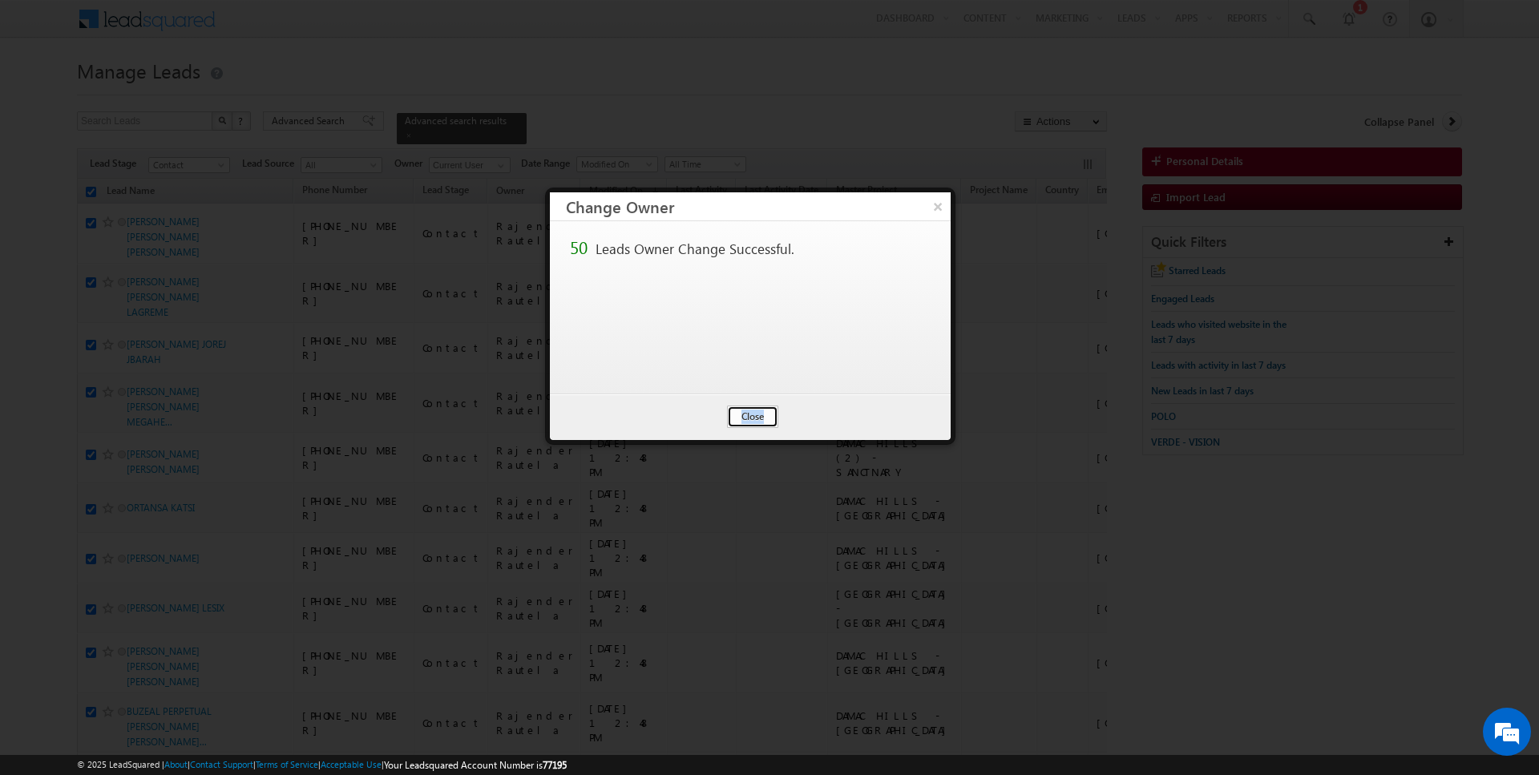
click at [741, 416] on button "Close" at bounding box center [752, 417] width 51 height 22
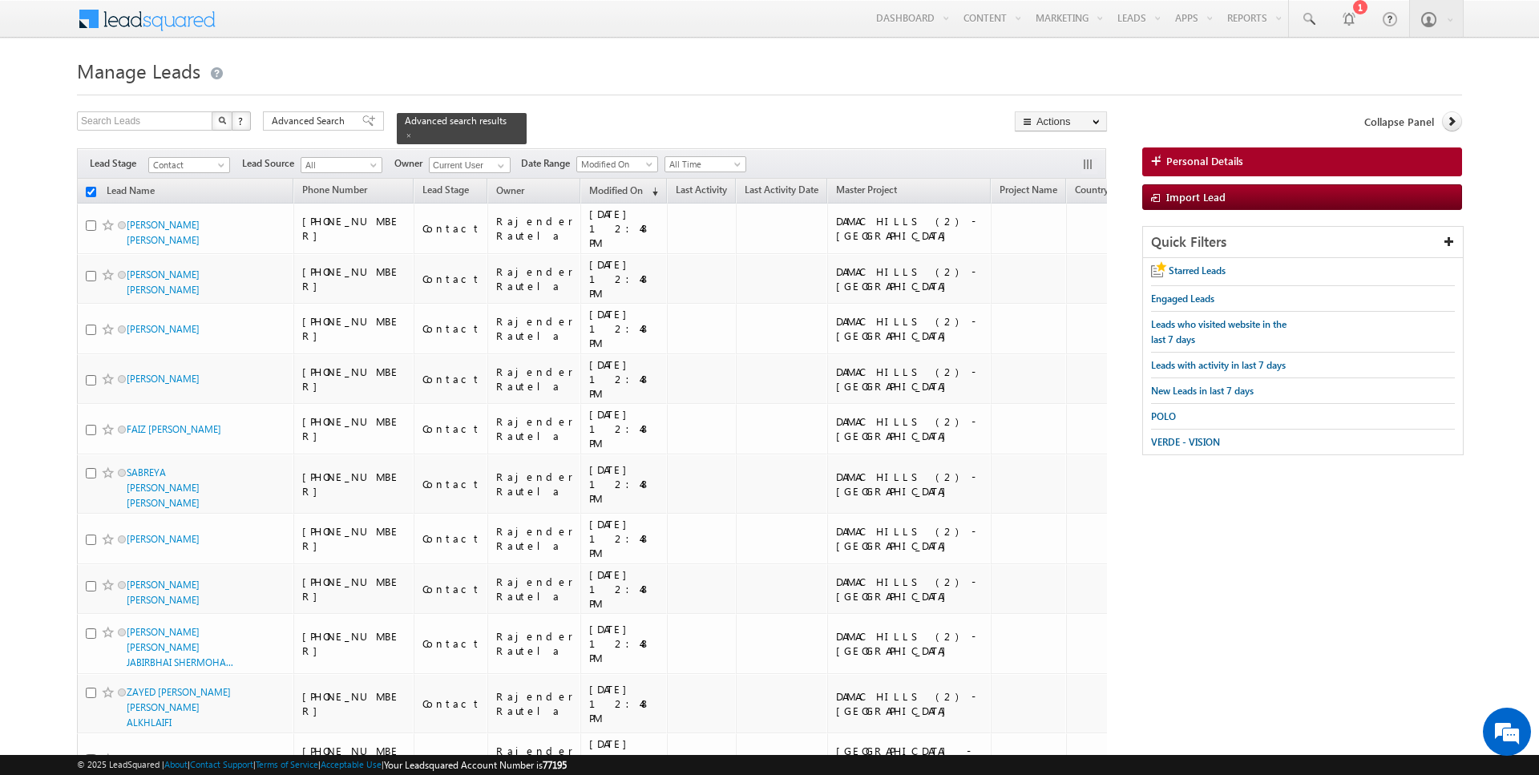
checkbox input "false"
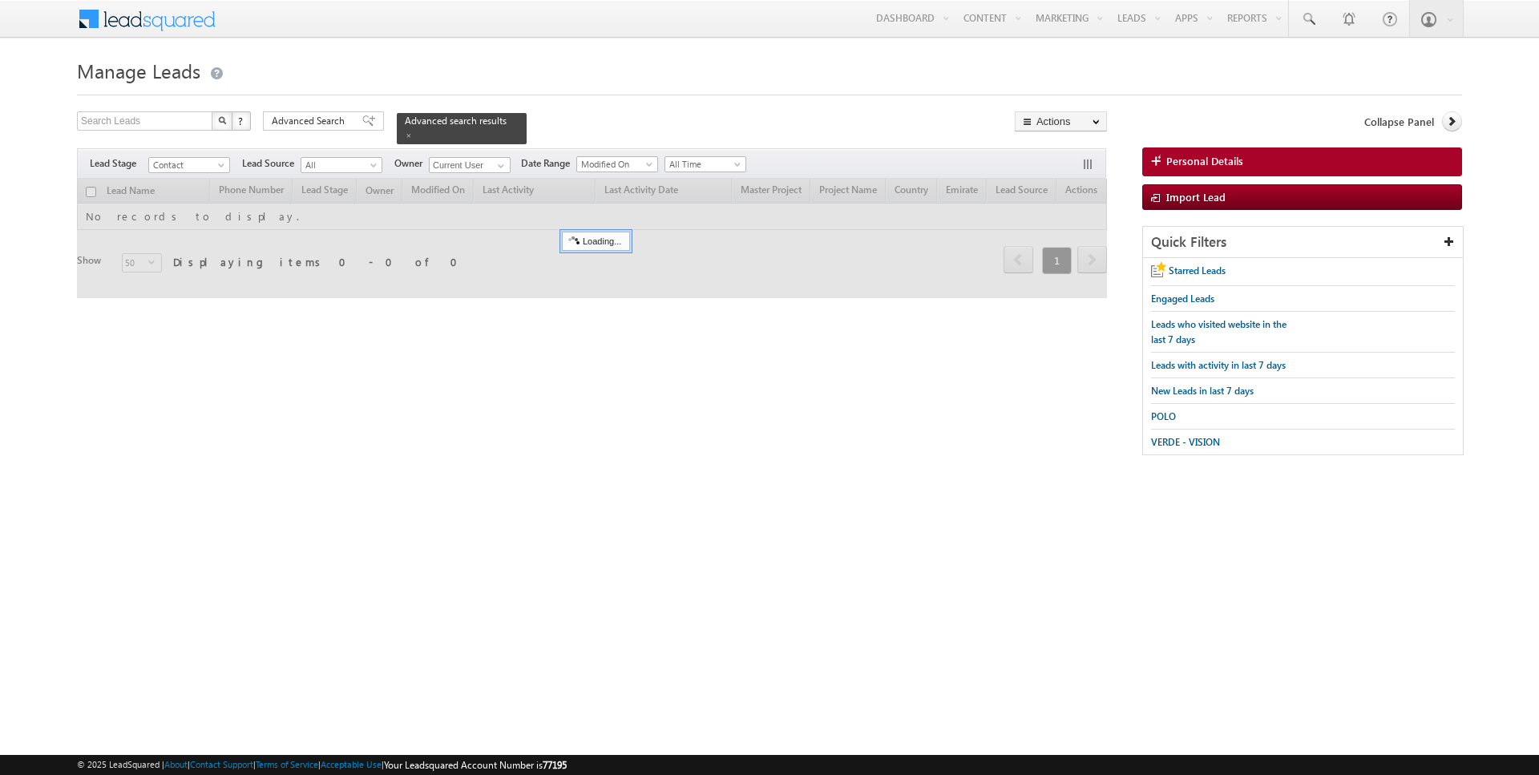
click at [91, 194] on div at bounding box center [592, 238] width 1030 height 119
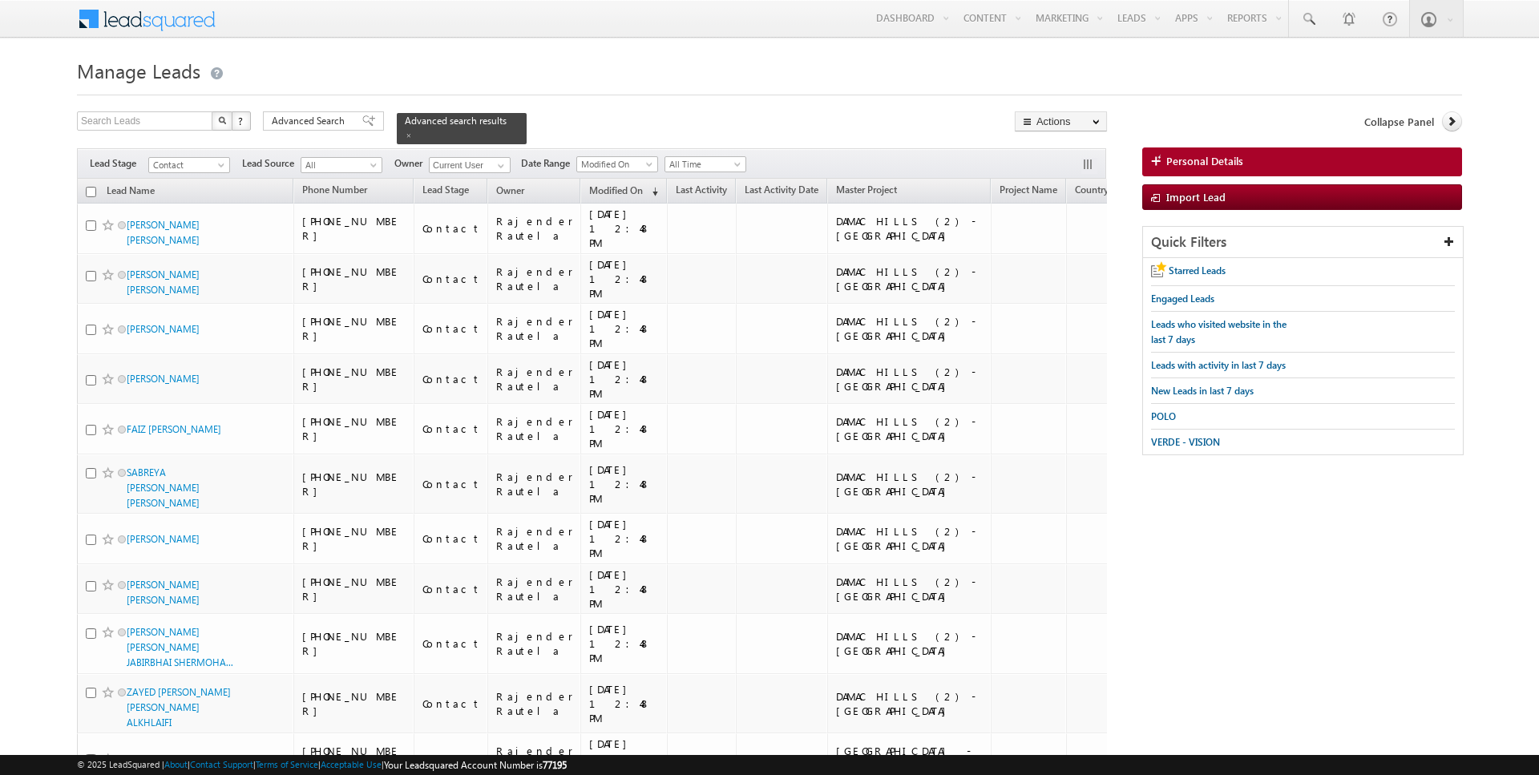
click at [91, 191] on input "checkbox" at bounding box center [91, 192] width 10 height 10
checkbox input "true"
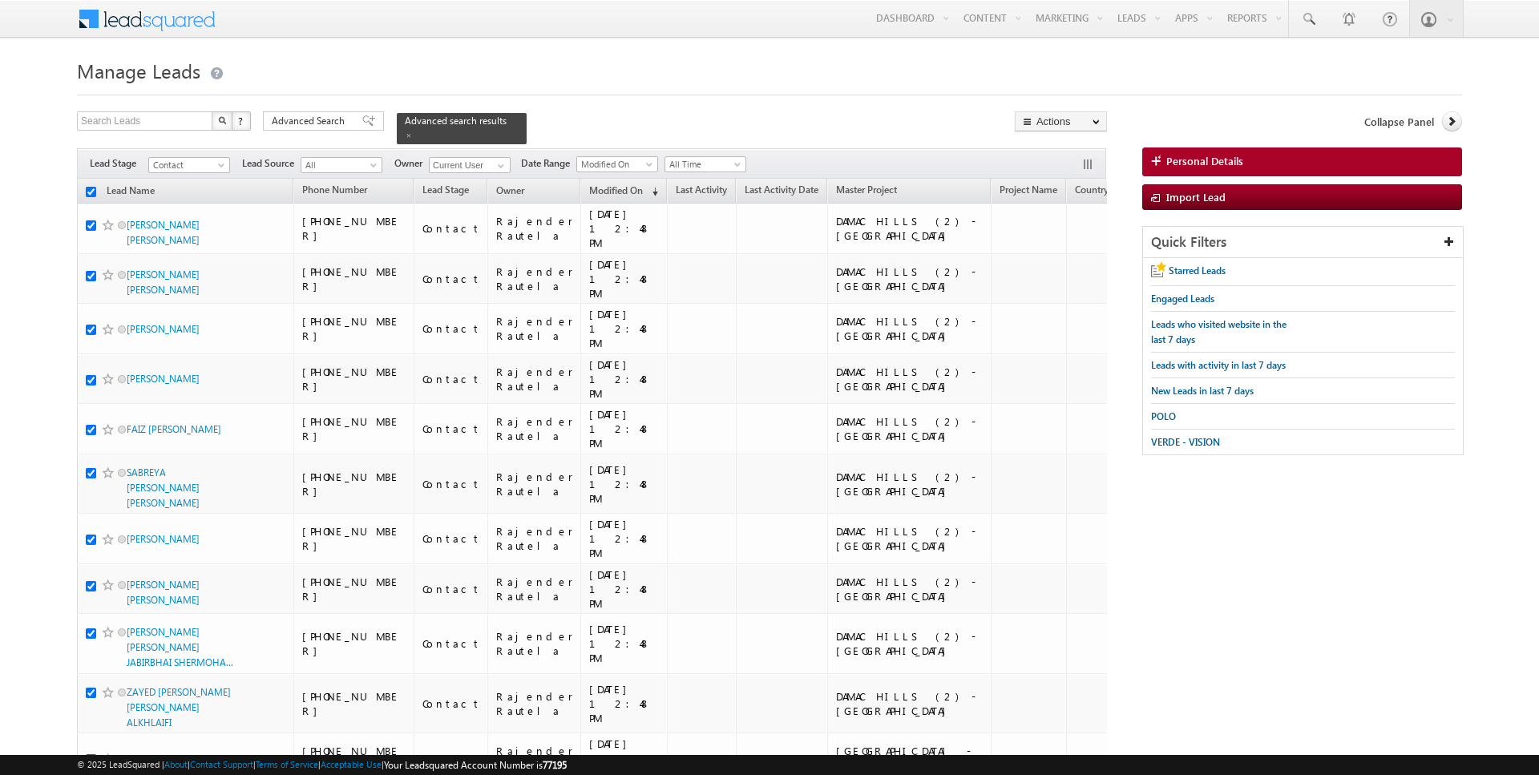
checkbox input "true"
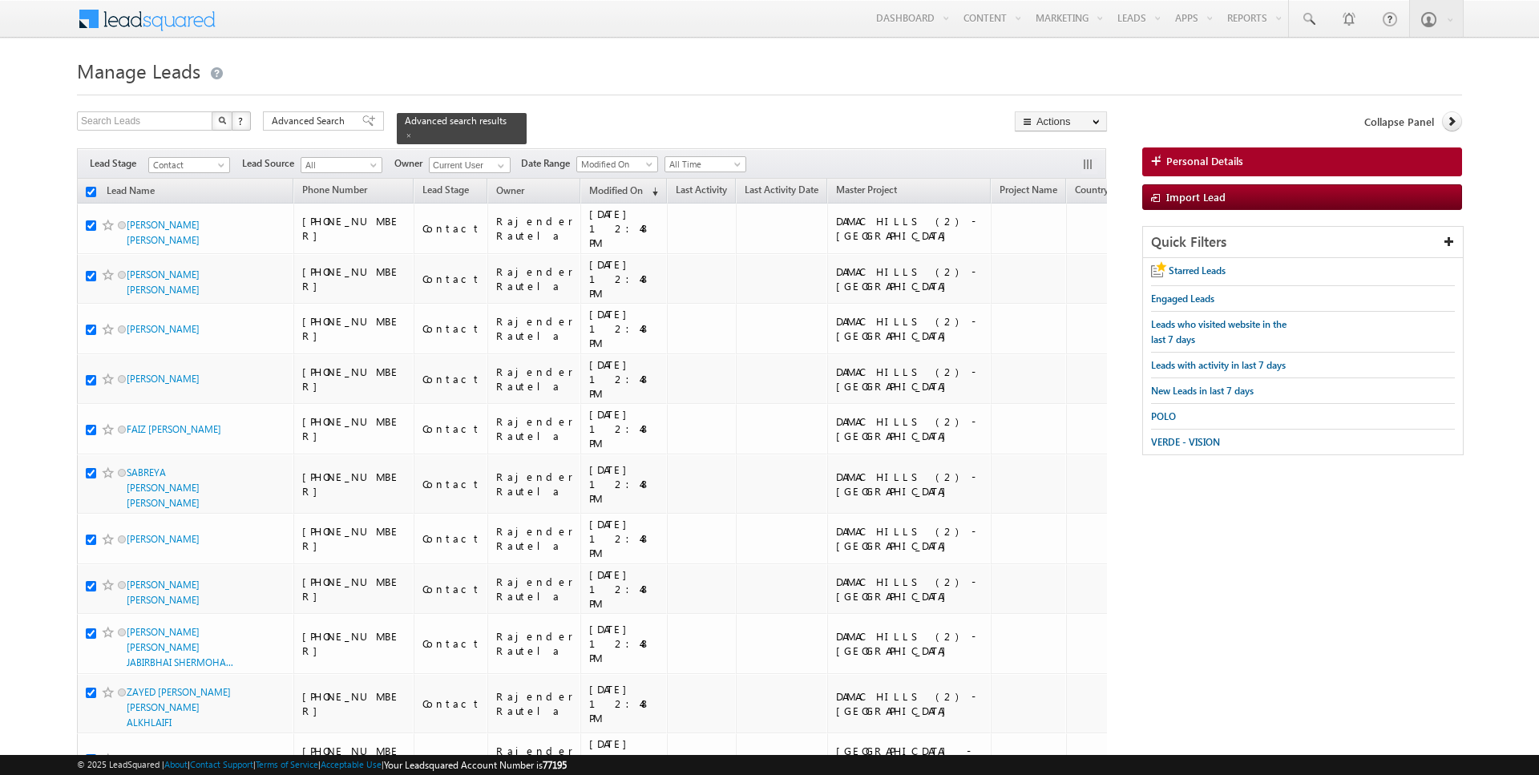
checkbox input "true"
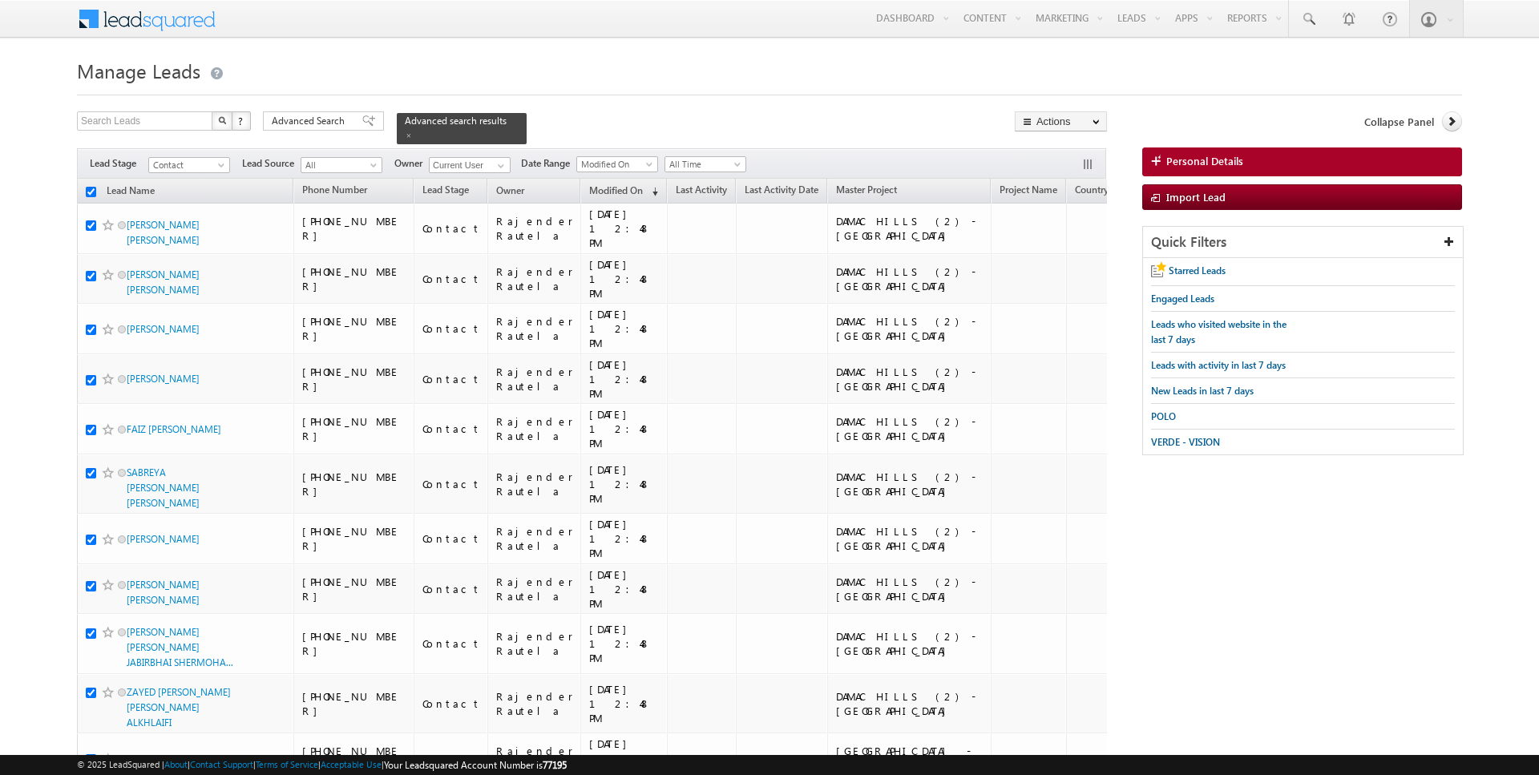
checkbox input "true"
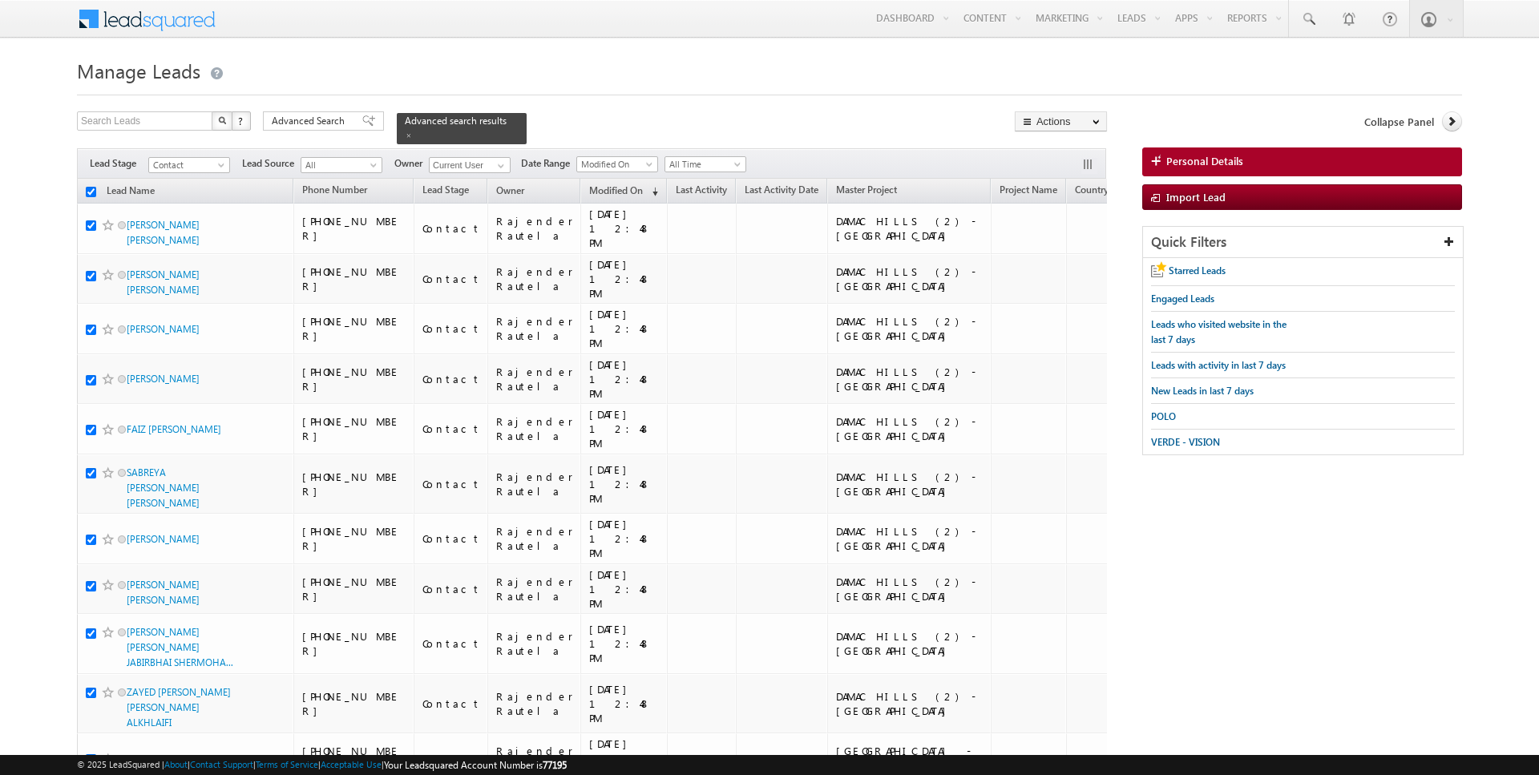
checkbox input "true"
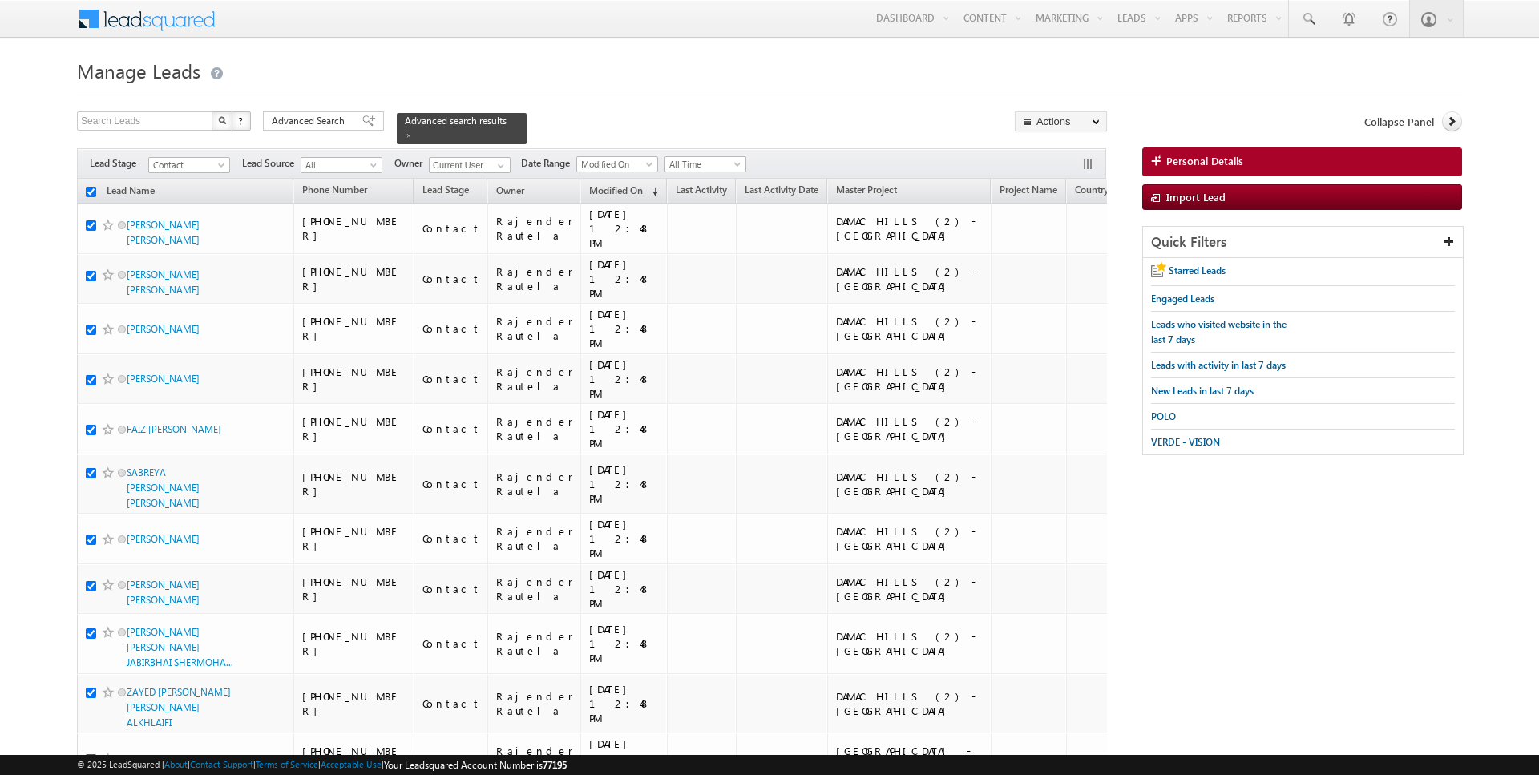
checkbox input "true"
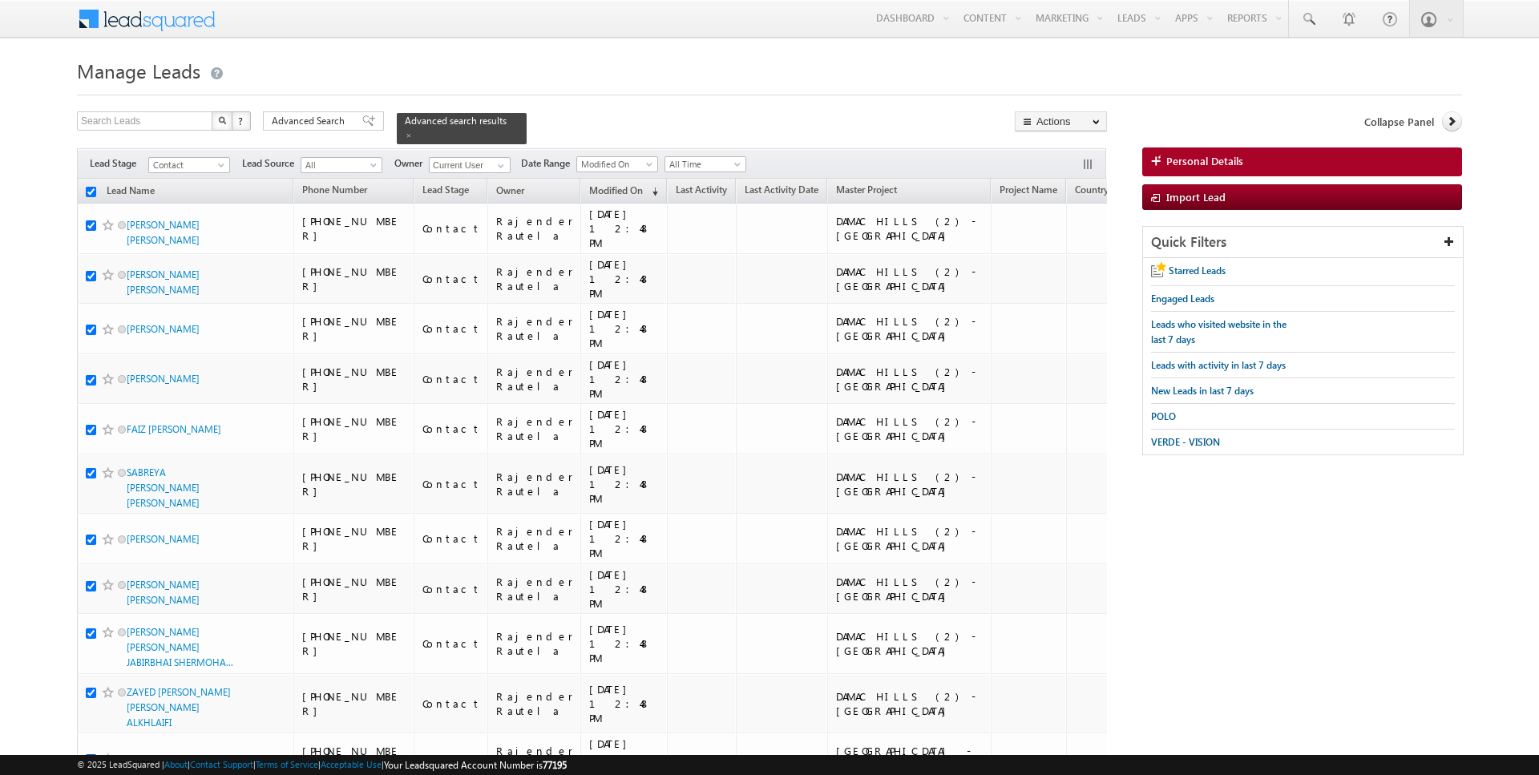
checkbox input "true"
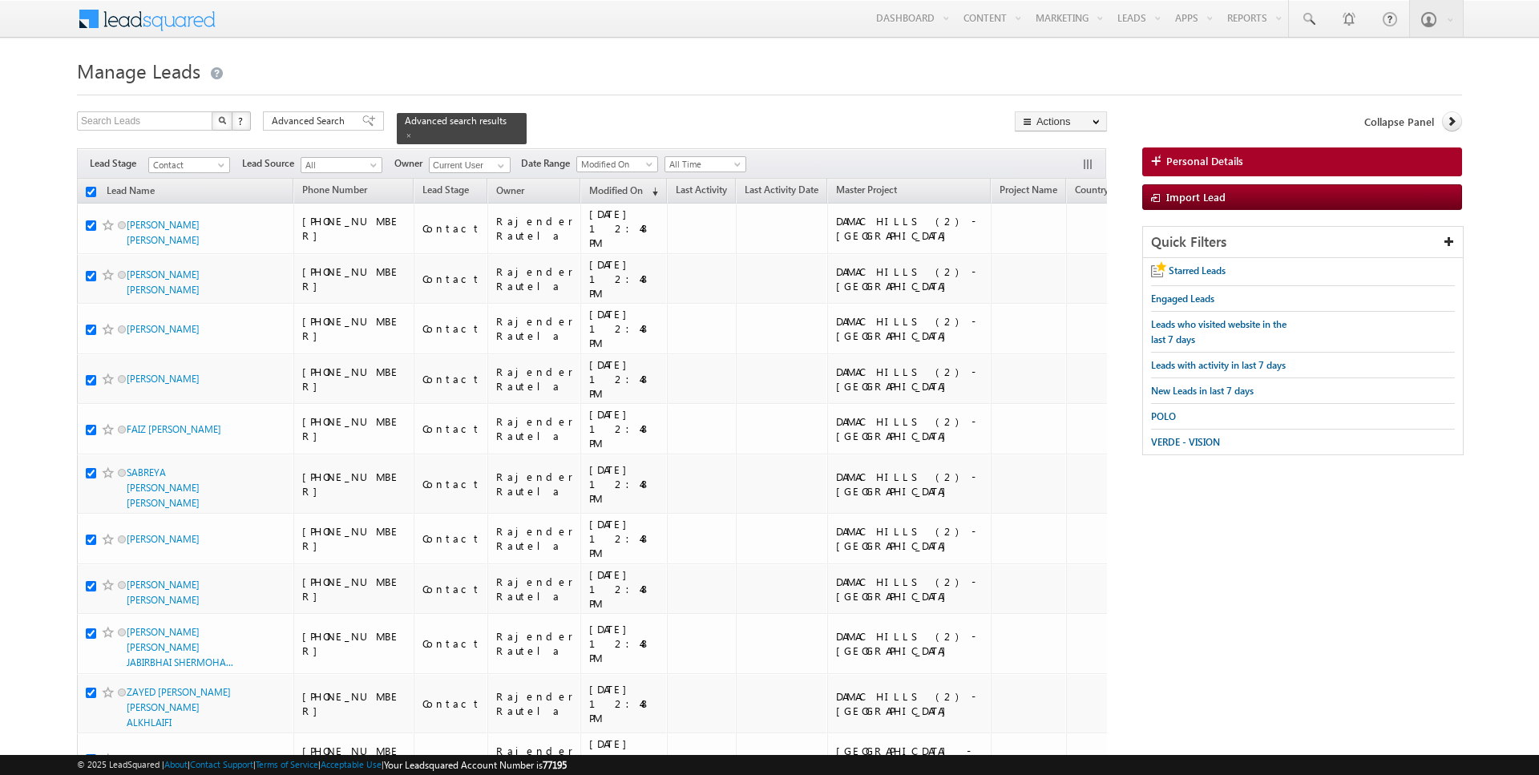
checkbox input "true"
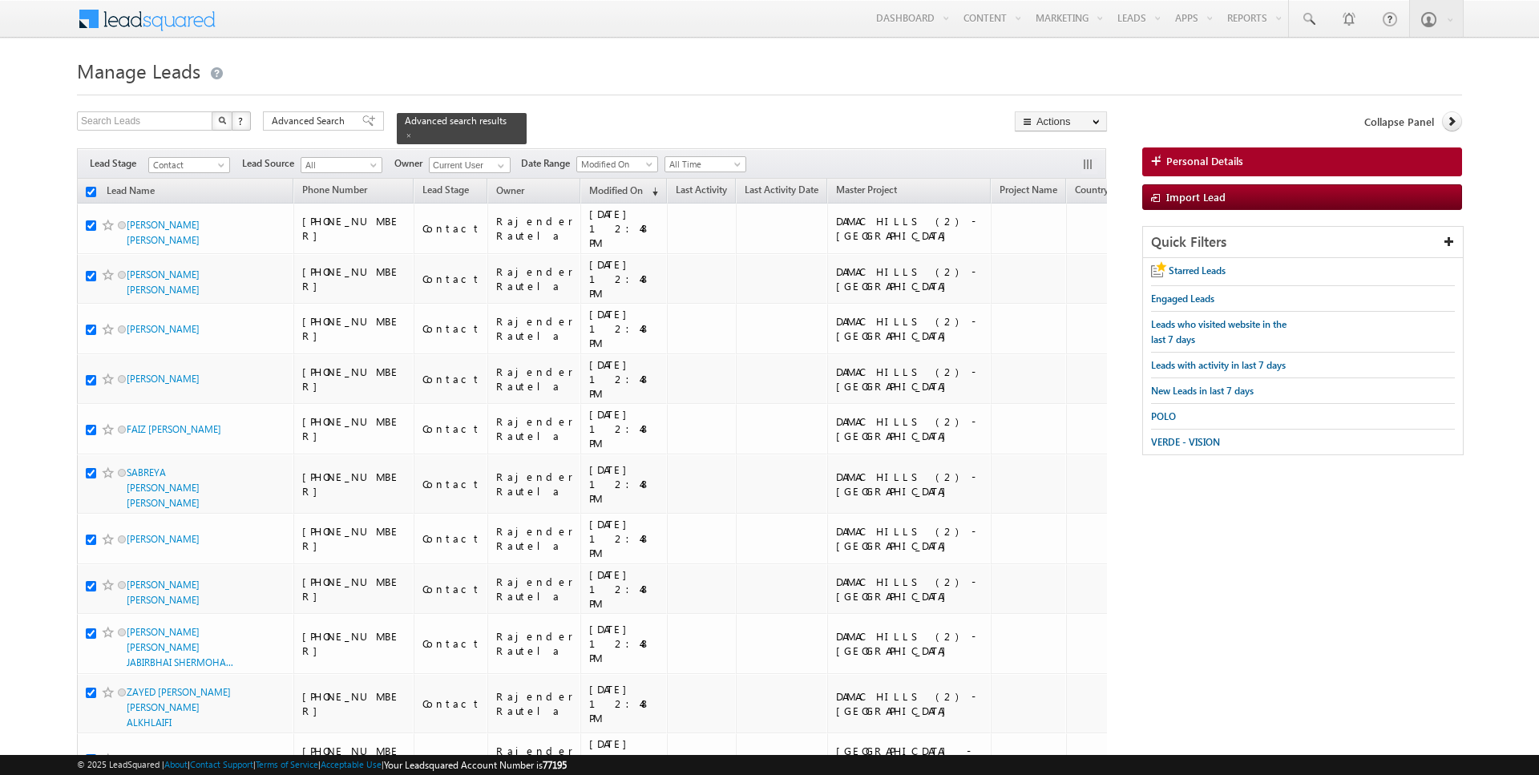
checkbox input "true"
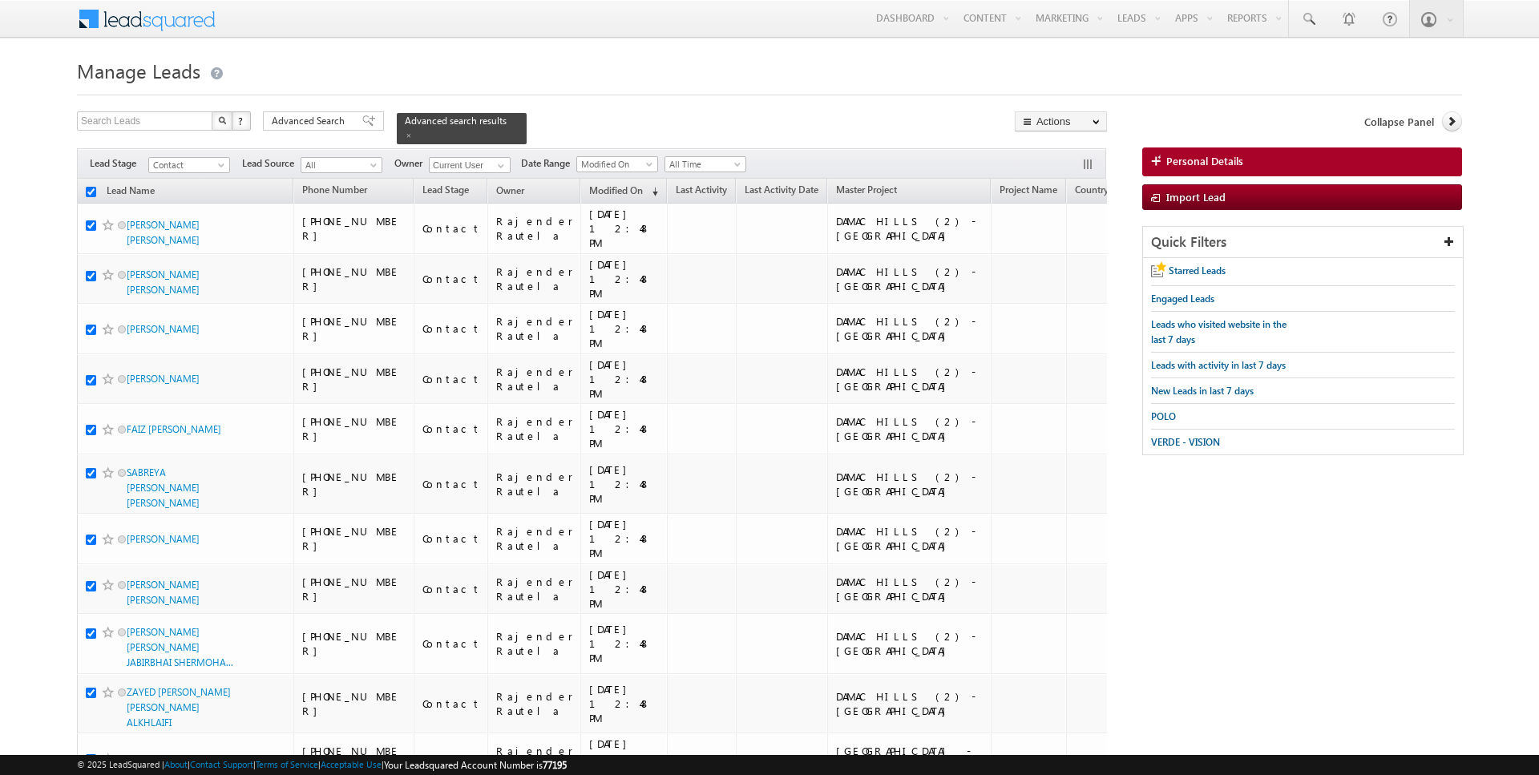
checkbox input "true"
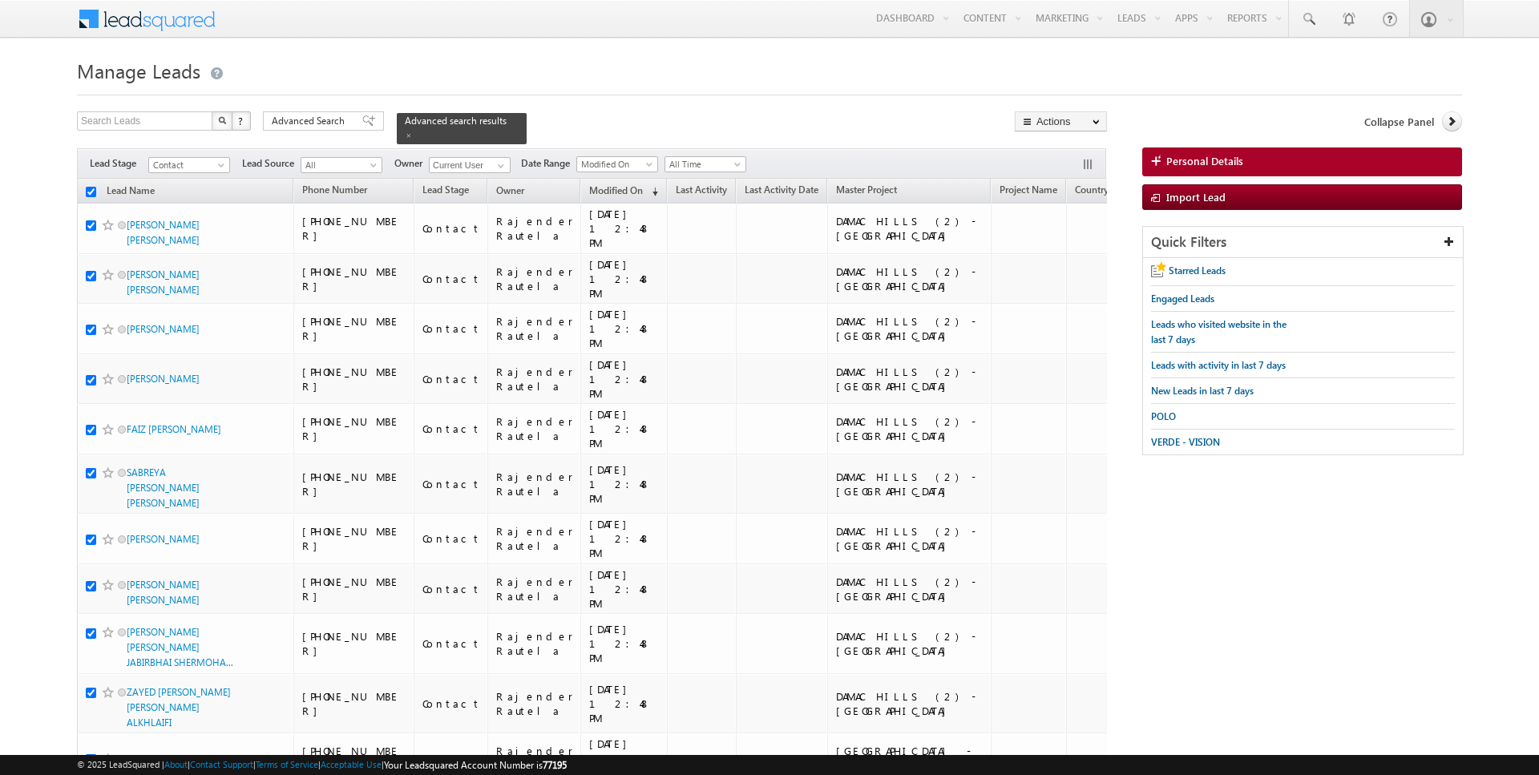
checkbox input "true"
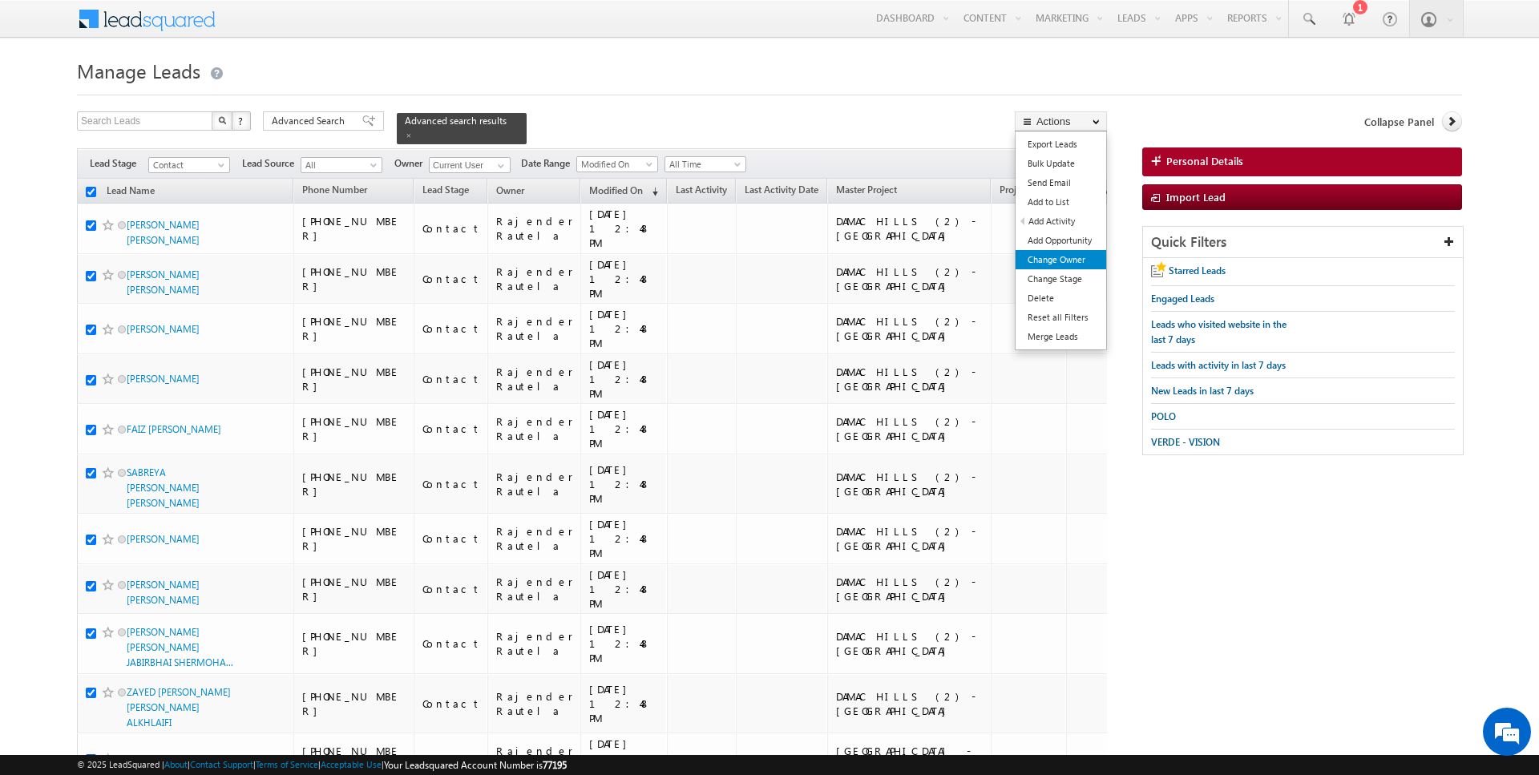
click at [1067, 260] on link "Change Owner" at bounding box center [1061, 259] width 91 height 19
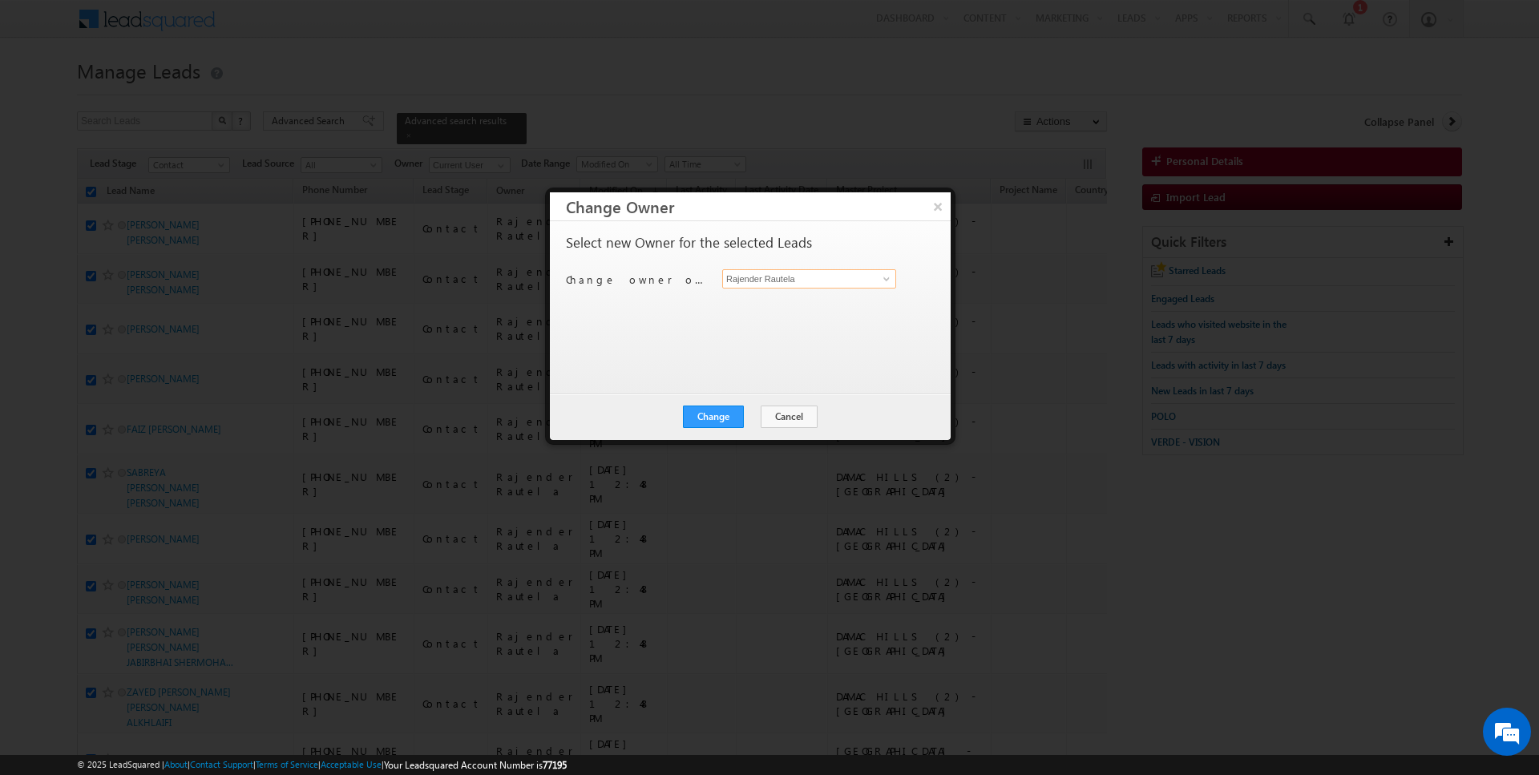
click at [760, 269] on input "Rajender Rautela" at bounding box center [809, 278] width 174 height 19
type input "[PERSON_NAME]"
click at [736, 418] on button "Change" at bounding box center [713, 417] width 61 height 22
click at [762, 426] on button "Close" at bounding box center [752, 417] width 51 height 22
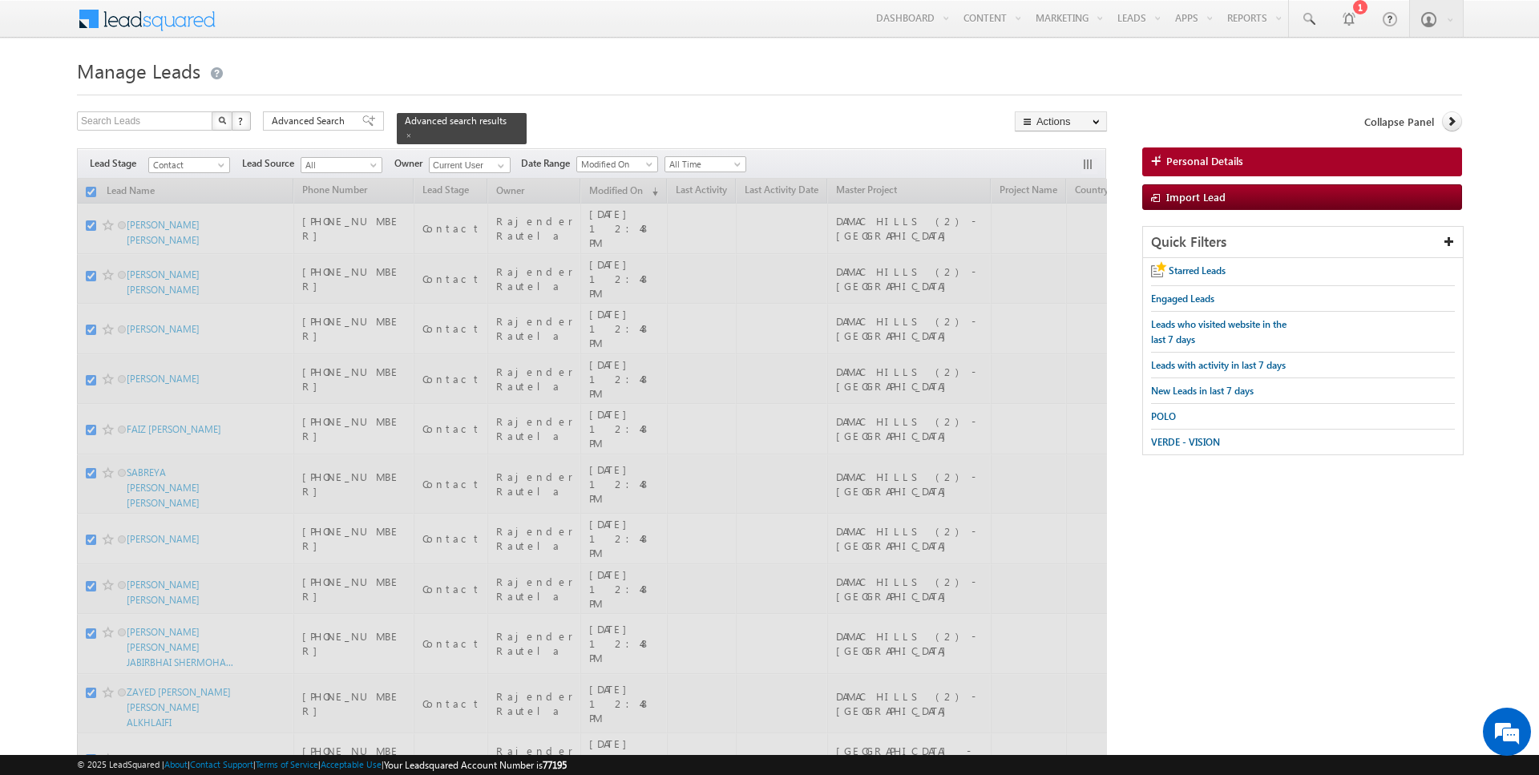
checkbox input "false"
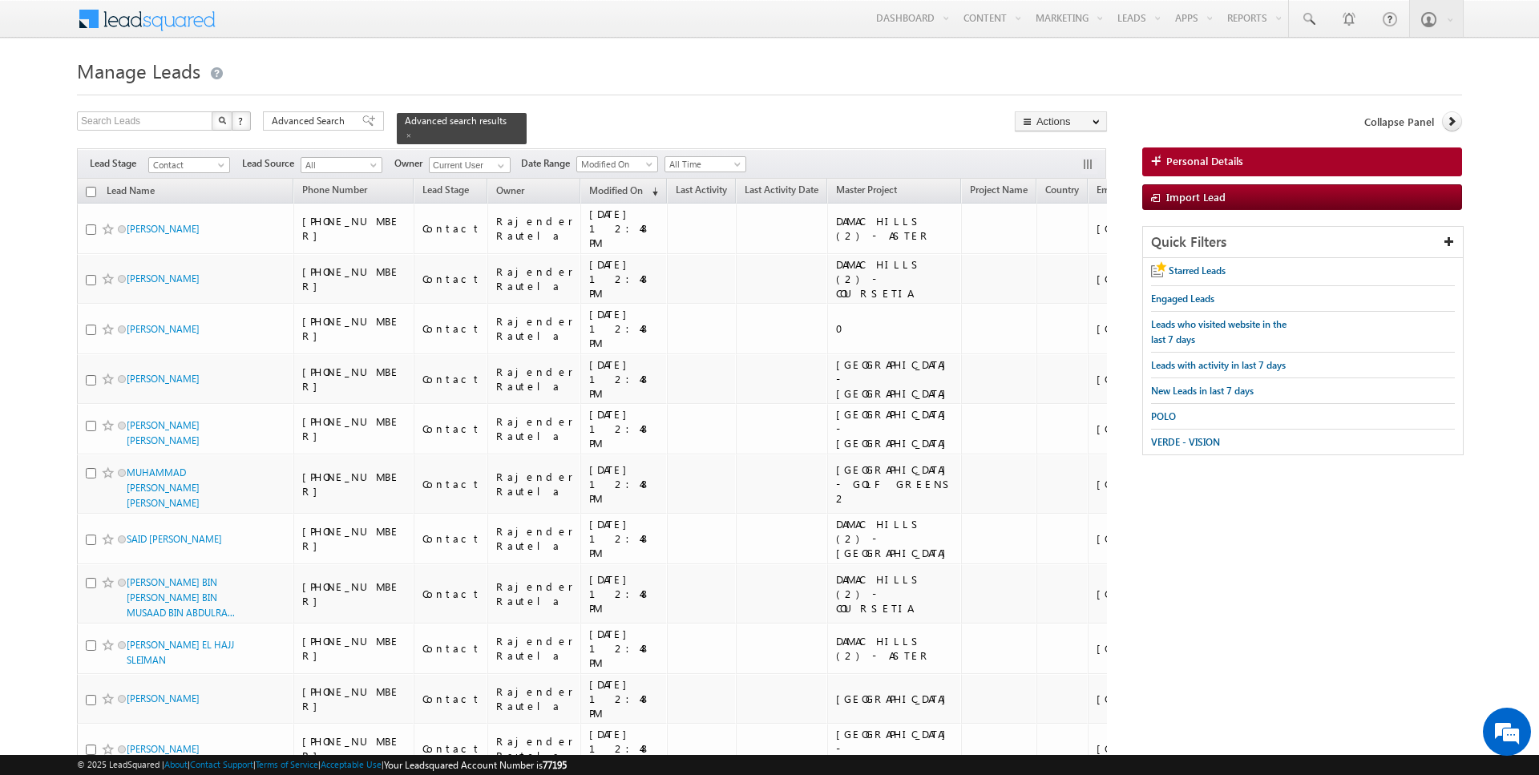
click at [89, 189] on input "checkbox" at bounding box center [91, 192] width 10 height 10
checkbox input "true"
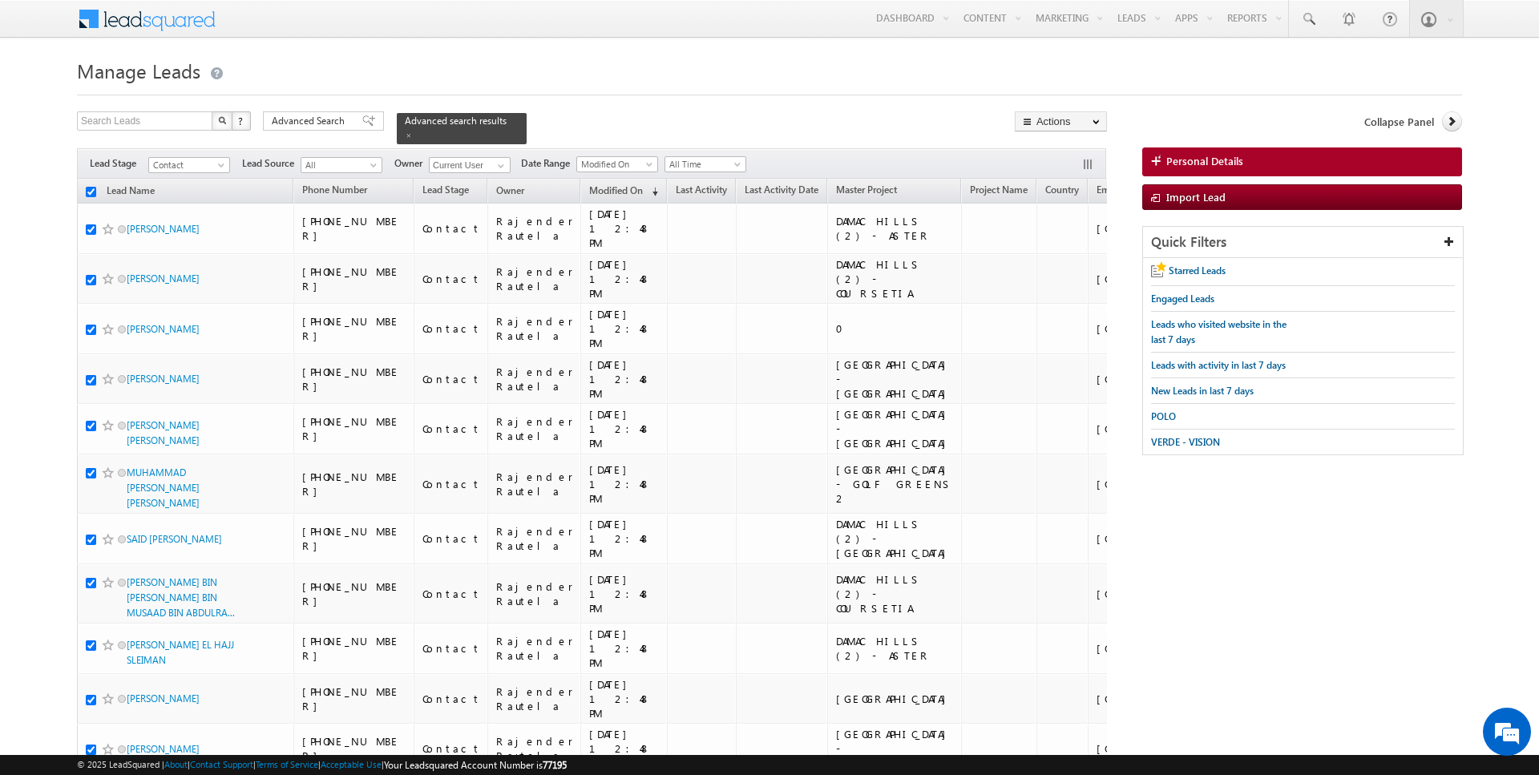
checkbox input "true"
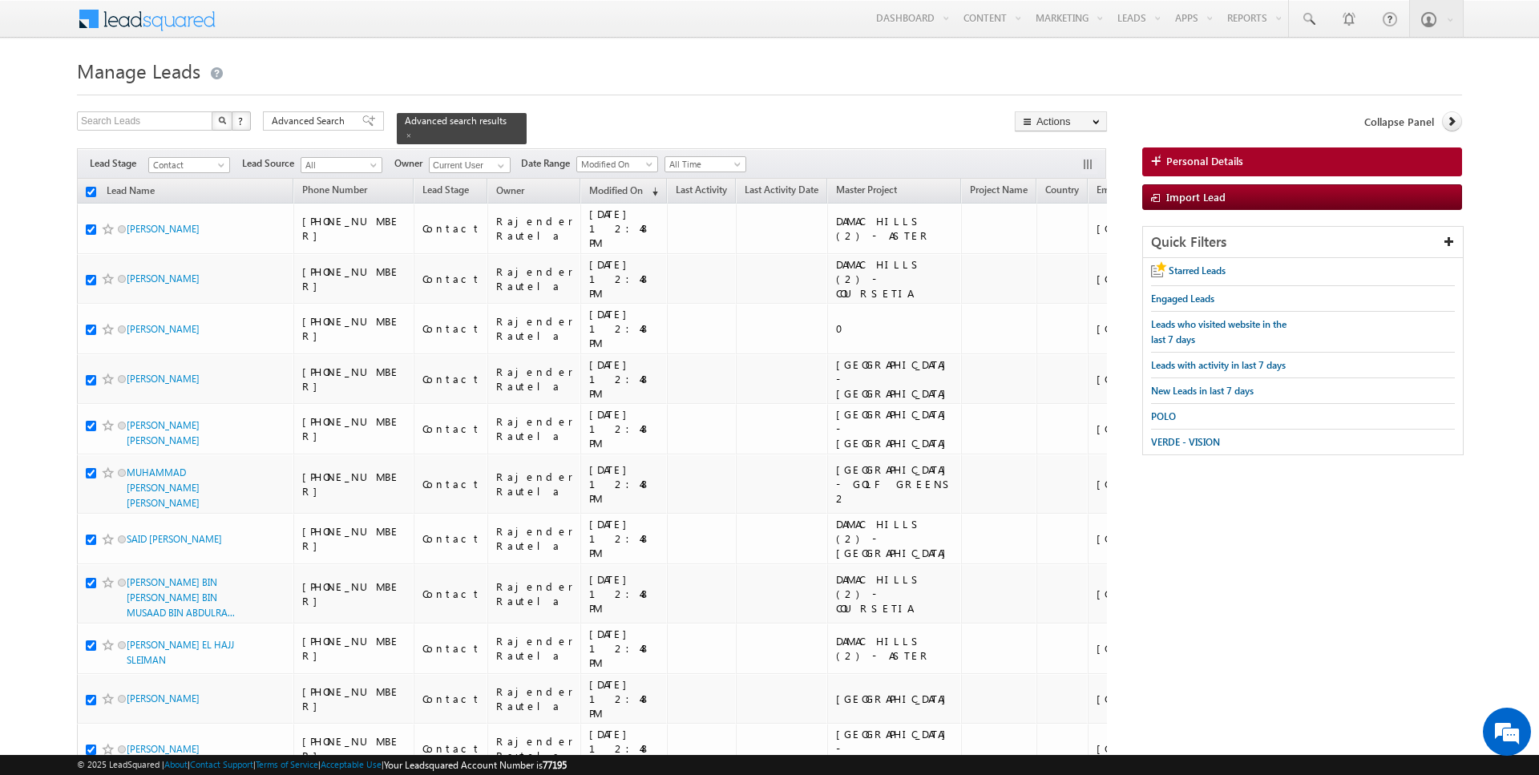
checkbox input "true"
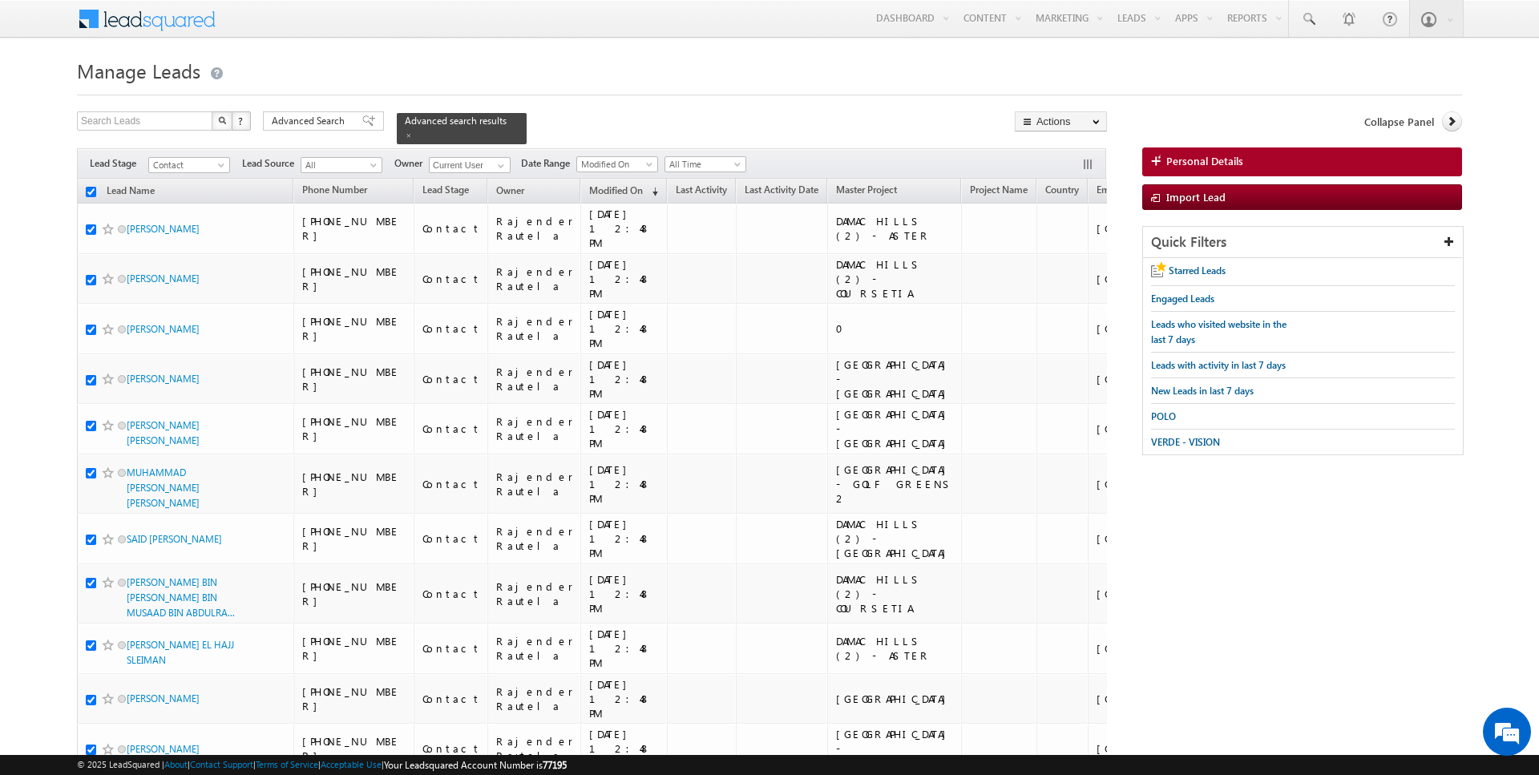
checkbox input "true"
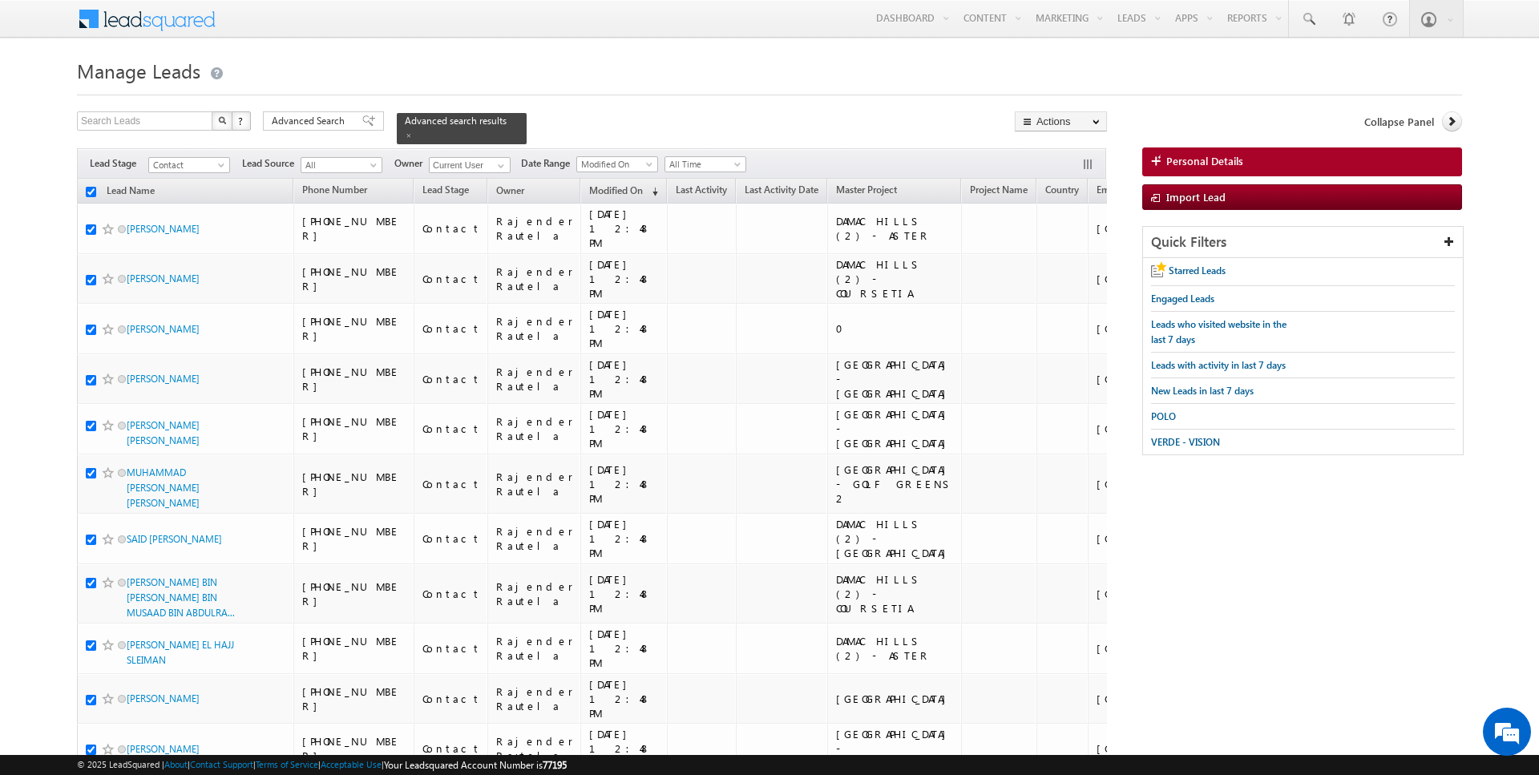
checkbox input "true"
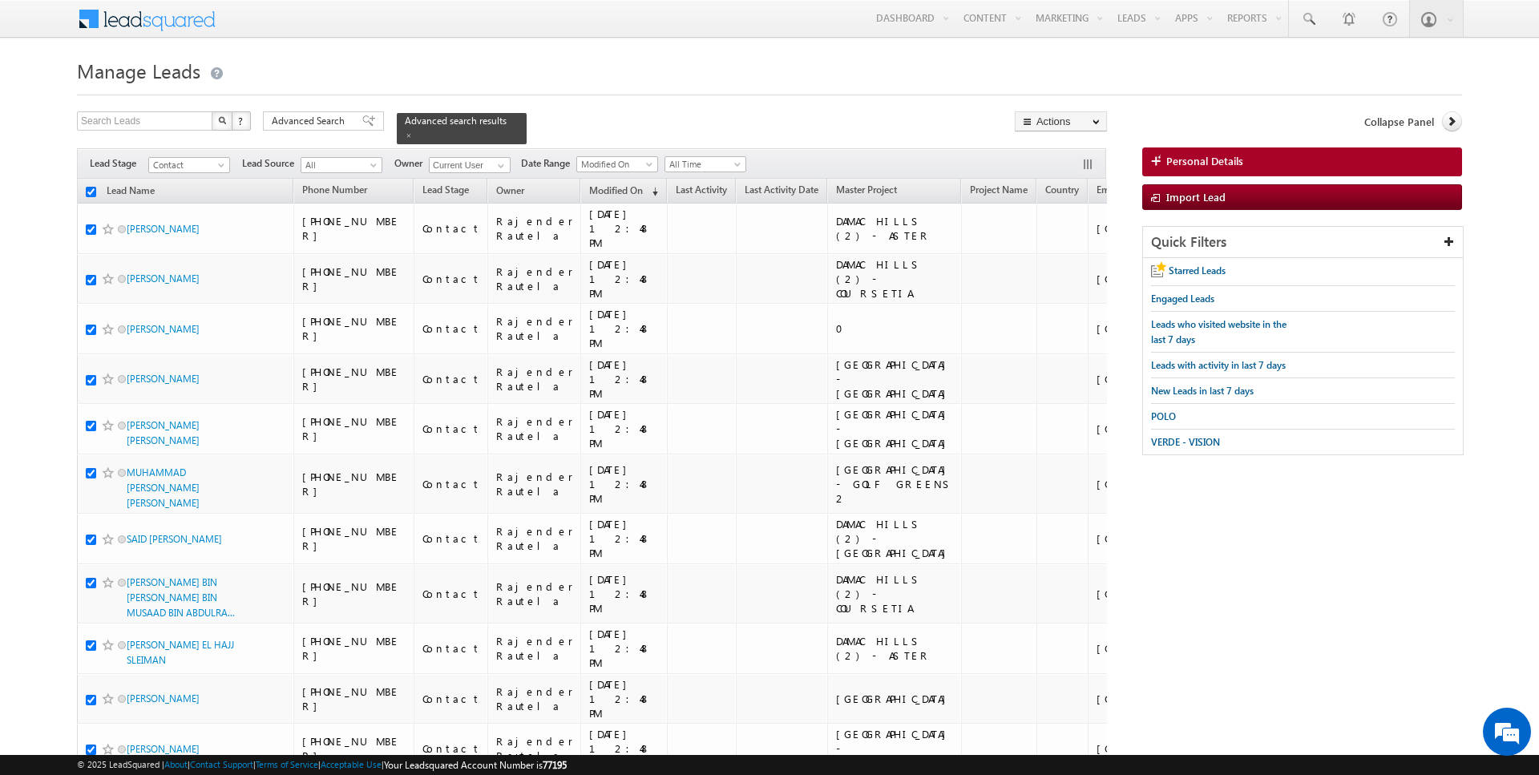
checkbox input "true"
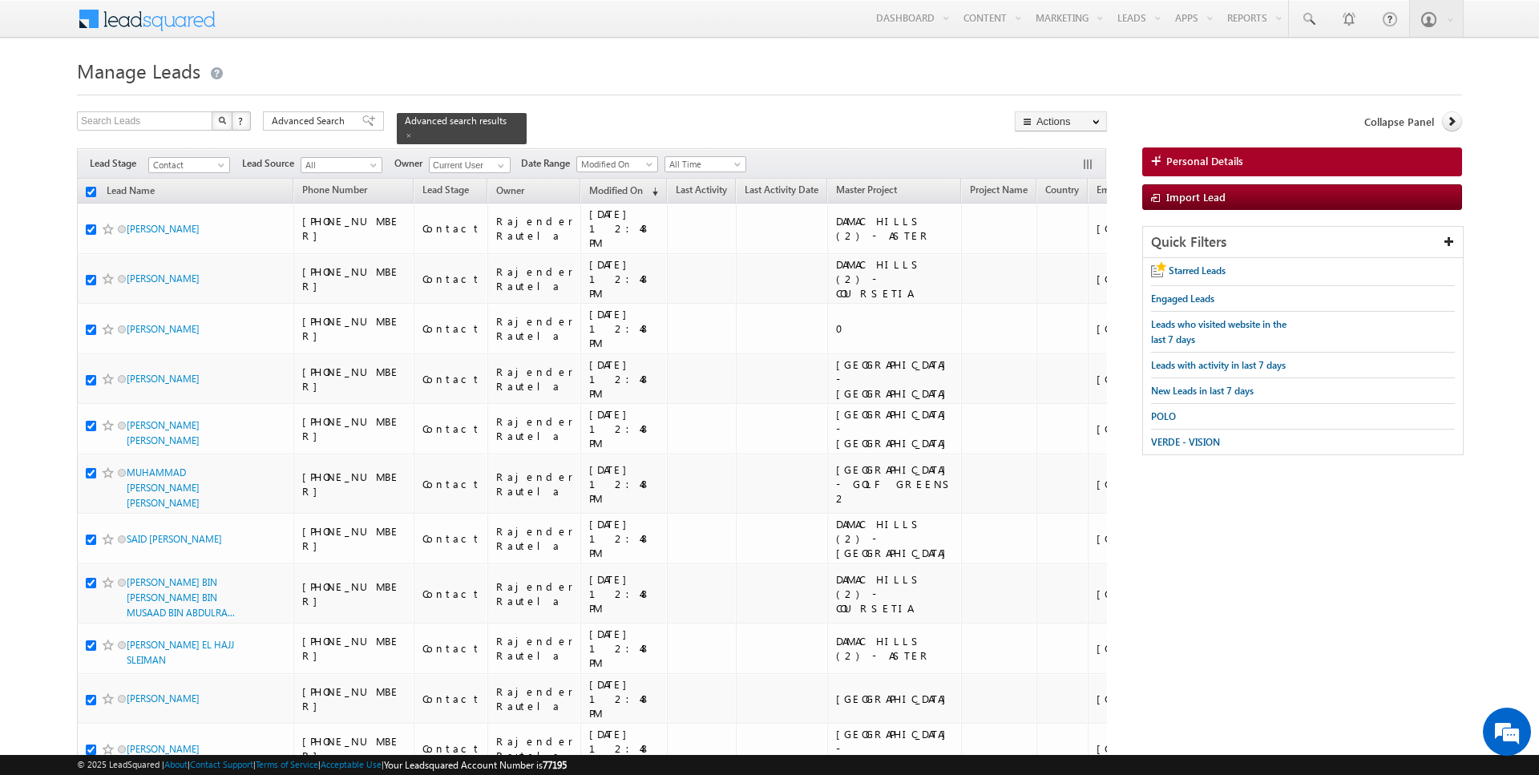
checkbox input "true"
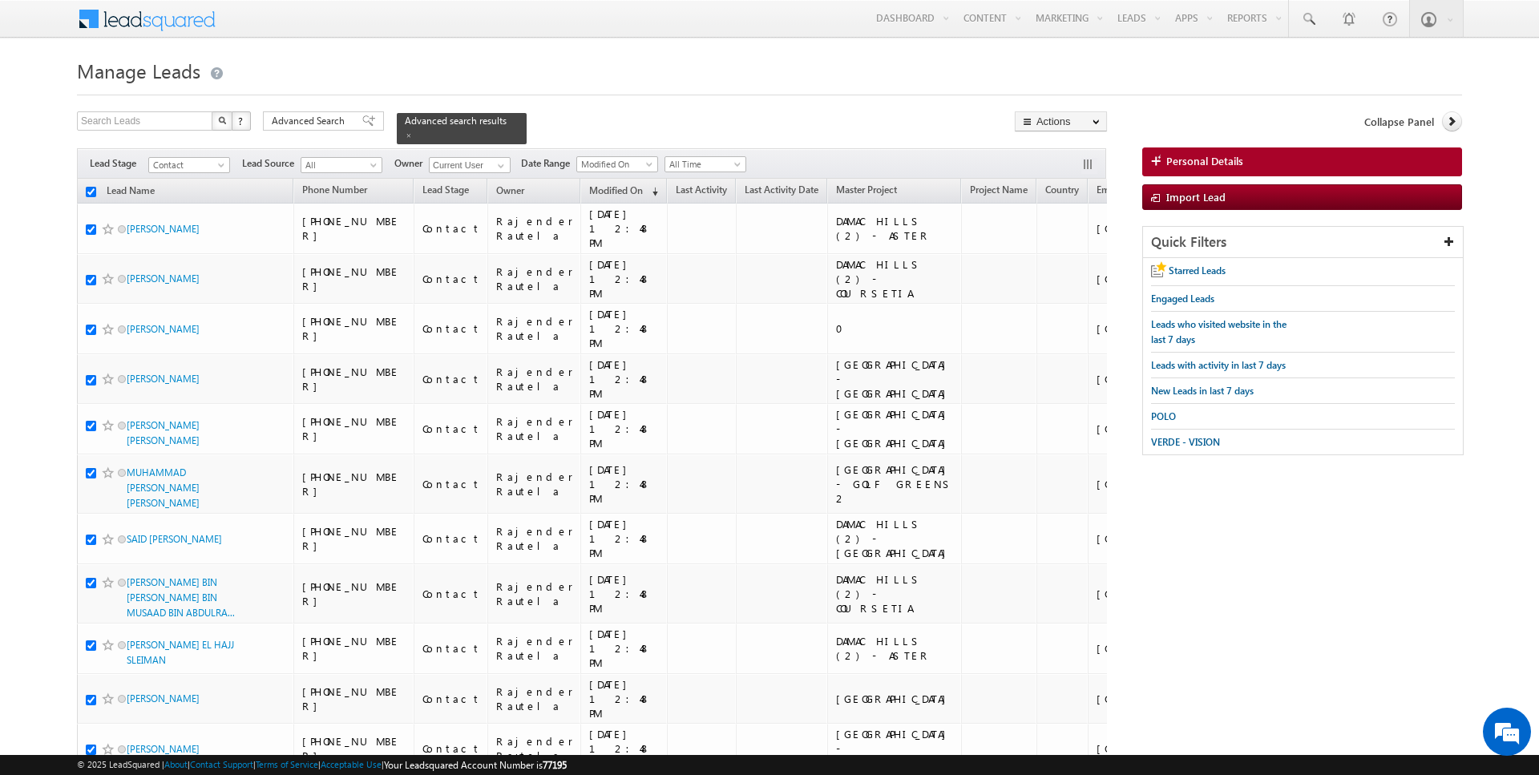
checkbox input "true"
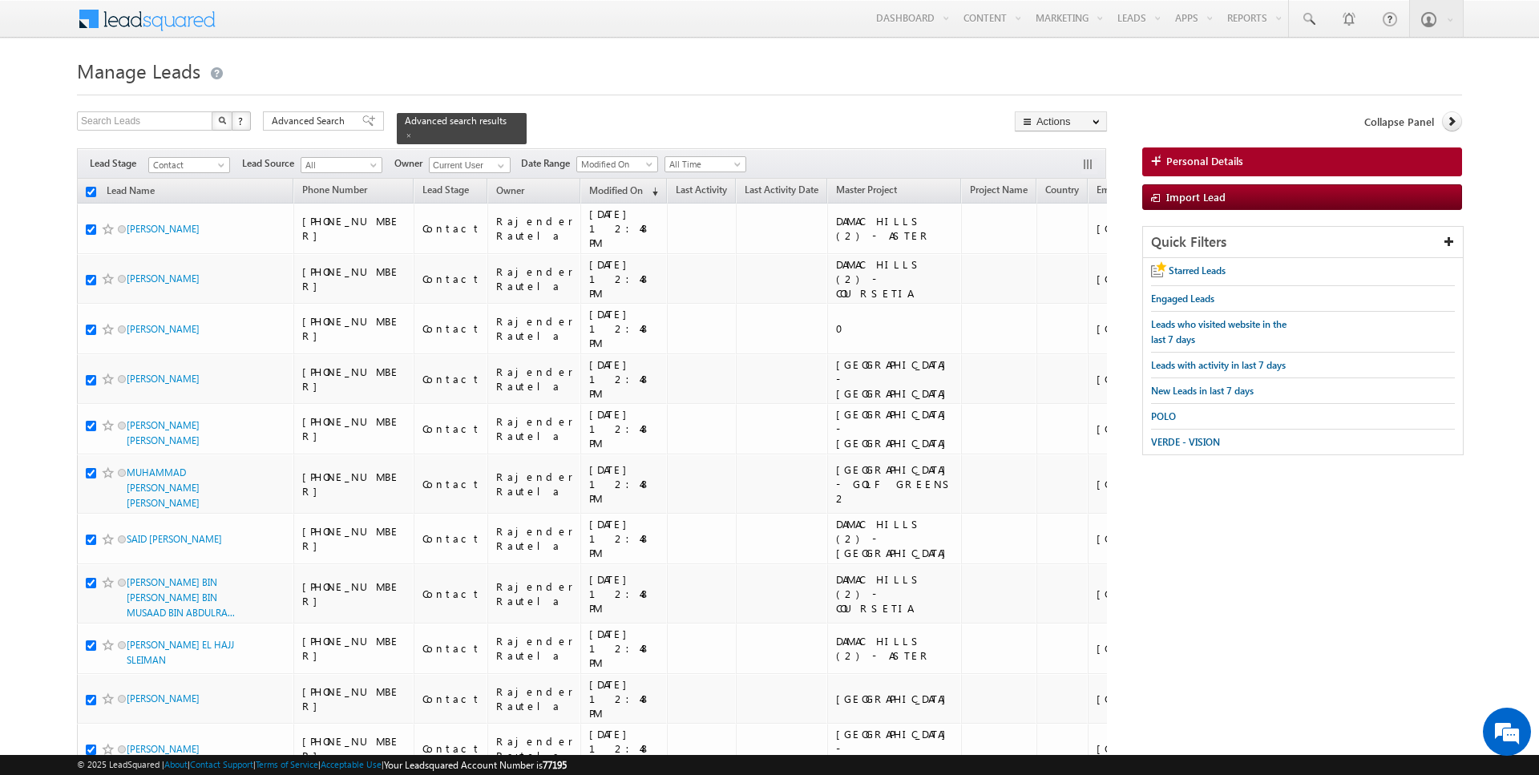
checkbox input "true"
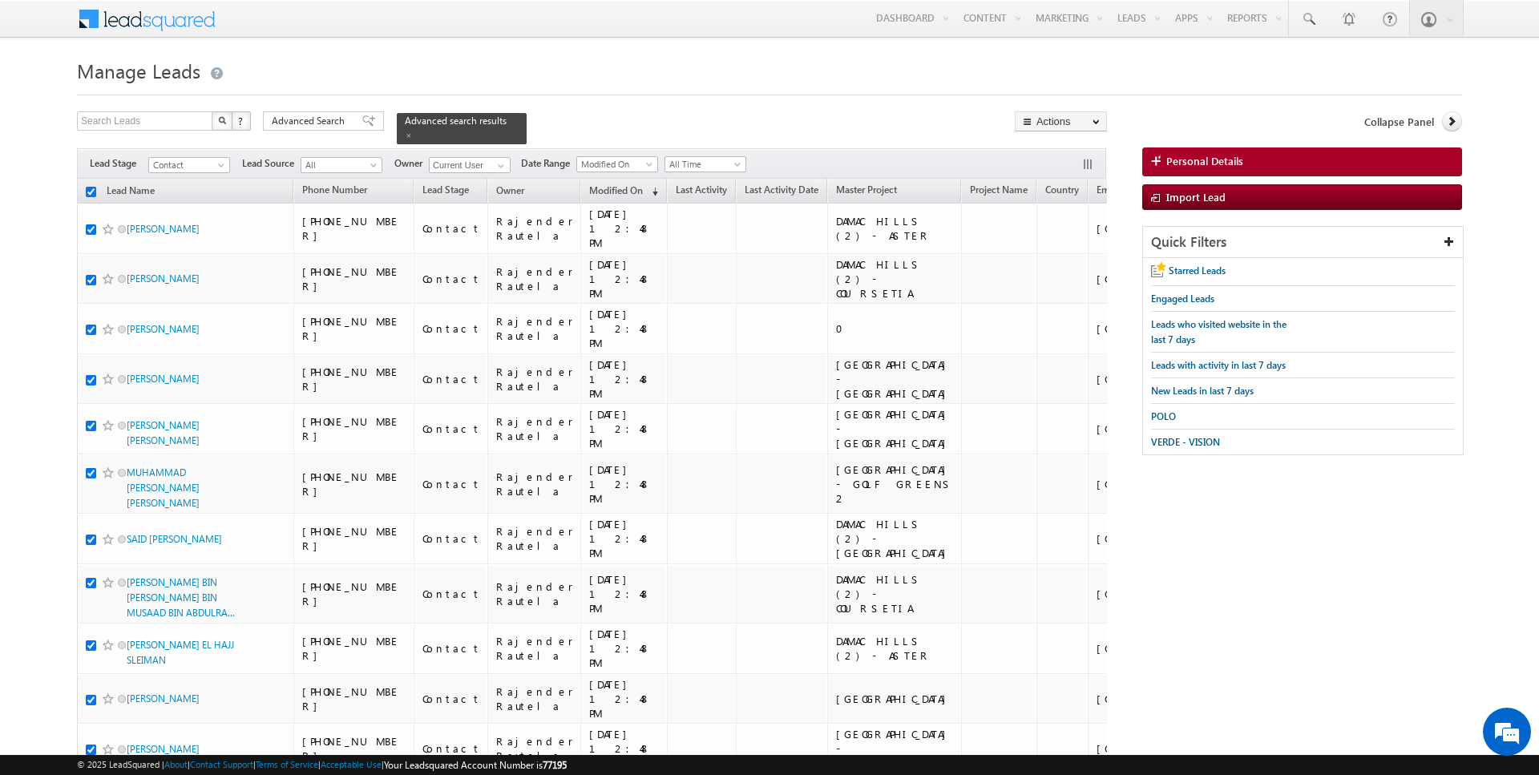
checkbox input "true"
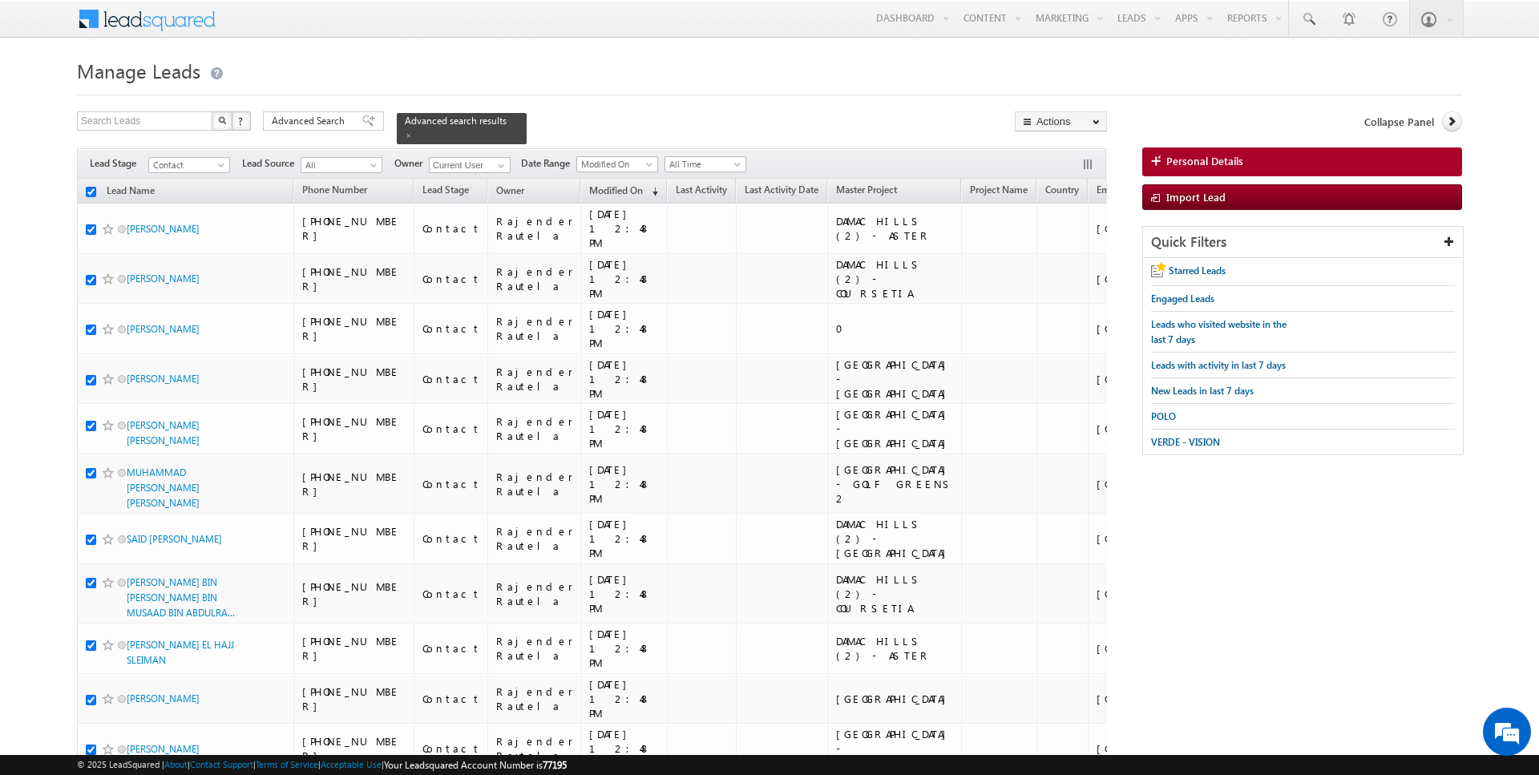
checkbox input "true"
click at [1080, 269] on link "Change Stage" at bounding box center [1061, 278] width 91 height 19
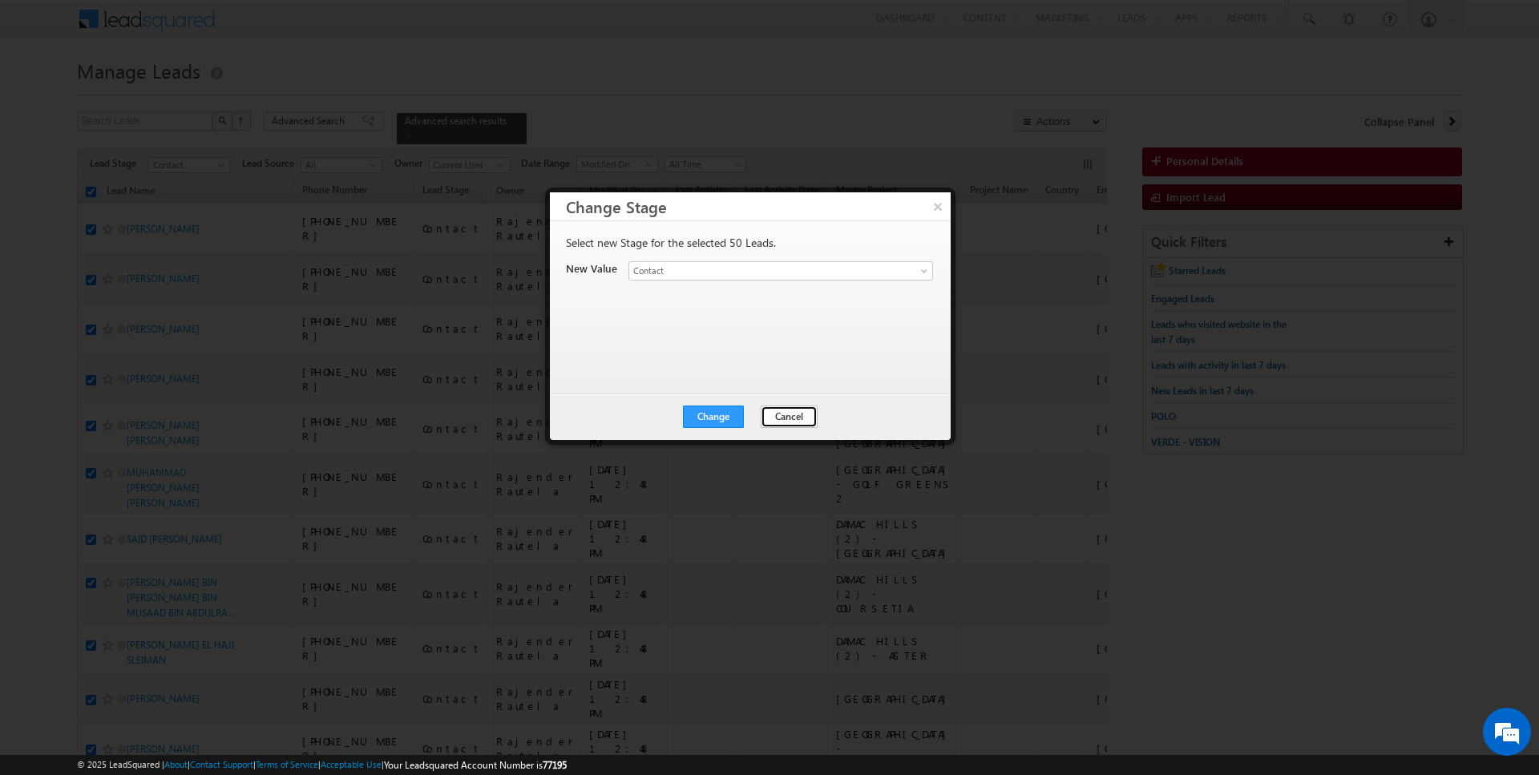
click at [779, 411] on button "Cancel" at bounding box center [789, 417] width 57 height 22
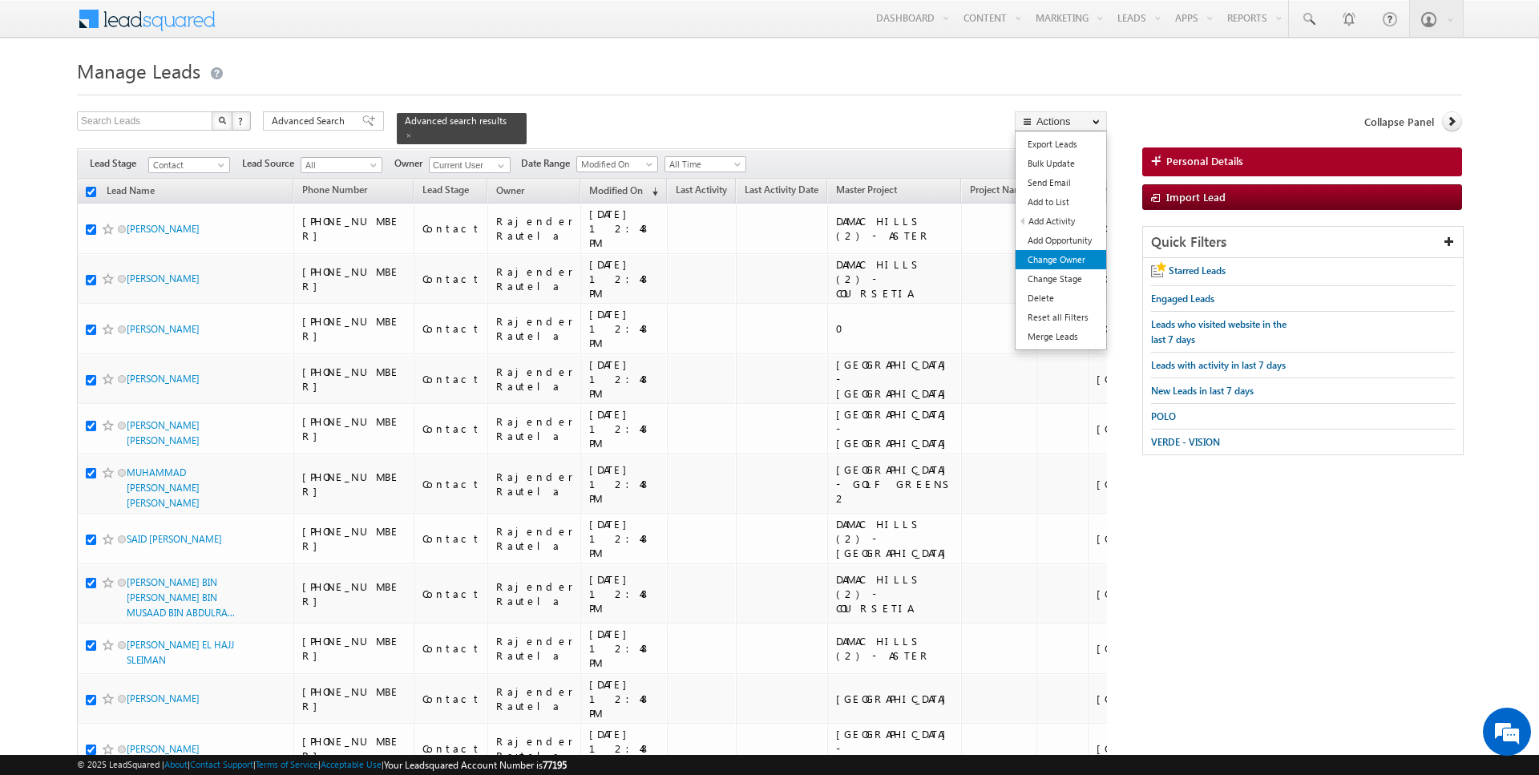
click at [1074, 258] on link "Change Owner" at bounding box center [1061, 259] width 91 height 19
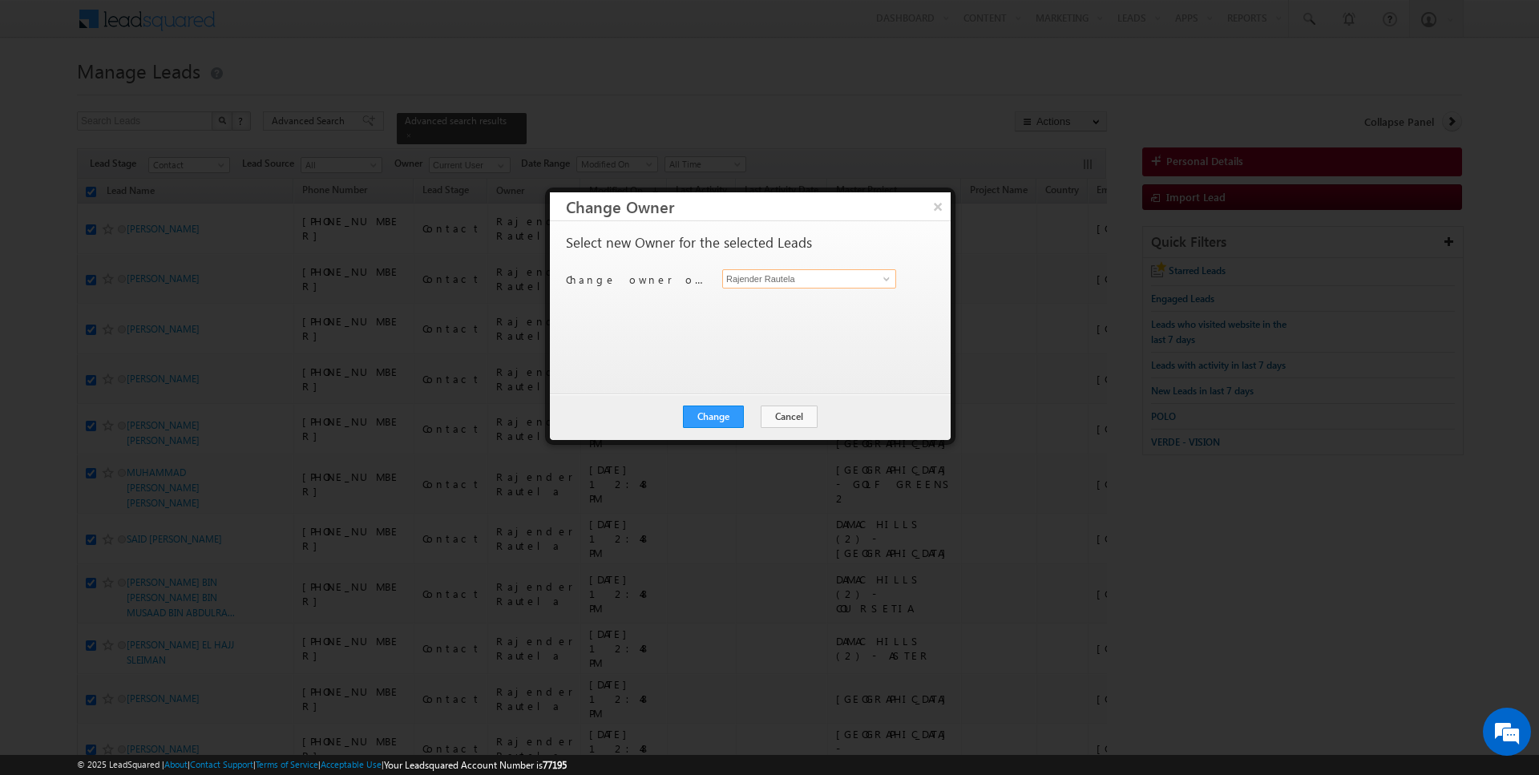
click at [811, 285] on input "Rajender Rautela" at bounding box center [809, 278] width 174 height 19
type input "[PERSON_NAME]"
click at [722, 422] on button "Change" at bounding box center [713, 417] width 61 height 22
click at [758, 413] on button "Close" at bounding box center [752, 417] width 51 height 22
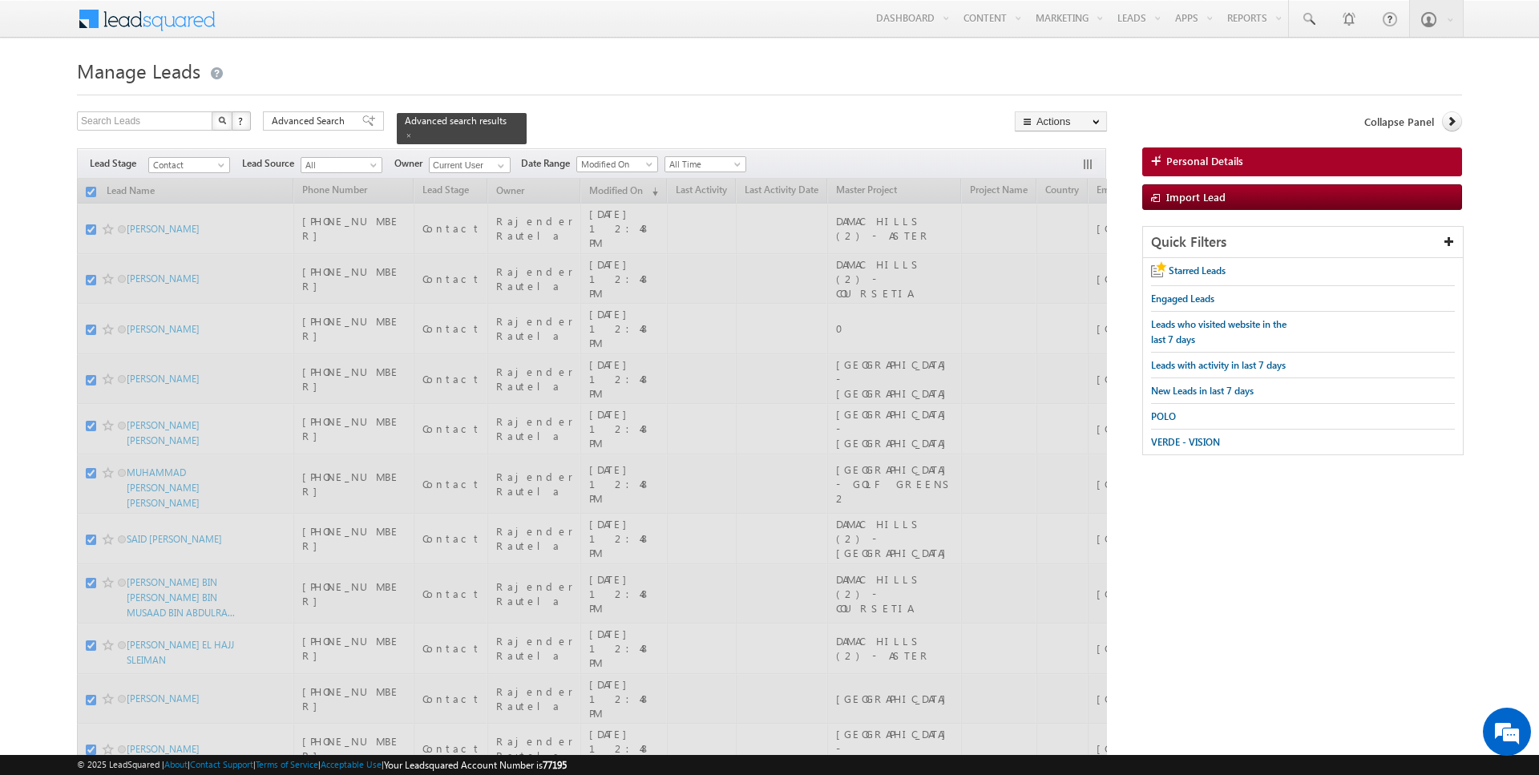
checkbox input "false"
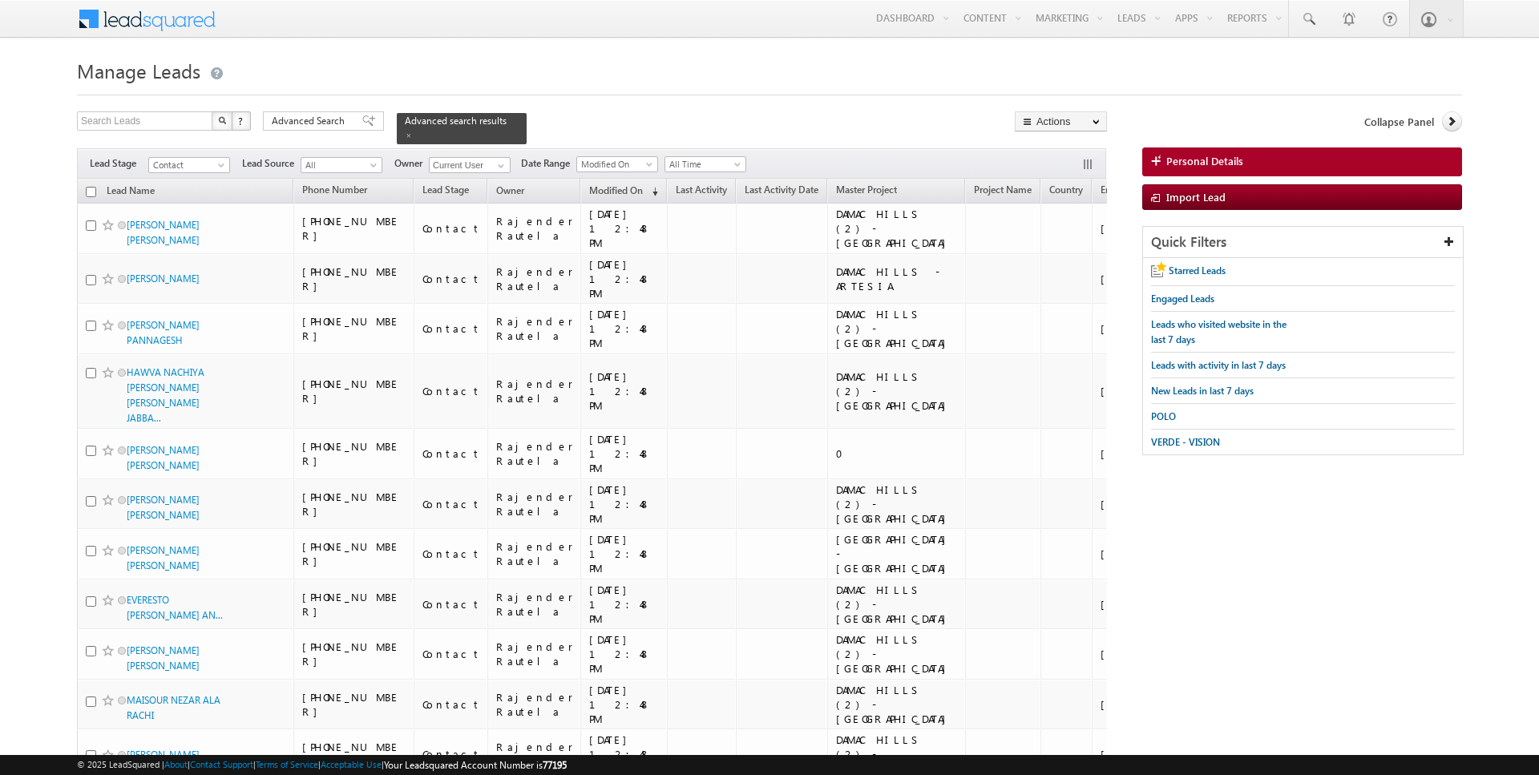
click at [91, 192] on input "checkbox" at bounding box center [91, 192] width 10 height 10
checkbox input "true"
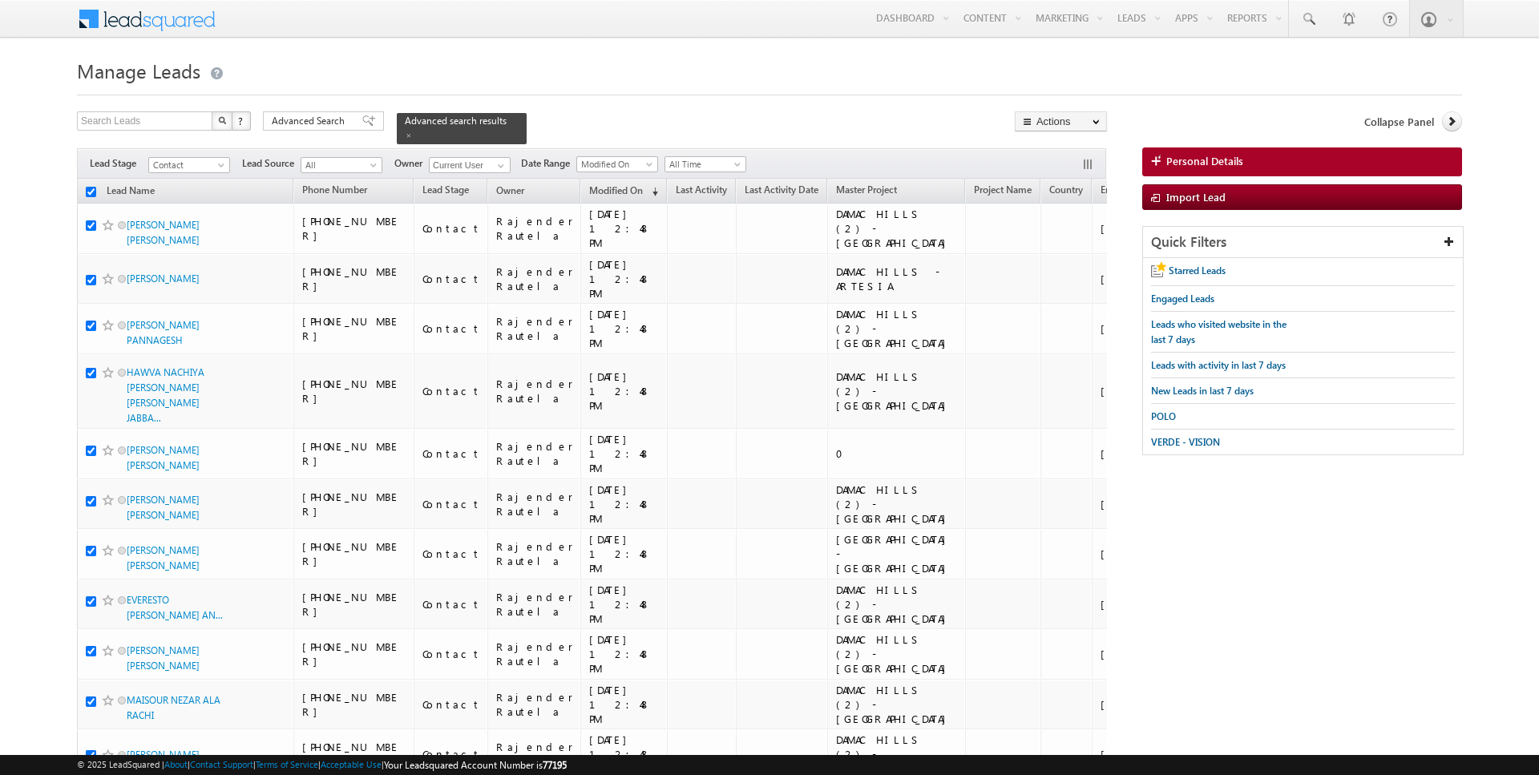
checkbox input "true"
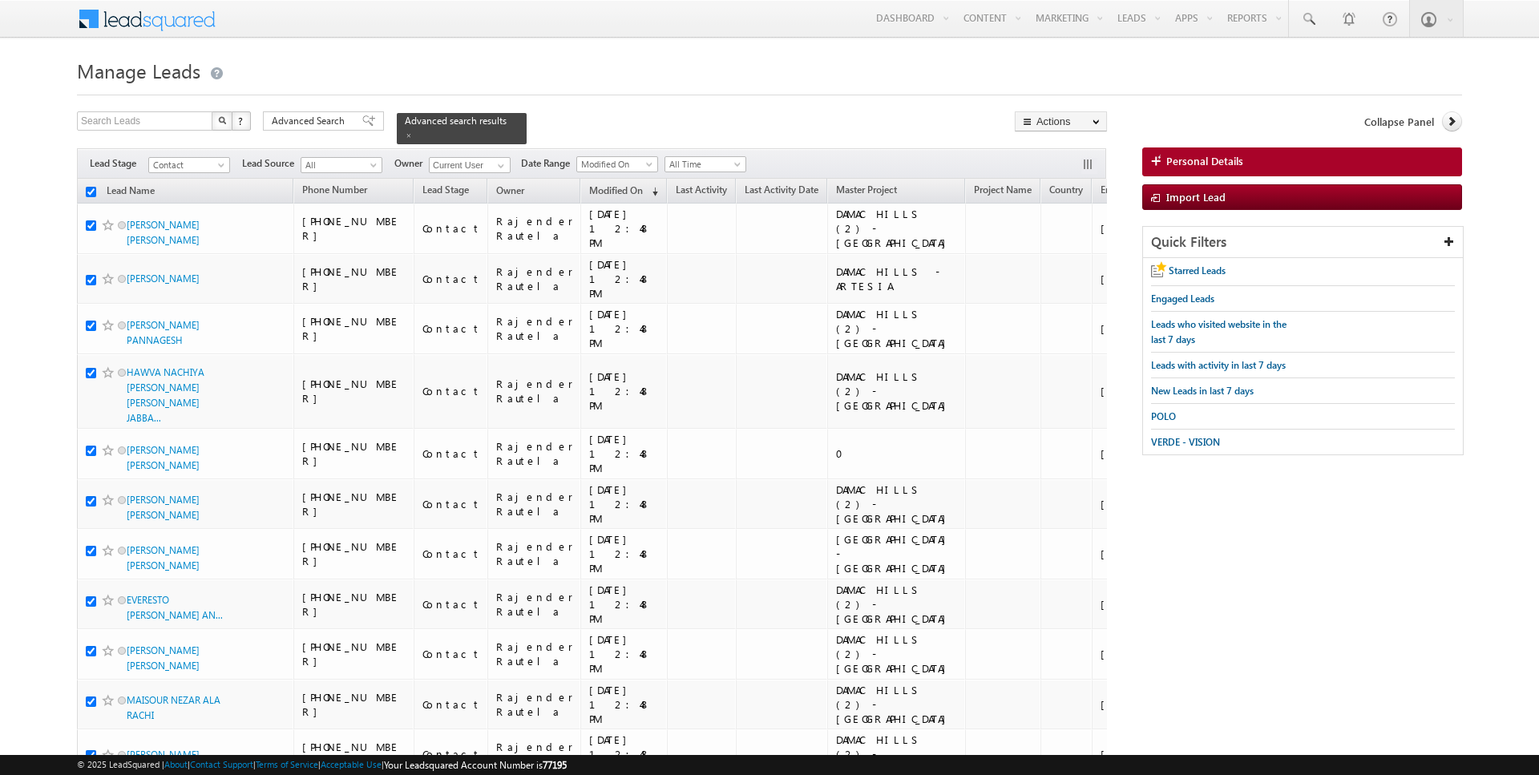
checkbox input "true"
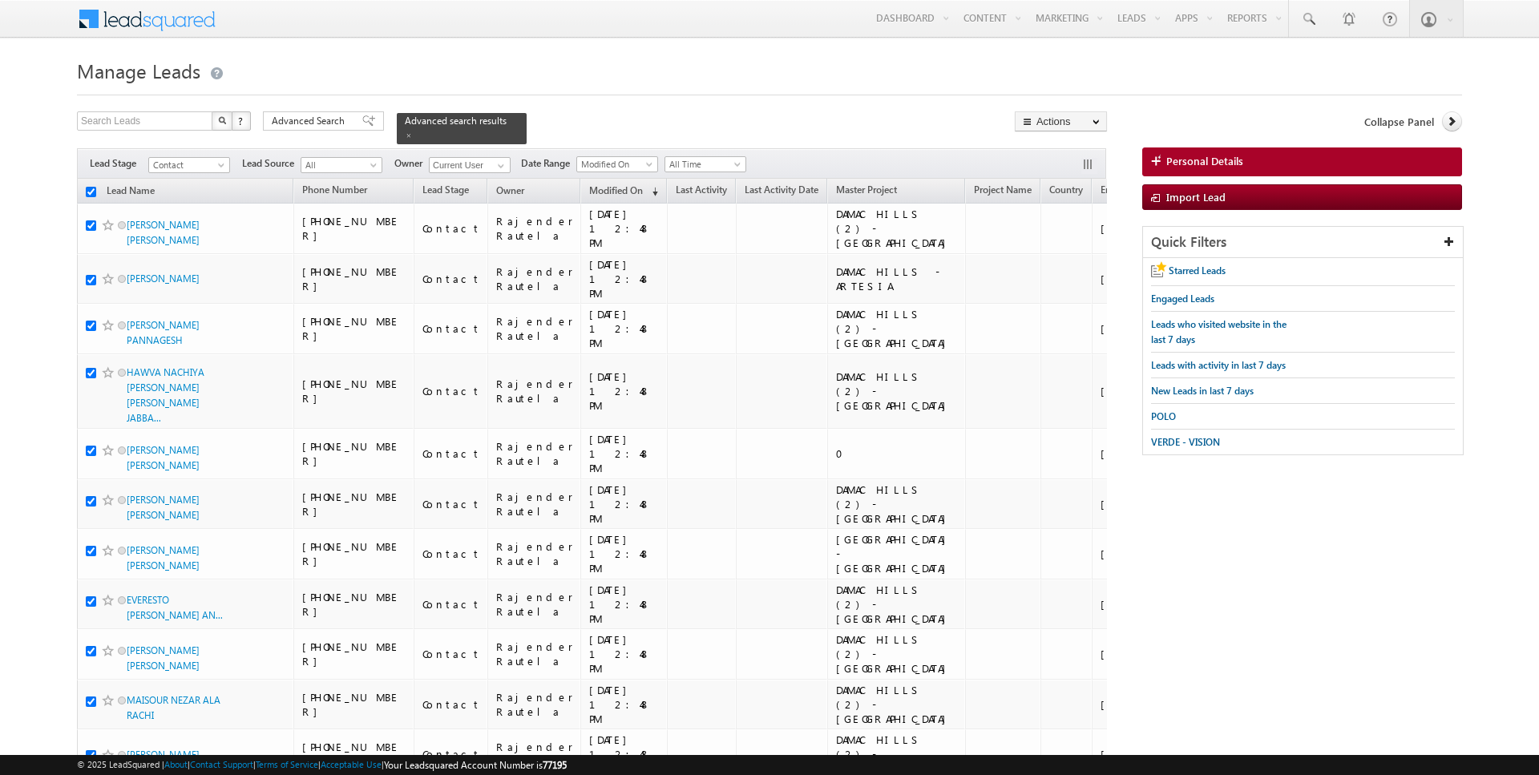
checkbox input "true"
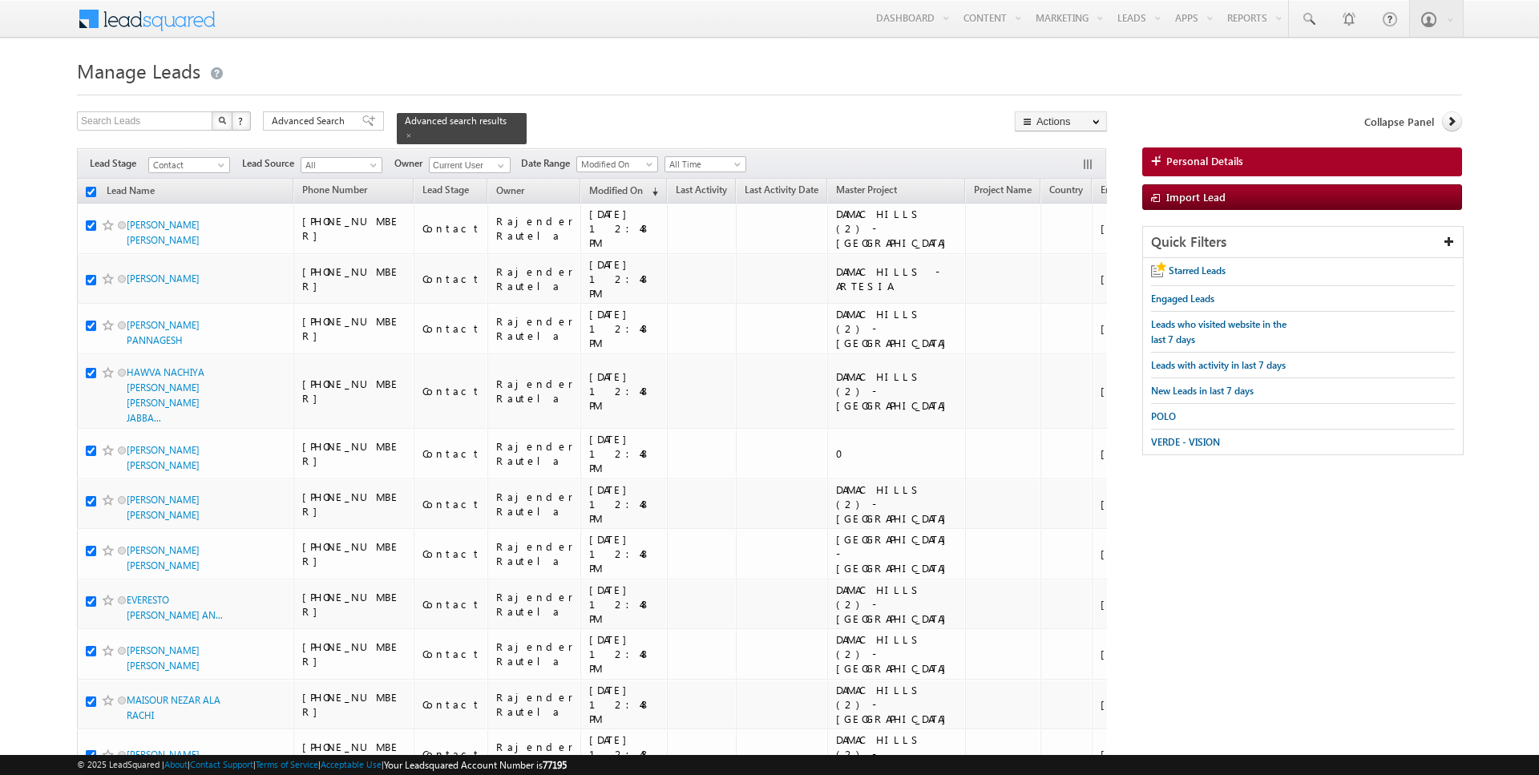
checkbox input "true"
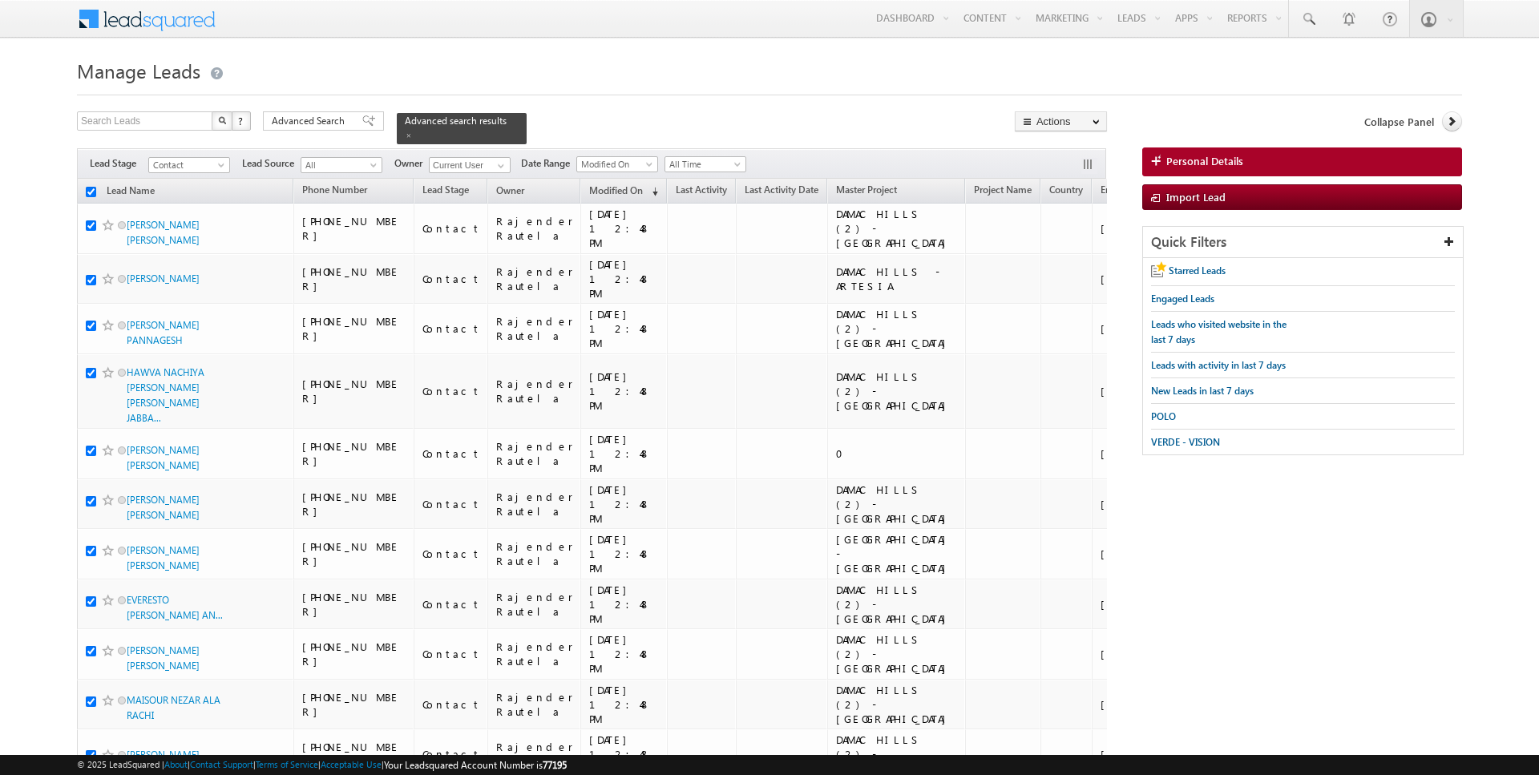
checkbox input "true"
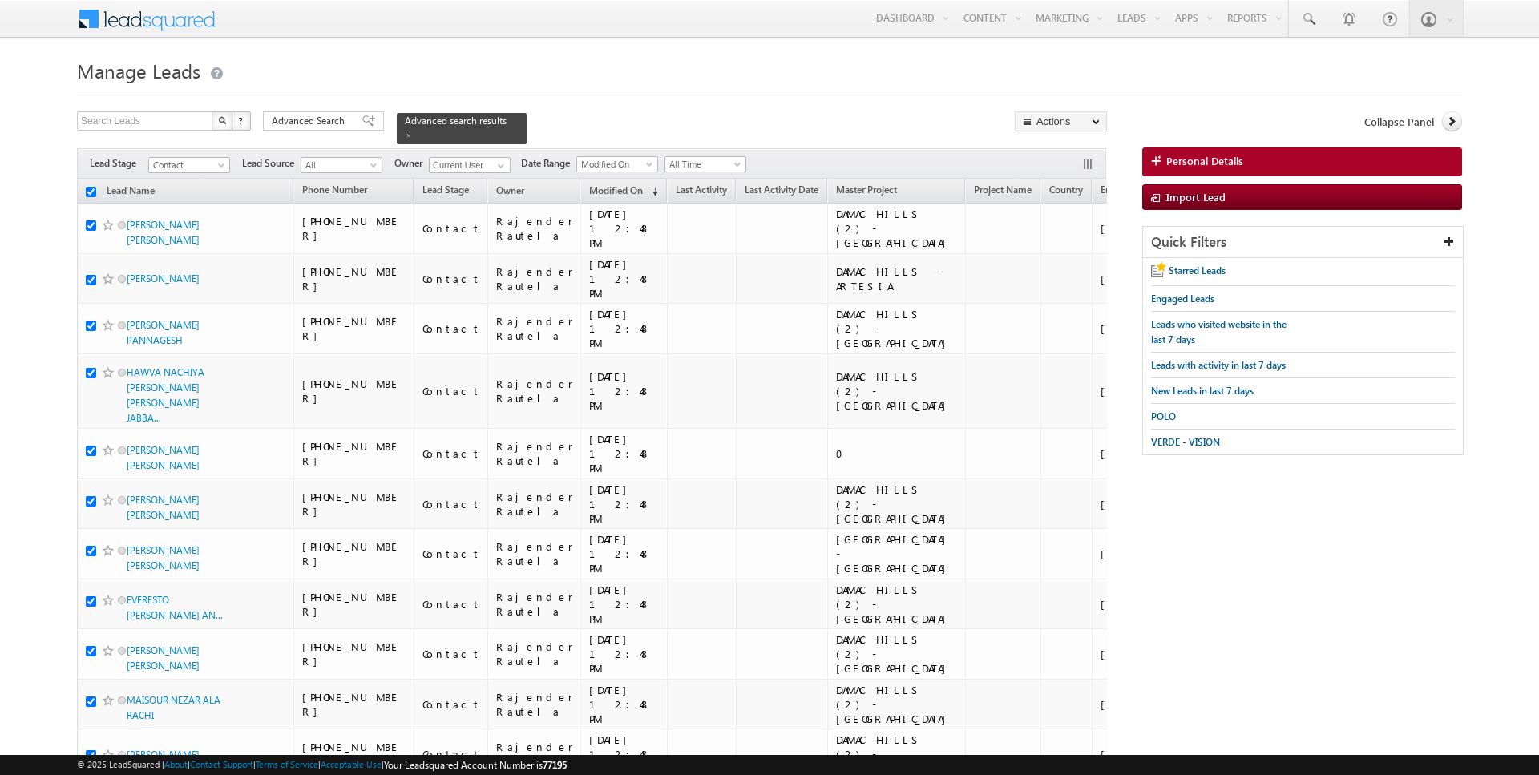
checkbox input "true"
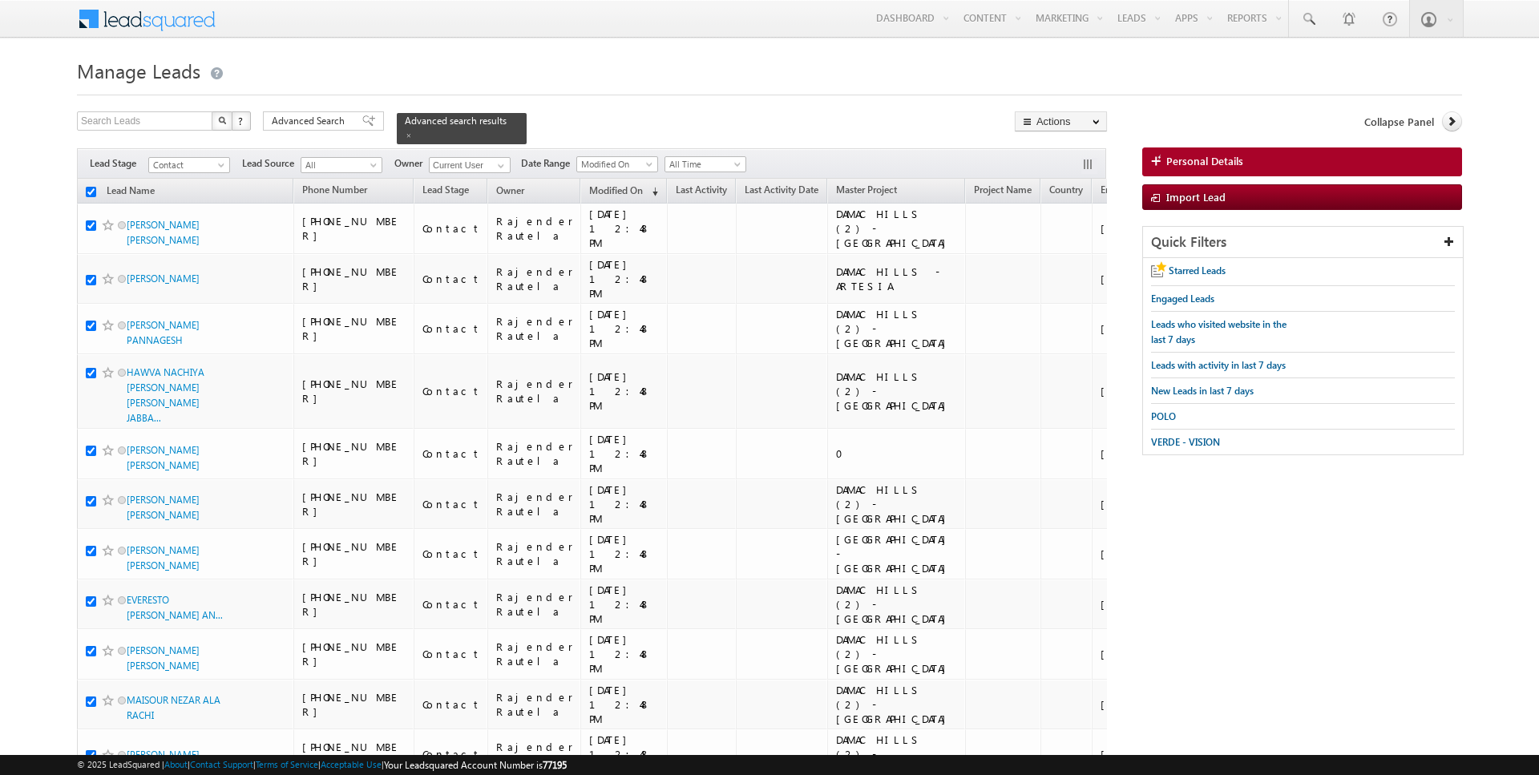
checkbox input "true"
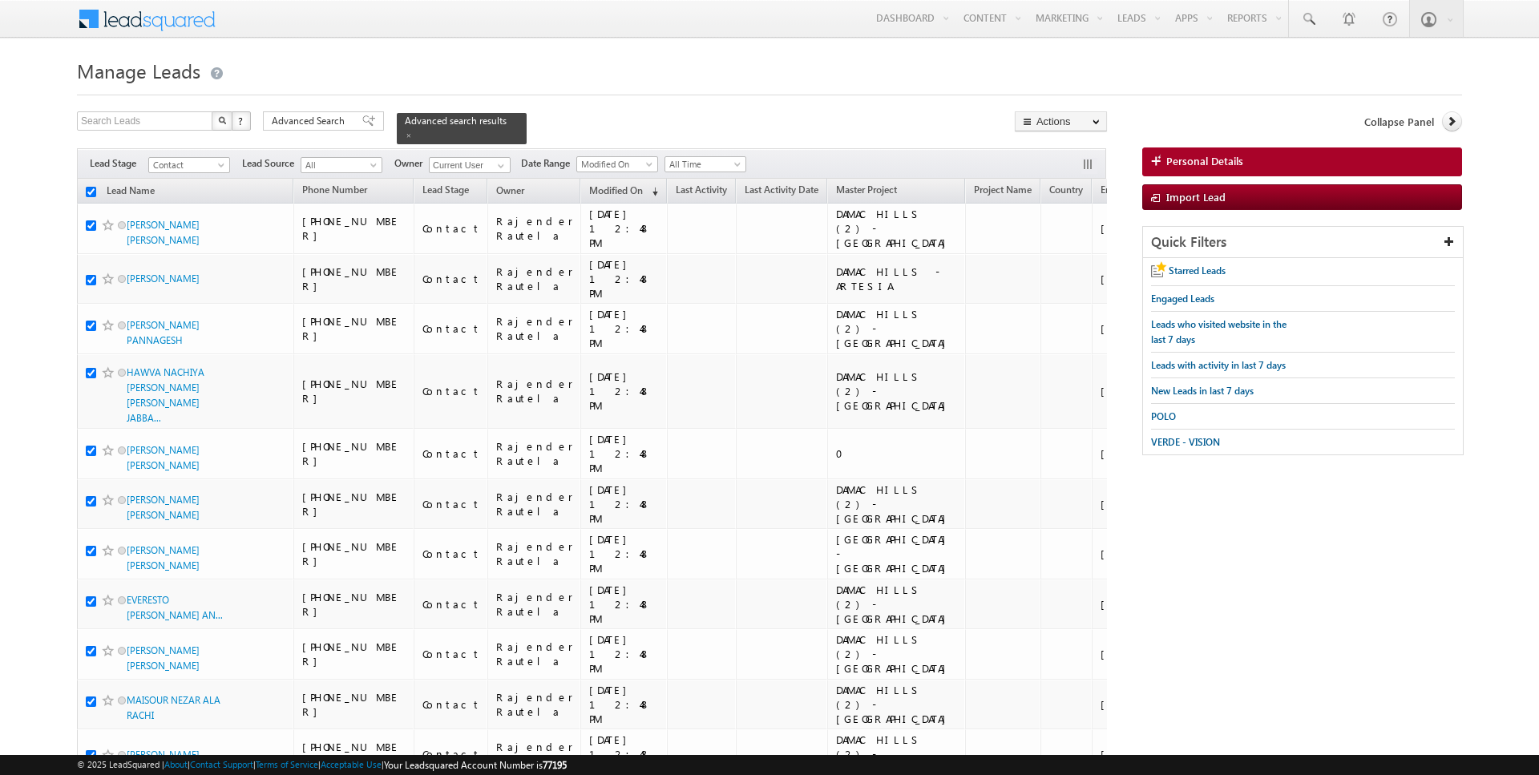
checkbox input "true"
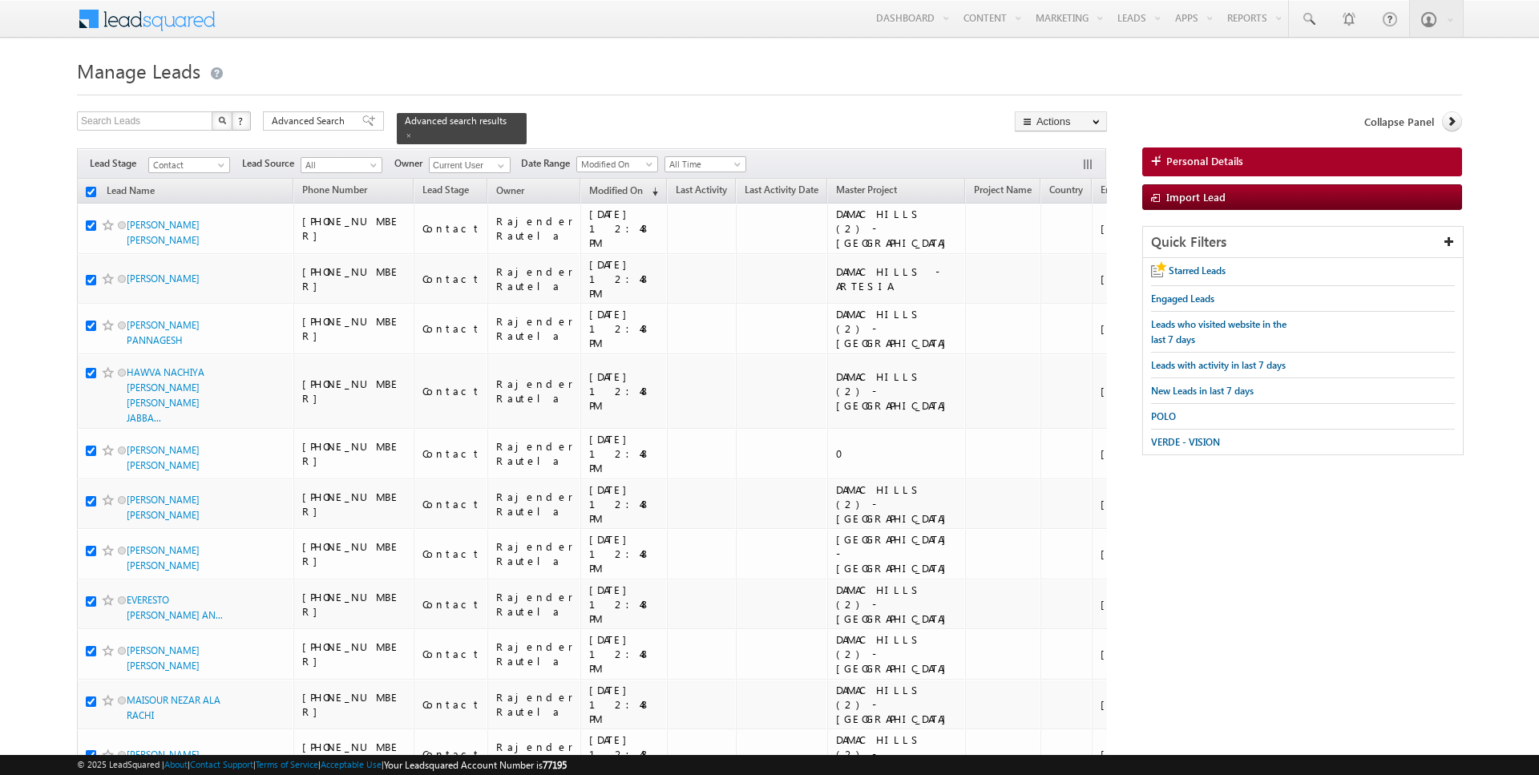
checkbox input "true"
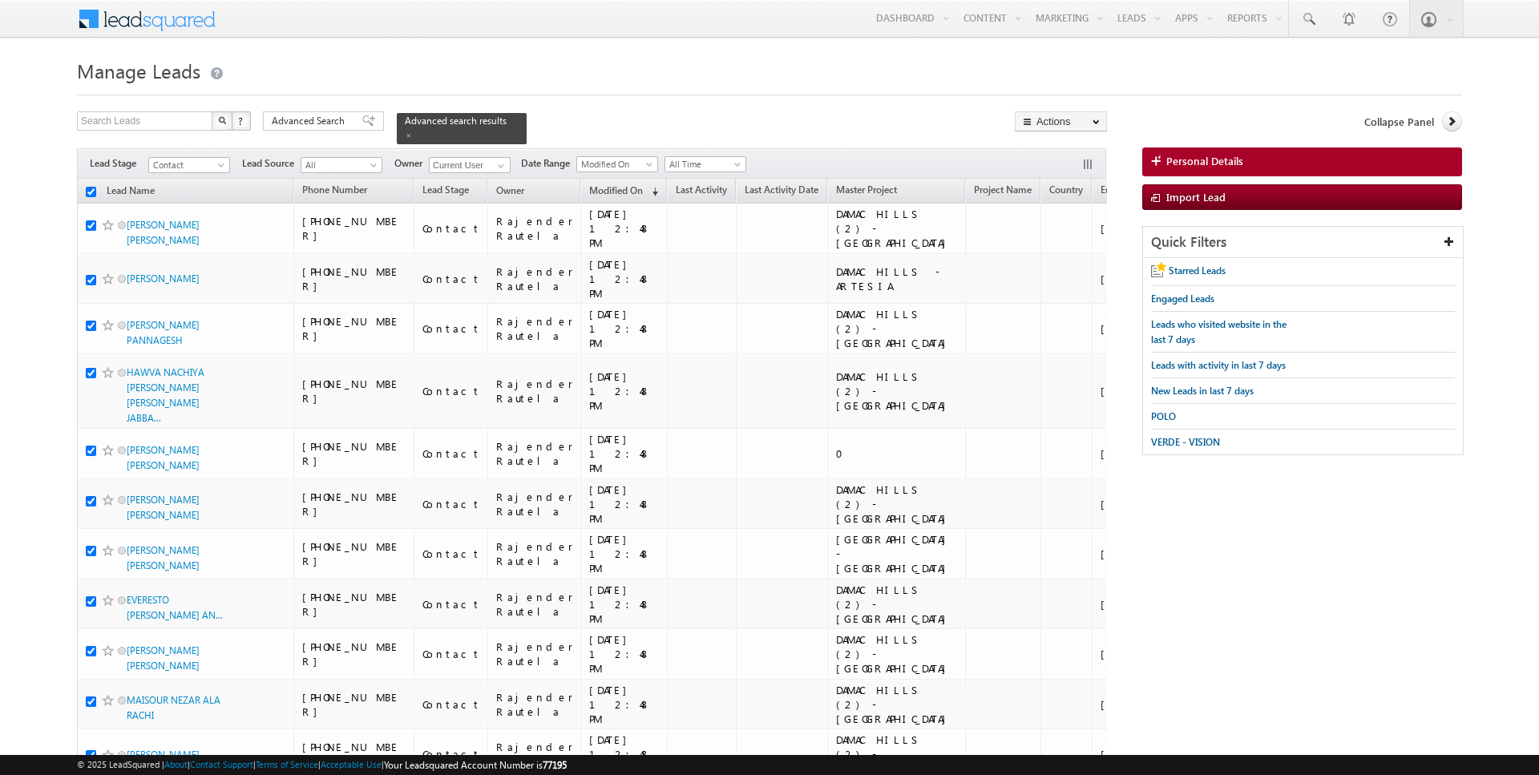
checkbox input "true"
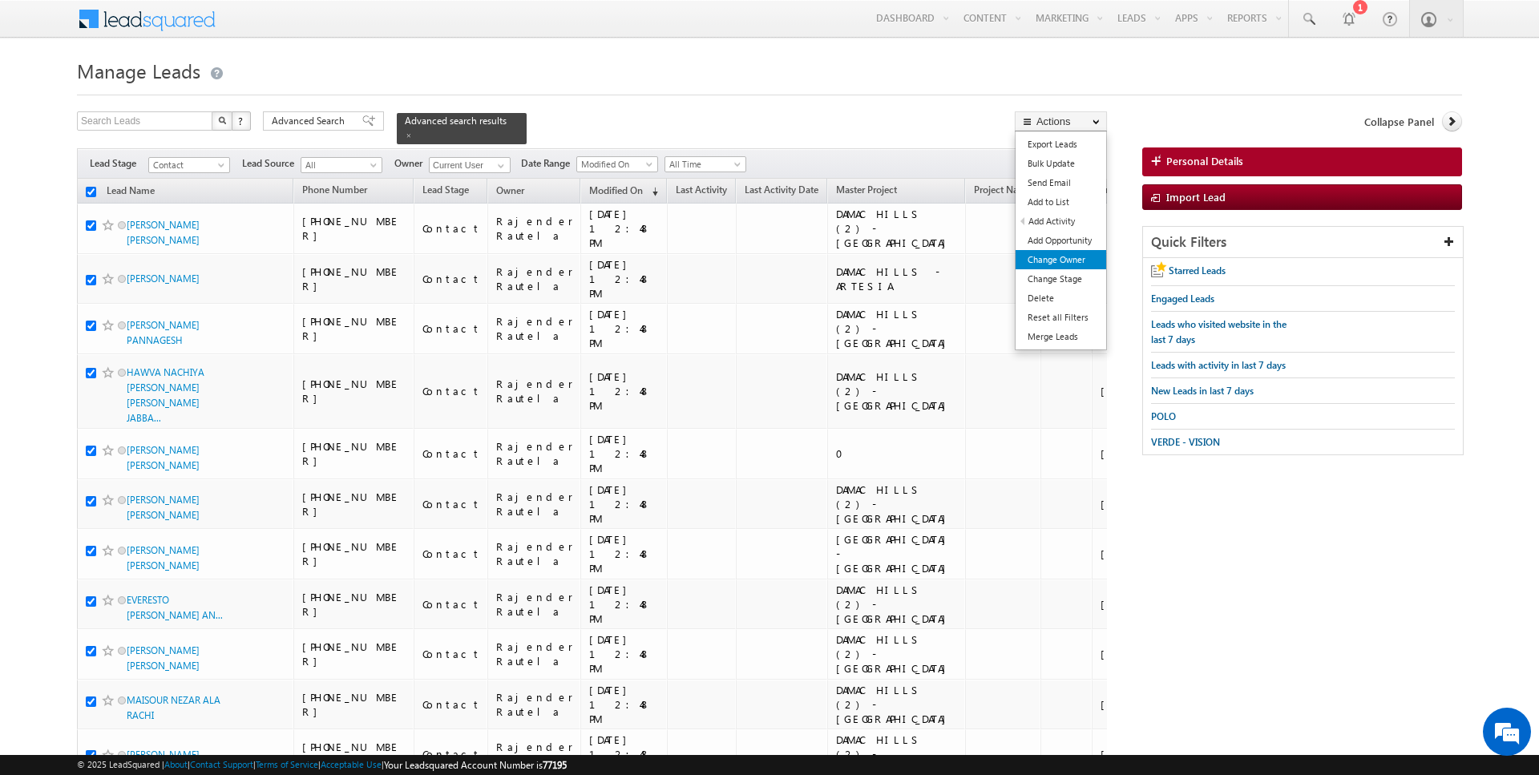
click at [1067, 256] on link "Change Owner" at bounding box center [1061, 259] width 91 height 19
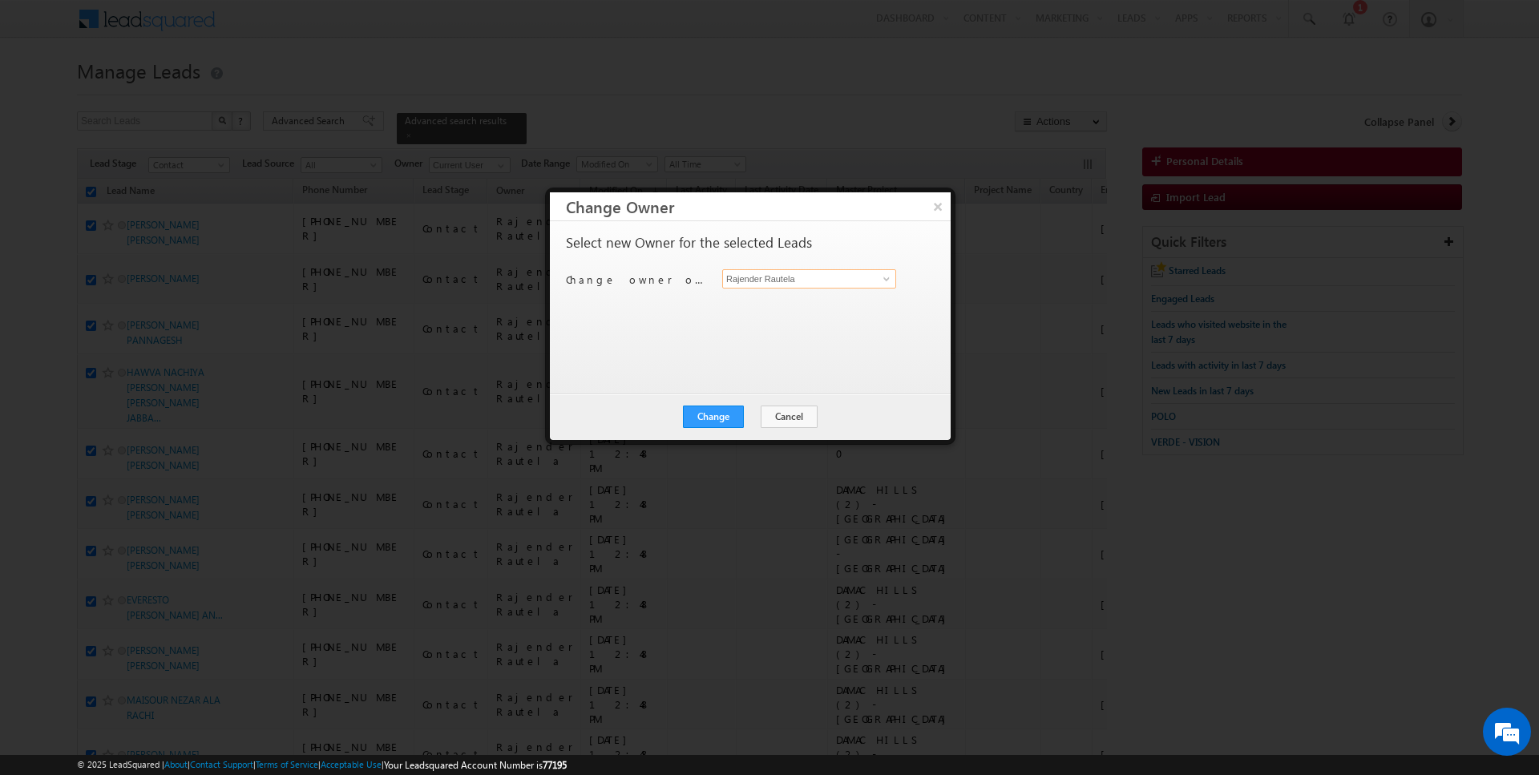
click at [782, 283] on input "Rajender Rautela" at bounding box center [809, 278] width 174 height 19
type input "[DATE][PERSON_NAME]"
click at [714, 406] on button "Change" at bounding box center [713, 417] width 61 height 22
click at [745, 417] on button "Close" at bounding box center [752, 417] width 51 height 22
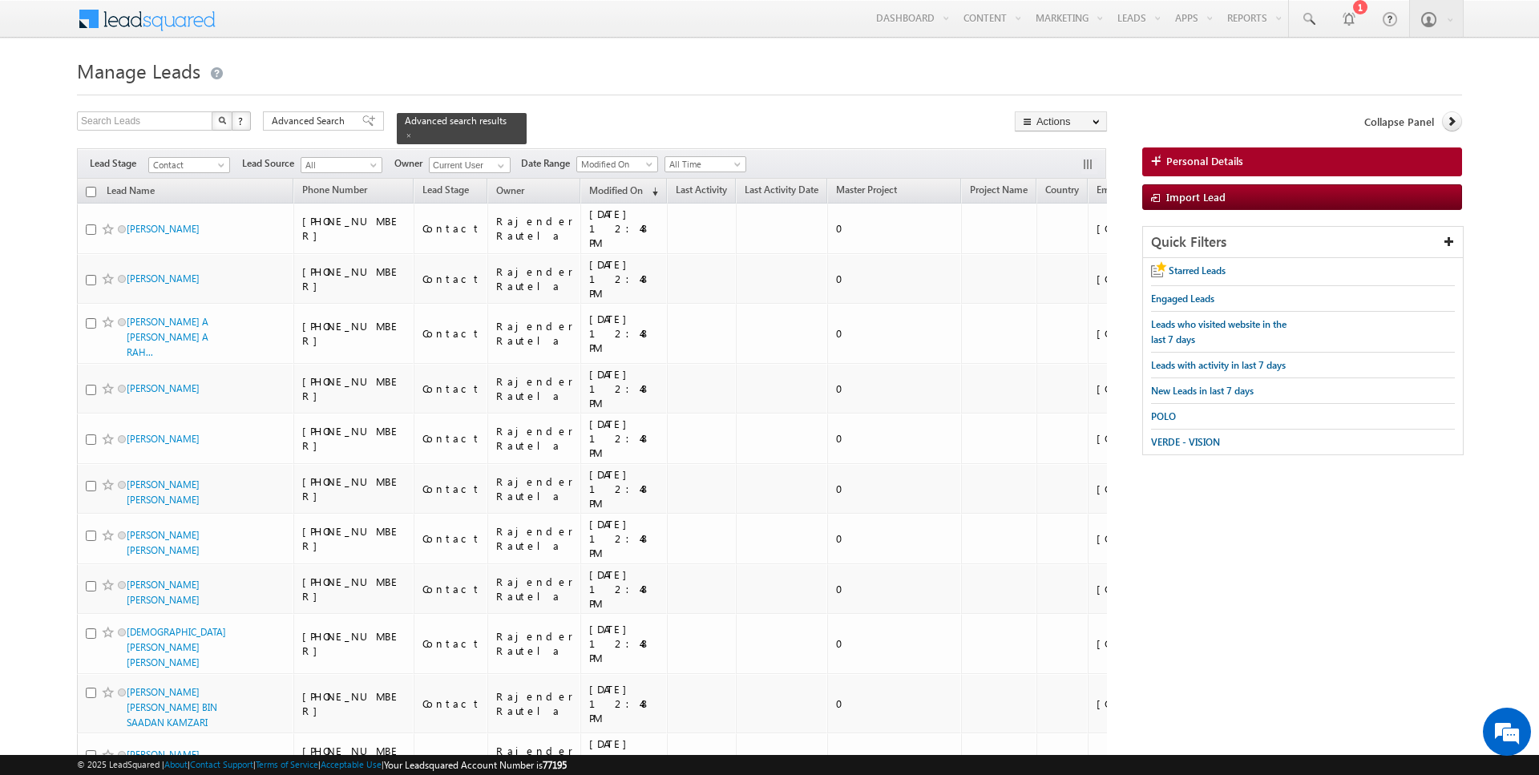
click at [92, 194] on input "checkbox" at bounding box center [91, 192] width 10 height 10
checkbox input "true"
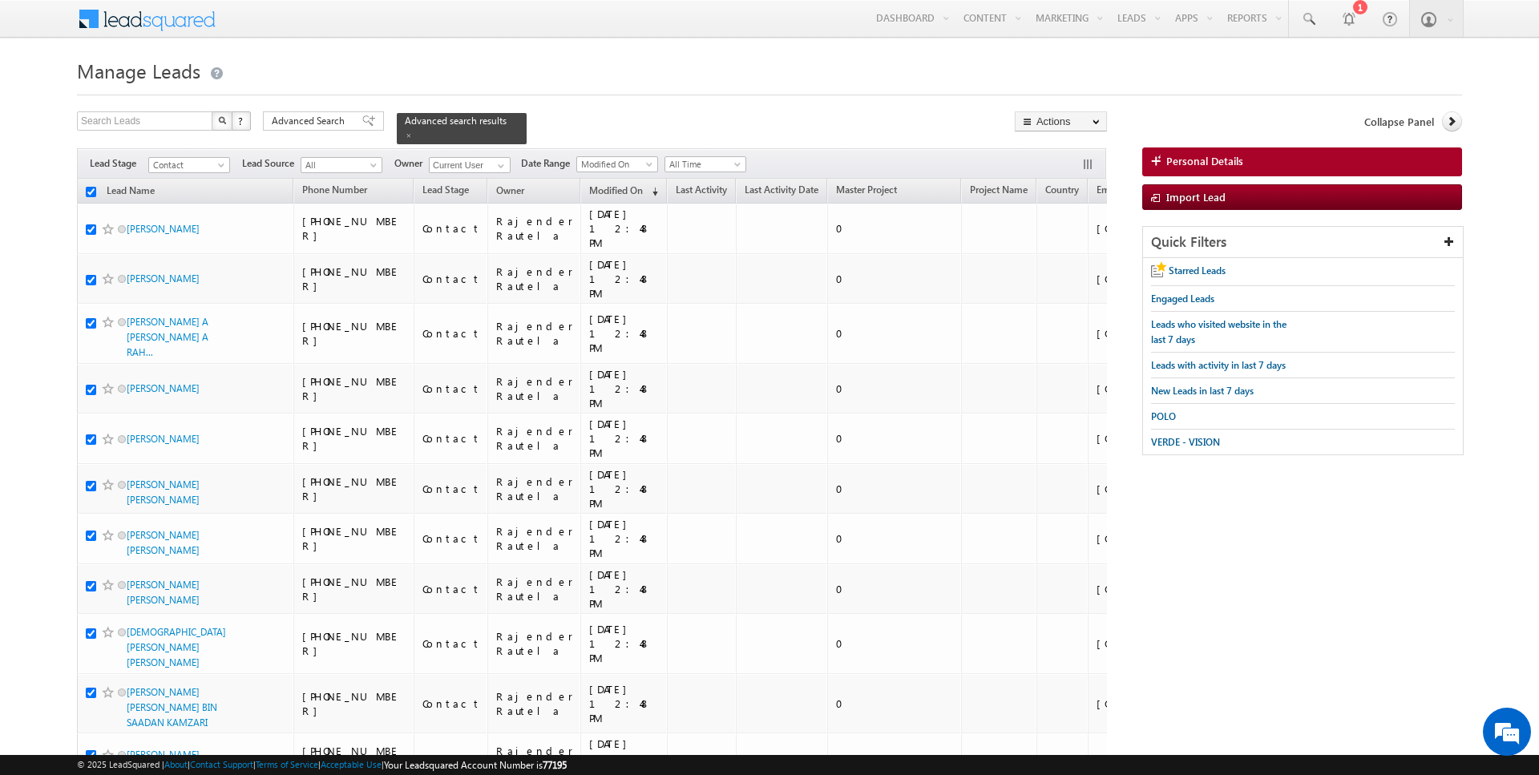
checkbox input "true"
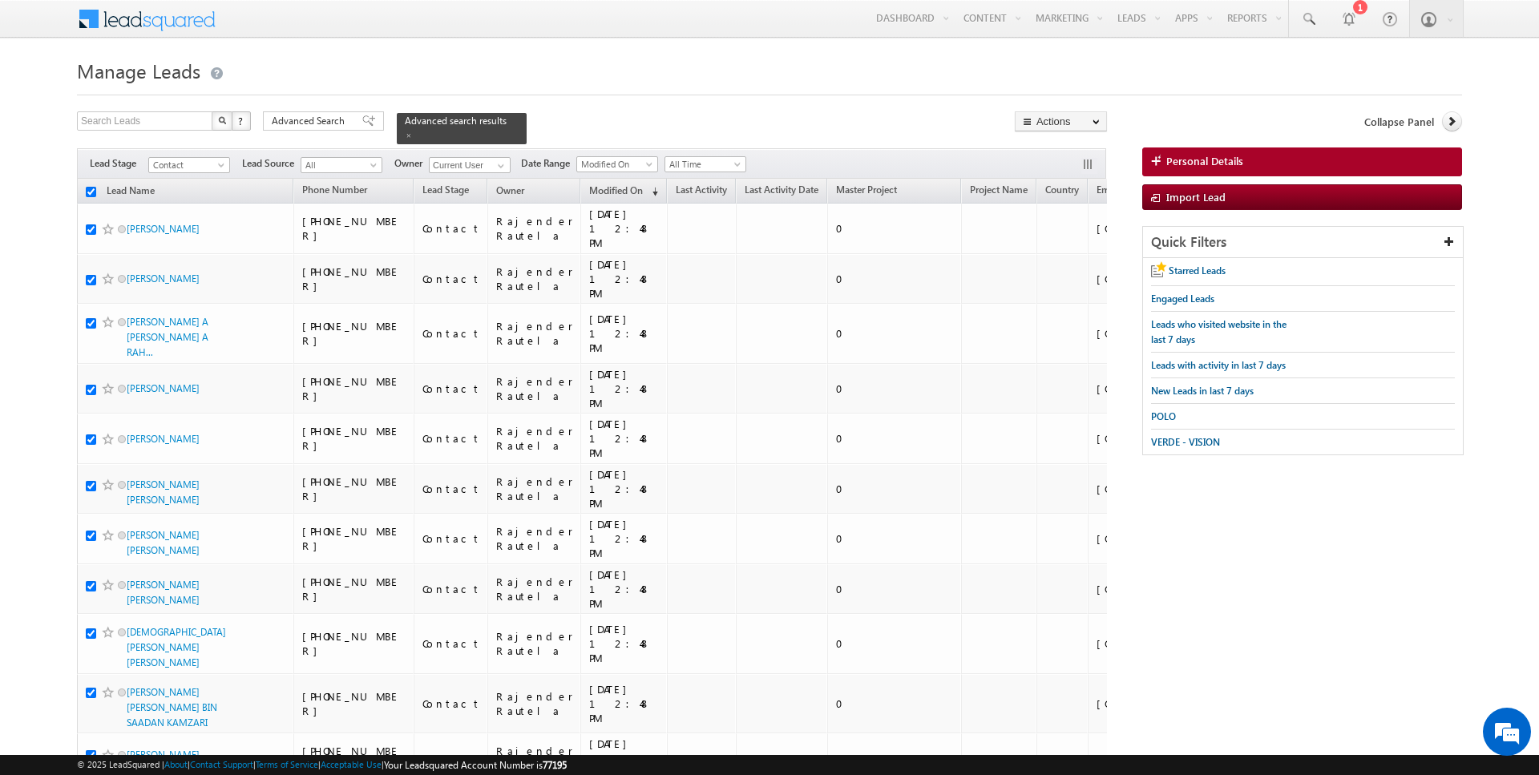
checkbox input "true"
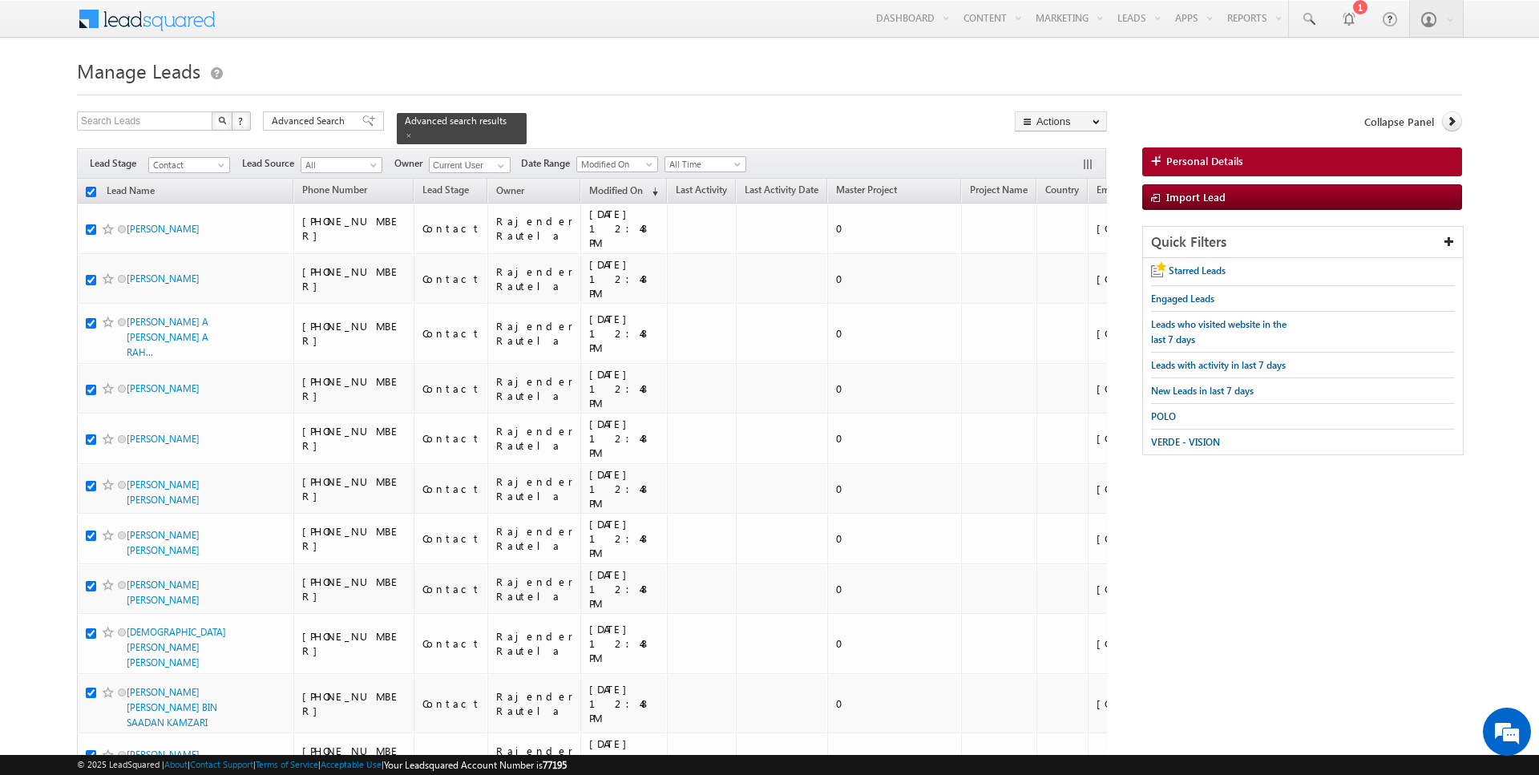
checkbox input "true"
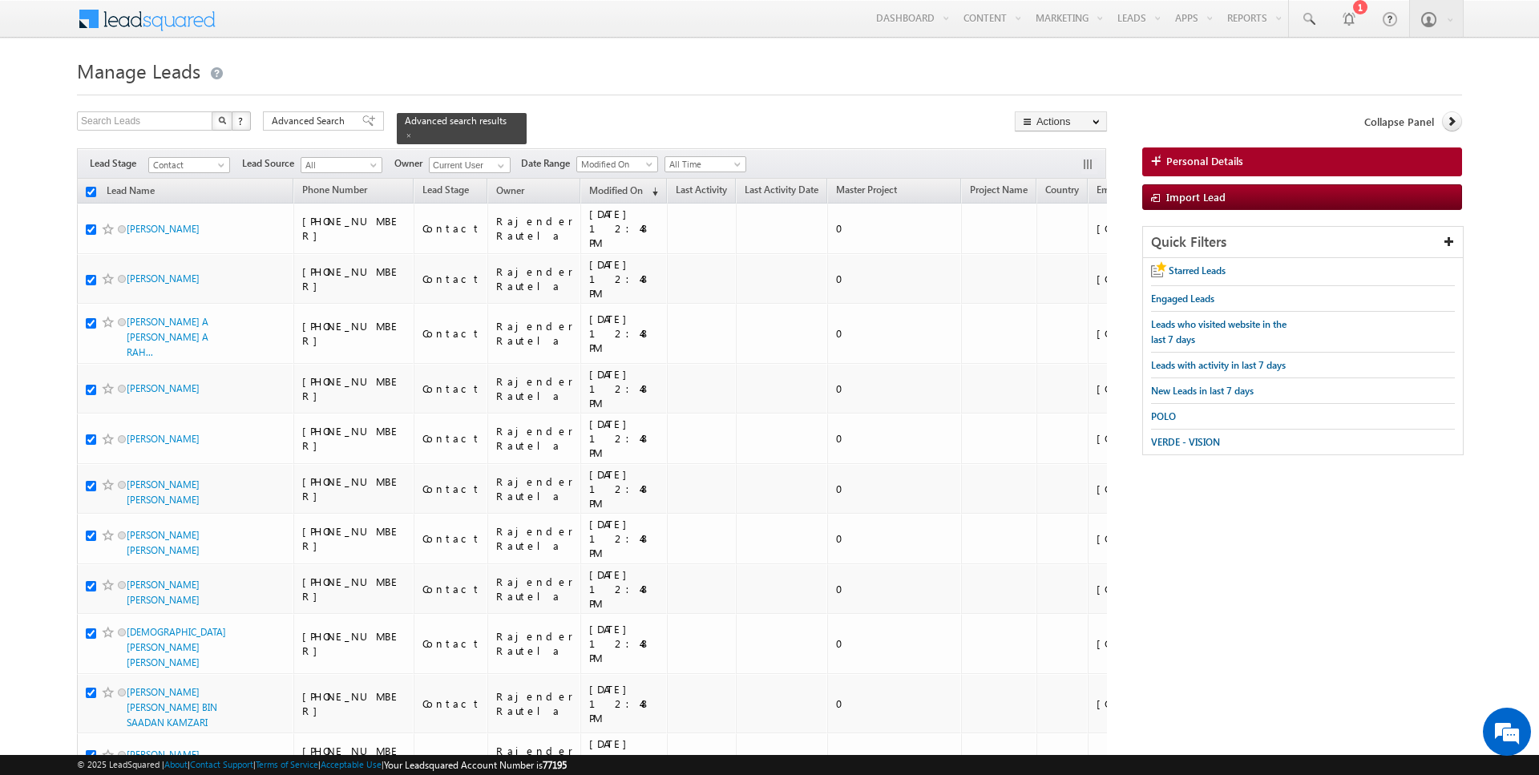
checkbox input "true"
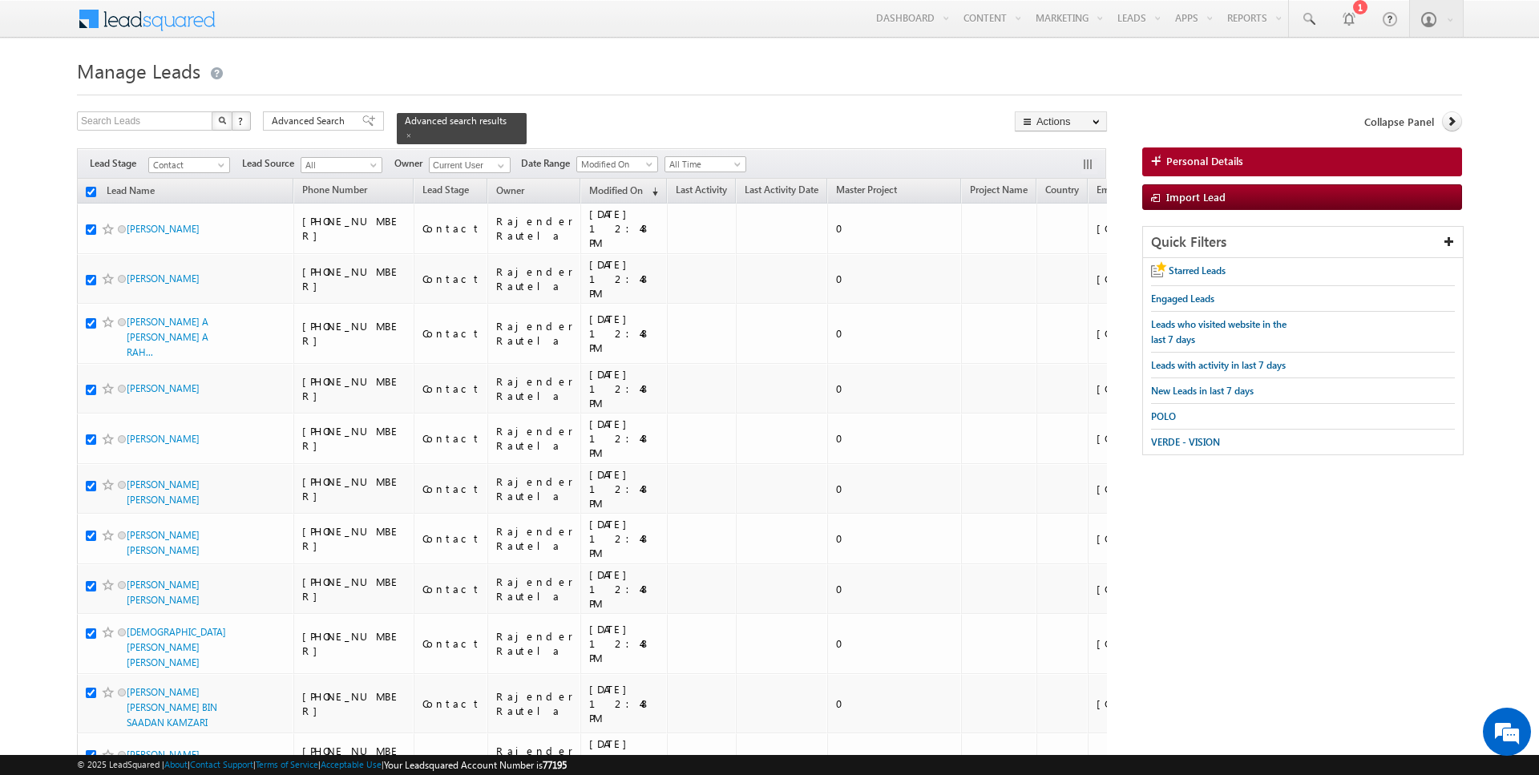
checkbox input "true"
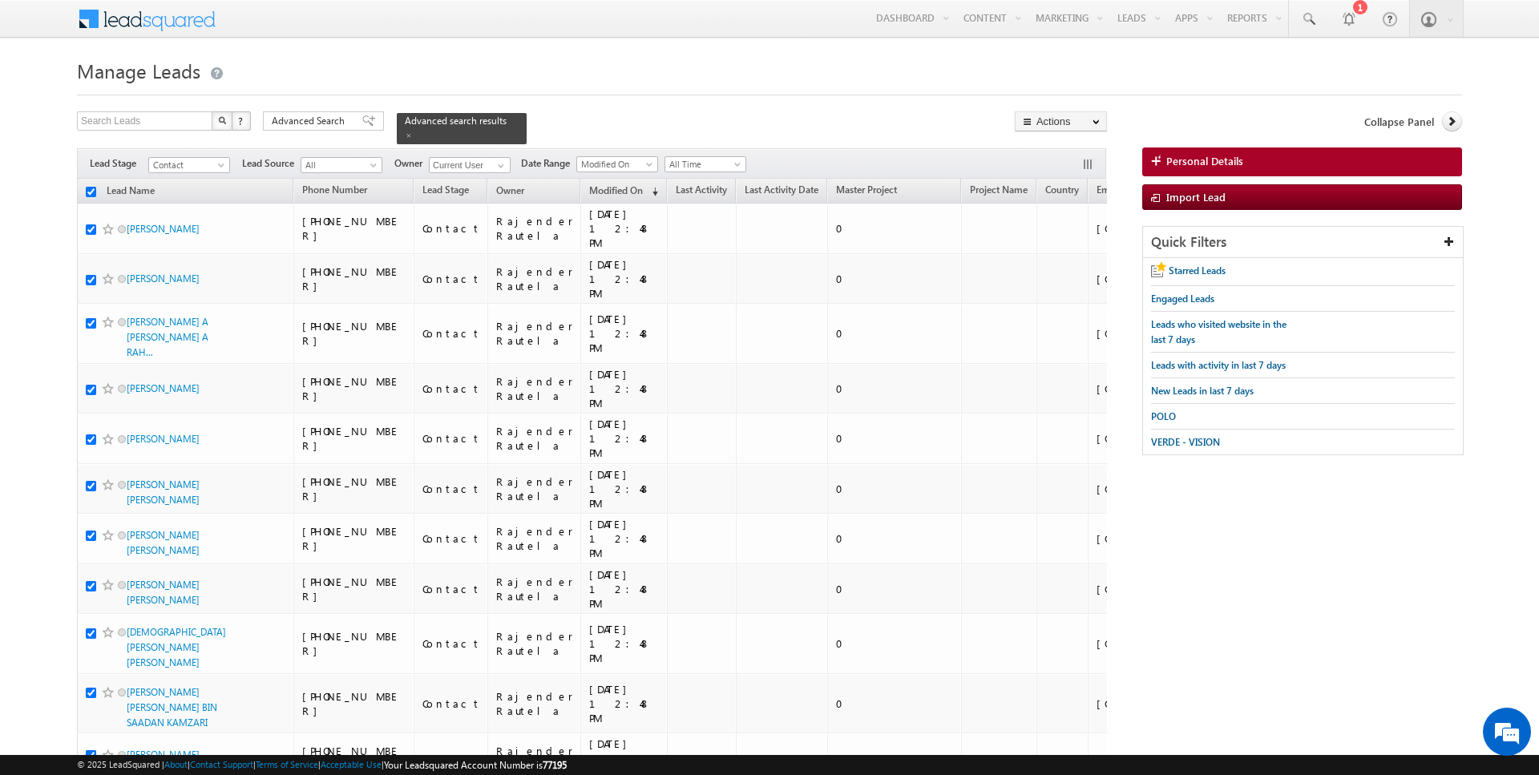
checkbox input "true"
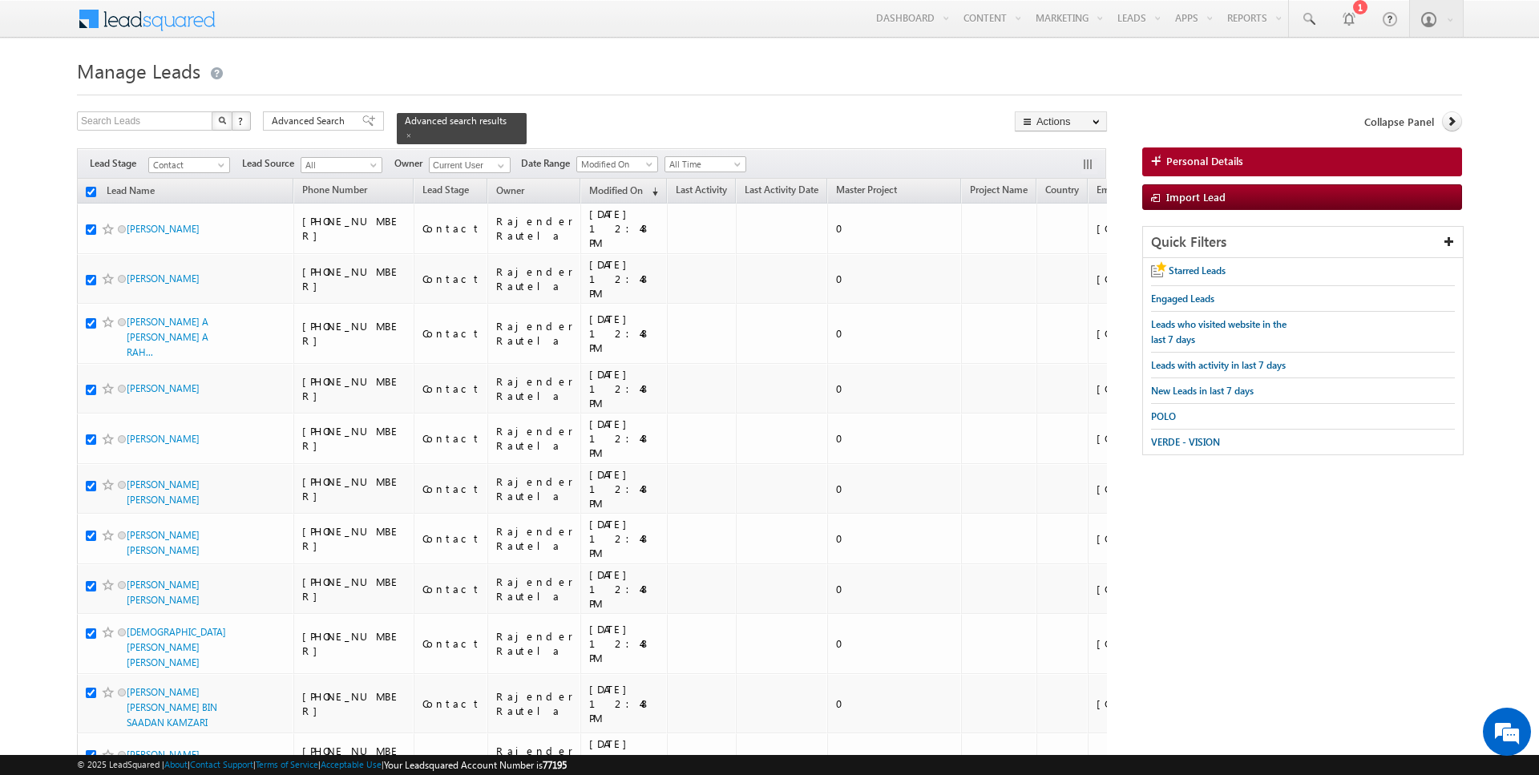
checkbox input "true"
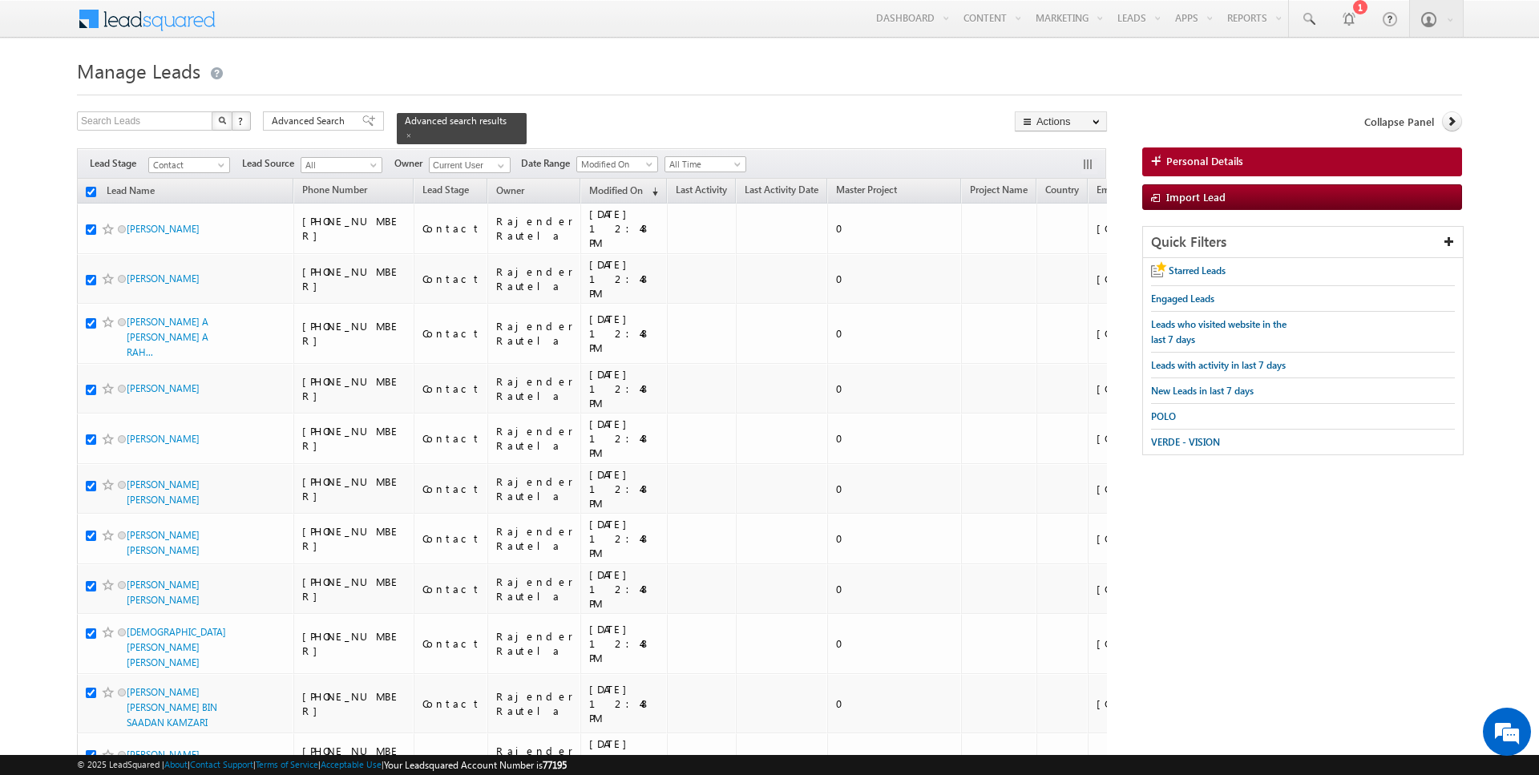
checkbox input "true"
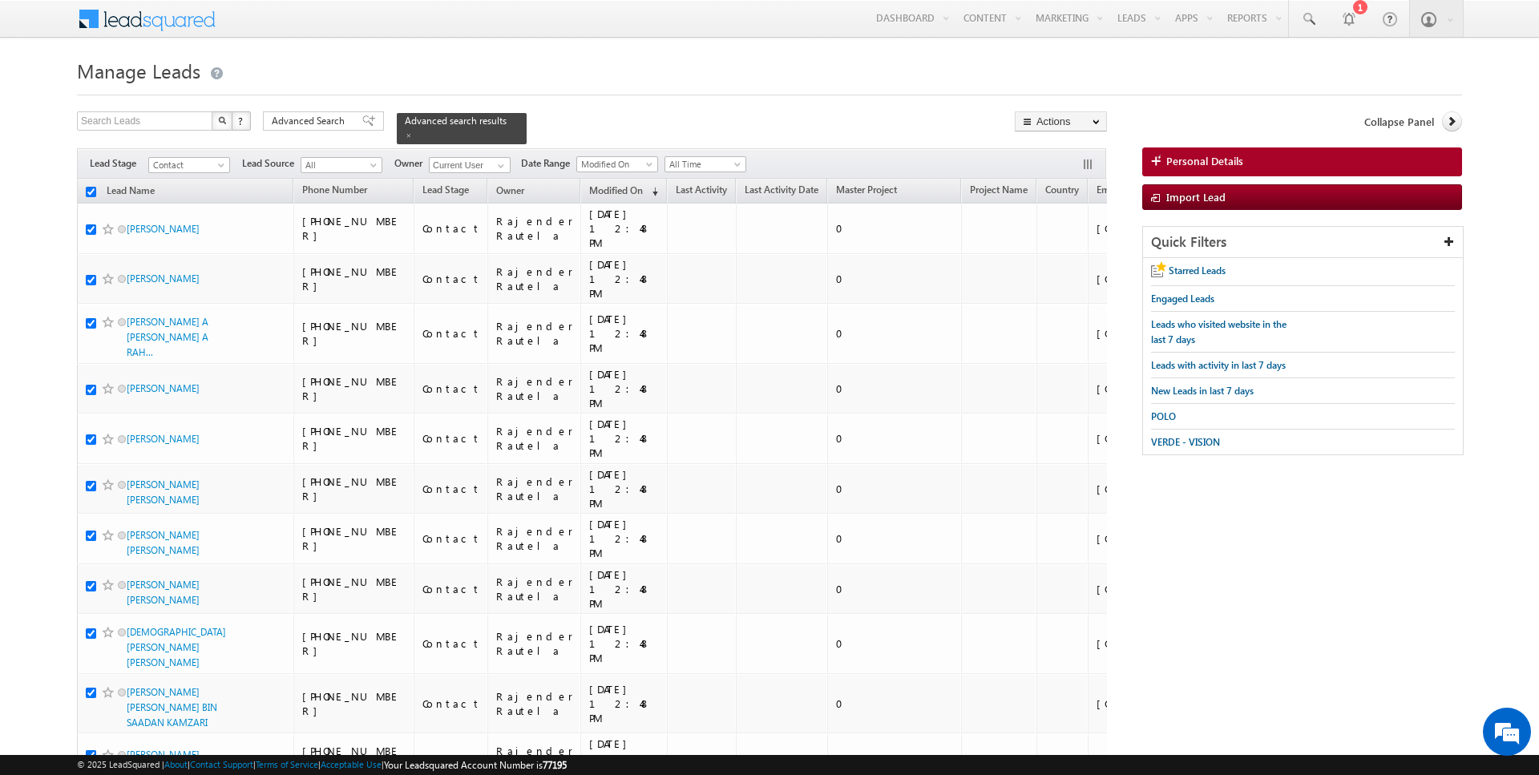
checkbox input "true"
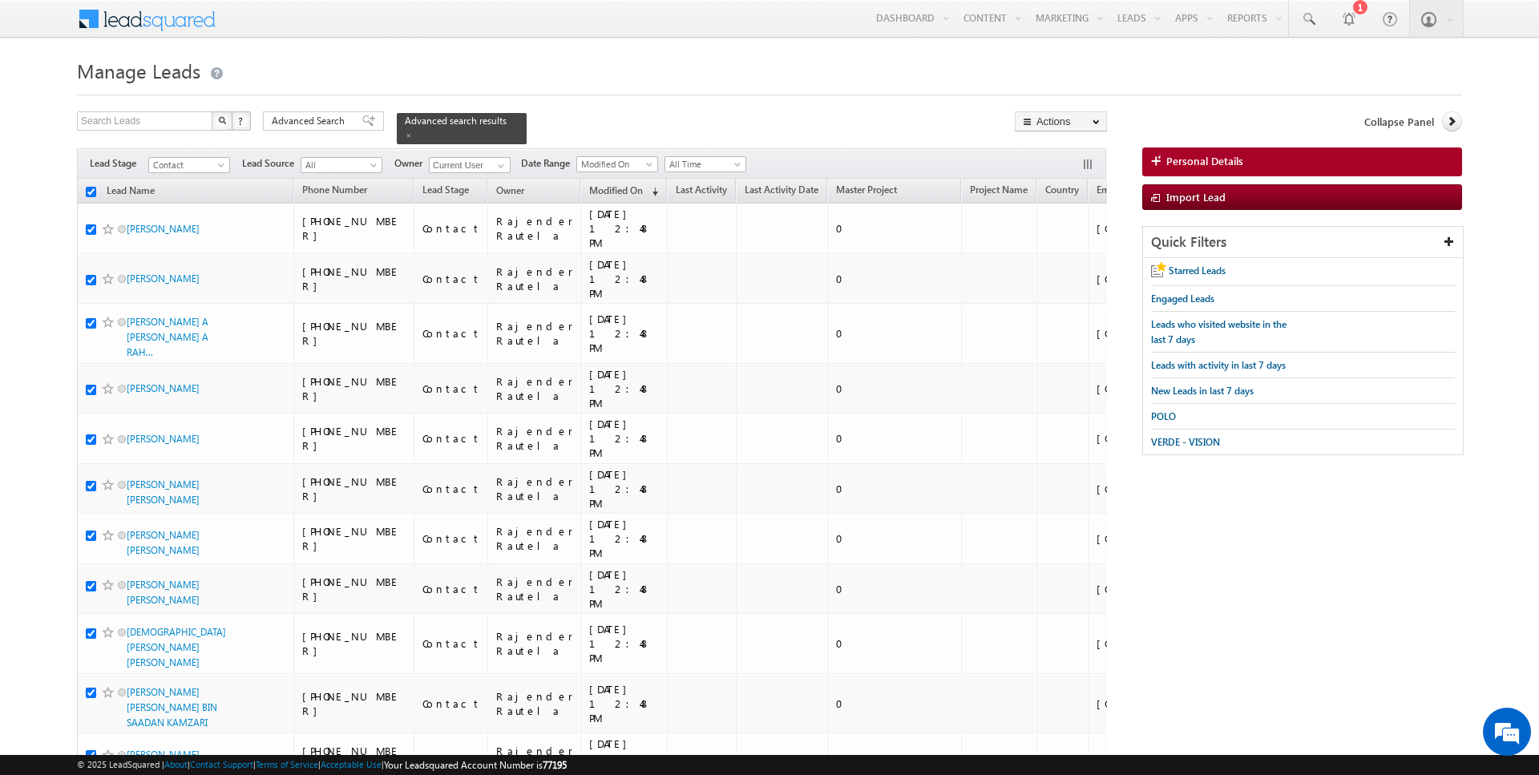
checkbox input "true"
click at [1083, 257] on link "Change Owner" at bounding box center [1061, 259] width 91 height 19
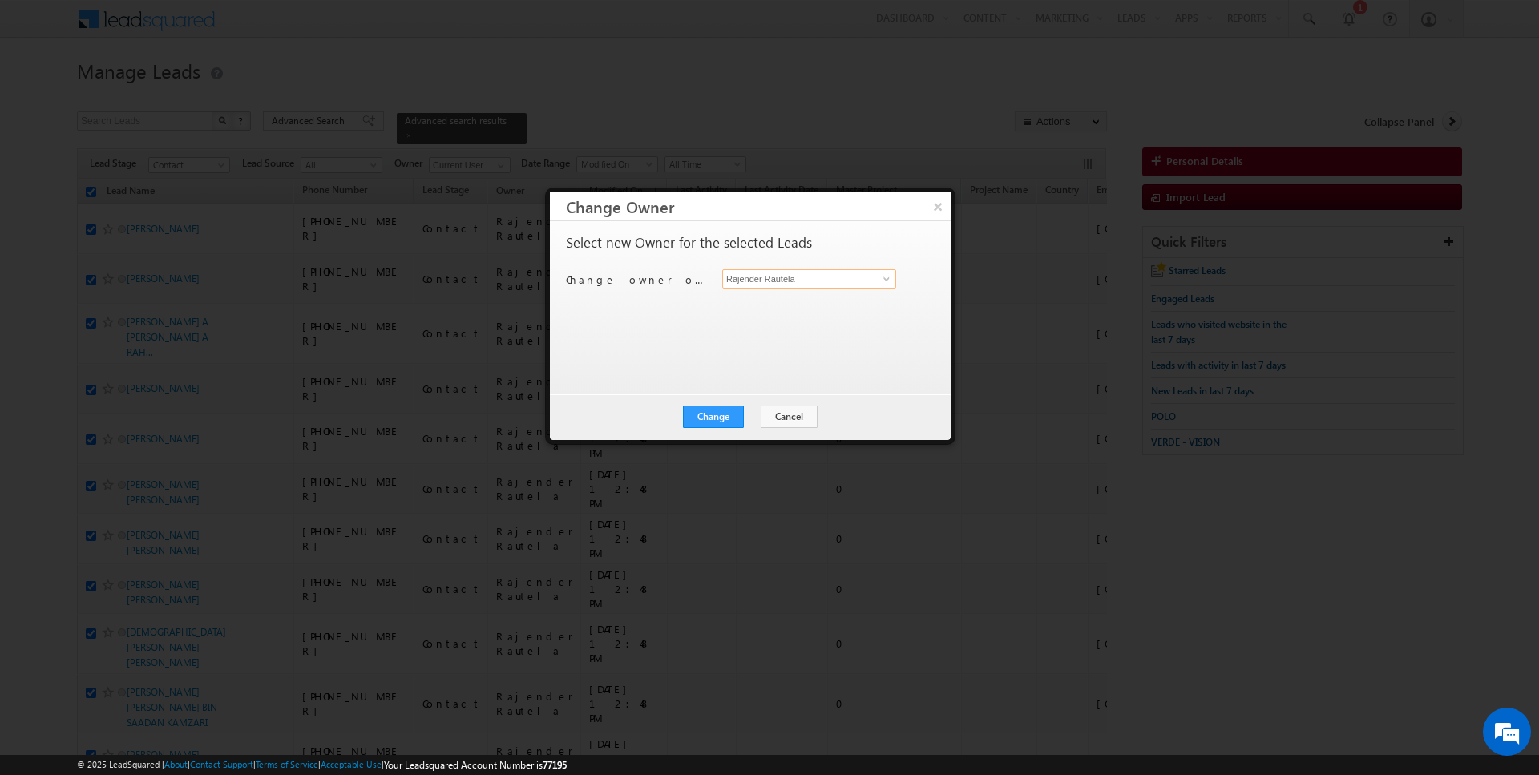
click at [781, 283] on input "Rajender Rautela" at bounding box center [809, 278] width 174 height 19
type input "[PERSON_NAME]"
click at [716, 413] on button "Change" at bounding box center [713, 417] width 61 height 22
click at [758, 413] on button "Close" at bounding box center [752, 417] width 51 height 22
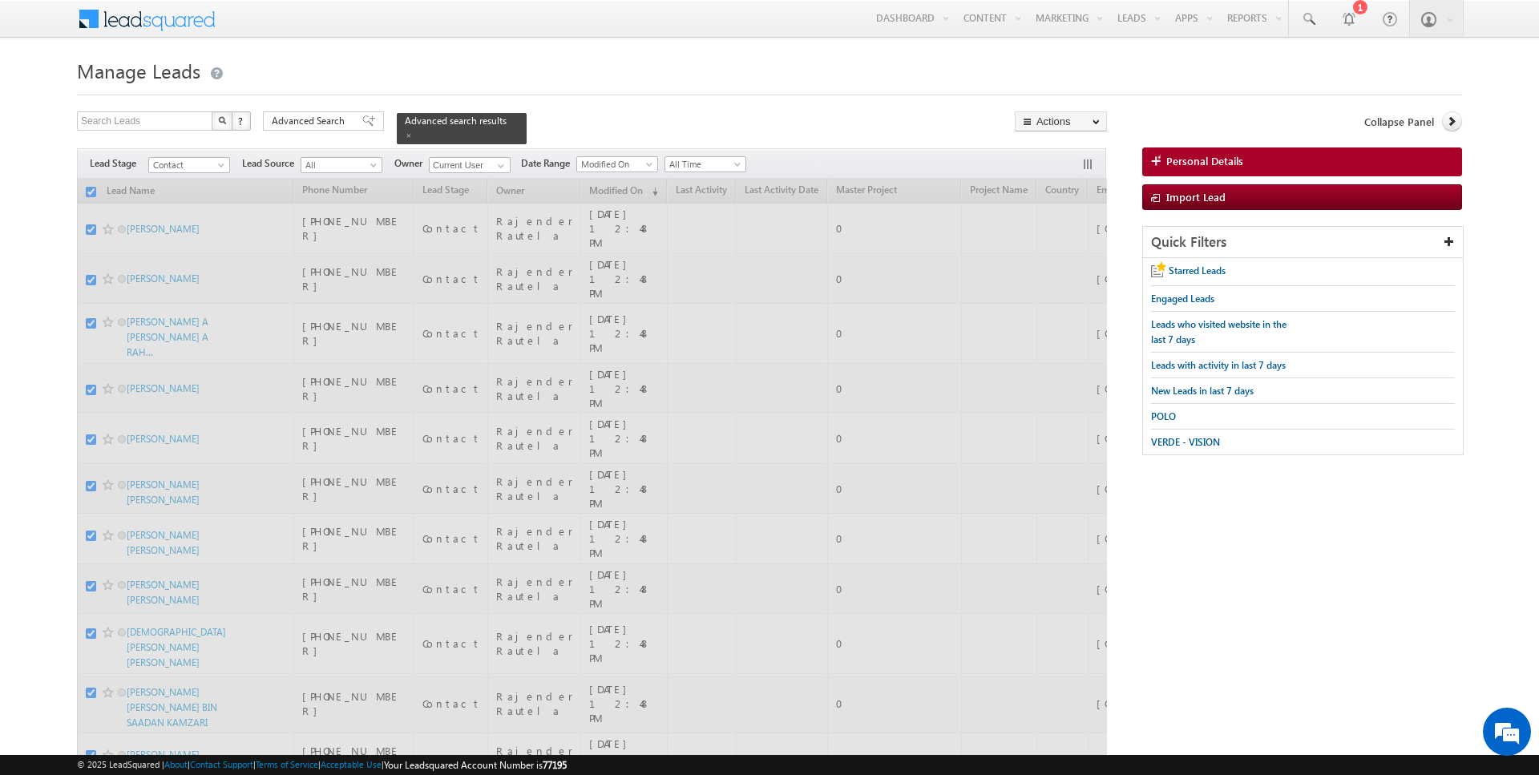
checkbox input "false"
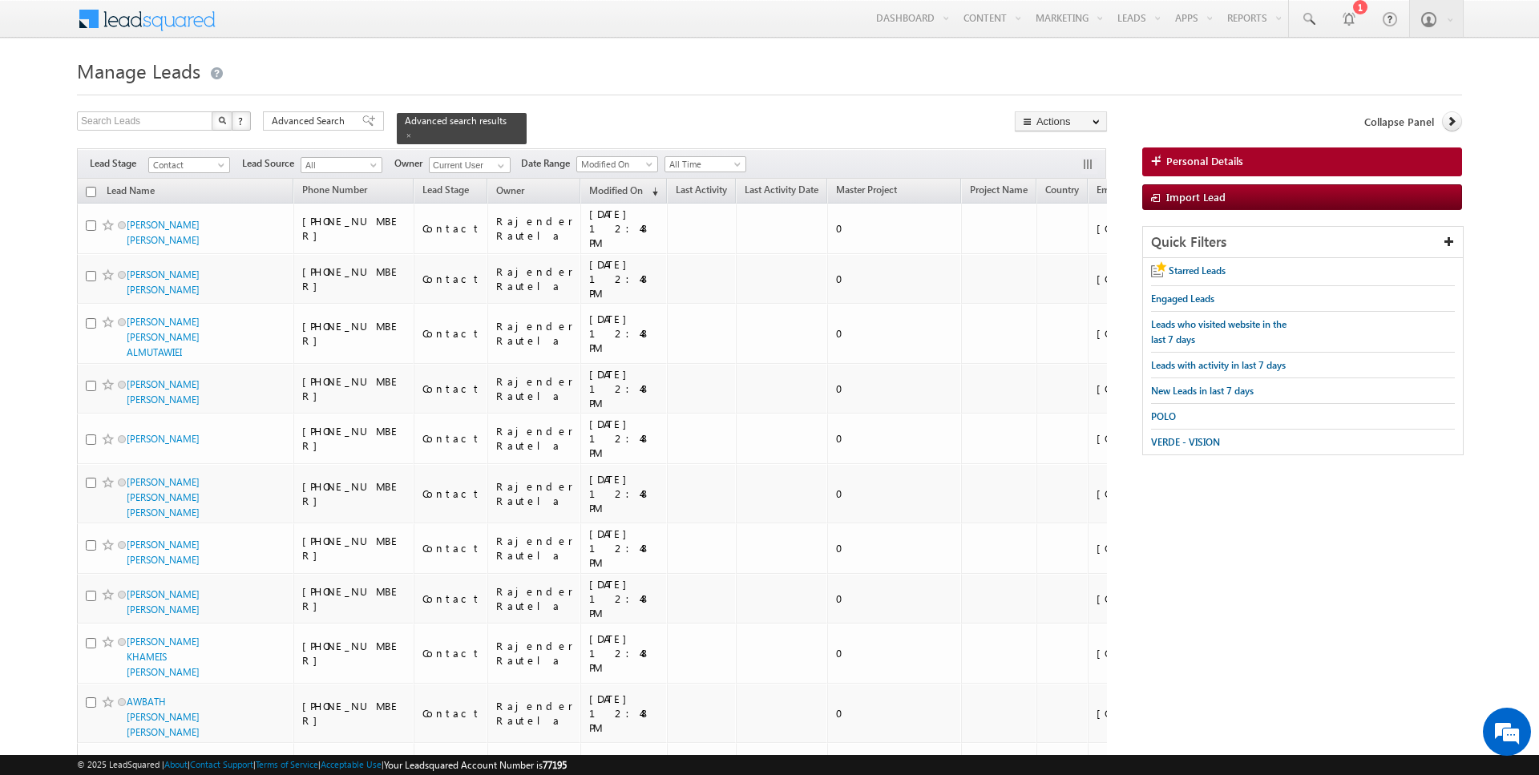
click at [92, 192] on input "checkbox" at bounding box center [91, 192] width 10 height 10
checkbox input "true"
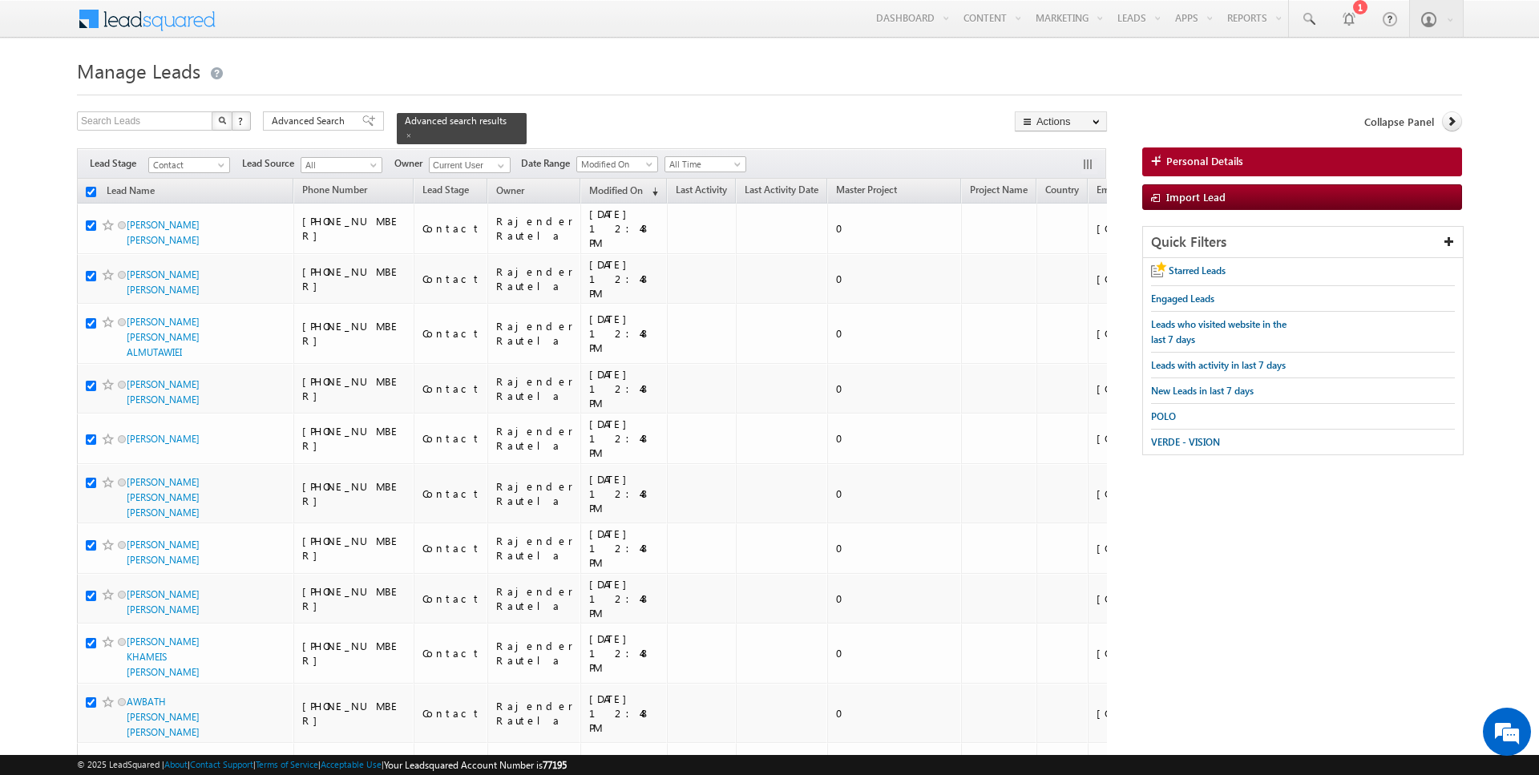
checkbox input "true"
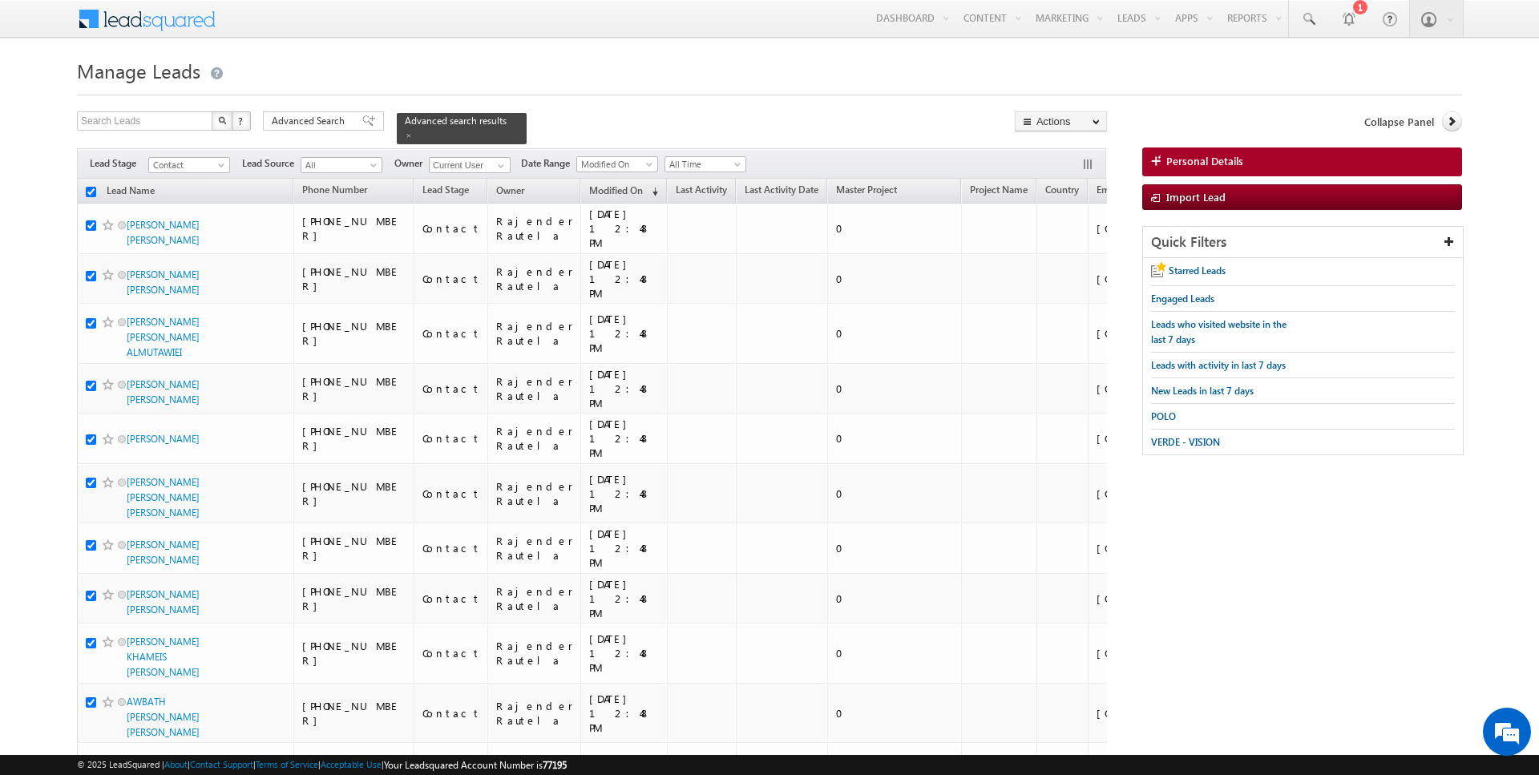
checkbox input "true"
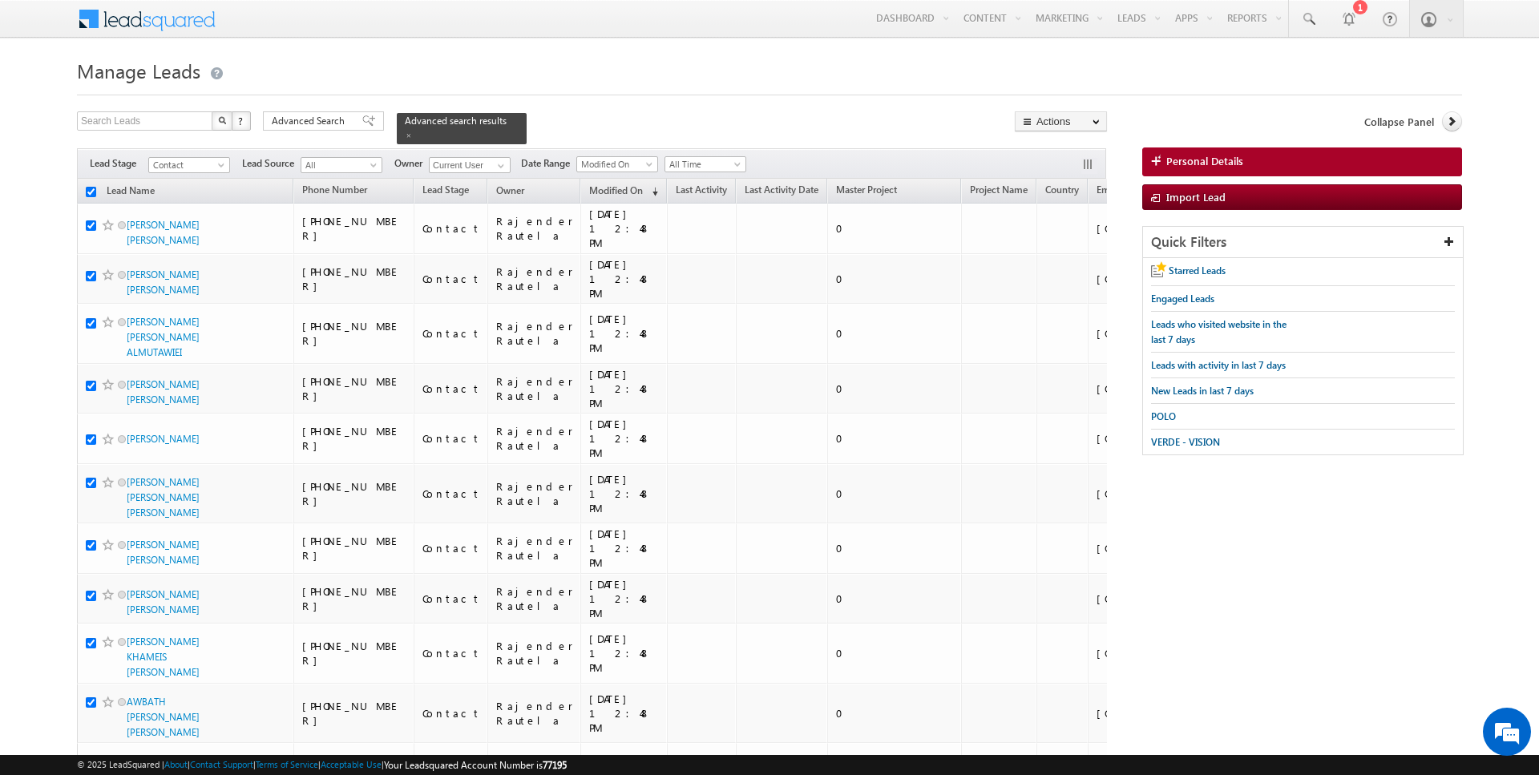
checkbox input "true"
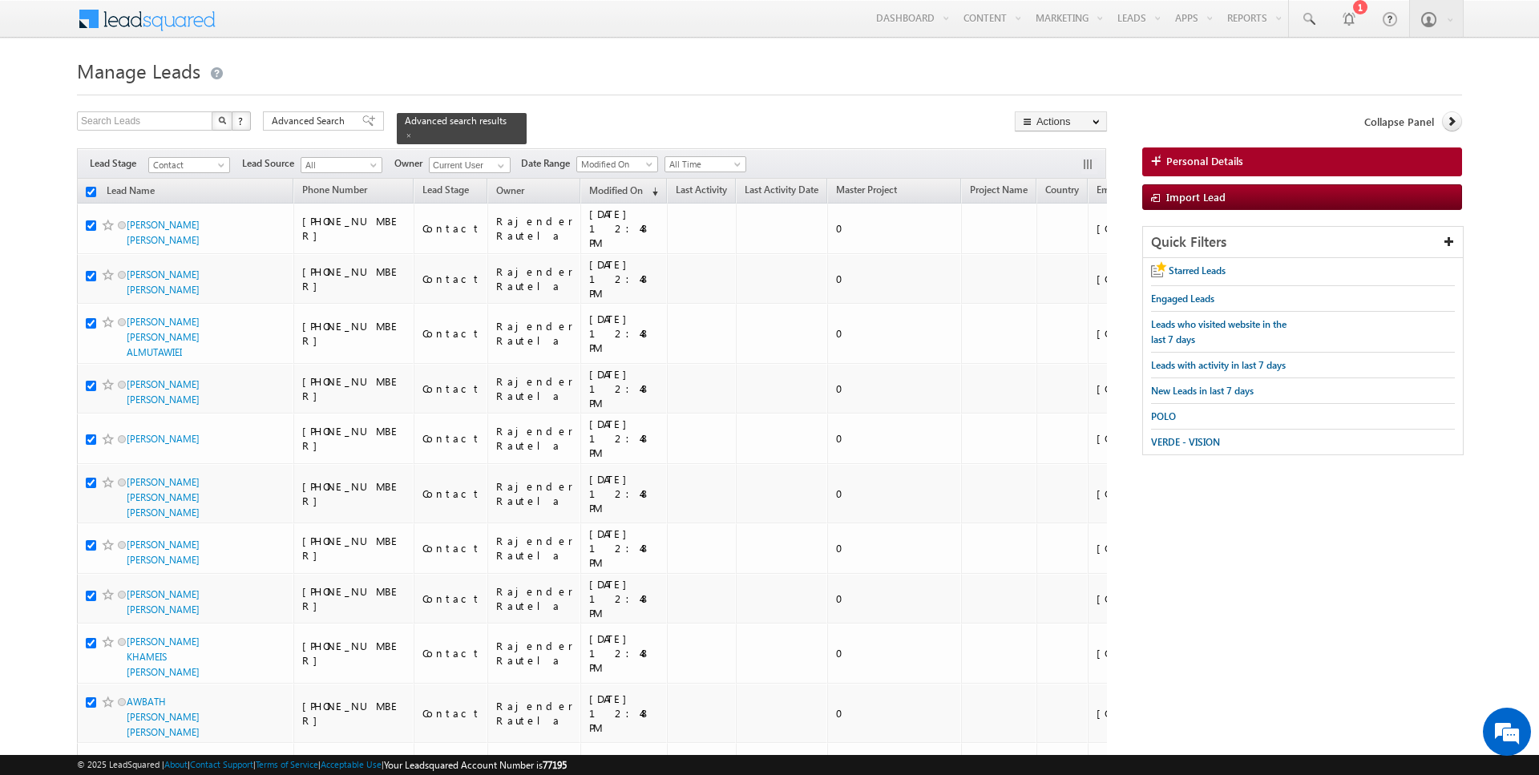
checkbox input "true"
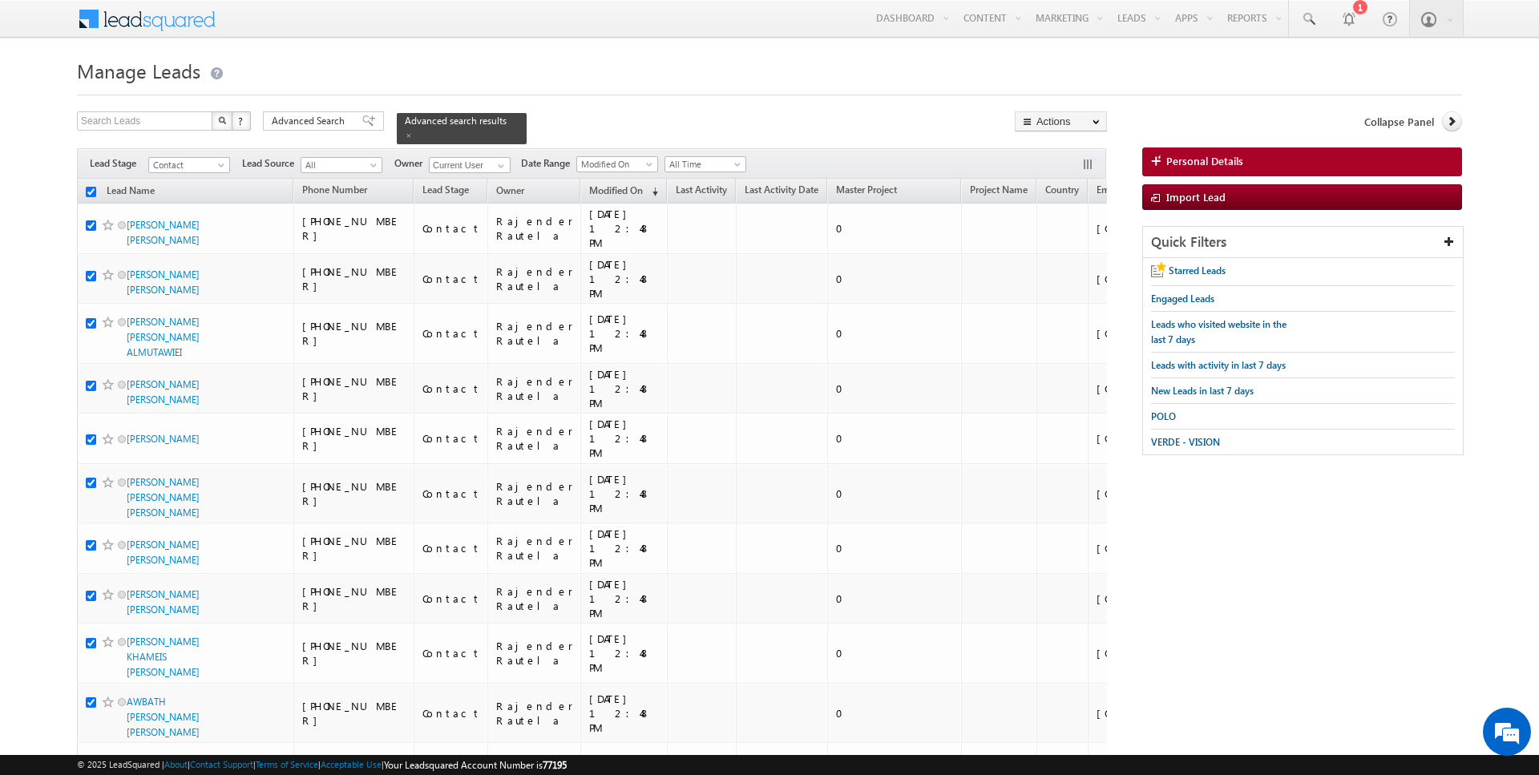
checkbox input "true"
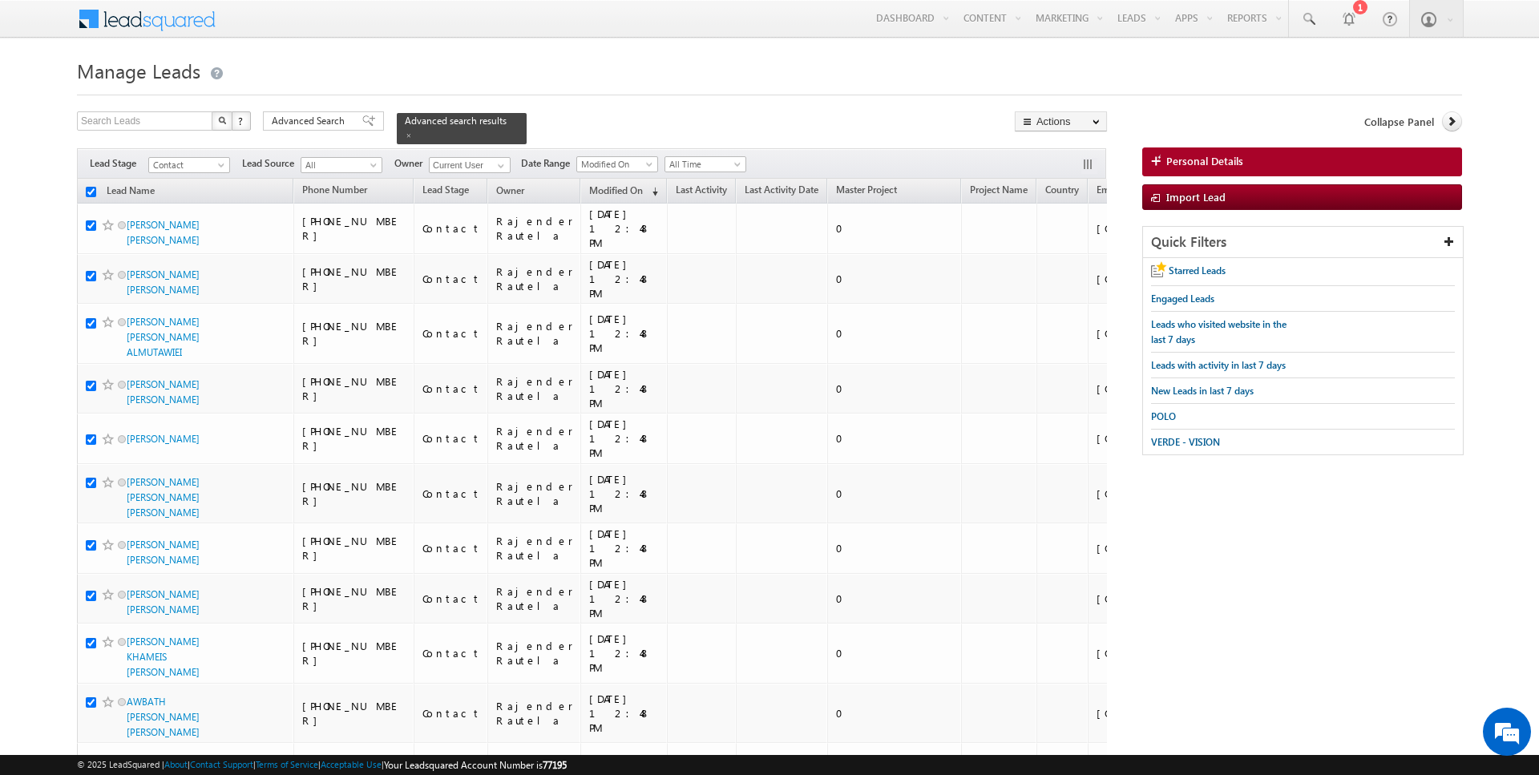
checkbox input "true"
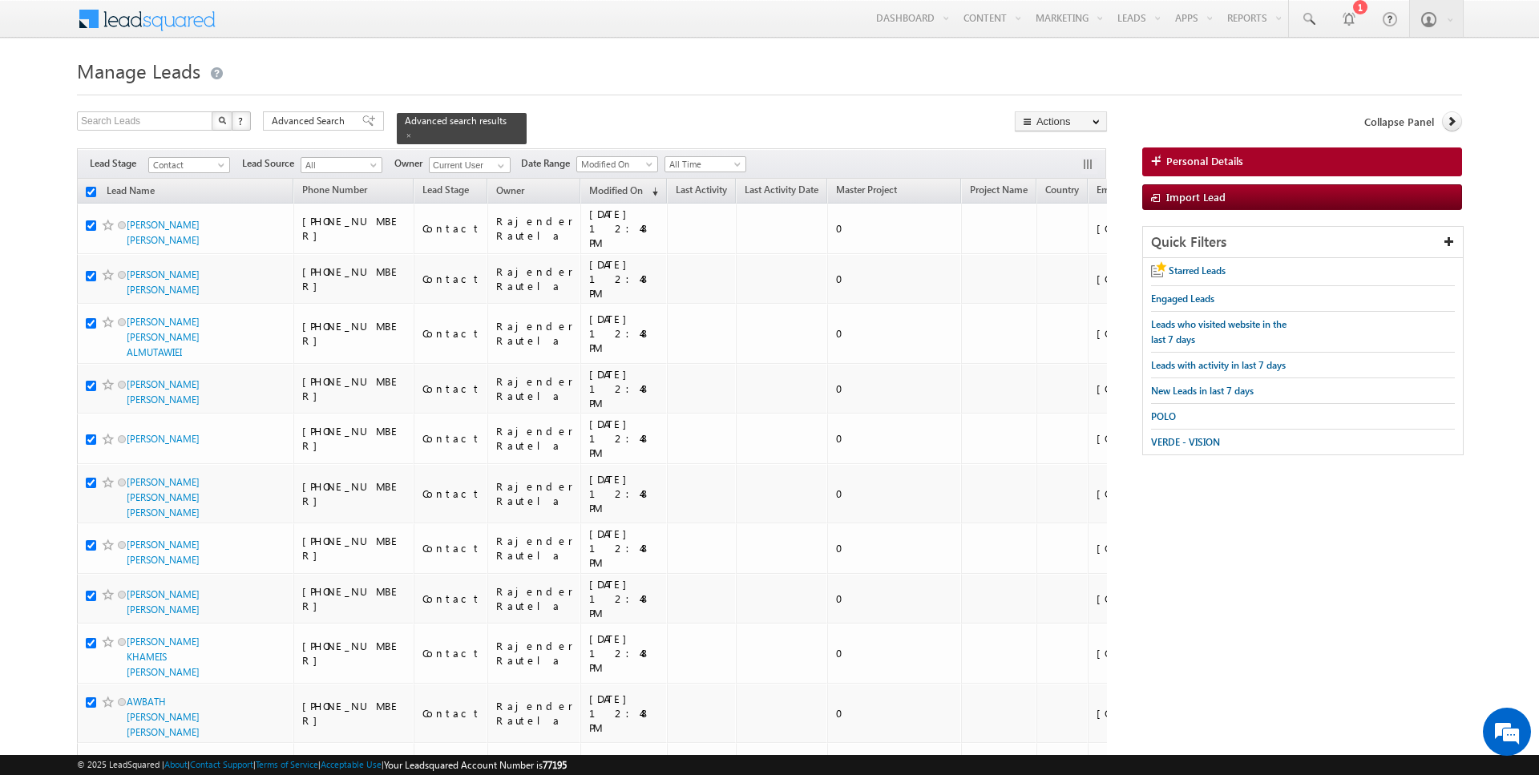
checkbox input "true"
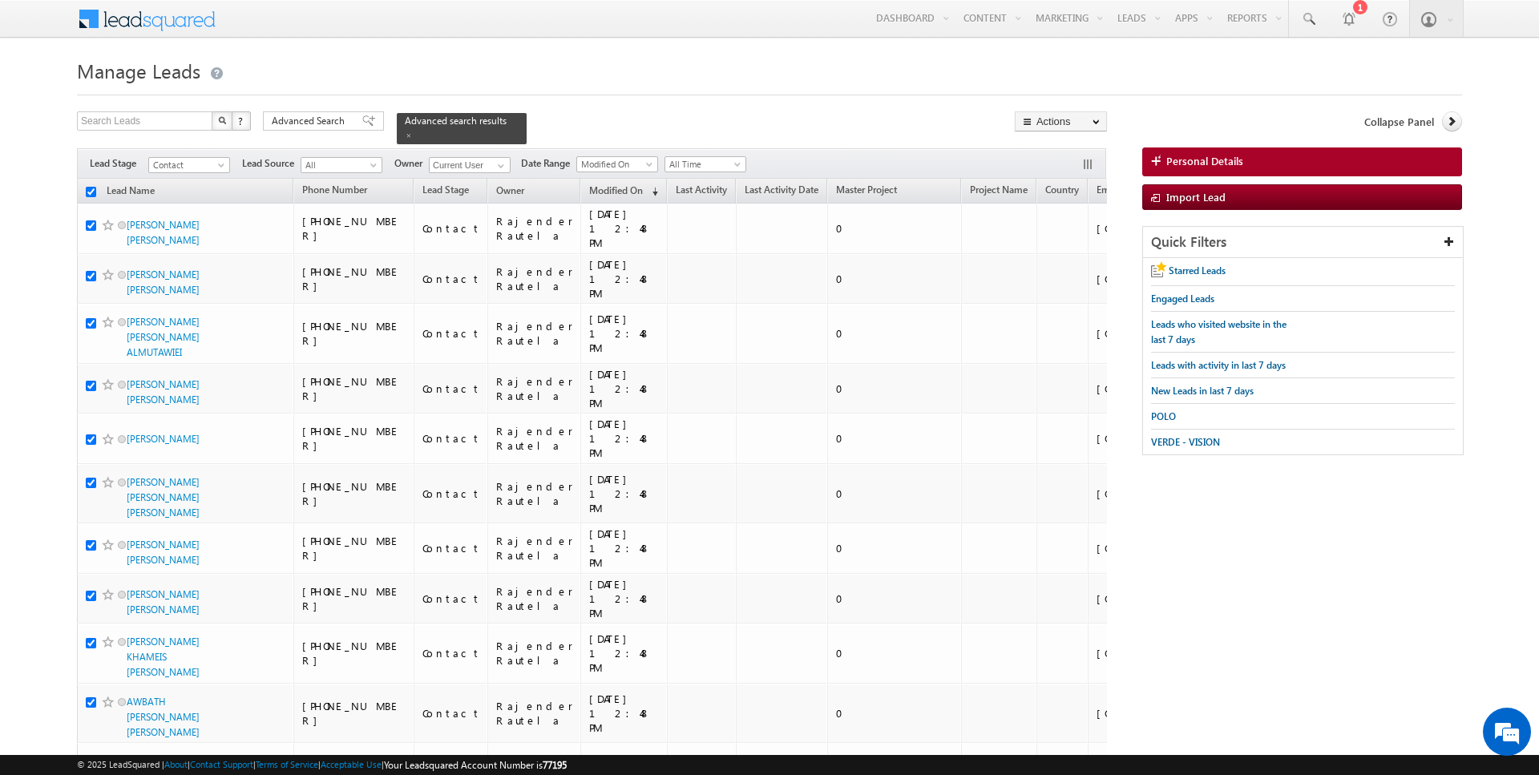
checkbox input "true"
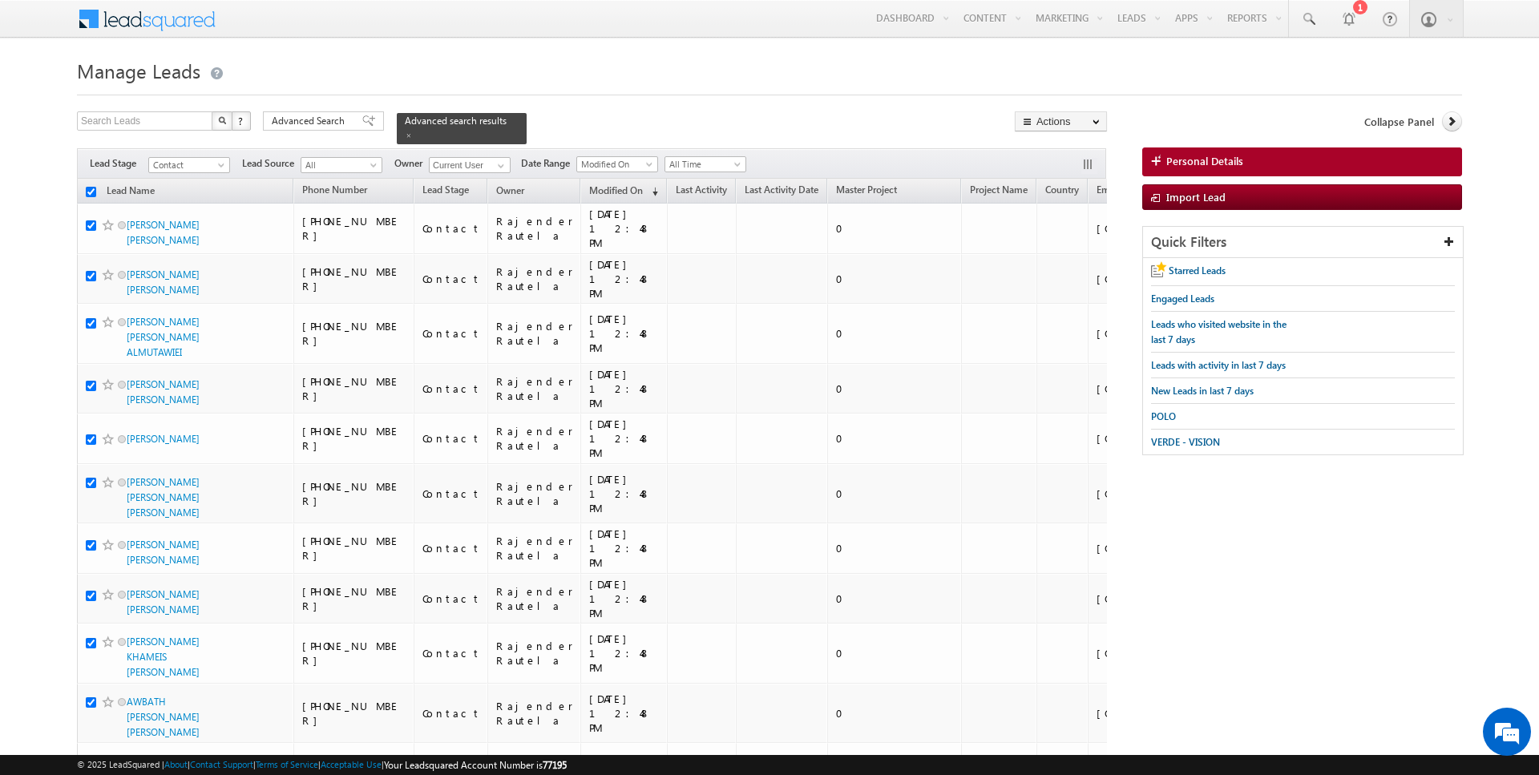
checkbox input "true"
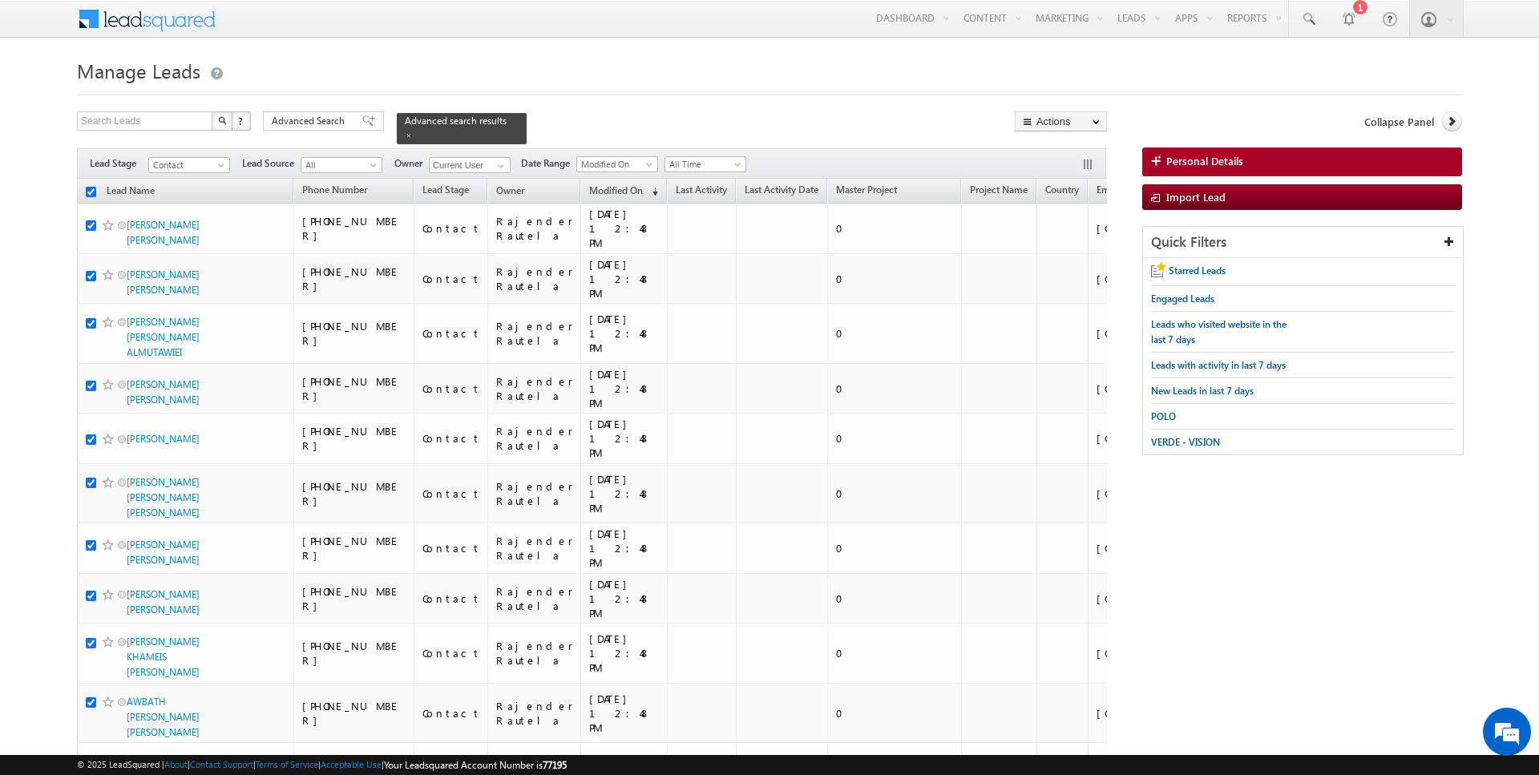
checkbox input "true"
click at [1062, 269] on link "Change Stage" at bounding box center [1061, 278] width 91 height 19
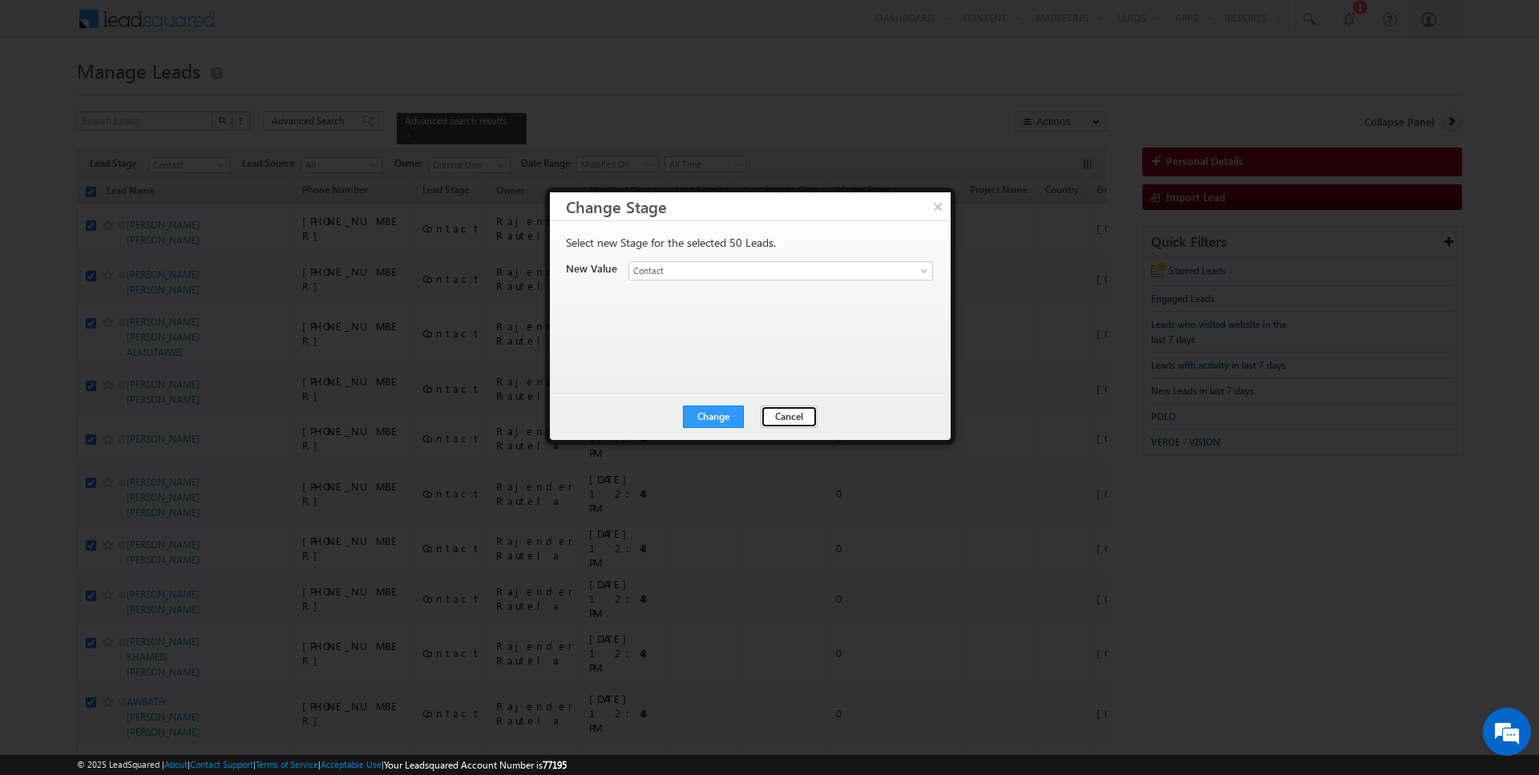
click at [786, 425] on button "Cancel" at bounding box center [789, 417] width 57 height 22
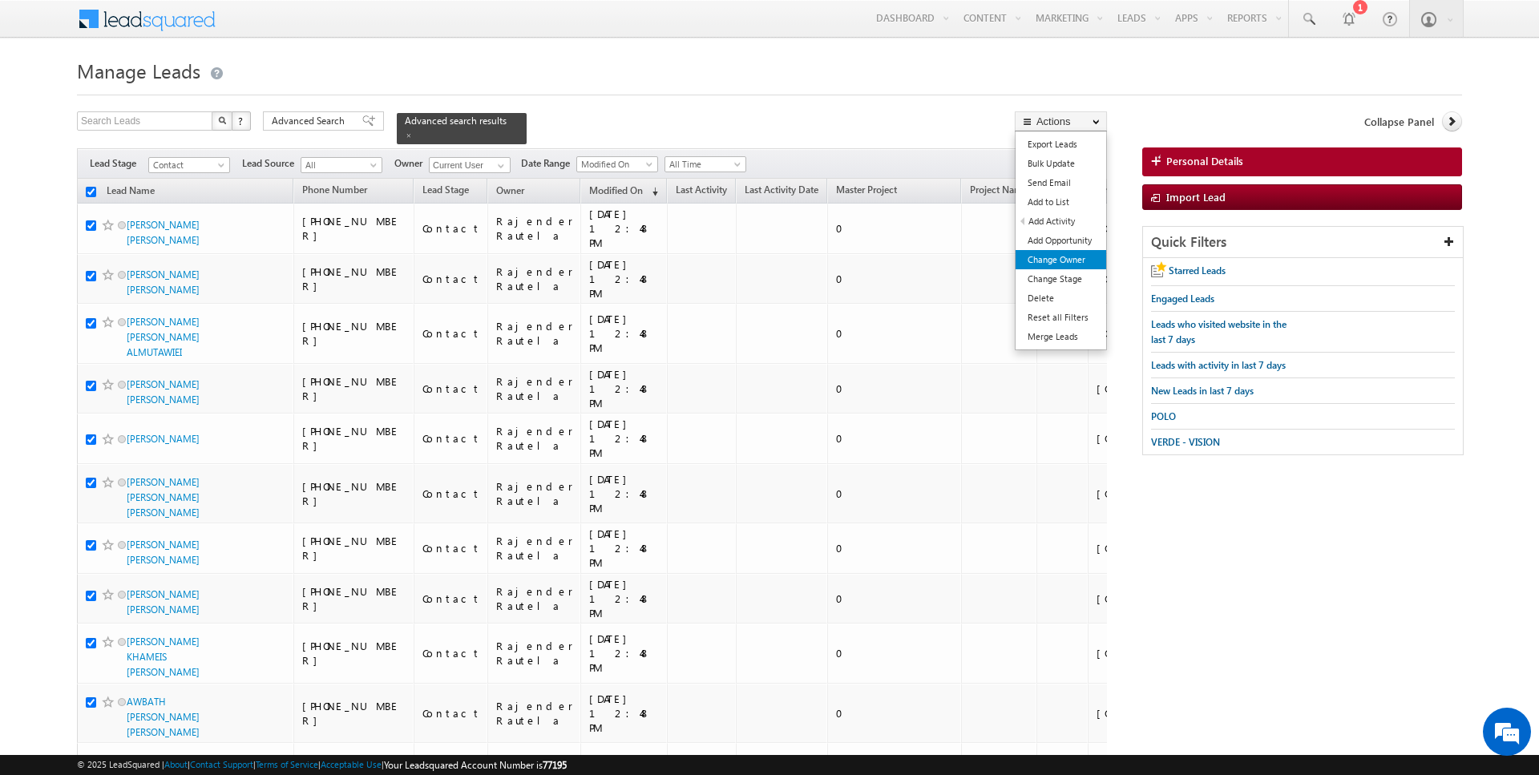
click at [1059, 260] on link "Change Owner" at bounding box center [1061, 259] width 91 height 19
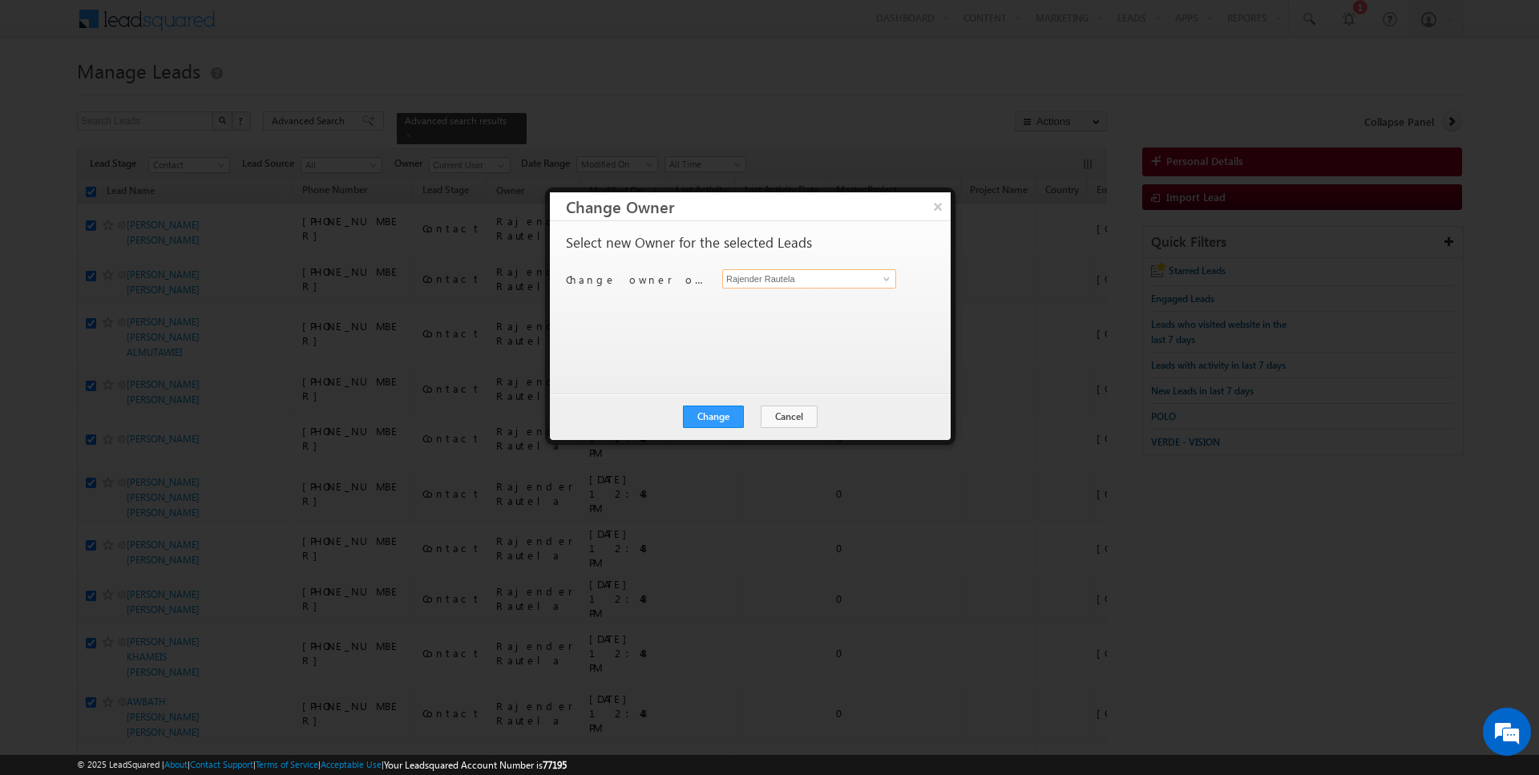
click at [740, 275] on input "Rajender Rautela" at bounding box center [809, 278] width 174 height 19
type input "AmanSingh Yadav"
click at [710, 426] on button "Change" at bounding box center [713, 417] width 61 height 22
click at [773, 411] on button "Close" at bounding box center [752, 417] width 51 height 22
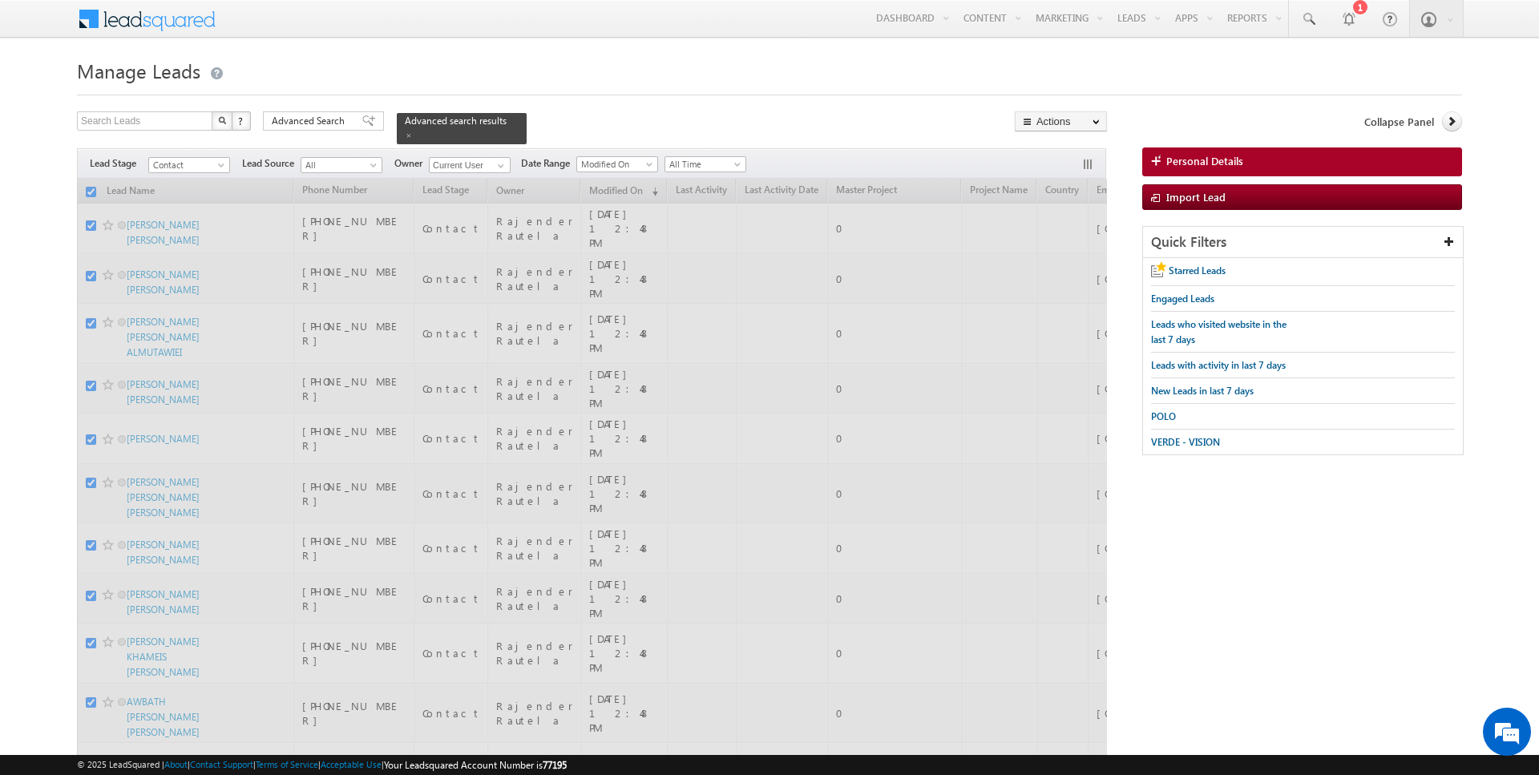
checkbox input "false"
